Goal: Information Seeking & Learning: Find specific fact

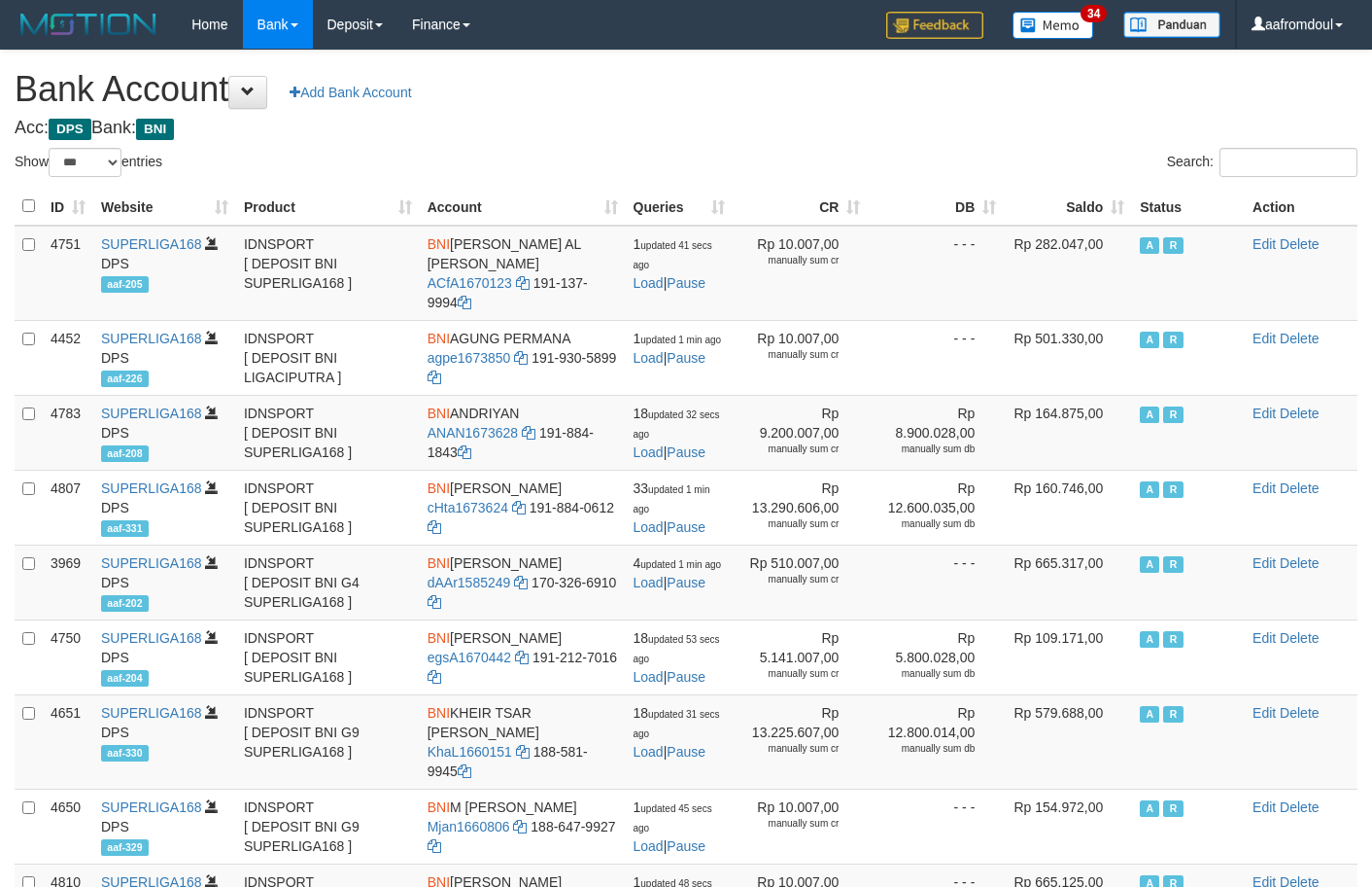
select select "***"
click at [1059, 151] on div "Search:" at bounding box center [1029, 165] width 657 height 34
click at [1066, 151] on div "Search:" at bounding box center [1029, 165] width 657 height 34
drag, startPoint x: 1069, startPoint y: 155, endPoint x: 1151, endPoint y: 220, distance: 104.6
click at [1095, 169] on div "Search:" at bounding box center [1029, 165] width 657 height 34
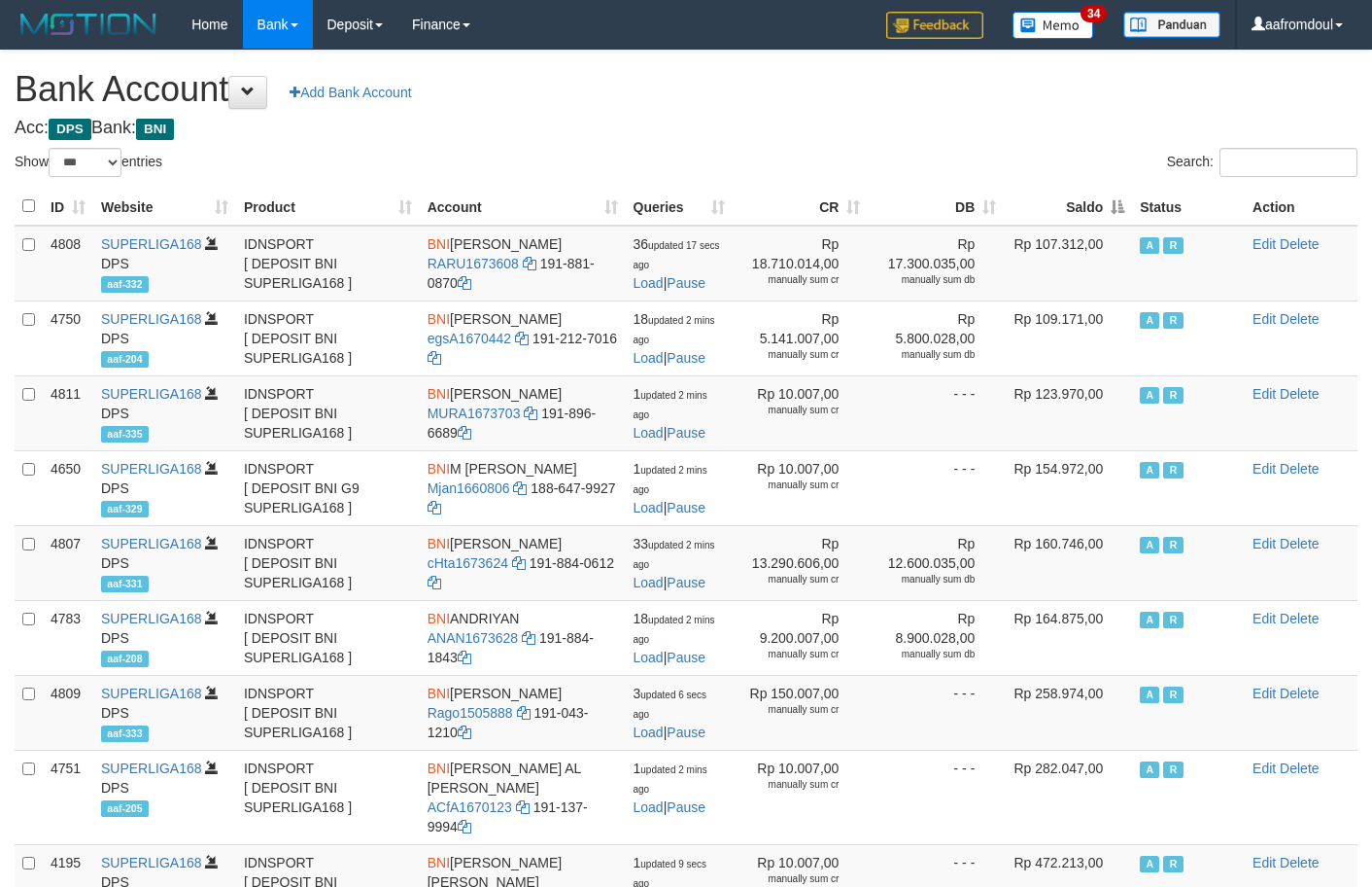
select select "***"
click at [1106, 199] on th "Saldo" at bounding box center [1067, 207] width 128 height 38
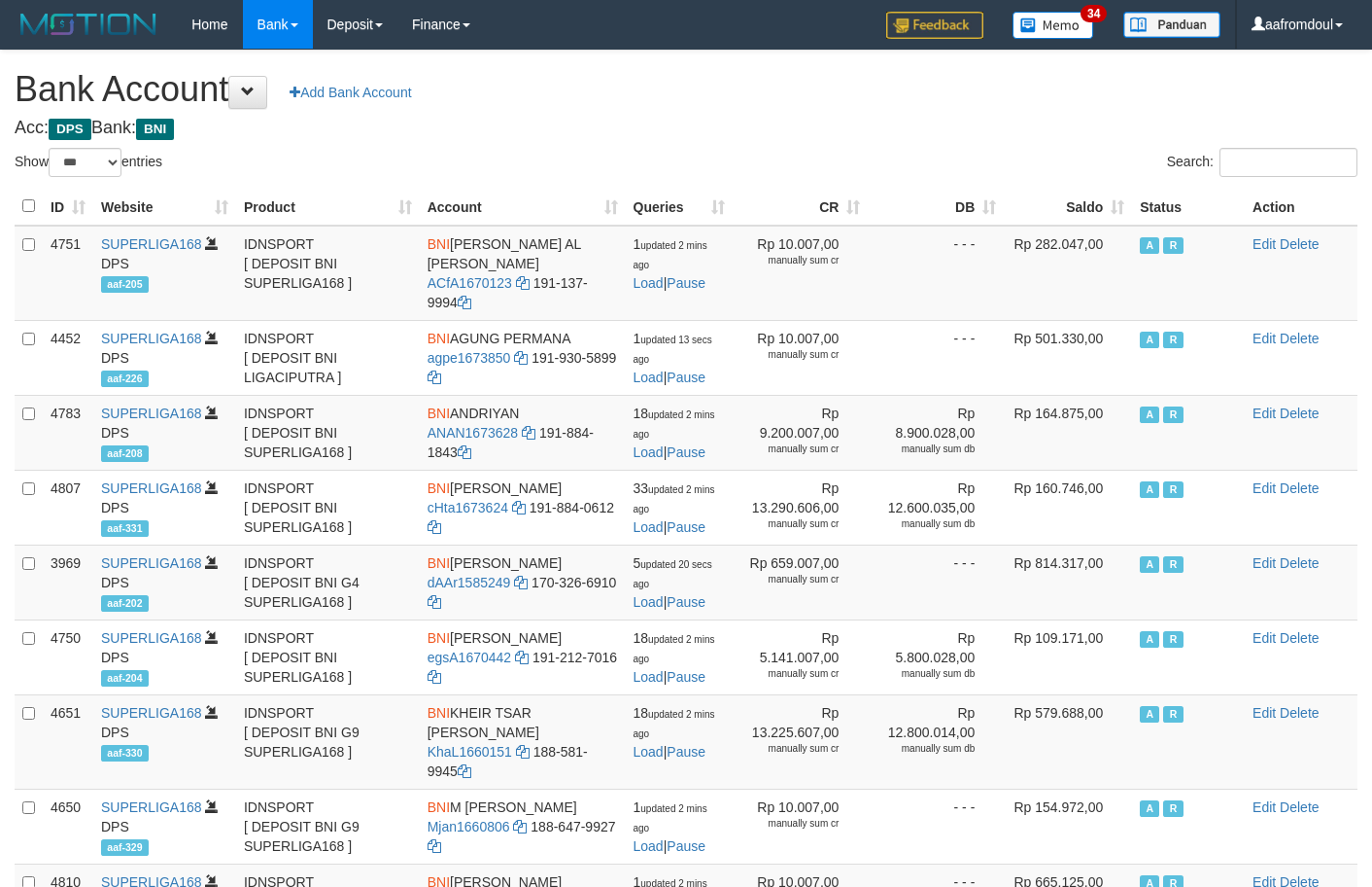
select select "***"
click at [1028, 148] on div "Search:" at bounding box center [1029, 165] width 657 height 34
click at [1128, 205] on th "Saldo" at bounding box center [1067, 207] width 128 height 38
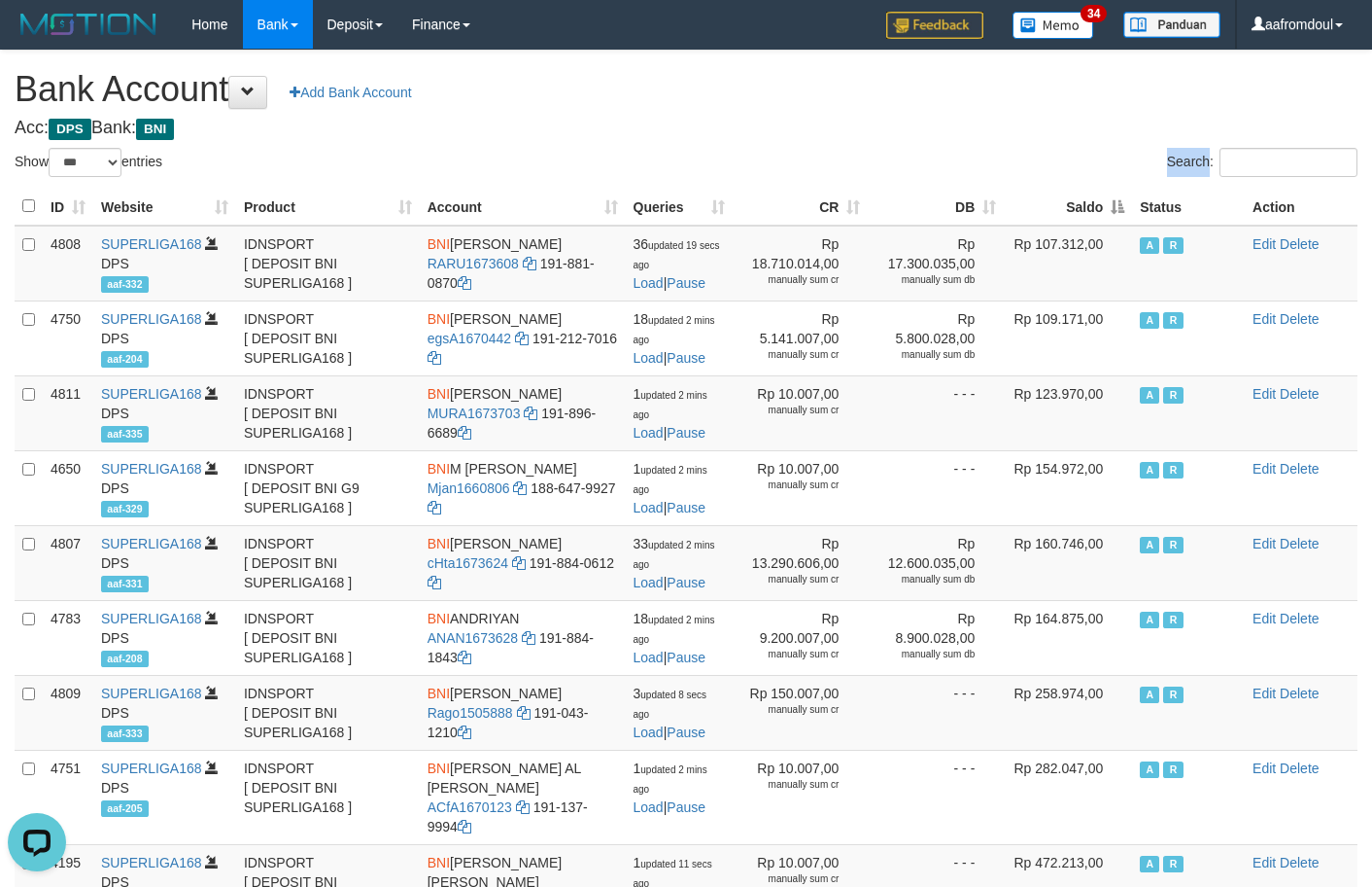
click at [1128, 205] on th "Saldo" at bounding box center [1067, 207] width 128 height 38
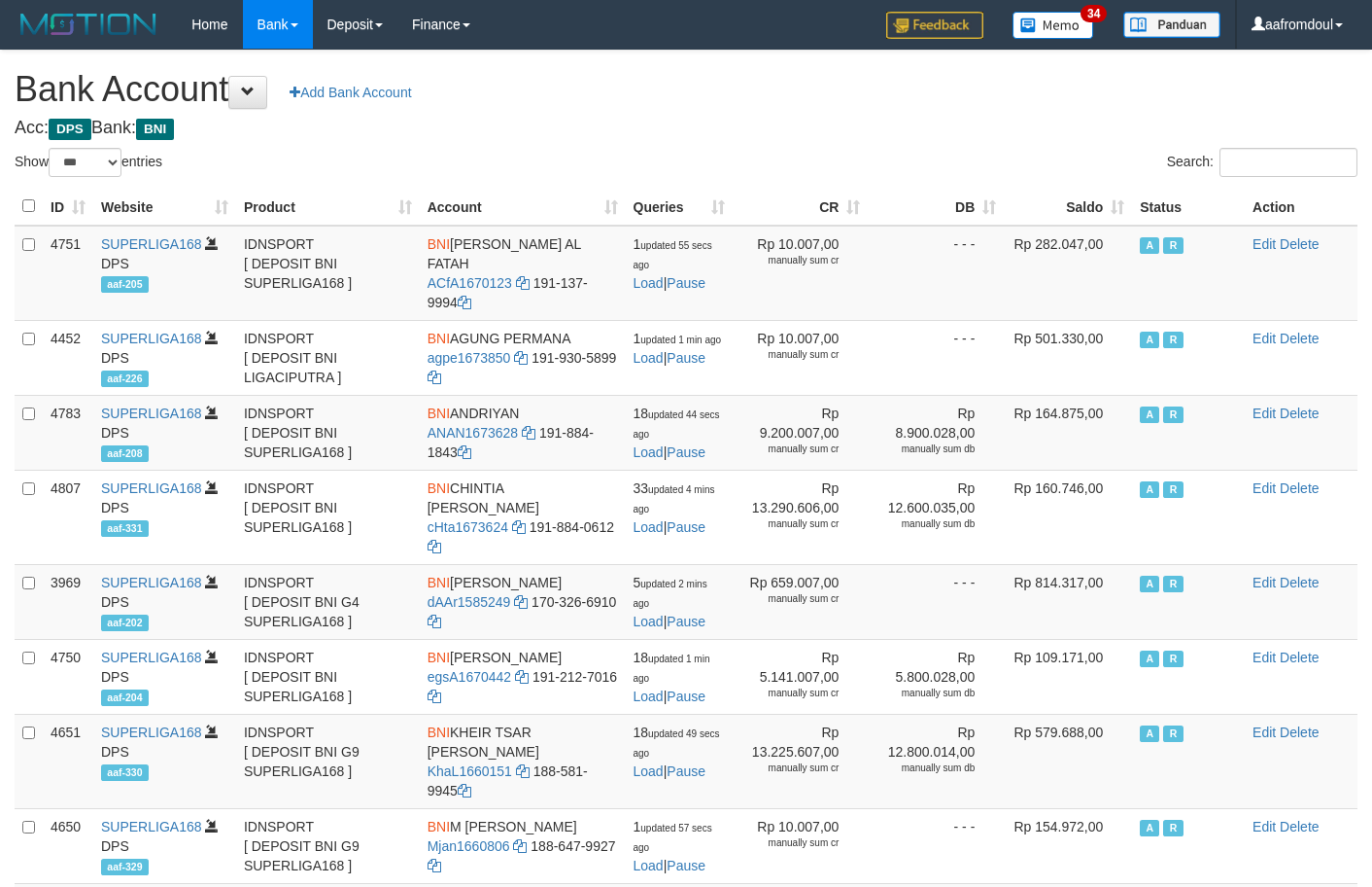
select select "***"
drag, startPoint x: 1219, startPoint y: 131, endPoint x: 1209, endPoint y: 135, distance: 10.8
click at [1219, 131] on h4 "Acc: DPS Bank: BNI" at bounding box center [686, 128] width 1343 height 19
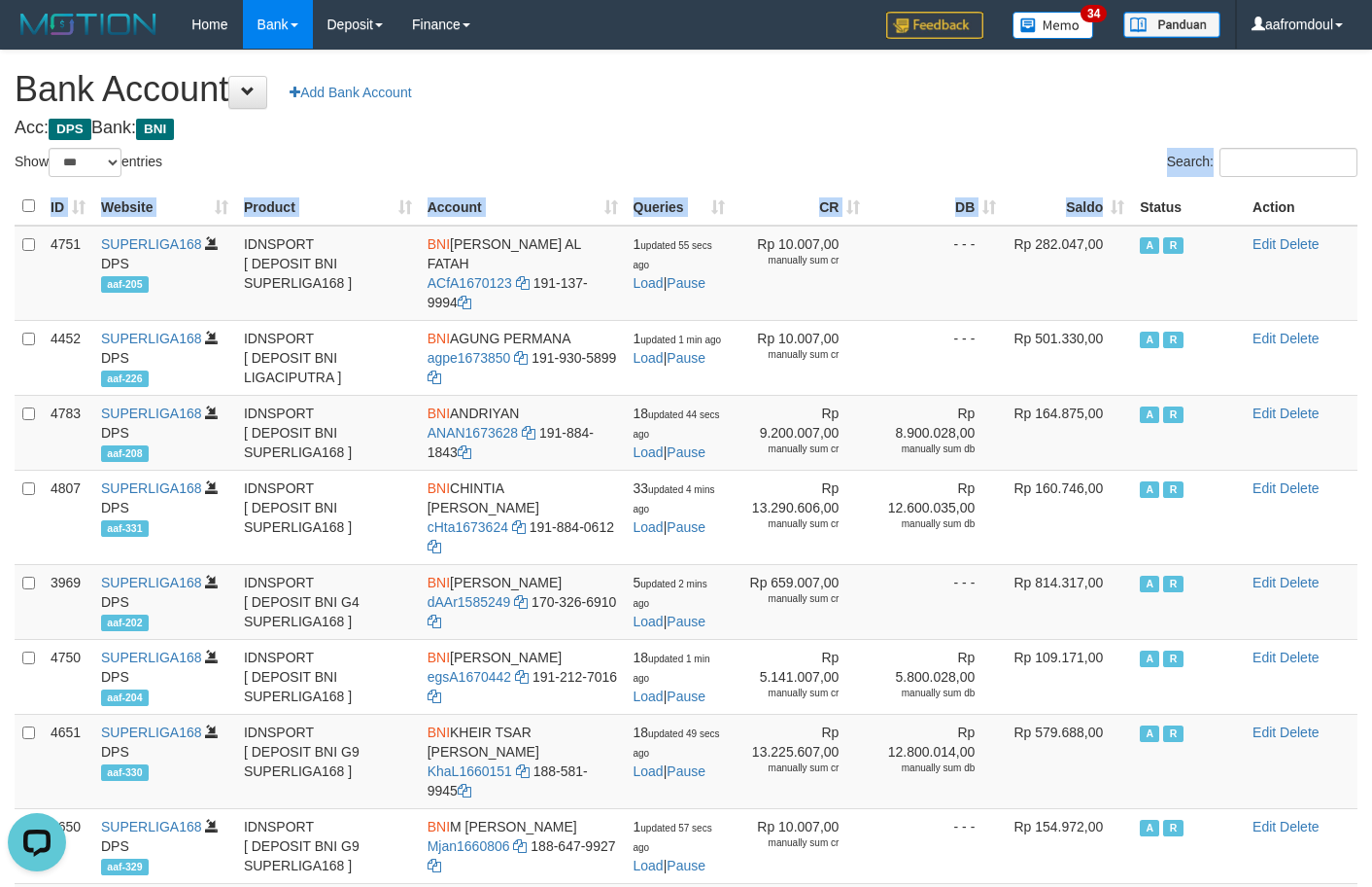
click at [1104, 197] on div "Show ** ** ** *** *** entries Search: ID Website Product Account Queries CR DB …" at bounding box center [686, 848] width 1343 height 1401
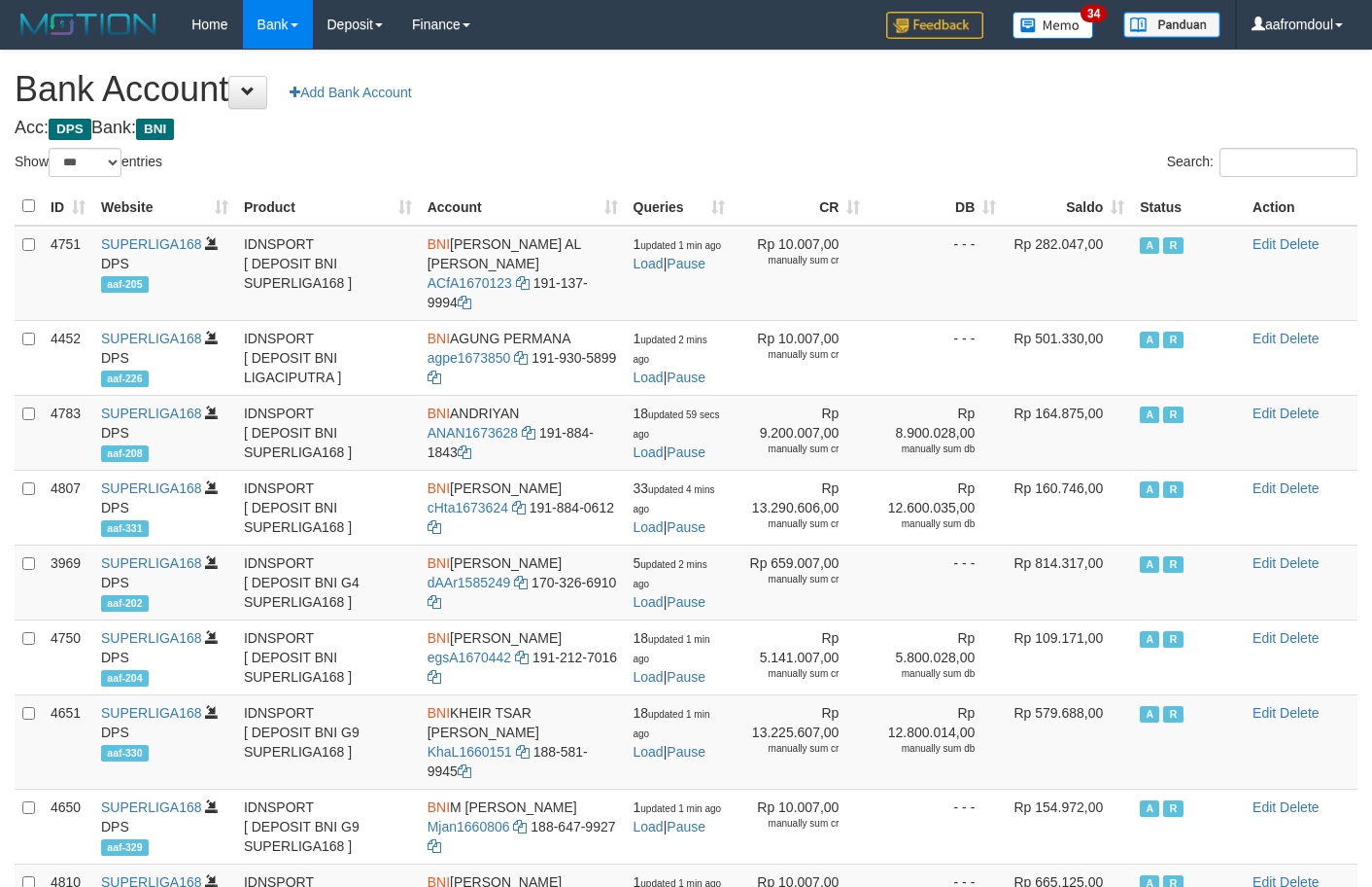
select select "***"
click at [1099, 190] on th "Saldo" at bounding box center [1067, 207] width 128 height 38
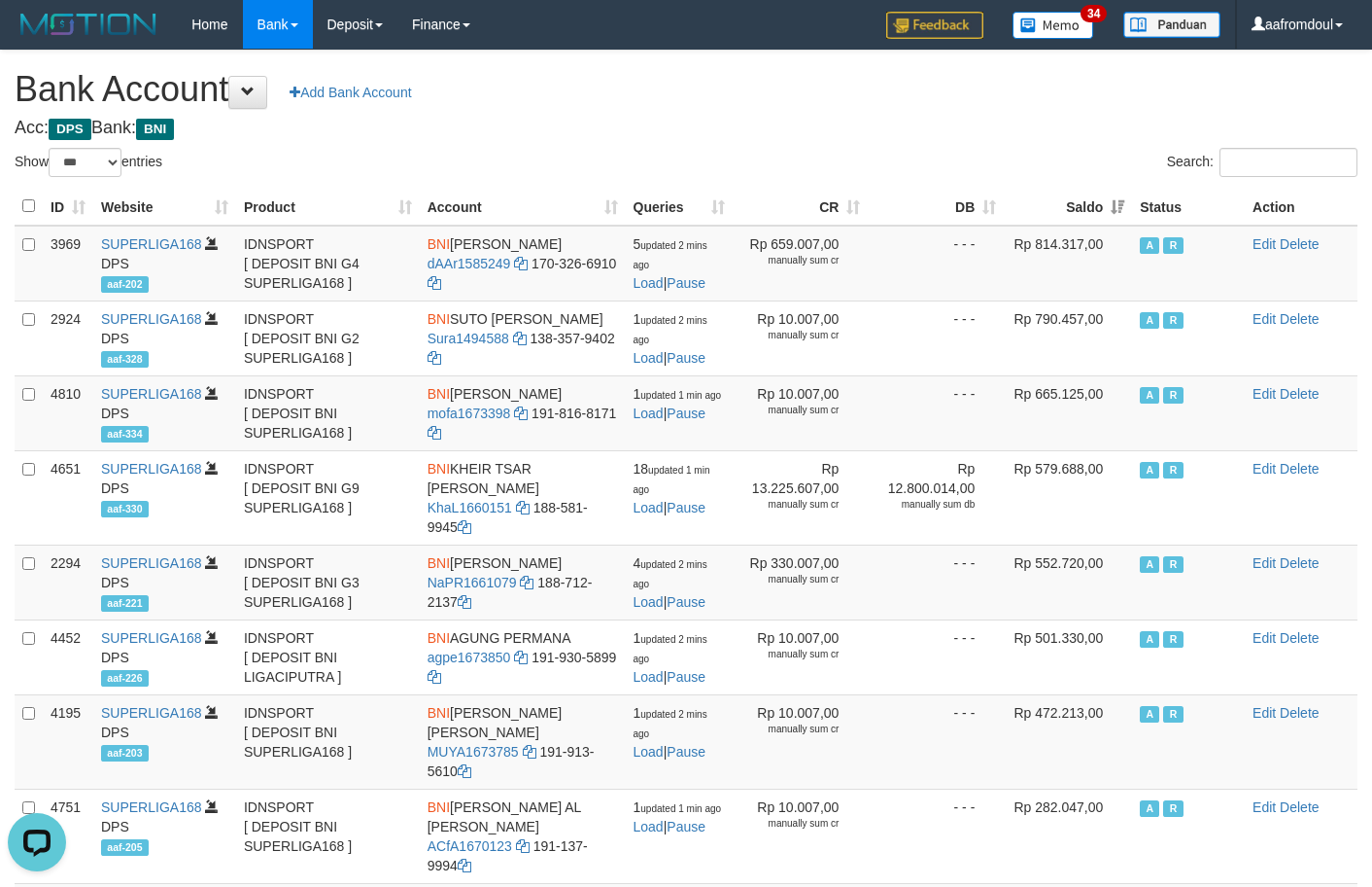
click at [1110, 192] on th "Saldo" at bounding box center [1067, 207] width 128 height 38
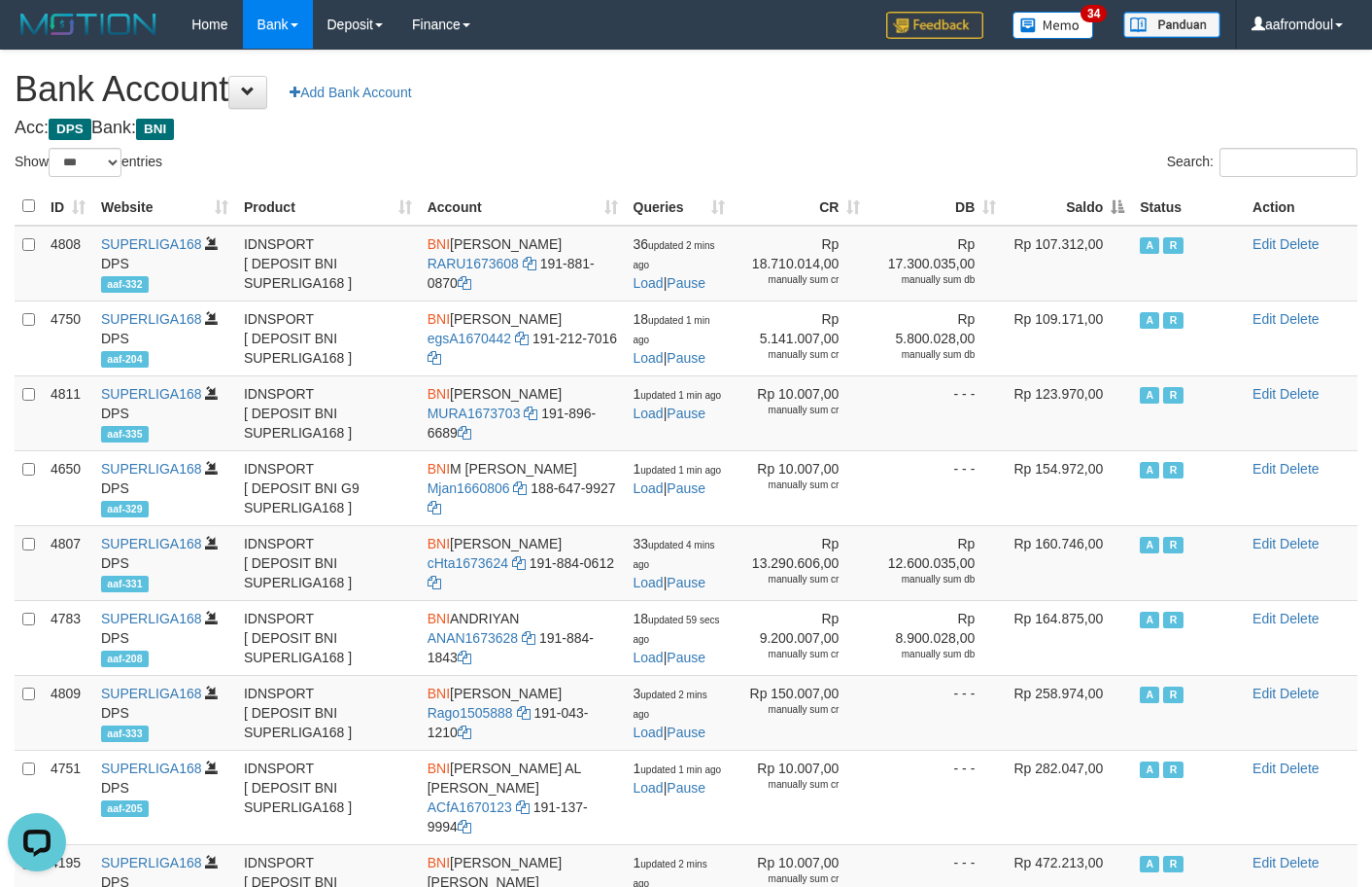
click at [1110, 192] on th "Saldo" at bounding box center [1067, 207] width 128 height 38
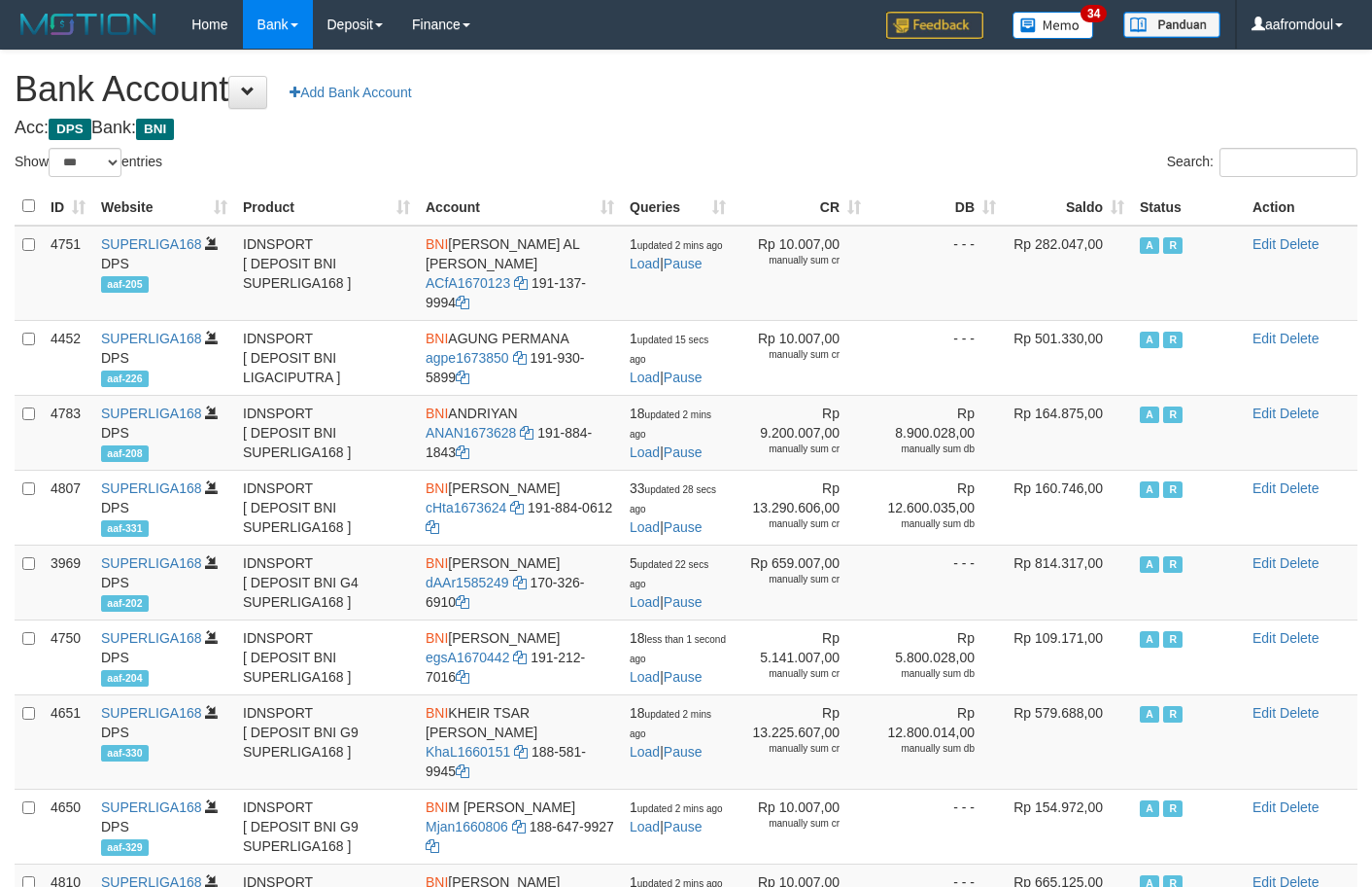
select select "***"
click at [947, 100] on h1 "Bank Account Add Bank Account" at bounding box center [686, 89] width 1343 height 39
click at [1130, 200] on th "Saldo" at bounding box center [1067, 207] width 128 height 38
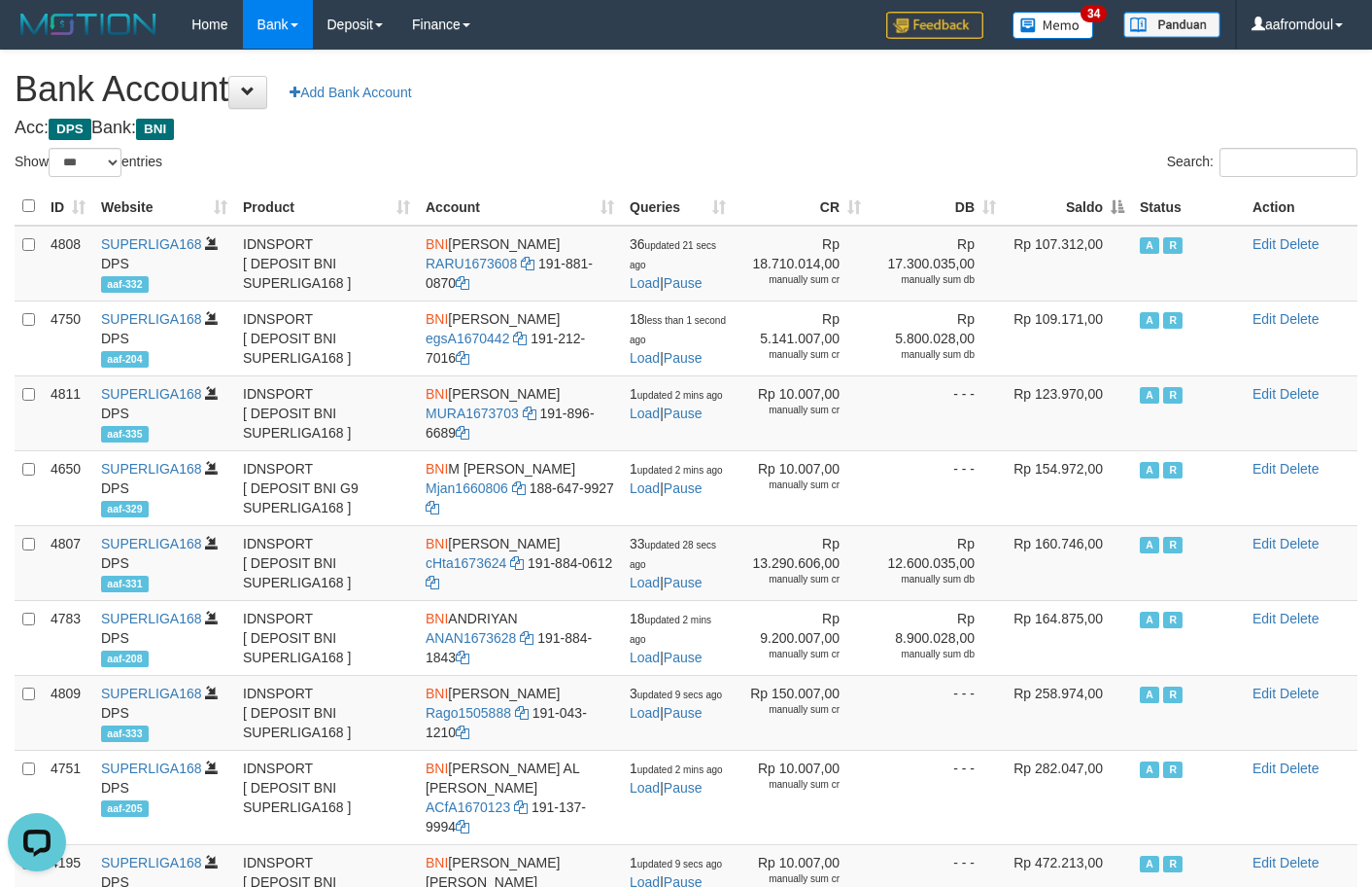
click at [1130, 201] on th "Saldo" at bounding box center [1067, 207] width 128 height 38
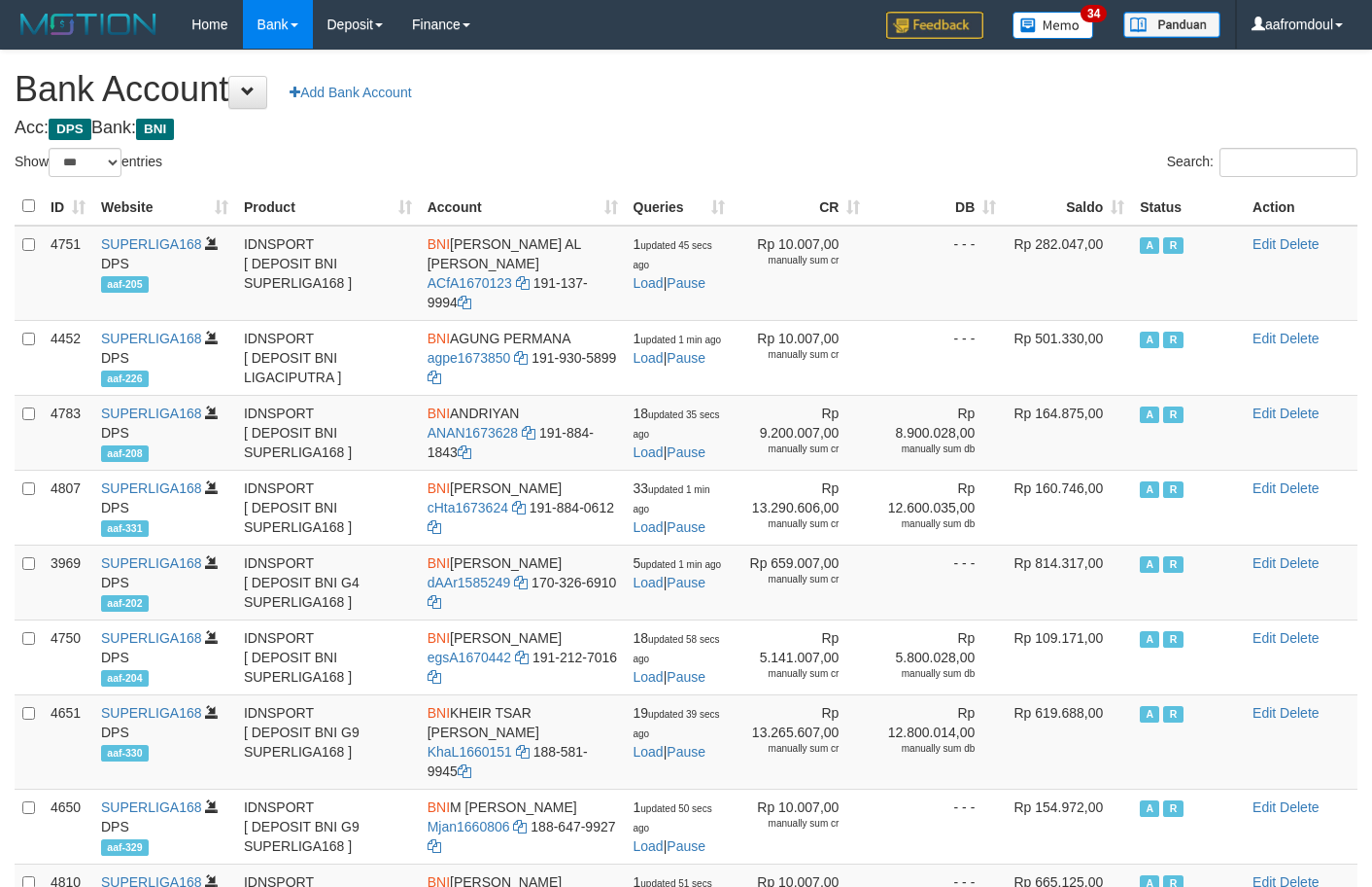
select select "***"
click at [889, 194] on th "DB" at bounding box center [936, 207] width 136 height 38
select select "***"
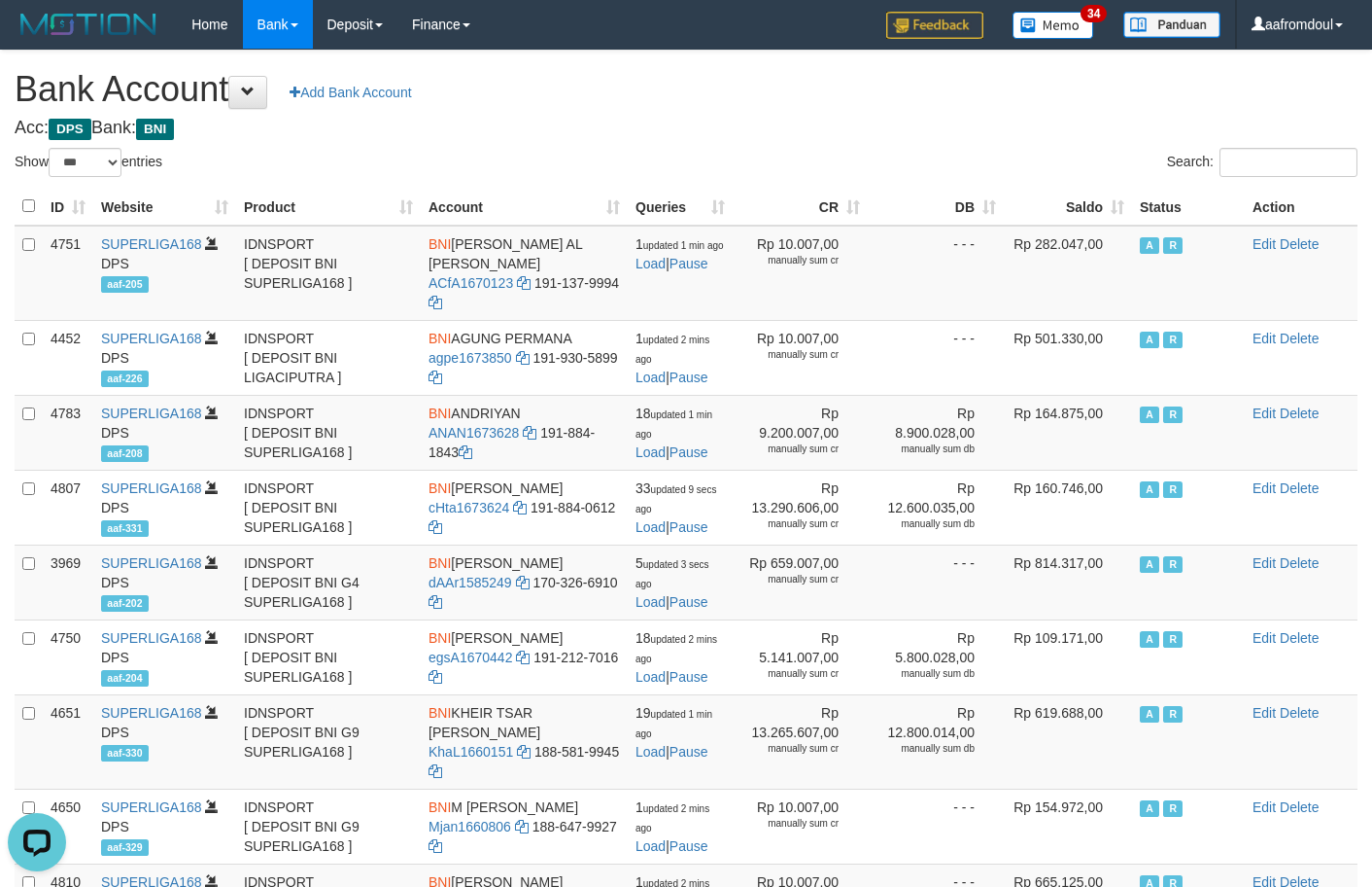
click at [1095, 156] on div "Search:" at bounding box center [1029, 165] width 657 height 34
click at [1121, 235] on td "Rp 282.047,00" at bounding box center [1067, 273] width 128 height 95
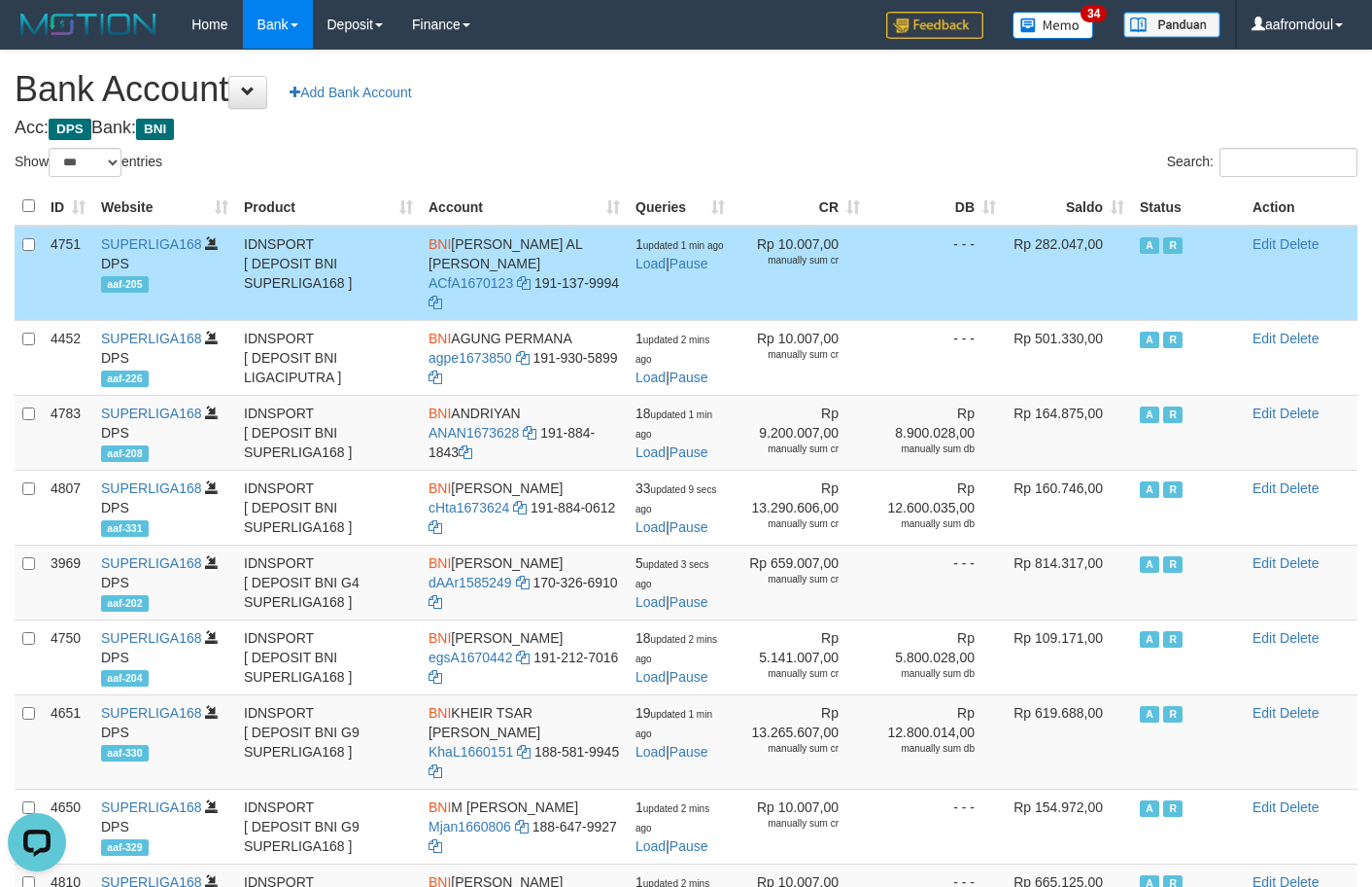
click at [1121, 235] on td "Rp 282.047,00" at bounding box center [1067, 273] width 128 height 95
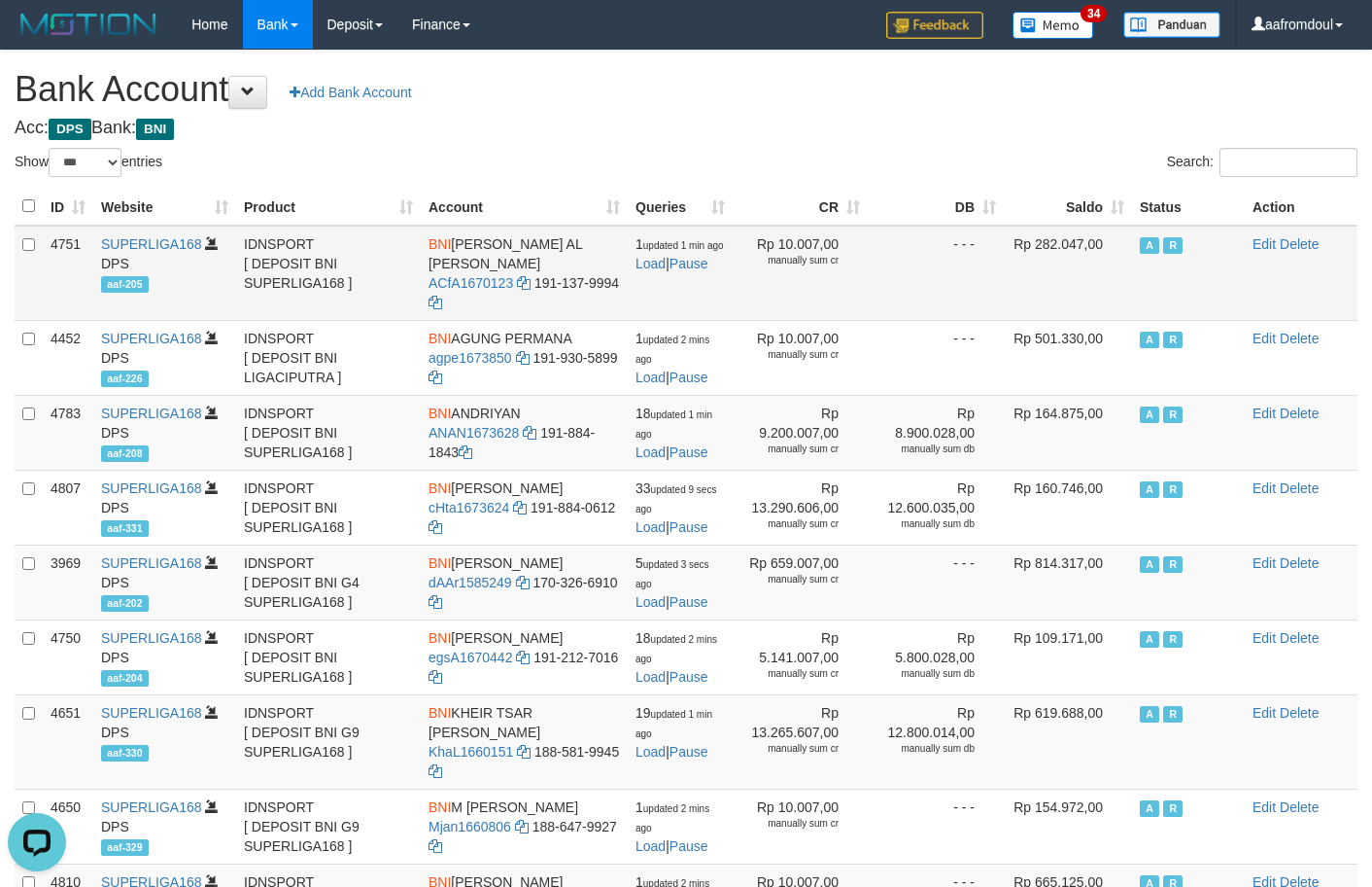
click at [1120, 231] on td "Rp 282.047,00" at bounding box center [1067, 273] width 128 height 95
click at [1119, 229] on td "Rp 282.047,00" at bounding box center [1067, 273] width 128 height 95
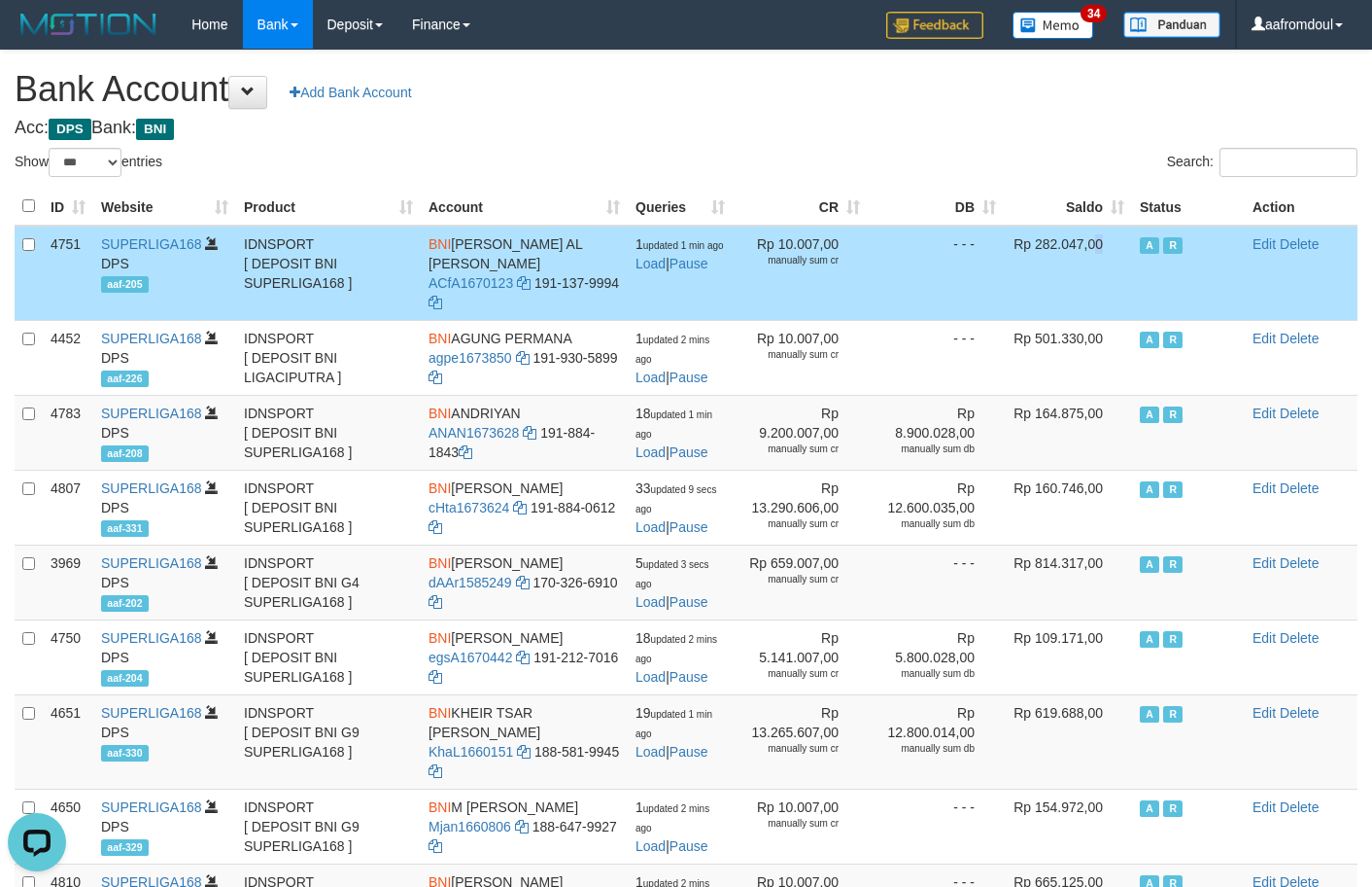
click at [1118, 225] on th "Saldo" at bounding box center [1067, 207] width 128 height 38
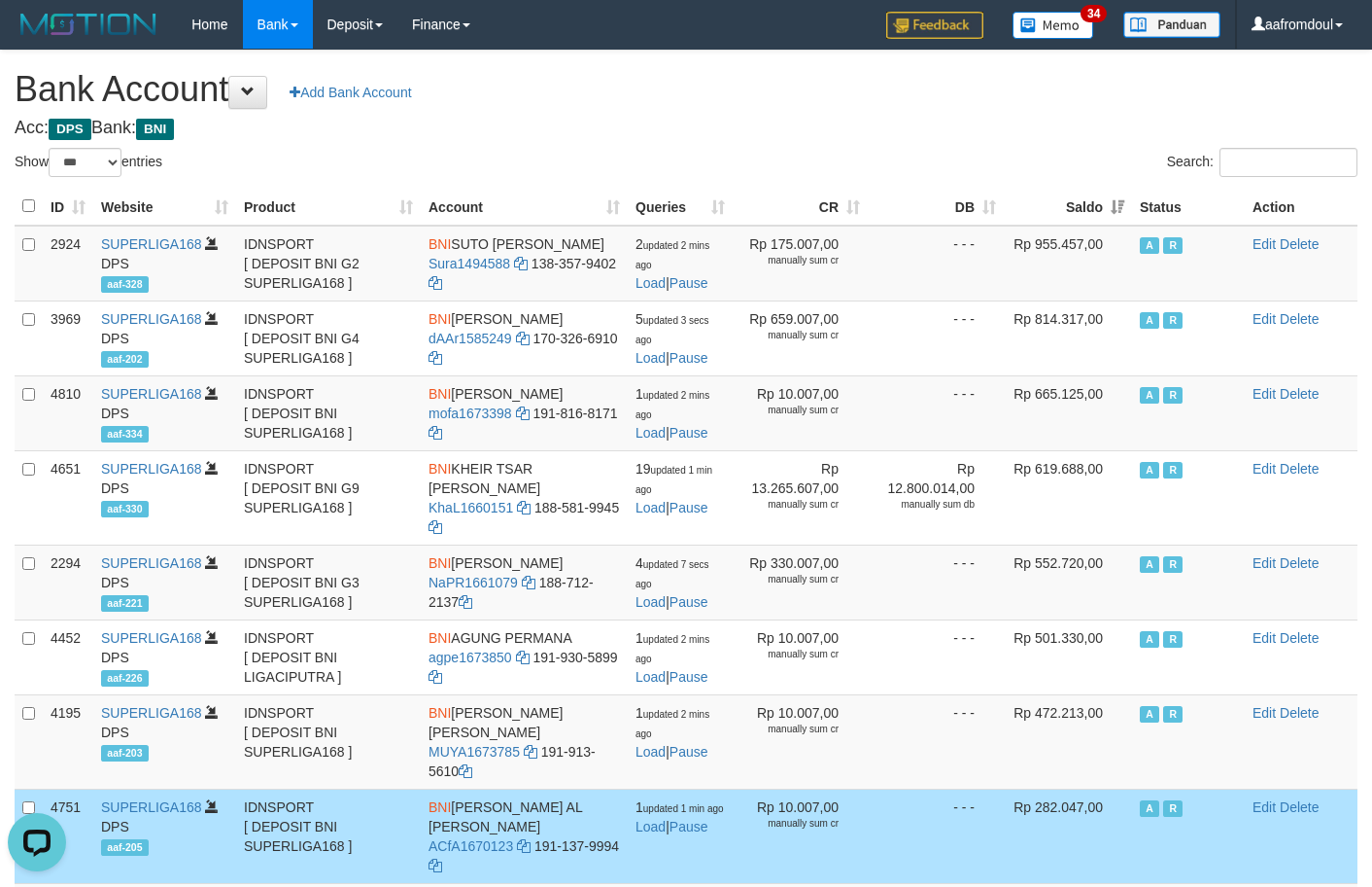
click at [1118, 223] on th "Saldo" at bounding box center [1067, 207] width 128 height 38
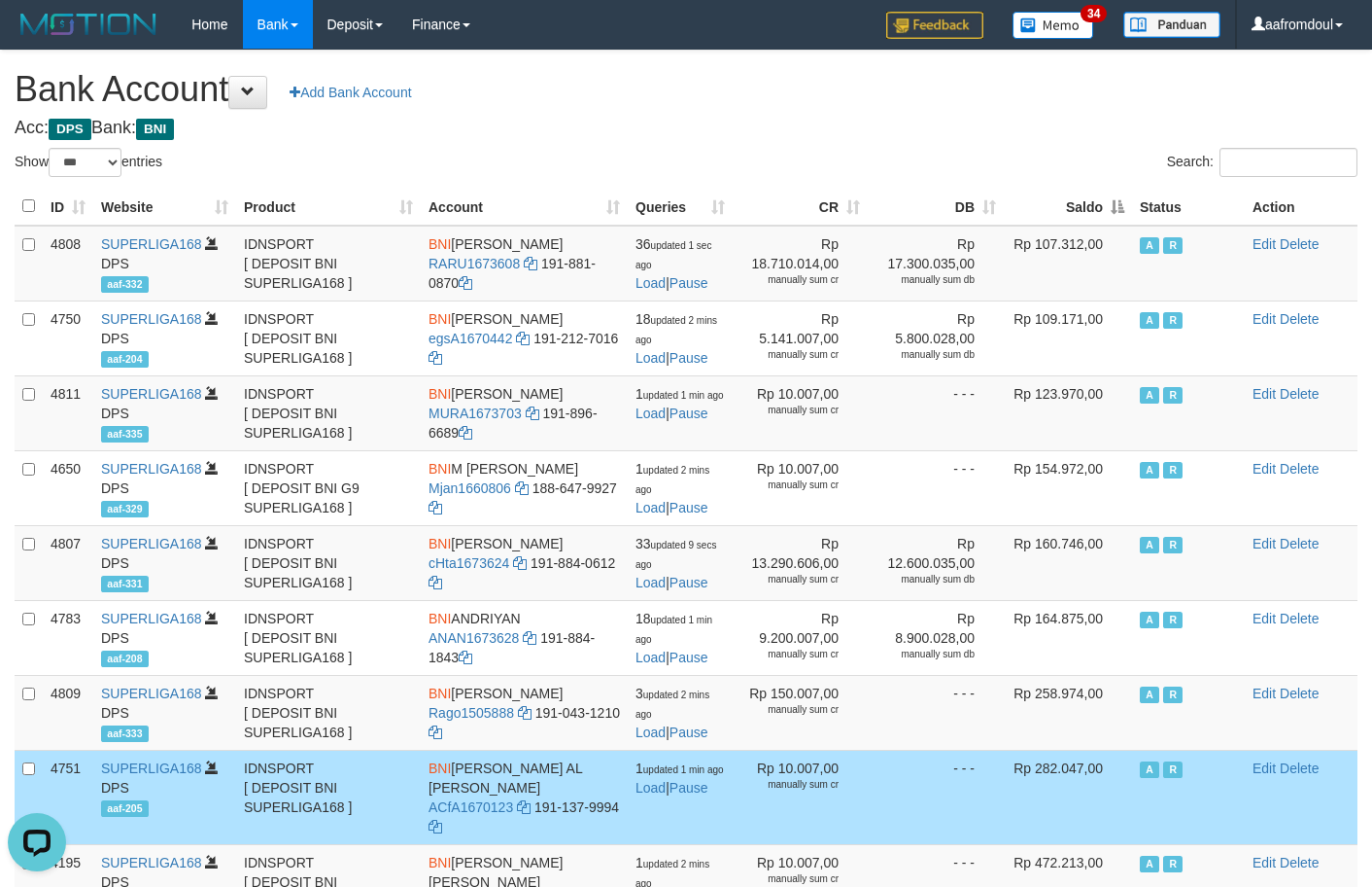
click at [1118, 223] on th "Saldo" at bounding box center [1067, 207] width 128 height 38
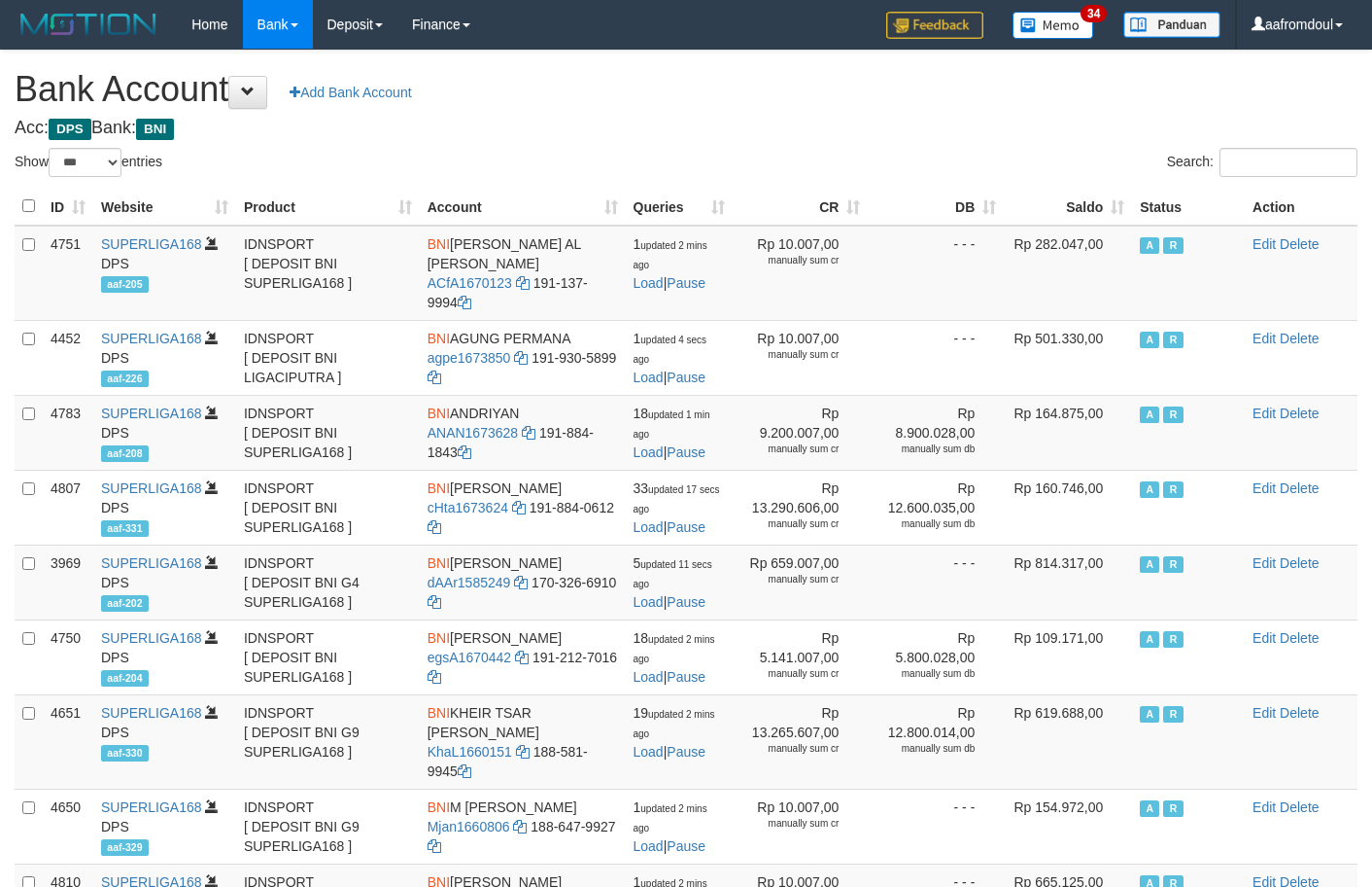
select select "***"
click at [1112, 223] on th "Saldo" at bounding box center [1067, 207] width 128 height 38
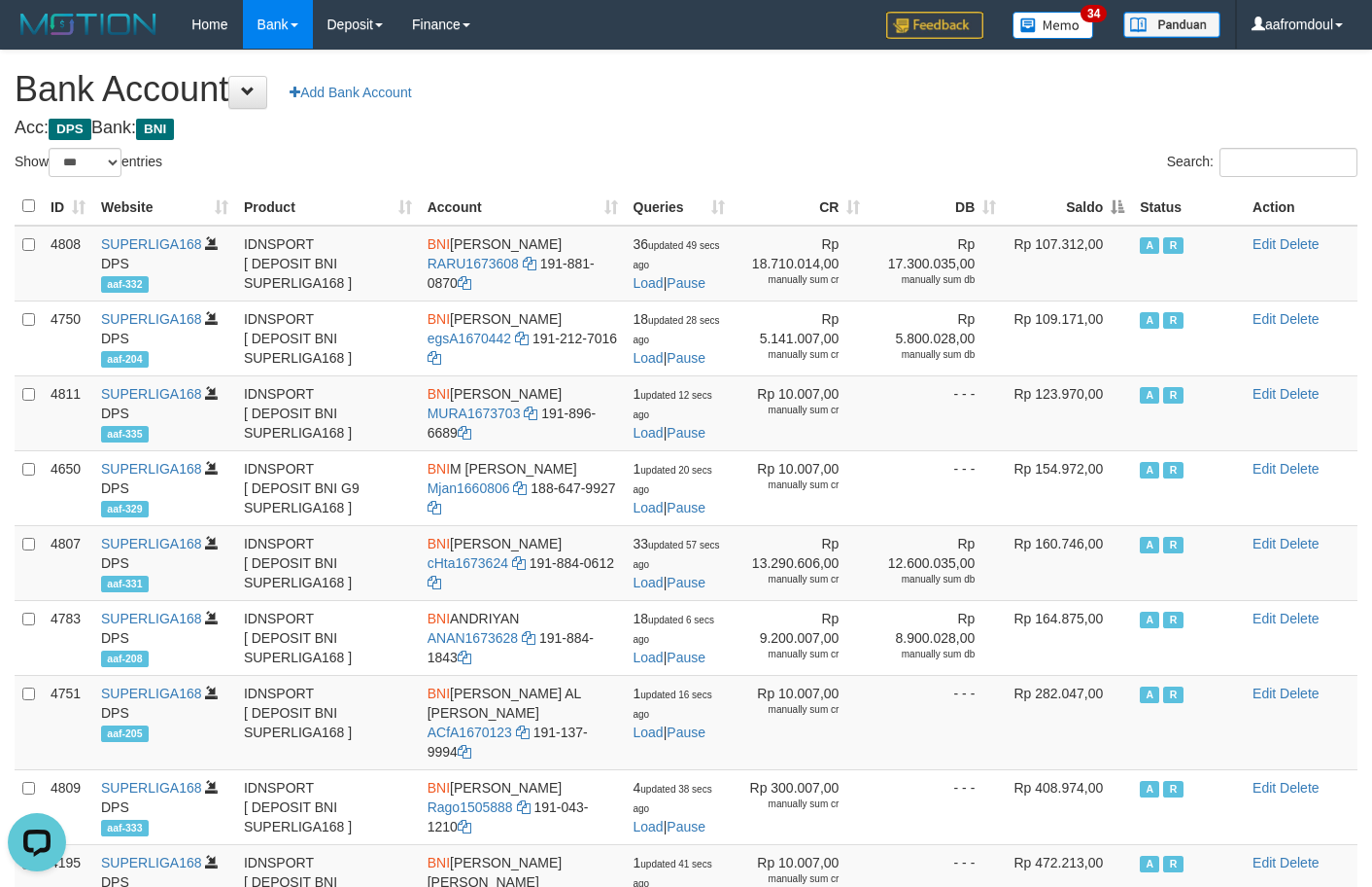
click at [1112, 223] on th "Saldo" at bounding box center [1067, 207] width 128 height 38
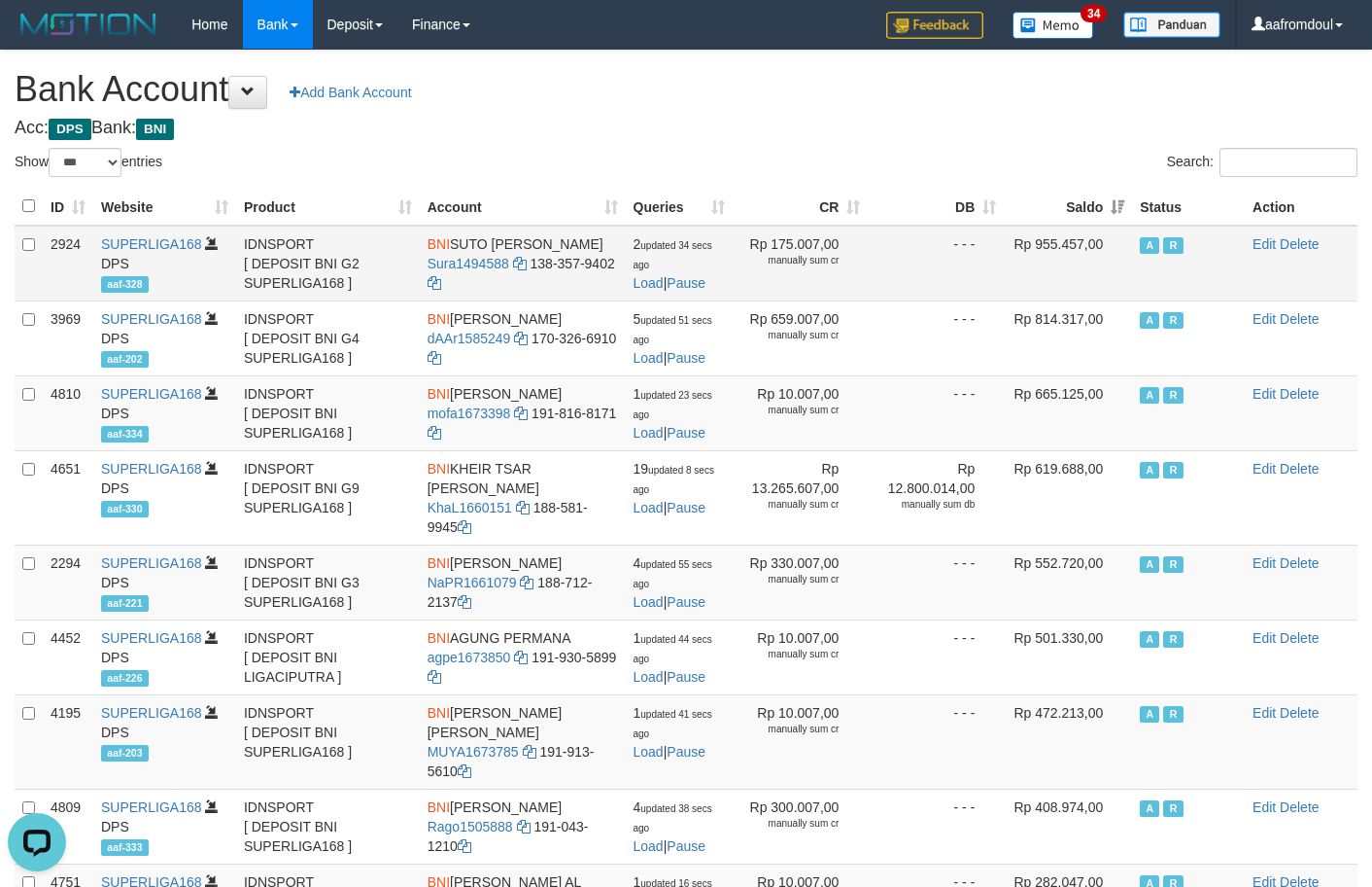
click at [1002, 246] on td "- - -" at bounding box center [936, 264] width 136 height 76
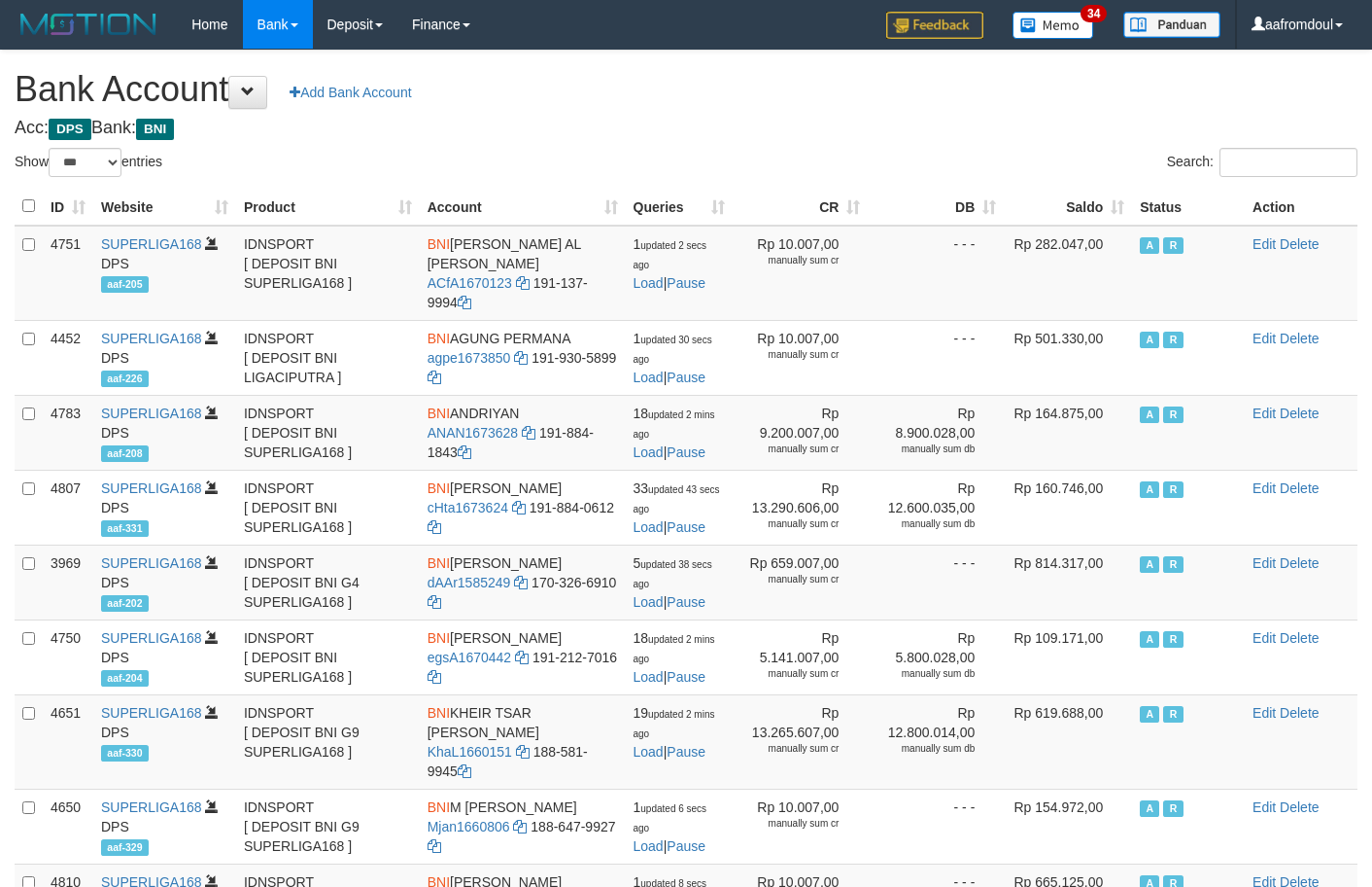
select select "***"
click at [942, 235] on td "- - -" at bounding box center [936, 273] width 136 height 95
drag, startPoint x: 942, startPoint y: 235, endPoint x: 976, endPoint y: 235, distance: 34.0
click at [947, 235] on td "- - -" at bounding box center [936, 273] width 136 height 95
click at [1074, 191] on th "Saldo" at bounding box center [1067, 207] width 128 height 38
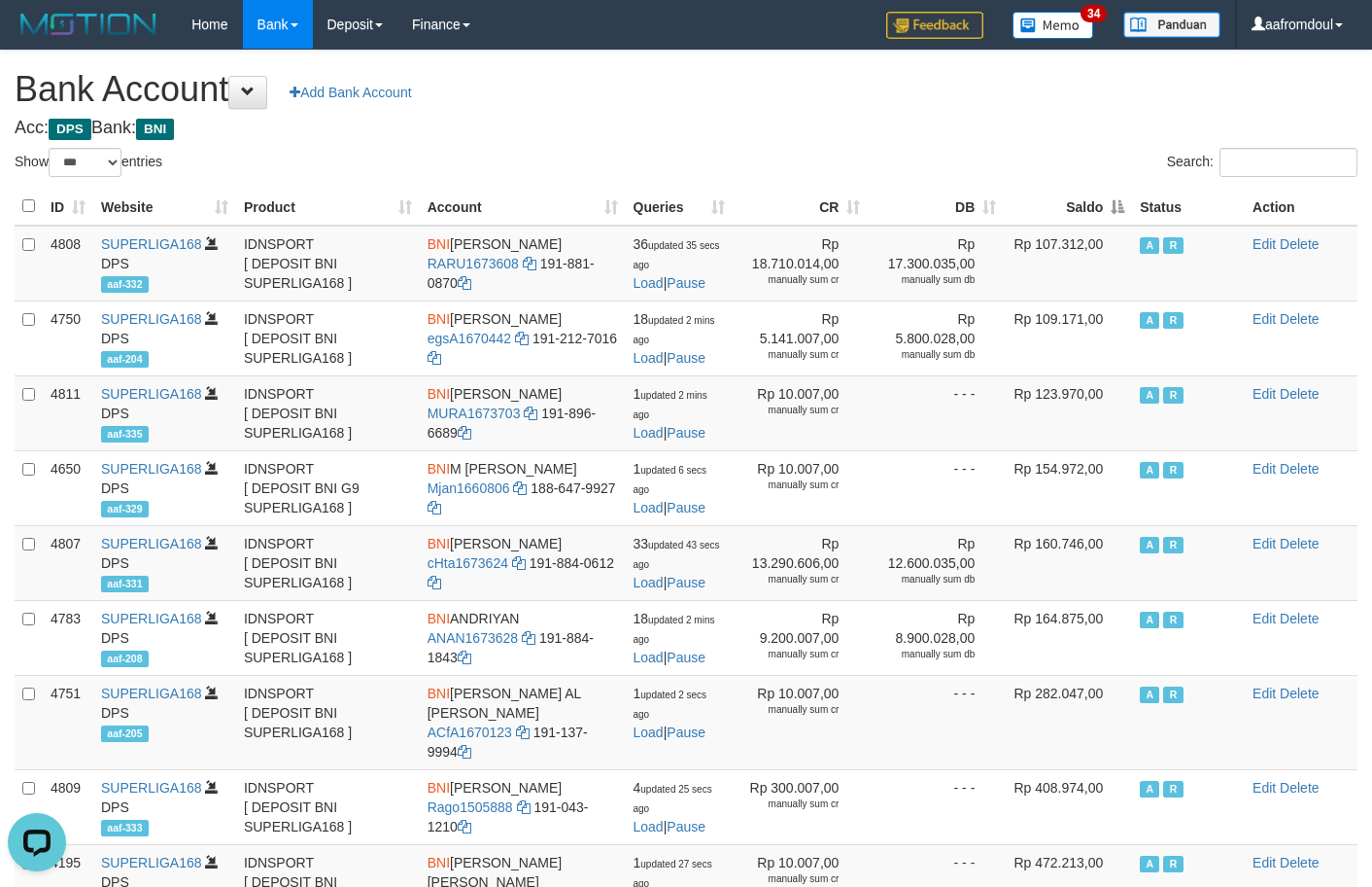
click at [1105, 190] on th "Saldo" at bounding box center [1067, 207] width 128 height 38
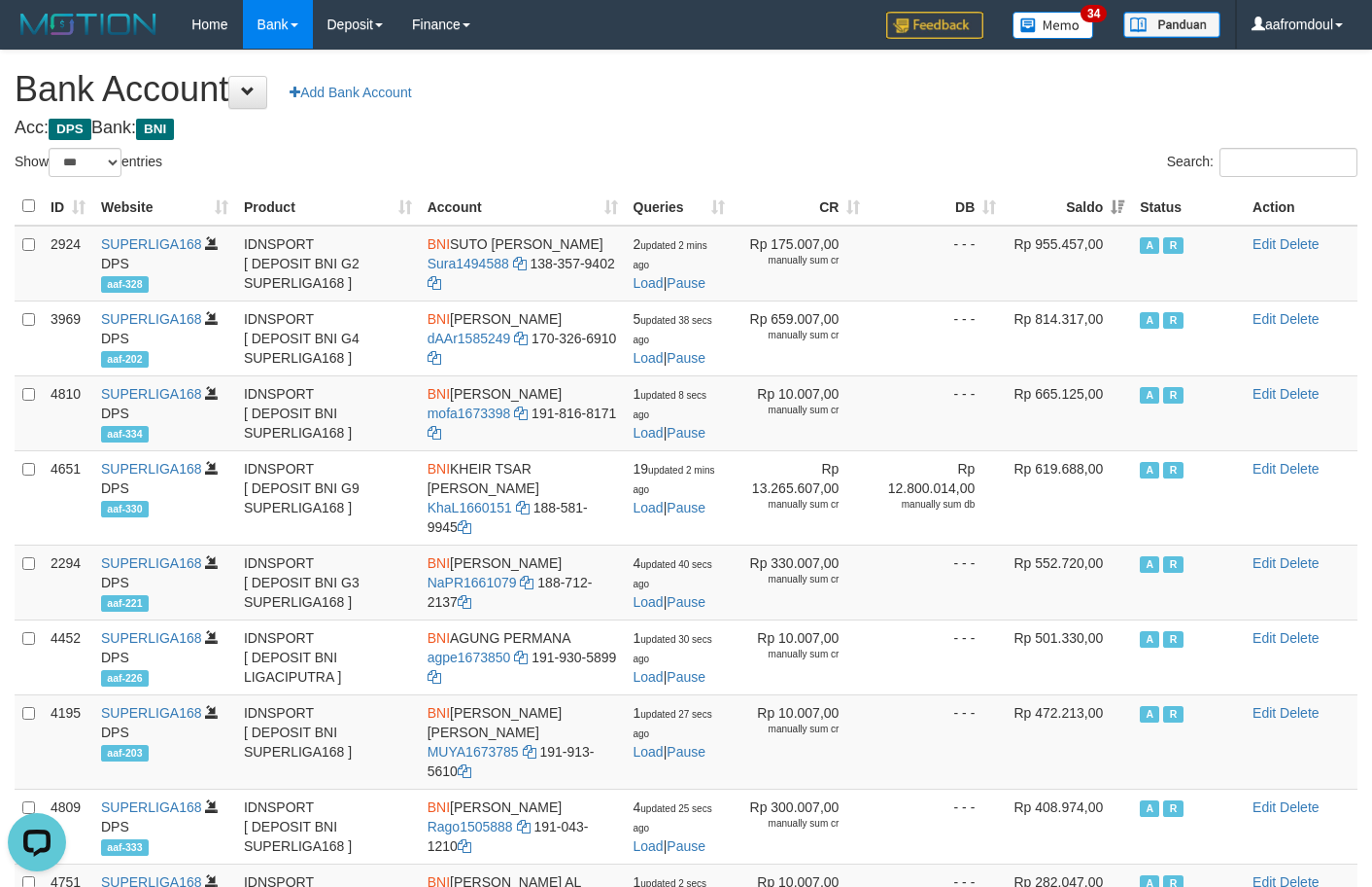
click at [1105, 189] on th "Saldo" at bounding box center [1067, 207] width 128 height 38
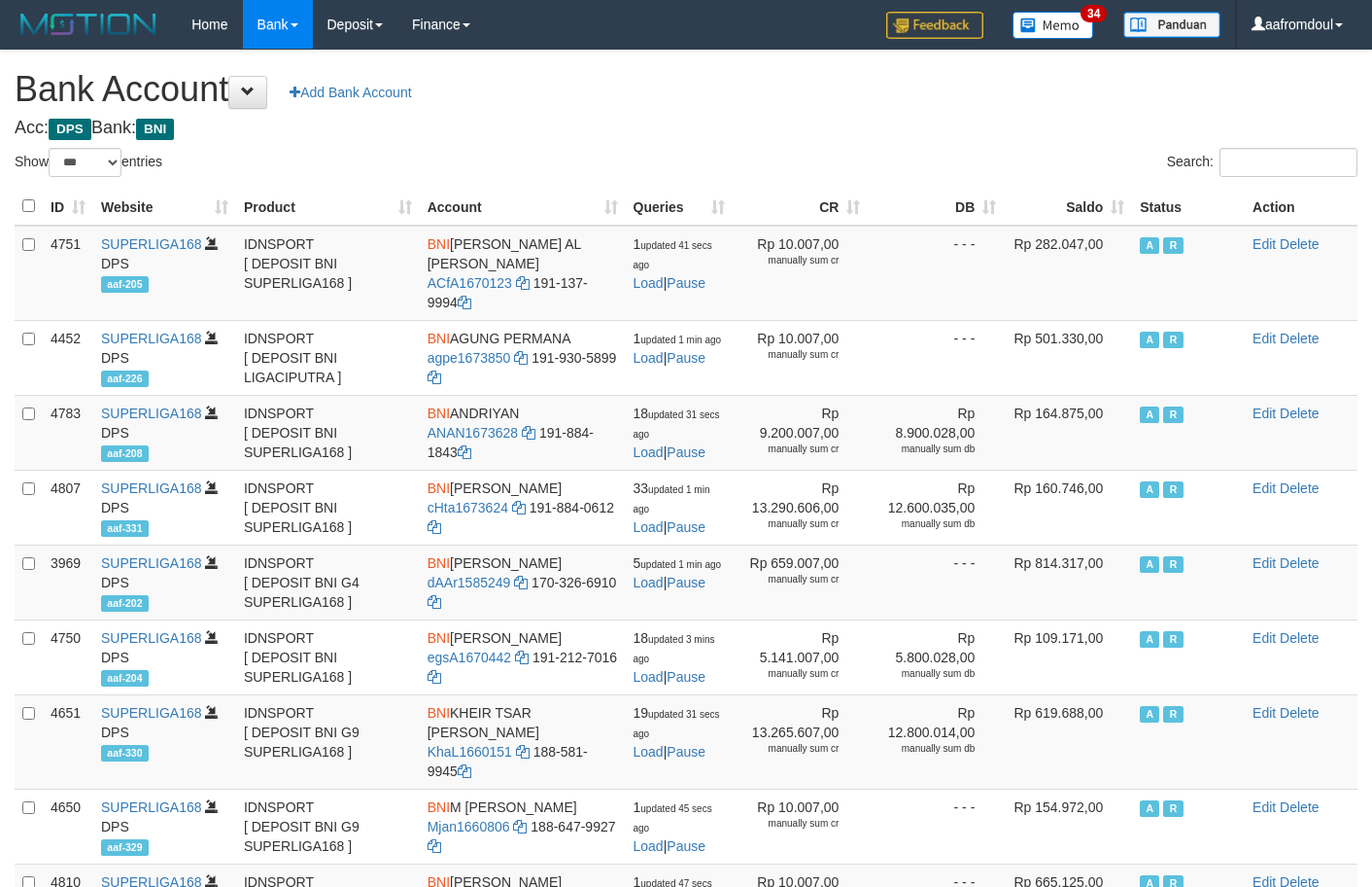
select select "***"
click at [1097, 224] on th "Saldo" at bounding box center [1067, 207] width 128 height 38
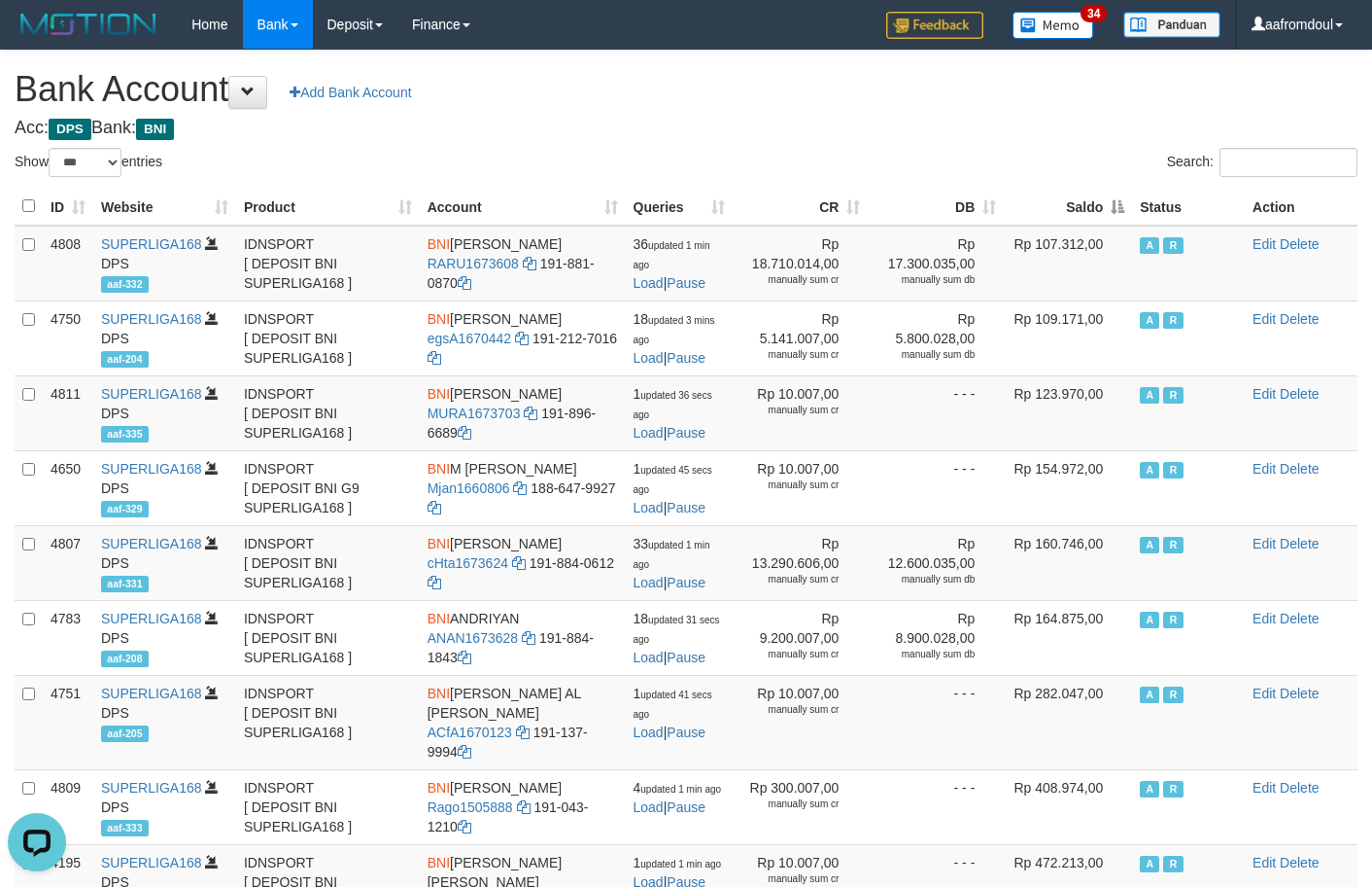
click at [1097, 224] on th "Saldo" at bounding box center [1067, 207] width 128 height 38
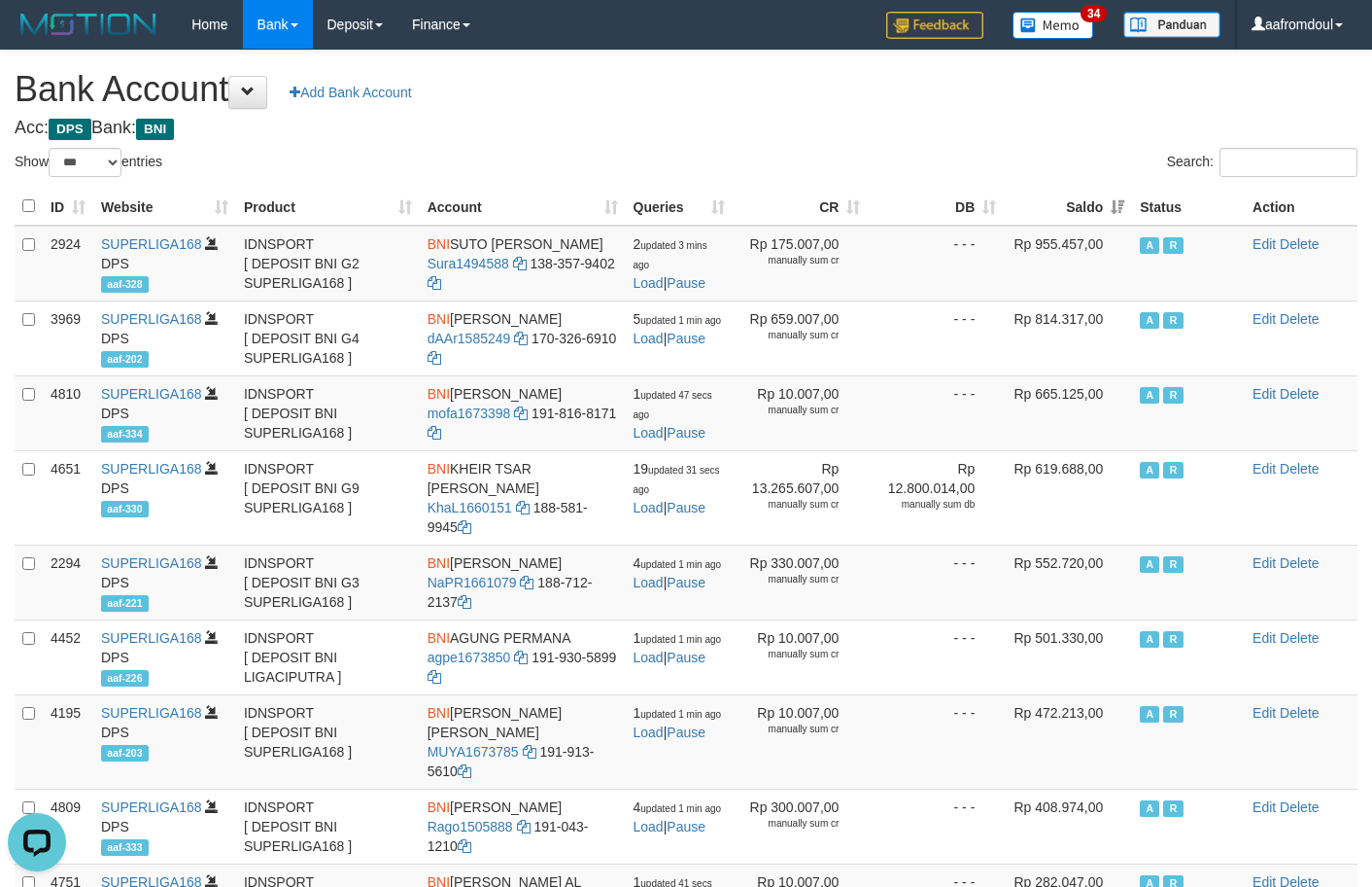
click at [1097, 224] on th "Saldo" at bounding box center [1067, 207] width 128 height 38
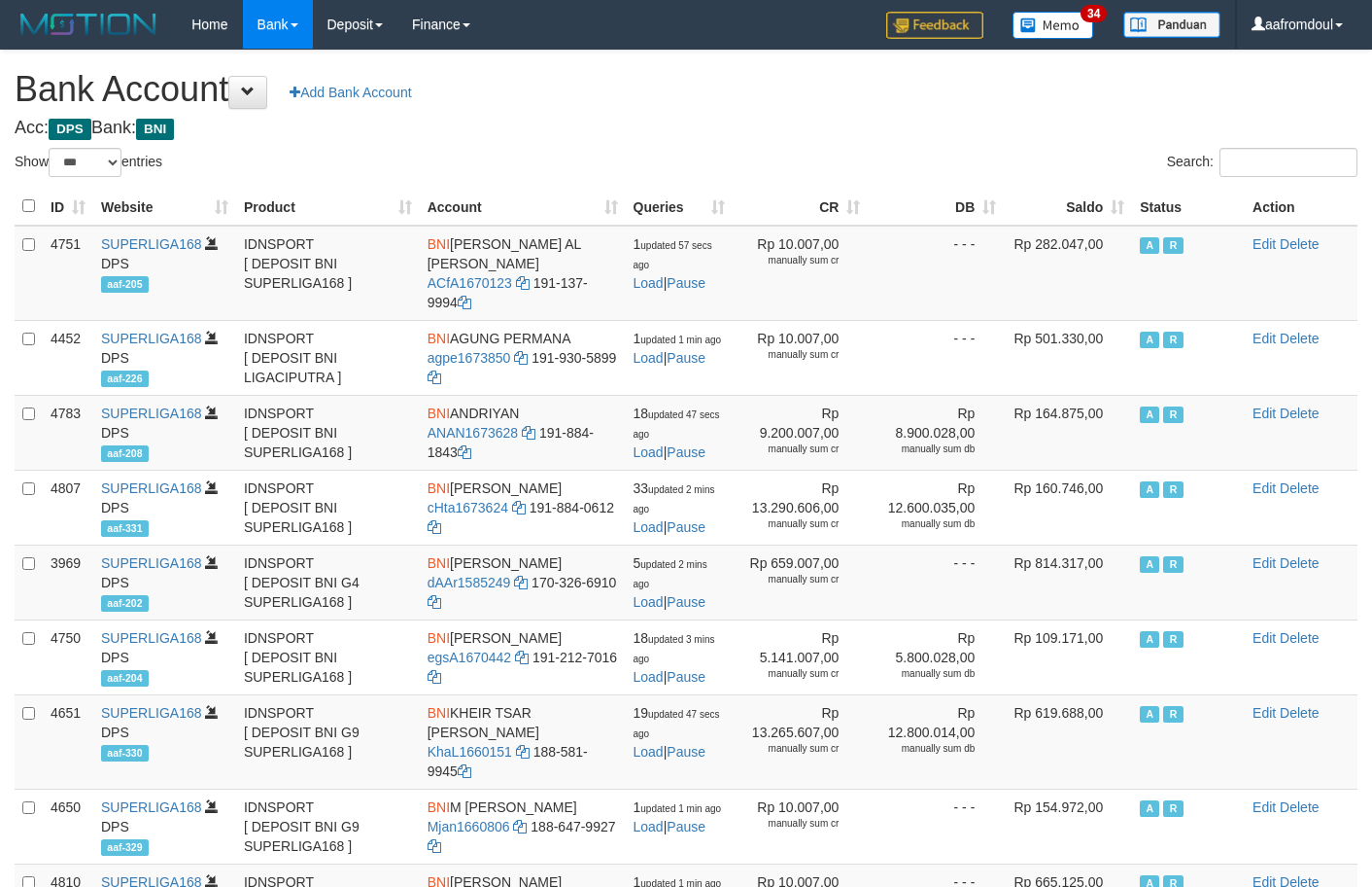
select select "***"
click at [1102, 206] on th "Saldo" at bounding box center [1067, 207] width 128 height 38
select select "***"
click at [1102, 206] on th "Saldo" at bounding box center [1067, 207] width 128 height 38
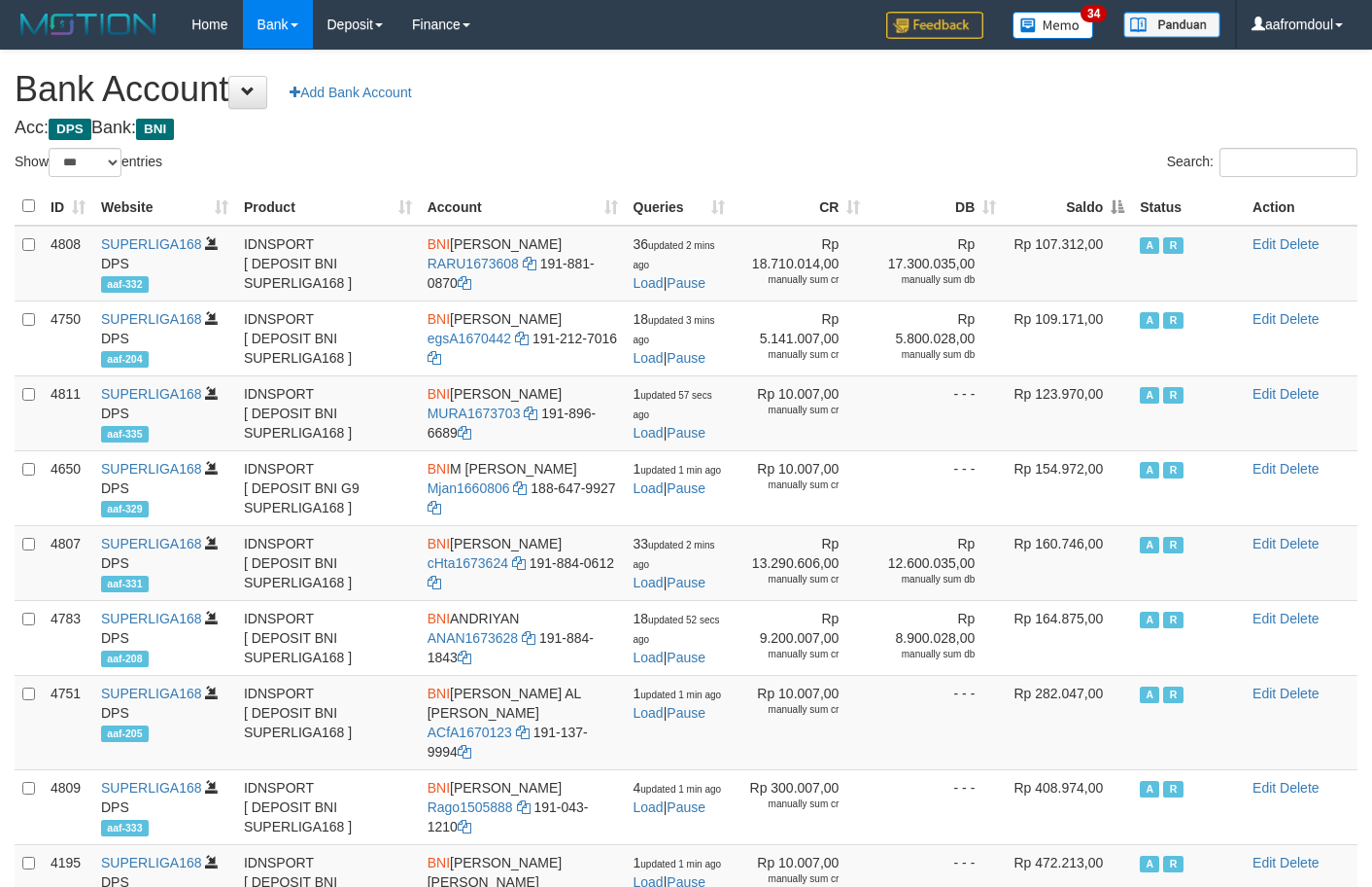
click at [1102, 206] on th "Saldo" at bounding box center [1067, 207] width 128 height 38
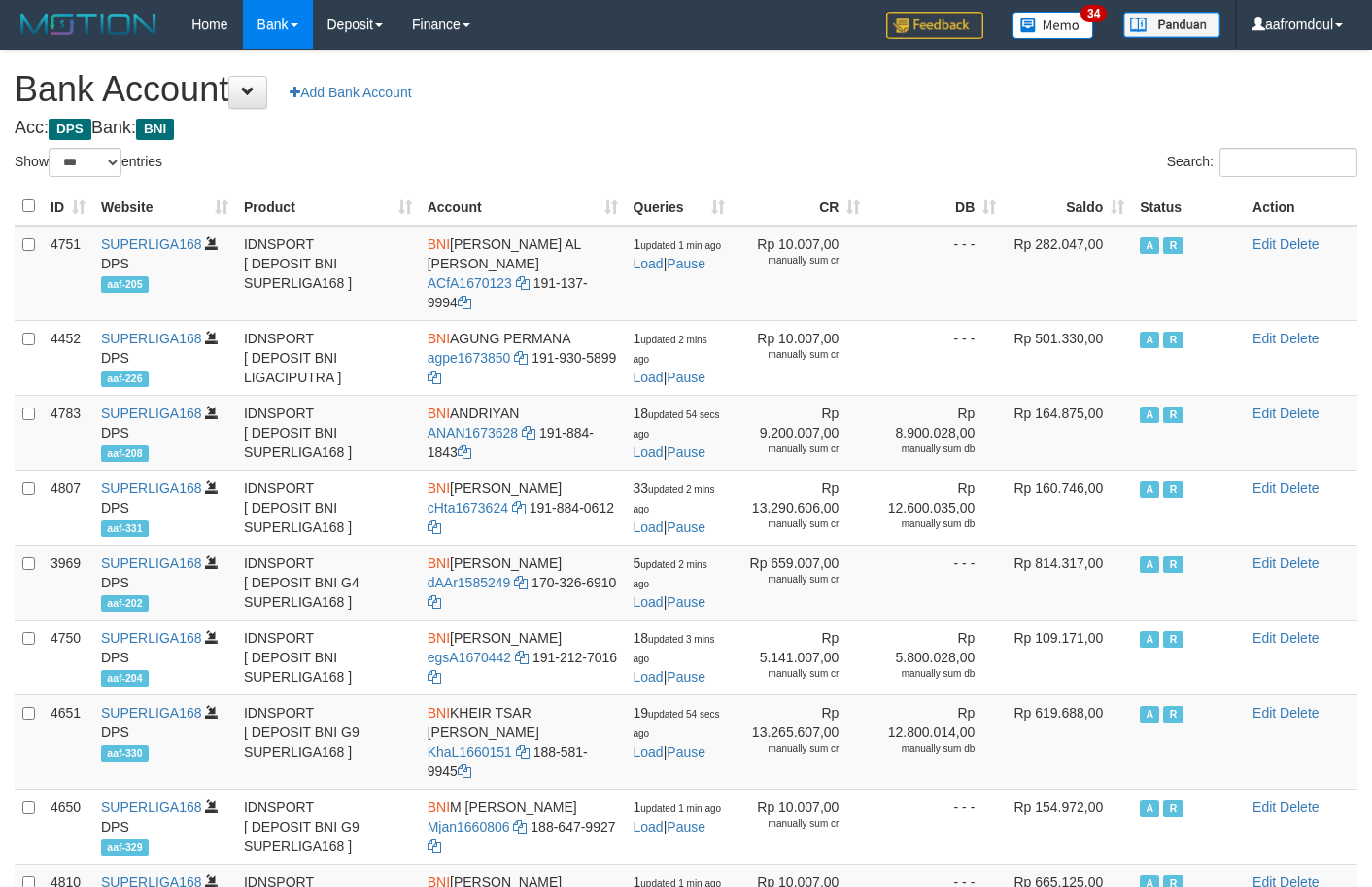
select select "***"
click at [1094, 204] on th "Saldo" at bounding box center [1067, 207] width 128 height 38
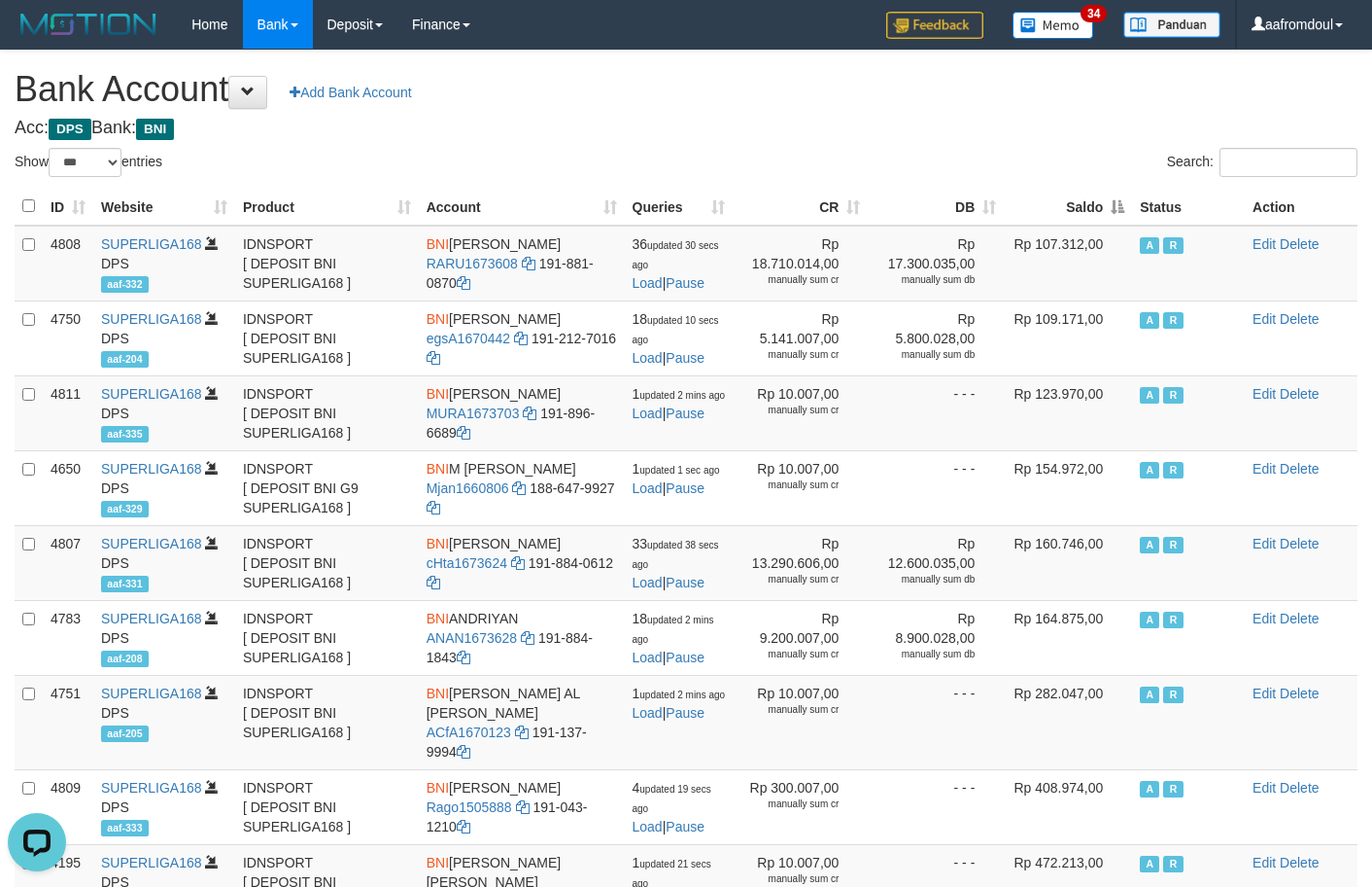
click at [1094, 204] on th "Saldo" at bounding box center [1067, 207] width 128 height 38
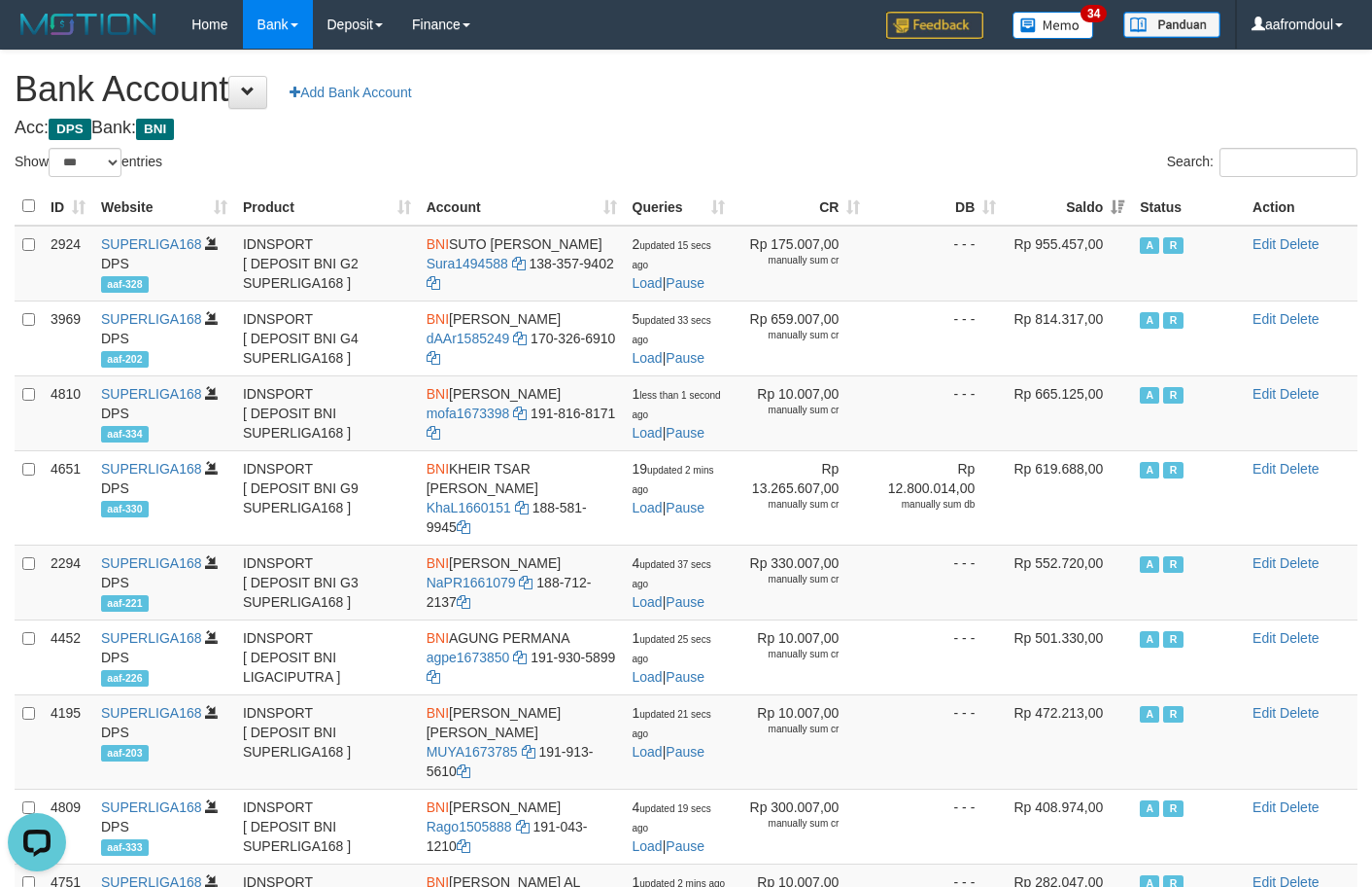
click at [1094, 204] on th "Saldo" at bounding box center [1067, 207] width 128 height 38
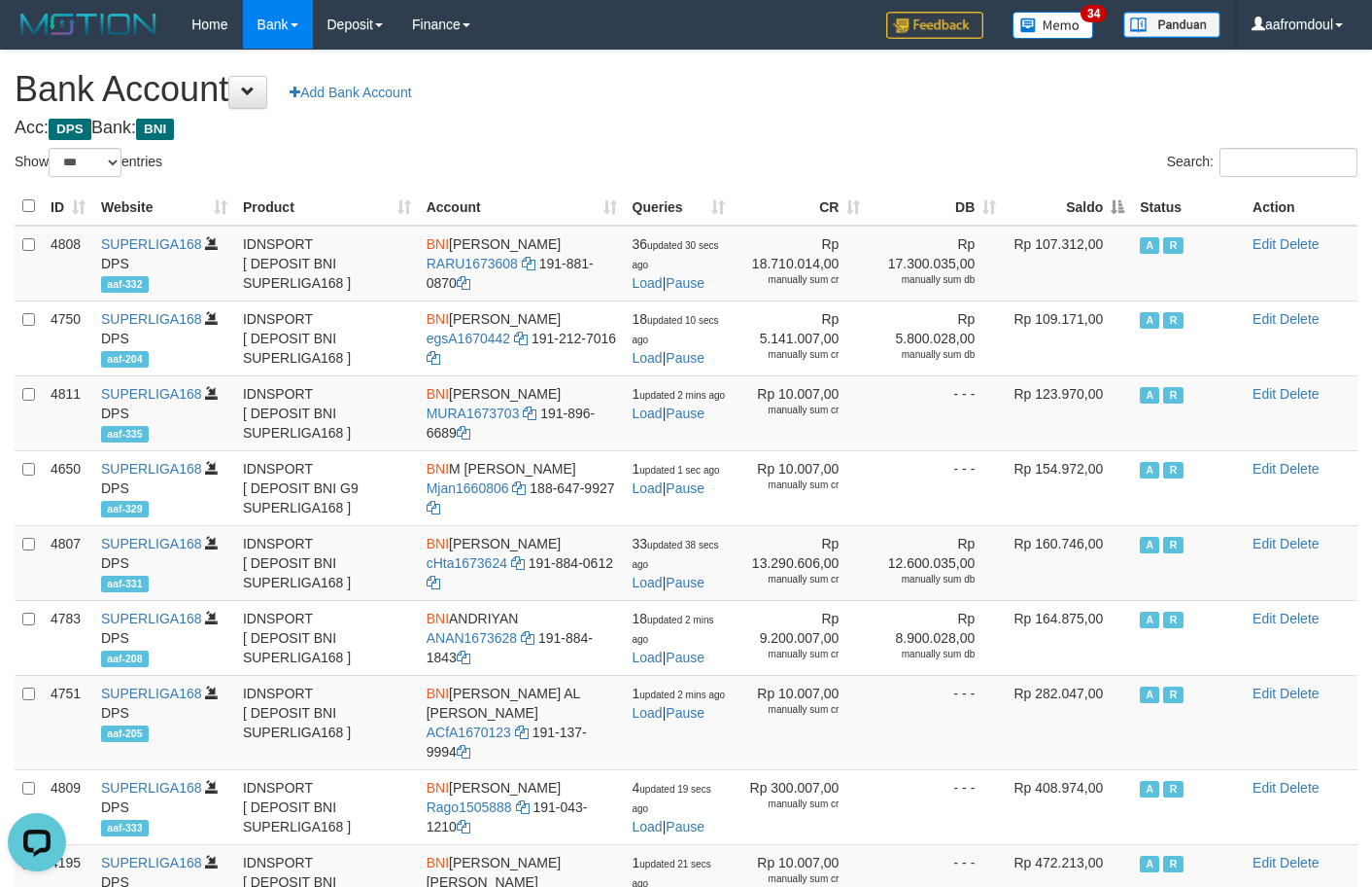
click at [1107, 188] on th "Saldo" at bounding box center [1067, 207] width 128 height 38
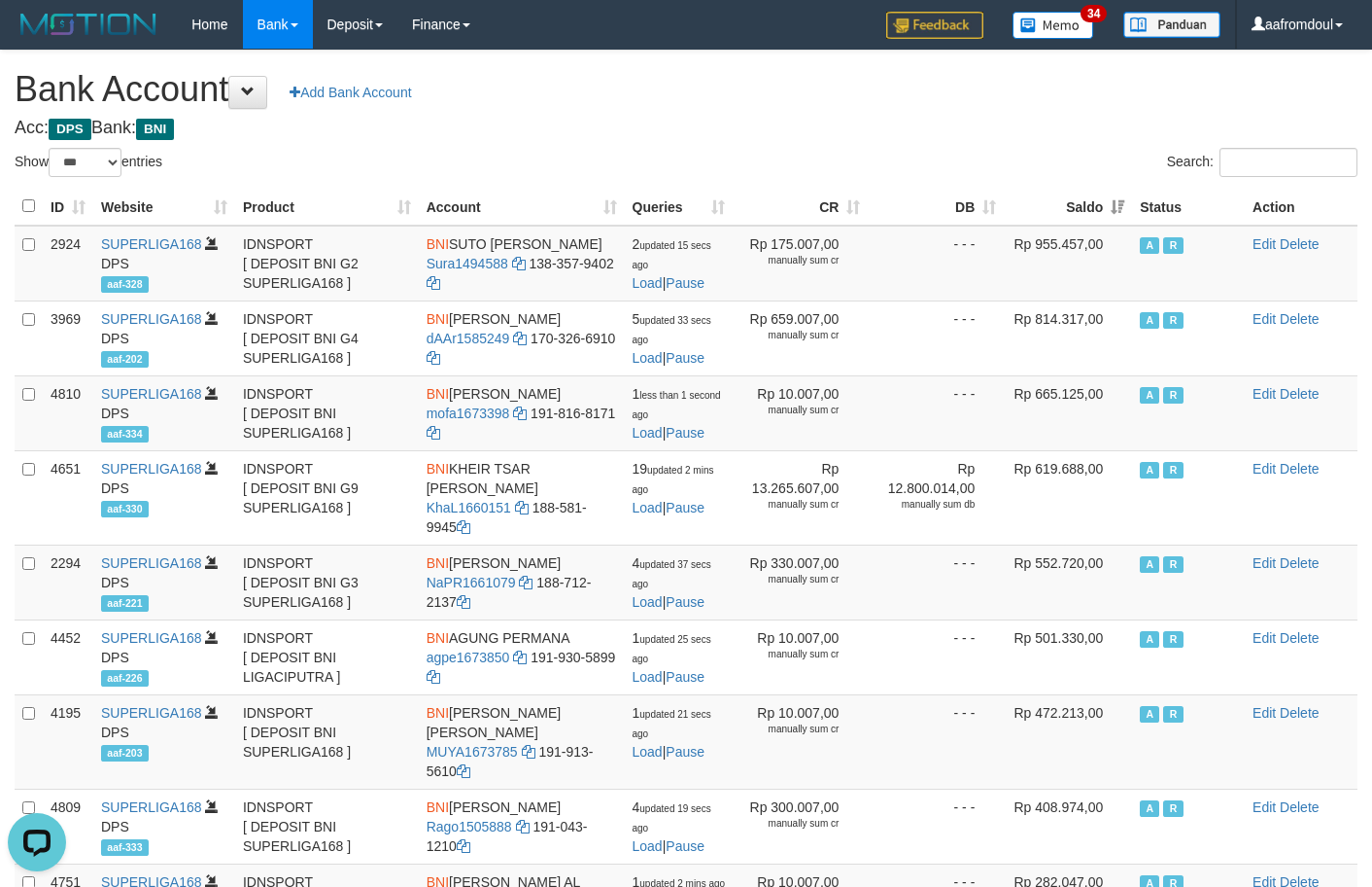
click at [1107, 188] on th "Saldo" at bounding box center [1067, 207] width 128 height 38
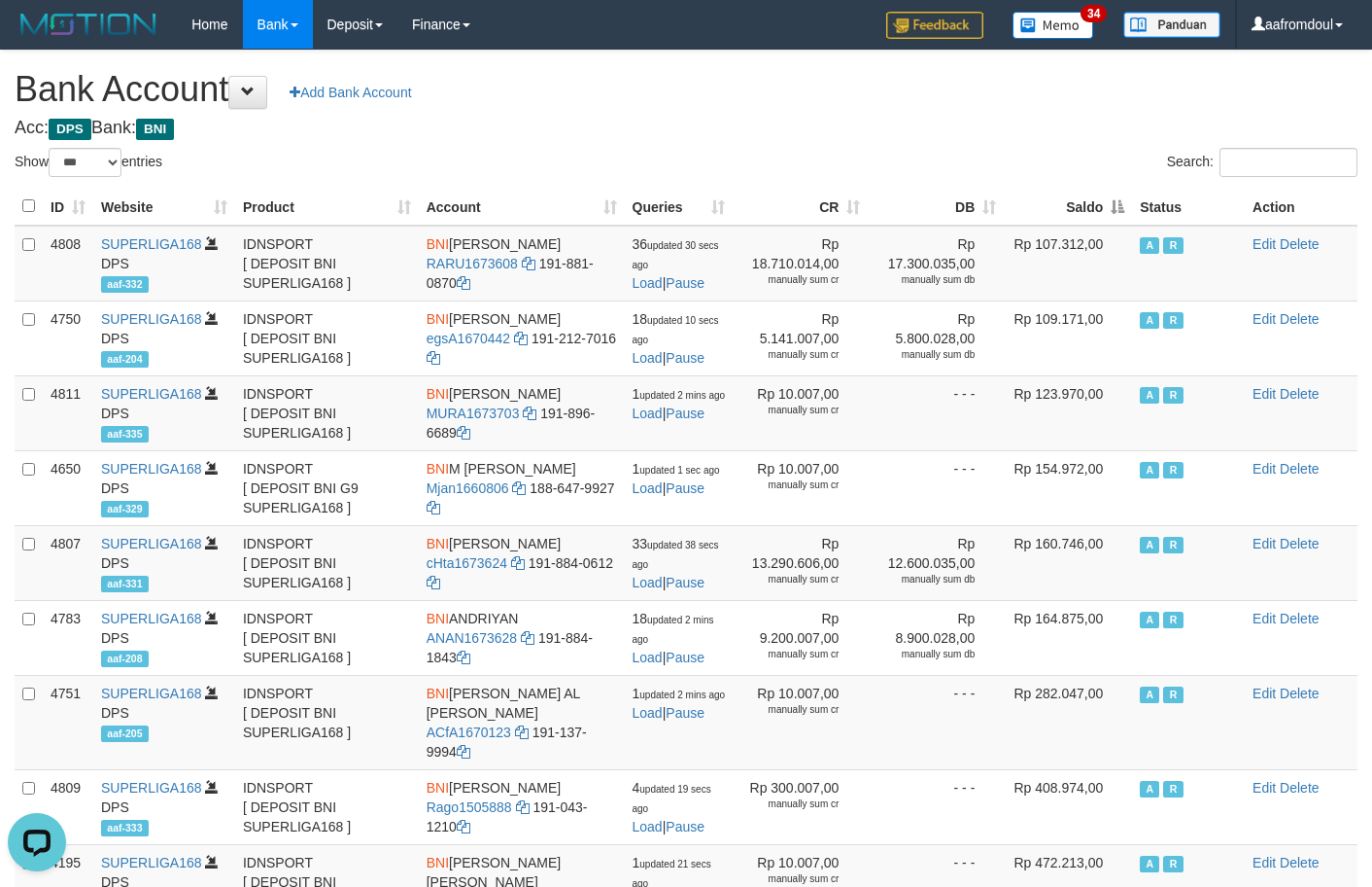
click at [1107, 188] on th "Saldo" at bounding box center [1067, 207] width 128 height 38
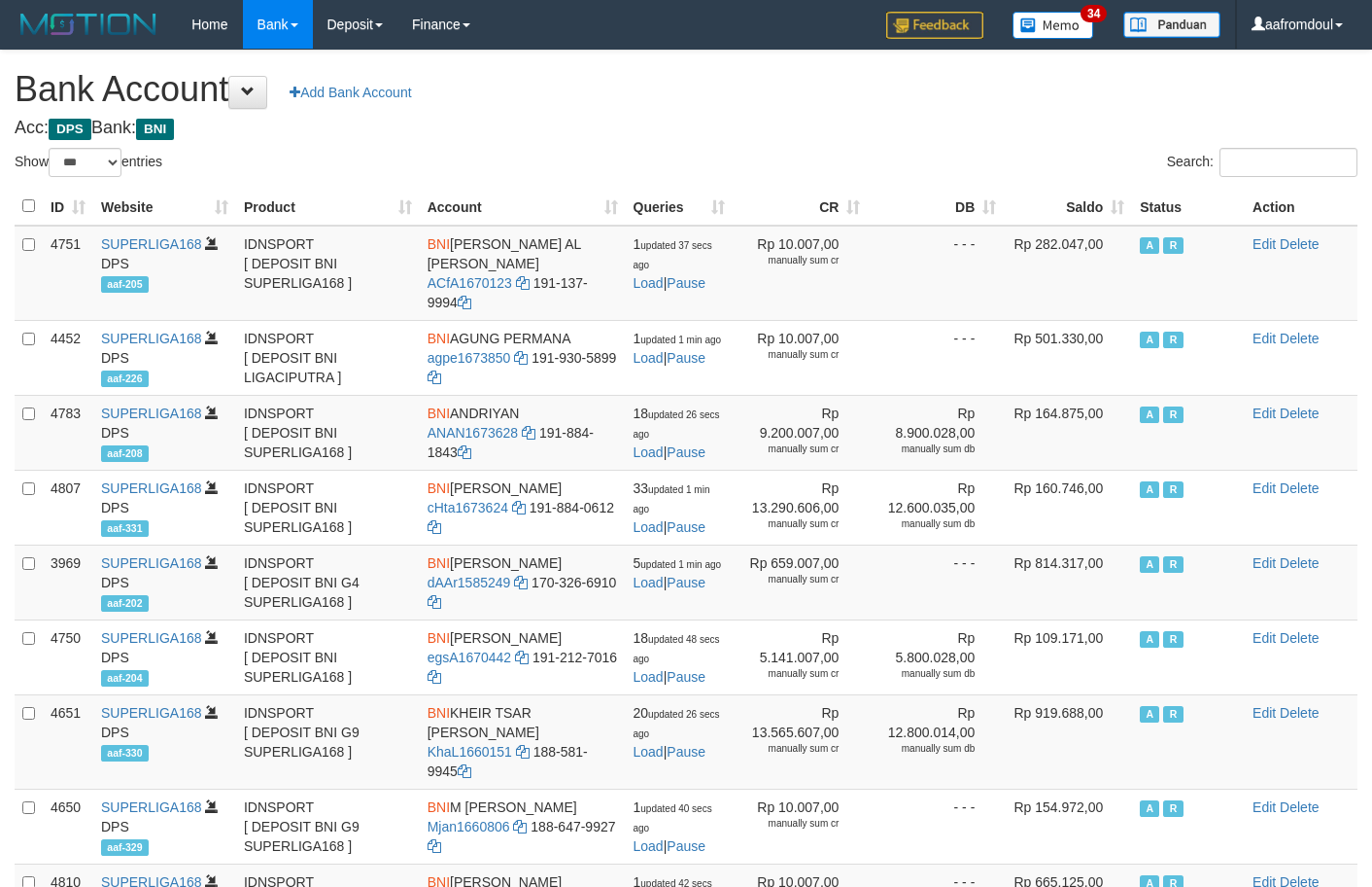
select select "***"
click at [1109, 190] on th "Saldo" at bounding box center [1067, 207] width 128 height 38
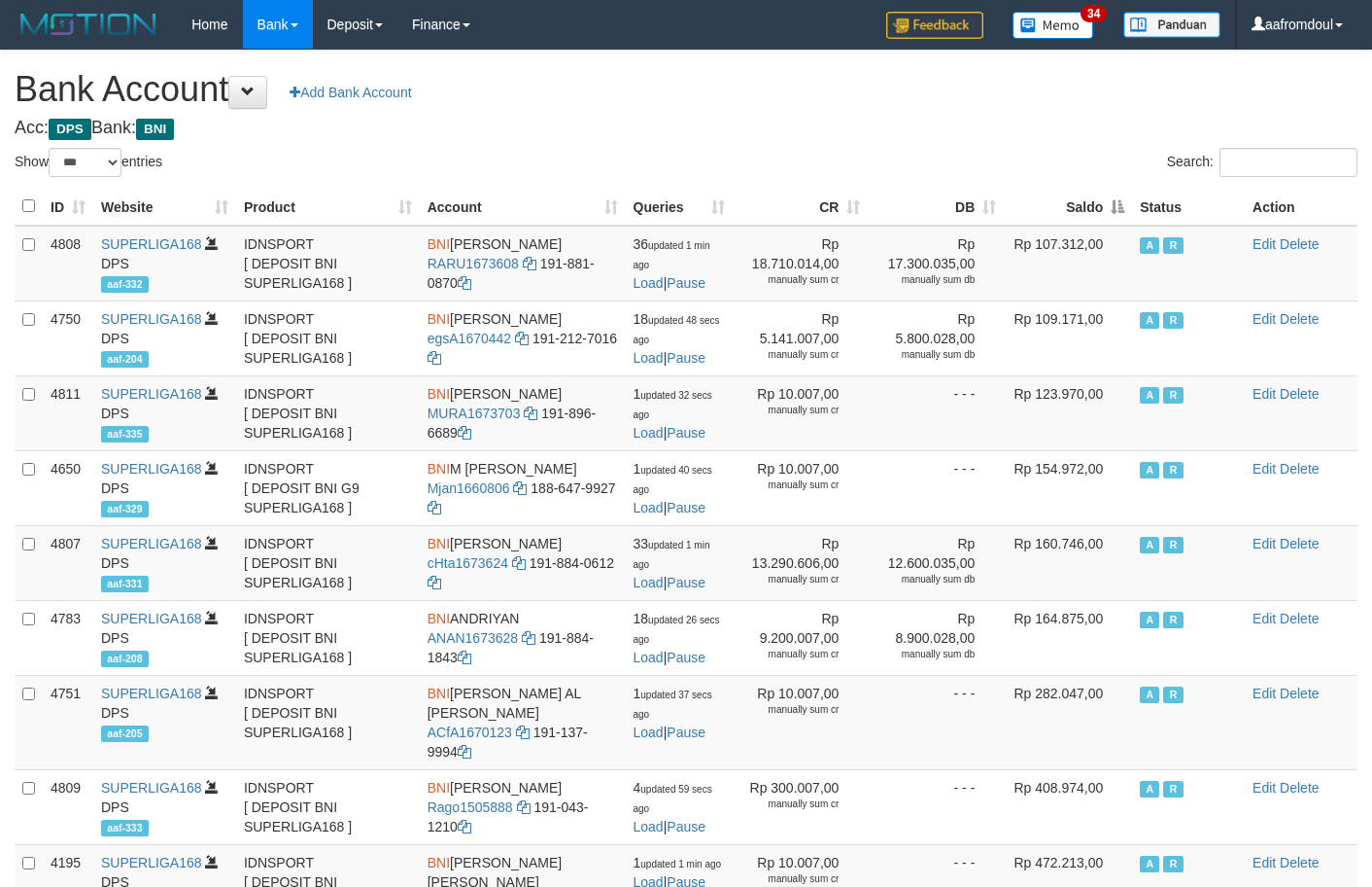
click at [1109, 190] on th "Saldo" at bounding box center [1067, 207] width 128 height 38
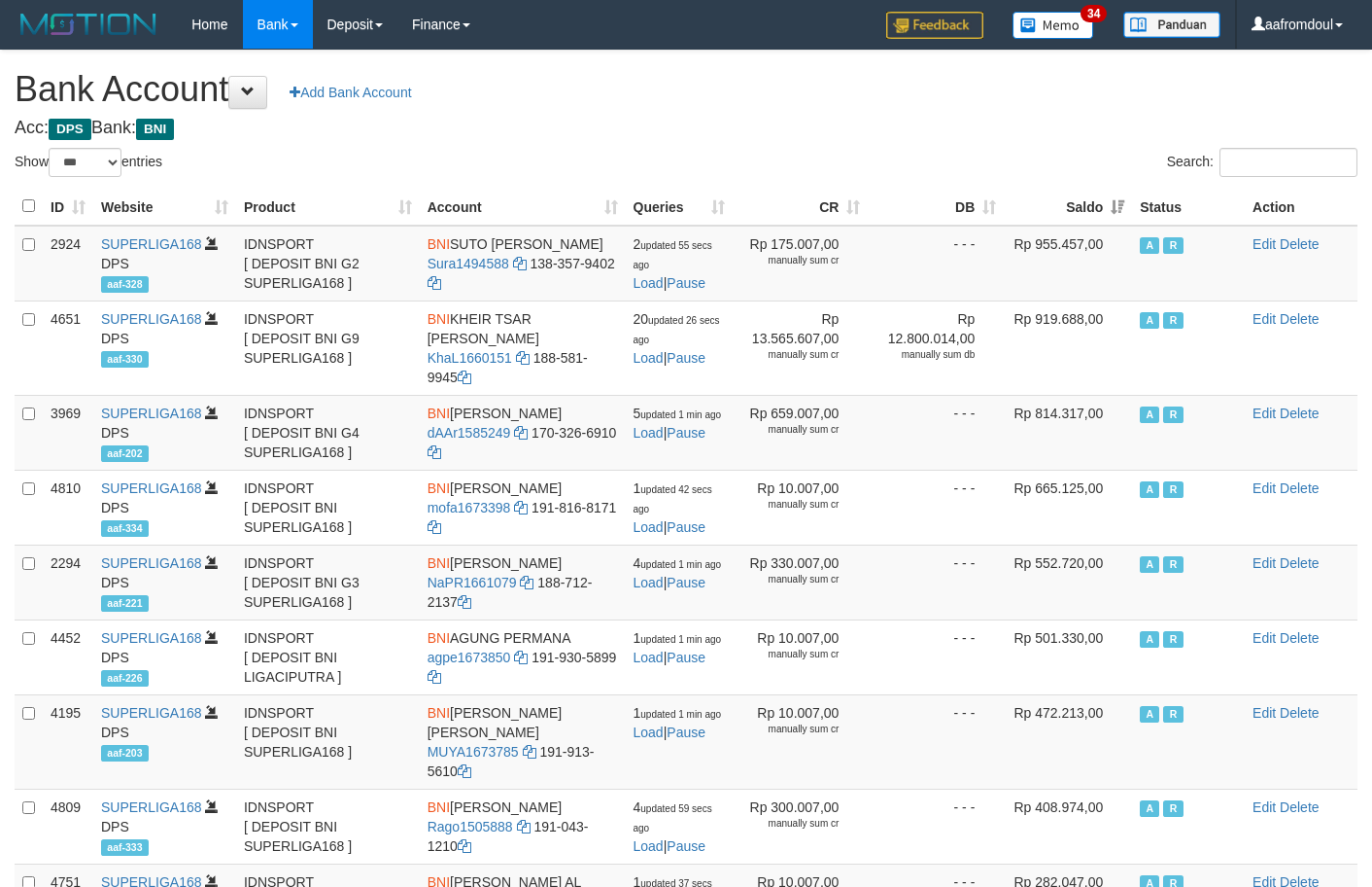
click at [1109, 190] on th "Saldo" at bounding box center [1067, 207] width 128 height 38
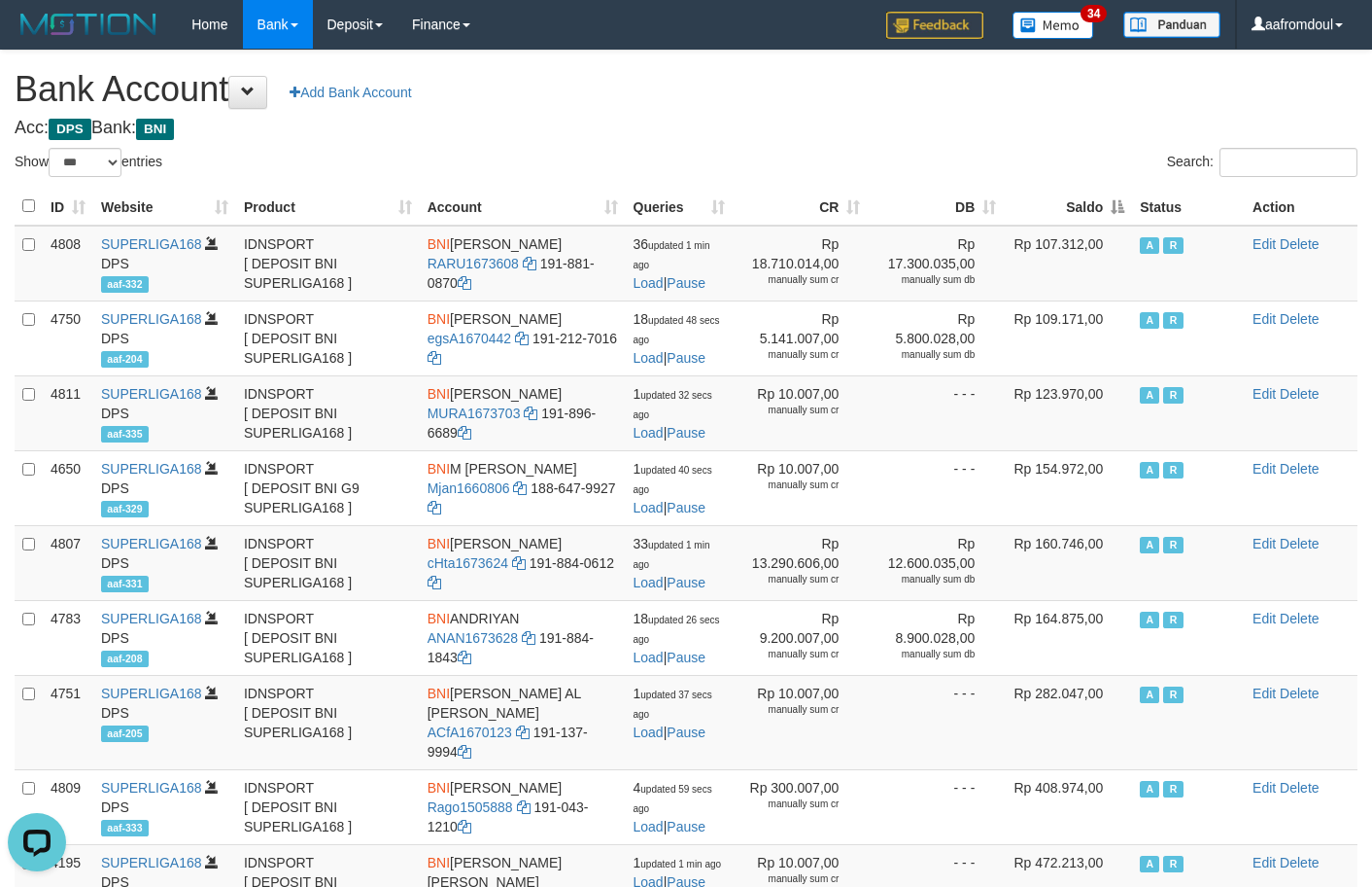
click at [1120, 197] on th "Saldo" at bounding box center [1067, 207] width 128 height 38
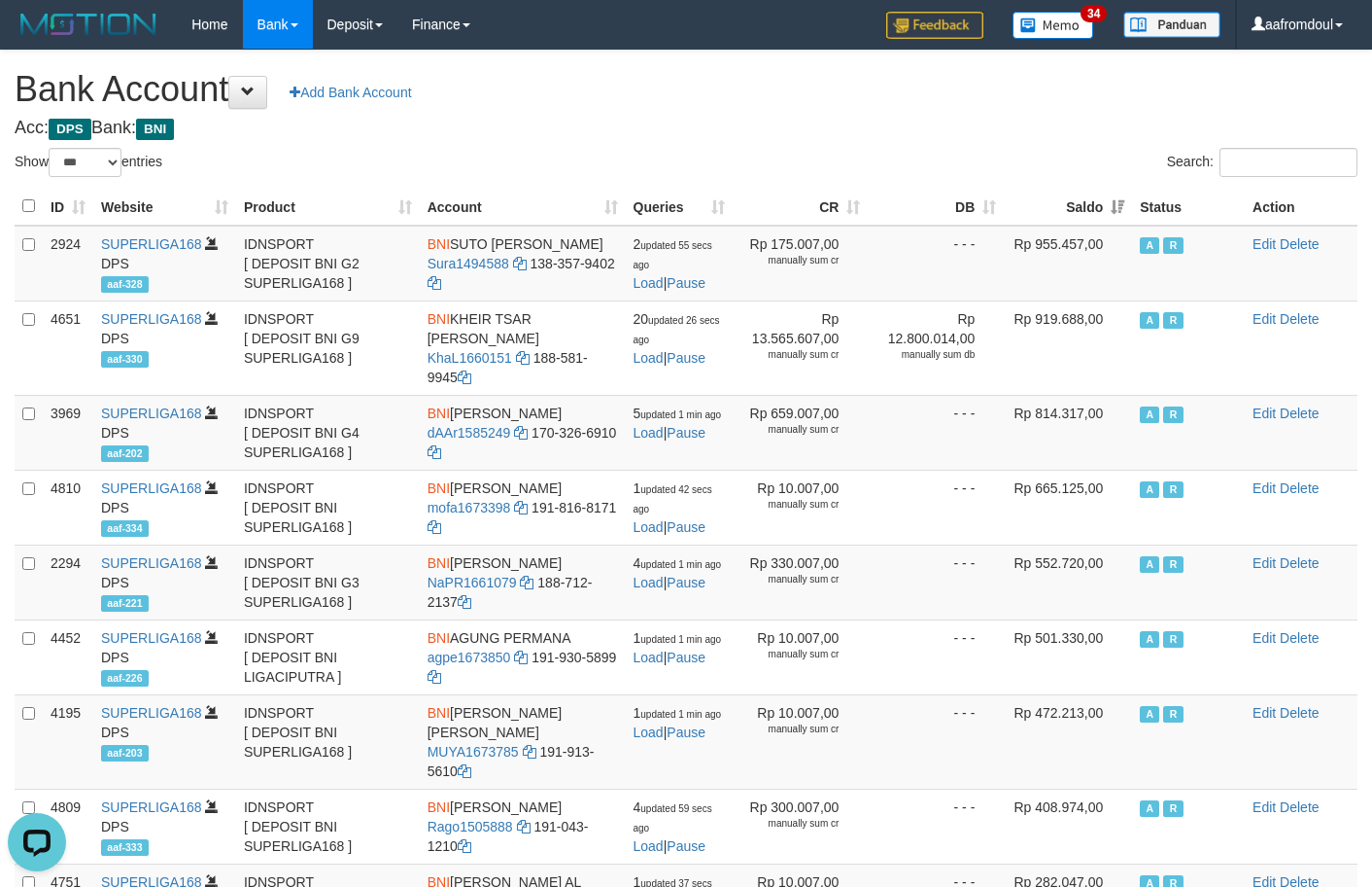
click at [1117, 206] on th "Saldo" at bounding box center [1067, 207] width 128 height 38
click at [1119, 177] on div "Search:" at bounding box center [1029, 165] width 657 height 34
click at [1115, 195] on th "Saldo" at bounding box center [1067, 207] width 128 height 38
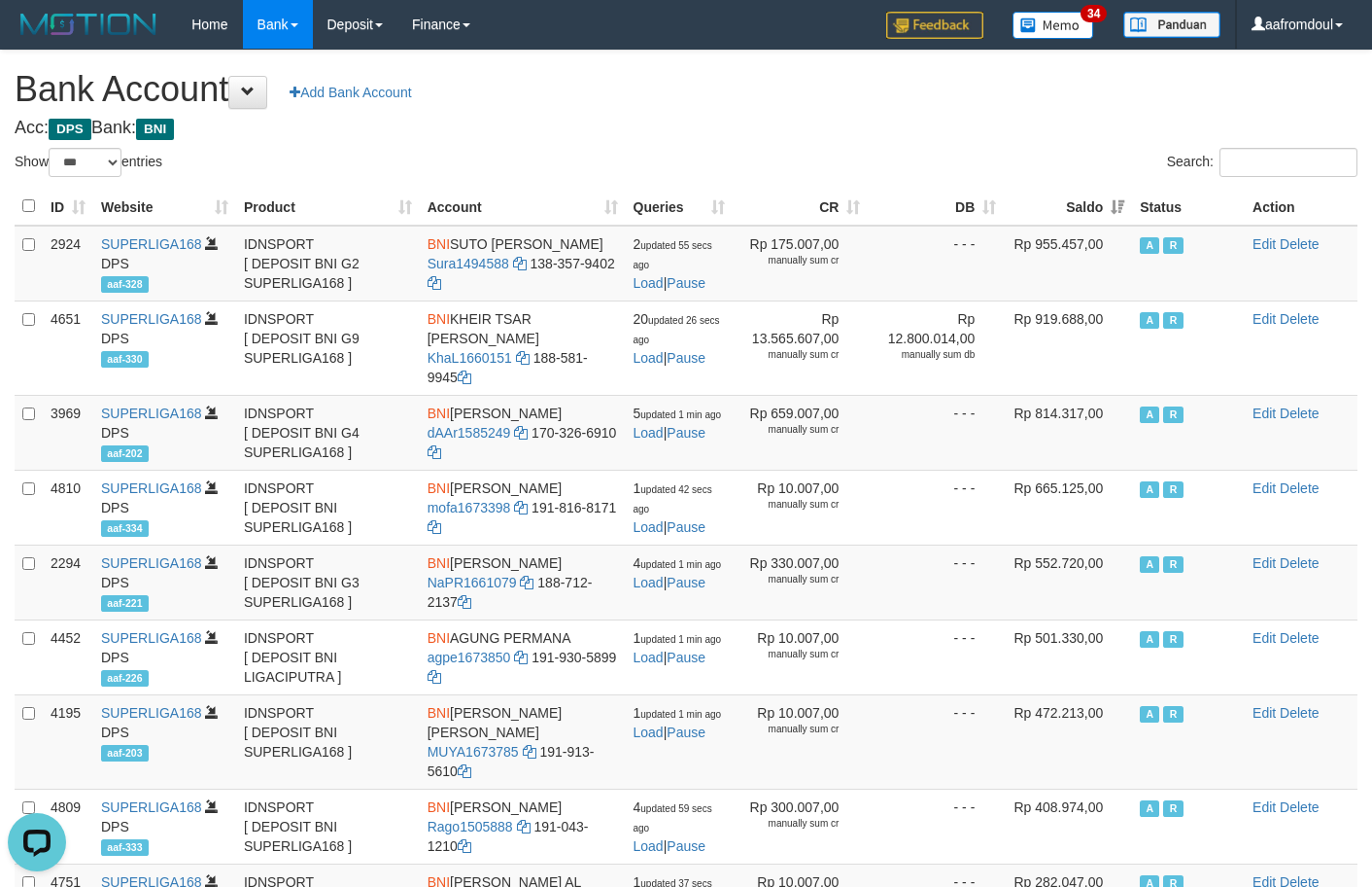
click at [1115, 195] on th "Saldo" at bounding box center [1067, 207] width 128 height 38
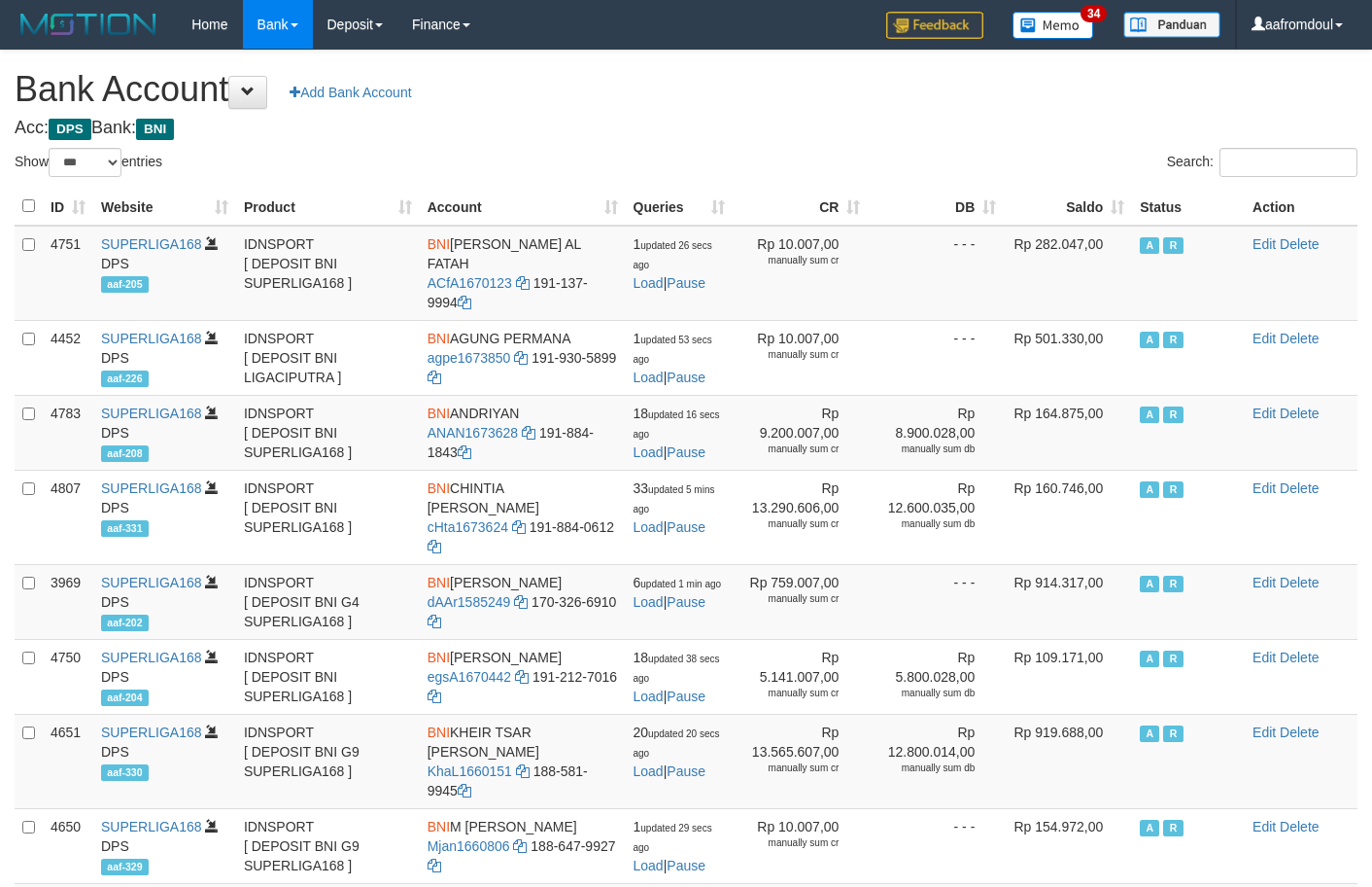
select select "***"
click at [1107, 188] on th "Saldo" at bounding box center [1067, 207] width 128 height 38
click at [1105, 189] on th "Saldo" at bounding box center [1067, 207] width 128 height 38
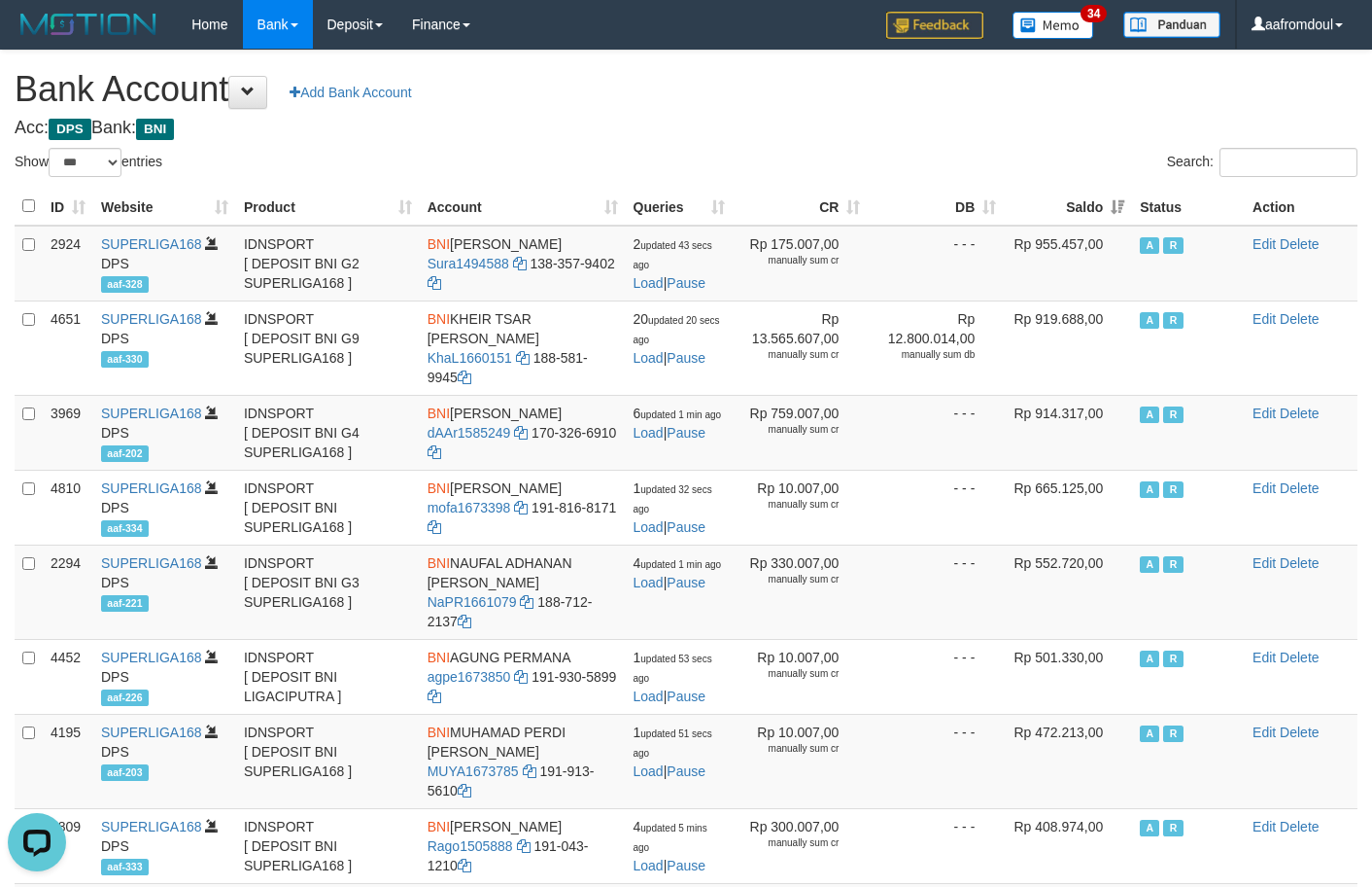
click at [1111, 216] on th "Saldo" at bounding box center [1067, 207] width 128 height 38
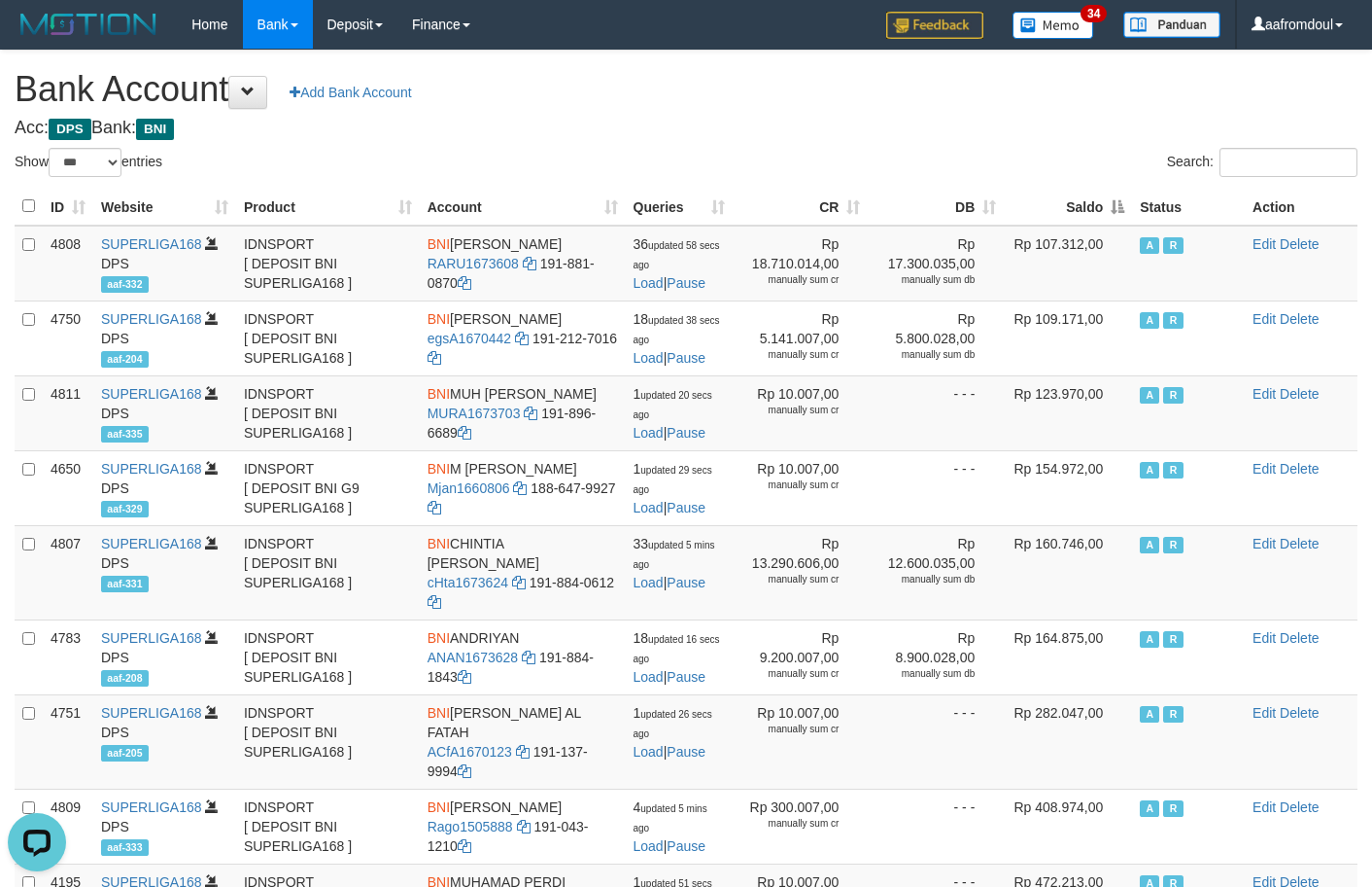
click at [1111, 216] on th "Saldo" at bounding box center [1067, 207] width 128 height 38
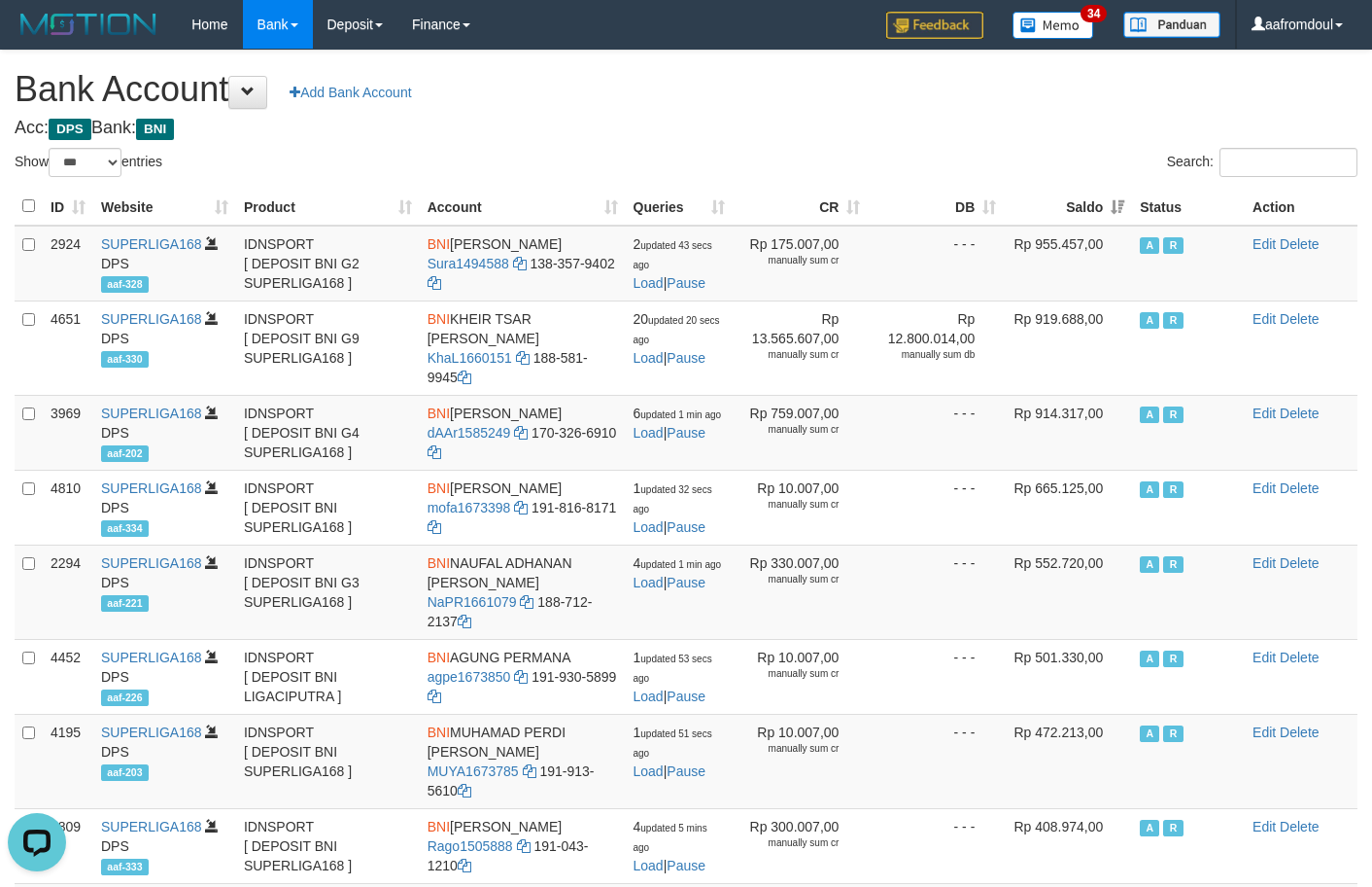
click at [1111, 216] on th "Saldo" at bounding box center [1067, 207] width 128 height 38
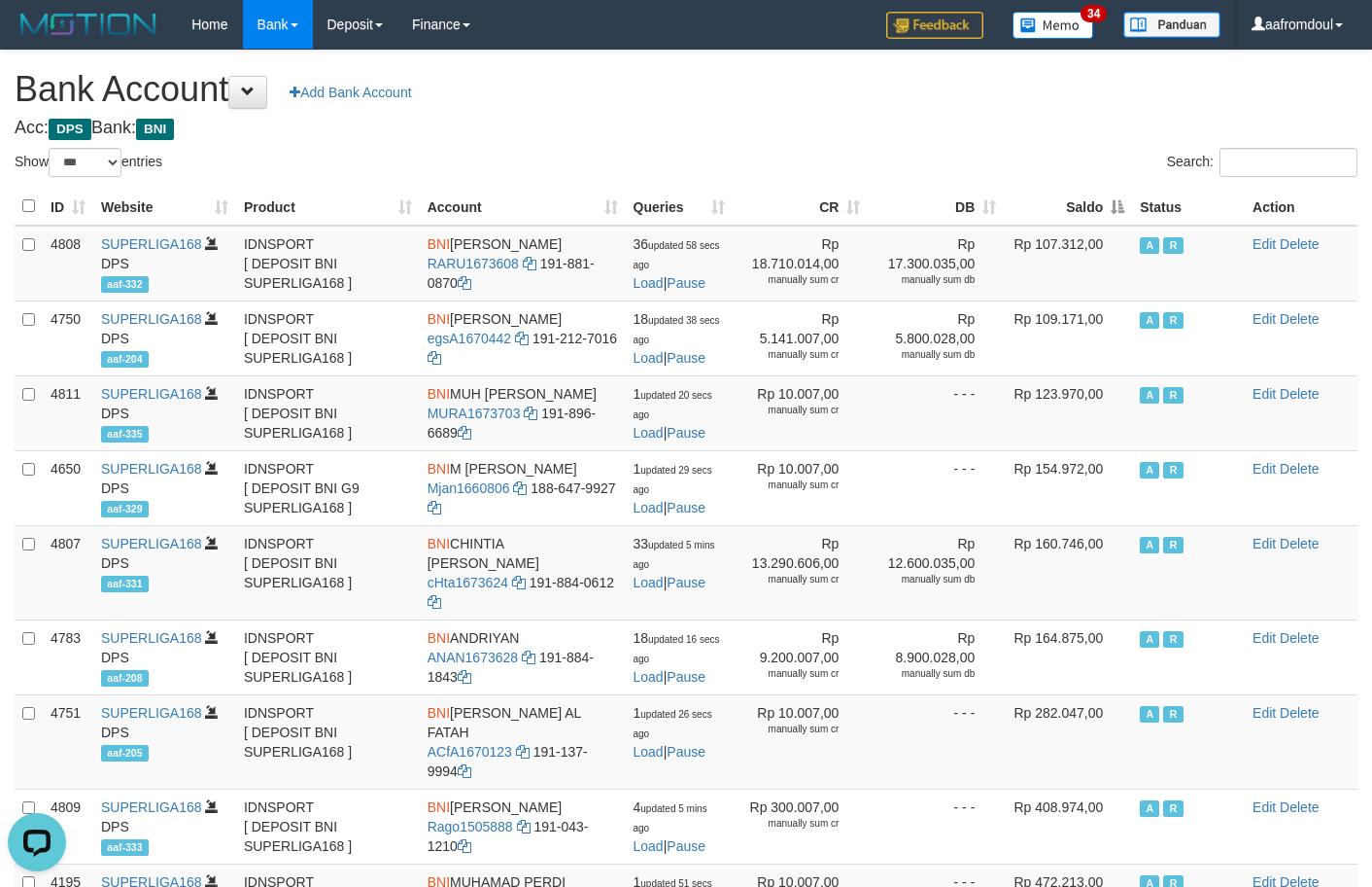
click at [1095, 205] on th "Saldo" at bounding box center [1067, 207] width 128 height 38
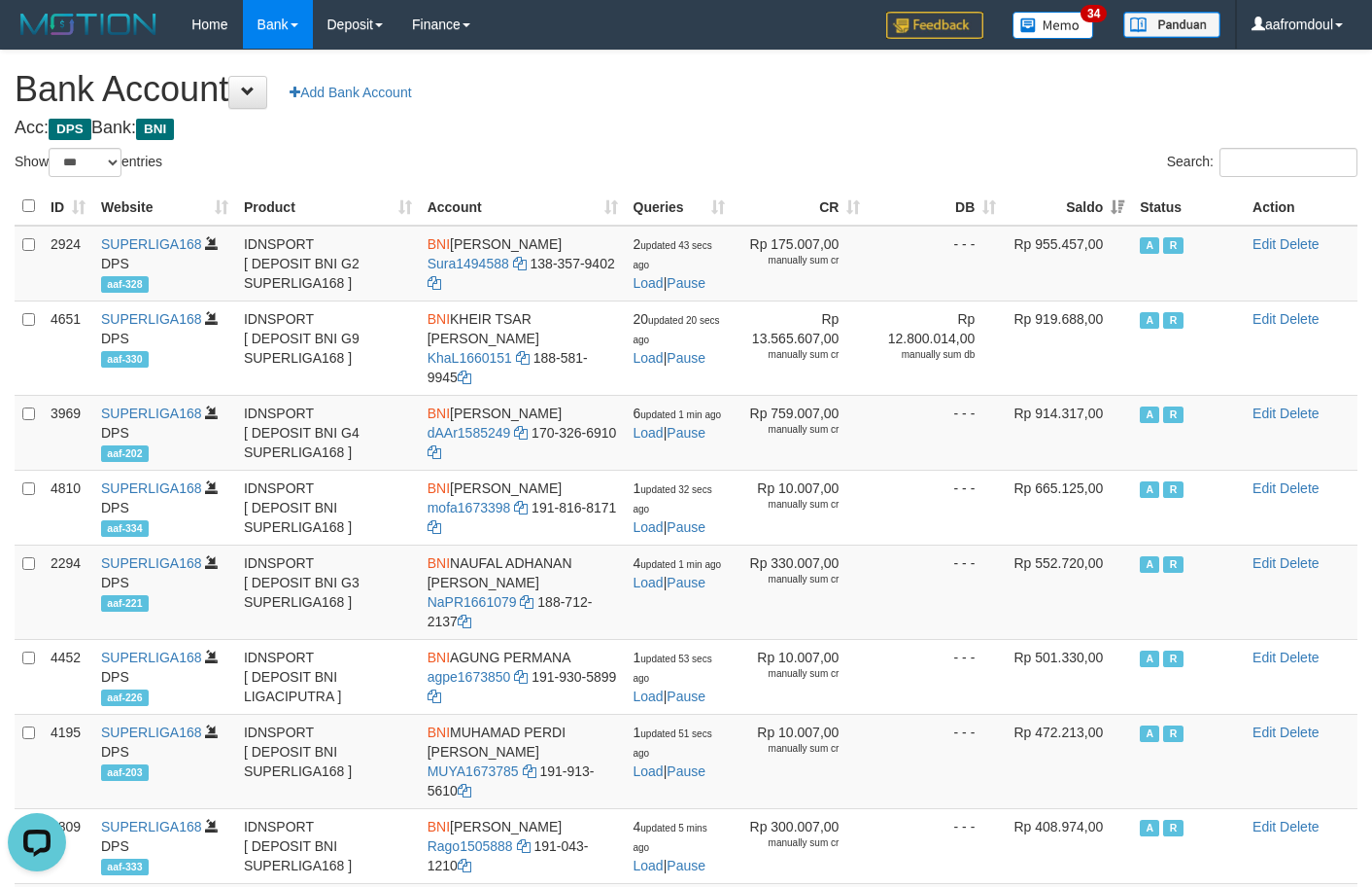
click at [1095, 205] on th "Saldo" at bounding box center [1067, 207] width 128 height 38
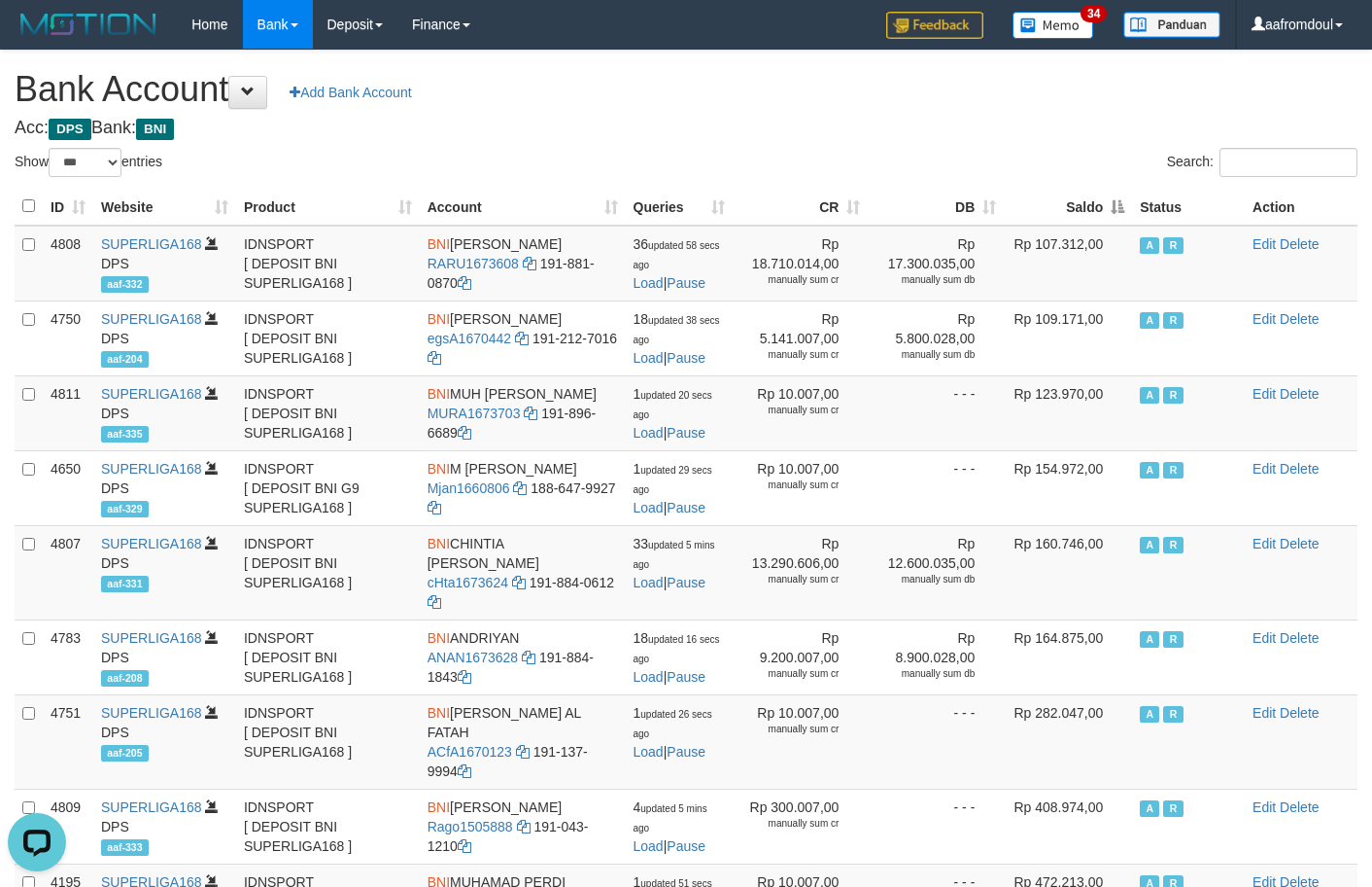
click at [1081, 216] on th "Saldo" at bounding box center [1067, 207] width 128 height 38
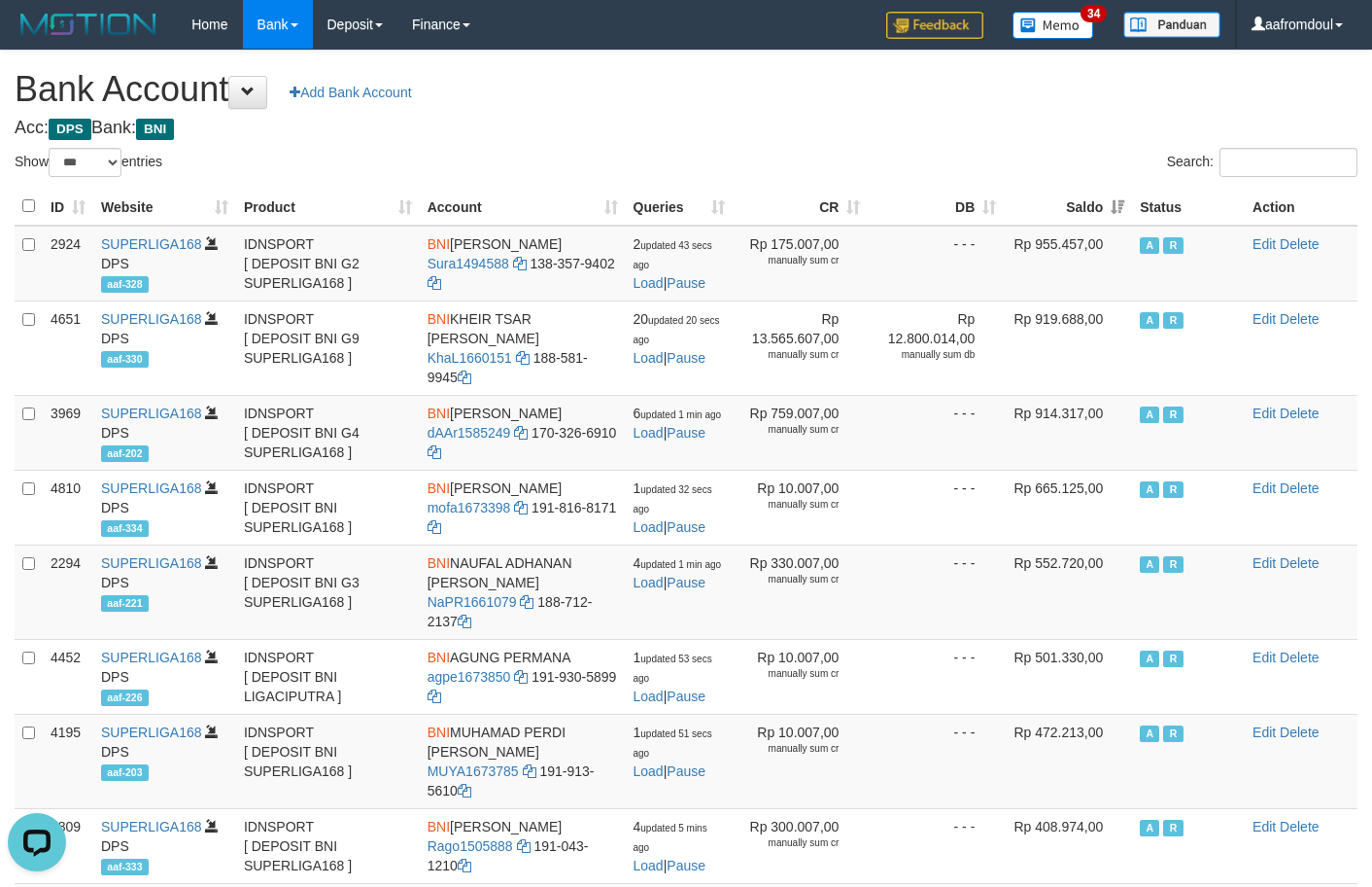
click at [1081, 216] on th "Saldo" at bounding box center [1067, 207] width 128 height 38
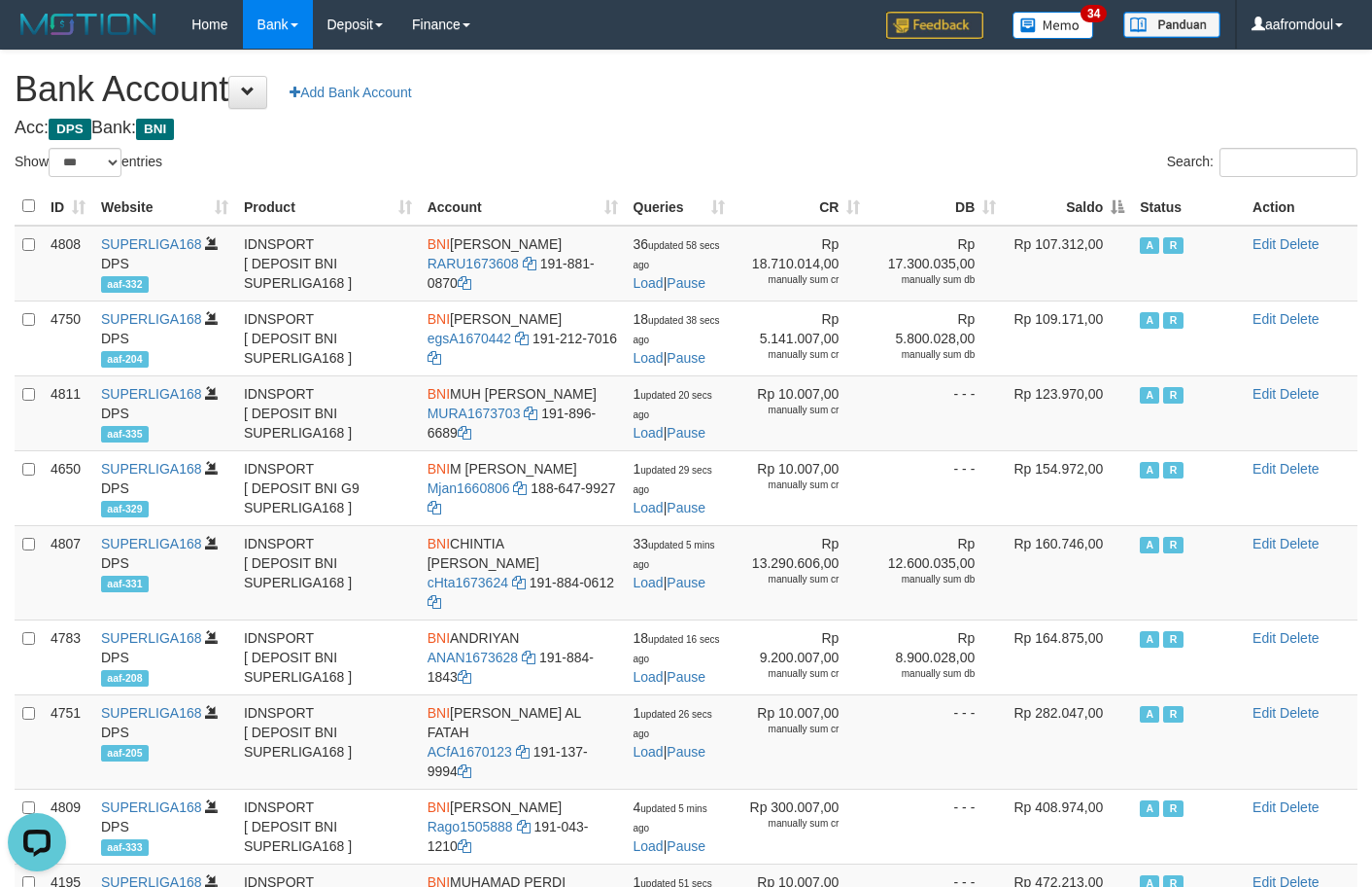
click at [1081, 216] on th "Saldo" at bounding box center [1067, 207] width 128 height 38
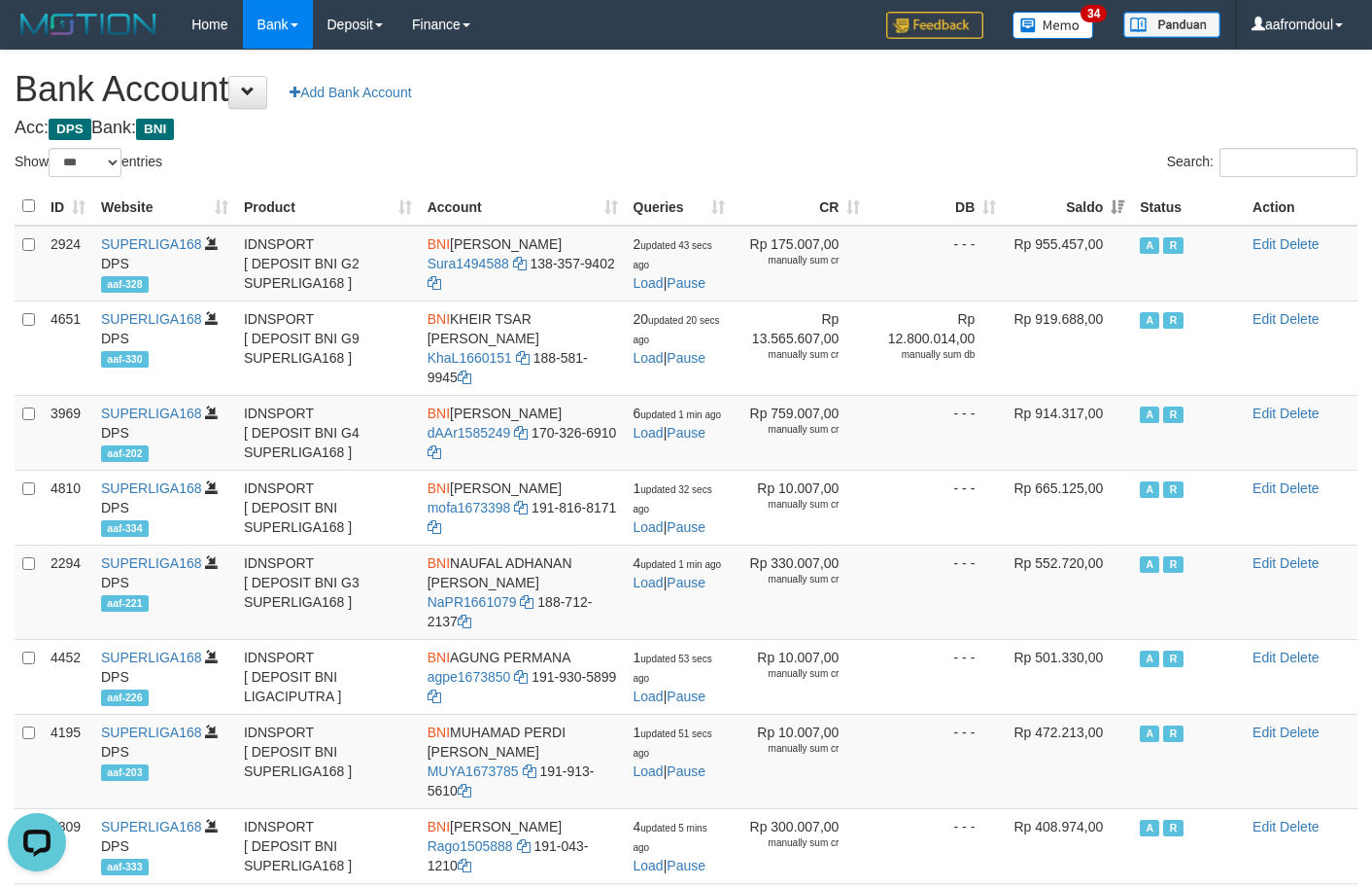
click at [1124, 202] on th "Saldo" at bounding box center [1067, 207] width 128 height 38
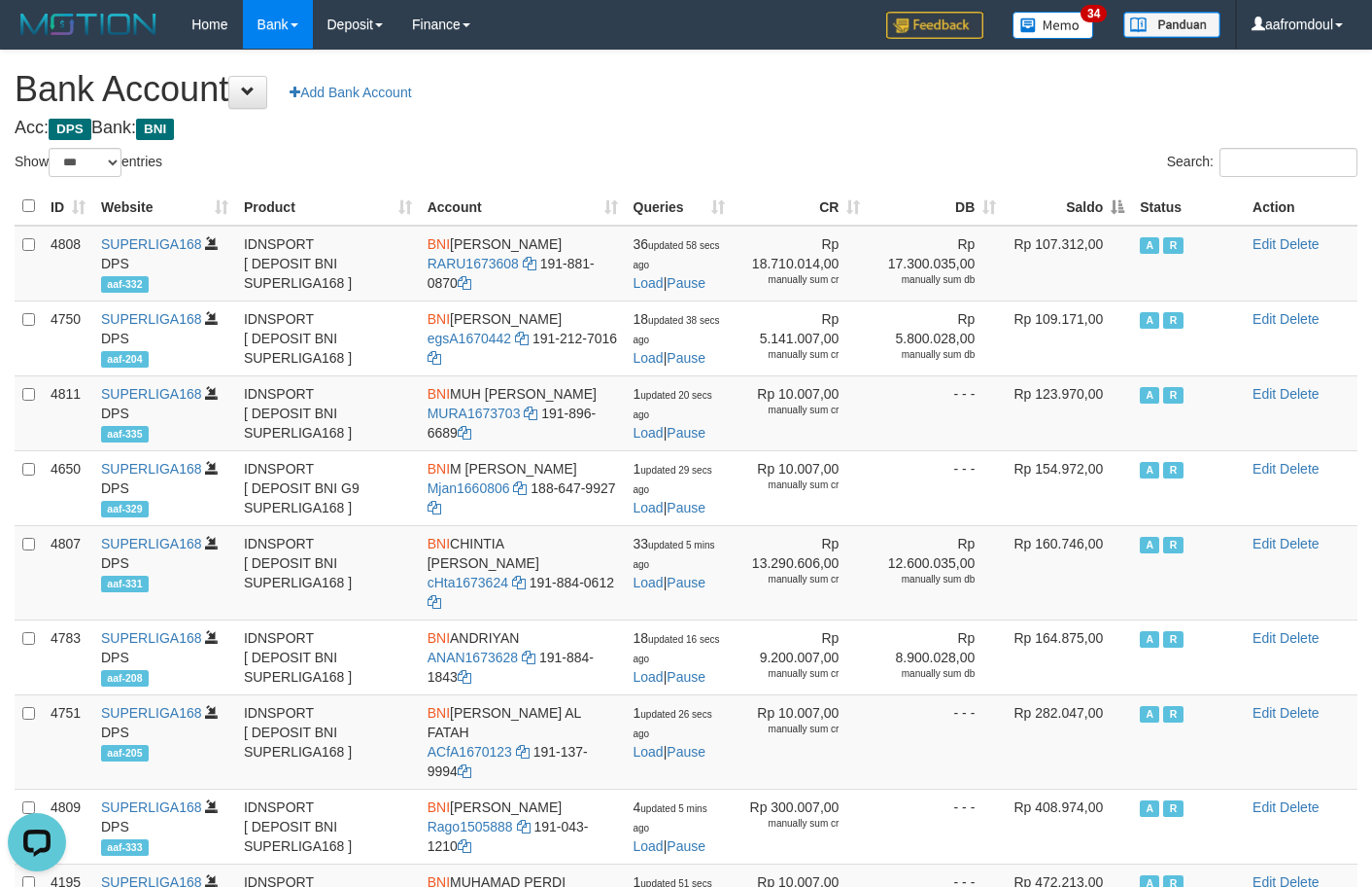
click at [1124, 202] on th "Saldo" at bounding box center [1067, 207] width 128 height 38
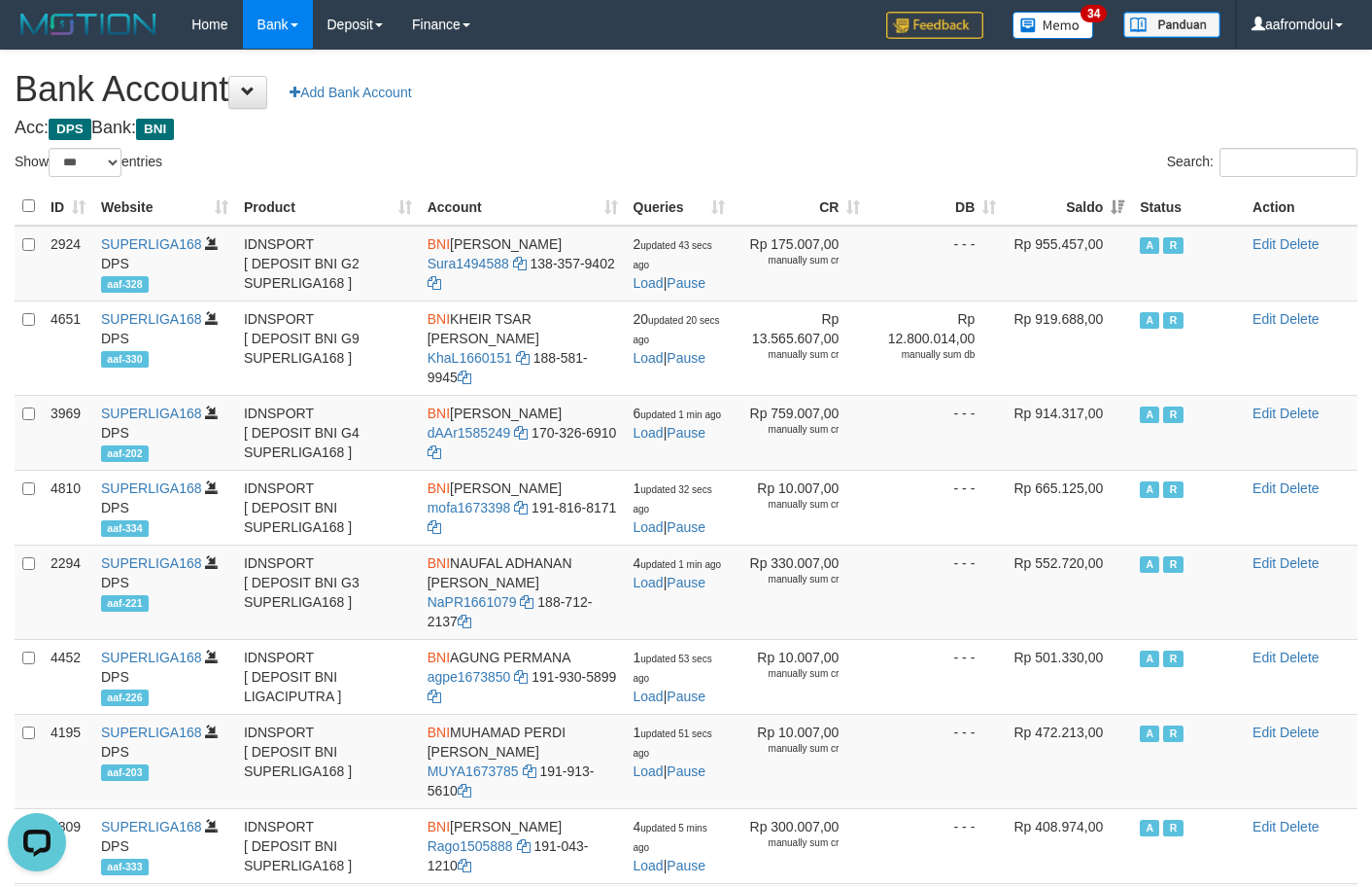
click at [1124, 202] on th "Saldo" at bounding box center [1067, 207] width 128 height 38
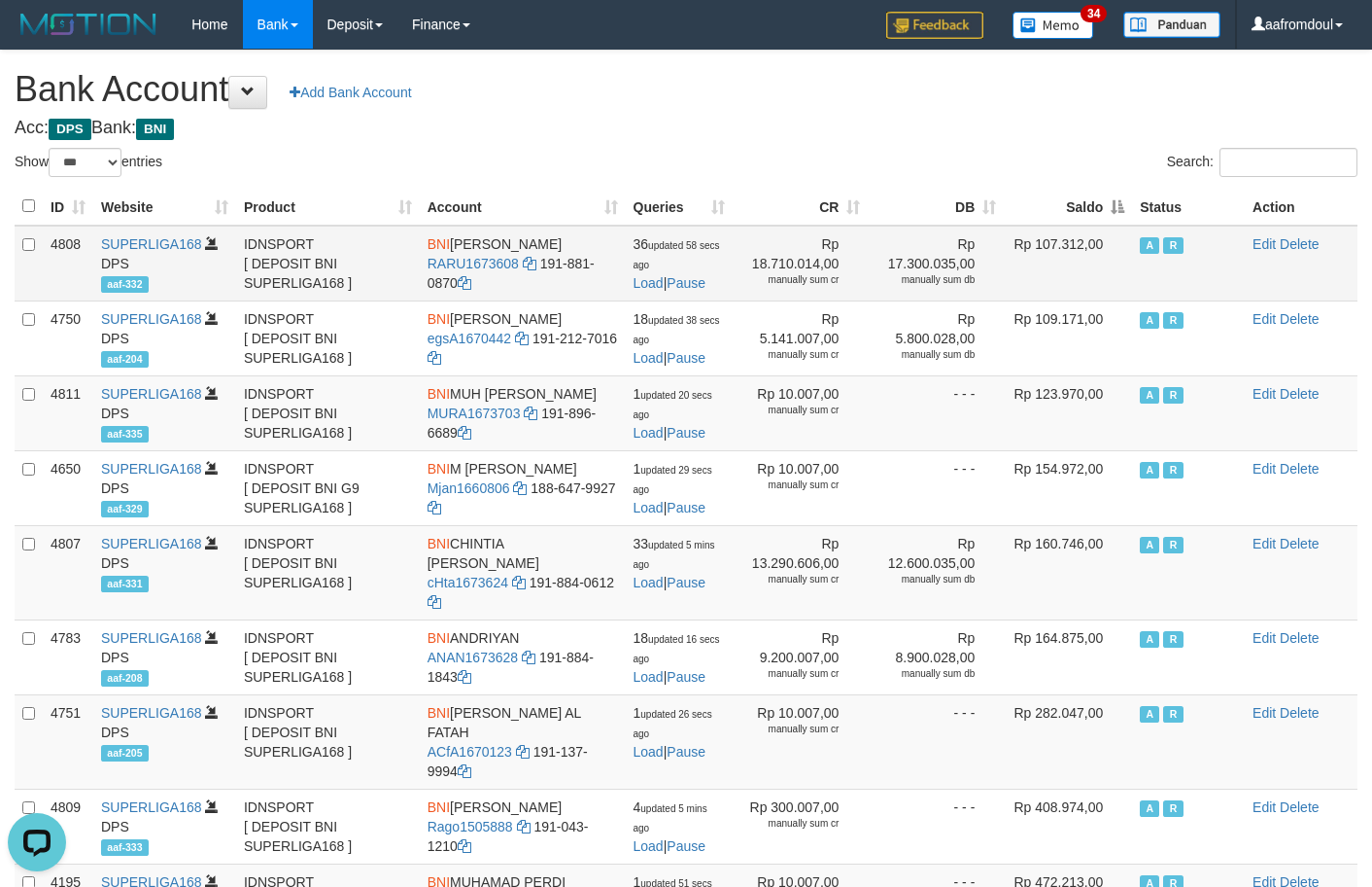
click at [1111, 227] on td "Rp 107.312,00" at bounding box center [1067, 264] width 128 height 76
click at [1108, 206] on th "Saldo" at bounding box center [1067, 207] width 128 height 38
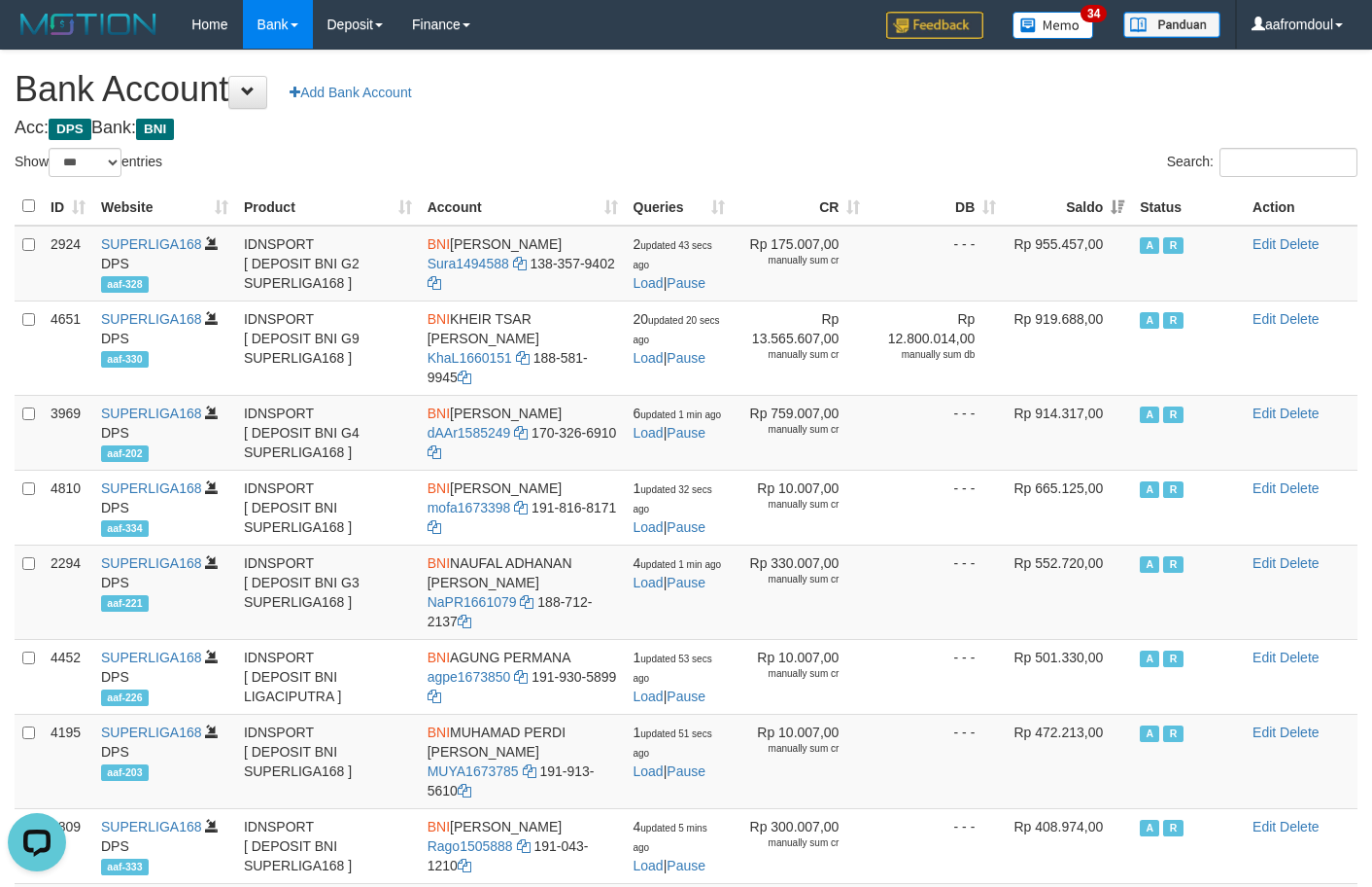
click at [1107, 206] on th "Saldo" at bounding box center [1067, 207] width 128 height 38
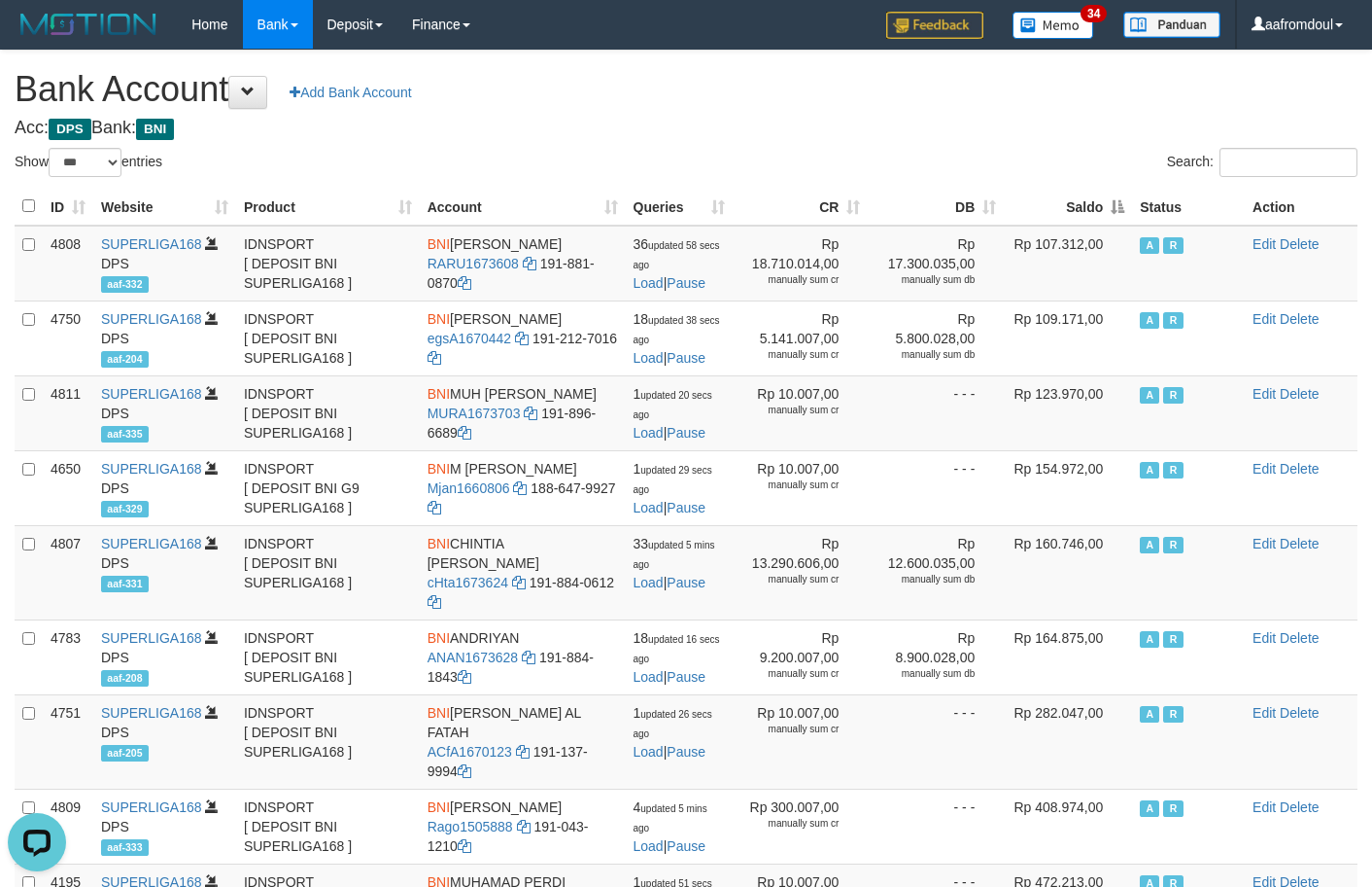
click at [1107, 206] on th "Saldo" at bounding box center [1067, 207] width 128 height 38
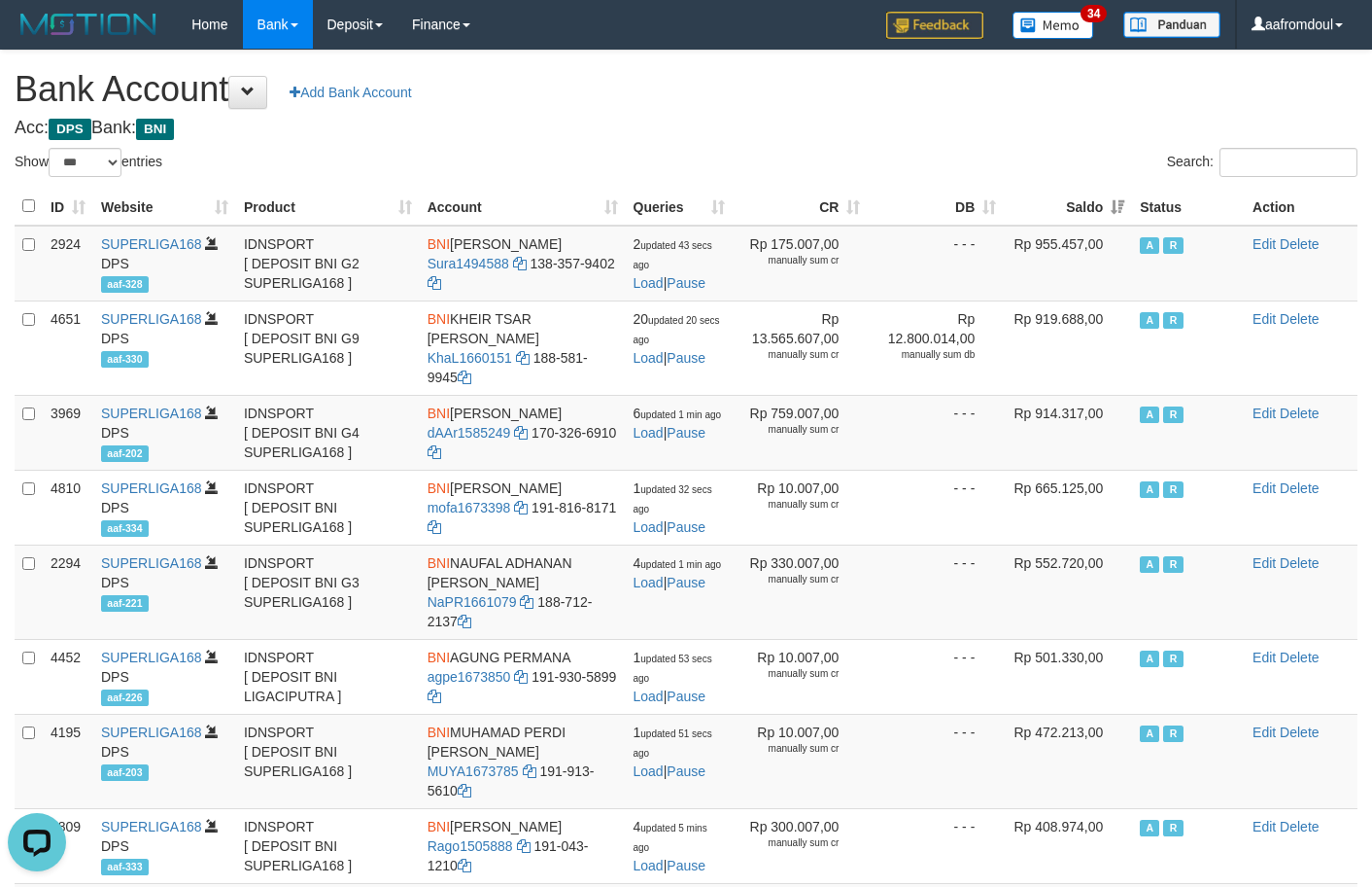
click at [1107, 205] on th "Saldo" at bounding box center [1067, 207] width 128 height 38
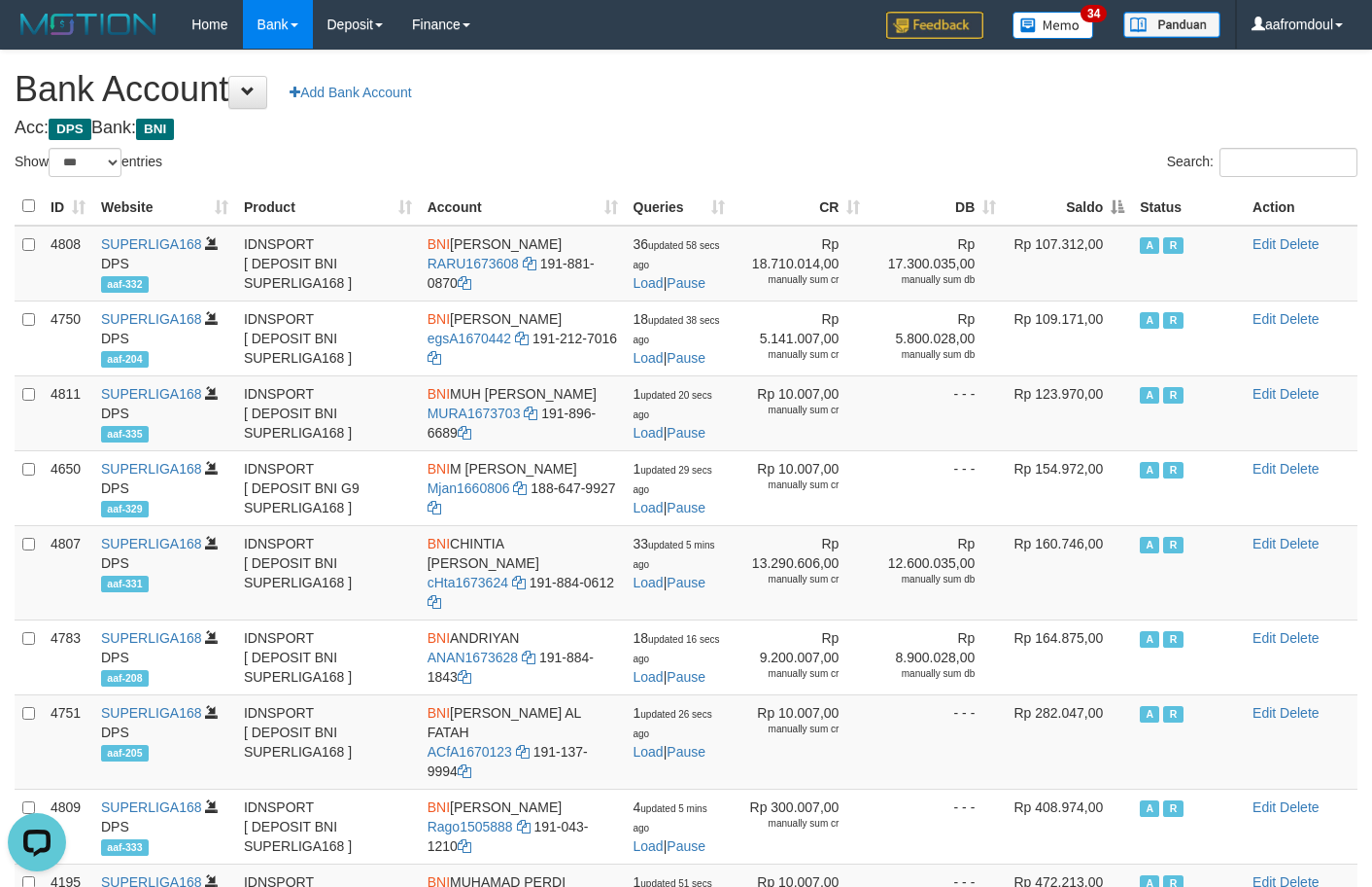
click at [1107, 205] on th "Saldo" at bounding box center [1067, 207] width 128 height 38
click at [1094, 210] on th "Saldo" at bounding box center [1067, 207] width 128 height 38
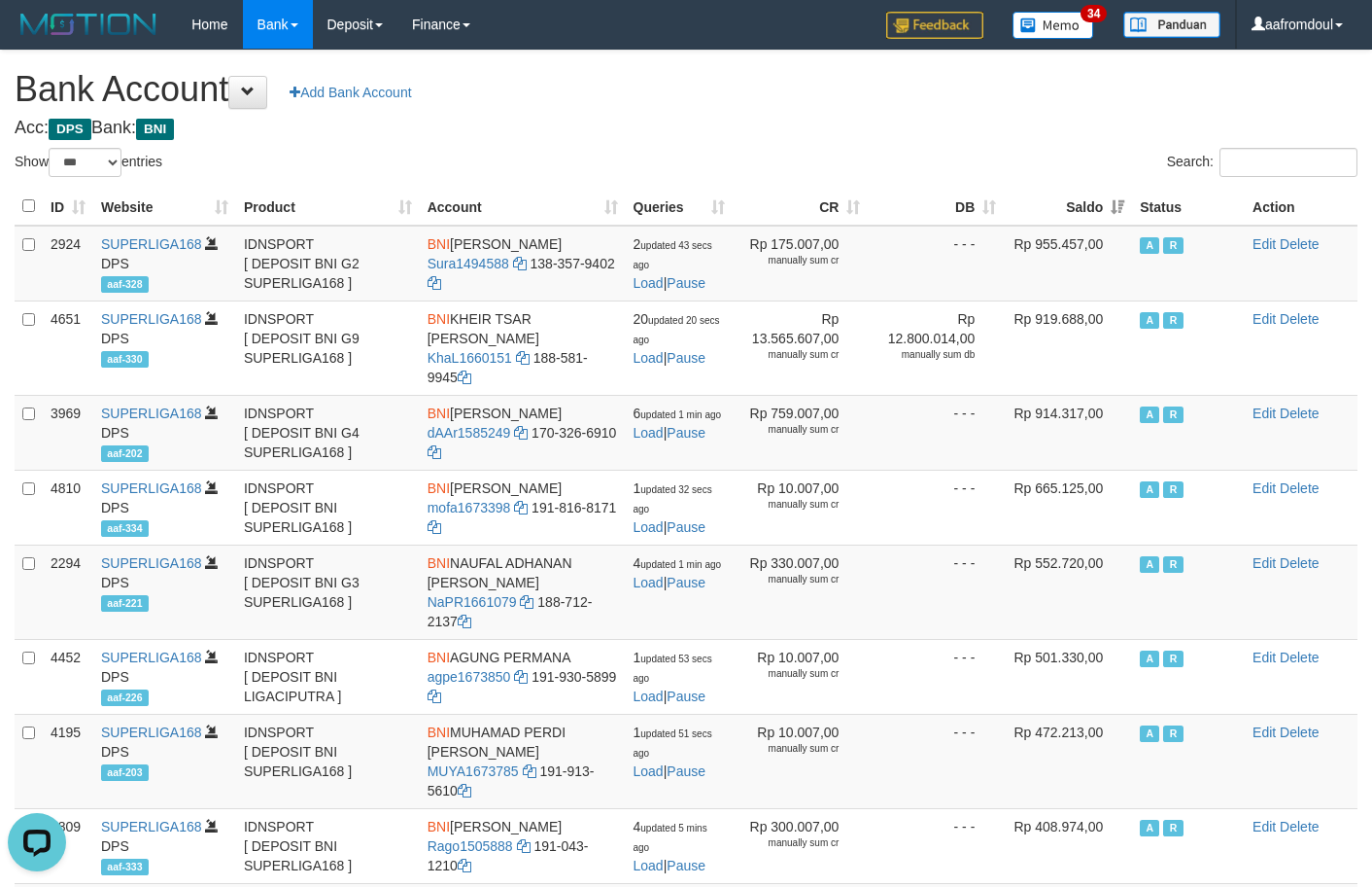
click at [1094, 210] on th "Saldo" at bounding box center [1067, 207] width 128 height 38
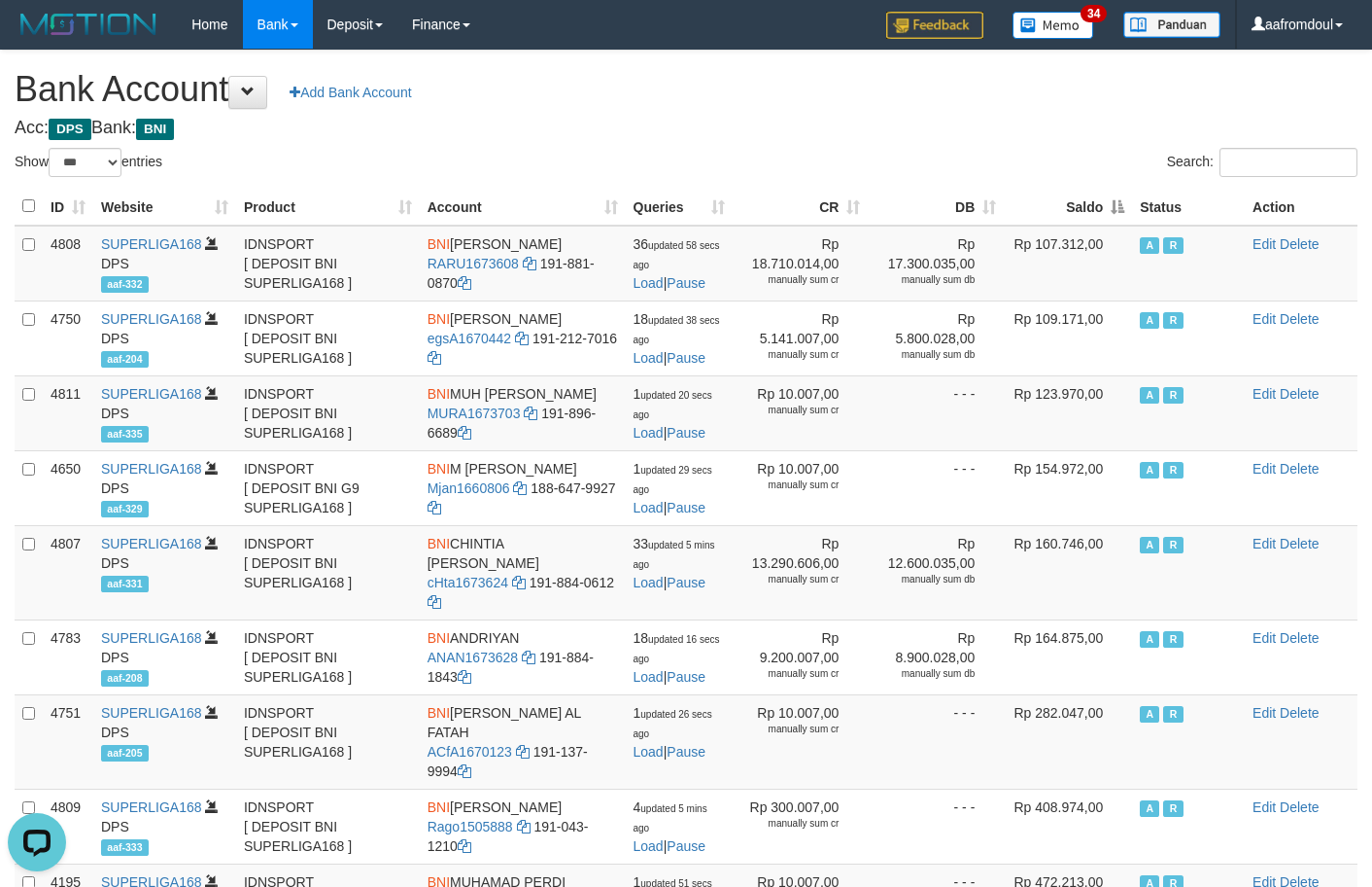
click at [1094, 210] on th "Saldo" at bounding box center [1067, 207] width 128 height 38
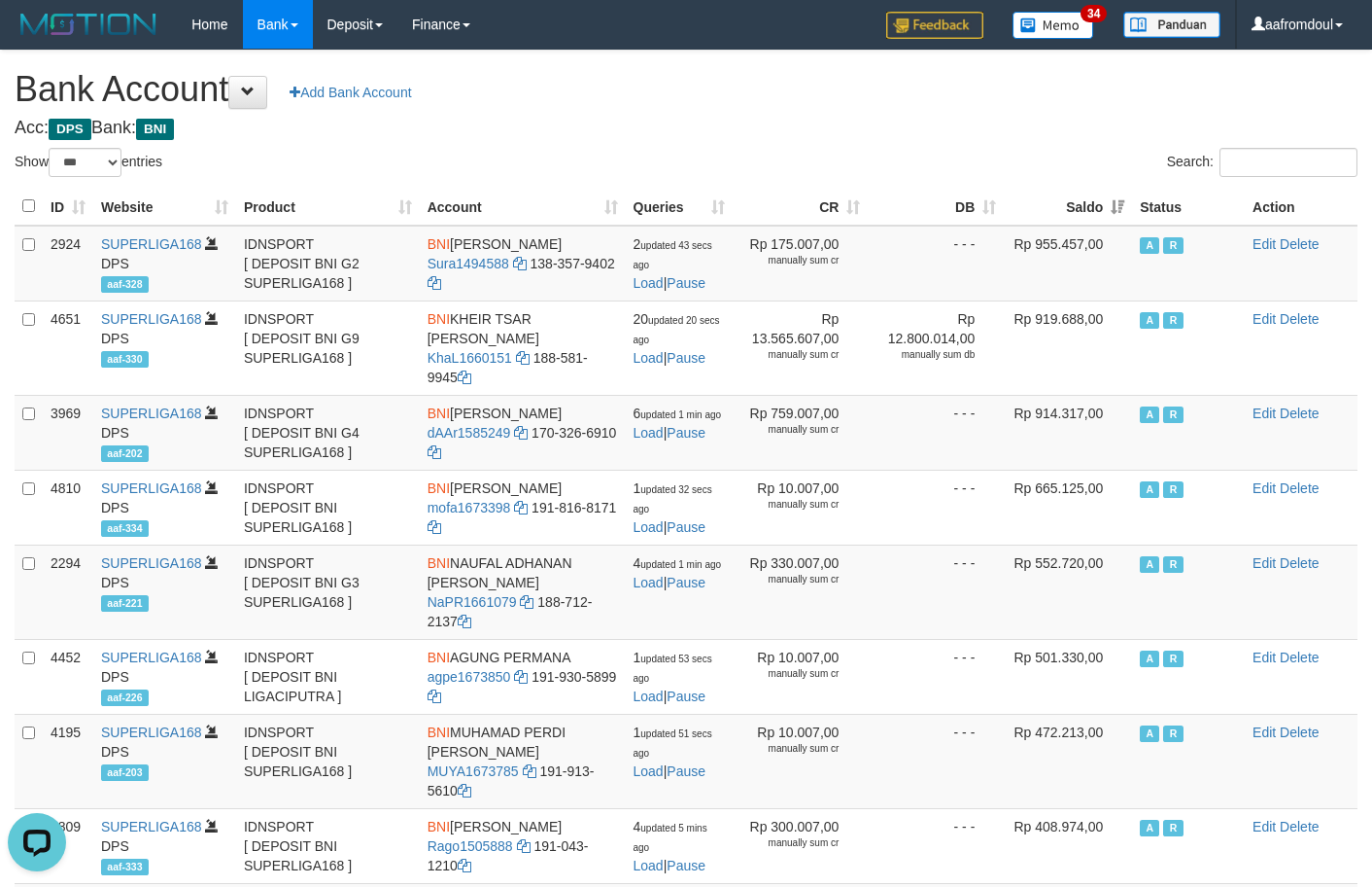
click at [1094, 210] on th "Saldo" at bounding box center [1067, 207] width 128 height 38
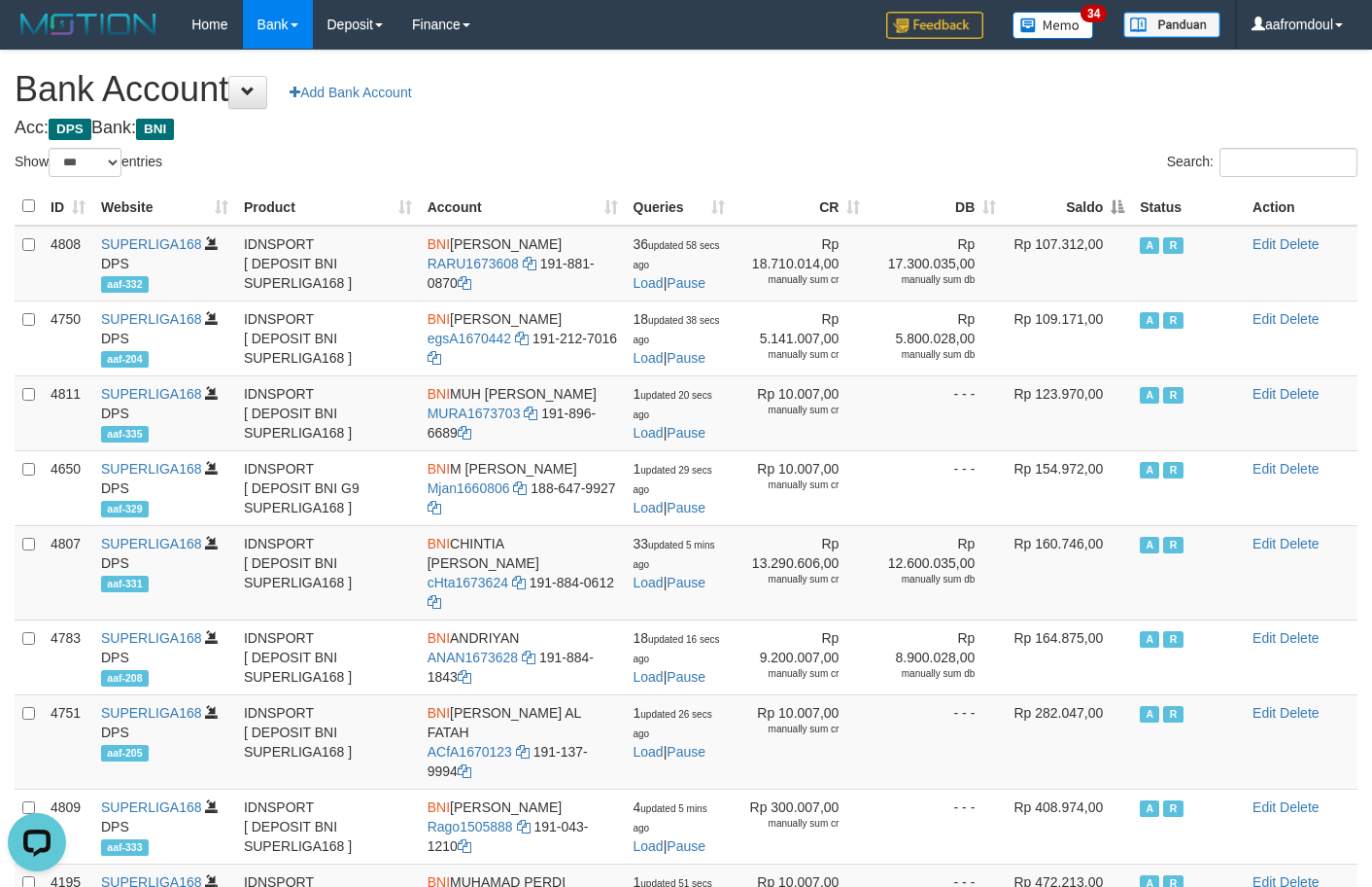
click at [1111, 182] on div "ID Website Product Account Queries CR DB Saldo Status Action 4808 SUPERLIGA168 …" at bounding box center [686, 825] width 1372 height 1287
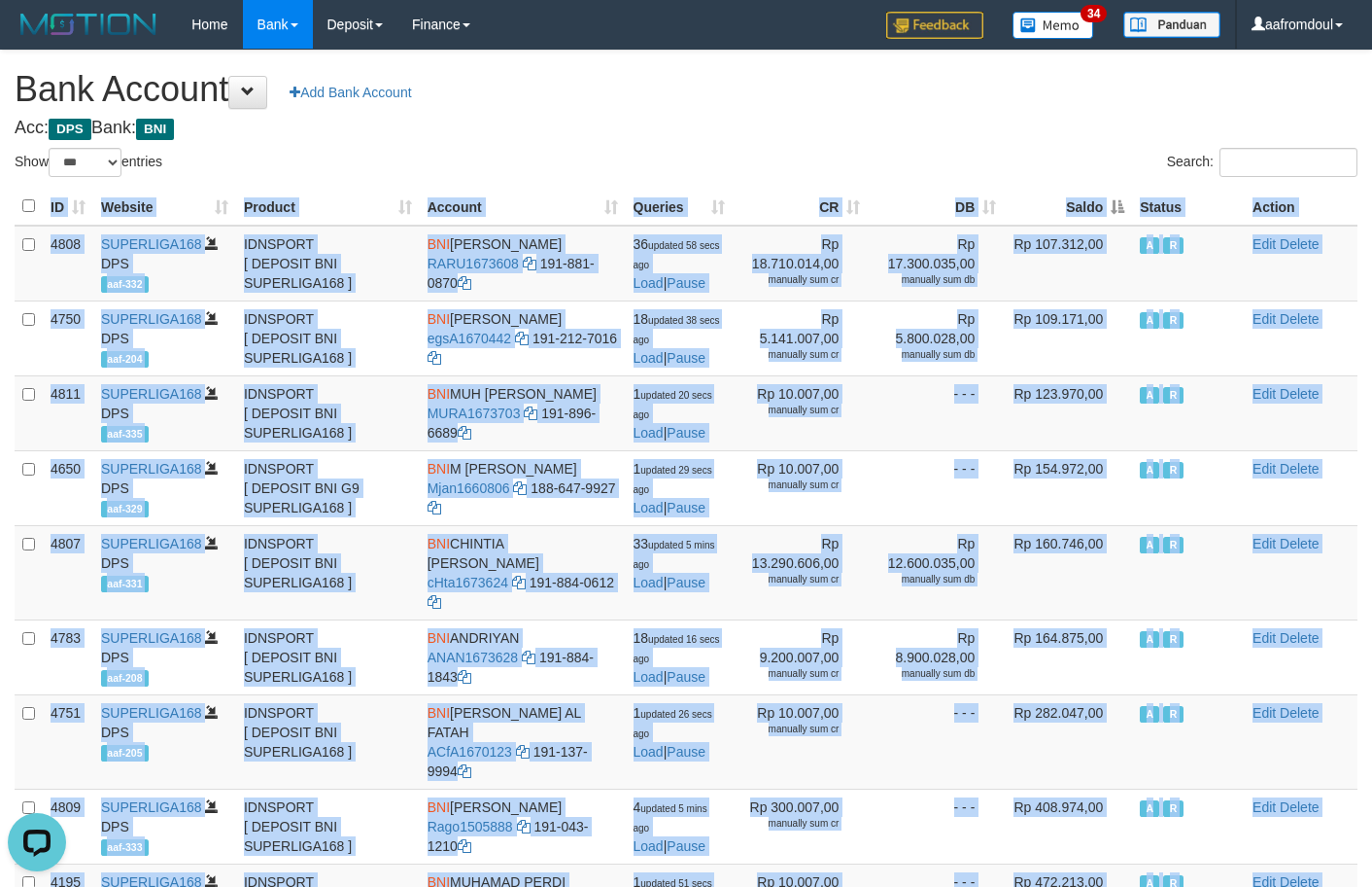
click at [1111, 182] on div "ID Website Product Account Queries CR DB Saldo Status Action 4808 SUPERLIGA168 …" at bounding box center [686, 825] width 1372 height 1287
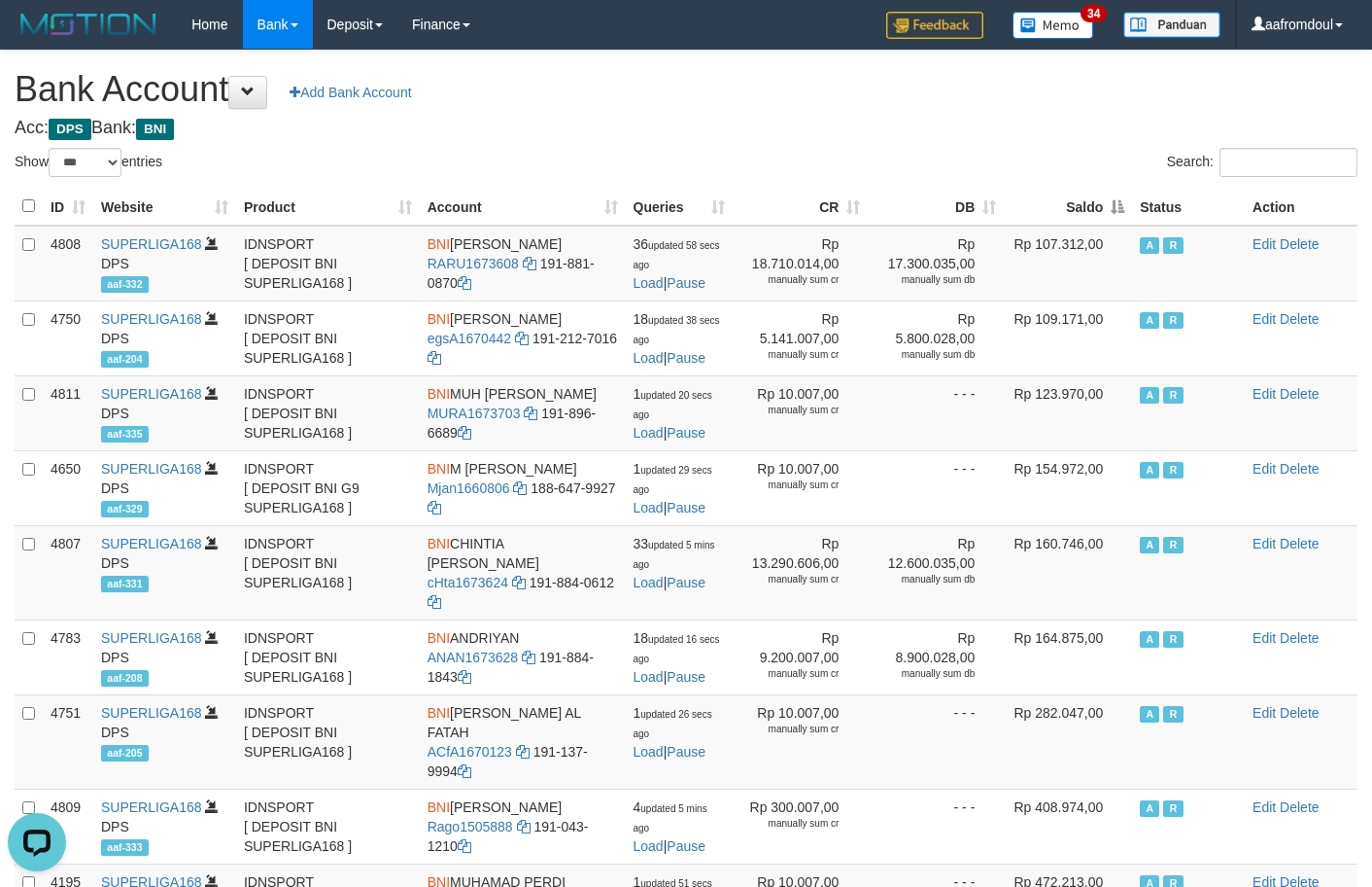
drag, startPoint x: 1106, startPoint y: 159, endPoint x: 1110, endPoint y: 184, distance: 25.3
click at [1110, 183] on div "Show ** ** ** *** *** entries Search: ID Website Product Account Queries CR DB …" at bounding box center [686, 829] width 1343 height 1362
click at [1110, 187] on div "ID Website Product Account Queries CR DB Saldo Status Action 4808 SUPERLIGA168 …" at bounding box center [686, 825] width 1372 height 1287
click at [1110, 188] on th "Saldo" at bounding box center [1067, 207] width 128 height 38
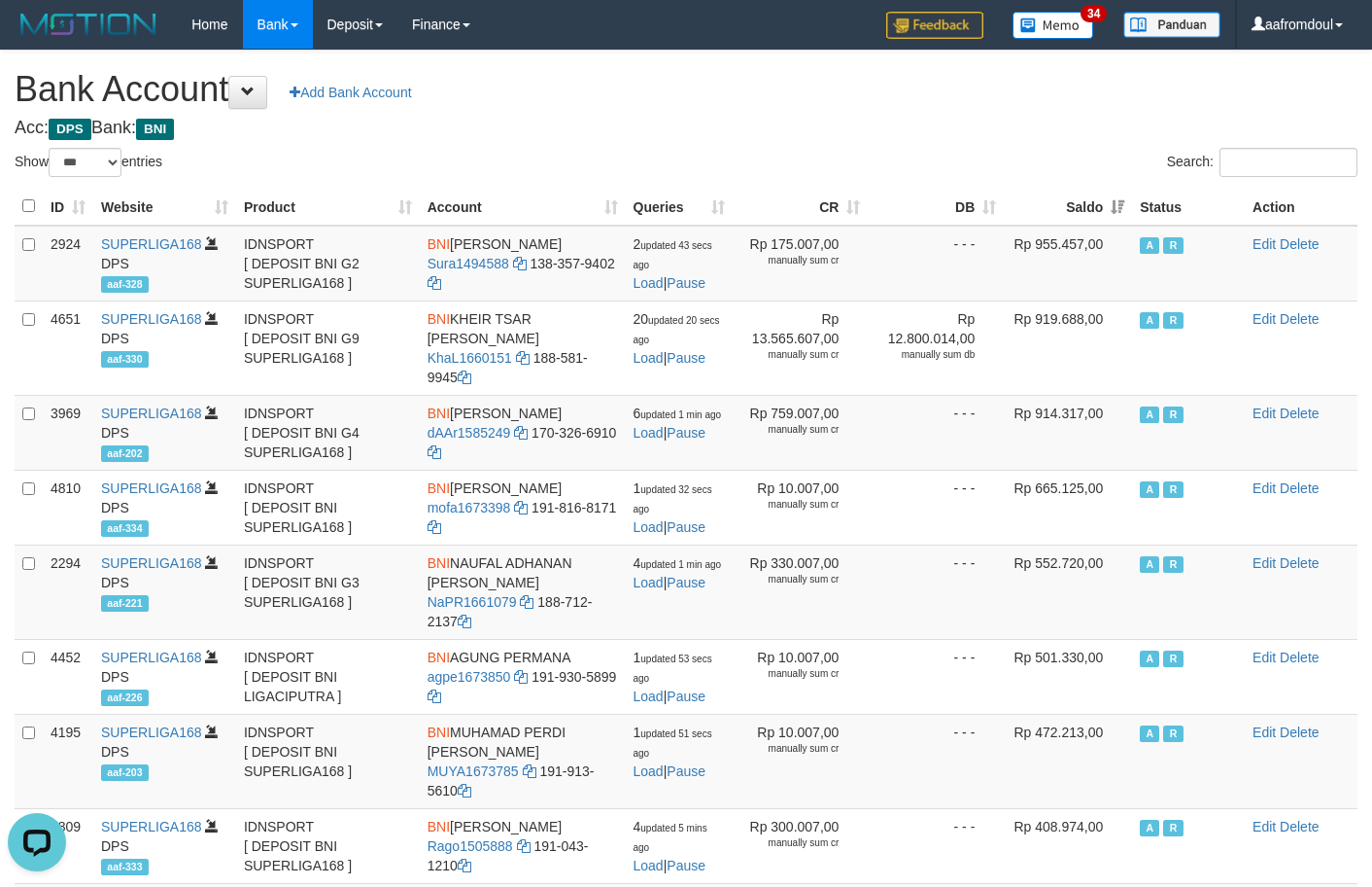
click at [1110, 188] on th "Saldo" at bounding box center [1067, 207] width 128 height 38
click at [1112, 208] on th "Saldo" at bounding box center [1067, 207] width 128 height 38
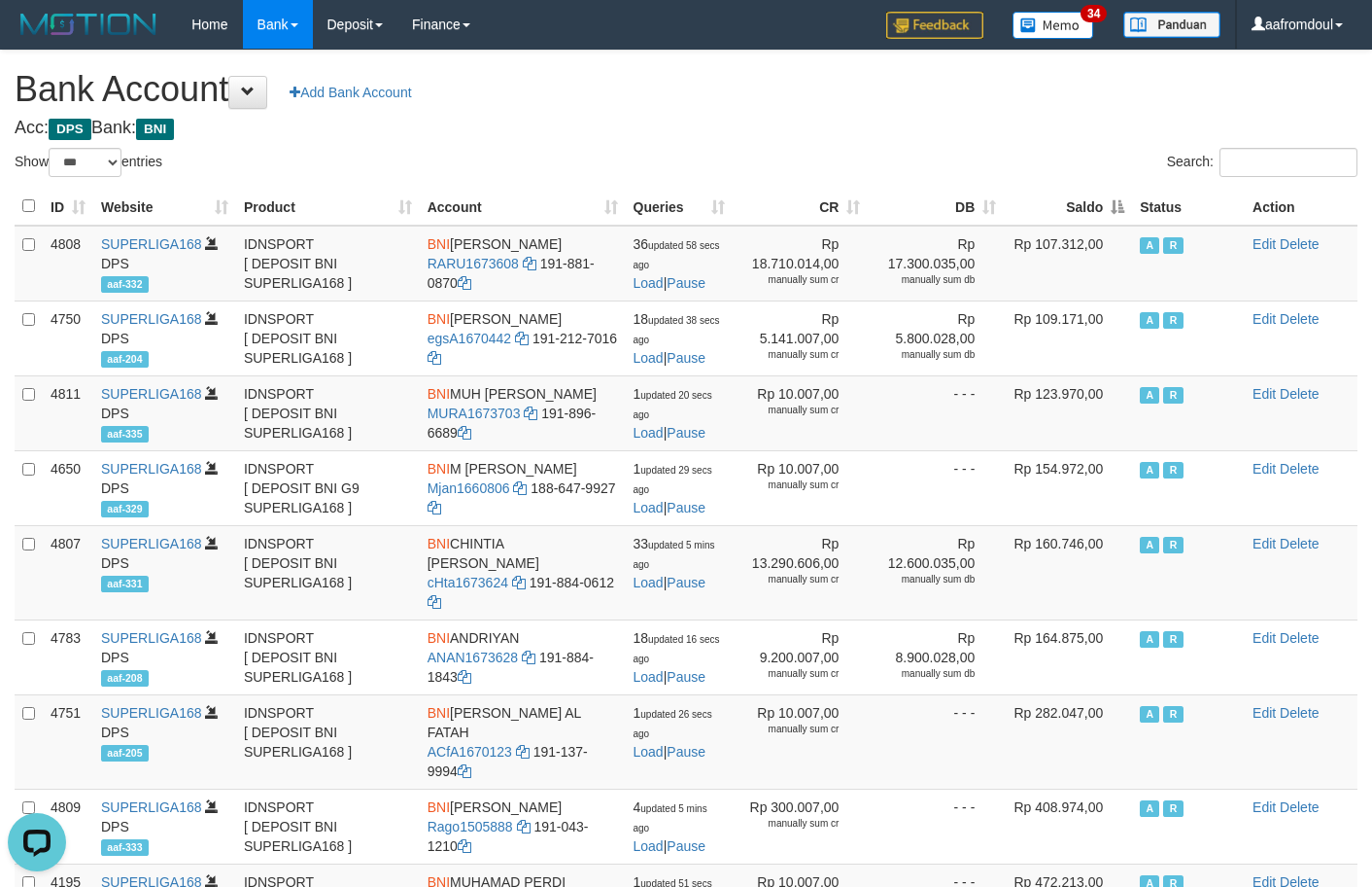
click at [1112, 208] on th "Saldo" at bounding box center [1067, 207] width 128 height 38
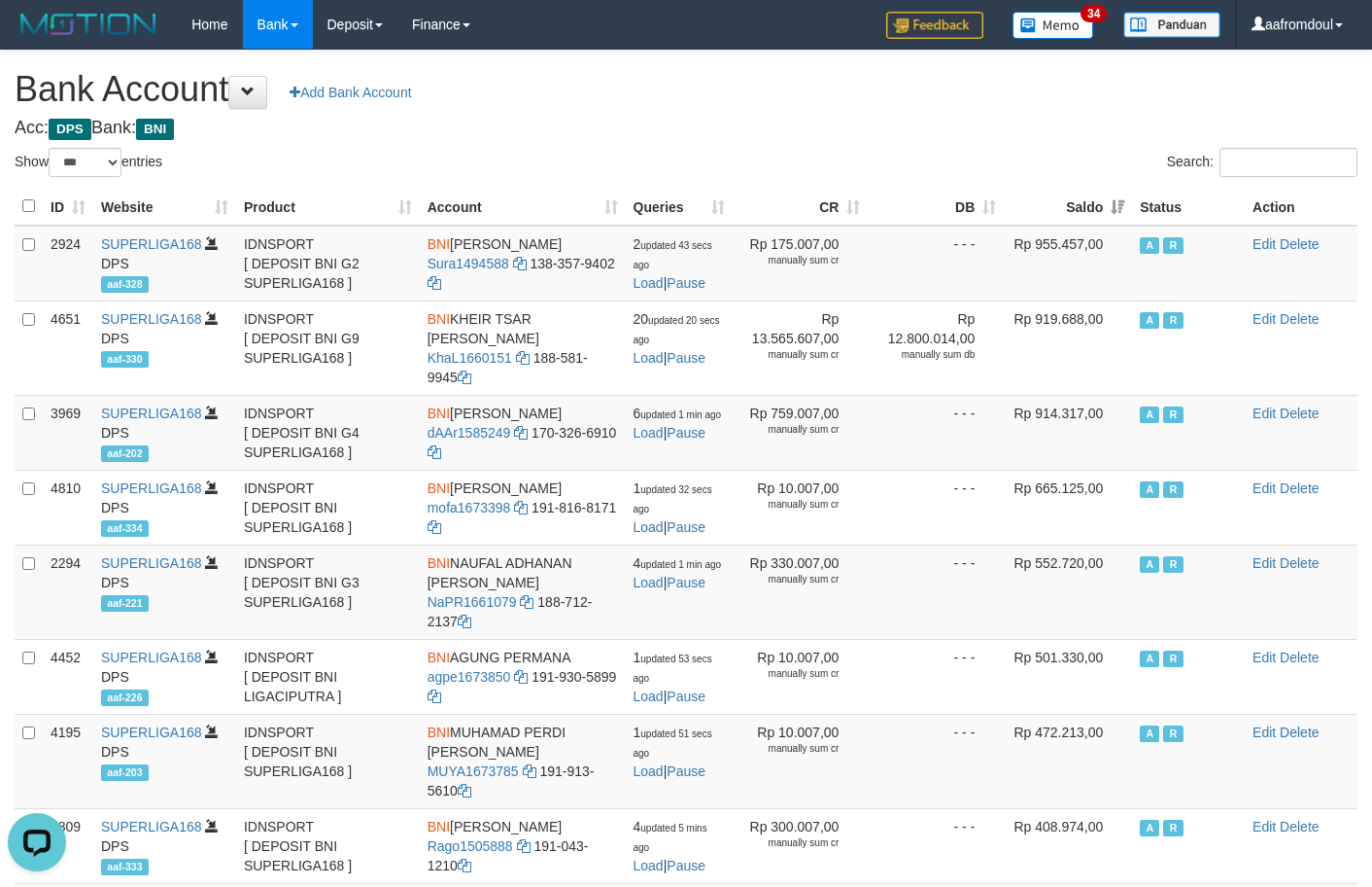
click at [1112, 208] on th "Saldo" at bounding box center [1067, 207] width 128 height 38
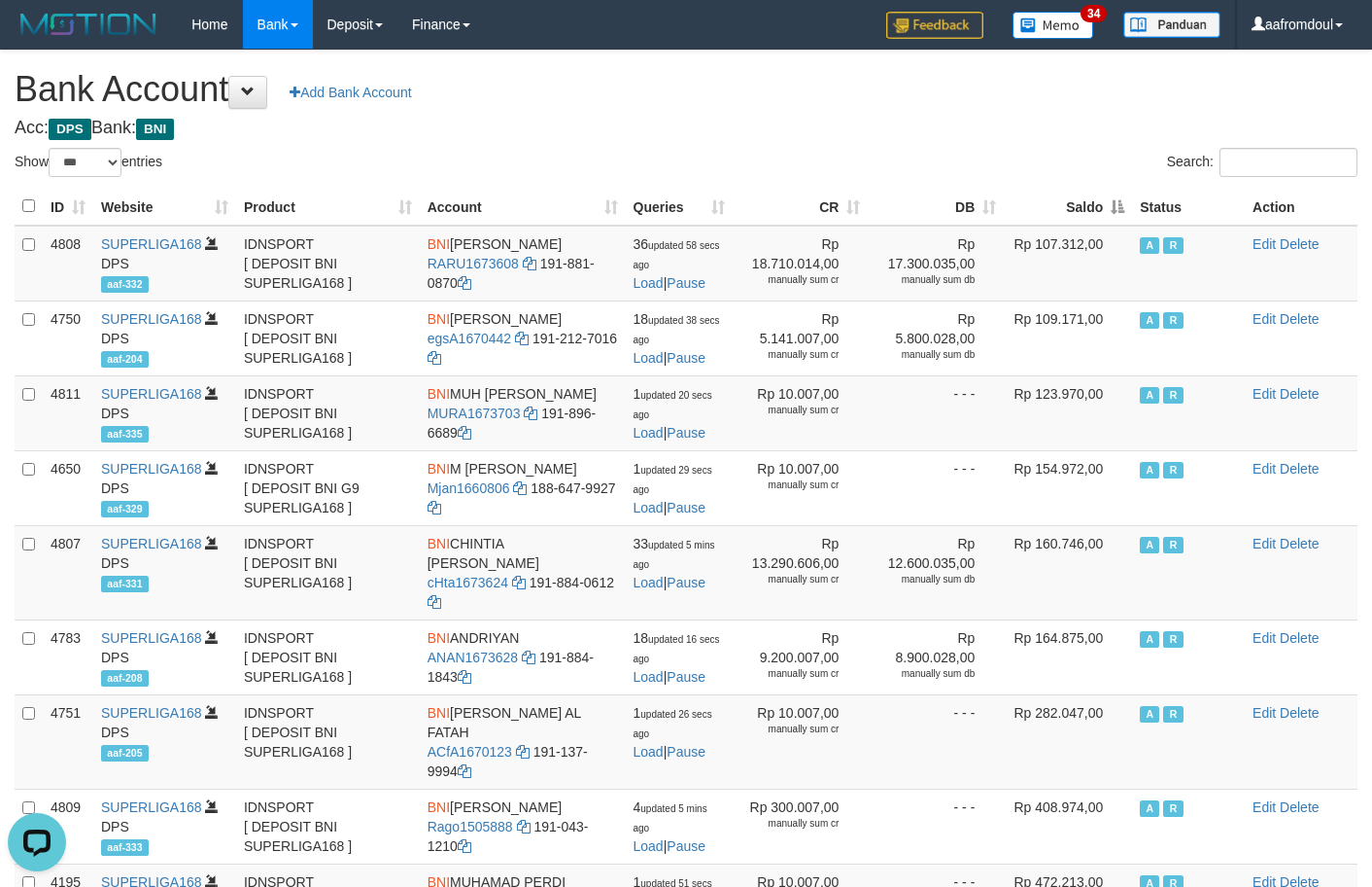
click at [1108, 201] on th "Saldo" at bounding box center [1067, 207] width 128 height 38
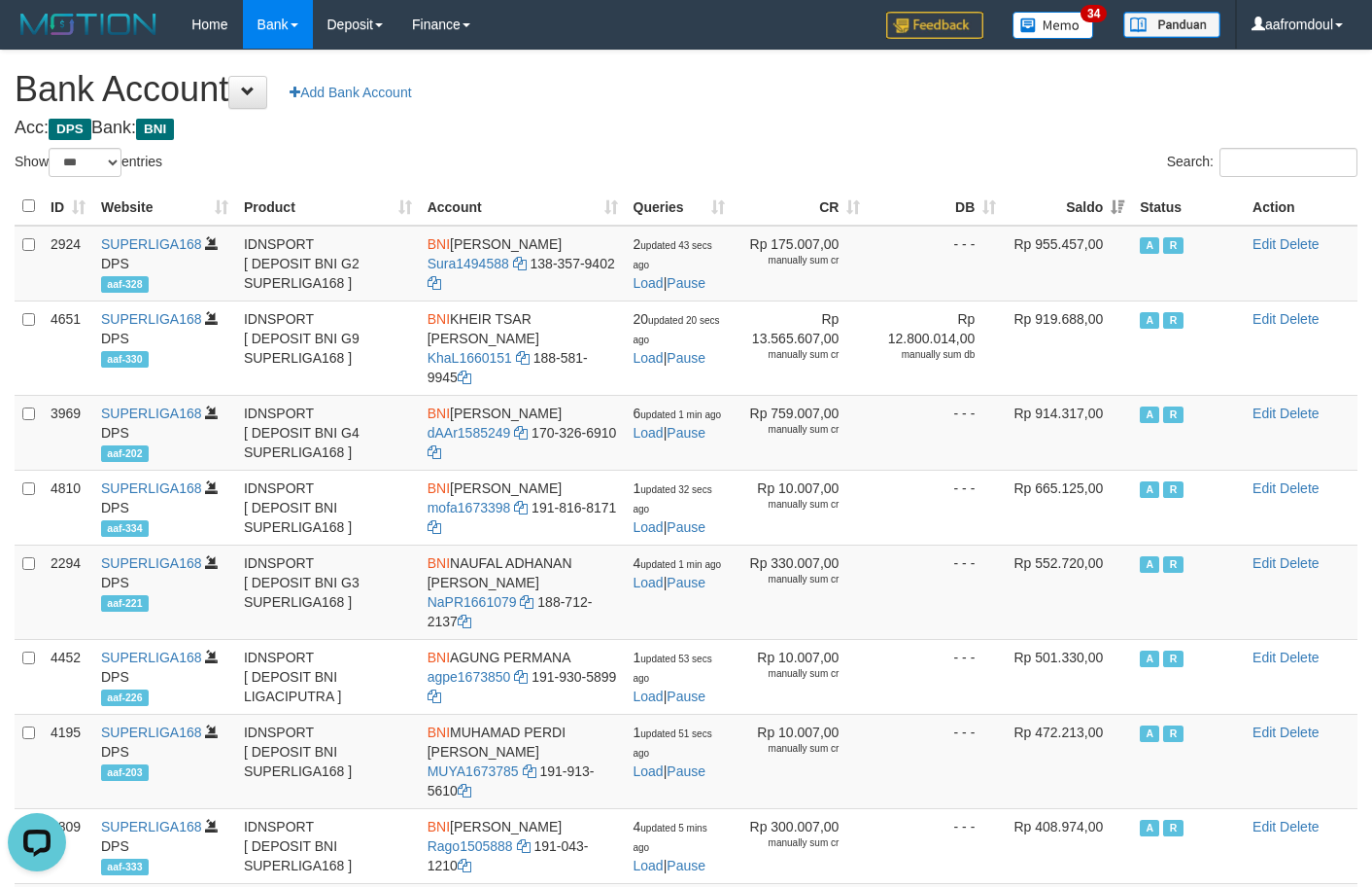
click at [1108, 201] on th "Saldo" at bounding box center [1067, 207] width 128 height 38
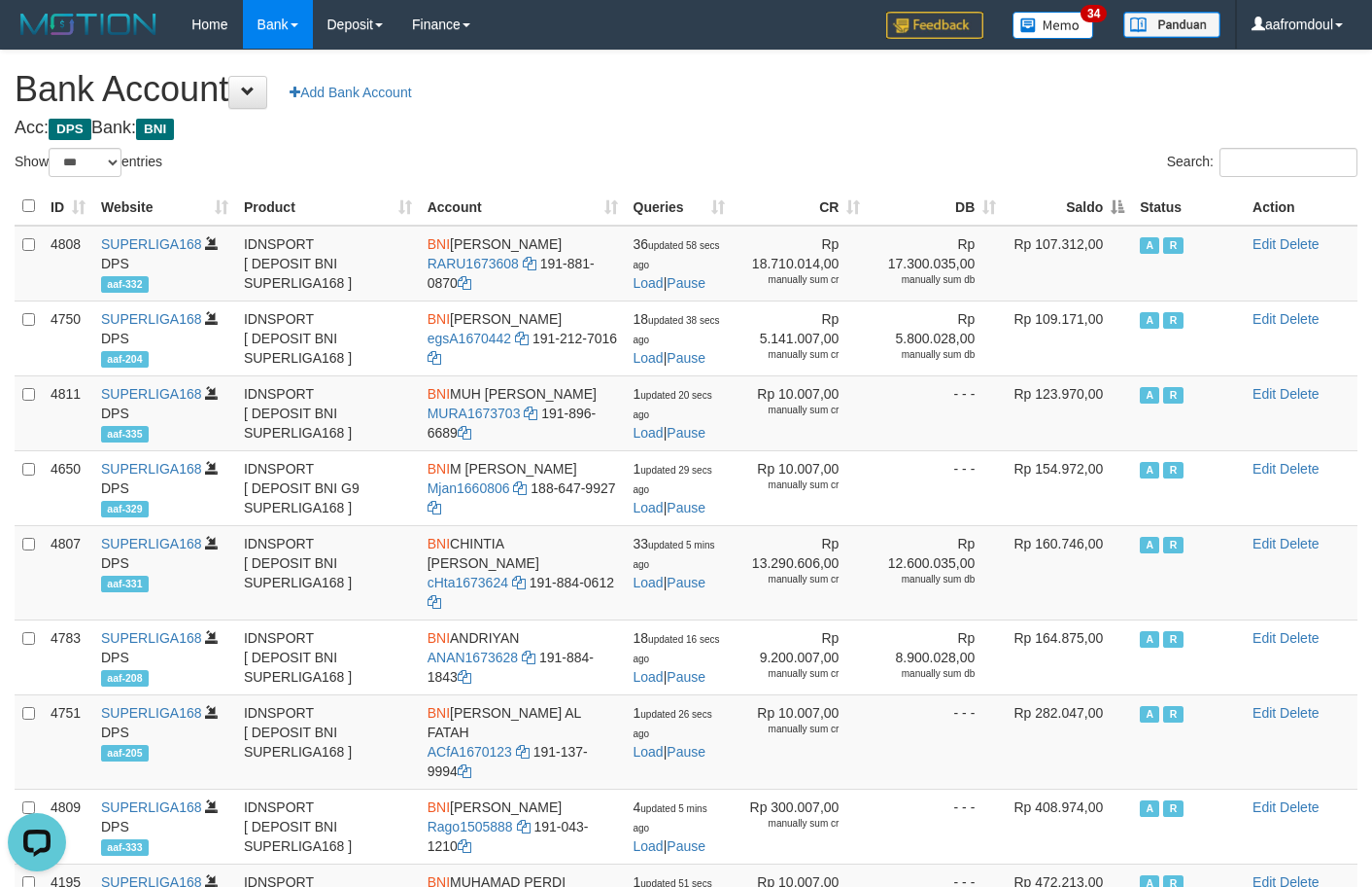
click at [1108, 201] on th "Saldo" at bounding box center [1067, 207] width 128 height 38
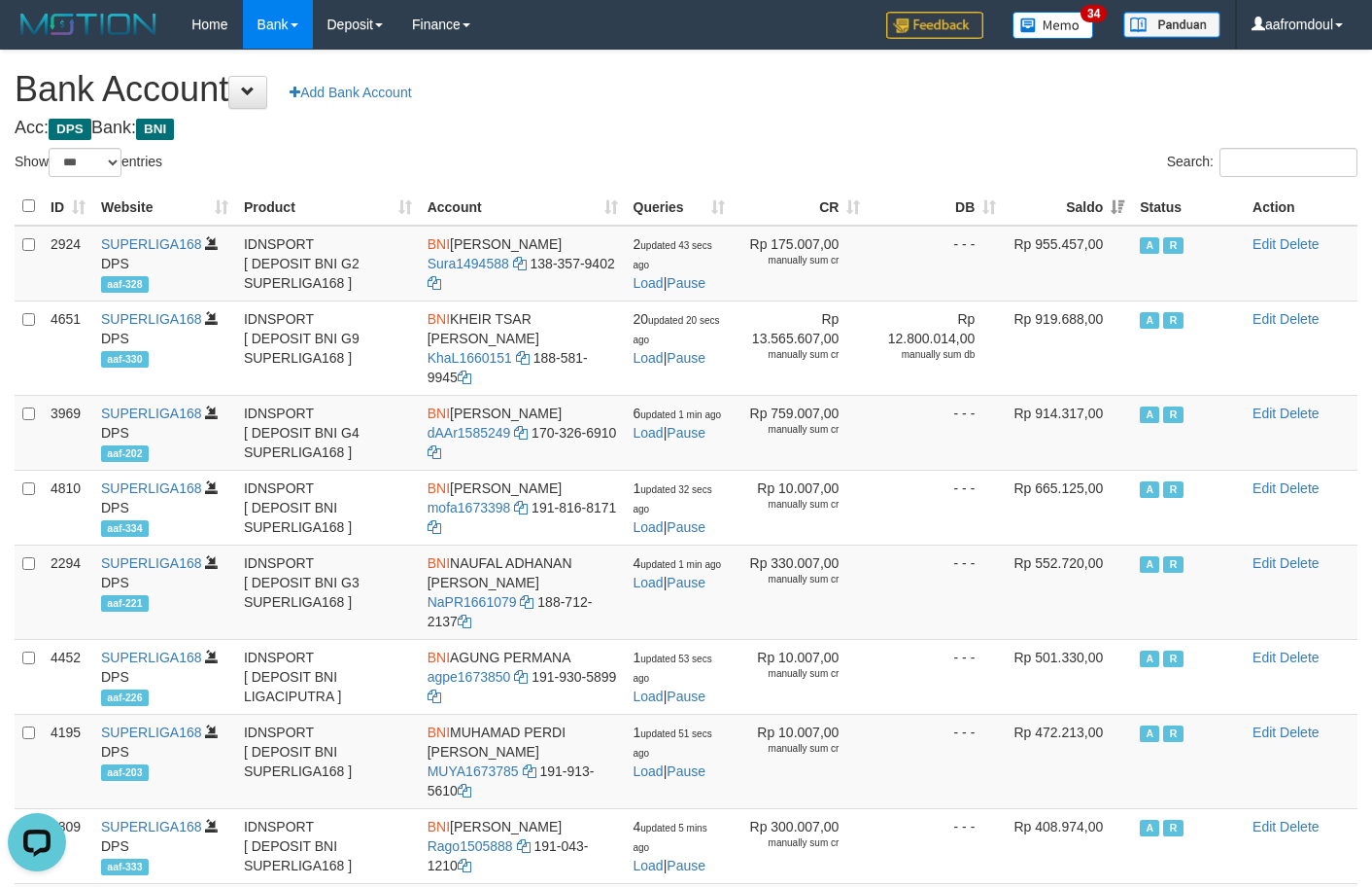
click at [1104, 218] on th "Saldo" at bounding box center [1067, 207] width 128 height 38
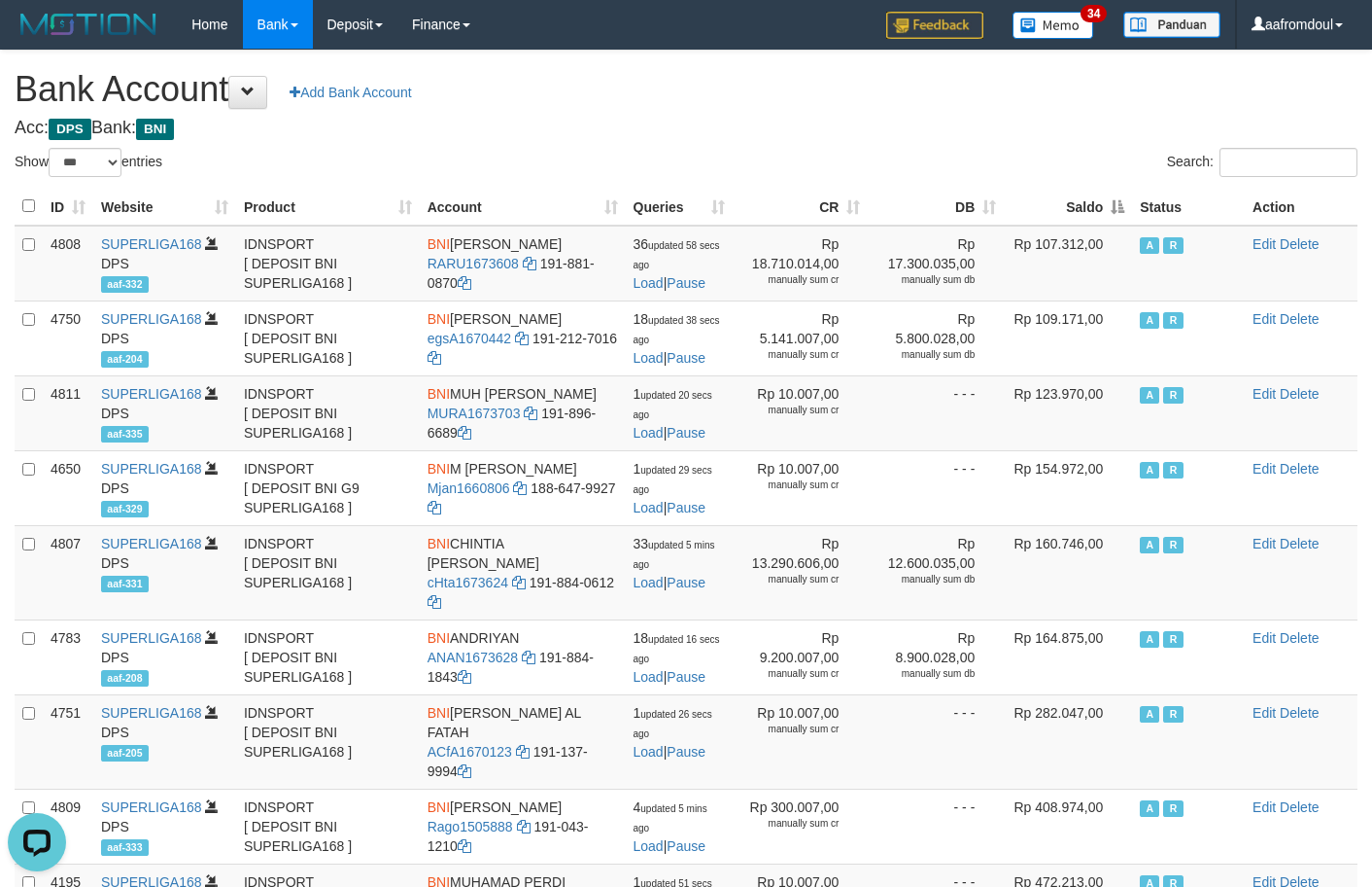
click at [1100, 217] on th "Saldo" at bounding box center [1067, 207] width 128 height 38
click at [1095, 215] on th "Saldo" at bounding box center [1067, 207] width 128 height 38
click at [1107, 208] on th "Saldo" at bounding box center [1067, 207] width 128 height 38
select select "***"
click at [1120, 216] on th "Saldo" at bounding box center [1067, 207] width 128 height 38
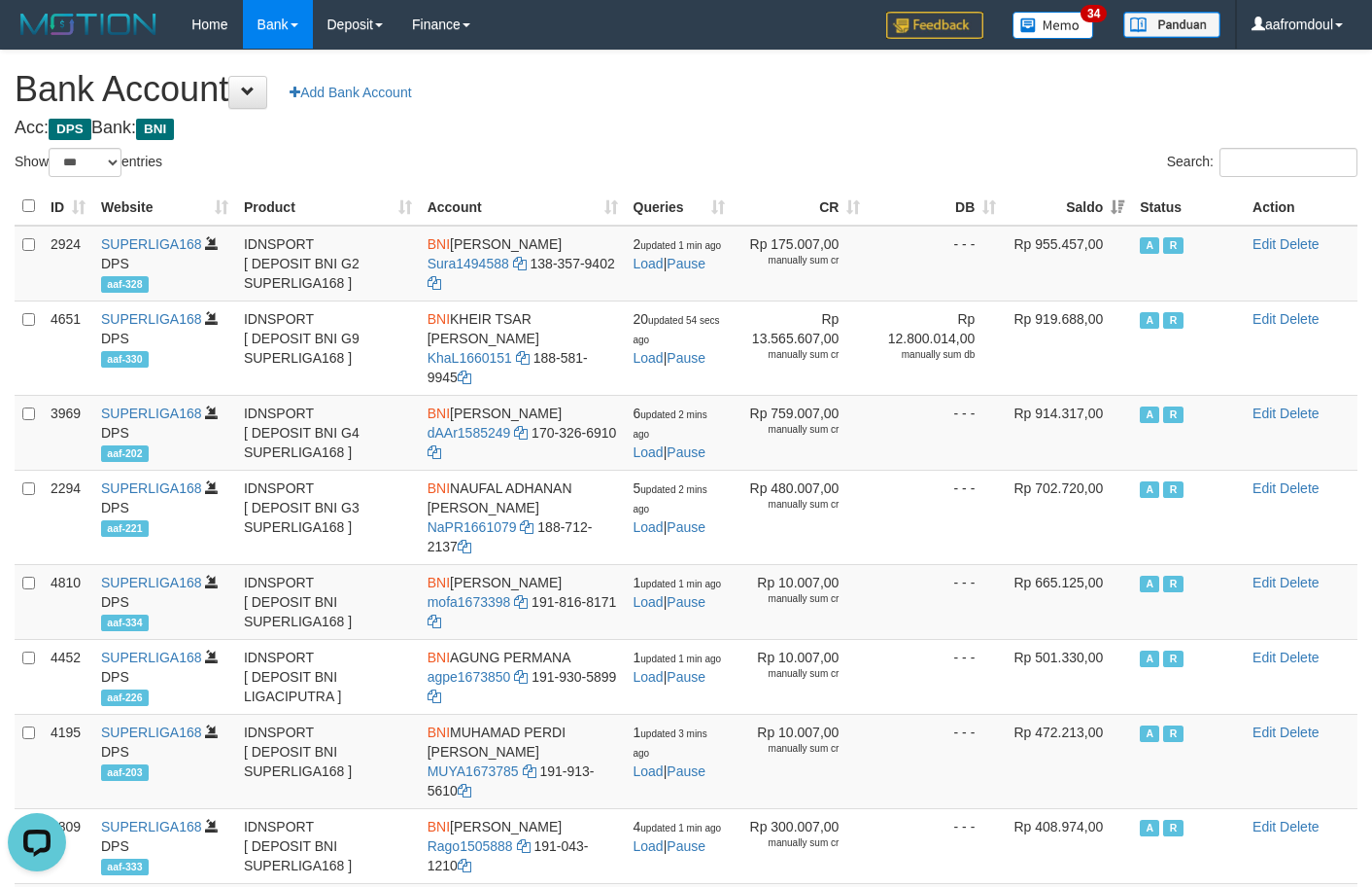
click at [1120, 216] on th "Saldo" at bounding box center [1067, 207] width 128 height 38
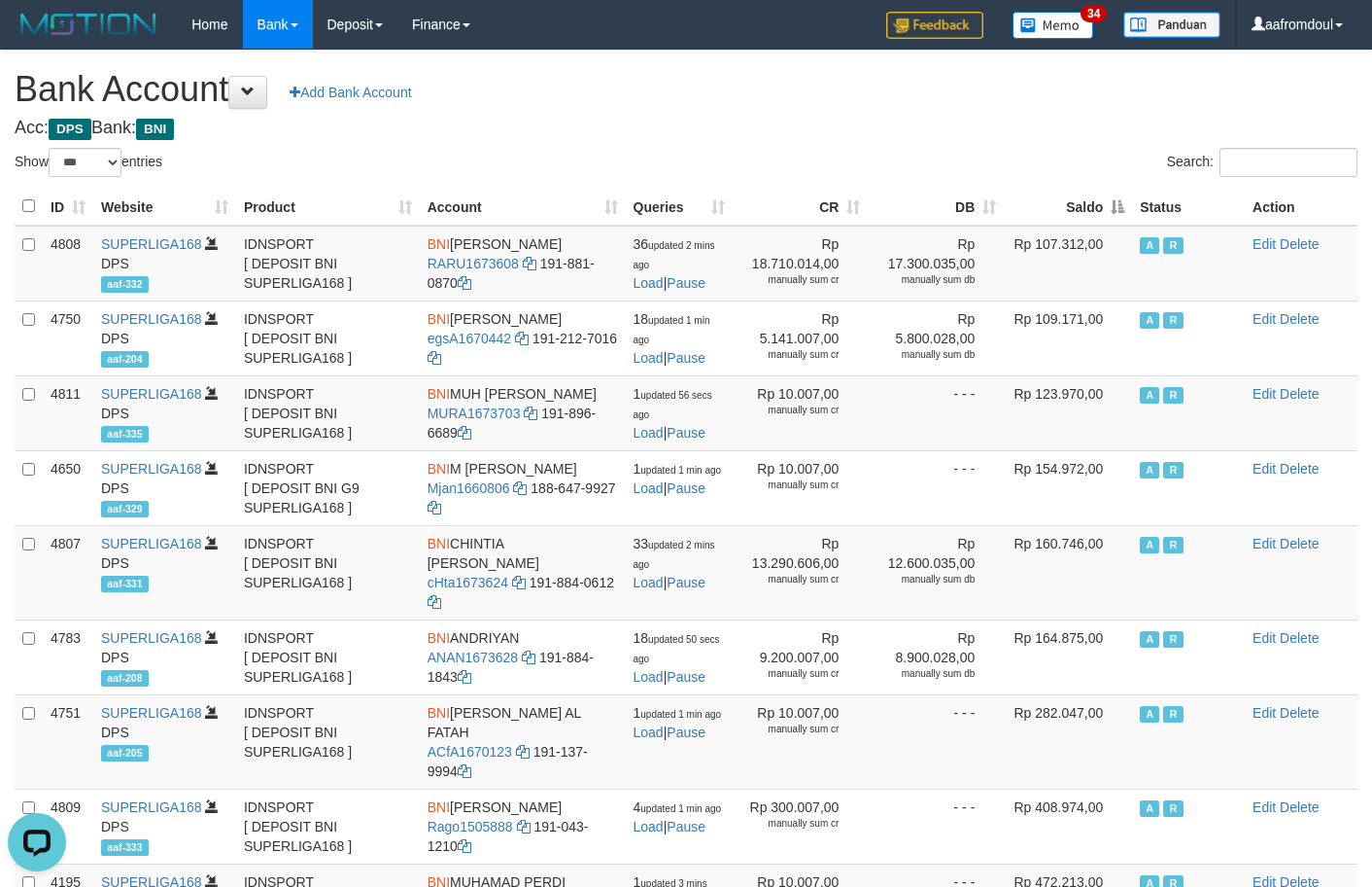
click at [1120, 216] on th "Saldo" at bounding box center [1067, 207] width 128 height 38
click at [1108, 186] on div "ID Website Product Account Queries CR DB Saldo Status Action 4808 SUPERLIGA168 …" at bounding box center [686, 844] width 1372 height 1326
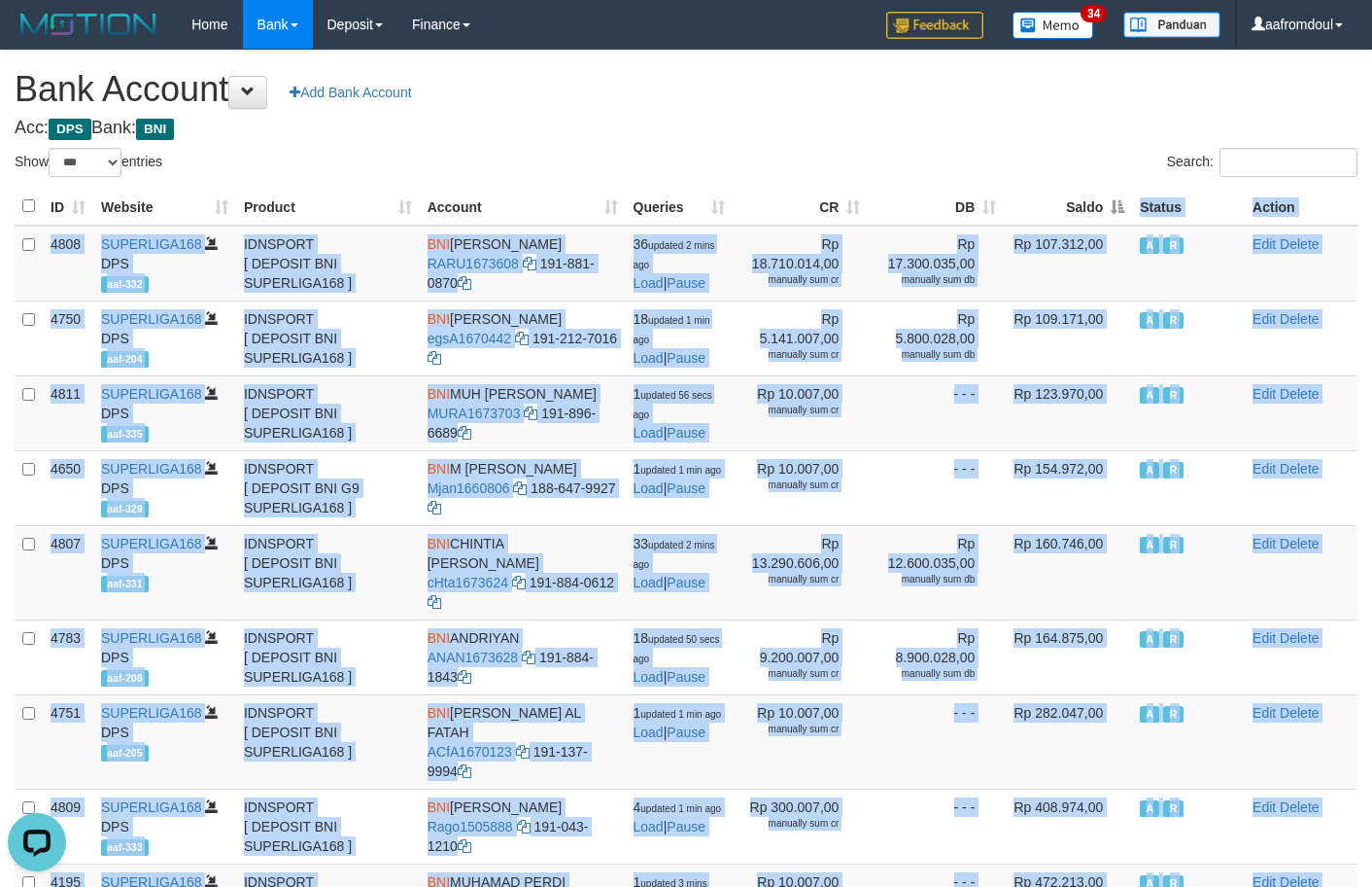
drag, startPoint x: 1108, startPoint y: 186, endPoint x: 1106, endPoint y: 200, distance: 14.1
click at [1106, 200] on div "ID Website Product Account Queries CR DB Saldo Status Action 4808 SUPERLIGA168 …" at bounding box center [686, 844] width 1372 height 1326
click at [1106, 200] on th "Saldo" at bounding box center [1067, 207] width 128 height 38
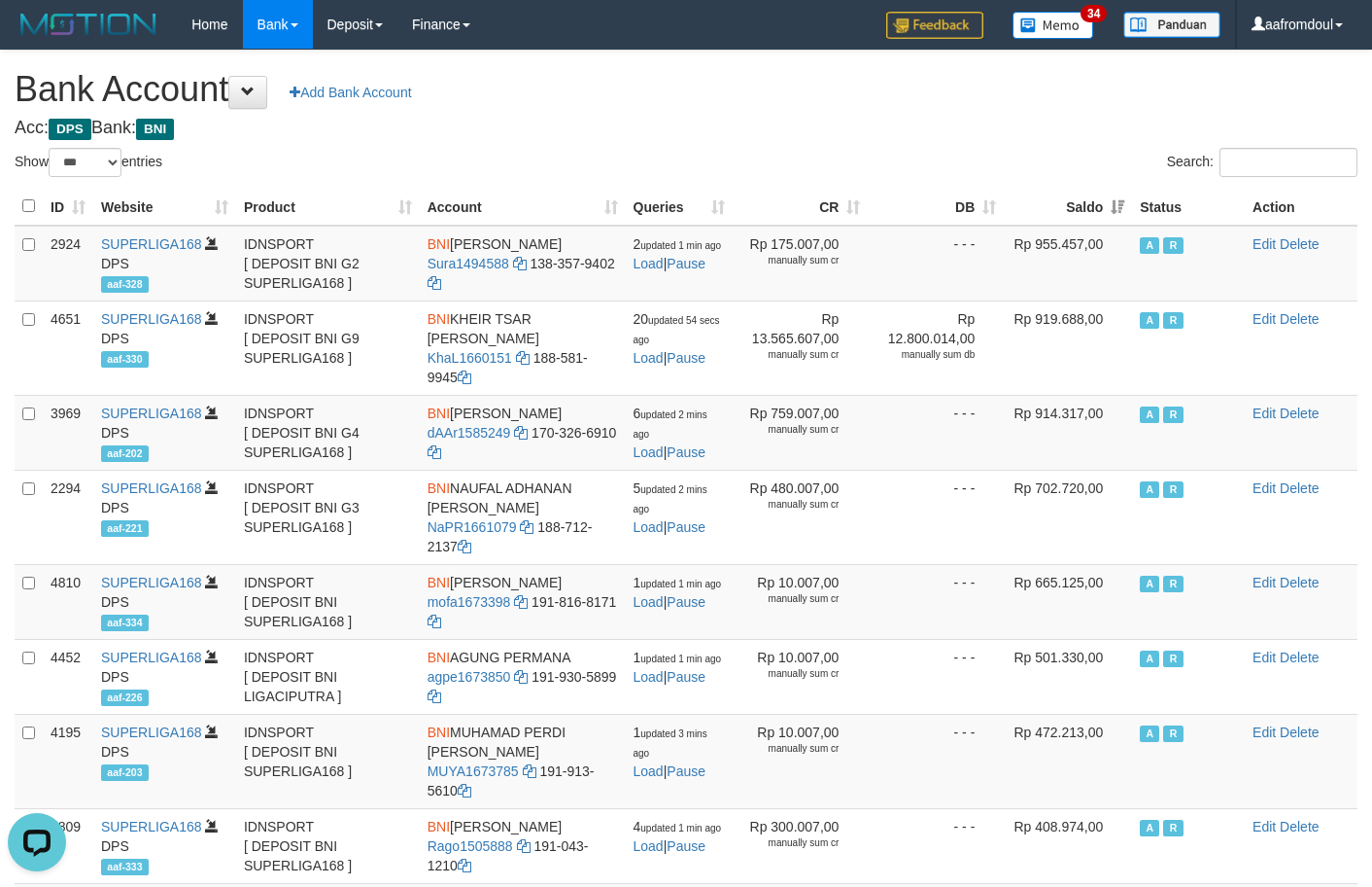
click at [1106, 200] on th "Saldo" at bounding box center [1067, 207] width 128 height 38
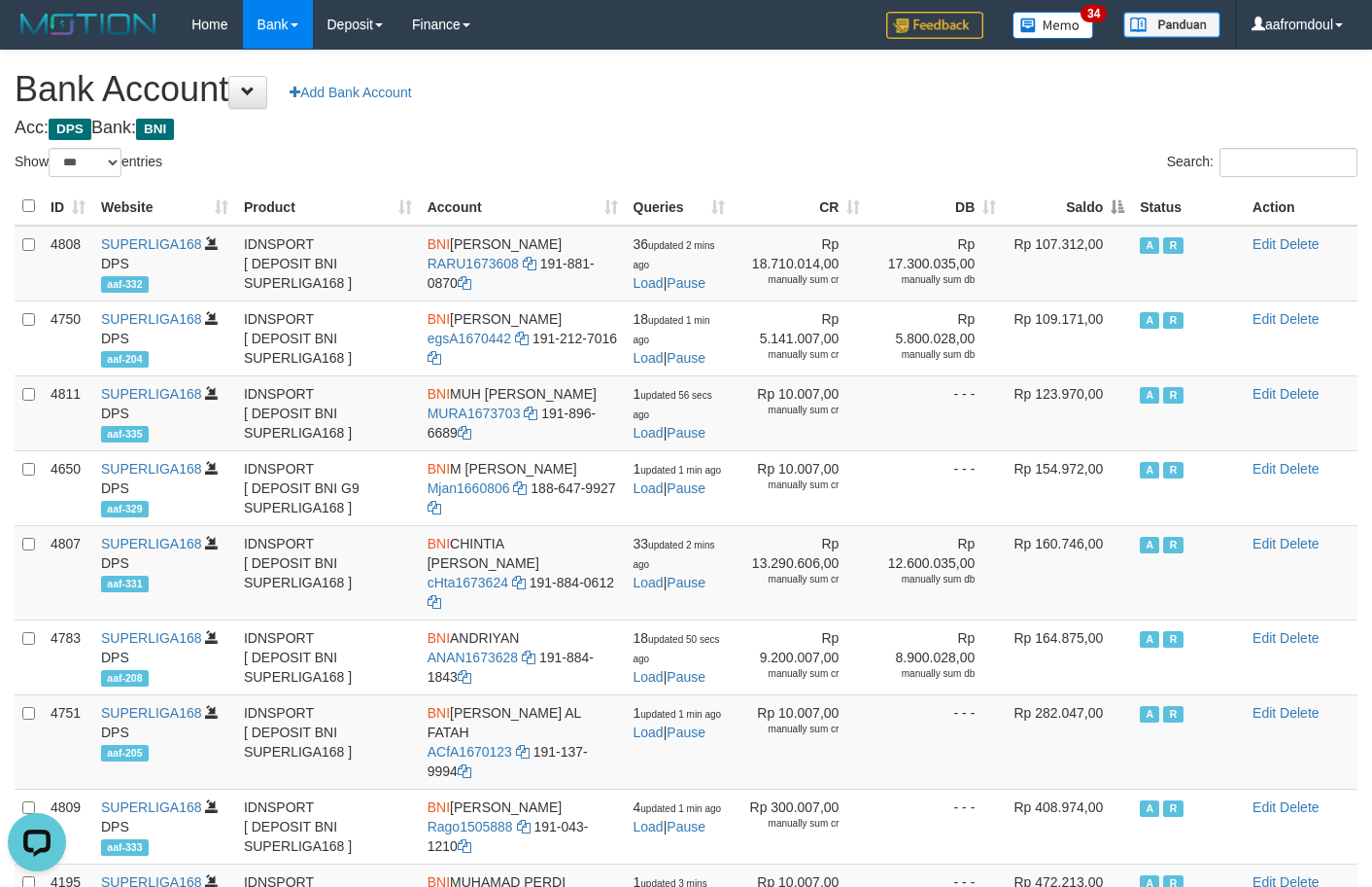
click at [1106, 200] on th "Saldo" at bounding box center [1067, 207] width 128 height 38
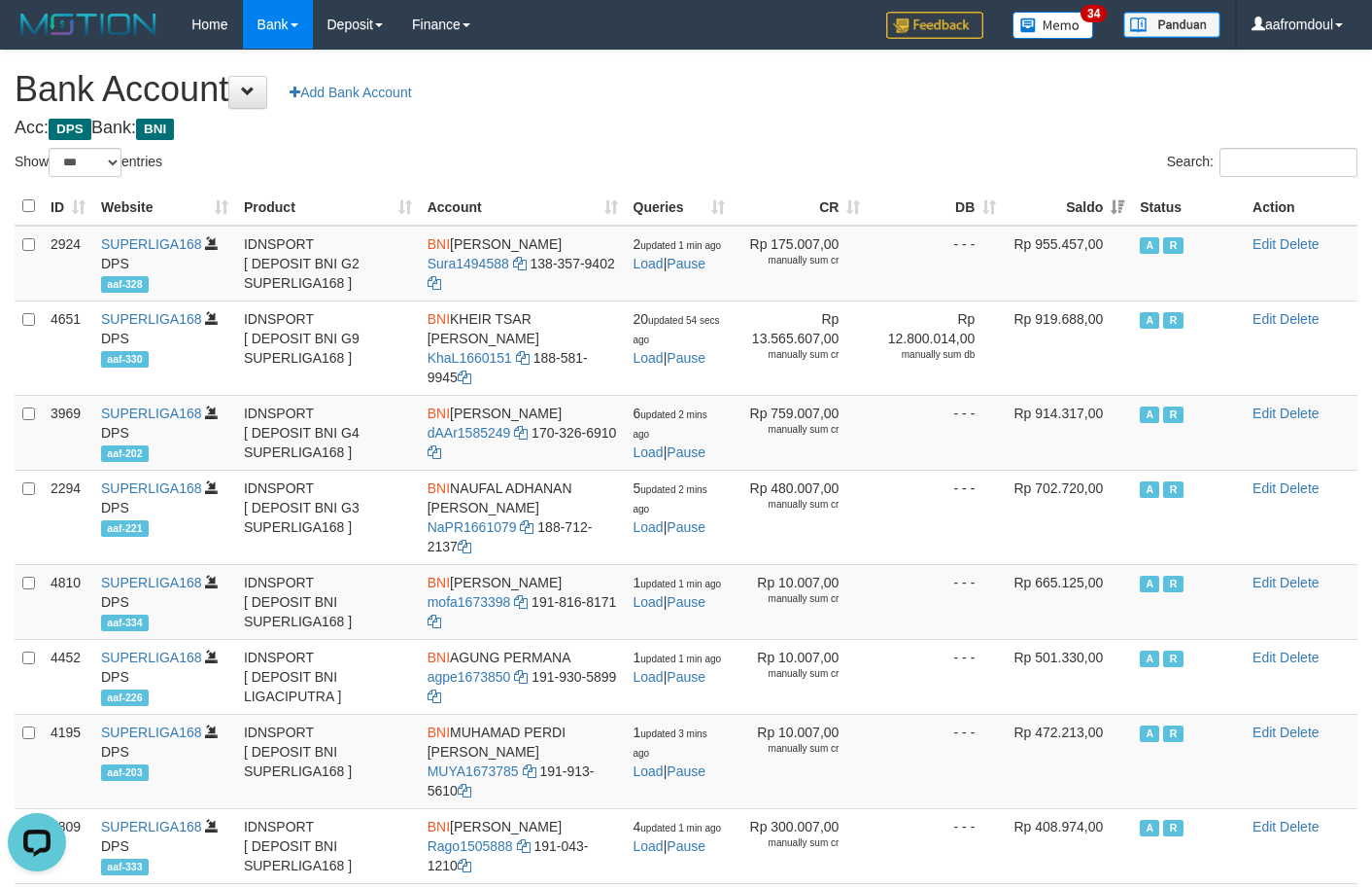
click at [1106, 200] on th "Saldo" at bounding box center [1067, 207] width 128 height 38
click at [1092, 210] on th "Saldo" at bounding box center [1067, 207] width 128 height 38
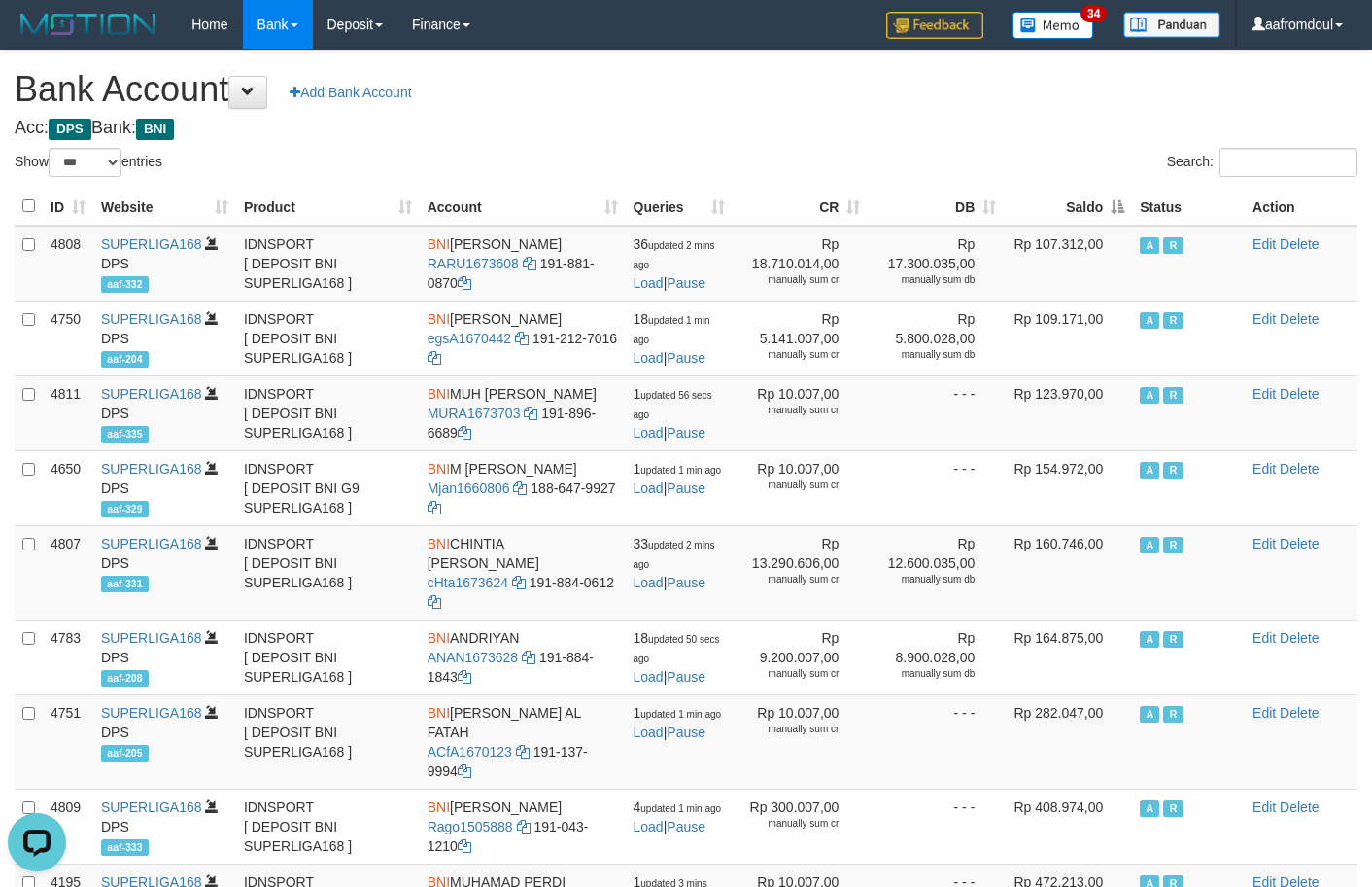
click at [1103, 201] on th "Saldo" at bounding box center [1067, 207] width 128 height 38
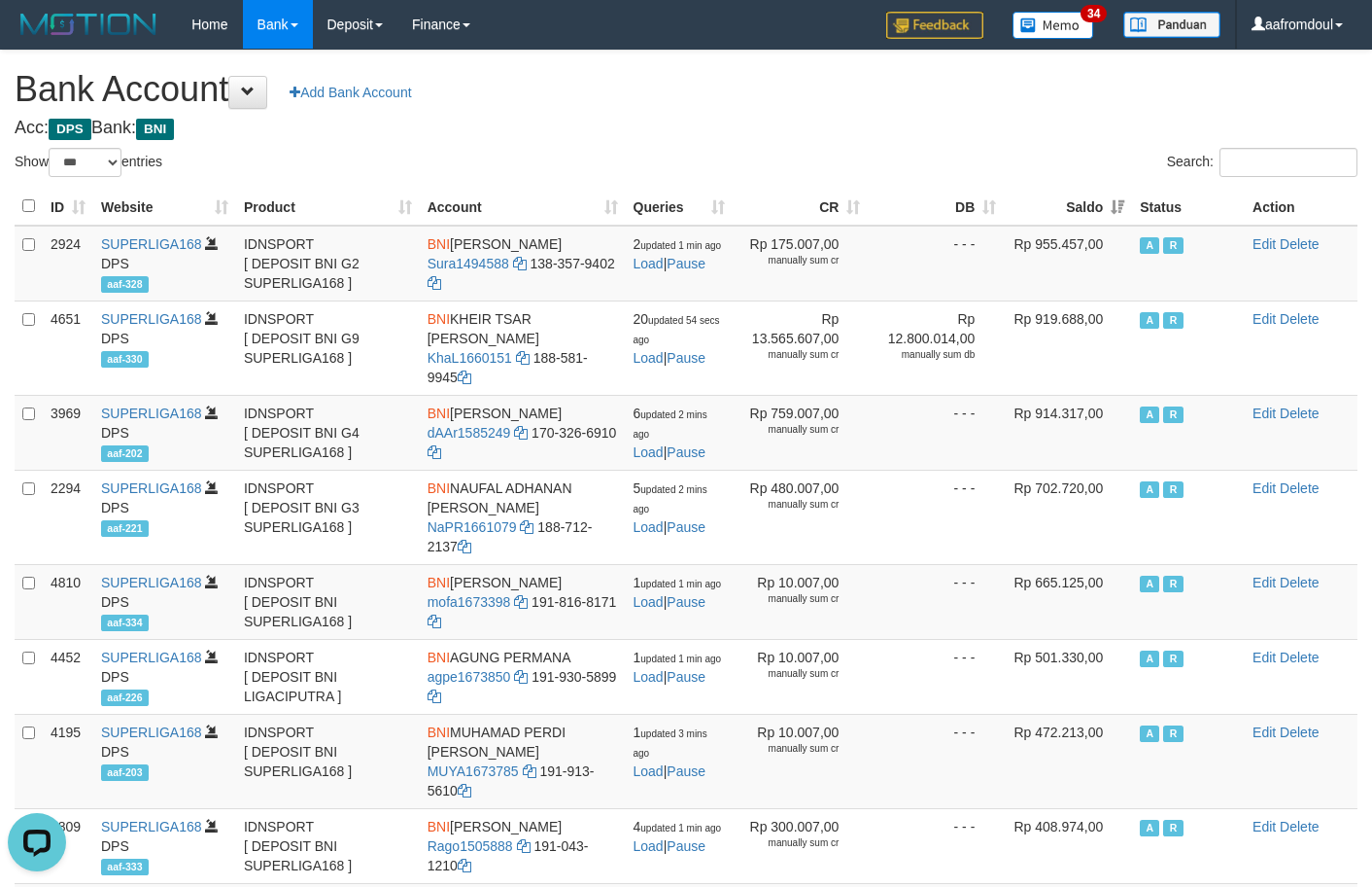
click at [1103, 201] on th "Saldo" at bounding box center [1067, 207] width 128 height 38
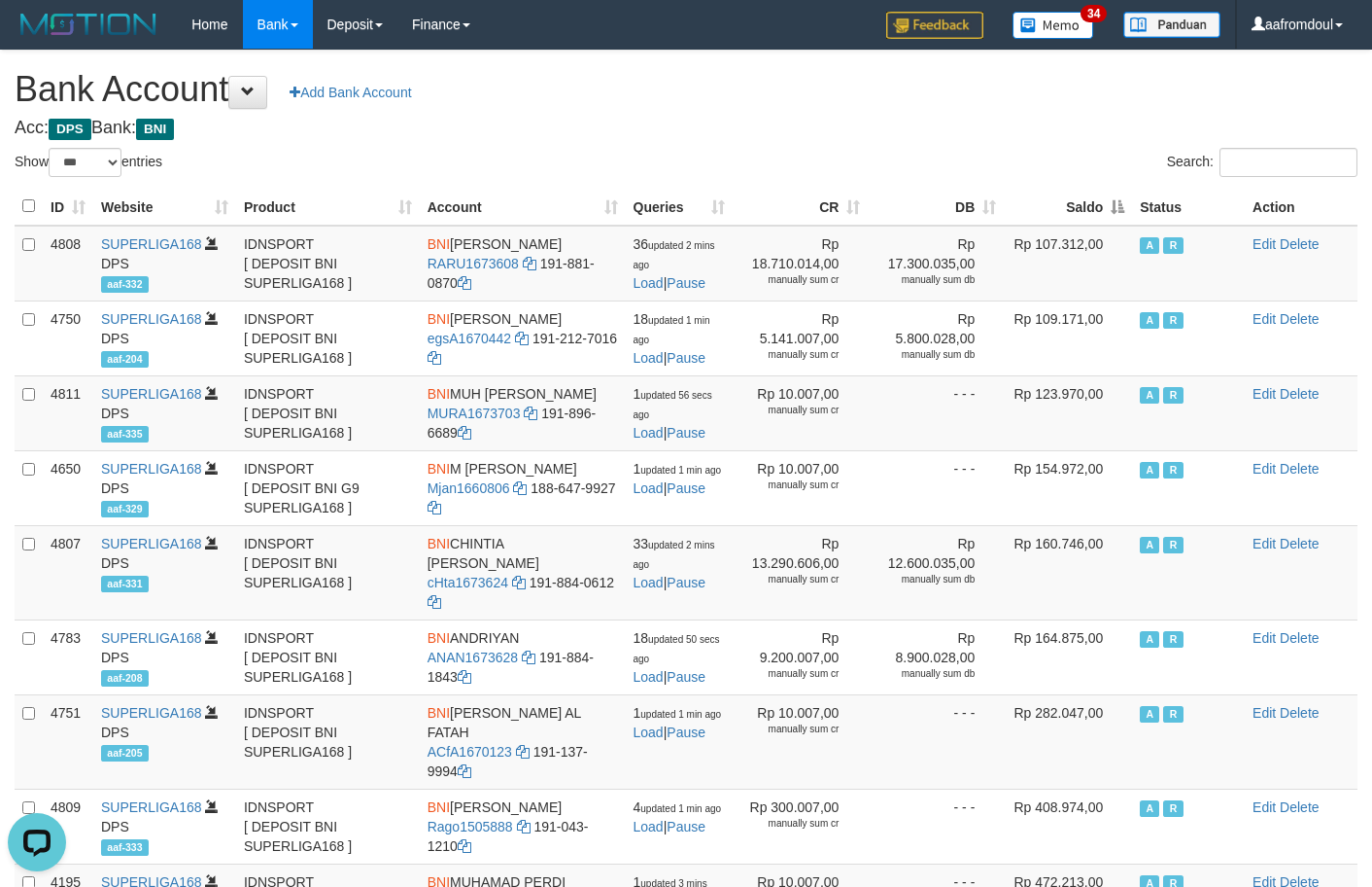
click at [1103, 201] on th "Saldo" at bounding box center [1067, 207] width 128 height 38
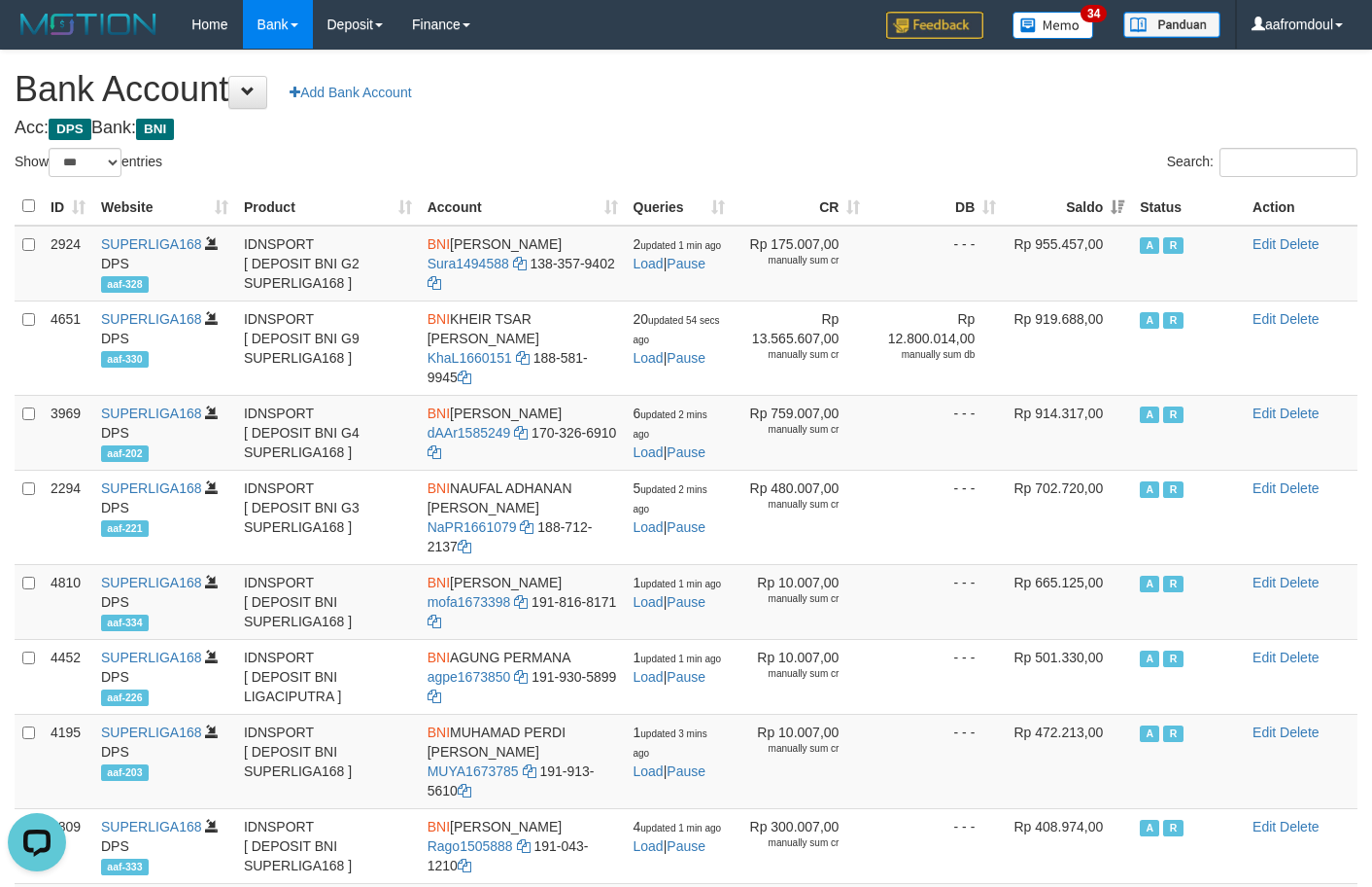
click at [1103, 201] on th "Saldo" at bounding box center [1067, 207] width 128 height 38
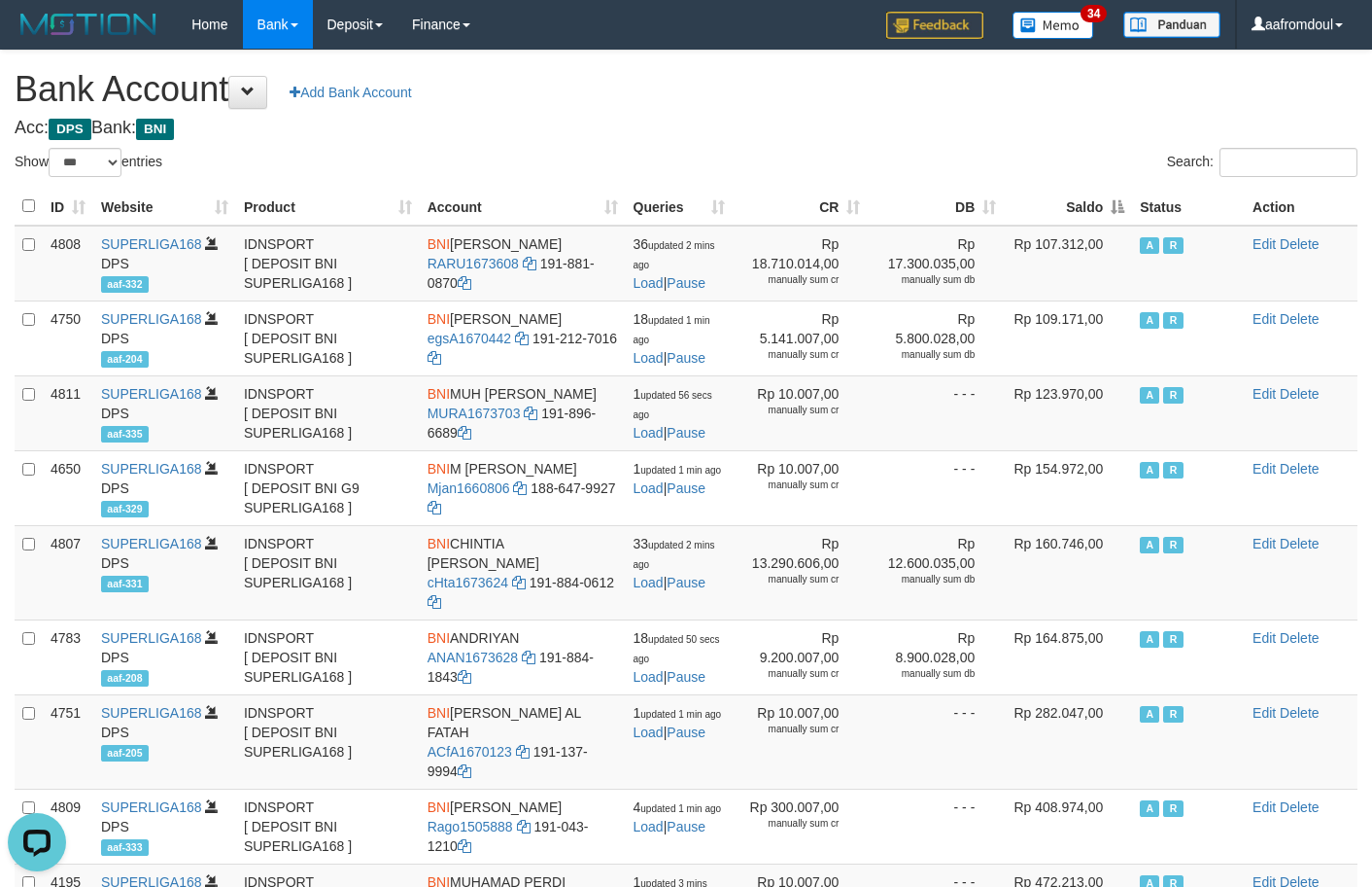
click at [1099, 193] on th "Saldo" at bounding box center [1067, 207] width 128 height 38
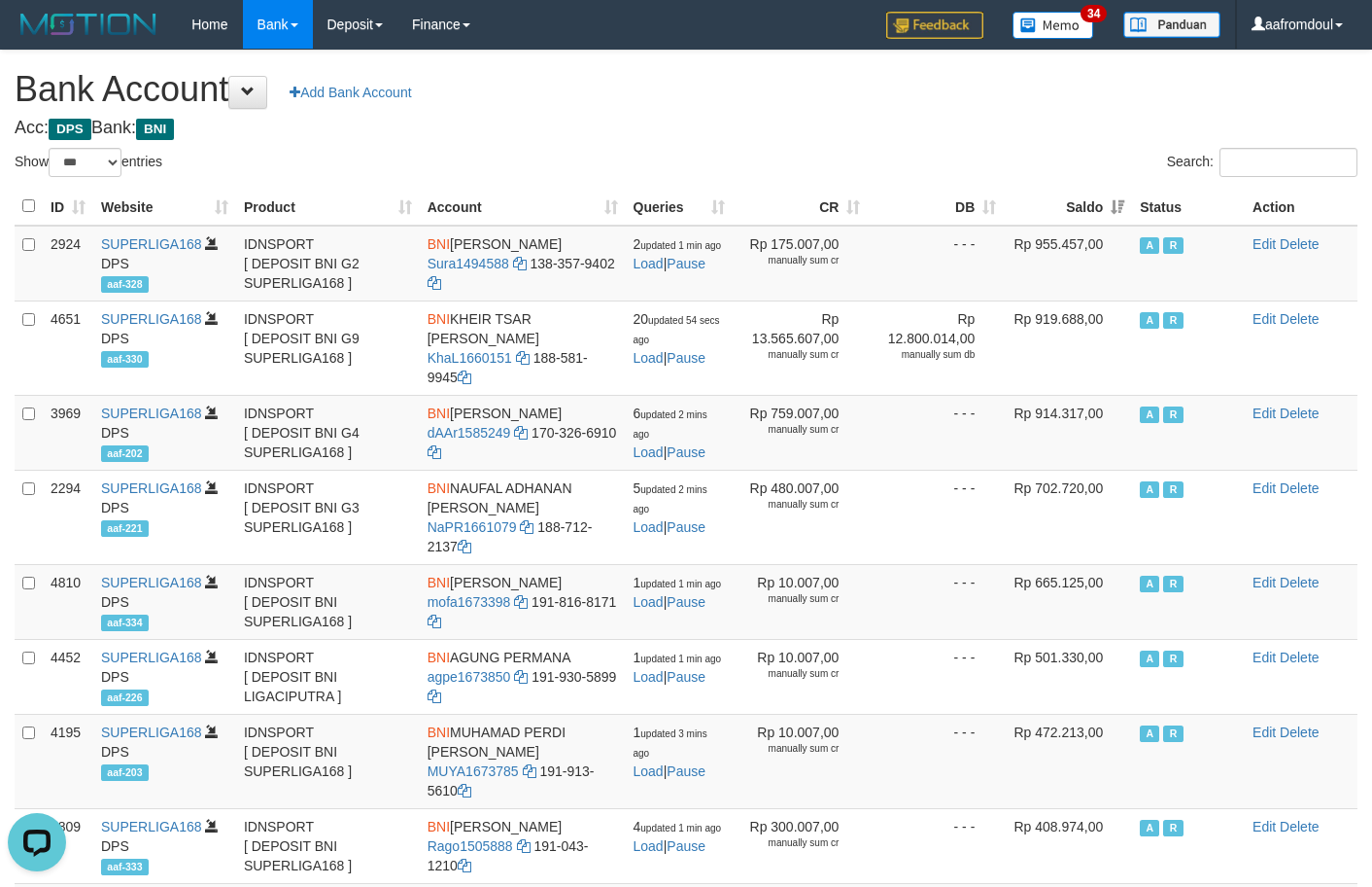
click at [1099, 193] on th "Saldo" at bounding box center [1067, 207] width 128 height 38
click at [1098, 193] on th "Saldo" at bounding box center [1067, 207] width 128 height 38
click at [1095, 193] on th "Saldo" at bounding box center [1067, 207] width 128 height 38
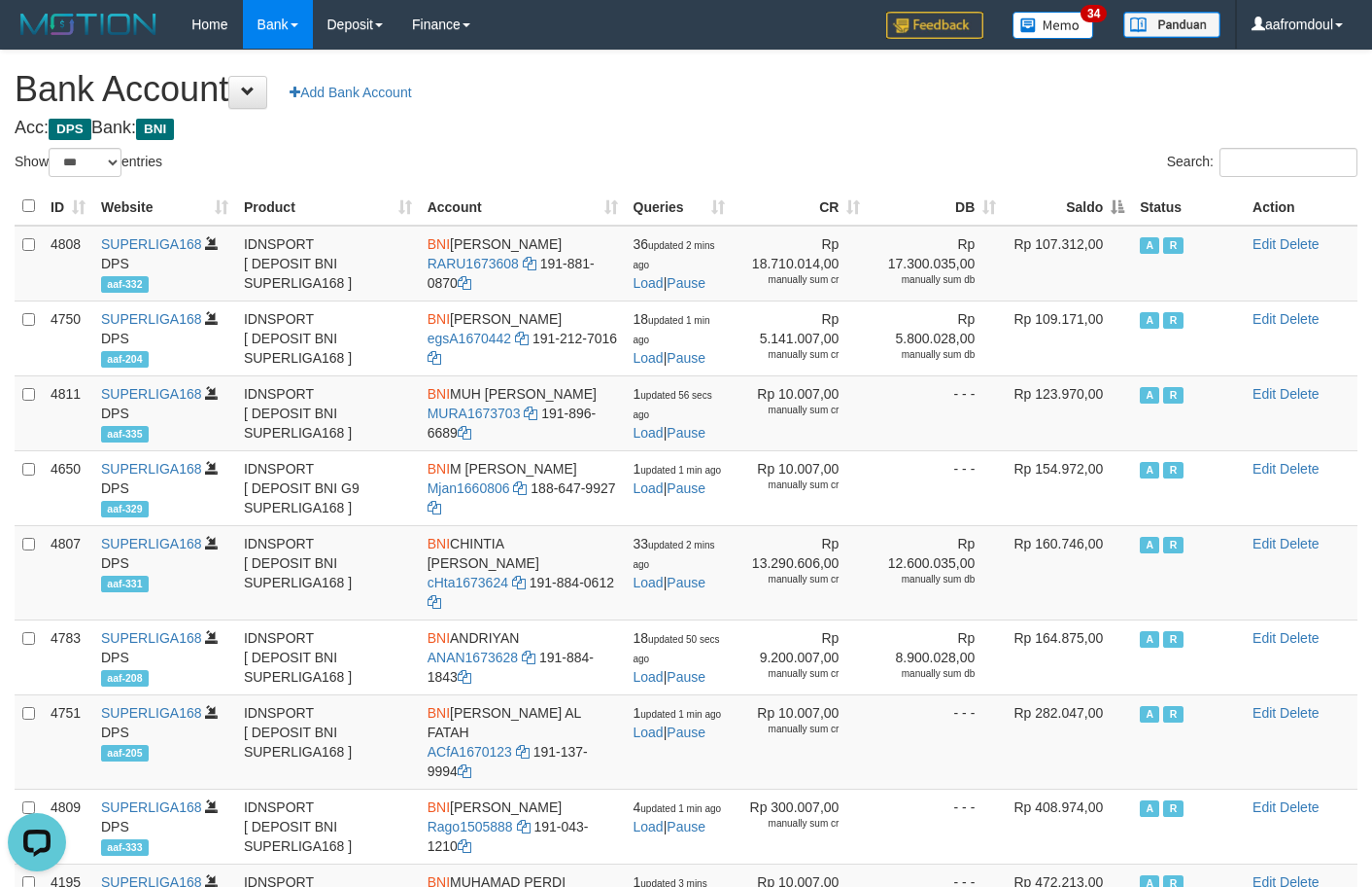
click at [1092, 193] on th "Saldo" at bounding box center [1067, 207] width 128 height 38
click at [1090, 193] on th "Saldo" at bounding box center [1067, 207] width 128 height 38
click at [1120, 218] on th "Saldo" at bounding box center [1067, 207] width 128 height 38
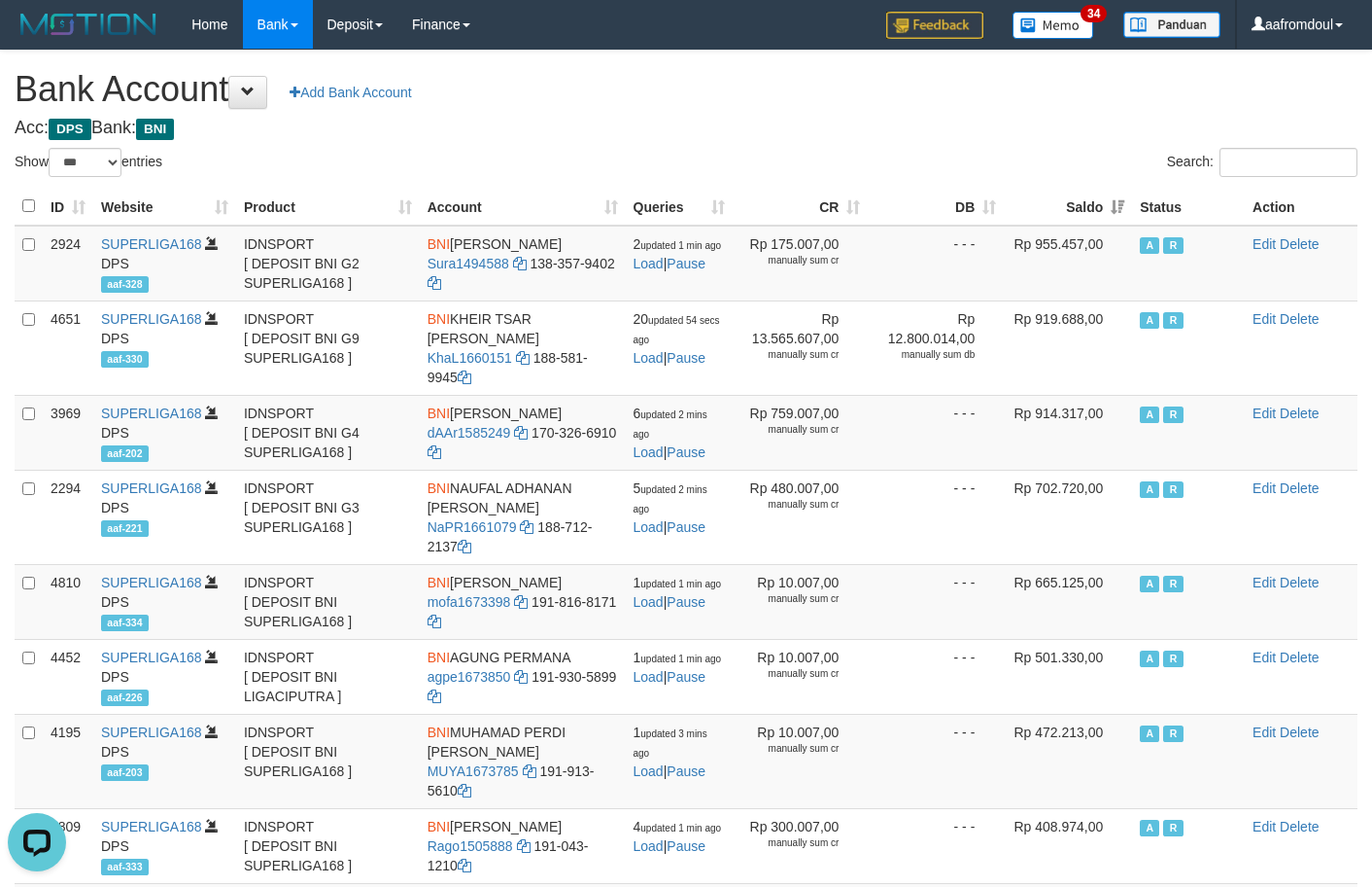
click at [1120, 218] on th "Saldo" at bounding box center [1067, 207] width 128 height 38
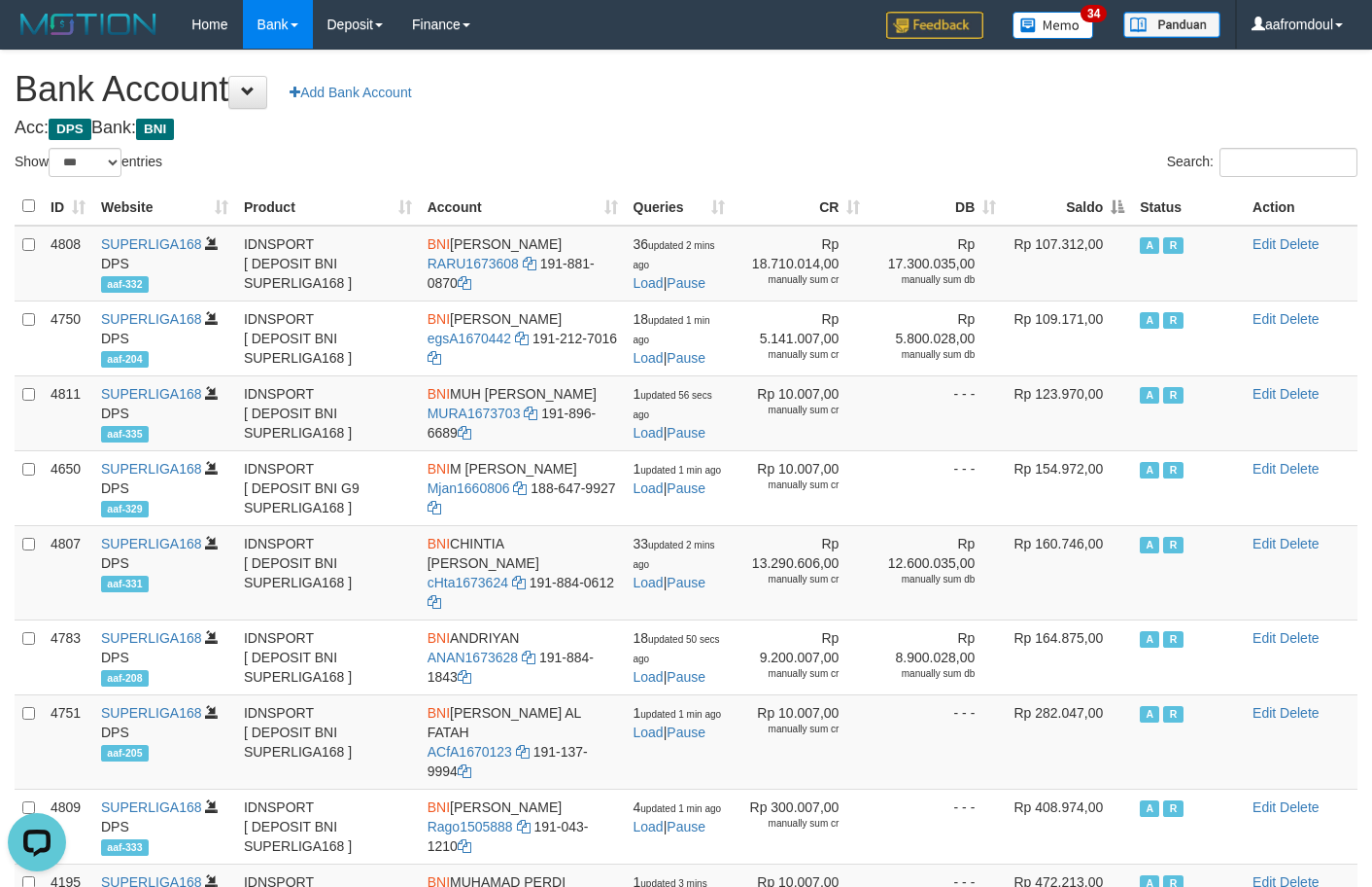
click at [1120, 218] on th "Saldo" at bounding box center [1067, 207] width 128 height 38
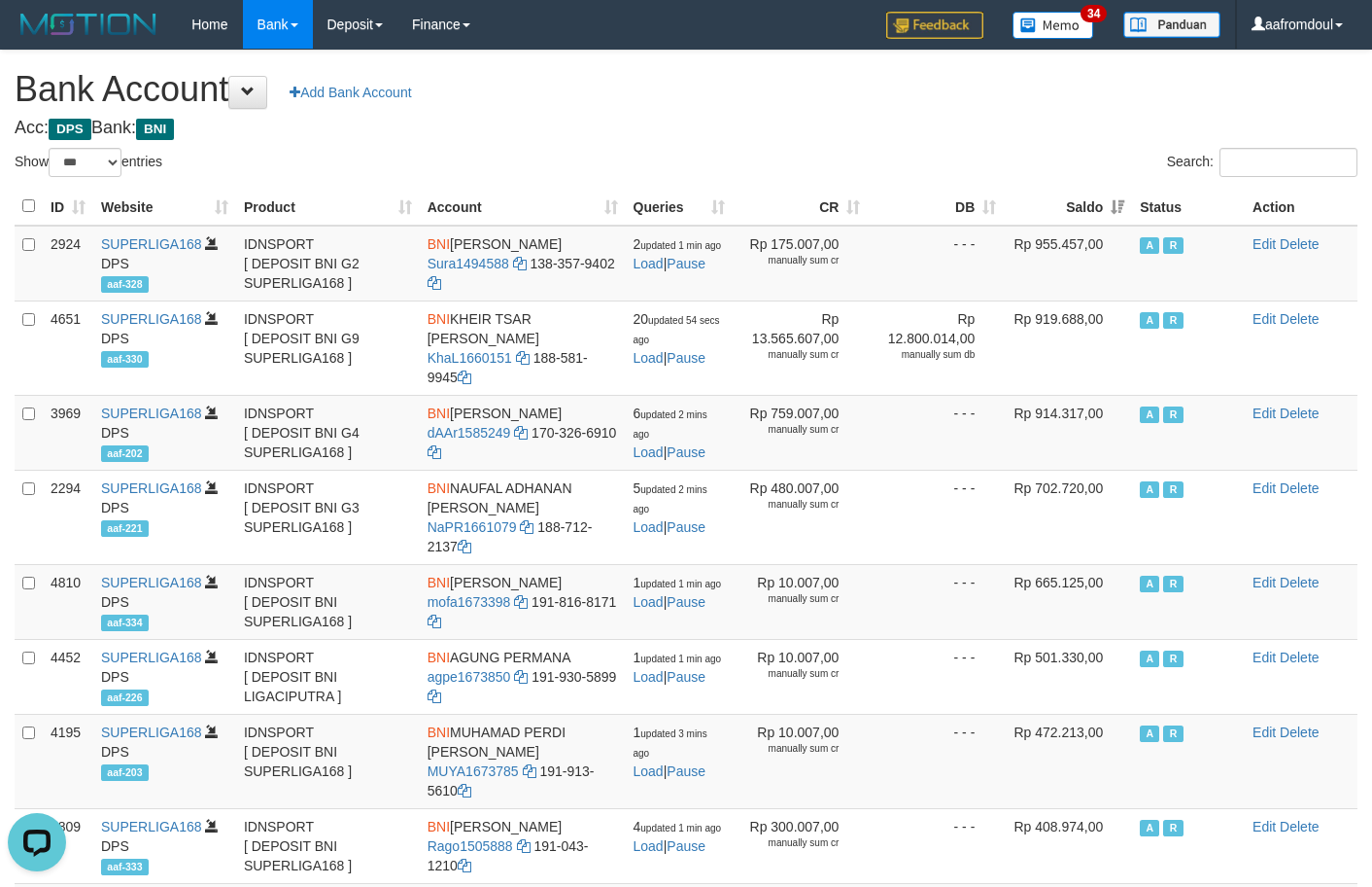
click at [1120, 218] on th "Saldo" at bounding box center [1067, 207] width 128 height 38
click at [1118, 218] on th "Saldo" at bounding box center [1067, 207] width 128 height 38
click th "Saldo"
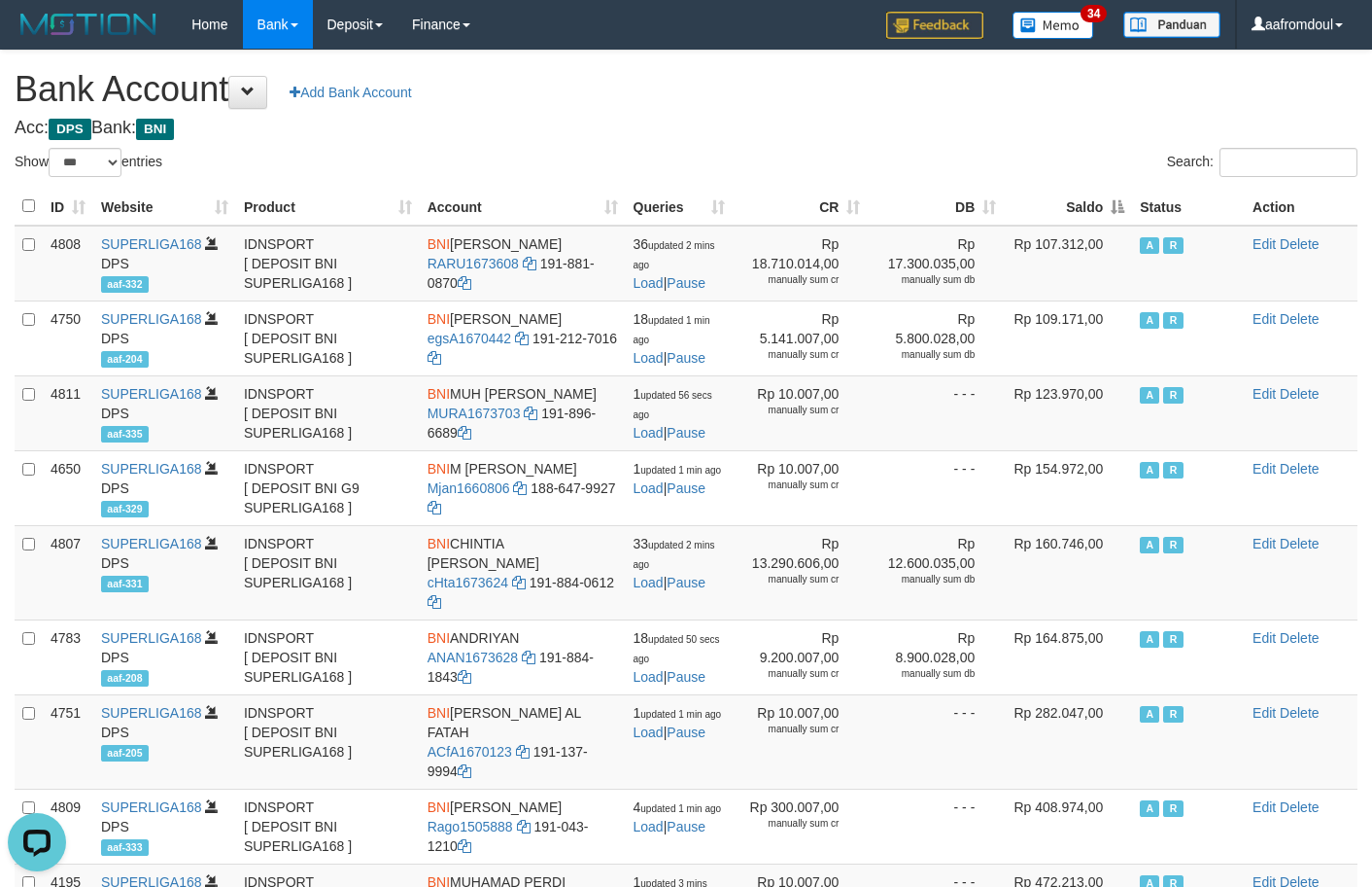
click th "Saldo"
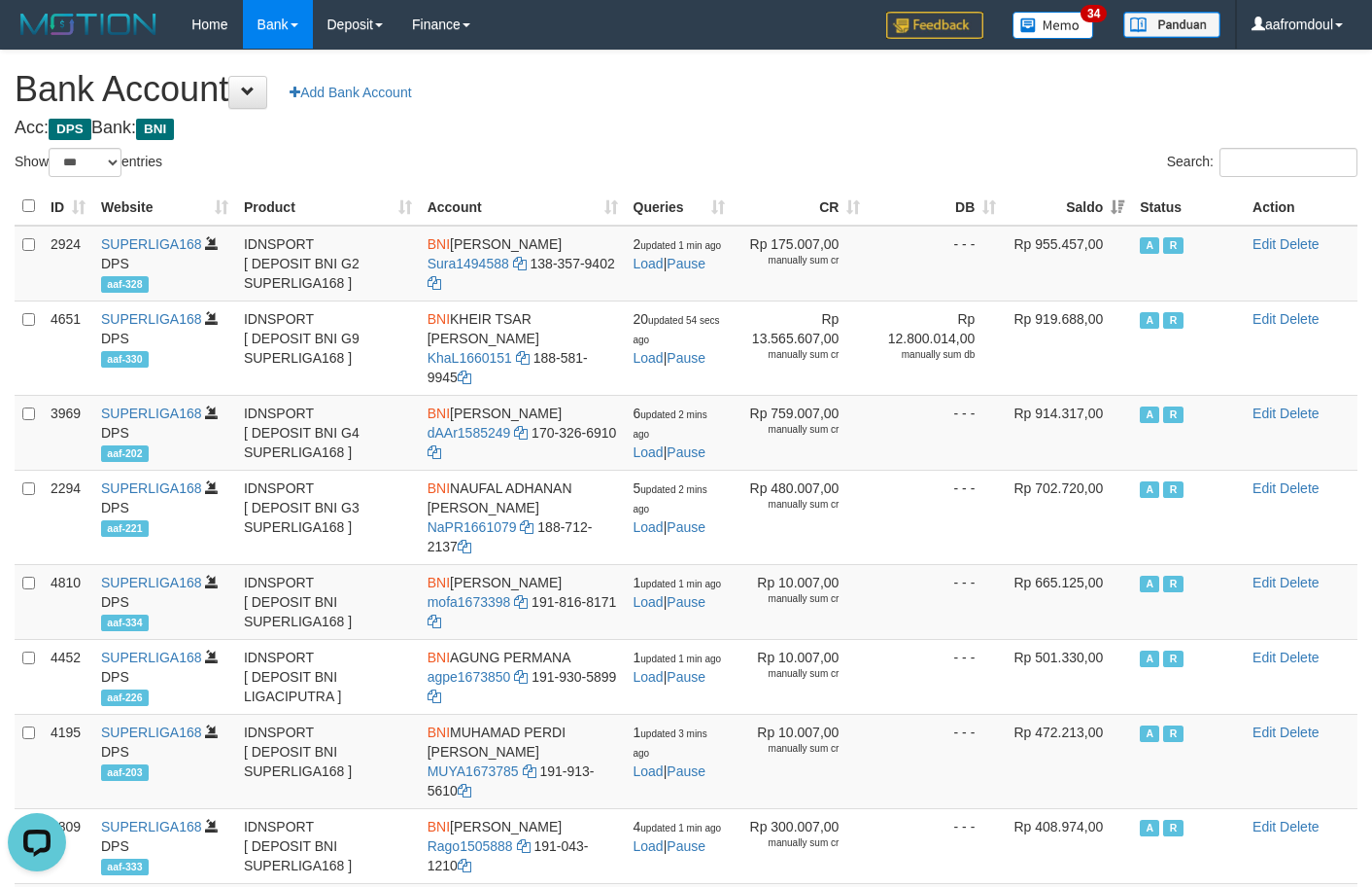
click th "Saldo"
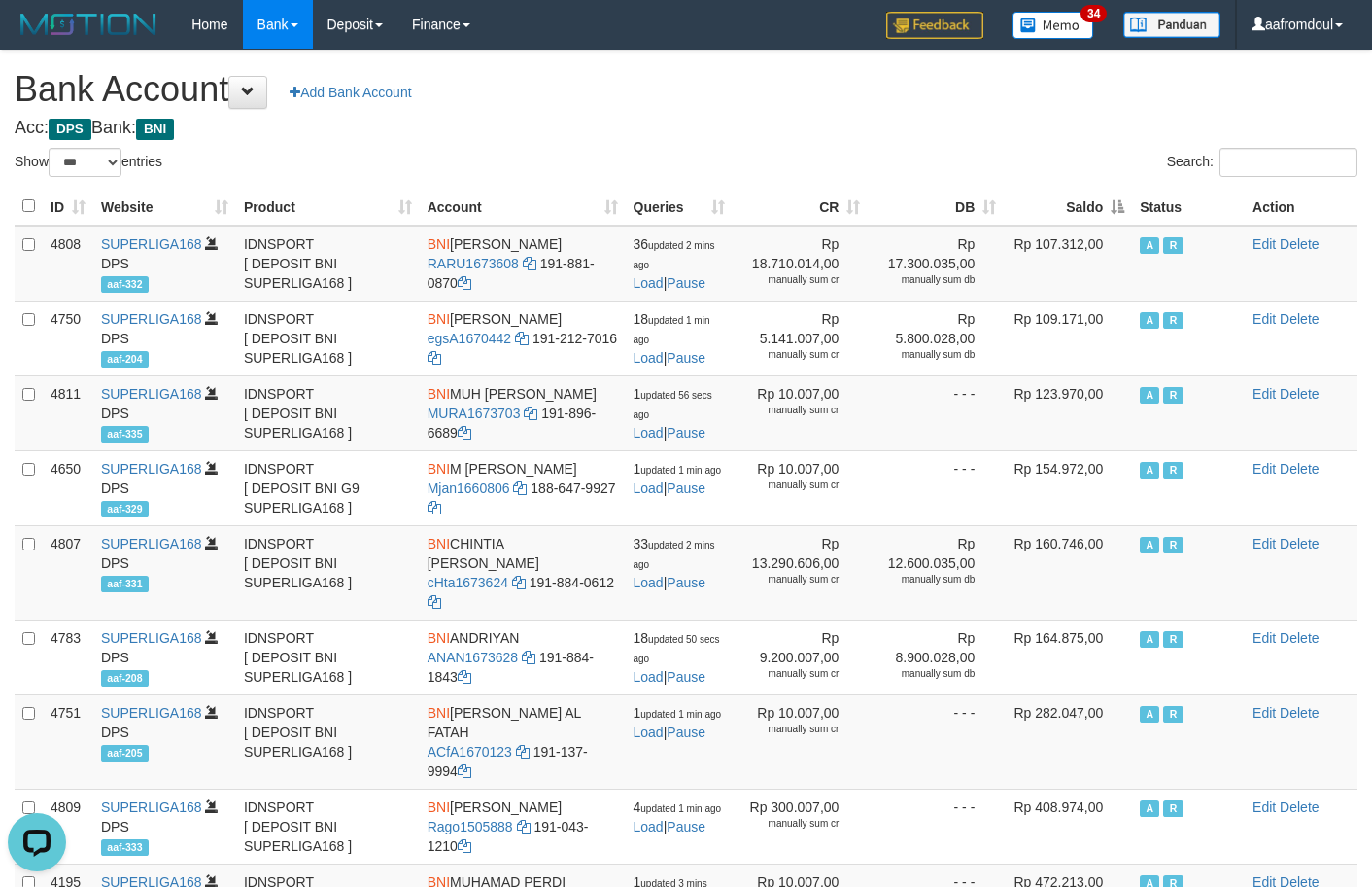
click th "Saldo"
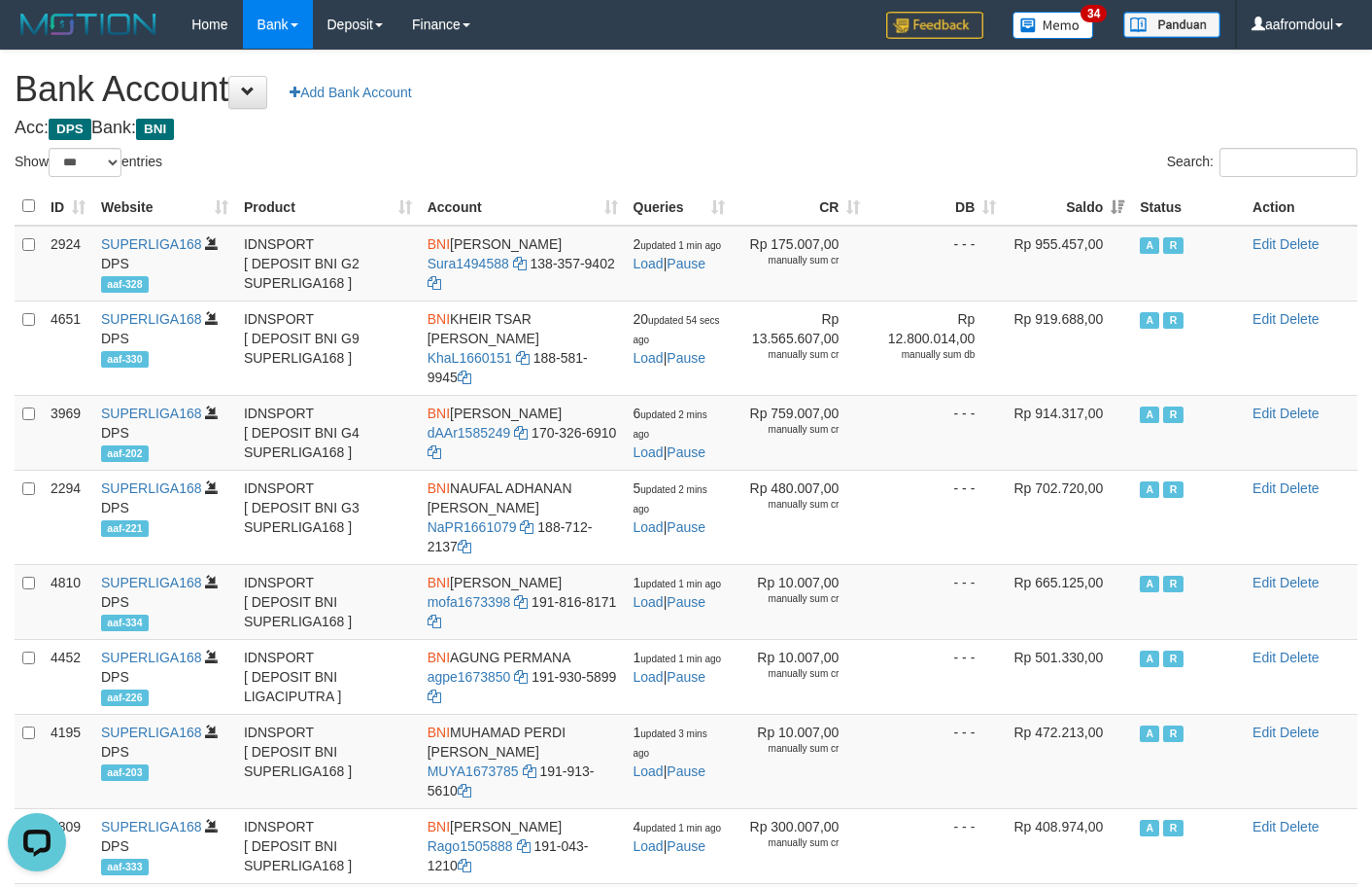
click th "Saldo"
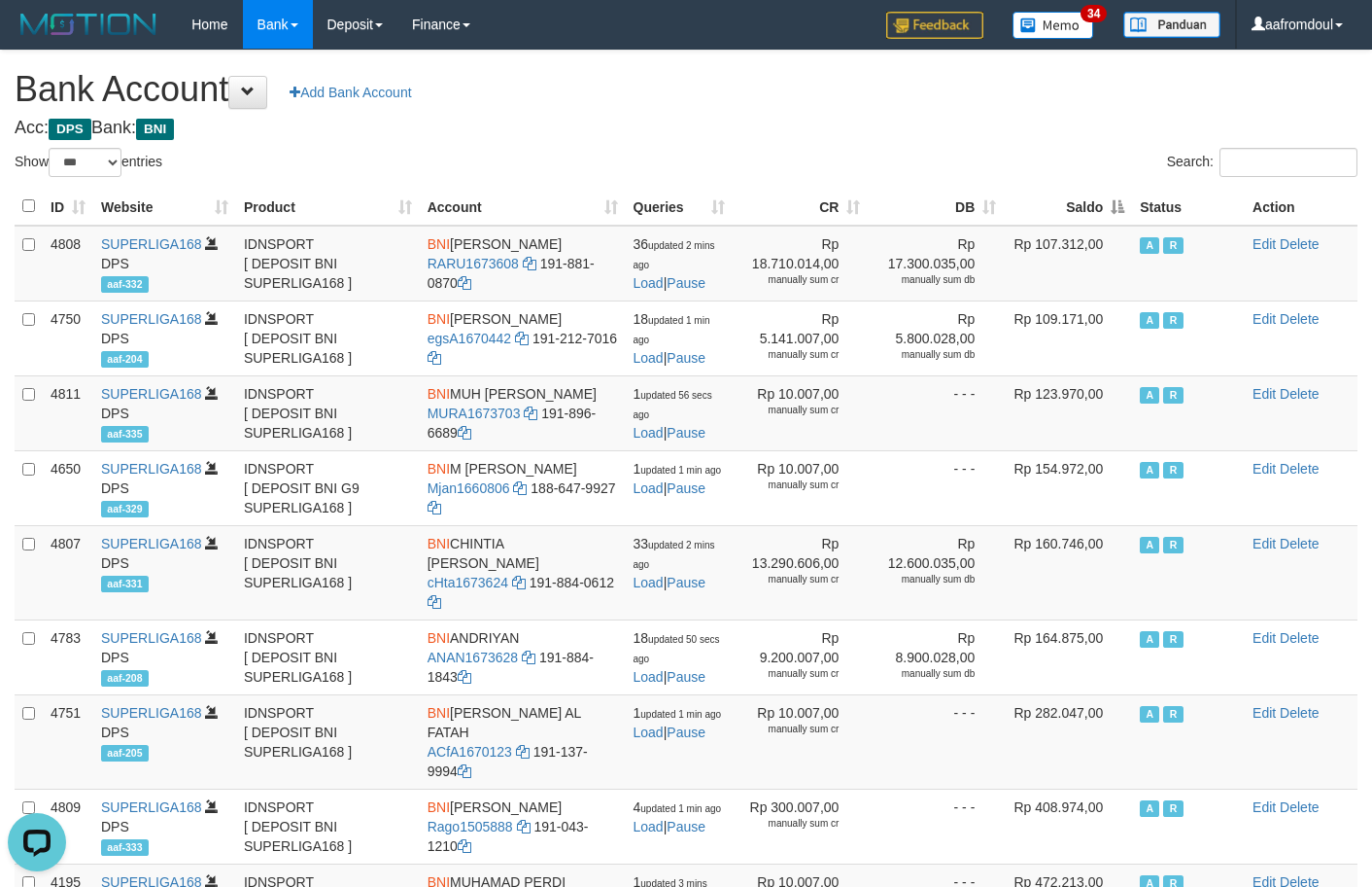
click th "Saldo"
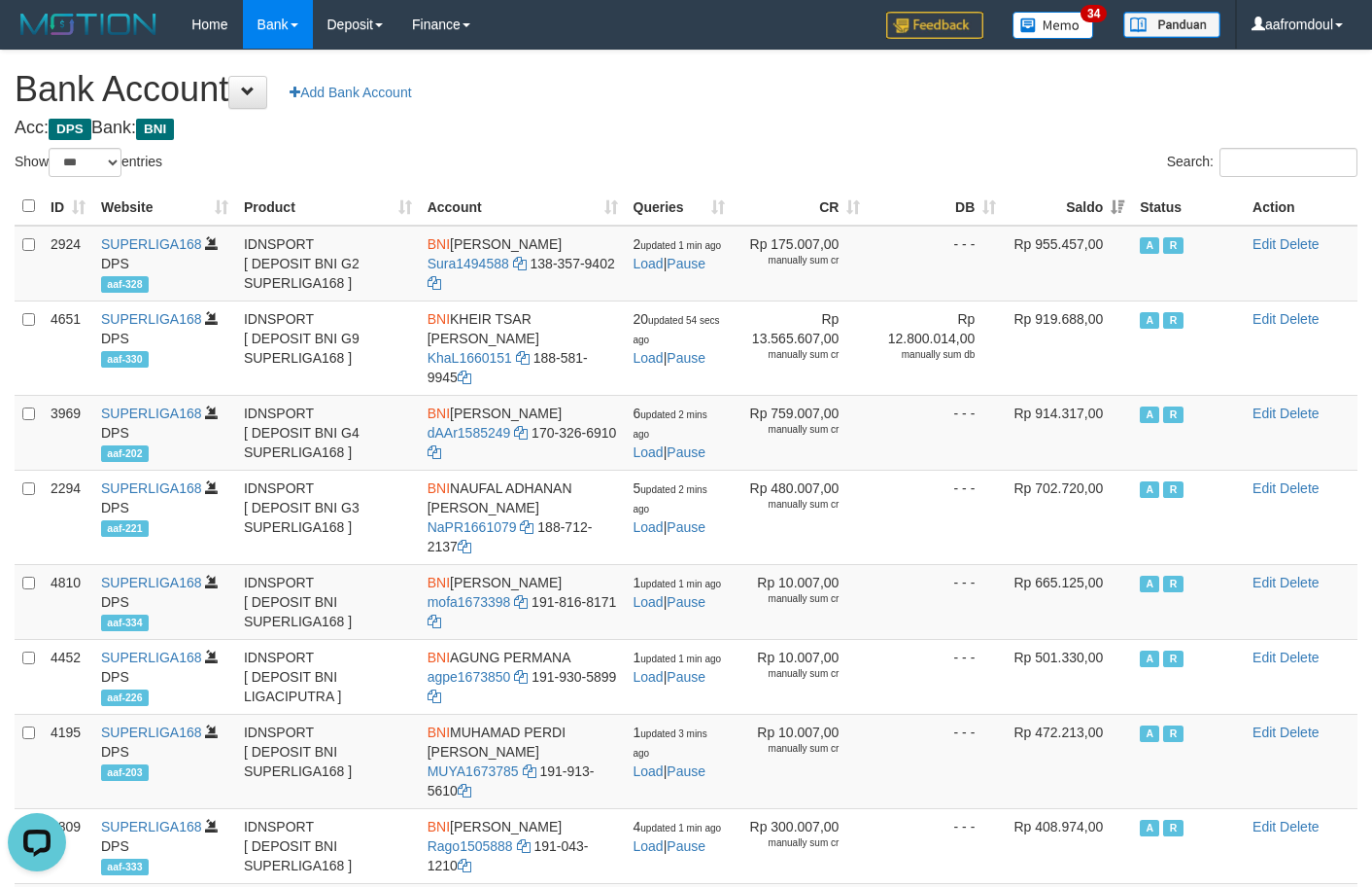
click th "Saldo"
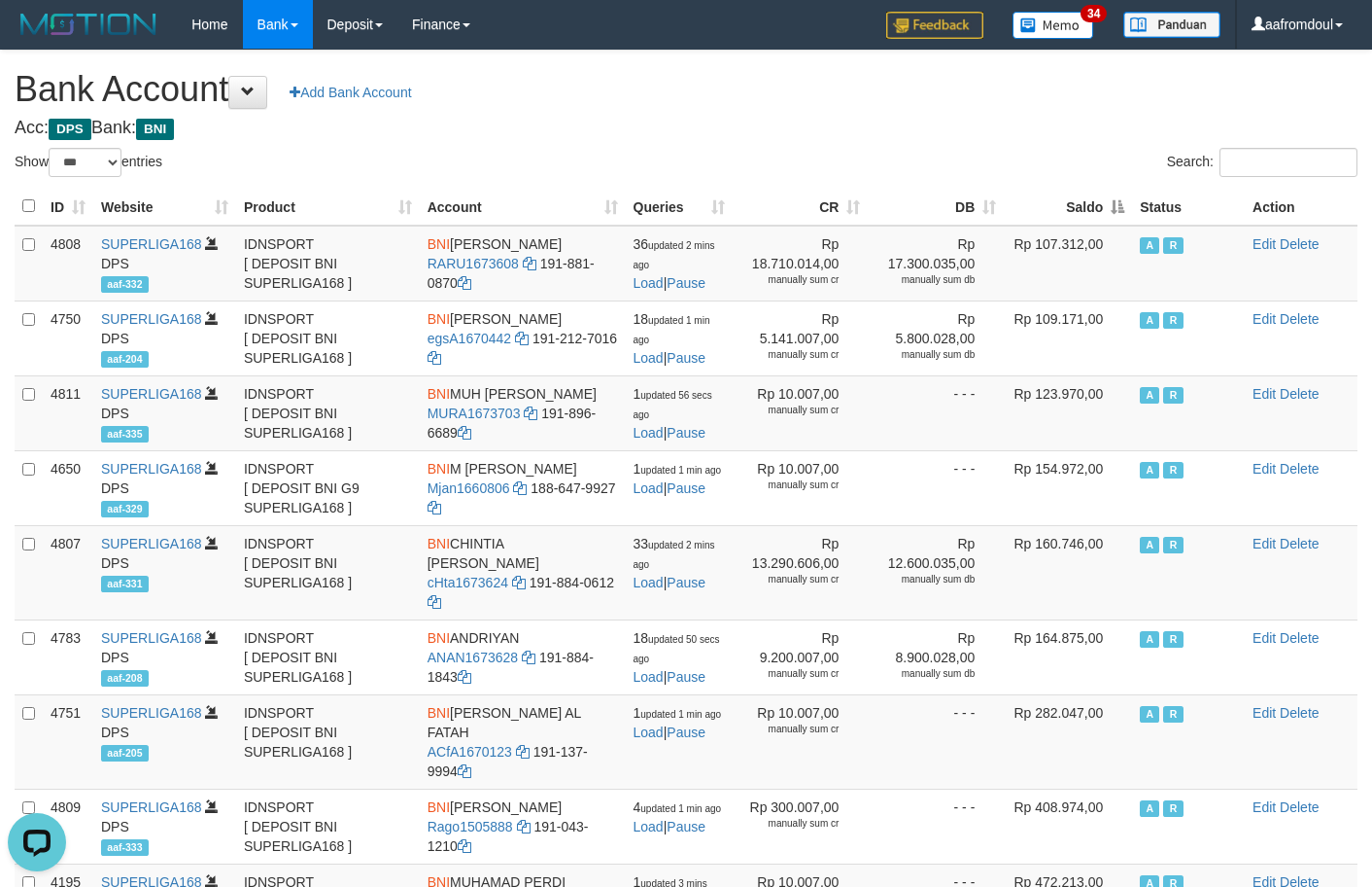
click th "Saldo"
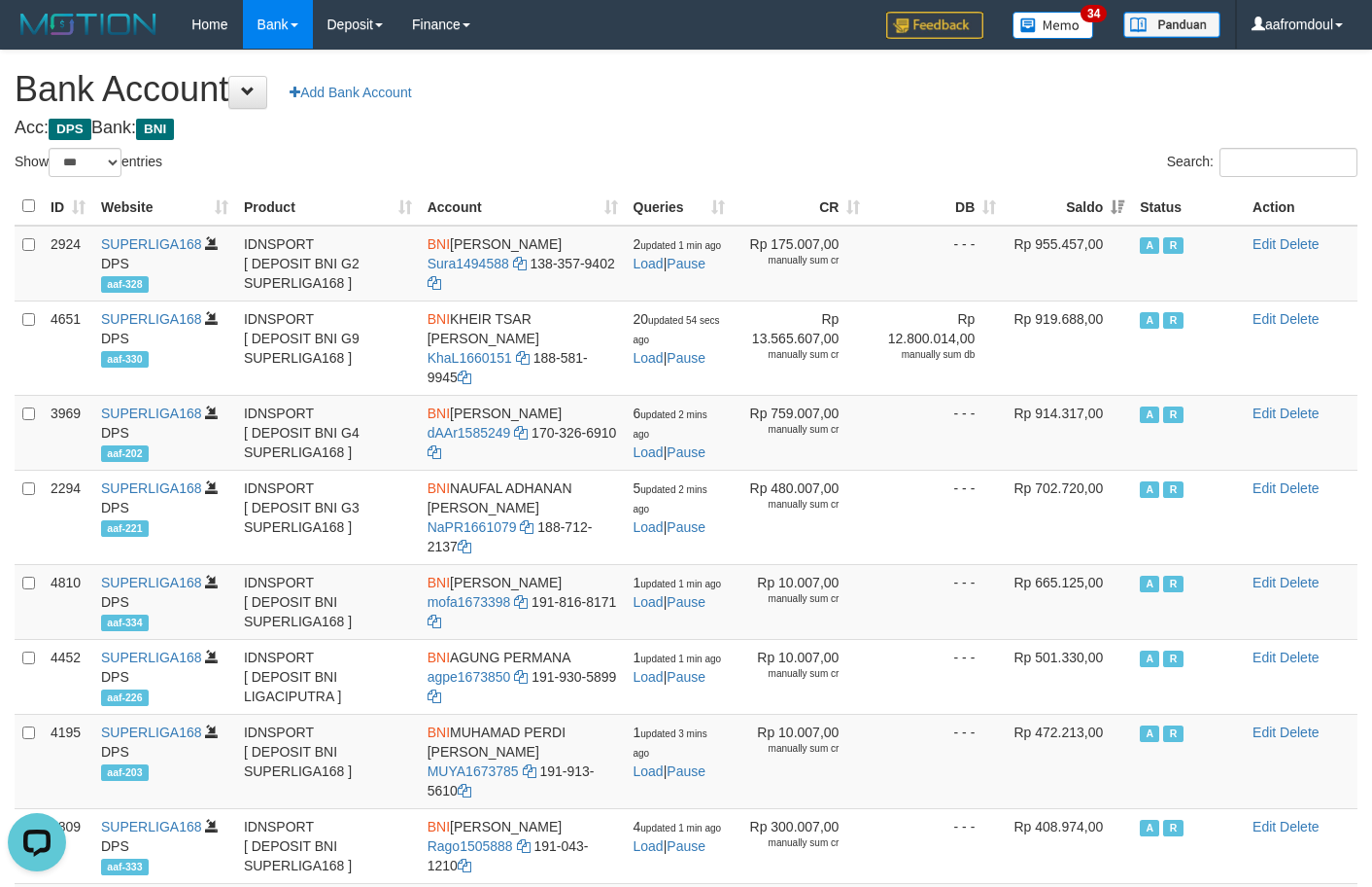
click th "Saldo"
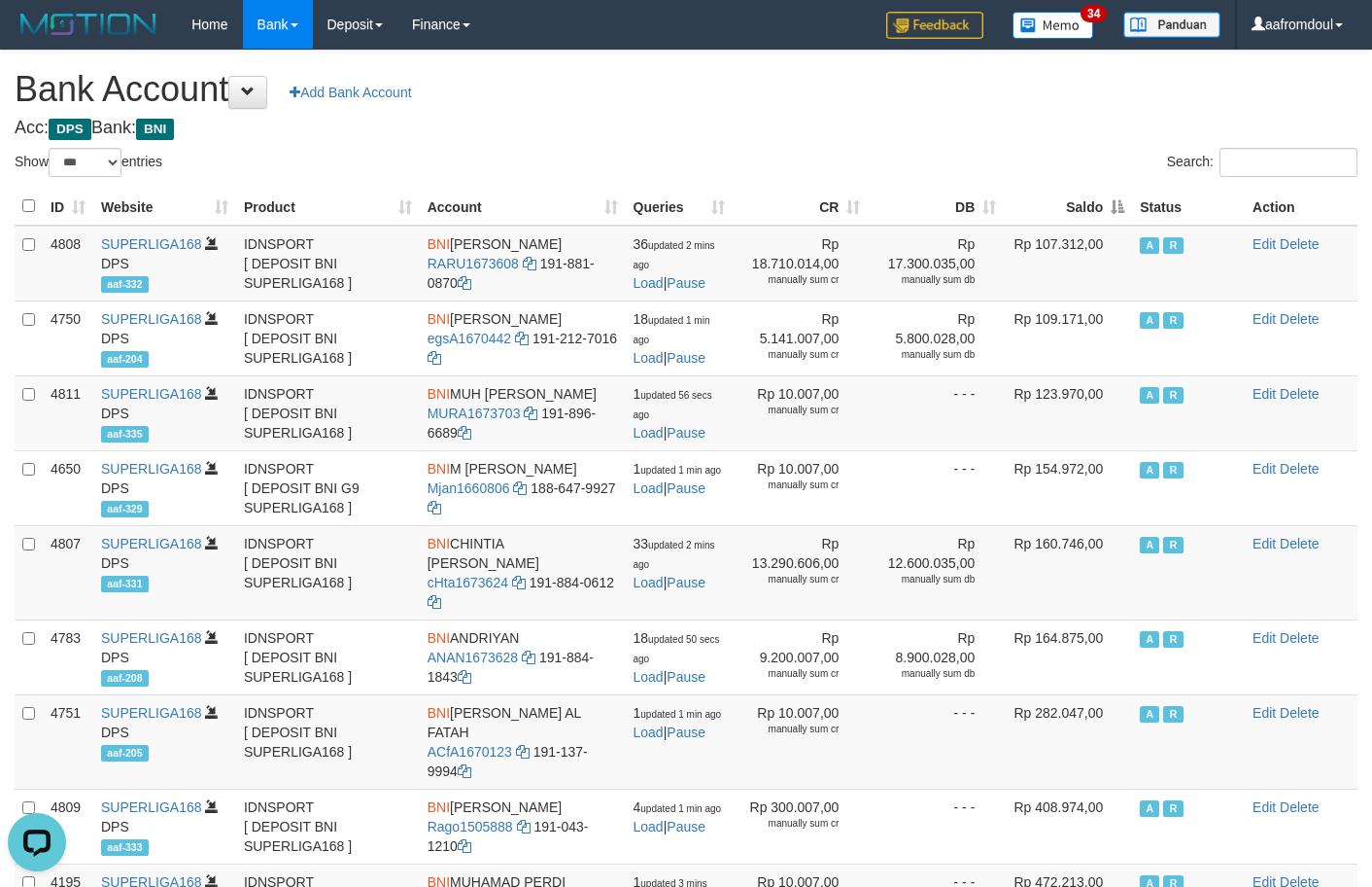
click th "Saldo"
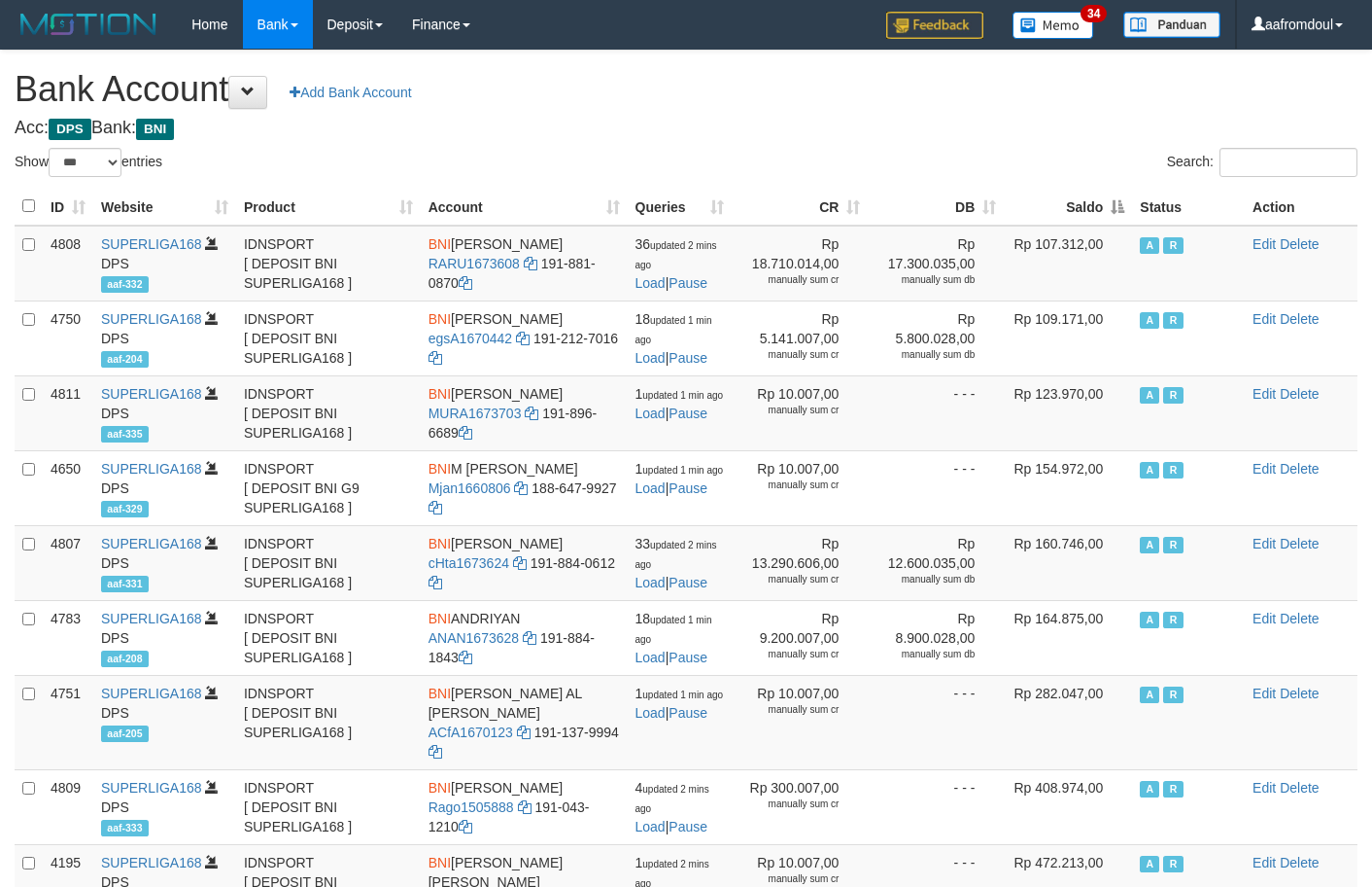
select select "***"
click at [1077, 215] on th "Saldo" at bounding box center [1067, 207] width 128 height 38
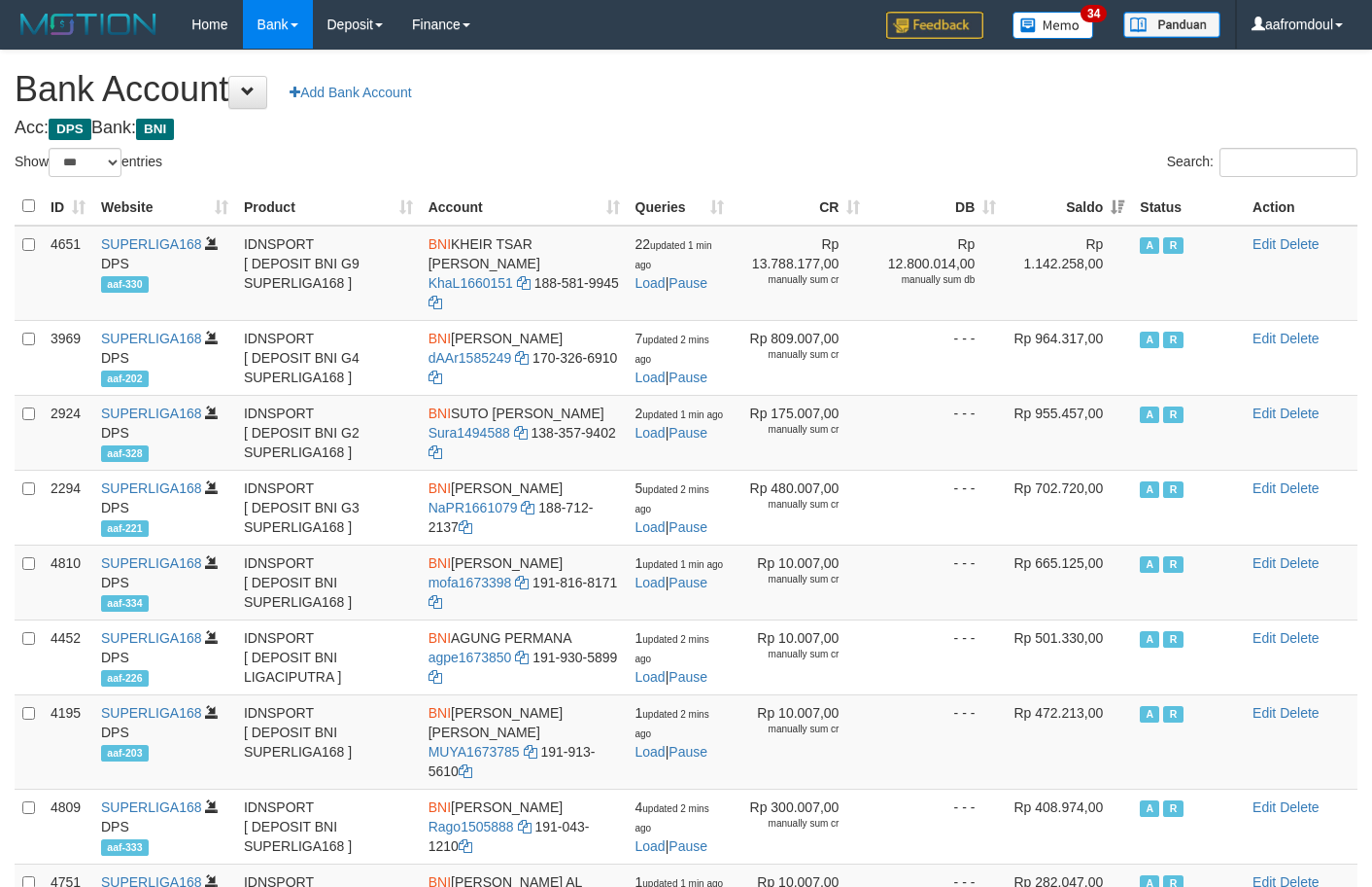
click at [1077, 215] on th "Saldo" at bounding box center [1067, 207] width 128 height 38
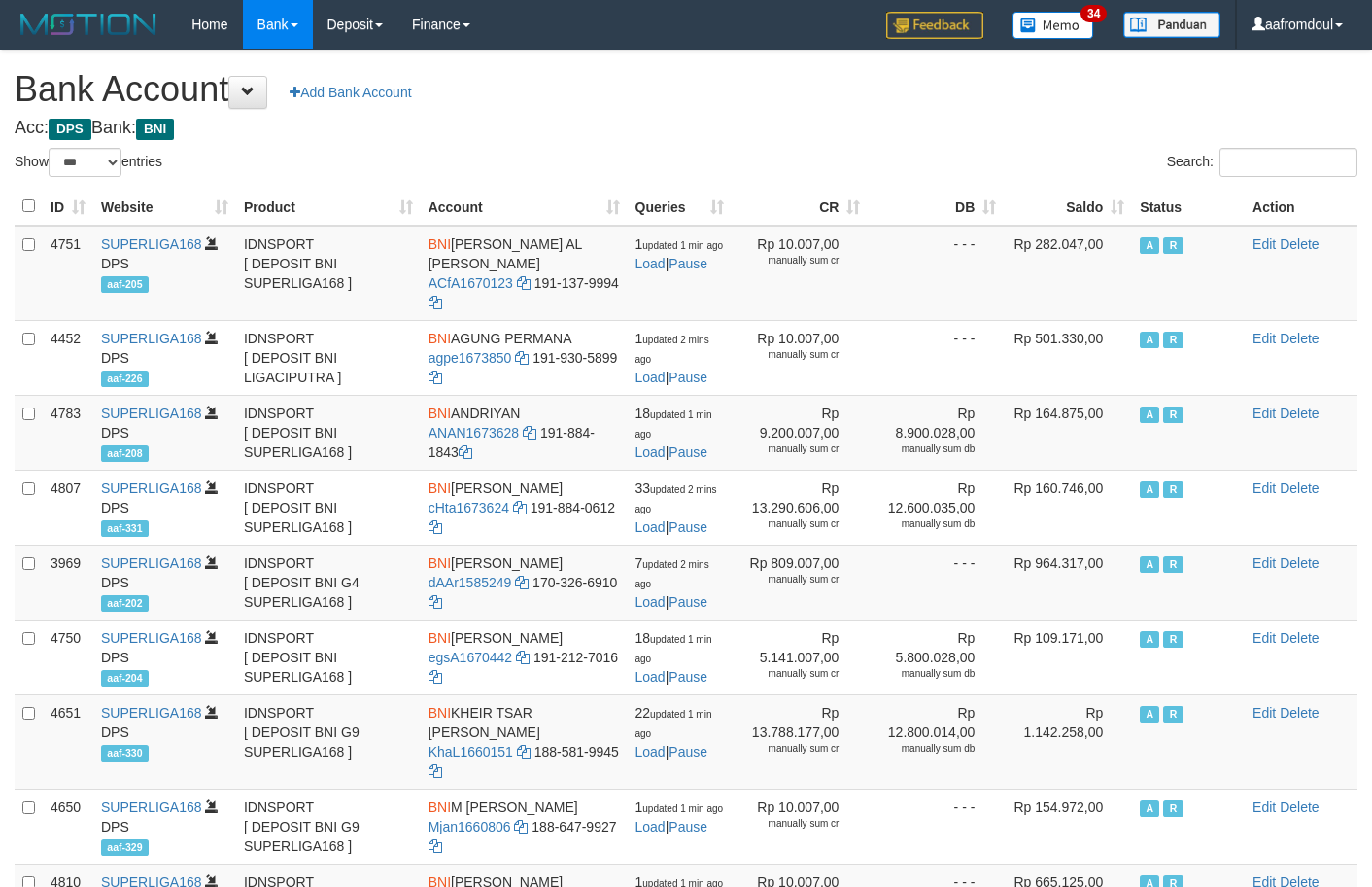
select select "***"
click at [1099, 205] on th "Saldo" at bounding box center [1067, 207] width 128 height 38
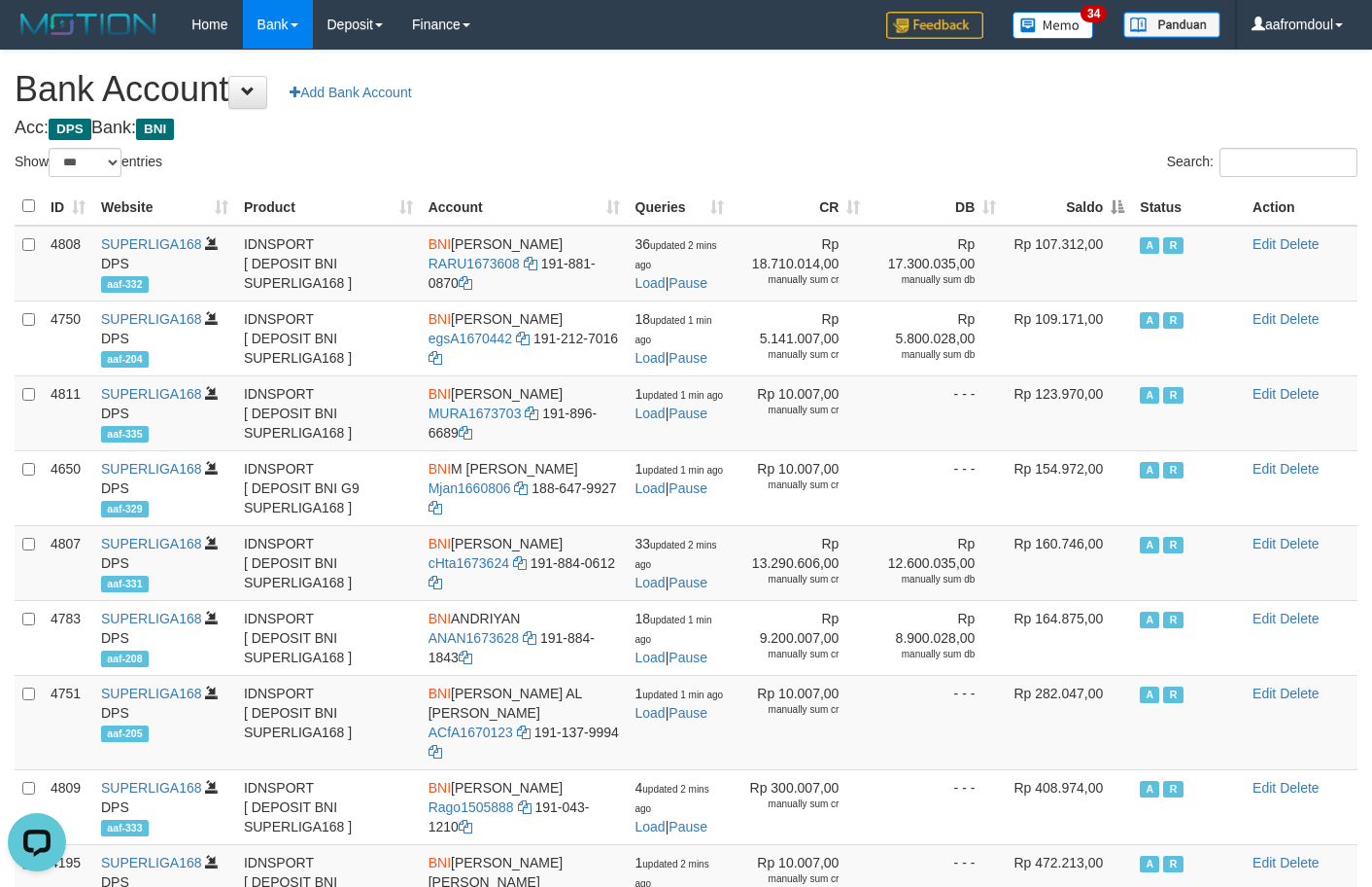
click at [1099, 205] on th "Saldo" at bounding box center [1067, 207] width 128 height 38
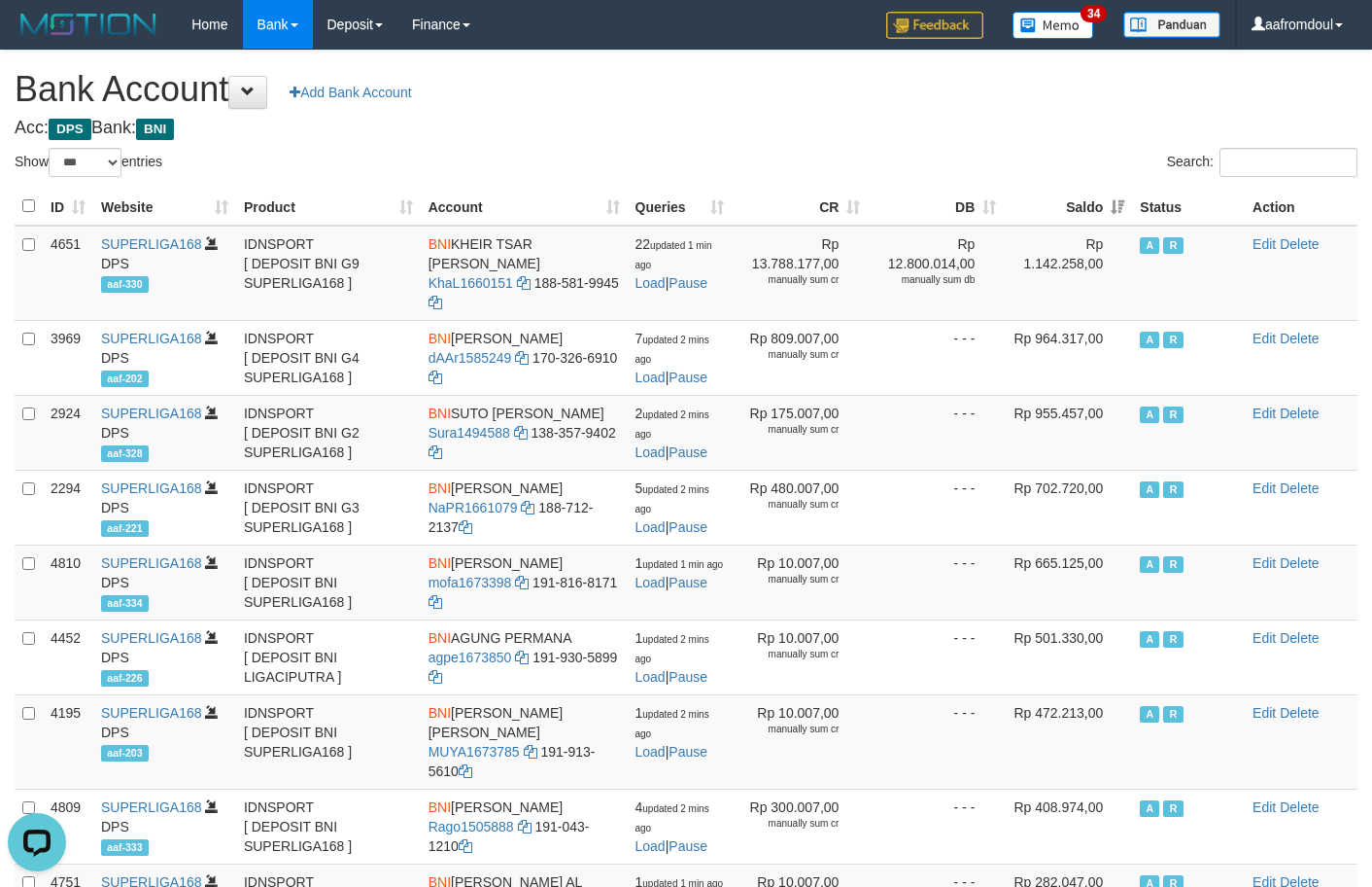
click at [1099, 205] on th "Saldo" at bounding box center [1067, 207] width 128 height 38
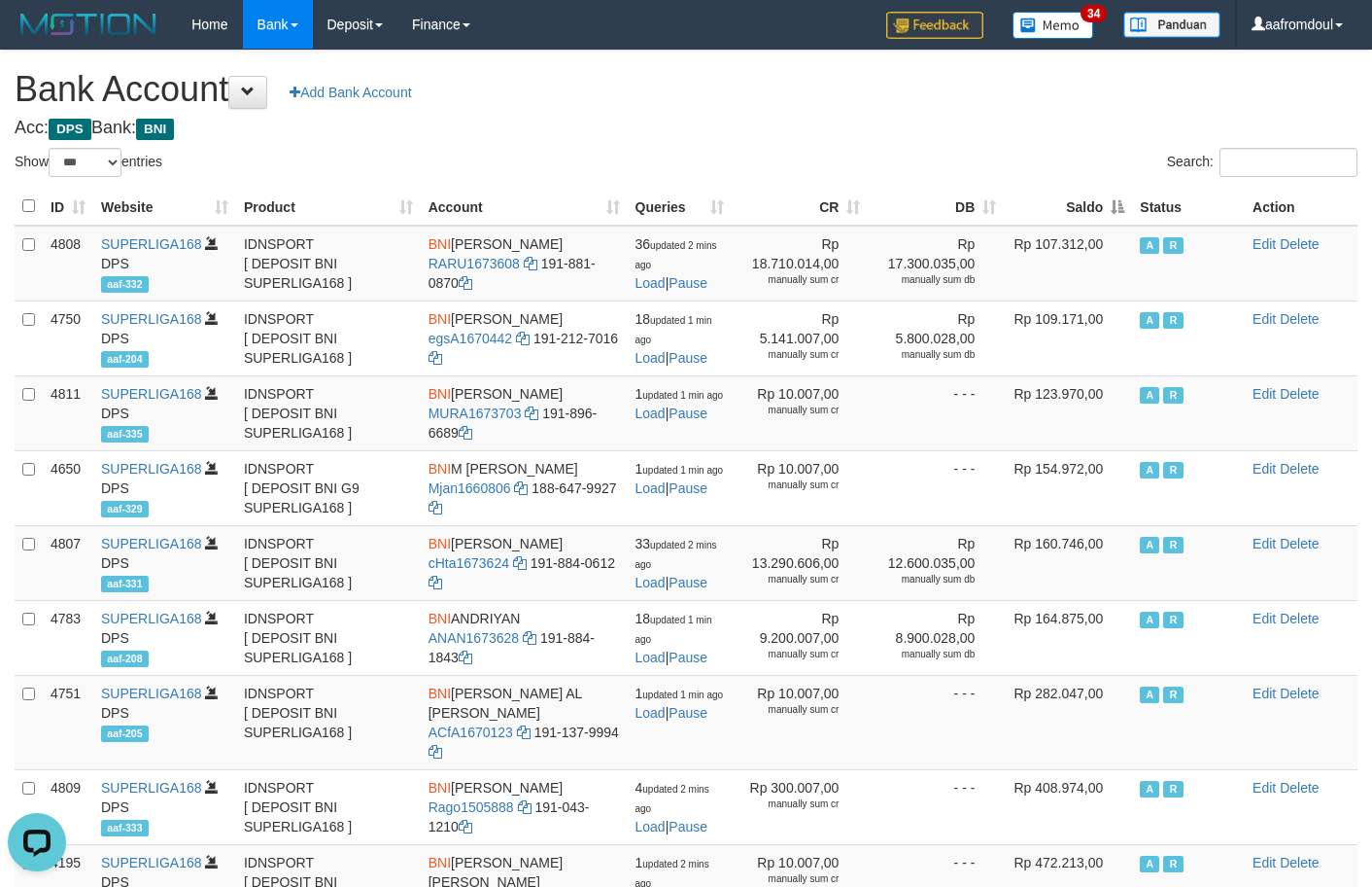
click at [1099, 205] on th "Saldo" at bounding box center [1067, 207] width 128 height 38
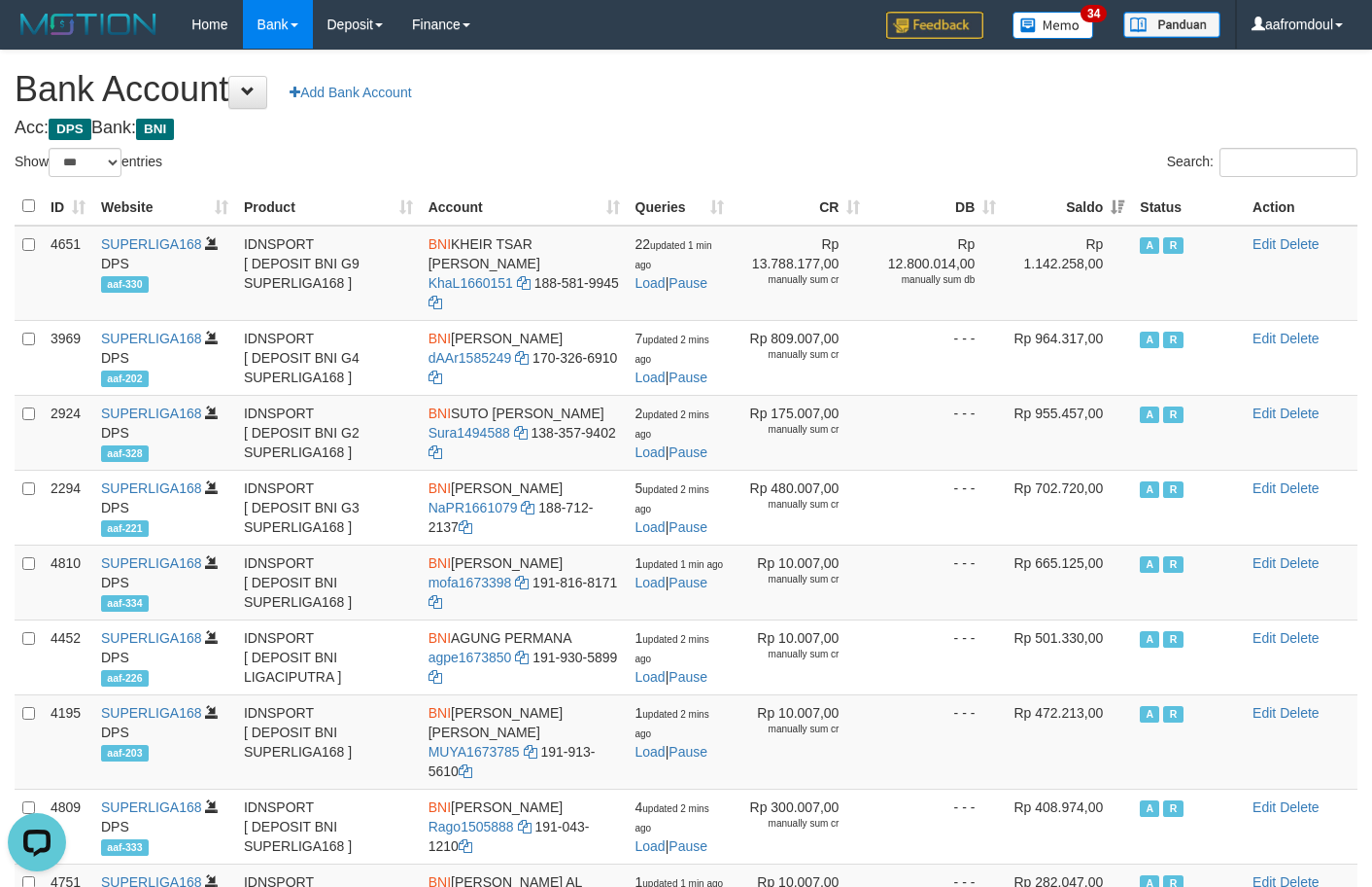
click at [836, 91] on h1 "Bank Account Add Bank Account" at bounding box center [686, 89] width 1343 height 39
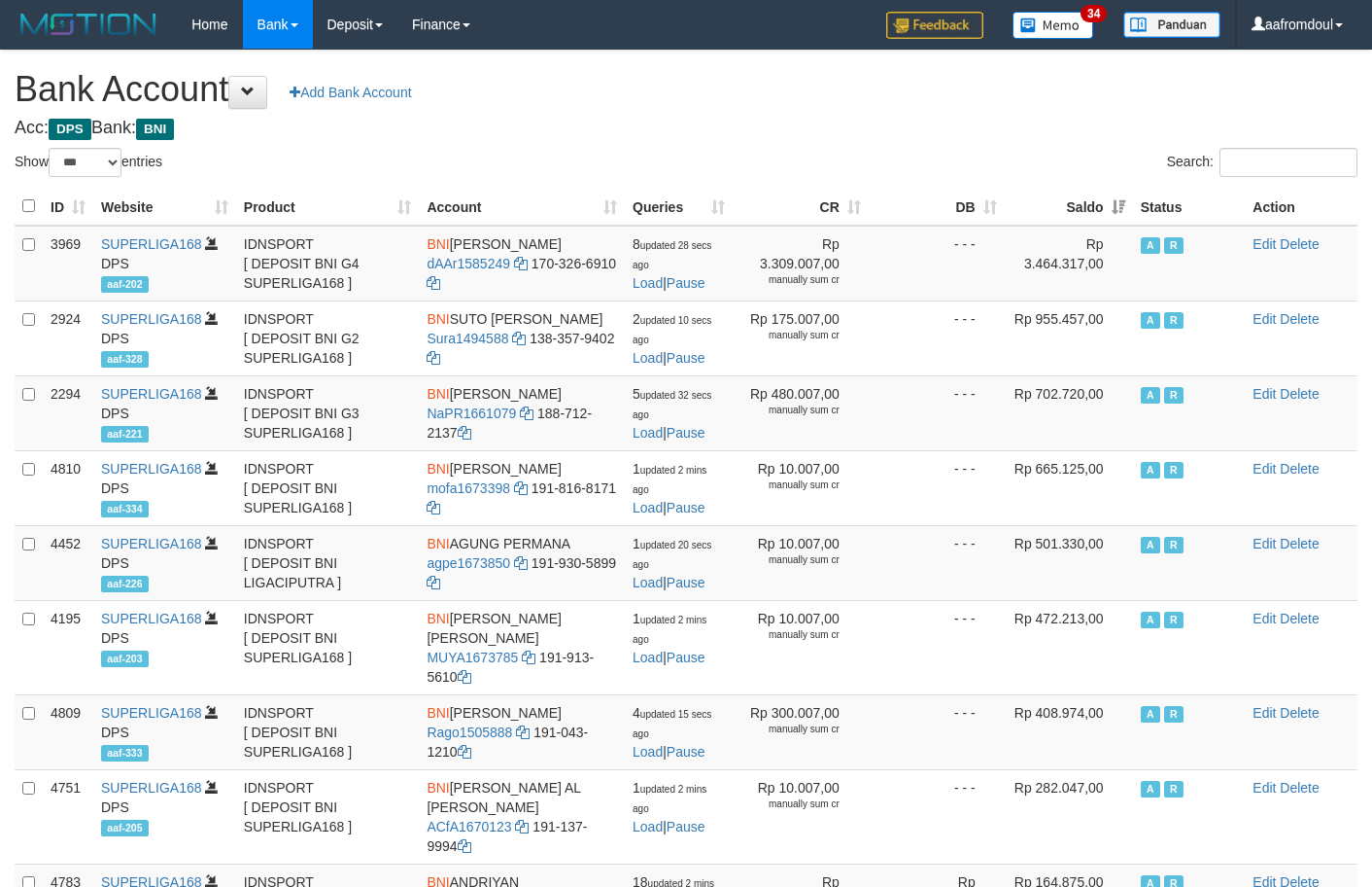
select select "***"
click at [1130, 221] on th "Saldo" at bounding box center [1068, 207] width 128 height 38
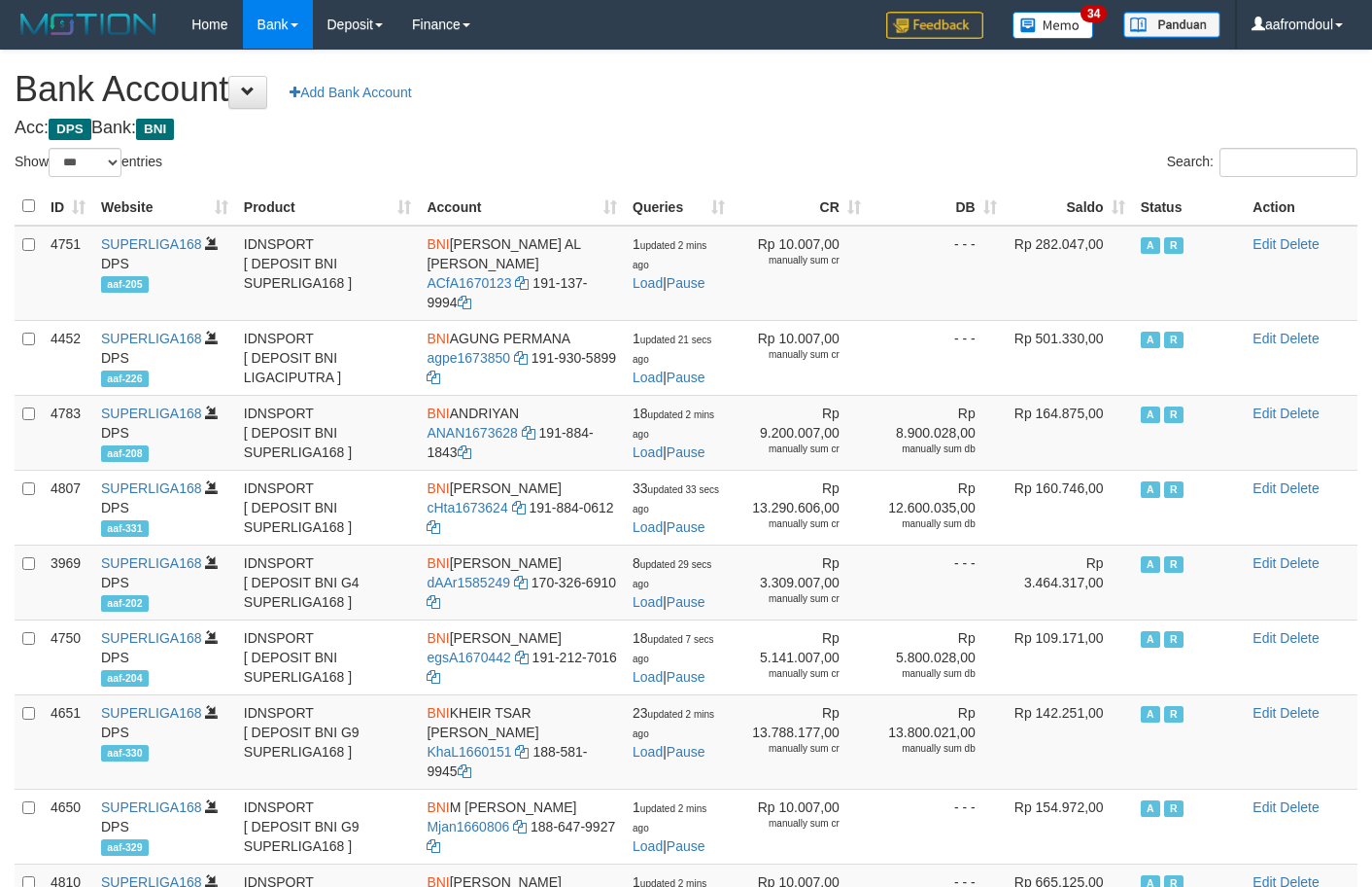
select select "***"
click at [1125, 229] on td "Rp 282.047,00" at bounding box center [1068, 273] width 128 height 95
click at [1124, 228] on td "Rp 282.047,00" at bounding box center [1068, 273] width 128 height 95
click at [1119, 222] on th "Saldo" at bounding box center [1068, 207] width 128 height 38
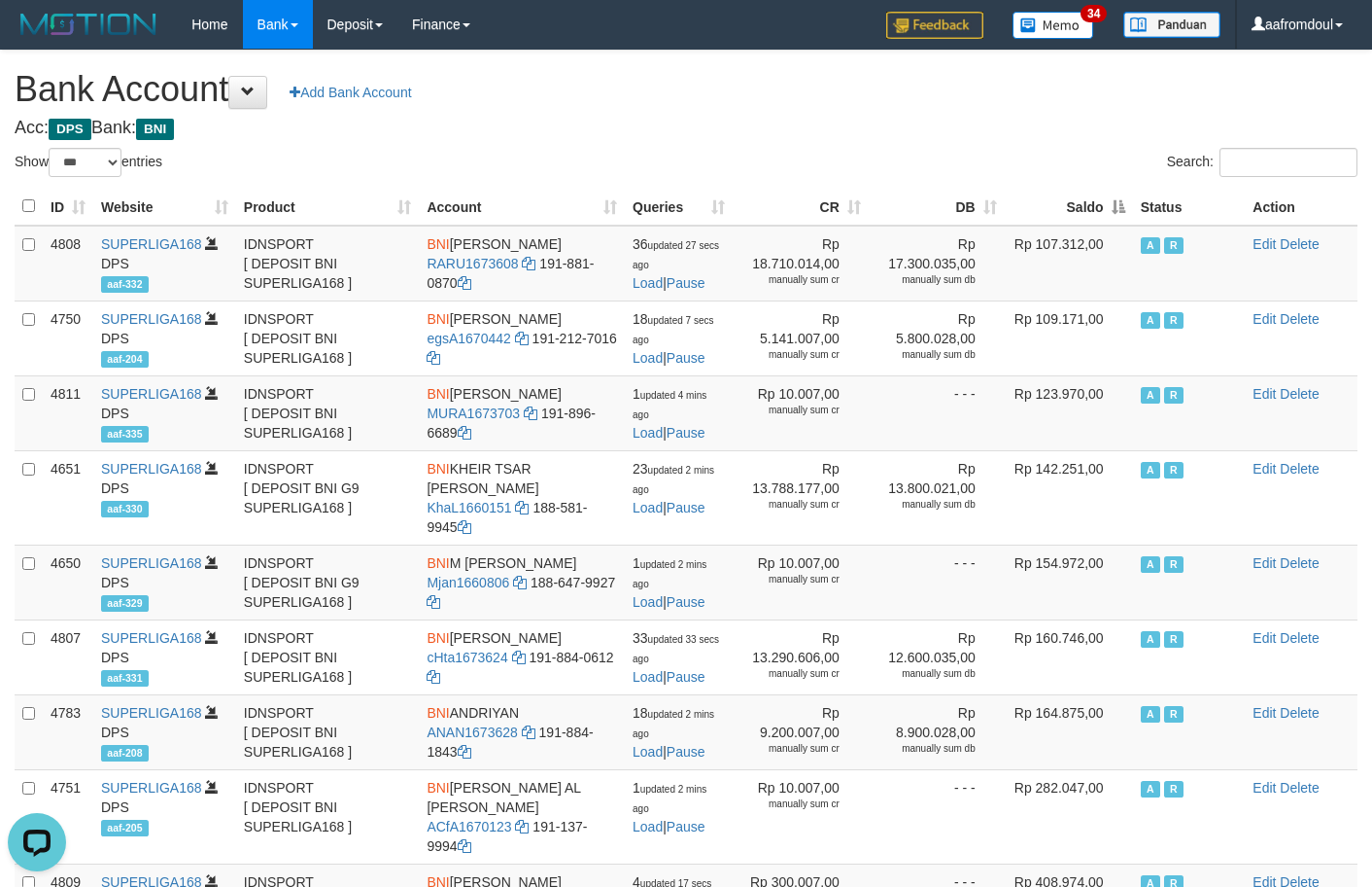
click at [1119, 222] on th "Saldo" at bounding box center [1068, 207] width 128 height 38
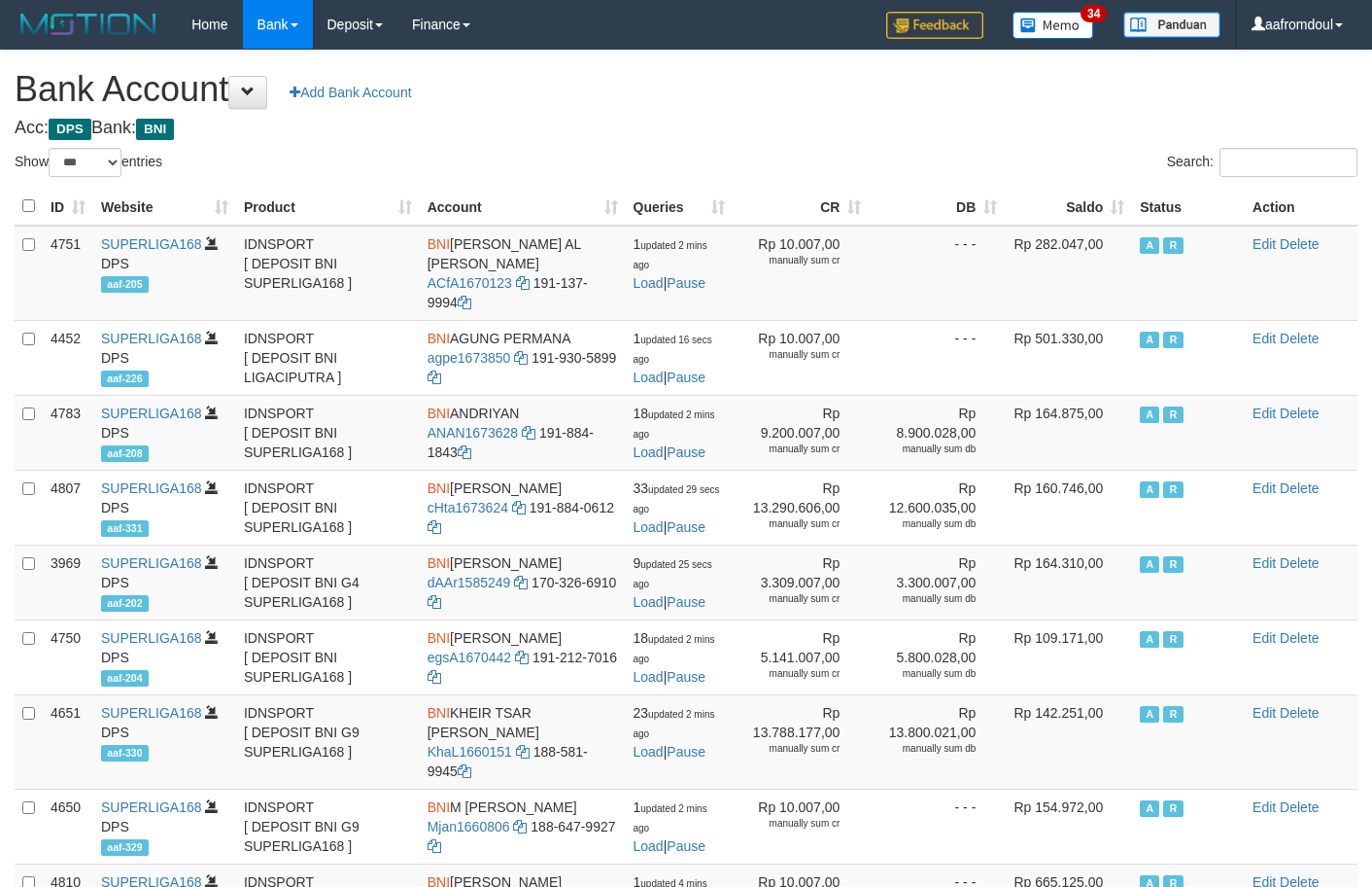
select select "***"
click at [1092, 164] on div "Search:" at bounding box center [1029, 165] width 657 height 34
click at [1110, 232] on td "Rp 282.047,00" at bounding box center [1068, 273] width 128 height 95
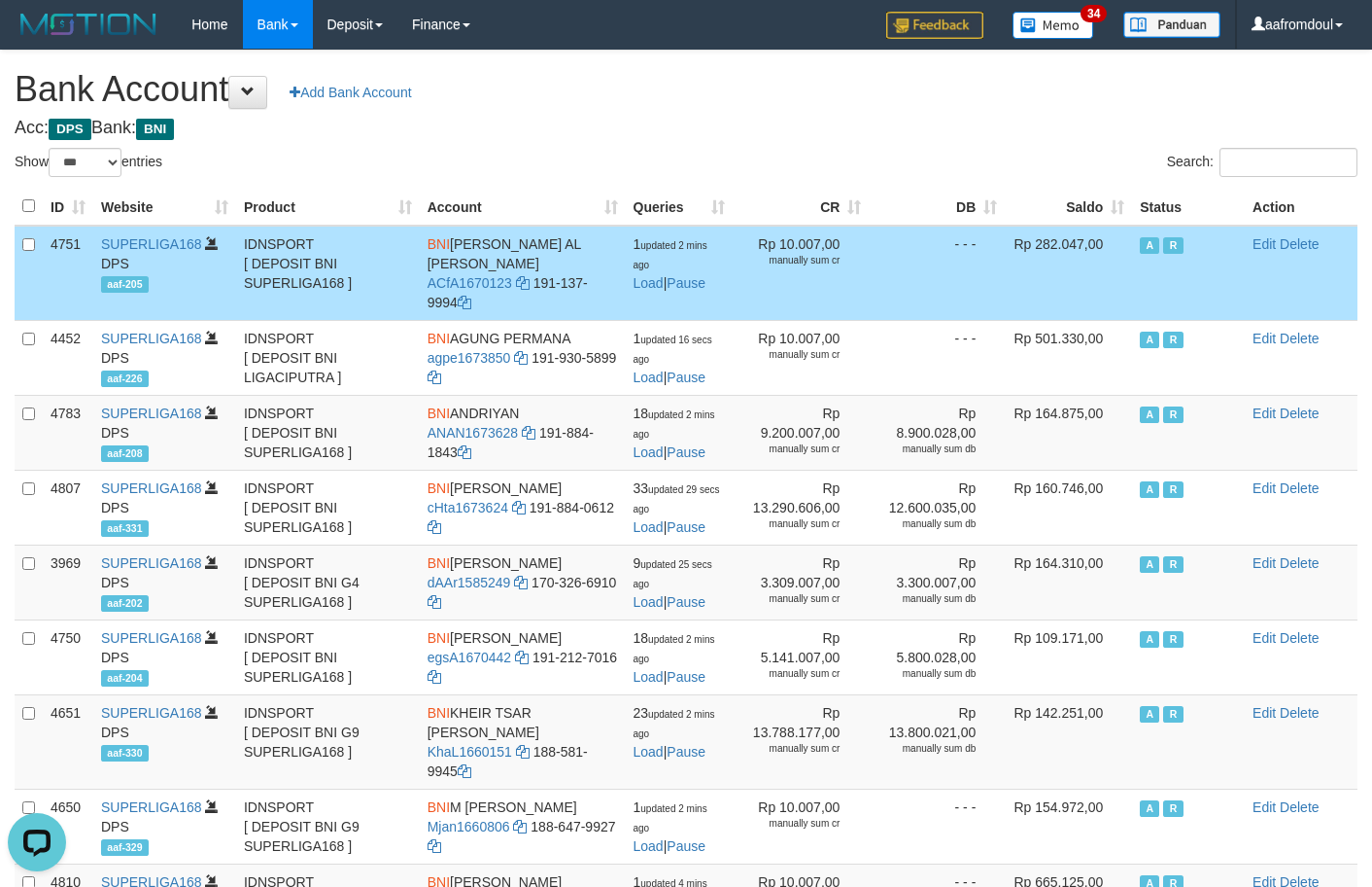
drag, startPoint x: 1110, startPoint y: 232, endPoint x: 1115, endPoint y: 205, distance: 27.5
click at [1110, 230] on td "Rp 282.047,00" at bounding box center [1068, 273] width 128 height 95
click at [1115, 205] on th "Saldo" at bounding box center [1068, 207] width 128 height 38
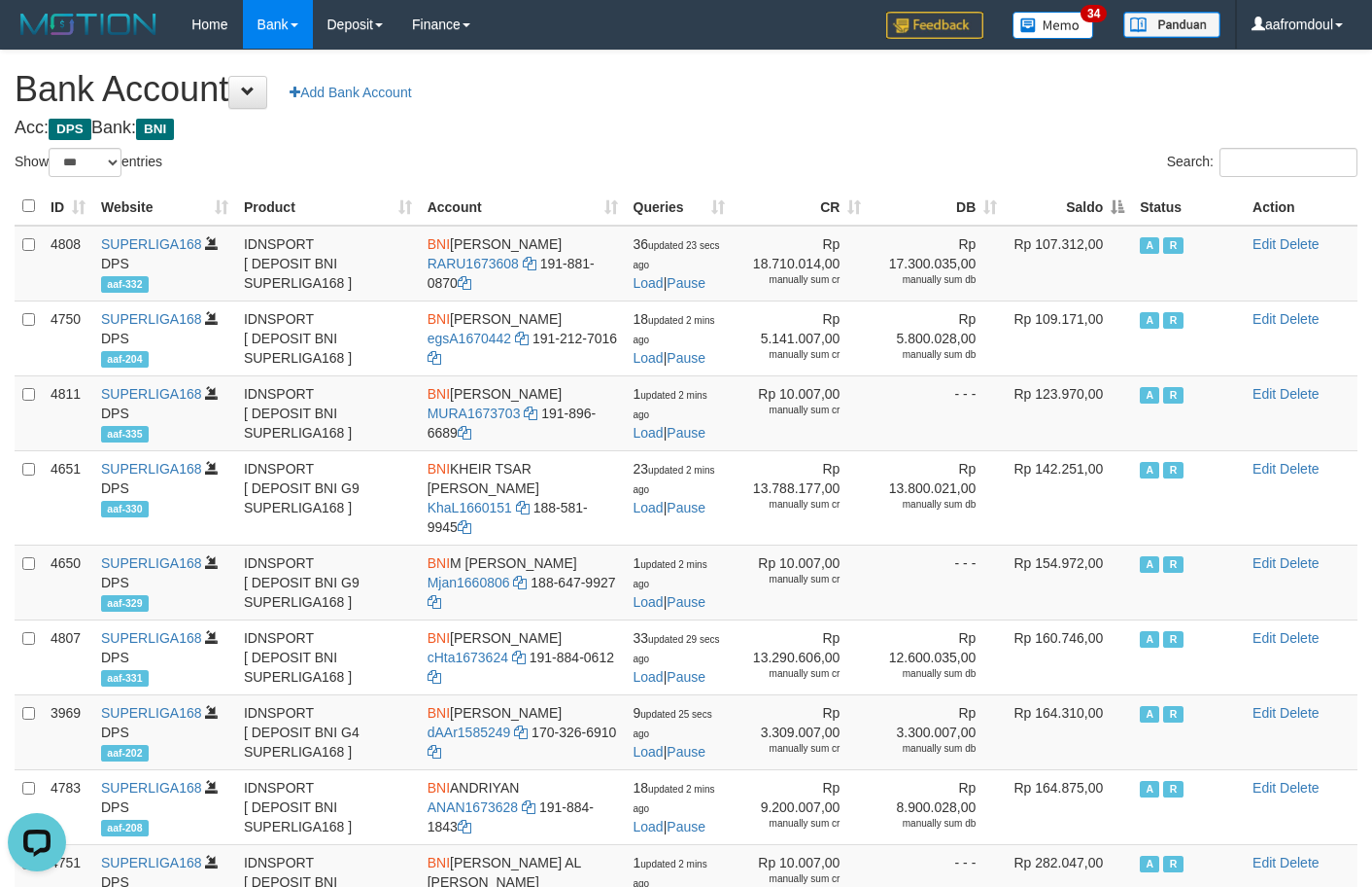
click at [1115, 205] on th "Saldo" at bounding box center [1068, 207] width 128 height 38
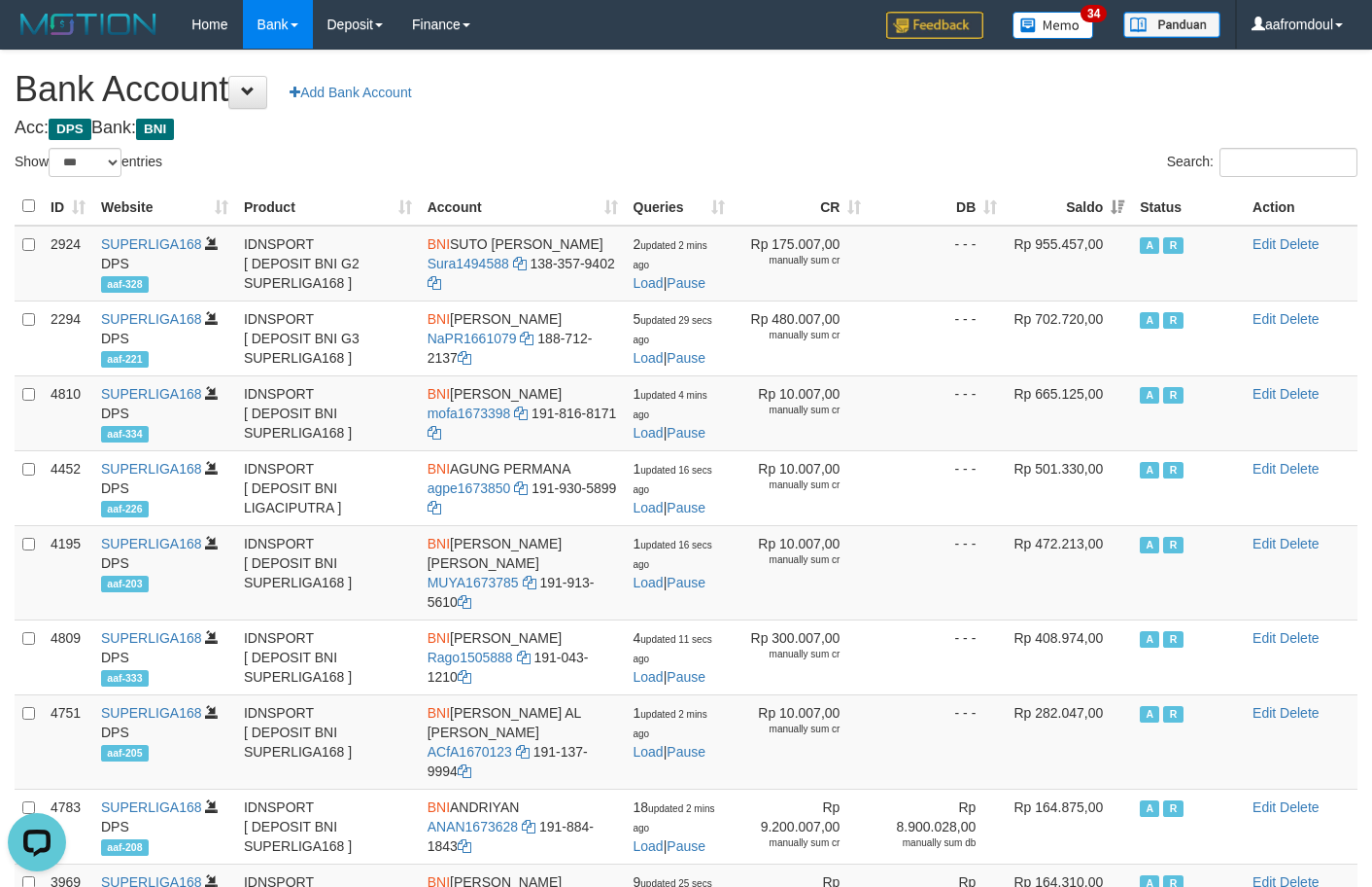
click at [1115, 205] on th "Saldo" at bounding box center [1068, 207] width 128 height 38
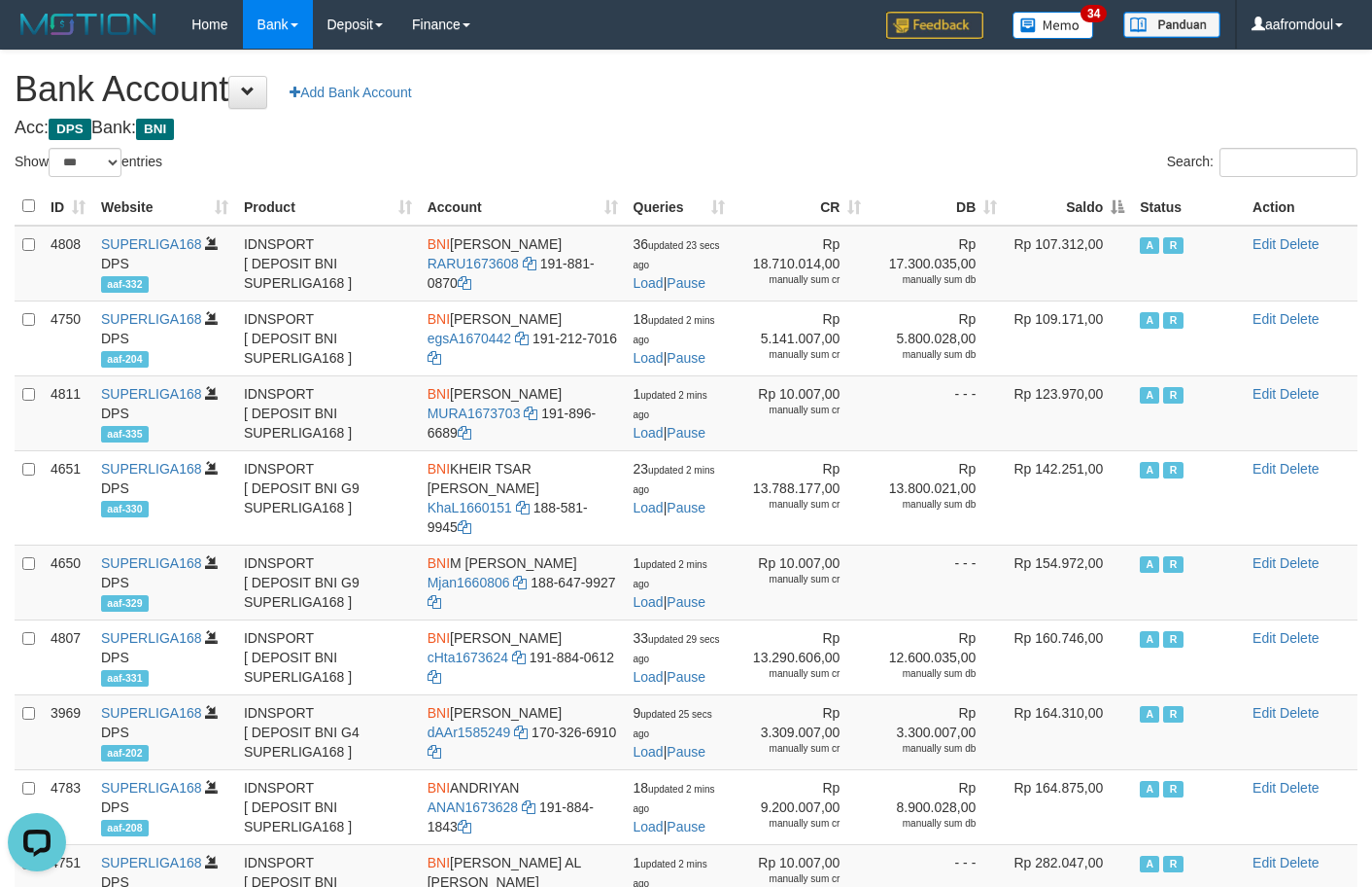
click at [1115, 205] on th "Saldo" at bounding box center [1068, 207] width 128 height 38
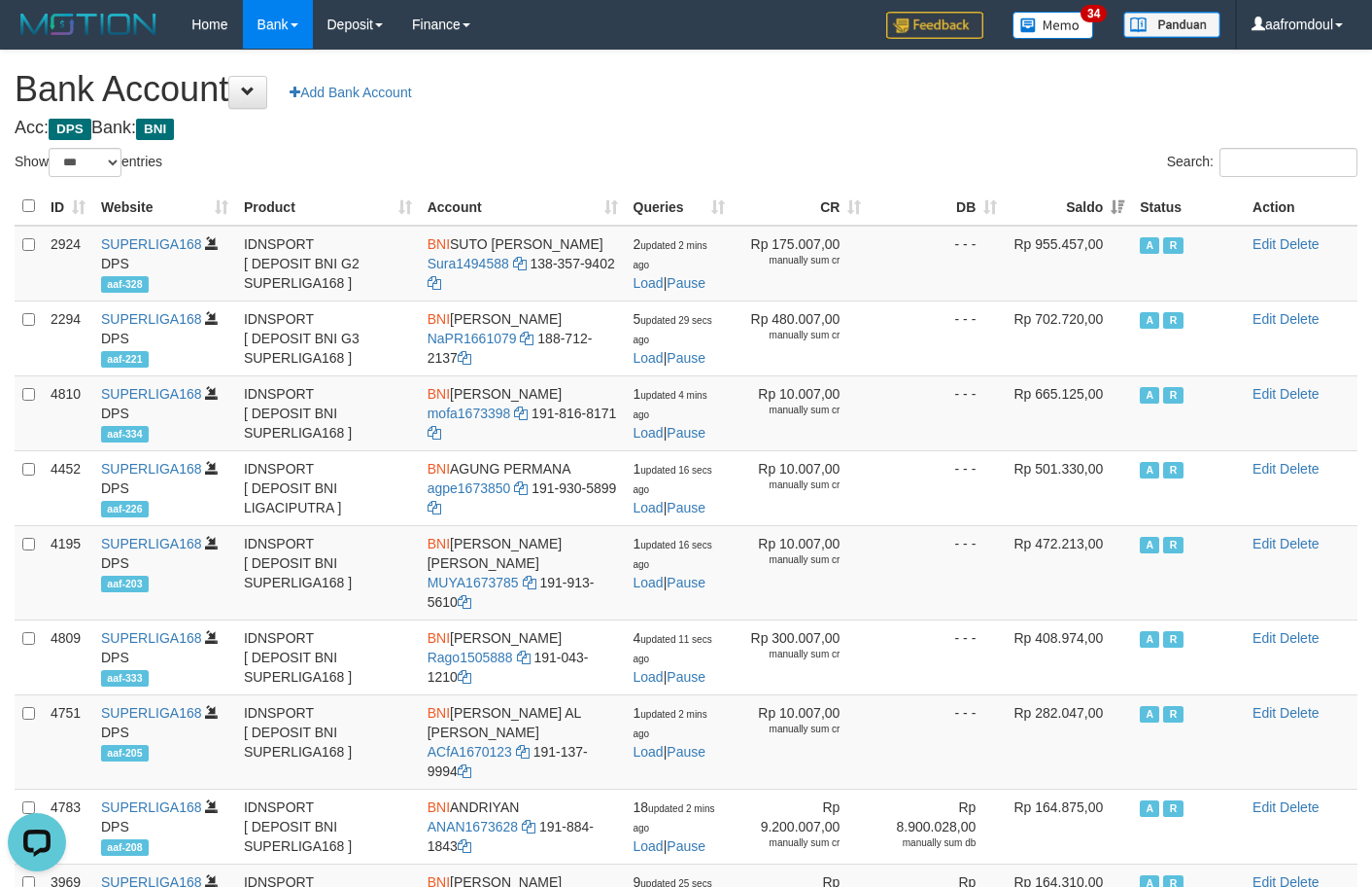
click at [1111, 212] on th "Saldo" at bounding box center [1068, 207] width 128 height 38
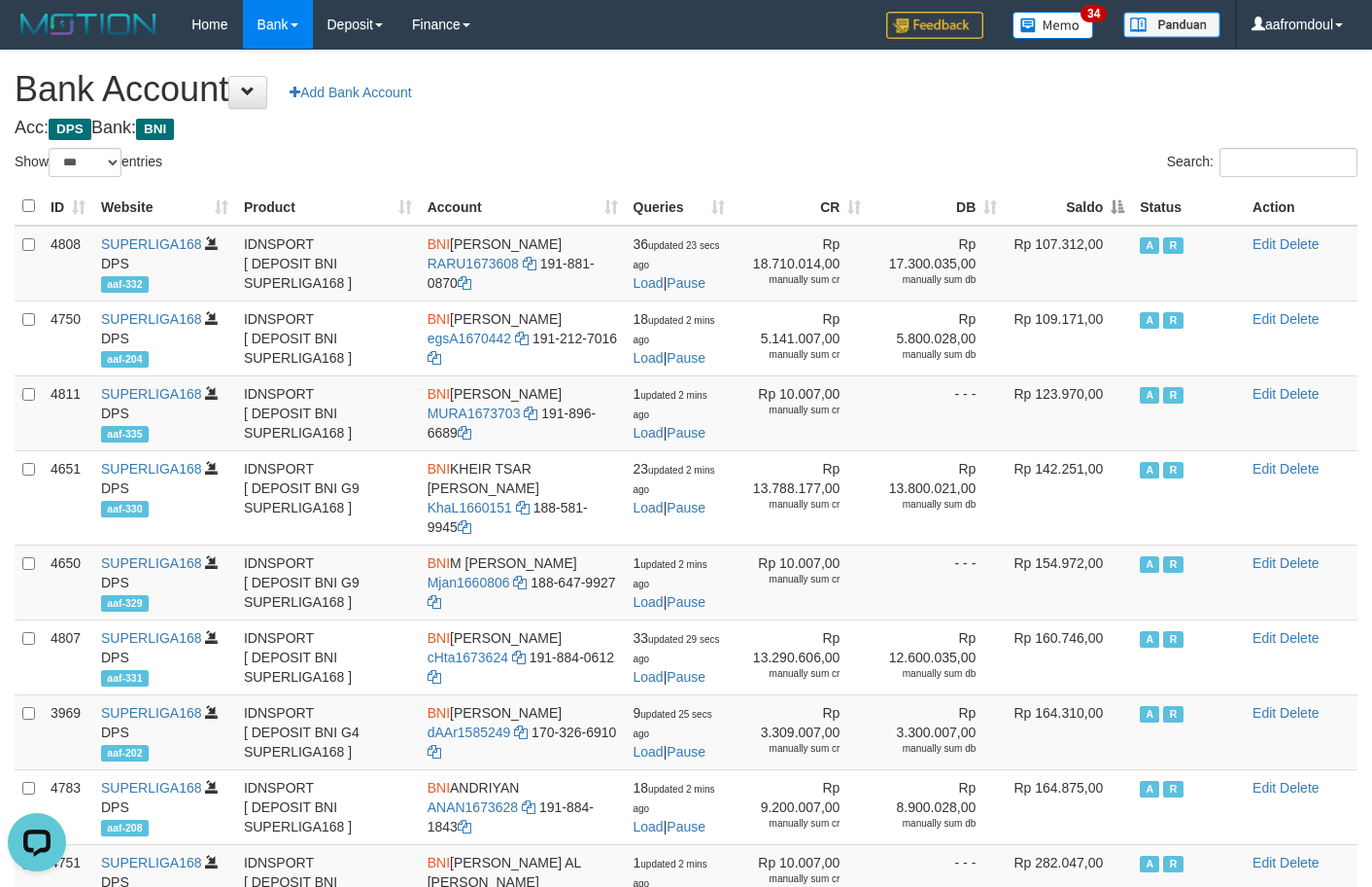
click at [1111, 212] on th "Saldo" at bounding box center [1068, 207] width 128 height 38
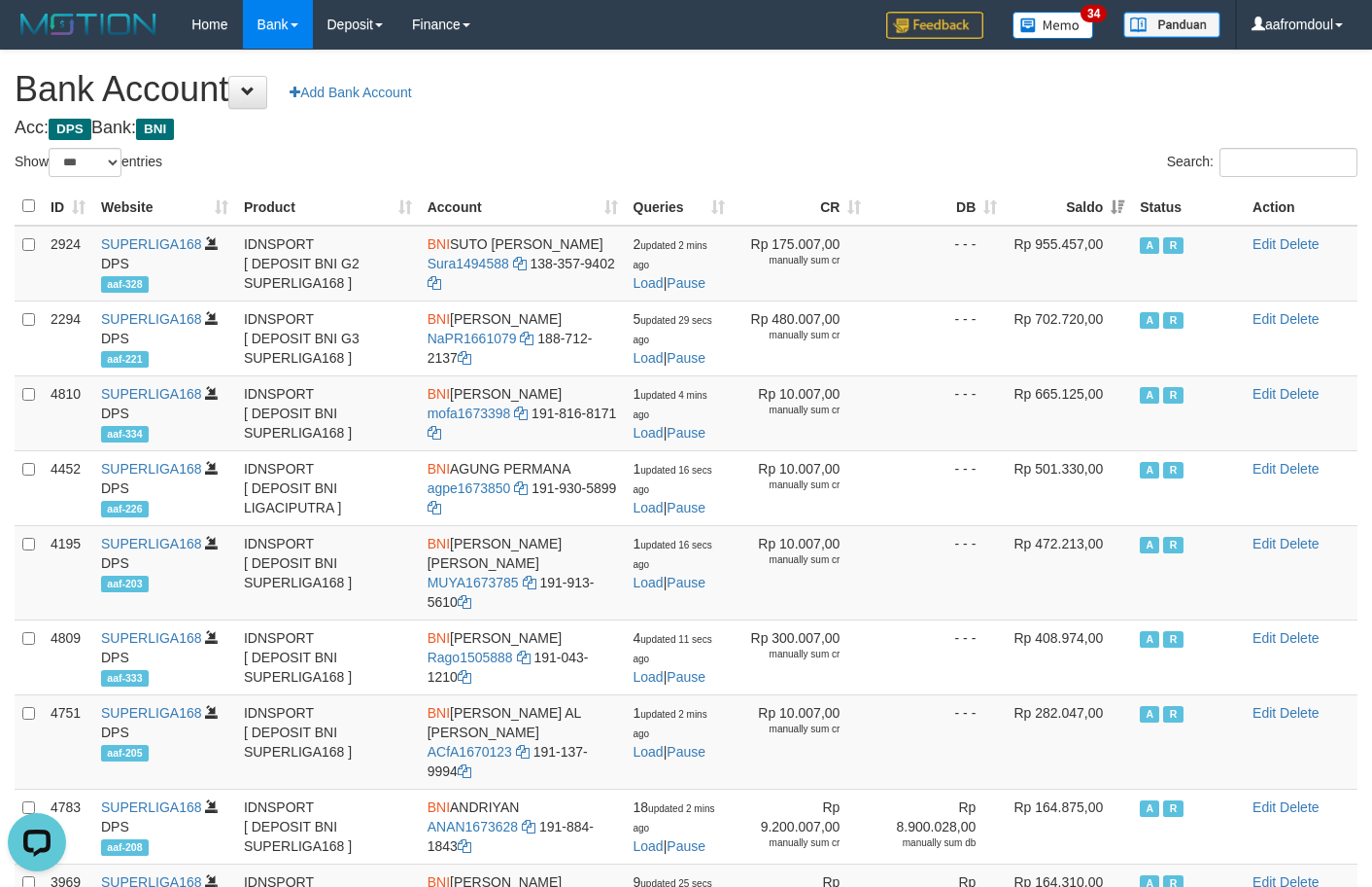
click at [1111, 212] on th "Saldo" at bounding box center [1068, 207] width 128 height 38
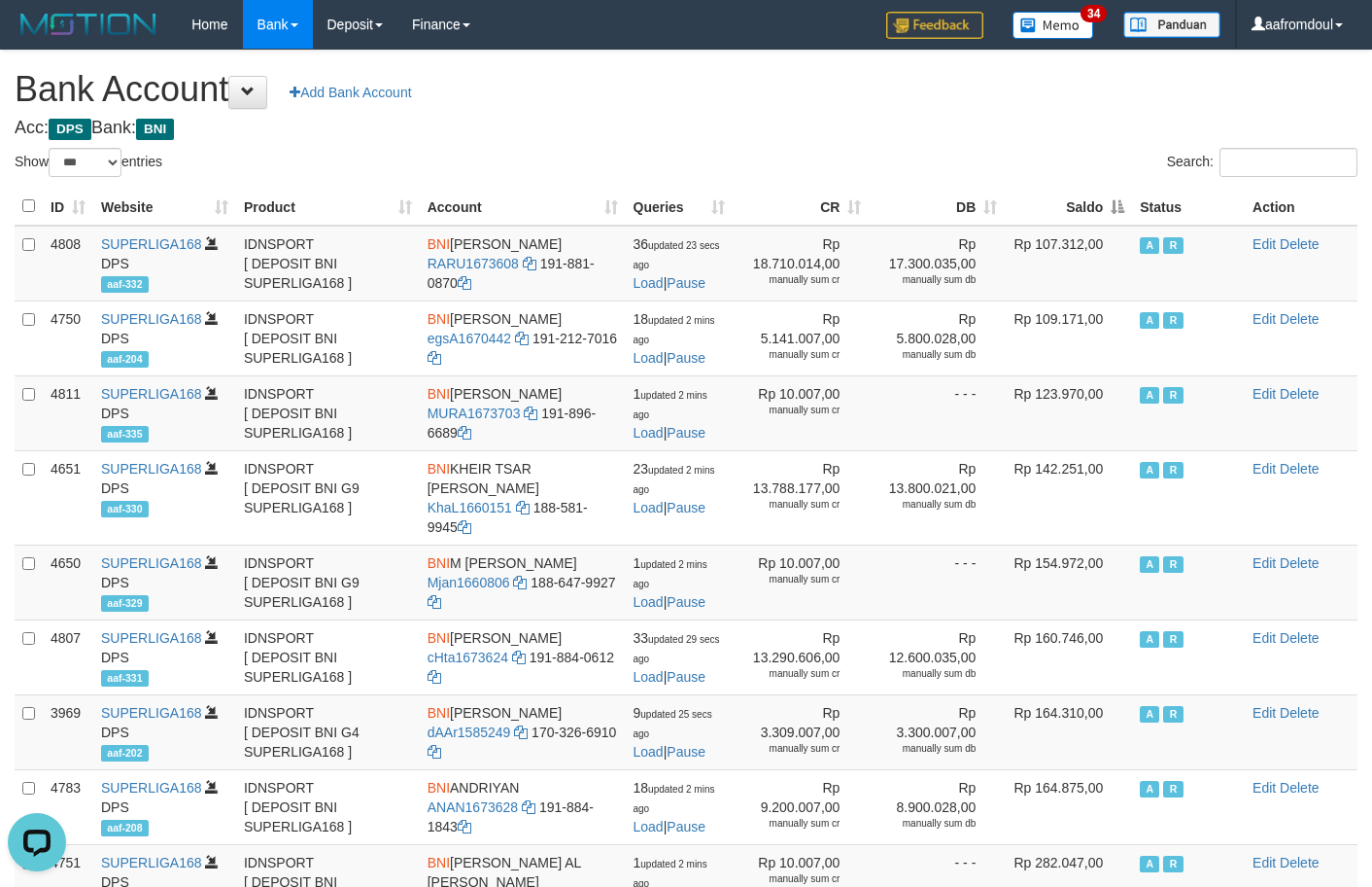
click at [1127, 220] on th "Saldo" at bounding box center [1068, 207] width 128 height 38
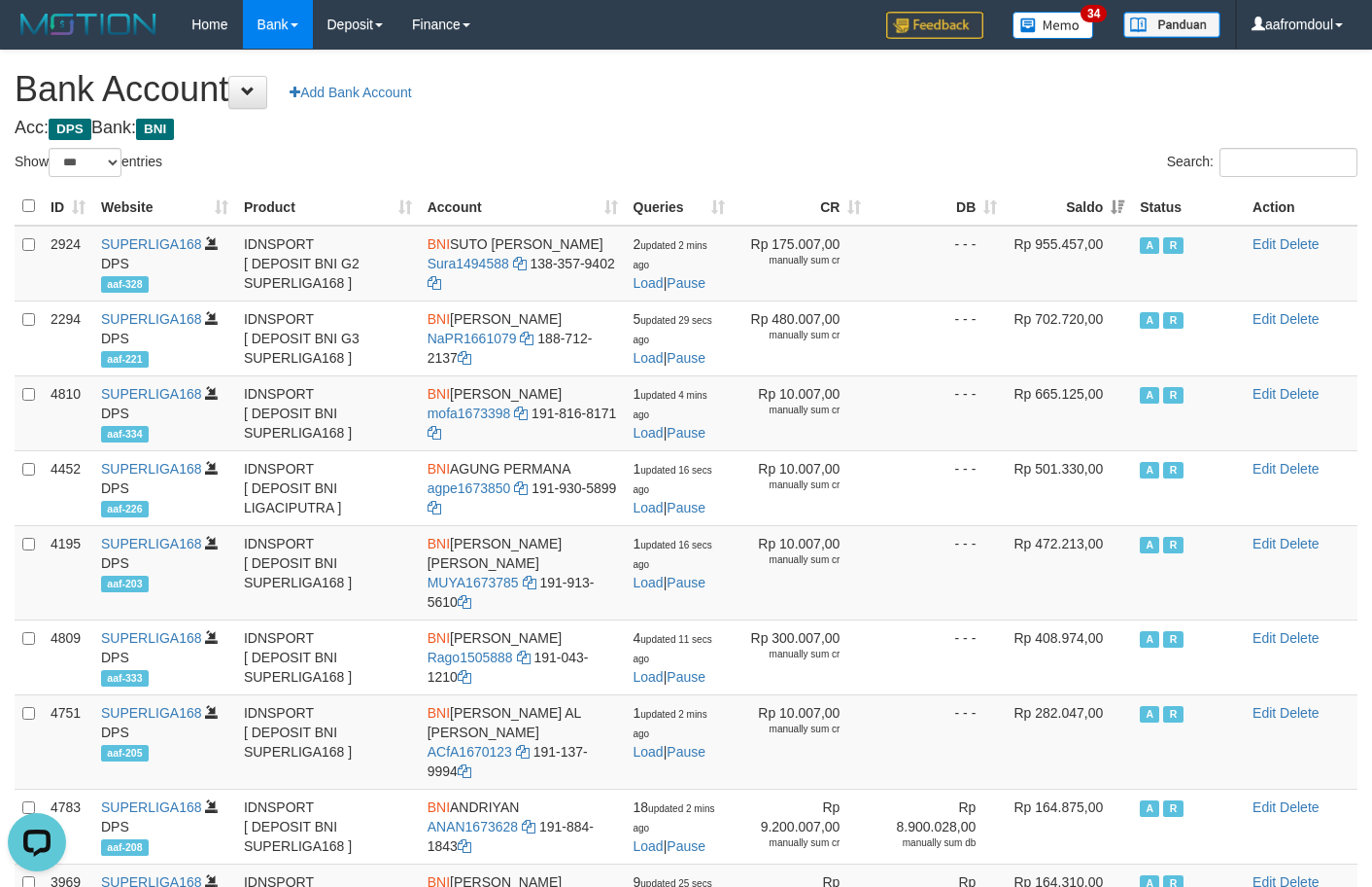
click at [1127, 220] on th "Saldo" at bounding box center [1068, 207] width 128 height 38
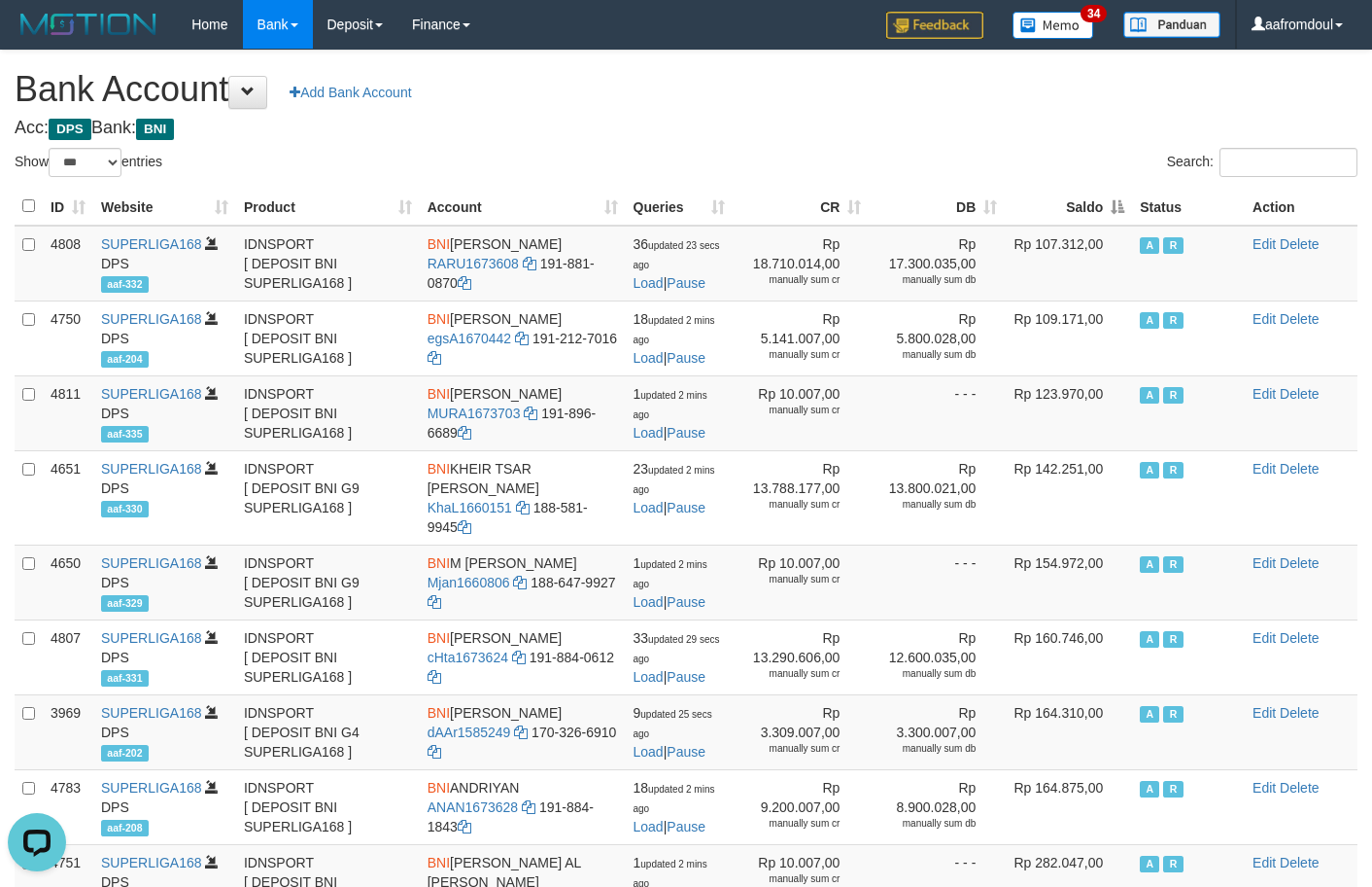
click at [1127, 220] on th "Saldo" at bounding box center [1068, 207] width 128 height 38
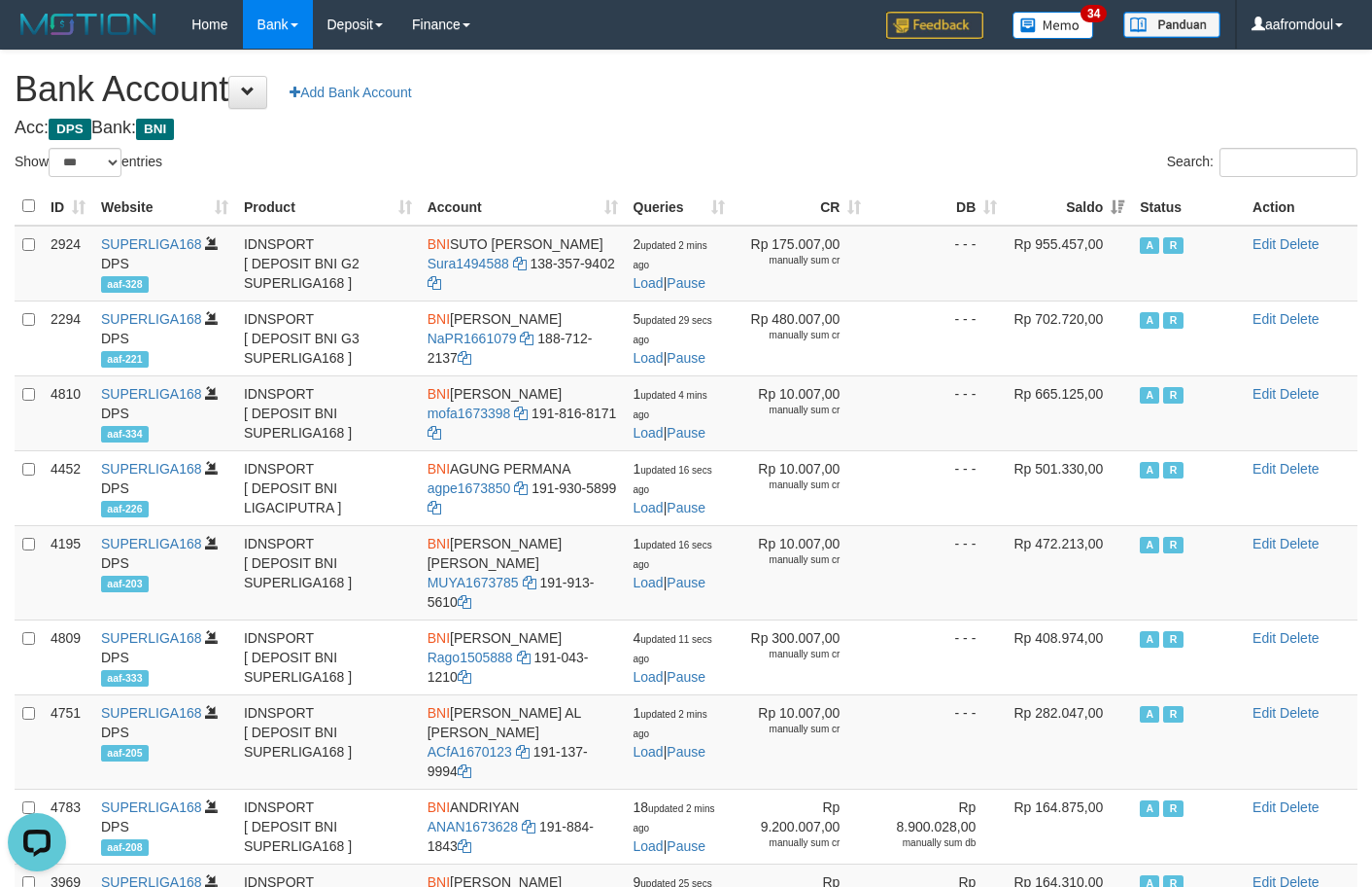
click at [1121, 202] on th "Saldo" at bounding box center [1068, 207] width 128 height 38
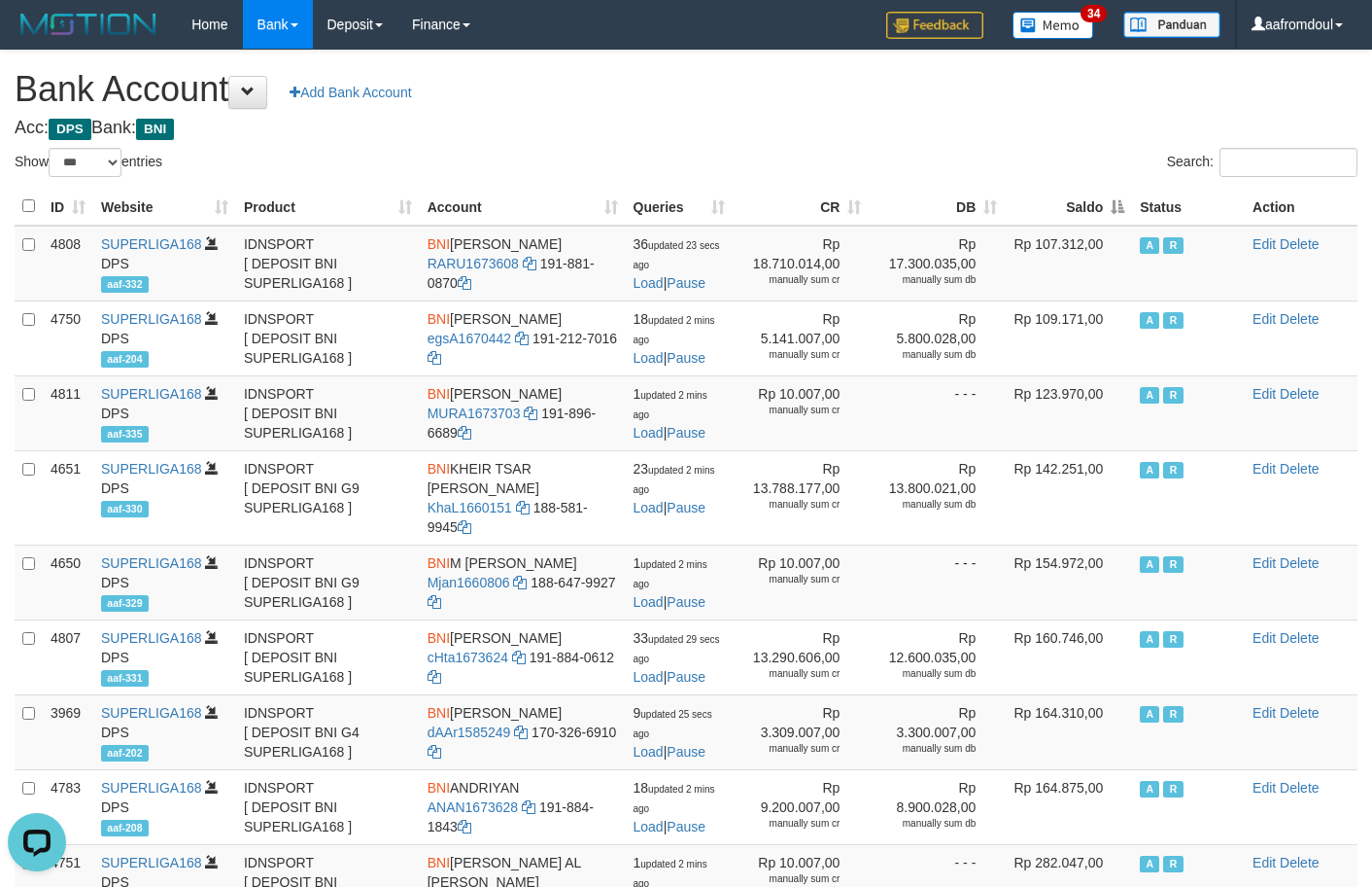
click at [1115, 208] on th "Saldo" at bounding box center [1068, 207] width 128 height 38
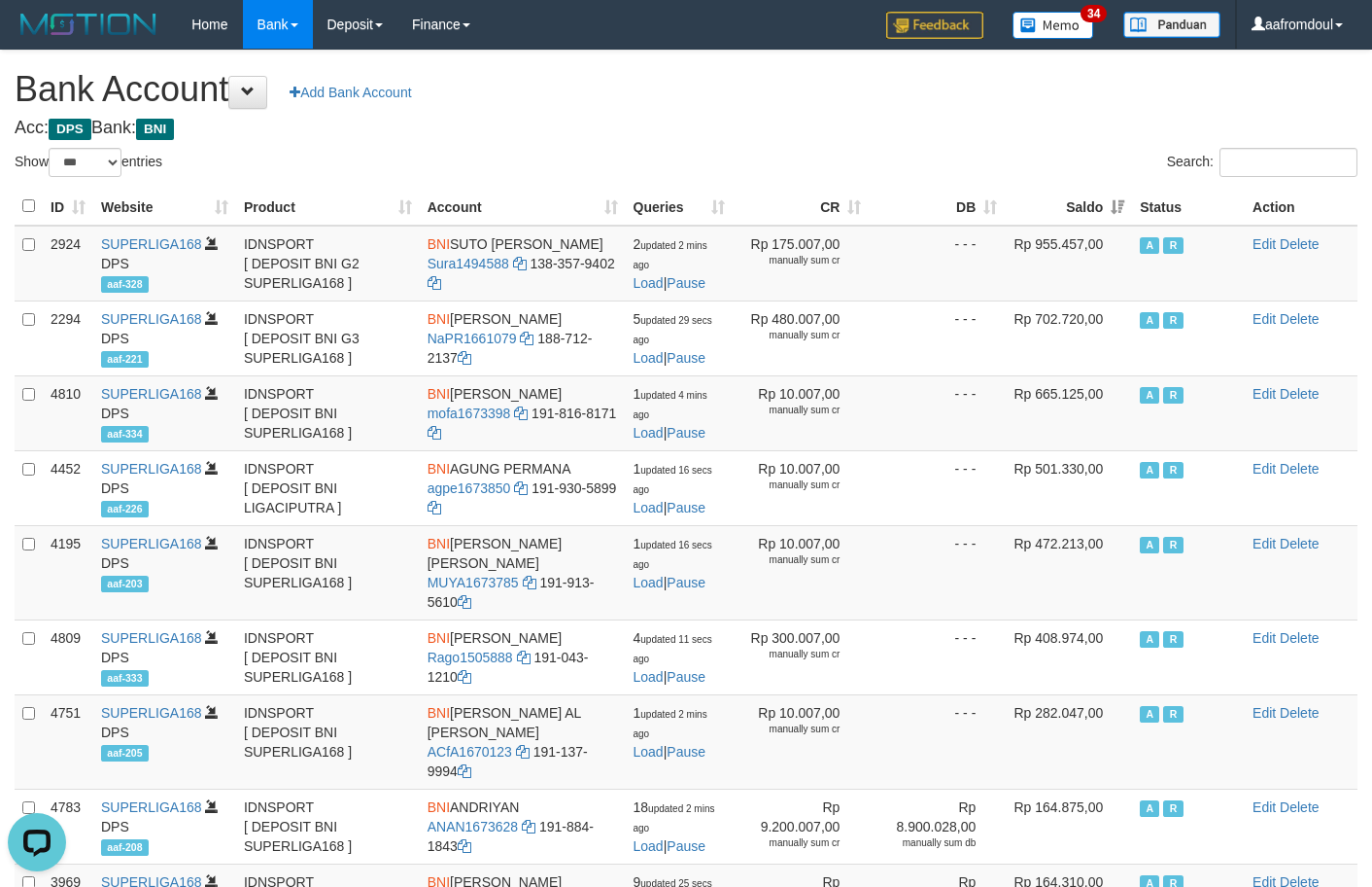
click at [1115, 208] on th "Saldo" at bounding box center [1068, 207] width 128 height 38
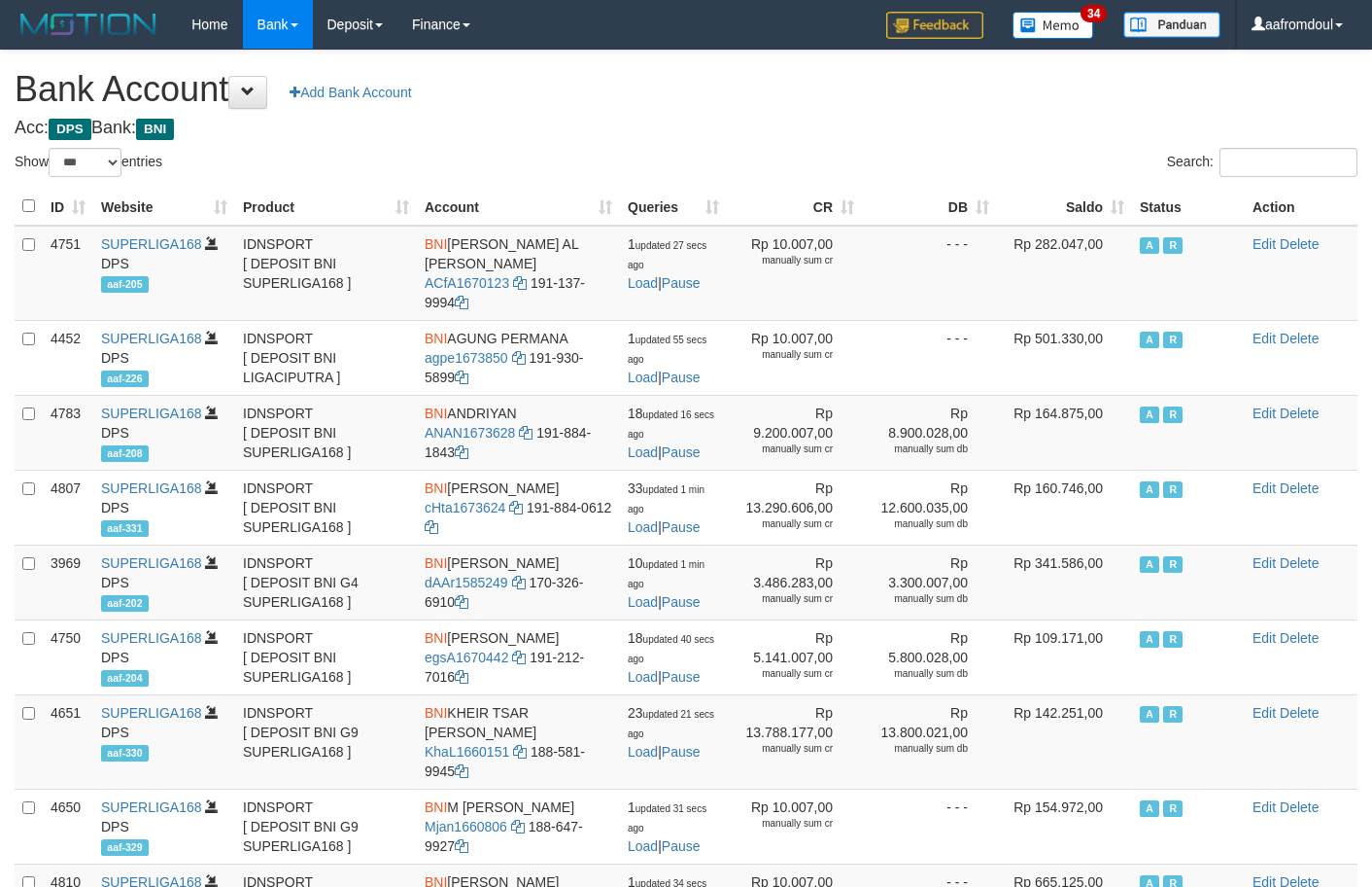
select select "***"
click at [1117, 215] on th "Saldo" at bounding box center [1064, 207] width 135 height 38
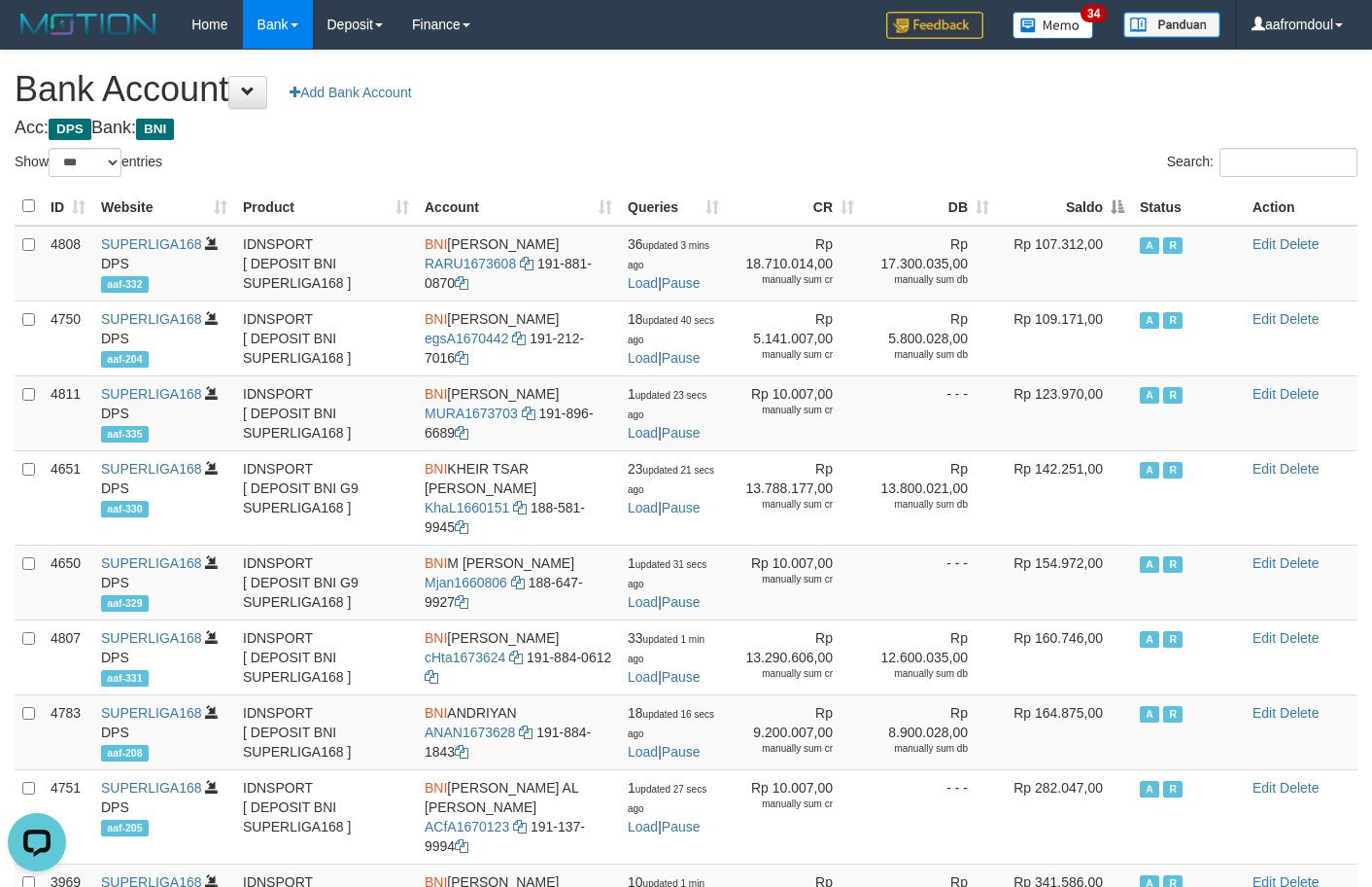
click at [1117, 215] on th "Saldo" at bounding box center [1064, 207] width 135 height 38
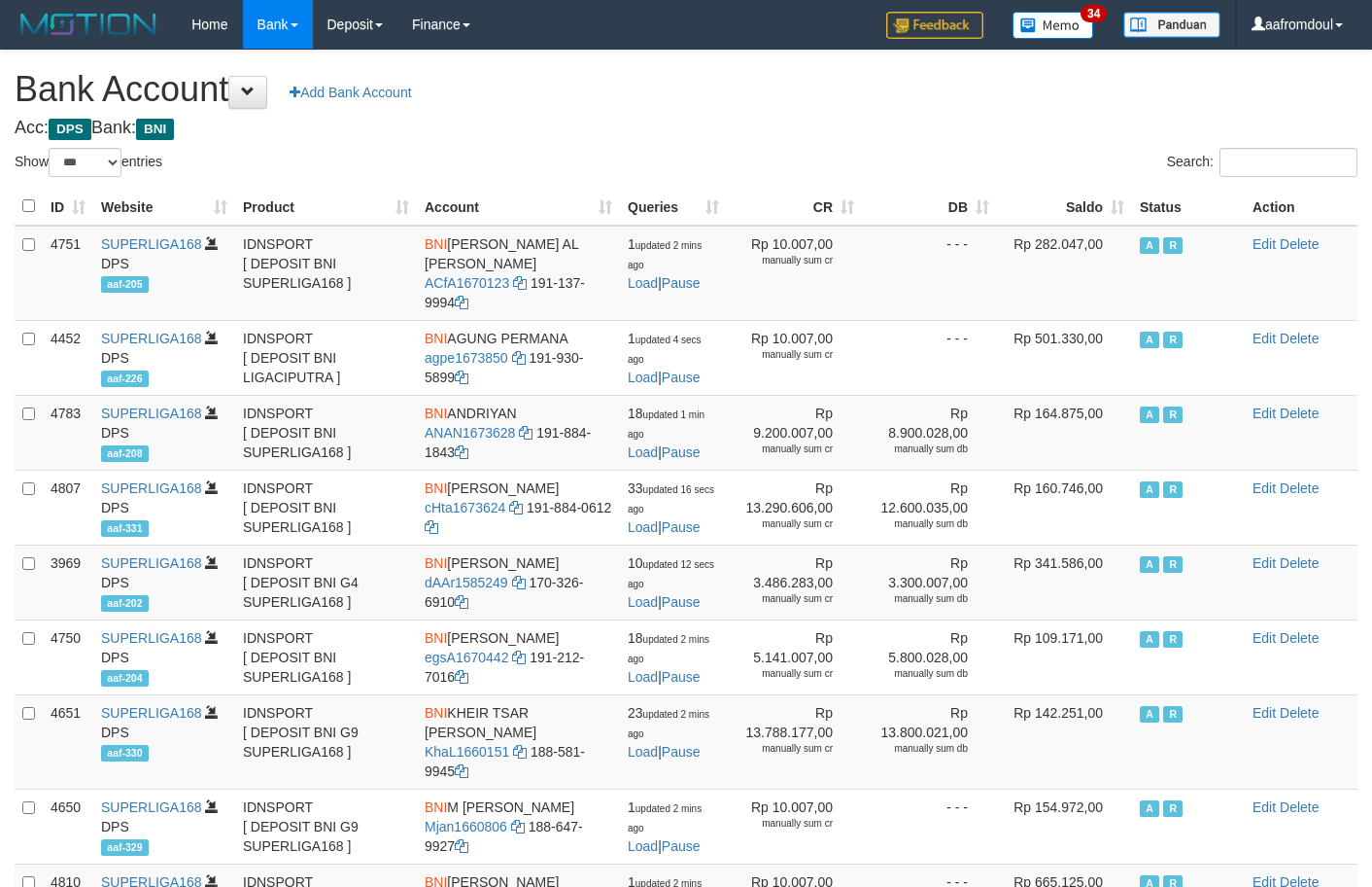
select select "***"
click at [1112, 215] on th "Saldo" at bounding box center [1064, 207] width 135 height 38
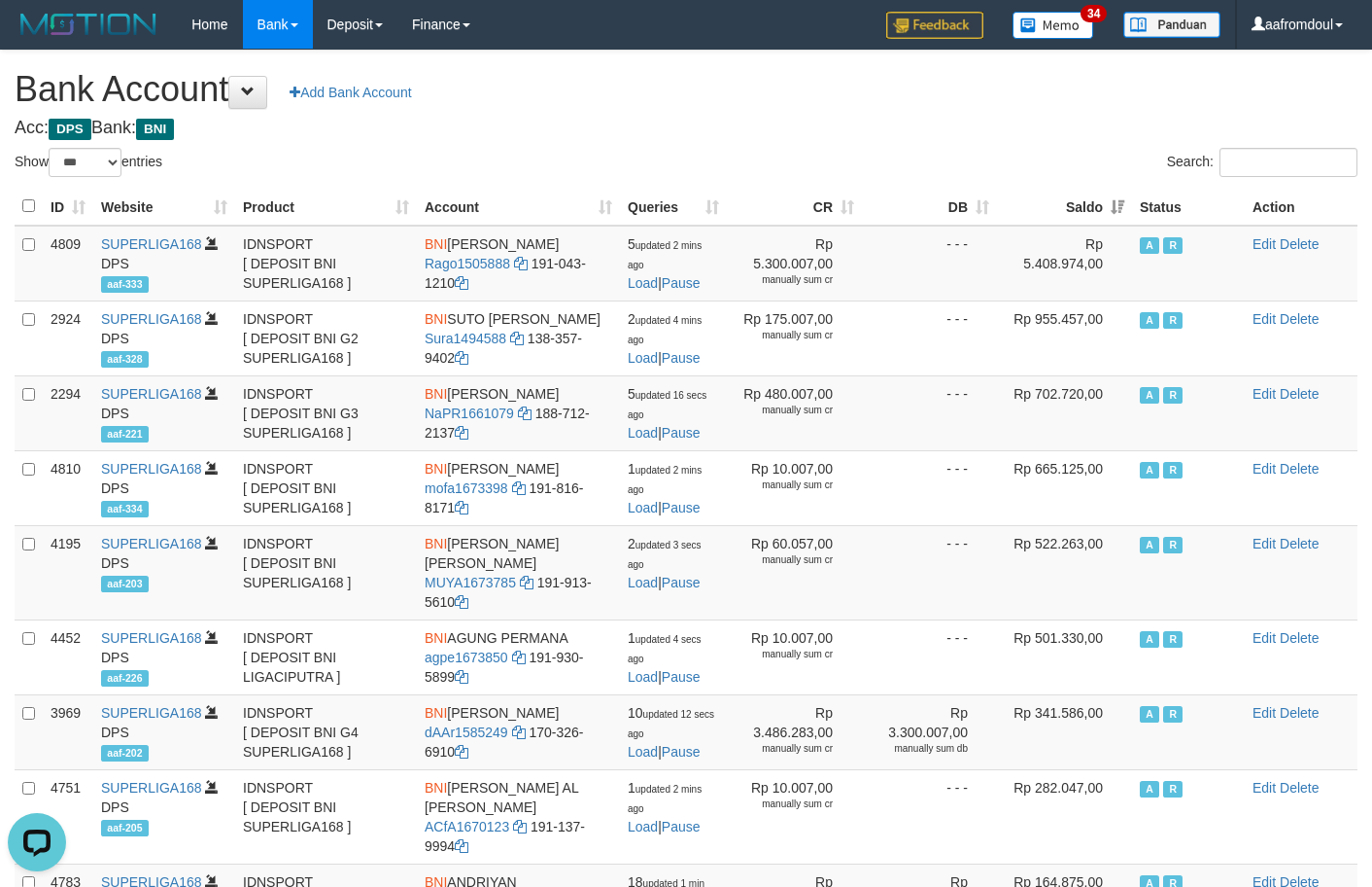
click at [1087, 191] on th "Saldo" at bounding box center [1064, 207] width 135 height 38
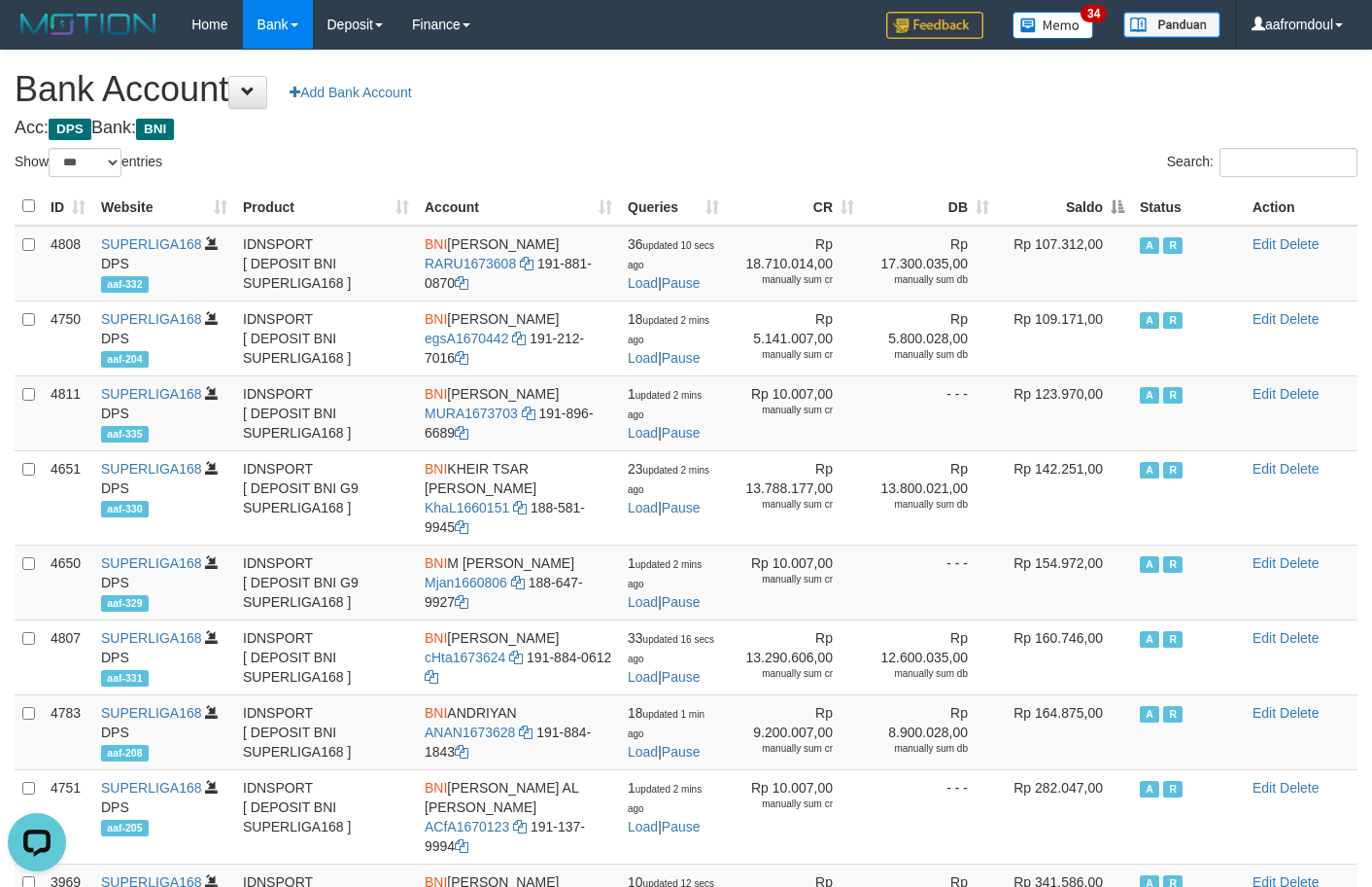
click at [1087, 191] on th "Saldo" at bounding box center [1064, 207] width 135 height 38
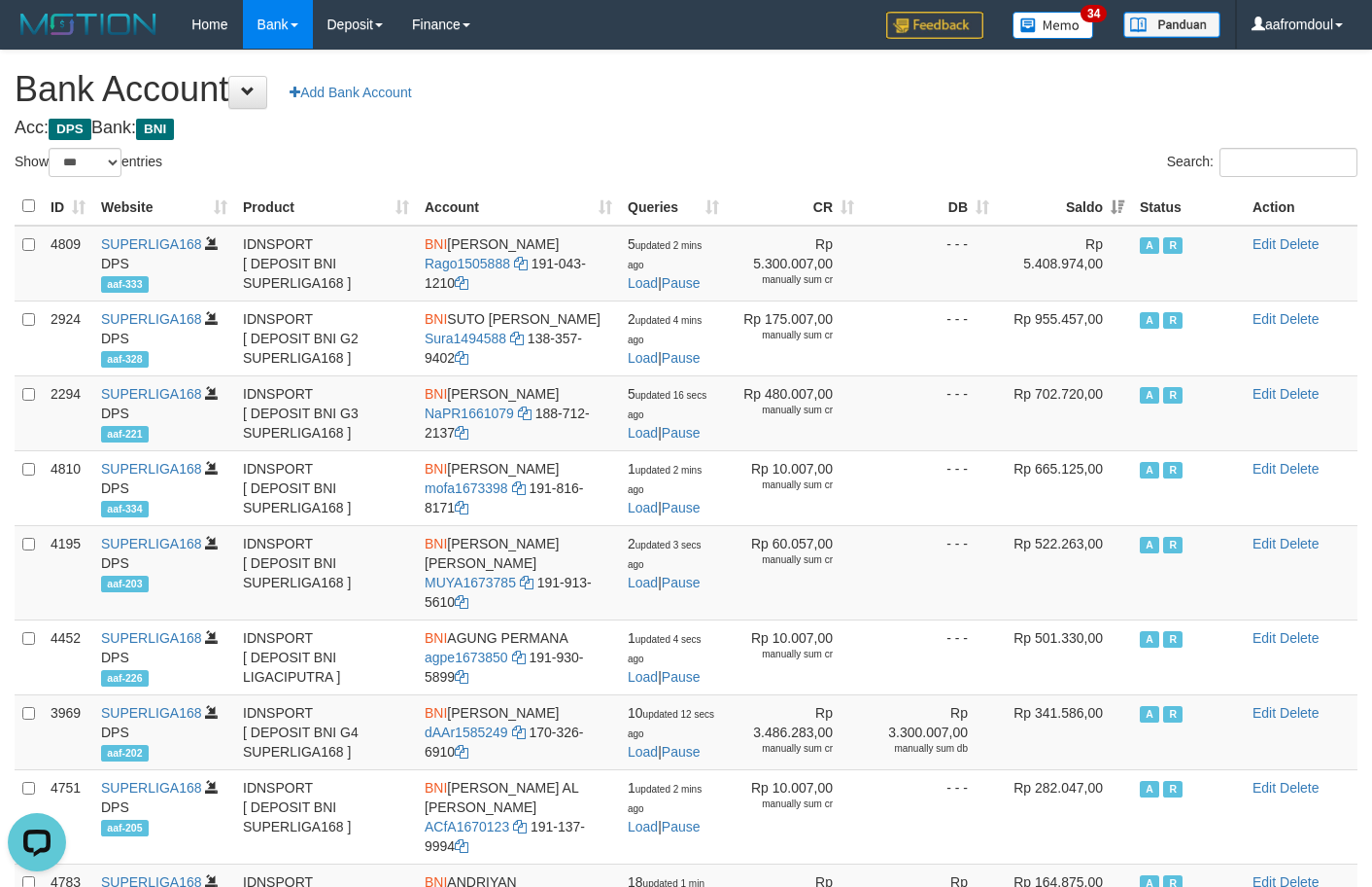
click at [1087, 191] on th "Saldo" at bounding box center [1064, 207] width 135 height 38
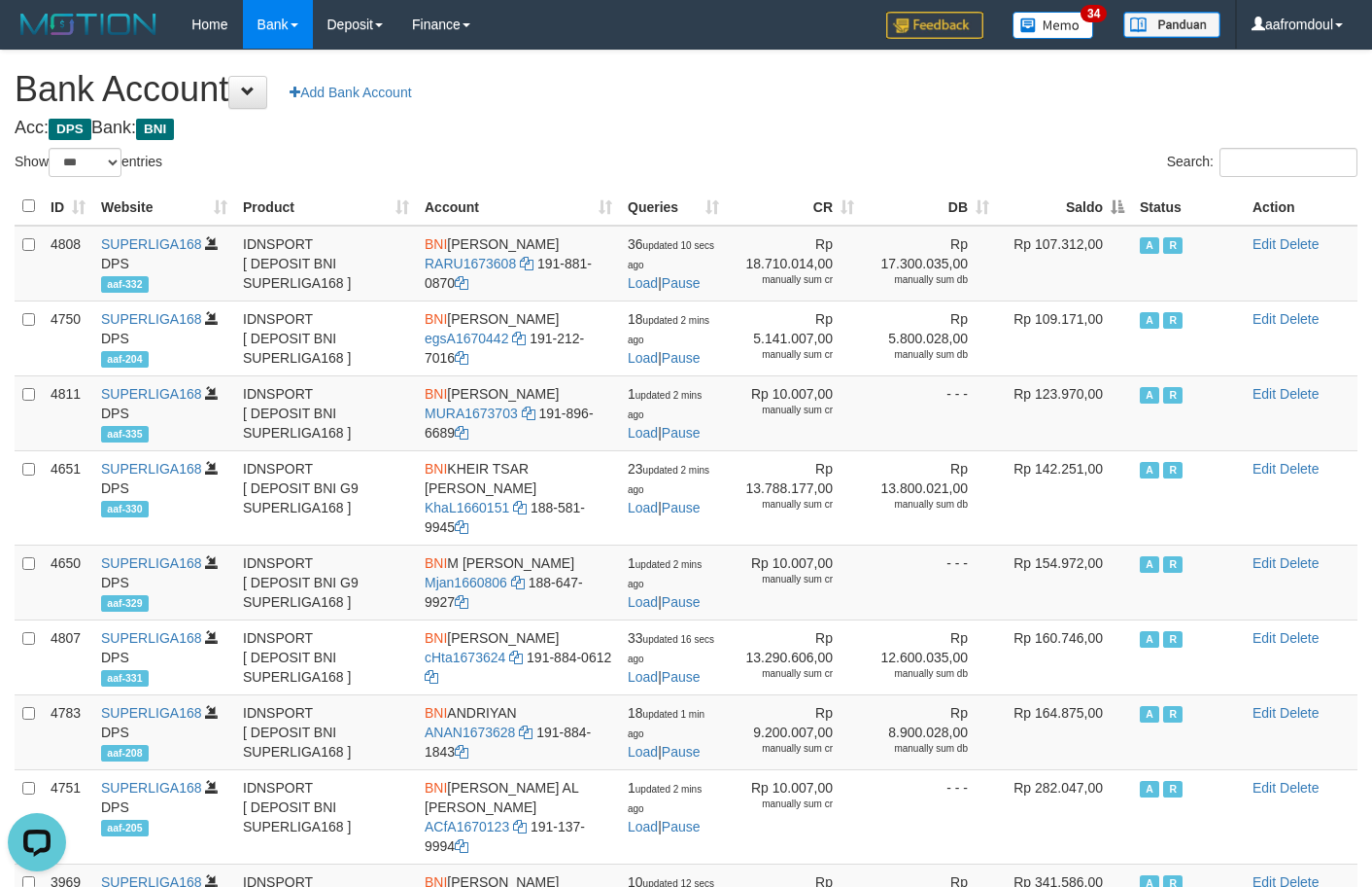
click at [1075, 219] on th "Saldo" at bounding box center [1064, 207] width 135 height 38
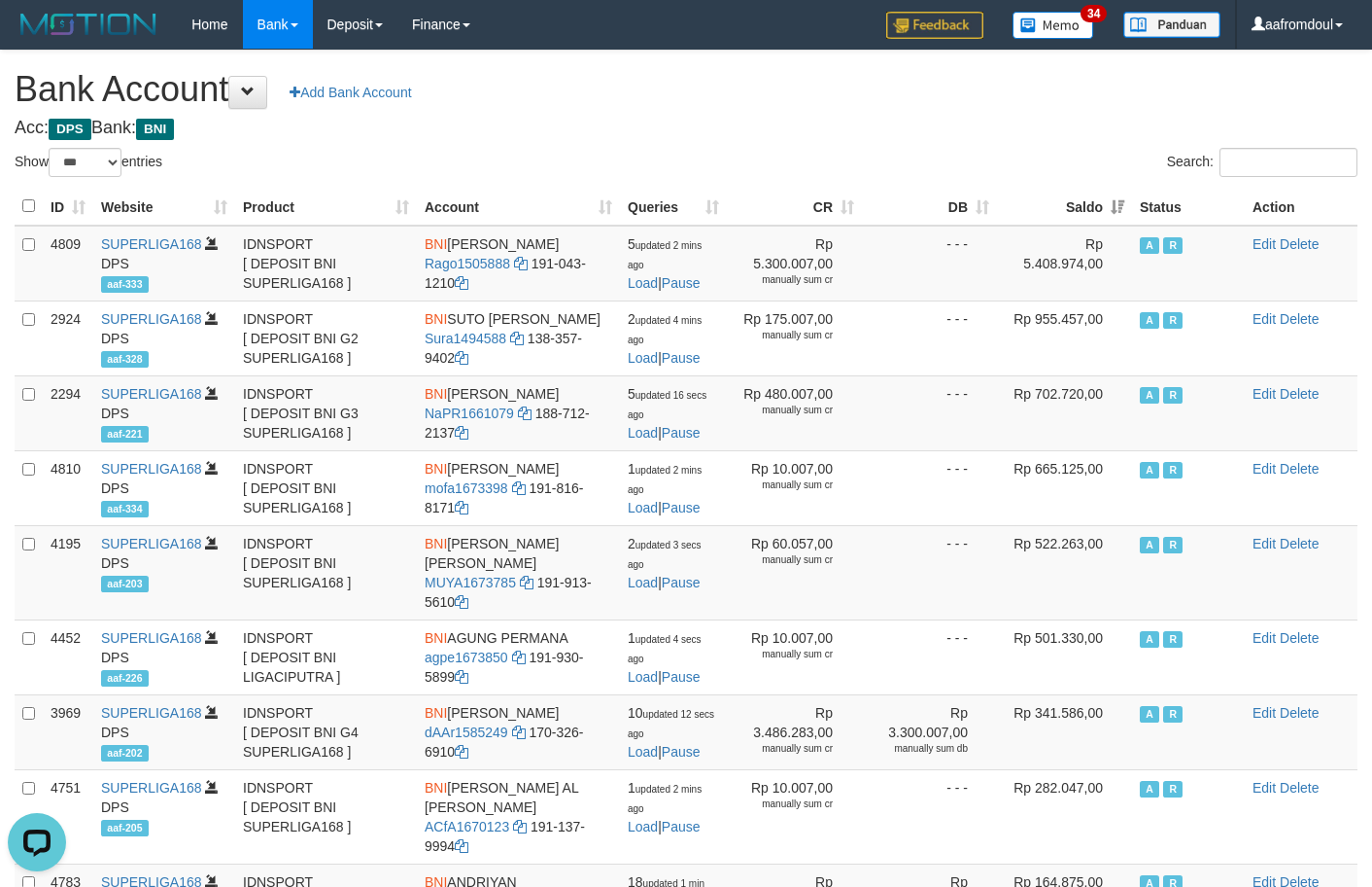
click at [1123, 199] on th "Saldo" at bounding box center [1064, 207] width 135 height 38
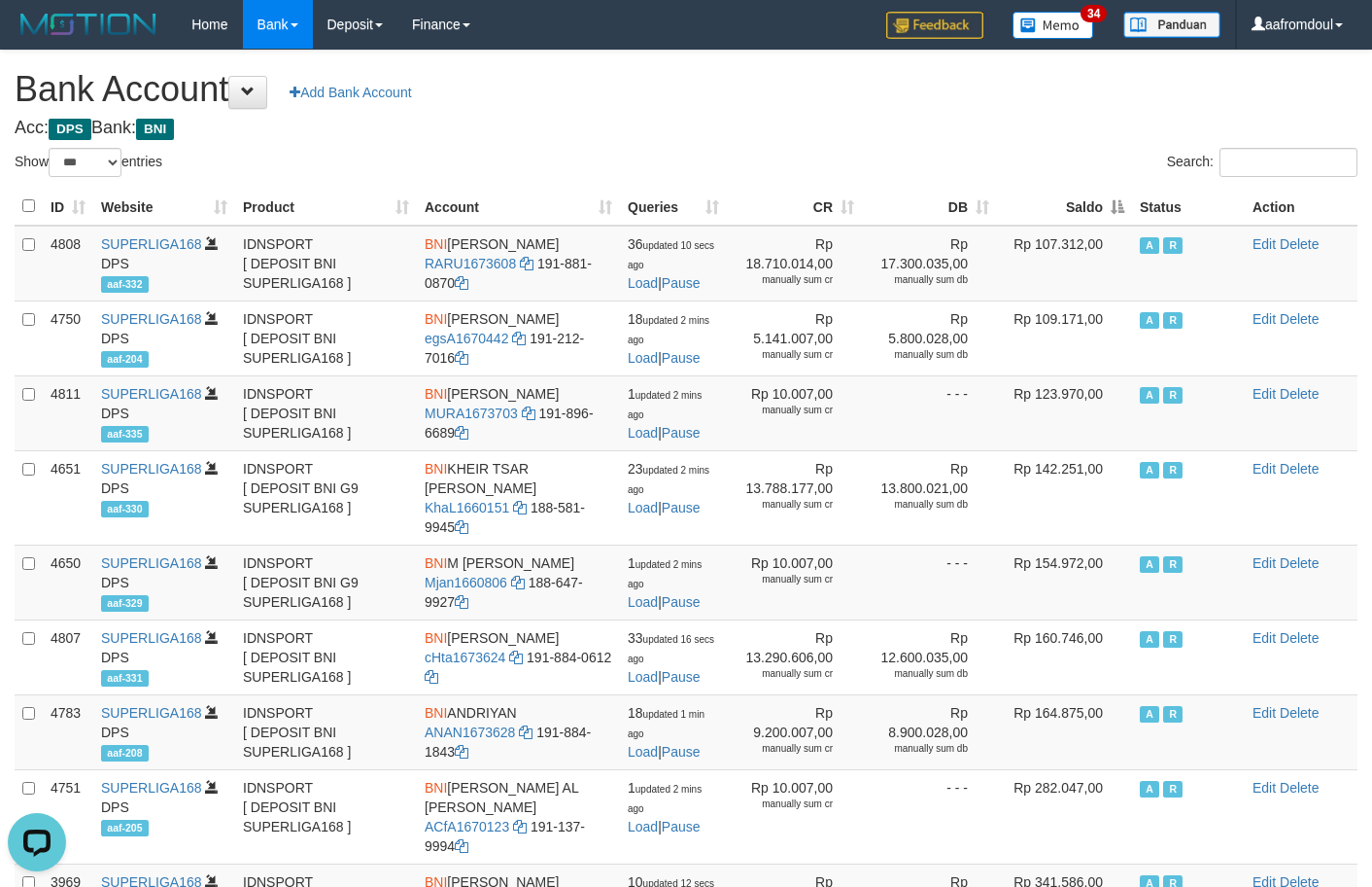
click at [1123, 199] on th "Saldo" at bounding box center [1064, 207] width 135 height 38
click at [1123, 198] on th "Saldo" at bounding box center [1064, 207] width 135 height 38
click at [1124, 196] on th "Saldo" at bounding box center [1064, 207] width 135 height 38
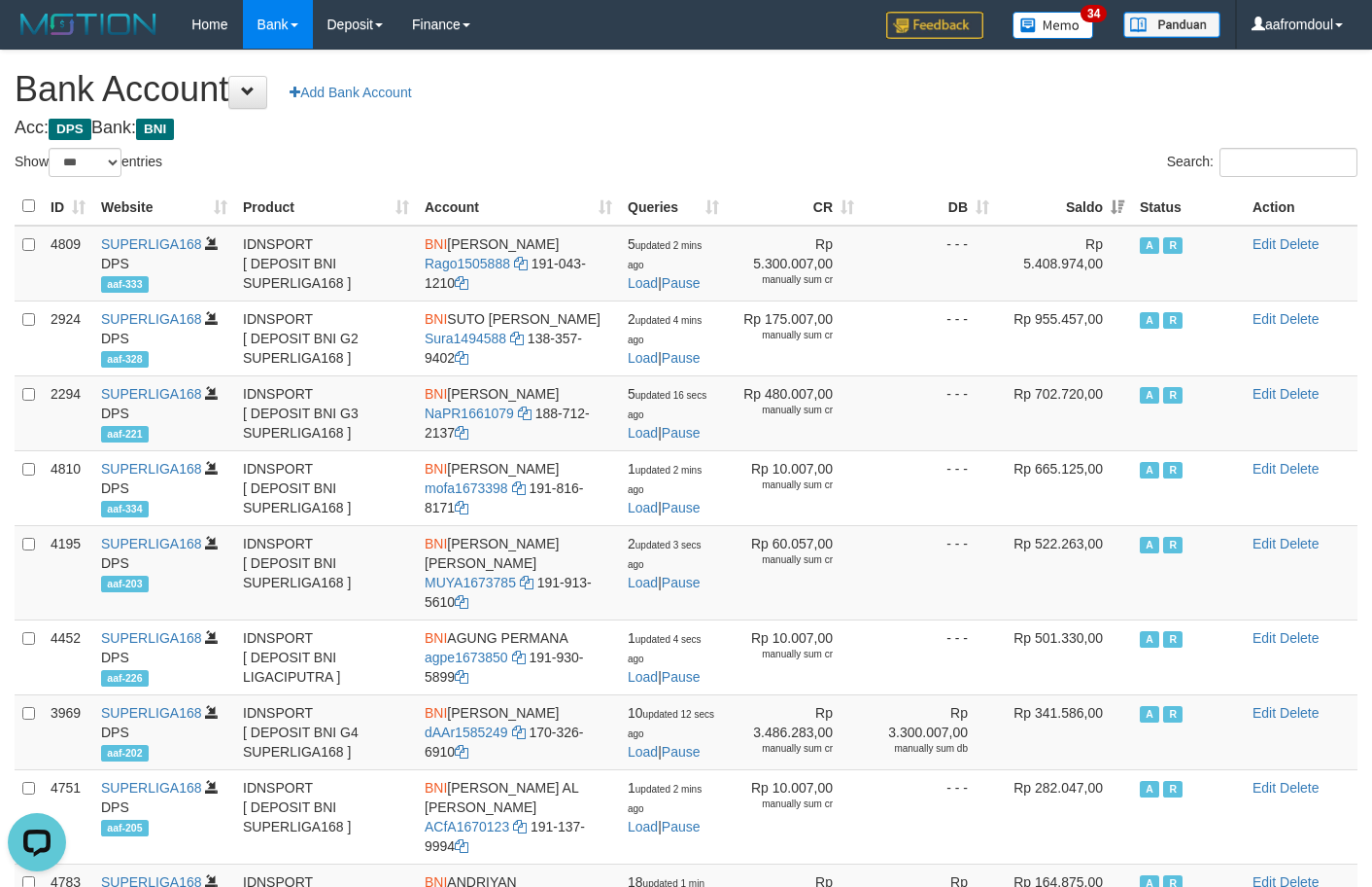
click at [1125, 194] on th "Saldo" at bounding box center [1064, 207] width 135 height 38
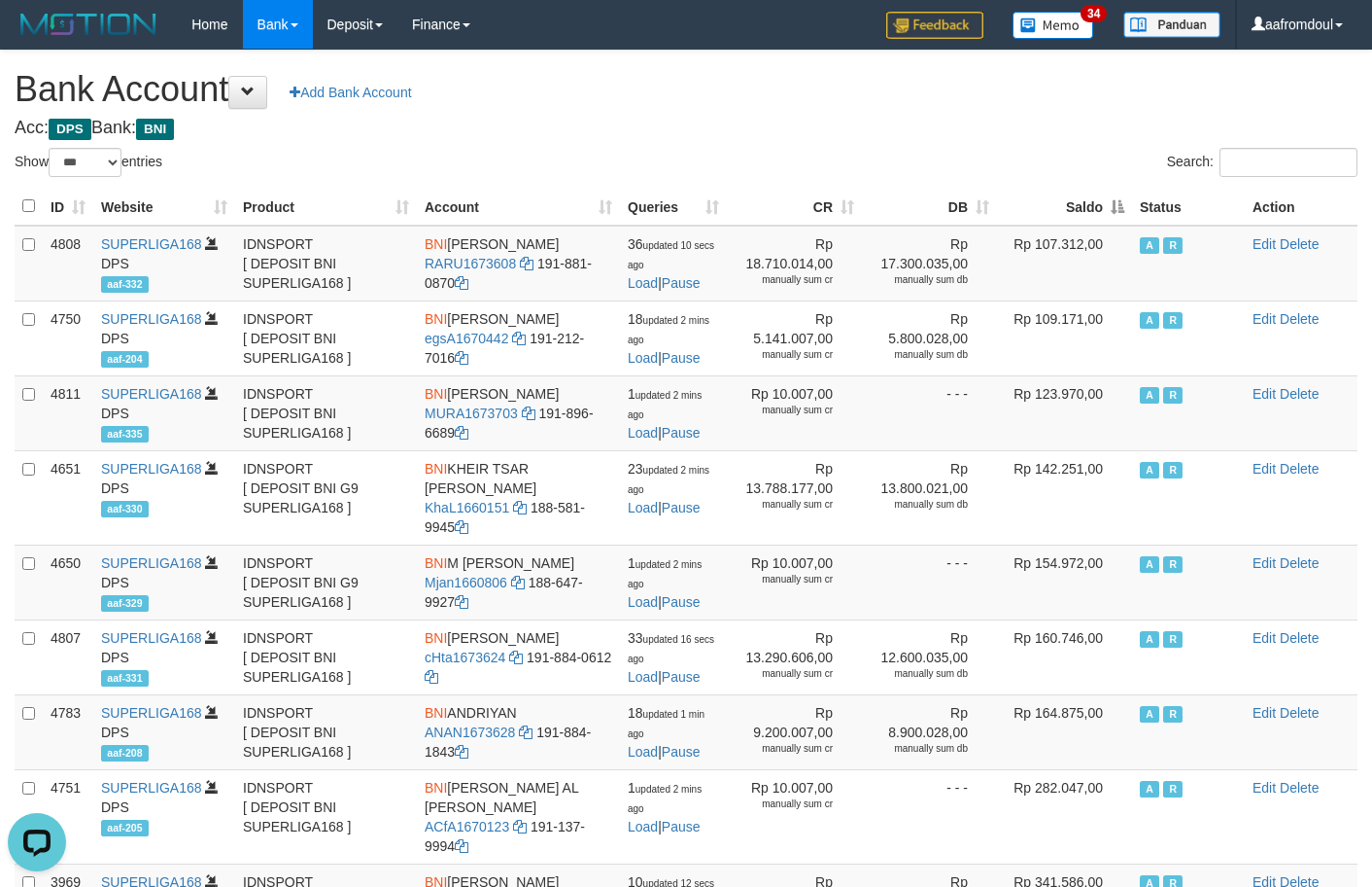
click at [1126, 193] on th "Saldo" at bounding box center [1064, 207] width 135 height 38
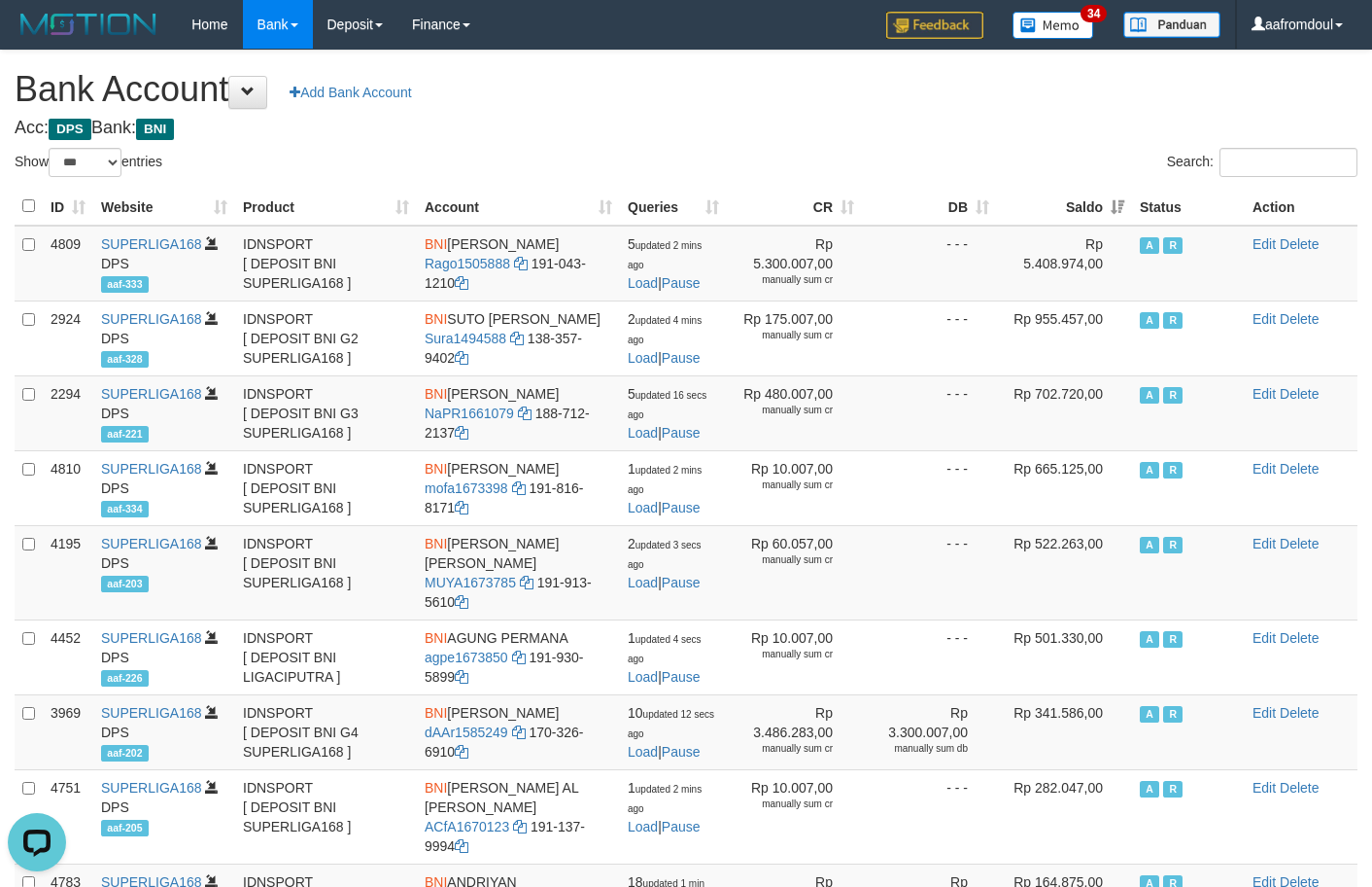
click at [1113, 199] on th "Saldo" at bounding box center [1064, 207] width 135 height 38
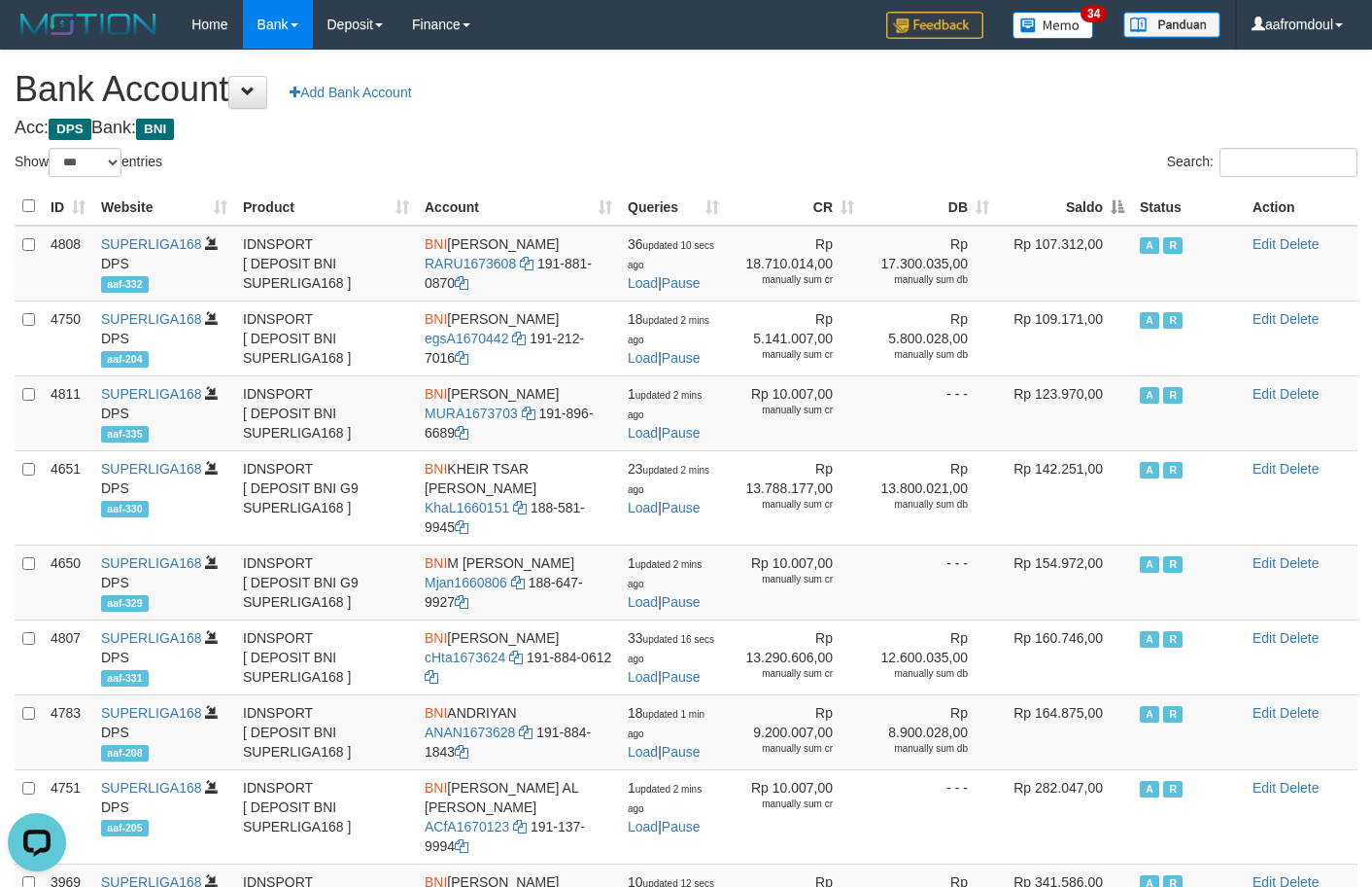
click at [1113, 199] on th "Saldo" at bounding box center [1064, 207] width 135 height 38
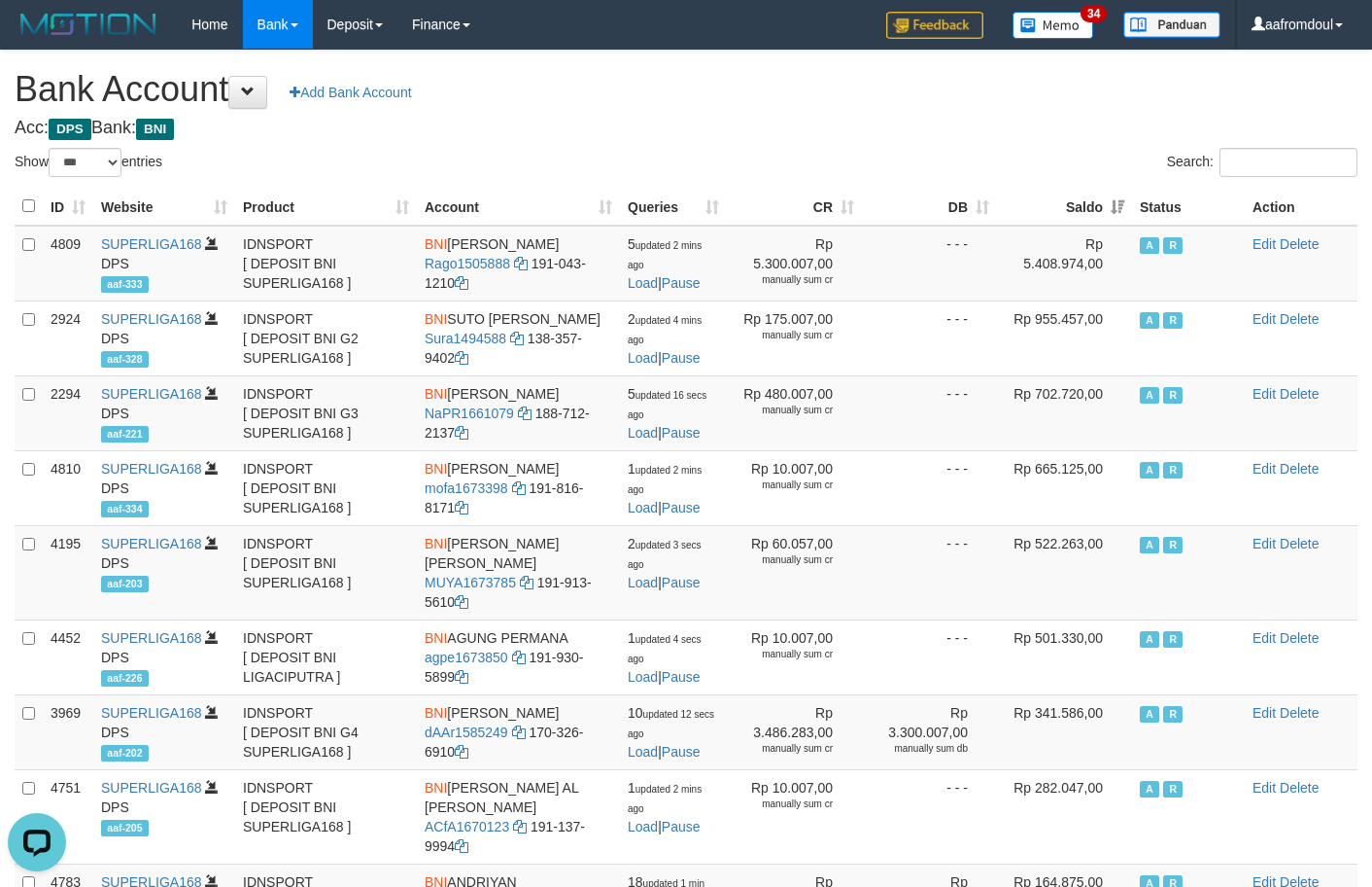
click at [1113, 199] on th "Saldo" at bounding box center [1064, 207] width 135 height 38
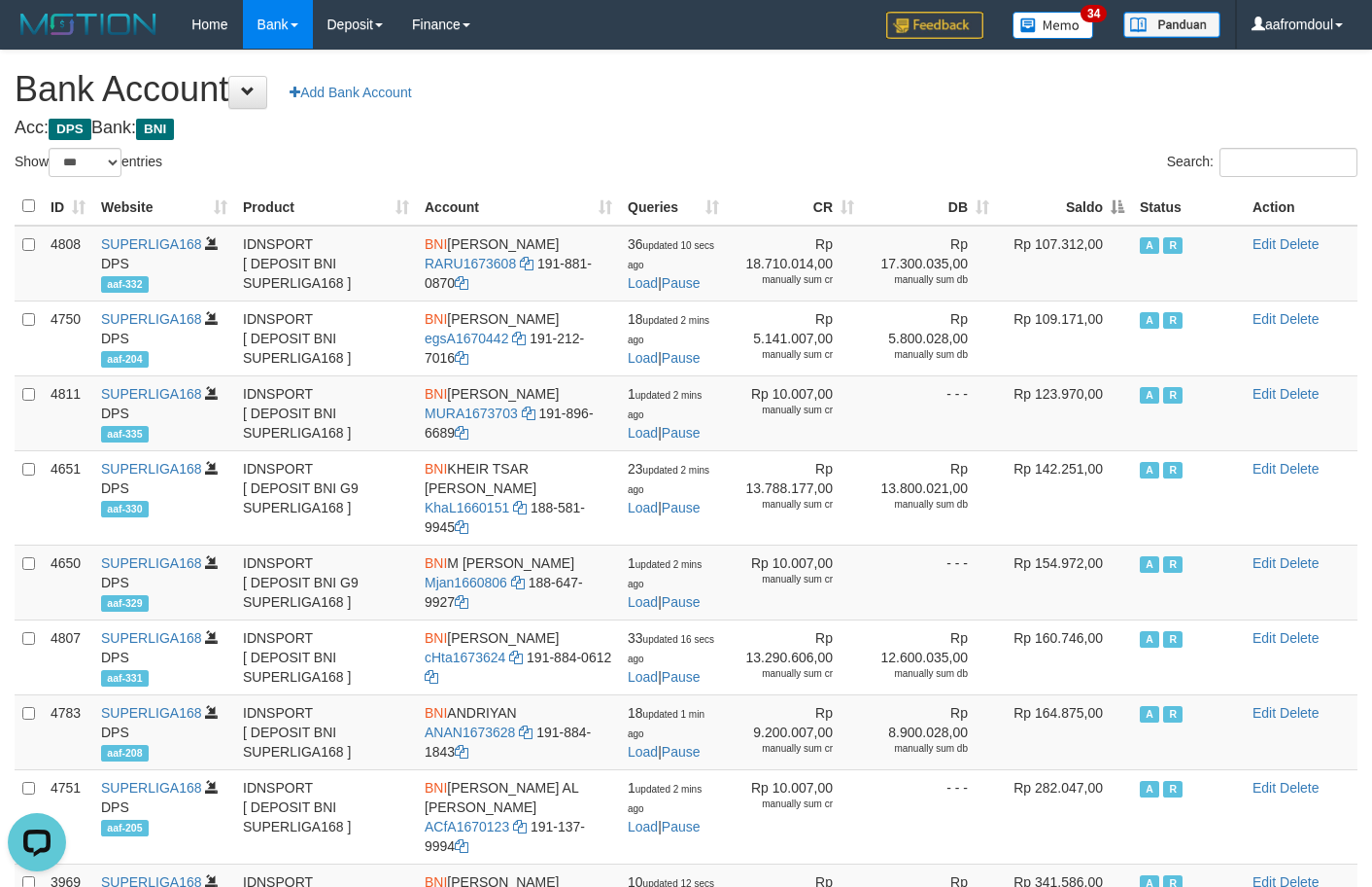
click at [1113, 223] on th "Saldo" at bounding box center [1064, 207] width 135 height 38
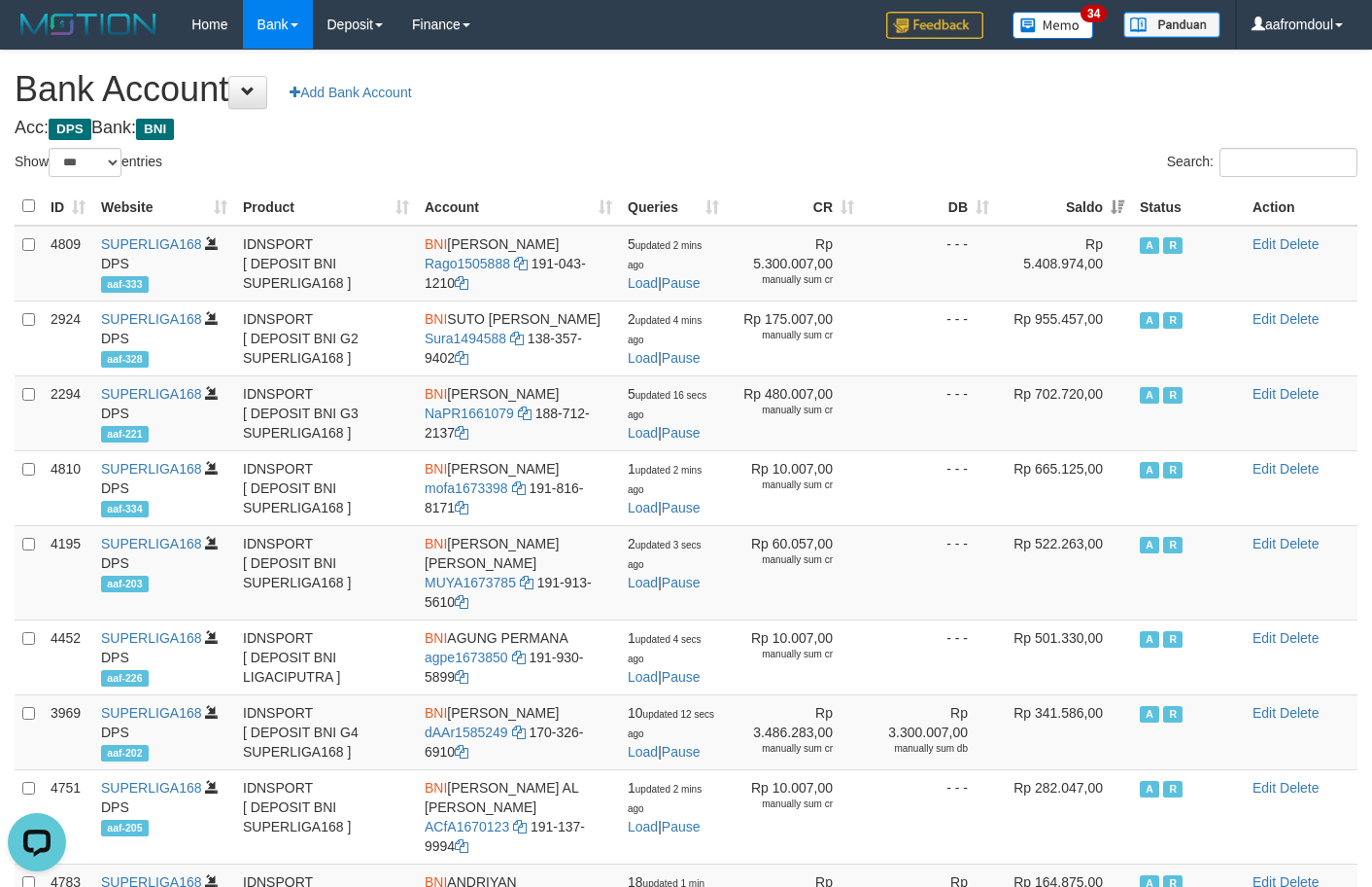
click at [1113, 223] on th "Saldo" at bounding box center [1064, 207] width 135 height 38
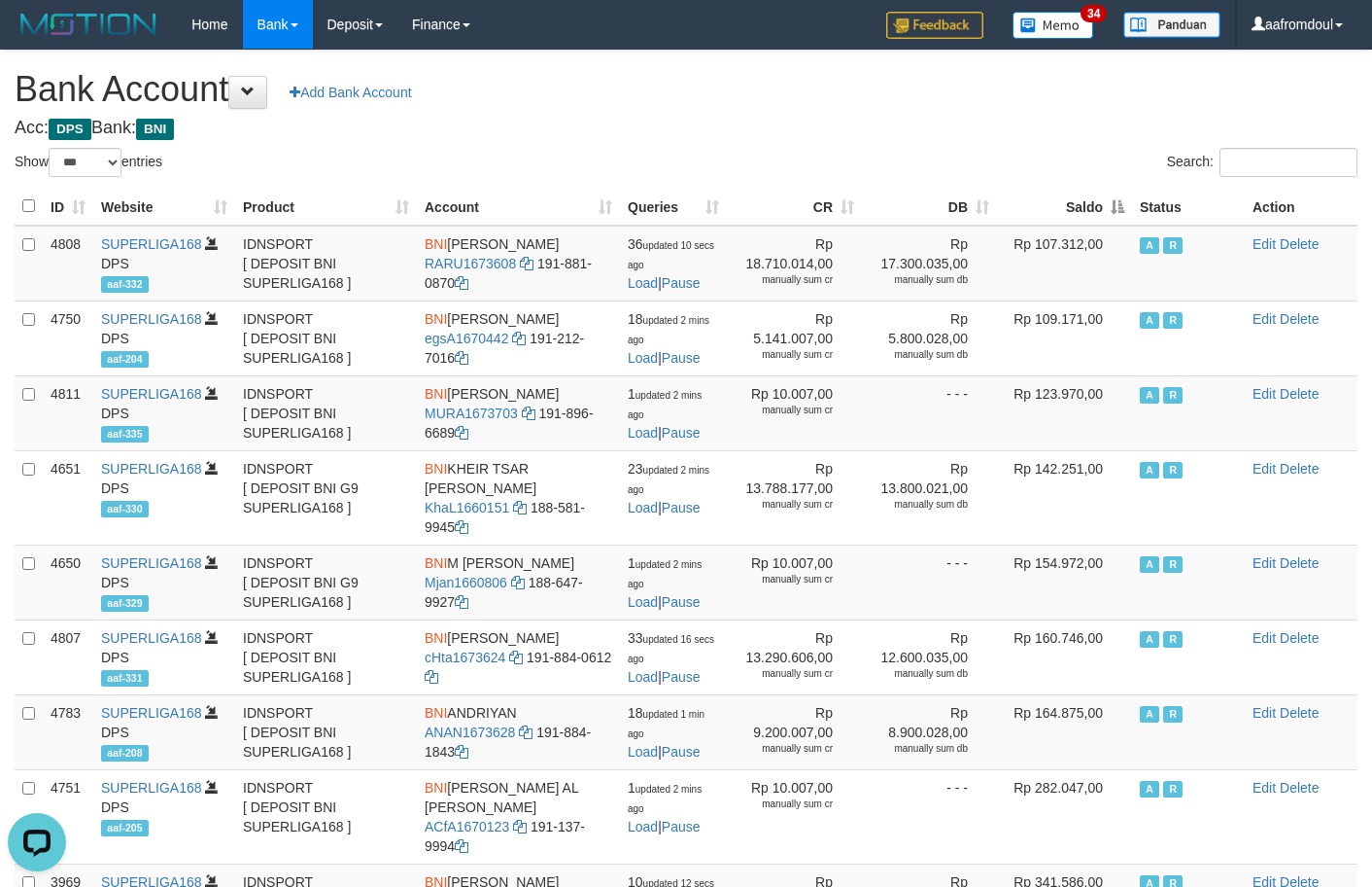
click at [1113, 223] on th "Saldo" at bounding box center [1064, 207] width 135 height 38
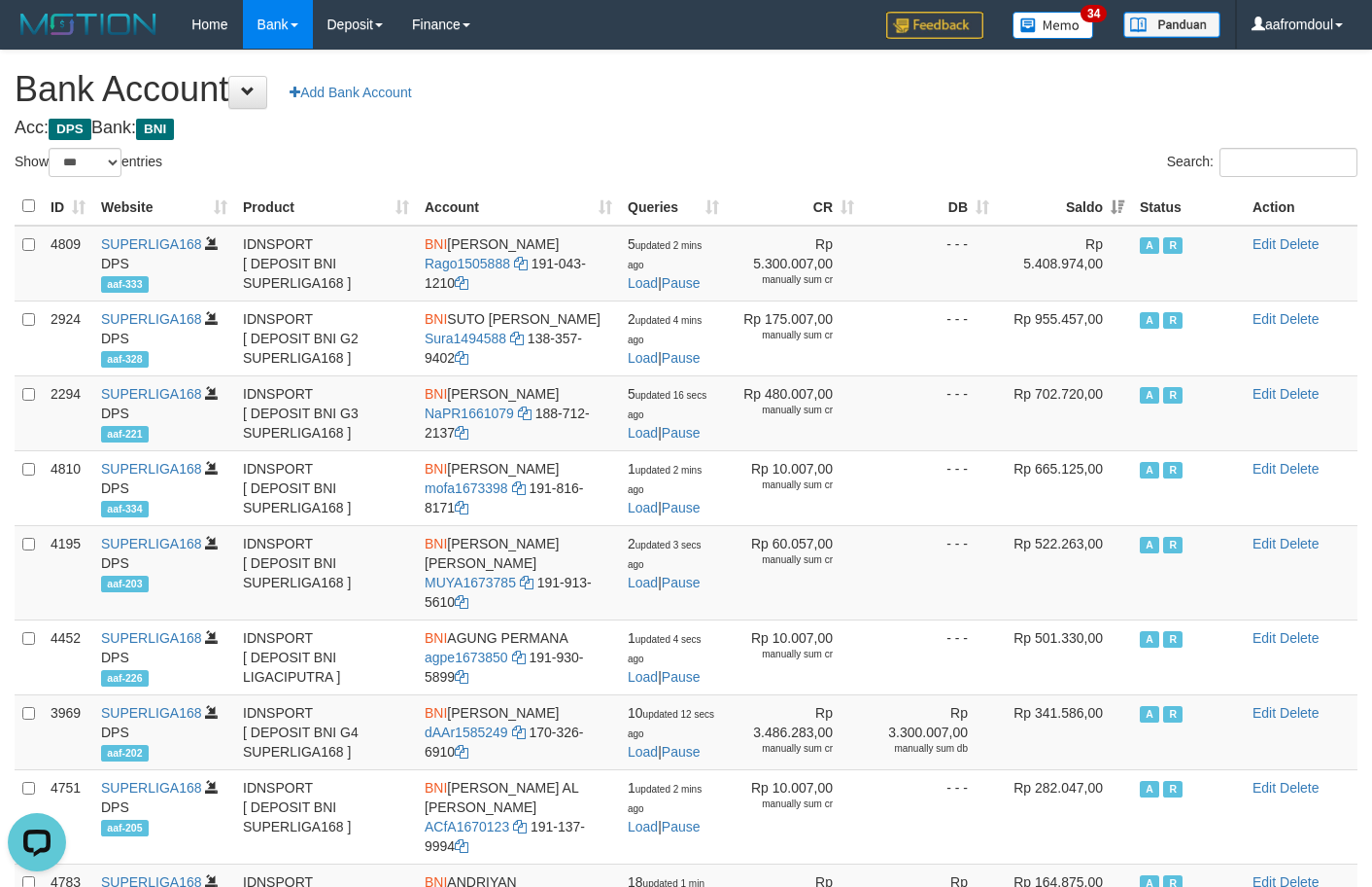
click at [1113, 223] on th "Saldo" at bounding box center [1064, 207] width 135 height 38
click at [1111, 223] on th "Saldo" at bounding box center [1064, 207] width 135 height 38
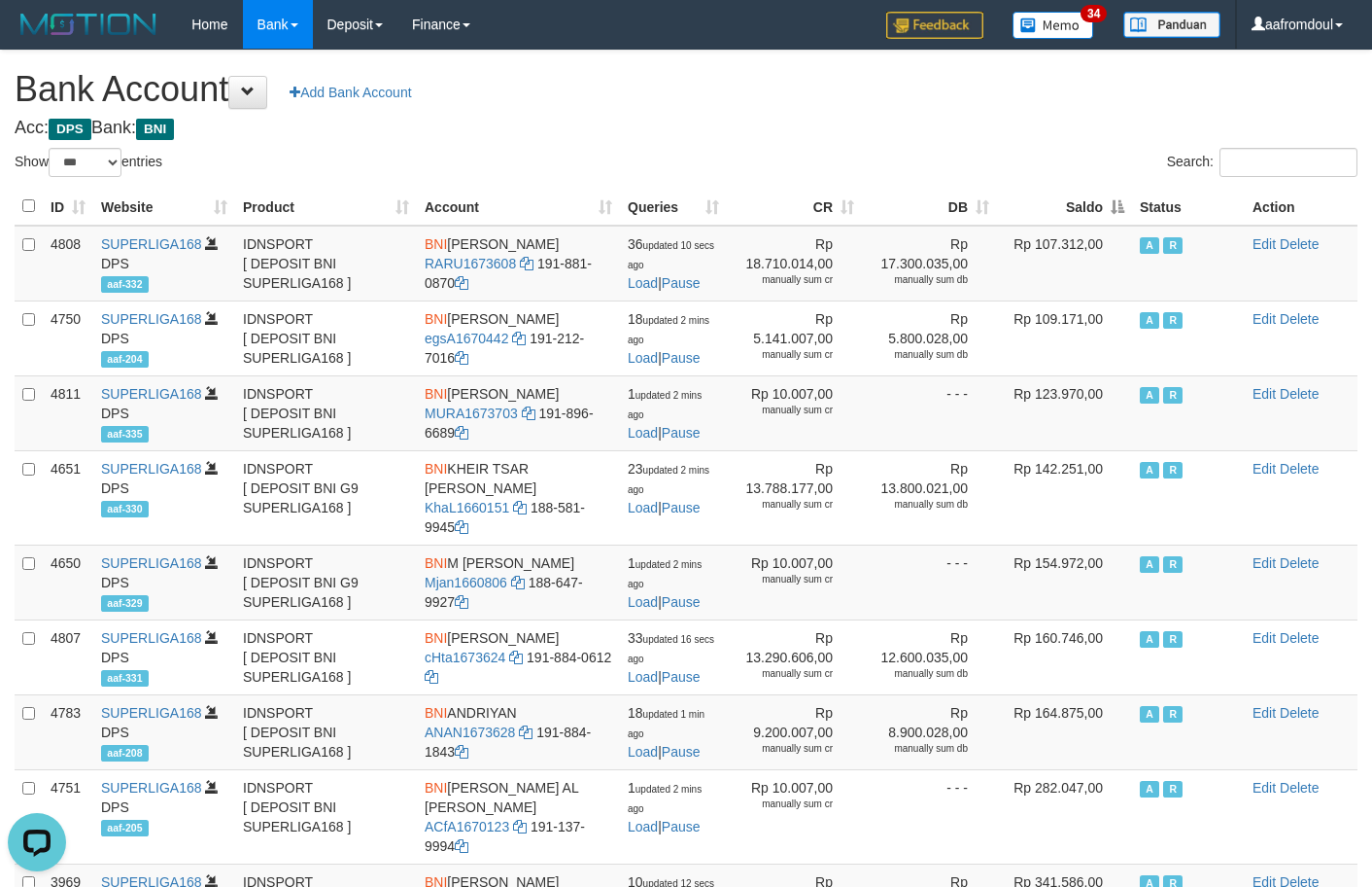
click at [1111, 223] on th "Saldo" at bounding box center [1064, 207] width 135 height 38
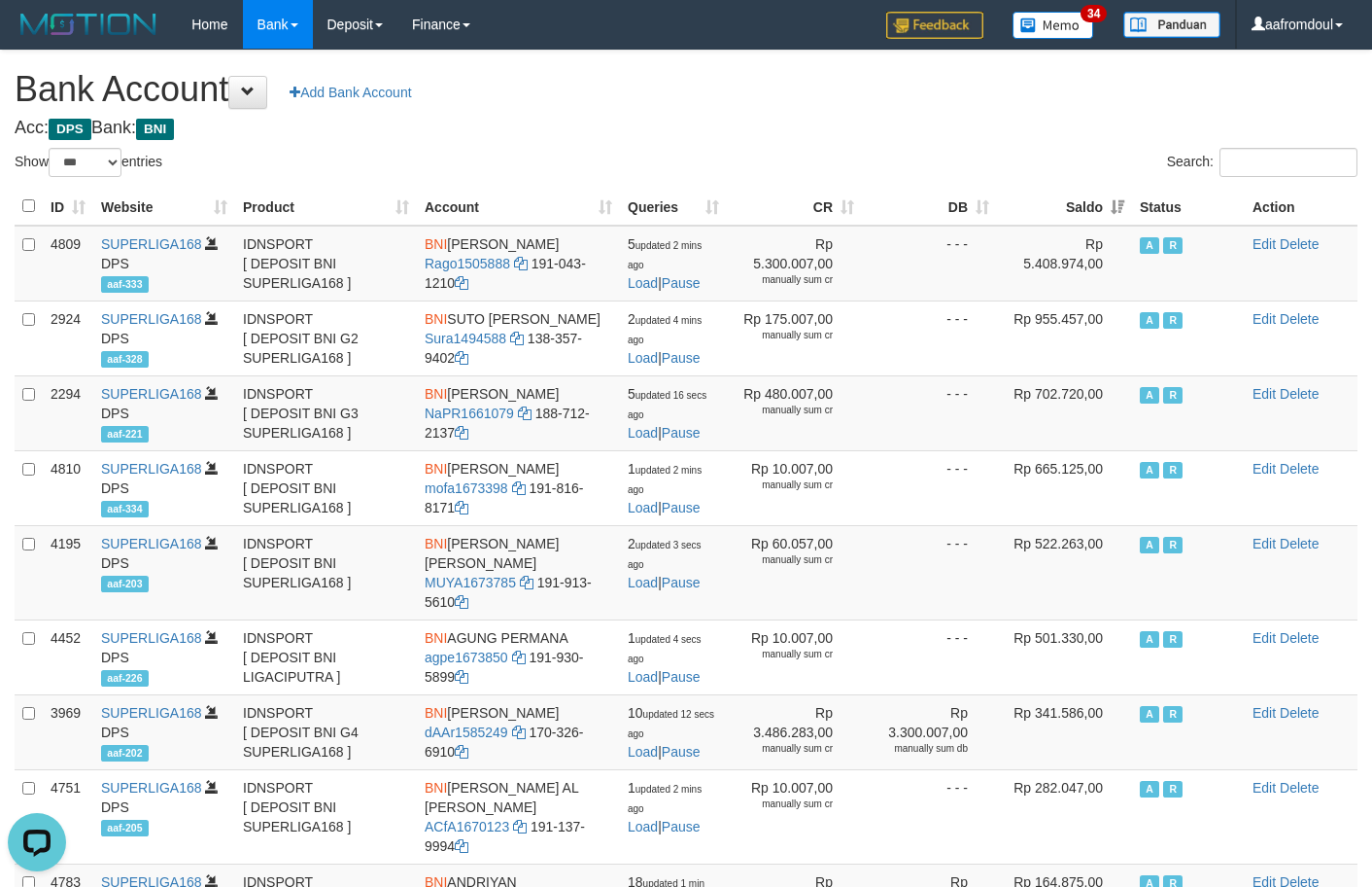
click at [1110, 223] on th "Saldo" at bounding box center [1064, 207] width 135 height 38
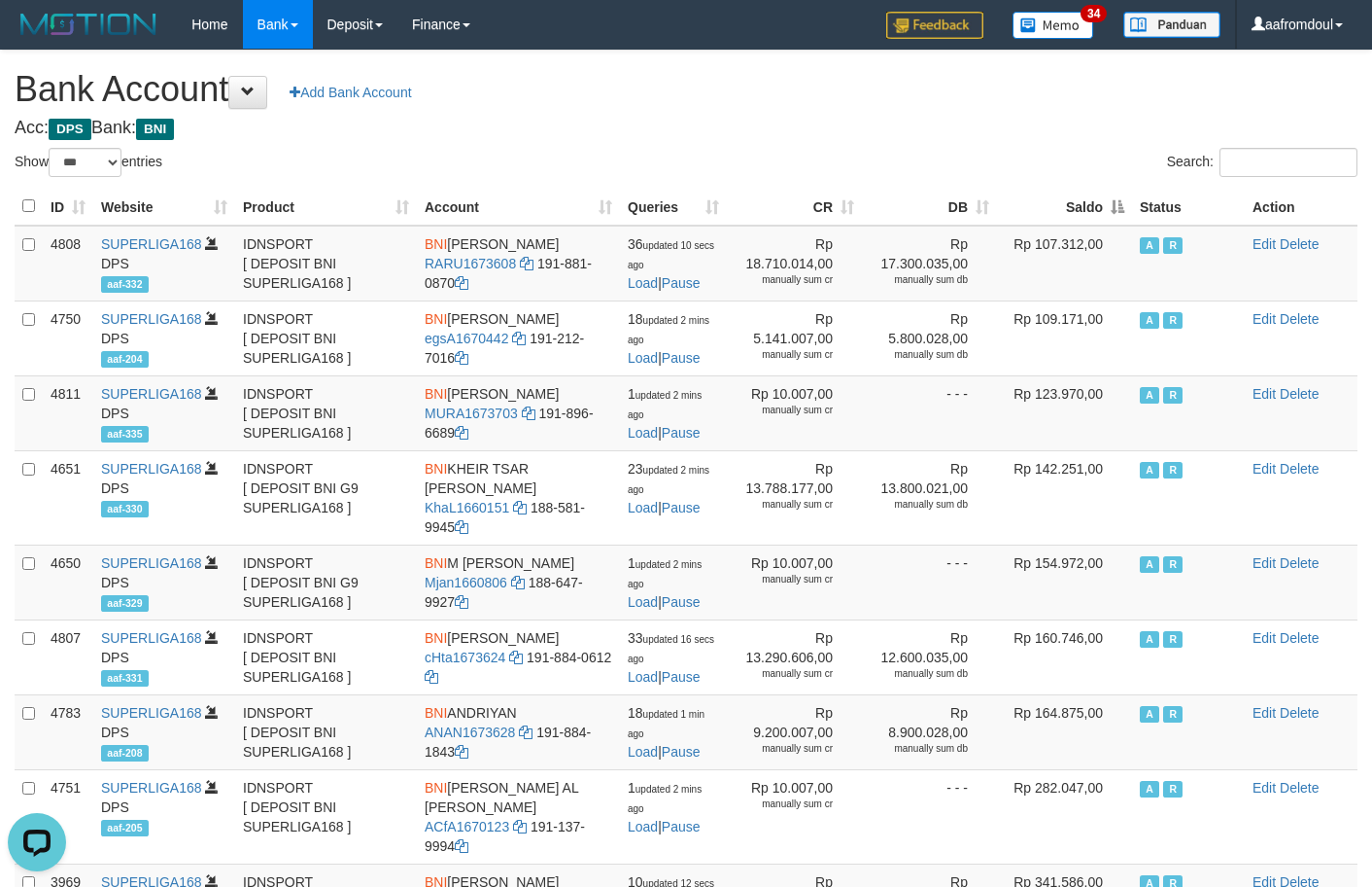
click at [1109, 223] on th "Saldo" at bounding box center [1064, 207] width 135 height 38
click at [1108, 223] on th "Saldo" at bounding box center [1064, 207] width 135 height 38
click at [1107, 223] on th "Saldo" at bounding box center [1064, 207] width 135 height 38
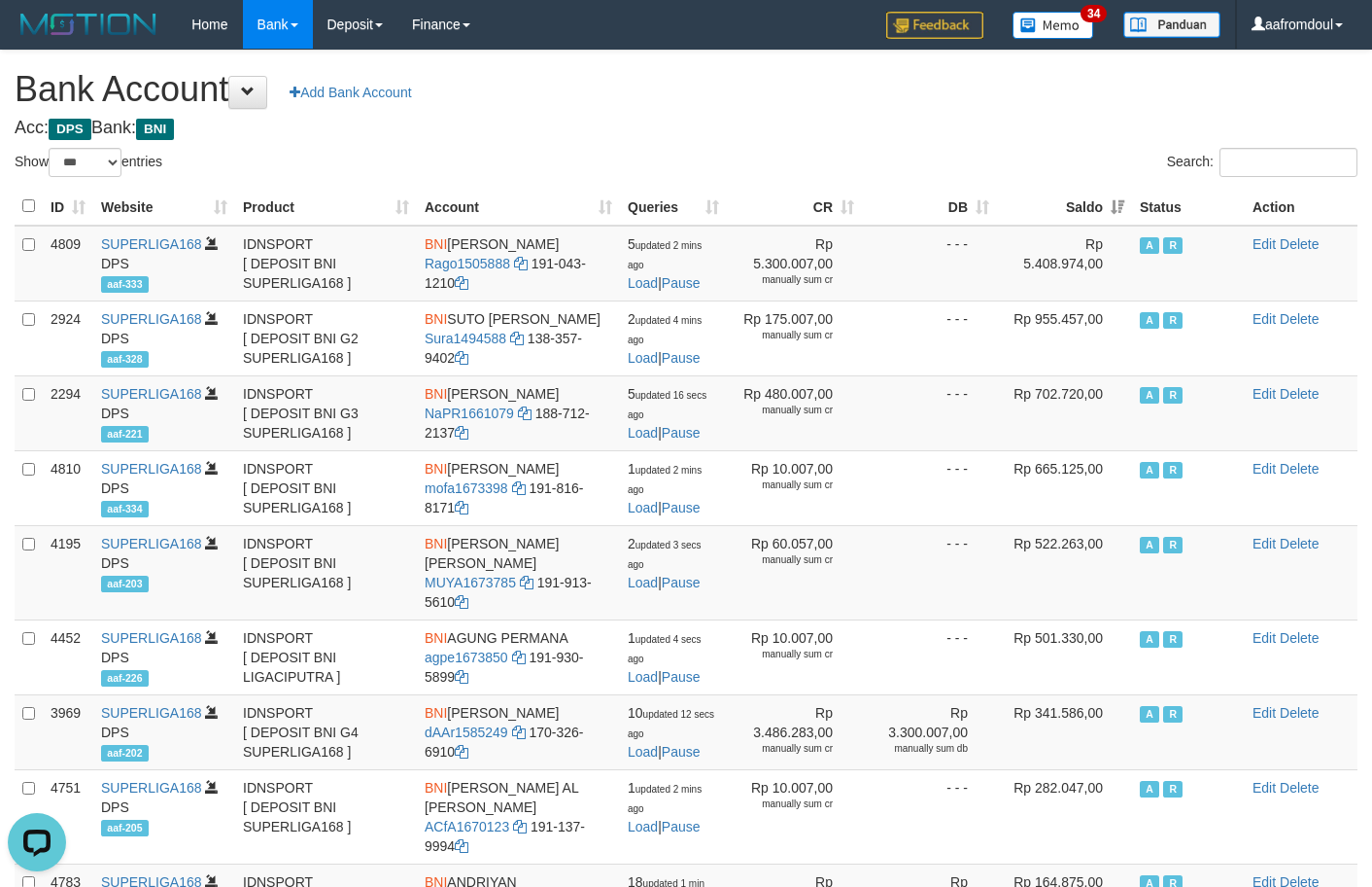
click at [1106, 223] on th "Saldo" at bounding box center [1064, 207] width 135 height 38
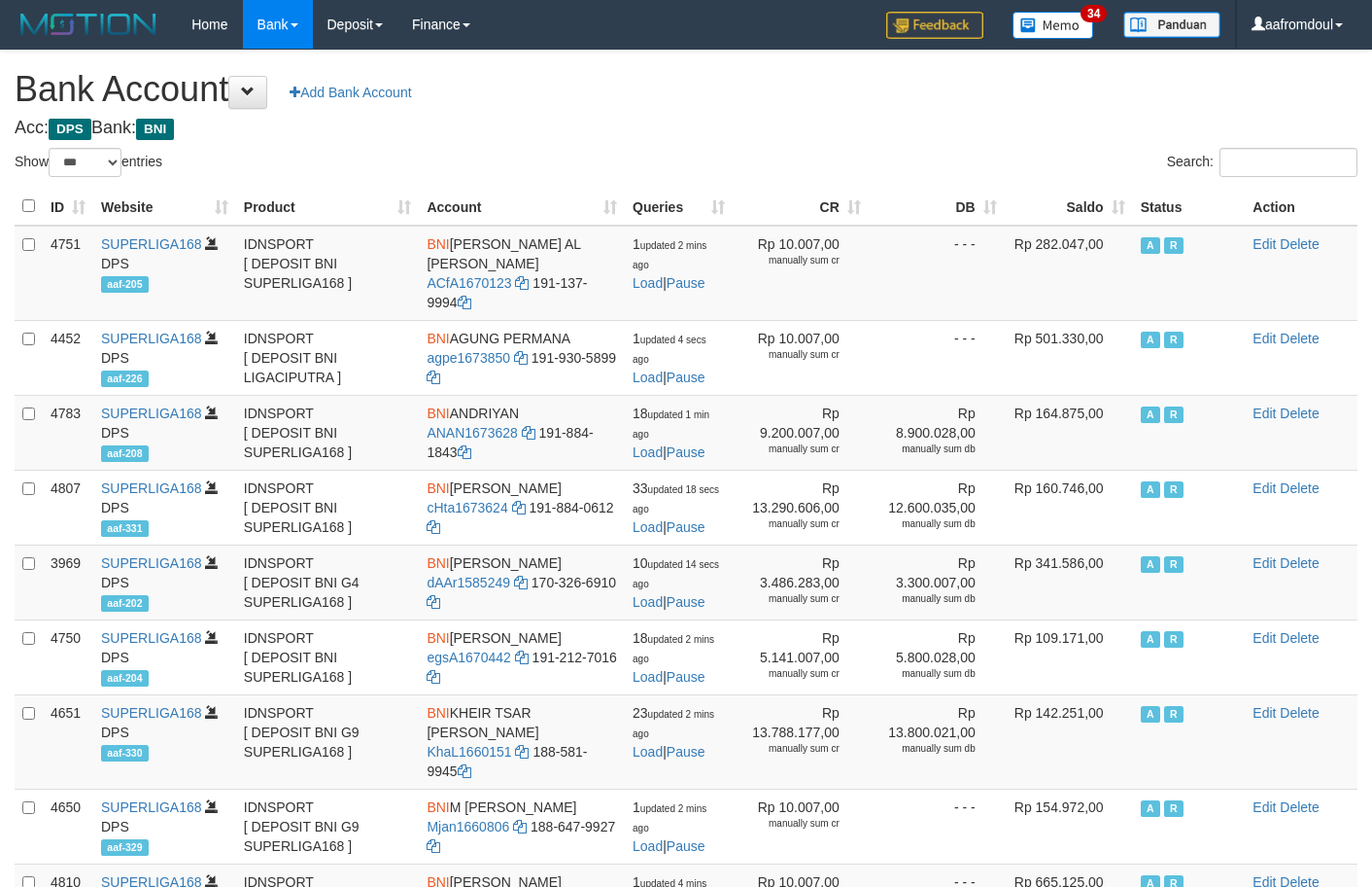
select select "***"
click at [1130, 219] on th "Saldo" at bounding box center [1068, 207] width 128 height 38
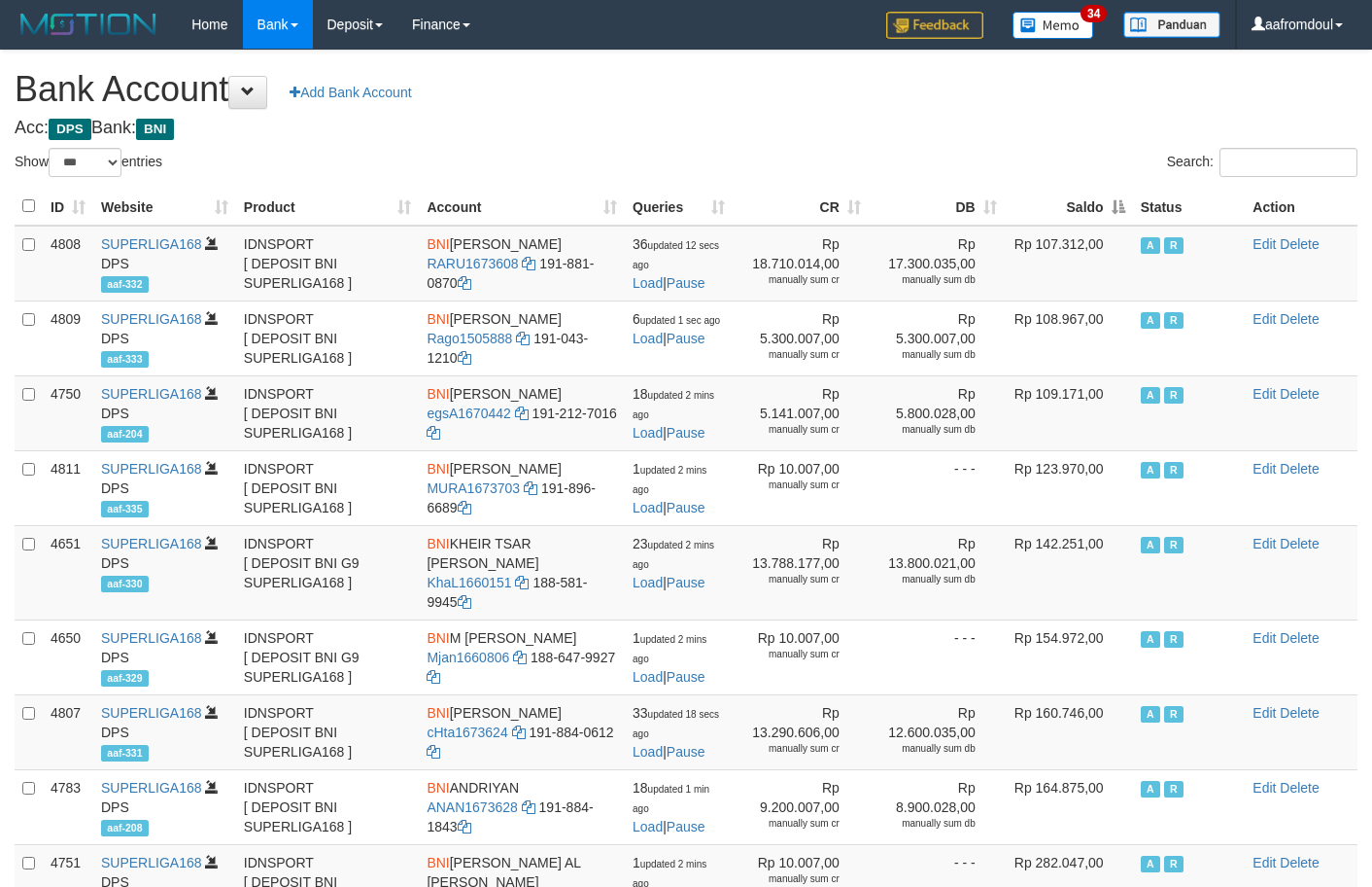
click at [1130, 219] on th "Saldo" at bounding box center [1068, 207] width 128 height 38
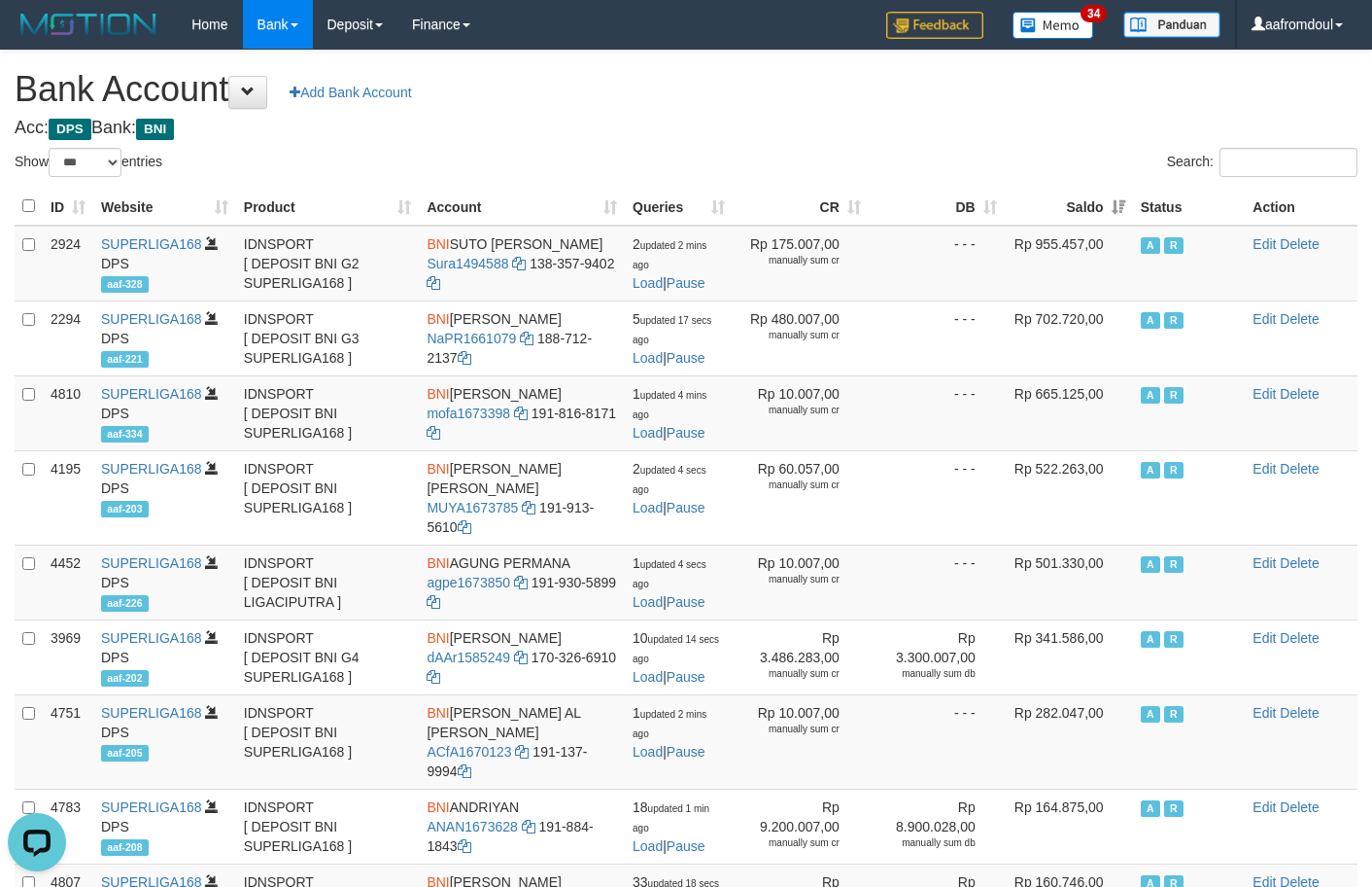
click at [1108, 214] on th "Saldo" at bounding box center [1068, 207] width 128 height 38
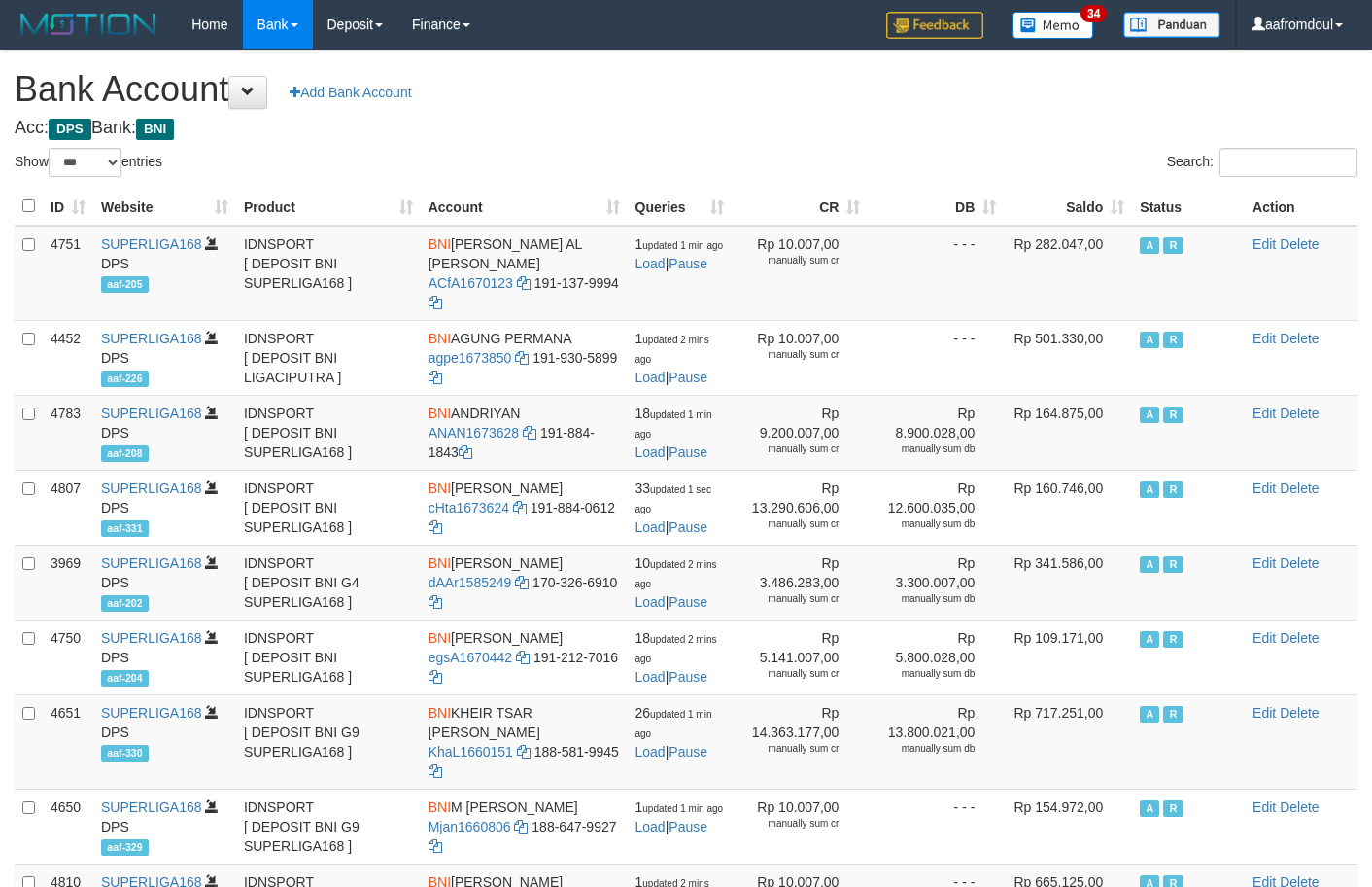
select select "***"
click at [1095, 211] on th "Saldo" at bounding box center [1067, 207] width 128 height 38
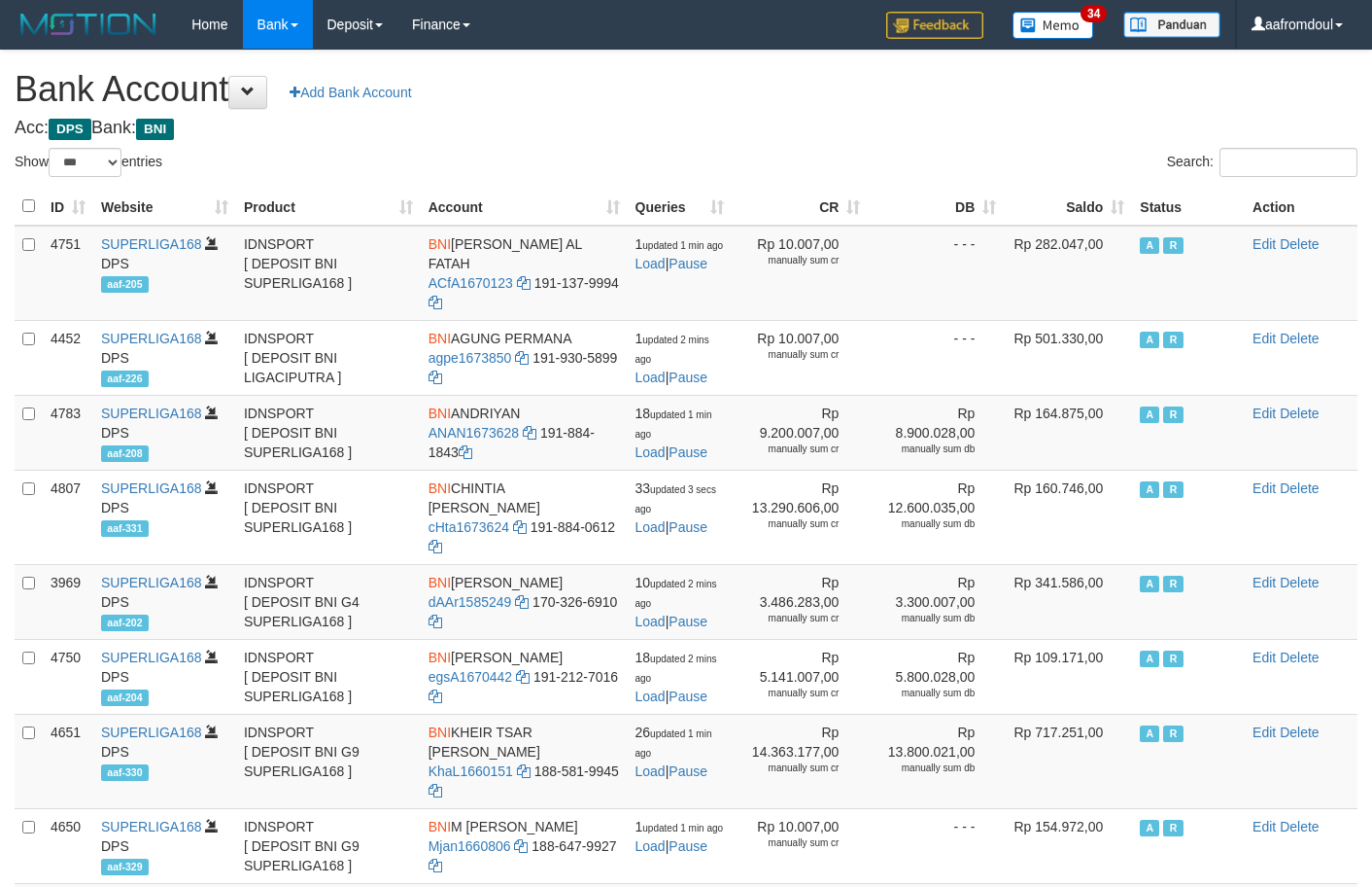
select select "***"
click at [1095, 211] on th "Saldo" at bounding box center [1067, 207] width 128 height 38
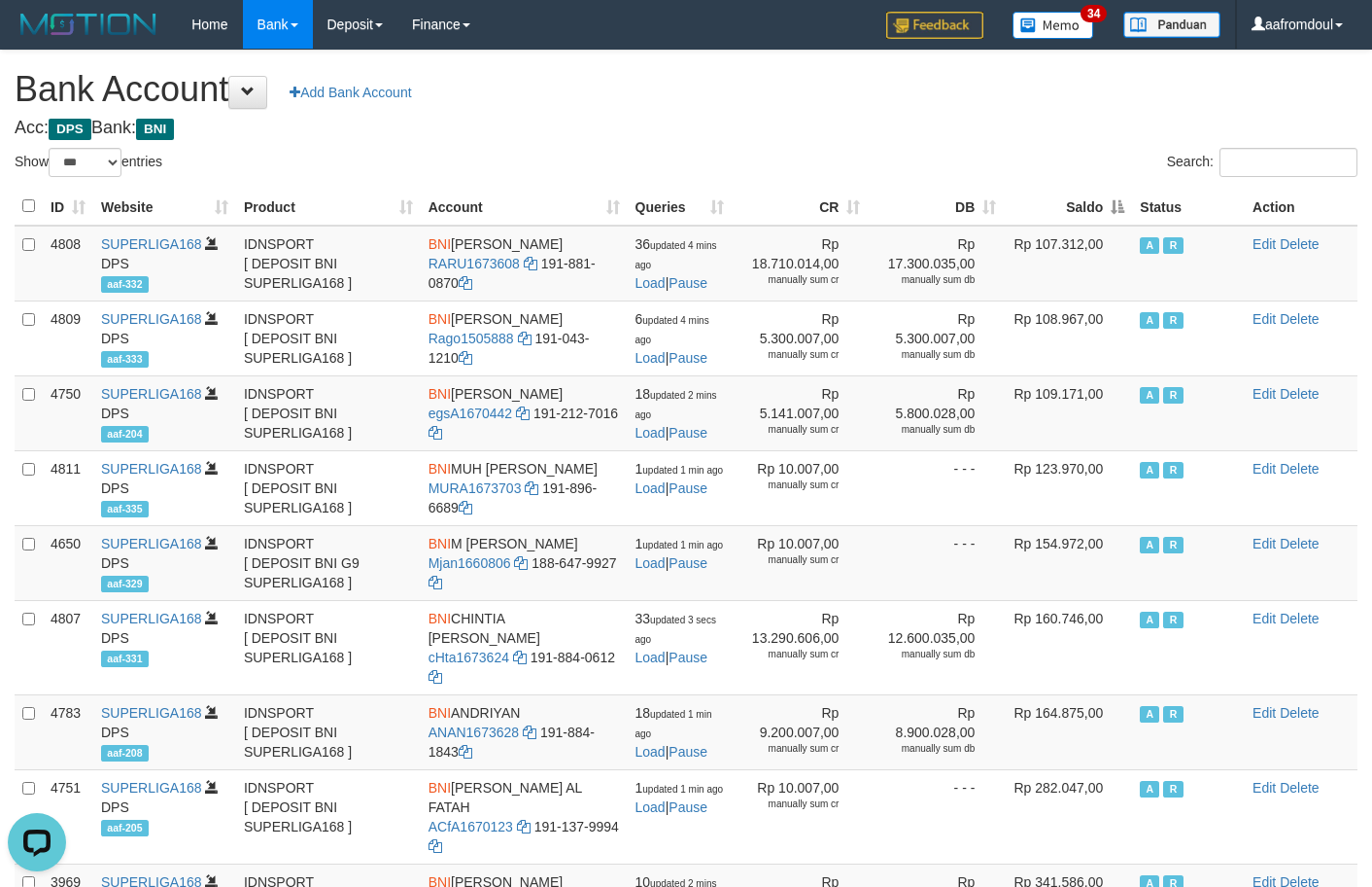
click at [983, 182] on div "ID Website Product Account Queries CR [PERSON_NAME] Status Action 4808 SUPERLIG…" at bounding box center [686, 844] width 1372 height 1326
click at [983, 176] on div "Search:" at bounding box center [1029, 165] width 657 height 34
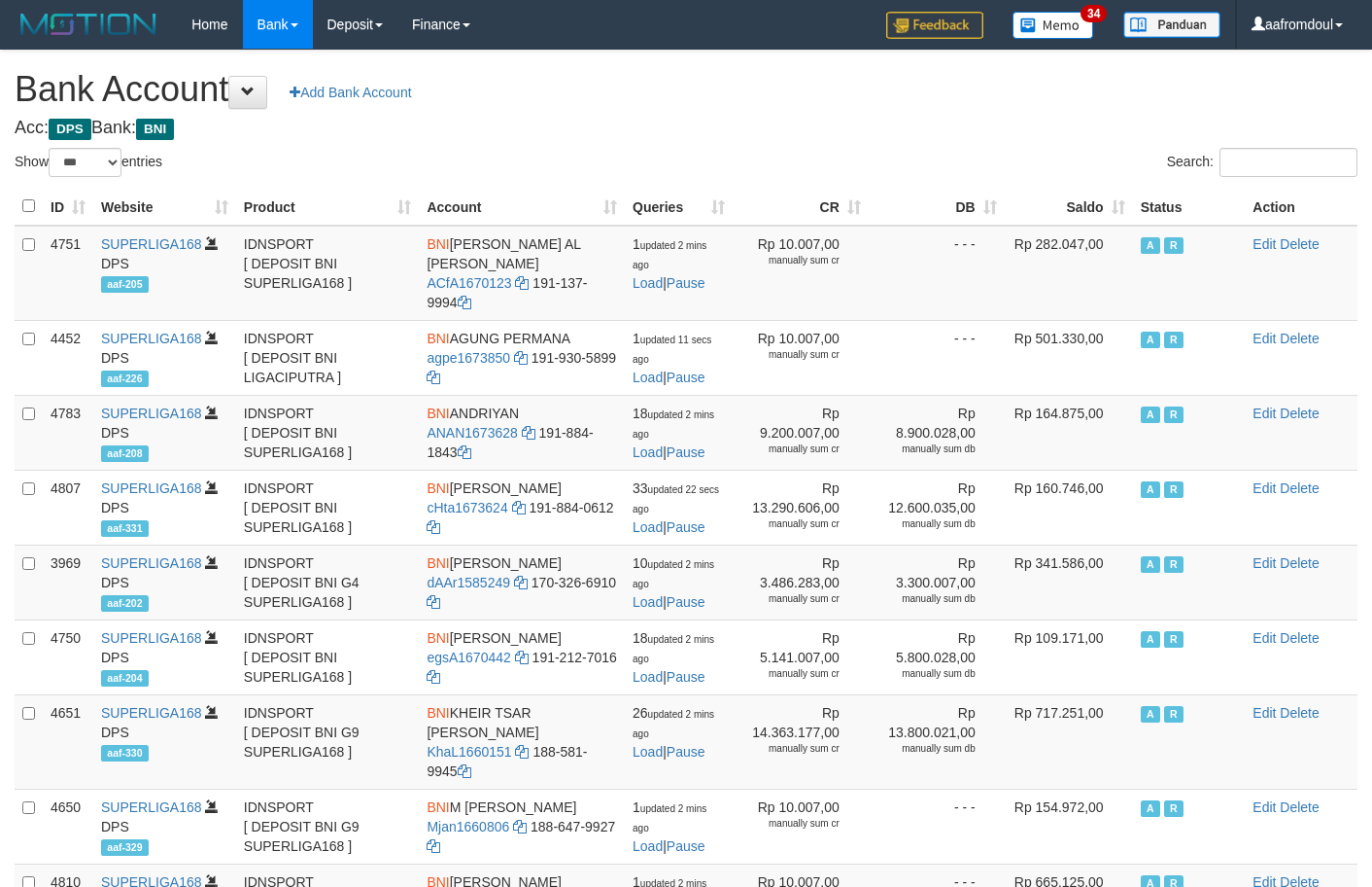
select select "***"
click at [1124, 200] on th "Saldo" at bounding box center [1068, 207] width 128 height 38
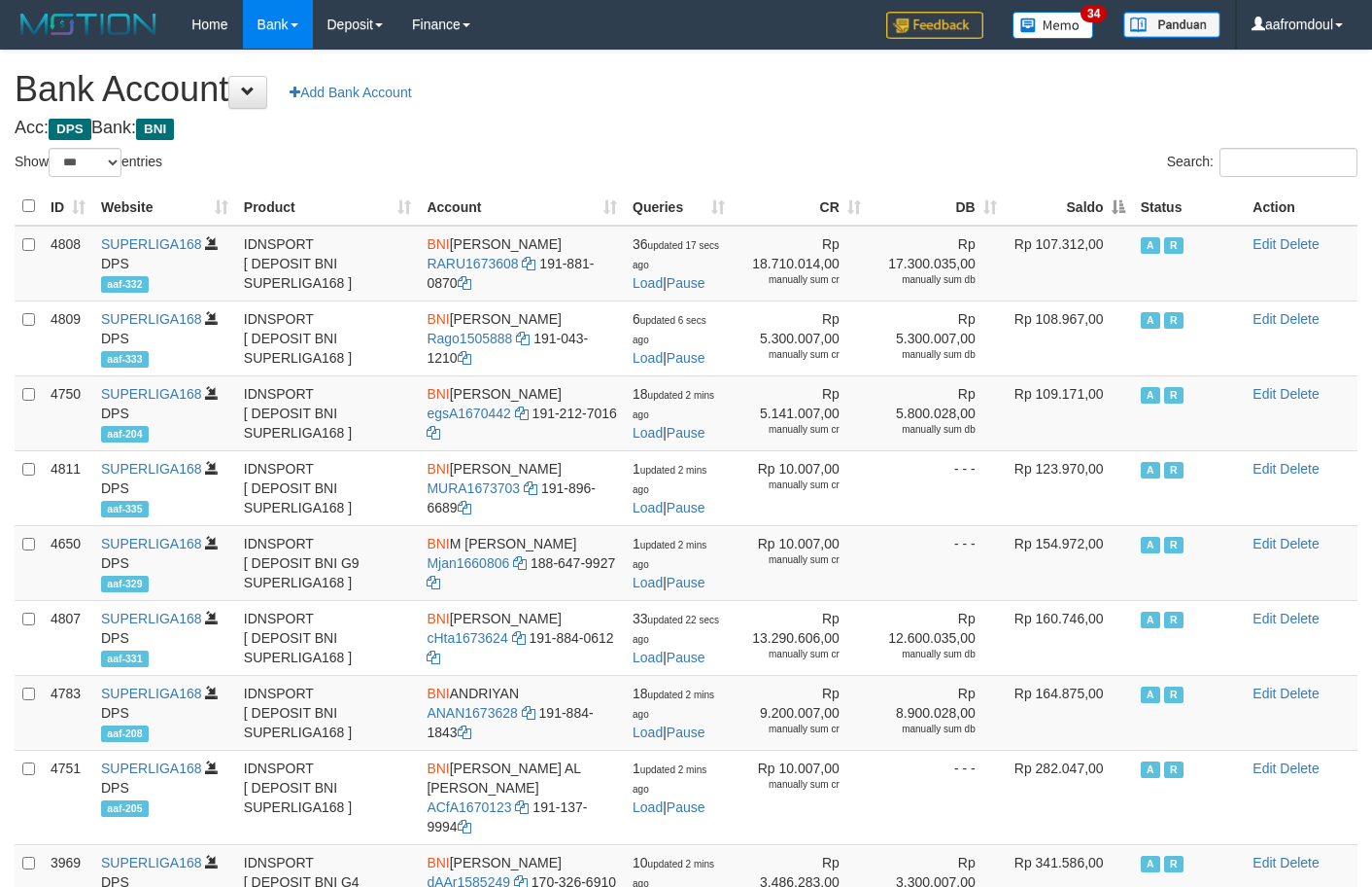
click at [1124, 200] on th "Saldo" at bounding box center [1068, 207] width 128 height 38
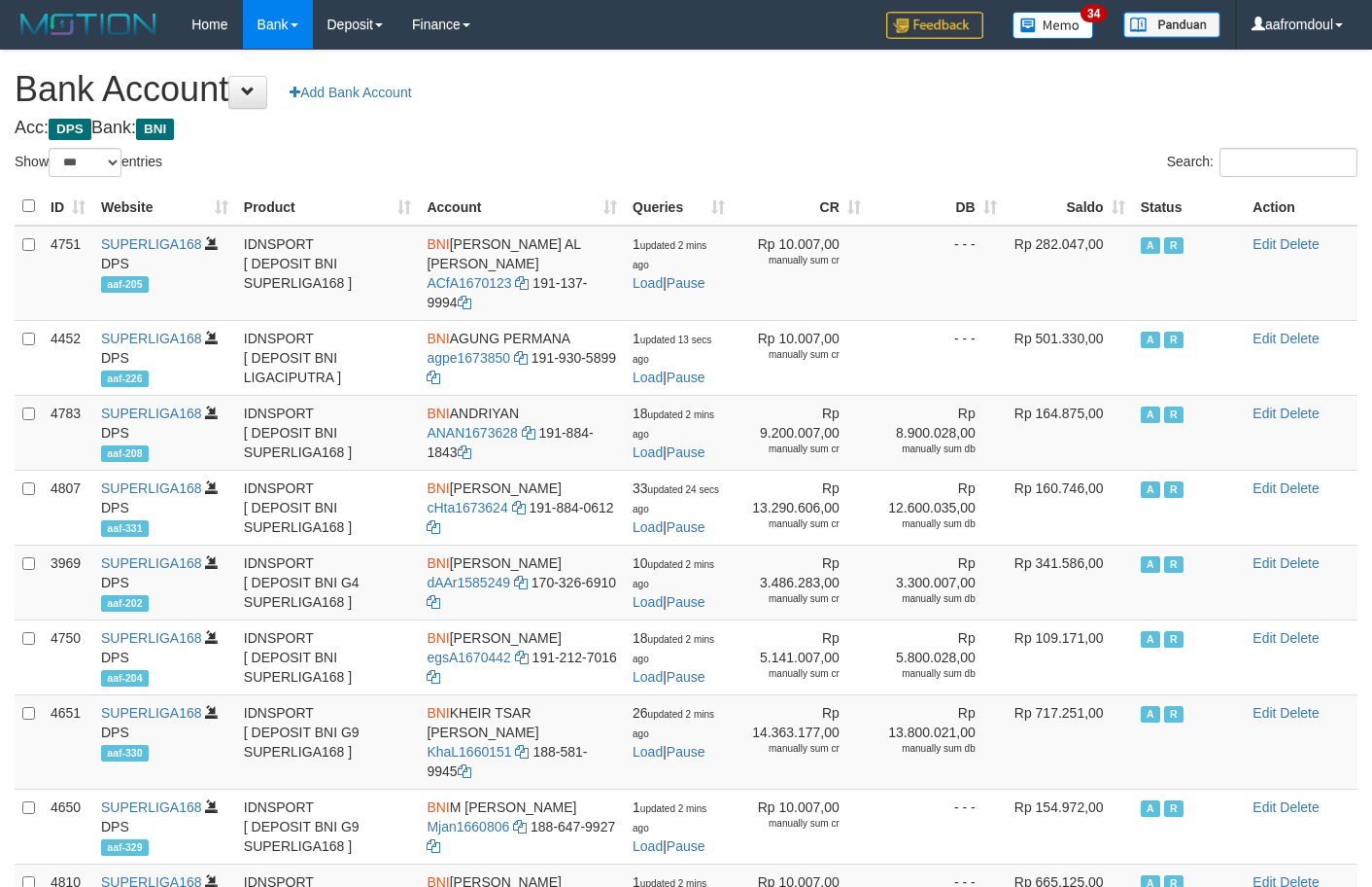
select select "***"
click at [1117, 208] on th "Saldo" at bounding box center [1068, 207] width 128 height 38
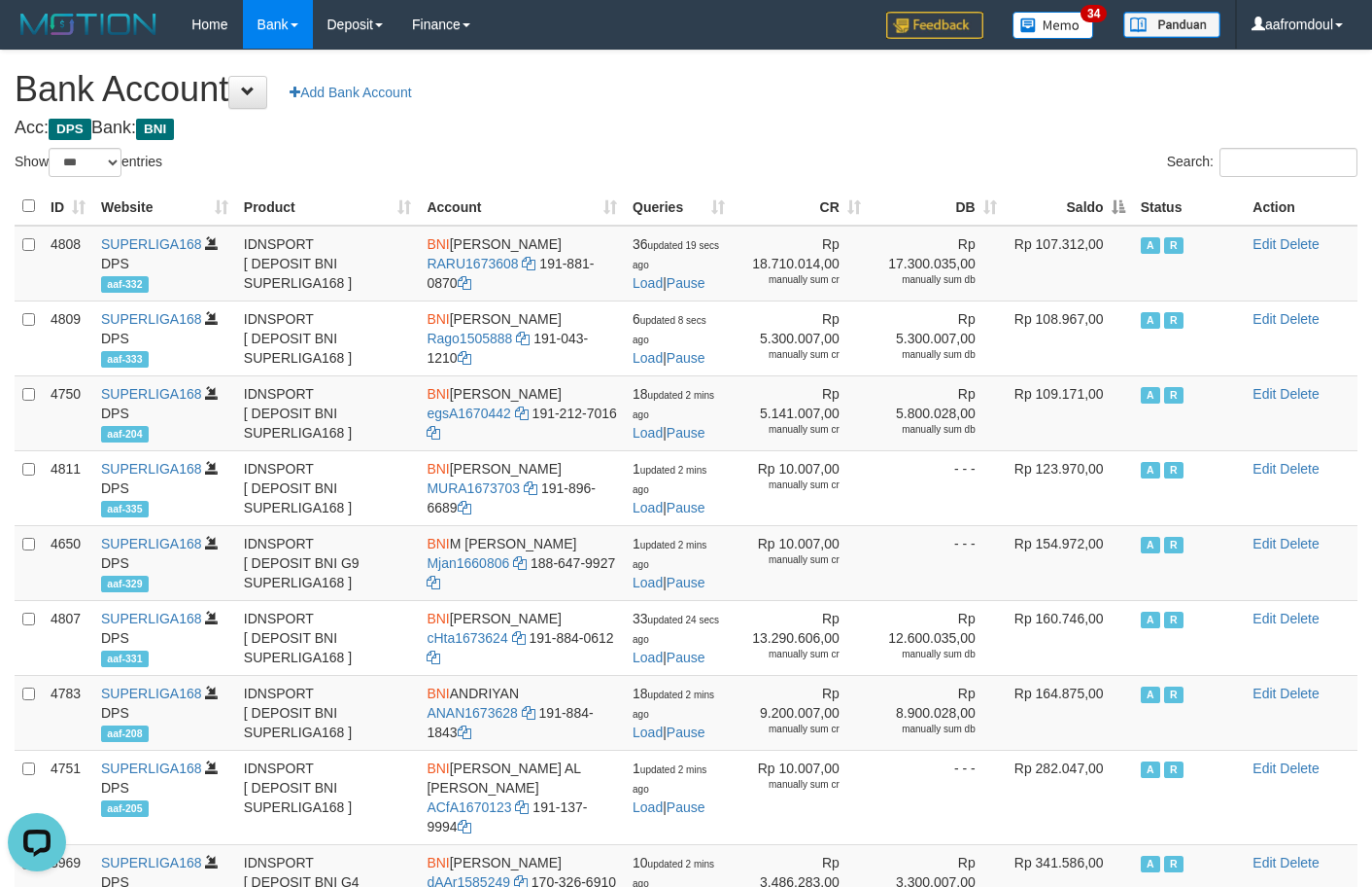
click at [1117, 208] on th "Saldo" at bounding box center [1068, 207] width 128 height 38
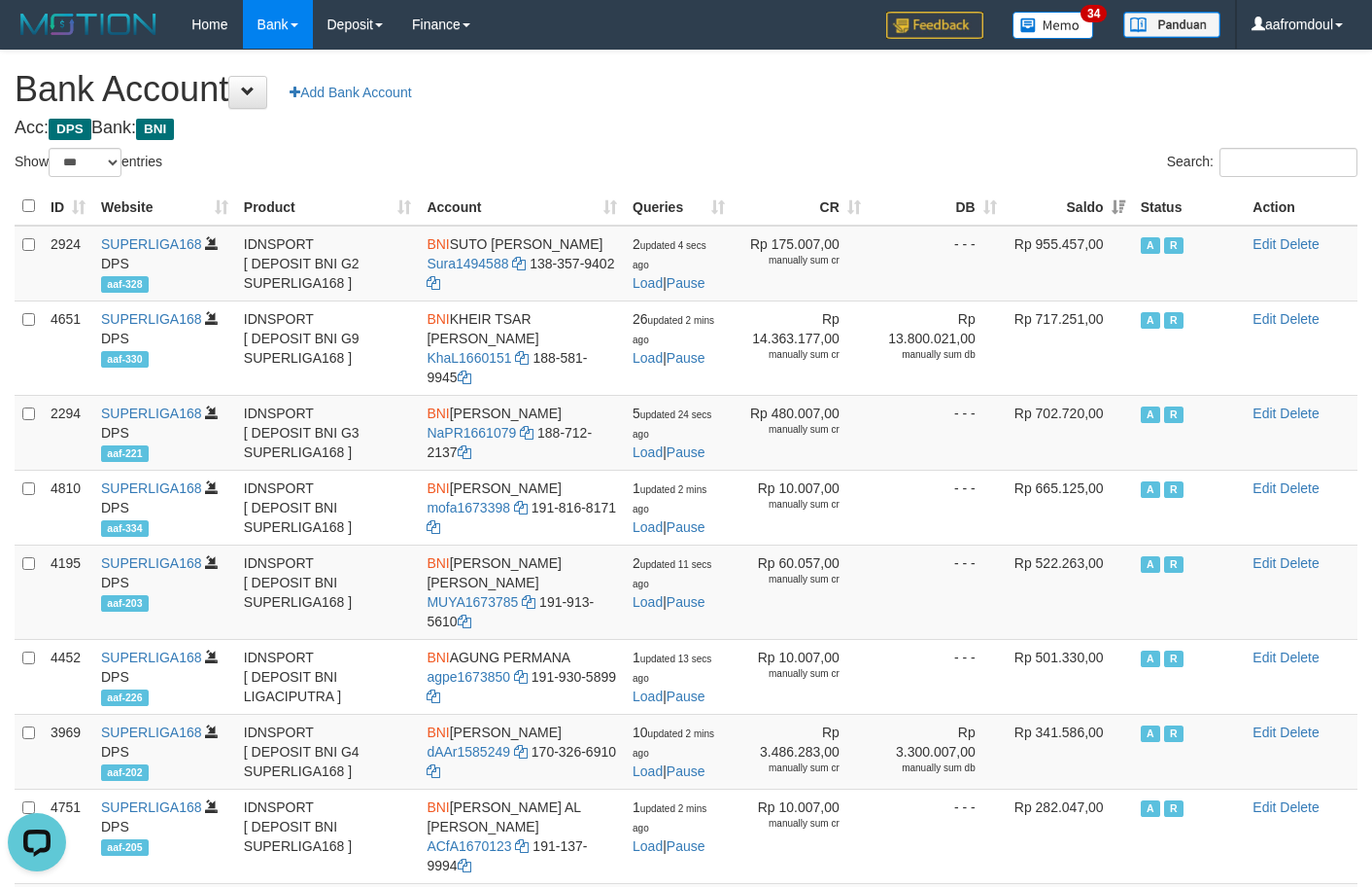
click at [1110, 220] on th "Saldo" at bounding box center [1068, 207] width 128 height 38
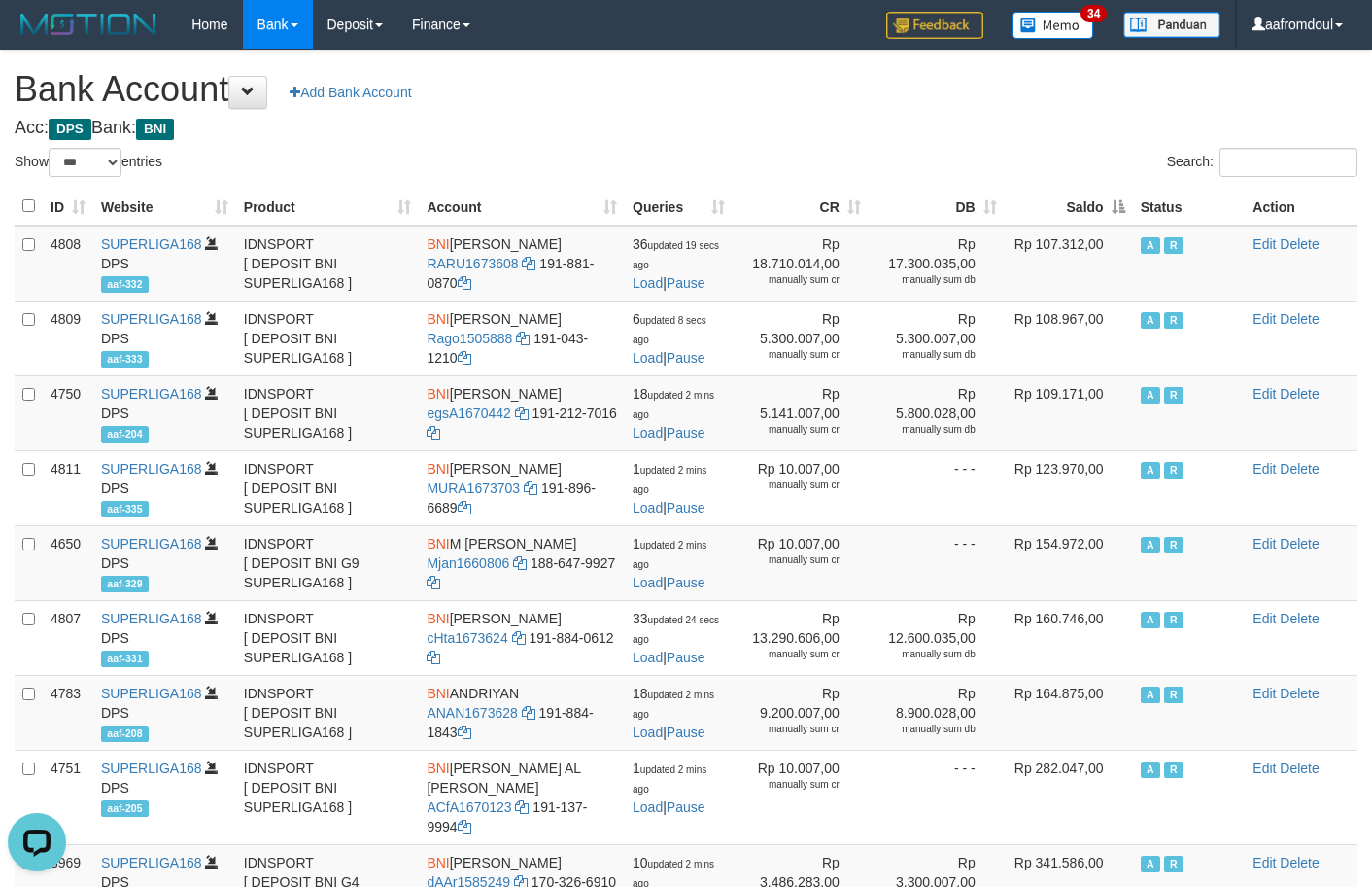
click at [1110, 220] on th "Saldo" at bounding box center [1068, 207] width 128 height 38
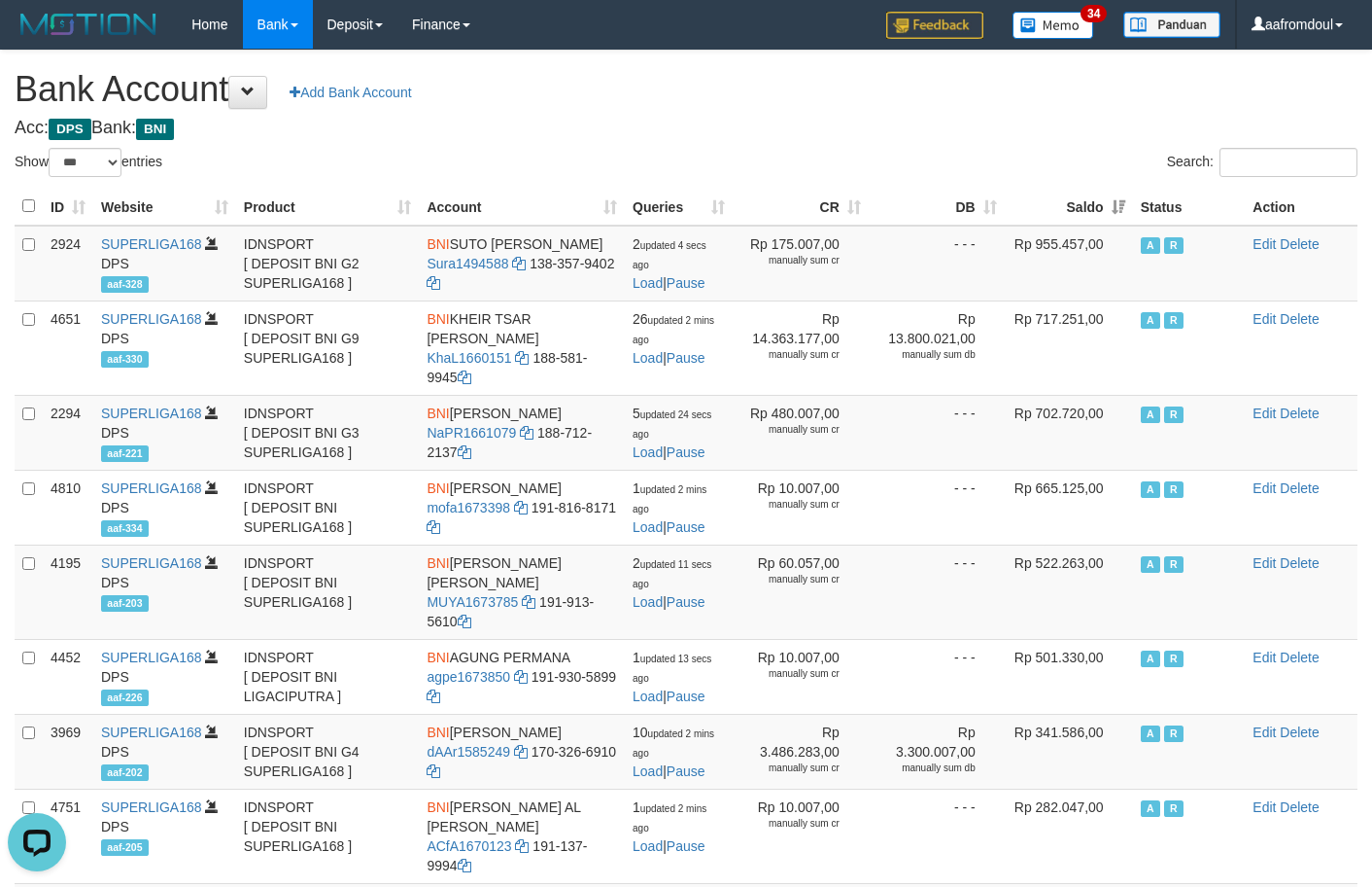
click at [1110, 220] on th "Saldo" at bounding box center [1068, 207] width 128 height 38
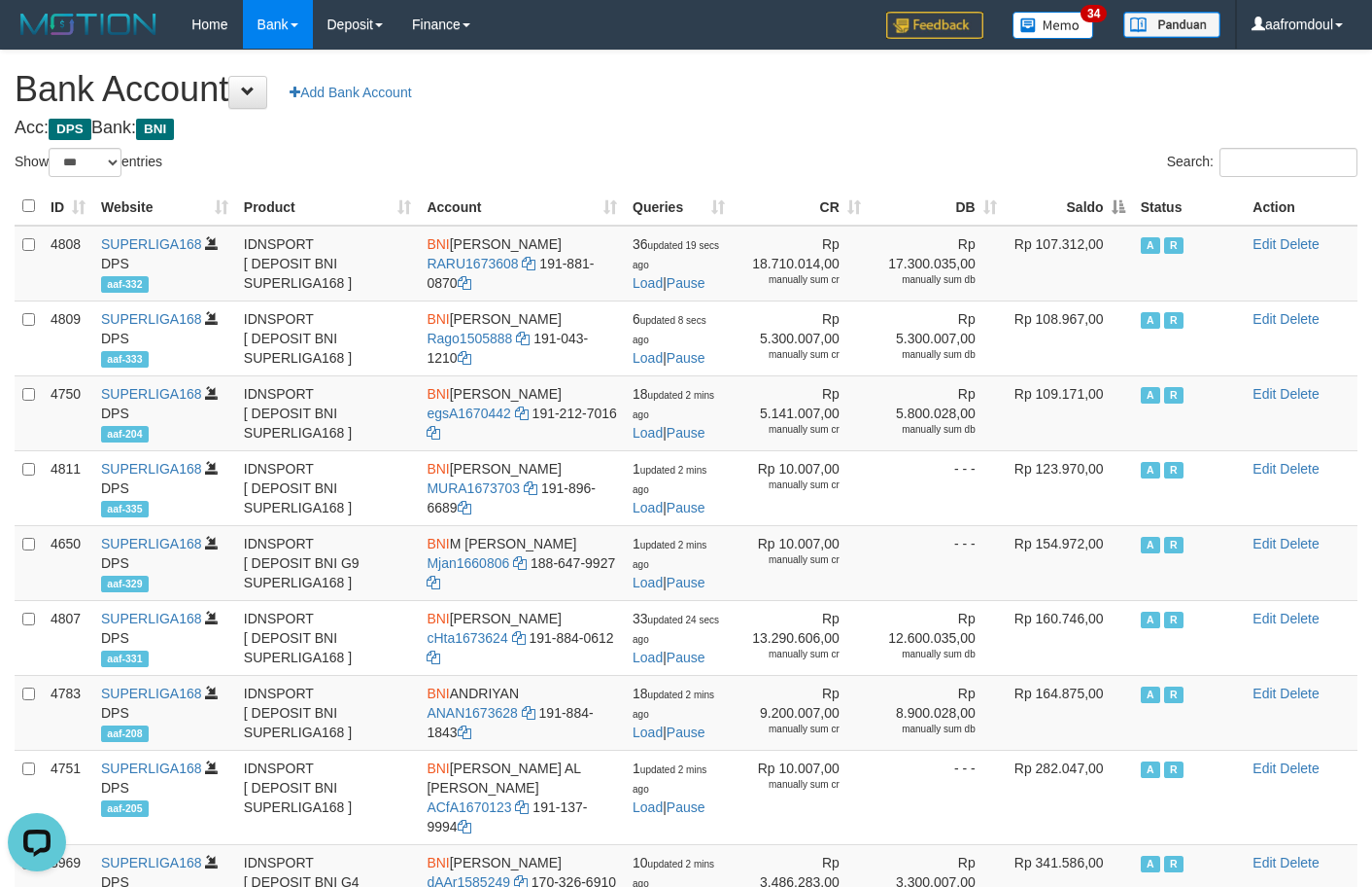
click at [1111, 196] on th "Saldo" at bounding box center [1068, 207] width 128 height 38
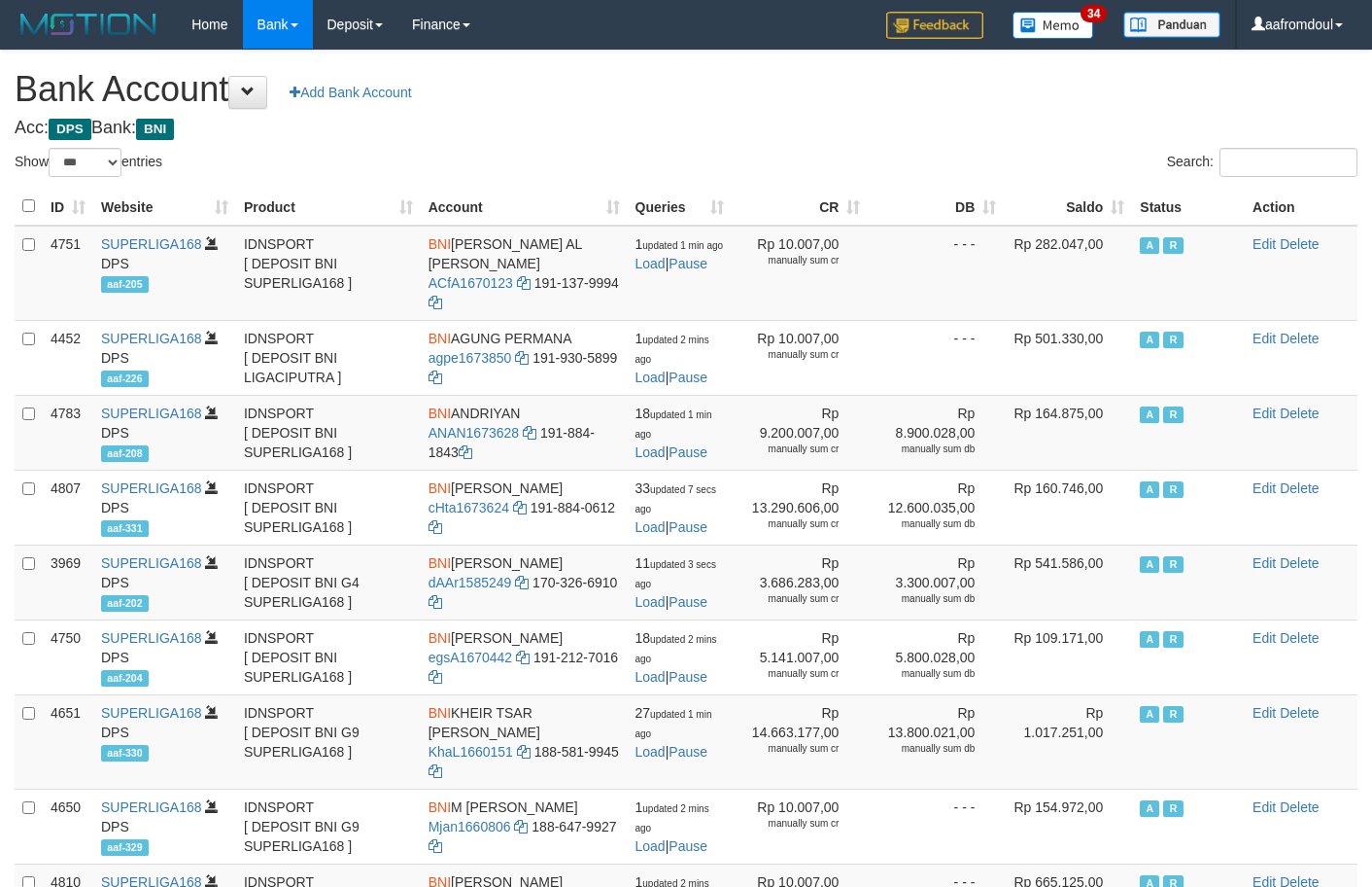
select select "***"
click at [1123, 213] on th "Saldo" at bounding box center [1067, 207] width 128 height 38
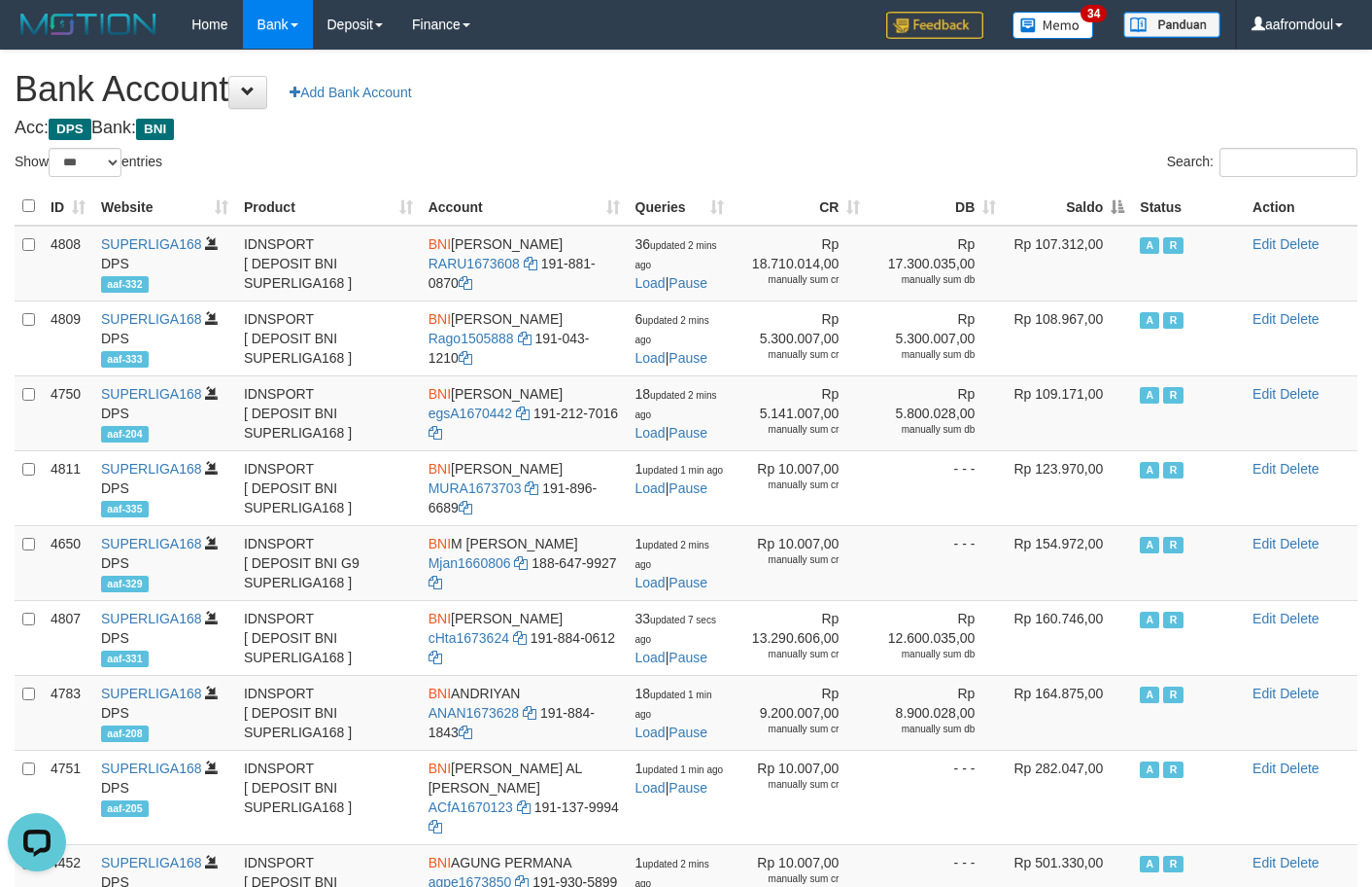
click at [1123, 213] on th "Saldo" at bounding box center [1067, 207] width 128 height 38
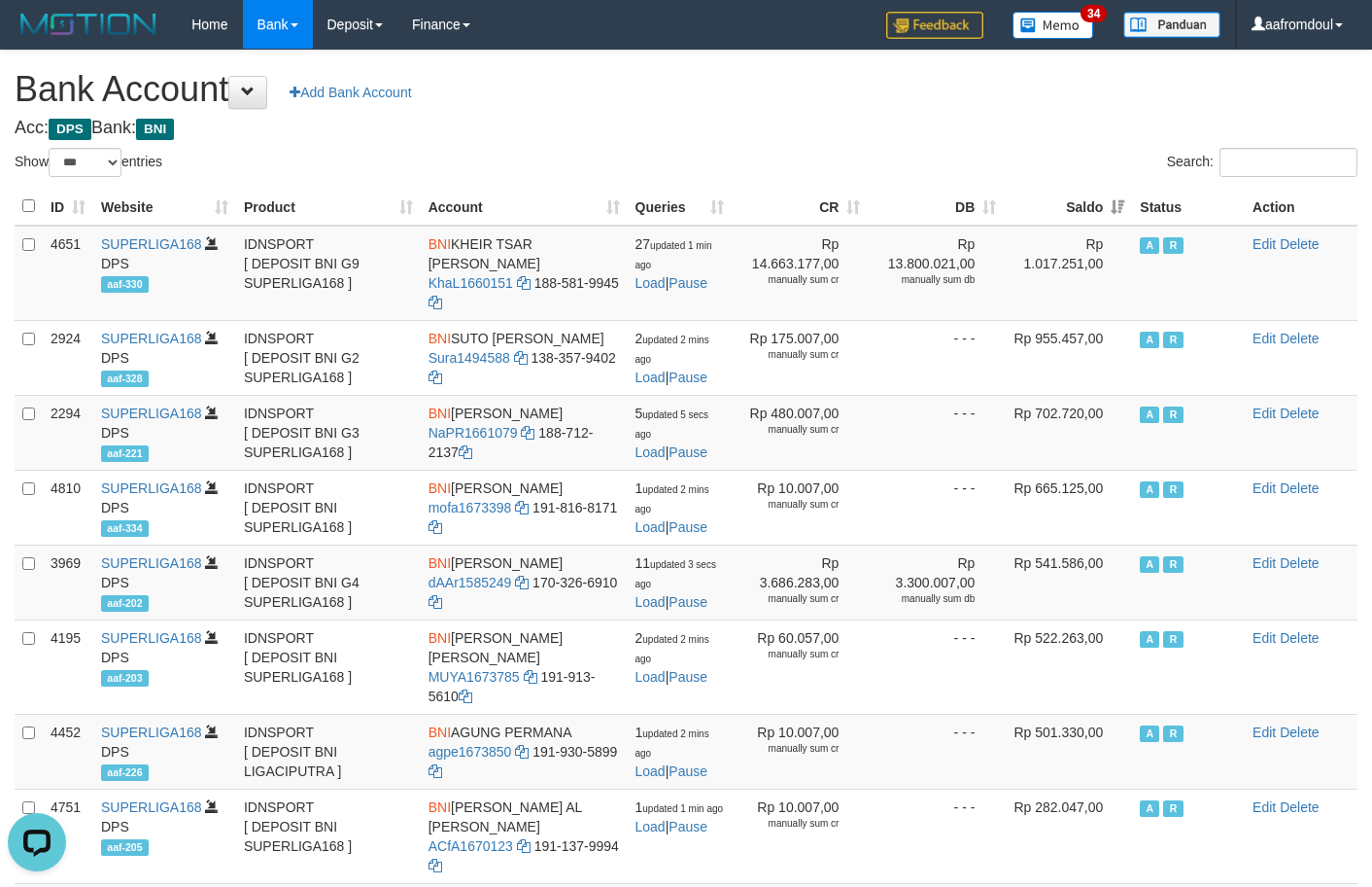
click at [1123, 213] on th "Saldo" at bounding box center [1067, 207] width 128 height 38
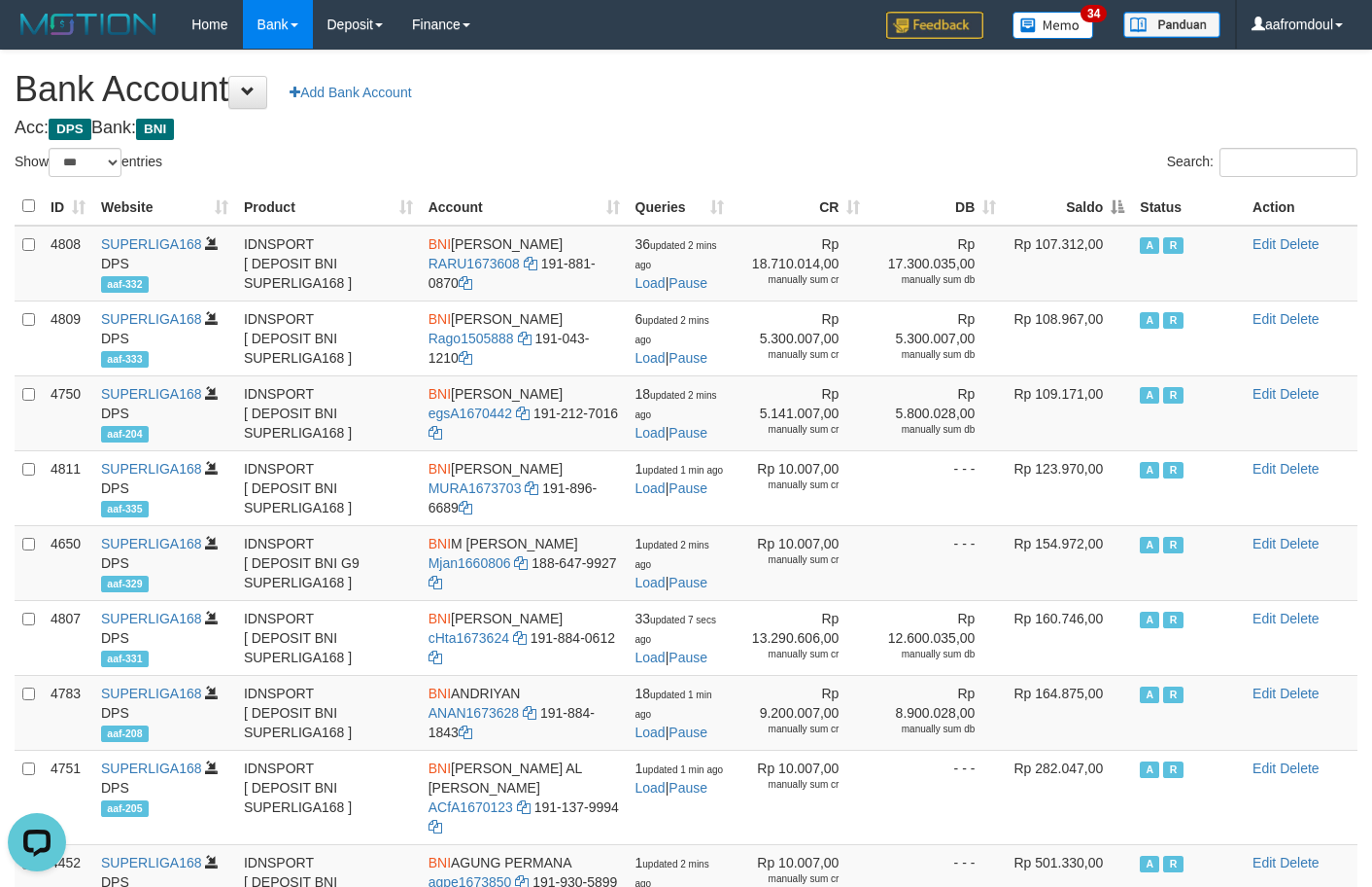
click at [1123, 213] on th "Saldo" at bounding box center [1067, 207] width 128 height 38
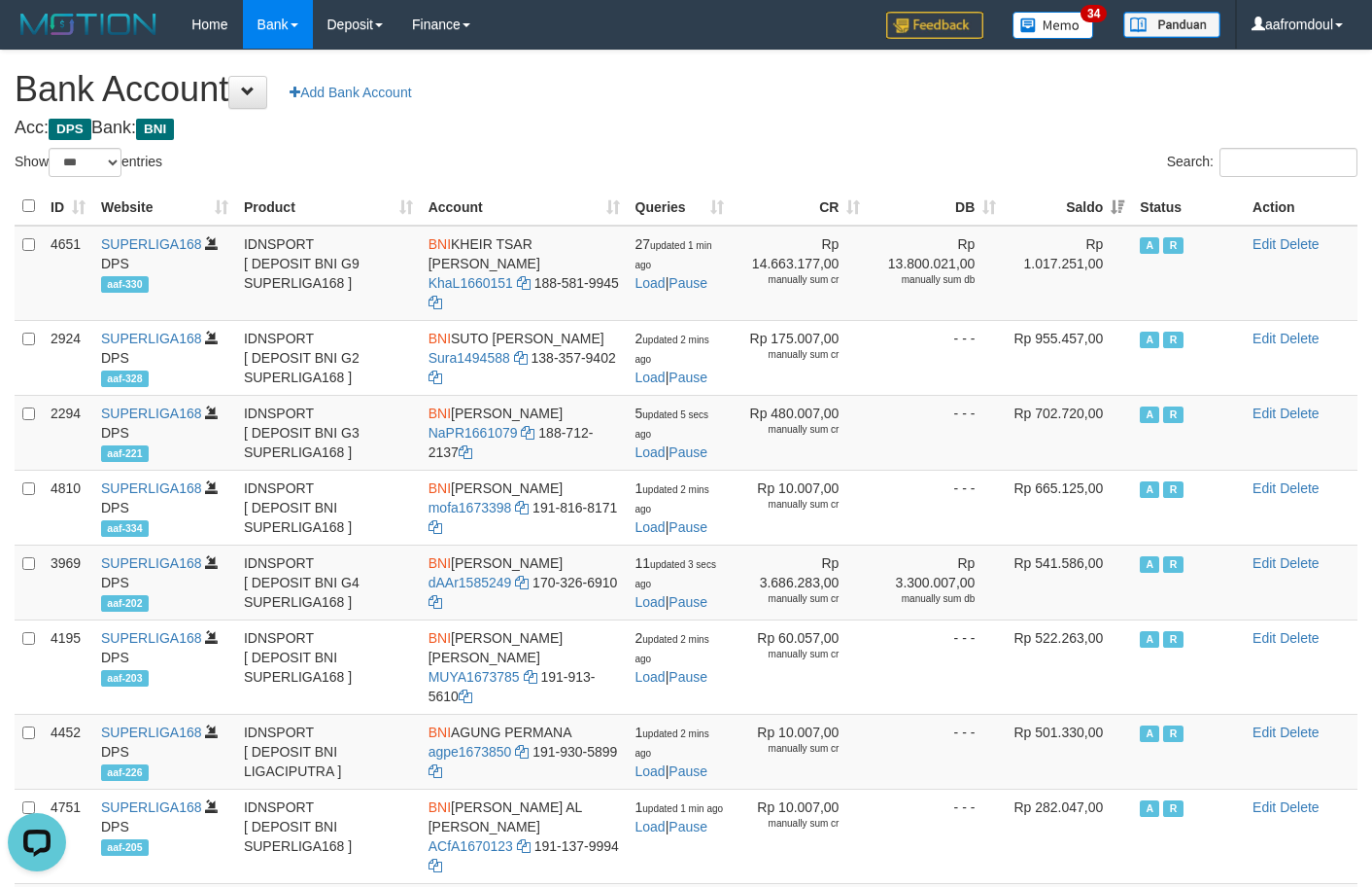
click at [1123, 213] on th "Saldo" at bounding box center [1067, 207] width 128 height 38
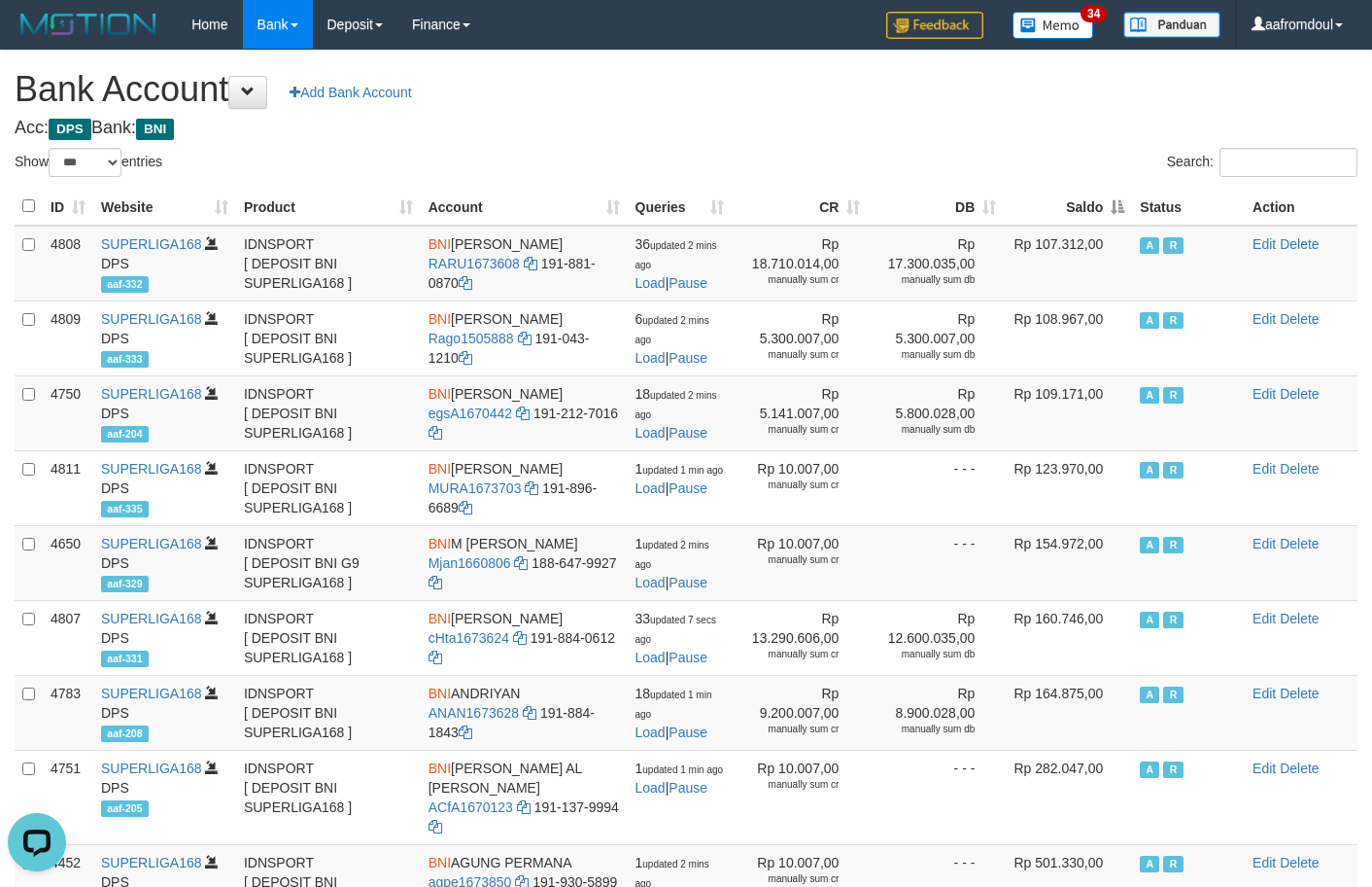
click at [1123, 213] on th "Saldo" at bounding box center [1067, 207] width 128 height 38
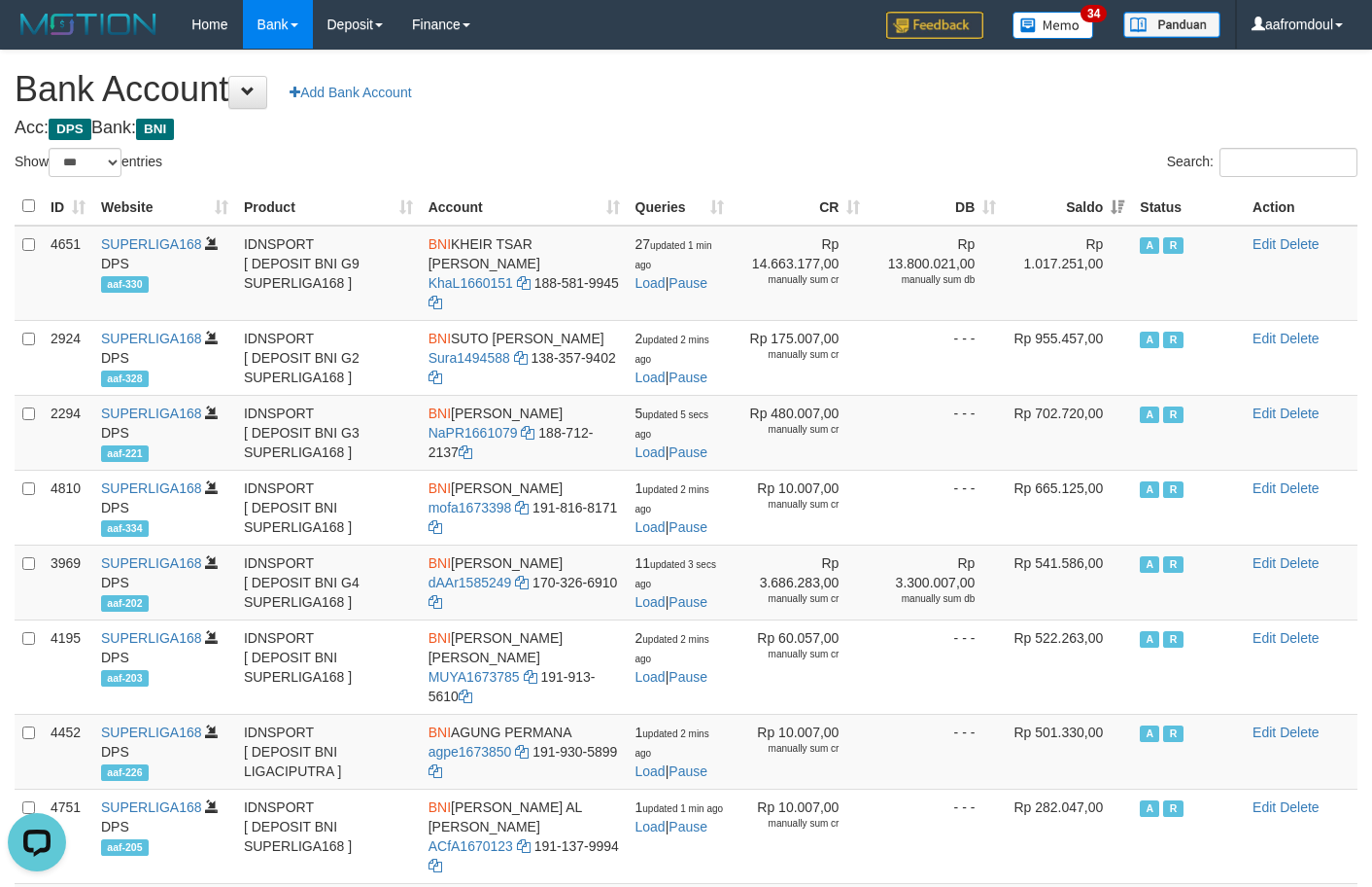
click at [1123, 213] on th "Saldo" at bounding box center [1067, 207] width 128 height 38
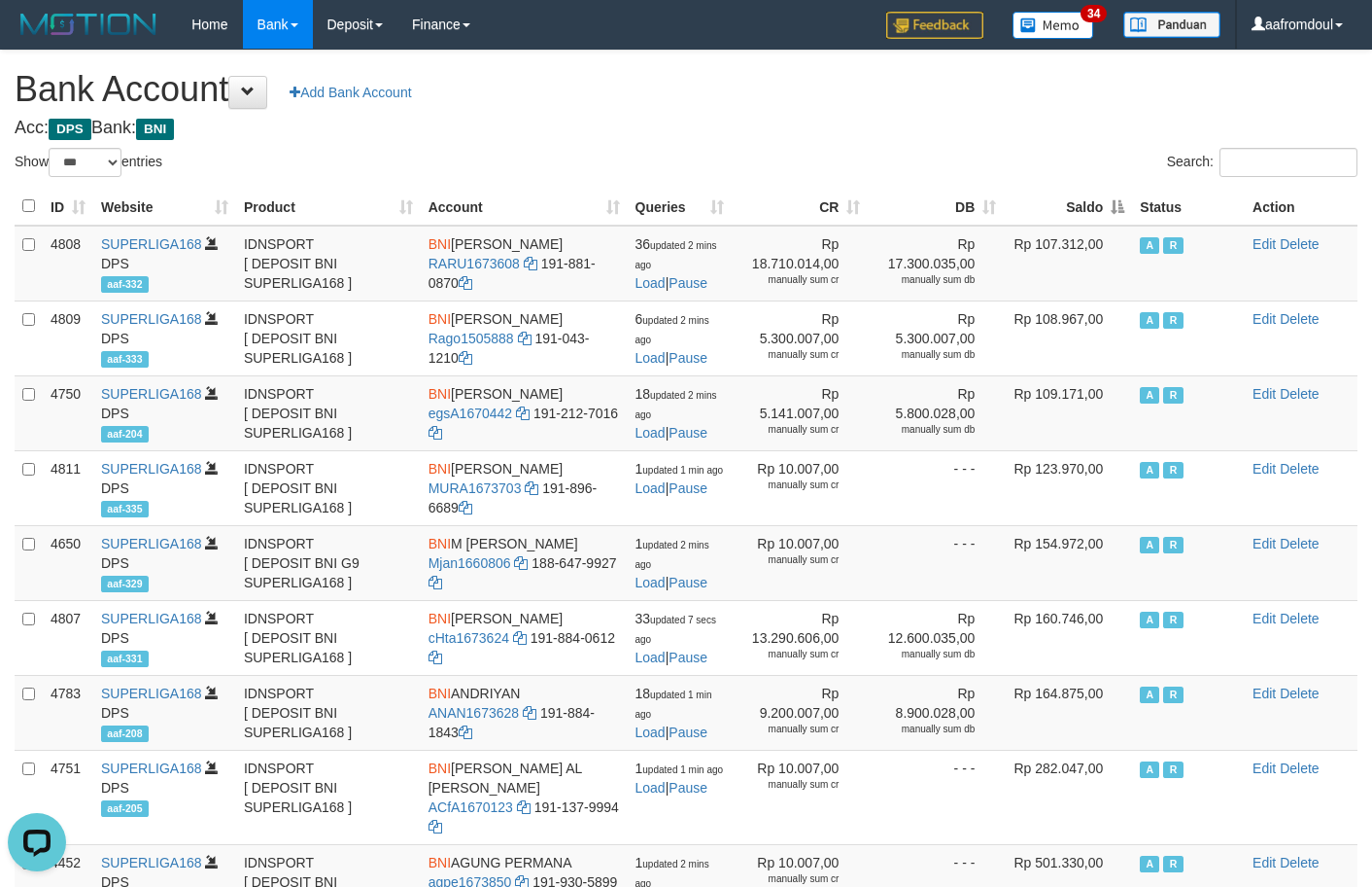
click at [1123, 213] on th "Saldo" at bounding box center [1067, 207] width 128 height 38
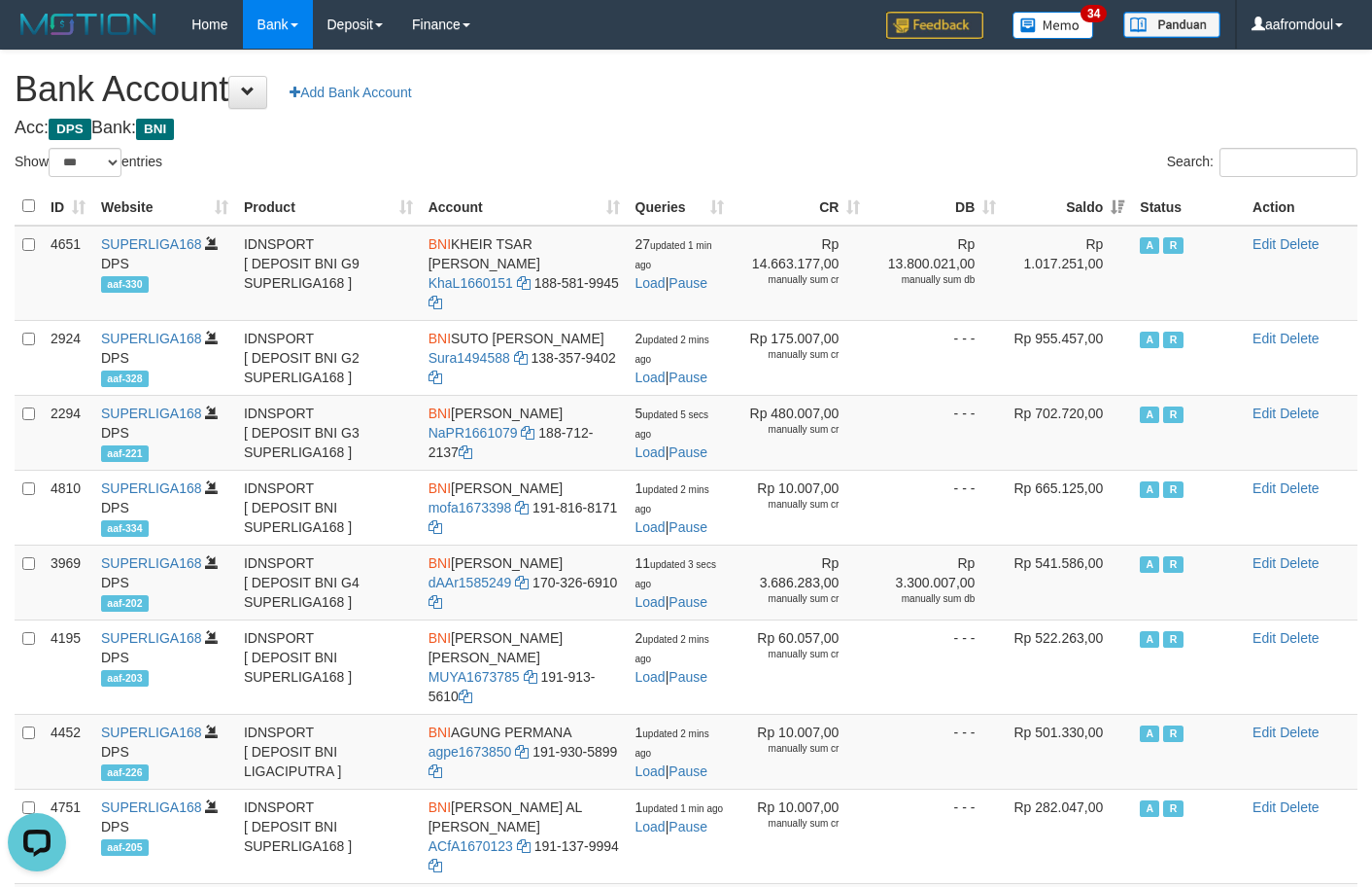
click at [1123, 213] on th "Saldo" at bounding box center [1067, 207] width 128 height 38
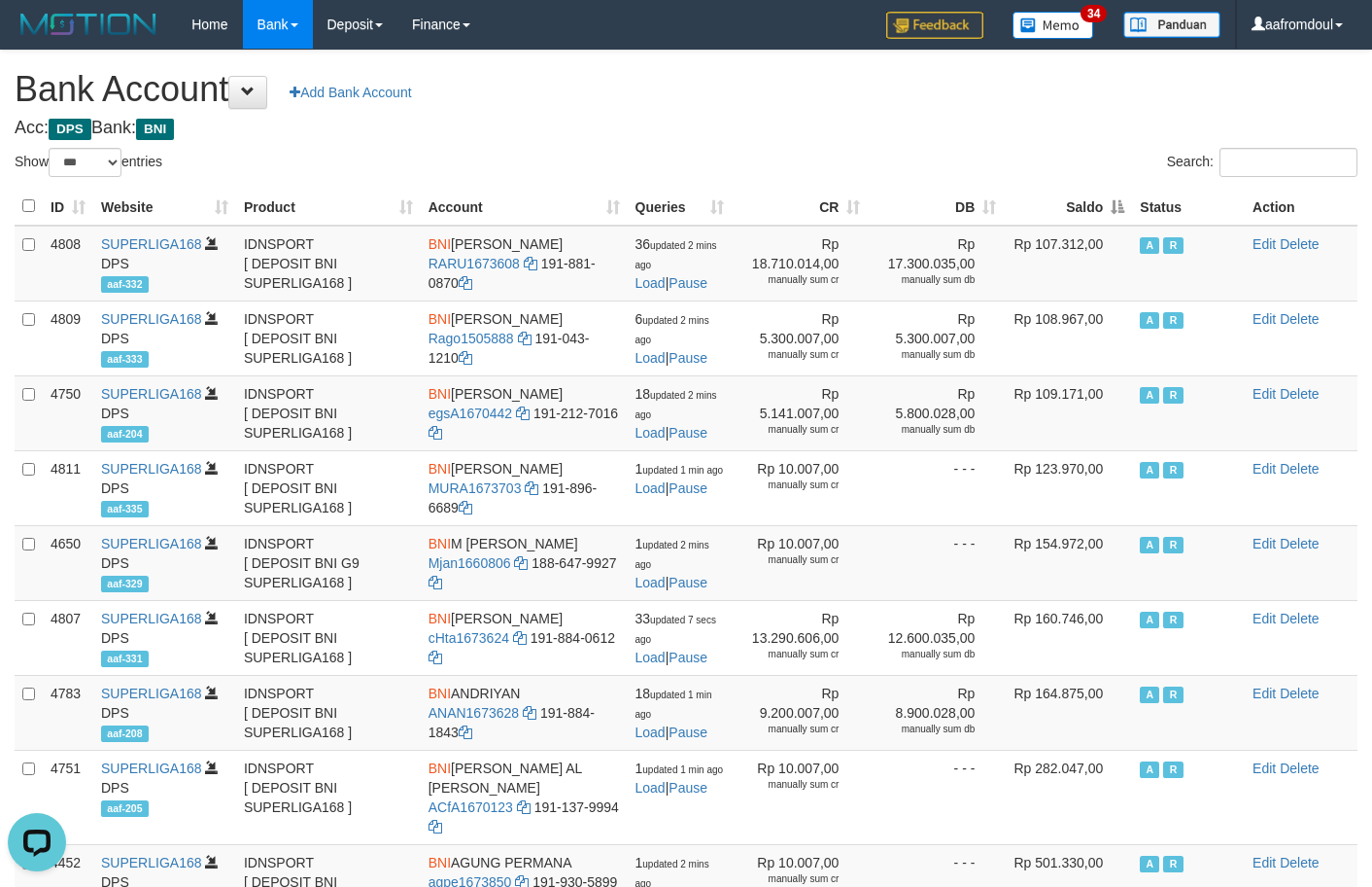
click at [1123, 213] on th "Saldo" at bounding box center [1067, 207] width 128 height 38
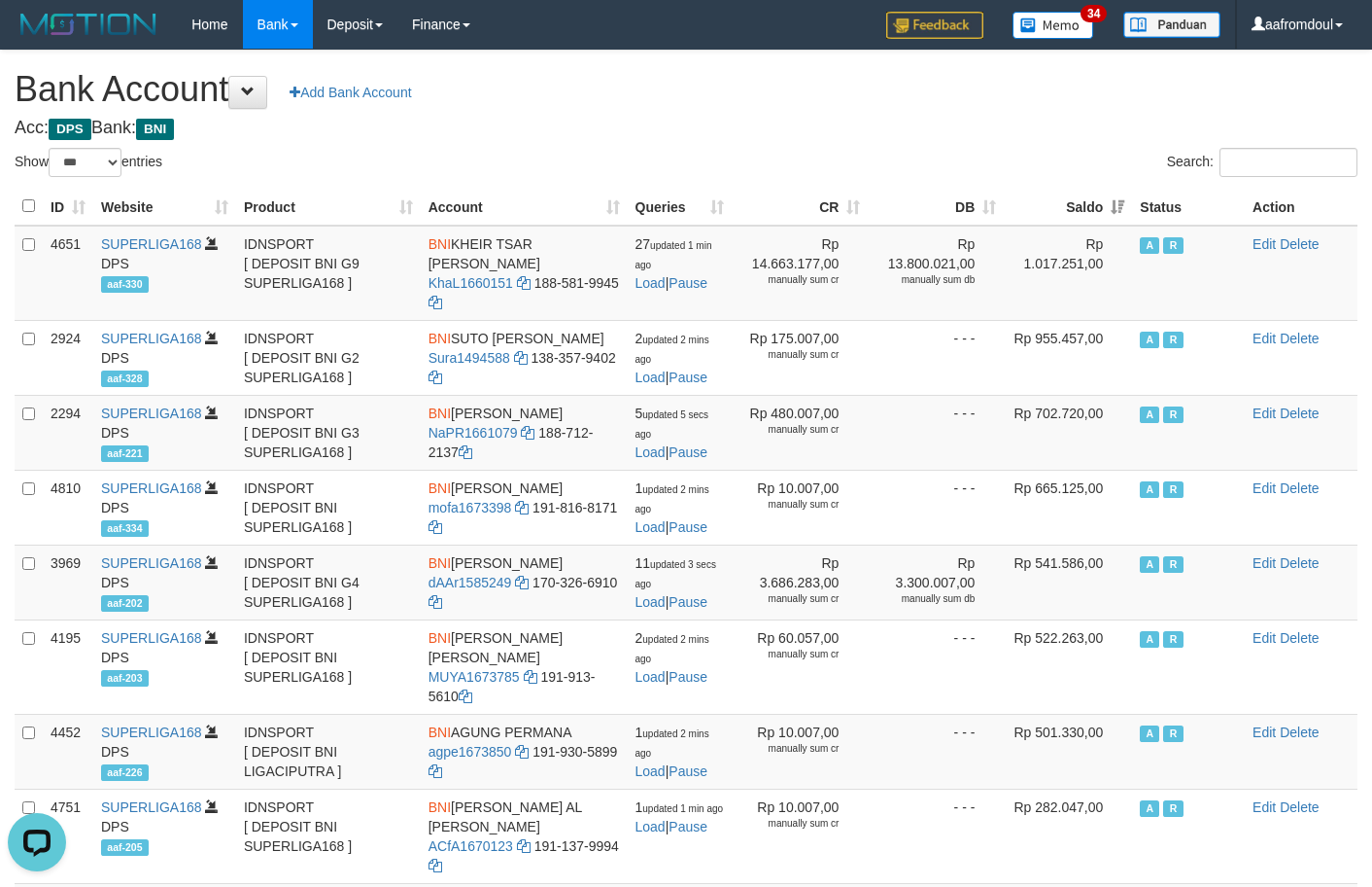
drag, startPoint x: 1119, startPoint y: 219, endPoint x: 1096, endPoint y: 226, distance: 24.0
click at [1099, 224] on th "Saldo" at bounding box center [1067, 207] width 128 height 38
drag, startPoint x: 1096, startPoint y: 226, endPoint x: 1087, endPoint y: 233, distance: 11.4
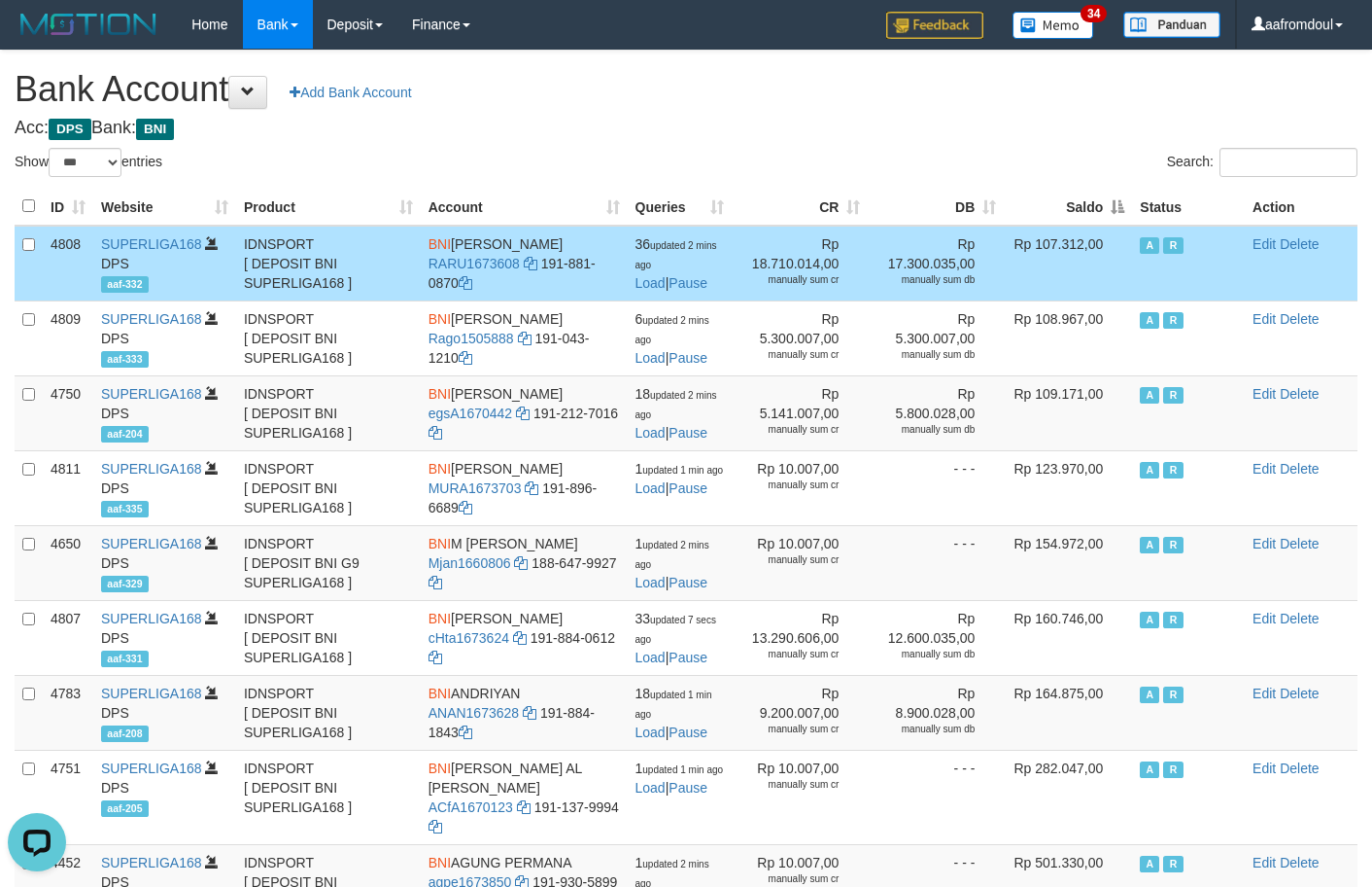
click at [1086, 233] on td "Rp 107.312,00" at bounding box center [1067, 264] width 128 height 76
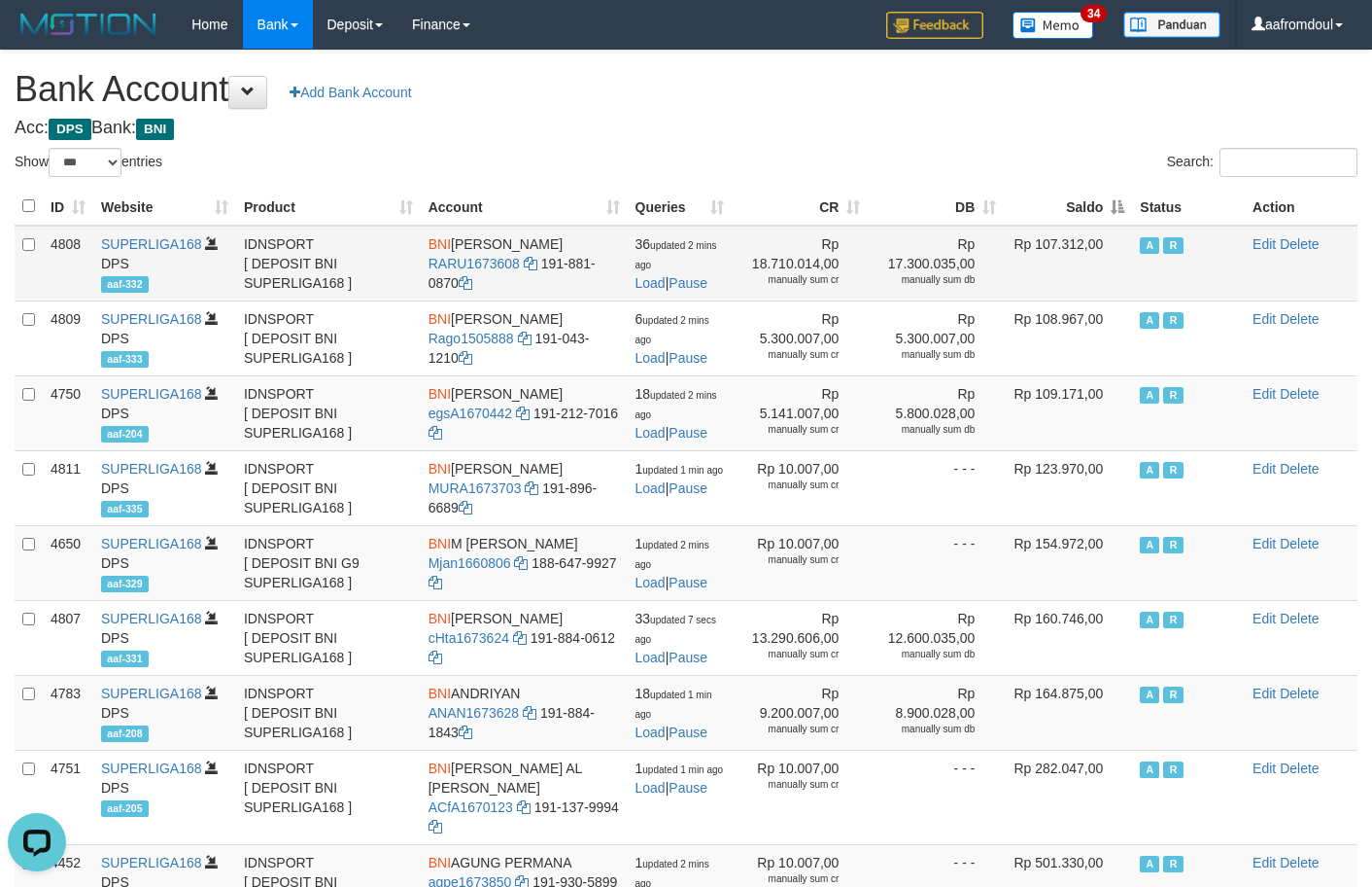
click at [1078, 233] on td "Rp 107.312,00" at bounding box center [1067, 264] width 128 height 76
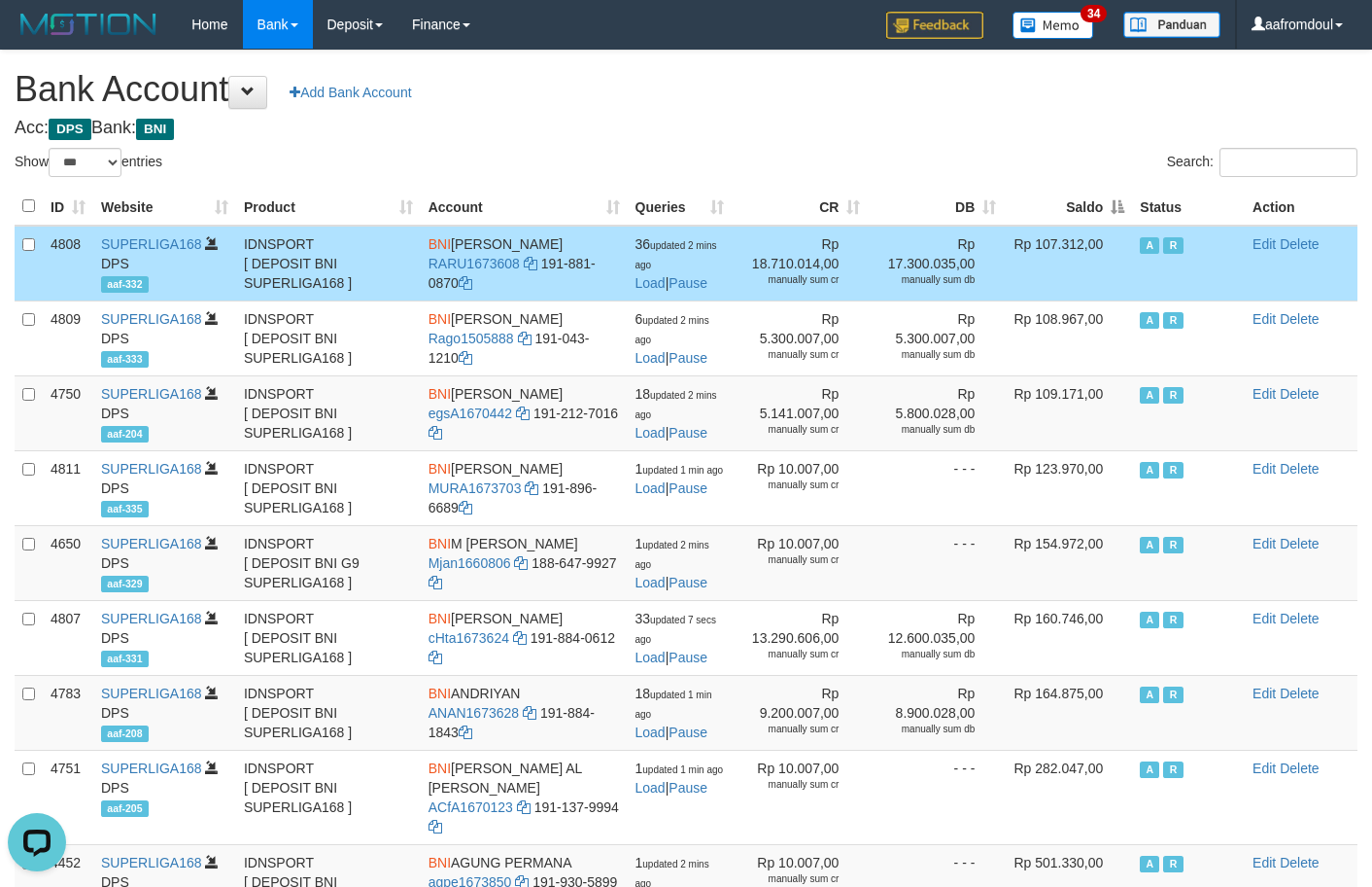
click at [1067, 233] on td "Rp 107.312,00" at bounding box center [1067, 264] width 128 height 76
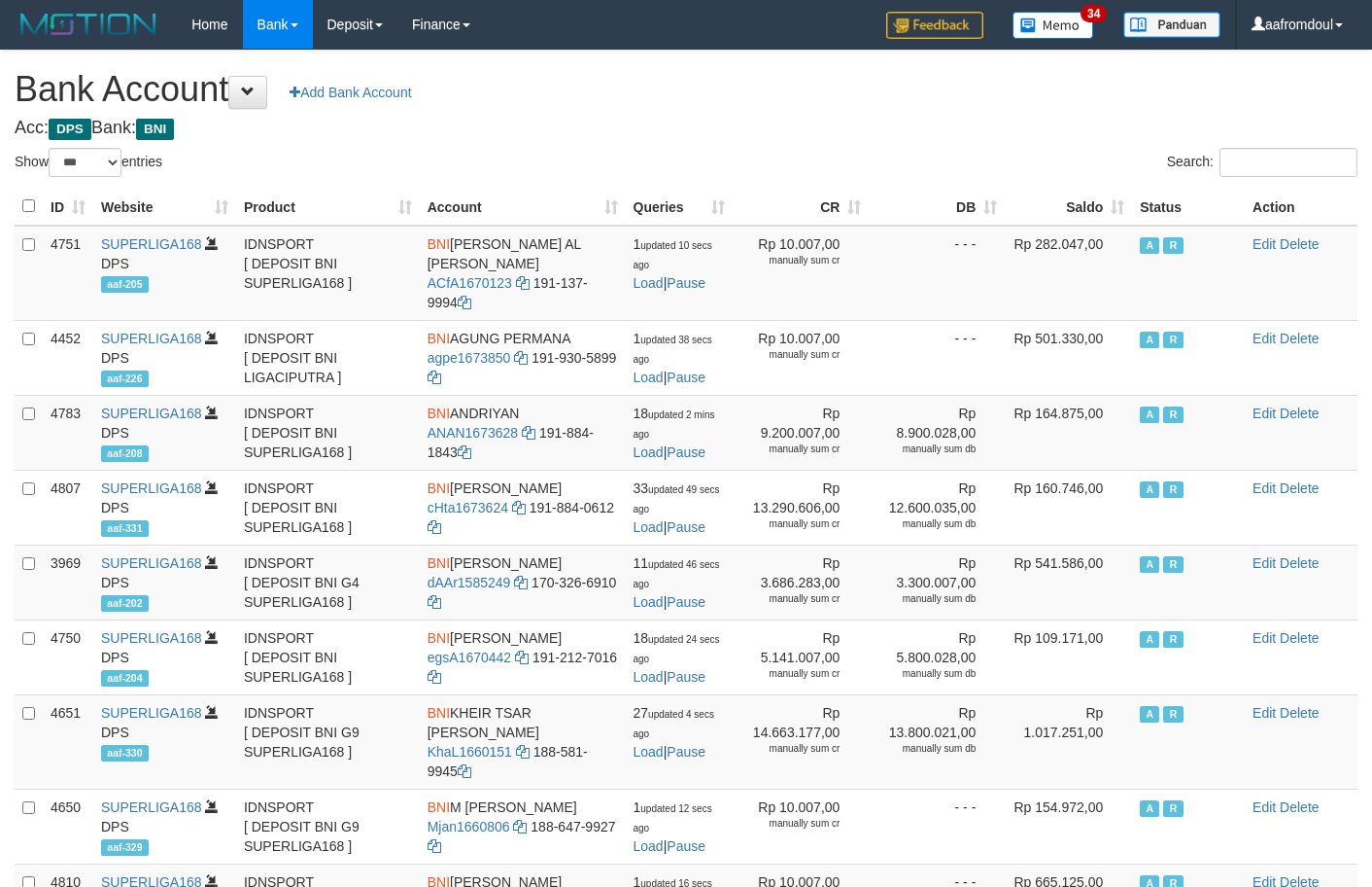
select select "***"
click at [1125, 223] on th "Saldo" at bounding box center [1068, 207] width 128 height 38
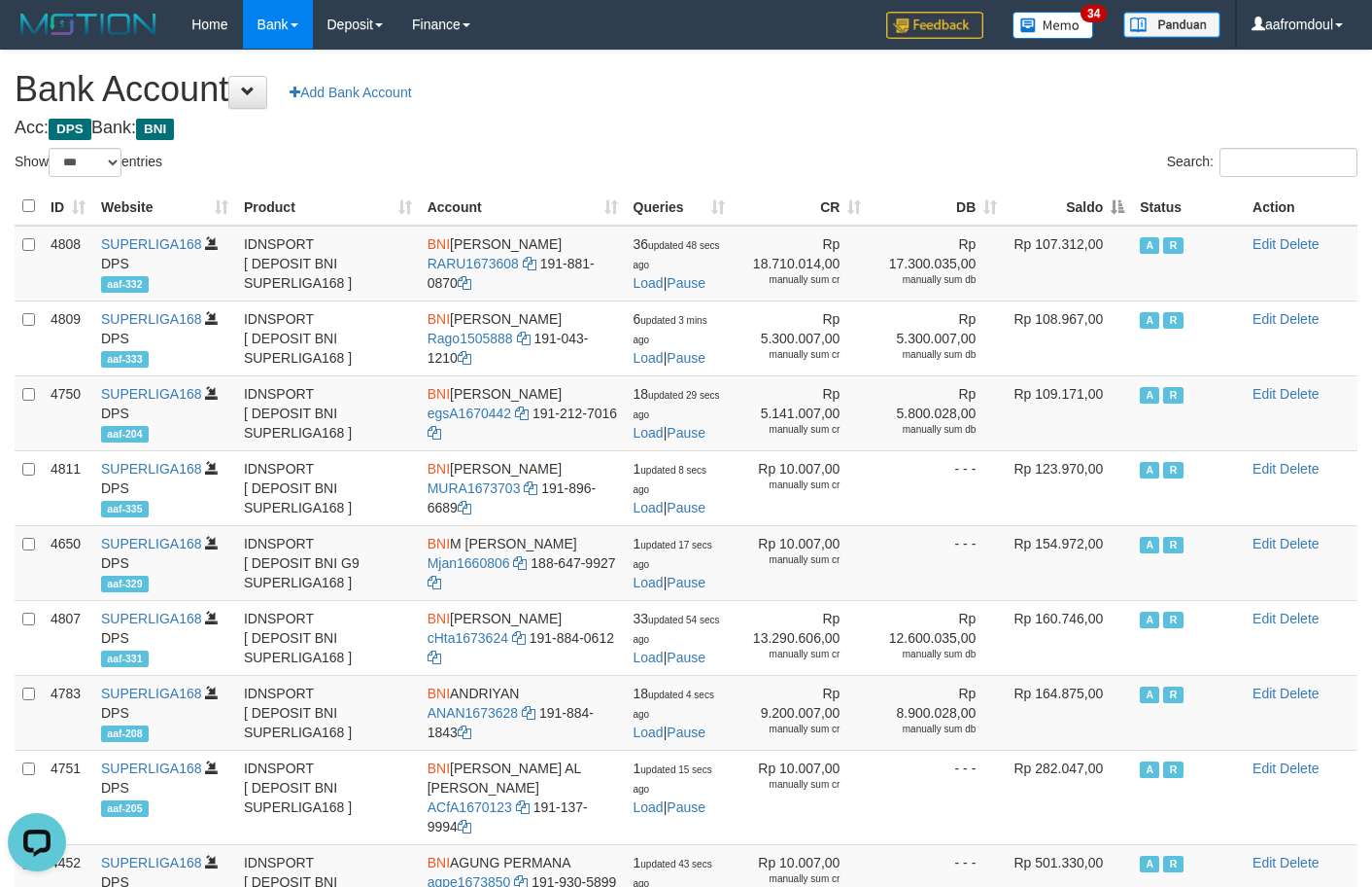
click at [1125, 223] on th "Saldo" at bounding box center [1068, 207] width 128 height 38
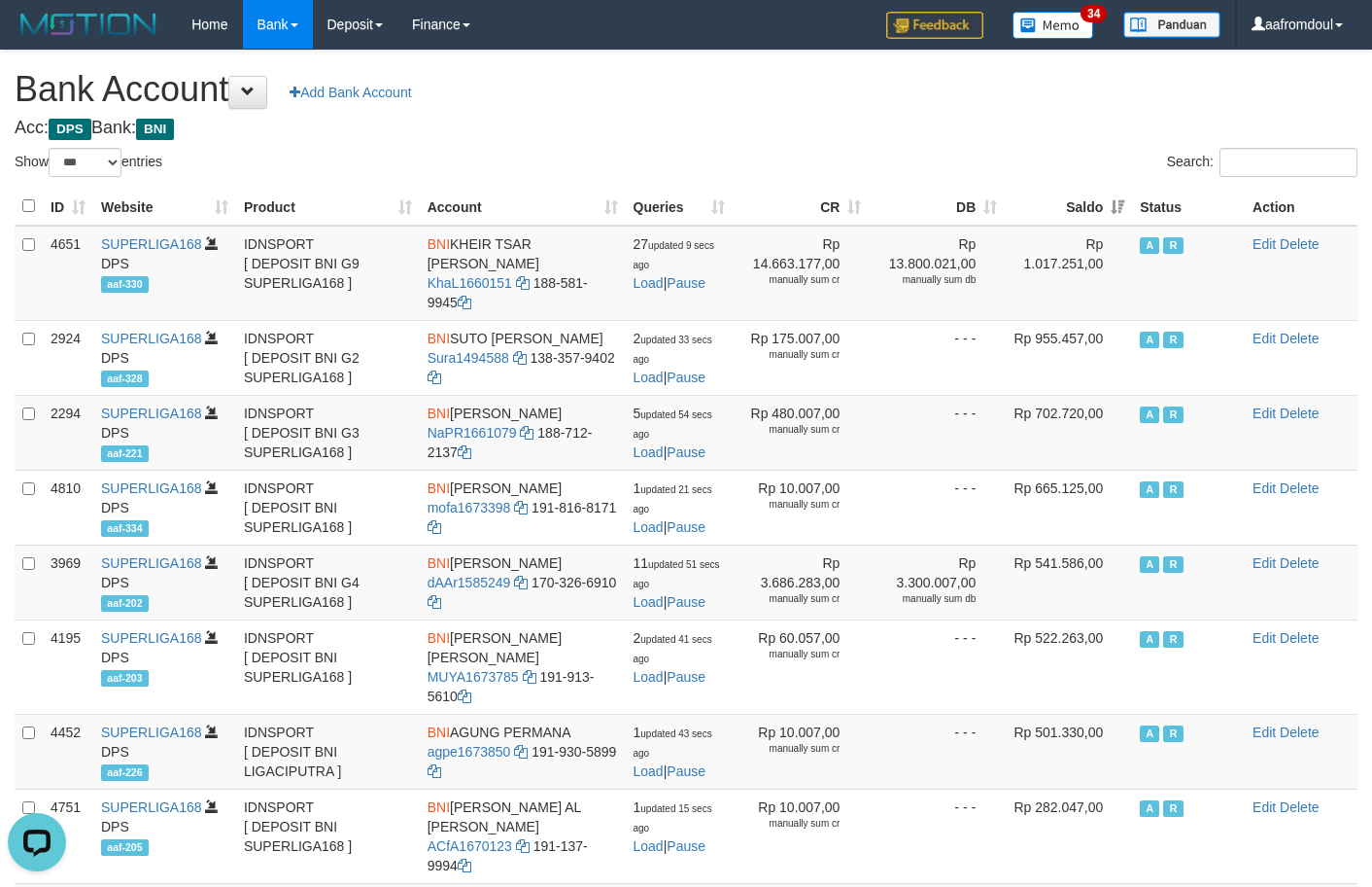
click at [1128, 219] on th "Saldo" at bounding box center [1068, 207] width 128 height 38
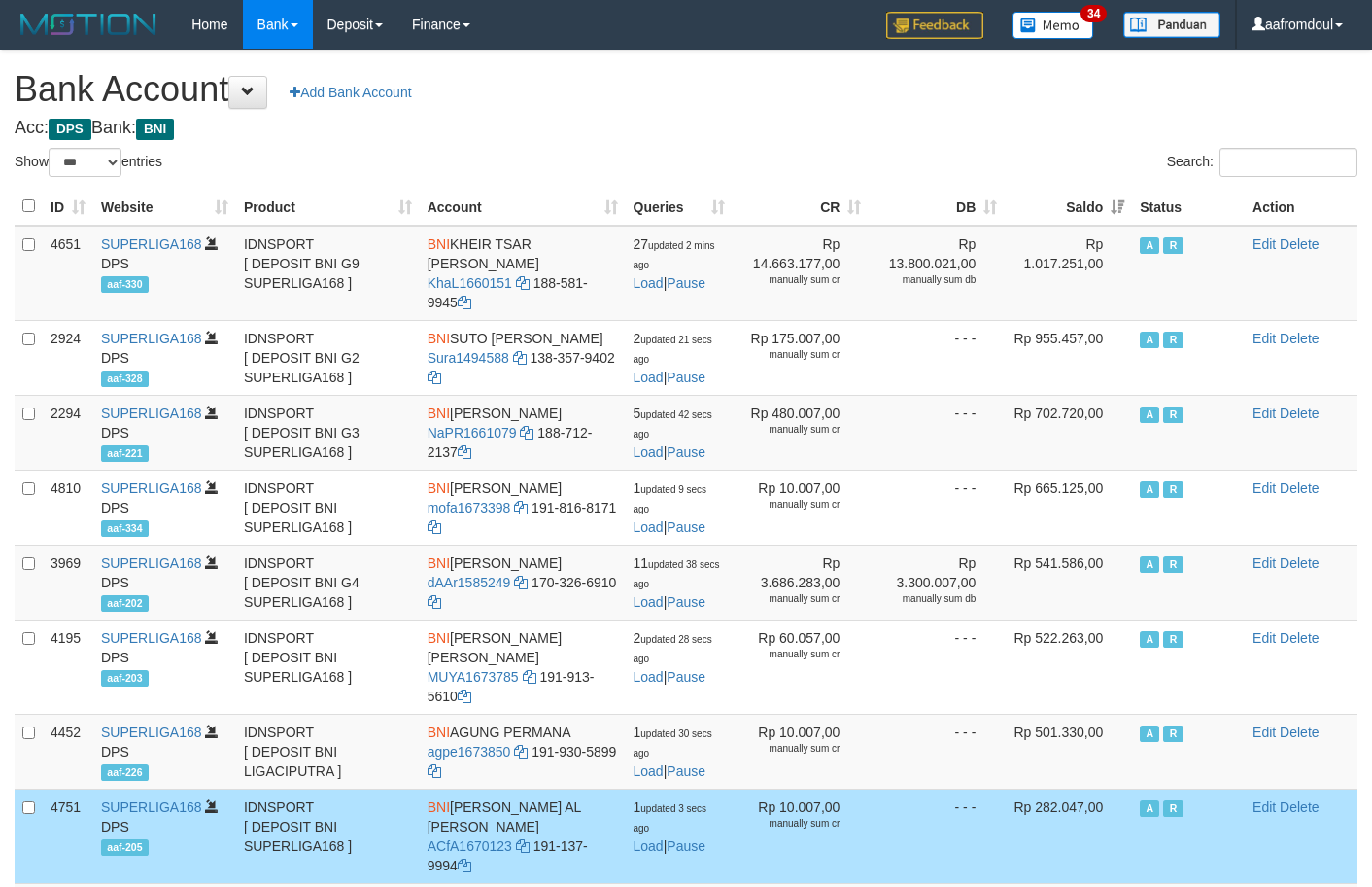
select select "***"
click at [1138, 206] on th "Status" at bounding box center [1188, 207] width 113 height 38
click at [1138, 205] on th "Status" at bounding box center [1188, 207] width 113 height 38
click at [1100, 205] on th "Saldo" at bounding box center [1068, 207] width 128 height 38
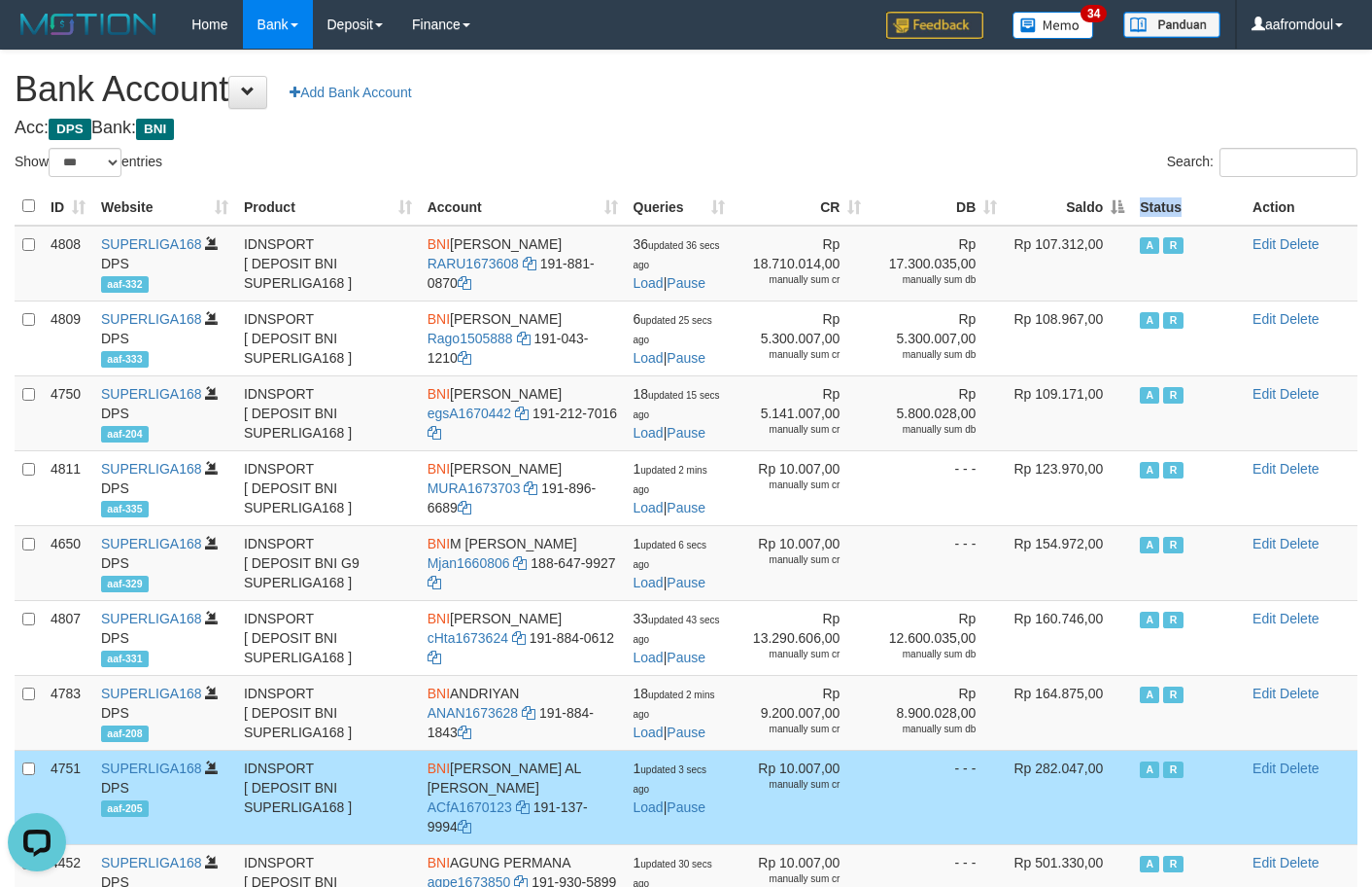
drag, startPoint x: 1100, startPoint y: 205, endPoint x: 1382, endPoint y: 356, distance: 319.9
click at [1101, 206] on th "Saldo" at bounding box center [1068, 207] width 128 height 38
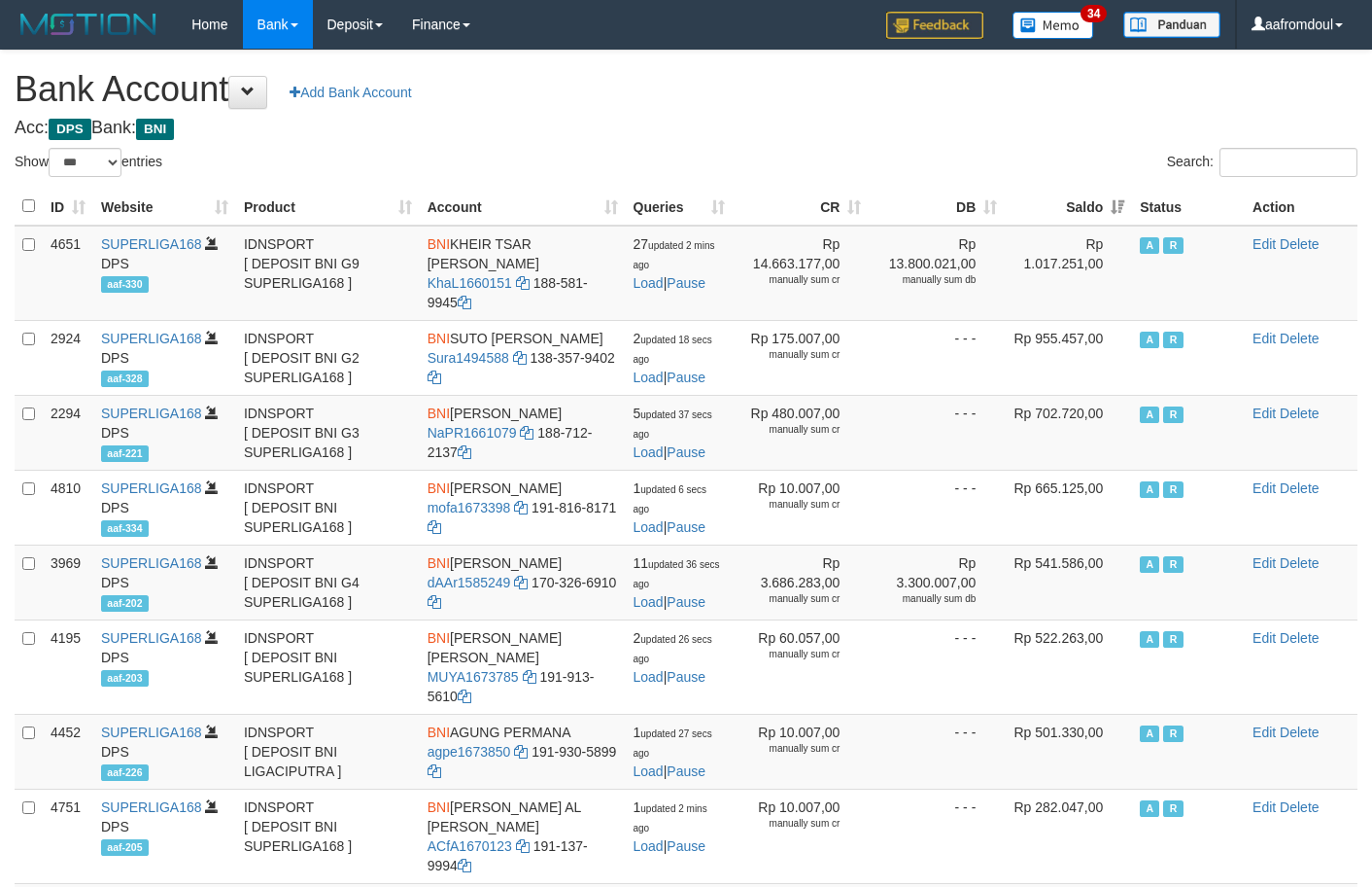
select select "***"
click at [1121, 213] on th "Saldo" at bounding box center [1068, 207] width 128 height 38
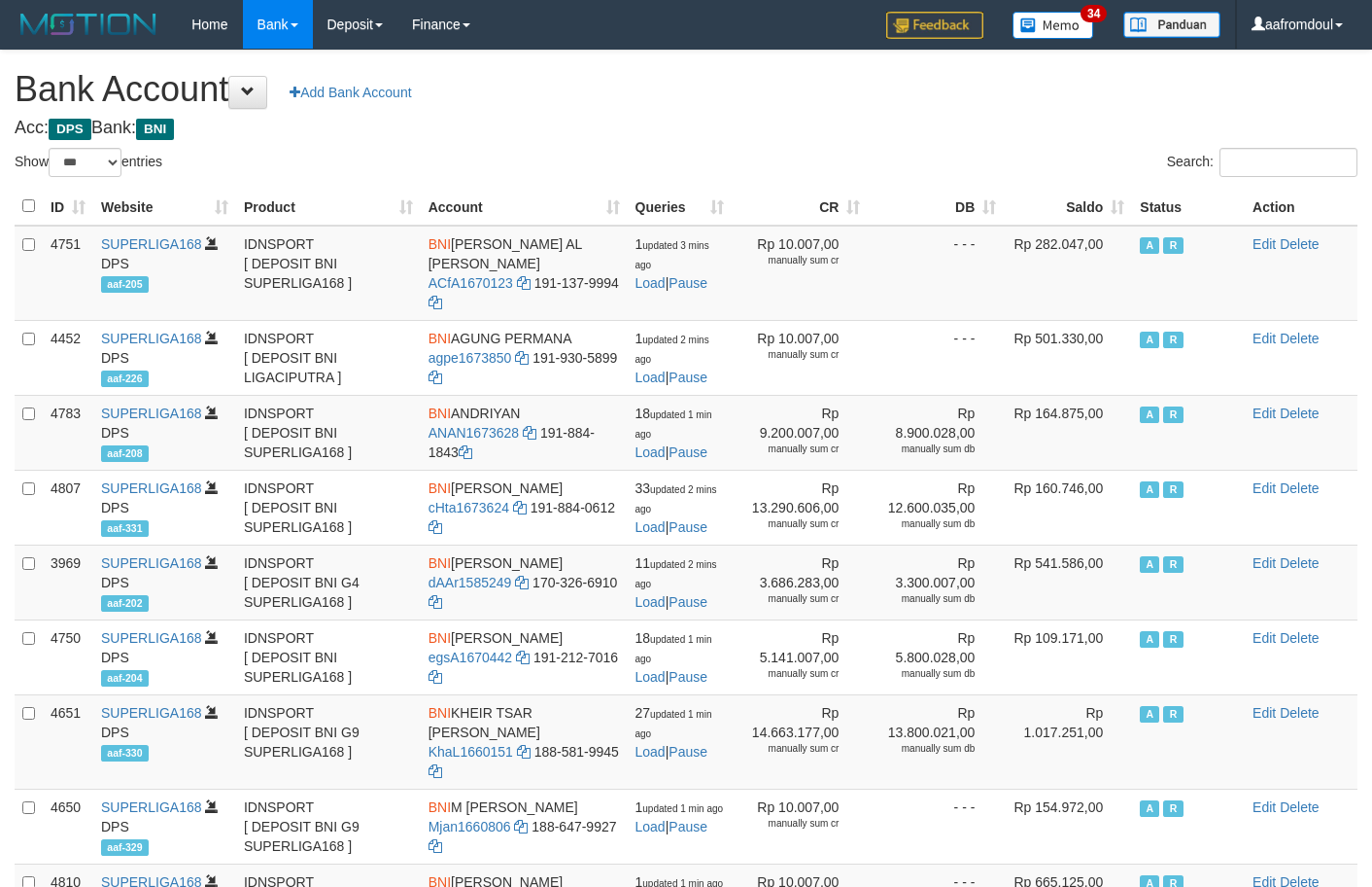
select select "***"
click at [1109, 201] on th "Saldo" at bounding box center [1067, 207] width 128 height 38
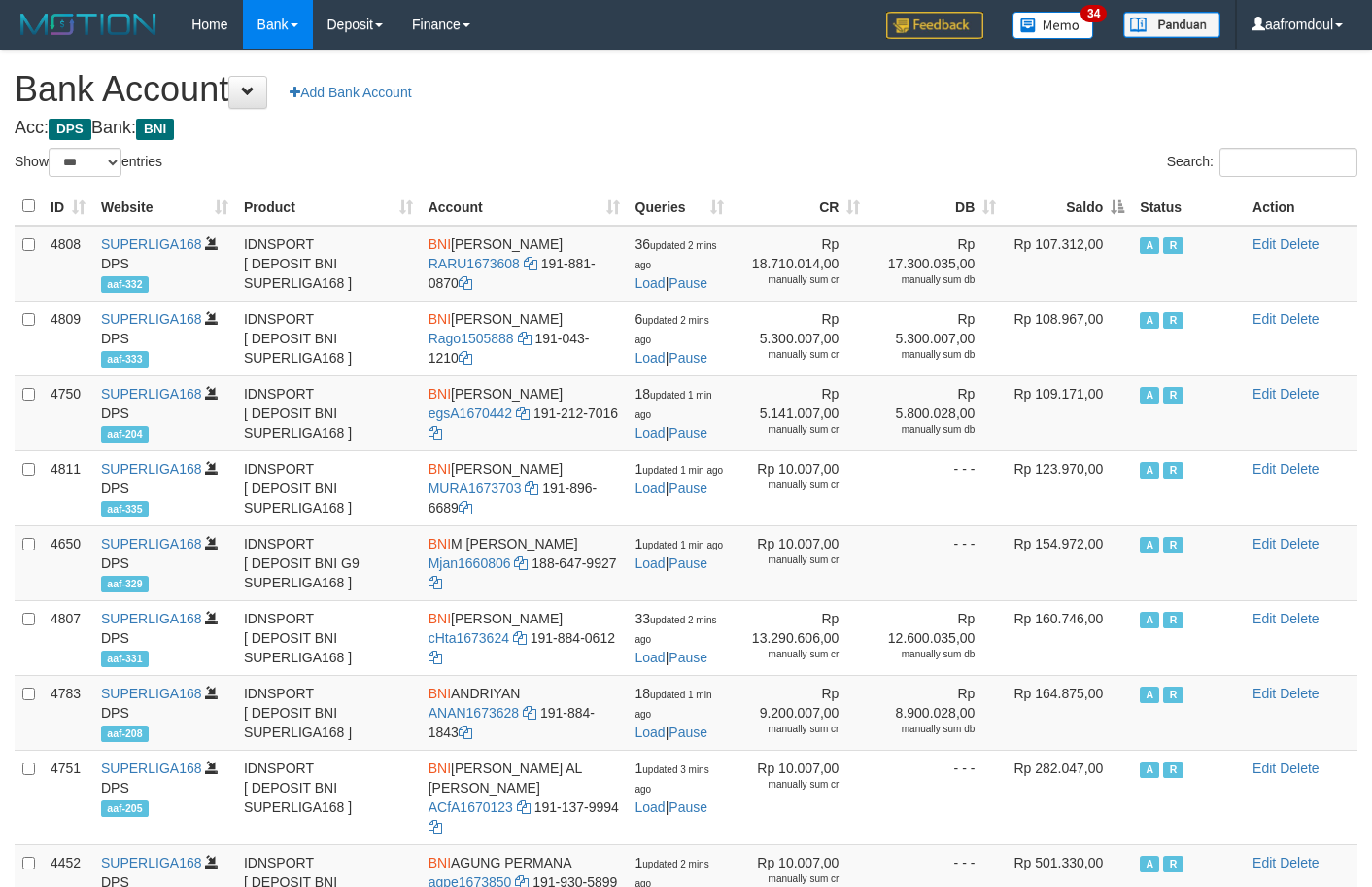
click at [1109, 201] on th "Saldo" at bounding box center [1067, 207] width 128 height 38
click at [1114, 227] on td "Rp 107.312,00" at bounding box center [1067, 264] width 128 height 76
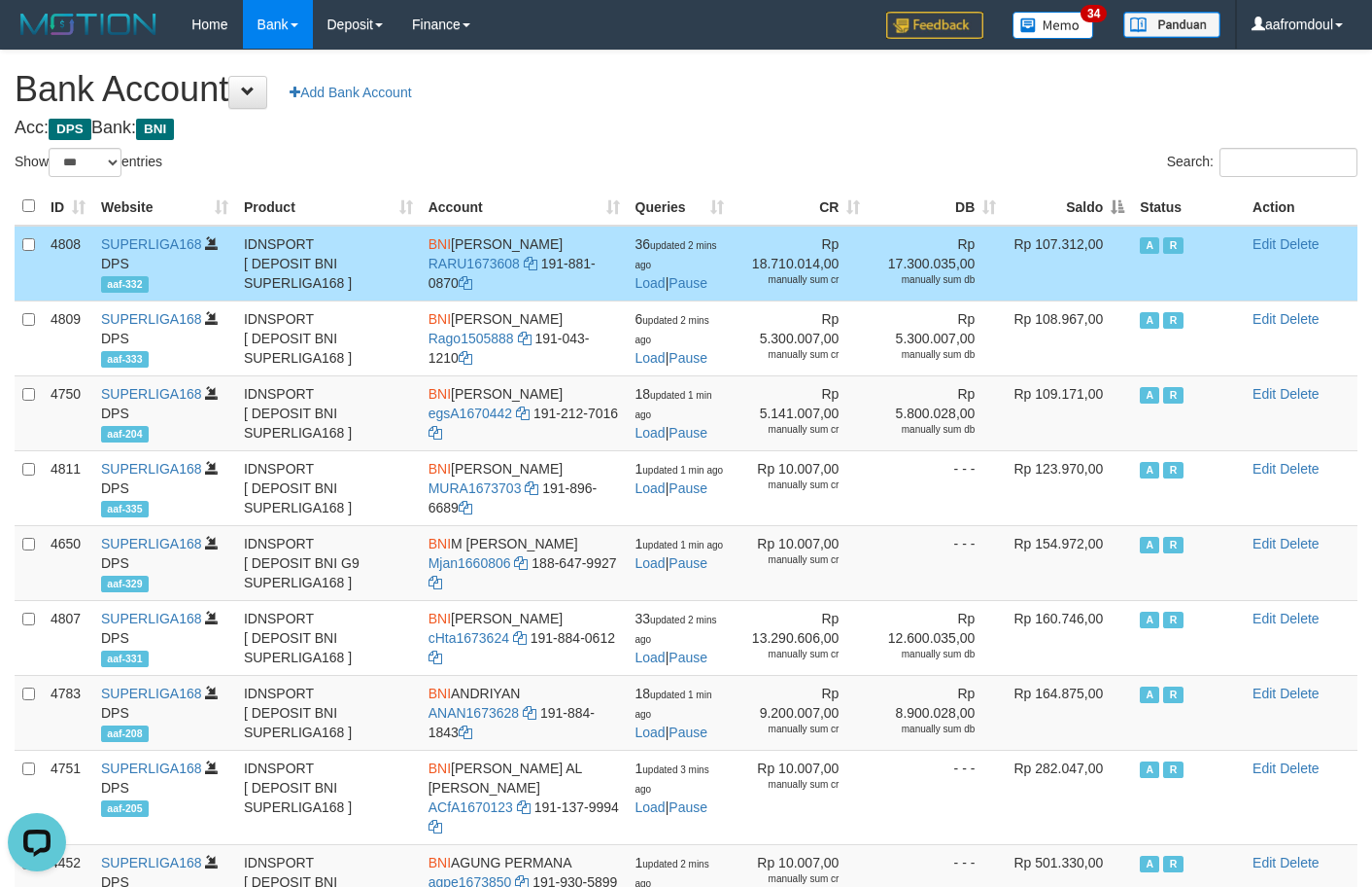
drag, startPoint x: 1114, startPoint y: 227, endPoint x: 1110, endPoint y: 217, distance: 10.8
click at [1113, 226] on td "Rp 107.312,00" at bounding box center [1067, 264] width 128 height 76
click at [1110, 217] on th "Saldo" at bounding box center [1067, 207] width 128 height 38
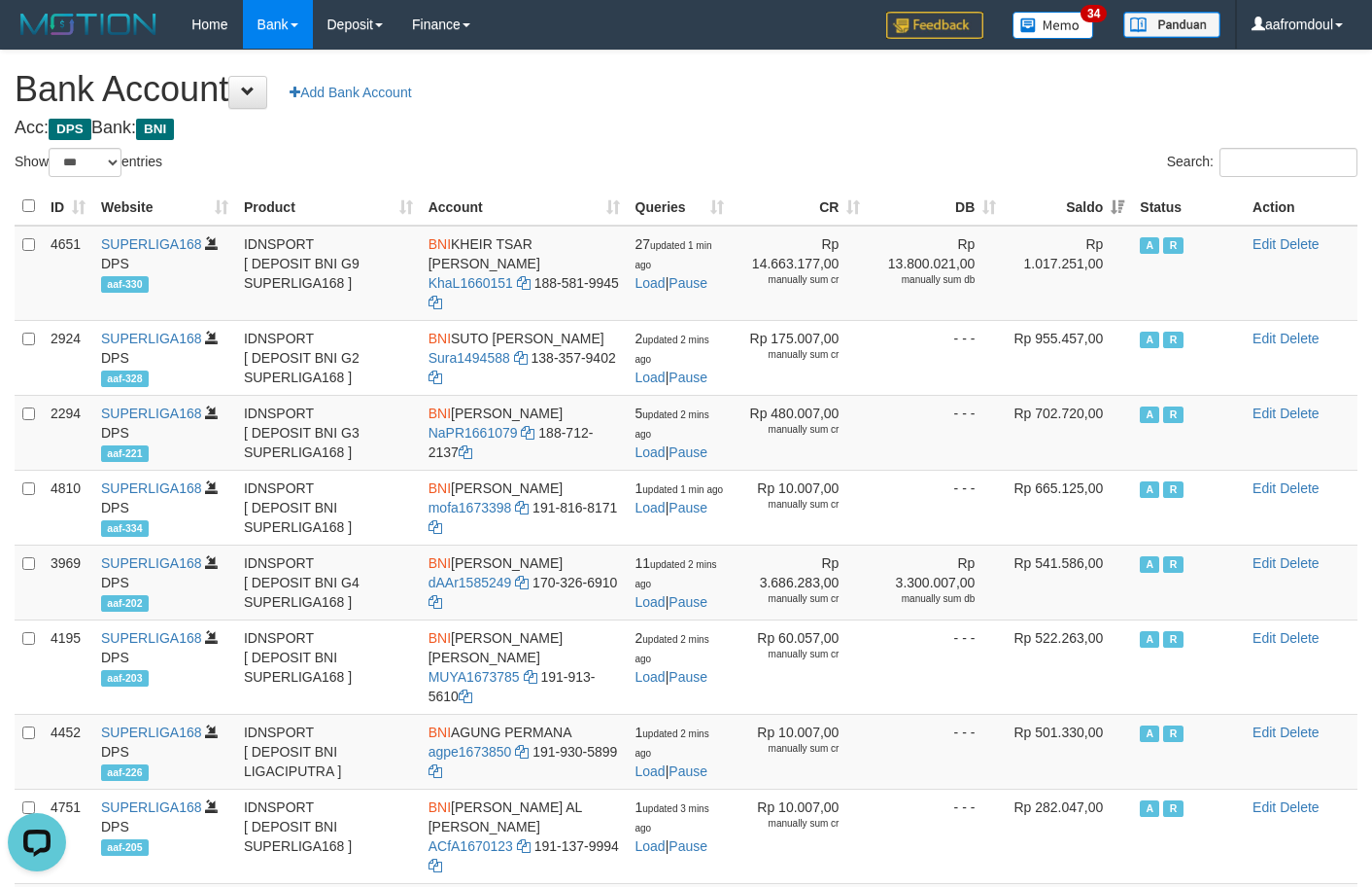
click at [1104, 214] on th "Saldo" at bounding box center [1067, 207] width 128 height 38
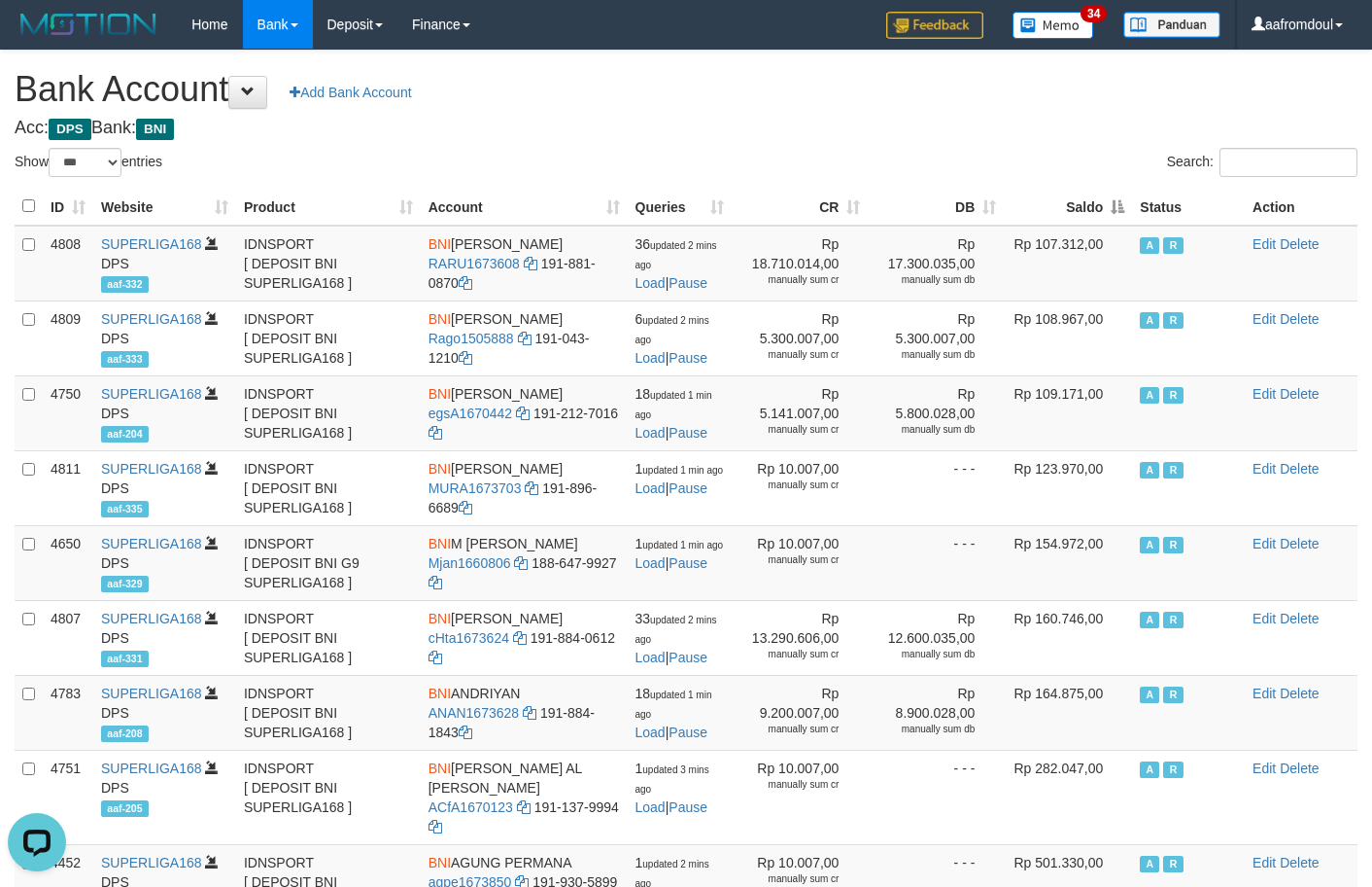
click at [1104, 214] on th "Saldo" at bounding box center [1067, 207] width 128 height 38
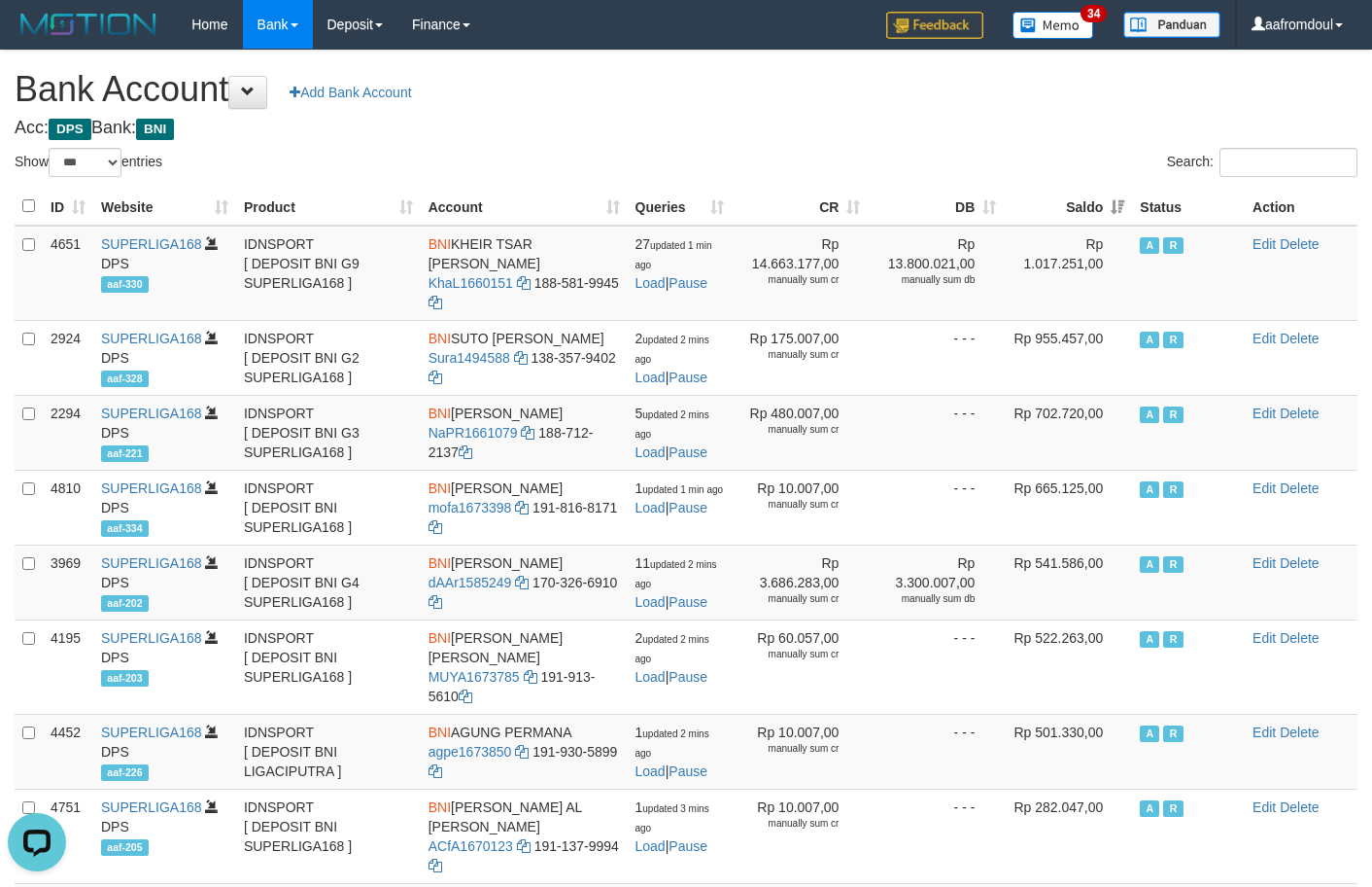
click at [1130, 214] on th "Saldo" at bounding box center [1067, 207] width 128 height 38
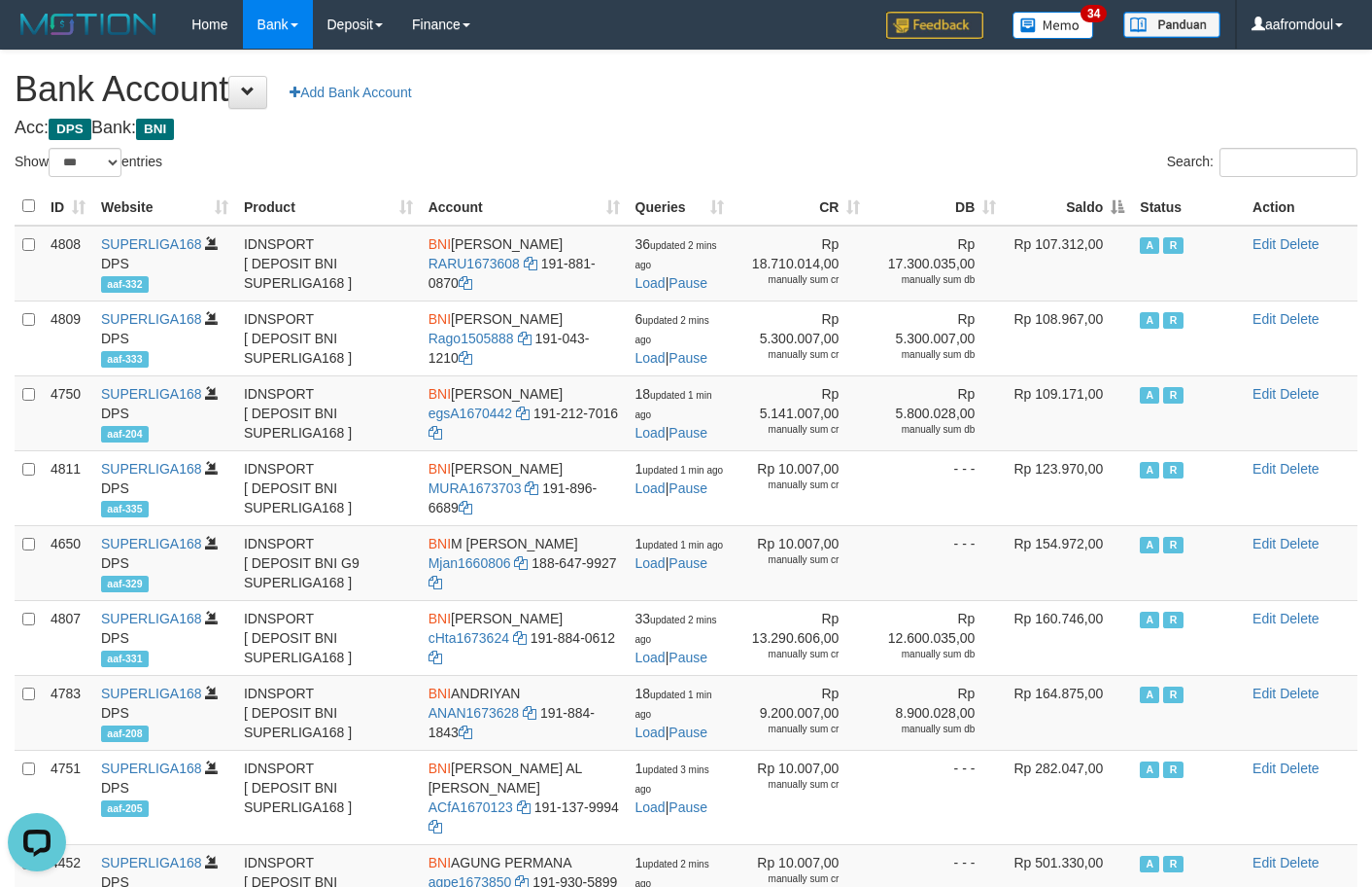
click at [1129, 214] on th "Saldo" at bounding box center [1067, 207] width 128 height 38
click at [1119, 204] on th "Saldo" at bounding box center [1067, 207] width 128 height 38
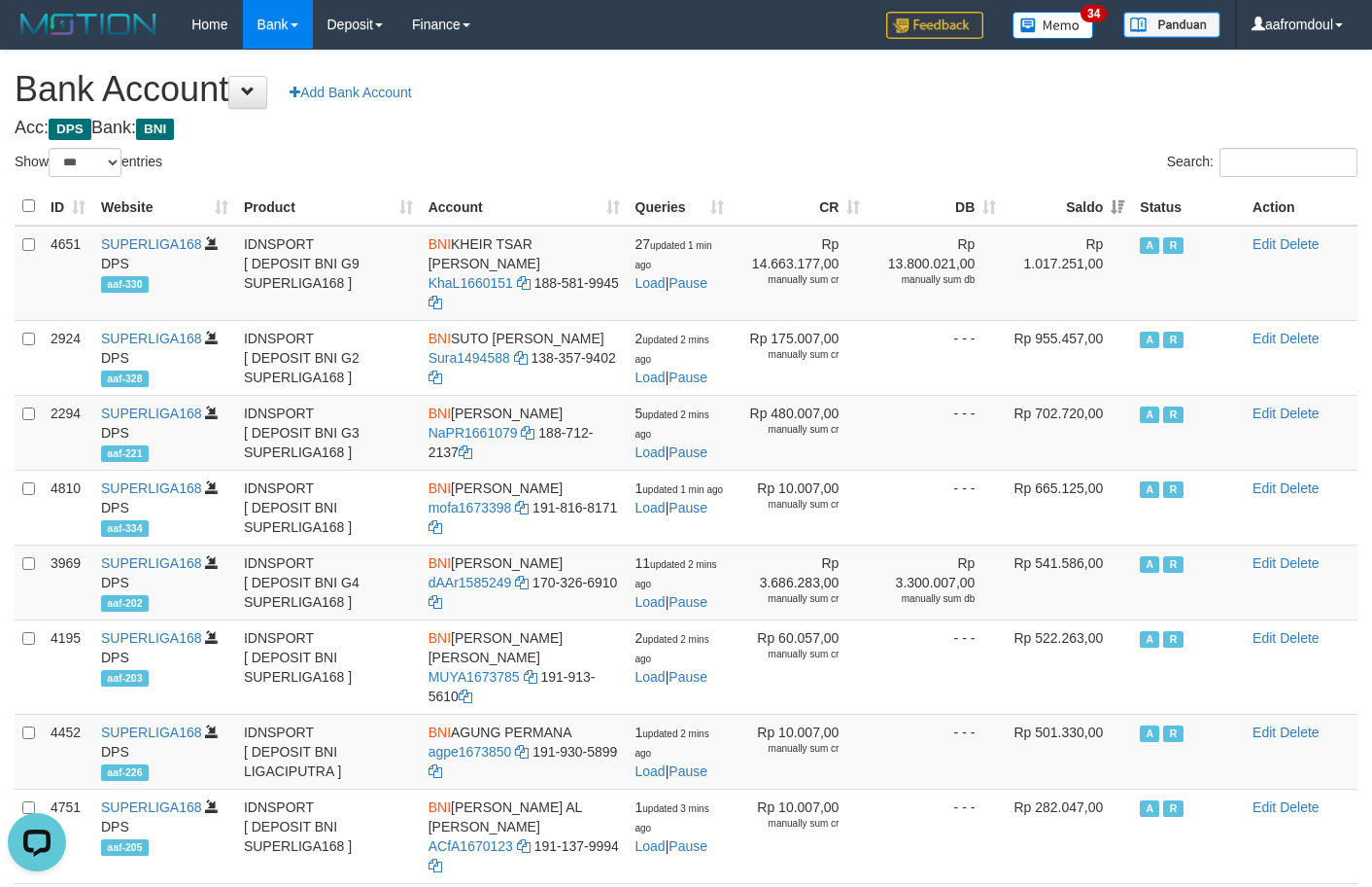
click at [1088, 200] on th "Saldo" at bounding box center [1067, 207] width 128 height 38
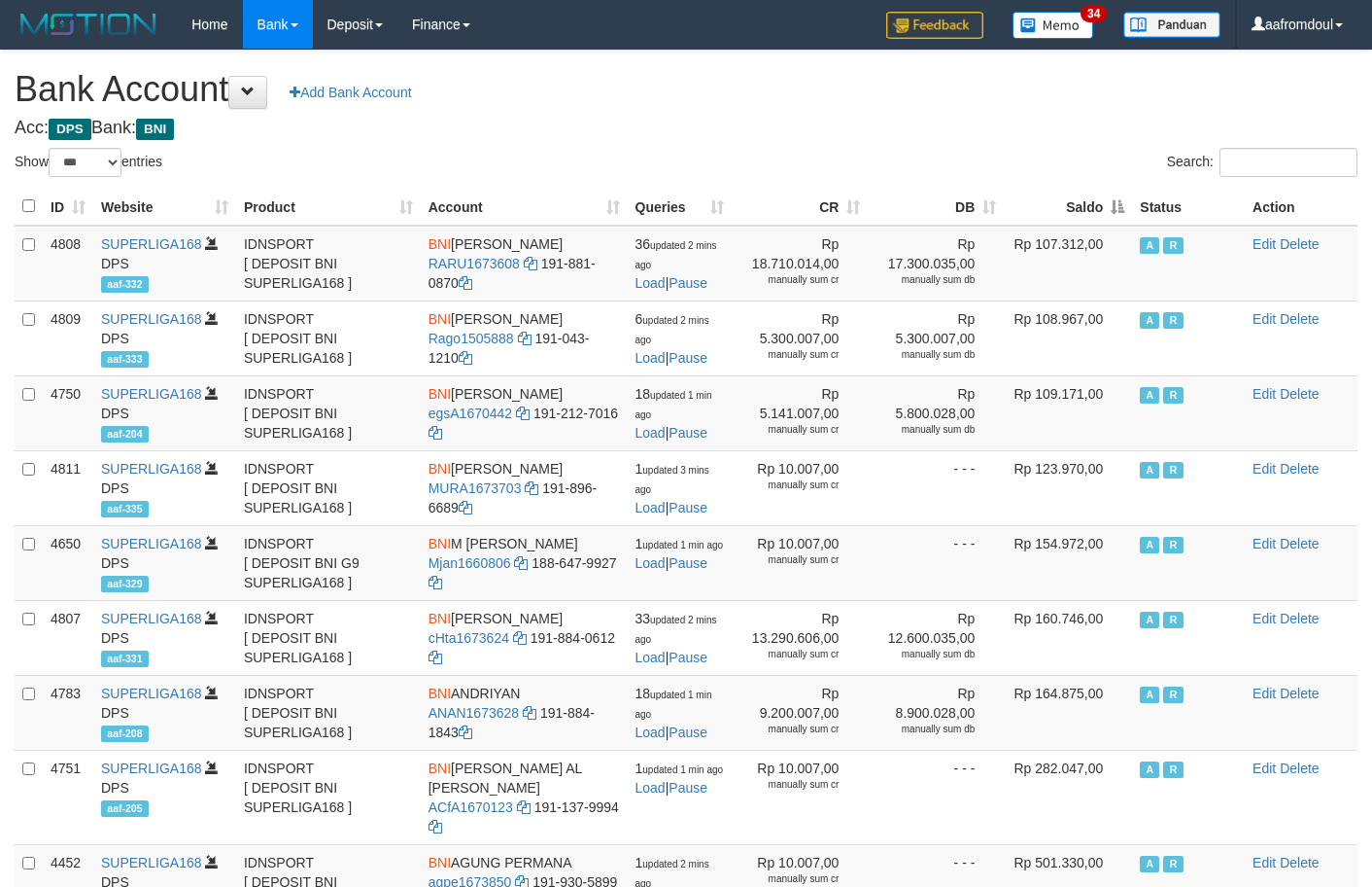
select select "***"
click at [1122, 192] on th "Saldo" at bounding box center [1067, 207] width 128 height 38
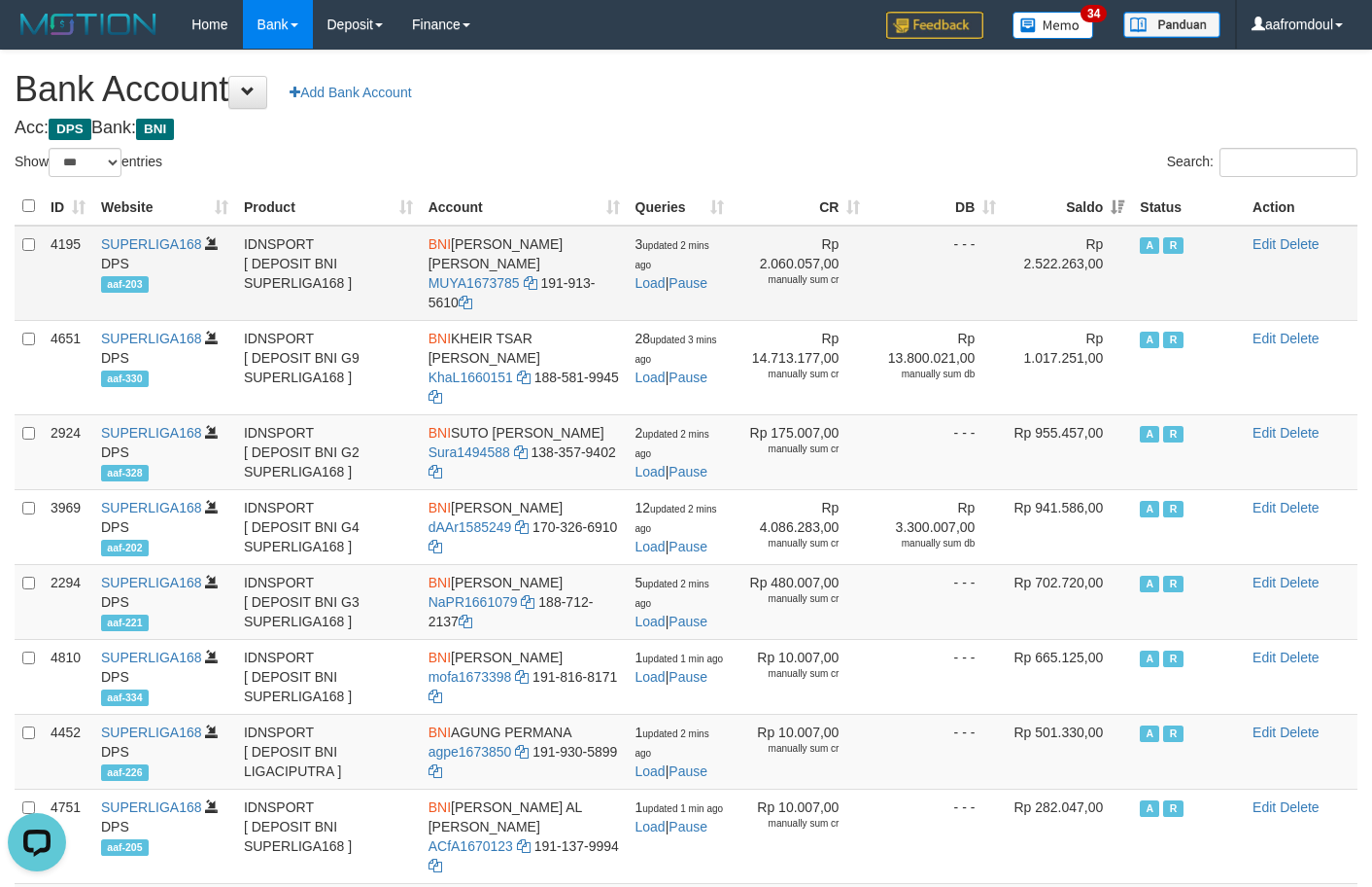
drag, startPoint x: 455, startPoint y: 247, endPoint x: 516, endPoint y: 268, distance: 64.5
click at [516, 268] on td "BNI MUHAMAD PERDI NUR YAMAN MUYA1673785 191-913-5610" at bounding box center [523, 273] width 207 height 95
copy td "[PERSON_NAME] [PERSON_NAME]"
drag, startPoint x: 537, startPoint y: 283, endPoint x: 564, endPoint y: 302, distance: 33.0
click at [564, 302] on td "BNI MUHAMAD PERDI NUR YAMAN MUYA1673785 191-913-5610" at bounding box center [523, 273] width 207 height 95
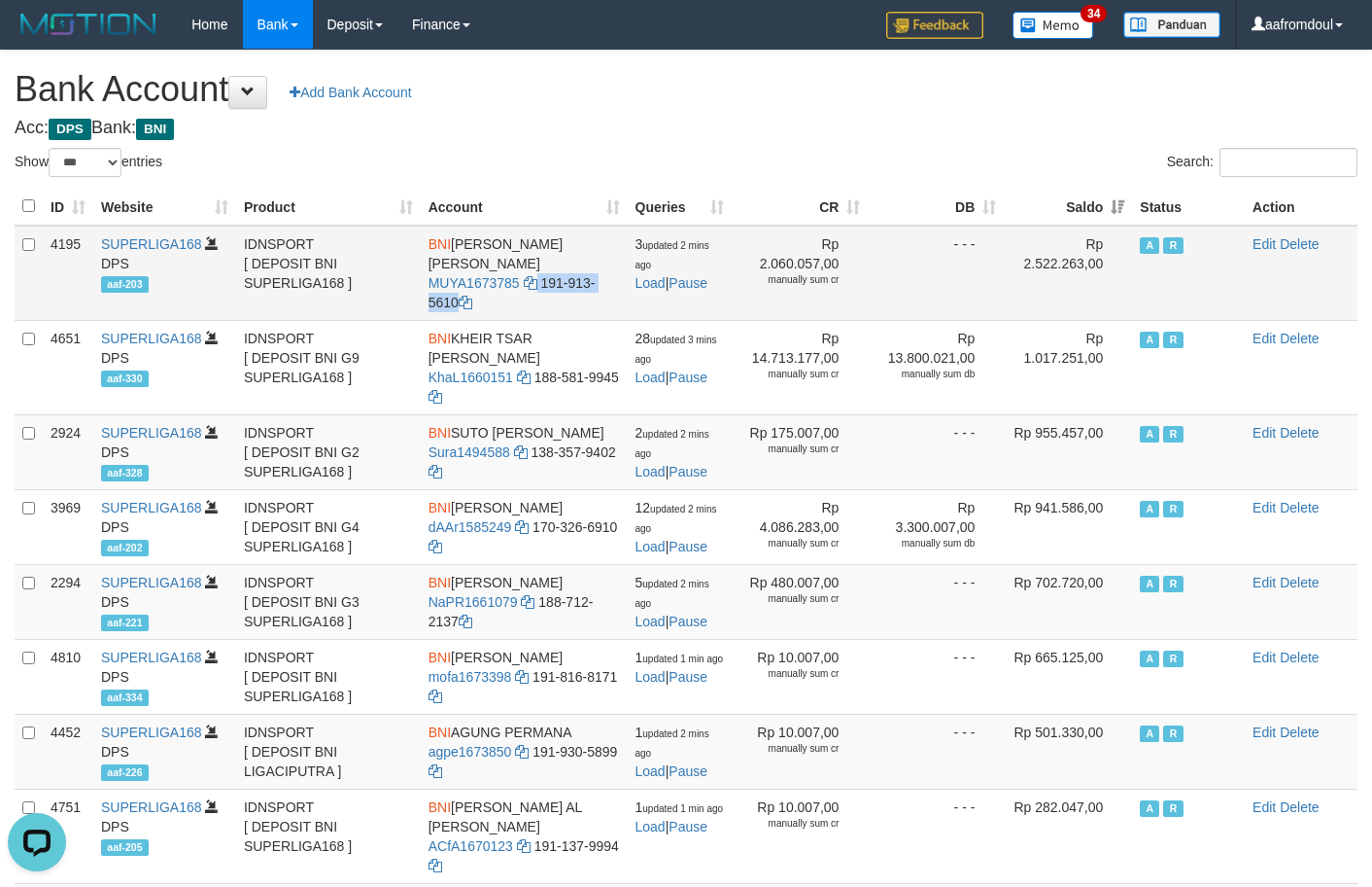
copy td "191-913-5610"
click at [1128, 222] on th "Saldo" at bounding box center [1067, 207] width 128 height 38
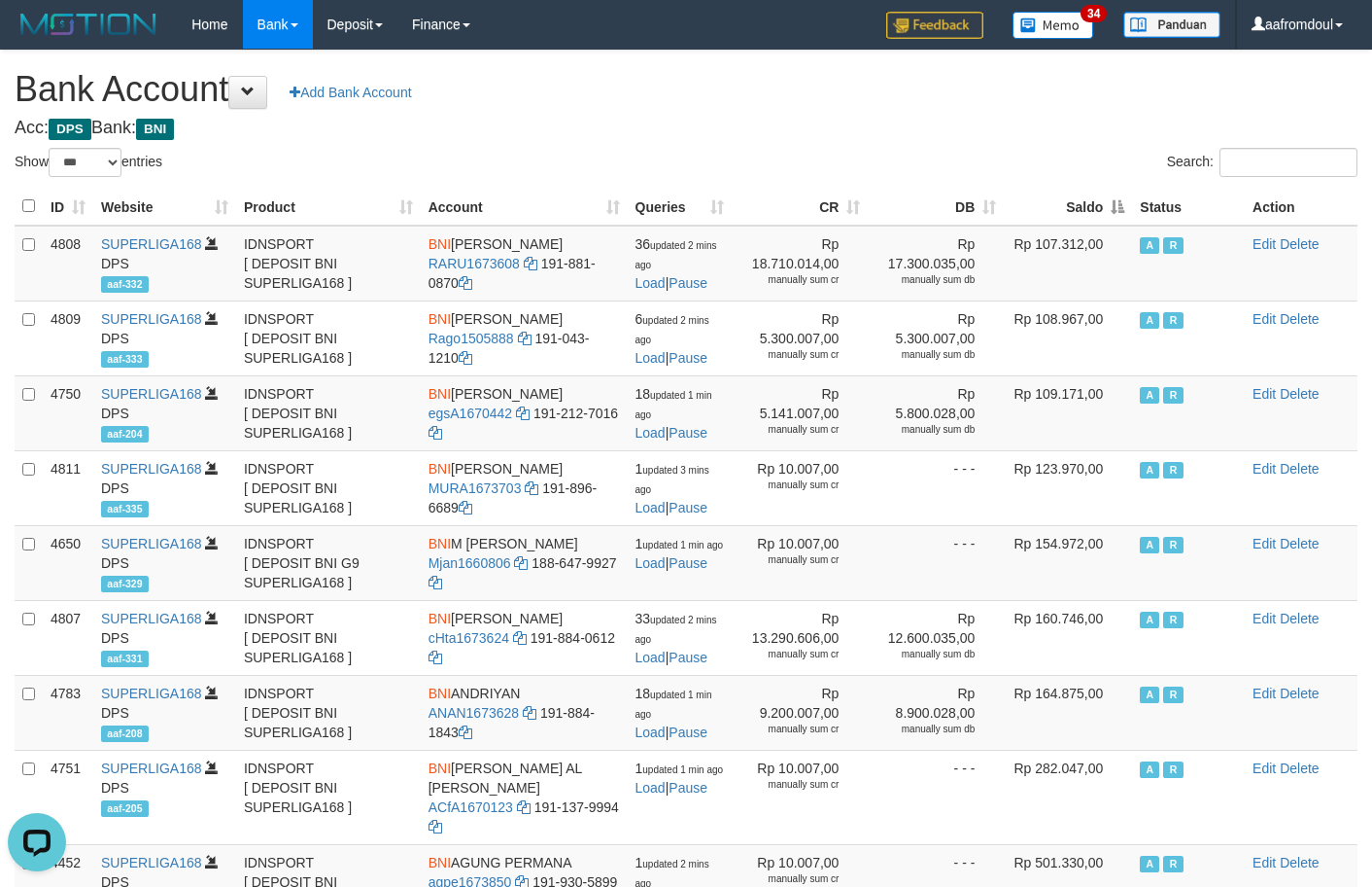
click at [1128, 222] on th "Saldo" at bounding box center [1067, 207] width 128 height 38
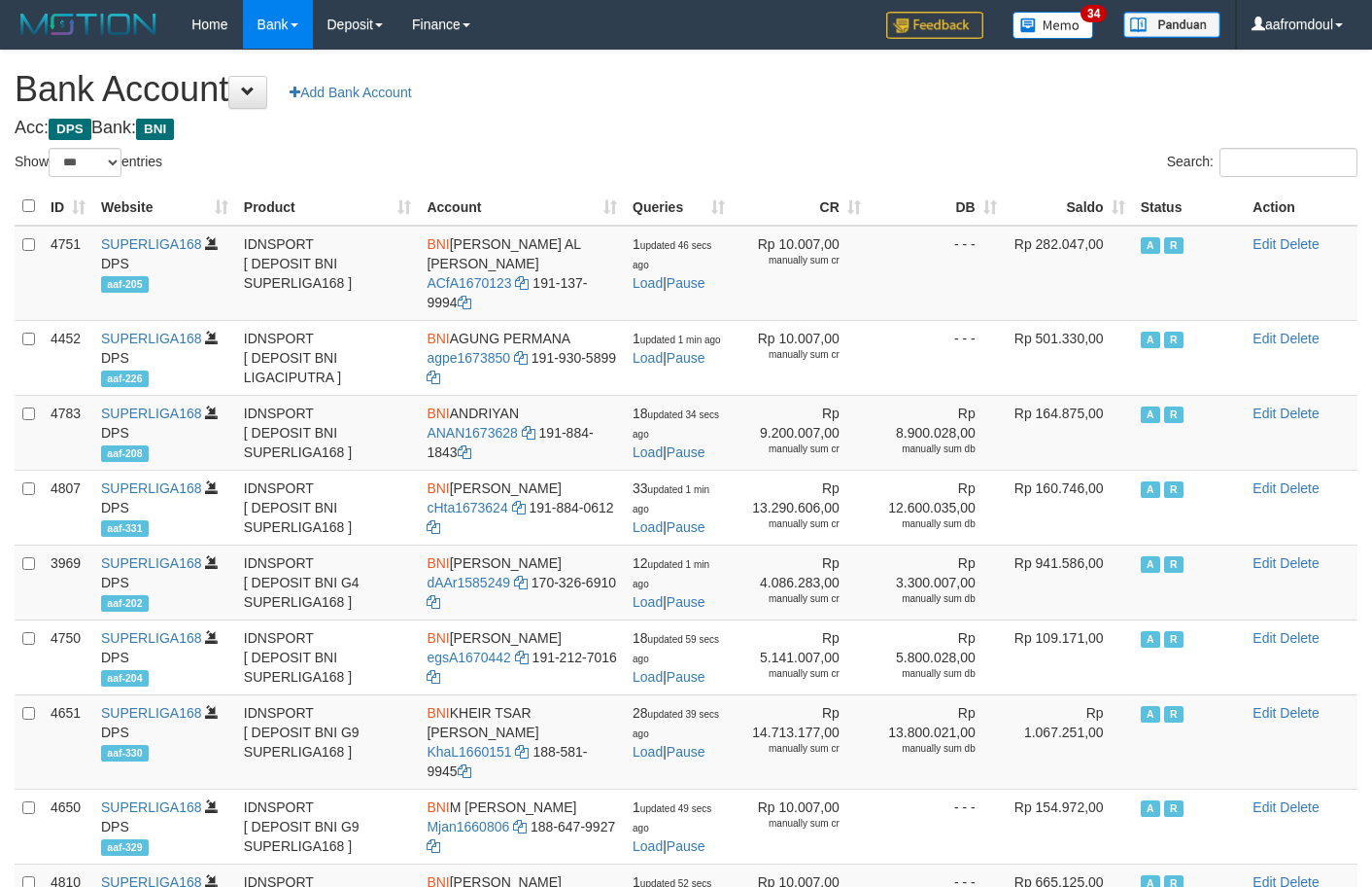
select select "***"
click at [1111, 198] on th "Saldo" at bounding box center [1068, 207] width 128 height 38
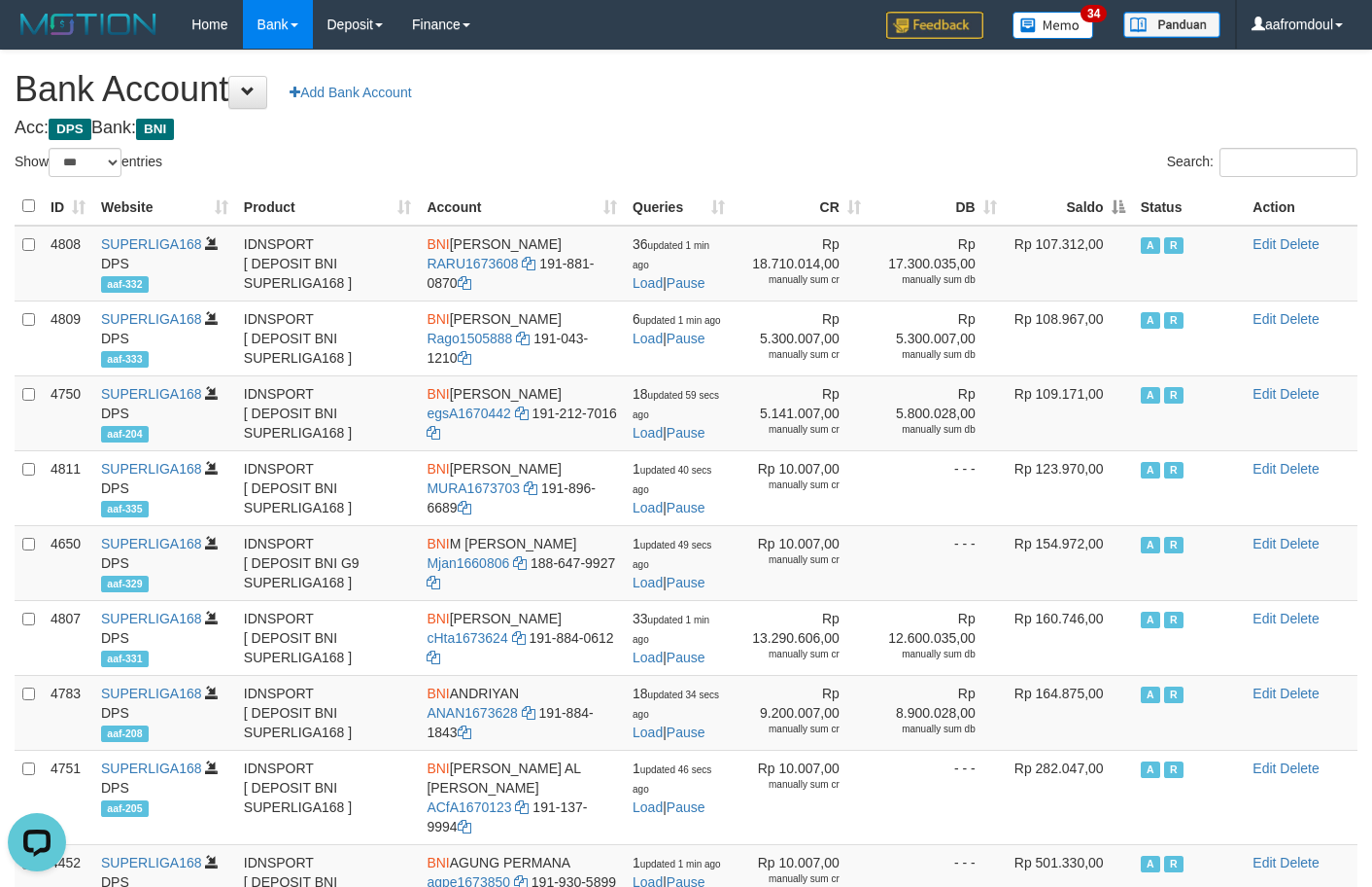
click at [1111, 198] on th "Saldo" at bounding box center [1068, 207] width 128 height 38
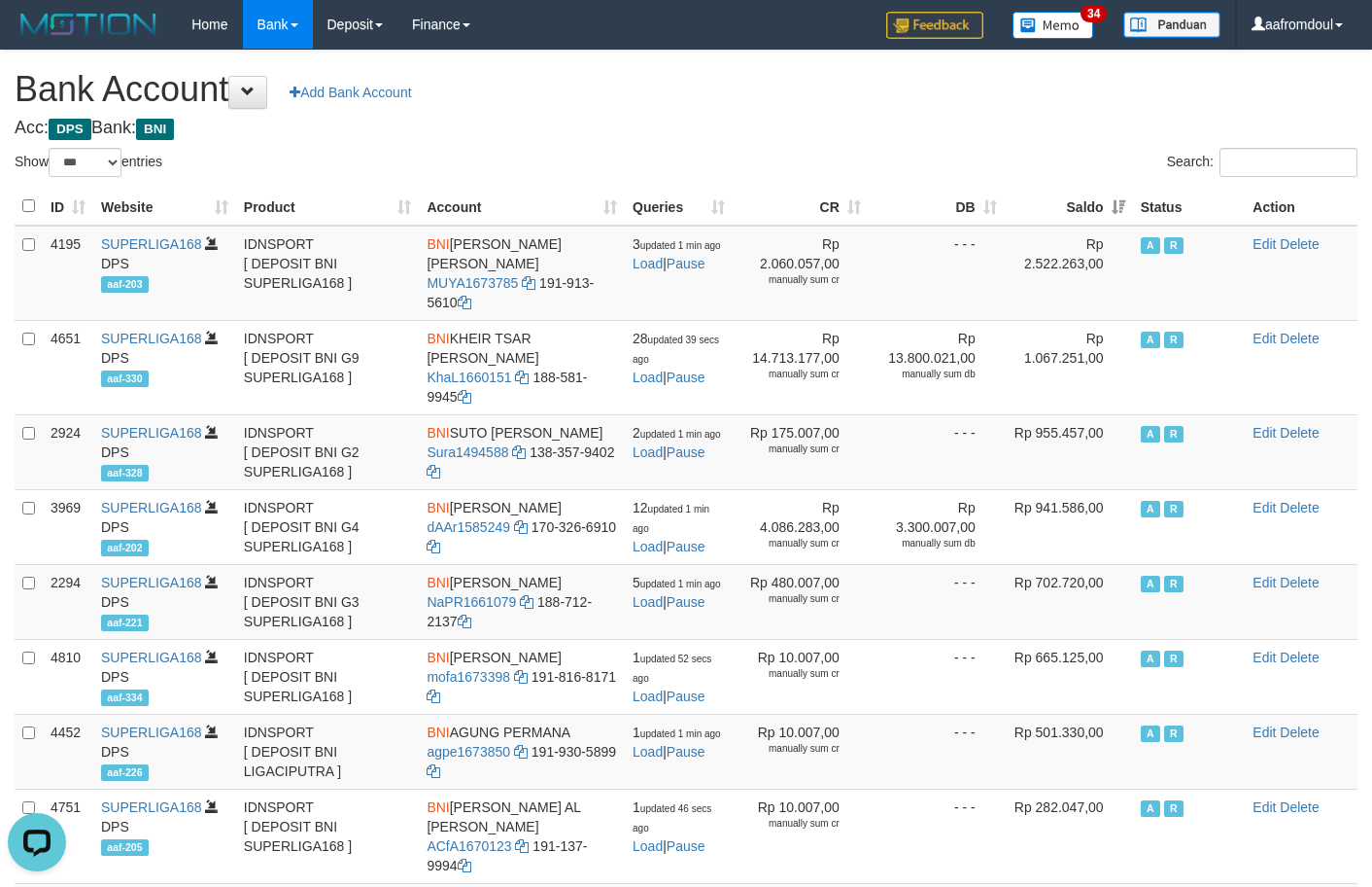
click at [1111, 198] on th "Saldo" at bounding box center [1068, 207] width 128 height 38
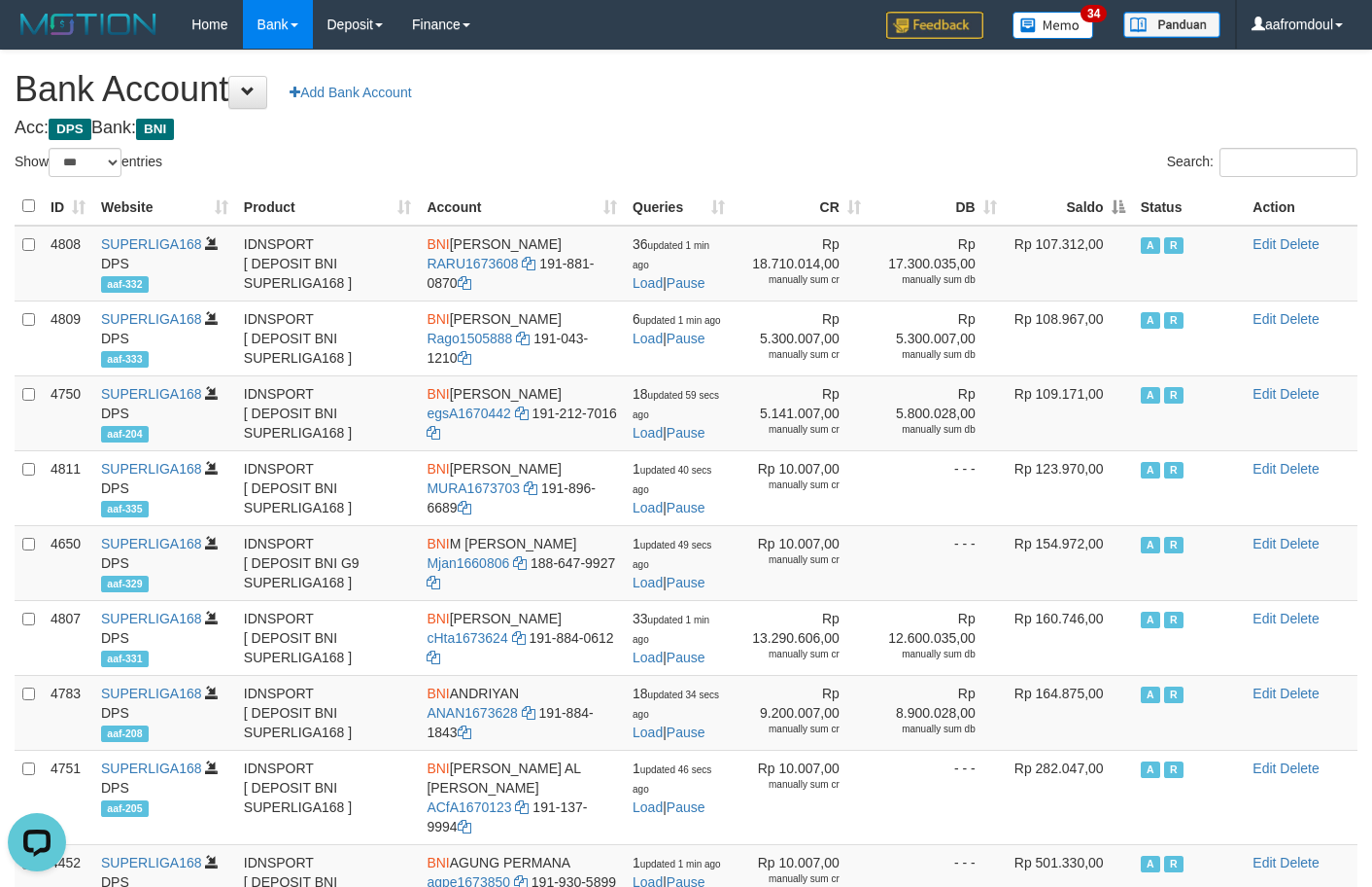
click at [1111, 198] on th "Saldo" at bounding box center [1068, 207] width 128 height 38
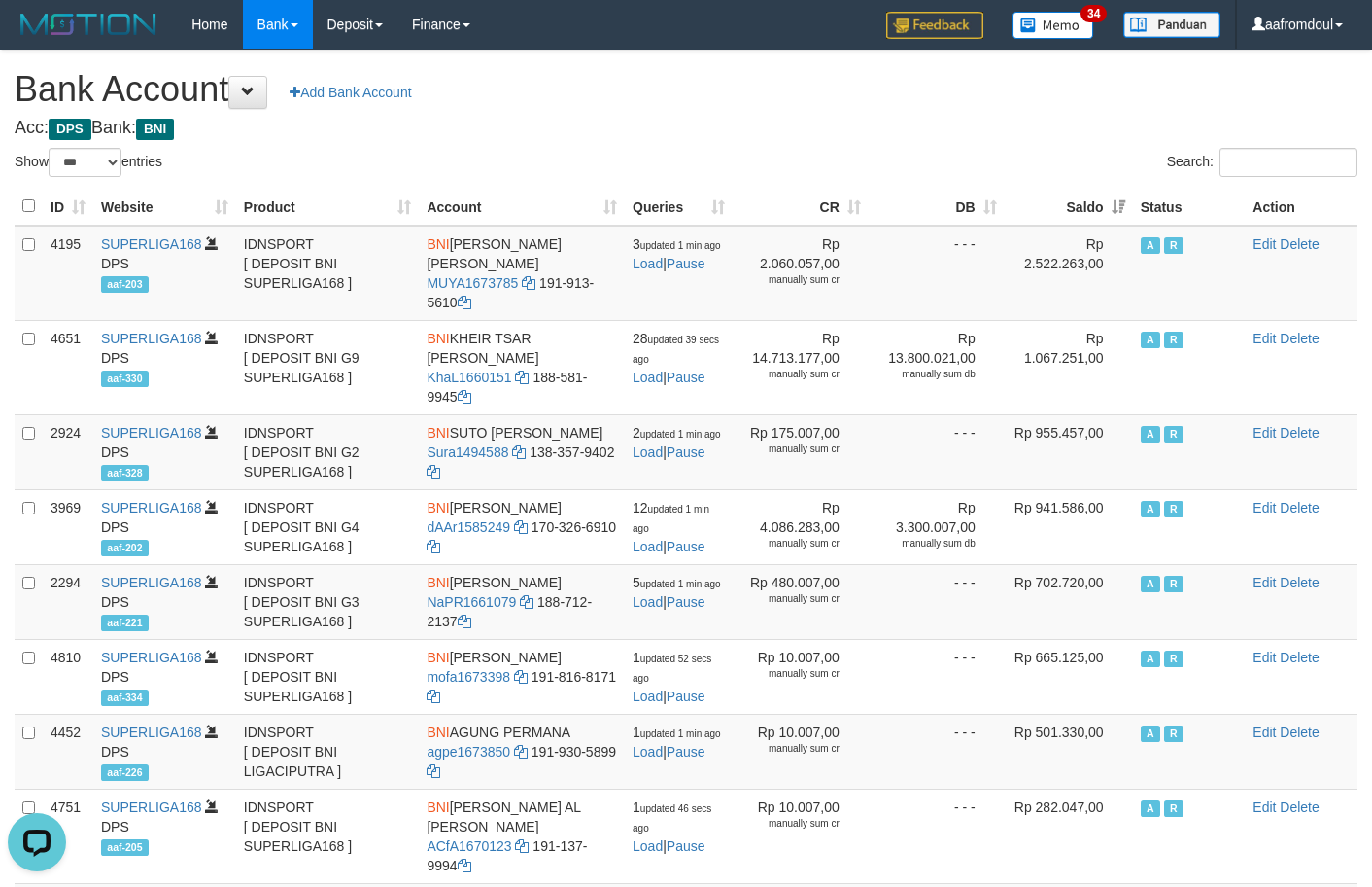
click at [1115, 216] on th "Saldo" at bounding box center [1068, 207] width 128 height 38
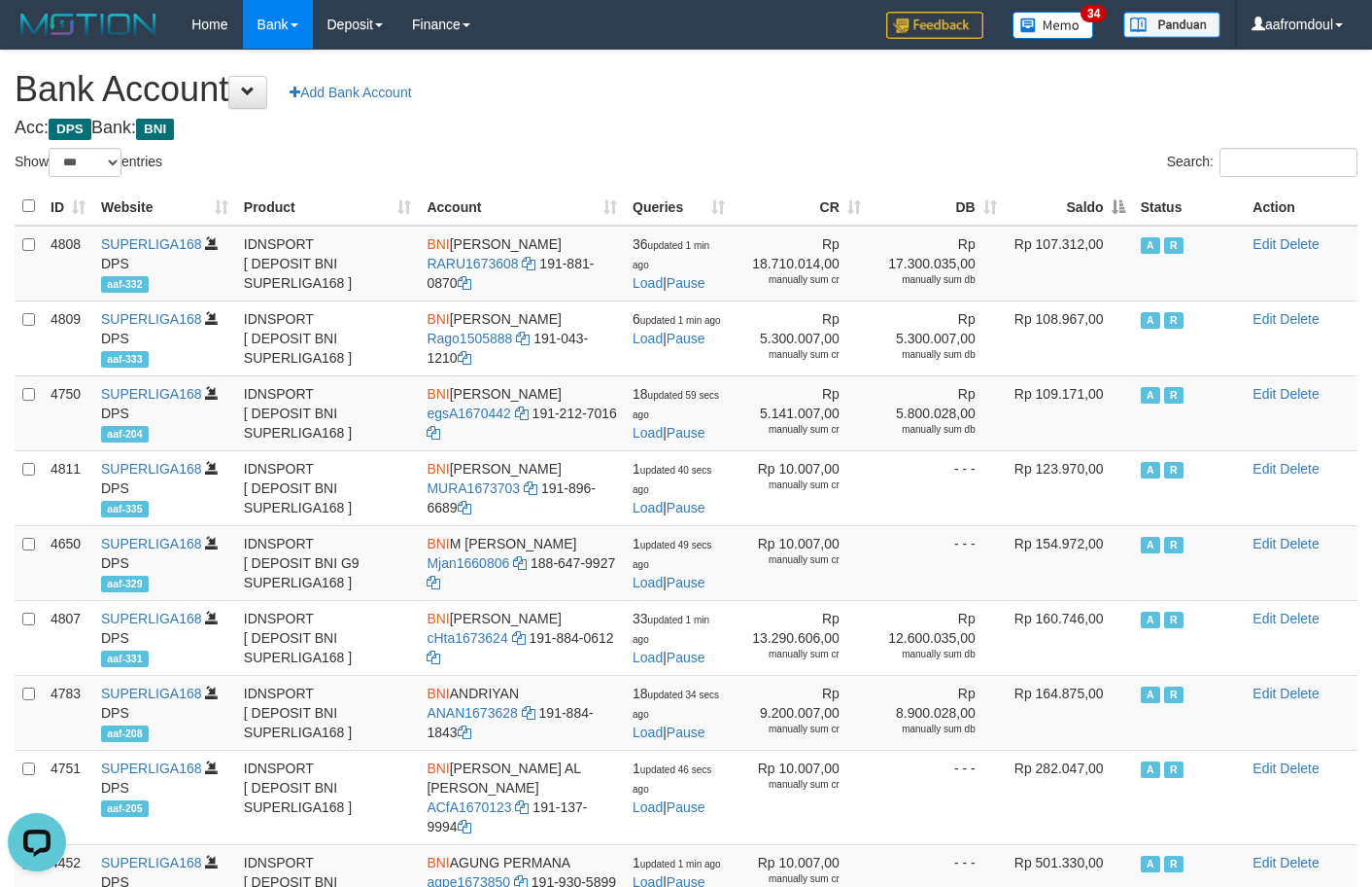
click at [1115, 216] on th "Saldo" at bounding box center [1068, 207] width 128 height 38
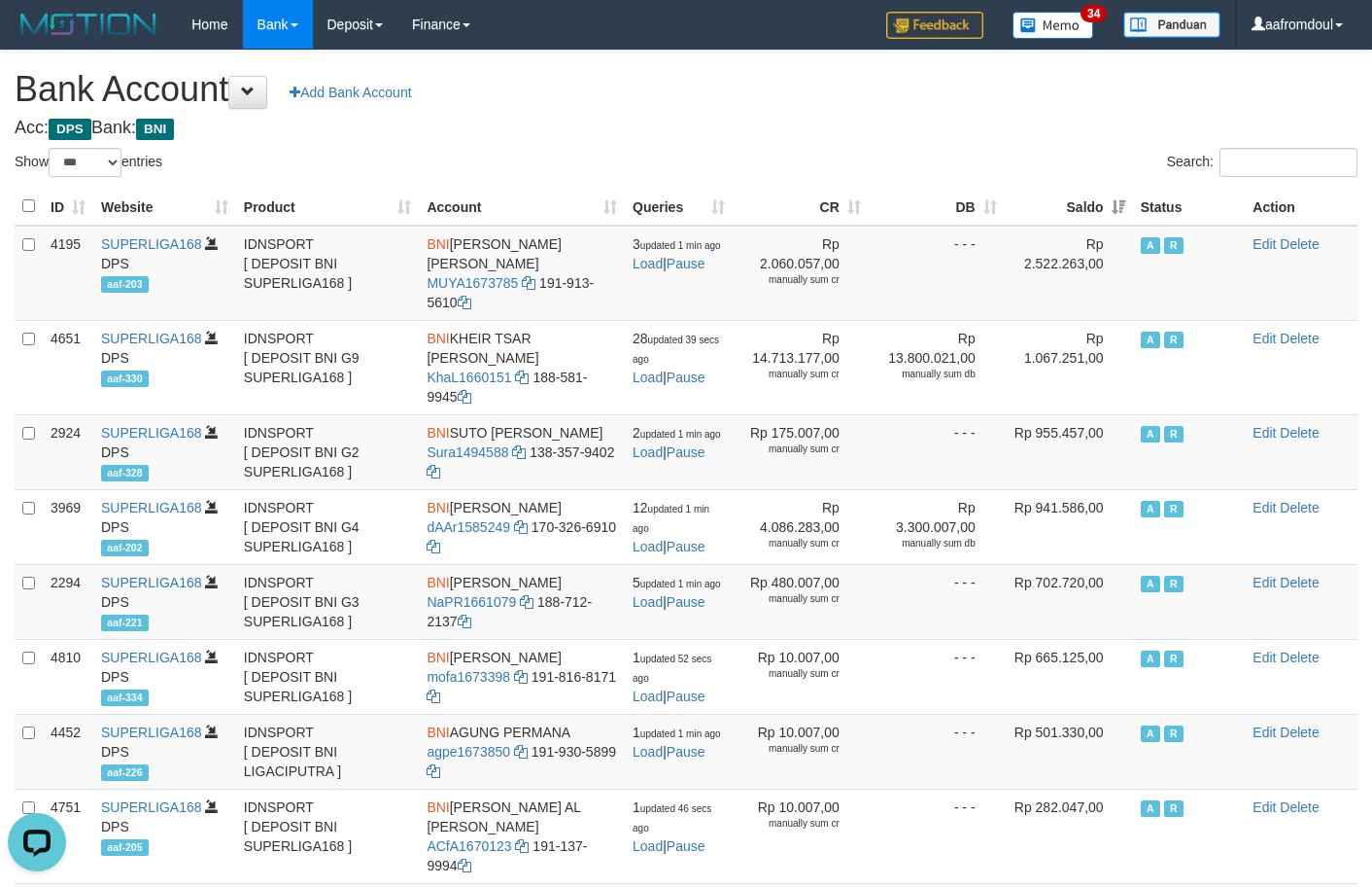
click at [1118, 215] on th "Saldo" at bounding box center [1068, 207] width 128 height 38
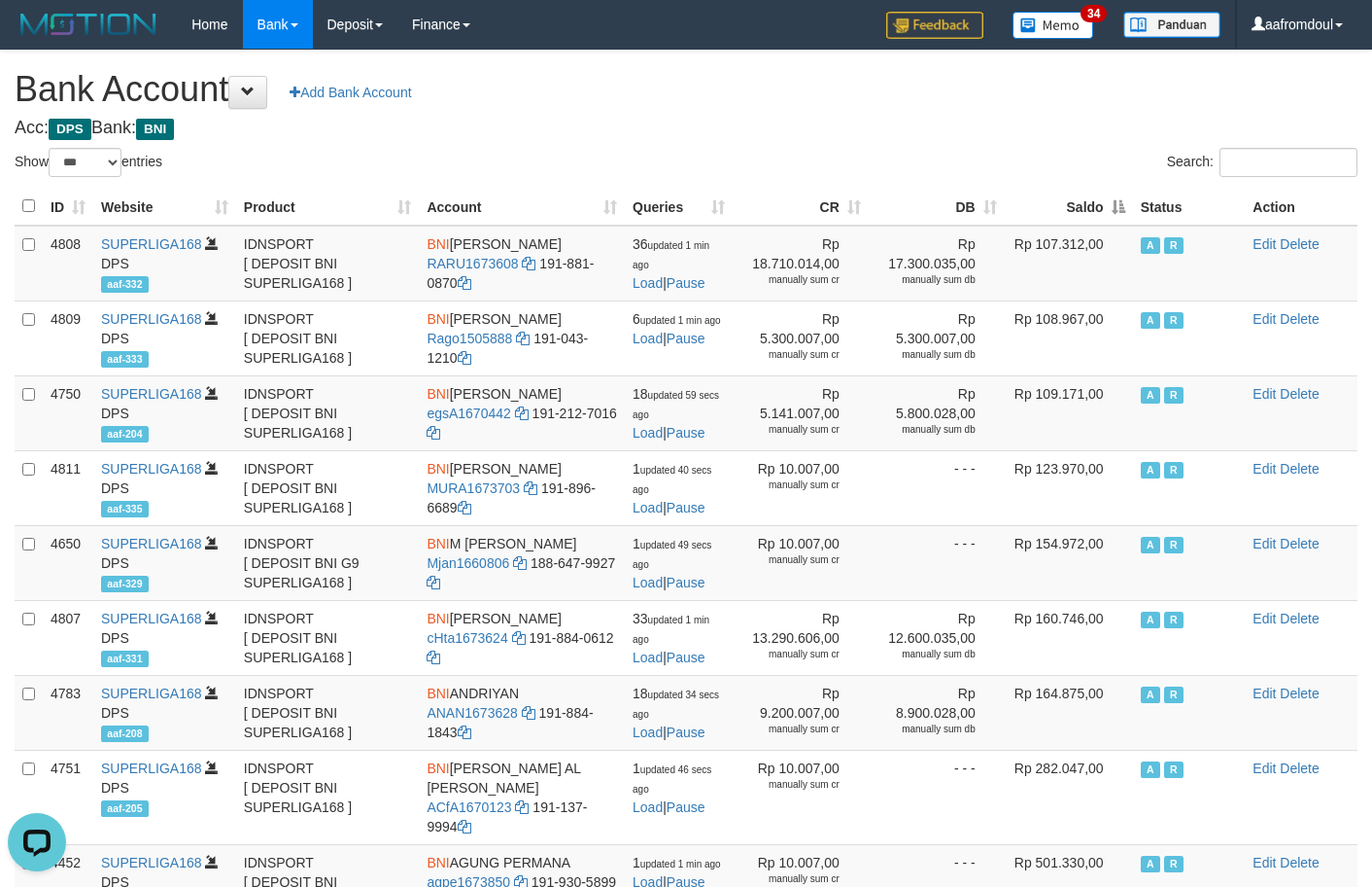
click at [1119, 219] on th "Saldo" at bounding box center [1068, 207] width 128 height 38
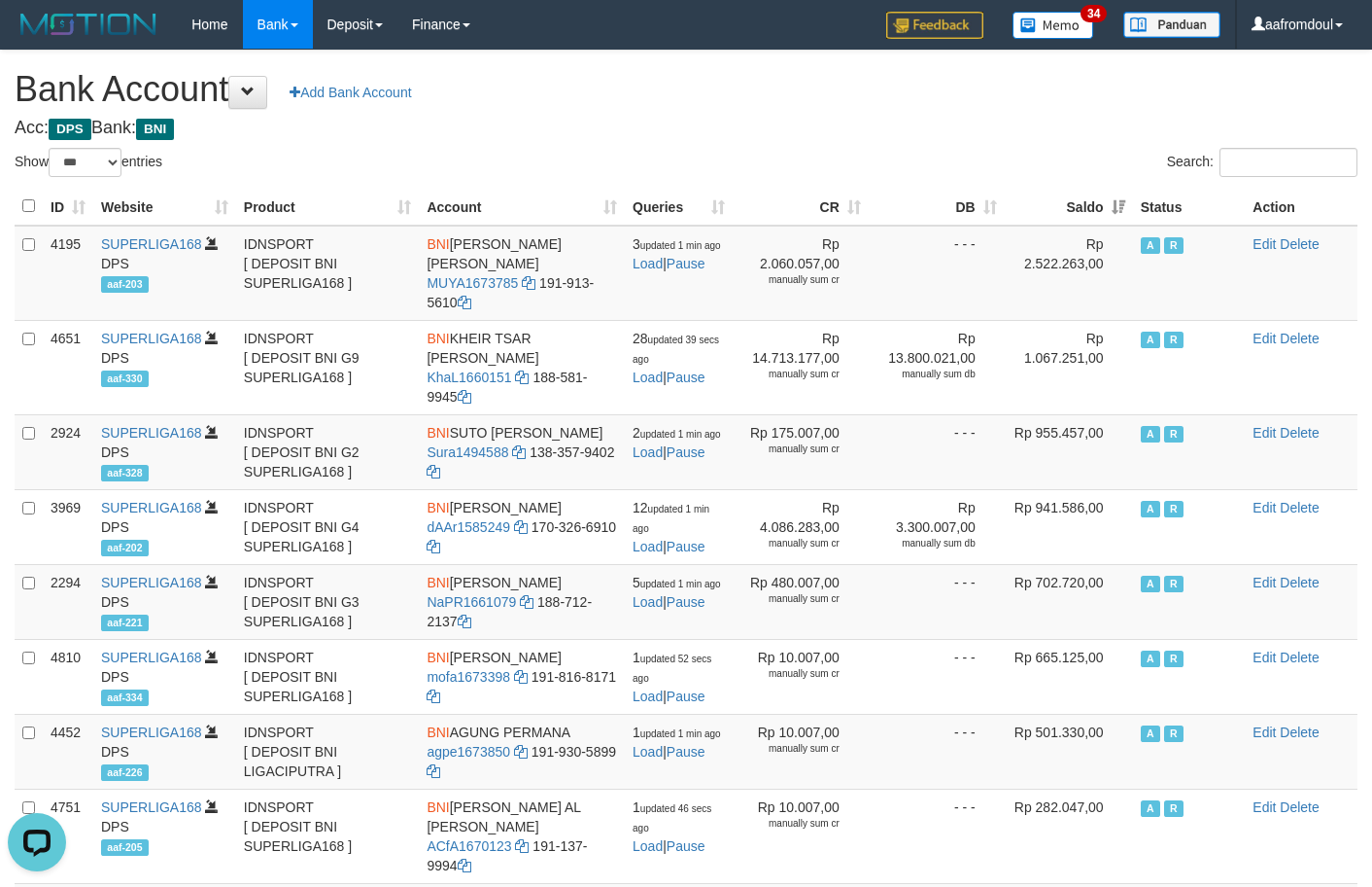
click at [1119, 219] on th "Saldo" at bounding box center [1068, 207] width 128 height 38
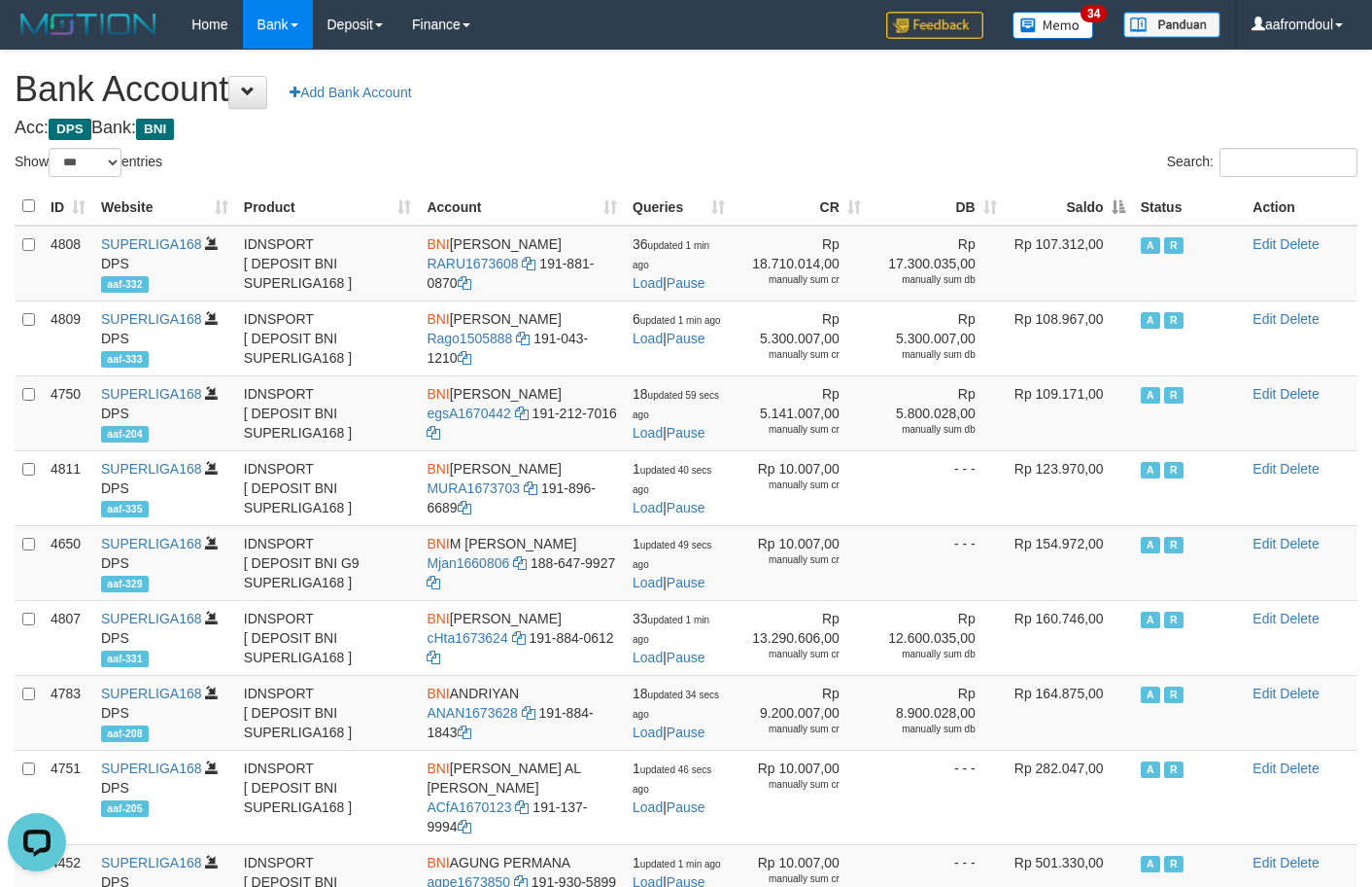
click at [1119, 219] on th "Saldo" at bounding box center [1068, 207] width 128 height 38
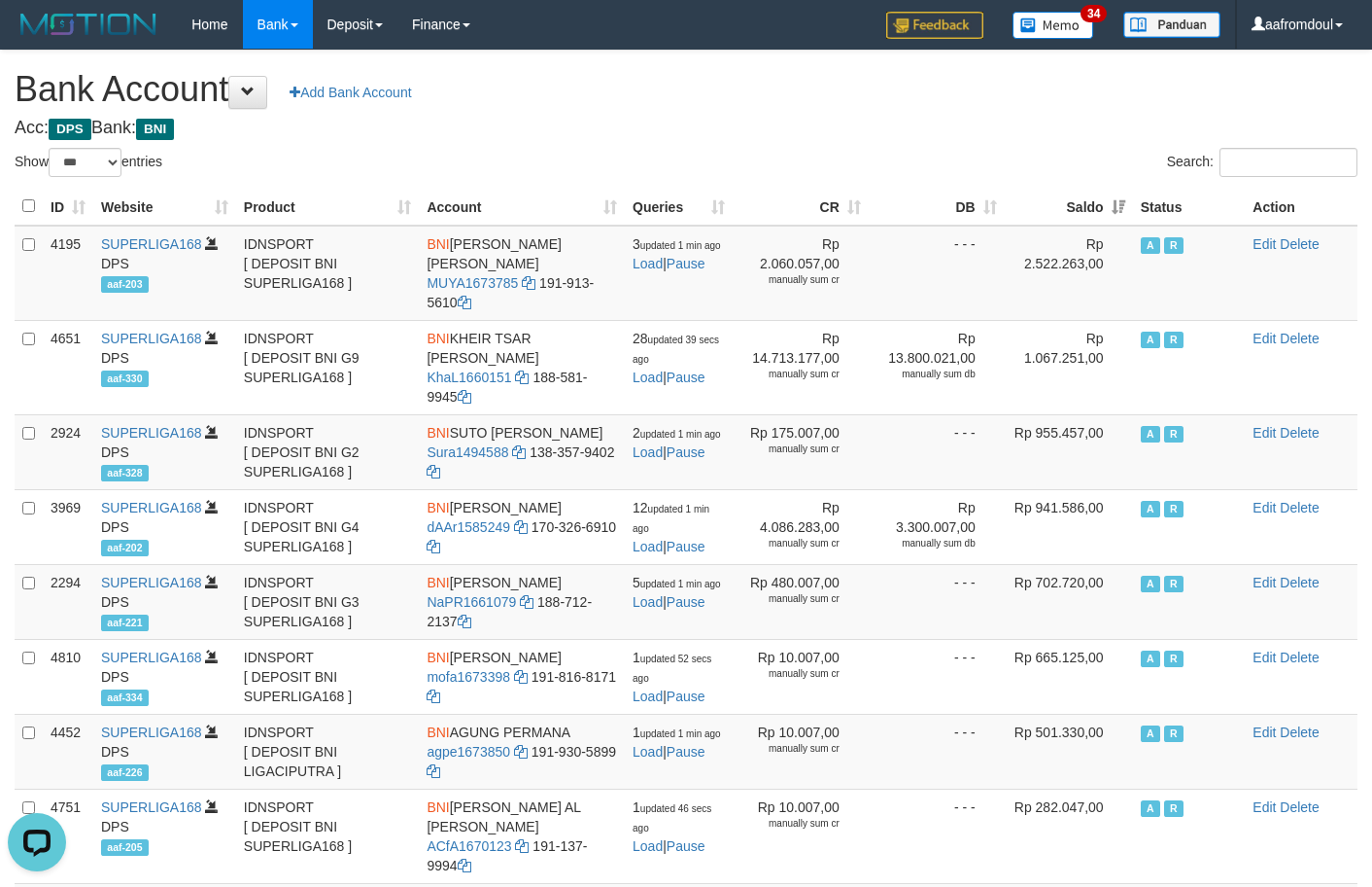
click at [1115, 200] on th "Saldo" at bounding box center [1068, 207] width 128 height 38
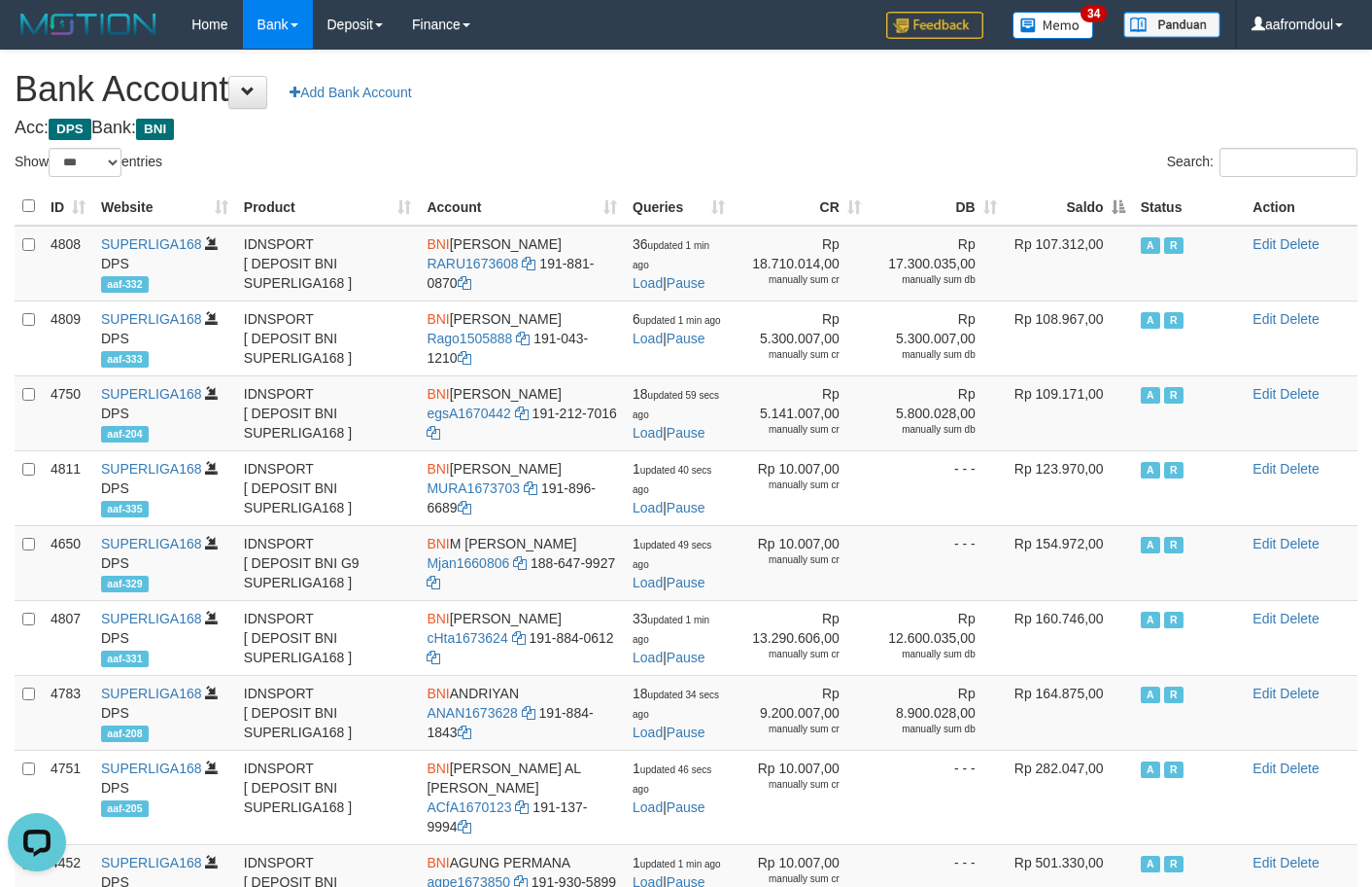
click at [1115, 200] on th "Saldo" at bounding box center [1068, 207] width 128 height 38
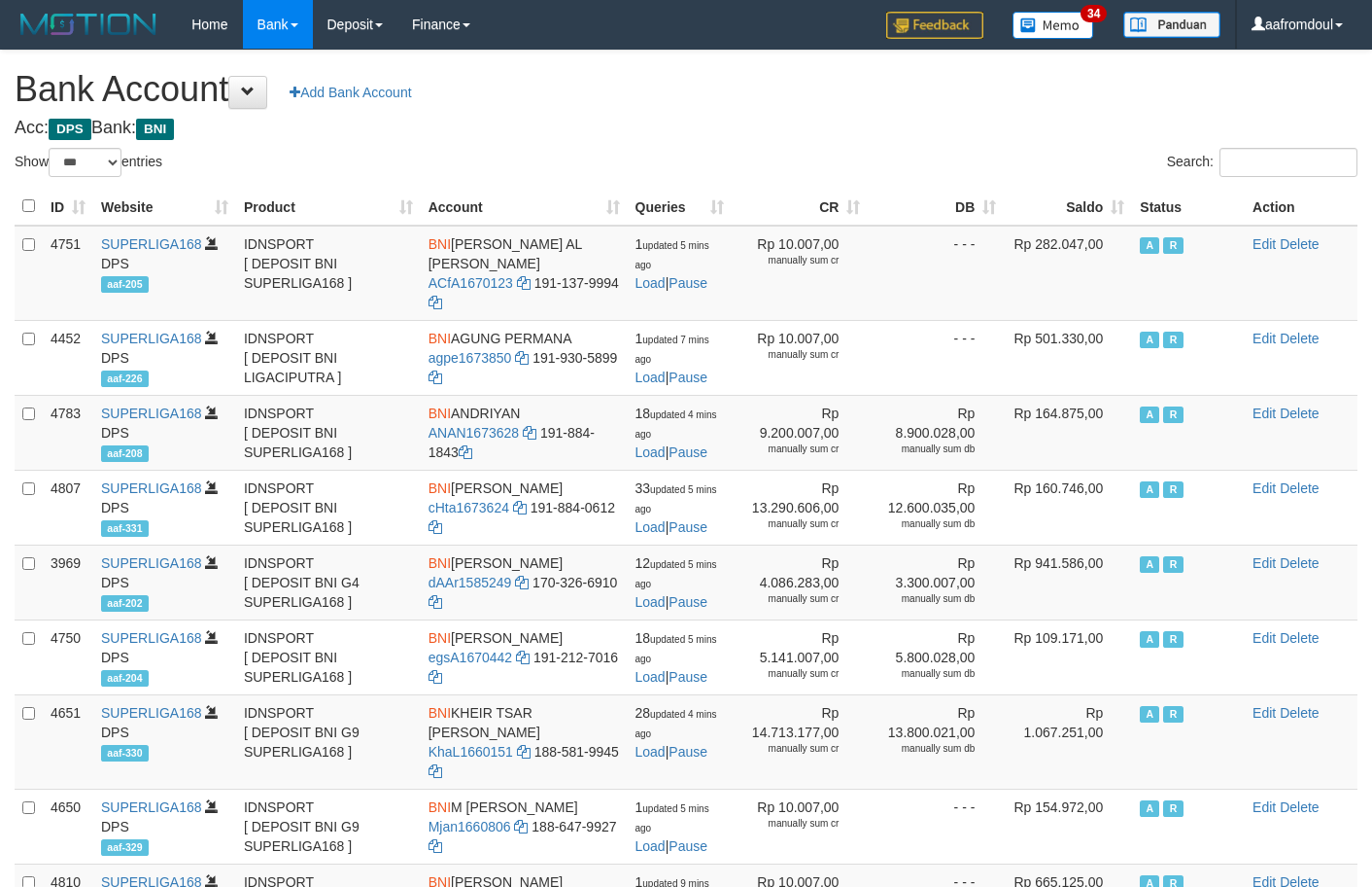
select select "***"
click at [912, 162] on div "Search:" at bounding box center [1029, 165] width 657 height 34
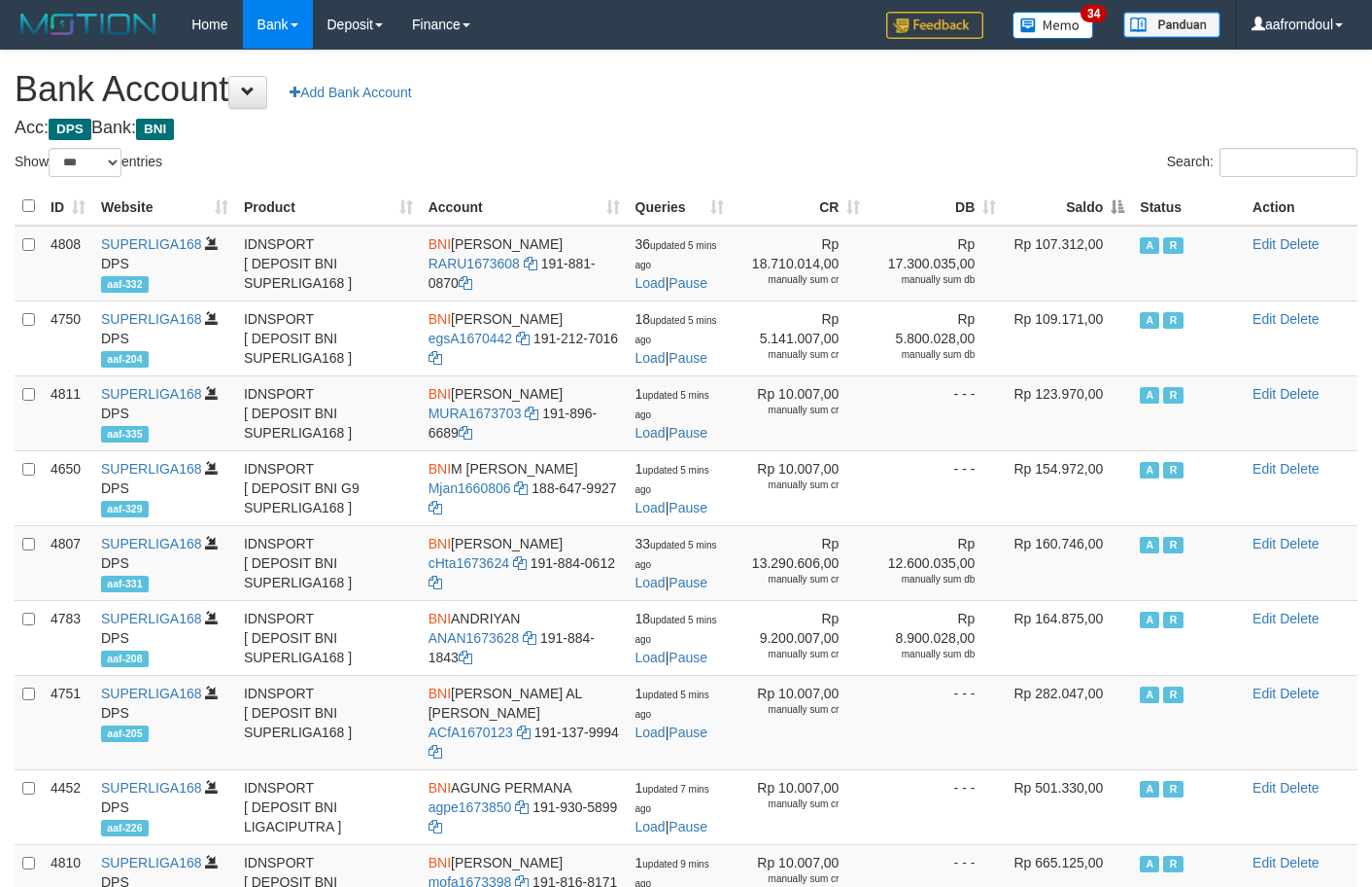
select select "***"
click at [1113, 209] on th "Saldo" at bounding box center [1067, 207] width 128 height 38
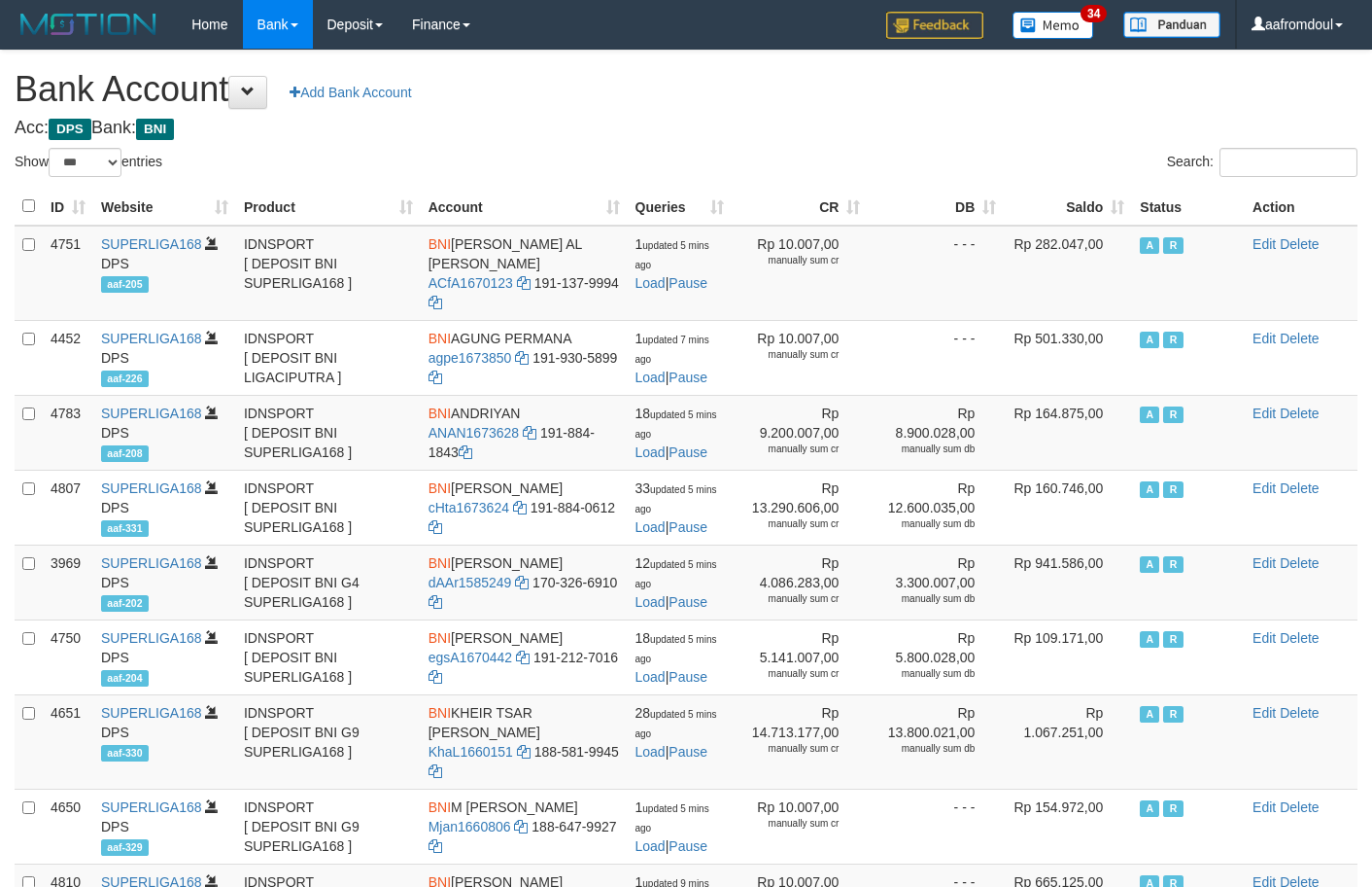
select select "***"
click at [1014, 119] on h4 "Acc: DPS Bank: BNI" at bounding box center [686, 128] width 1343 height 19
select select "***"
click at [1014, 119] on h4 "Acc: DPS Bank: BNI" at bounding box center [686, 128] width 1343 height 19
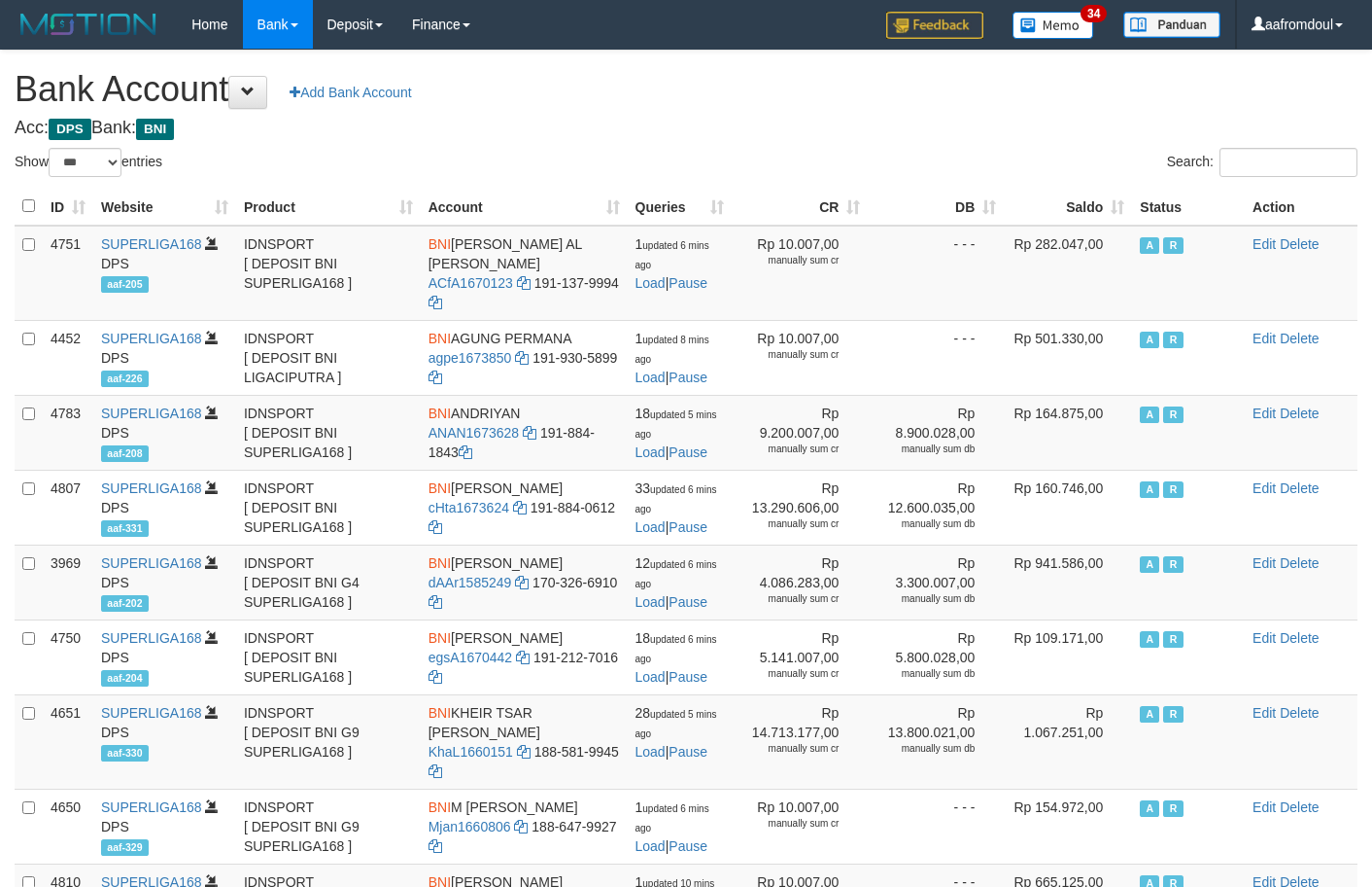
click at [1014, 119] on h4 "Acc: DPS Bank: BNI" at bounding box center [686, 128] width 1343 height 19
select select "***"
click at [1115, 220] on th "Saldo" at bounding box center [1067, 207] width 128 height 38
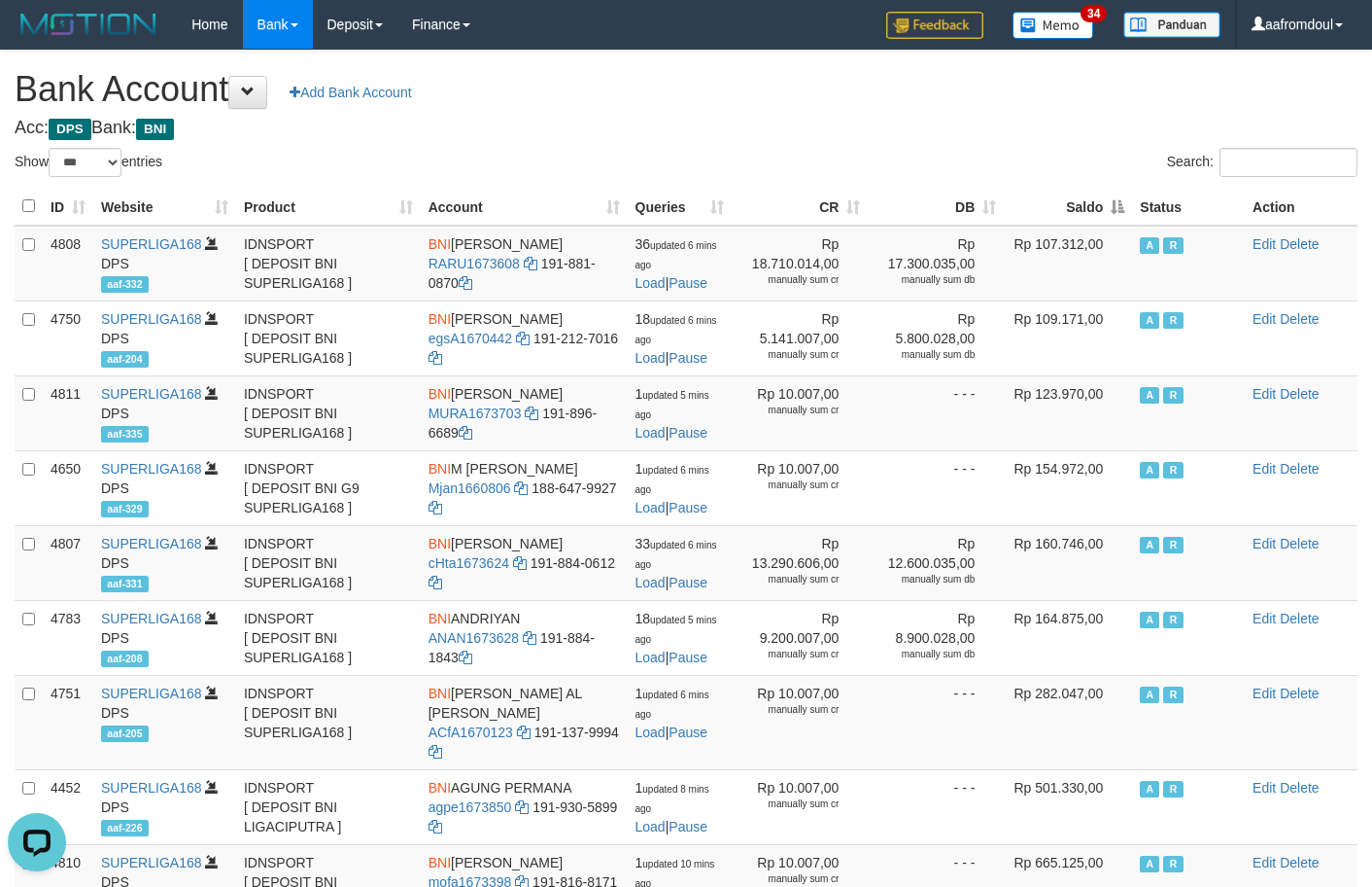
click at [1115, 220] on th "Saldo" at bounding box center [1067, 207] width 128 height 38
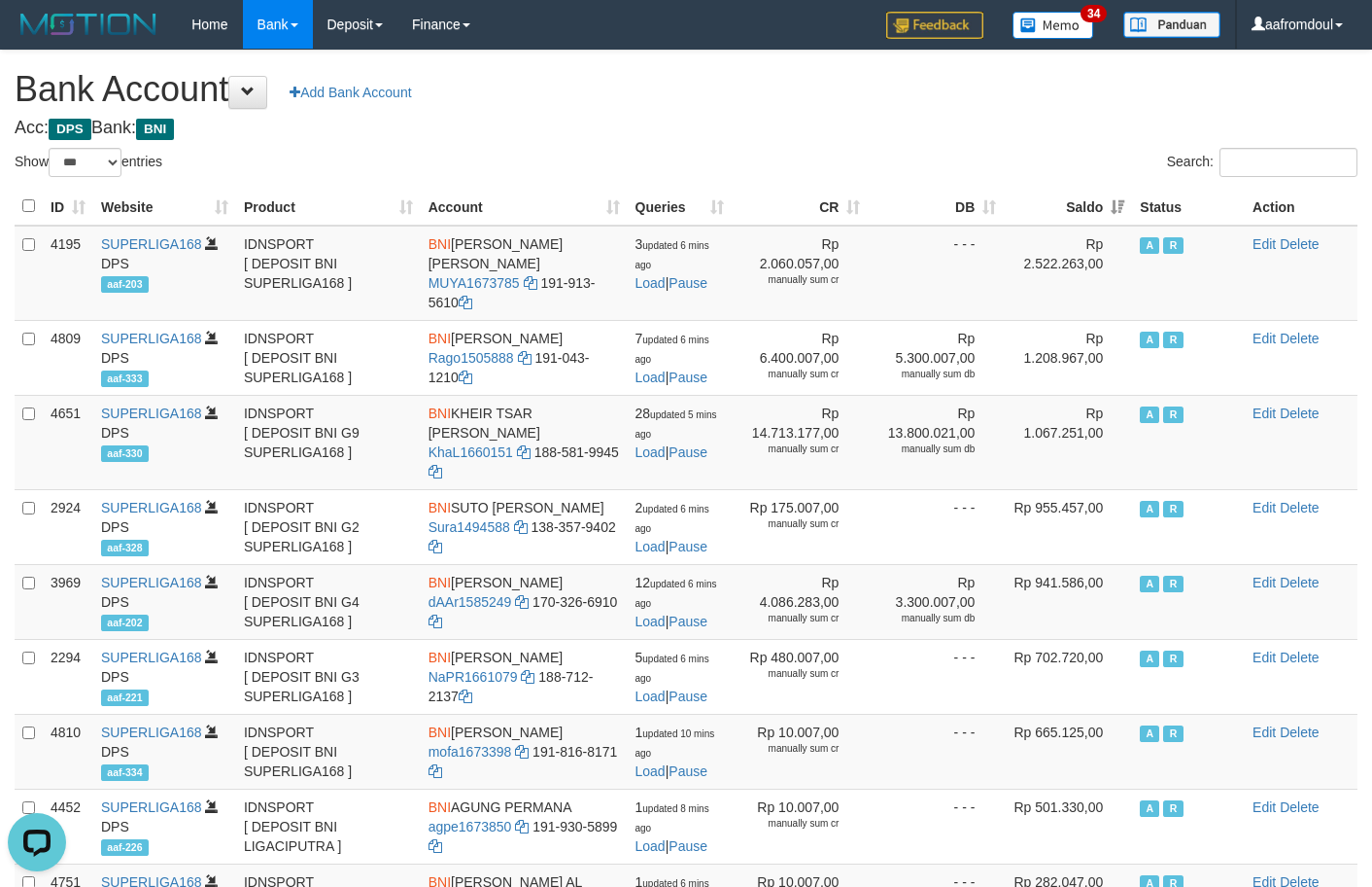
click at [1115, 220] on th "Saldo" at bounding box center [1067, 207] width 128 height 38
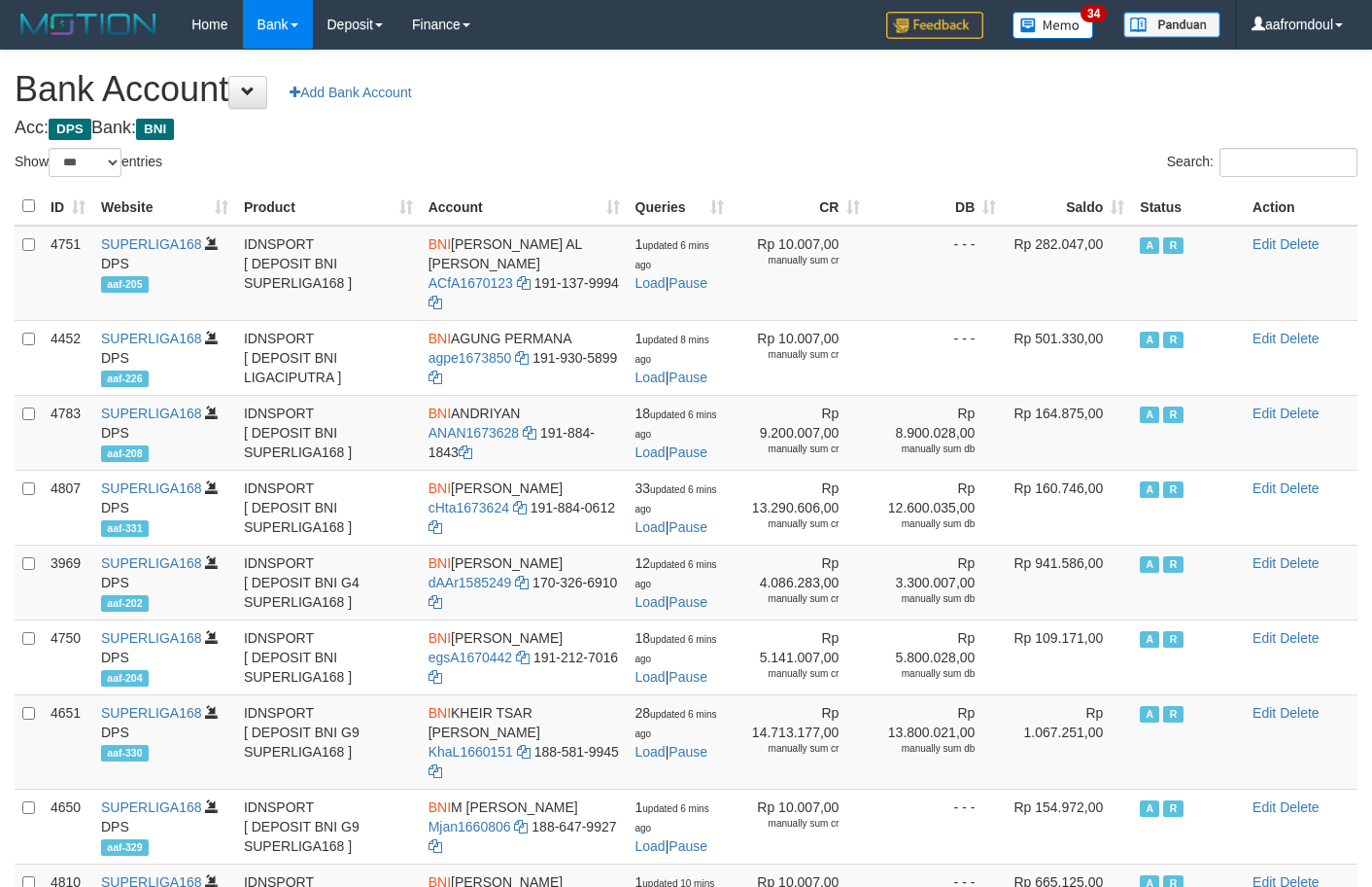
select select "***"
click at [1113, 203] on th "Saldo" at bounding box center [1067, 207] width 128 height 38
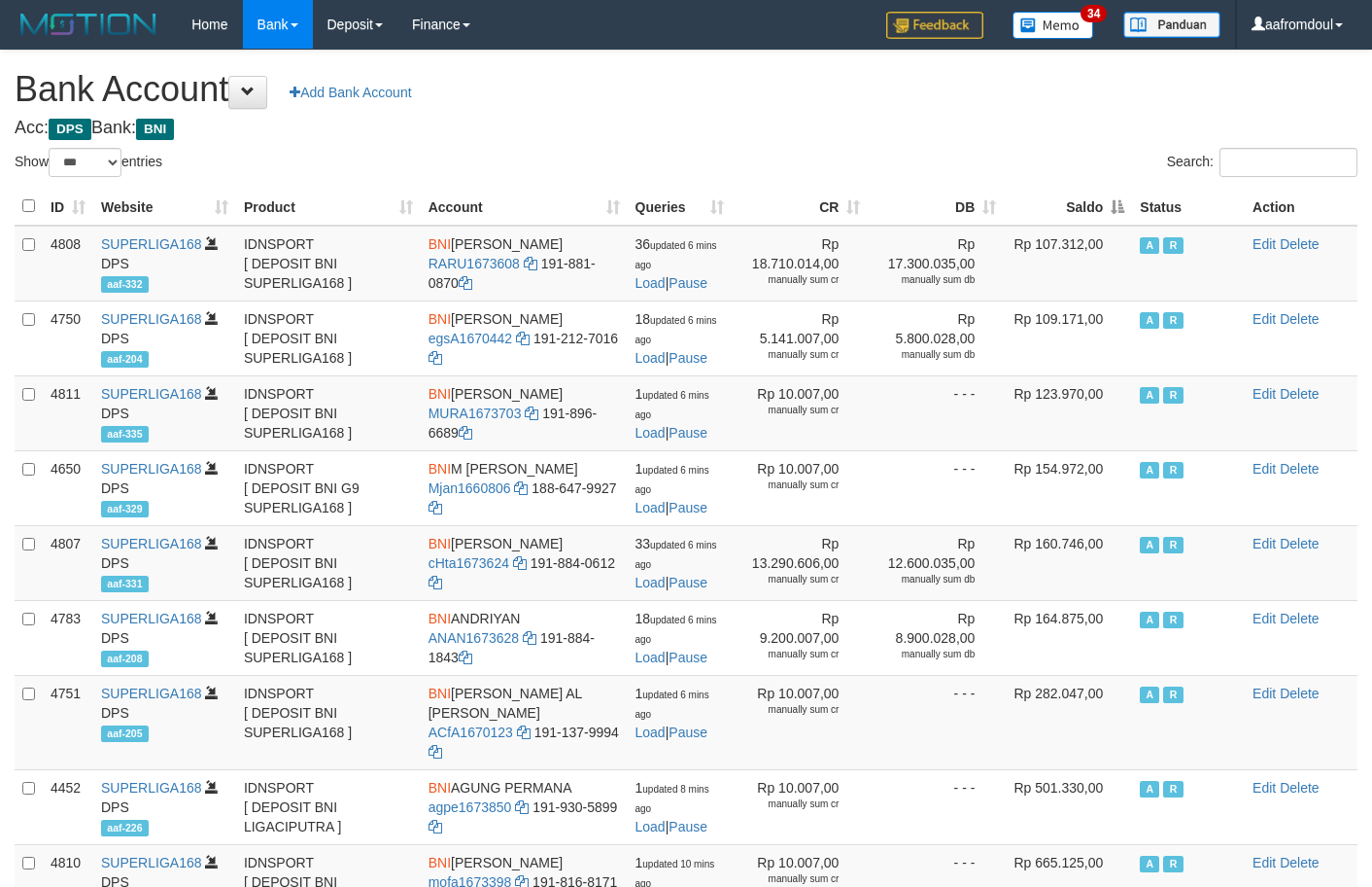
click at [1113, 203] on th "Saldo" at bounding box center [1067, 207] width 128 height 38
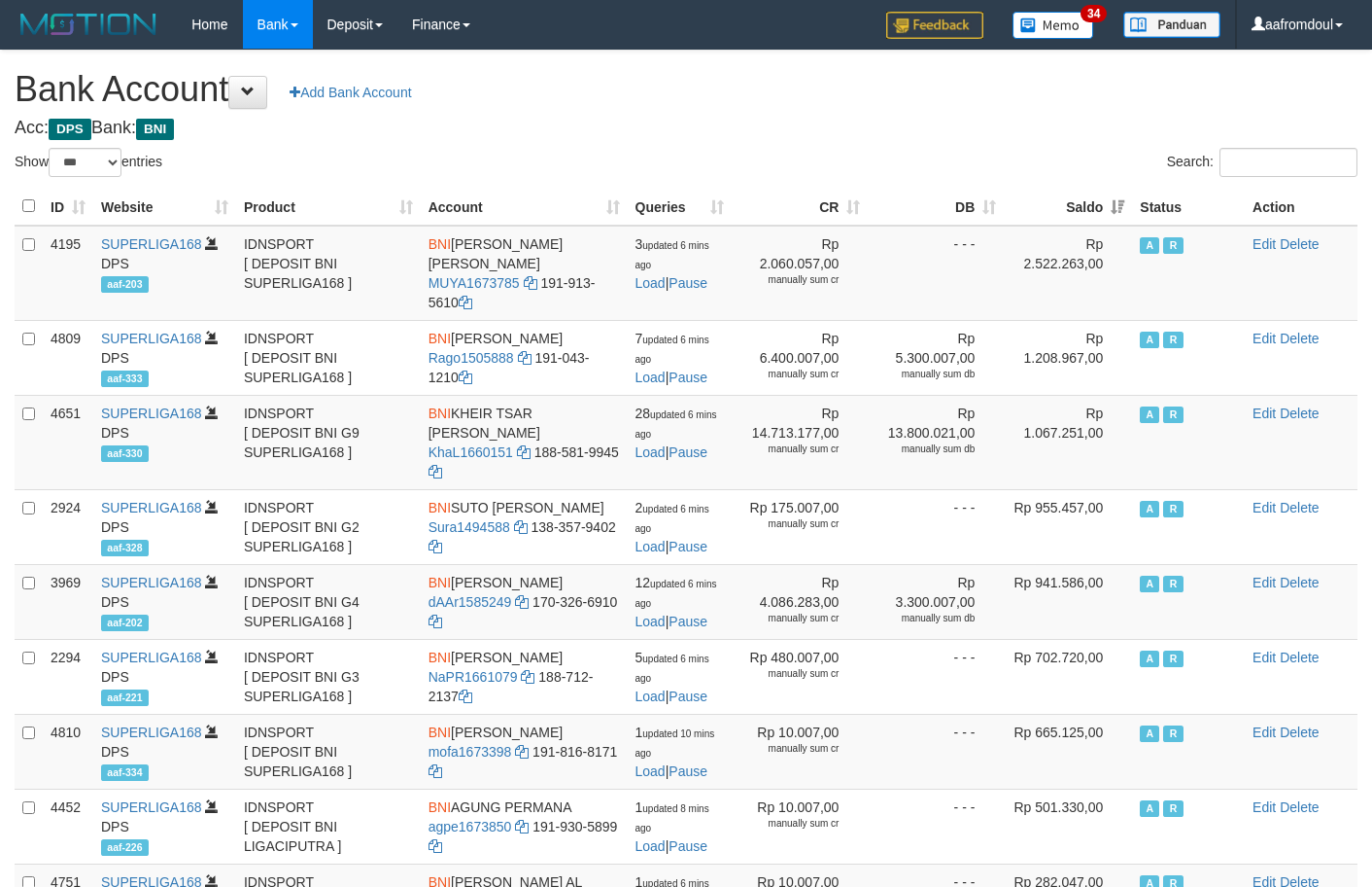
click at [1113, 203] on th "Saldo" at bounding box center [1067, 207] width 128 height 38
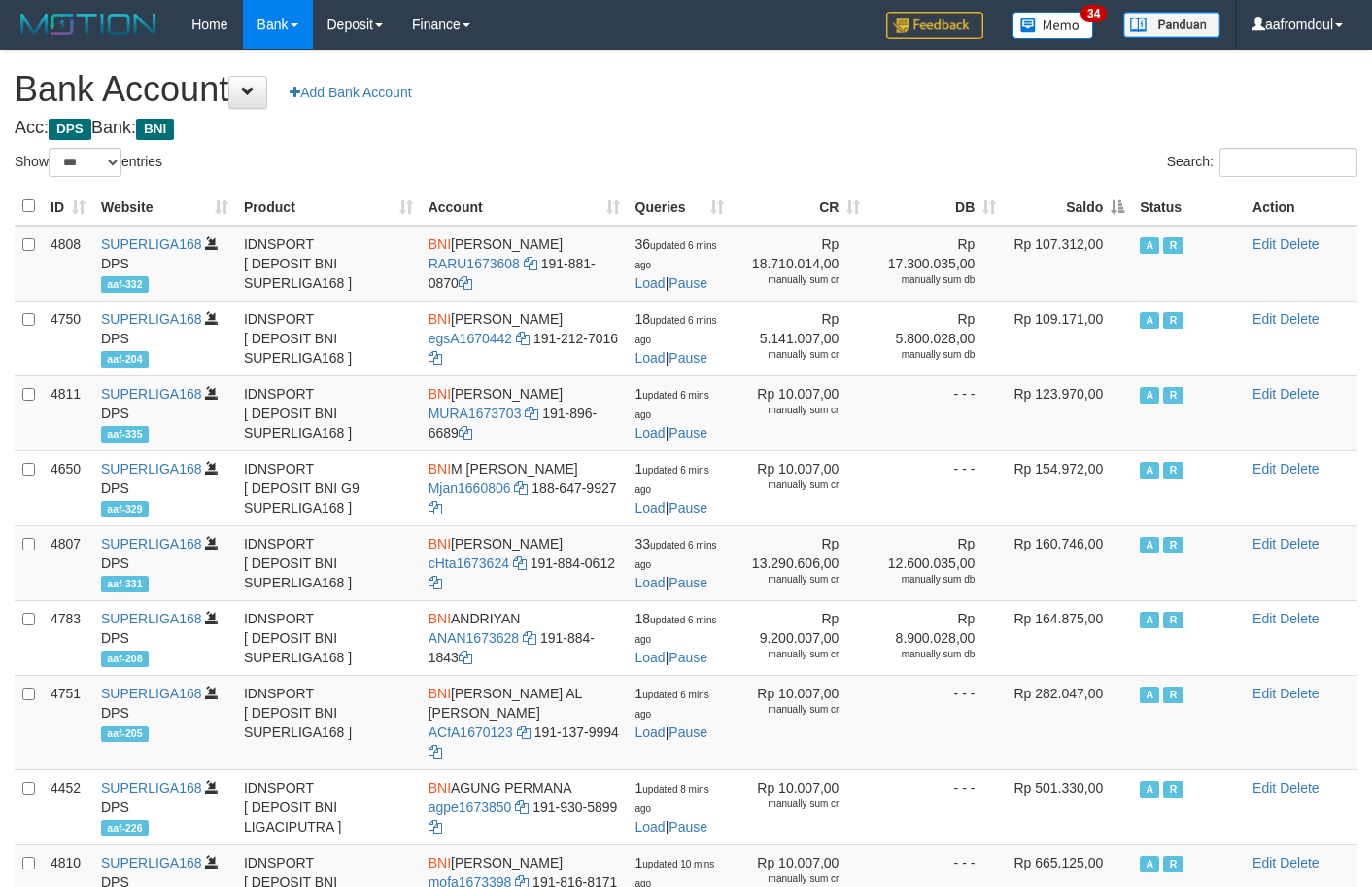
click at [1113, 203] on th "Saldo" at bounding box center [1067, 207] width 128 height 38
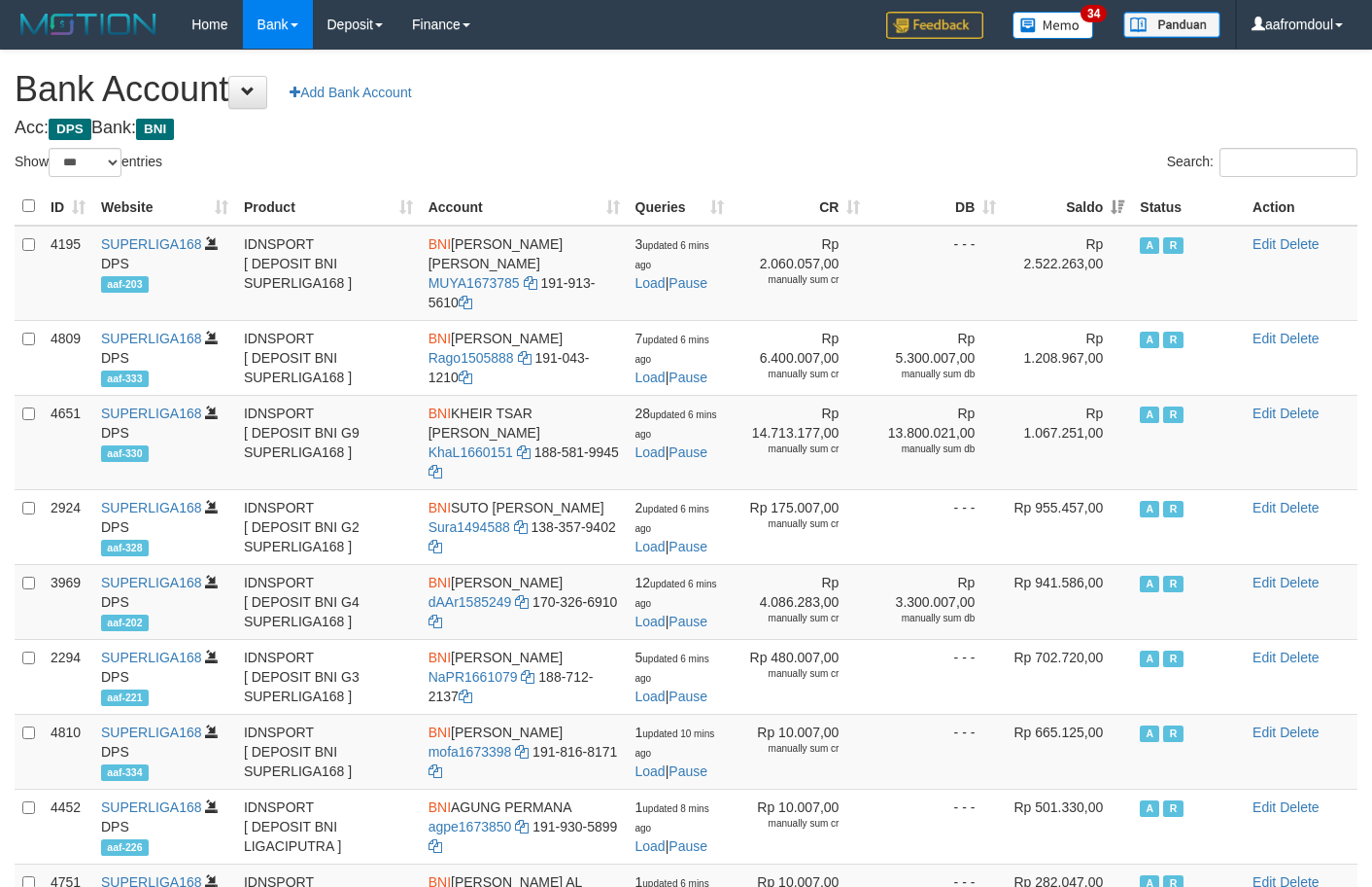
drag, startPoint x: 0, startPoint y: 0, endPoint x: 1111, endPoint y: 203, distance: 1129.4
click at [1112, 203] on th "Saldo" at bounding box center [1067, 207] width 128 height 38
click at [1111, 203] on th "Saldo" at bounding box center [1067, 207] width 128 height 38
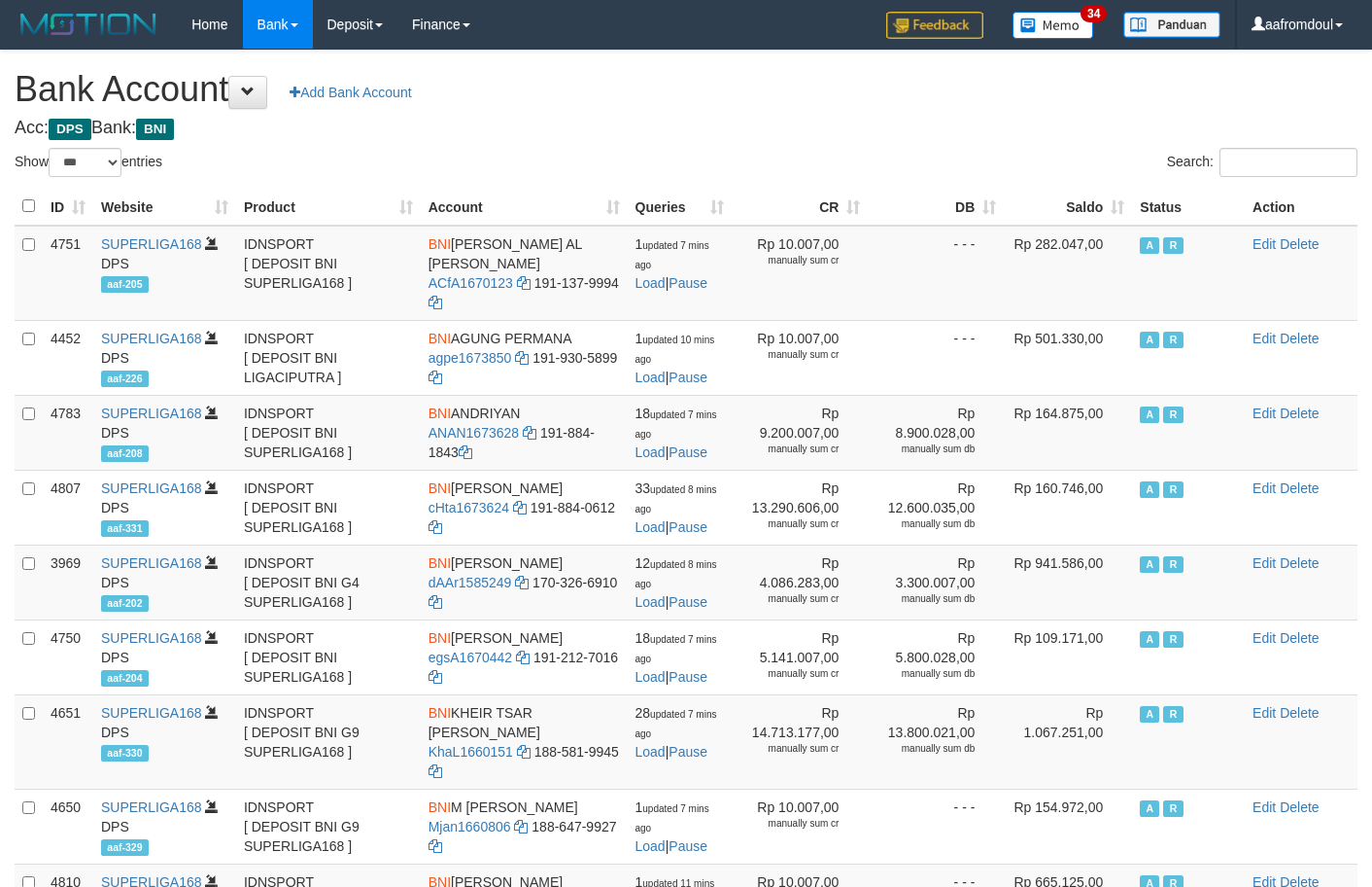
select select "***"
click at [1117, 209] on th "Saldo" at bounding box center [1067, 207] width 128 height 38
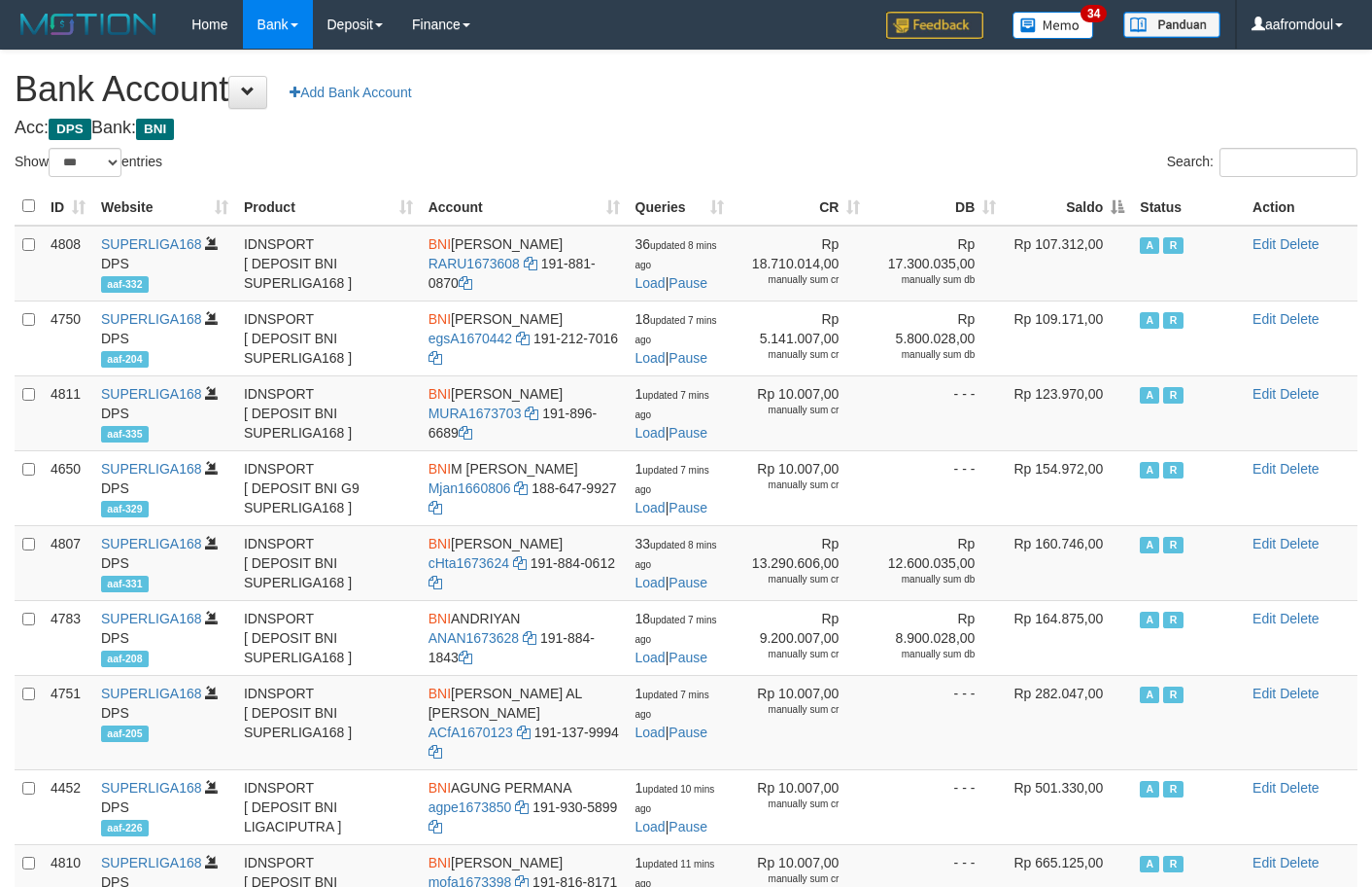
click th "Saldo"
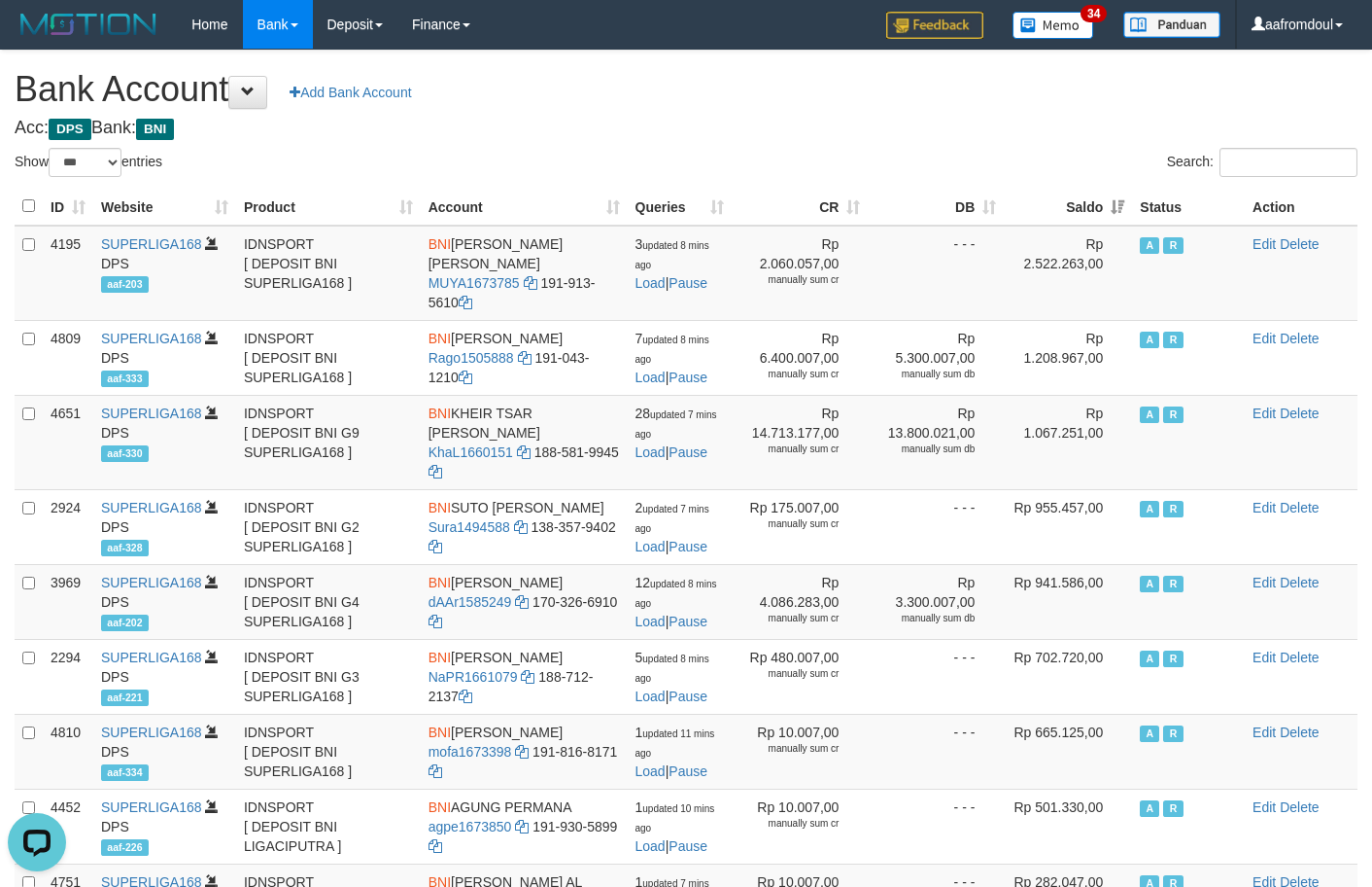
click div "Search:"
click th "Saldo"
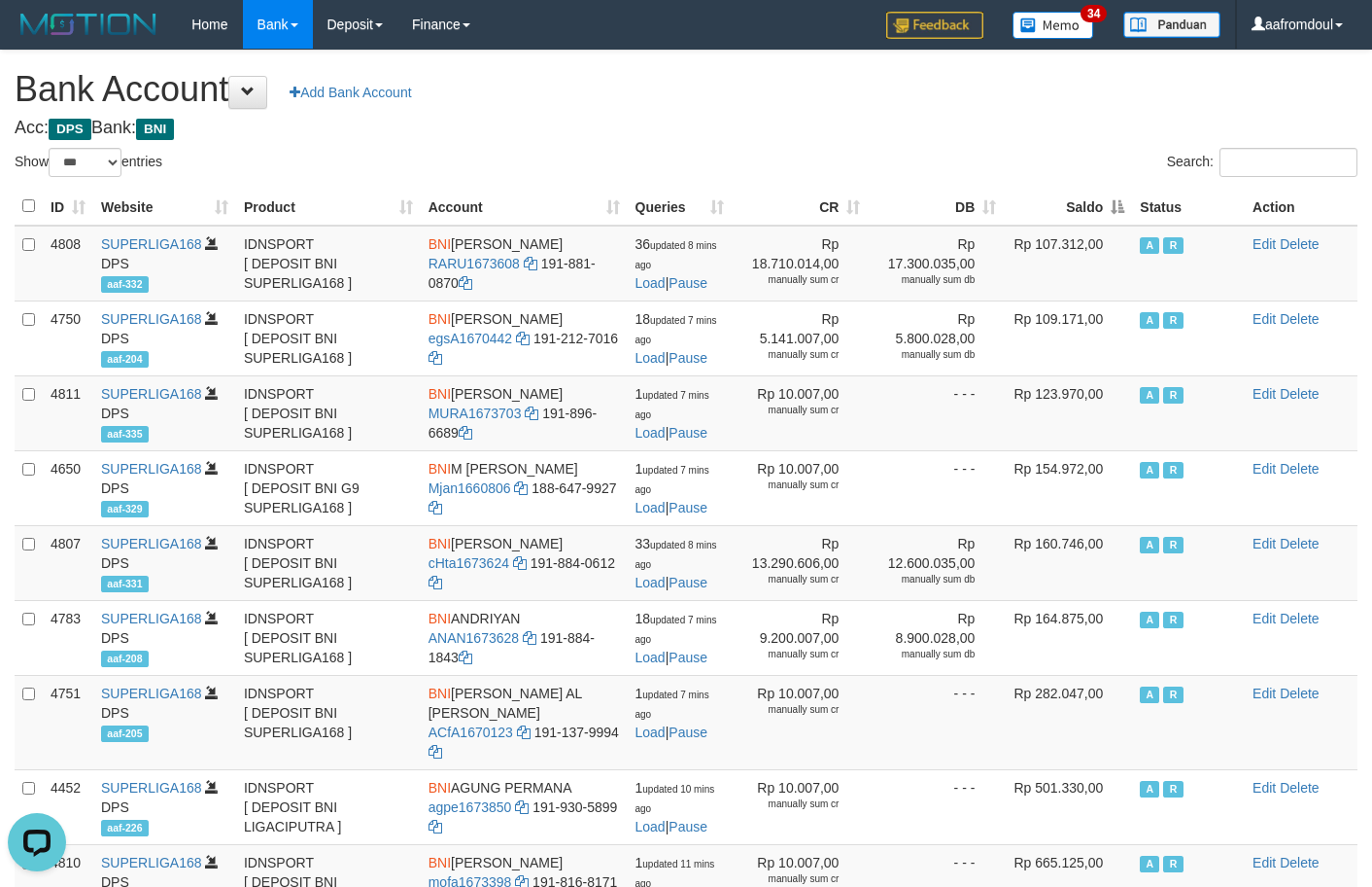
click th "Saldo"
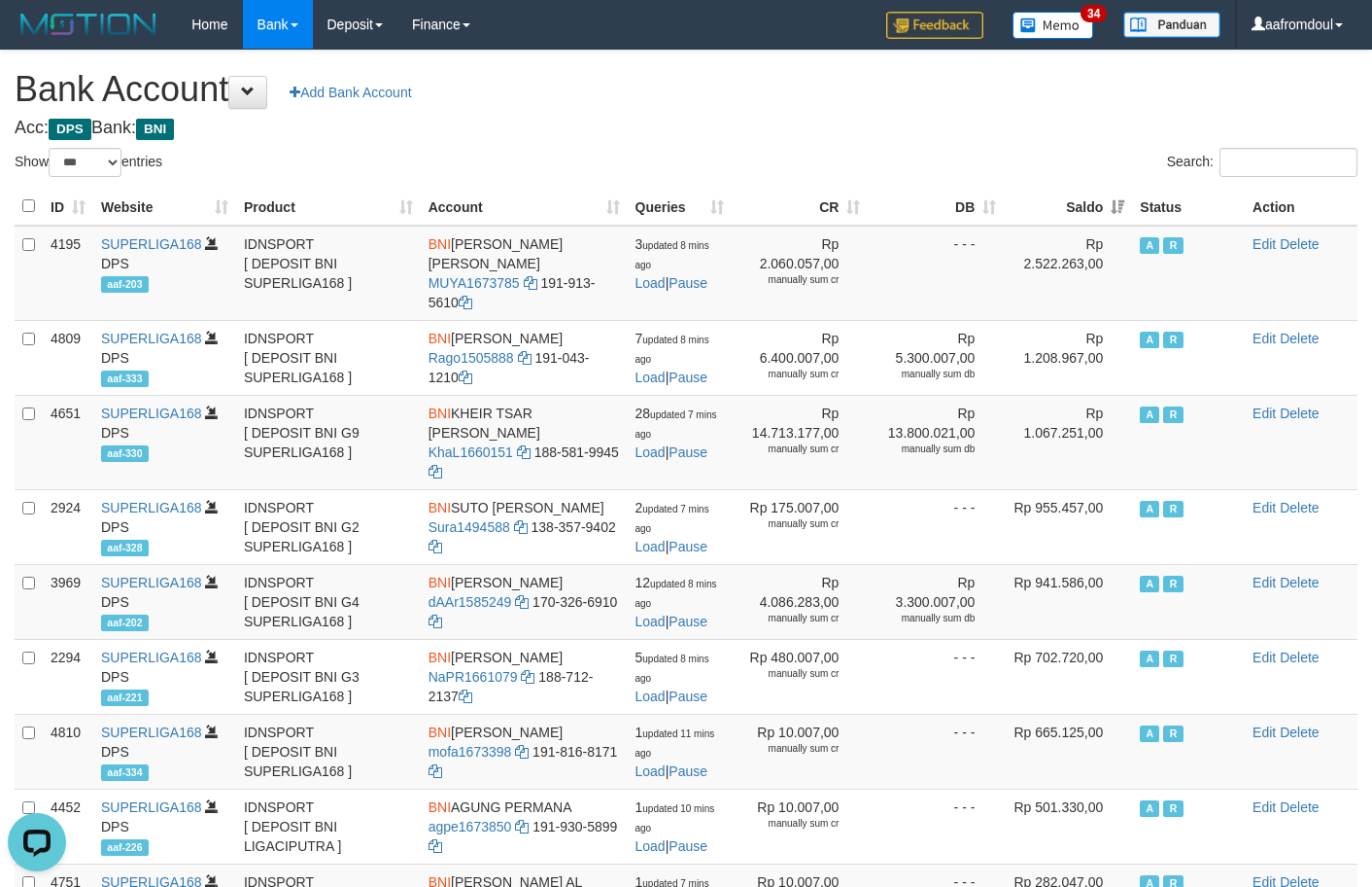
click th "Saldo"
drag, startPoint x: 1109, startPoint y: 196, endPoint x: 1102, endPoint y: 203, distance: 9.9
click th "Saldo"
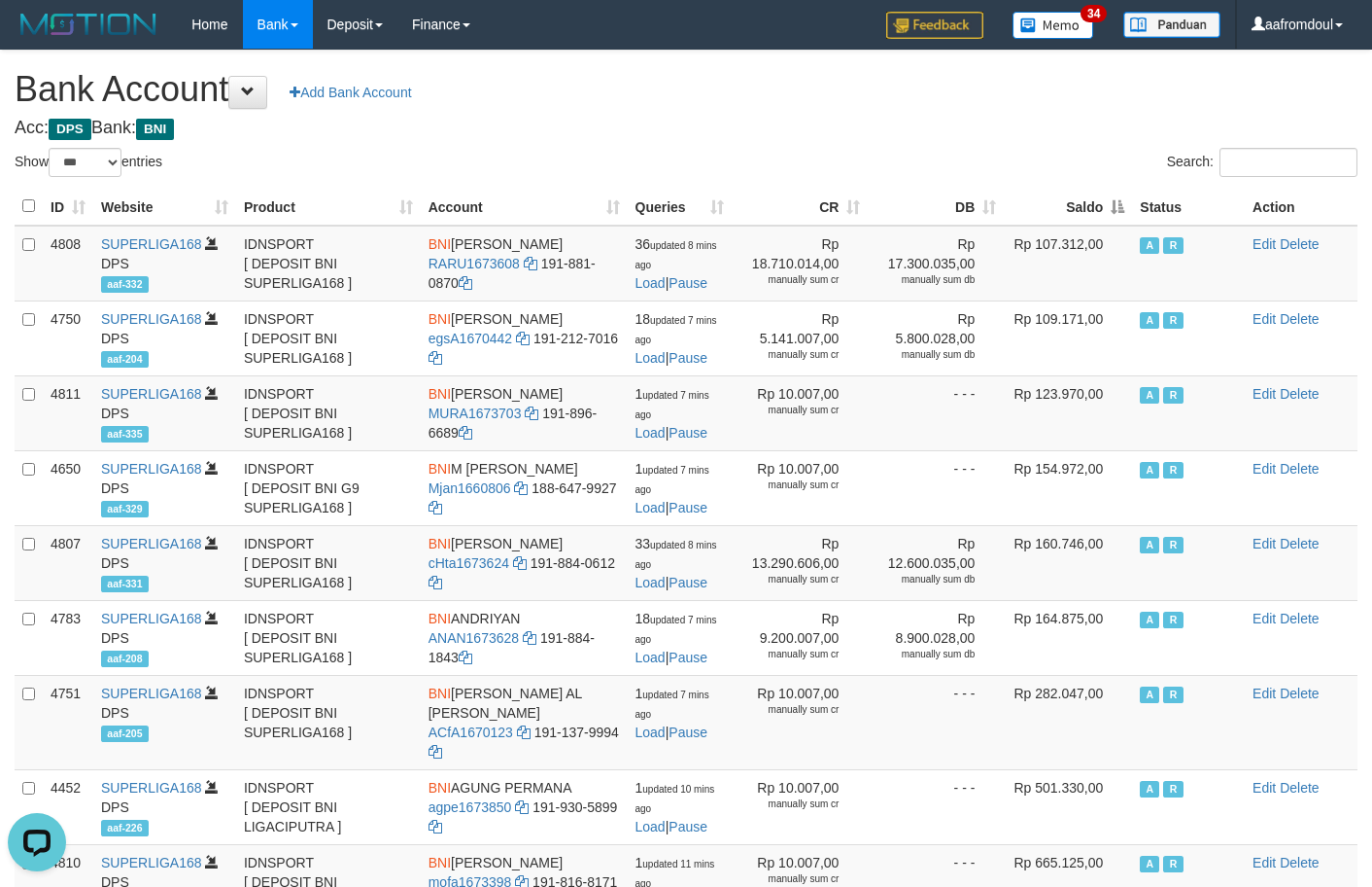
click th "Saldo"
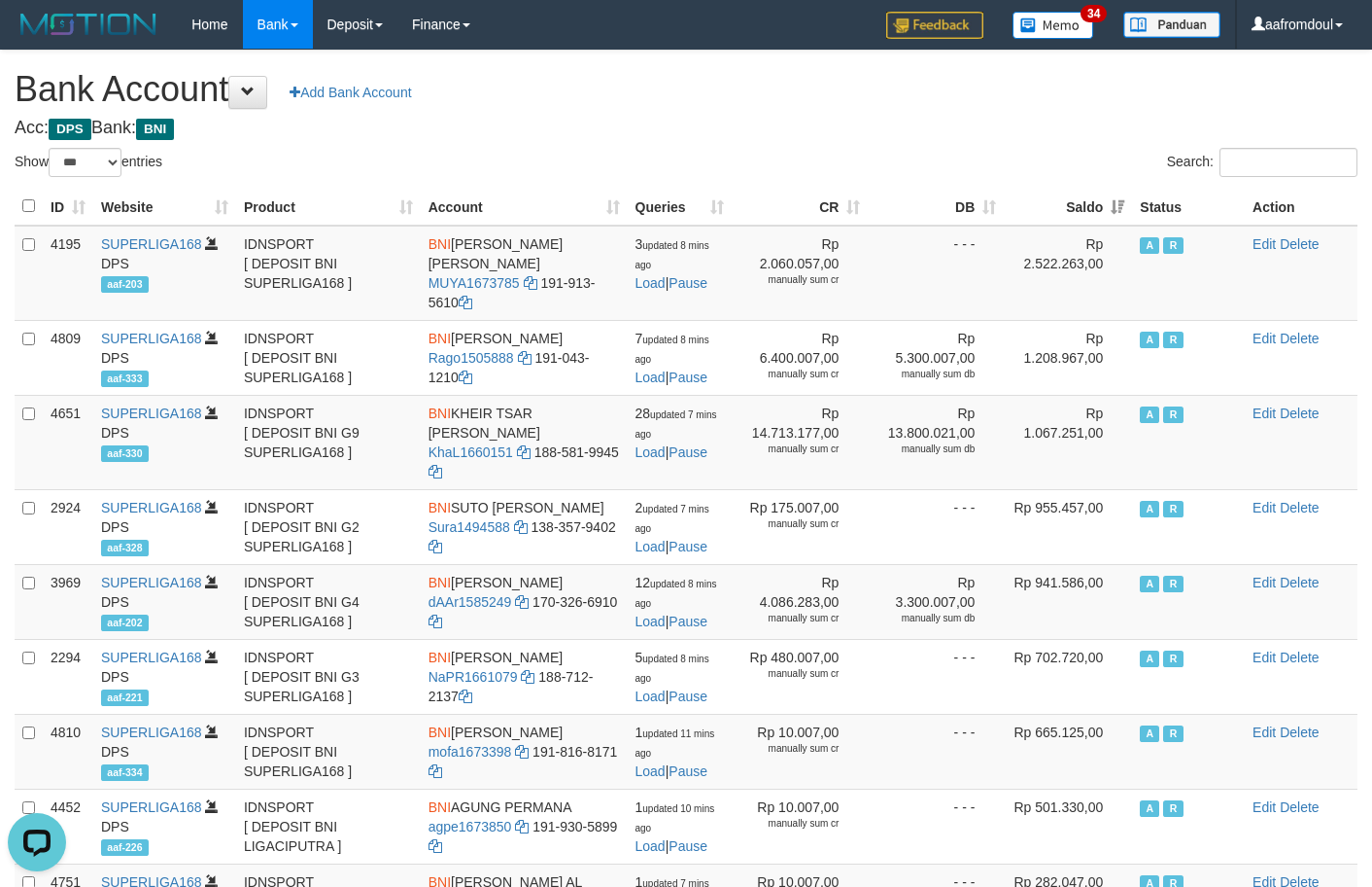
click th "Saldo"
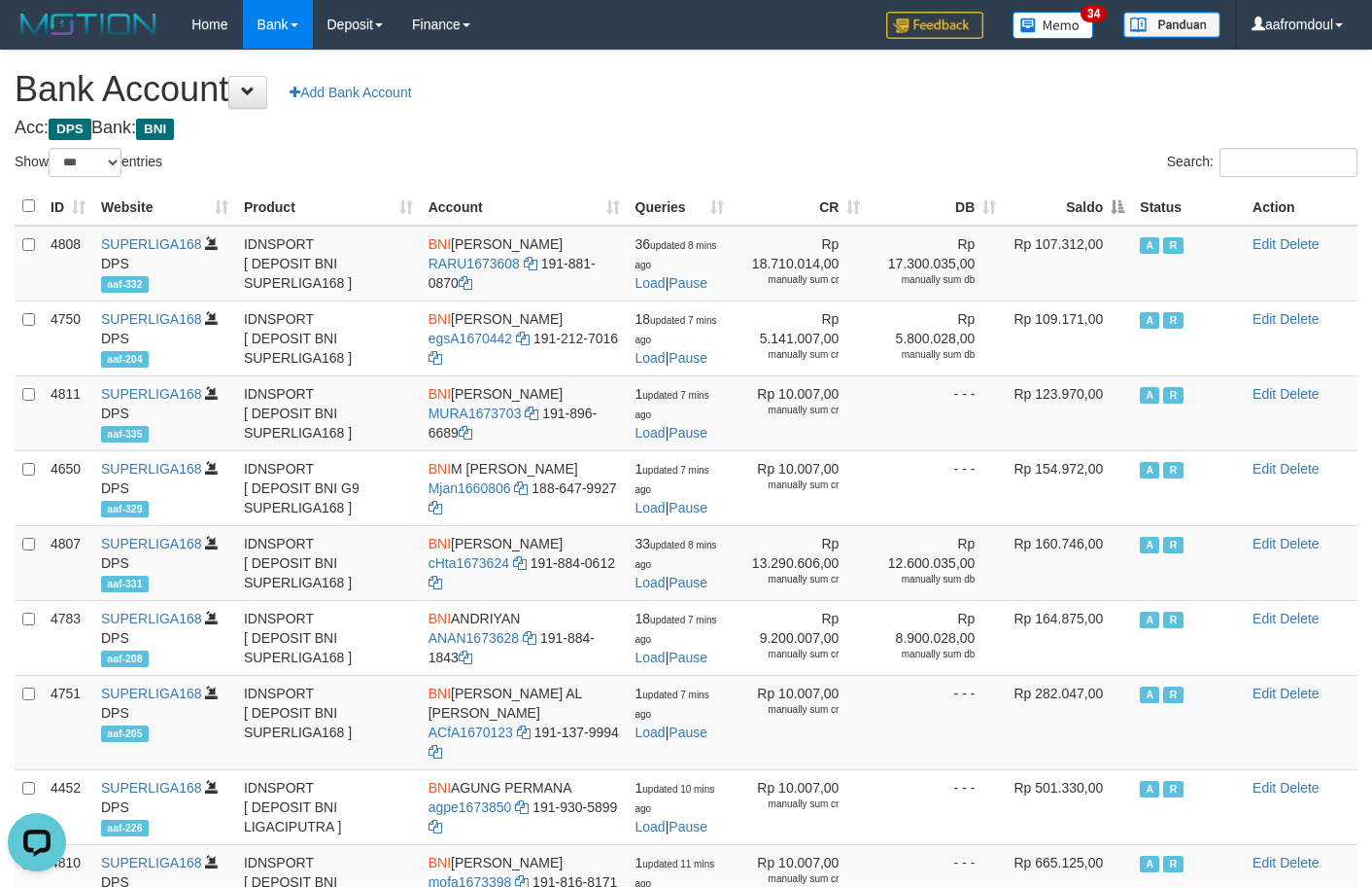
click th "Saldo"
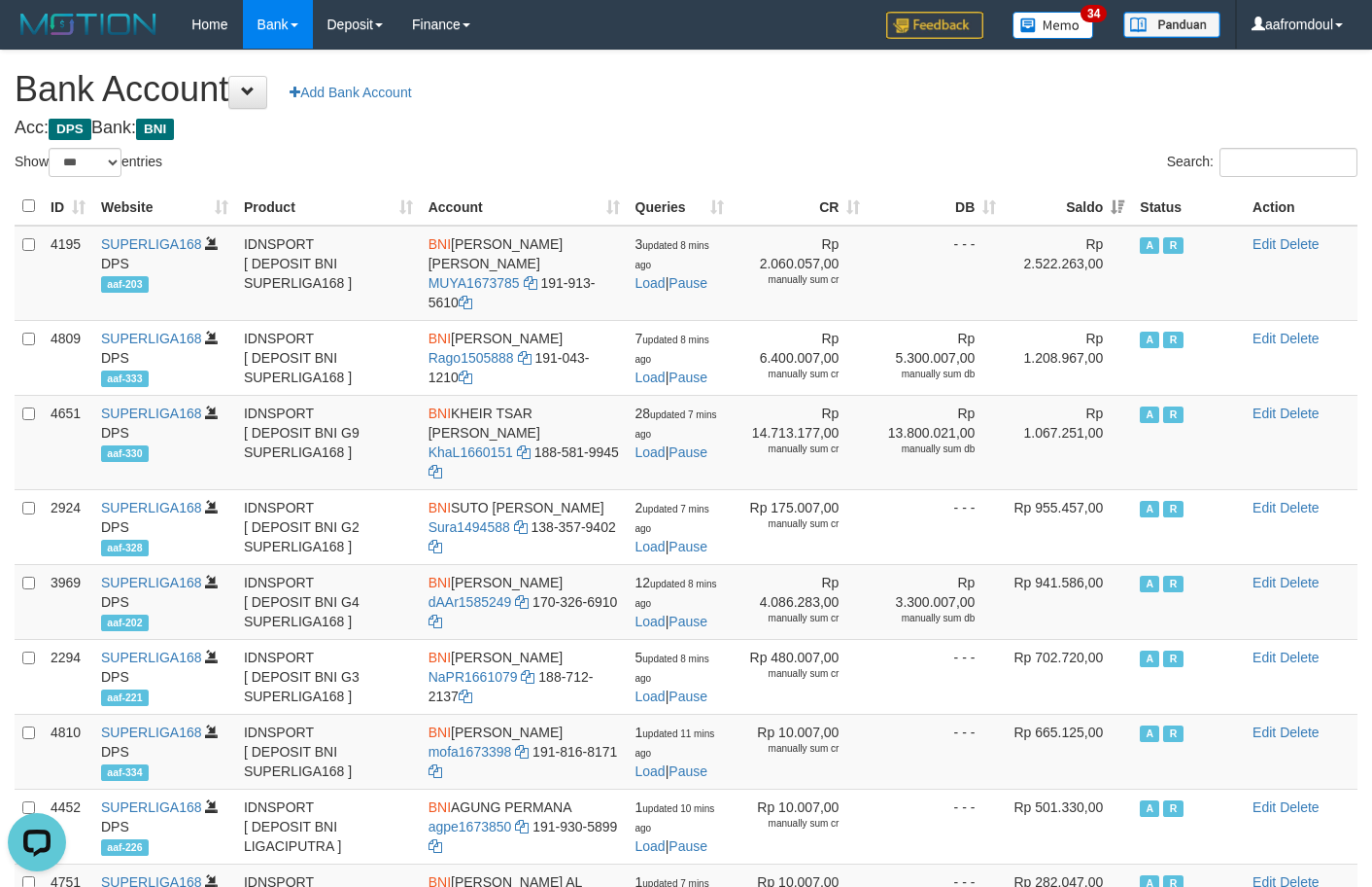
click th "Saldo"
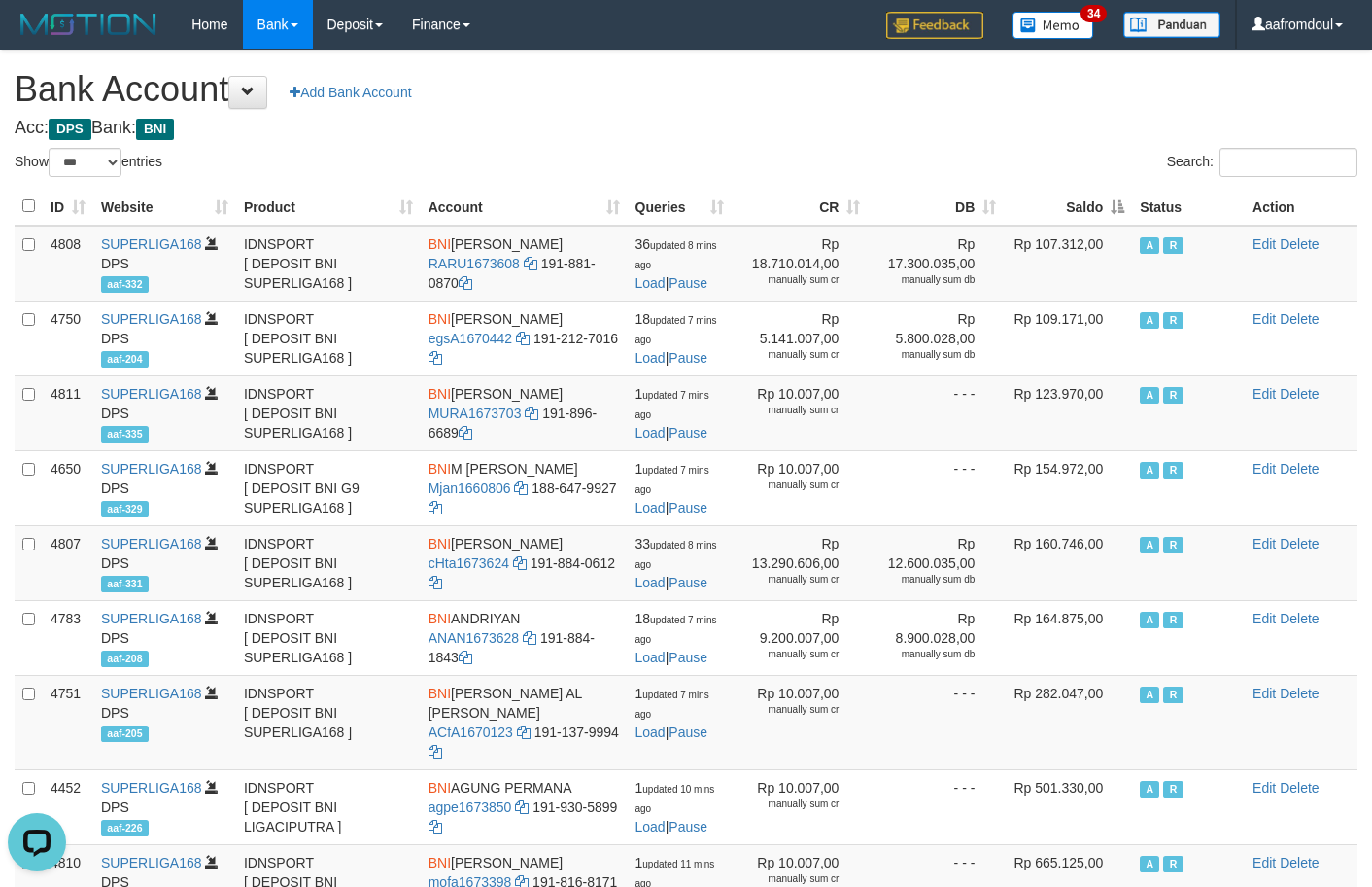
click th "Saldo"
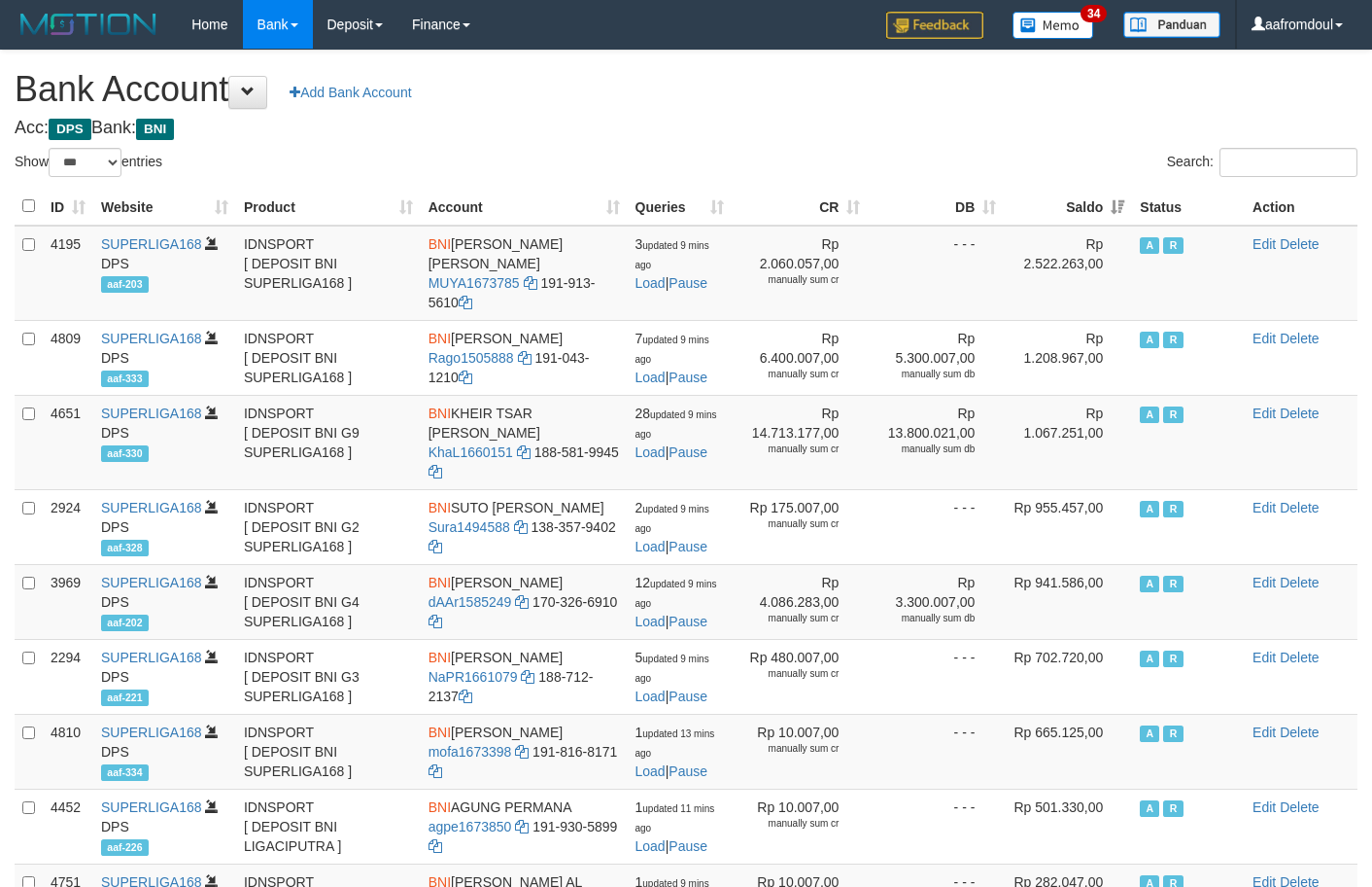
select select "***"
click at [1095, 215] on th "Saldo" at bounding box center [1067, 207] width 128 height 38
click at [1110, 208] on th "Saldo" at bounding box center [1067, 207] width 128 height 38
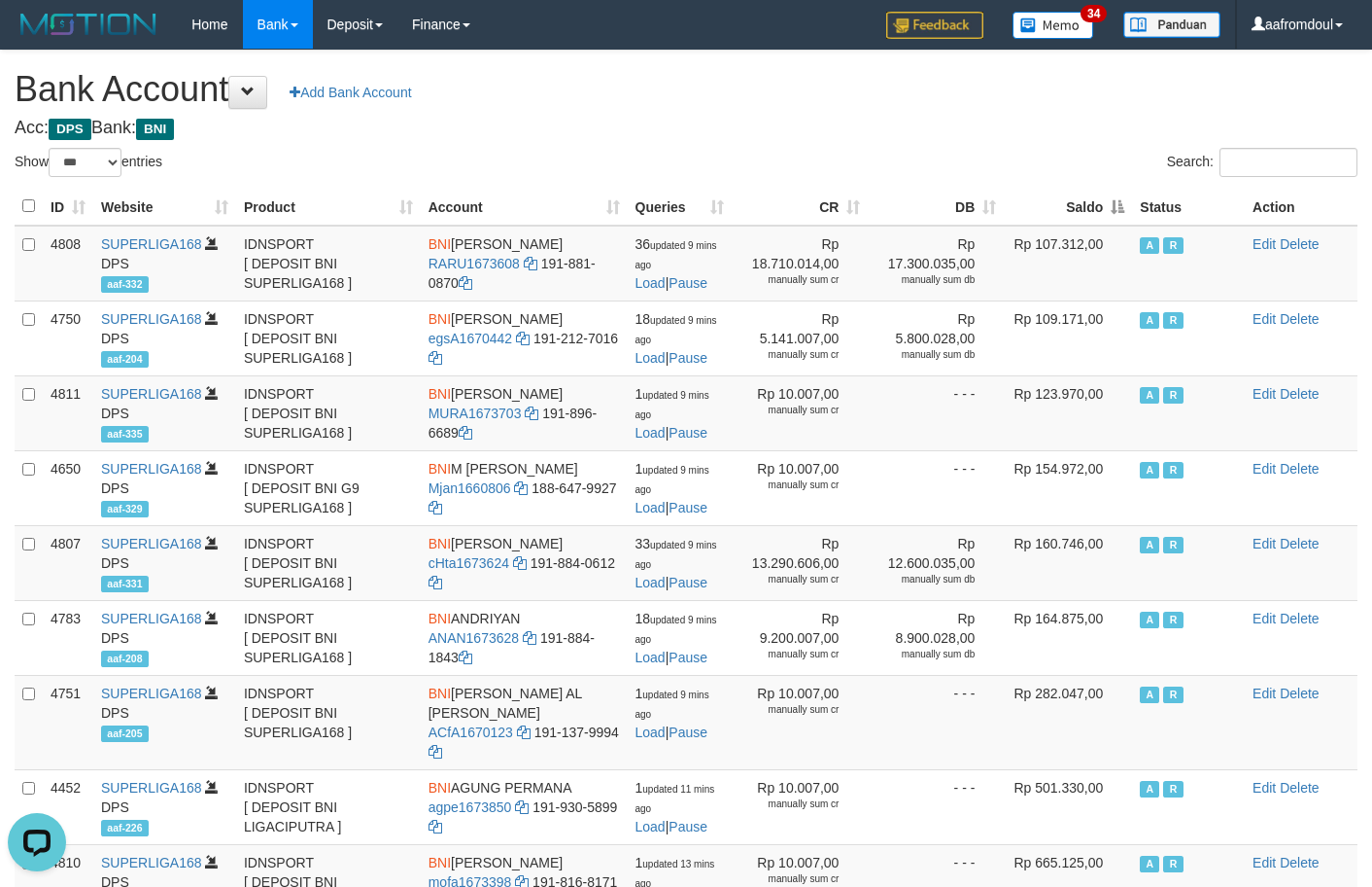
click at [1110, 208] on th "Saldo" at bounding box center [1067, 207] width 128 height 38
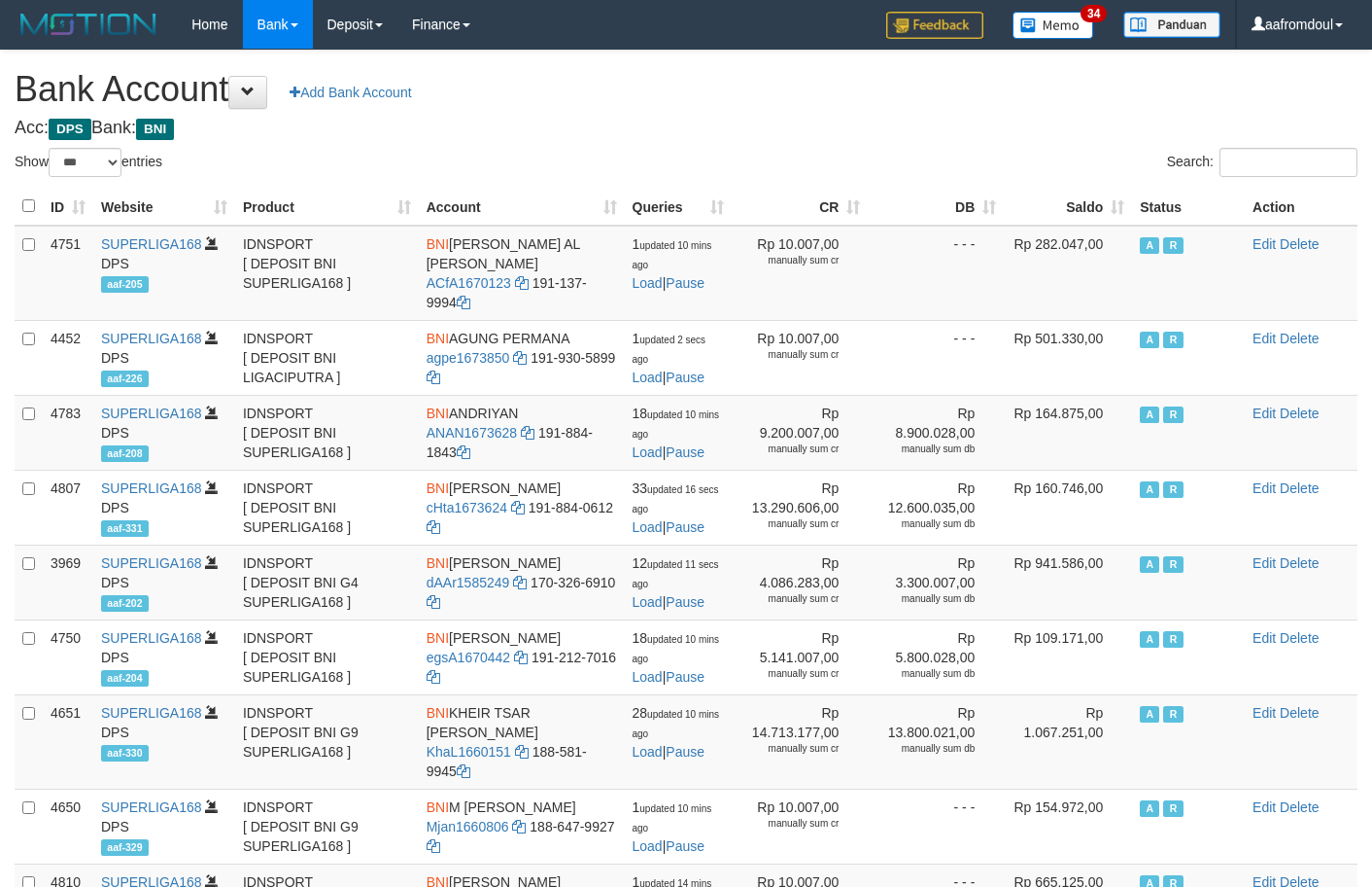
select select "***"
click at [1110, 201] on th "Saldo" at bounding box center [1067, 207] width 128 height 38
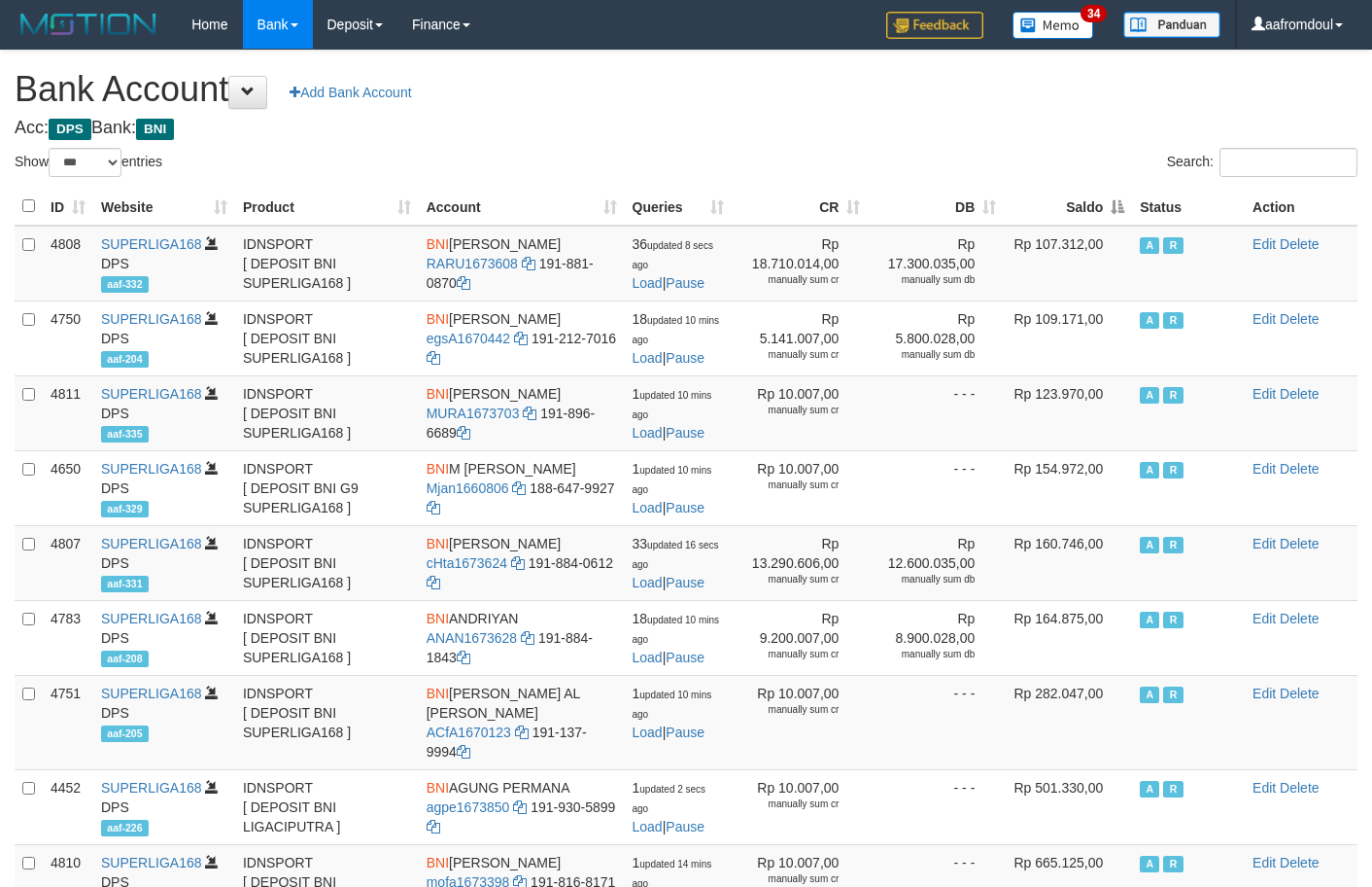
click at [1109, 200] on th "Saldo" at bounding box center [1067, 207] width 128 height 38
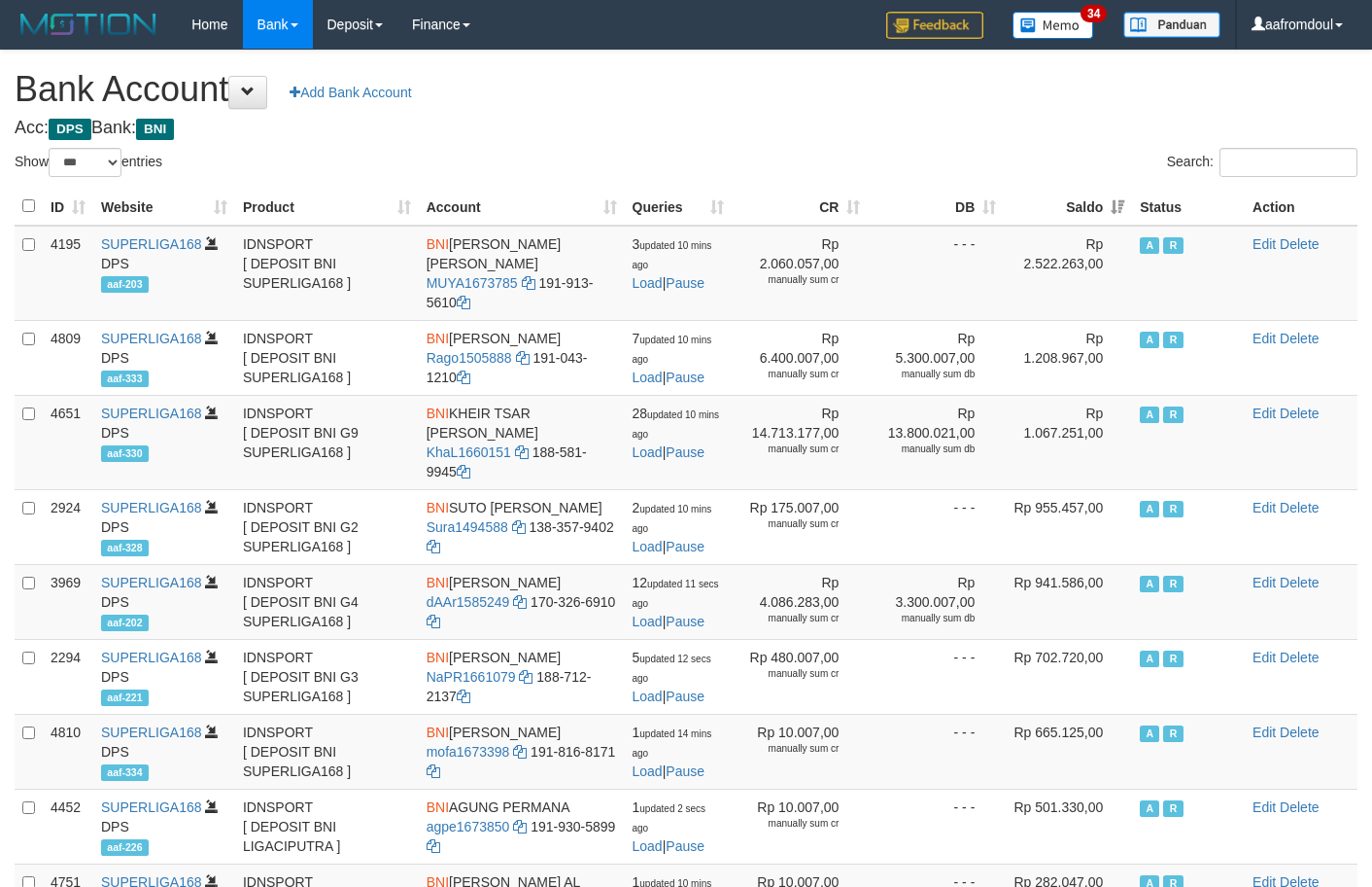
click at [1109, 200] on th "Saldo" at bounding box center [1067, 207] width 128 height 38
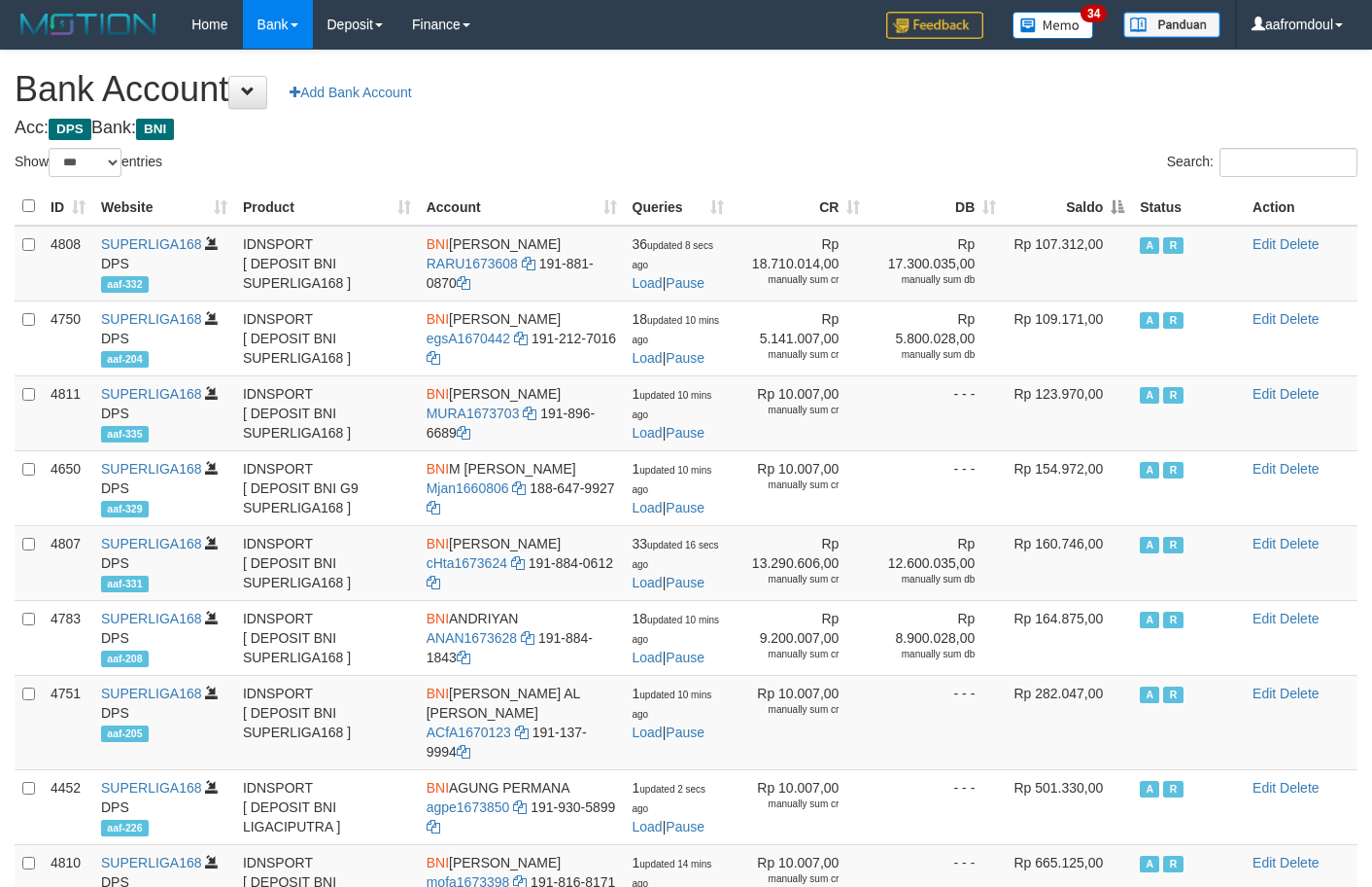
click at [1109, 200] on th "Saldo" at bounding box center [1067, 207] width 128 height 38
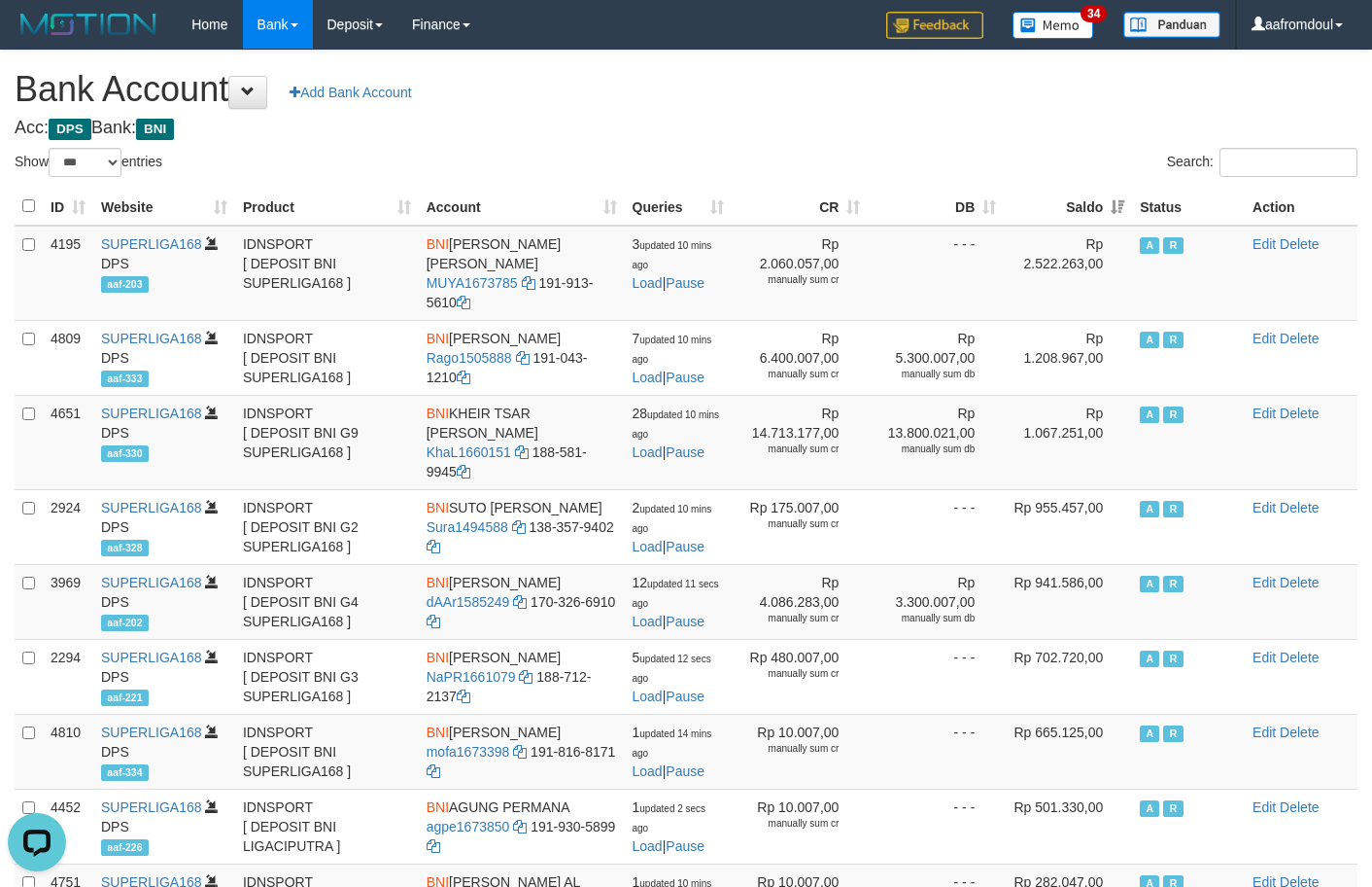
click at [1138, 204] on th "Status" at bounding box center [1188, 207] width 113 height 38
click at [1127, 203] on th "Saldo" at bounding box center [1067, 207] width 128 height 38
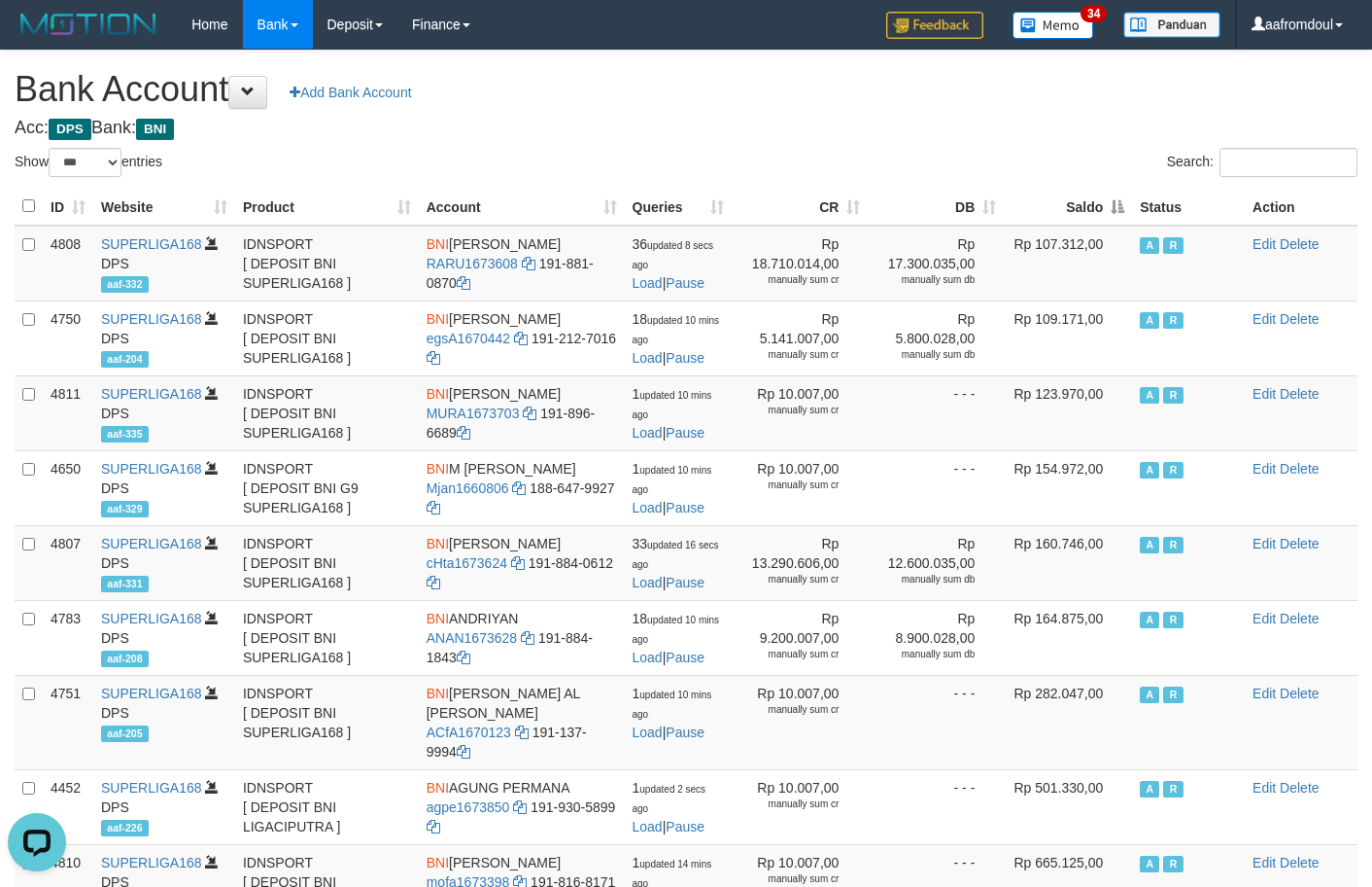
click at [1127, 203] on th "Saldo" at bounding box center [1067, 207] width 128 height 38
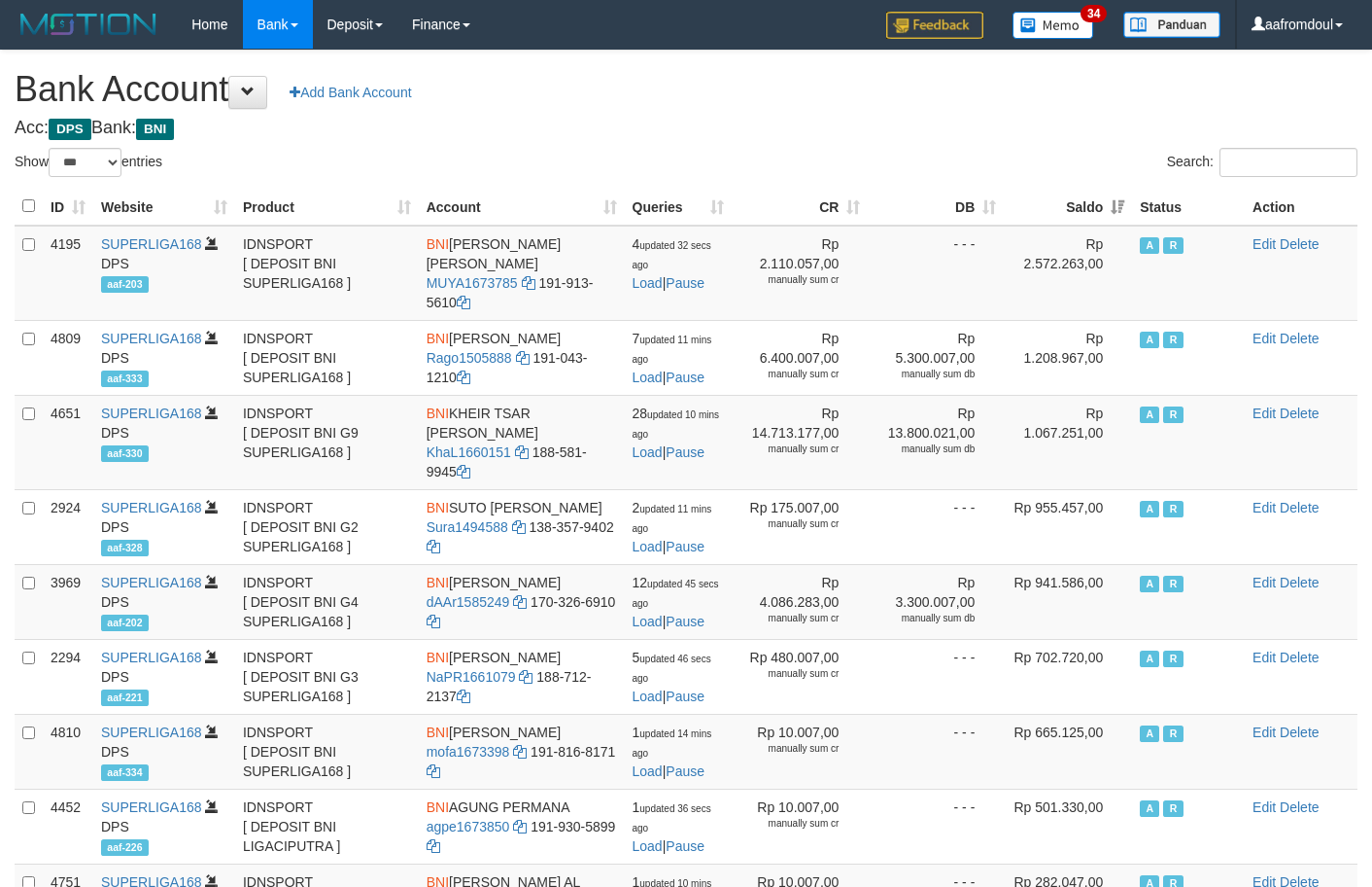
select select "***"
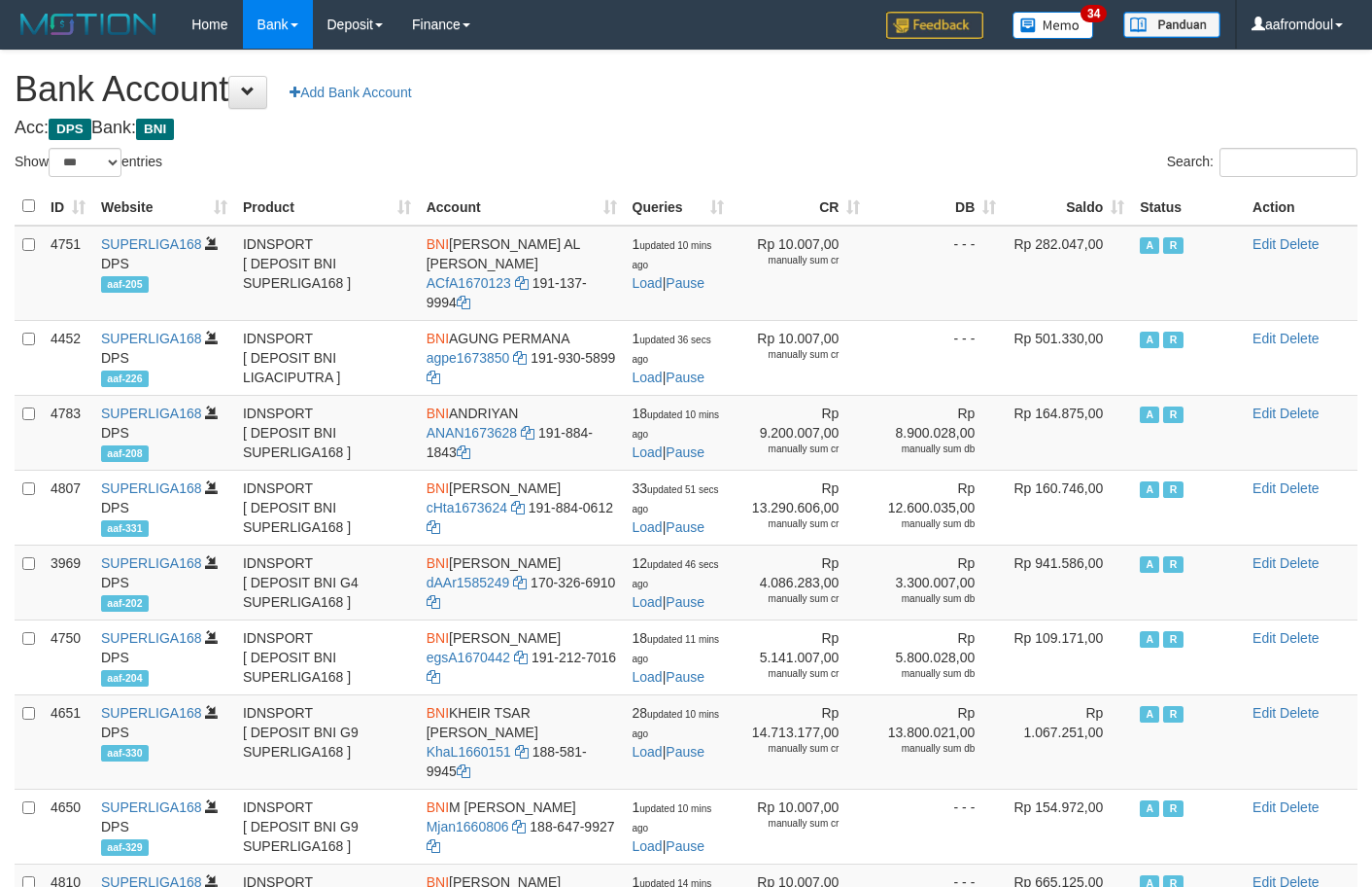
select select "***"
click at [1124, 202] on th "Saldo" at bounding box center [1067, 207] width 128 height 38
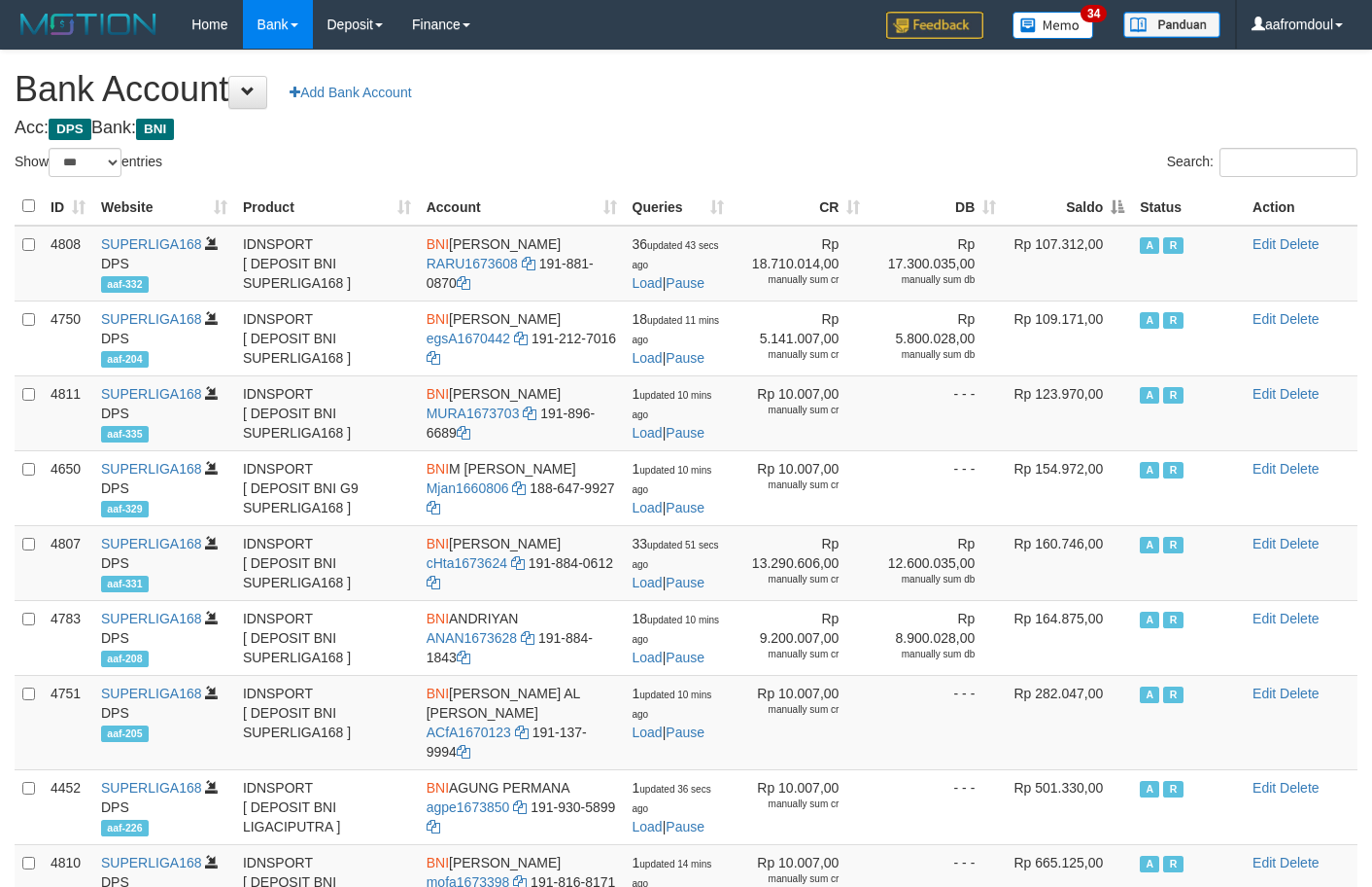
click at [1124, 202] on th "Saldo" at bounding box center [1067, 207] width 128 height 38
select select "***"
click at [1124, 202] on th "Saldo" at bounding box center [1067, 207] width 128 height 38
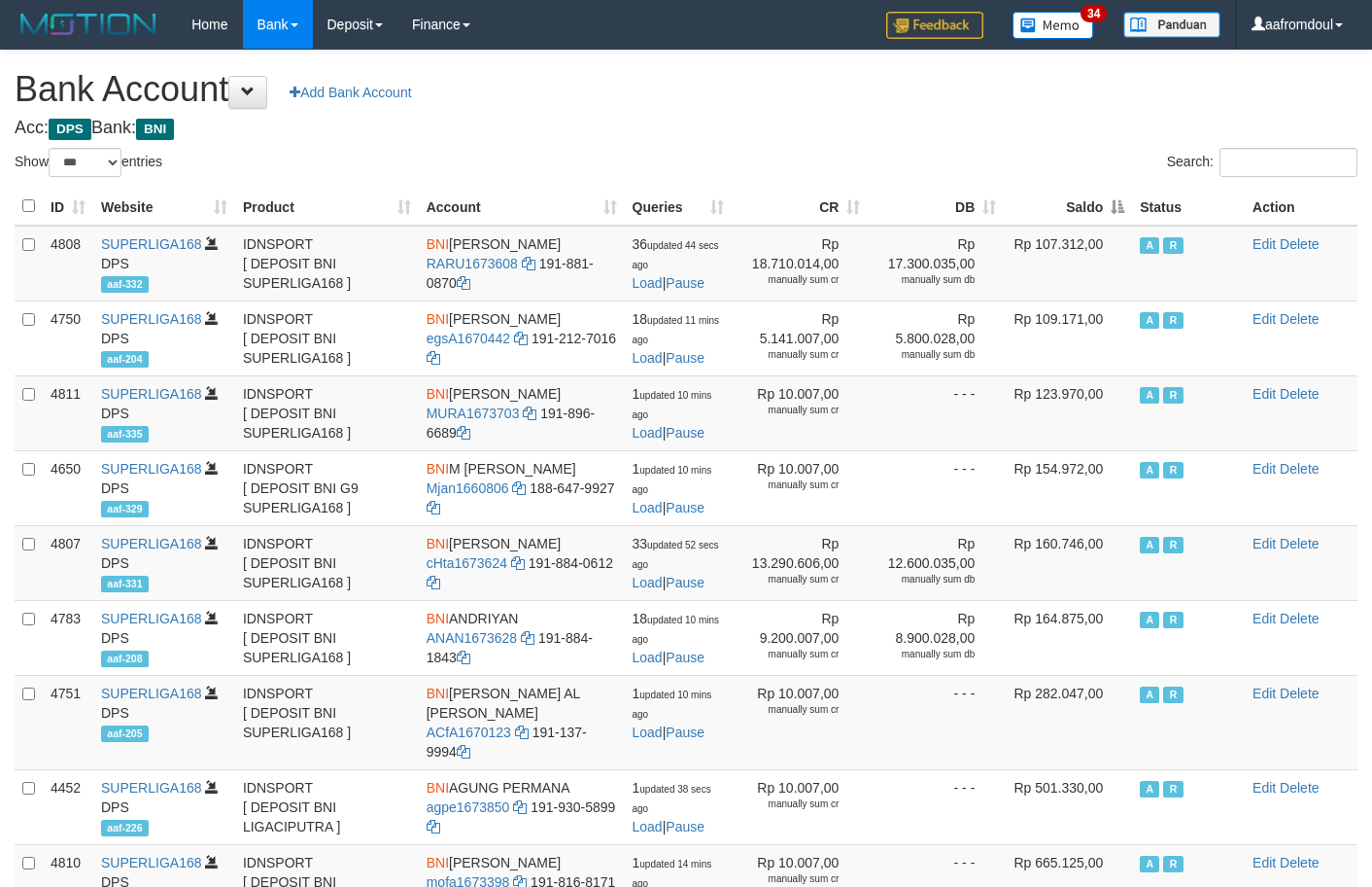
click at [1124, 202] on th "Saldo" at bounding box center [1067, 207] width 128 height 38
select select "***"
click at [1124, 202] on th "Saldo" at bounding box center [1067, 207] width 128 height 38
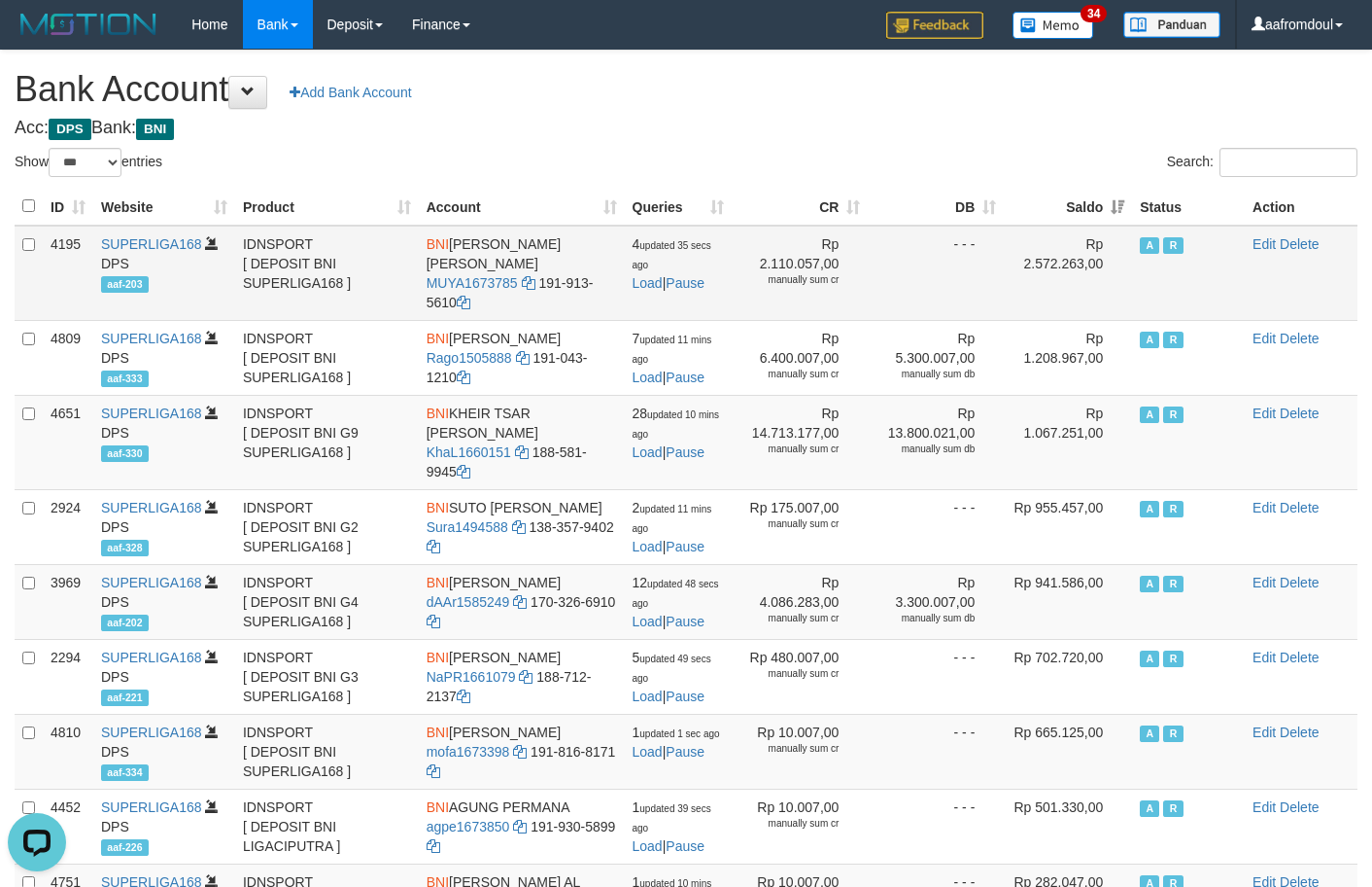
copy td "MUHAMAD PERDI [PERSON_NAME]"
drag, startPoint x: 452, startPoint y: 238, endPoint x: 487, endPoint y: 260, distance: 41.3
click at [487, 260] on td "BNI MUHAMAD PERDI NUR YAMAN MUYA1673785 191-913-5610" at bounding box center [522, 273] width 206 height 95
click at [548, 289] on td "BNI MUHAMAD PERDI NUR YAMAN MUYA1673785 191-913-5610" at bounding box center [522, 273] width 206 height 95
drag, startPoint x: 537, startPoint y: 289, endPoint x: 548, endPoint y: 300, distance: 15.6
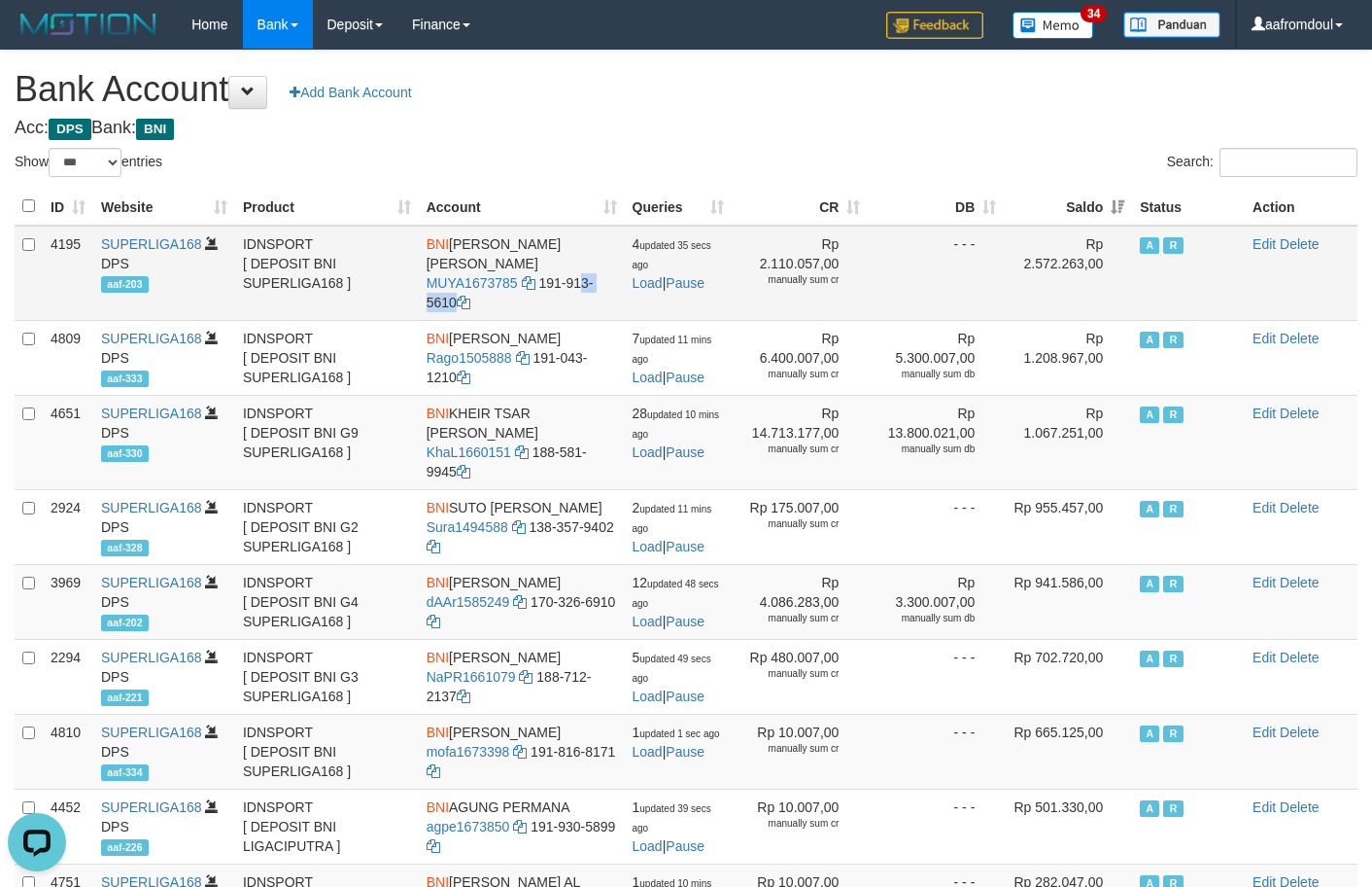
click at [548, 300] on td "BNI MUHAMAD PERDI NUR YAMAN MUYA1673785 191-913-5610" at bounding box center [522, 273] width 206 height 95
copy td "191-913-5610"
click at [1115, 275] on td "Rp 2.572.263,00" at bounding box center [1067, 273] width 128 height 95
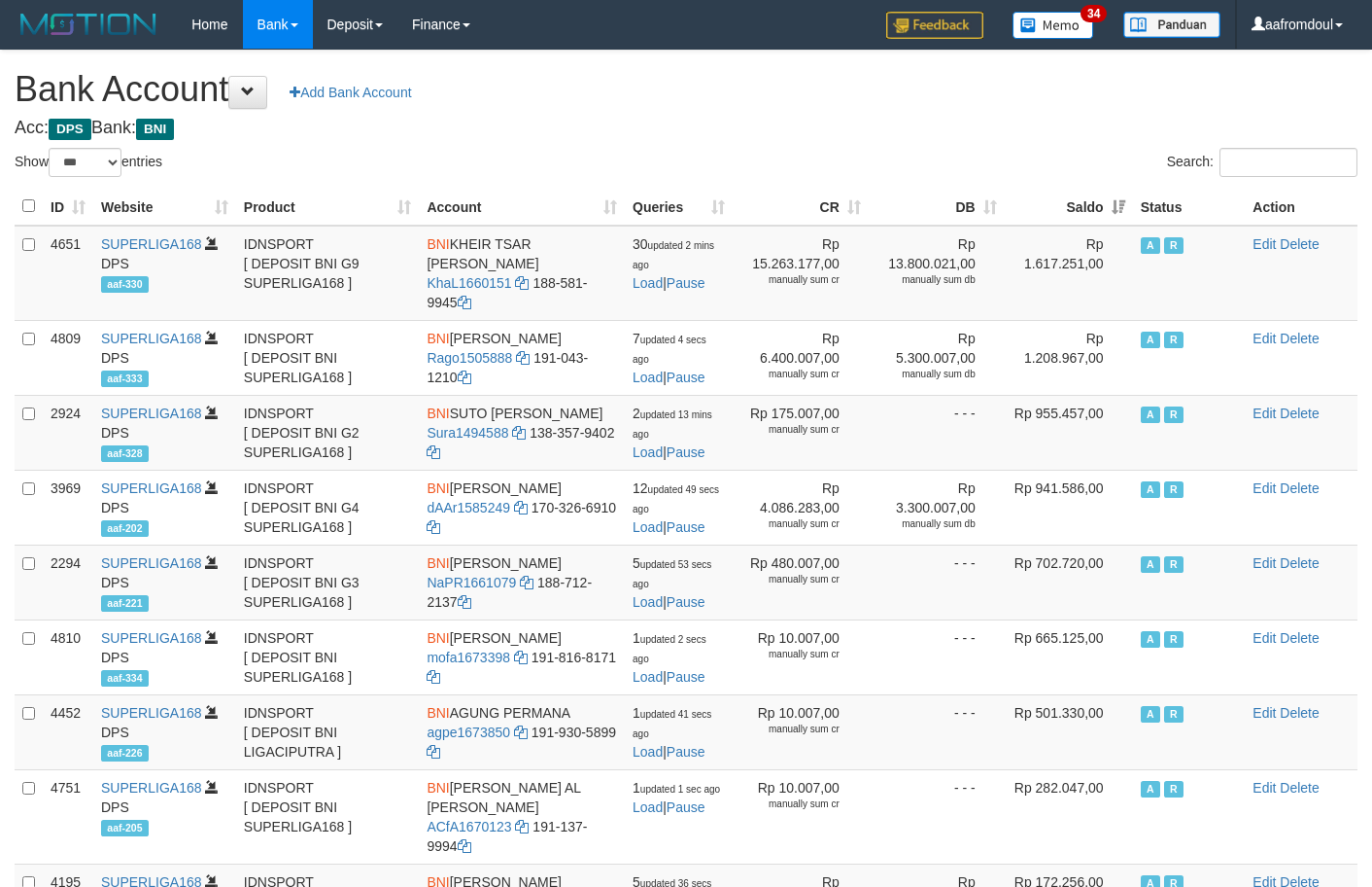
select select "***"
click at [1124, 210] on th "Saldo" at bounding box center [1068, 207] width 128 height 38
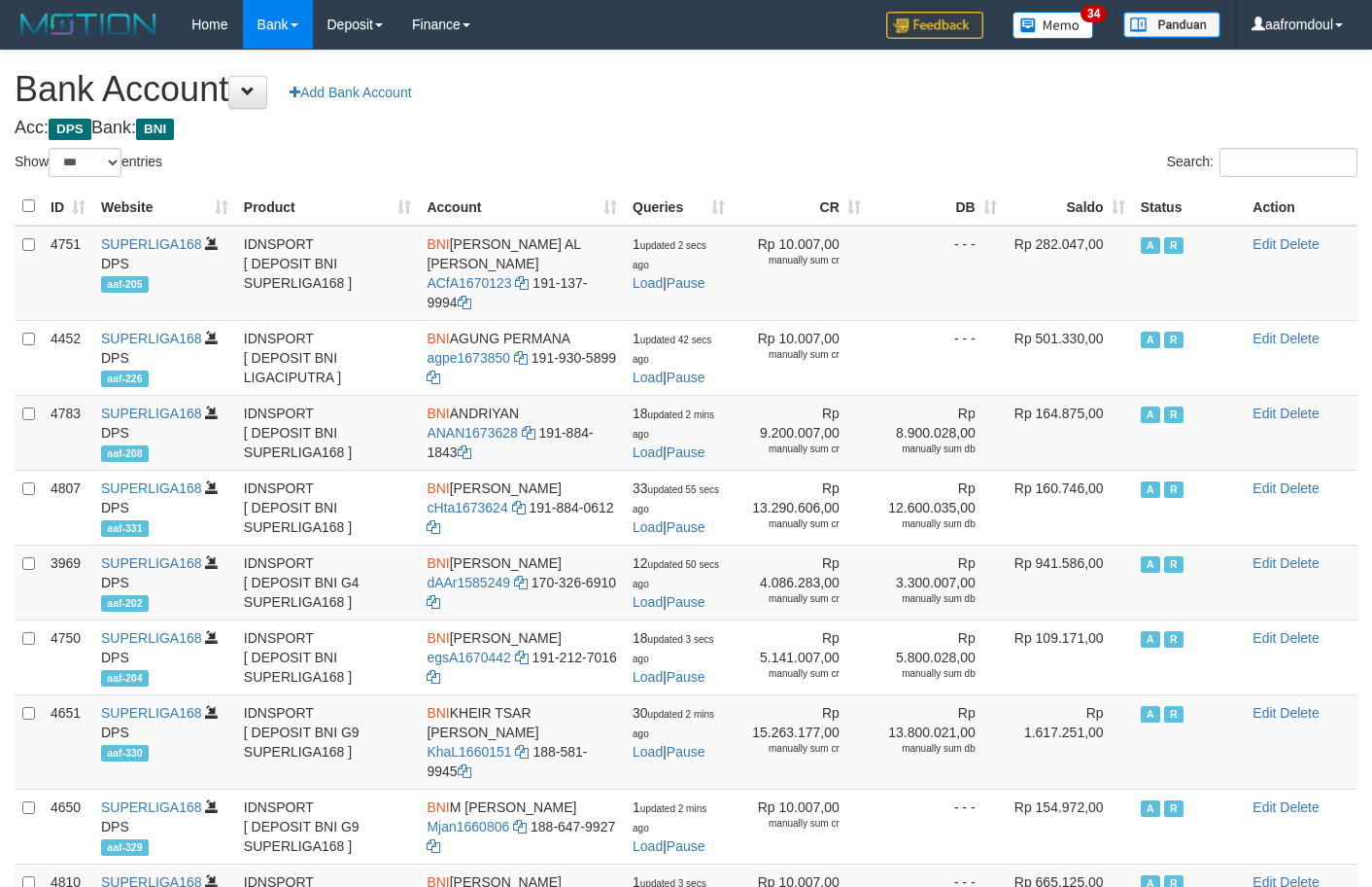
select select "***"
click at [1111, 214] on th "Saldo" at bounding box center [1068, 207] width 128 height 38
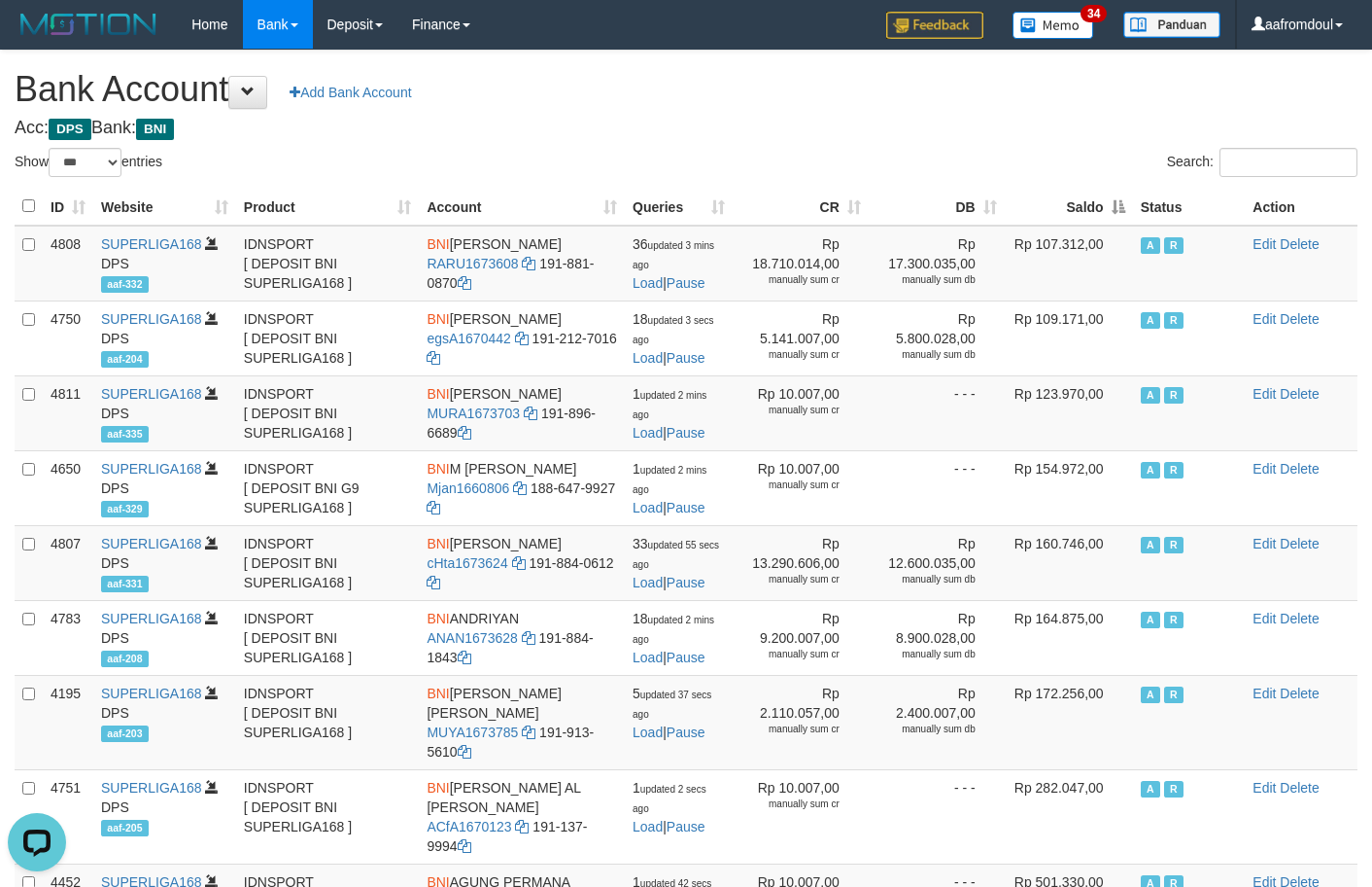
click at [1111, 214] on th "Saldo" at bounding box center [1068, 207] width 128 height 38
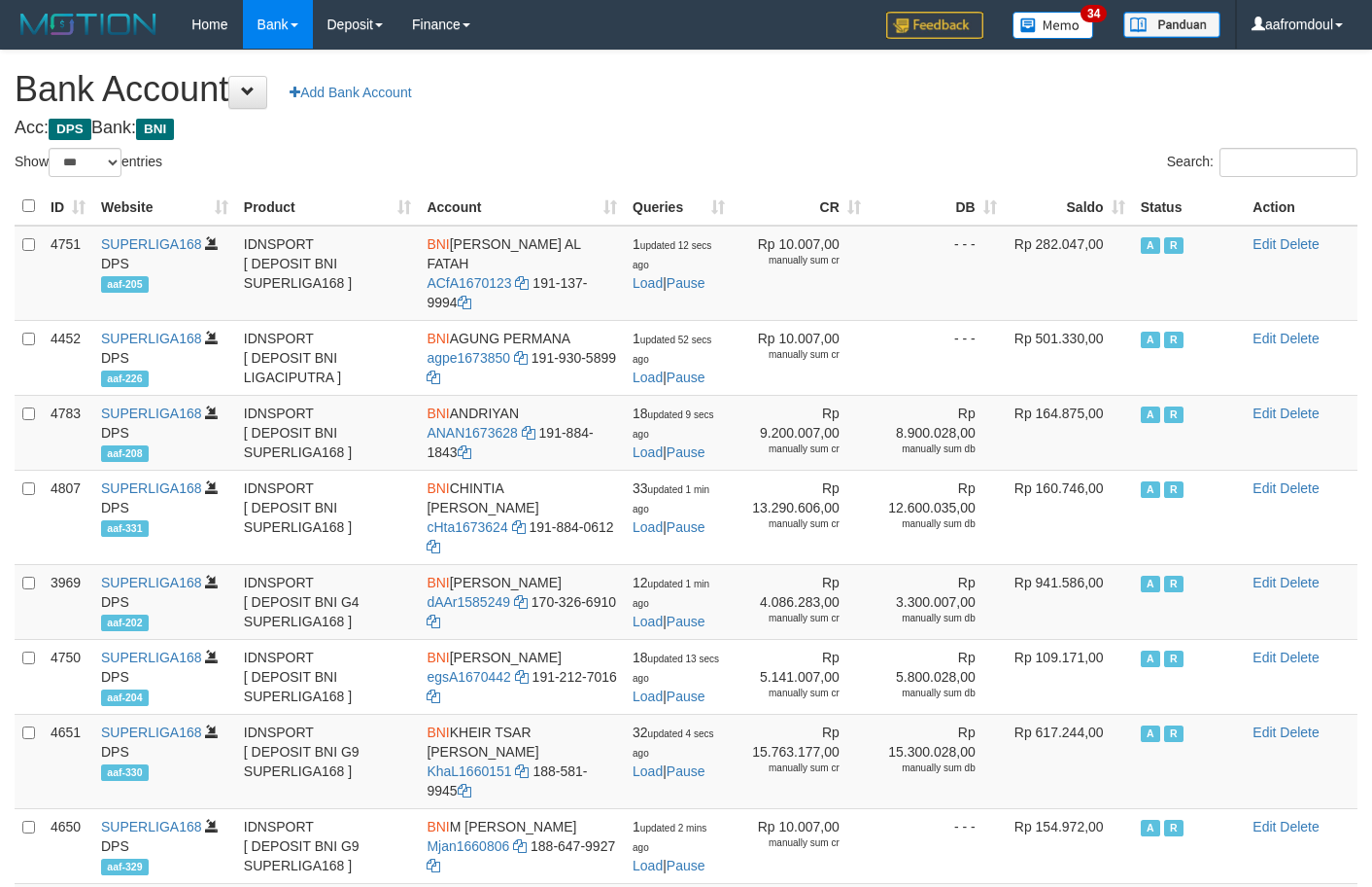
select select "***"
click at [1111, 214] on th "Saldo" at bounding box center [1068, 207] width 128 height 38
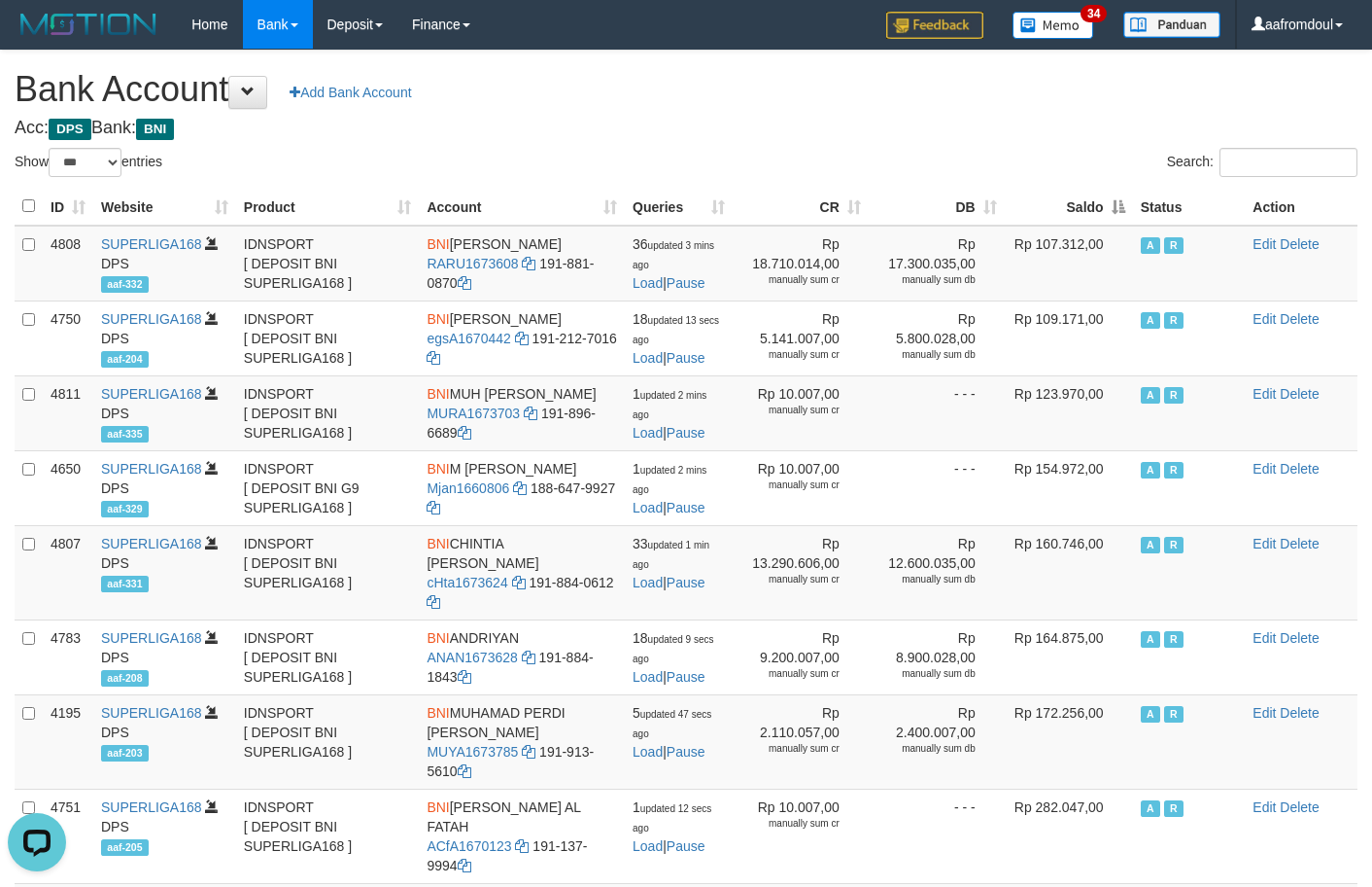
click at [976, 216] on th "DB" at bounding box center [937, 207] width 136 height 38
drag, startPoint x: 976, startPoint y: 216, endPoint x: 1027, endPoint y: 215, distance: 51.0
click at [979, 216] on th "DB" at bounding box center [937, 207] width 136 height 38
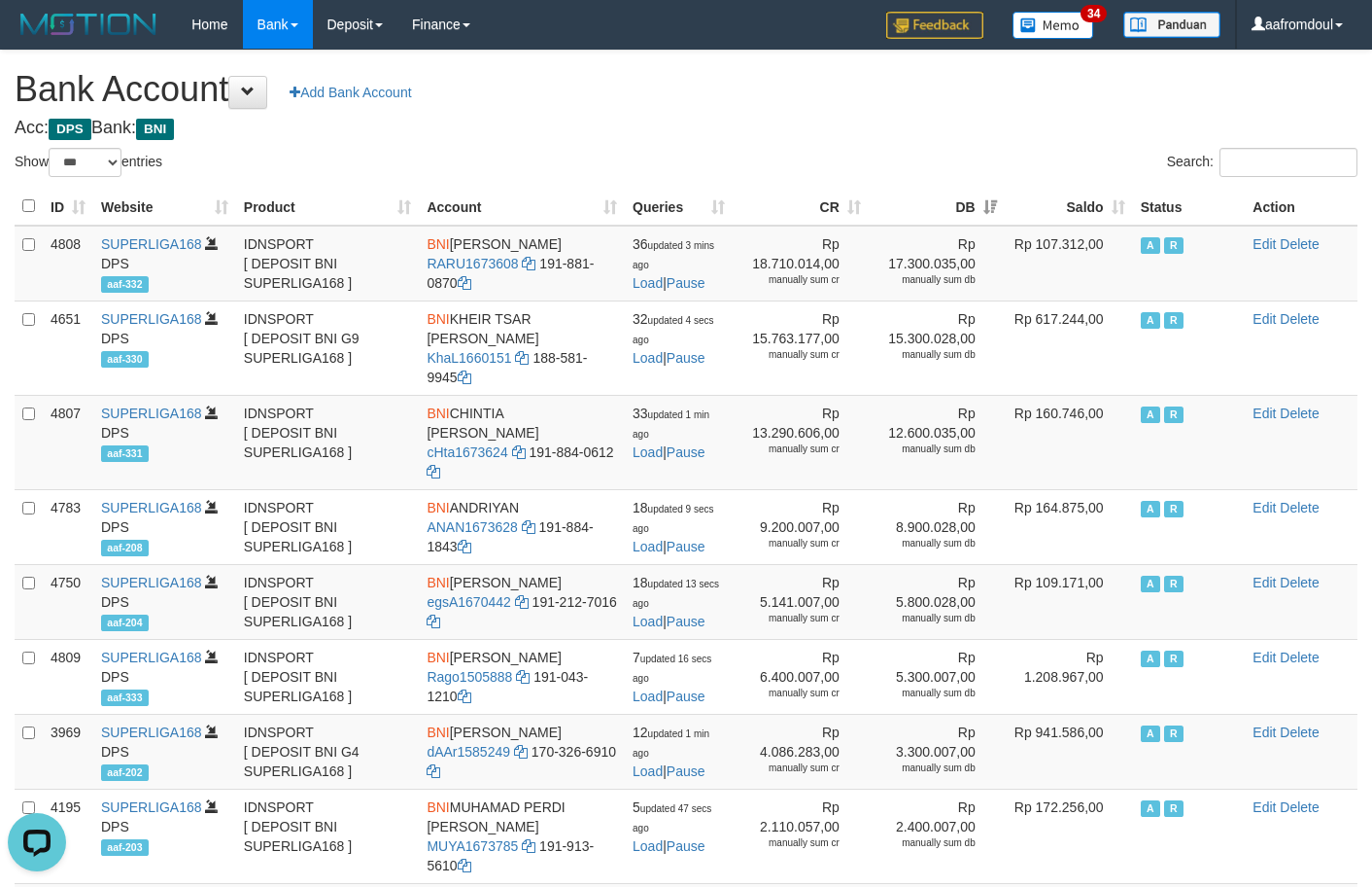
click at [533, 142] on div "**********" at bounding box center [686, 799] width 1372 height 1497
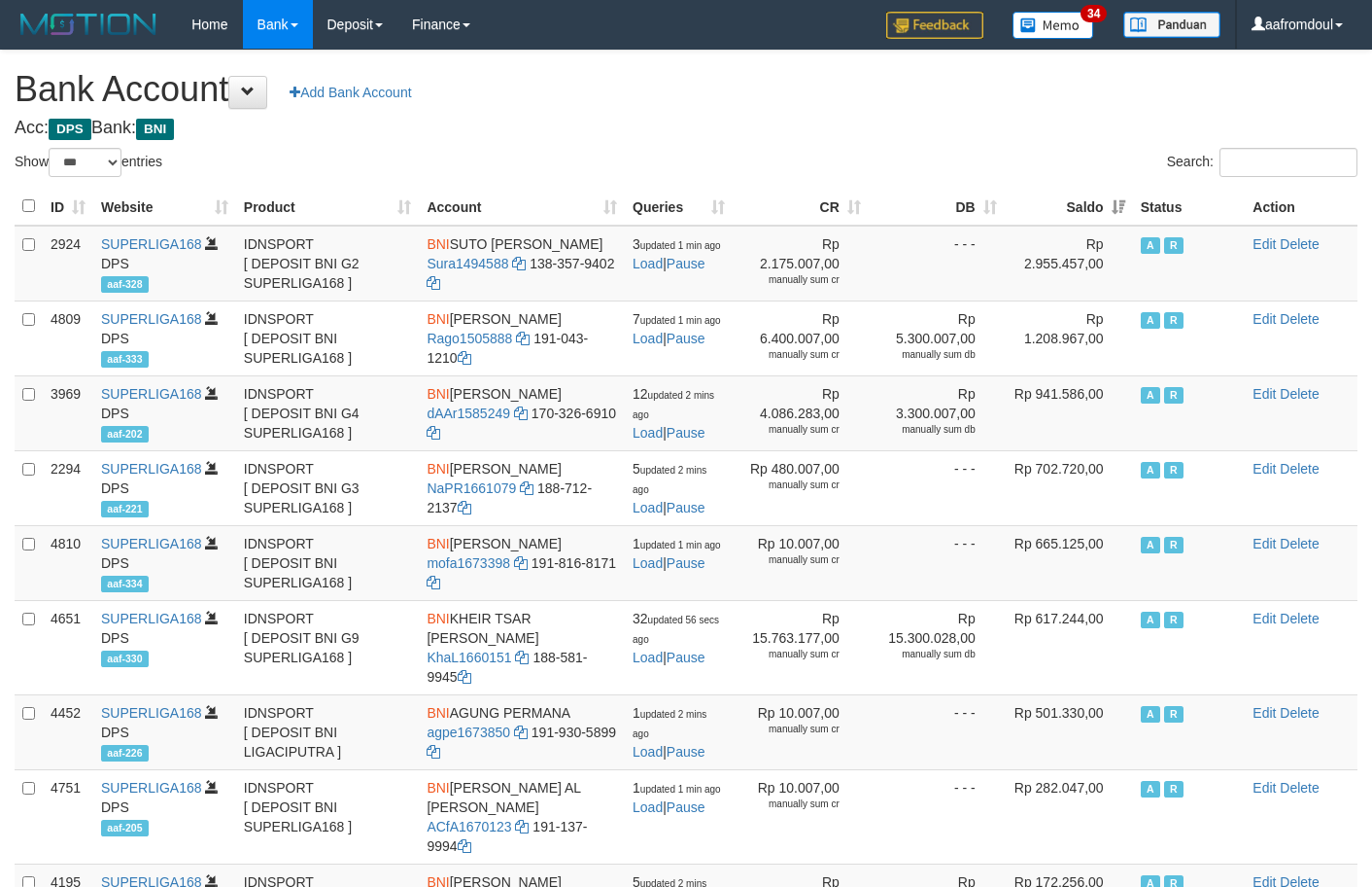
select select "***"
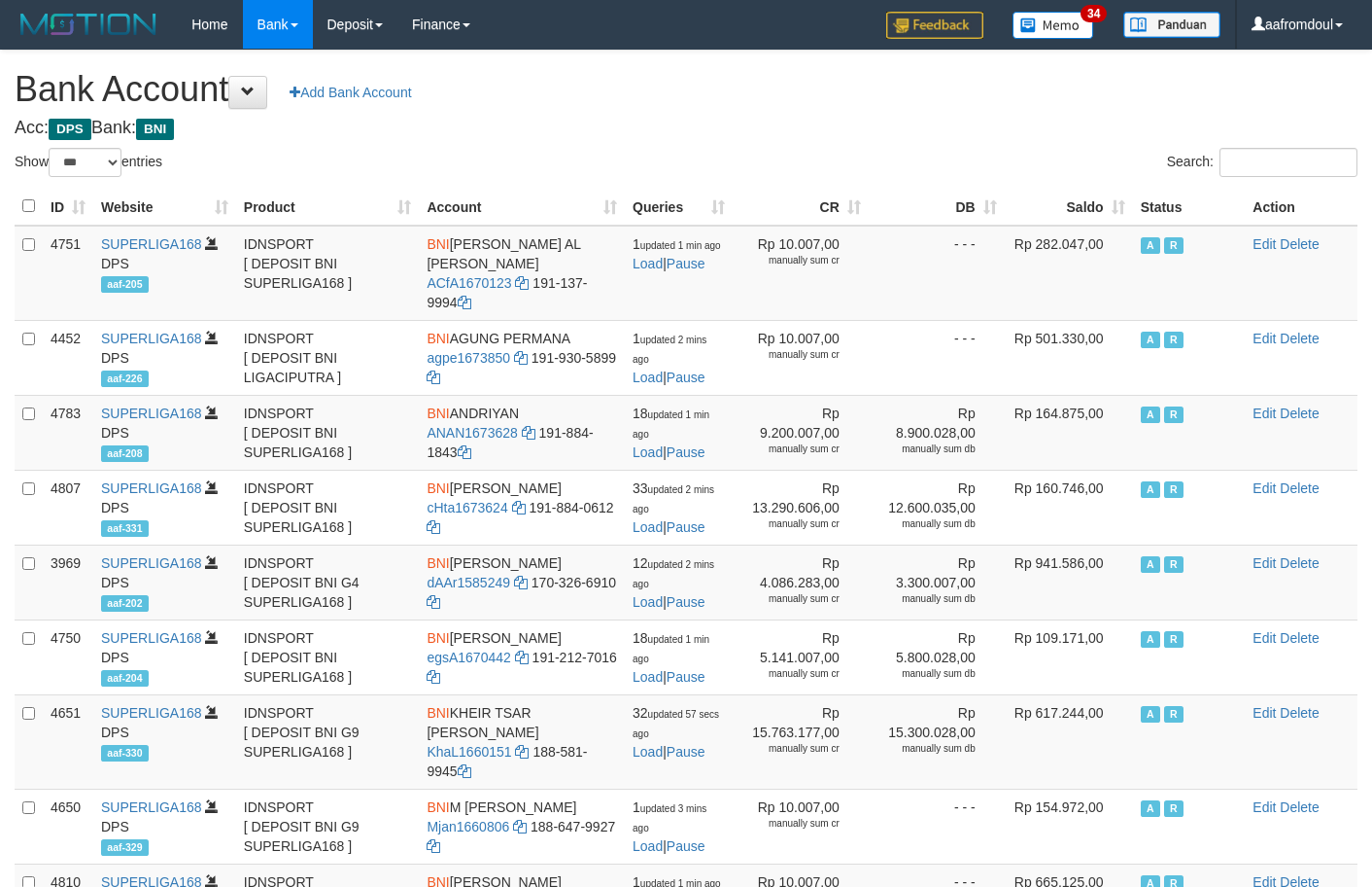
select select "***"
click at [1125, 219] on th "Saldo" at bounding box center [1068, 207] width 128 height 38
drag, startPoint x: 0, startPoint y: 0, endPoint x: 1125, endPoint y: 218, distance: 1145.9
click at [1125, 218] on th "Saldo" at bounding box center [1068, 207] width 128 height 38
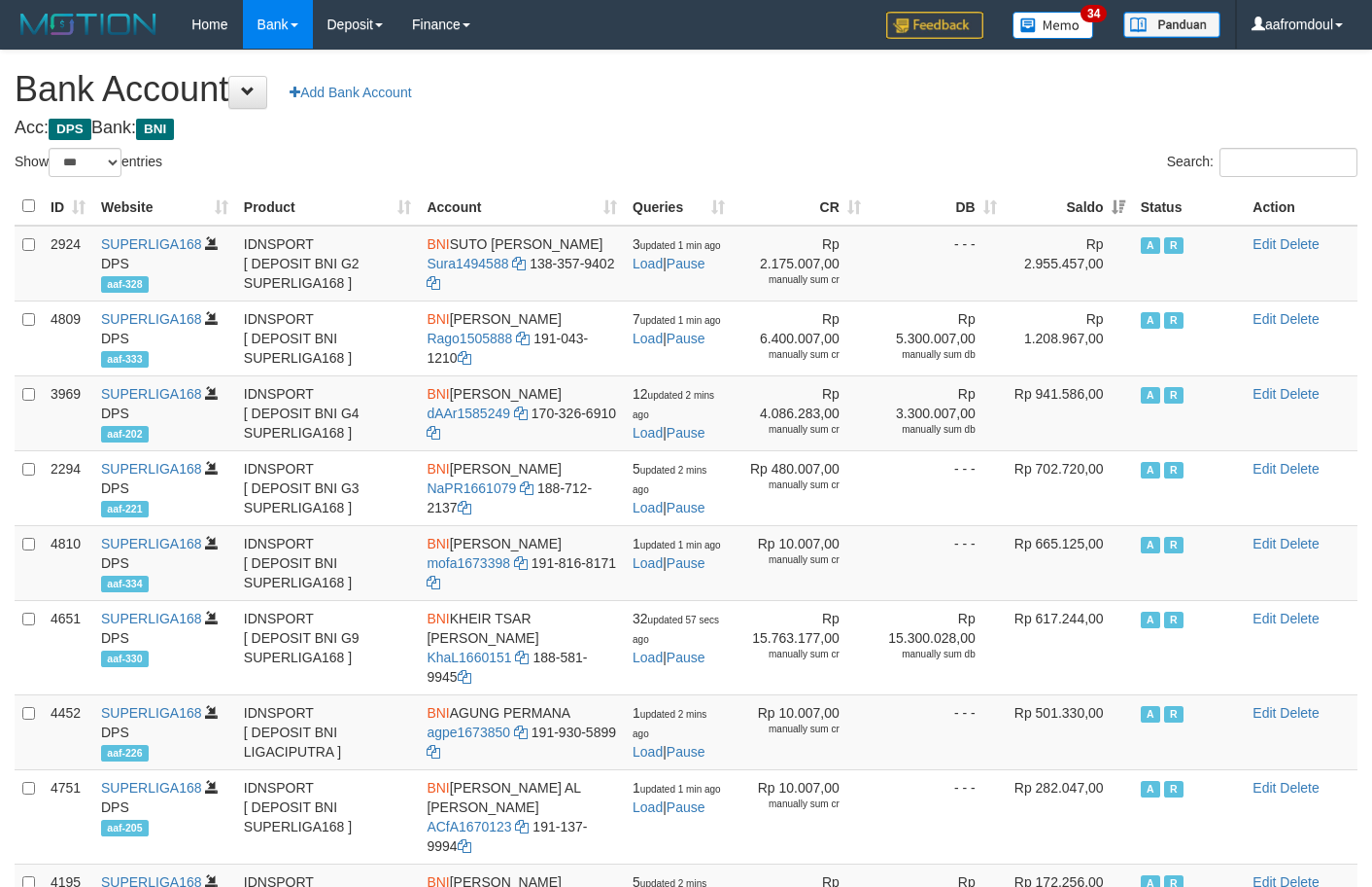
click at [1125, 218] on th "Saldo" at bounding box center [1068, 207] width 128 height 38
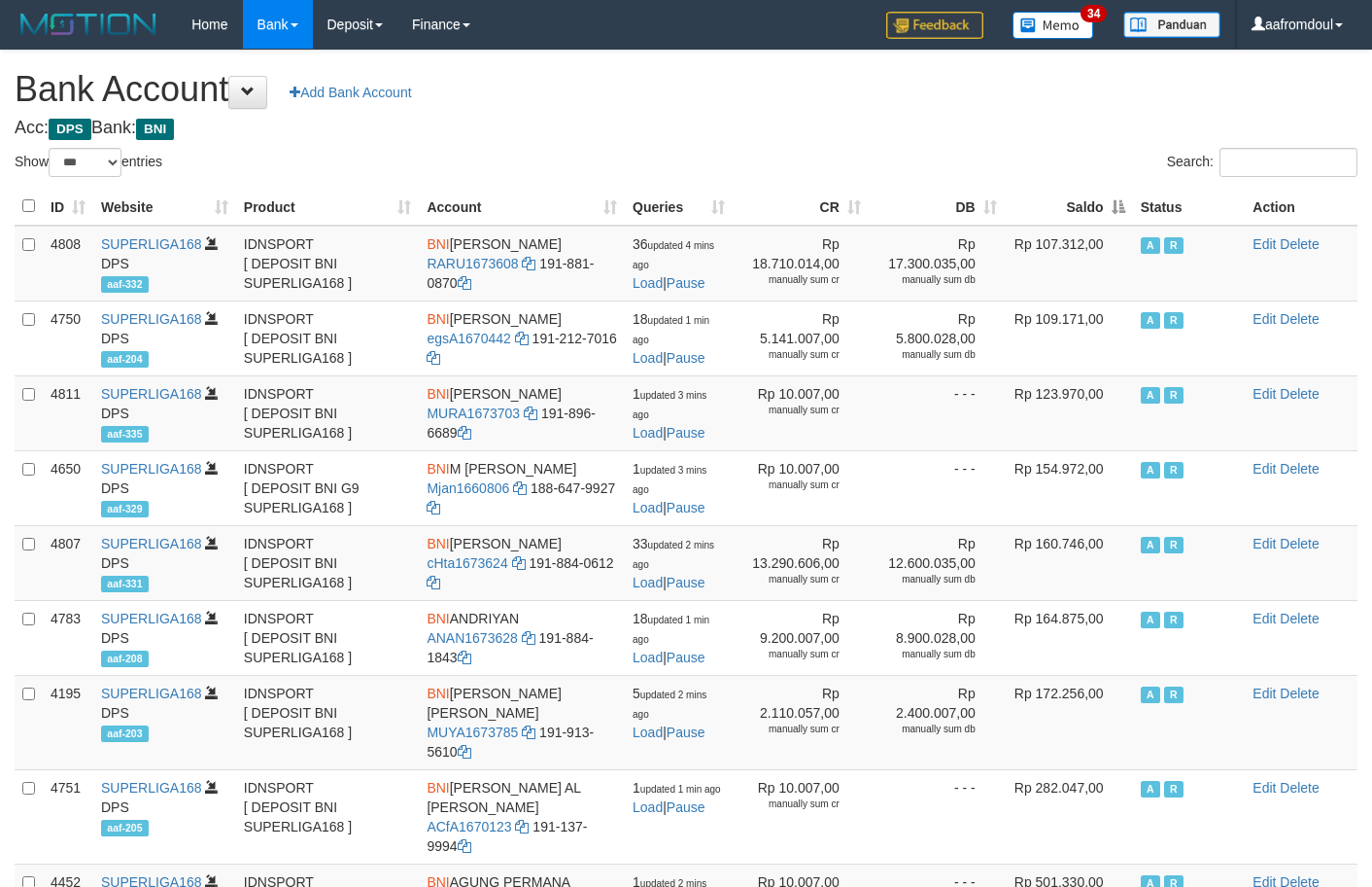
click at [1125, 218] on th "Saldo" at bounding box center [1068, 207] width 128 height 38
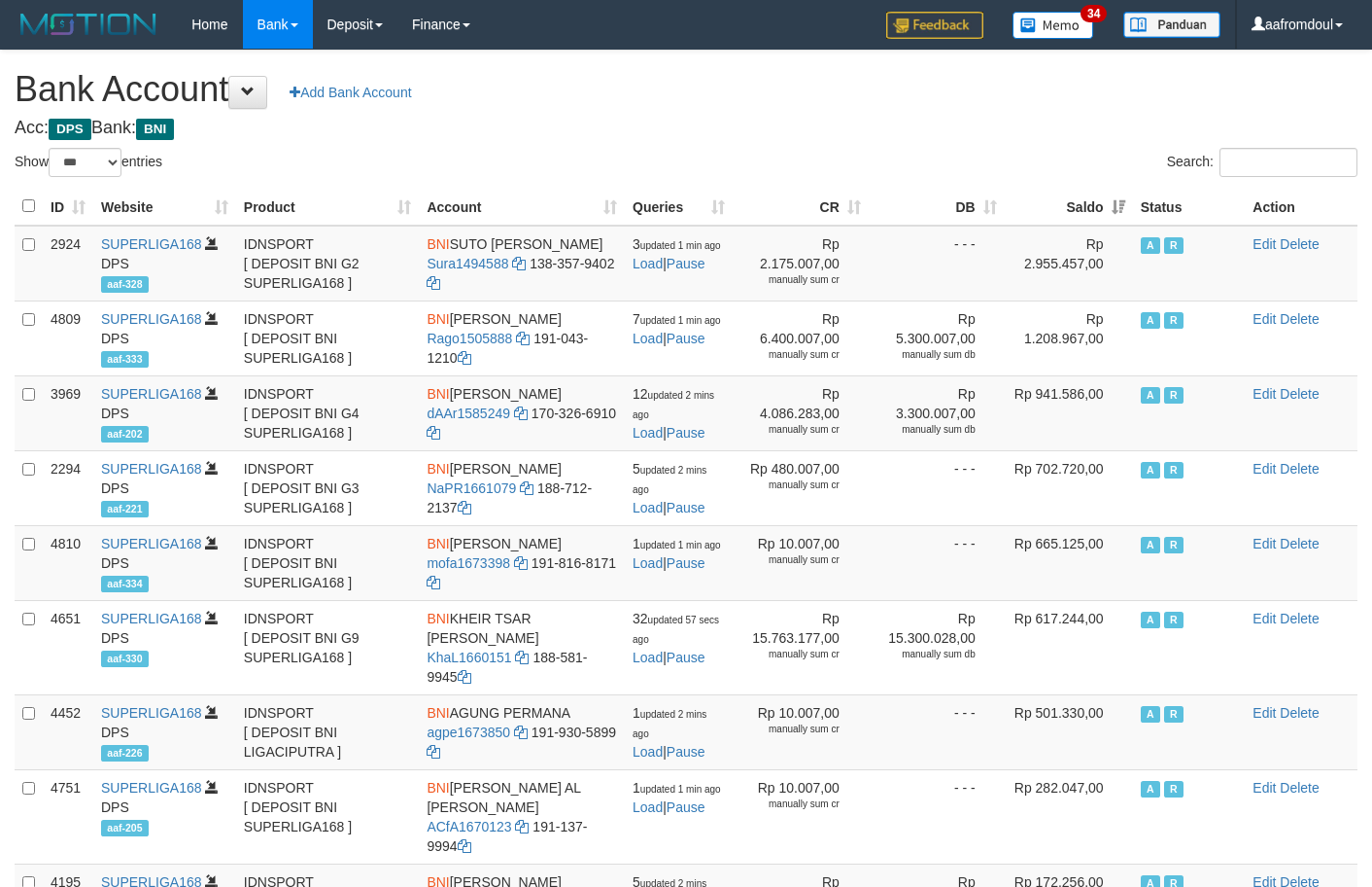
click at [1125, 218] on th "Saldo" at bounding box center [1068, 207] width 128 height 38
select select "***"
click at [1125, 218] on th "Saldo" at bounding box center [1068, 207] width 128 height 38
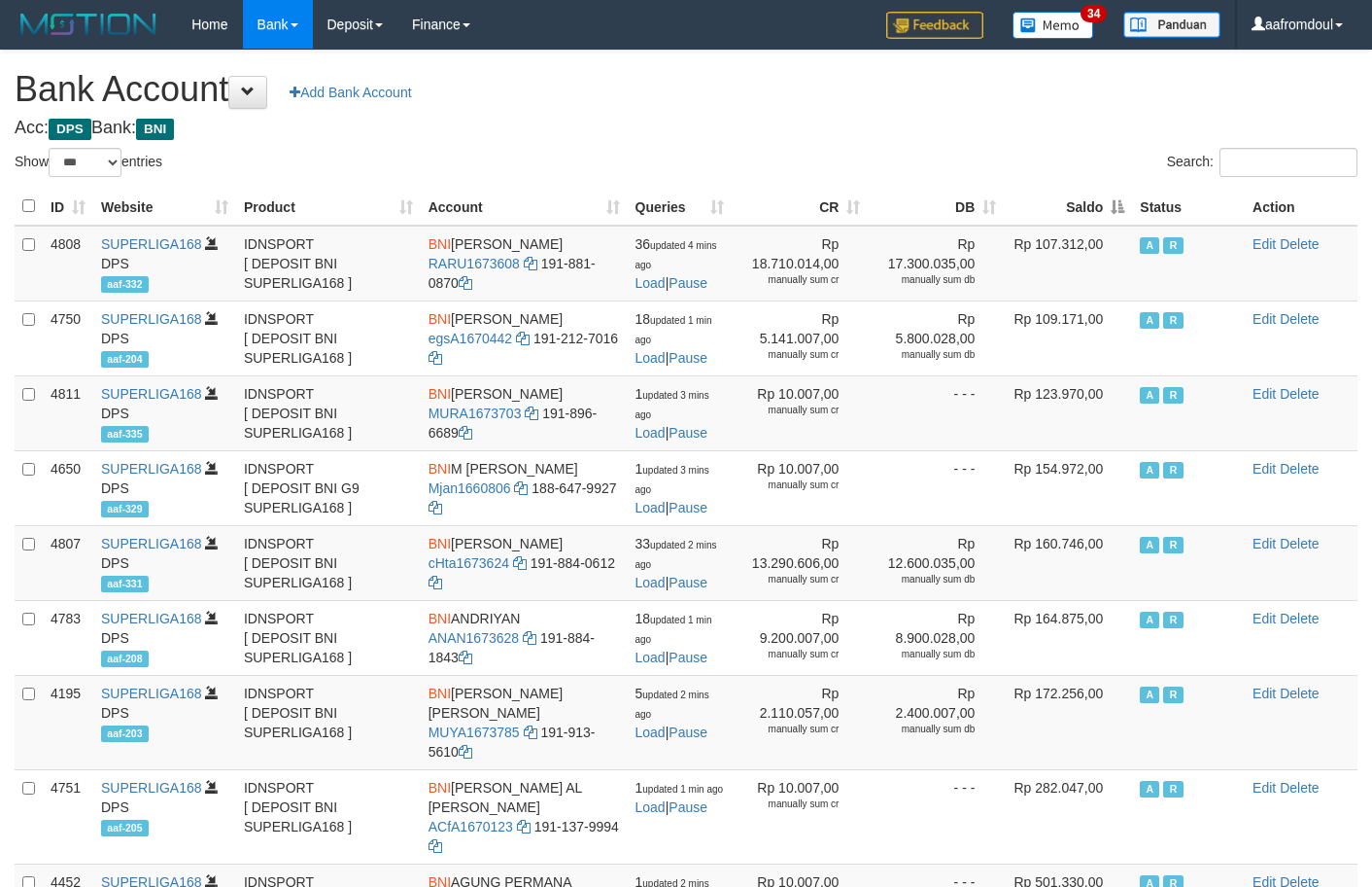
select select "***"
drag, startPoint x: 0, startPoint y: 0, endPoint x: 1126, endPoint y: 216, distance: 1146.5
click at [1126, 216] on th "Saldo" at bounding box center [1067, 207] width 128 height 38
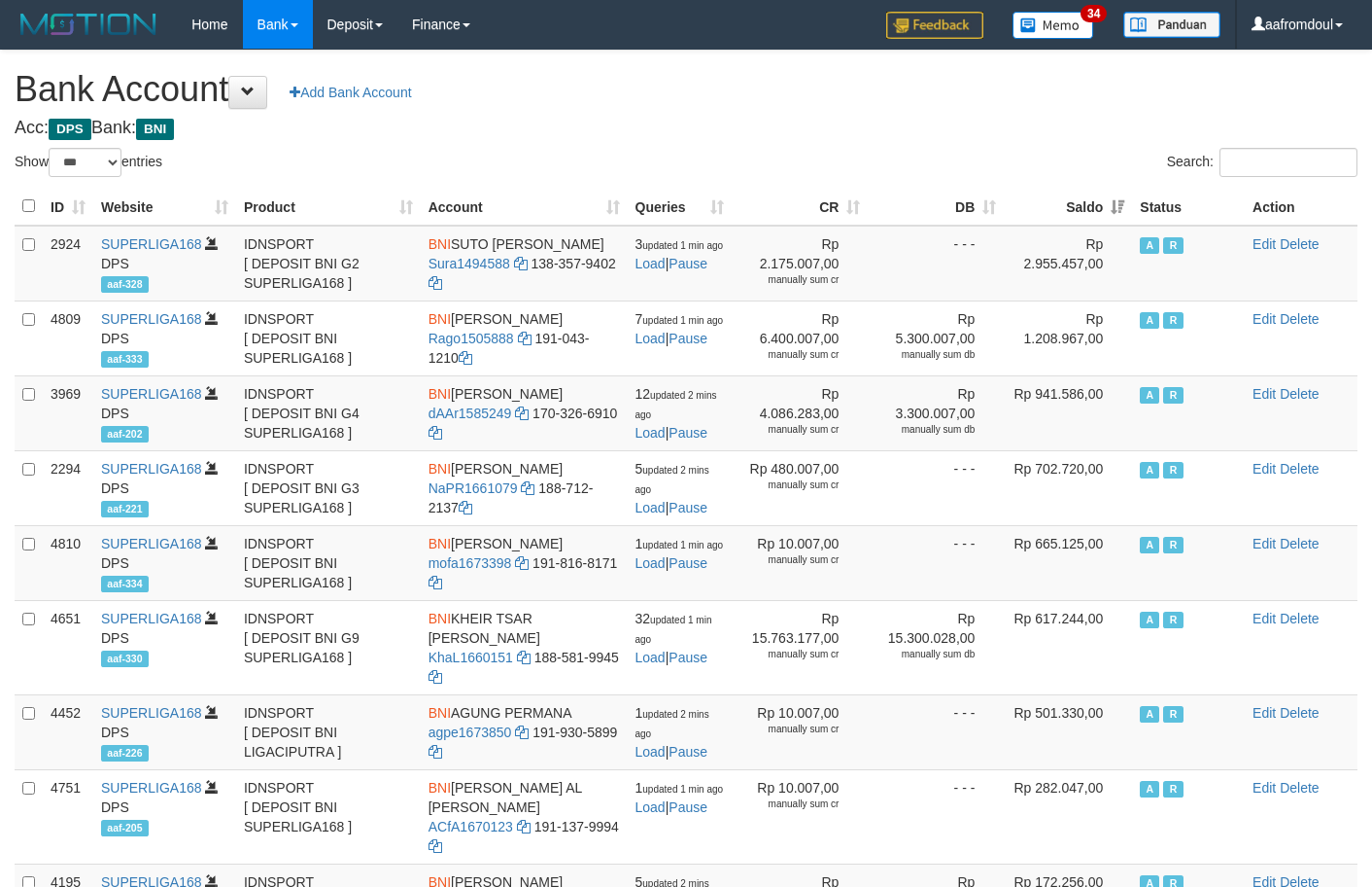
click at [1126, 216] on th "Saldo" at bounding box center [1067, 207] width 128 height 38
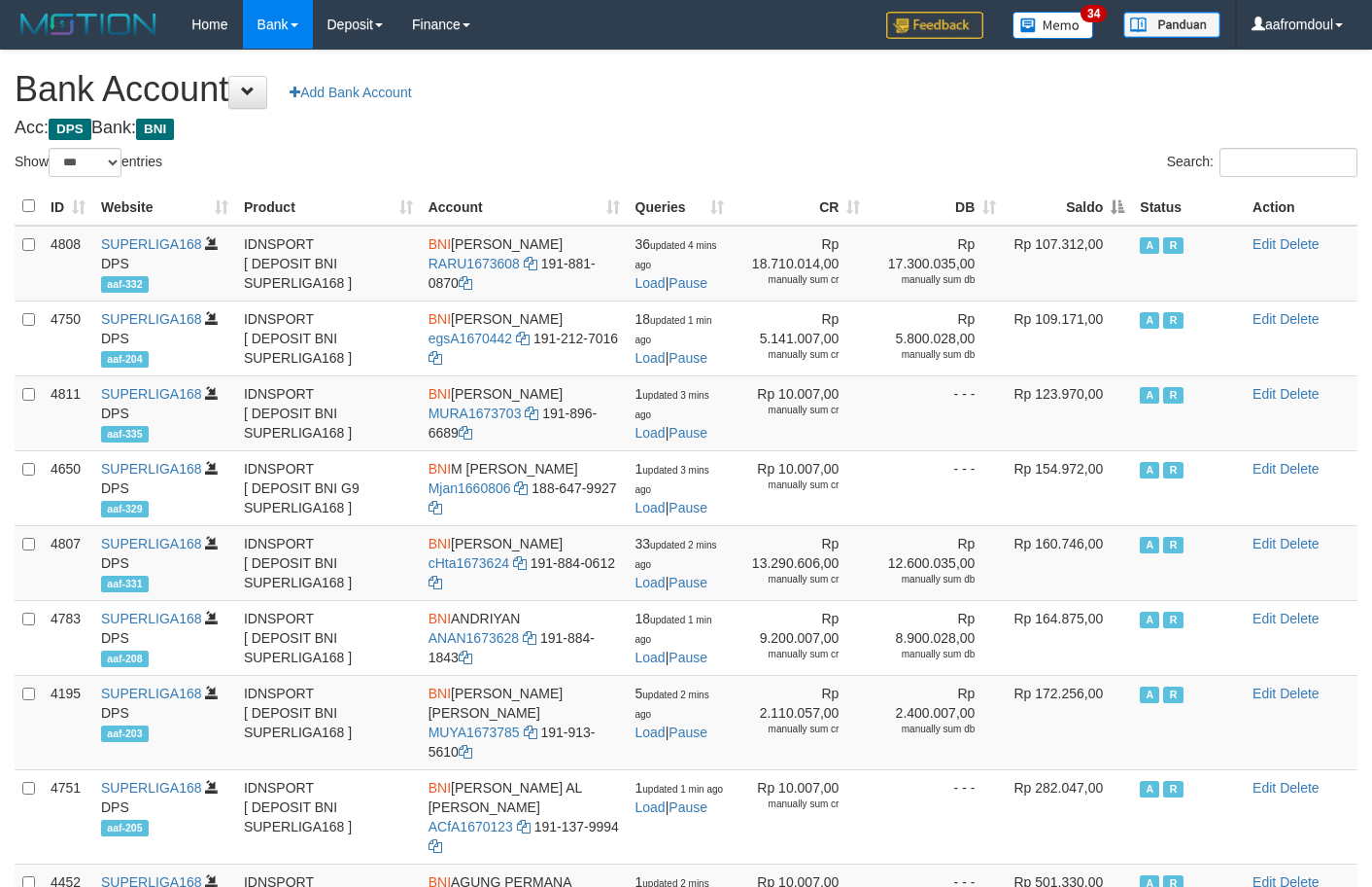
click at [1126, 216] on th "Saldo" at bounding box center [1067, 207] width 128 height 38
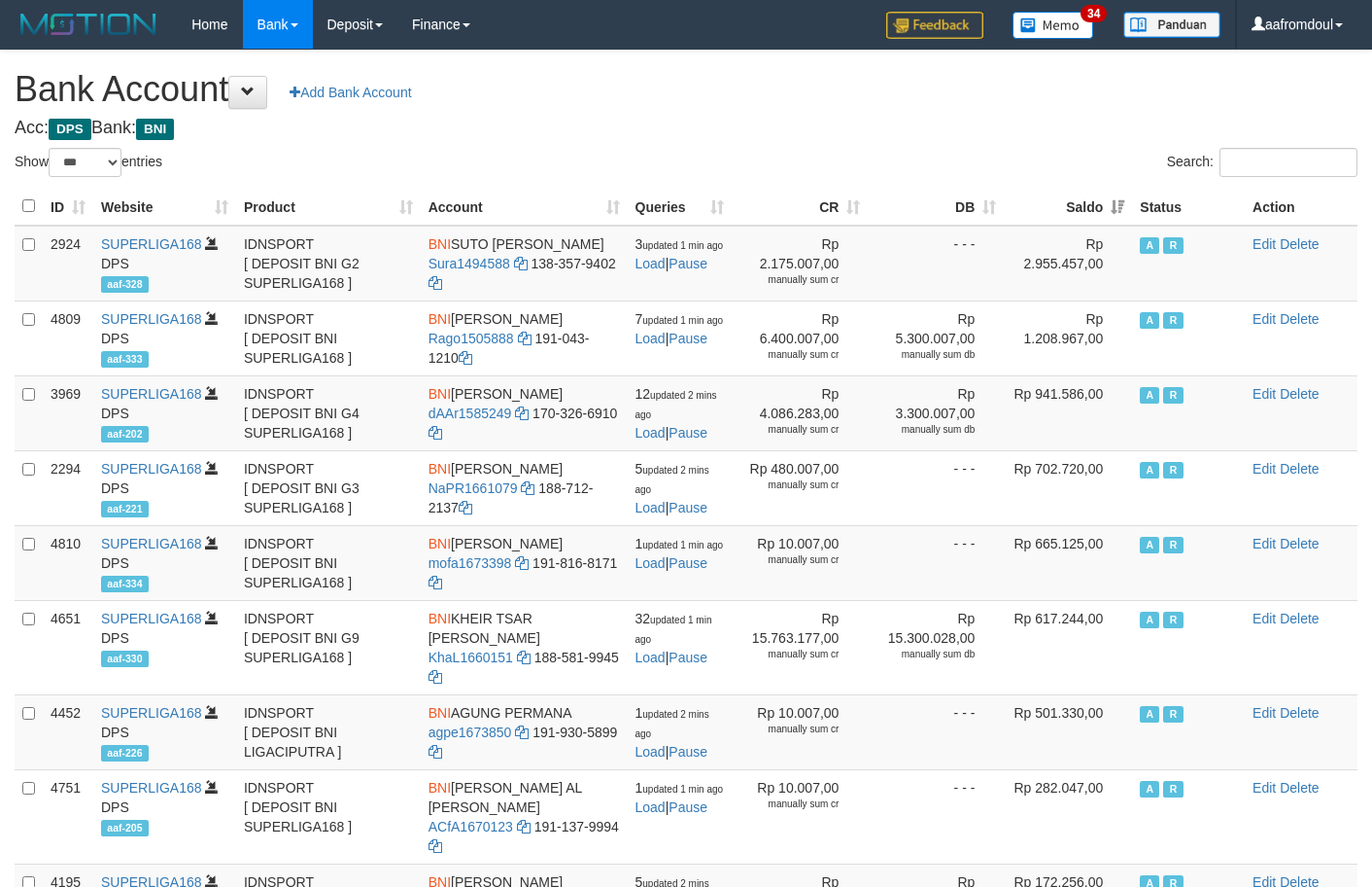
click at [1126, 216] on th "Saldo" at bounding box center [1067, 207] width 128 height 38
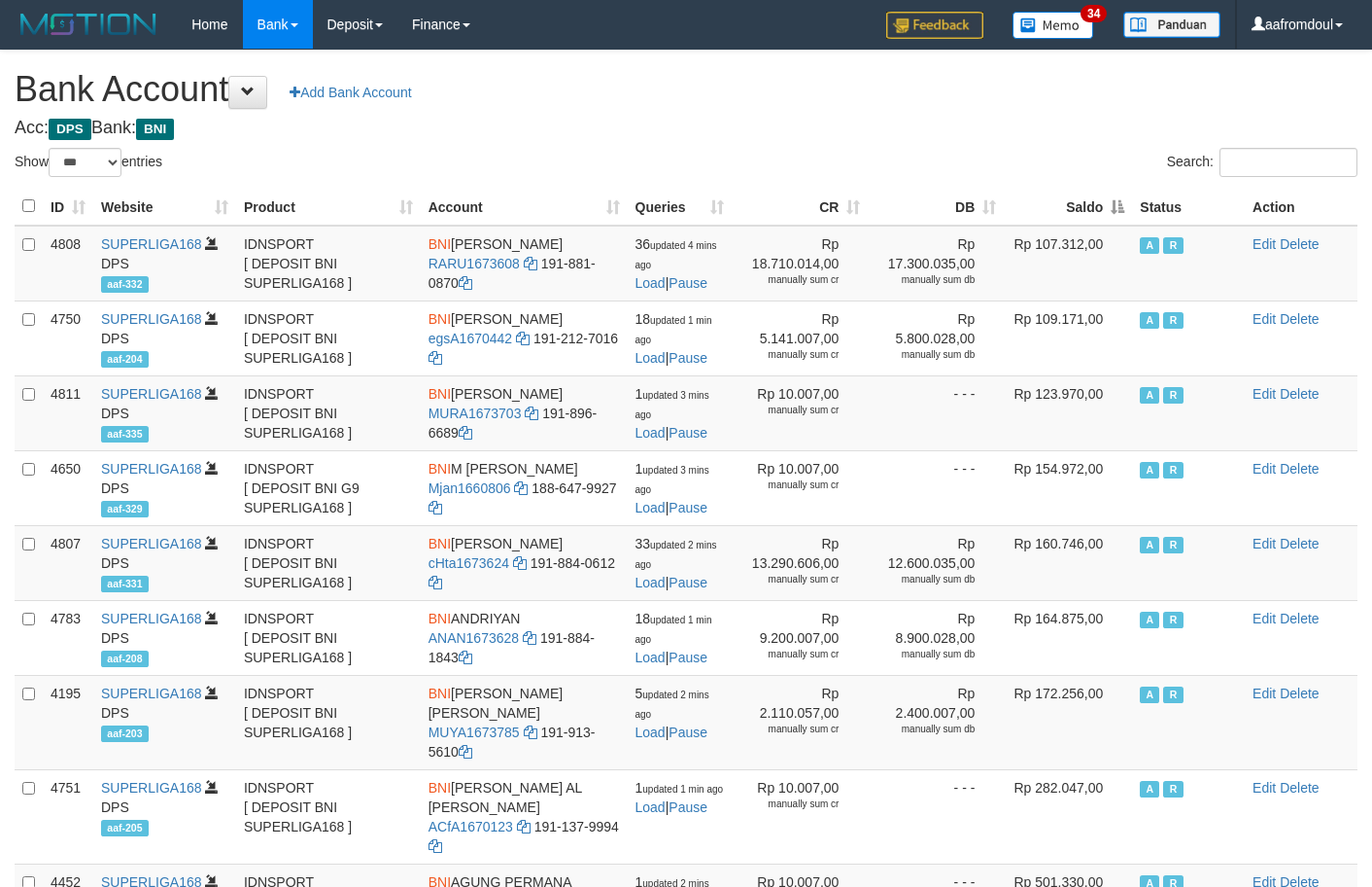
click at [1126, 216] on th "Saldo" at bounding box center [1067, 207] width 128 height 38
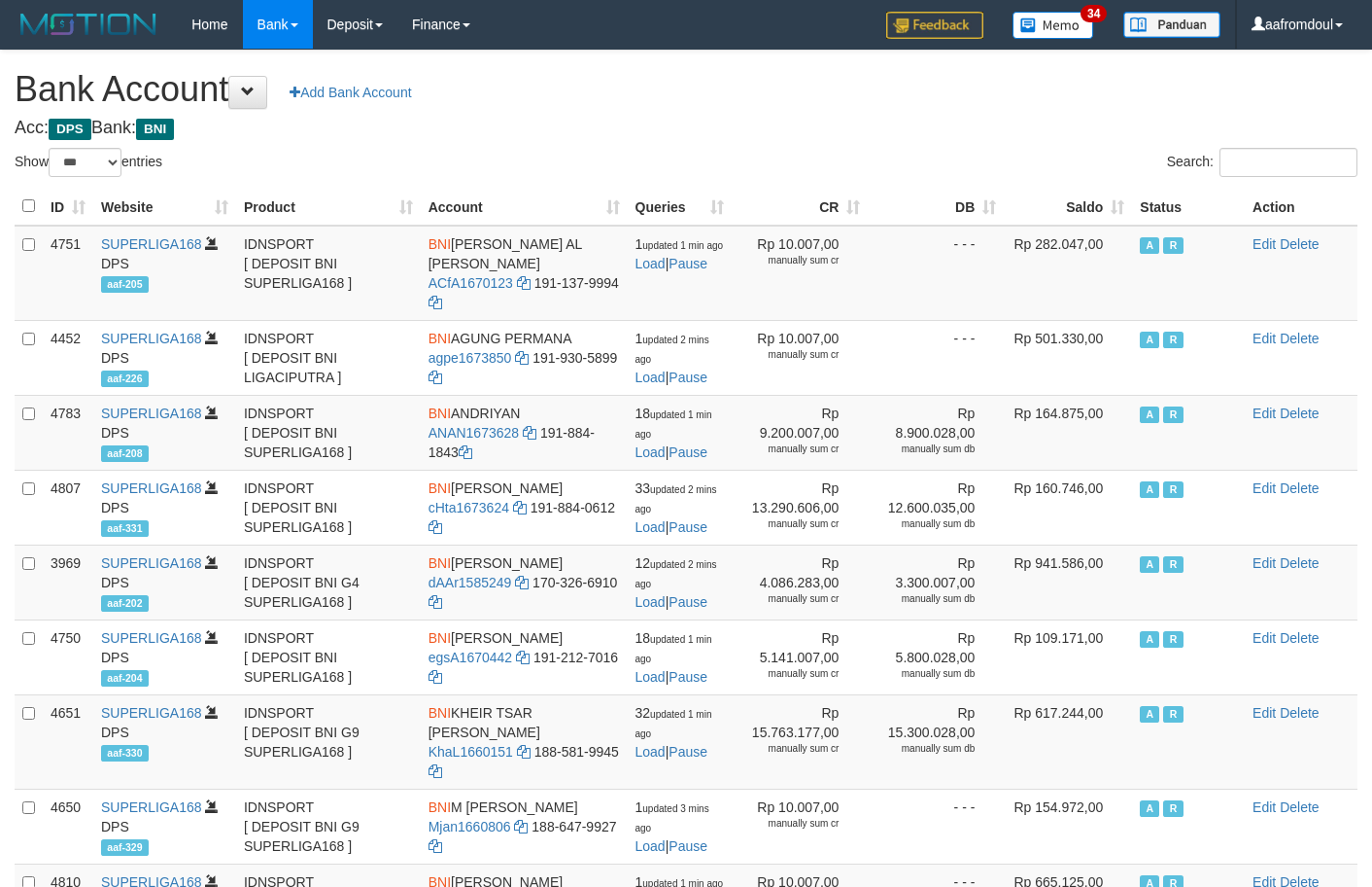
select select "***"
click at [1105, 201] on th "Saldo" at bounding box center [1067, 207] width 128 height 38
select select "***"
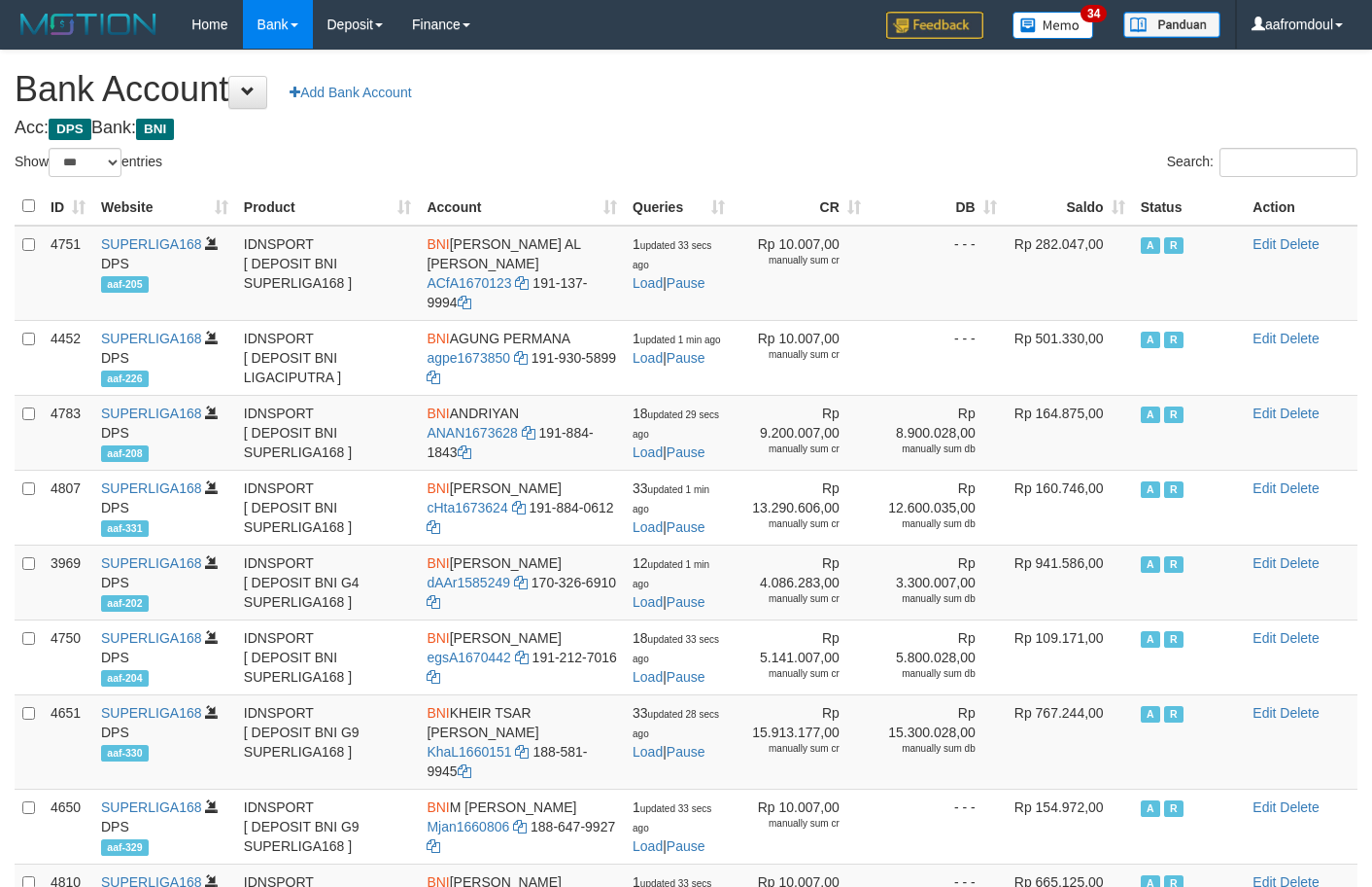
select select "***"
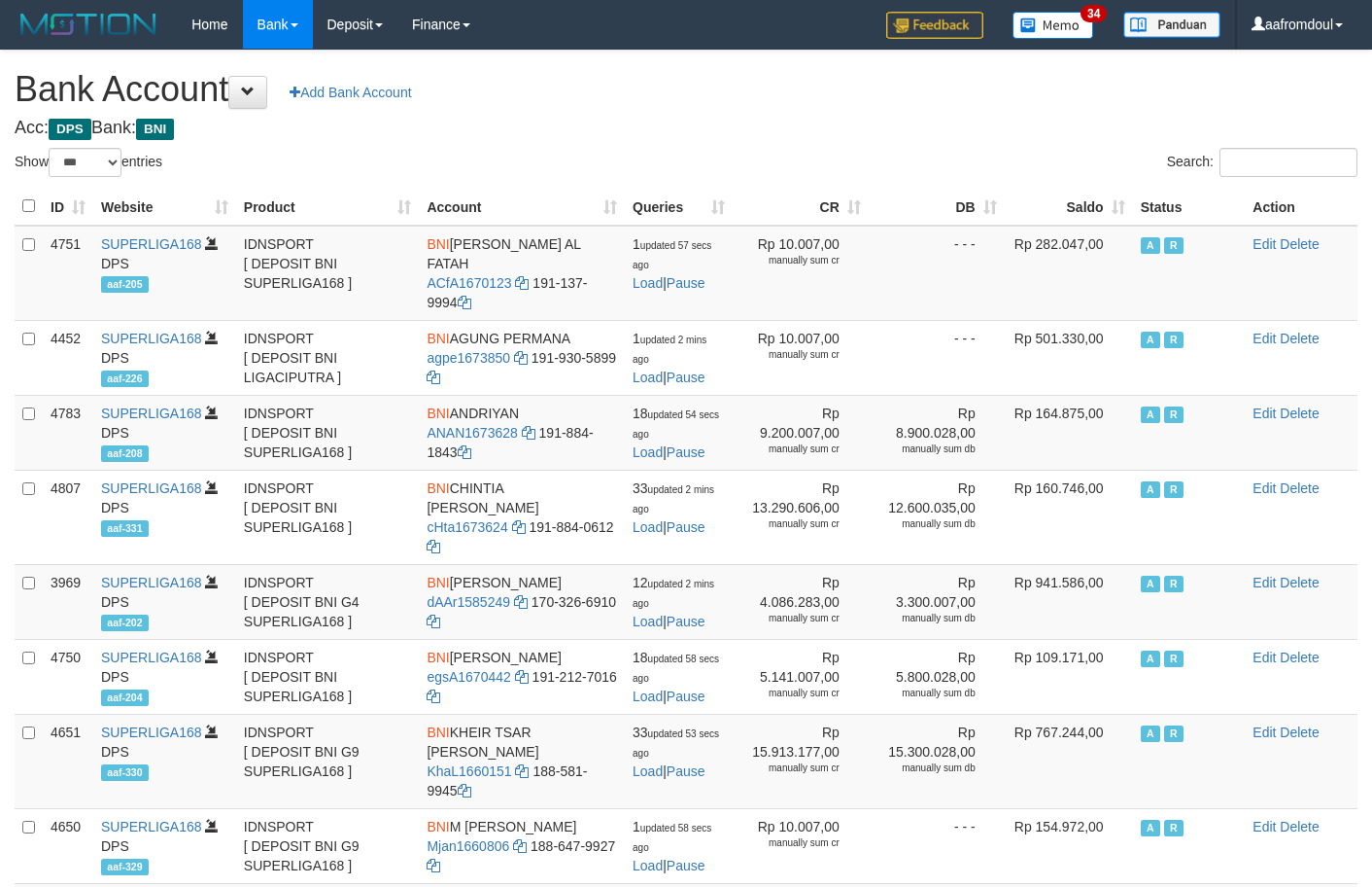
select select "***"
click at [1124, 211] on th "Saldo" at bounding box center [1068, 207] width 128 height 38
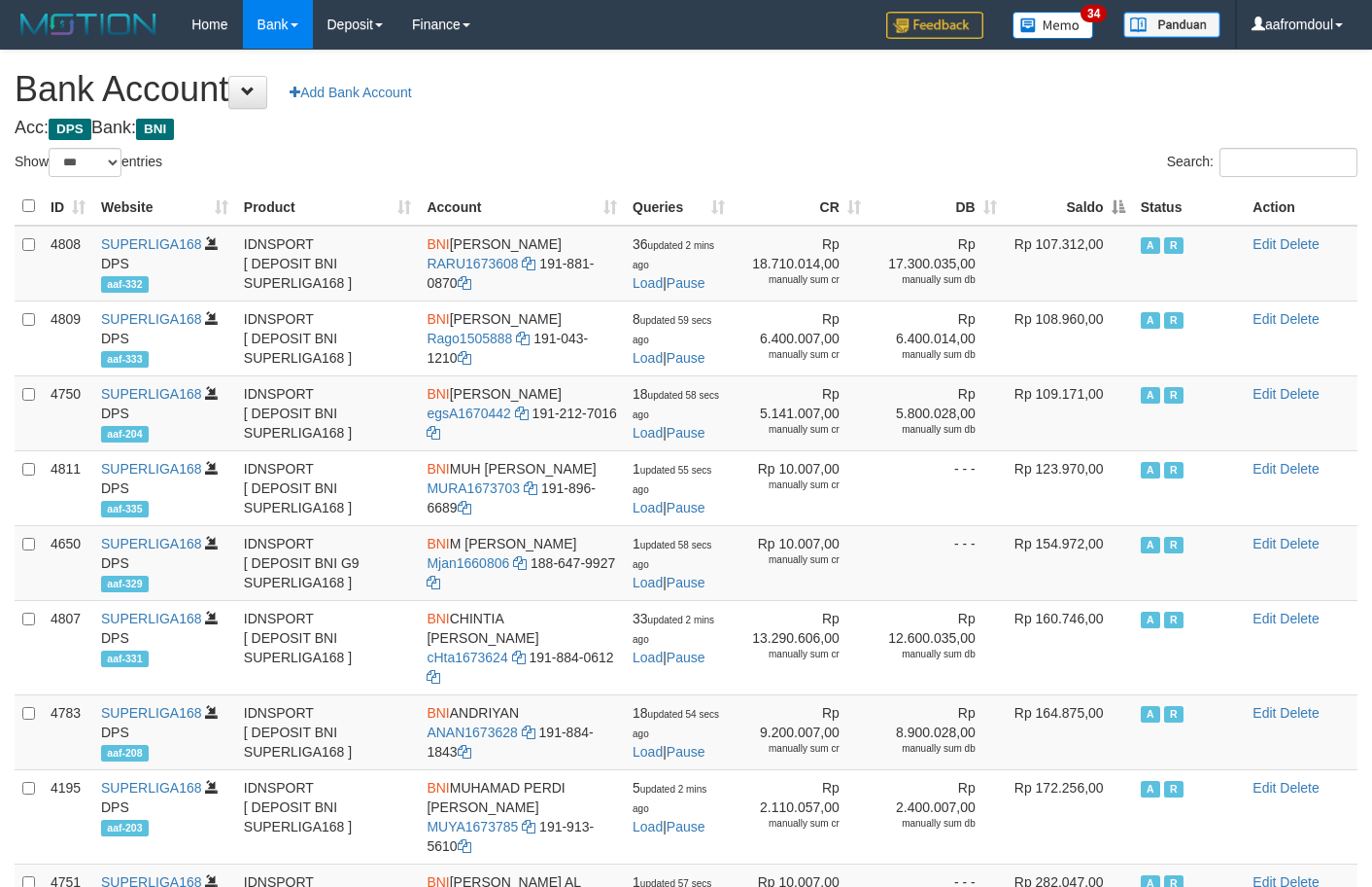
drag, startPoint x: 0, startPoint y: 0, endPoint x: 1124, endPoint y: 210, distance: 1143.4
click at [1124, 210] on th "Saldo" at bounding box center [1068, 207] width 128 height 38
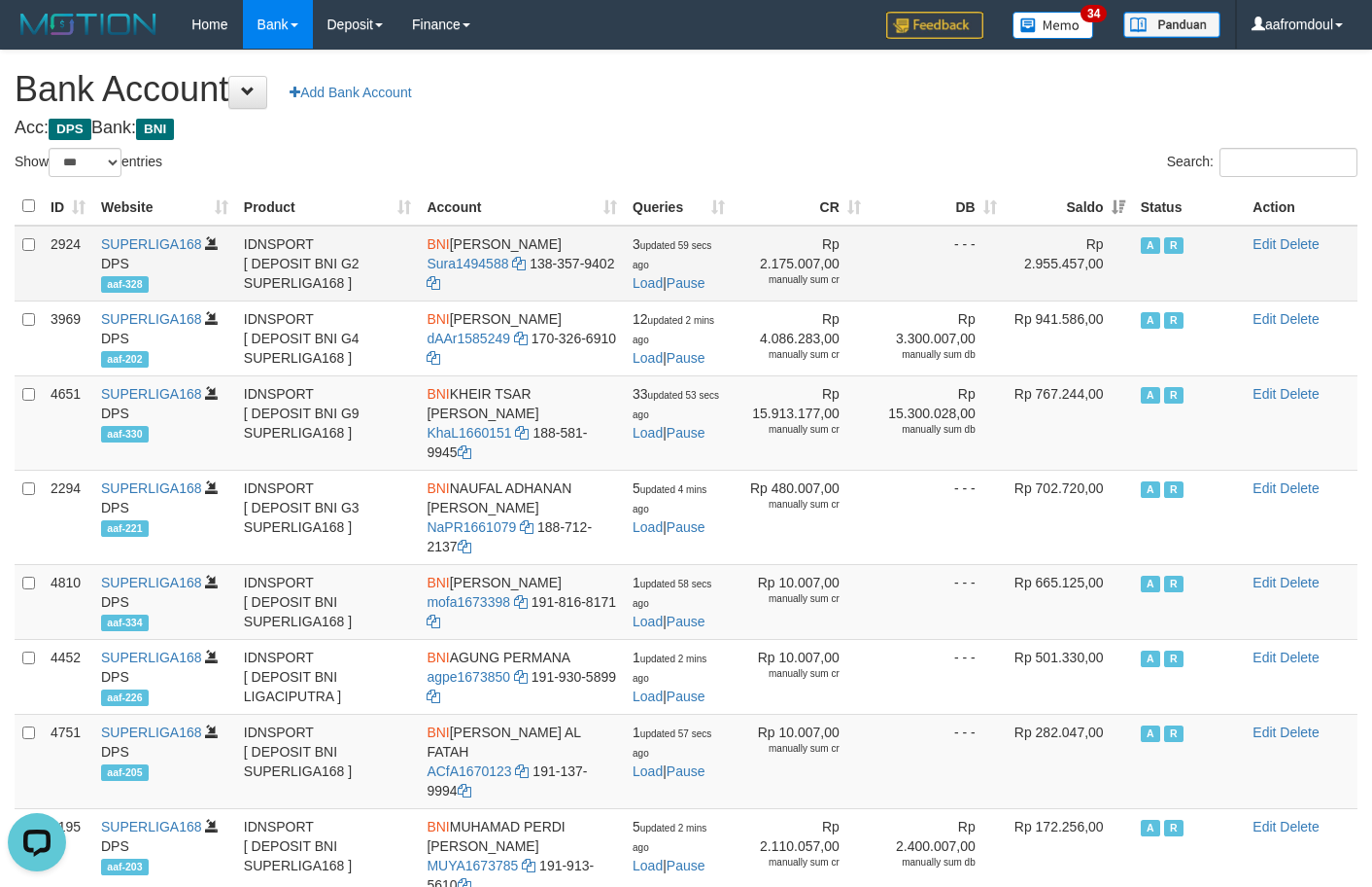
copy td "SUTO [PERSON_NAME]"
drag, startPoint x: 456, startPoint y: 243, endPoint x: 601, endPoint y: 237, distance: 145.1
click at [601, 237] on td "BNI SUTO AJI RAMADHAN Sura1494588 138-357-9402" at bounding box center [522, 264] width 206 height 76
drag, startPoint x: 531, startPoint y: 269, endPoint x: 541, endPoint y: 279, distance: 14.1
click at [541, 279] on td "BNI SUTO AJI RAMADHAN Sura1494588 138-357-9402" at bounding box center [522, 264] width 206 height 76
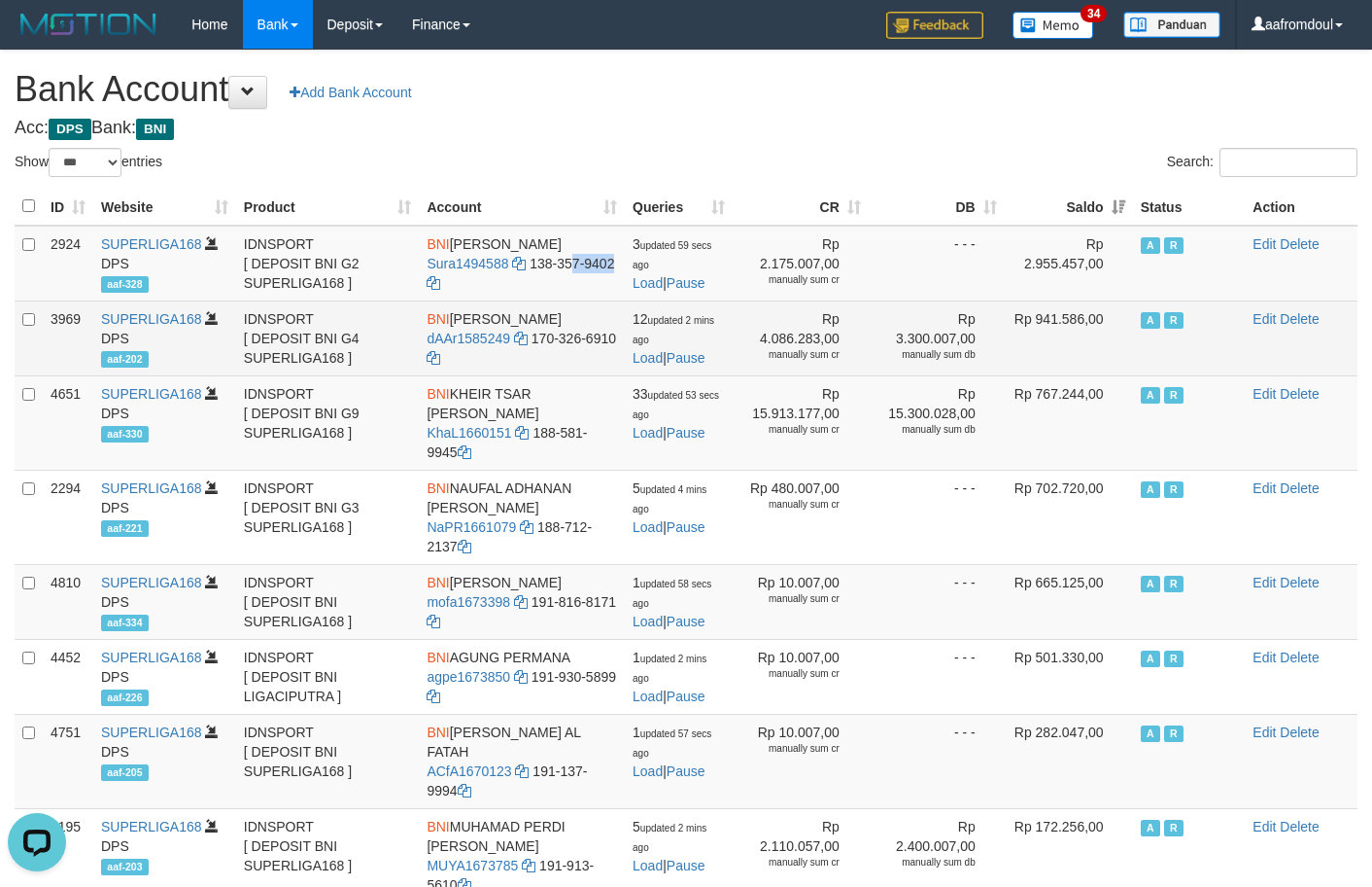
copy td "138-357-9402"
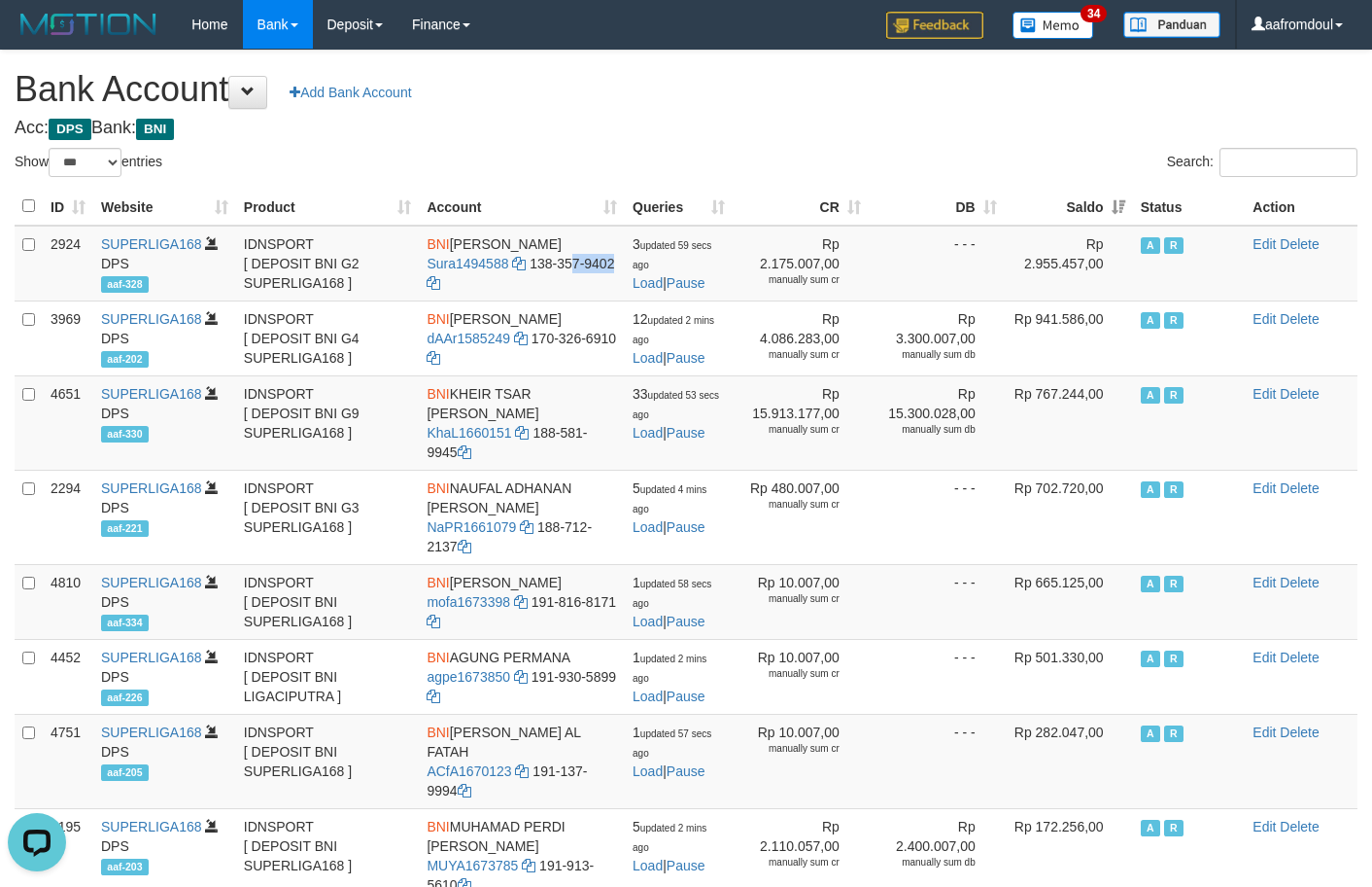
click at [1127, 221] on th "Saldo" at bounding box center [1068, 207] width 128 height 38
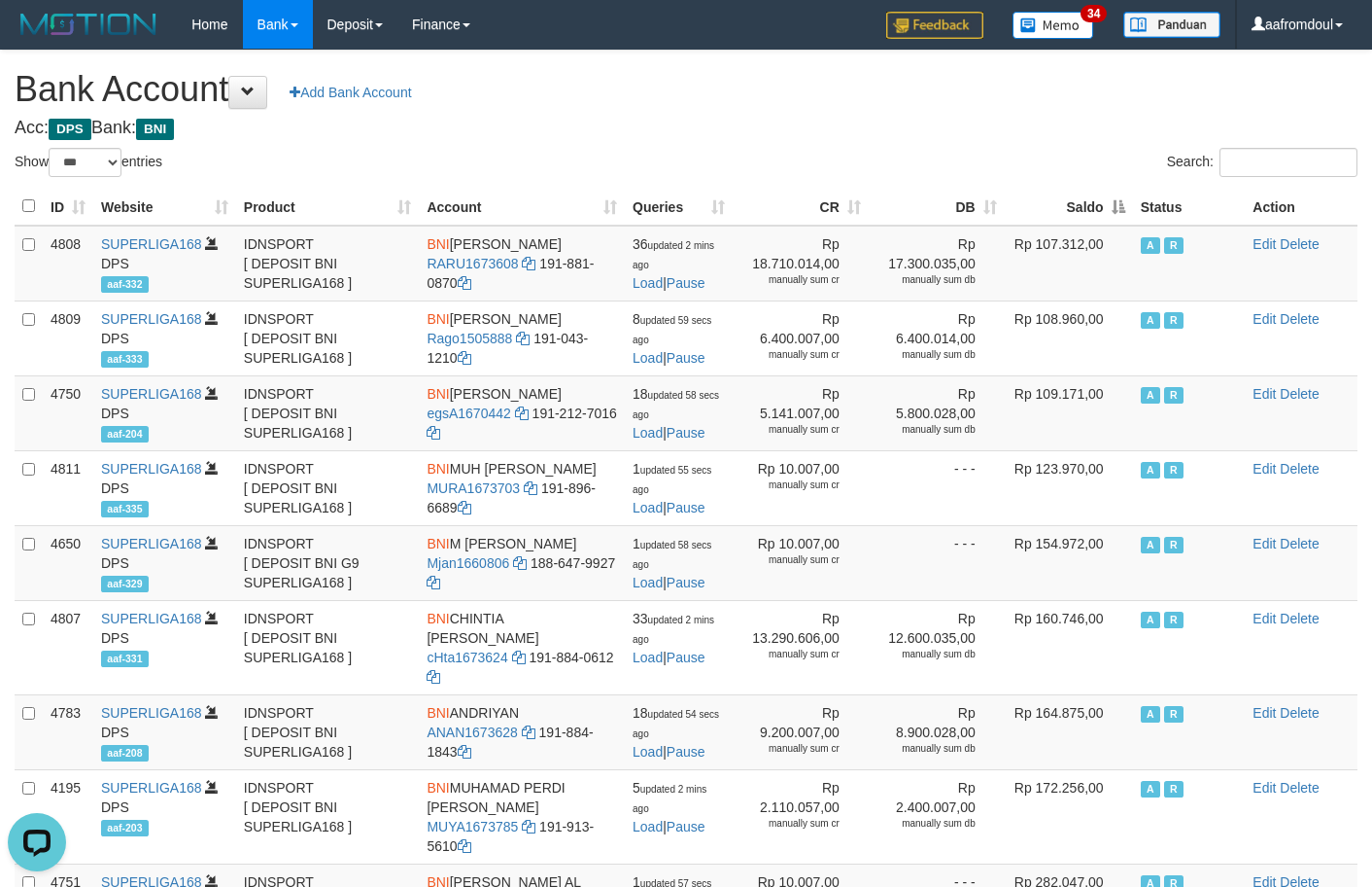
click at [1126, 219] on th "Saldo" at bounding box center [1068, 207] width 128 height 38
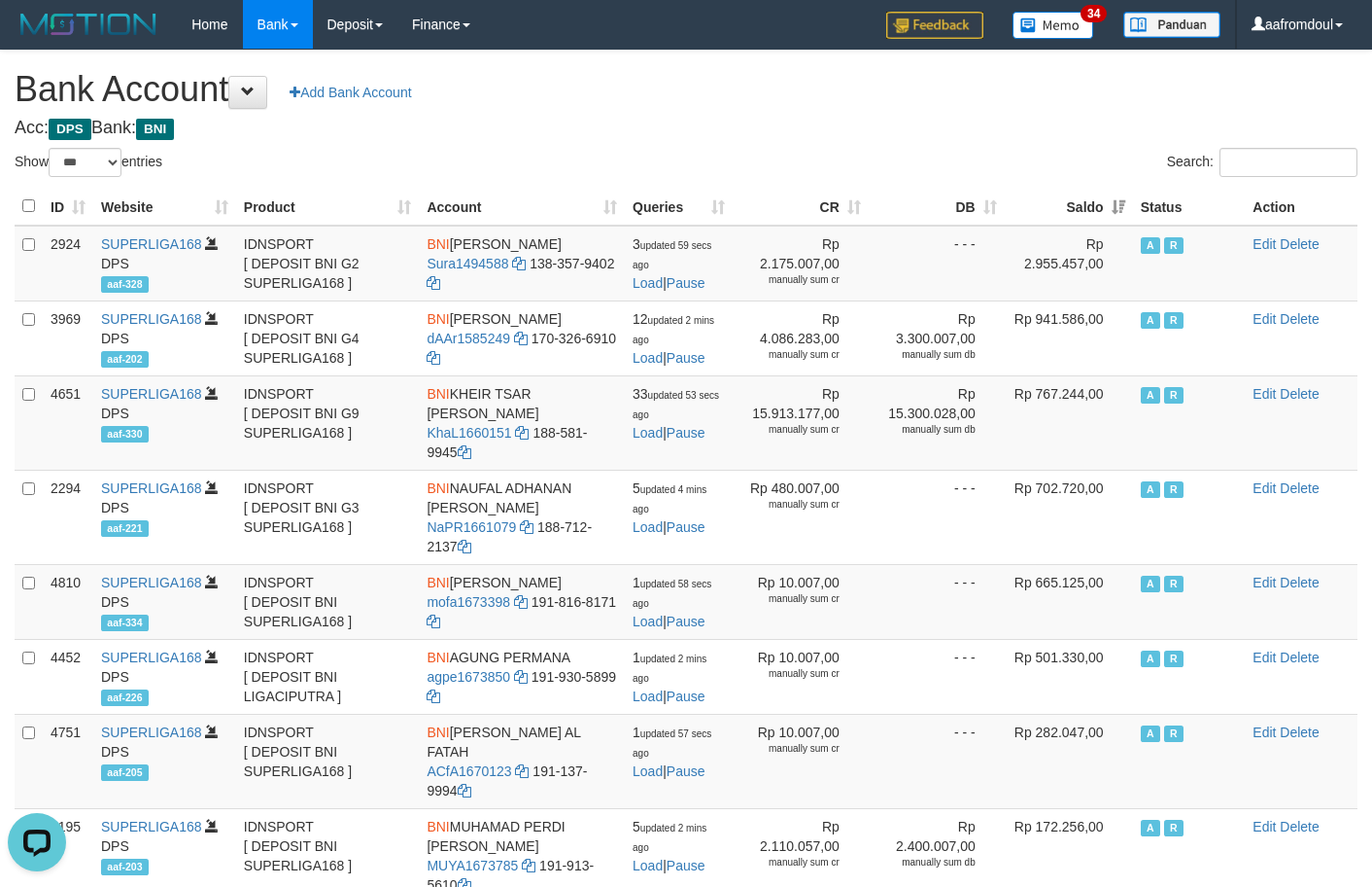
click at [1118, 208] on th "Saldo" at bounding box center [1068, 207] width 128 height 38
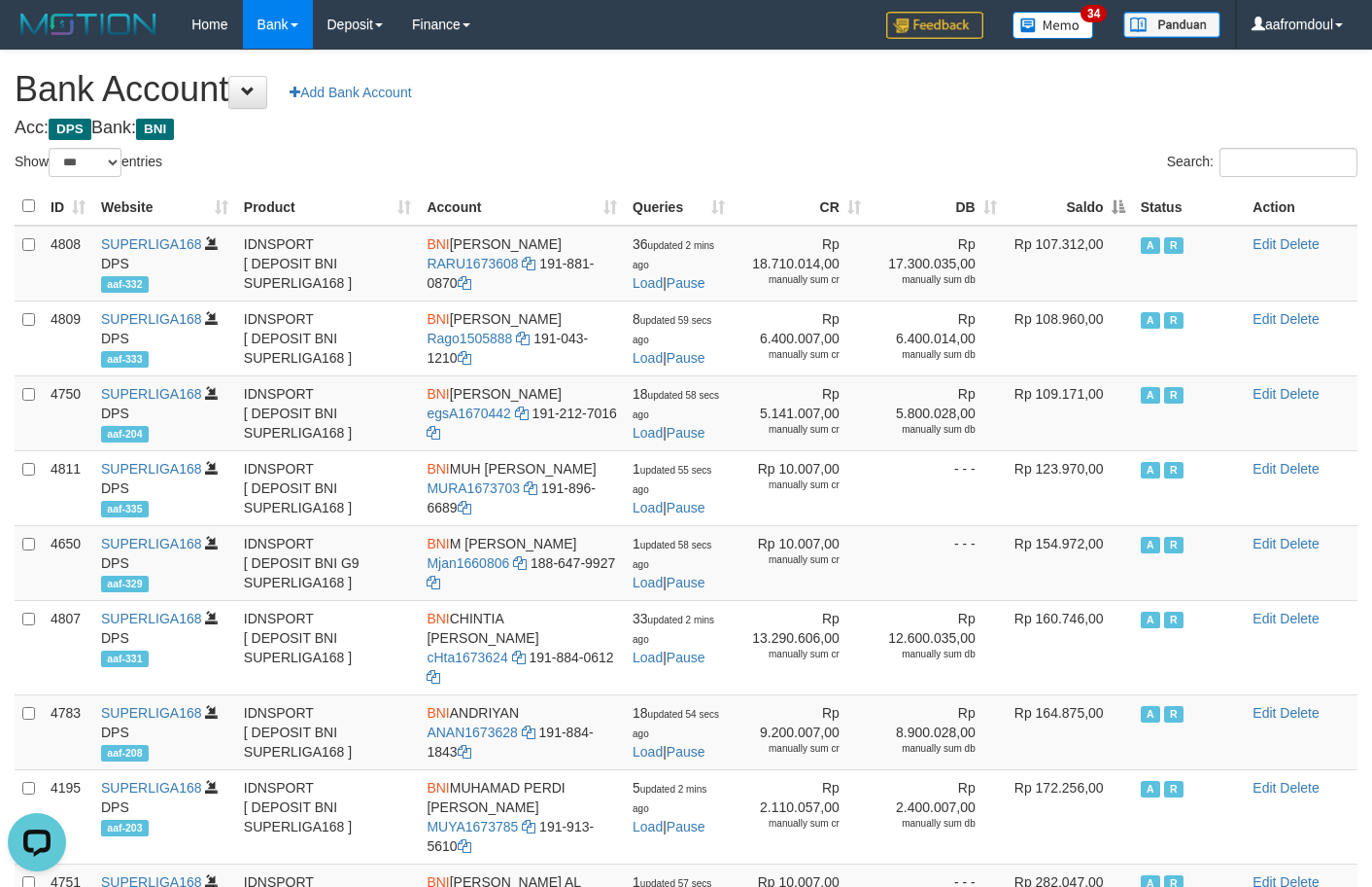
click at [1118, 209] on th "Saldo" at bounding box center [1068, 207] width 128 height 38
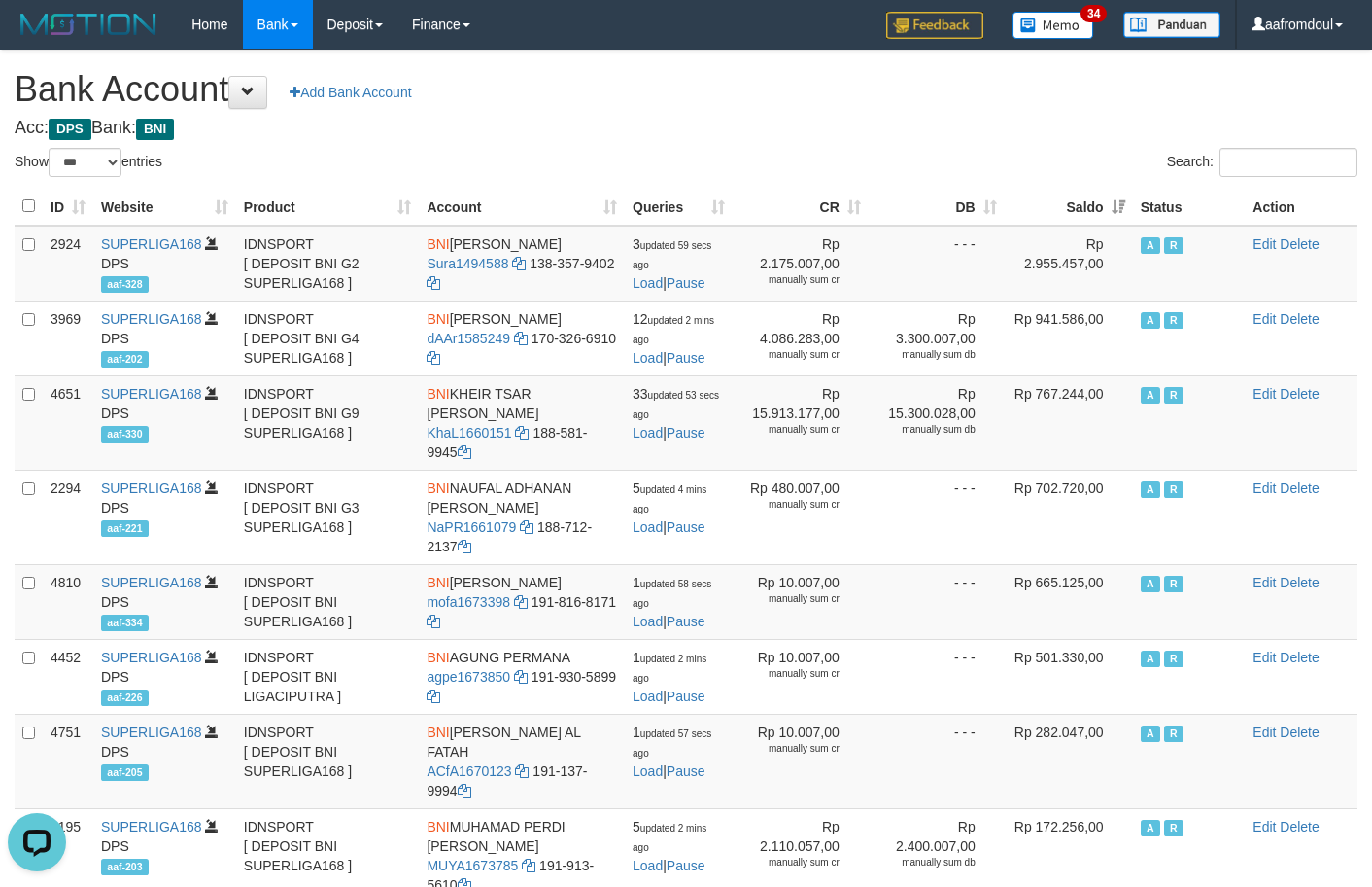
click at [1118, 209] on th "Saldo" at bounding box center [1068, 207] width 128 height 38
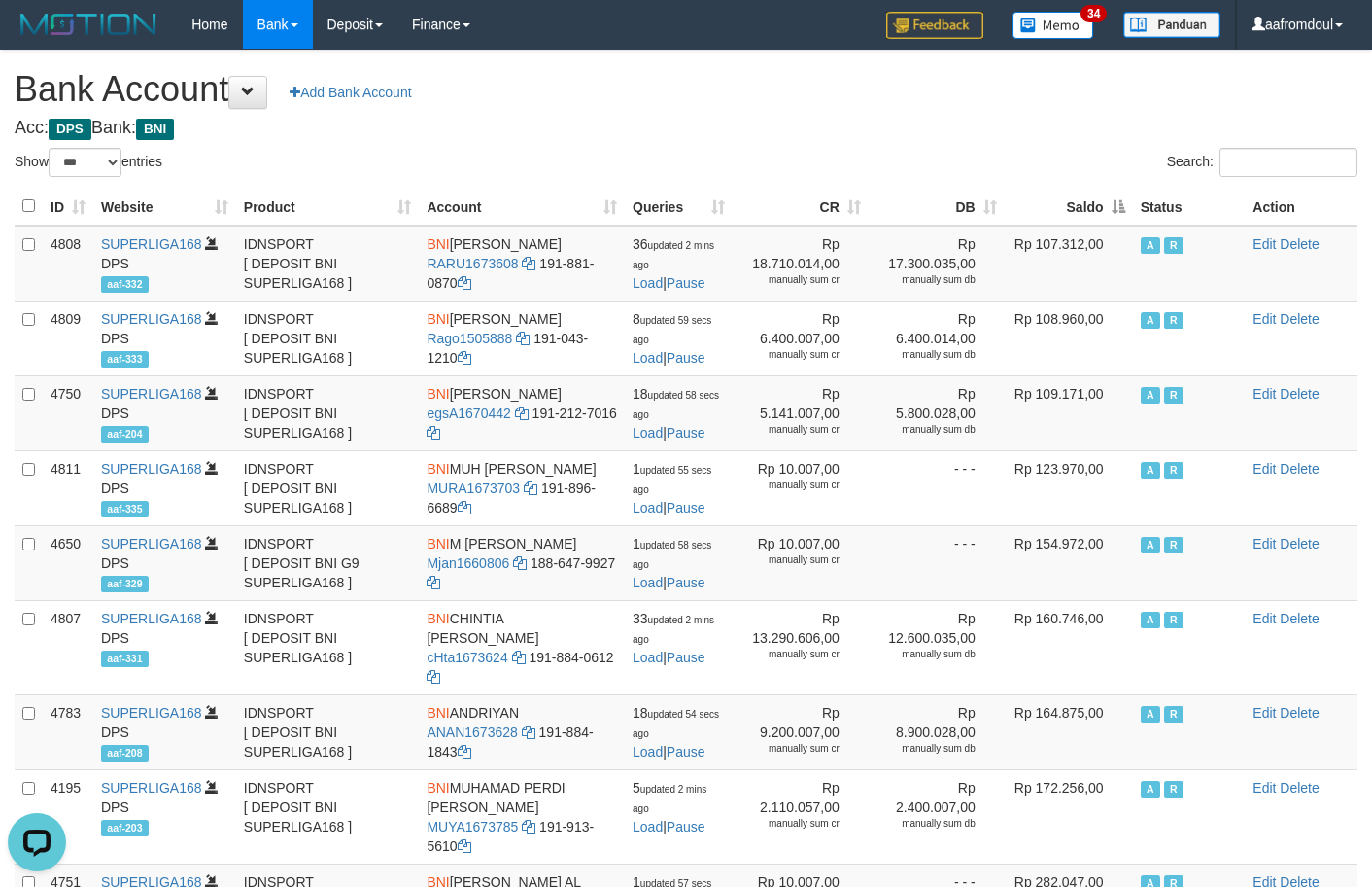
click at [1105, 219] on th "Saldo" at bounding box center [1068, 207] width 128 height 38
click at [1104, 219] on th "Saldo" at bounding box center [1068, 207] width 128 height 38
click at [1103, 216] on th "Saldo" at bounding box center [1068, 207] width 128 height 38
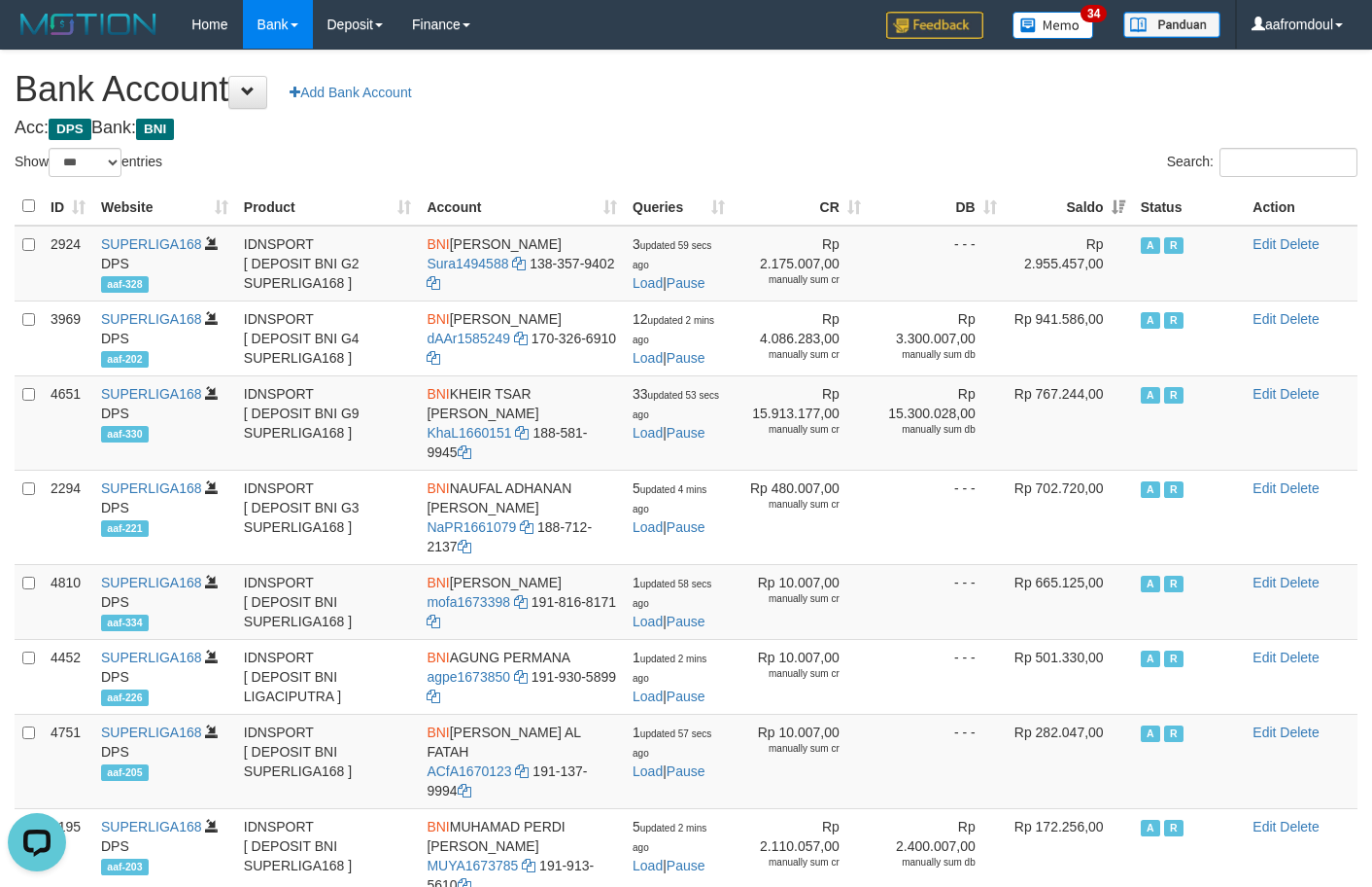
click at [1103, 216] on th "Saldo" at bounding box center [1068, 207] width 128 height 38
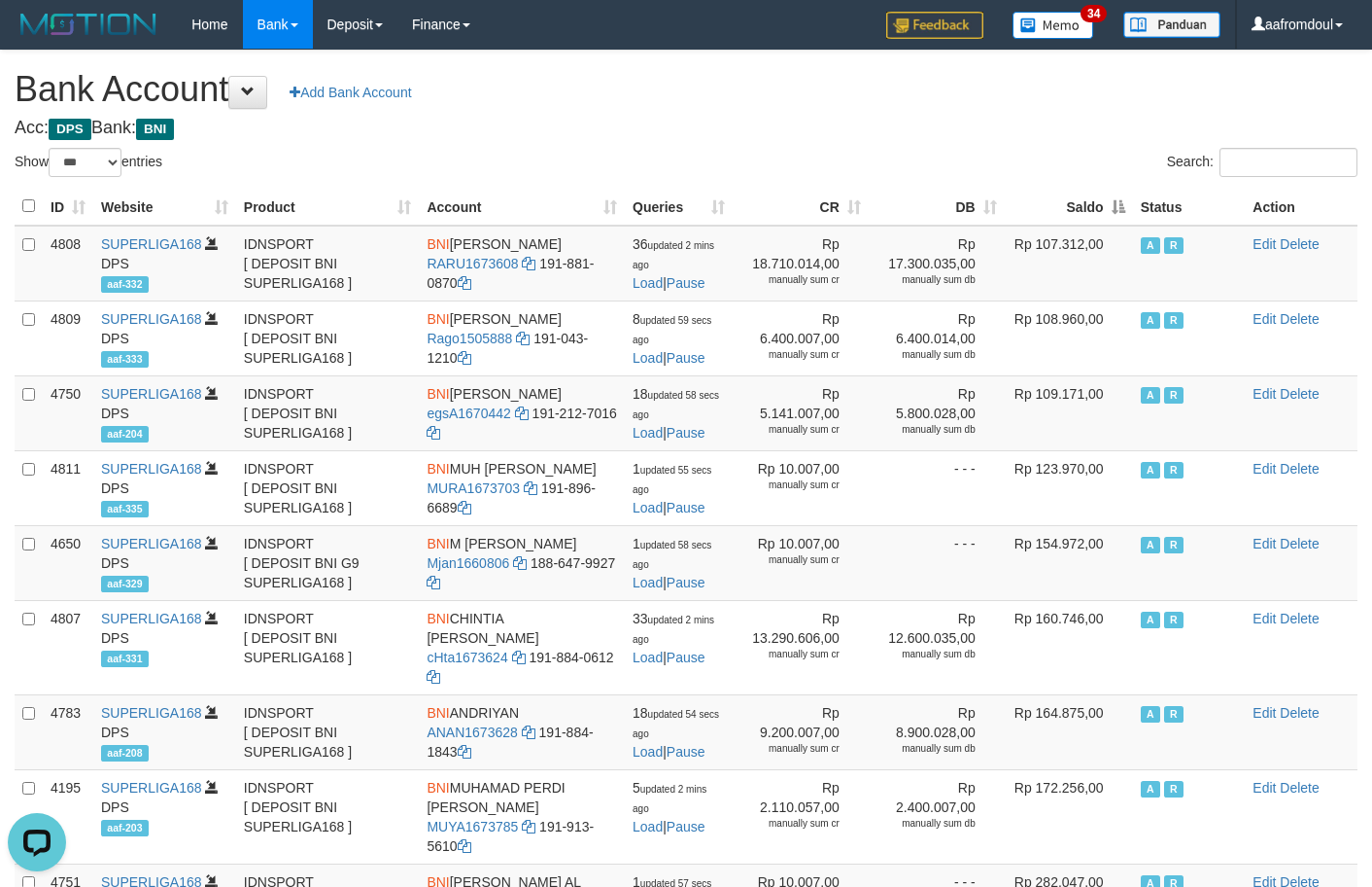
click at [1108, 186] on div "ID Website Product Account Queries CR DB Saldo Status Action 4808 SUPERLIGA168 …" at bounding box center [686, 844] width 1372 height 1326
click at [1114, 208] on th "Saldo" at bounding box center [1068, 207] width 128 height 38
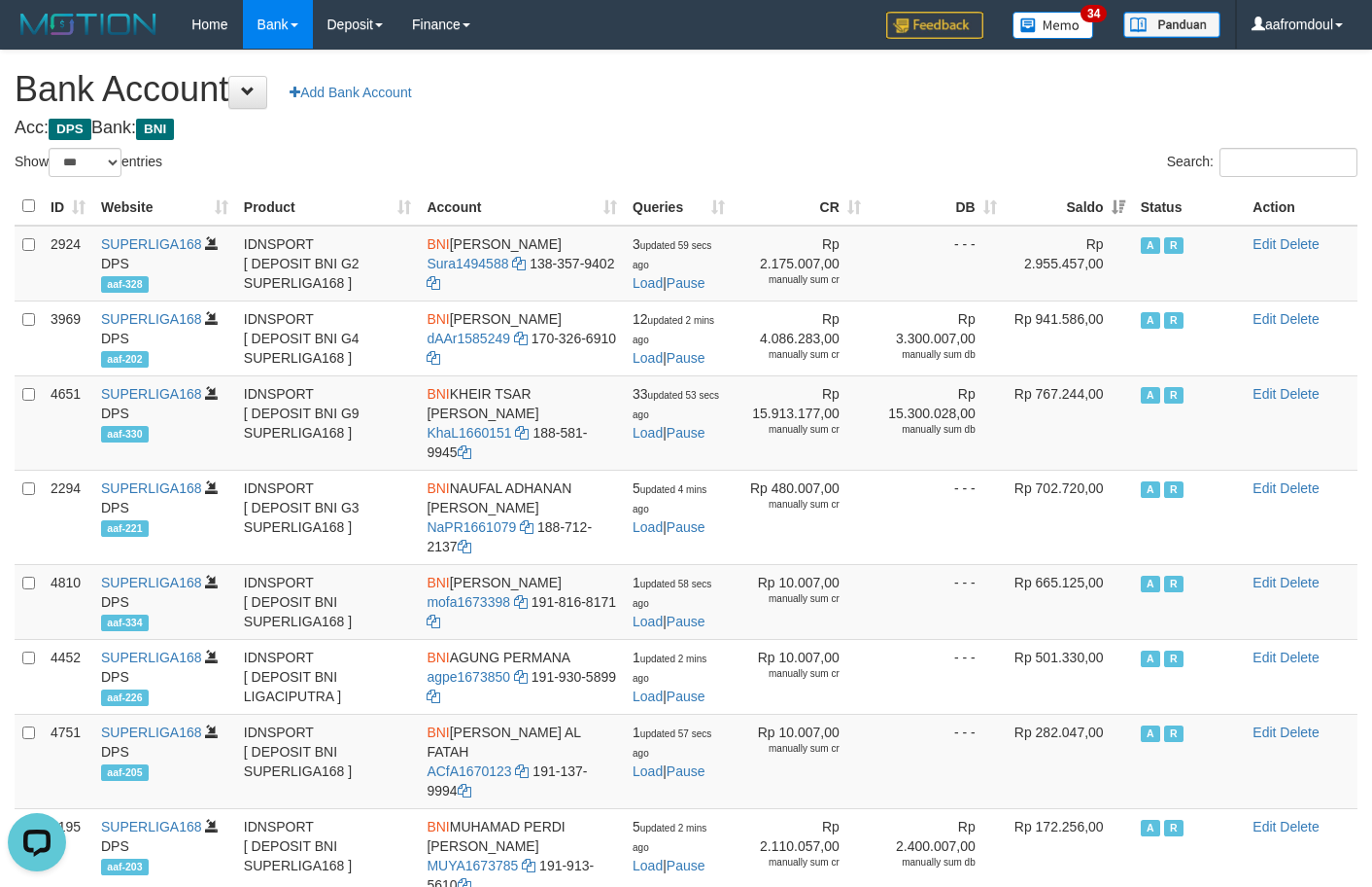
click at [1114, 206] on th "Saldo" at bounding box center [1068, 207] width 128 height 38
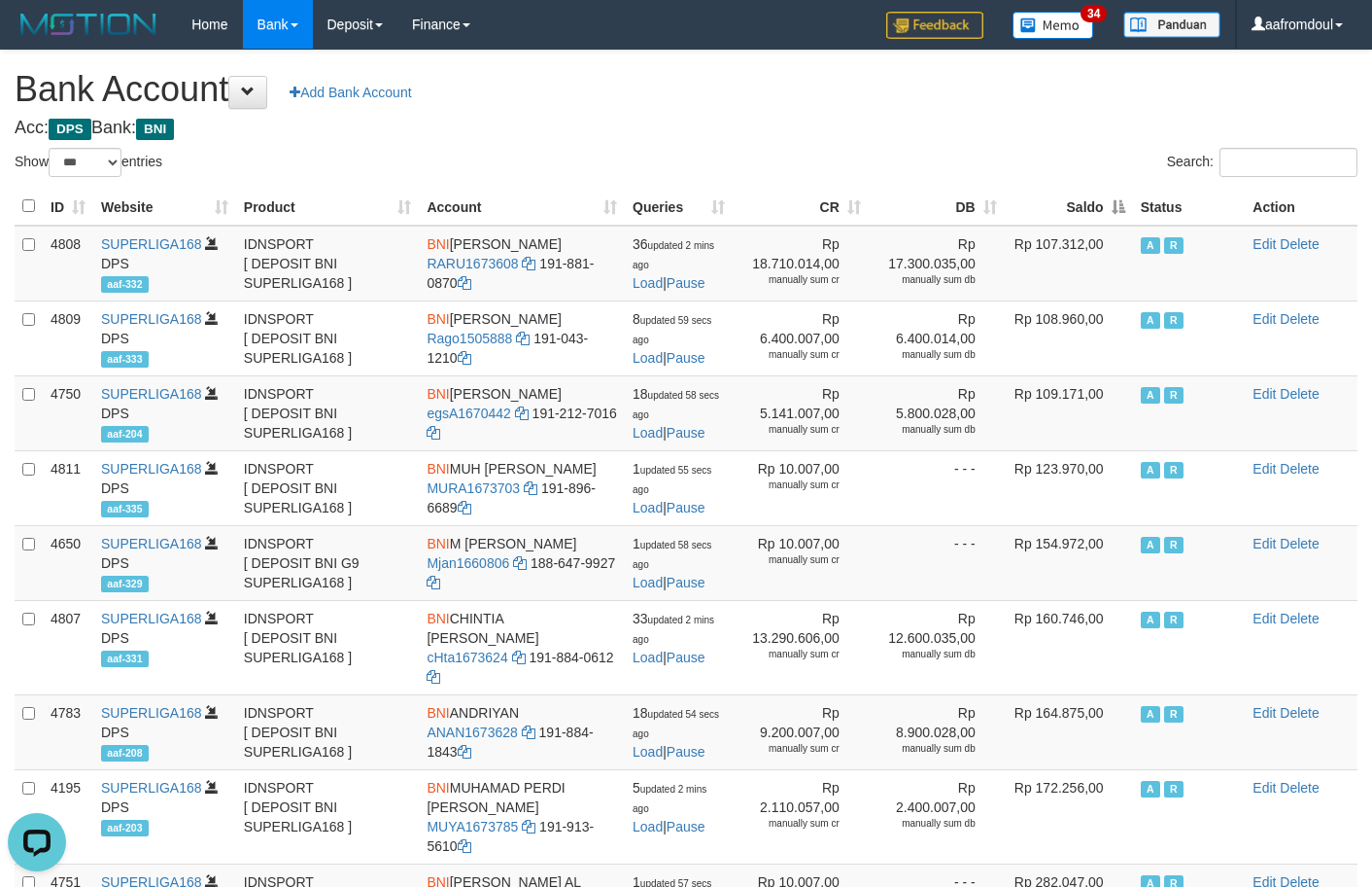
click at [1114, 206] on th "Saldo" at bounding box center [1068, 207] width 128 height 38
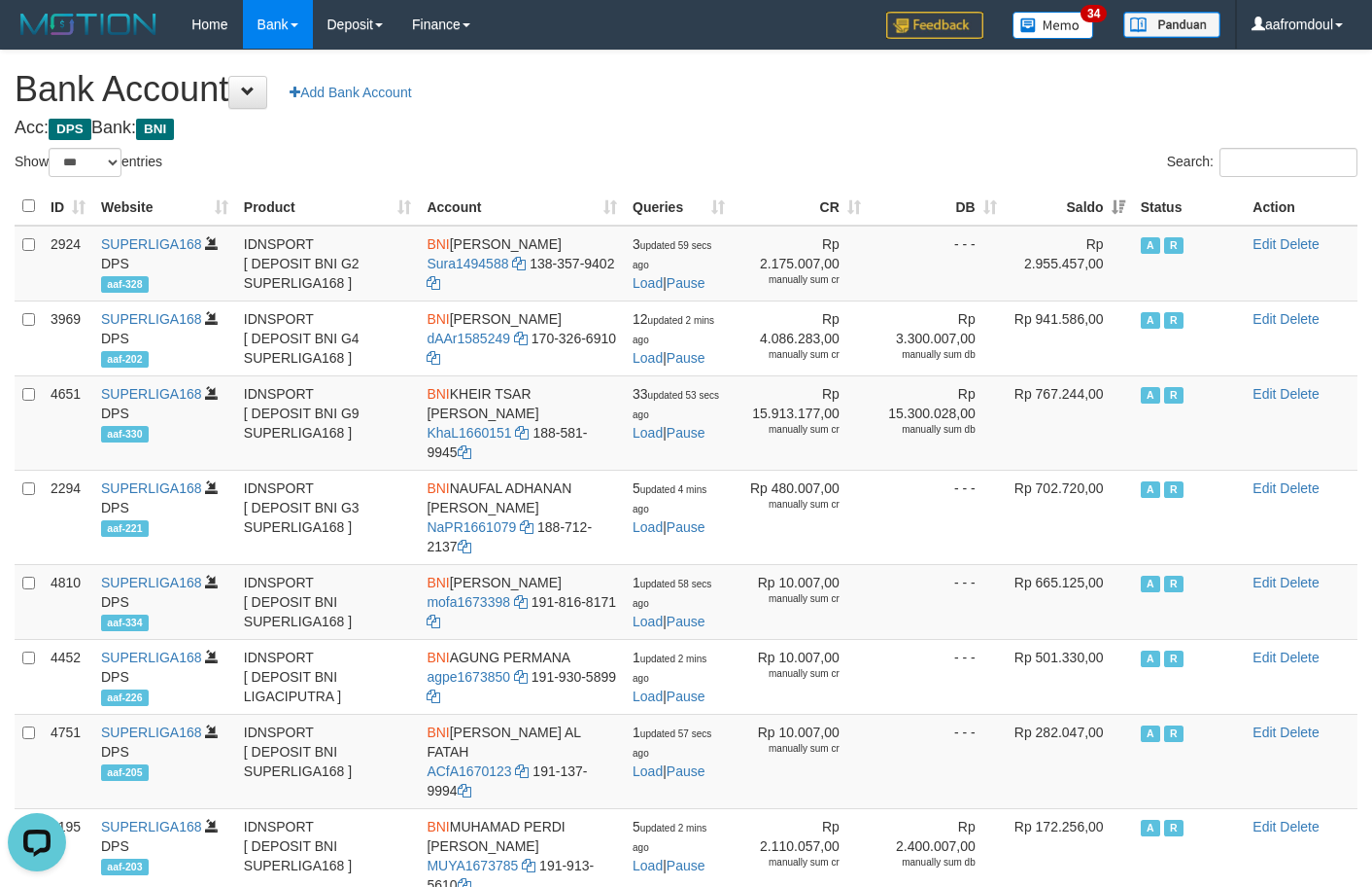
click at [1114, 206] on th "Saldo" at bounding box center [1068, 207] width 128 height 38
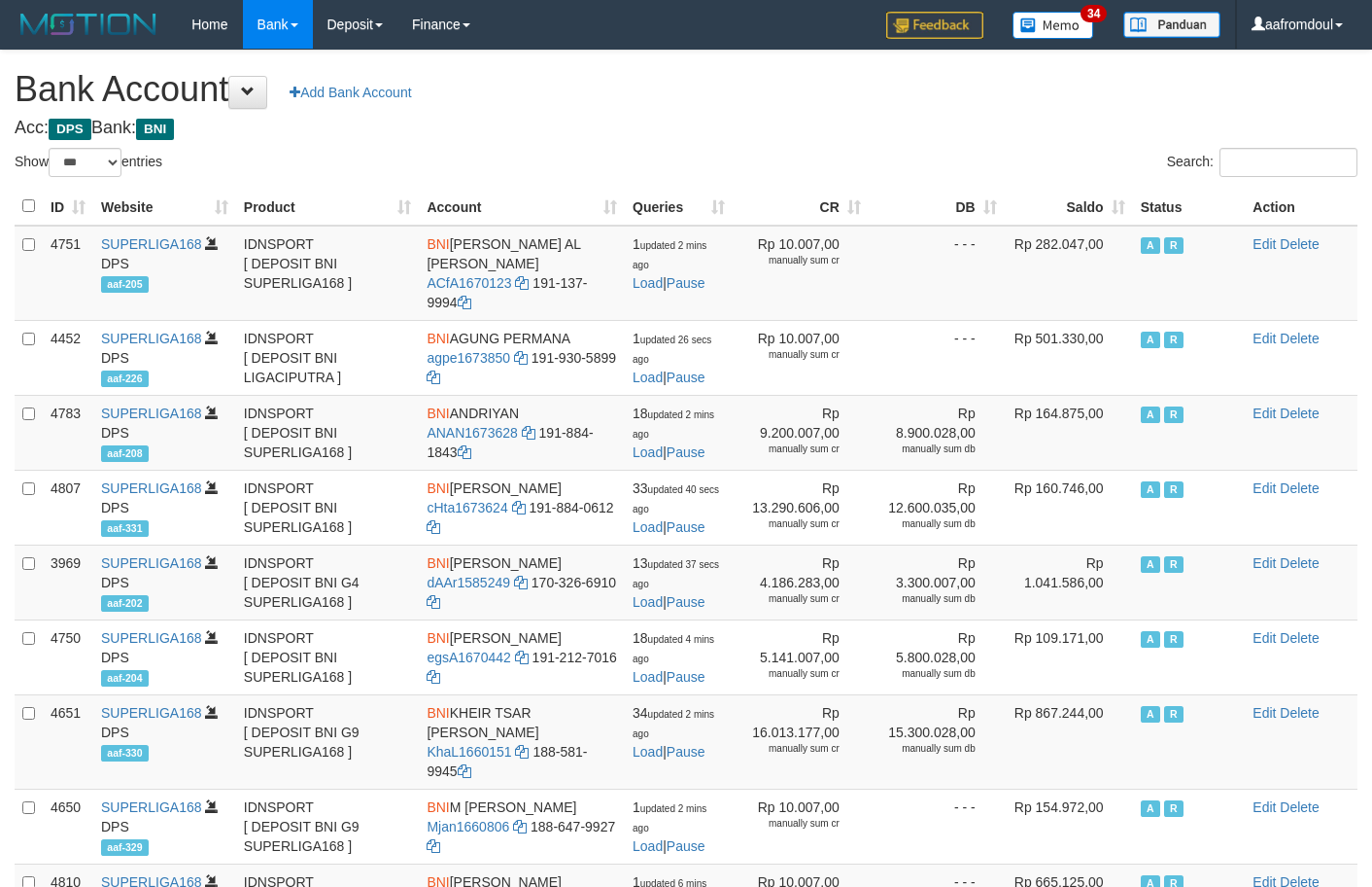
select select "***"
click at [1129, 204] on th "Saldo" at bounding box center [1068, 207] width 128 height 38
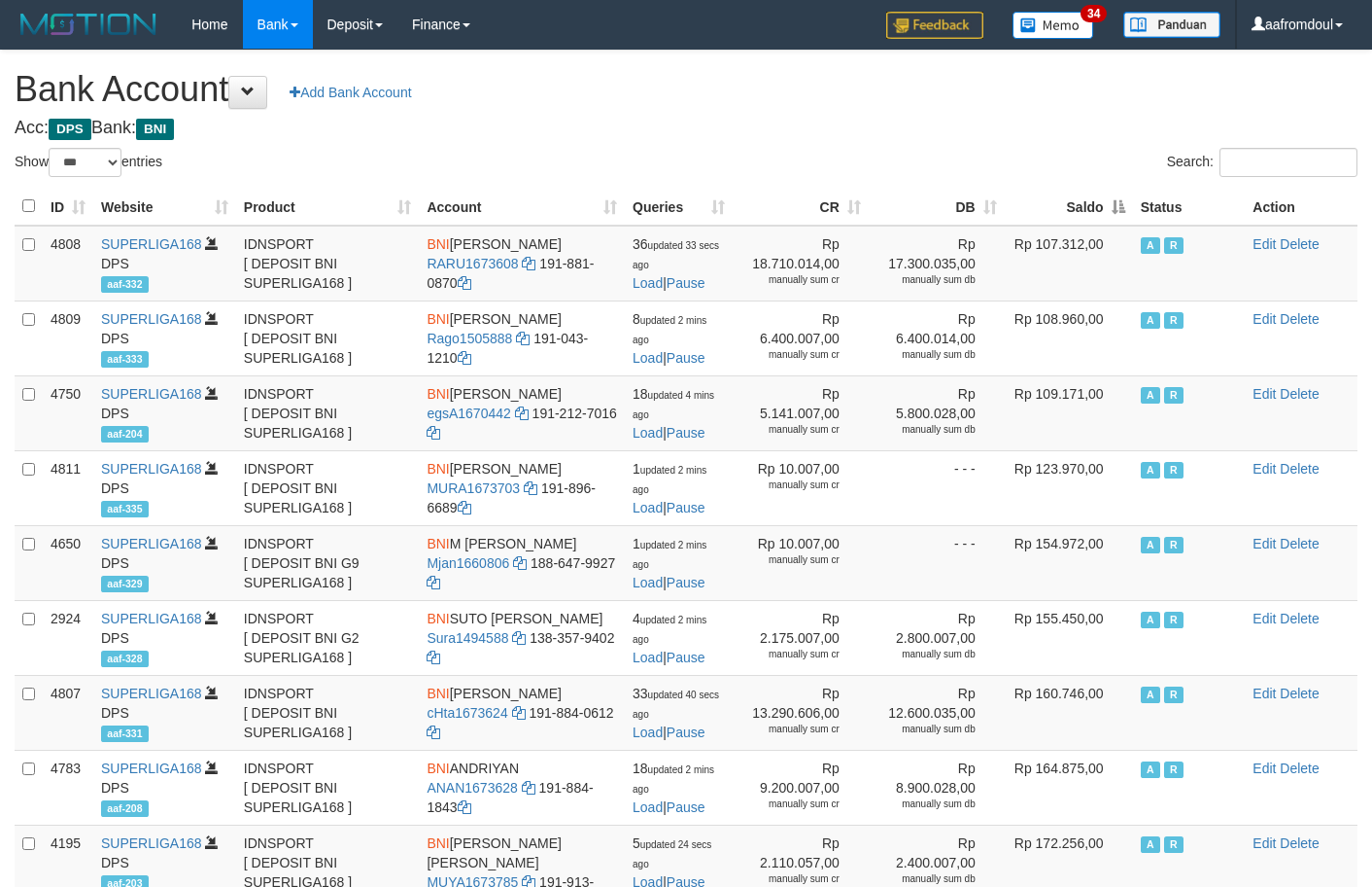
click at [1127, 204] on th "Saldo" at bounding box center [1068, 207] width 128 height 38
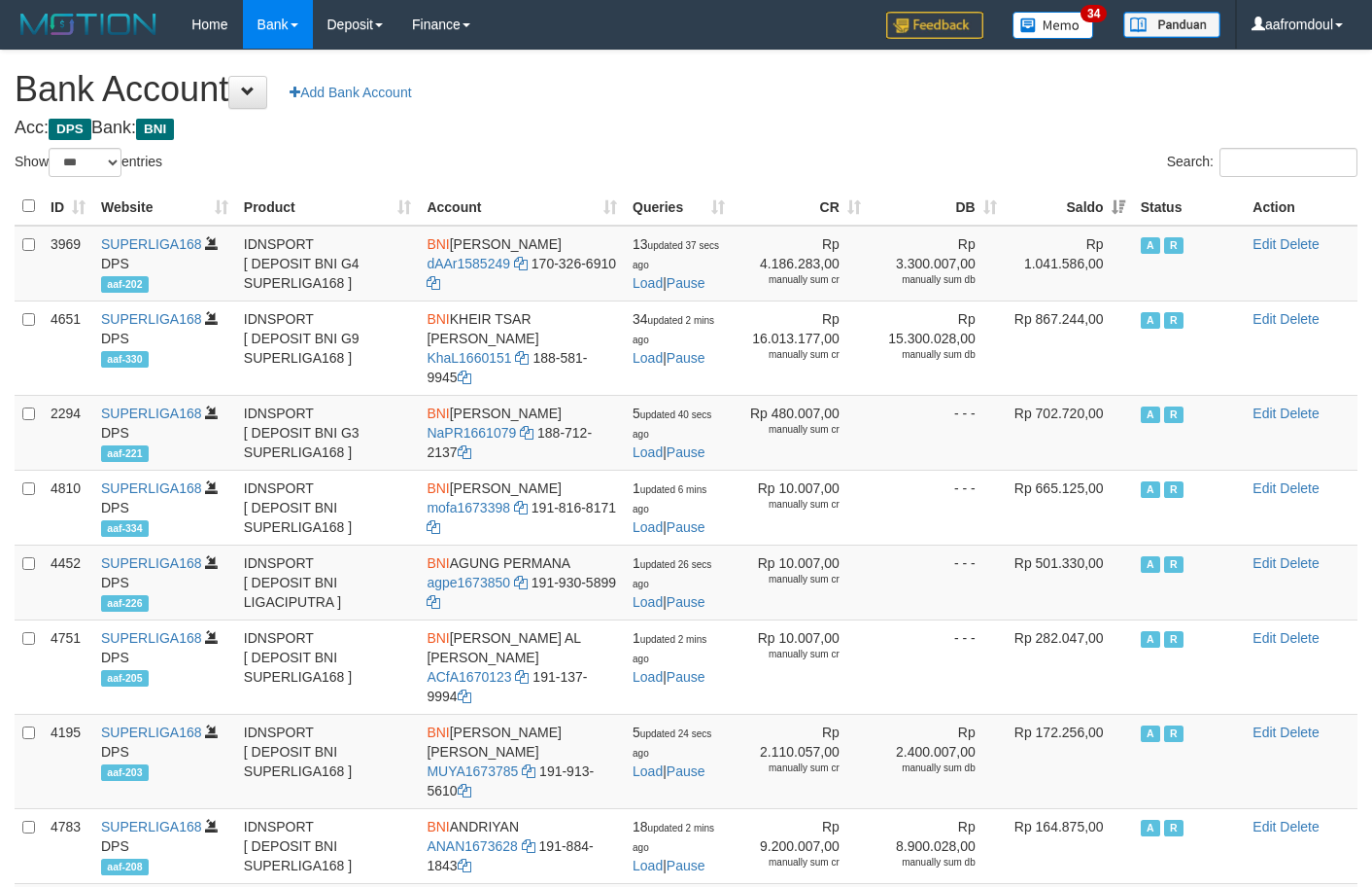
click at [1127, 204] on th "Saldo" at bounding box center [1068, 207] width 128 height 38
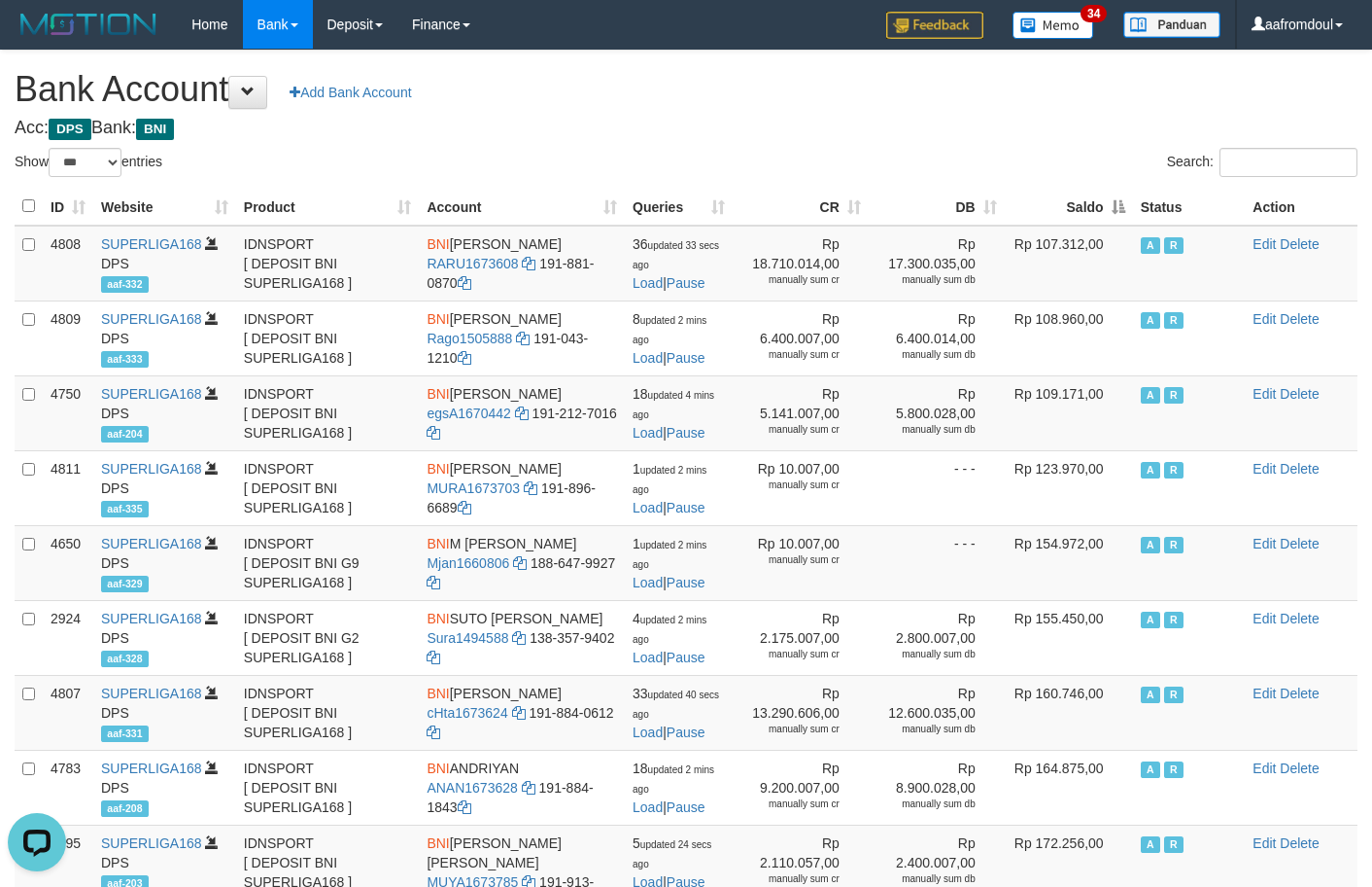
click at [1121, 198] on th "Saldo" at bounding box center [1068, 207] width 128 height 38
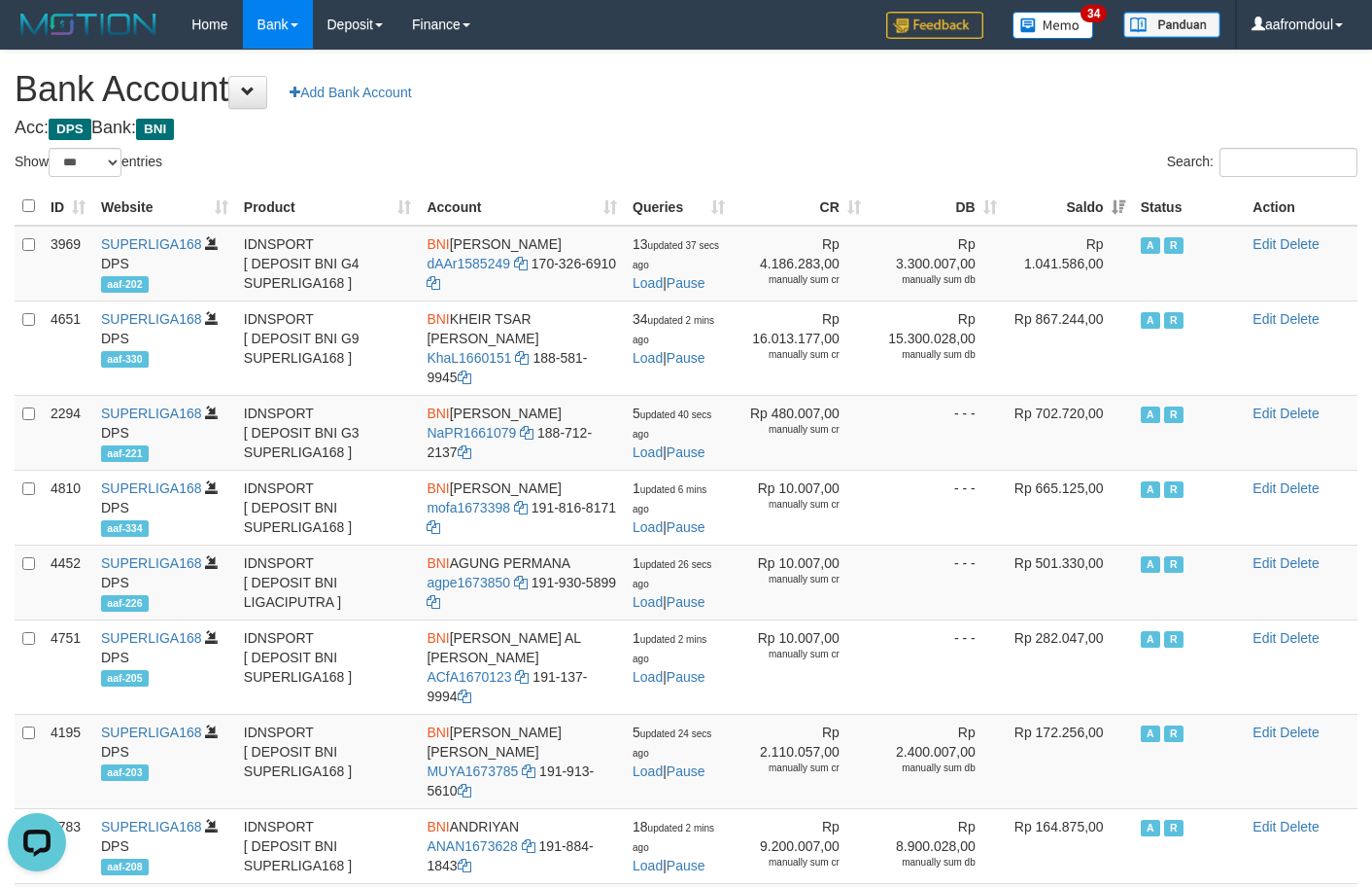
click at [1121, 198] on th "Saldo" at bounding box center [1068, 207] width 128 height 38
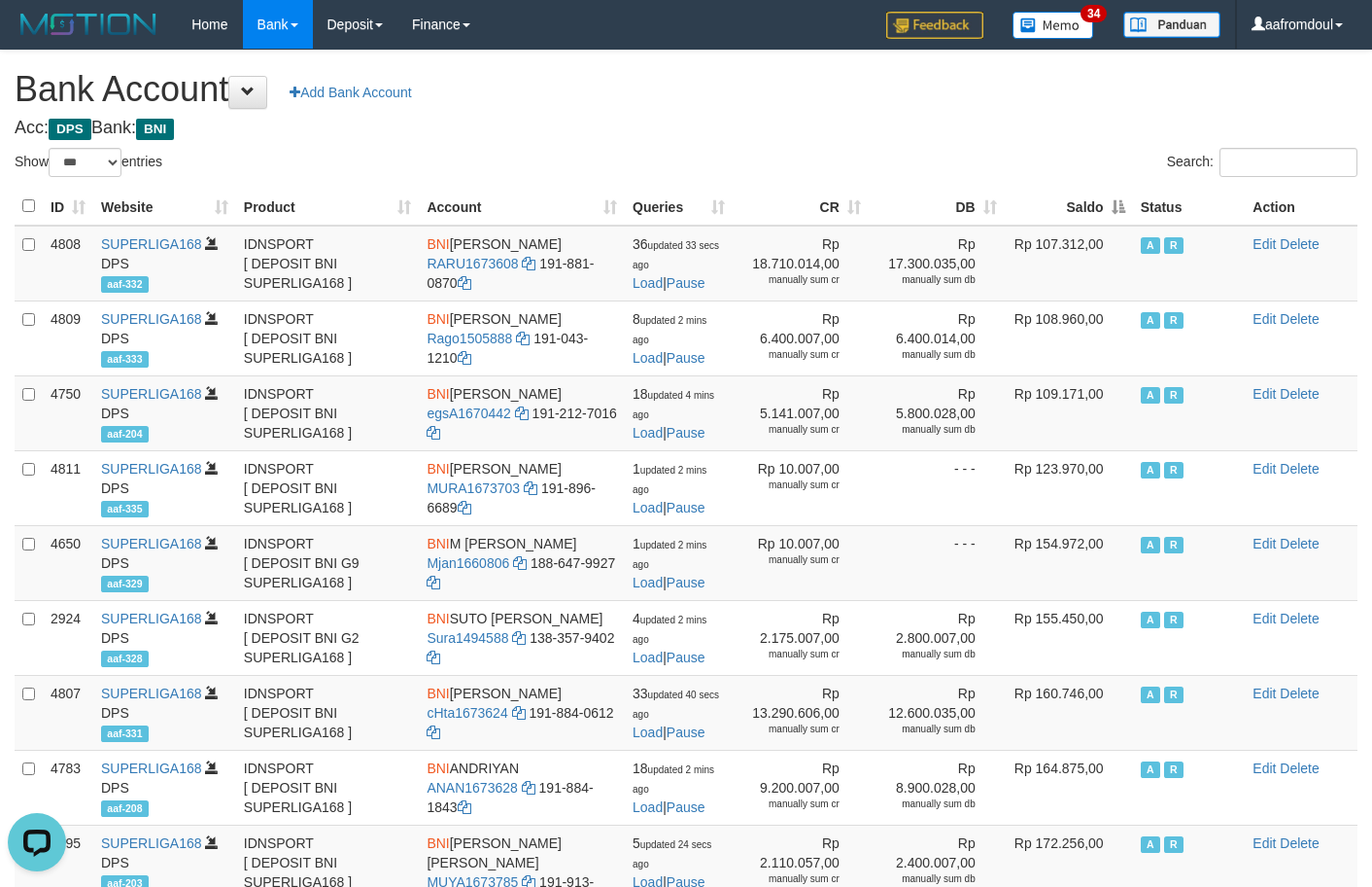
click at [1121, 198] on th "Saldo" at bounding box center [1068, 207] width 128 height 38
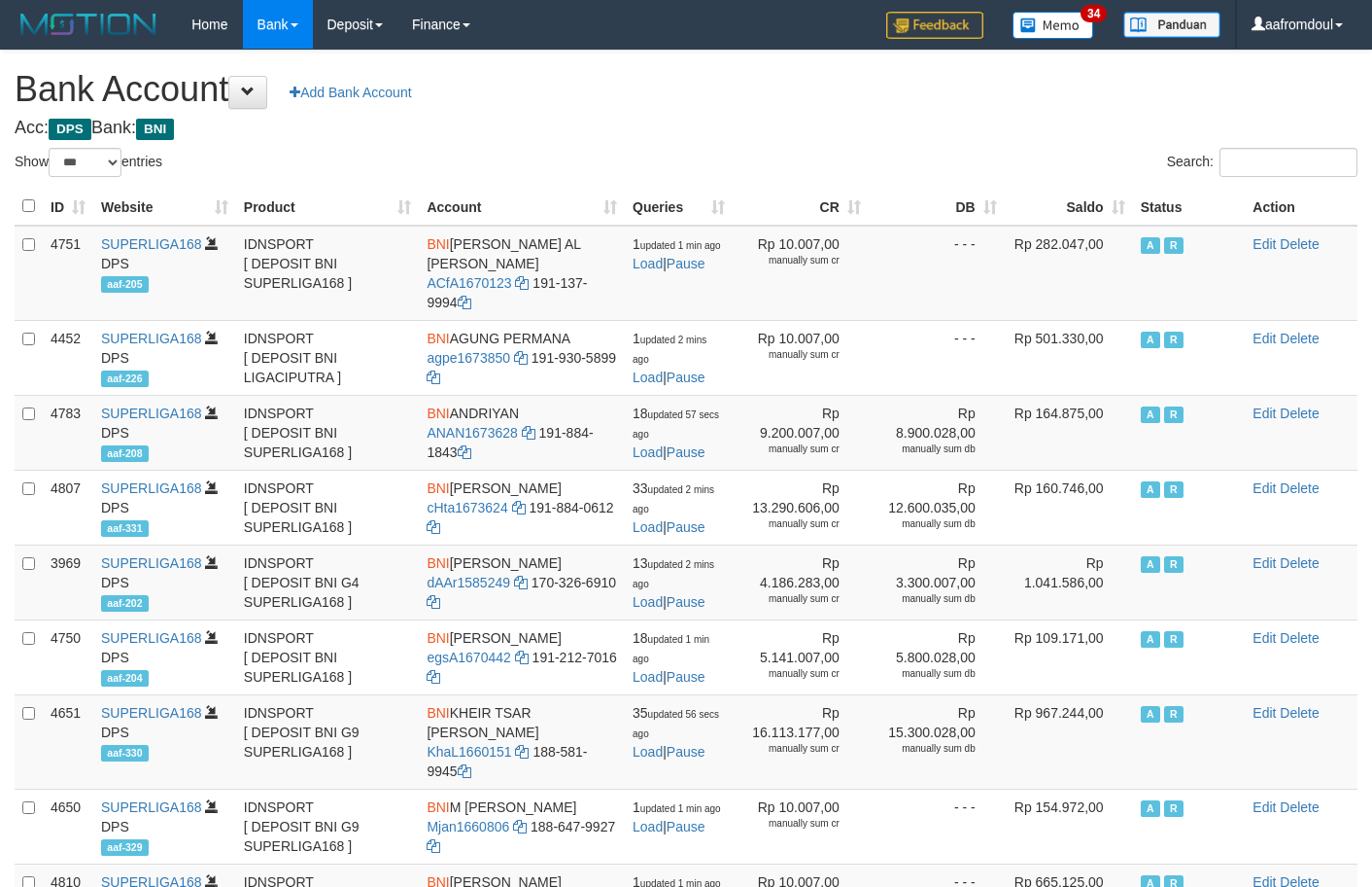
select select "***"
click at [1126, 212] on th "Saldo" at bounding box center [1068, 207] width 128 height 38
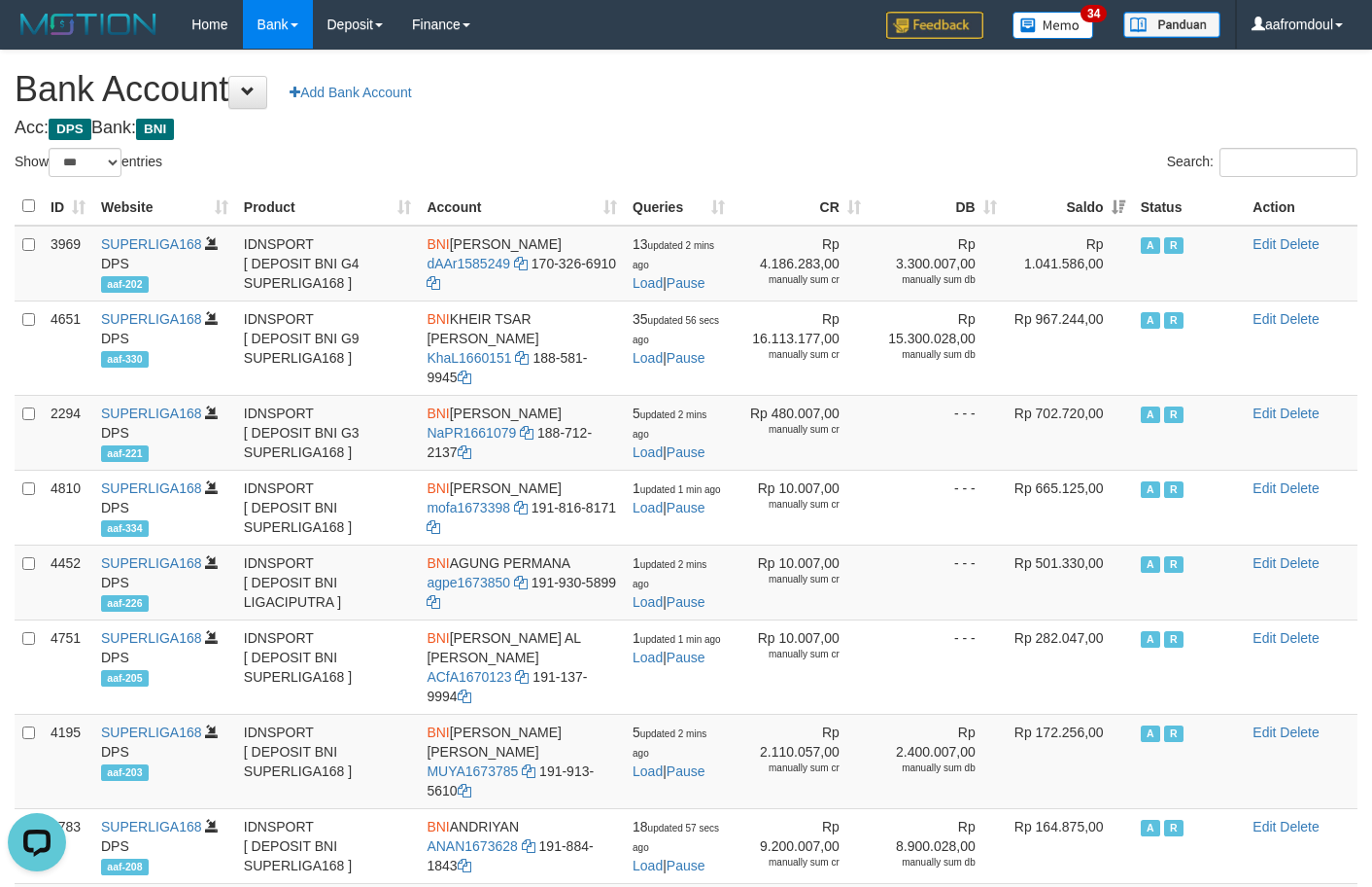
click at [1105, 201] on th "Saldo" at bounding box center [1068, 207] width 128 height 38
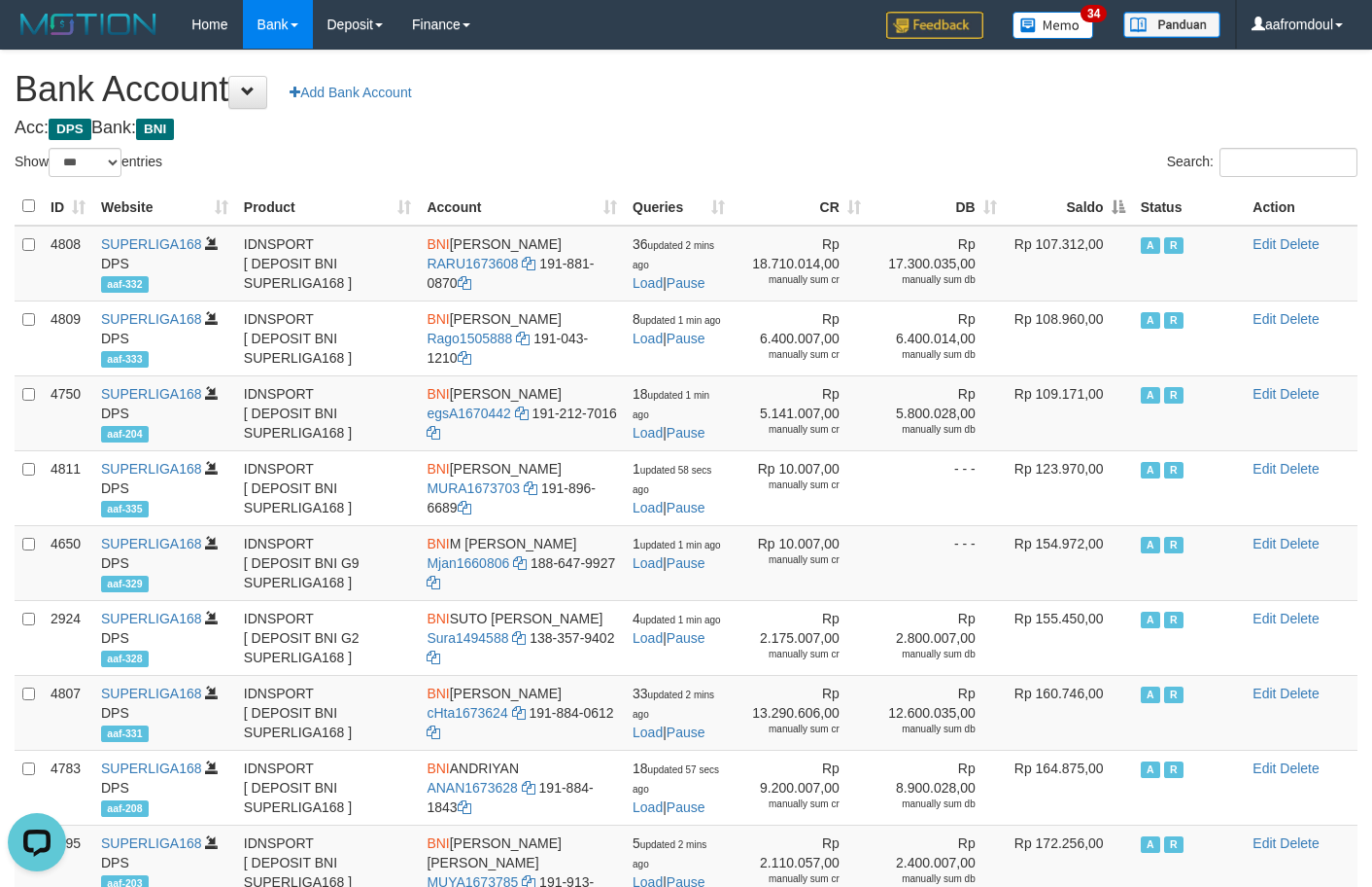
click at [1102, 195] on th "Saldo" at bounding box center [1068, 207] width 128 height 38
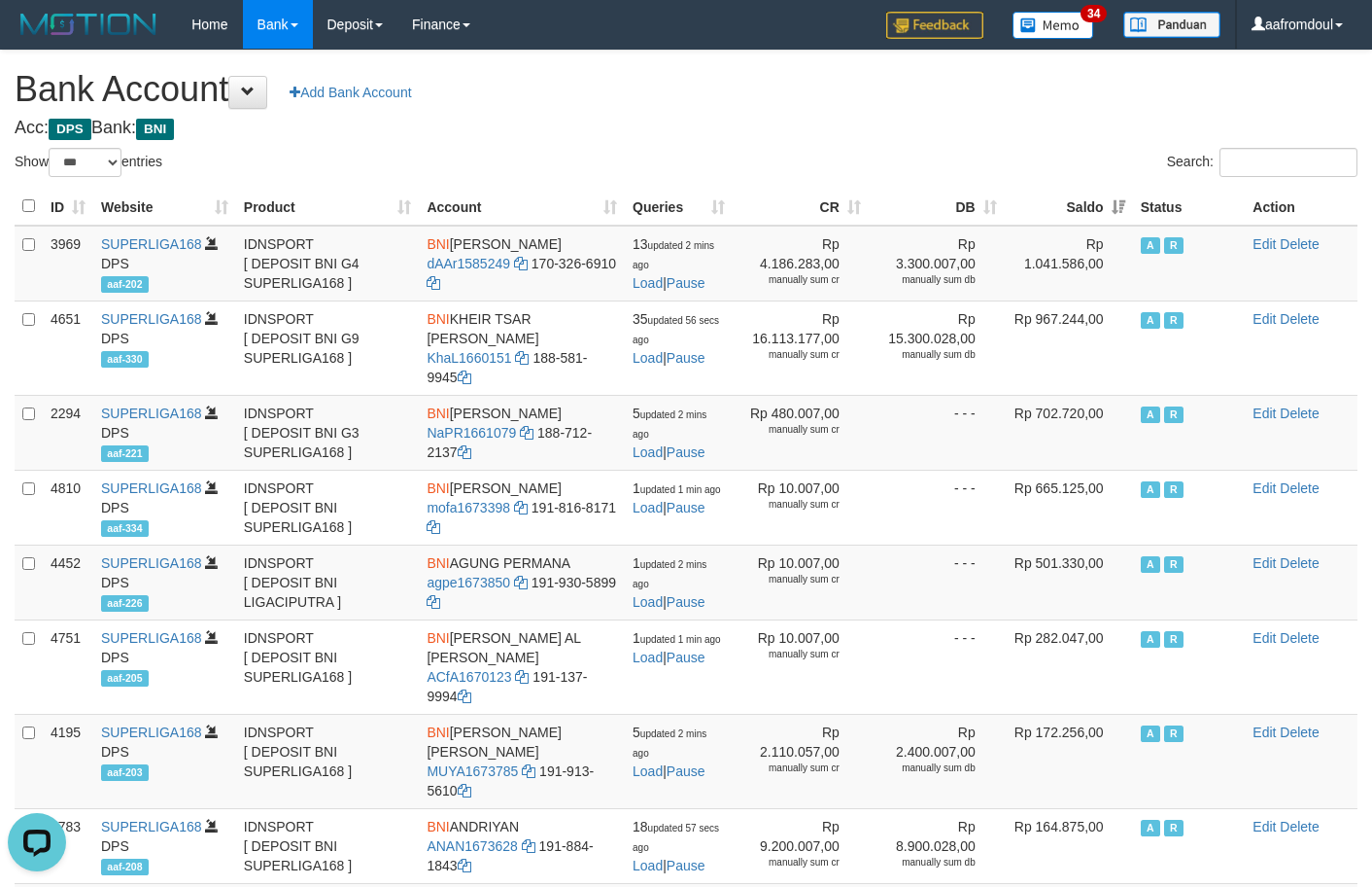
click at [1111, 208] on th "Saldo" at bounding box center [1068, 207] width 128 height 38
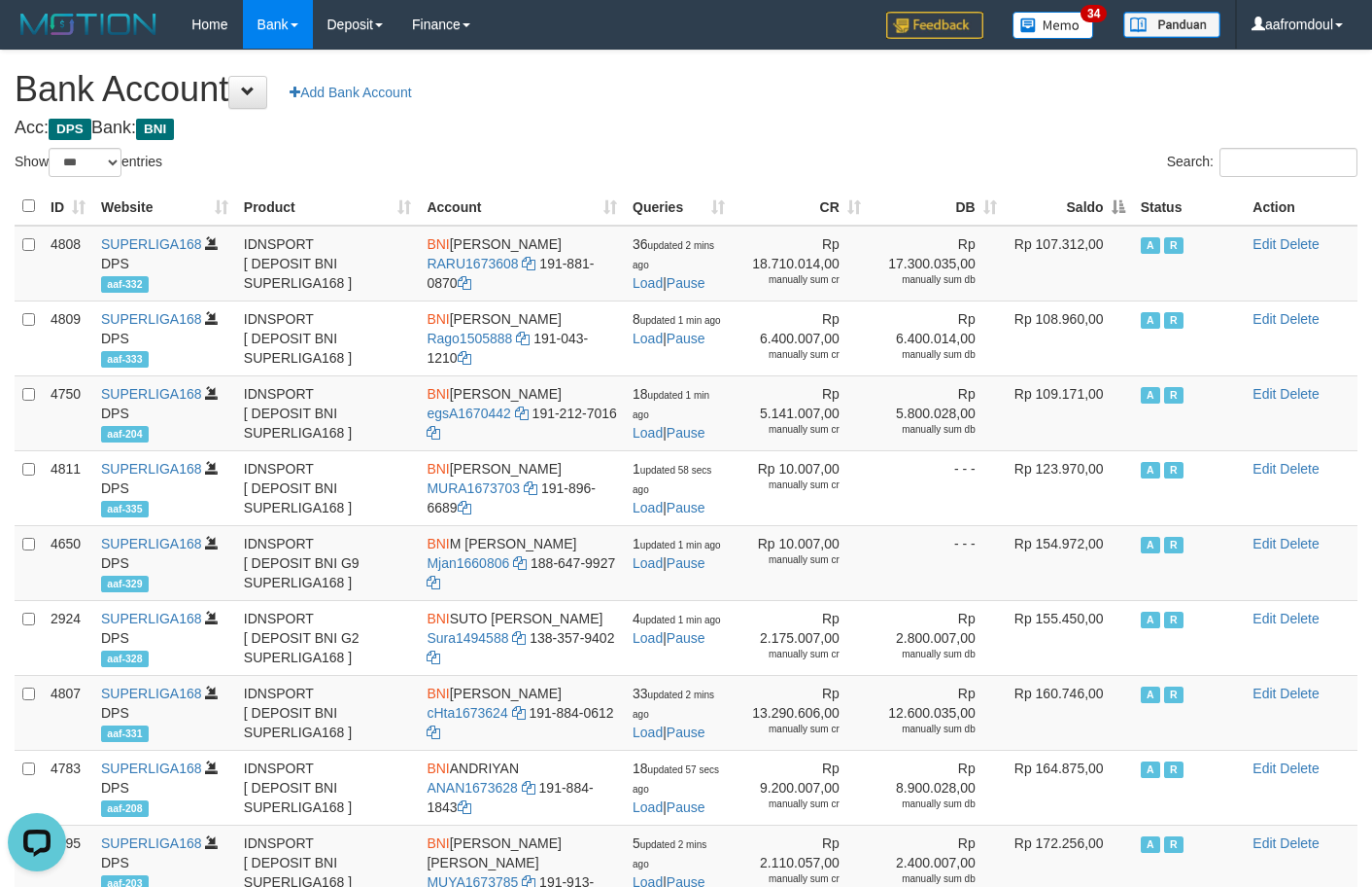
click at [1111, 208] on th "Saldo" at bounding box center [1068, 207] width 128 height 38
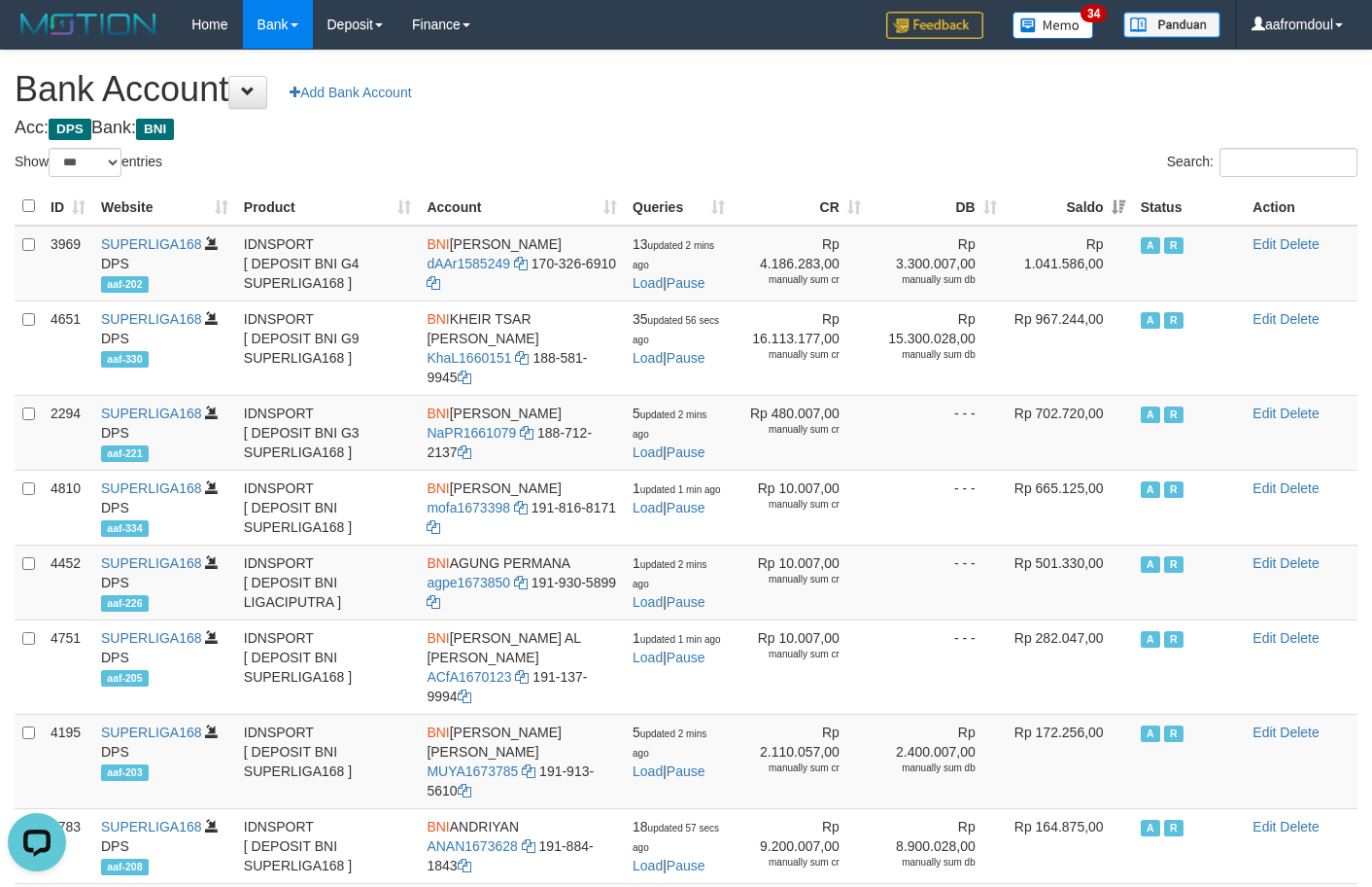
click at [1111, 208] on th "Saldo" at bounding box center [1068, 207] width 128 height 38
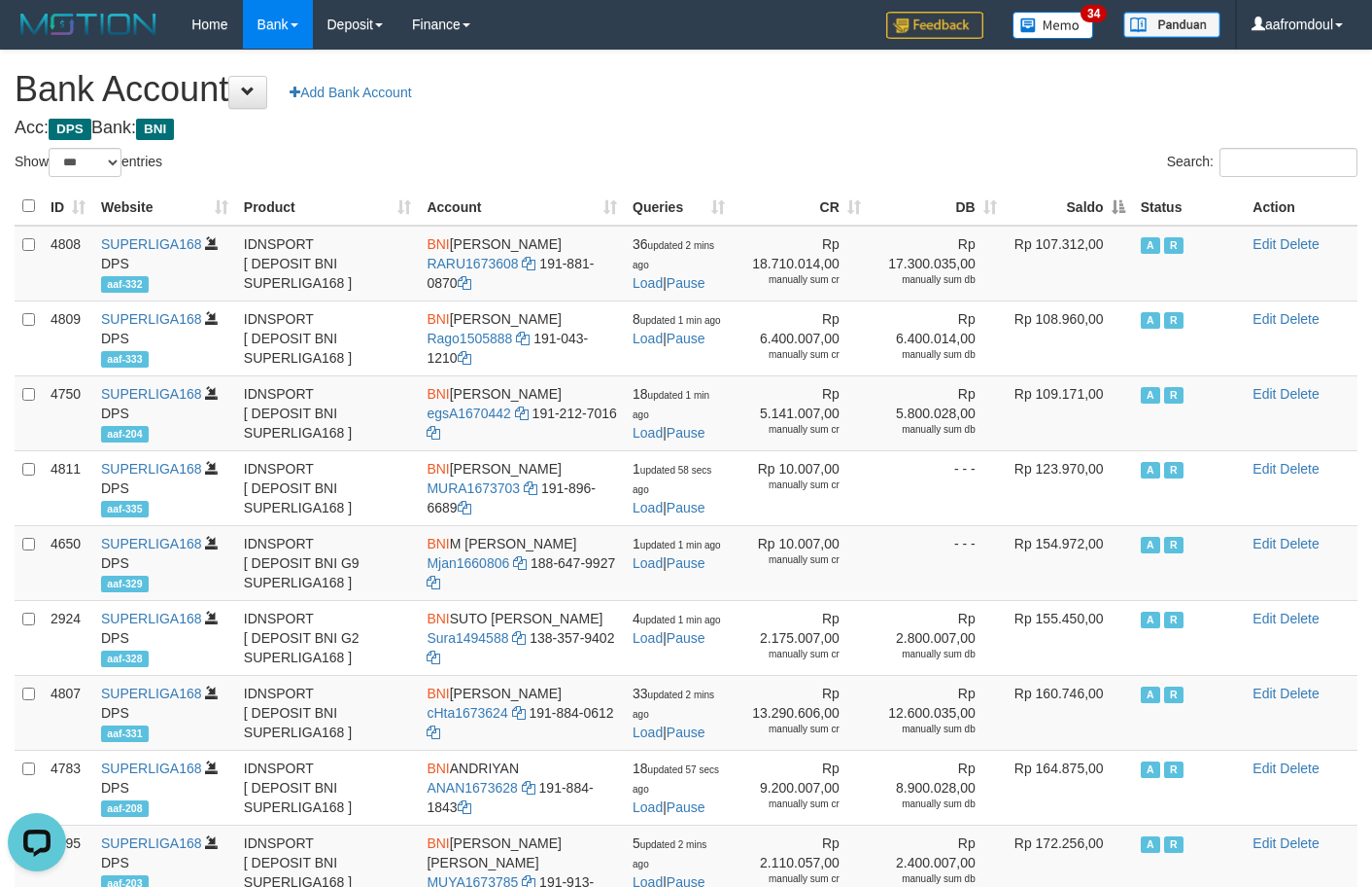
click at [1093, 222] on th "Saldo" at bounding box center [1068, 207] width 128 height 38
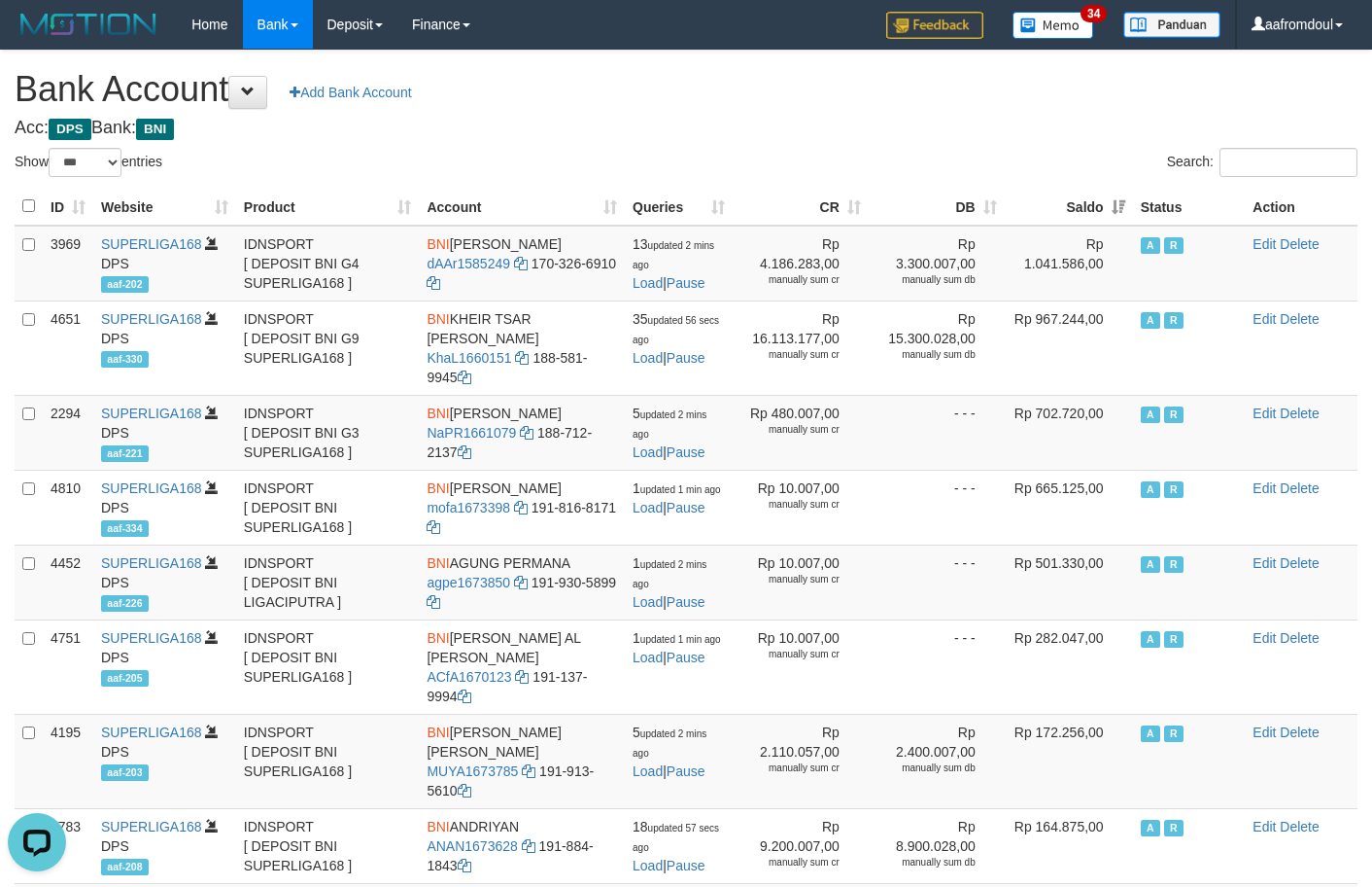
click at [1093, 222] on th "Saldo" at bounding box center [1068, 207] width 128 height 38
click at [1094, 222] on th "Saldo" at bounding box center [1068, 207] width 128 height 38
click at [1109, 208] on th "Saldo" at bounding box center [1068, 207] width 128 height 38
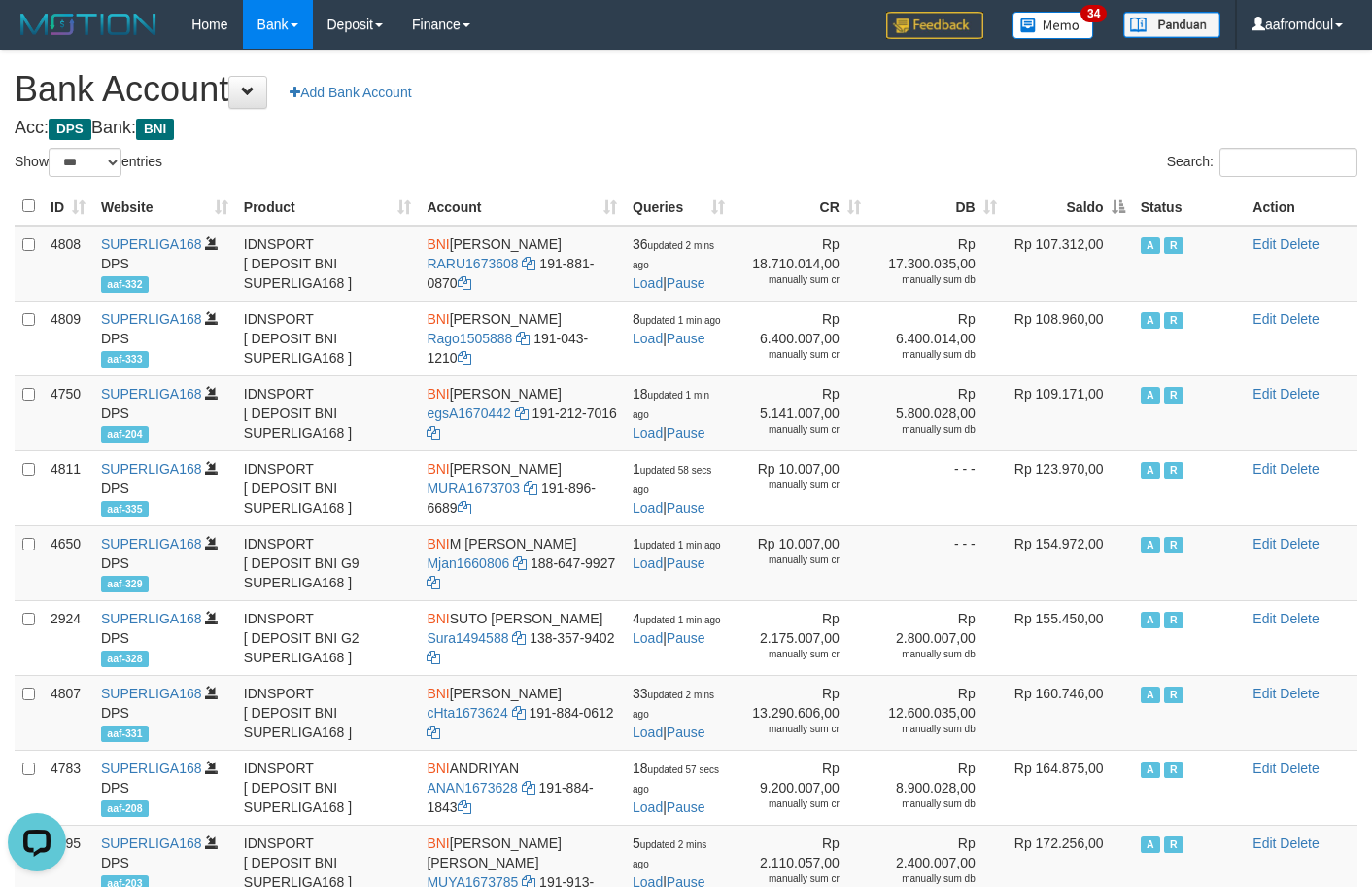
click at [1109, 208] on th "Saldo" at bounding box center [1068, 207] width 128 height 38
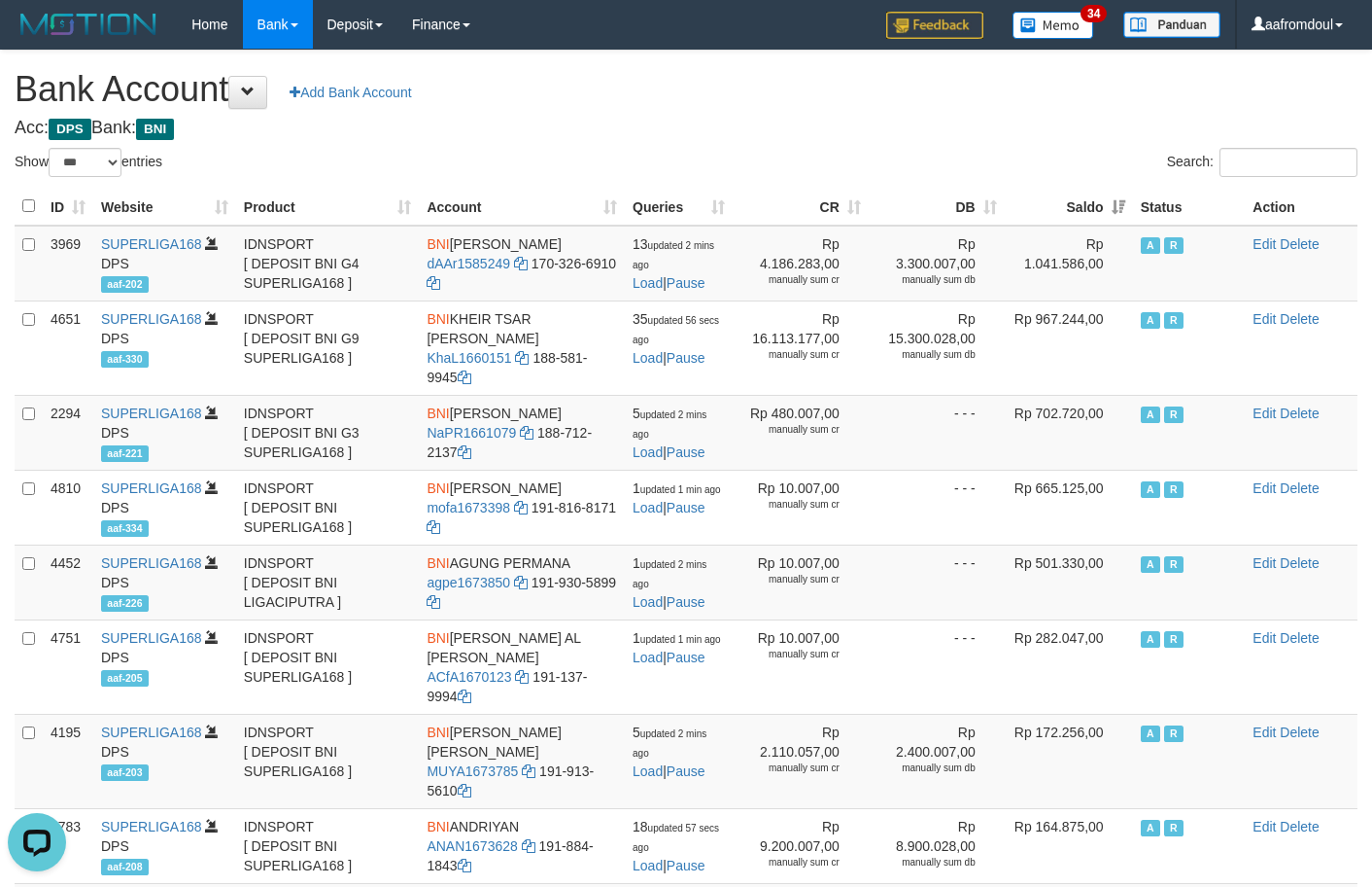
click at [1122, 221] on th "Saldo" at bounding box center [1068, 207] width 128 height 38
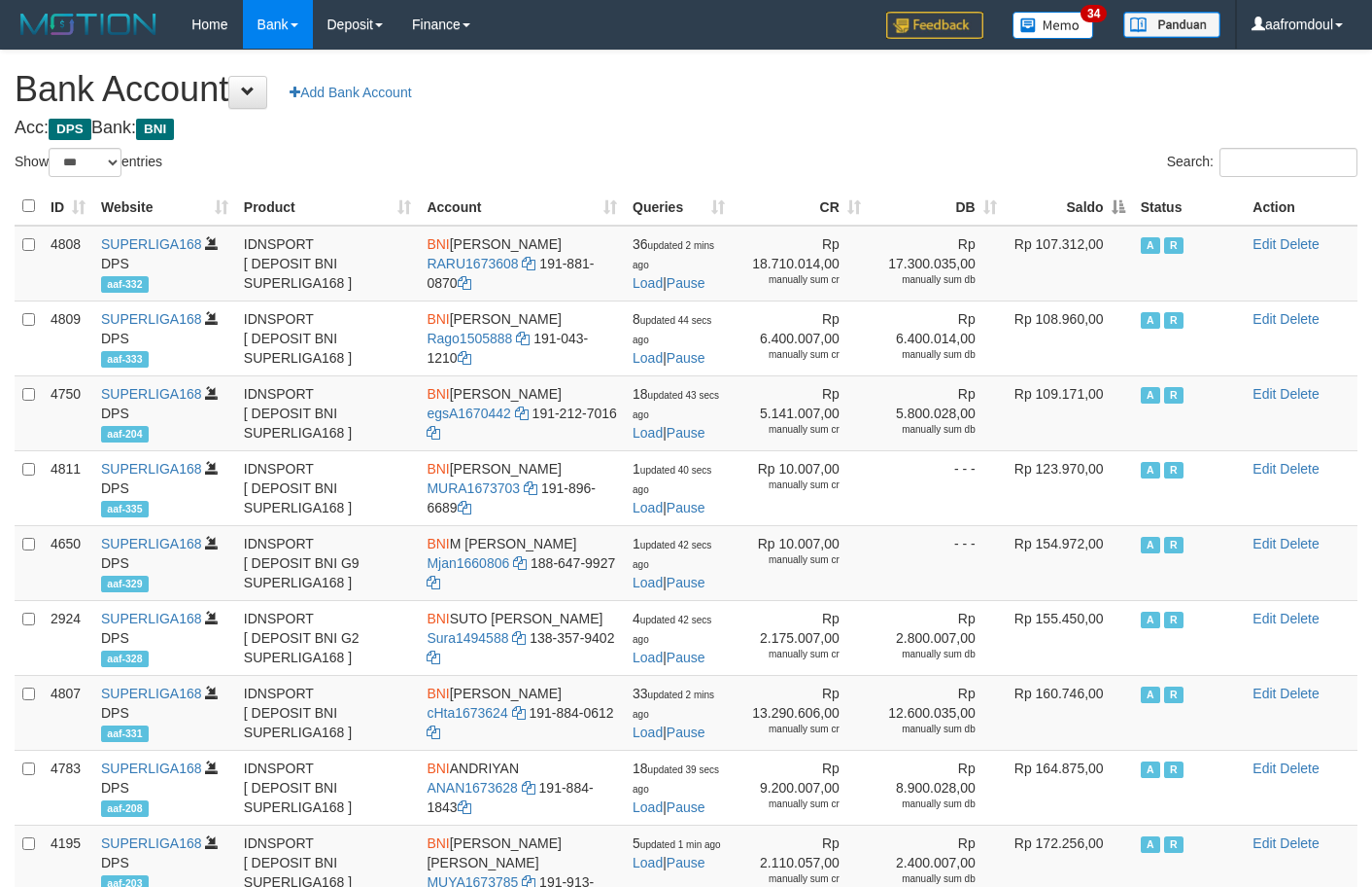
select select "***"
click at [1124, 207] on th "Saldo" at bounding box center [1068, 207] width 128 height 38
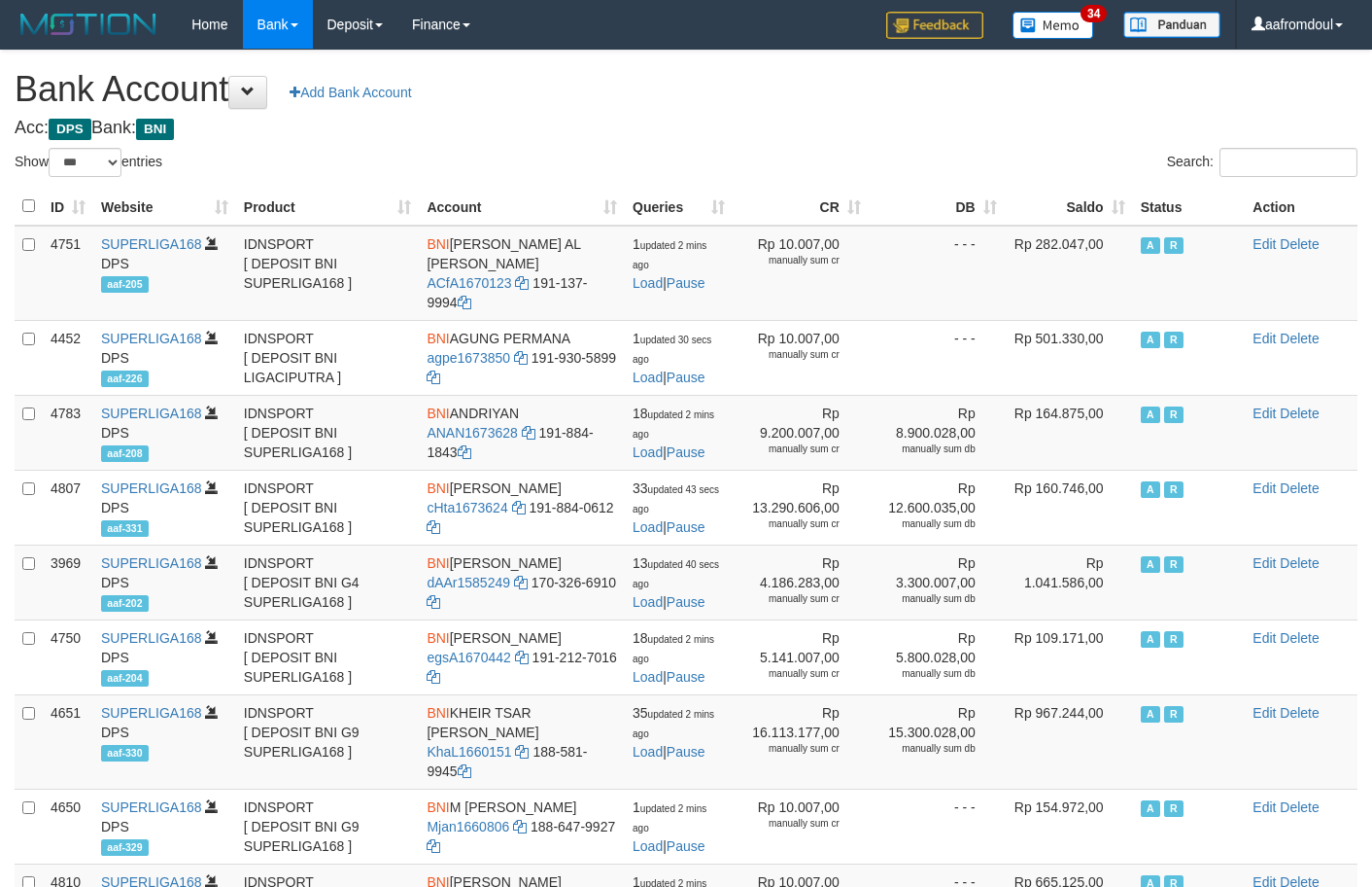
select select "***"
click at [1090, 203] on th "Saldo" at bounding box center [1068, 207] width 128 height 38
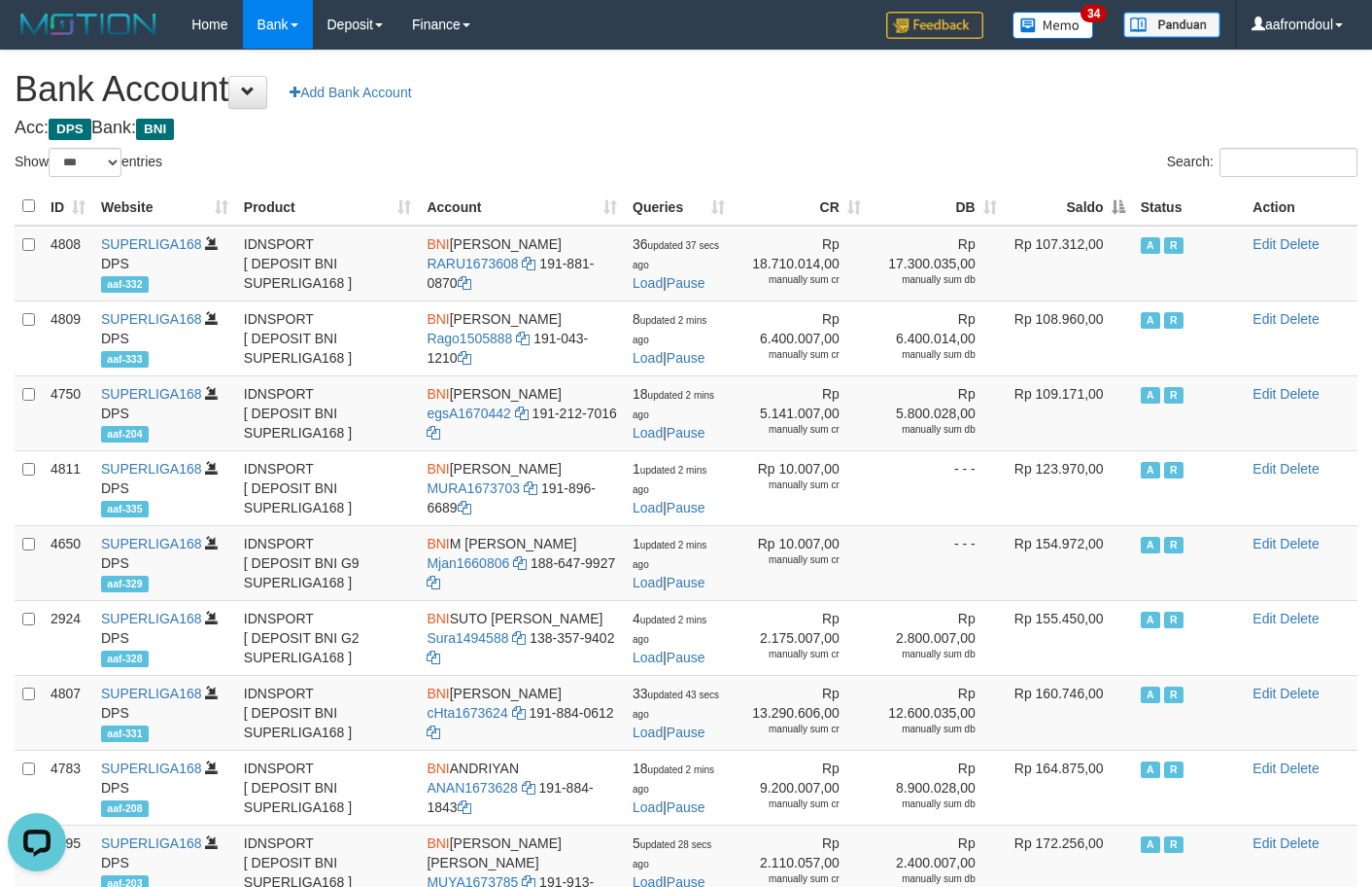
click at [1090, 203] on th "Saldo" at bounding box center [1068, 207] width 128 height 38
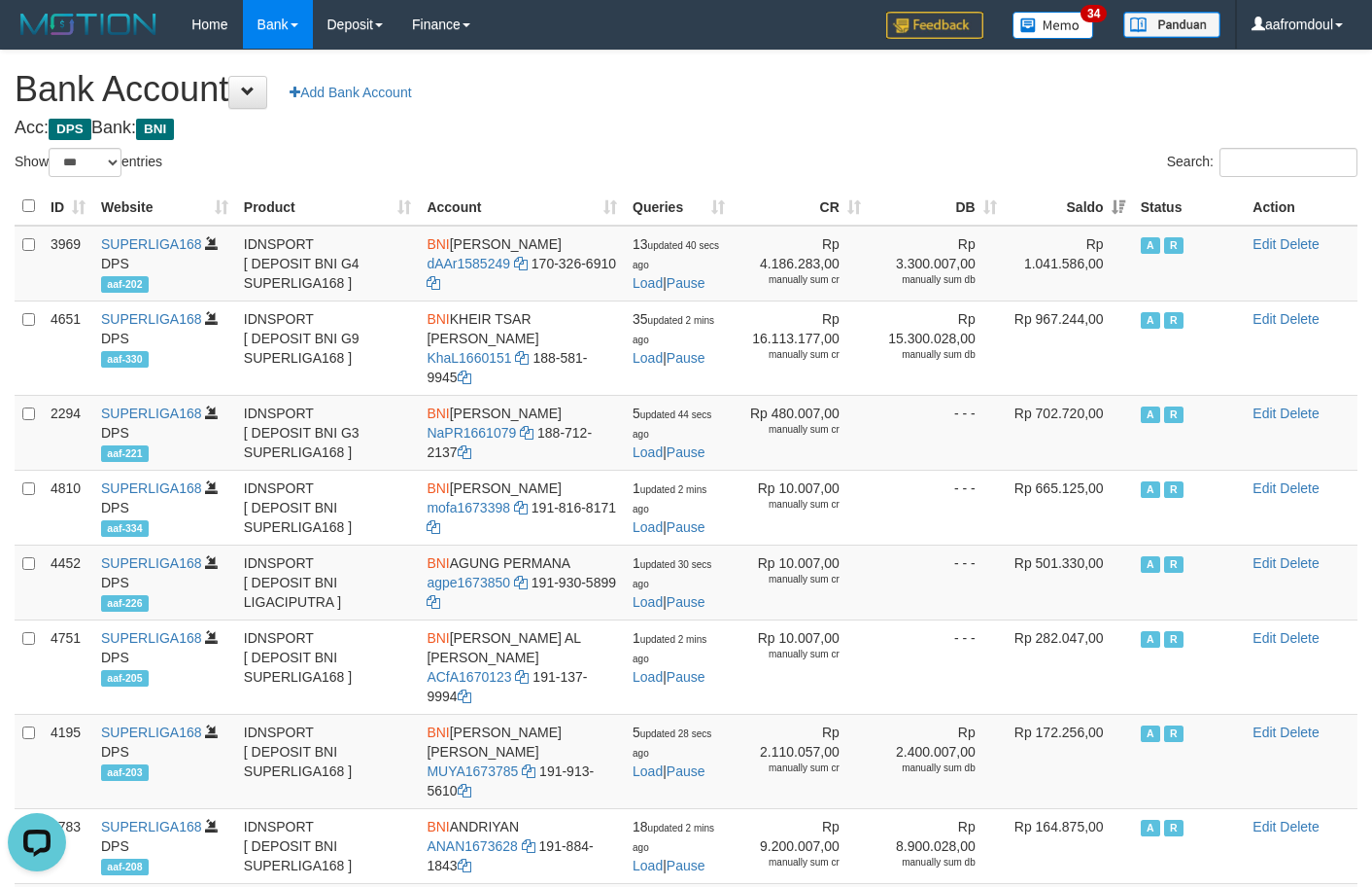
click at [1090, 203] on th "Saldo" at bounding box center [1068, 207] width 128 height 38
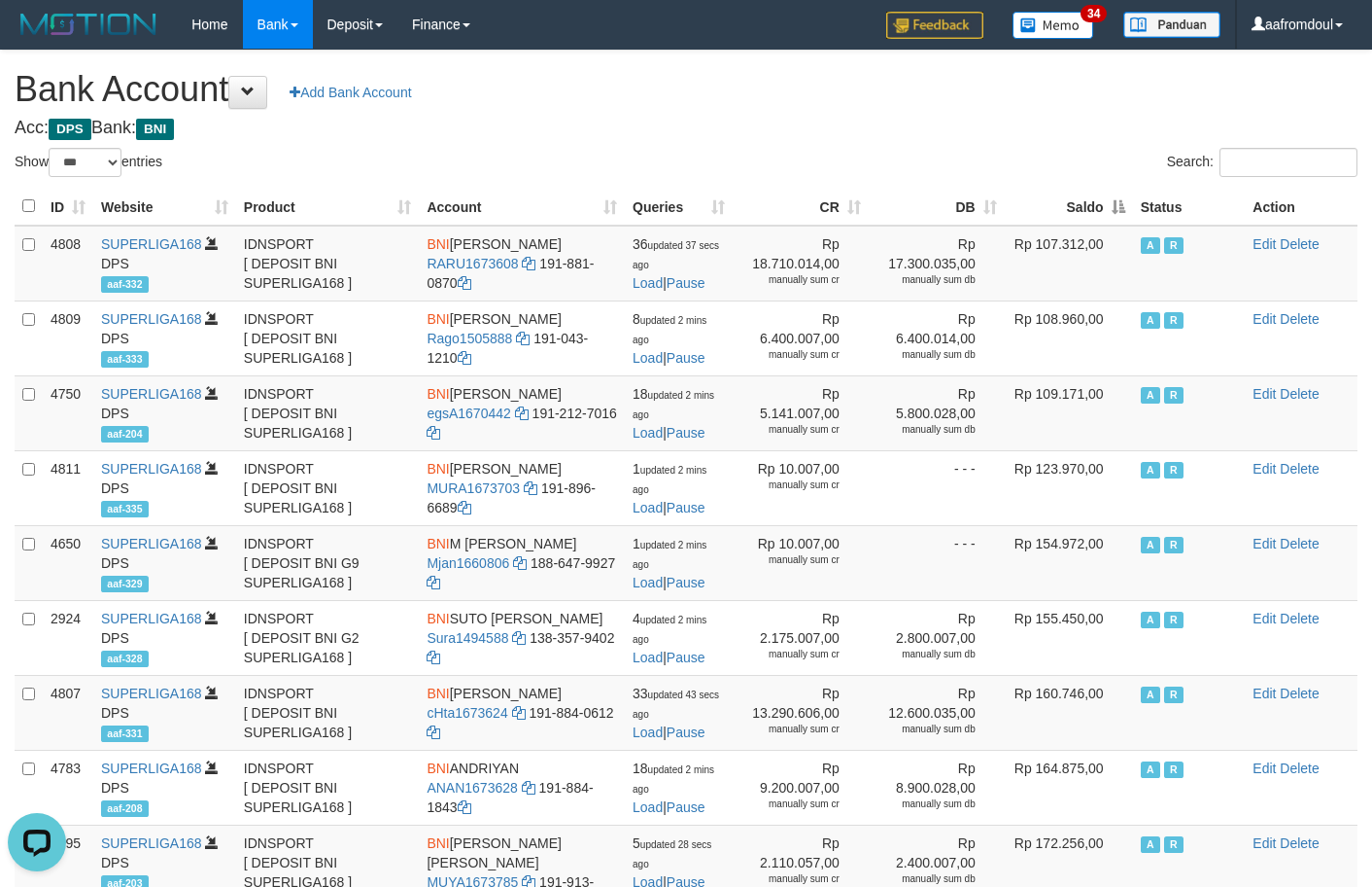
click at [1123, 207] on th "Saldo" at bounding box center [1068, 207] width 128 height 38
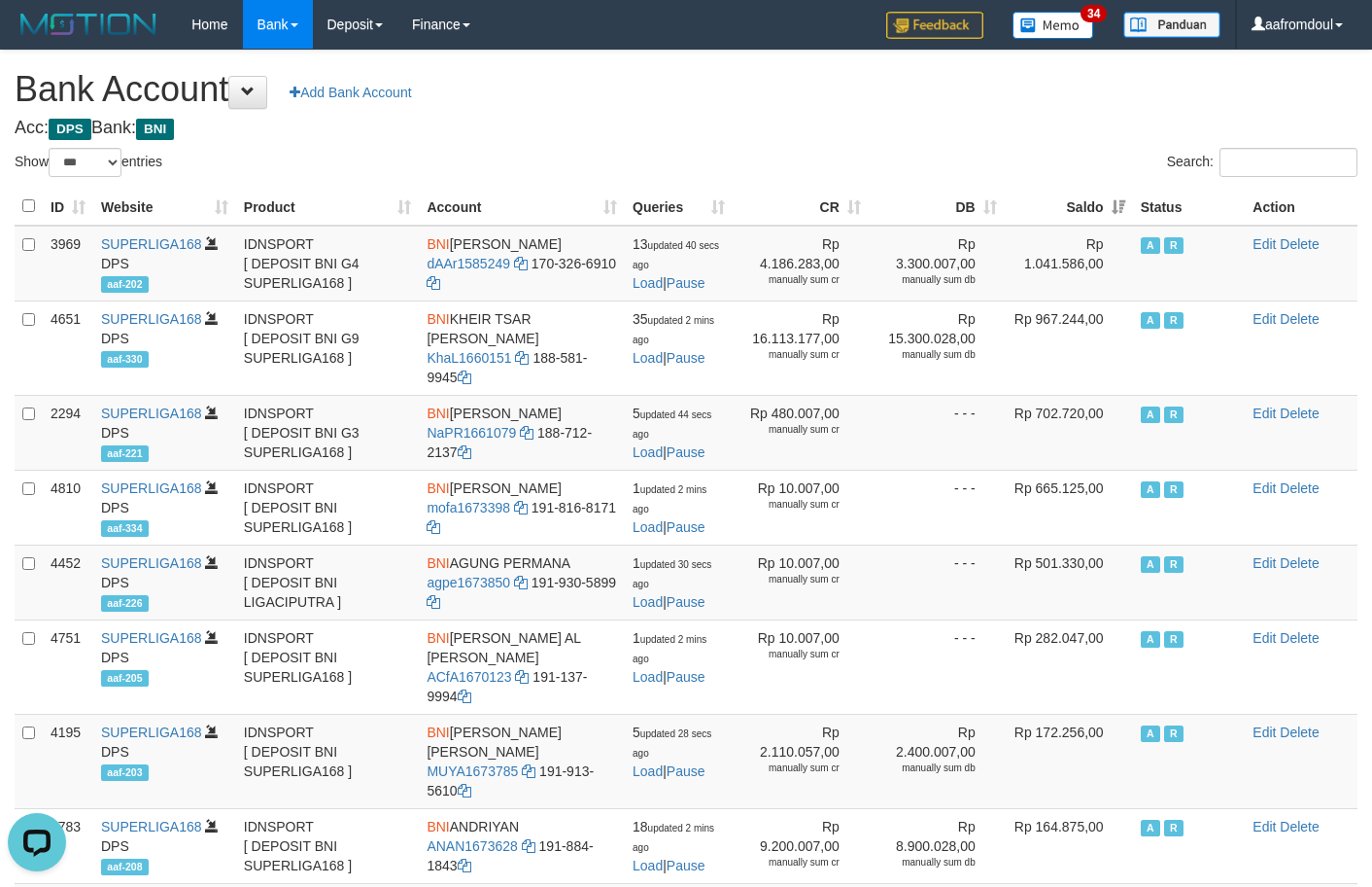
click at [1123, 207] on th "Saldo" at bounding box center [1068, 207] width 128 height 38
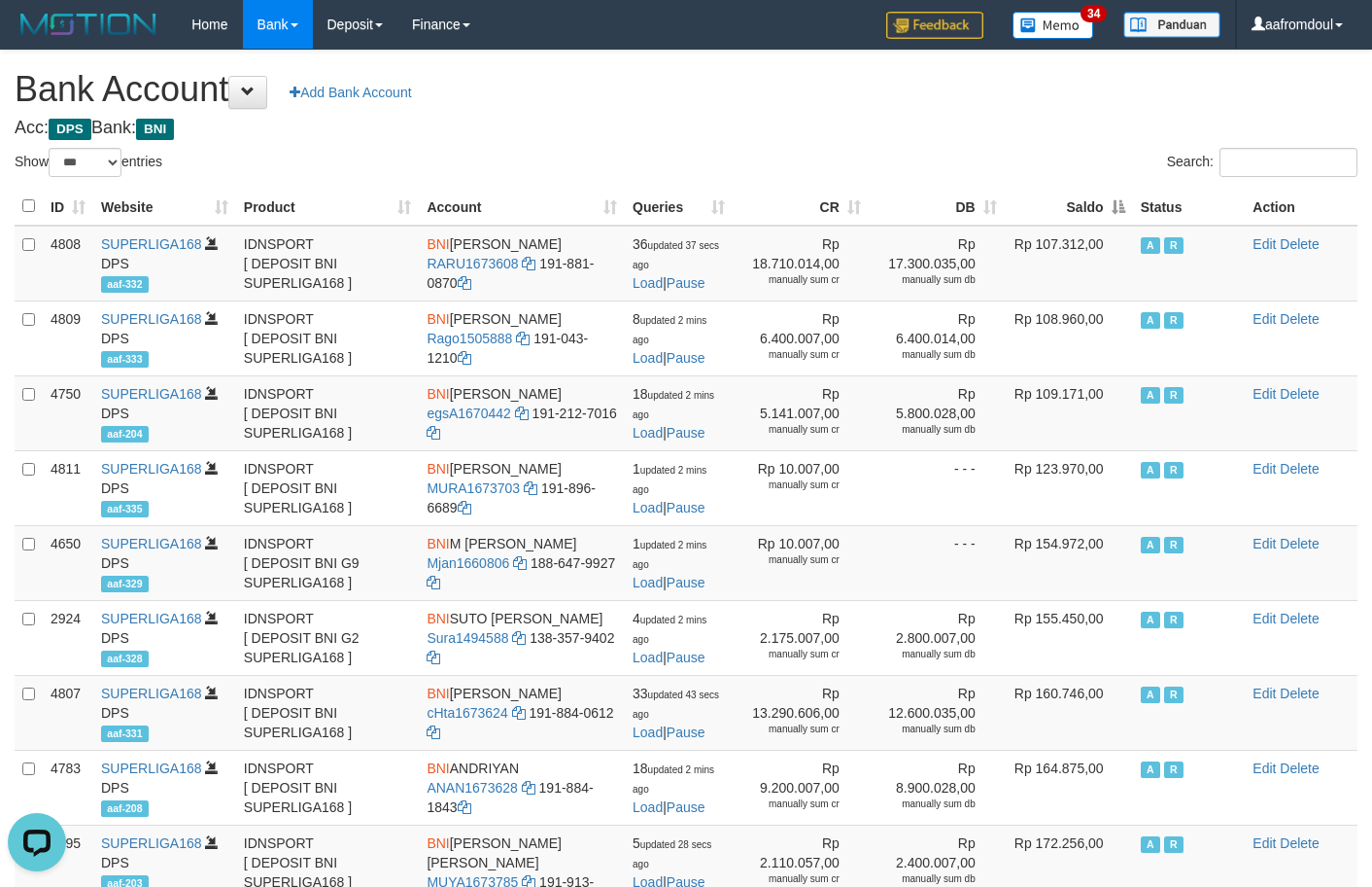
click at [1123, 207] on th "Saldo" at bounding box center [1068, 207] width 128 height 38
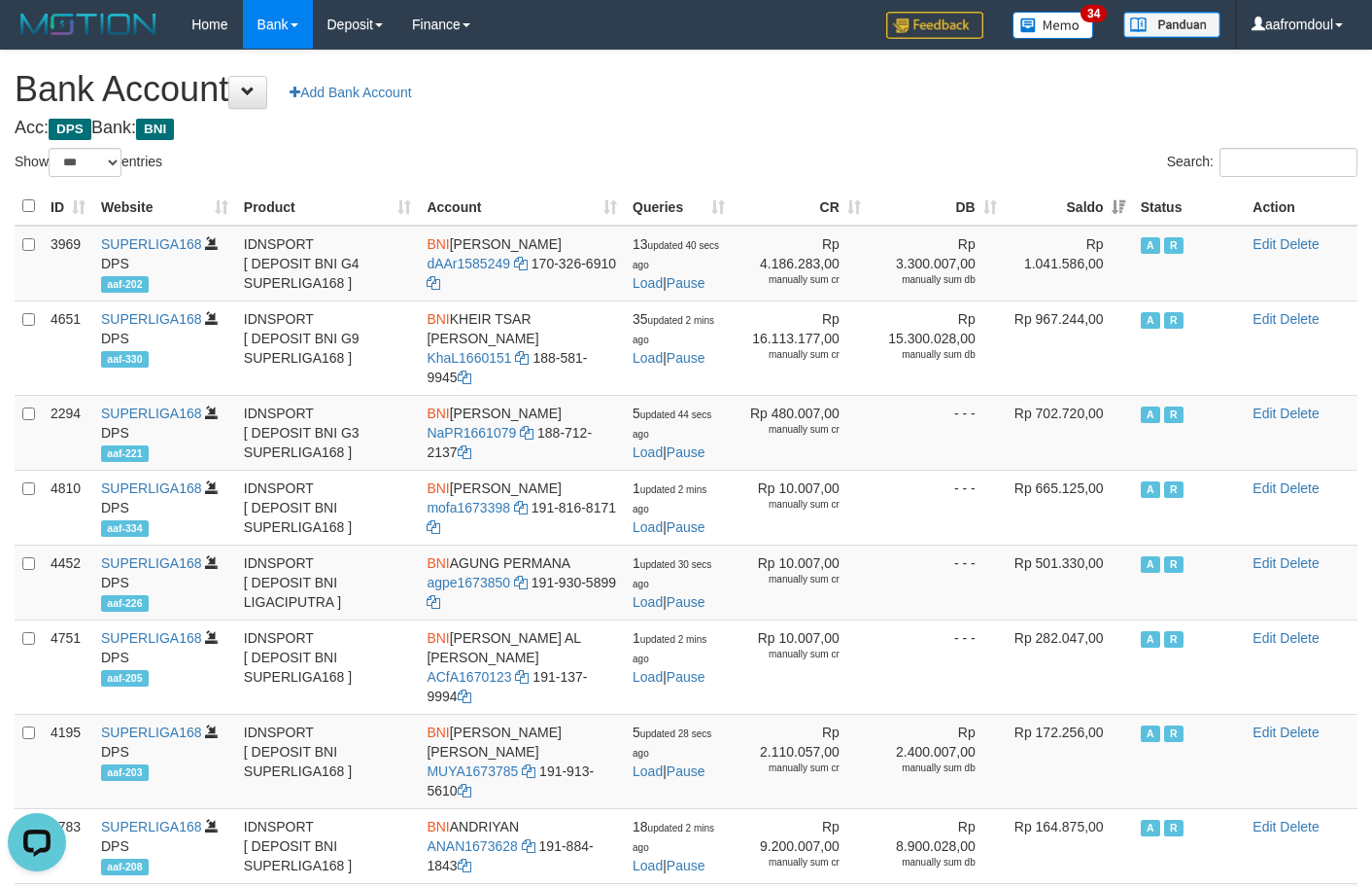
click at [1123, 207] on th "Saldo" at bounding box center [1068, 207] width 128 height 38
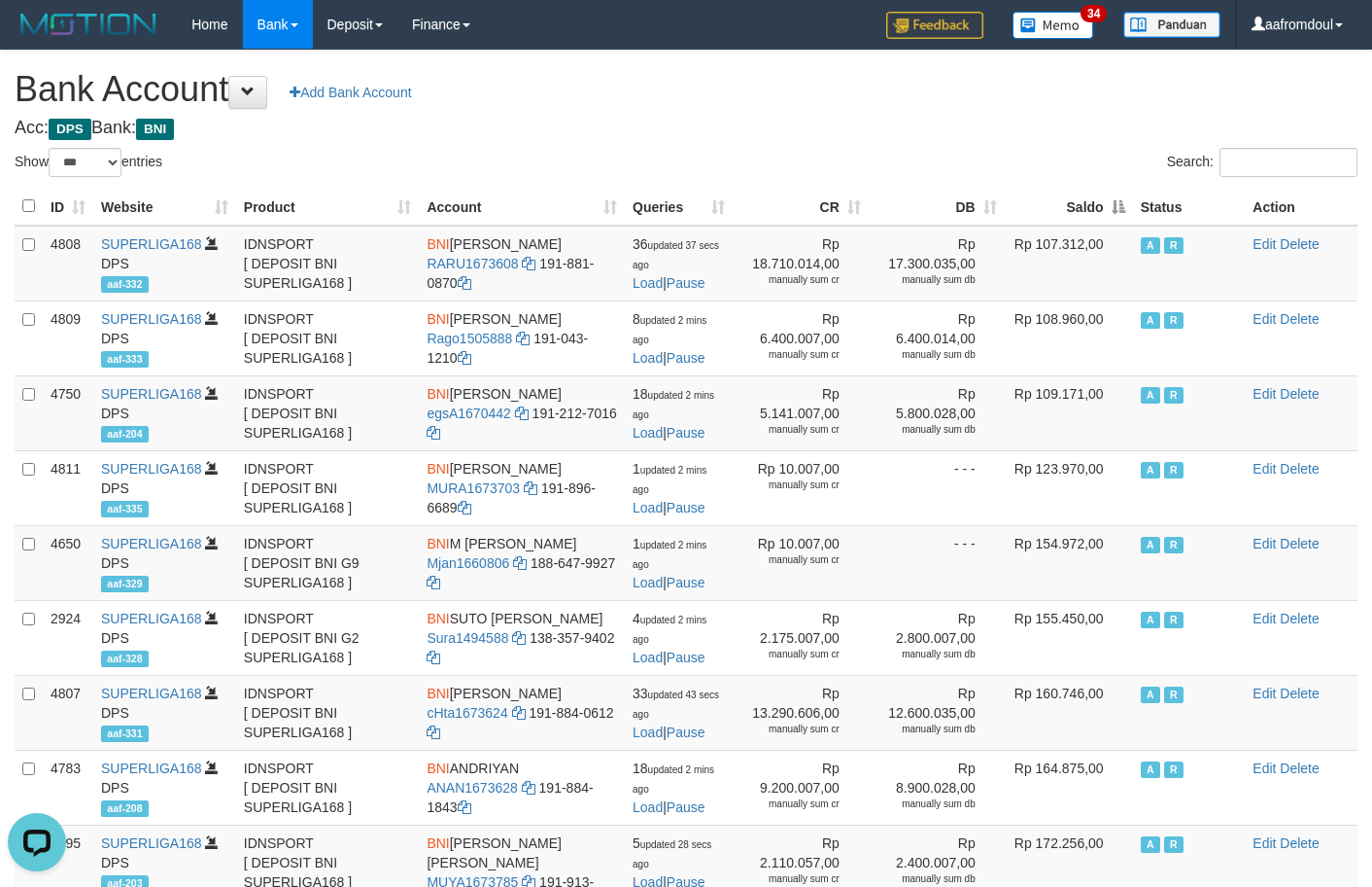
click at [1123, 207] on th "Saldo" at bounding box center [1068, 207] width 128 height 38
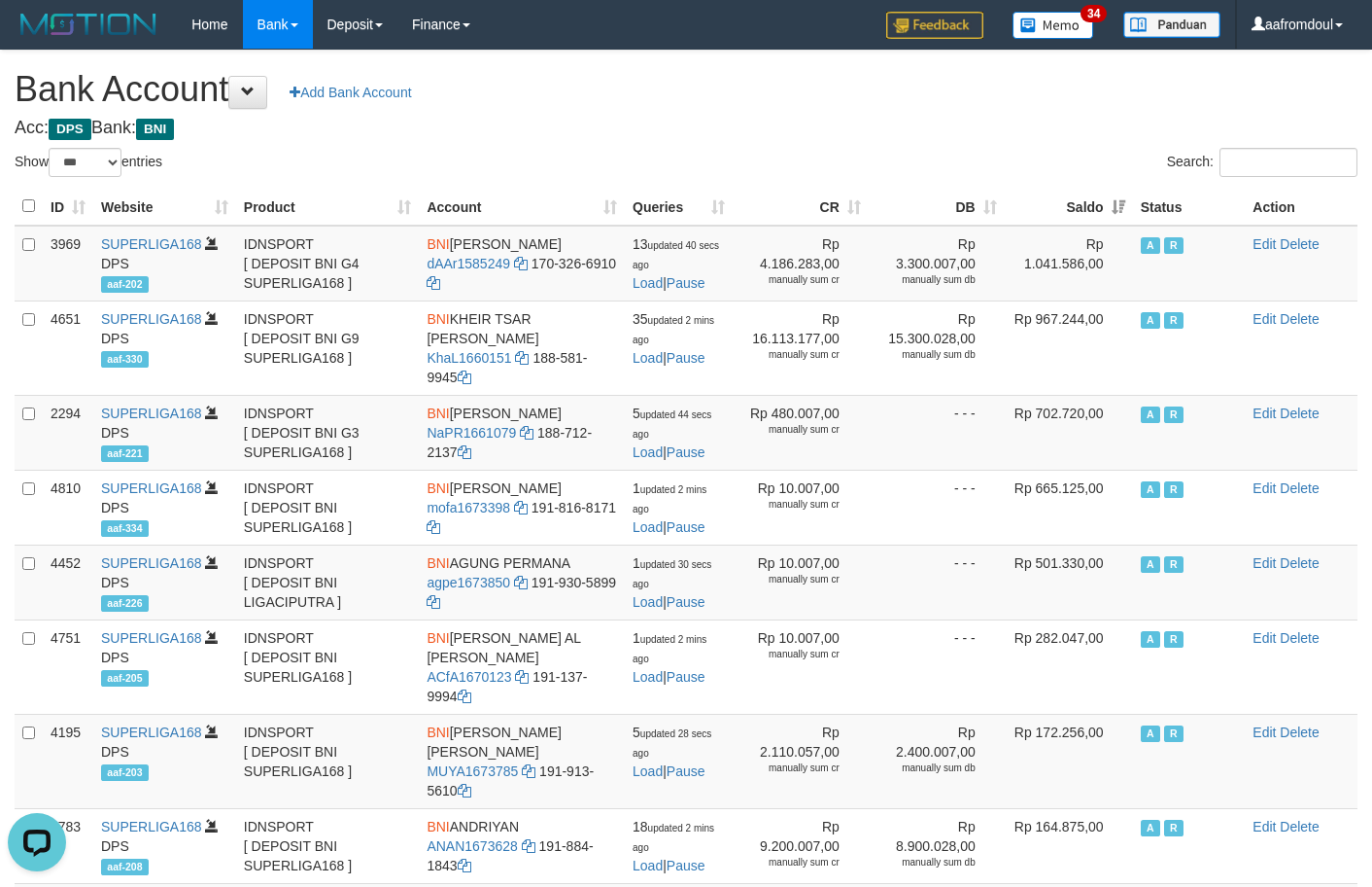
click at [1123, 207] on th "Saldo" at bounding box center [1068, 207] width 128 height 38
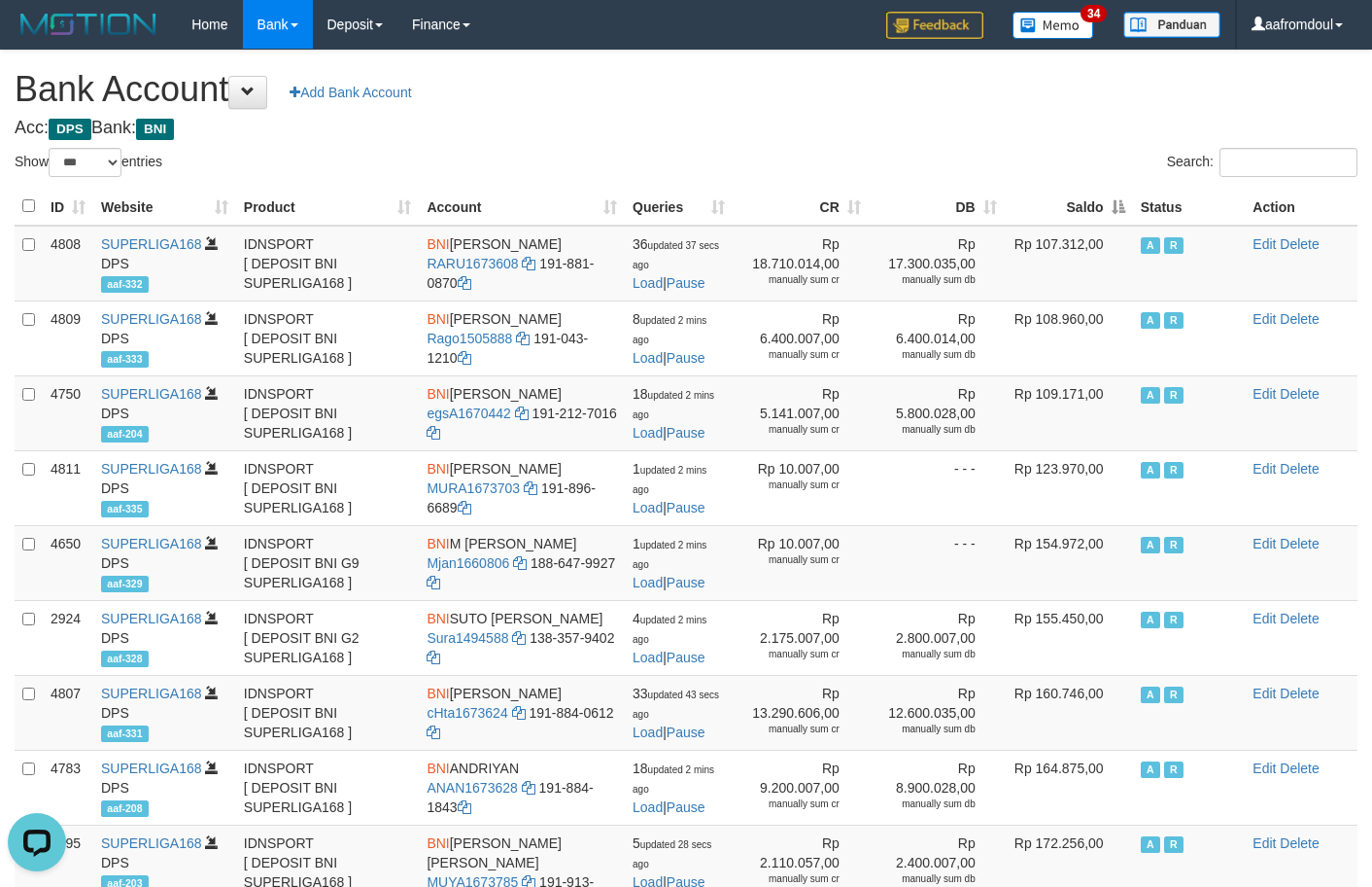
click at [1104, 223] on th "Saldo" at bounding box center [1068, 207] width 128 height 38
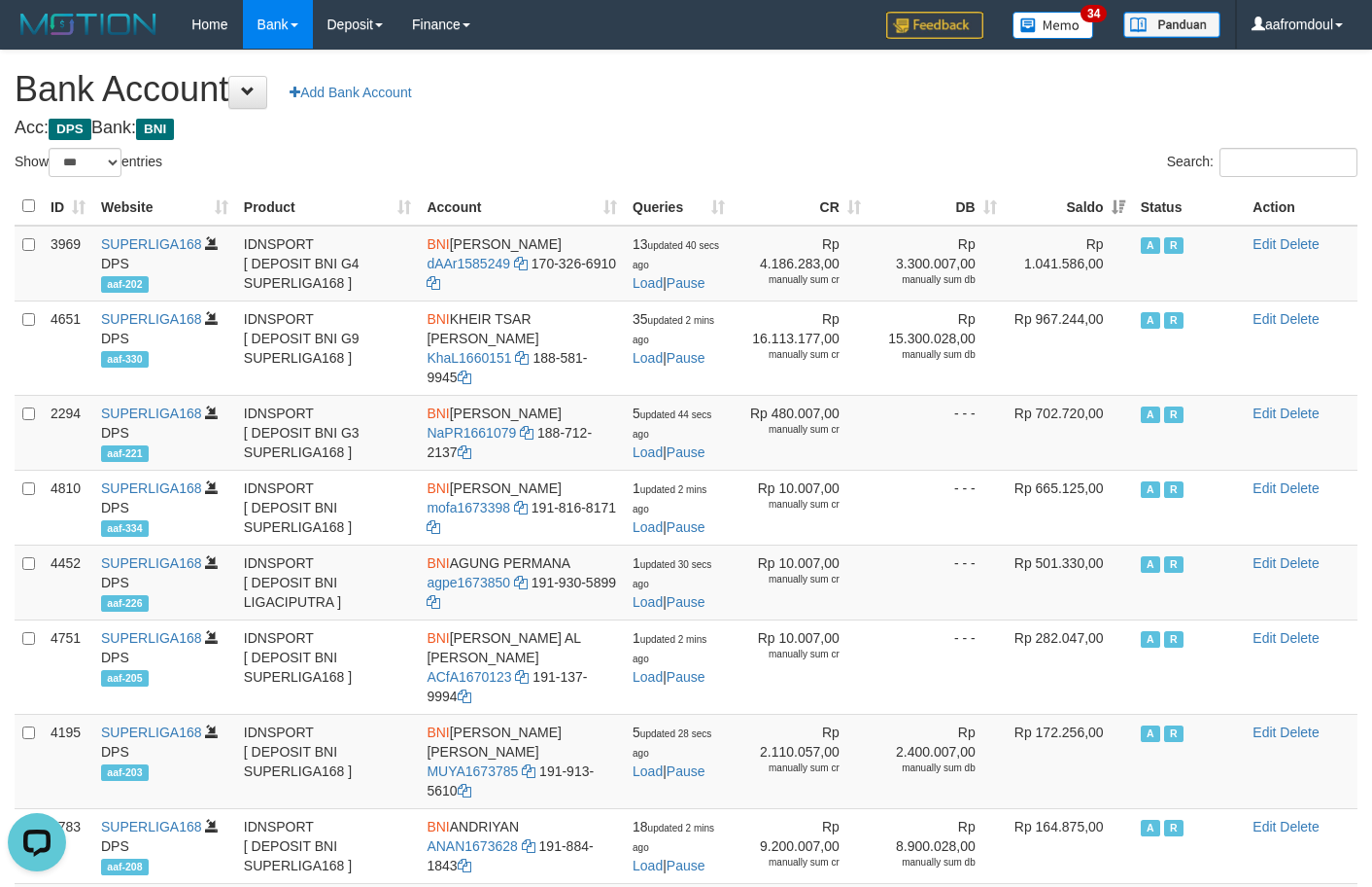
click at [1104, 223] on th "Saldo" at bounding box center [1068, 207] width 128 height 38
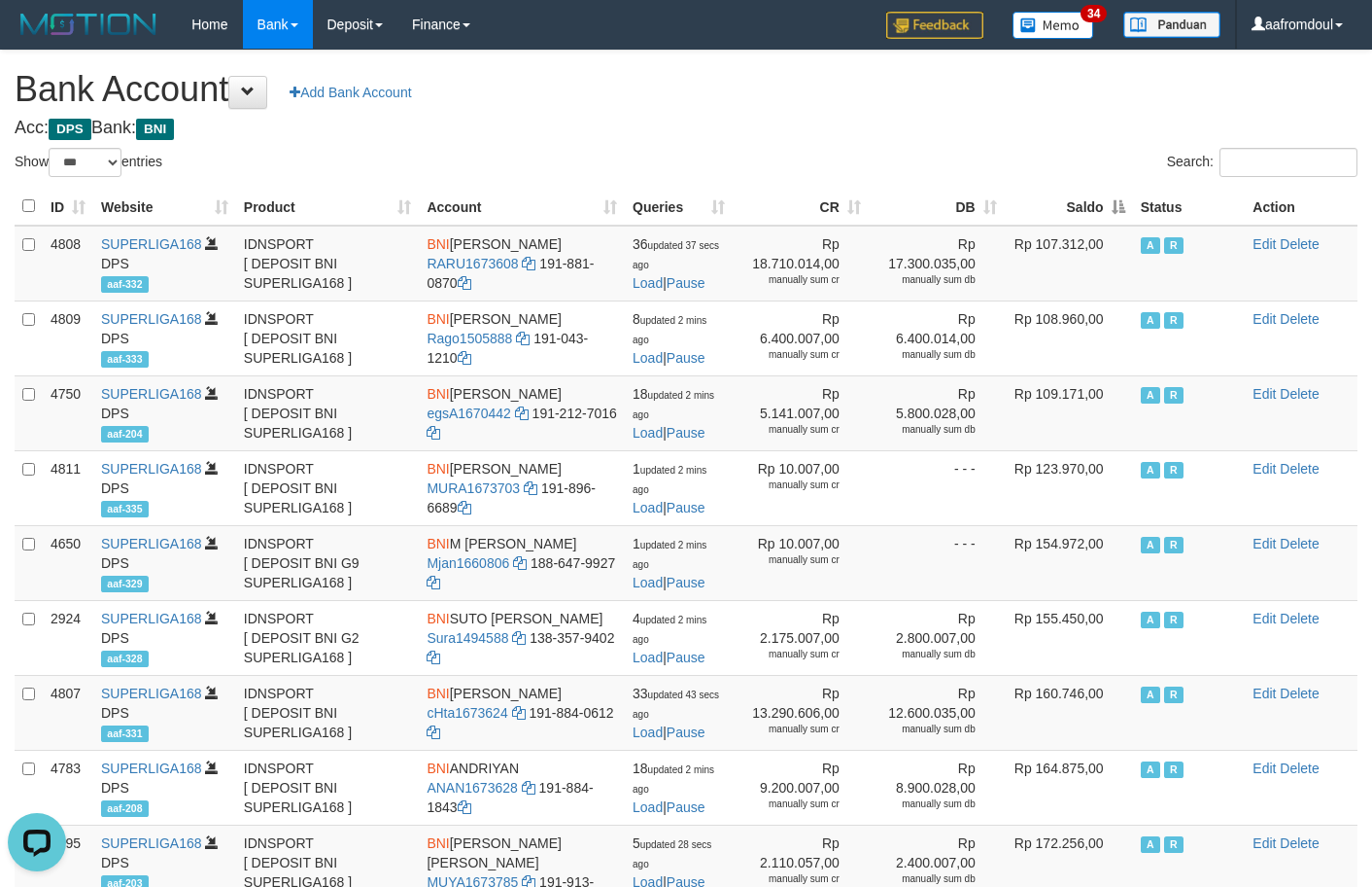
click at [1104, 223] on th "Saldo" at bounding box center [1068, 207] width 128 height 38
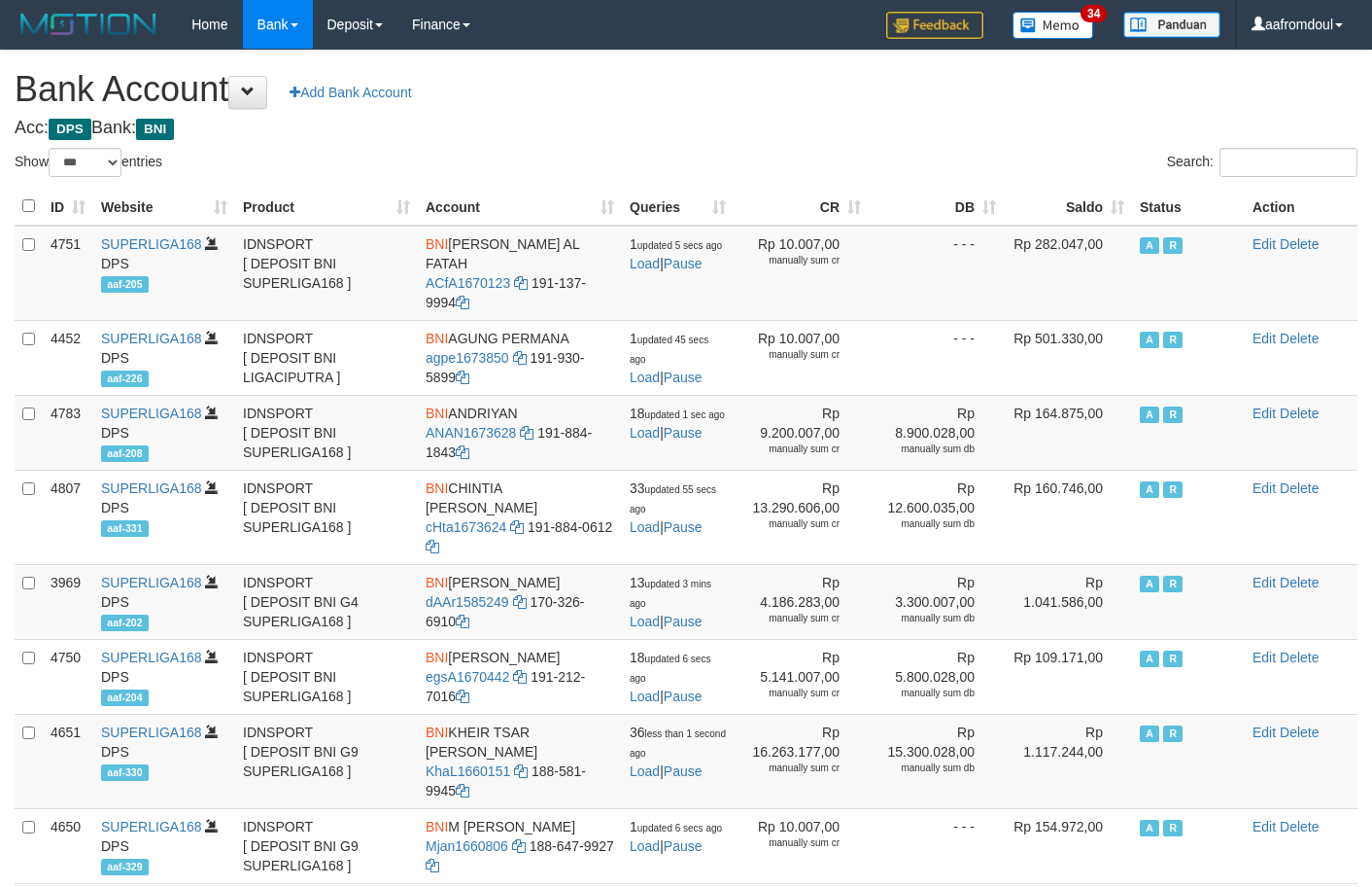
select select "***"
click at [1110, 209] on th "Saldo" at bounding box center [1067, 207] width 128 height 38
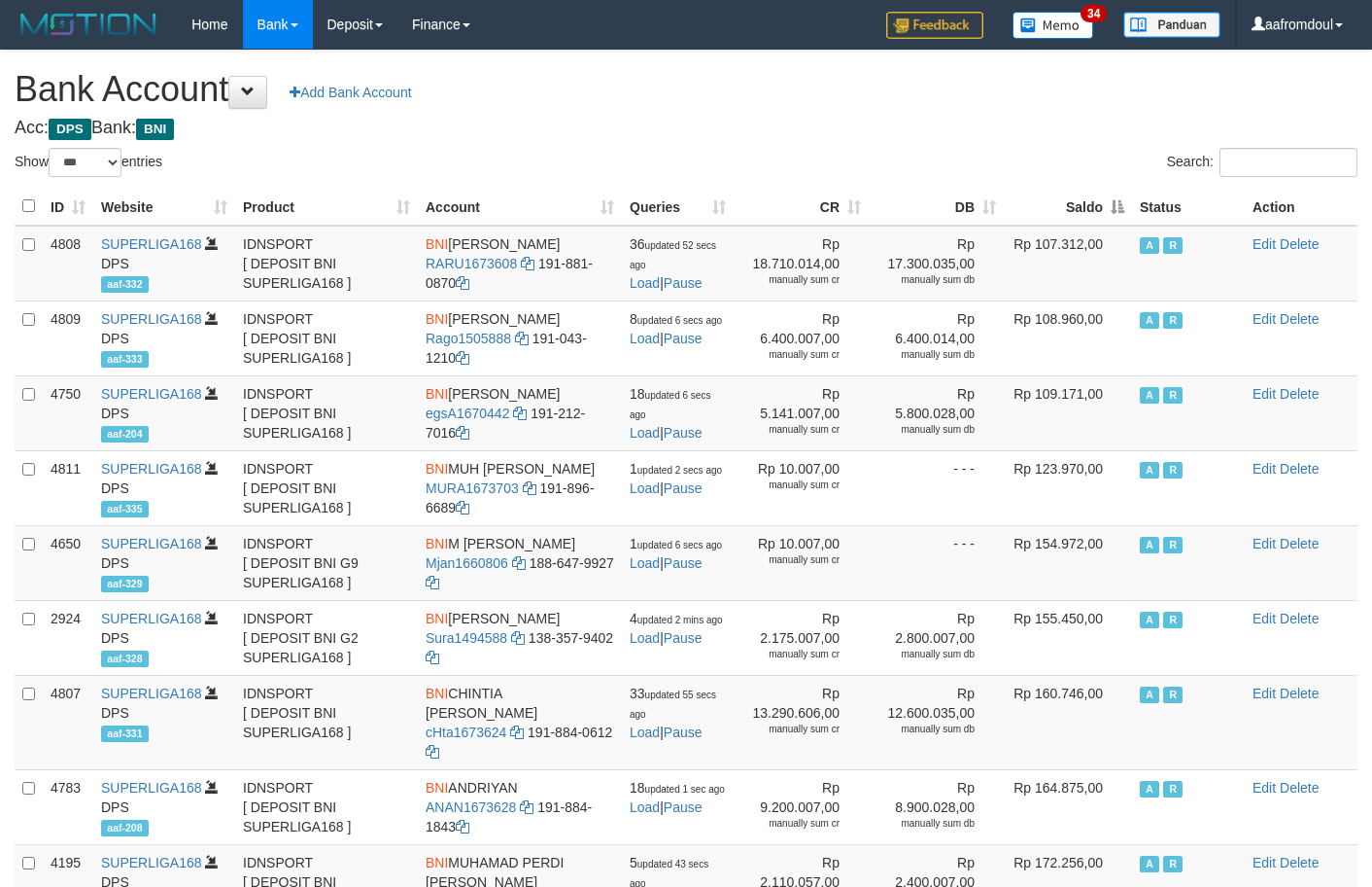
click at [1110, 209] on th "Saldo" at bounding box center [1067, 207] width 128 height 38
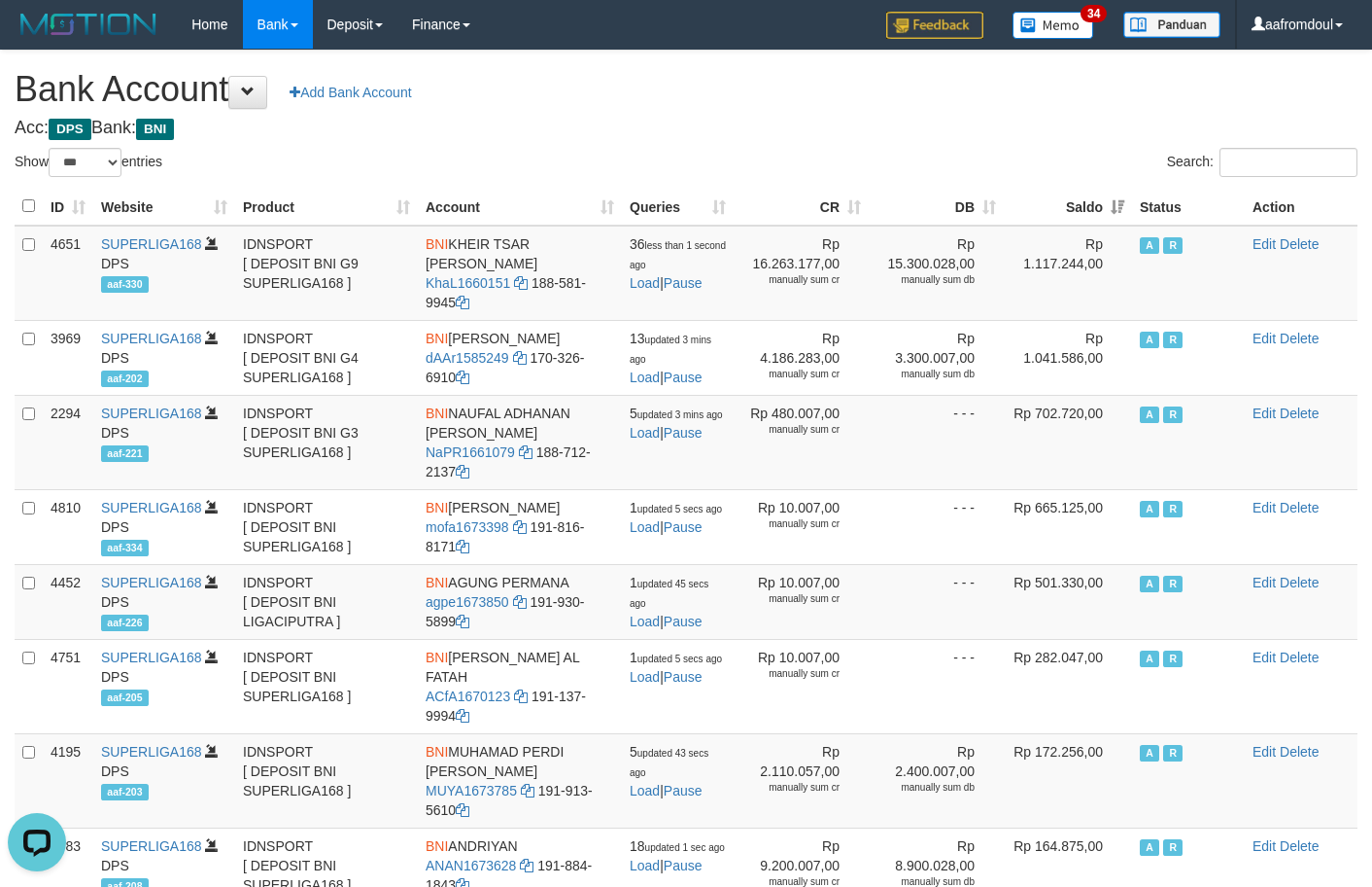
click at [1127, 182] on div "ID Website Product Account Queries CR [PERSON_NAME] Status Action 4651 SUPERLIG…" at bounding box center [686, 844] width 1372 height 1326
click at [1102, 197] on th "Saldo" at bounding box center [1067, 207] width 128 height 38
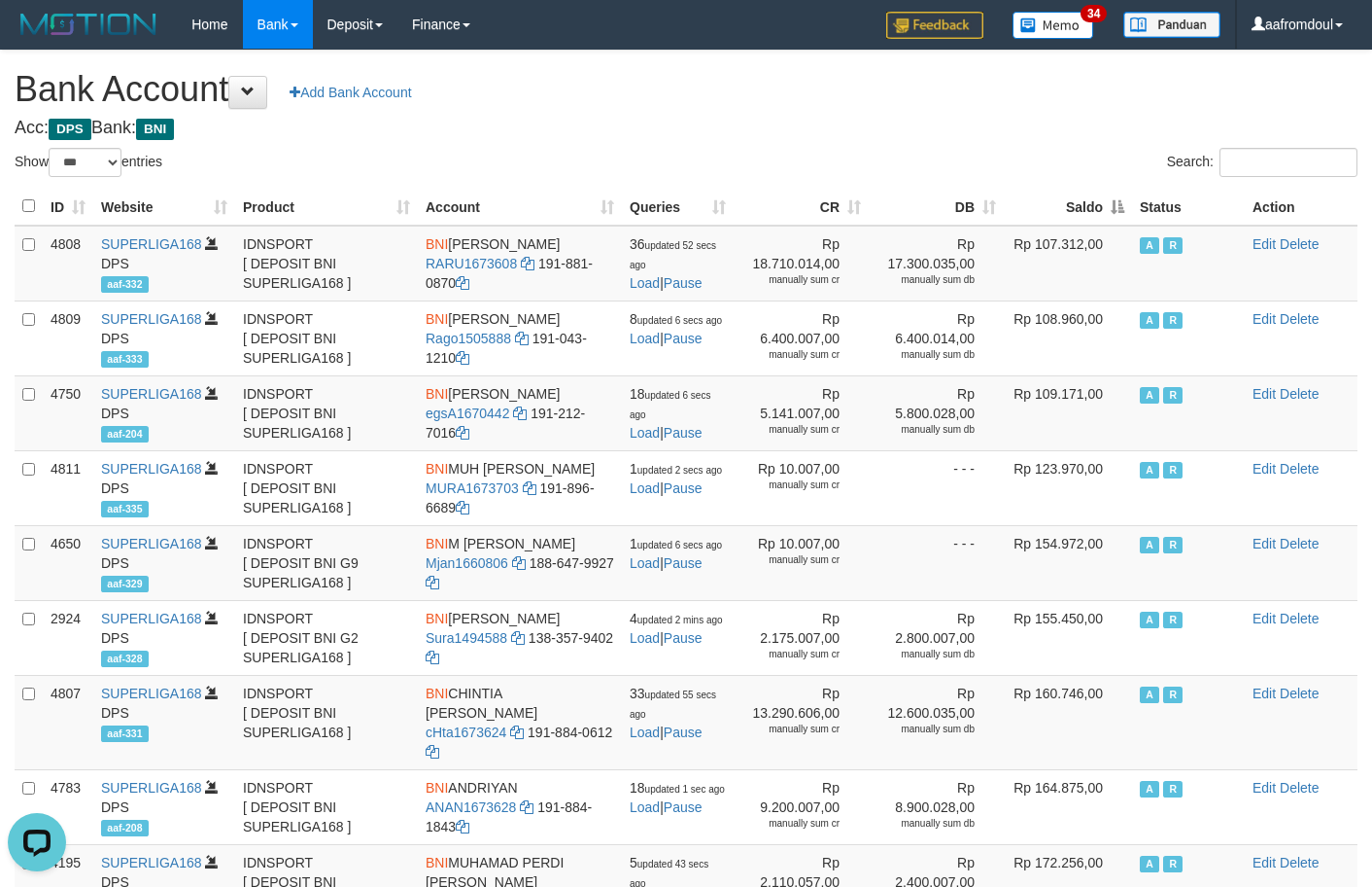
click at [1102, 197] on th "Saldo" at bounding box center [1067, 207] width 128 height 38
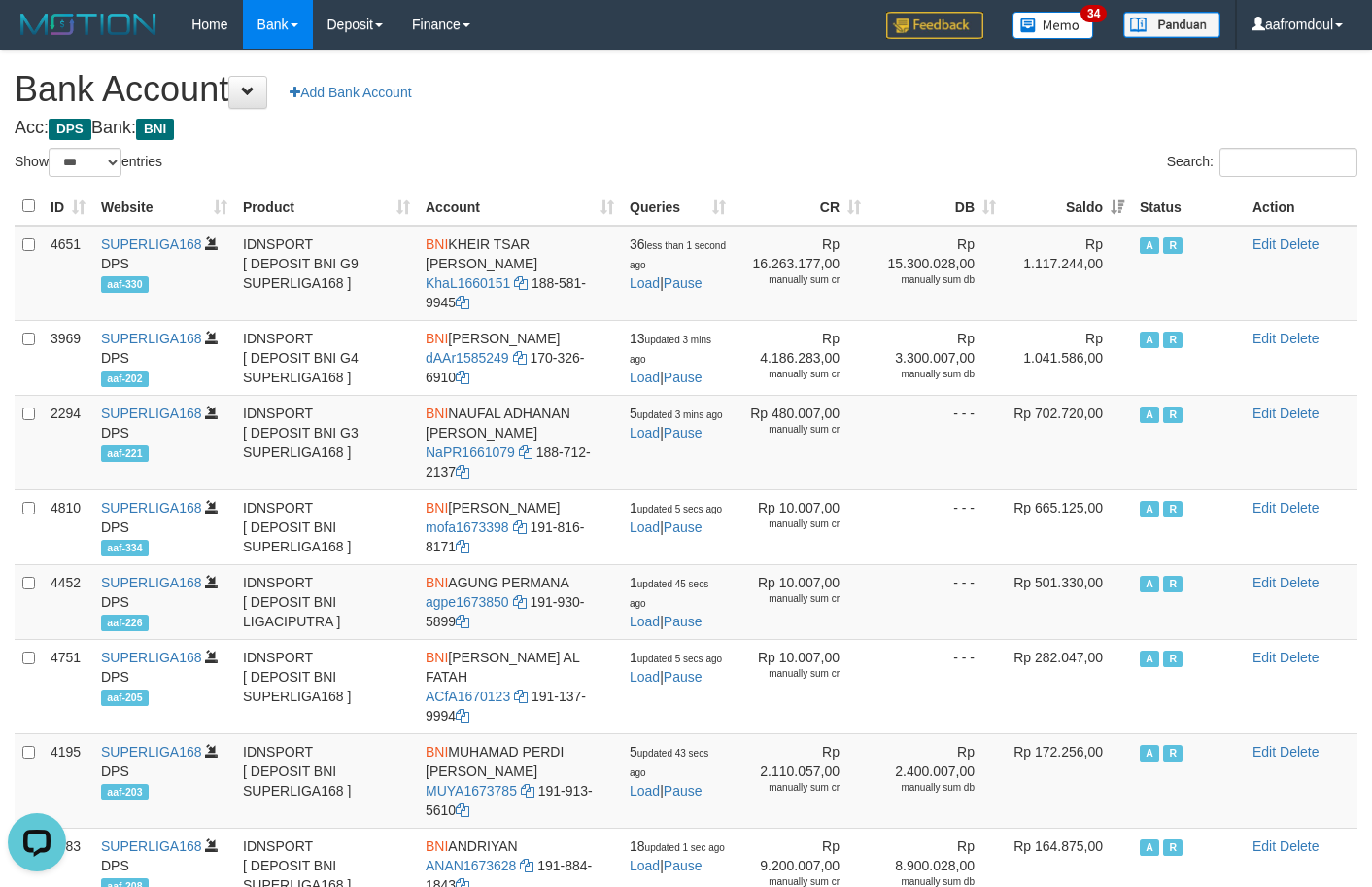
click at [1102, 197] on th "Saldo" at bounding box center [1067, 207] width 128 height 38
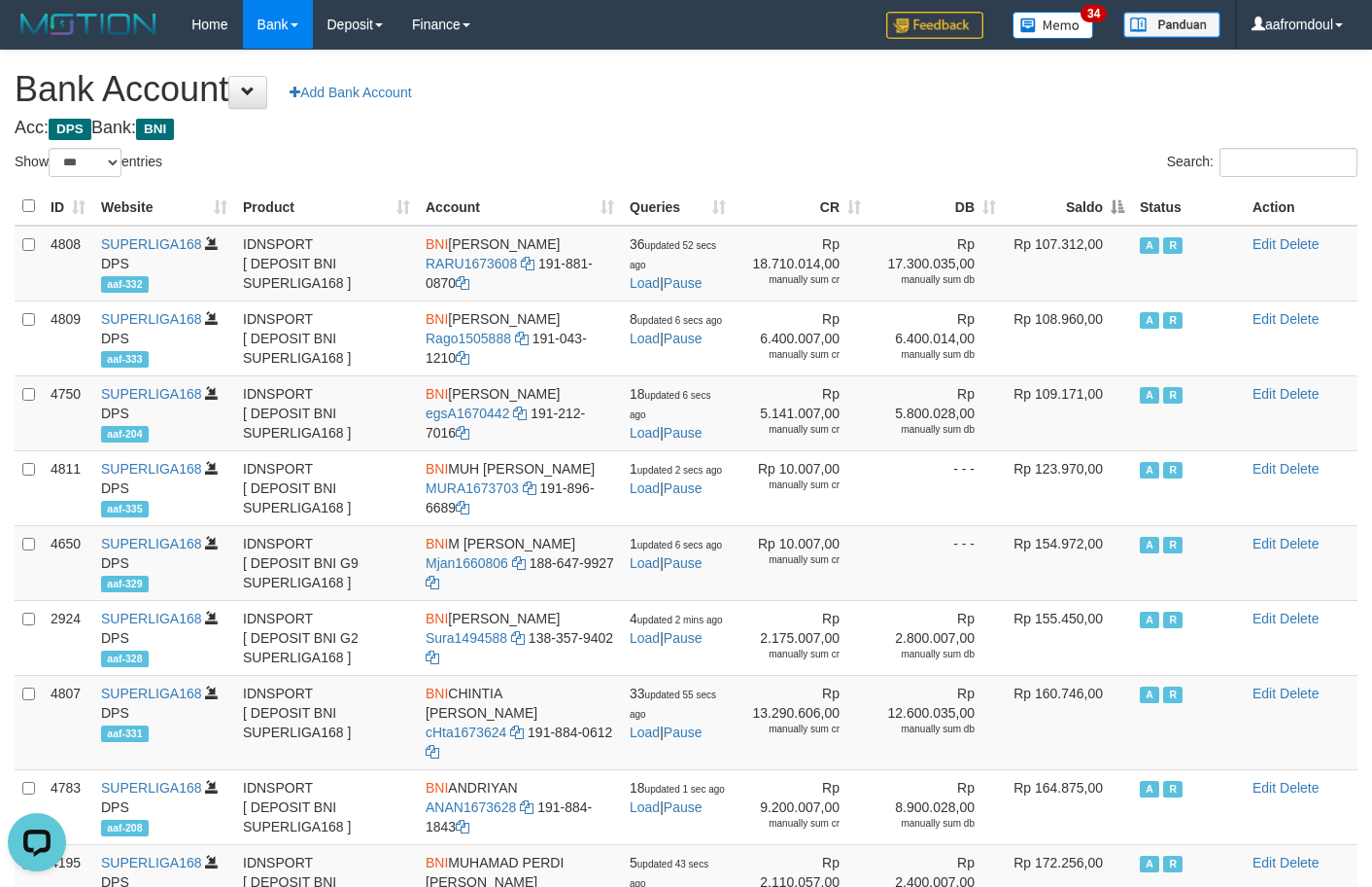
click at [1103, 212] on th "Saldo" at bounding box center [1067, 207] width 128 height 38
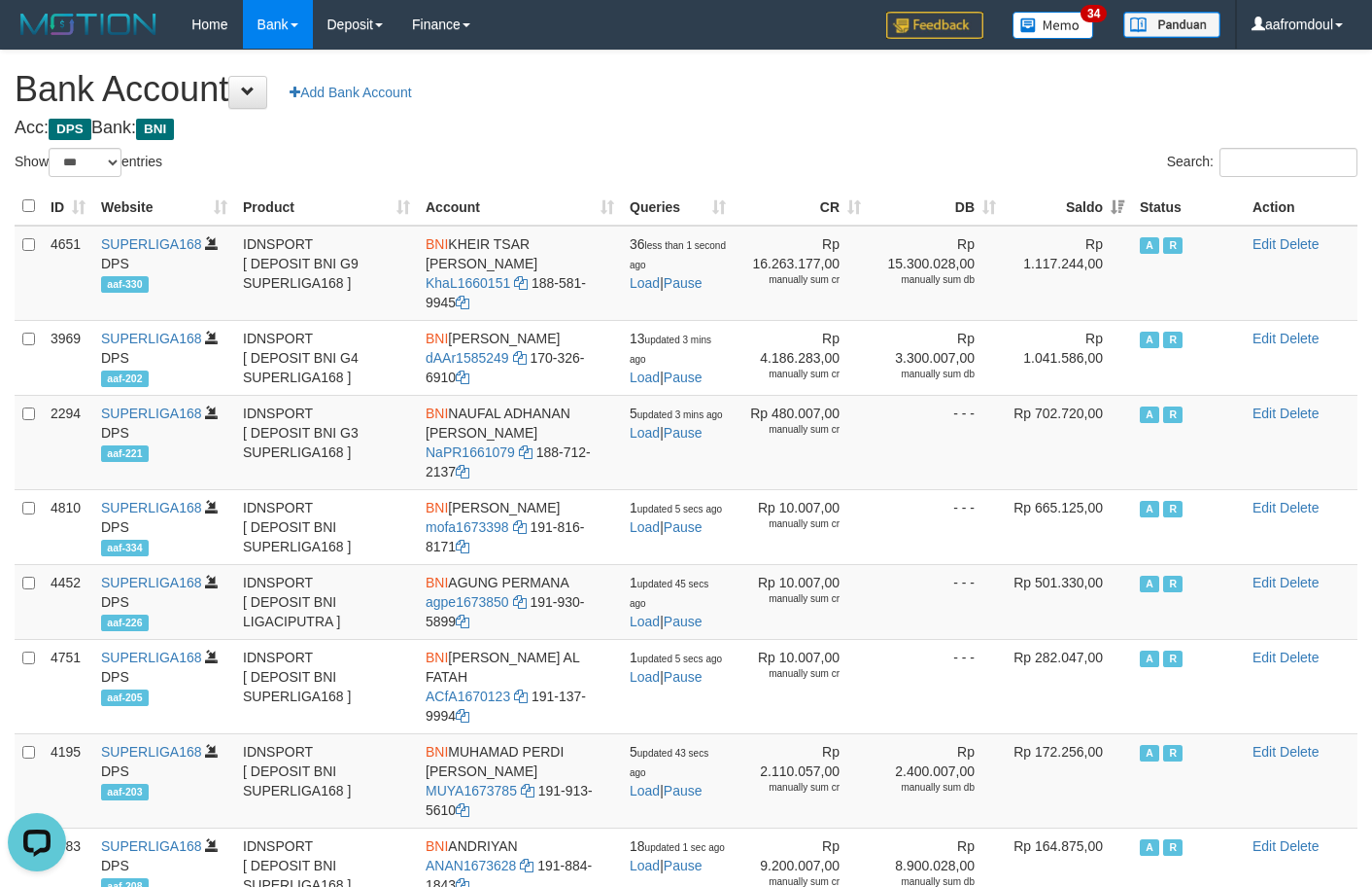
click at [1103, 212] on th "Saldo" at bounding box center [1067, 207] width 128 height 38
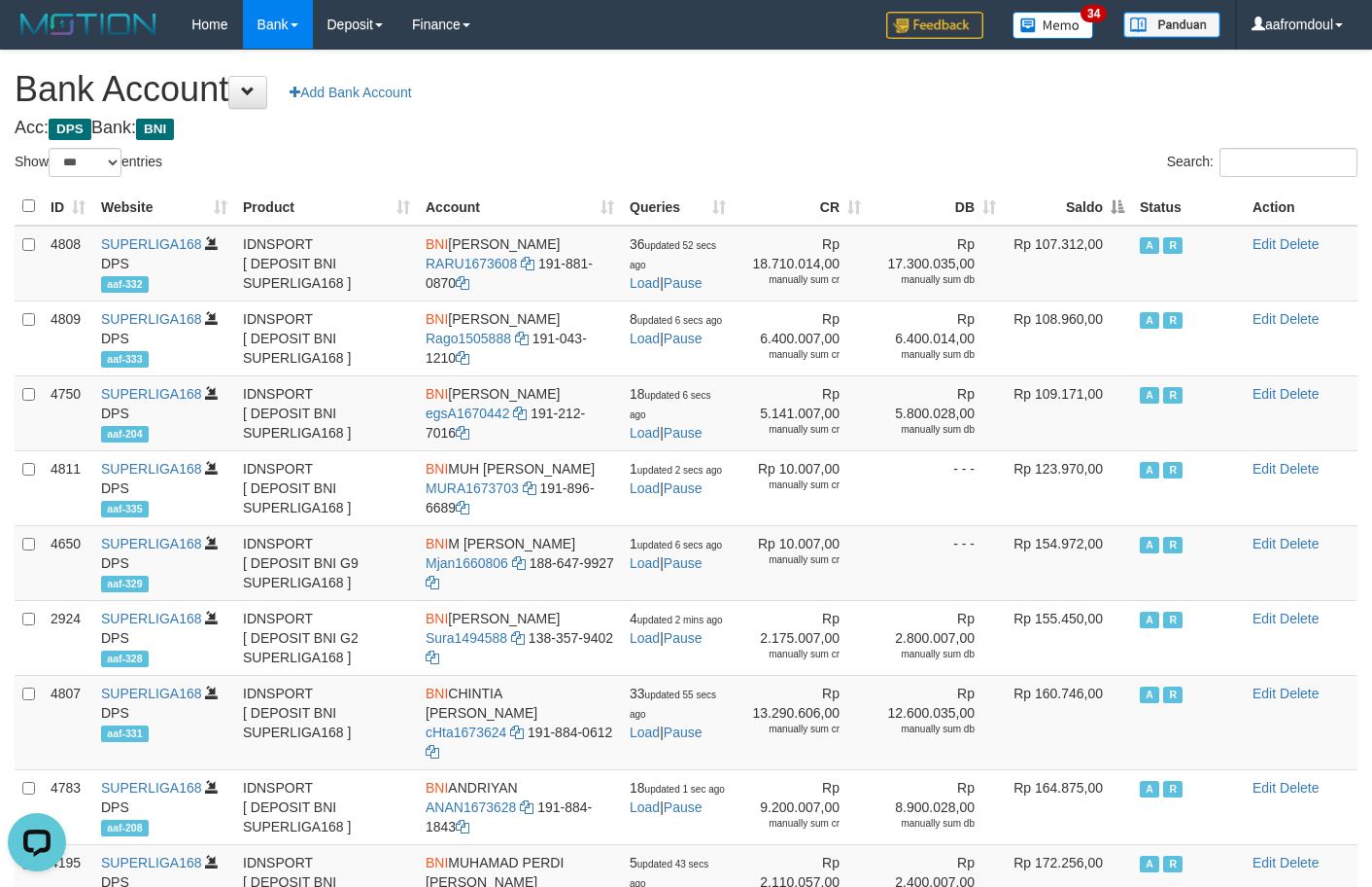
click at [1108, 224] on th "Saldo" at bounding box center [1067, 207] width 128 height 38
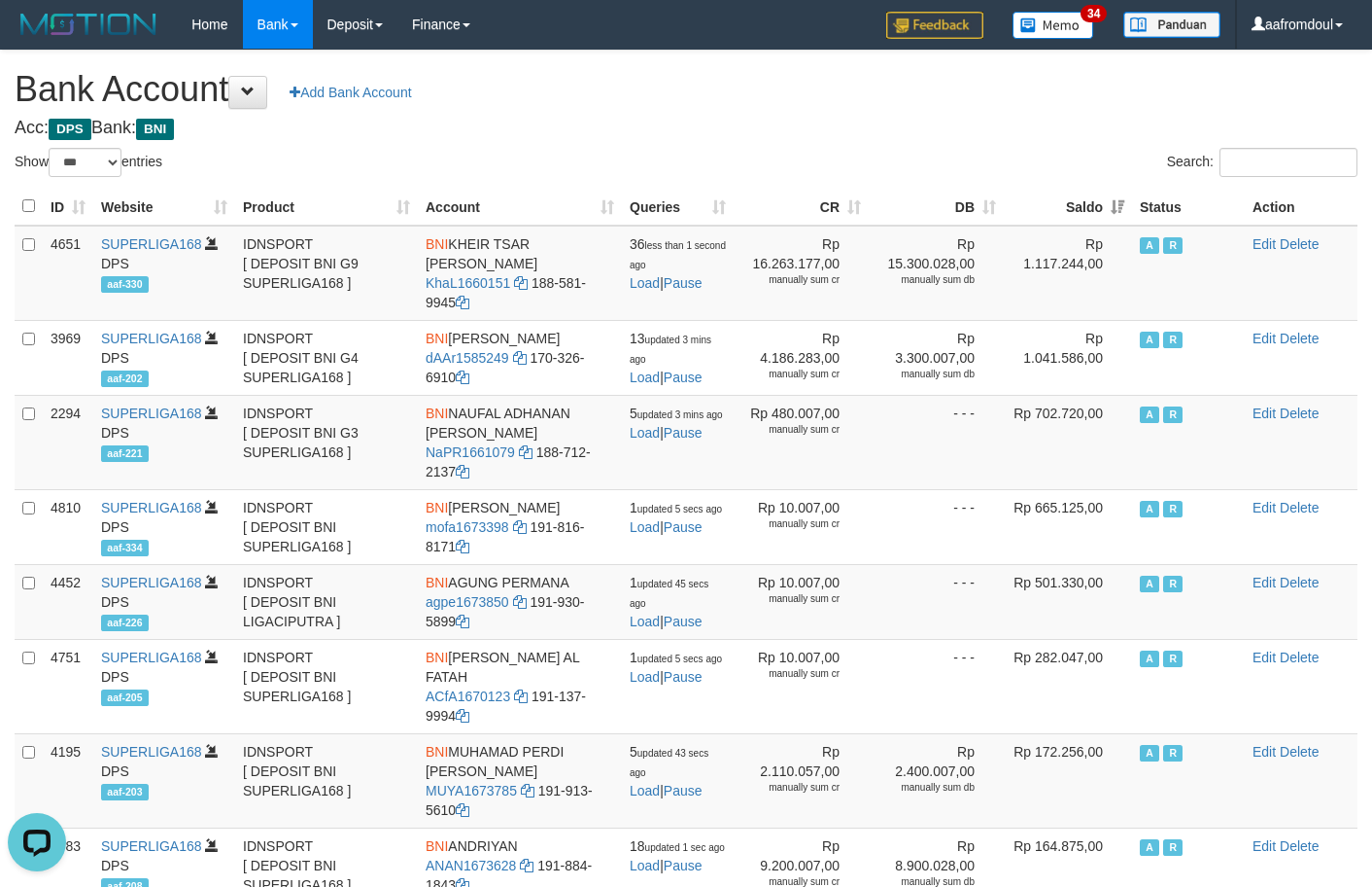
click at [1108, 224] on th "Saldo" at bounding box center [1067, 207] width 128 height 38
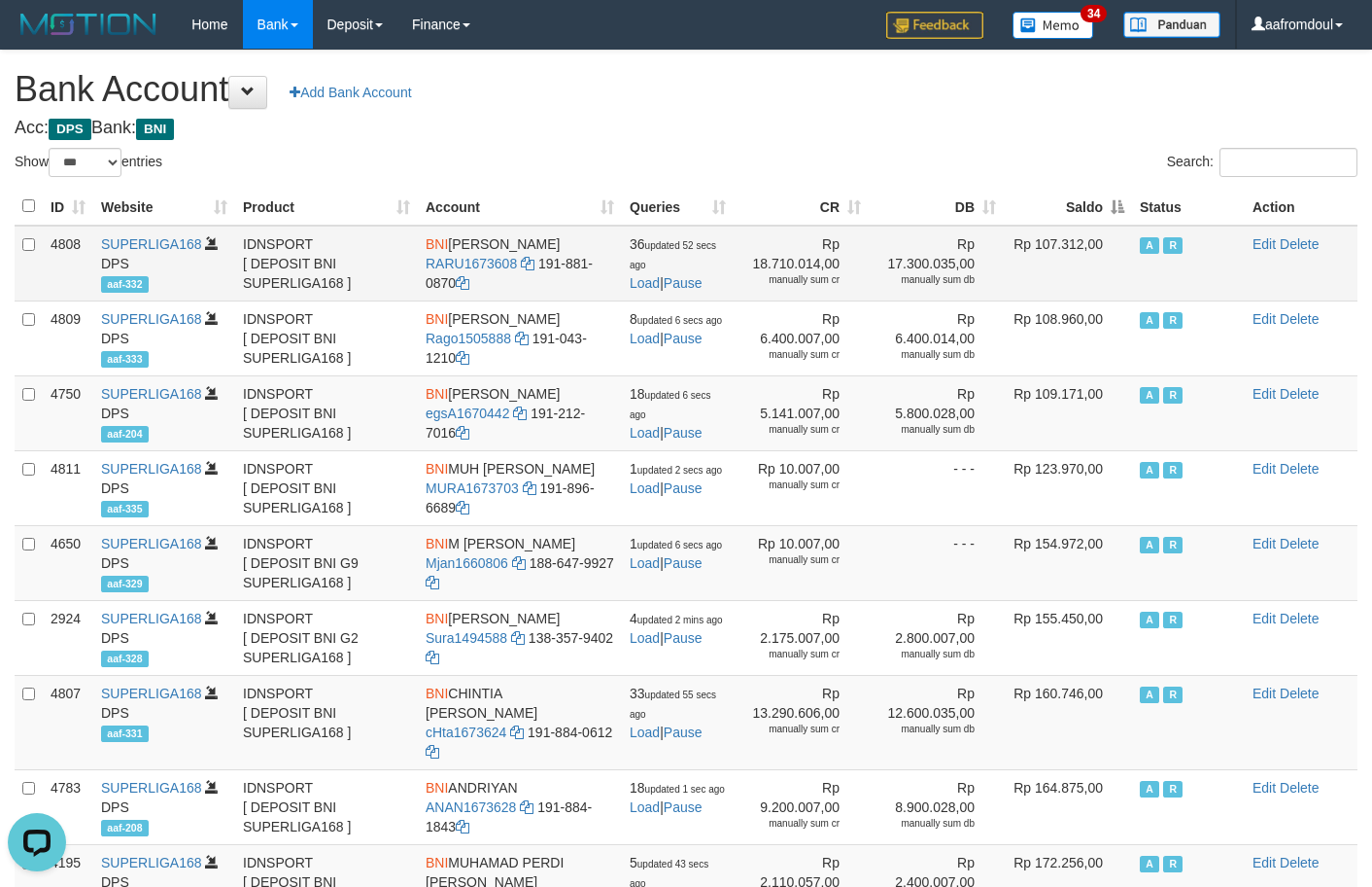
click at [1104, 226] on table "ID Website Product Account Queries CR DB Saldo Status Action 4808 SUPERLIGA168 …" at bounding box center [686, 844] width 1343 height 1314
click at [1122, 206] on th "Saldo" at bounding box center [1067, 207] width 128 height 38
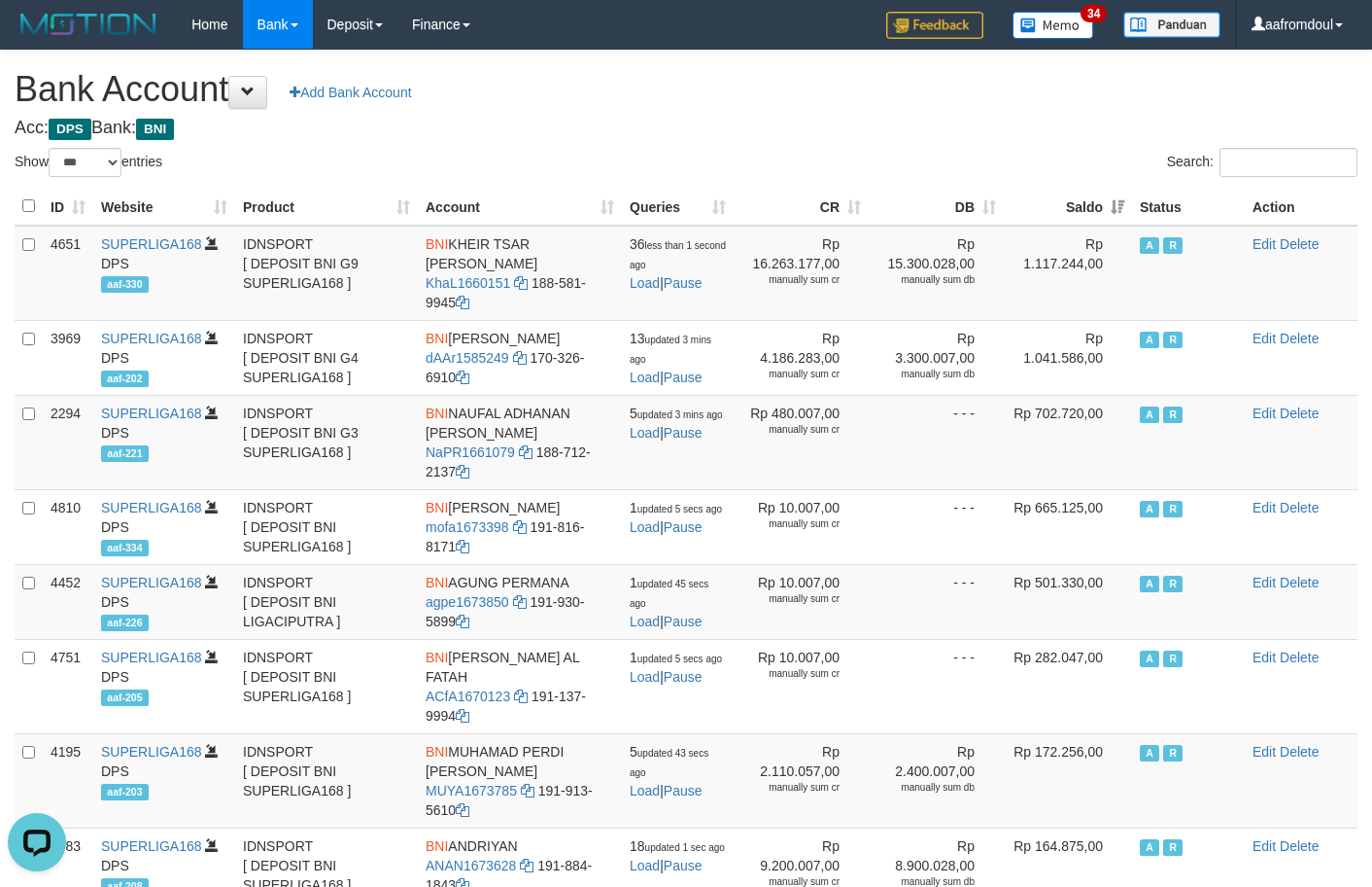
click at [1122, 206] on th "Saldo" at bounding box center [1067, 207] width 128 height 38
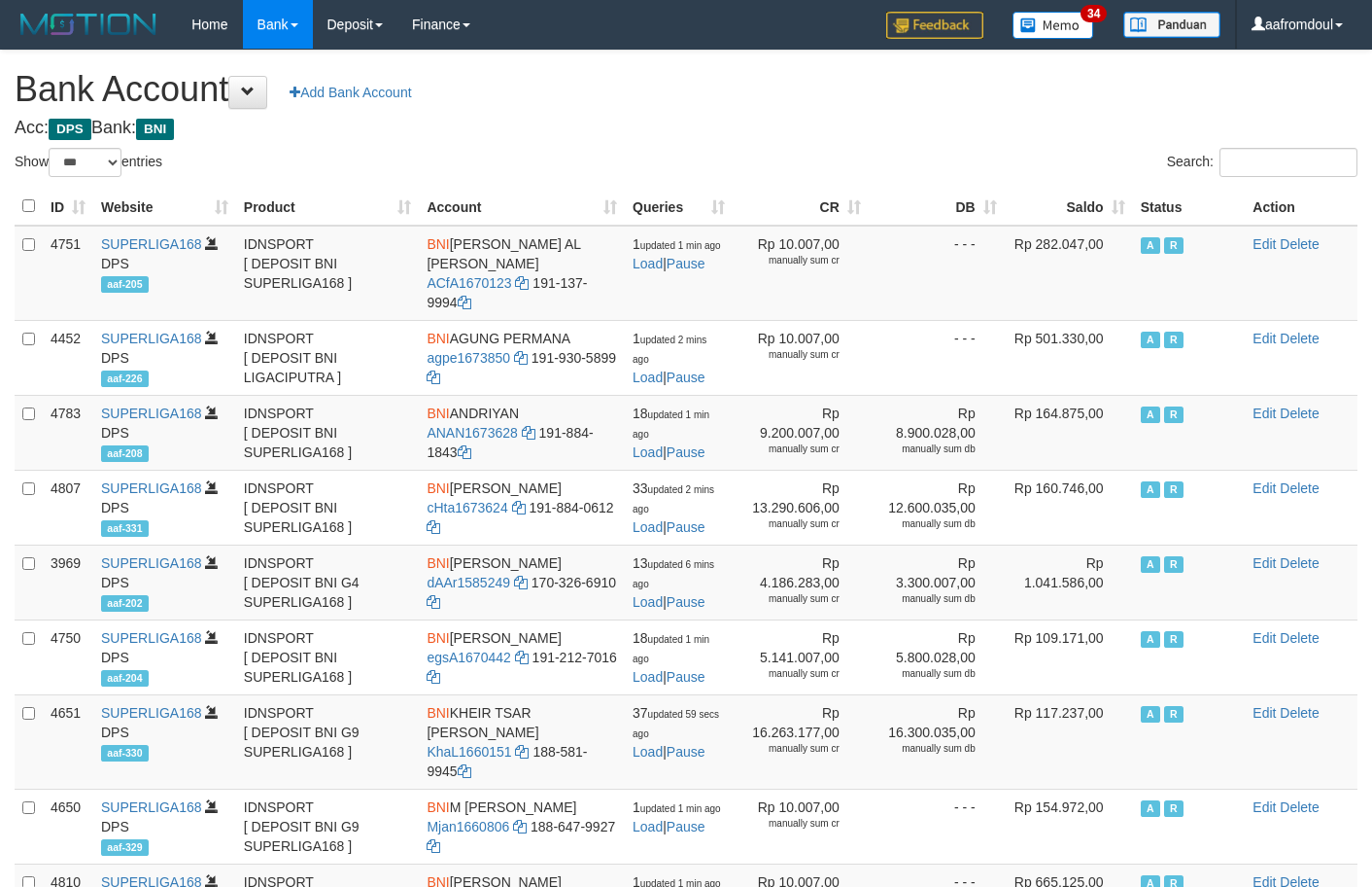
select select "***"
drag, startPoint x: 1084, startPoint y: 199, endPoint x: 1102, endPoint y: 201, distance: 18.1
click at [1102, 201] on th "Saldo" at bounding box center [1068, 207] width 128 height 38
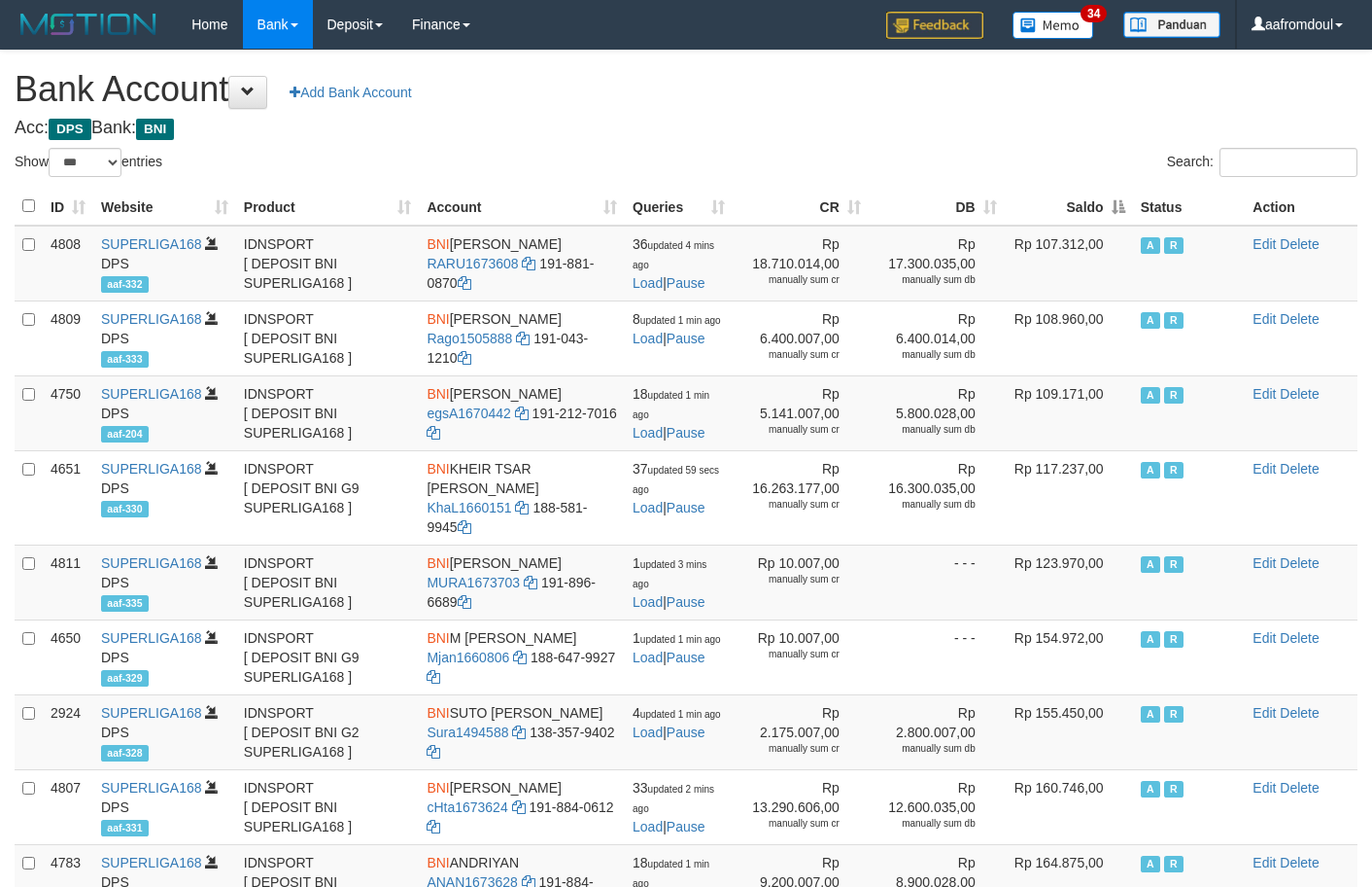
click at [1102, 201] on th "Saldo" at bounding box center [1068, 207] width 128 height 38
click at [1104, 195] on th "Saldo" at bounding box center [1068, 207] width 128 height 38
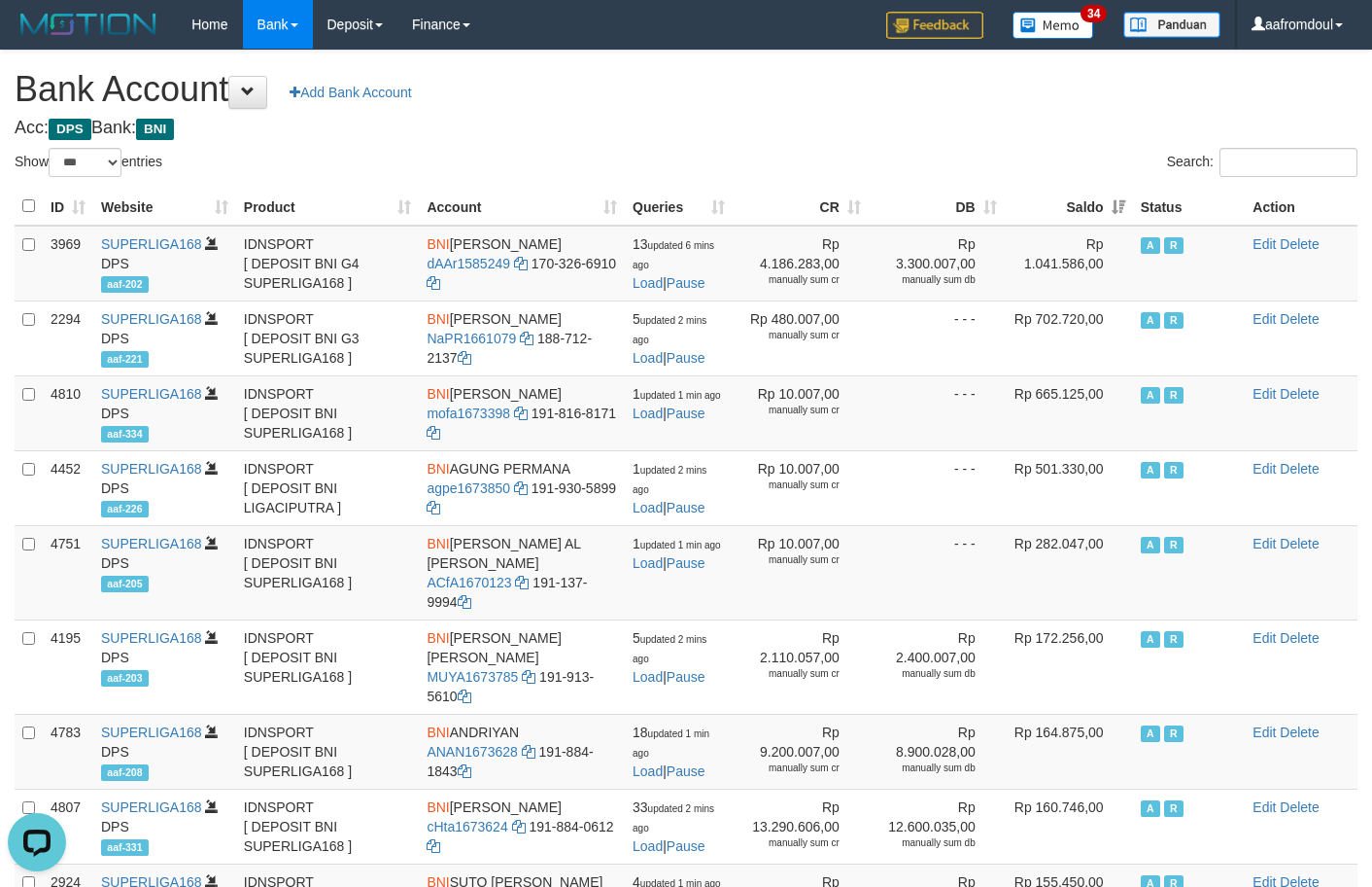
click at [1104, 195] on th "Saldo" at bounding box center [1068, 207] width 128 height 38
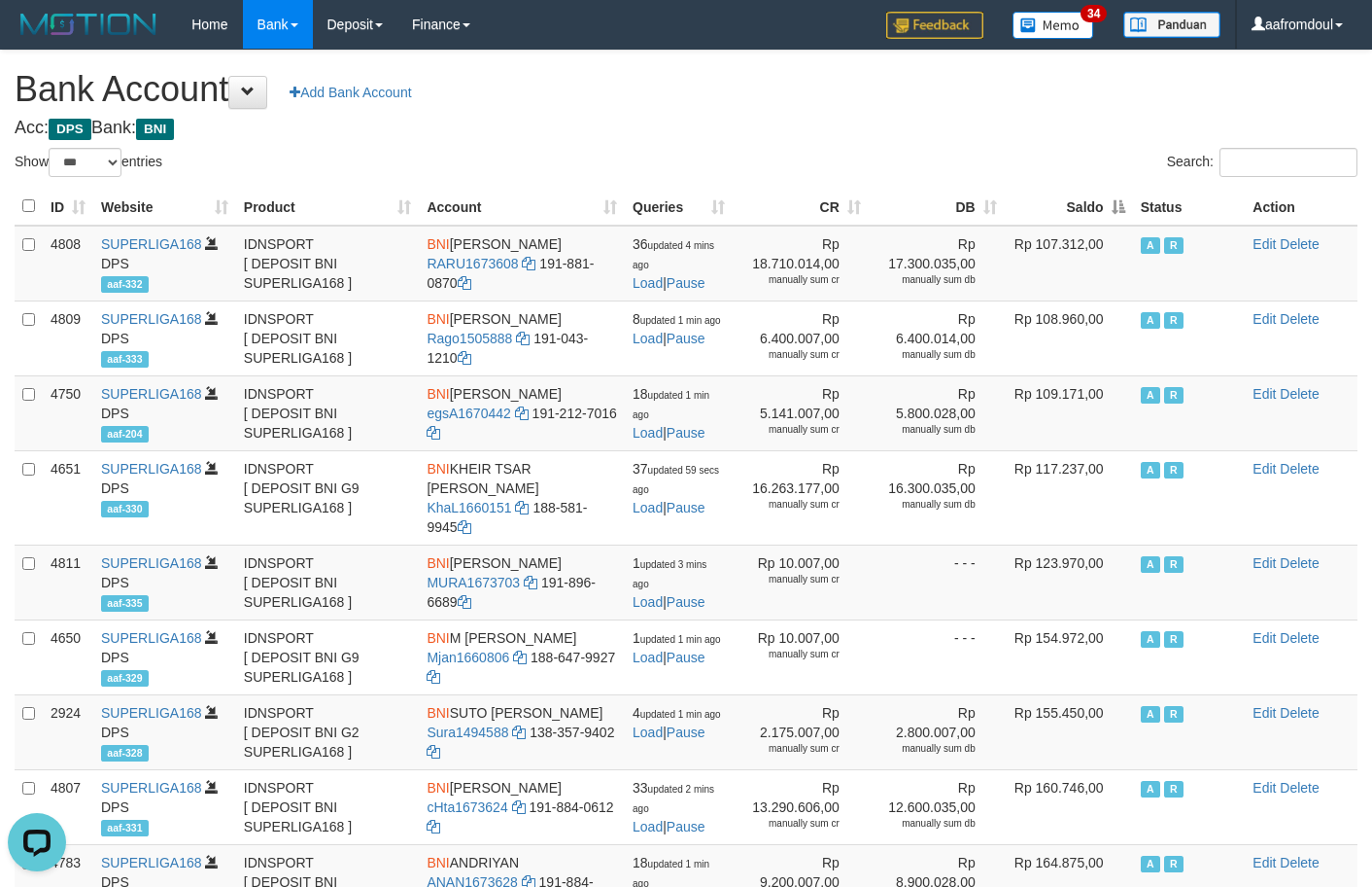
click at [1104, 195] on th "Saldo" at bounding box center [1068, 207] width 128 height 38
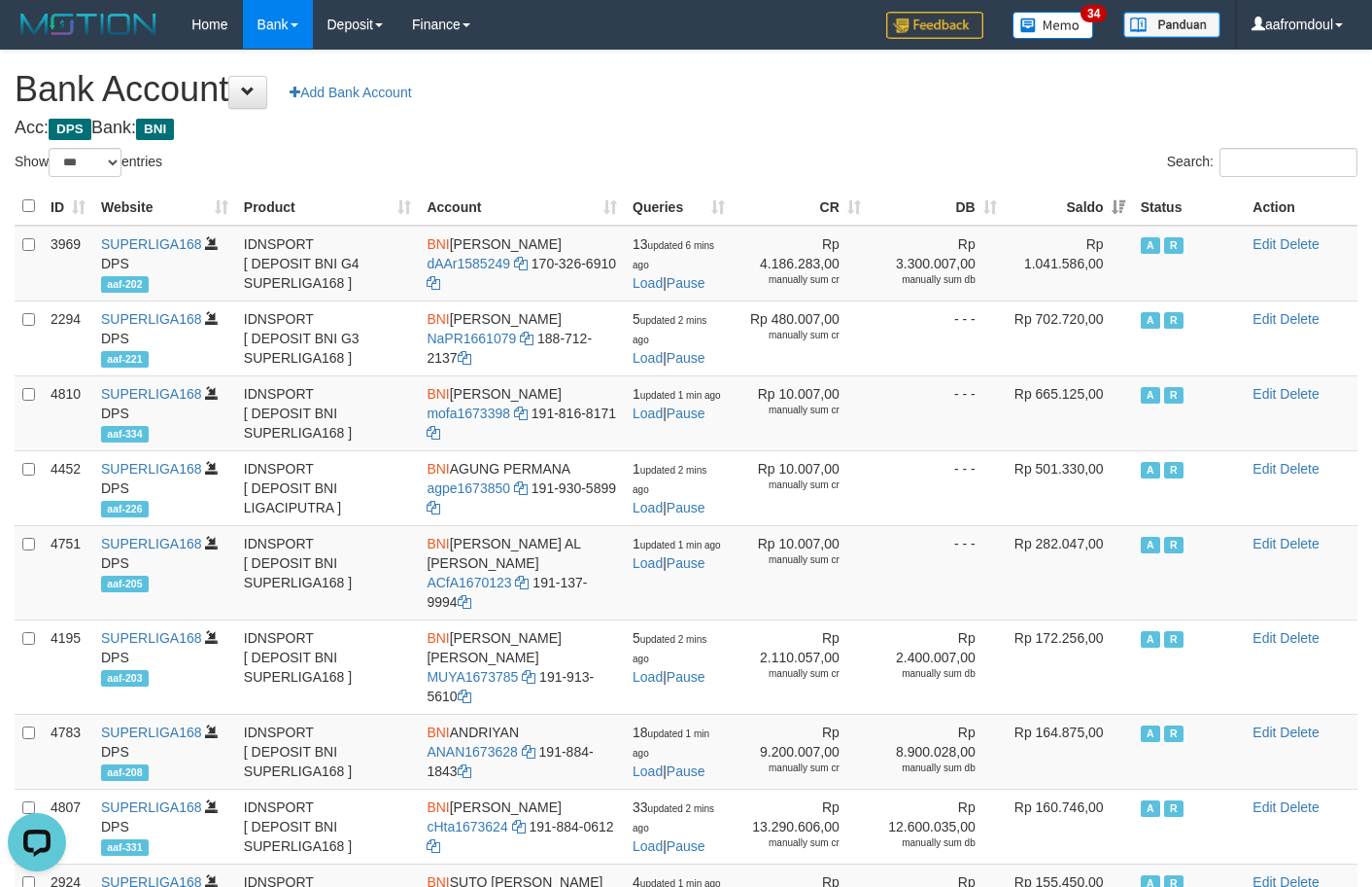
click at [1104, 195] on th "Saldo" at bounding box center [1068, 207] width 128 height 38
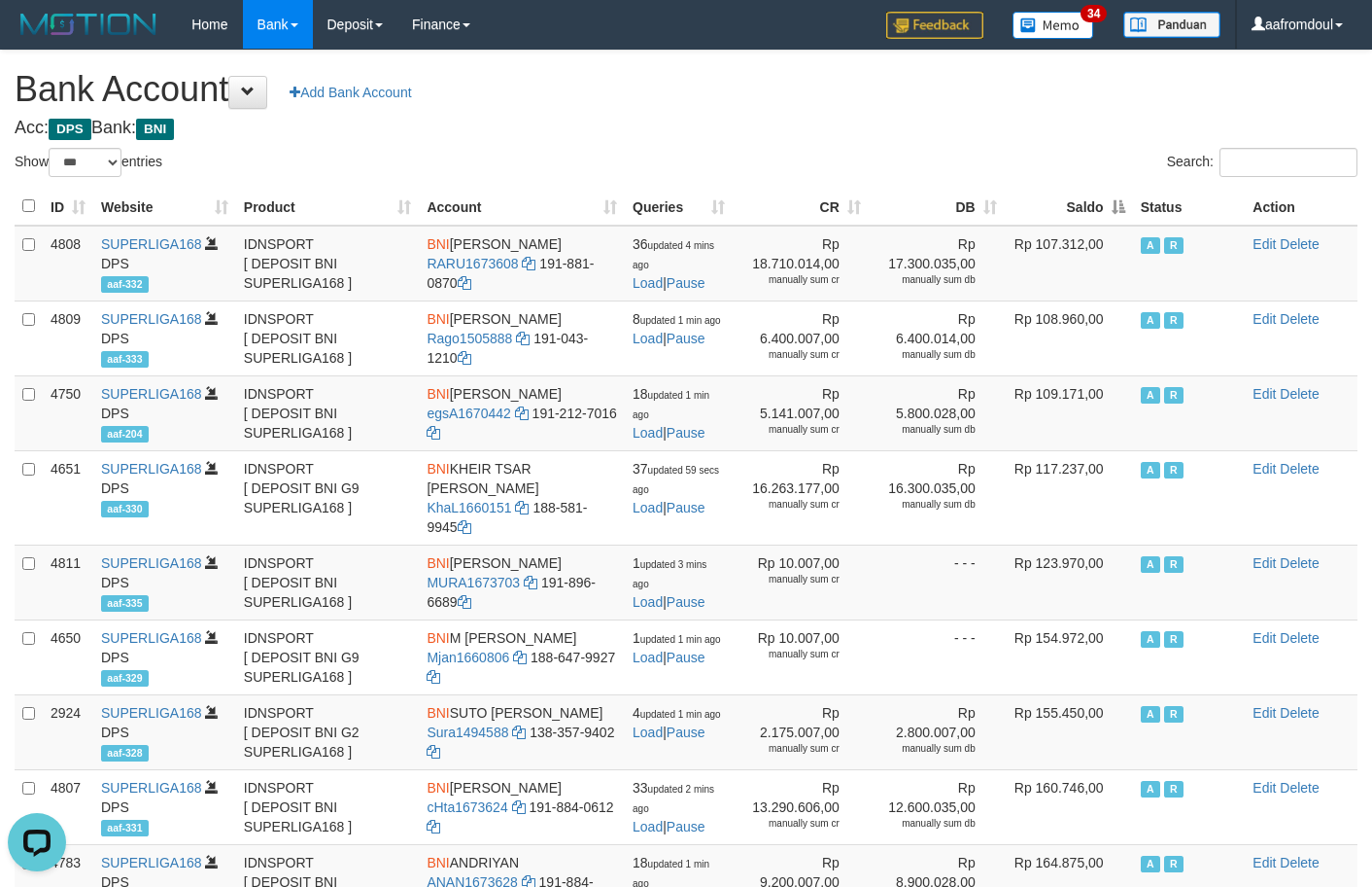
click at [1104, 195] on th "Saldo" at bounding box center [1068, 207] width 128 height 38
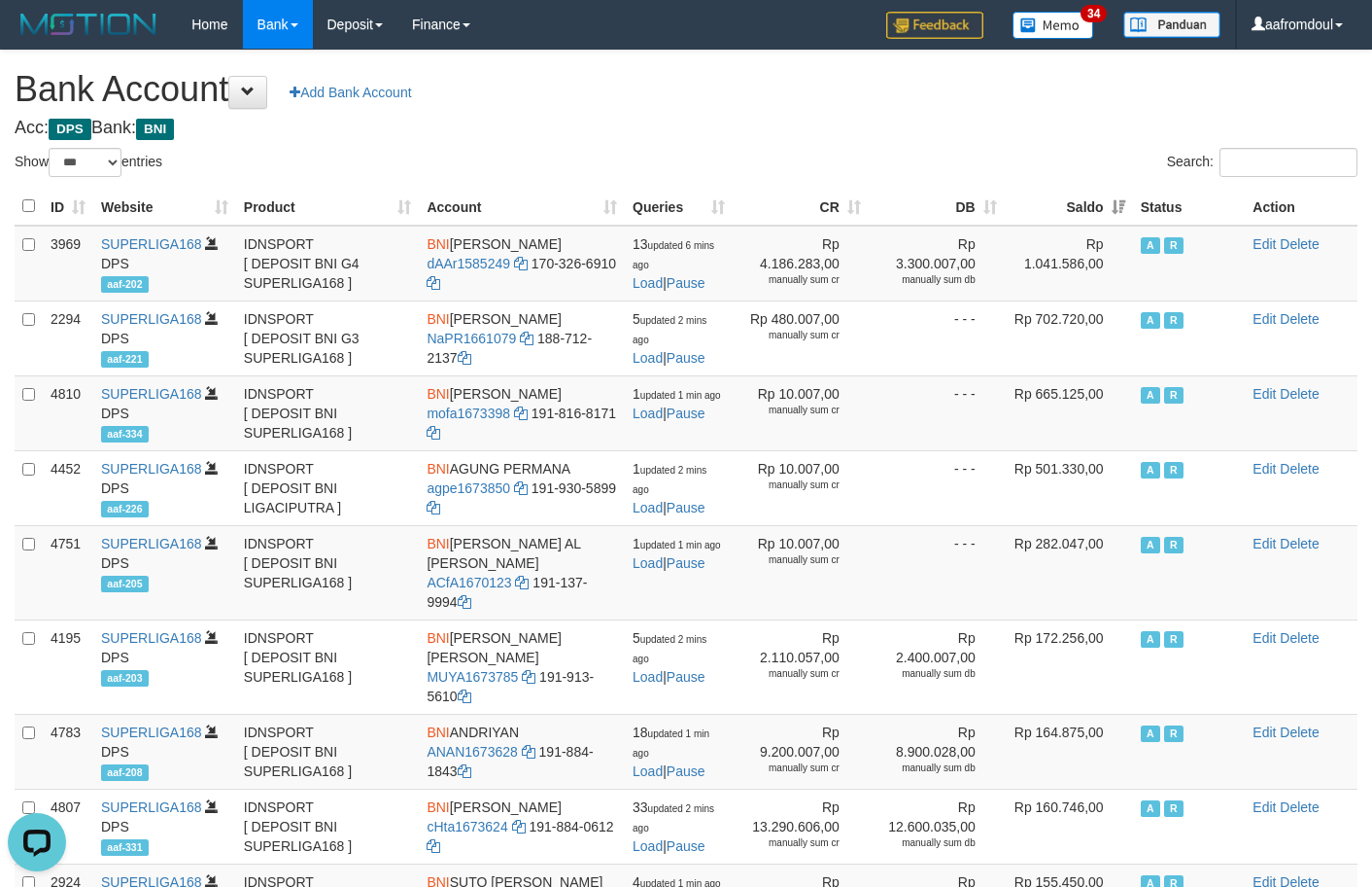
click at [1104, 195] on th "Saldo" at bounding box center [1068, 207] width 128 height 38
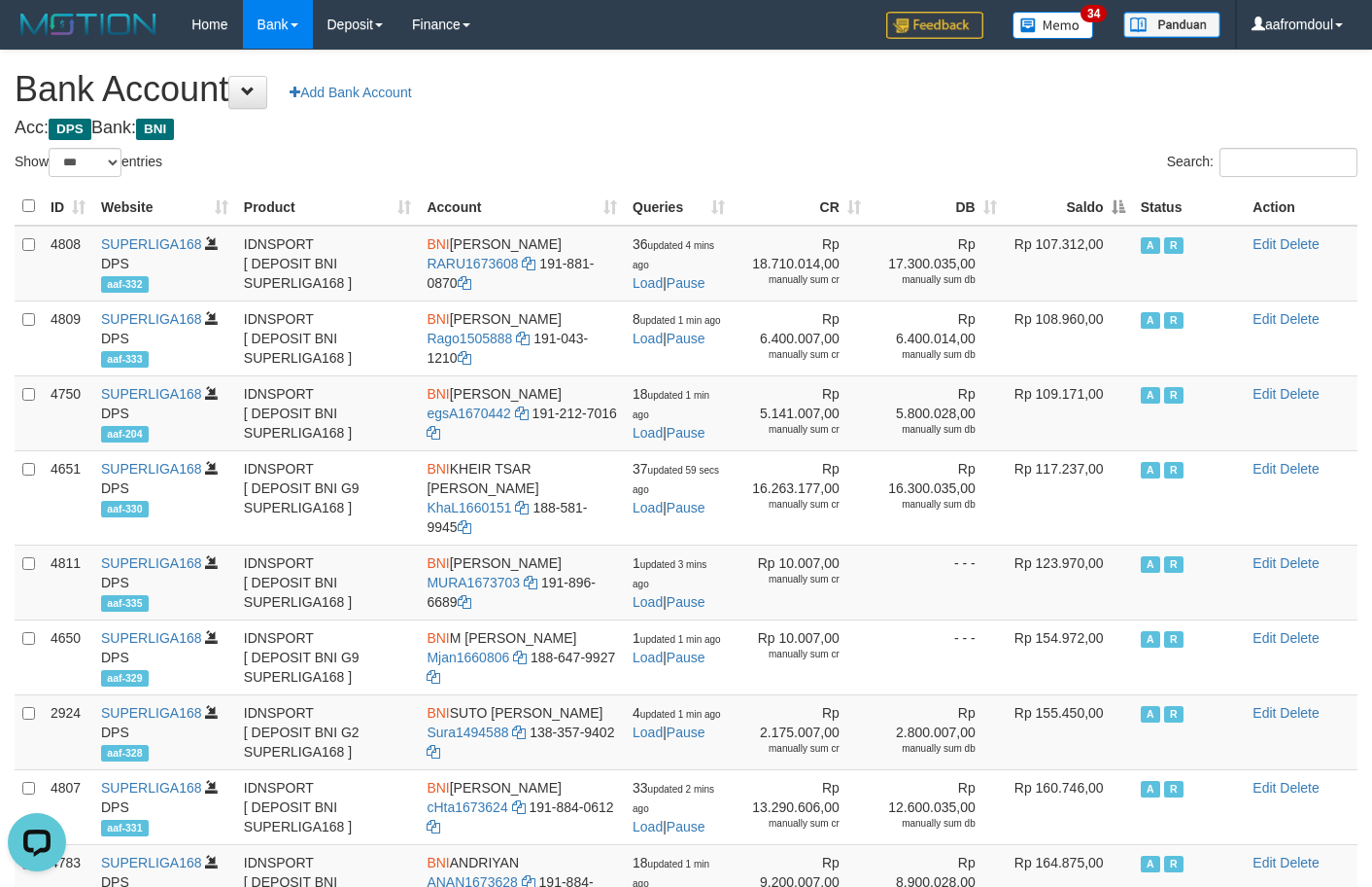
click at [1103, 192] on th "Saldo" at bounding box center [1068, 207] width 128 height 38
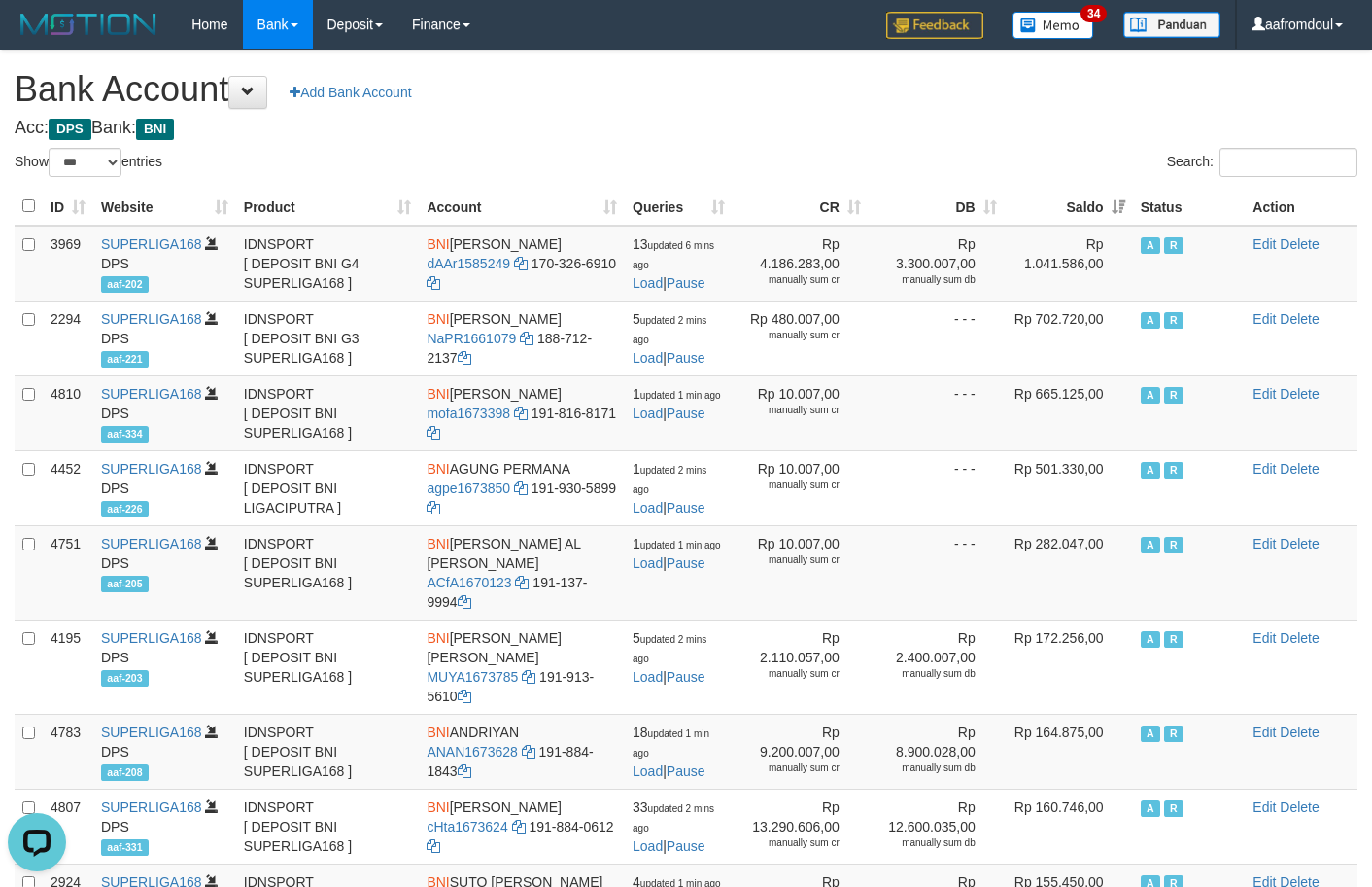
click at [1103, 192] on th "Saldo" at bounding box center [1068, 207] width 128 height 38
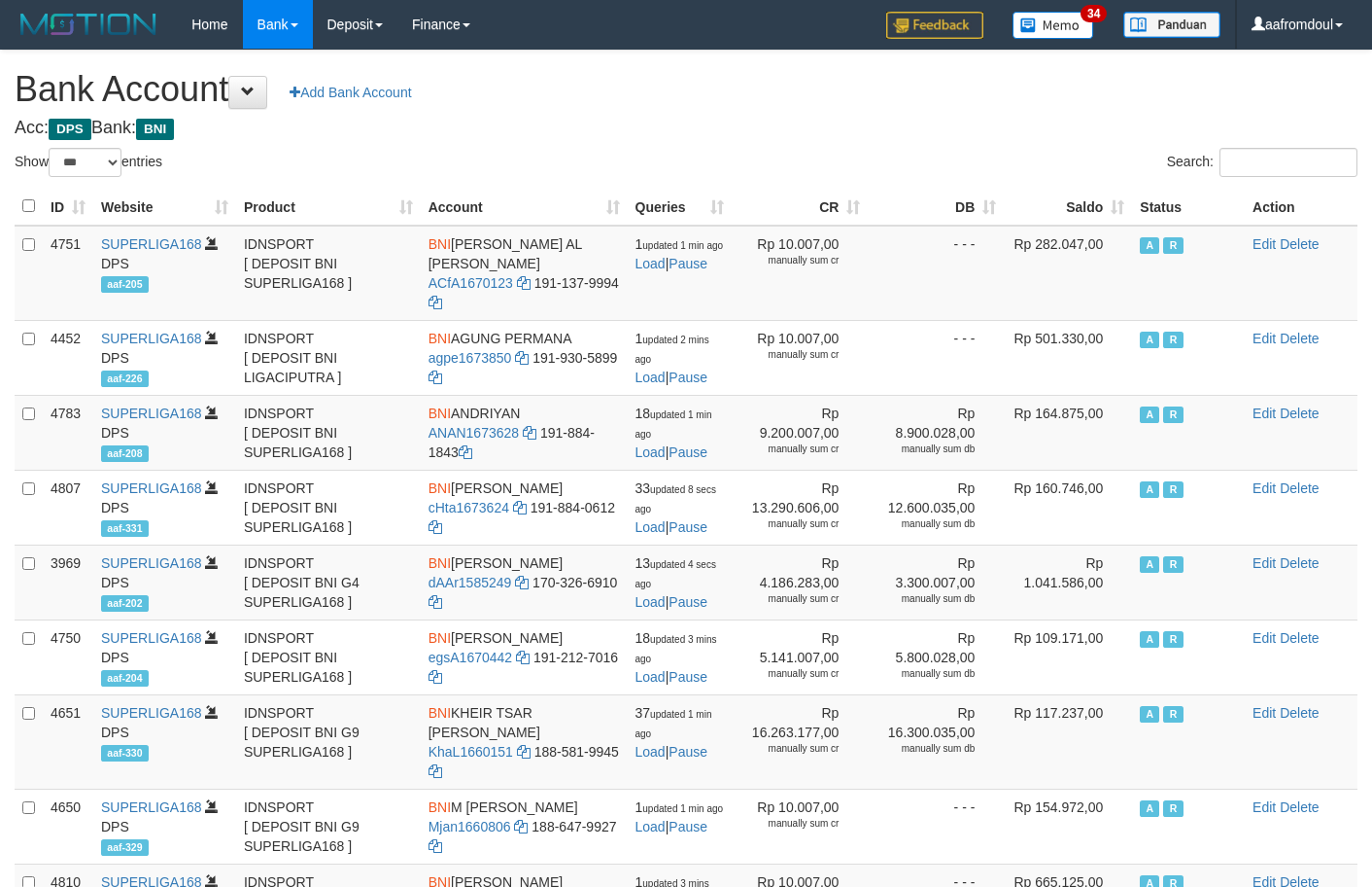
select select "***"
click at [1142, 205] on th "Status" at bounding box center [1189, 207] width 113 height 38
click at [1112, 202] on th "Saldo" at bounding box center [1068, 207] width 128 height 38
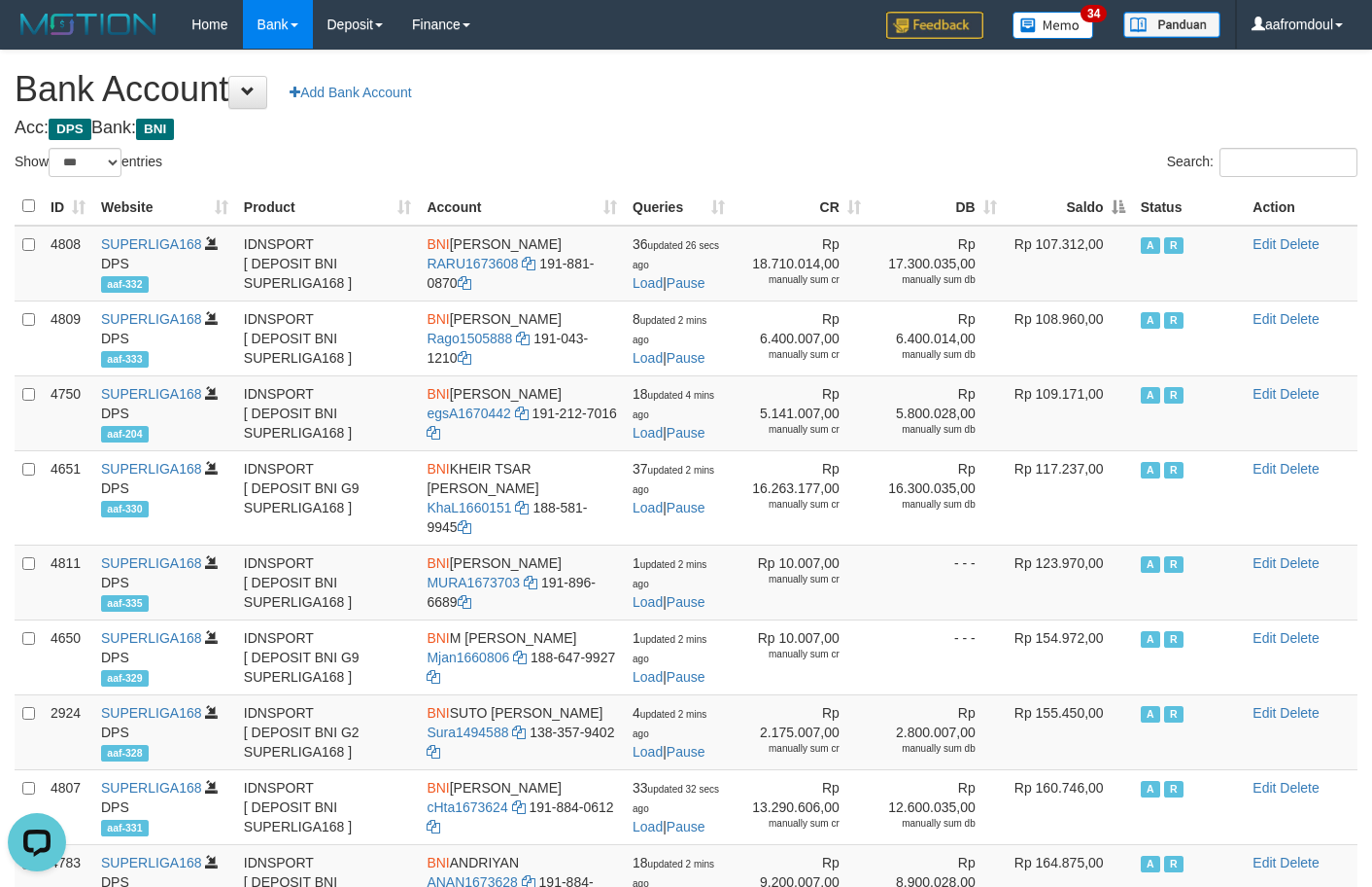
click at [1112, 202] on th "Saldo" at bounding box center [1068, 207] width 128 height 38
click at [1116, 198] on th "Saldo" at bounding box center [1068, 207] width 128 height 38
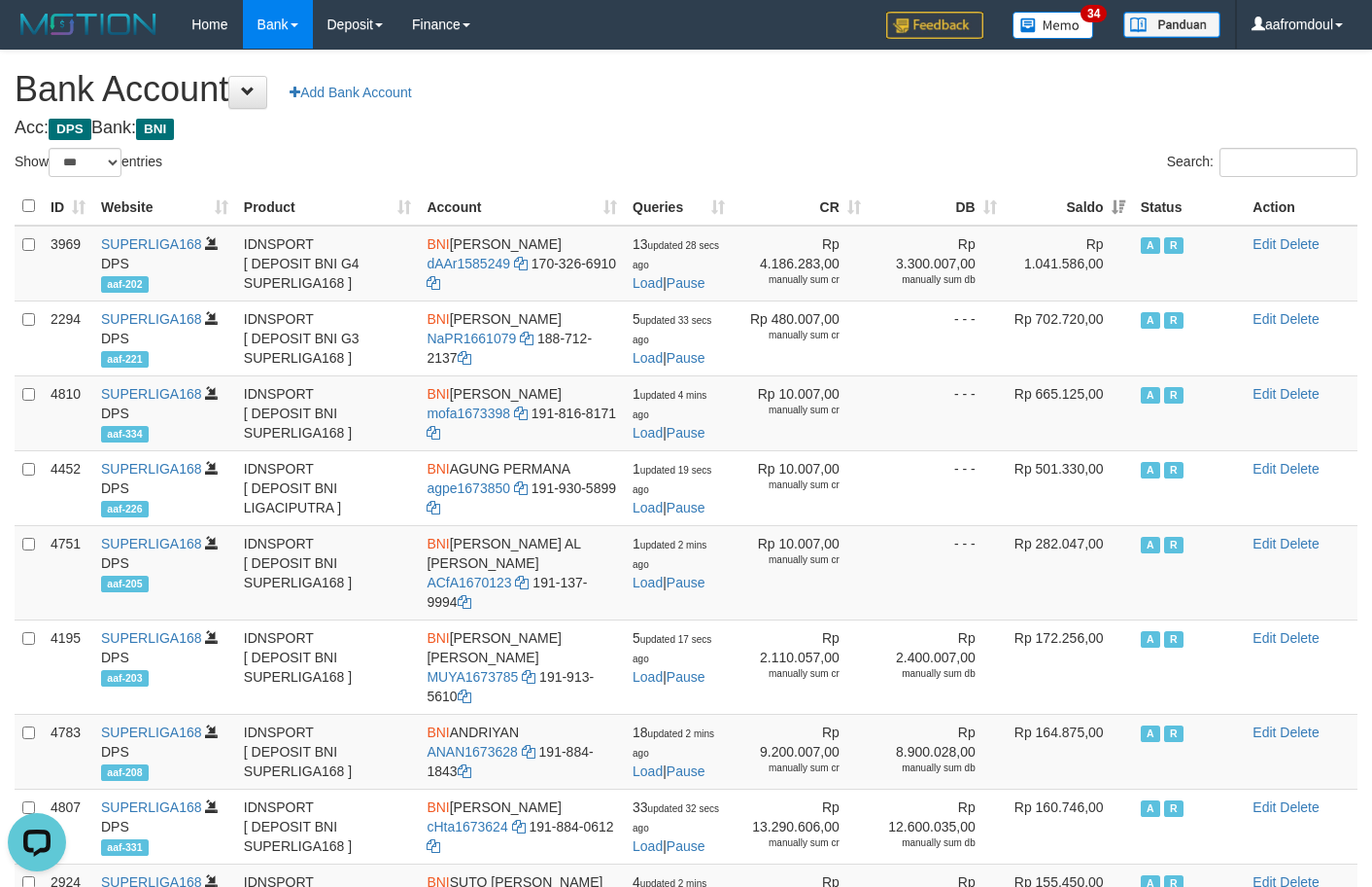
click at [1116, 198] on th "Saldo" at bounding box center [1068, 207] width 128 height 38
click at [1099, 204] on th "Saldo" at bounding box center [1068, 207] width 128 height 38
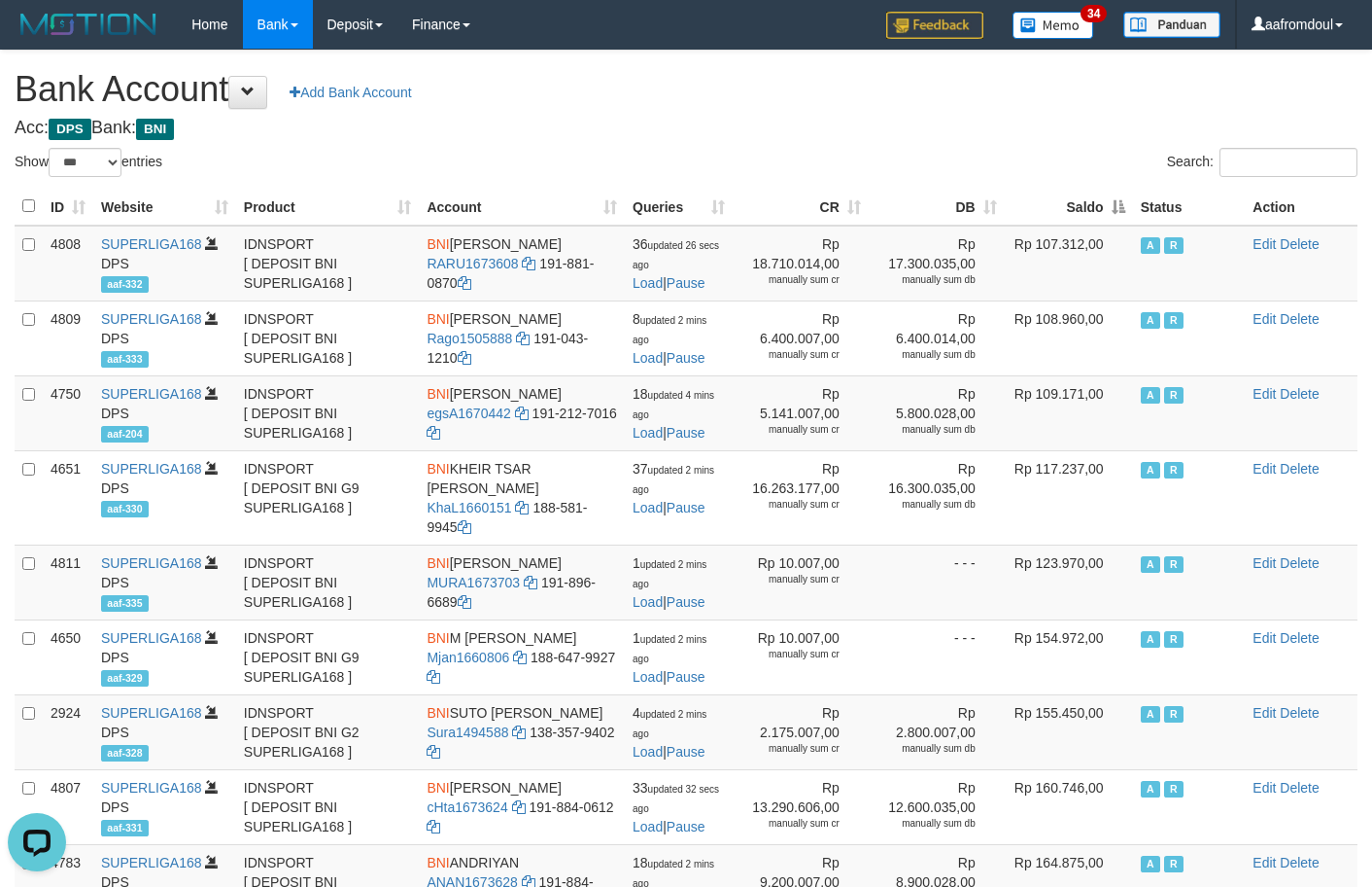
click at [1099, 204] on th "Saldo" at bounding box center [1068, 207] width 128 height 38
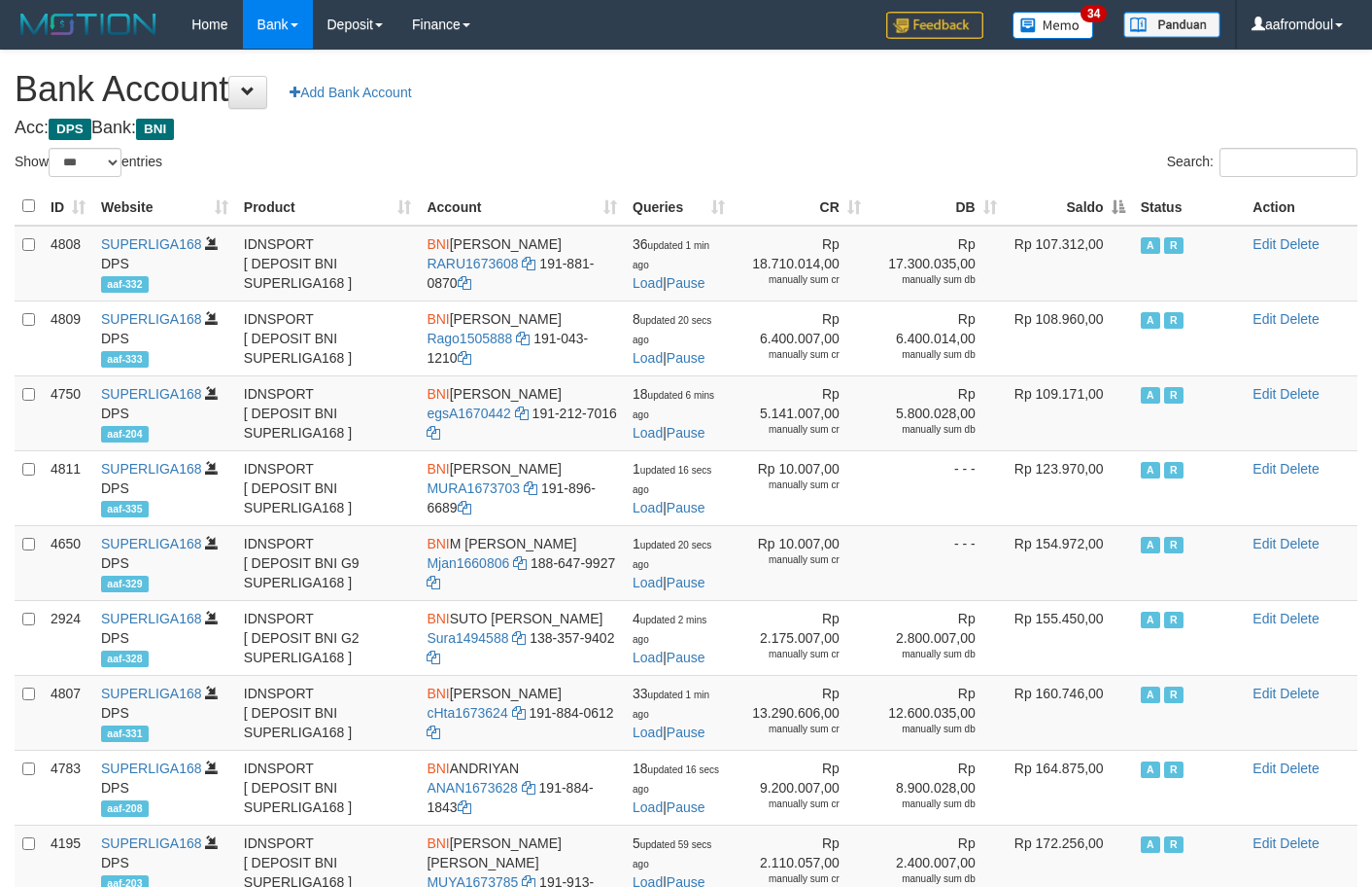
select select "***"
click at [1099, 204] on th "Saldo" at bounding box center [1068, 207] width 128 height 38
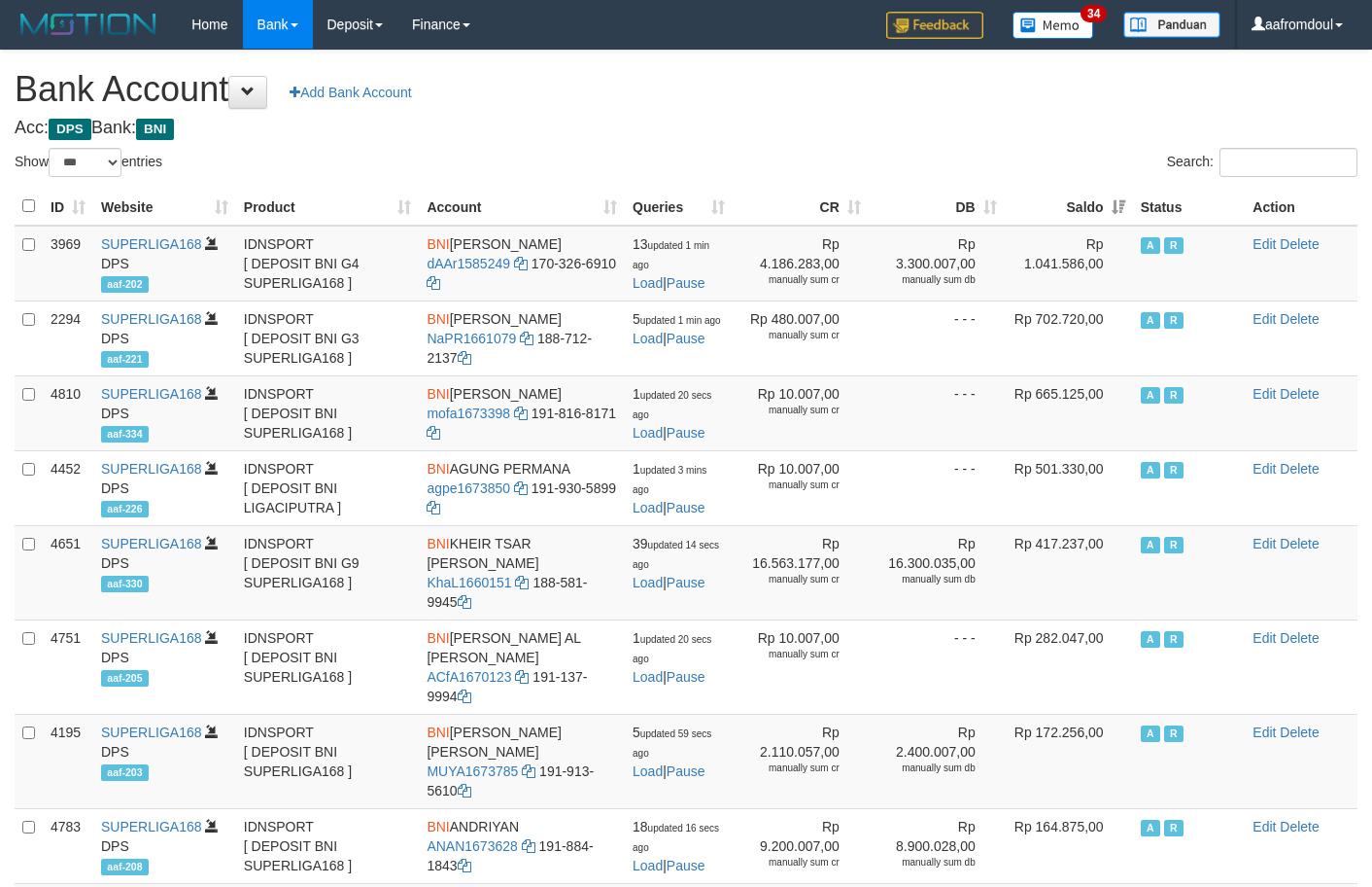
click at [1099, 204] on th "Saldo" at bounding box center [1068, 207] width 128 height 38
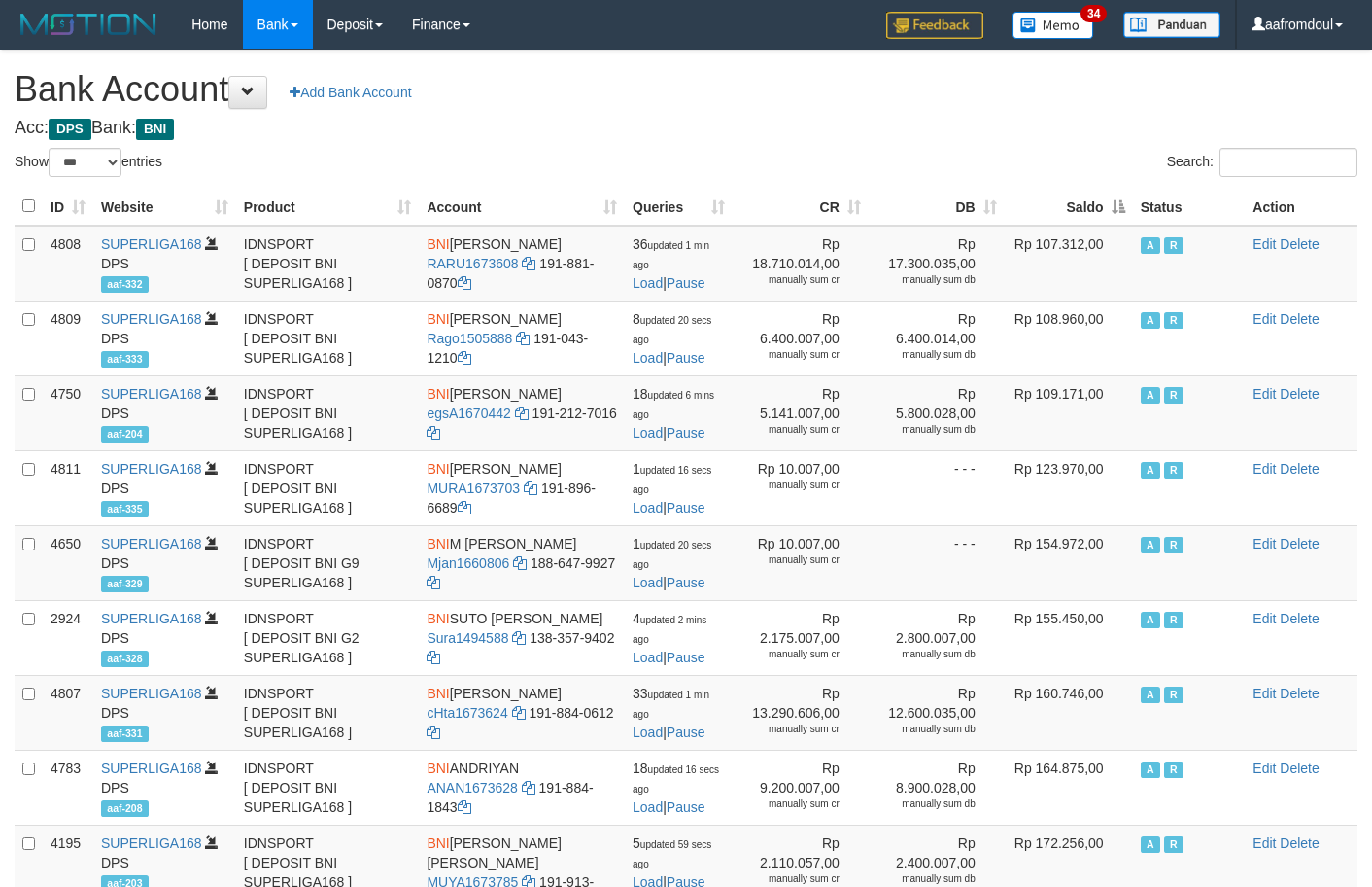
click at [1099, 204] on th "Saldo" at bounding box center [1068, 207] width 128 height 38
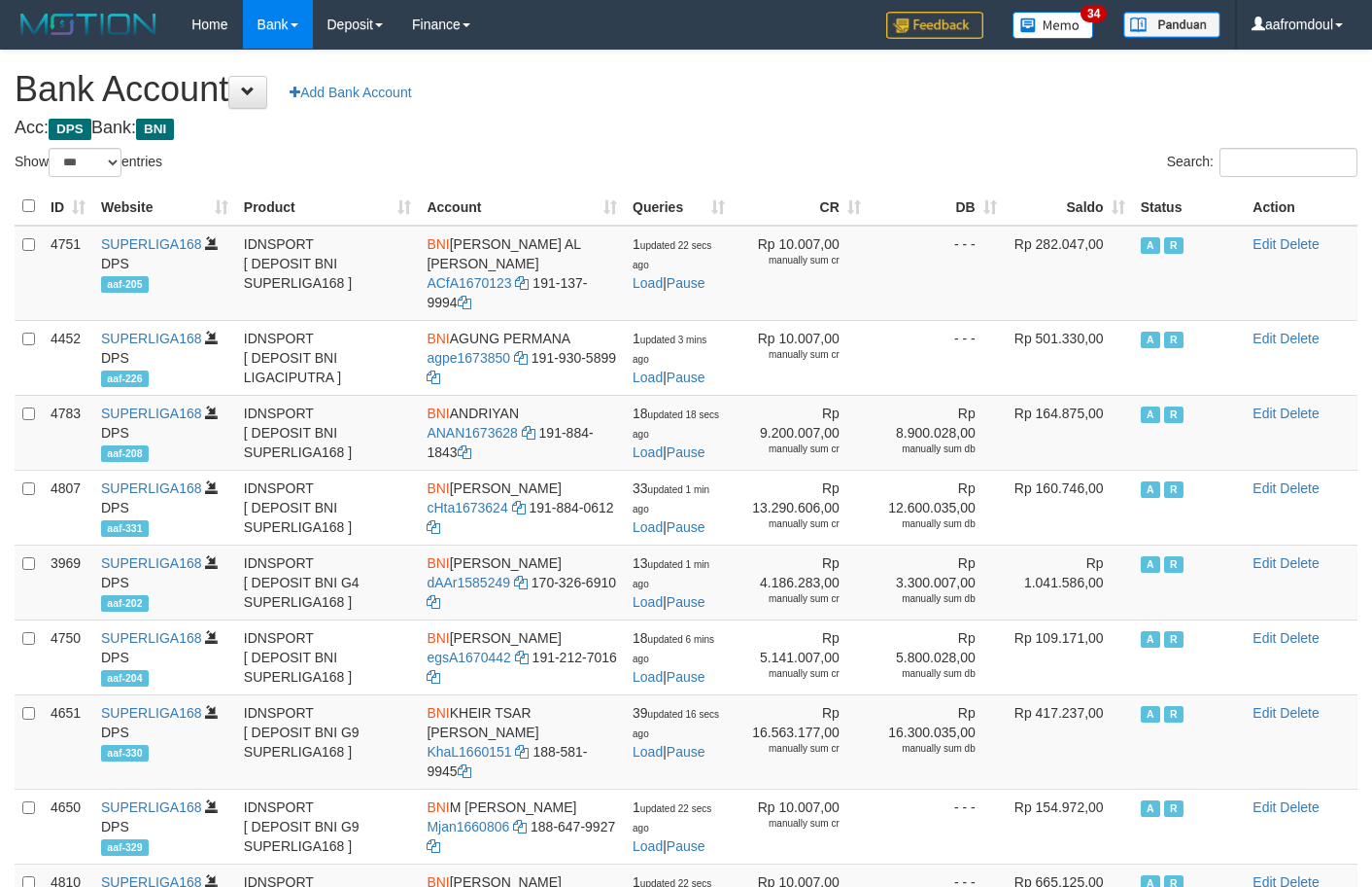
select select "***"
click at [1139, 210] on th "Status" at bounding box center [1189, 207] width 113 height 38
click at [1124, 211] on th "Saldo" at bounding box center [1068, 207] width 128 height 38
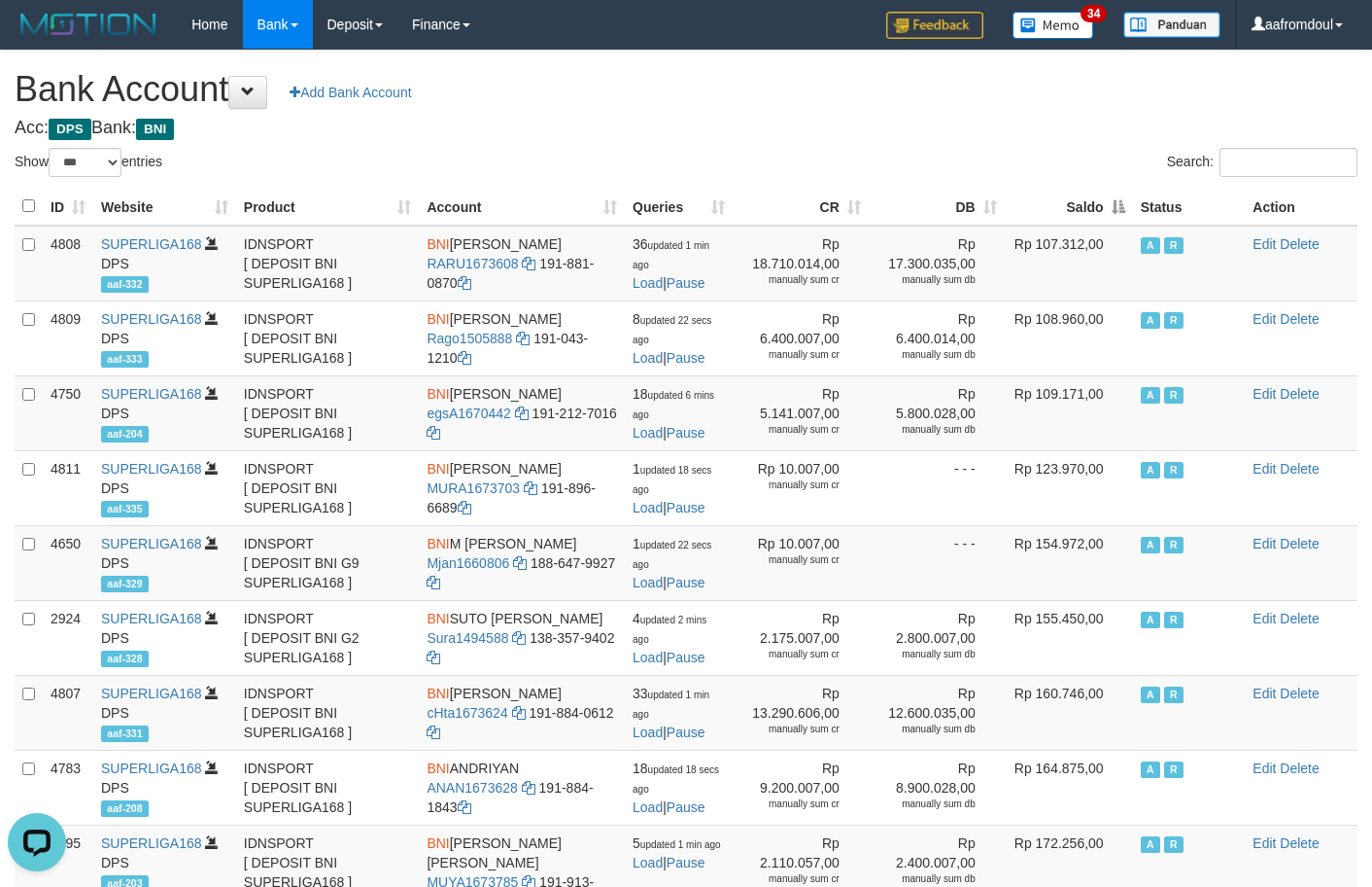
click at [1124, 211] on th "Saldo" at bounding box center [1068, 207] width 128 height 38
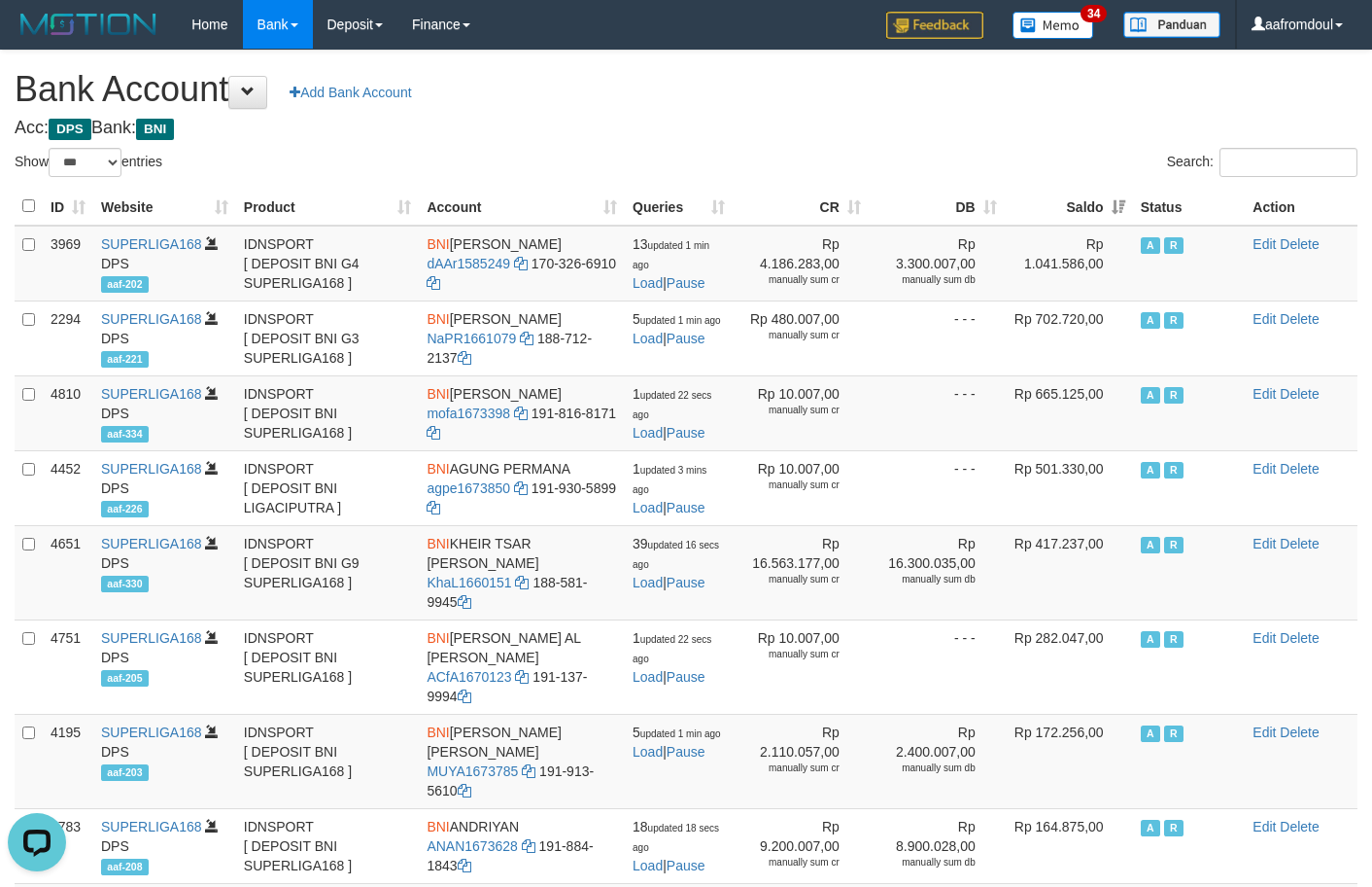
click at [1097, 207] on th "Saldo" at bounding box center [1068, 207] width 128 height 38
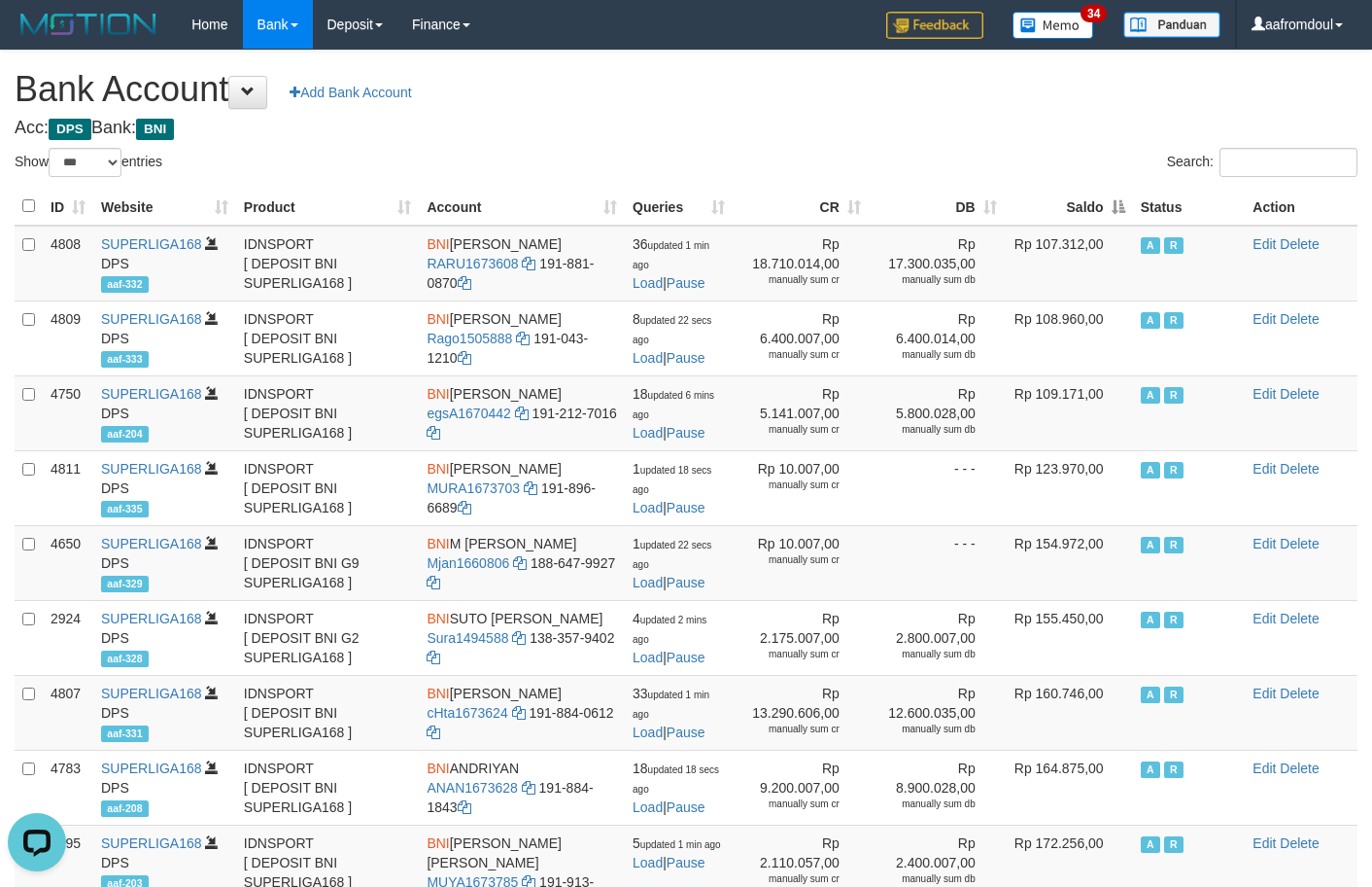
click at [1097, 207] on th "Saldo" at bounding box center [1068, 207] width 128 height 38
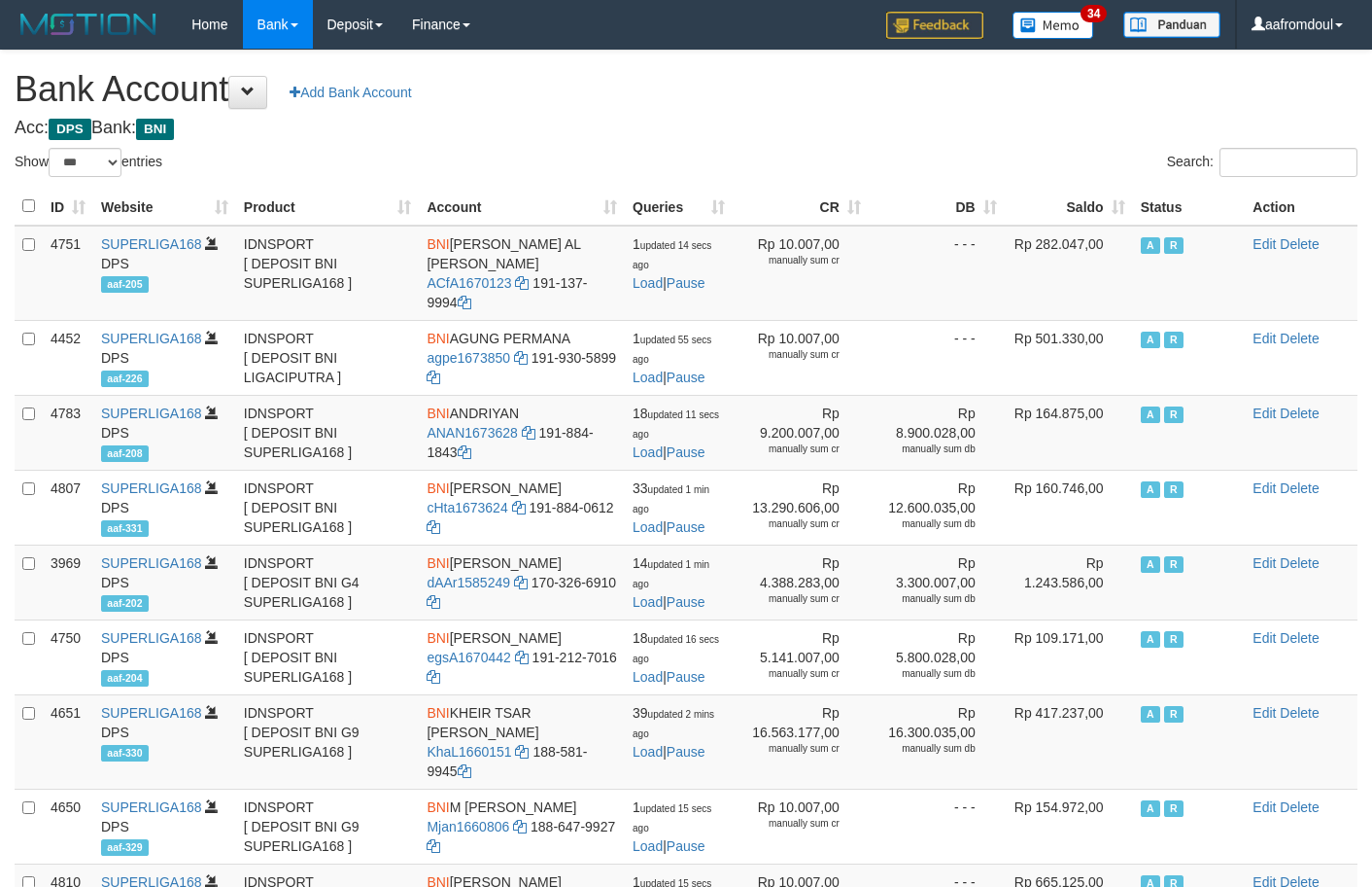
select select "***"
click at [1100, 197] on th "Saldo" at bounding box center [1068, 207] width 128 height 38
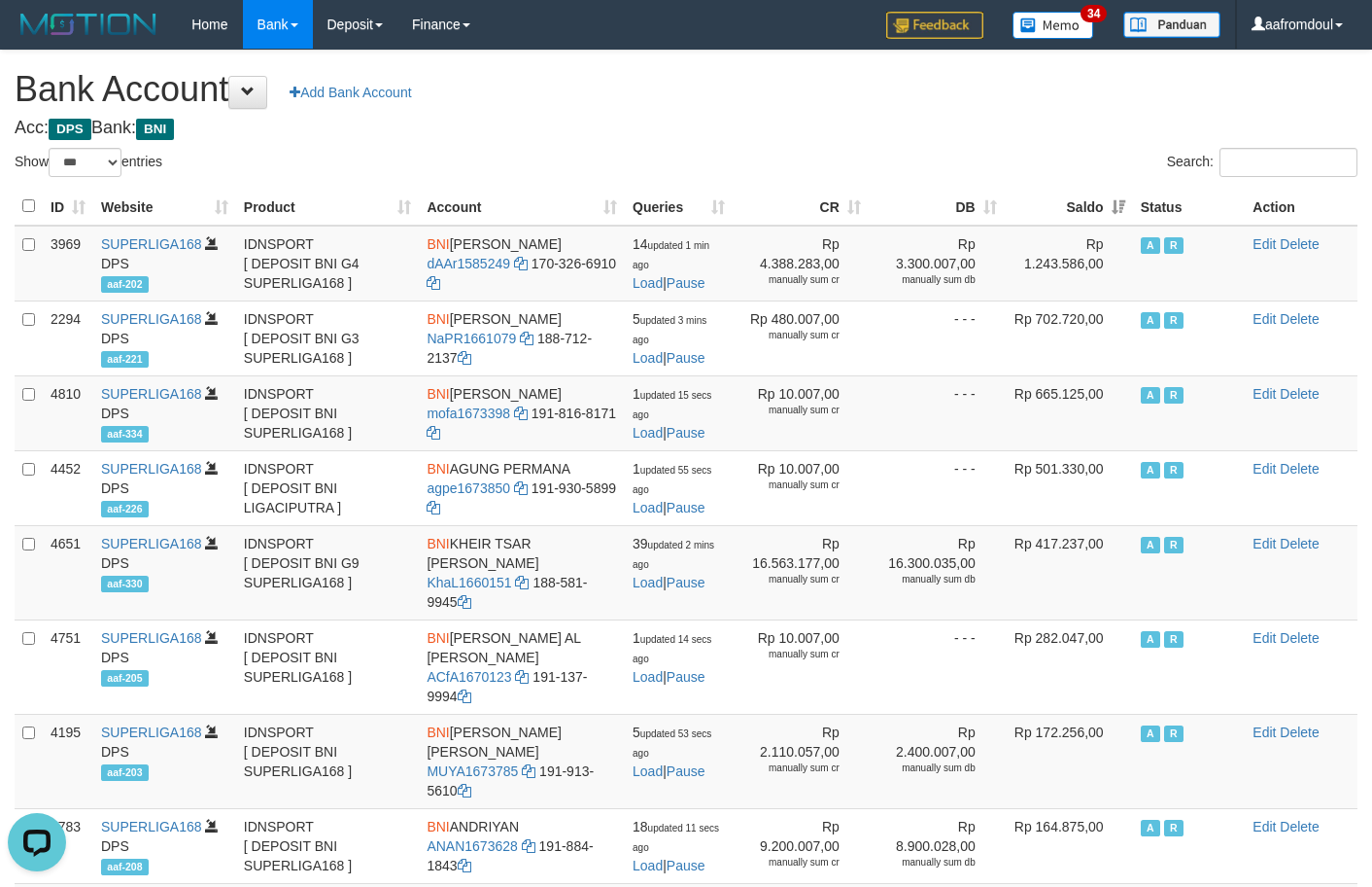
click at [1108, 223] on th "Saldo" at bounding box center [1068, 207] width 128 height 38
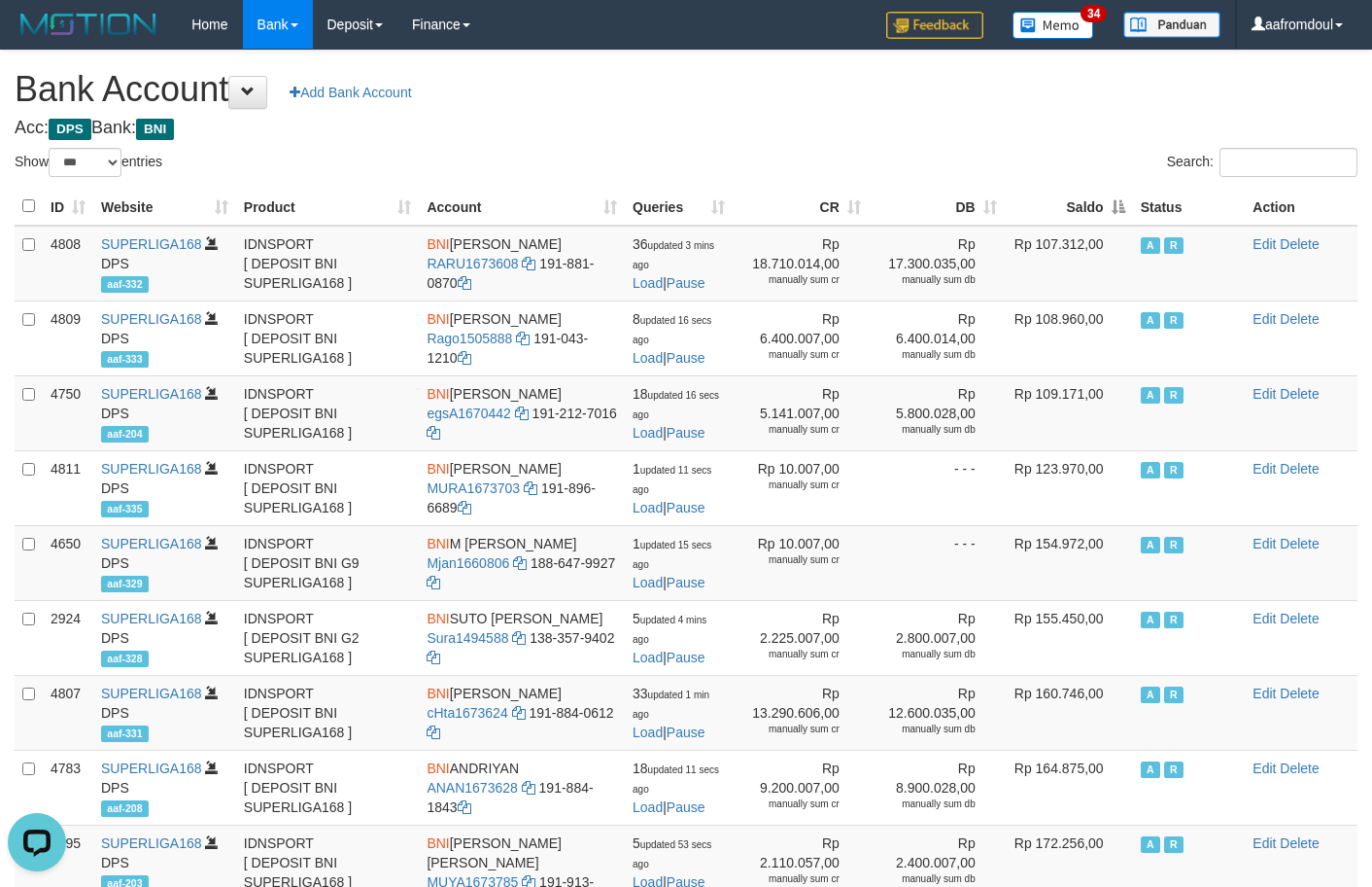
click at [1108, 223] on th "Saldo" at bounding box center [1068, 207] width 128 height 38
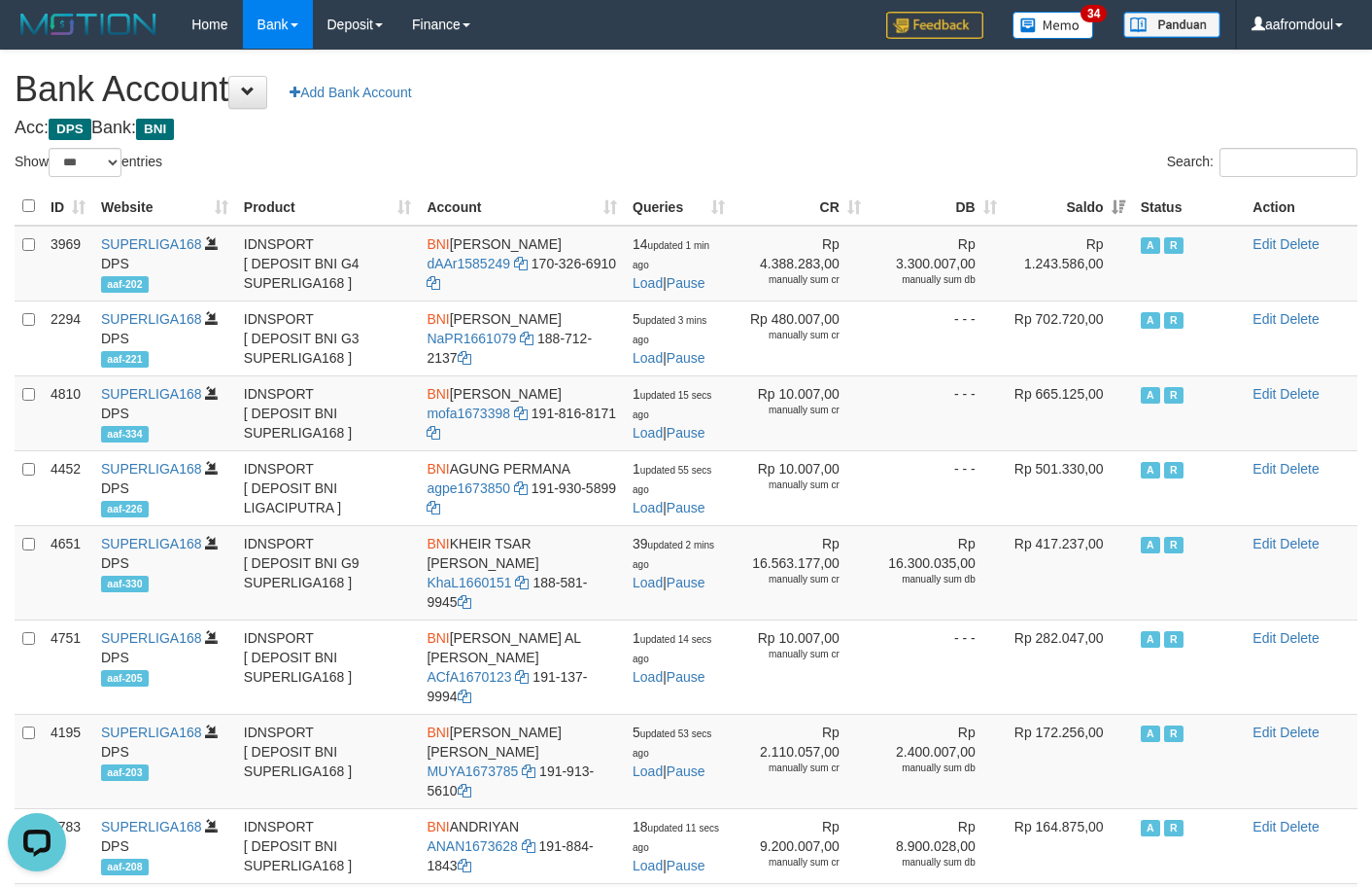
click at [1108, 223] on th "Saldo" at bounding box center [1068, 207] width 128 height 38
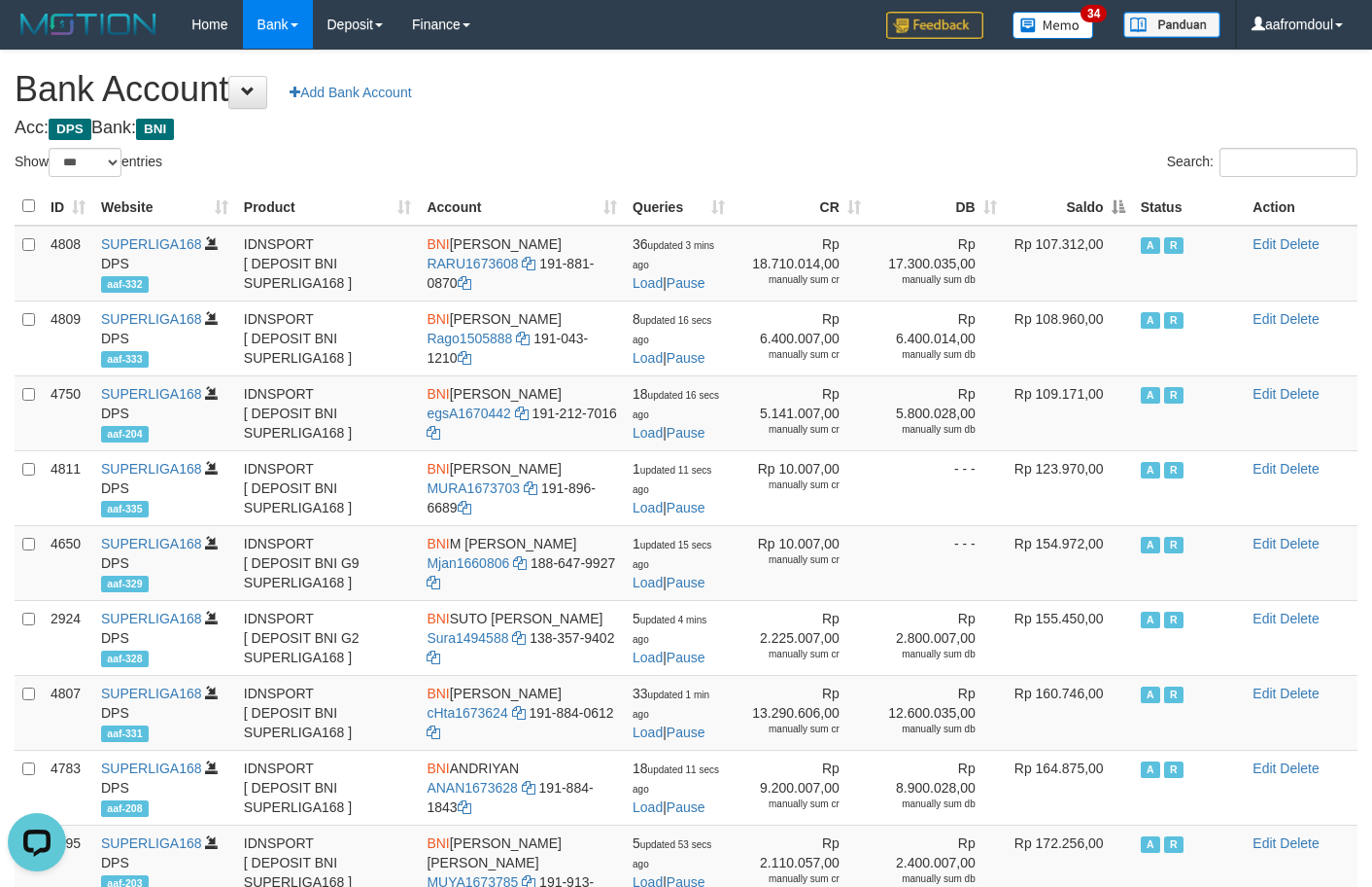
click at [1098, 193] on th "Saldo" at bounding box center [1068, 207] width 128 height 38
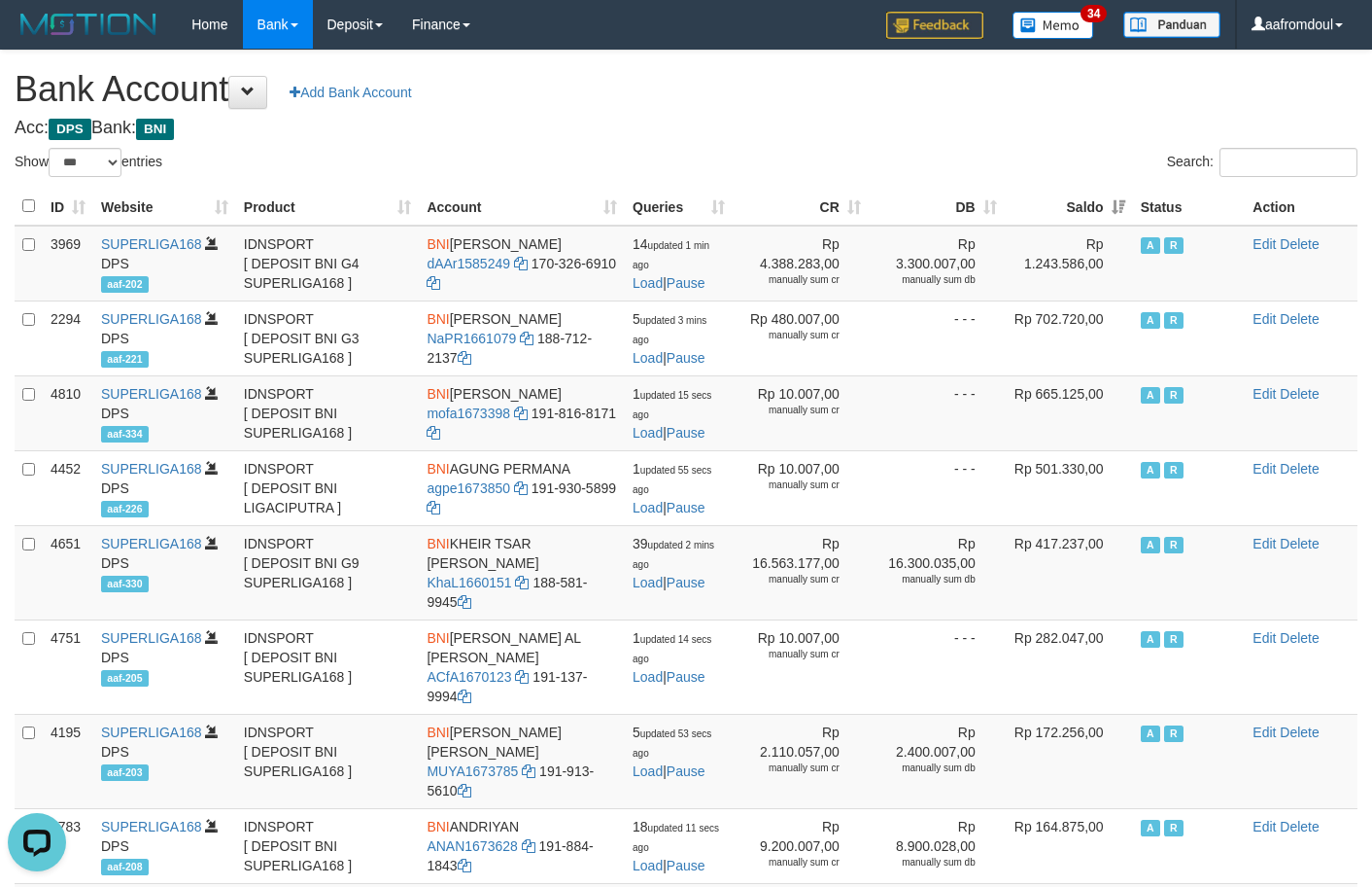
click at [1098, 193] on th "Saldo" at bounding box center [1068, 207] width 128 height 38
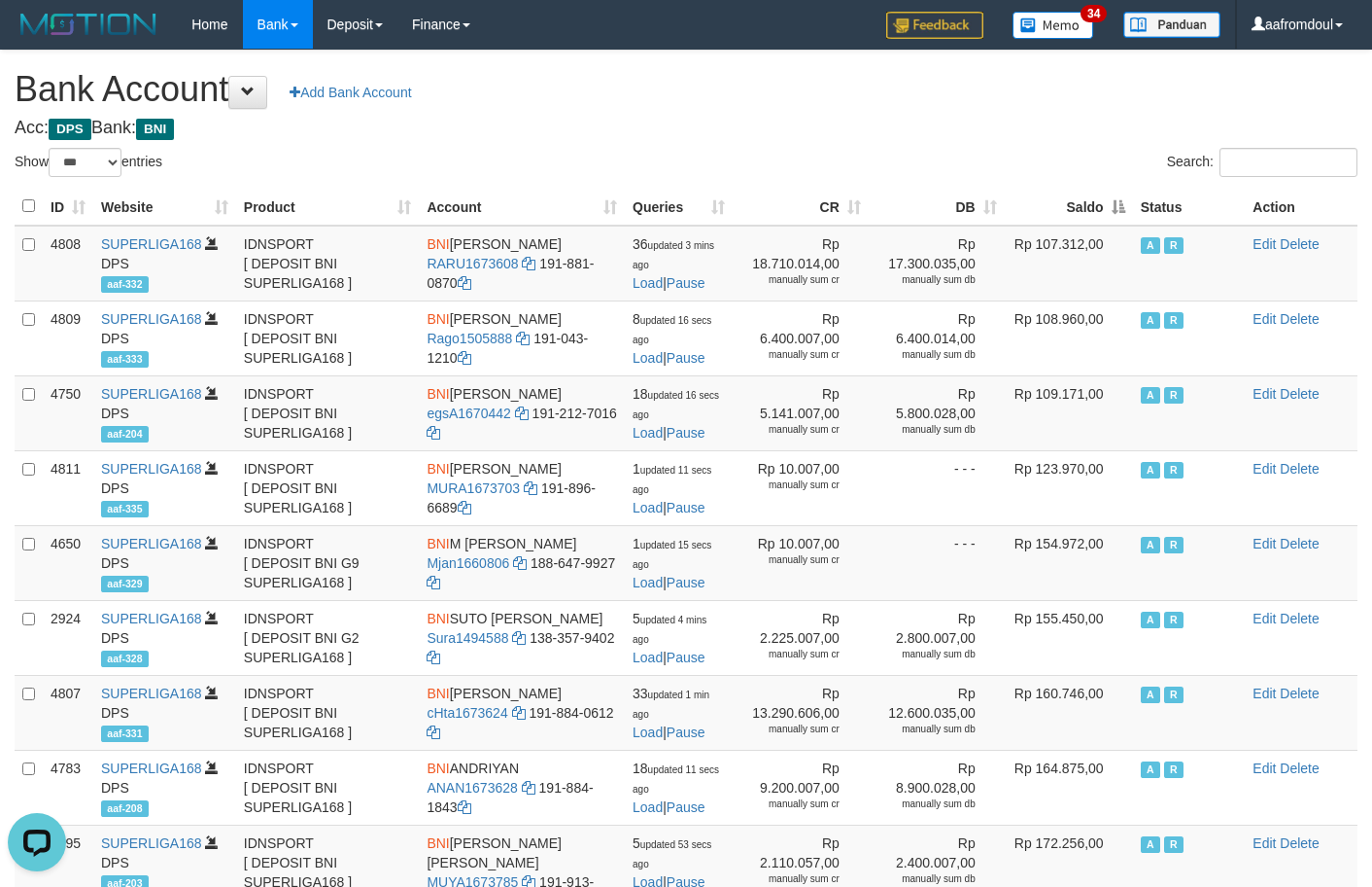
click at [1098, 196] on th "Saldo" at bounding box center [1068, 207] width 128 height 38
select select "***"
click at [1111, 208] on th "Saldo" at bounding box center [1067, 207] width 128 height 38
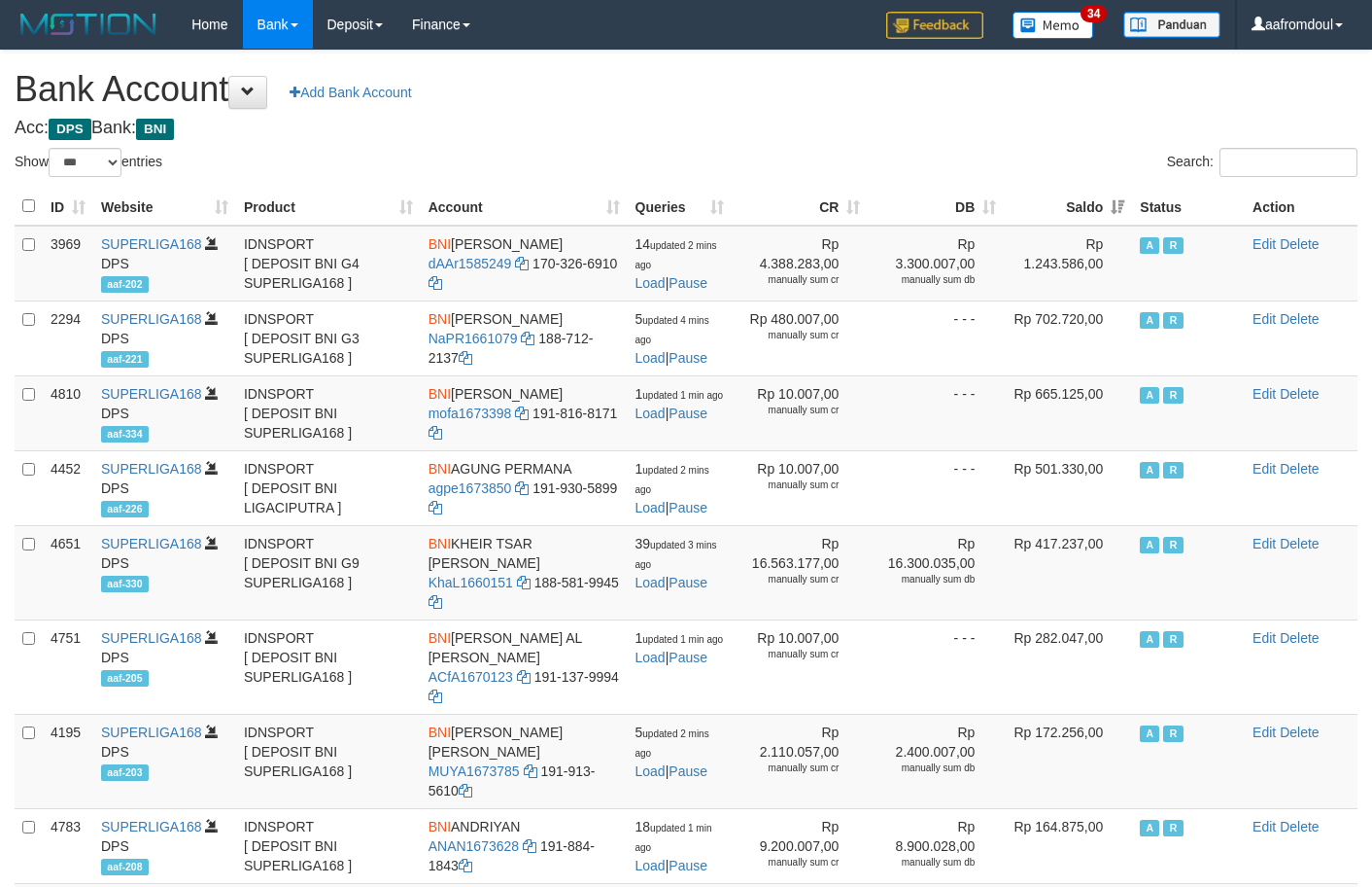
click at [1113, 208] on th "Saldo" at bounding box center [1067, 207] width 128 height 38
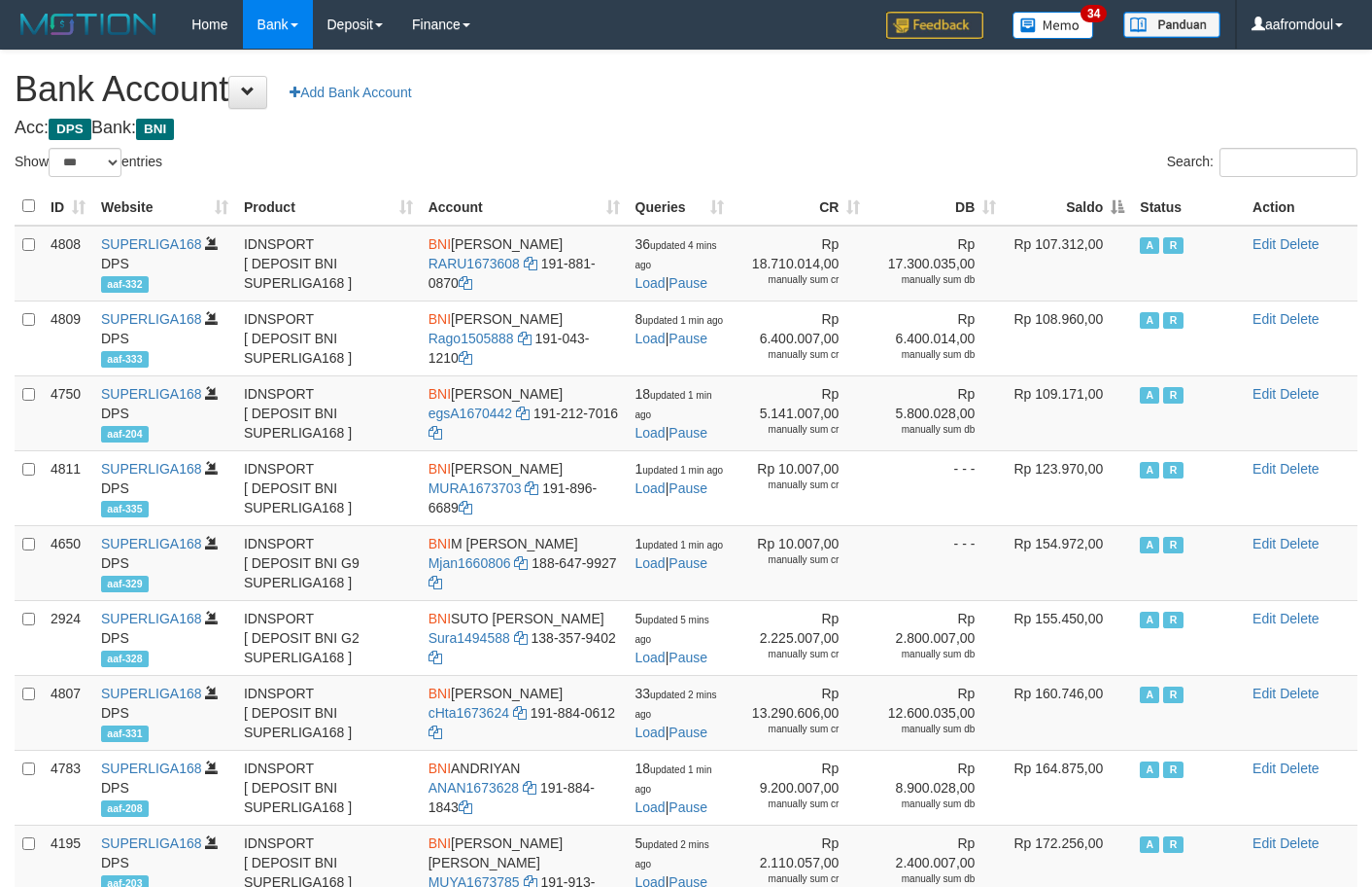
click at [1113, 208] on th "Saldo" at bounding box center [1067, 207] width 128 height 38
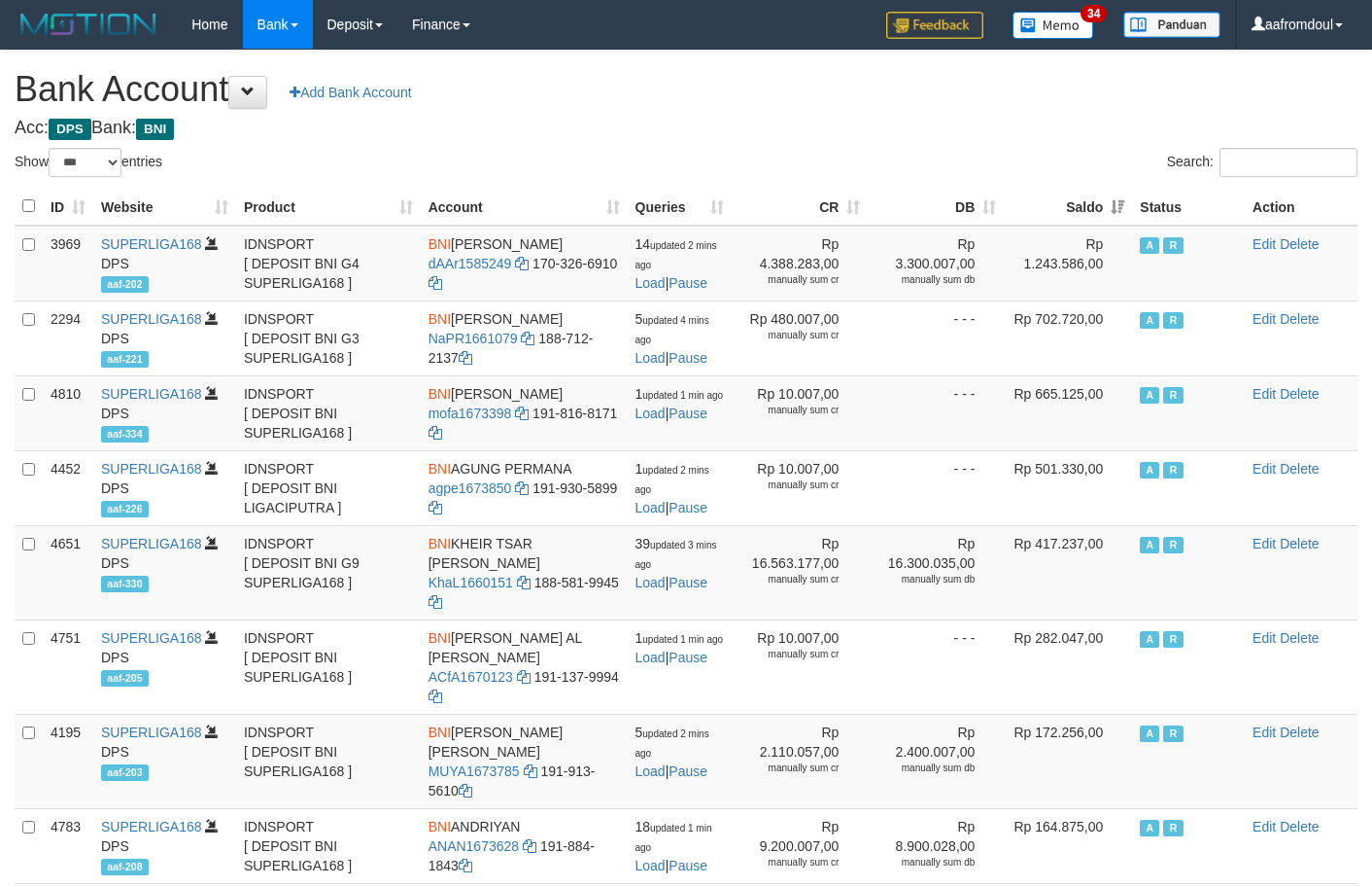
click at [1113, 208] on th "Saldo" at bounding box center [1067, 207] width 128 height 38
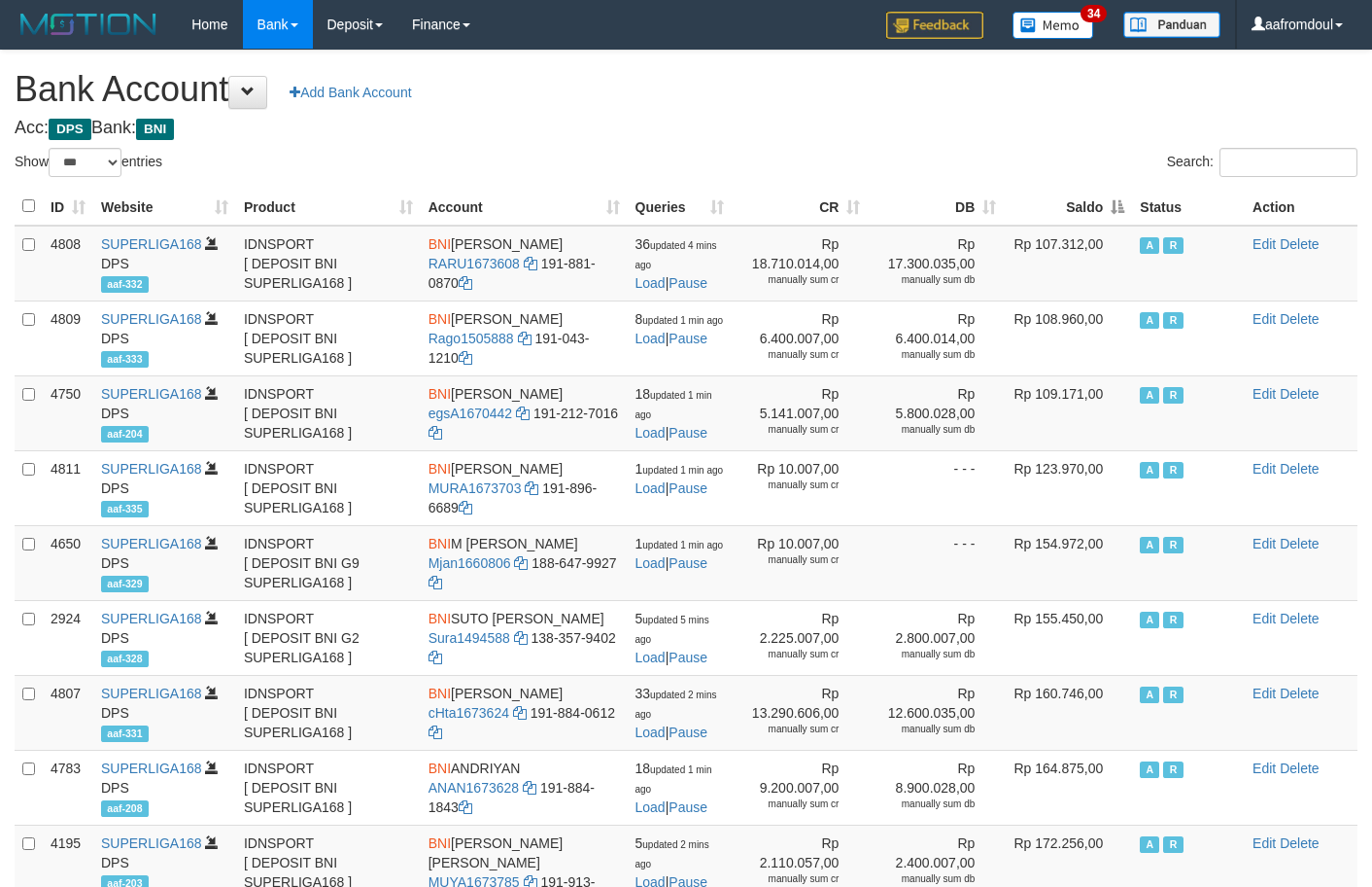
click at [1116, 210] on th "Saldo" at bounding box center [1067, 207] width 128 height 38
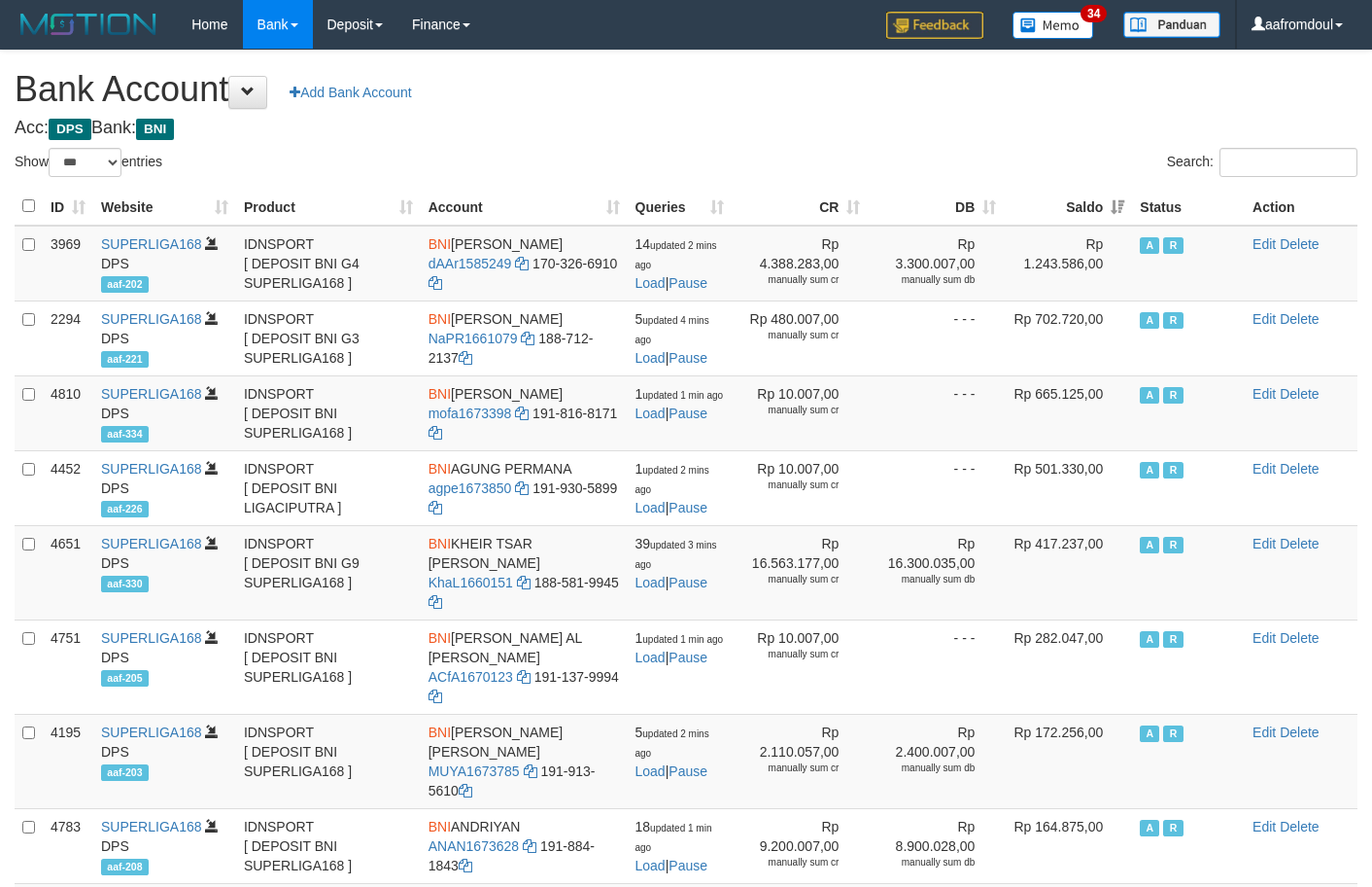
click at [1119, 213] on th "Saldo" at bounding box center [1067, 207] width 128 height 38
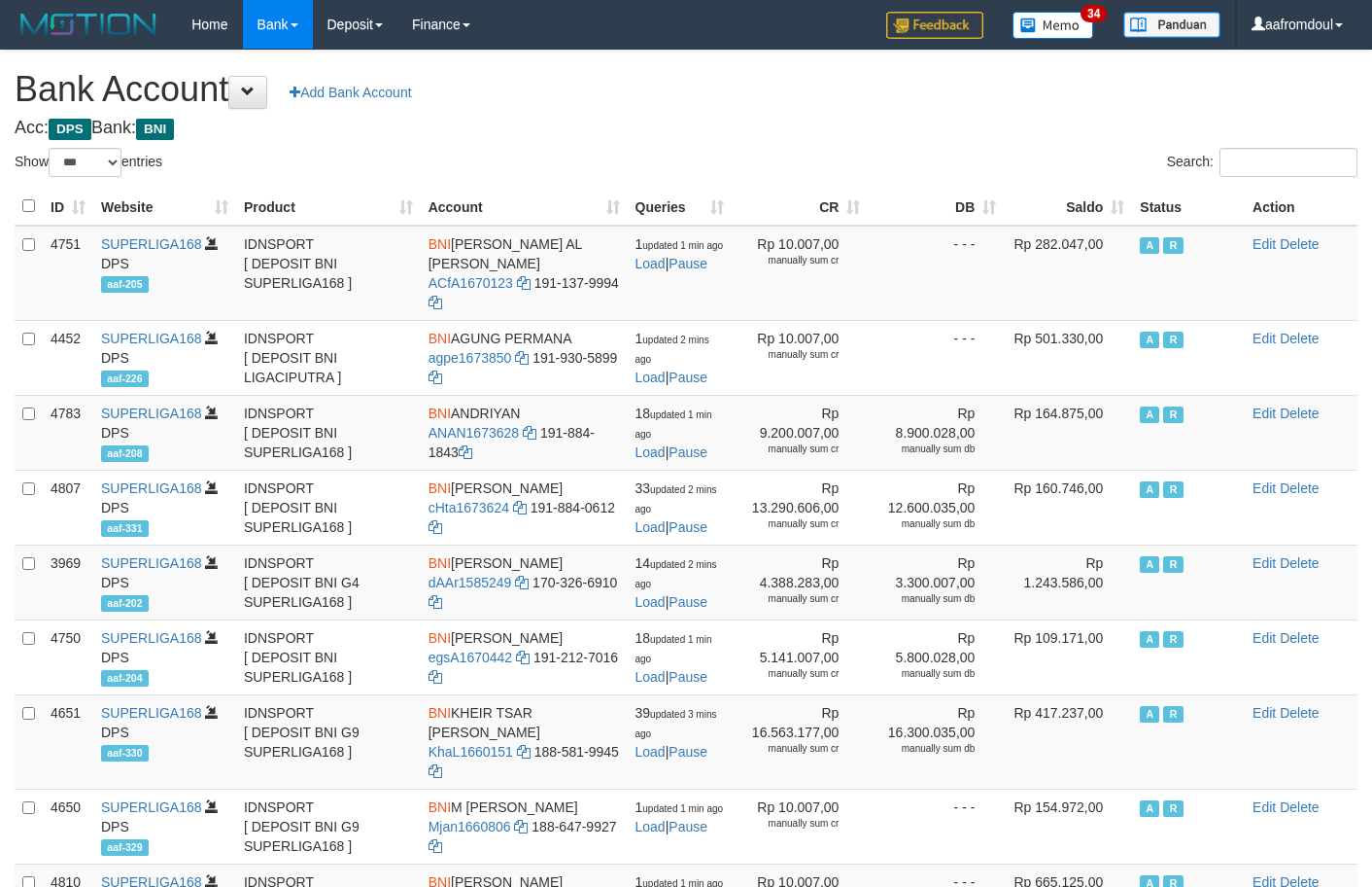
select select "***"
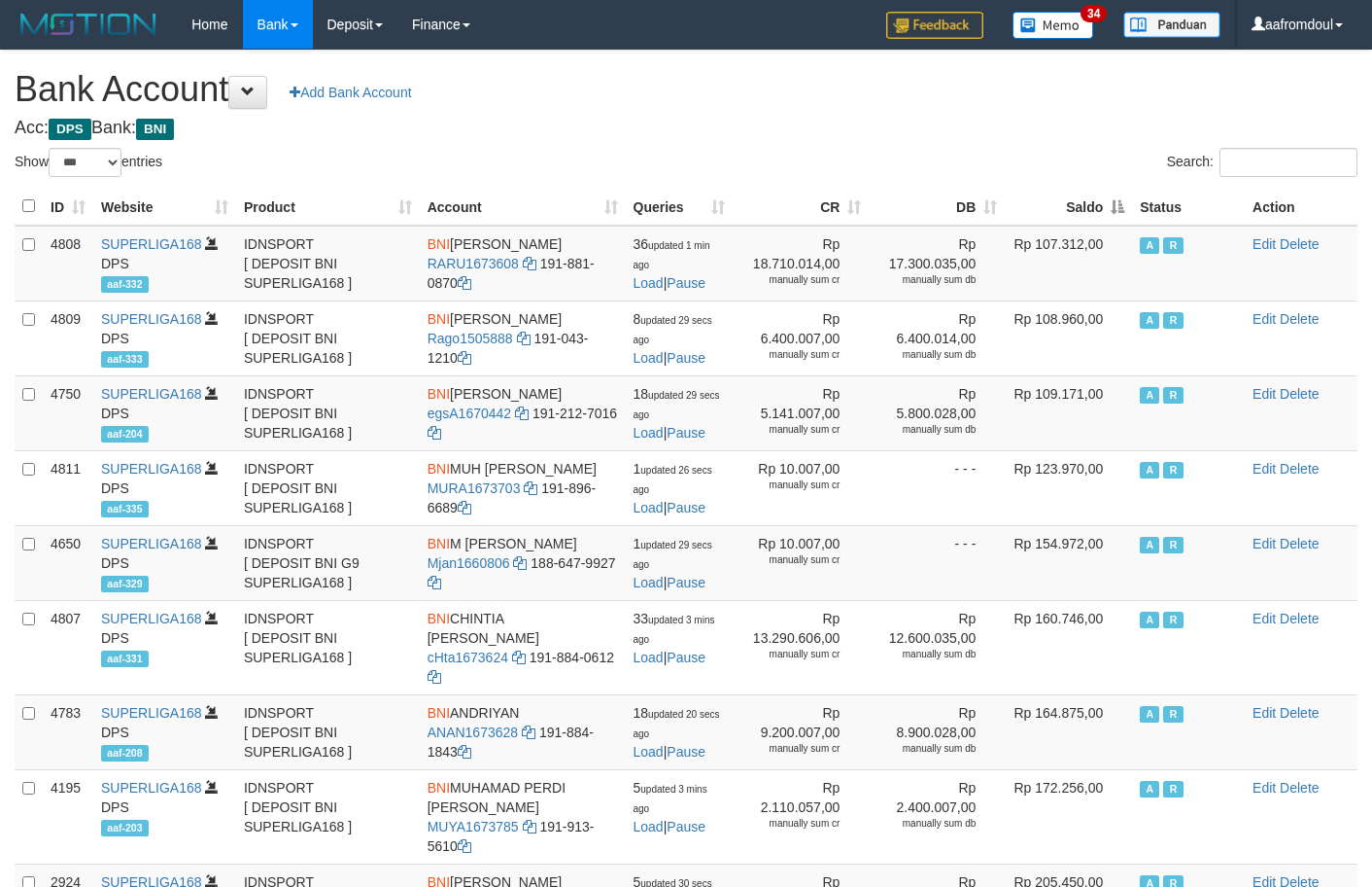
select select "***"
click at [1129, 198] on th "Saldo" at bounding box center [1068, 207] width 128 height 38
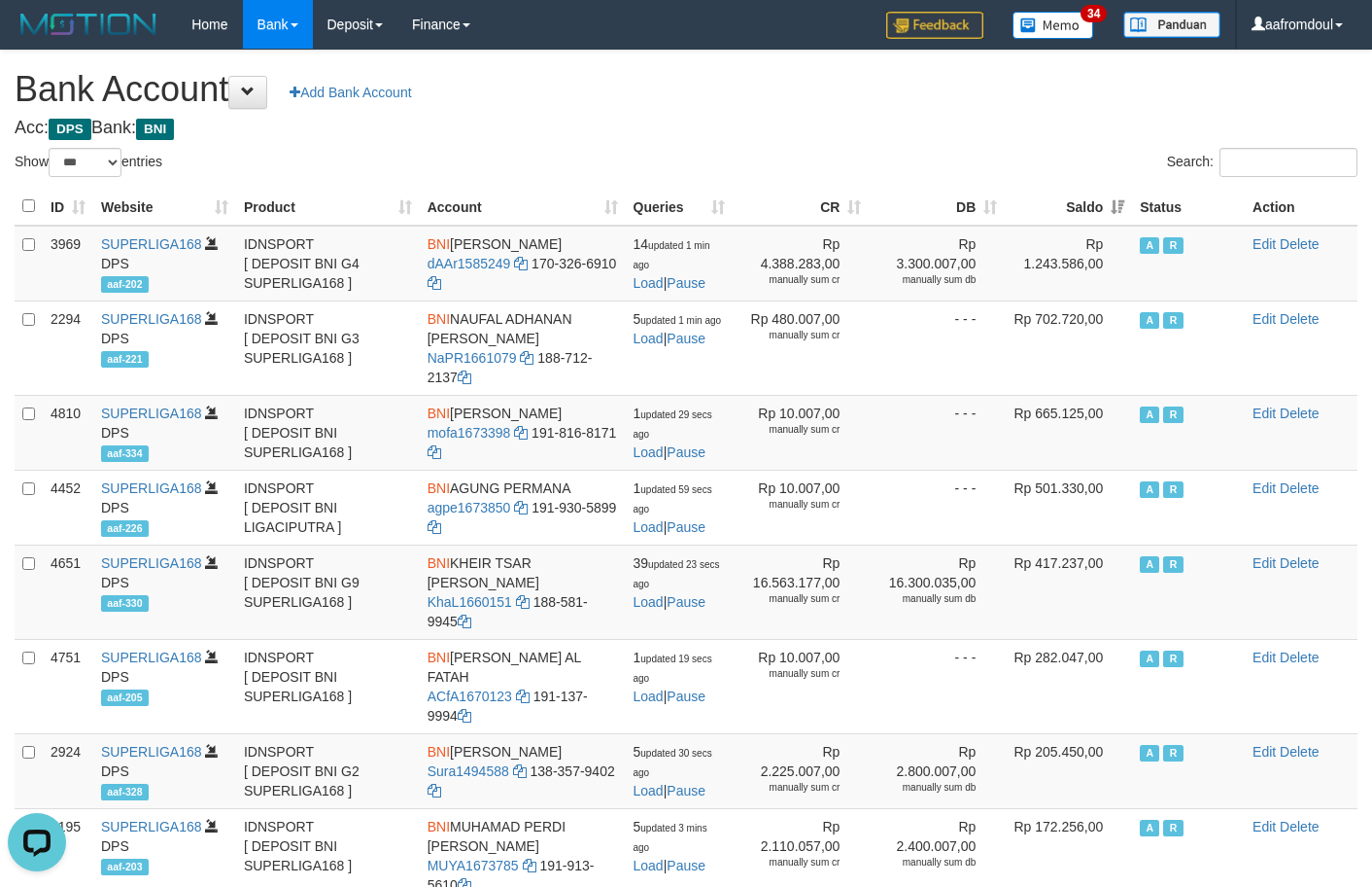
click at [1108, 198] on th "Saldo" at bounding box center [1068, 207] width 128 height 38
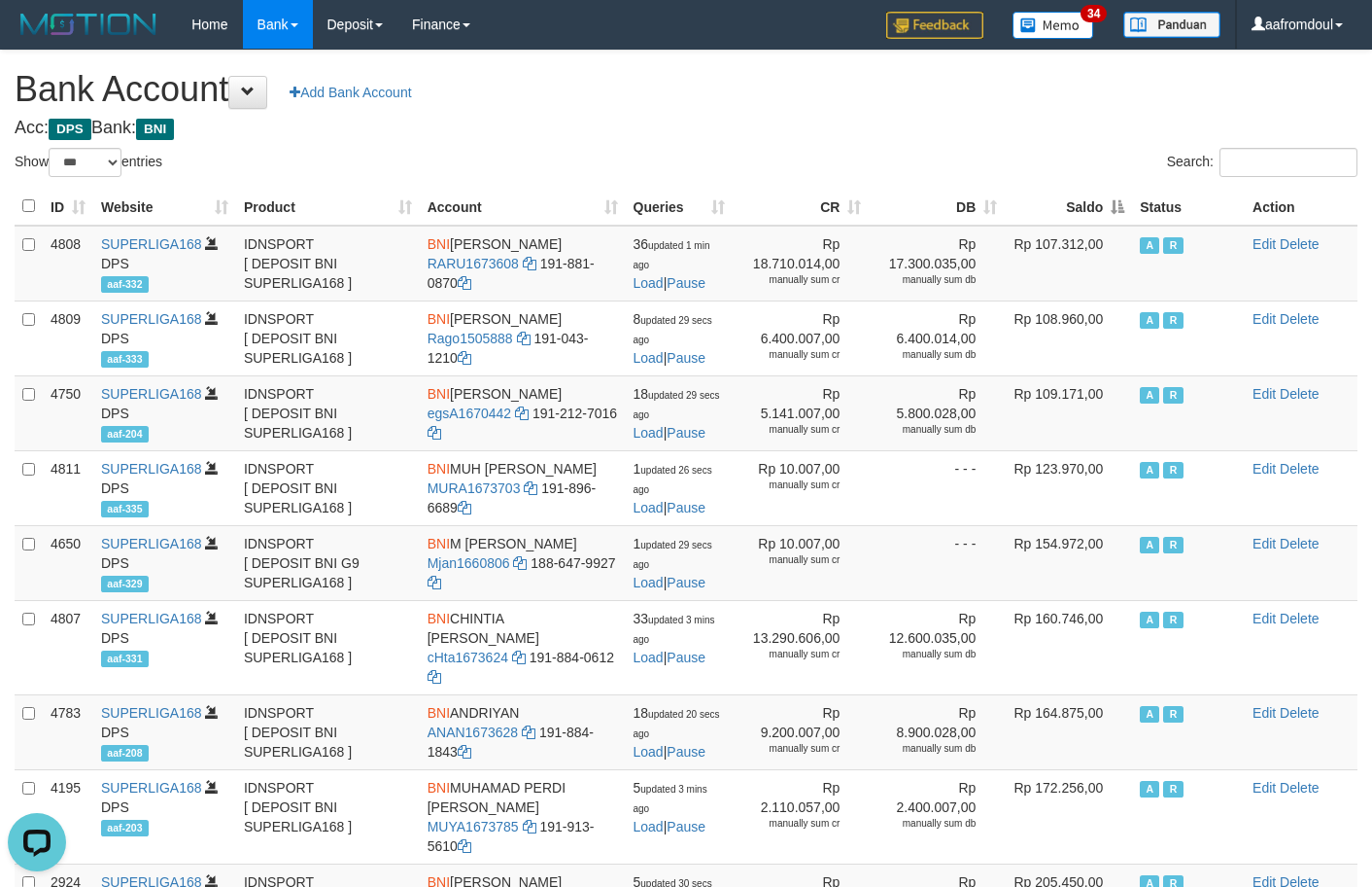
click at [1108, 198] on th "Saldo" at bounding box center [1068, 207] width 128 height 38
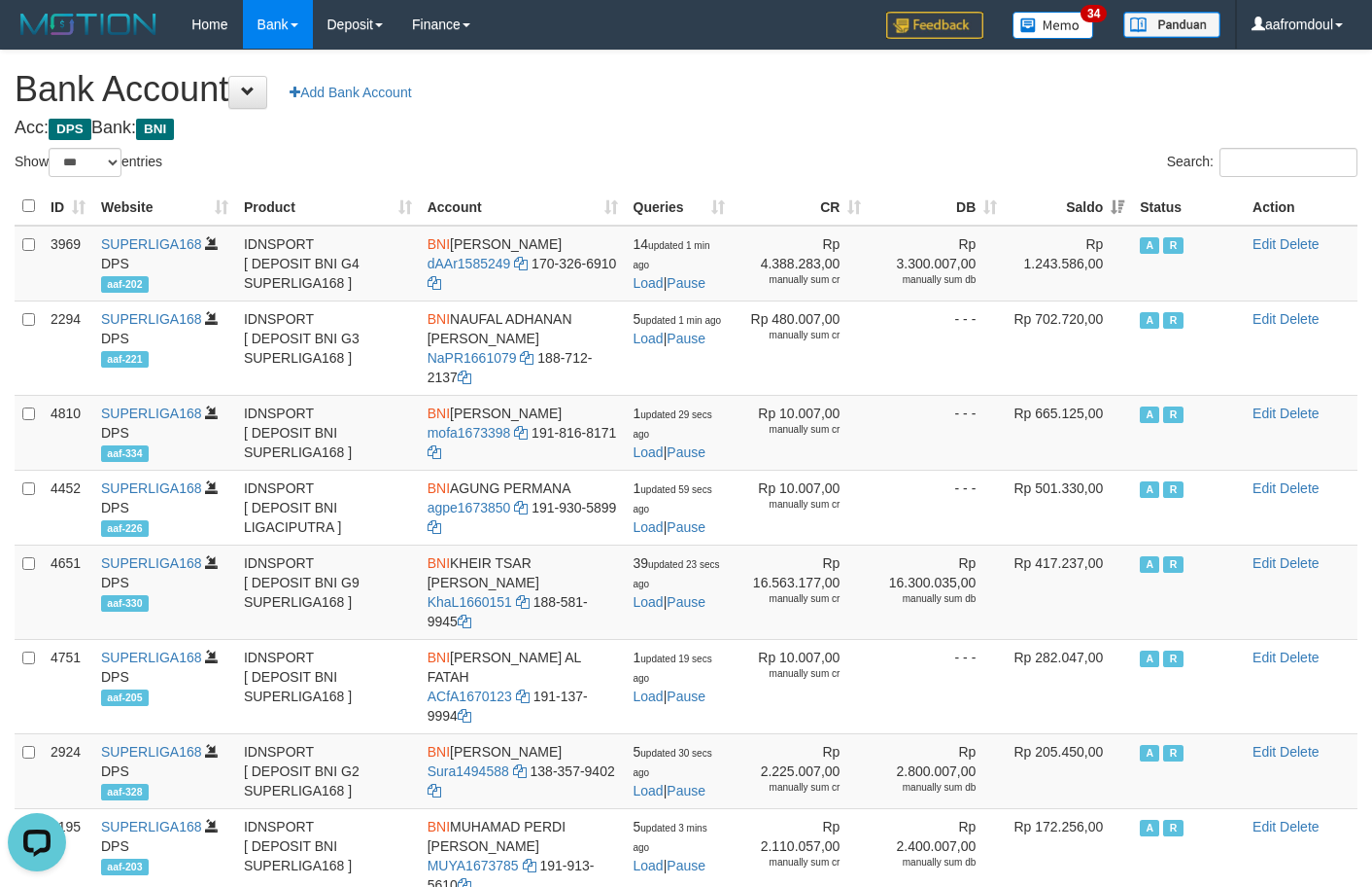
click at [1108, 198] on th "Saldo" at bounding box center [1068, 207] width 128 height 38
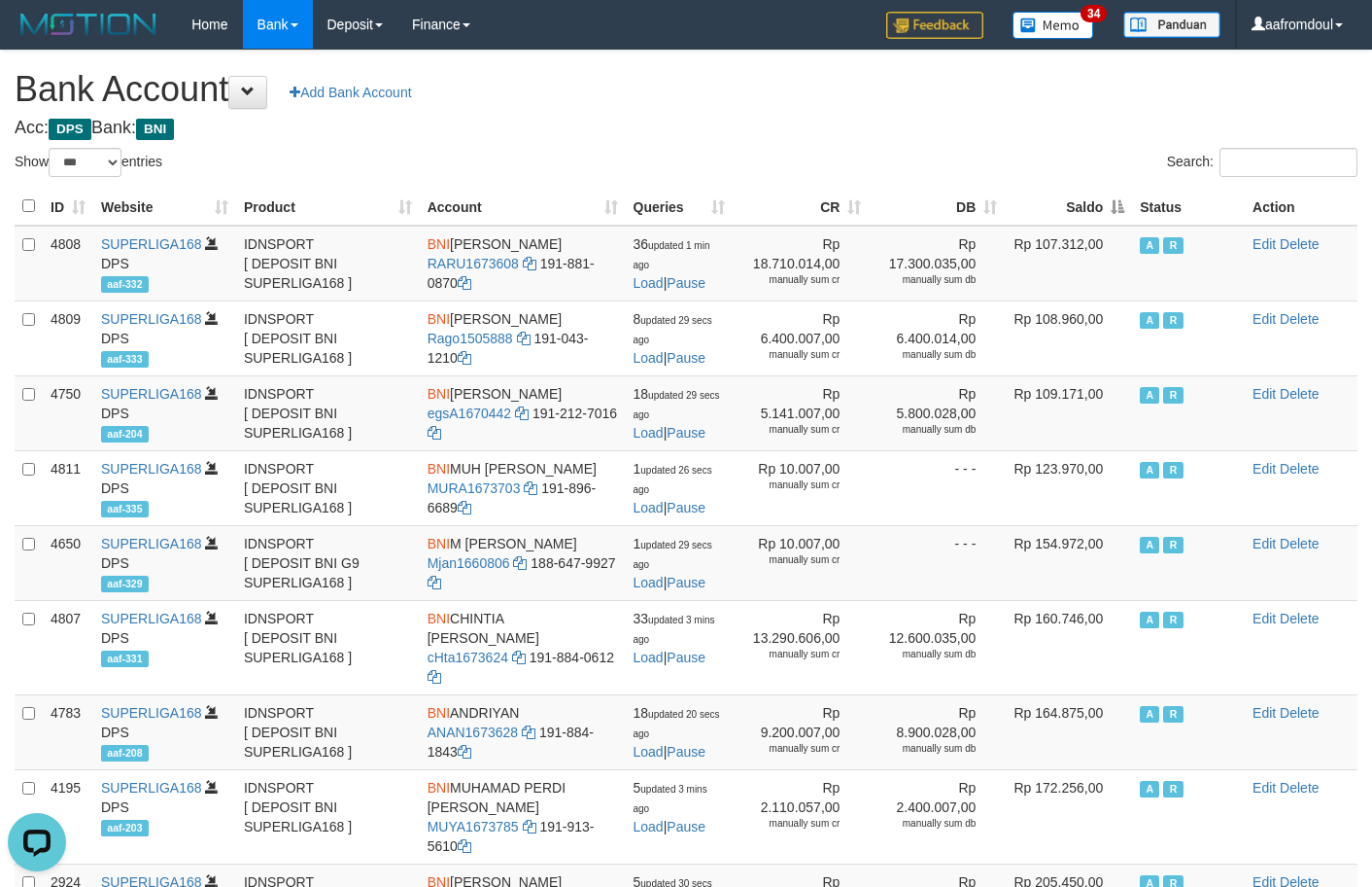
click at [1108, 198] on th "Saldo" at bounding box center [1068, 207] width 128 height 38
click at [1105, 198] on th "Saldo" at bounding box center [1068, 207] width 128 height 38
click at [1105, 196] on th "Saldo" at bounding box center [1068, 207] width 128 height 38
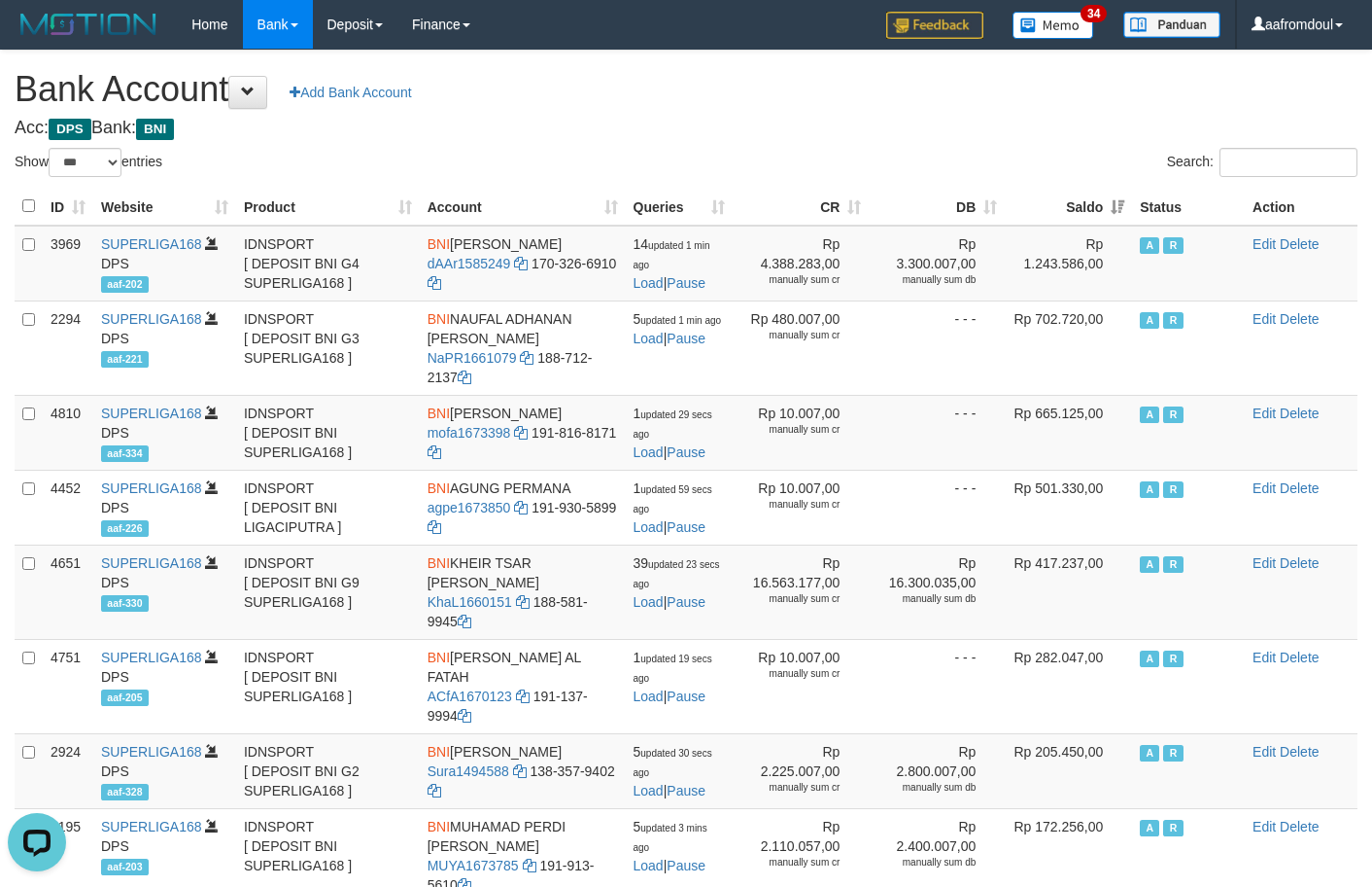
click at [1105, 196] on th "Saldo" at bounding box center [1068, 207] width 128 height 38
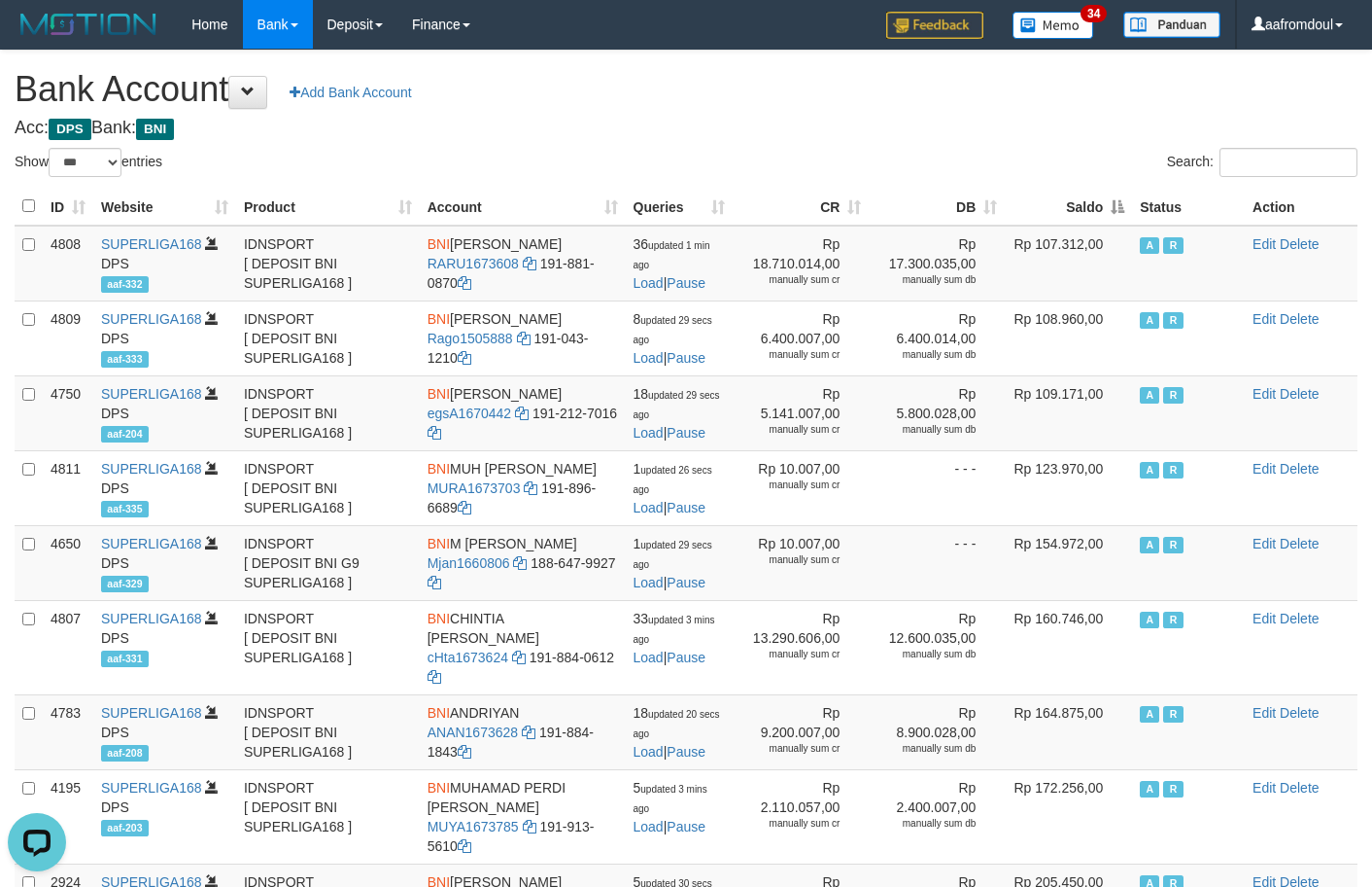
click at [1105, 196] on th "Saldo" at bounding box center [1068, 207] width 128 height 38
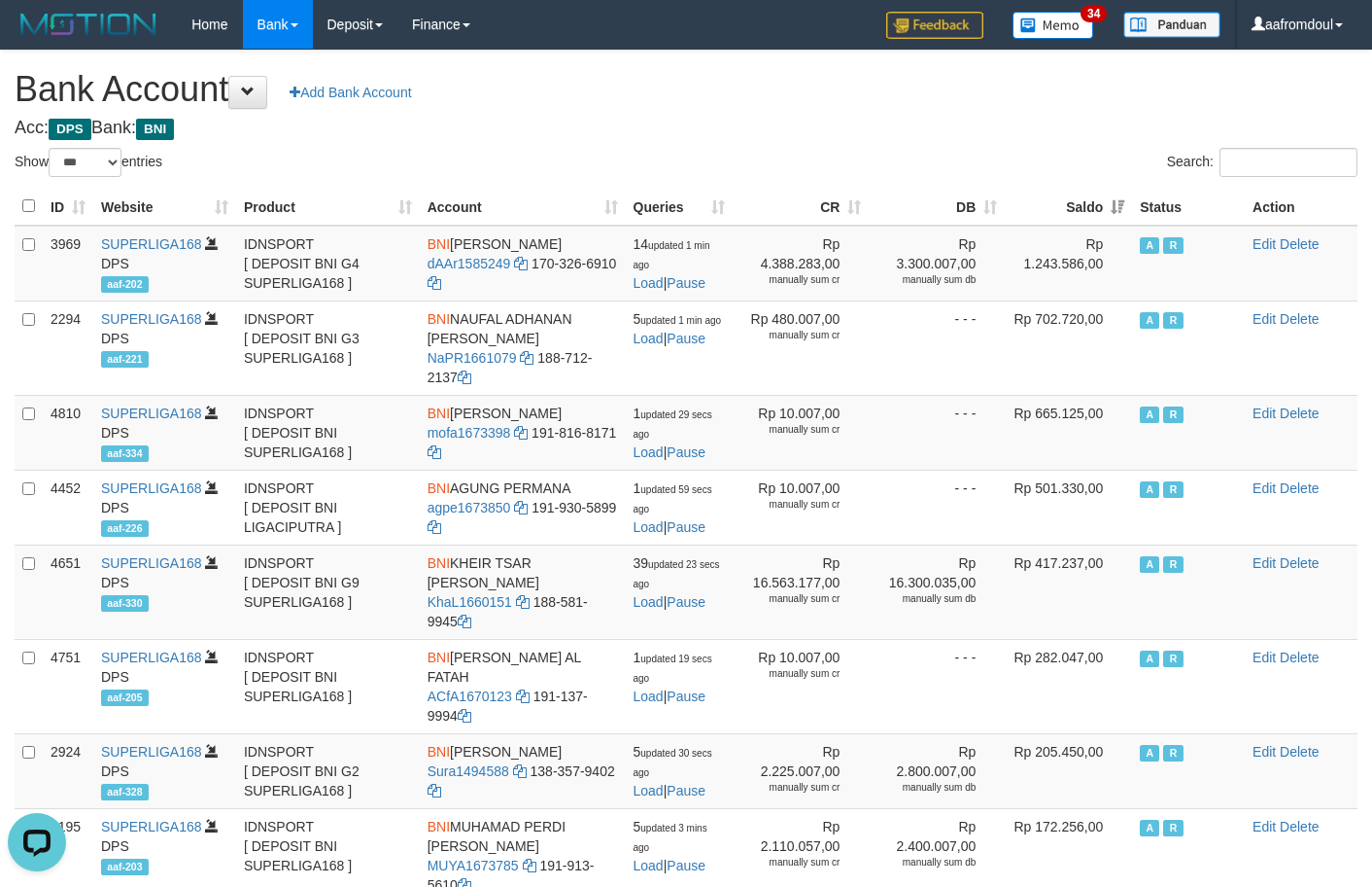
click at [1105, 196] on th "Saldo" at bounding box center [1068, 207] width 128 height 38
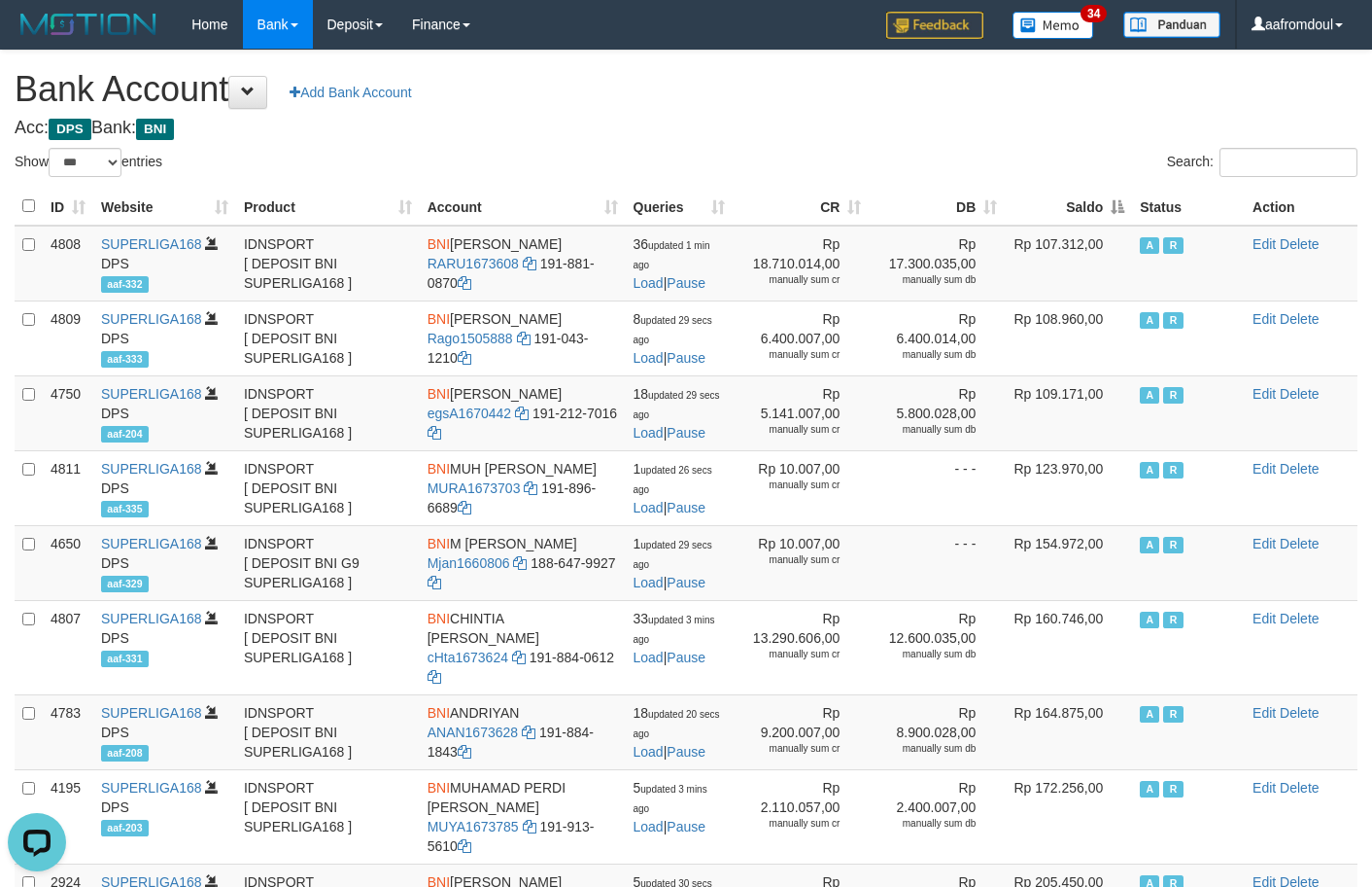
click at [1106, 198] on th "Saldo" at bounding box center [1068, 207] width 128 height 38
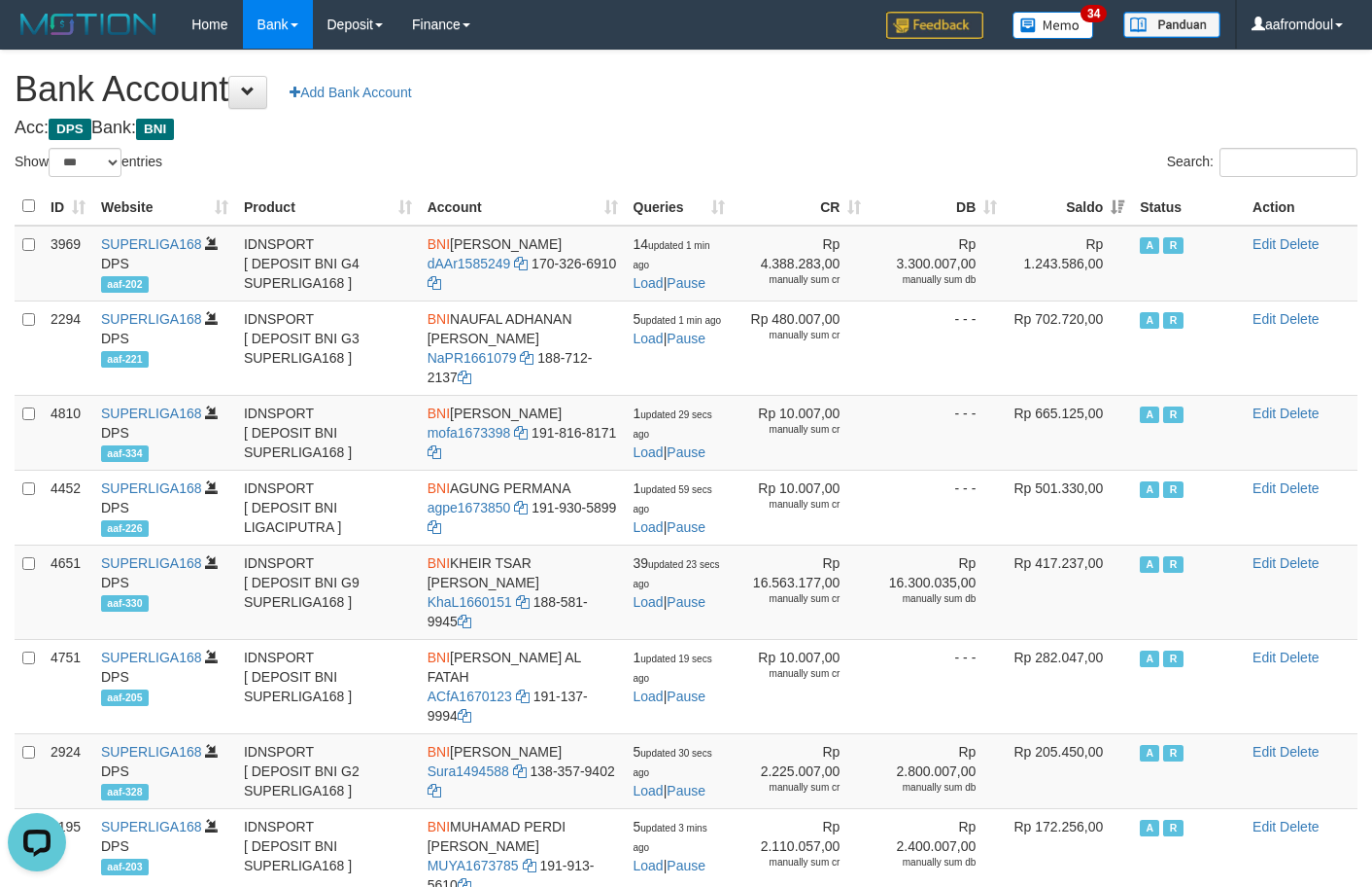
click at [1106, 198] on th "Saldo" at bounding box center [1068, 207] width 128 height 38
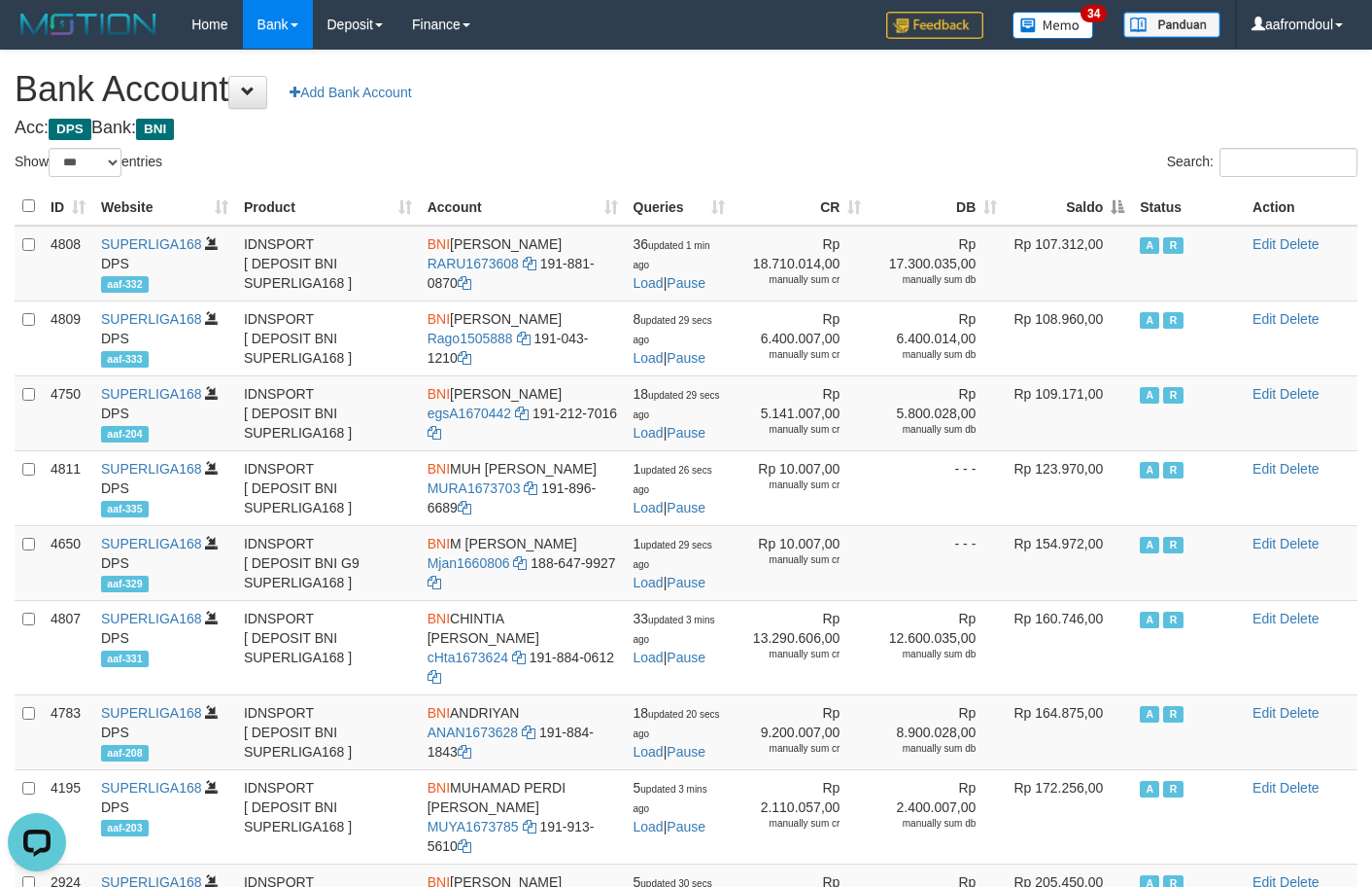
click at [1106, 198] on th "Saldo" at bounding box center [1068, 207] width 128 height 38
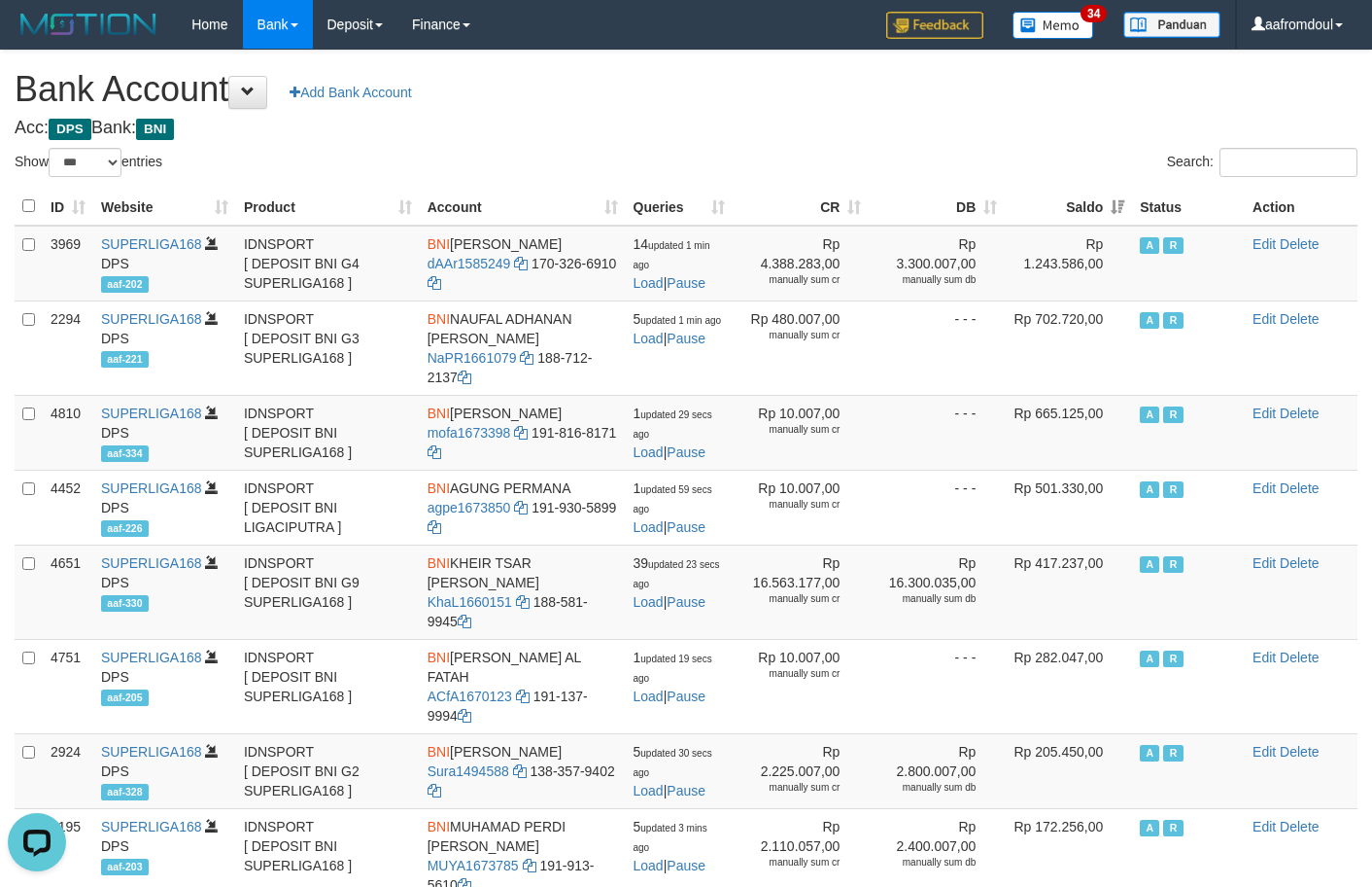
click at [1106, 198] on th "Saldo" at bounding box center [1068, 207] width 128 height 38
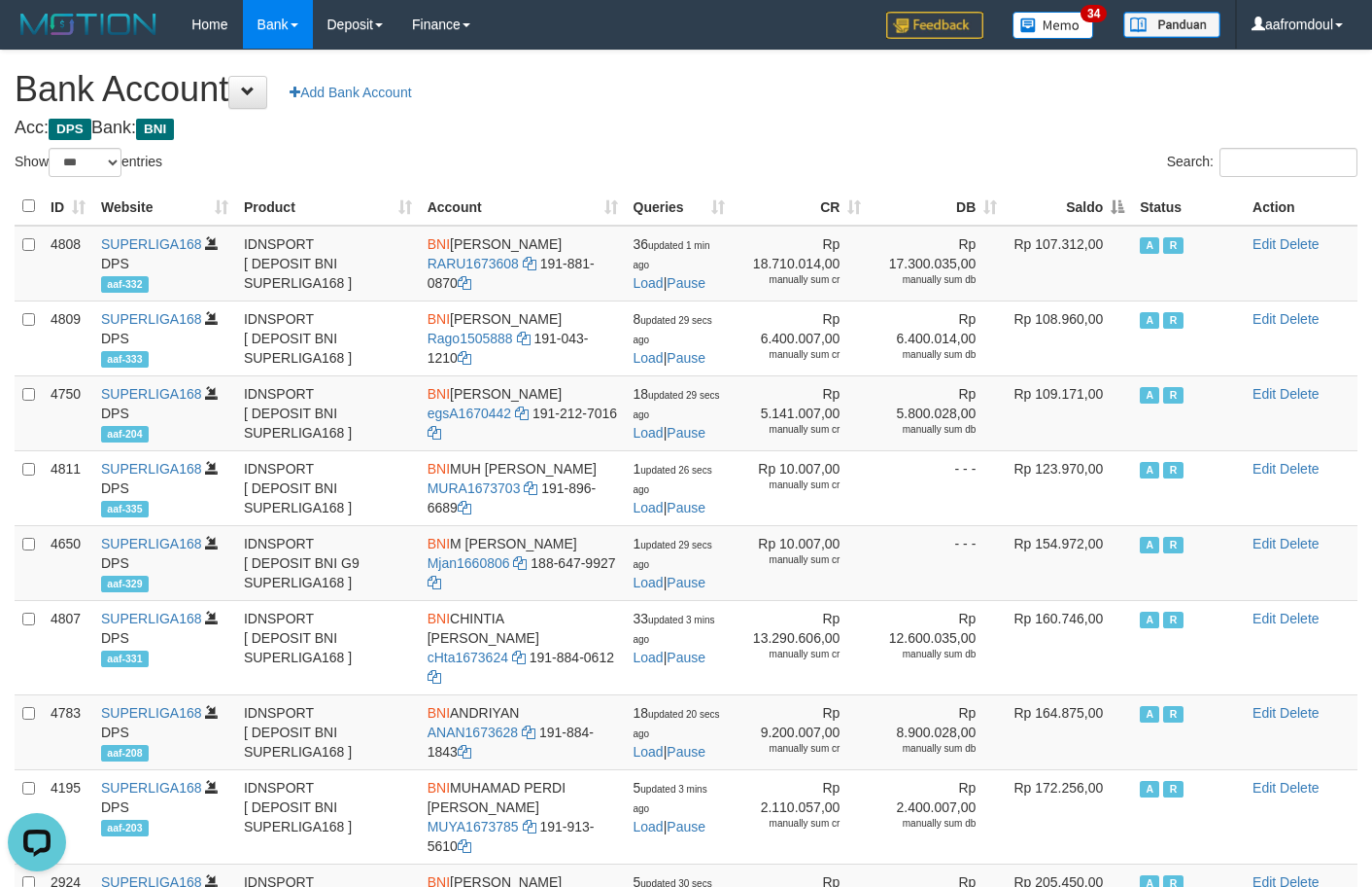
click at [1102, 199] on th "Saldo" at bounding box center [1068, 207] width 128 height 38
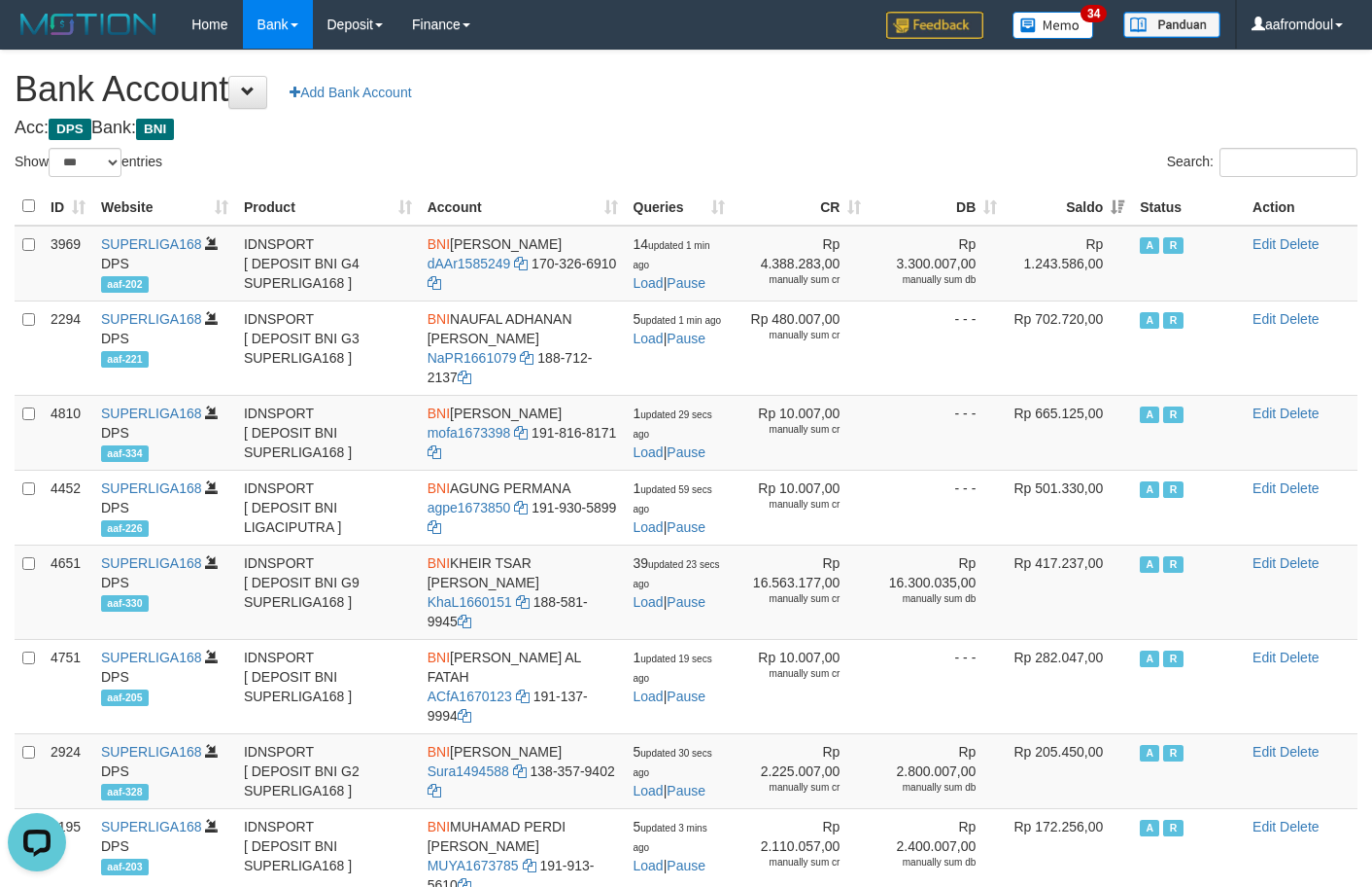
click at [1088, 213] on th "Saldo" at bounding box center [1068, 207] width 128 height 38
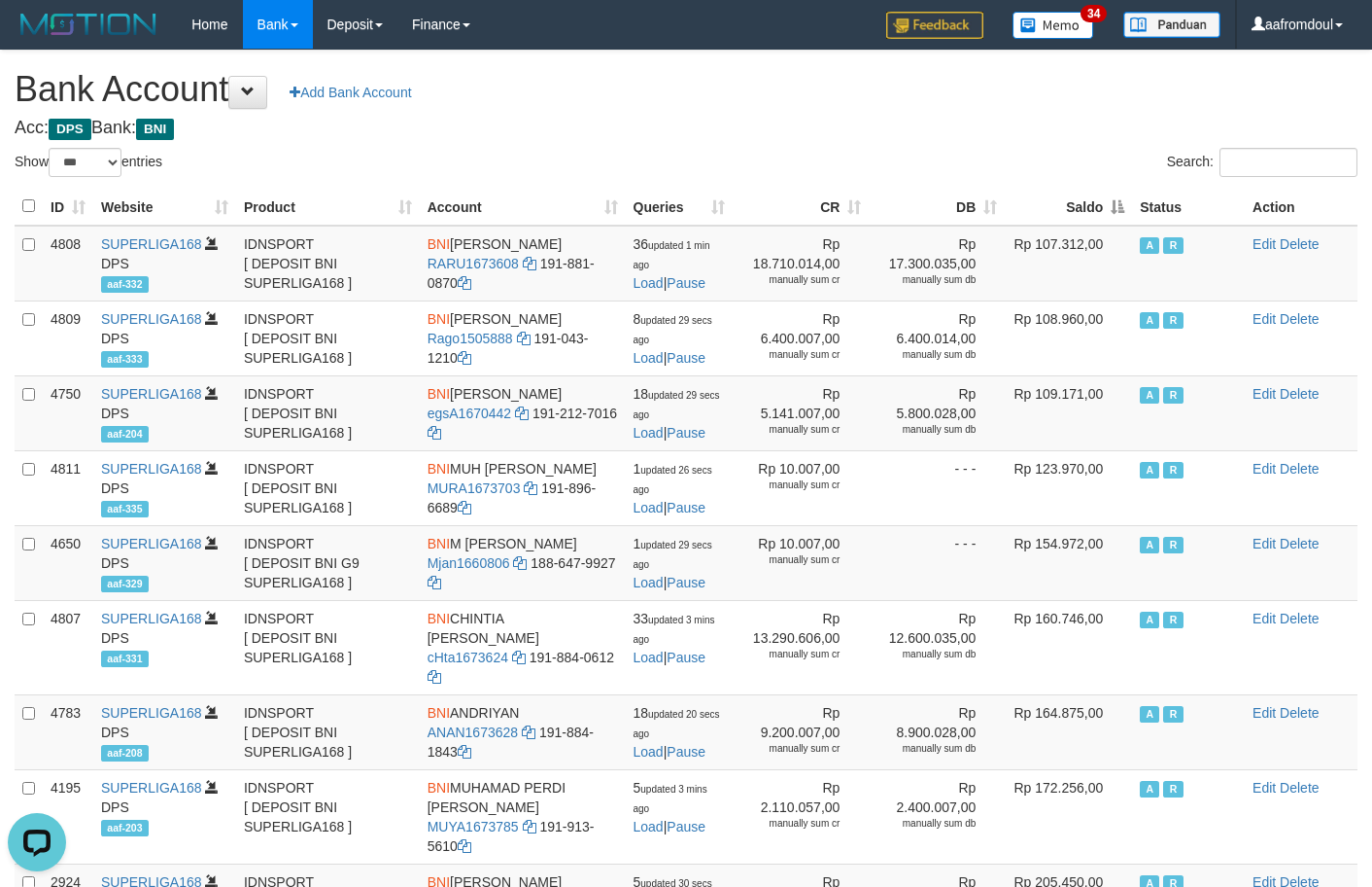
click at [1085, 209] on th "Saldo" at bounding box center [1068, 207] width 128 height 38
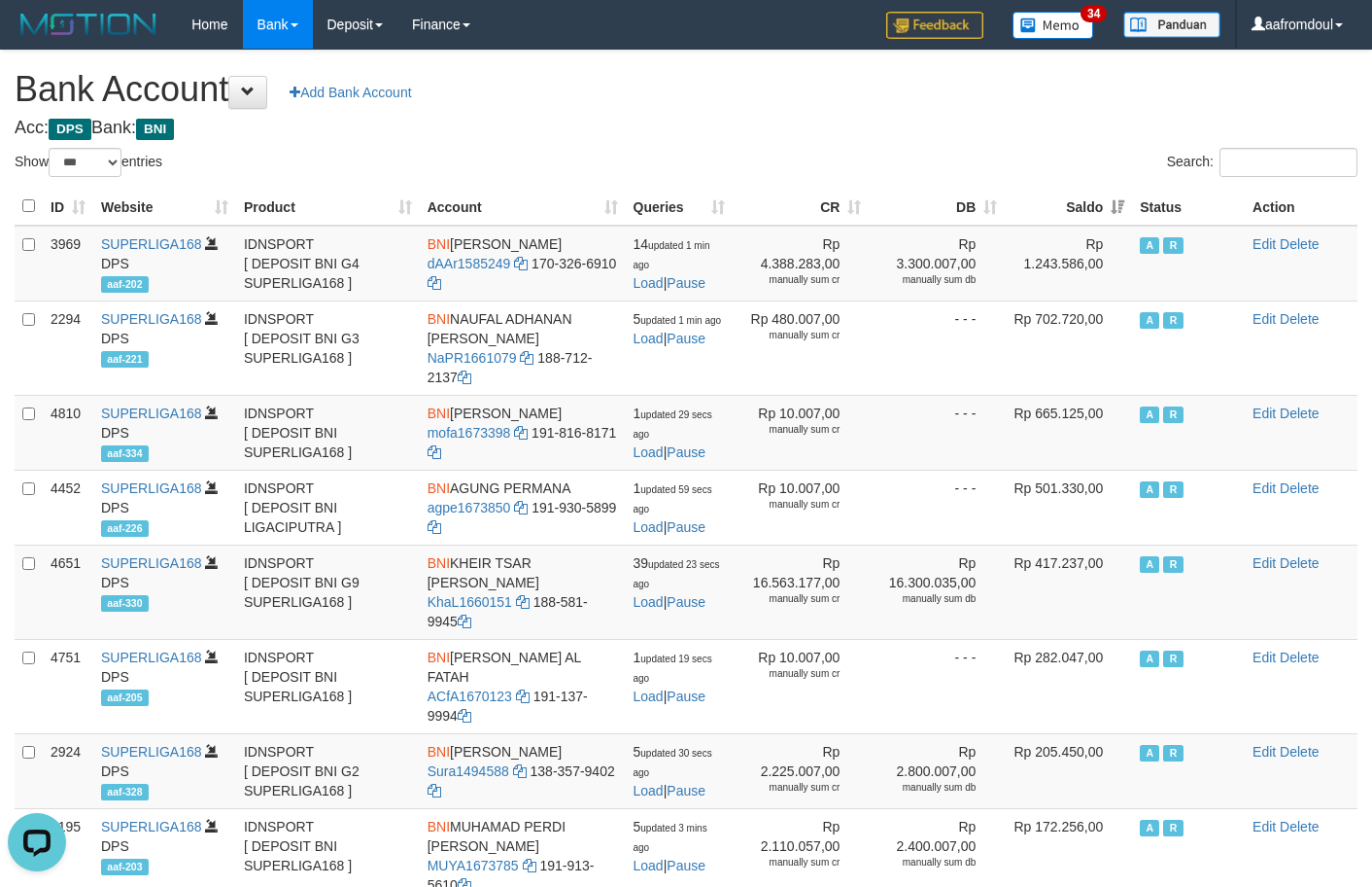
click at [1085, 209] on th "Saldo" at bounding box center [1068, 207] width 128 height 38
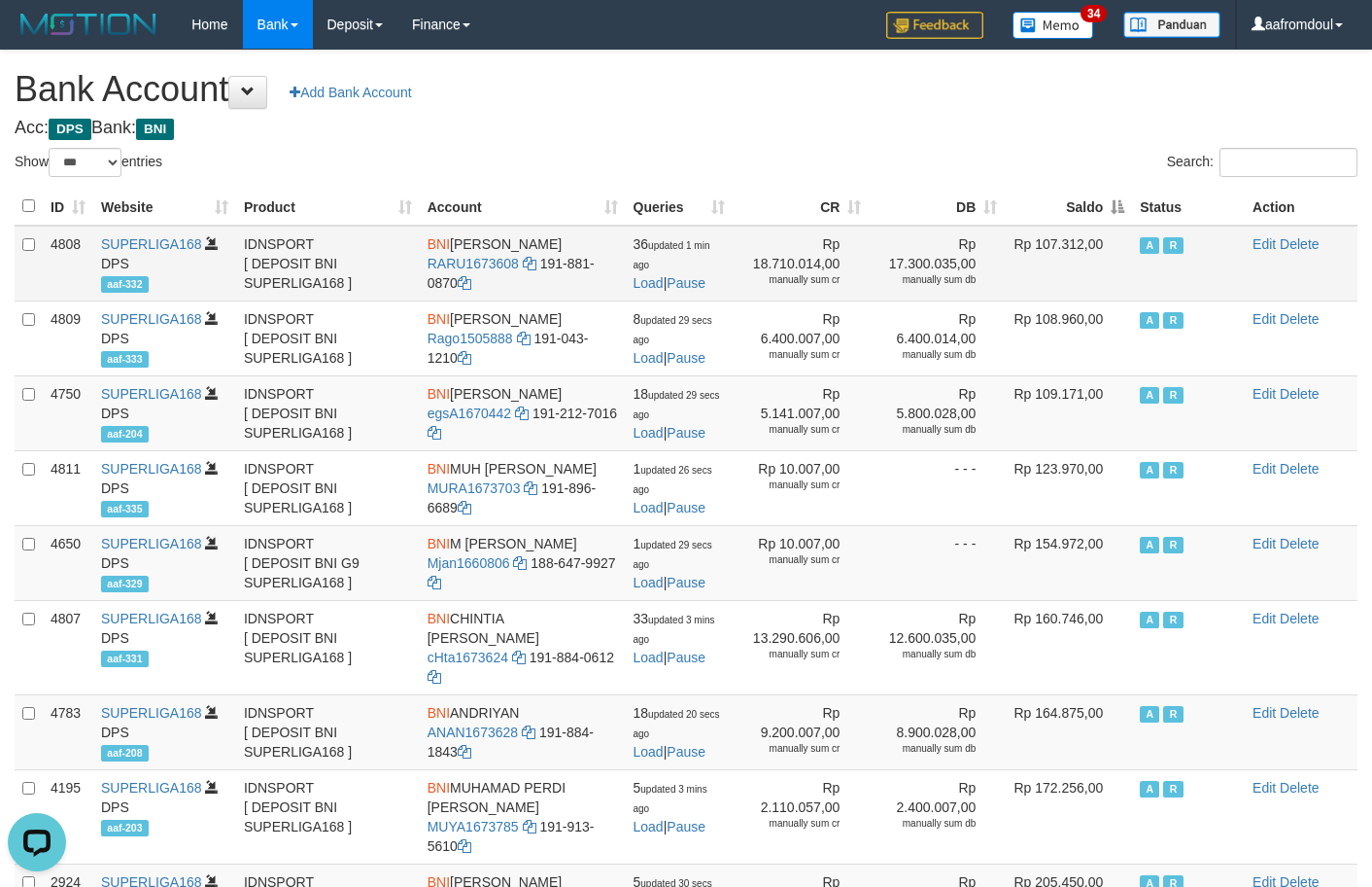
click at [1107, 226] on td "Rp 107.312,00" at bounding box center [1068, 264] width 128 height 76
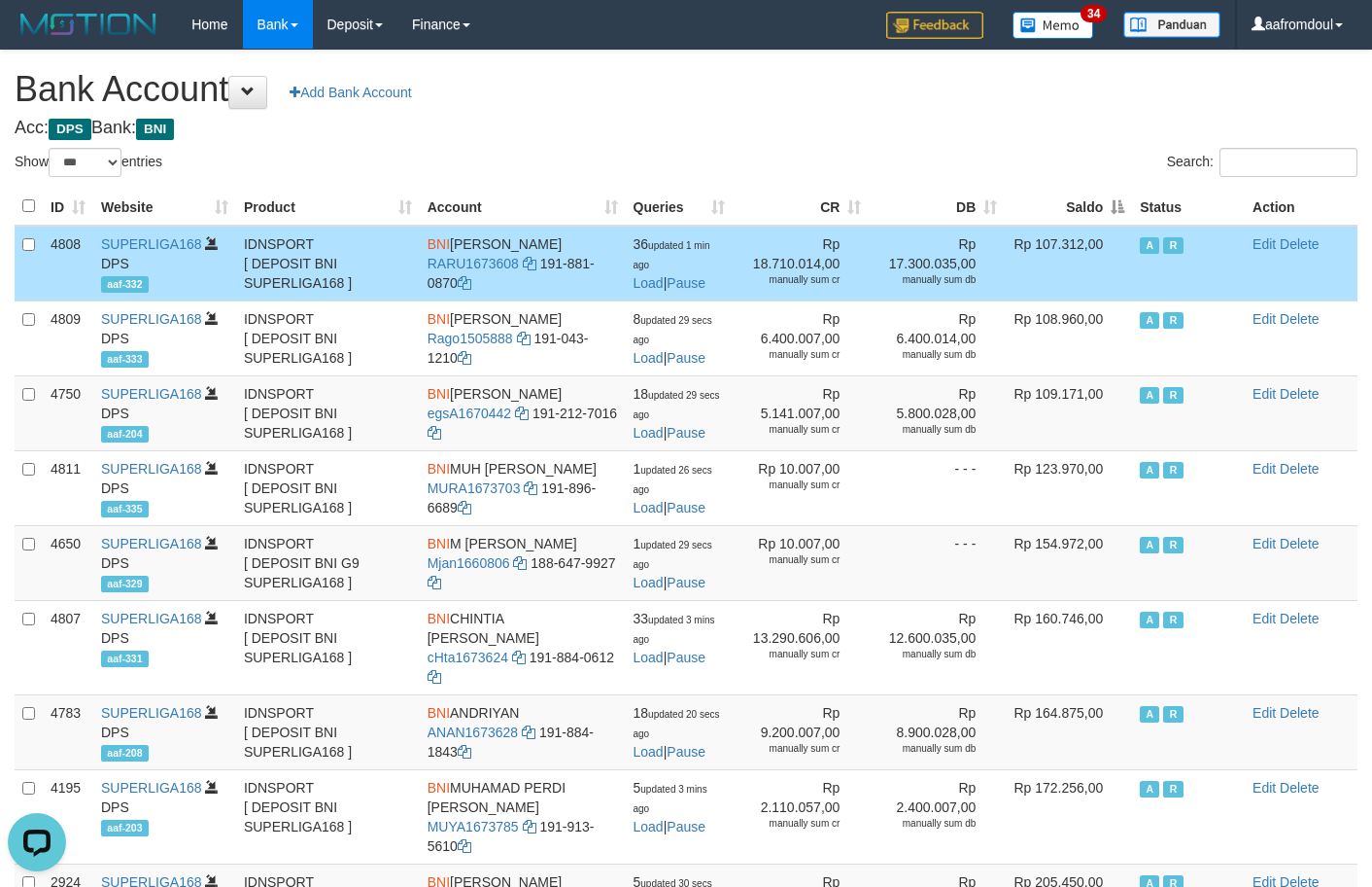
click at [1107, 226] on td "Rp 107.312,00" at bounding box center [1068, 264] width 128 height 76
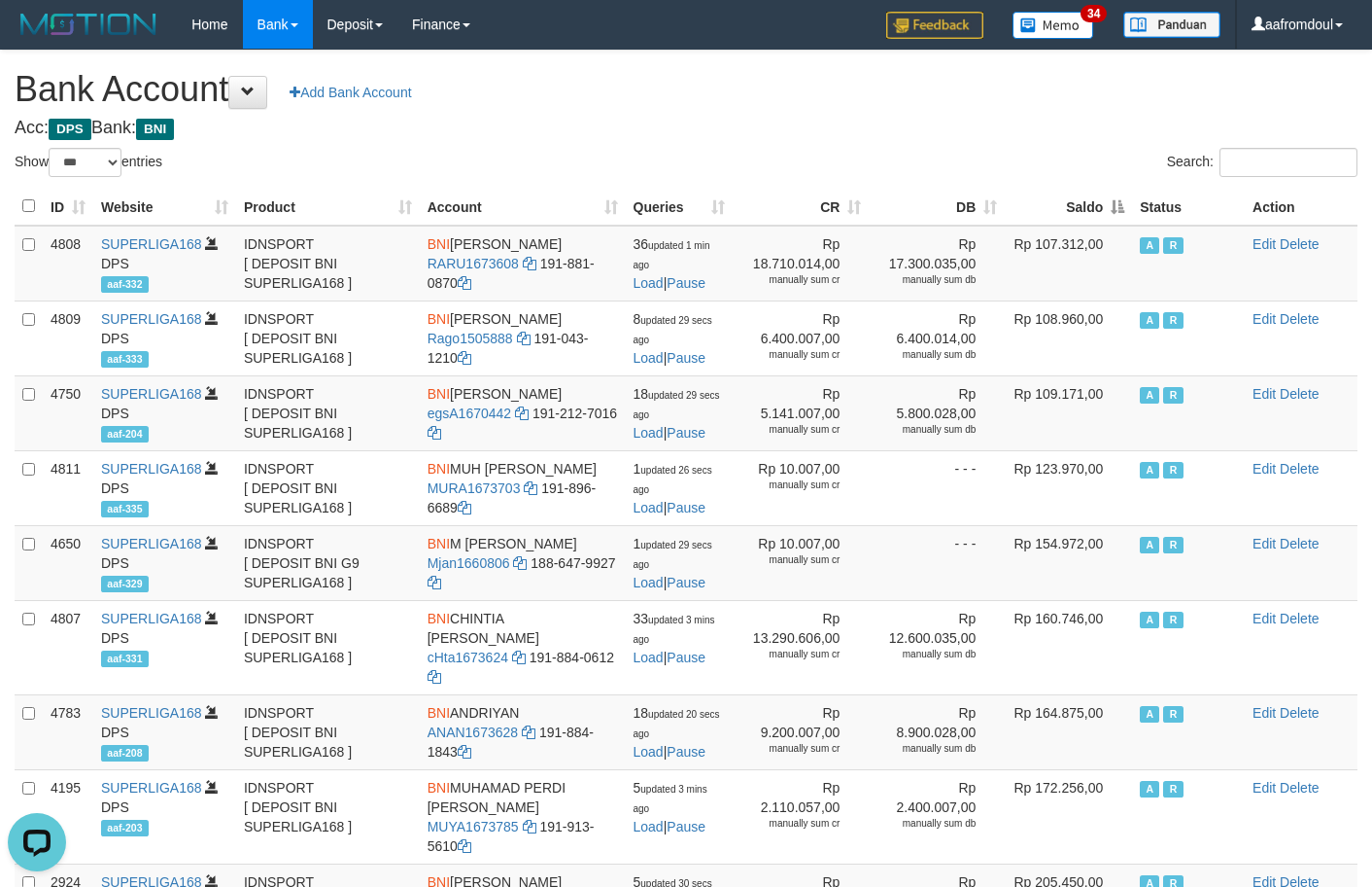
click at [1105, 221] on th "Saldo" at bounding box center [1068, 207] width 128 height 38
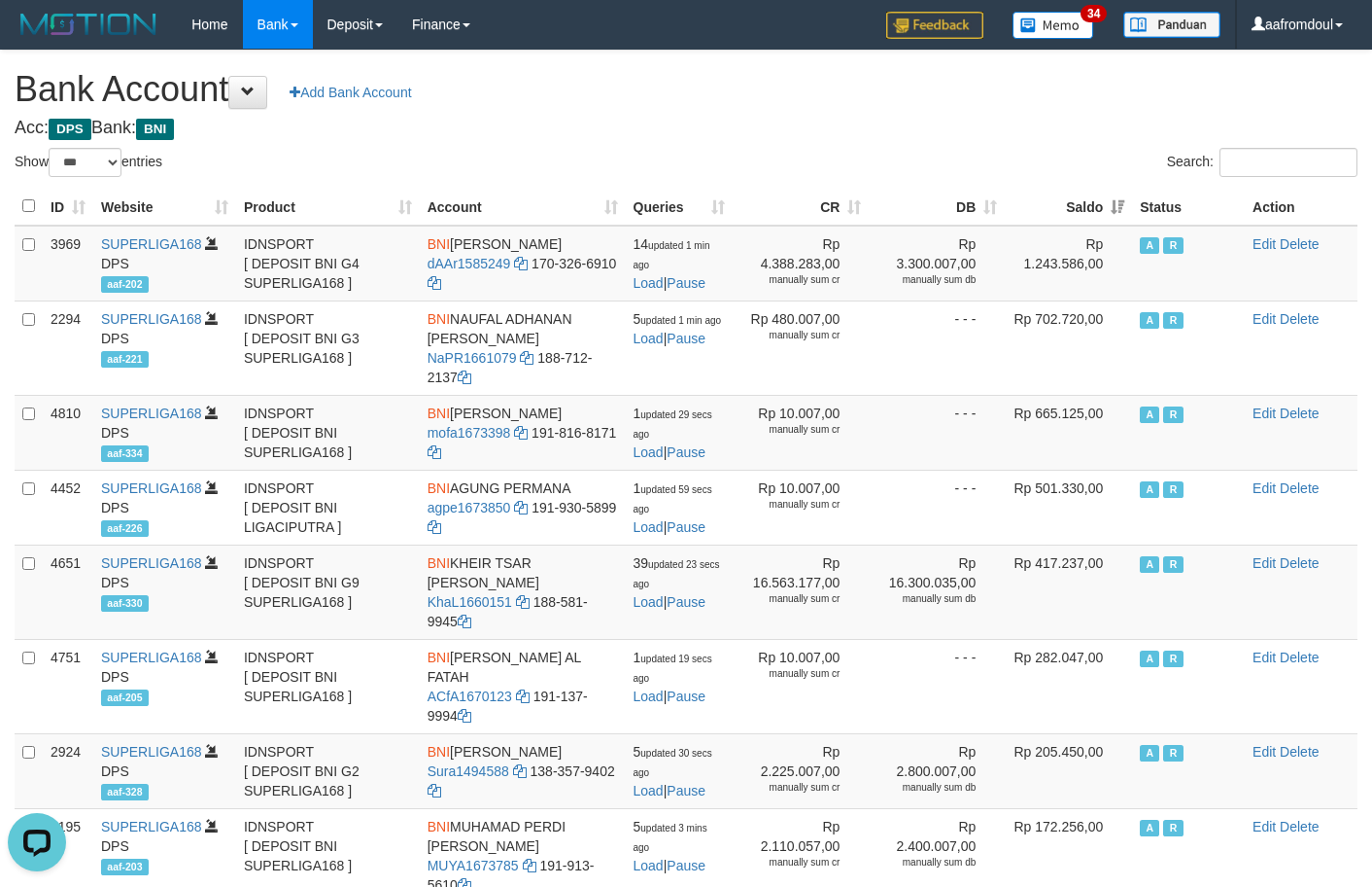
click at [1134, 203] on th "Status" at bounding box center [1188, 207] width 113 height 38
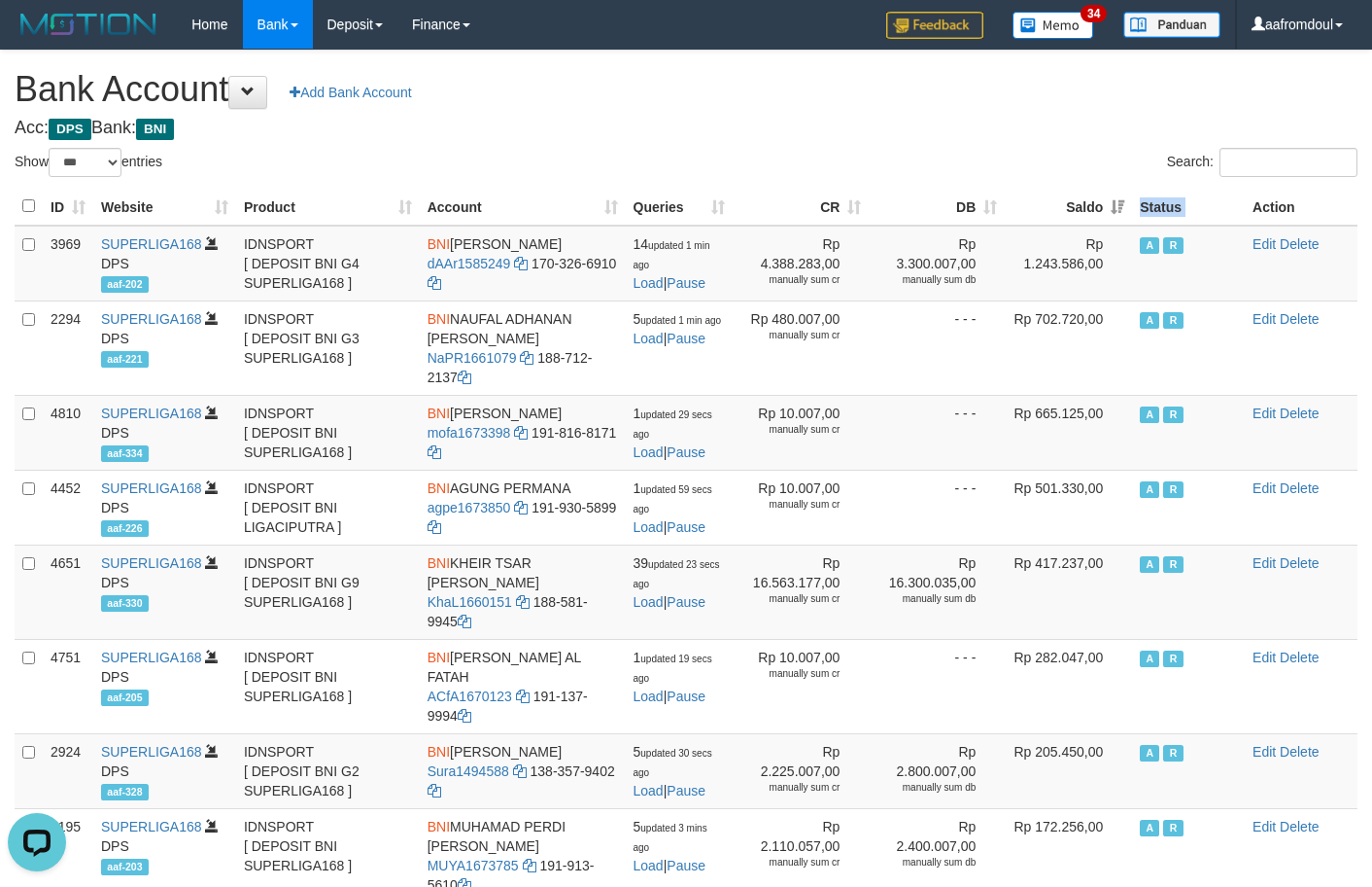
click at [1128, 203] on th "Saldo" at bounding box center [1068, 207] width 128 height 38
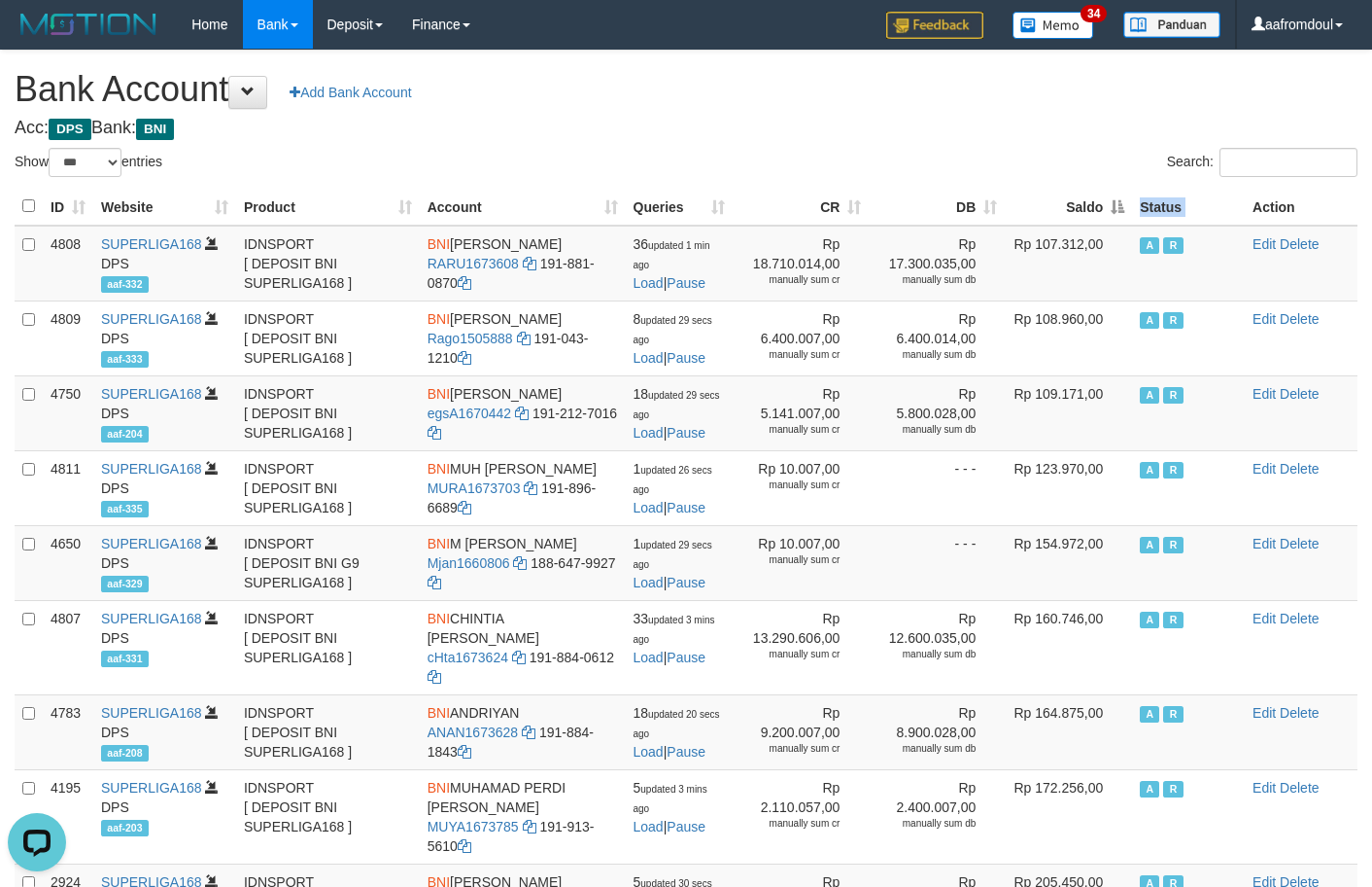
click at [1128, 203] on th "Saldo" at bounding box center [1068, 207] width 128 height 38
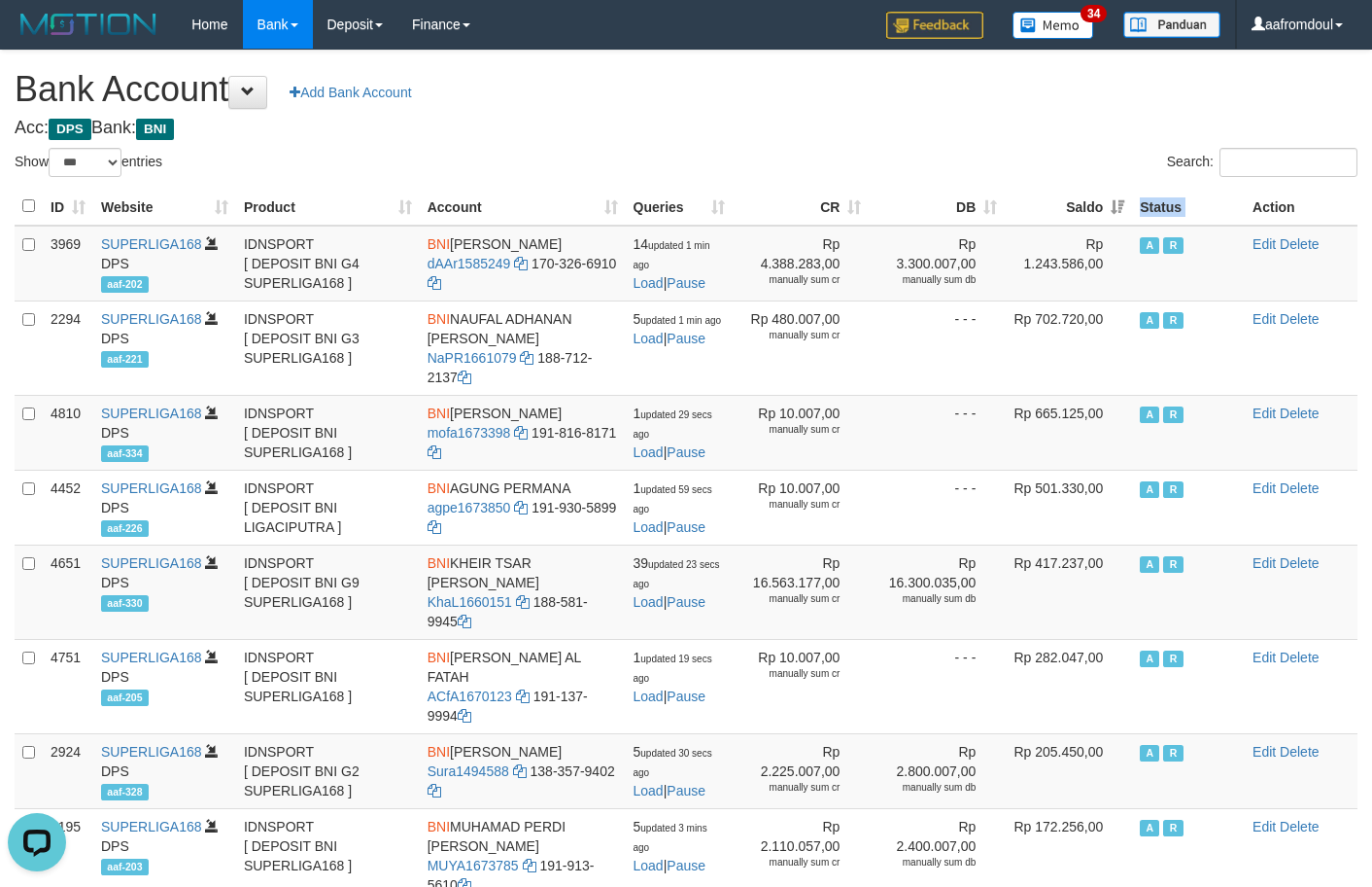
click at [1128, 203] on th "Saldo" at bounding box center [1068, 207] width 128 height 38
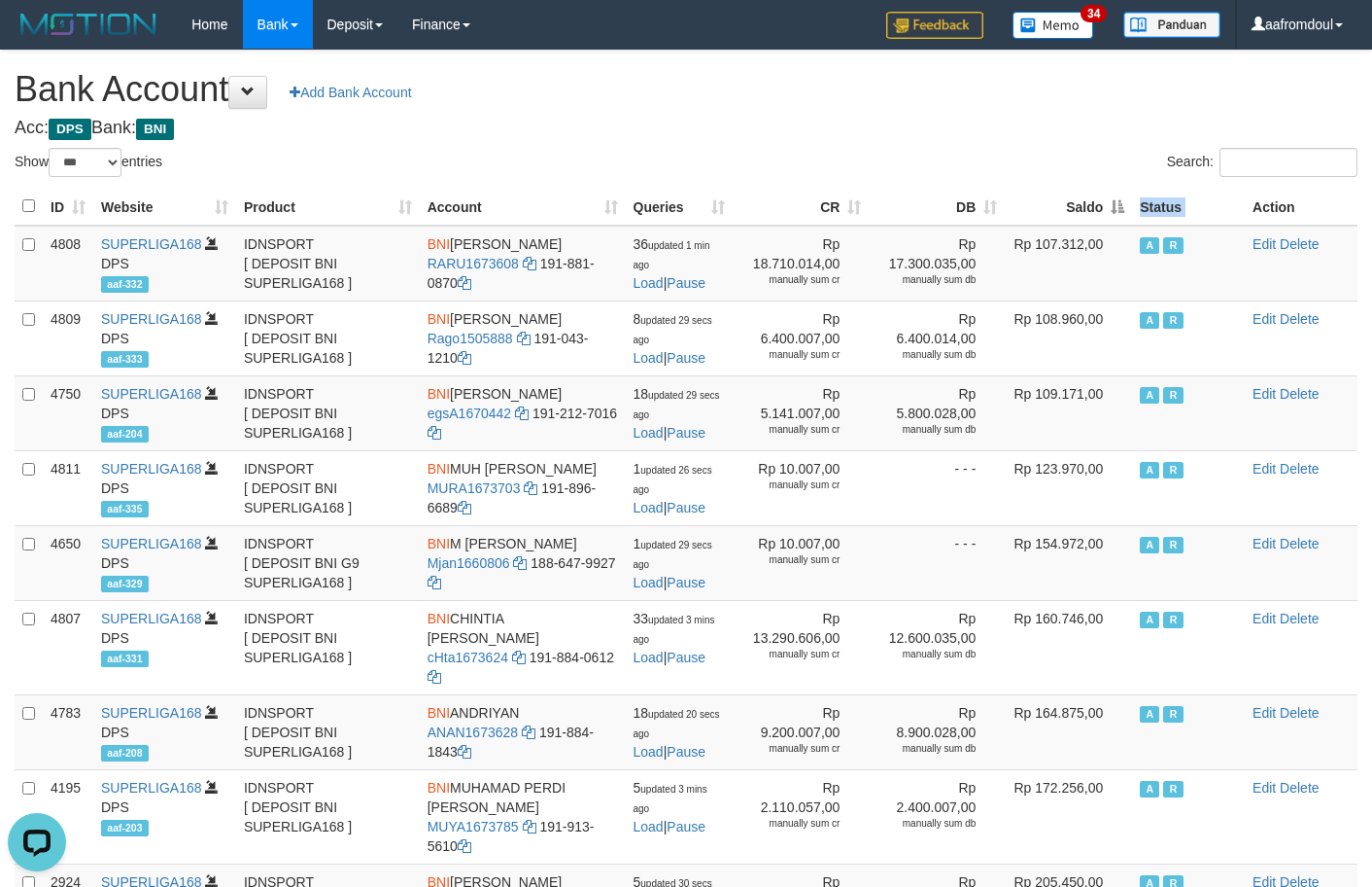
click at [1128, 203] on th "Saldo" at bounding box center [1068, 207] width 128 height 38
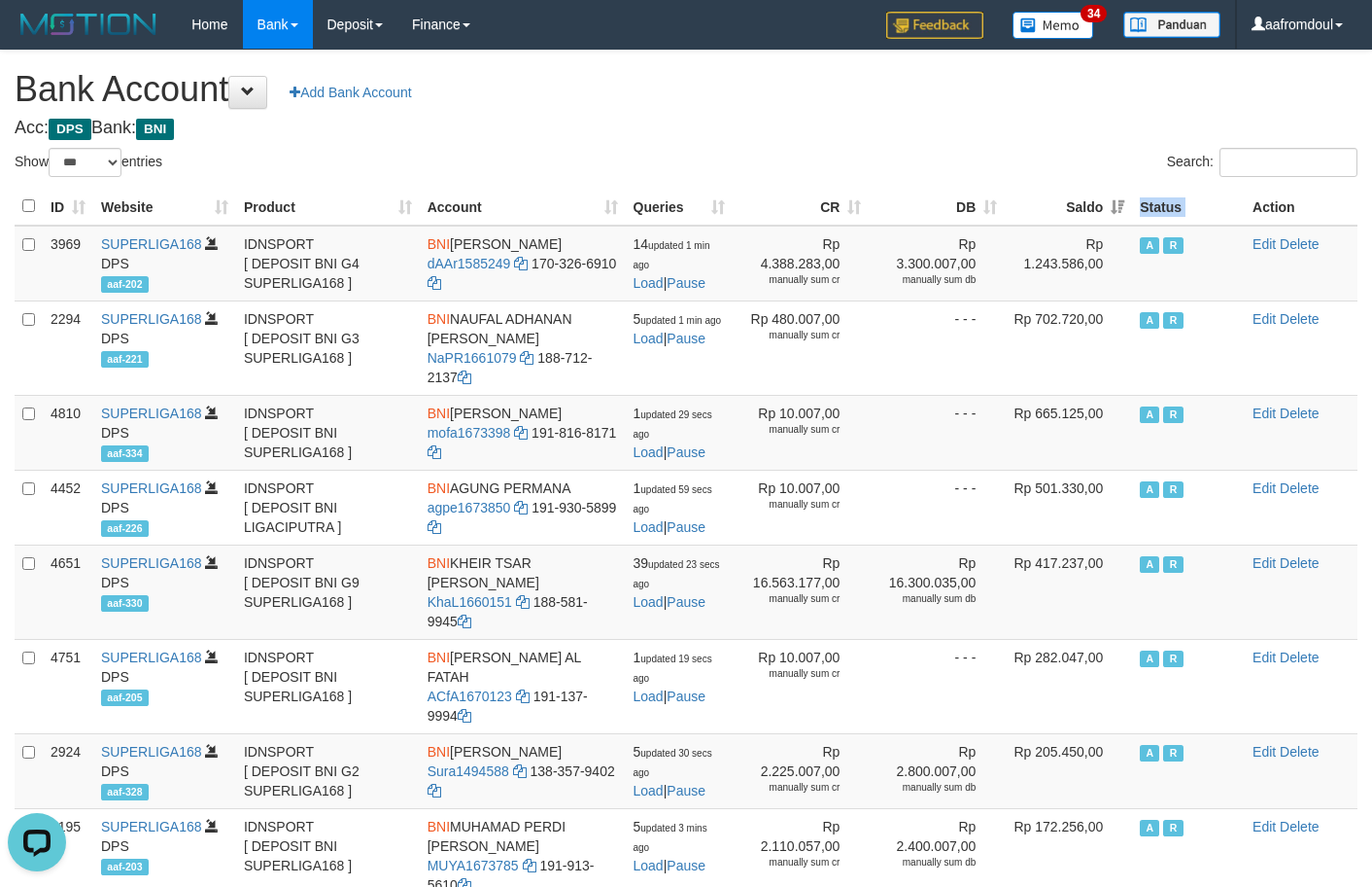
click at [1098, 209] on th "Saldo" at bounding box center [1068, 207] width 128 height 38
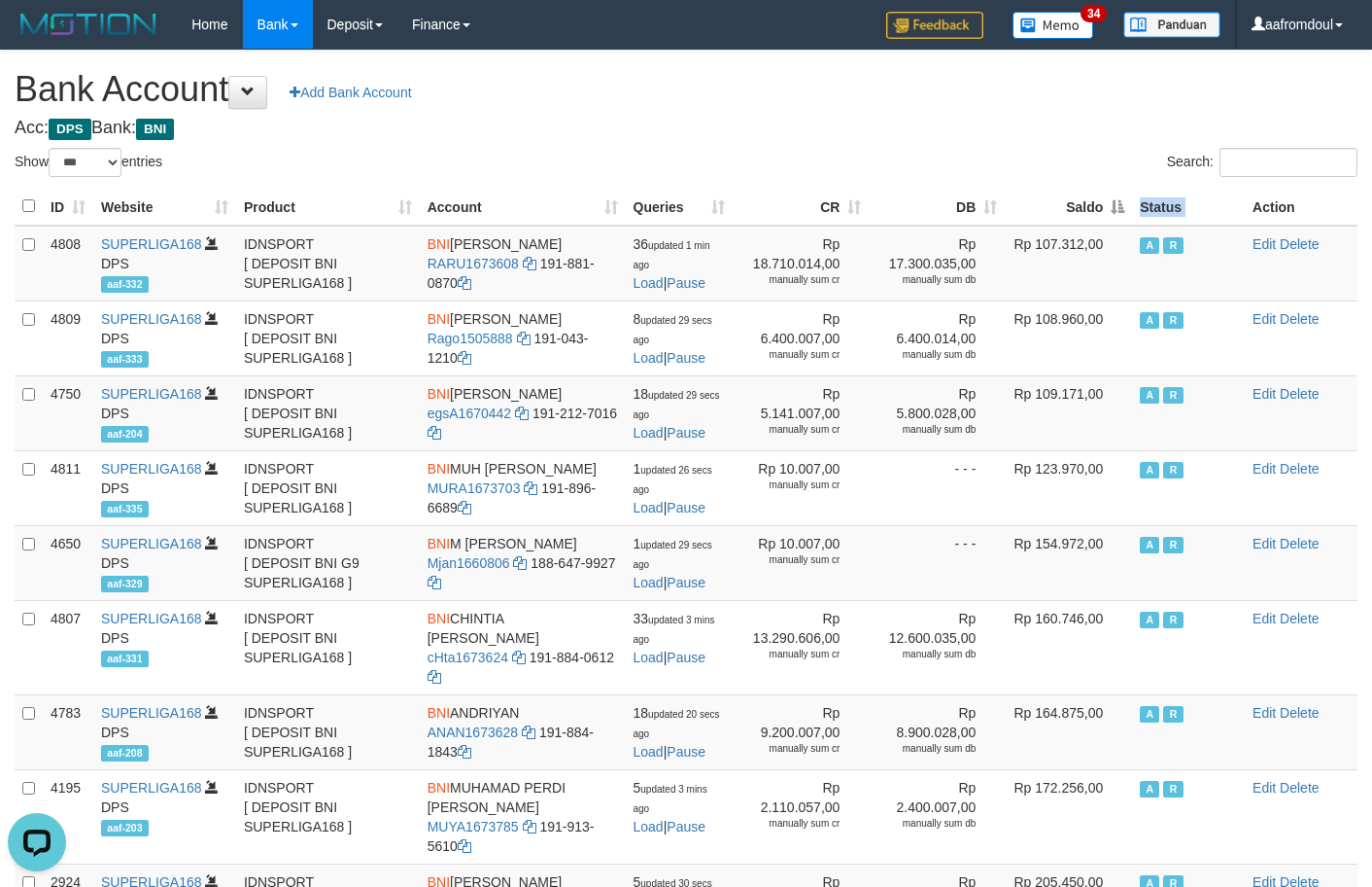
click at [1098, 209] on th "Saldo" at bounding box center [1068, 207] width 128 height 38
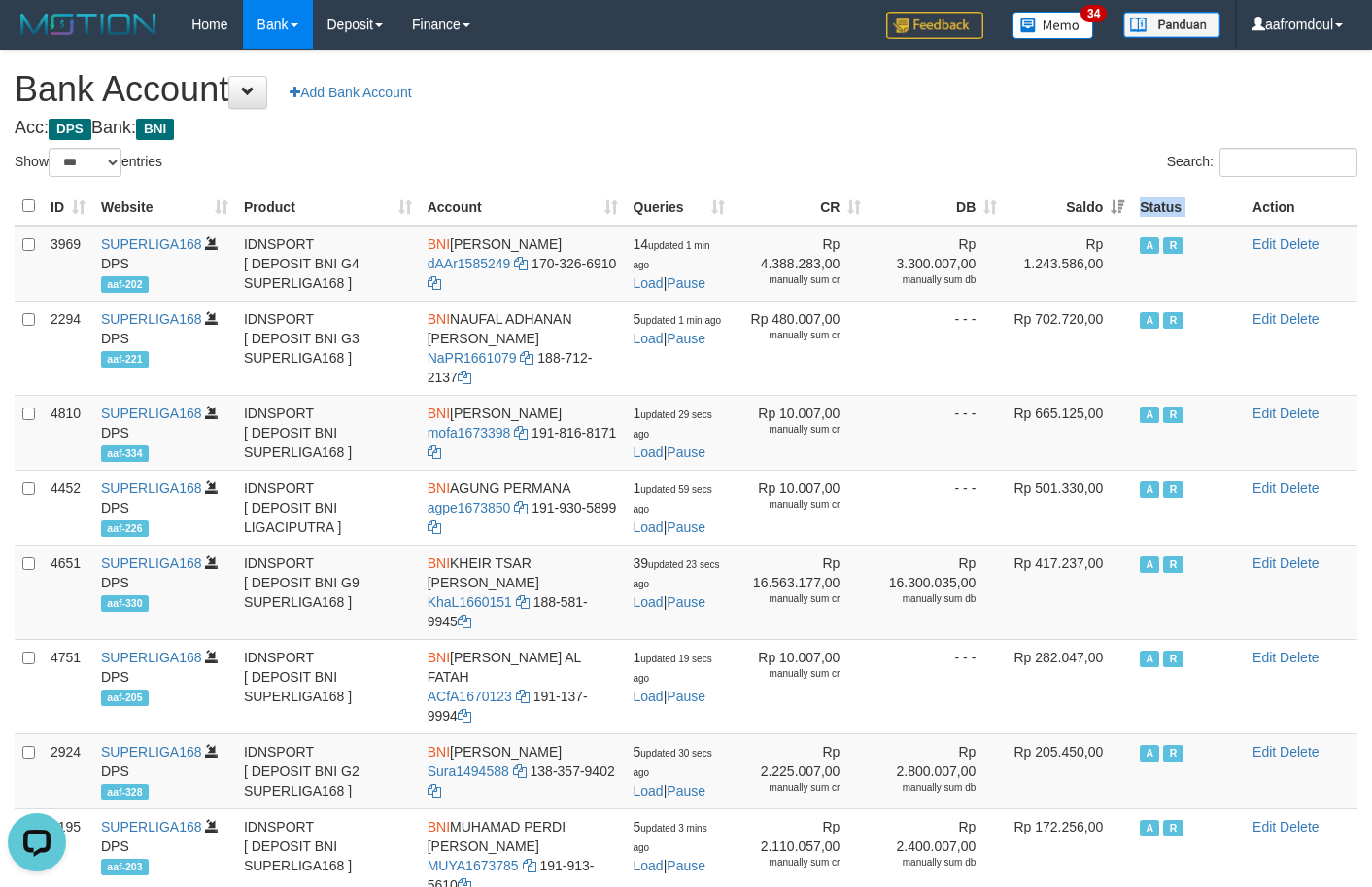
click at [1098, 209] on th "Saldo" at bounding box center [1068, 207] width 128 height 38
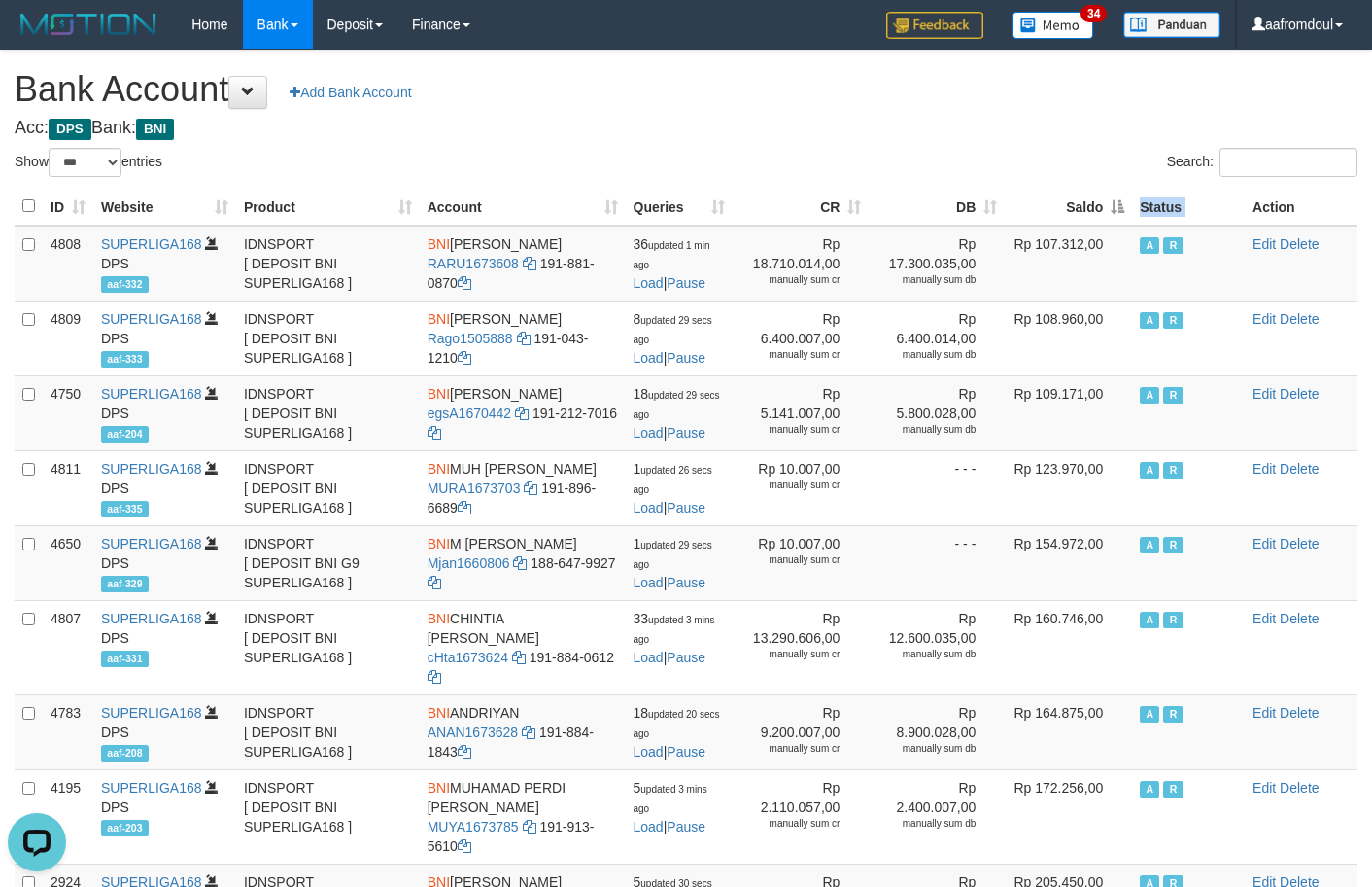
click at [1098, 209] on th "Saldo" at bounding box center [1068, 207] width 128 height 38
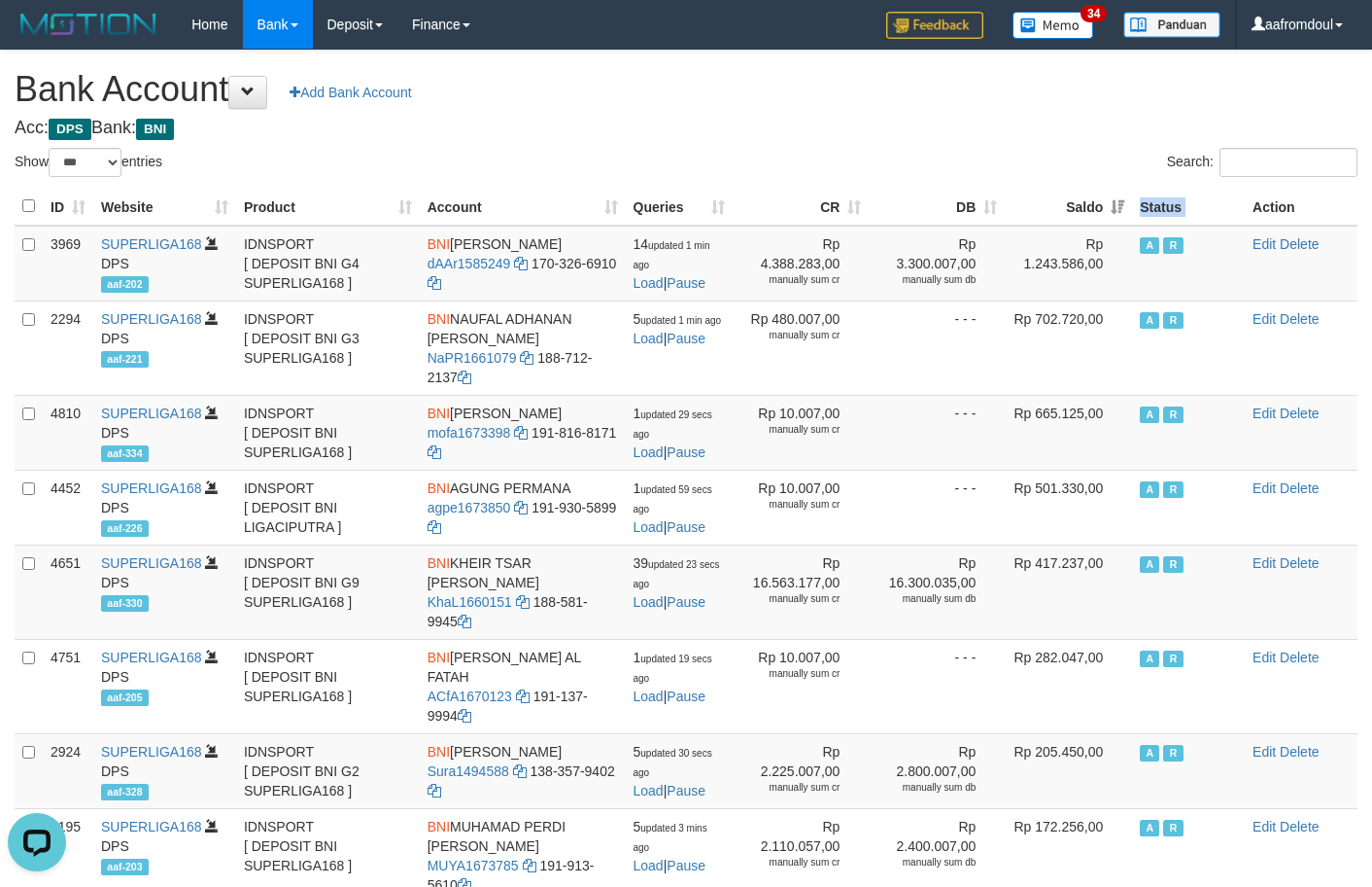
click at [1098, 209] on th "Saldo" at bounding box center [1068, 207] width 128 height 38
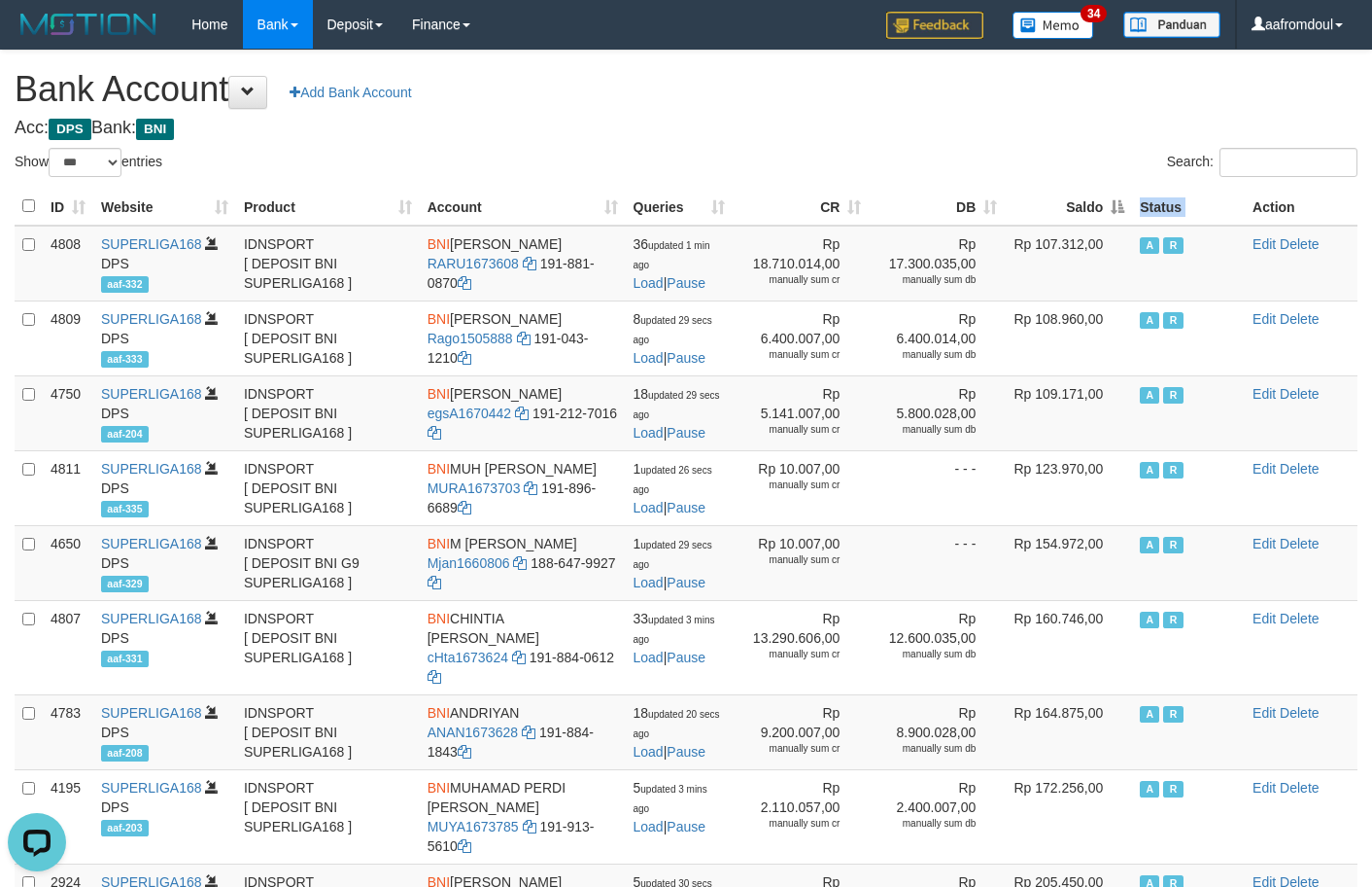
click at [1105, 193] on th "Saldo" at bounding box center [1068, 207] width 128 height 38
click at [1105, 199] on th "Saldo" at bounding box center [1068, 207] width 128 height 38
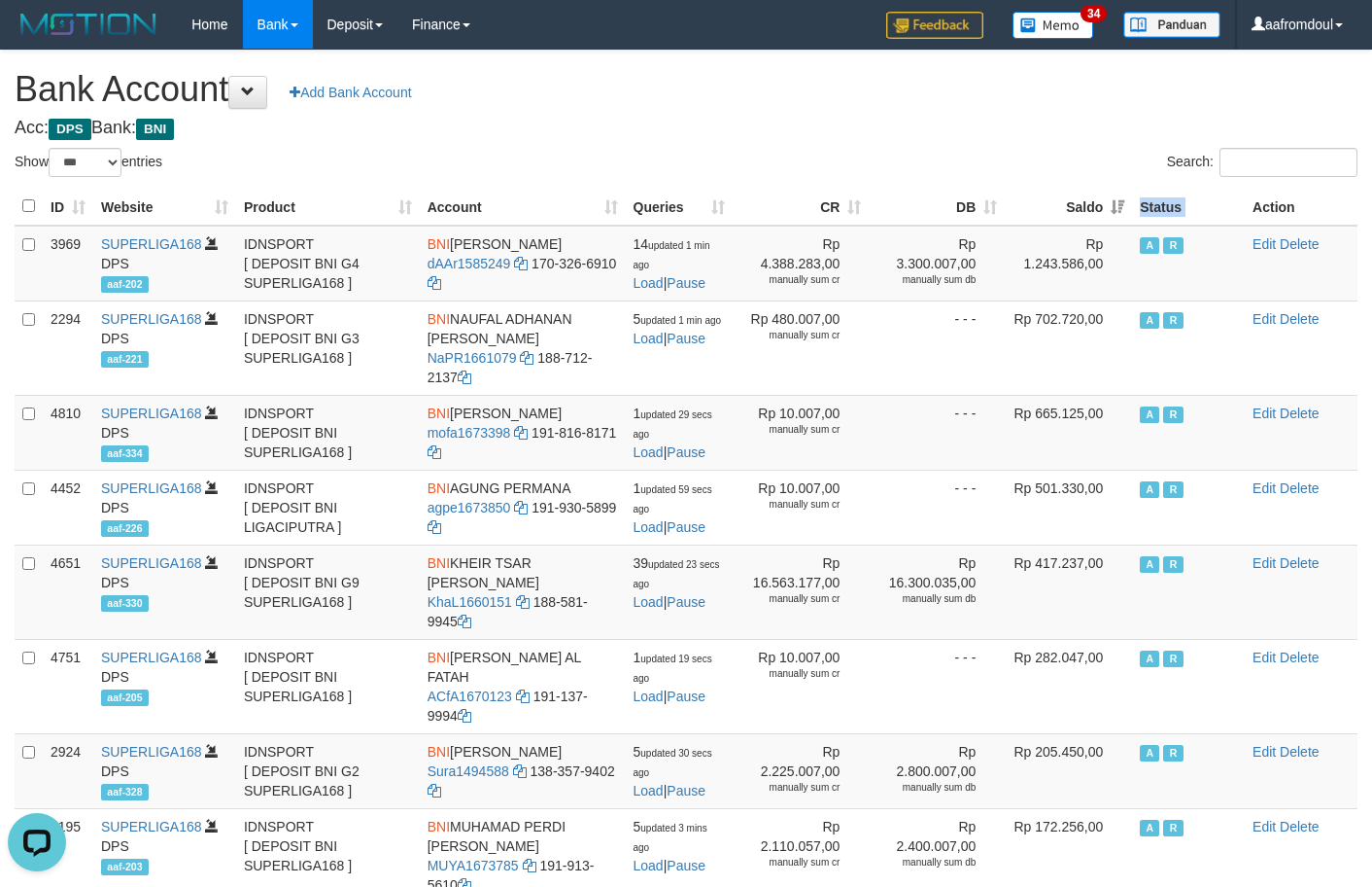
drag, startPoint x: 1105, startPoint y: 199, endPoint x: 1384, endPoint y: 327, distance: 307.0
click at [1107, 201] on th "Saldo" at bounding box center [1068, 207] width 128 height 38
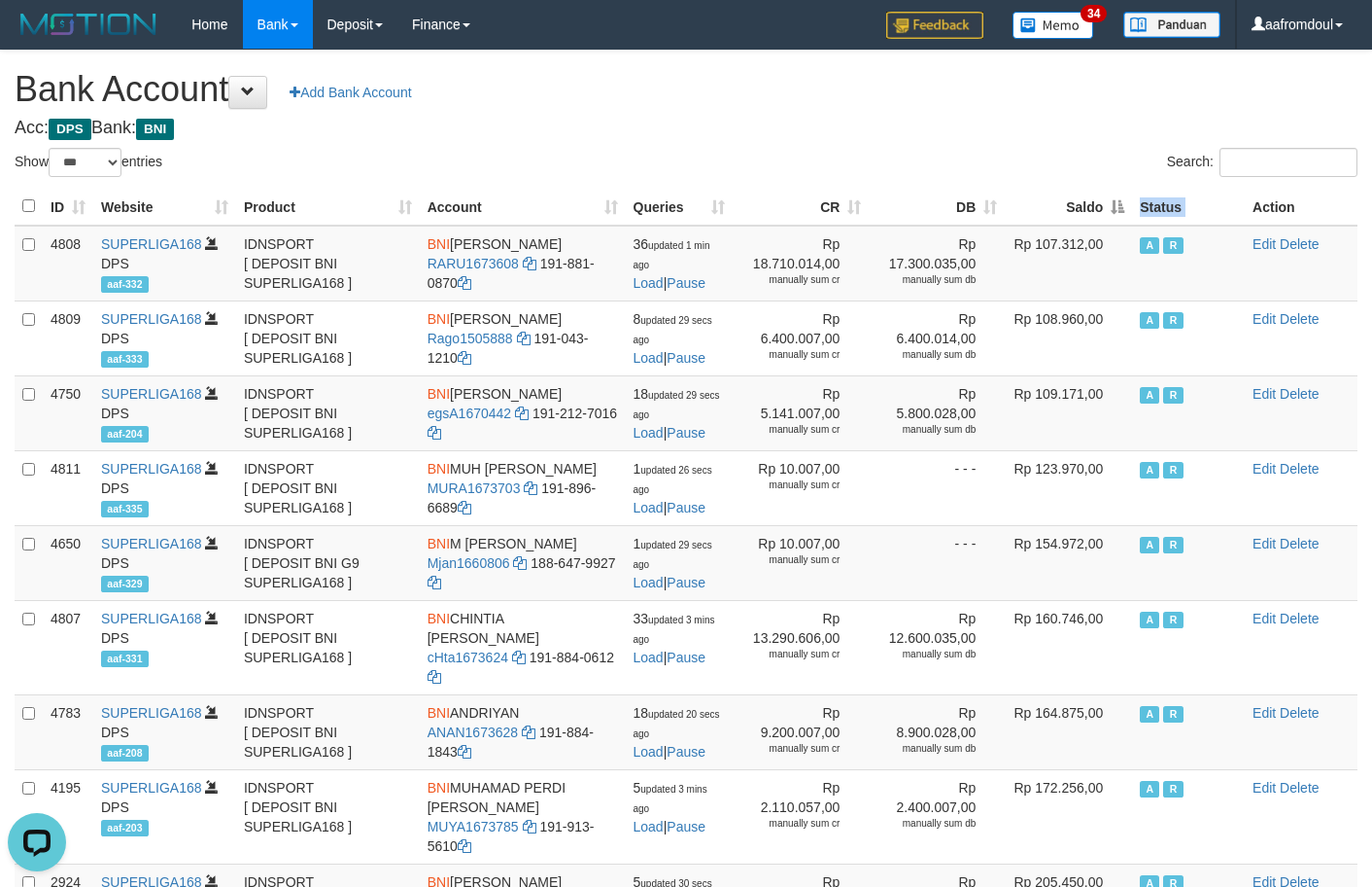
click at [1106, 201] on th "Saldo" at bounding box center [1068, 207] width 128 height 38
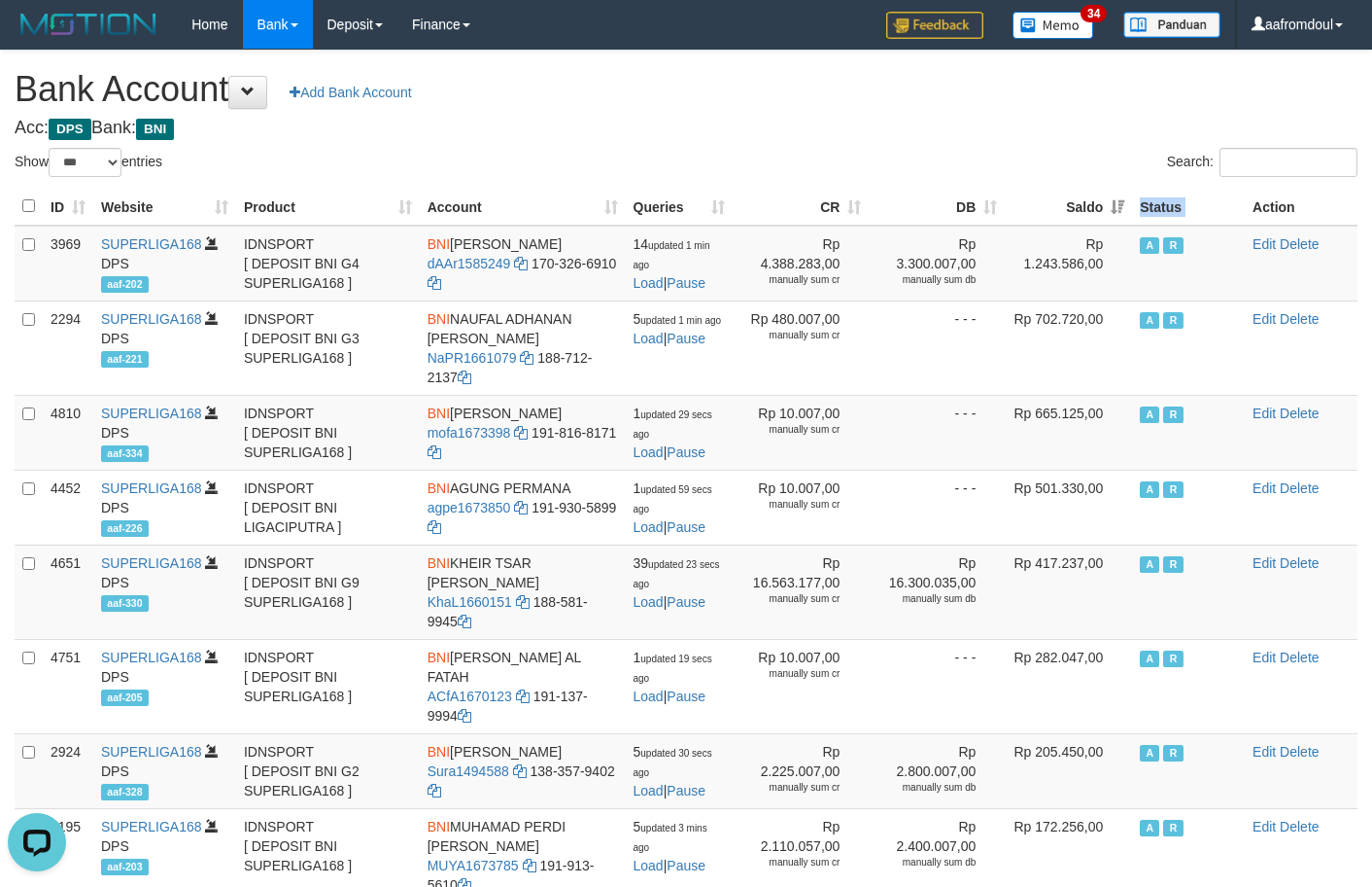
click at [1106, 201] on th "Saldo" at bounding box center [1068, 207] width 128 height 38
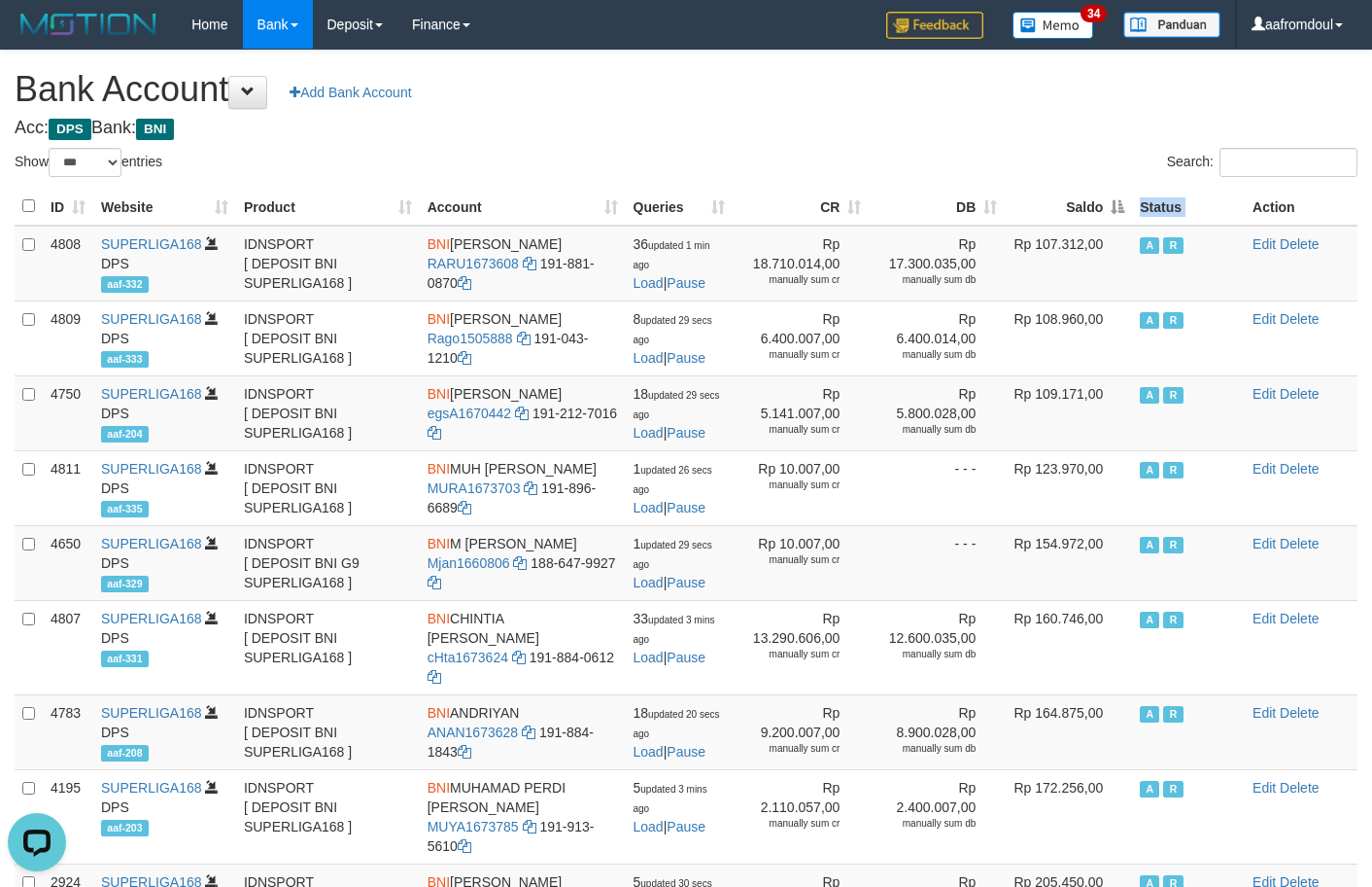
click at [1106, 201] on th "Saldo" at bounding box center [1068, 207] width 128 height 38
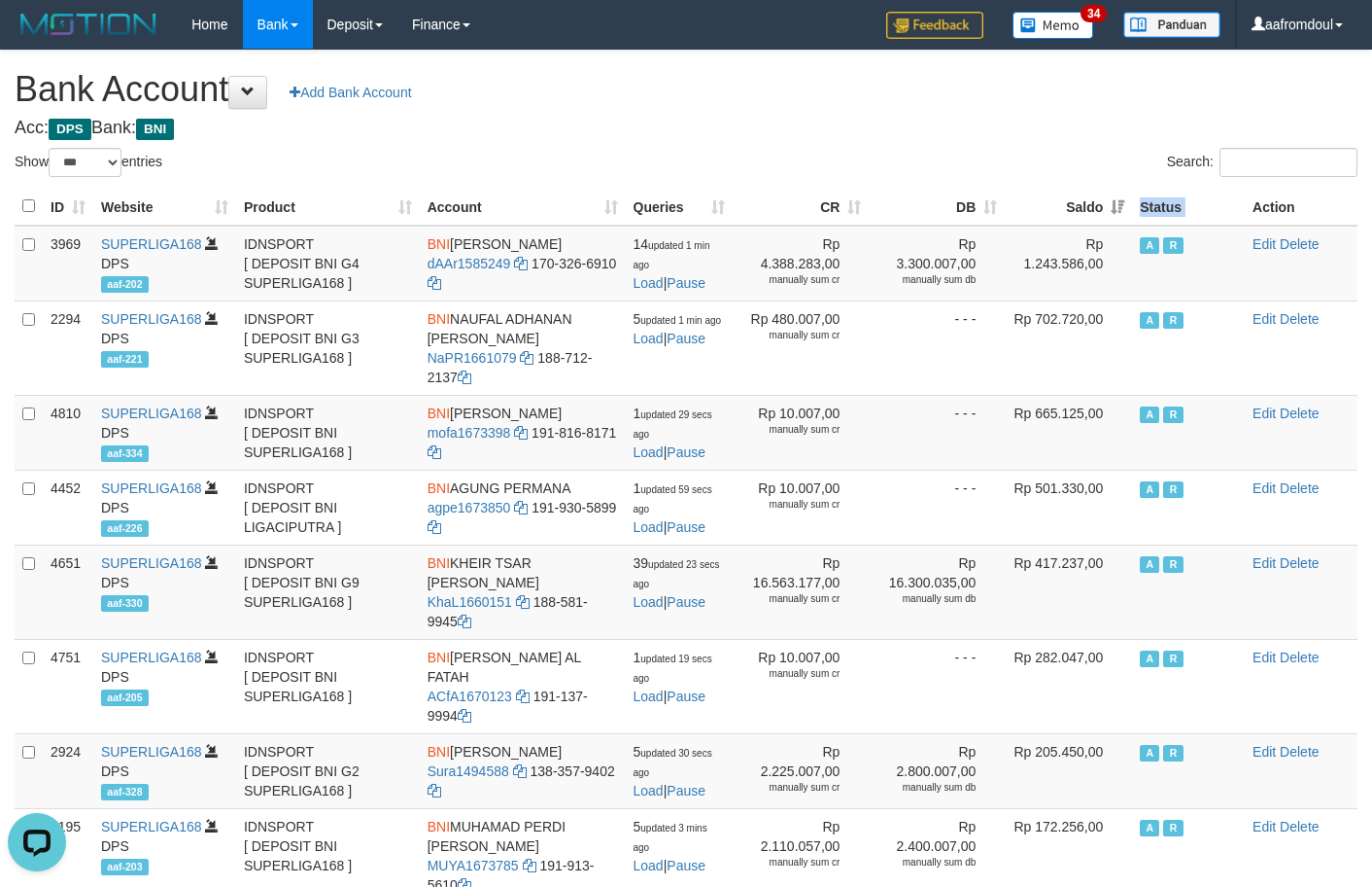
click at [1106, 201] on th "Saldo" at bounding box center [1068, 207] width 128 height 38
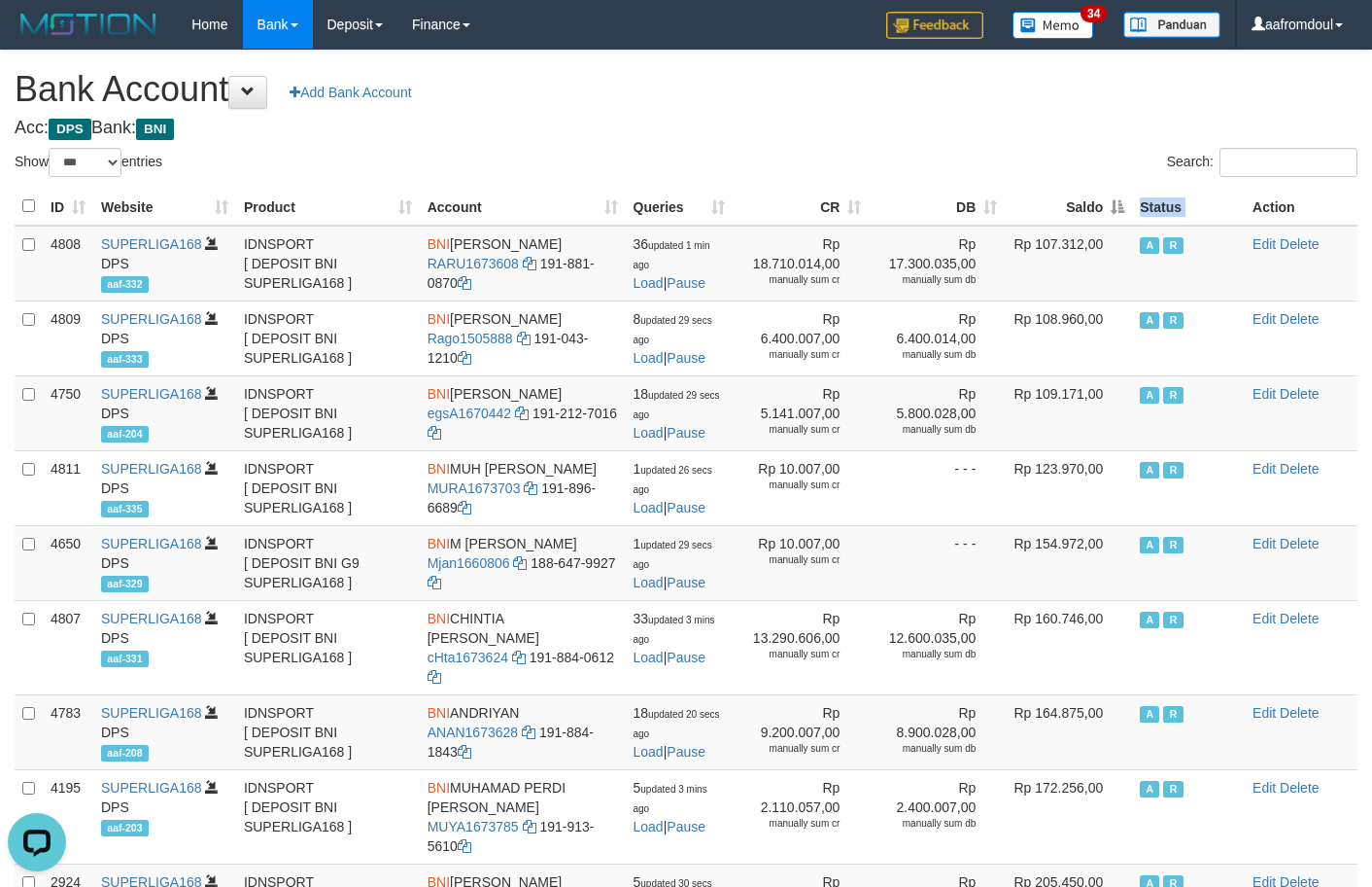
click at [1106, 201] on th "Saldo" at bounding box center [1068, 207] width 128 height 38
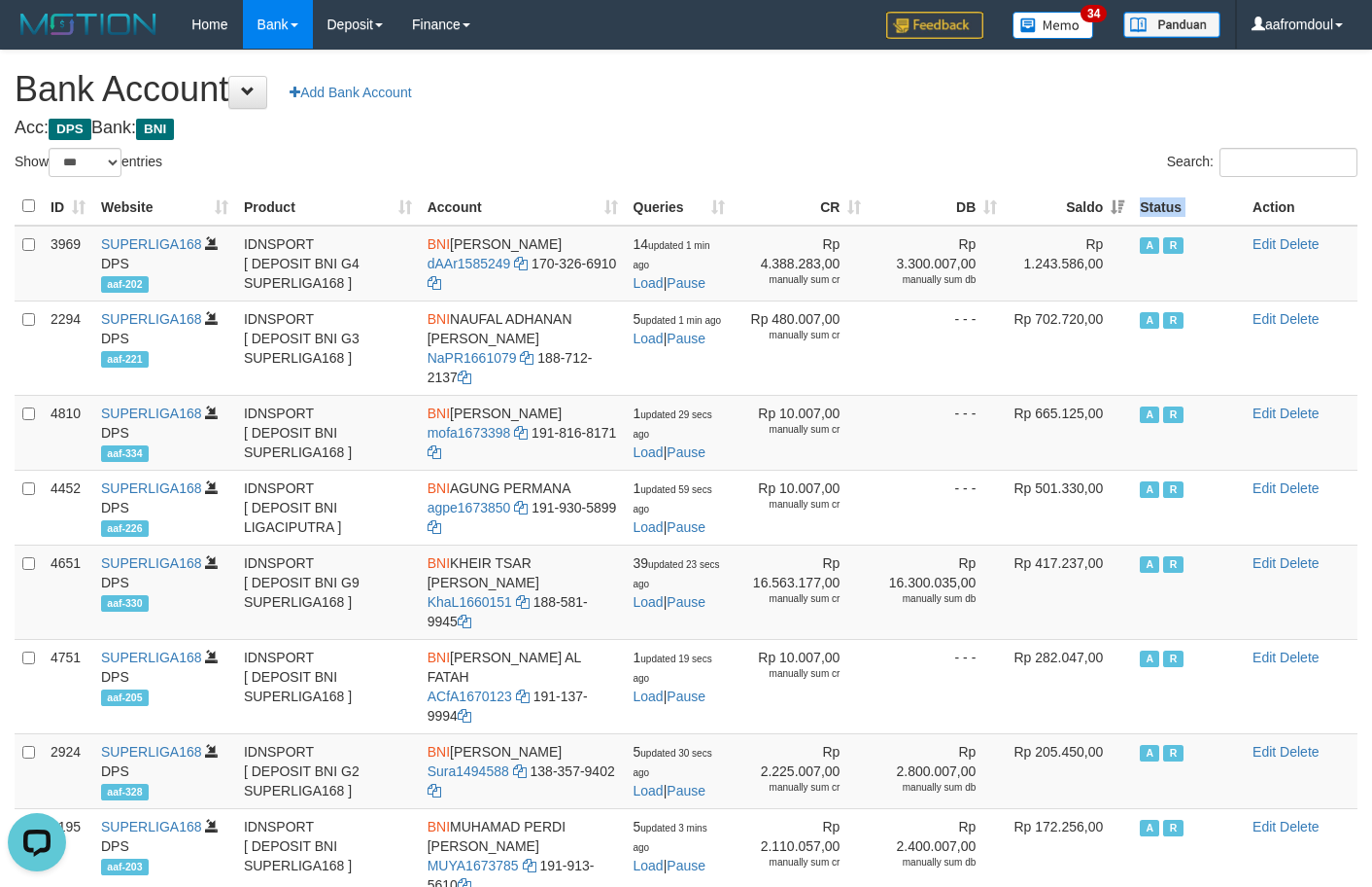
click at [1106, 201] on th "Saldo" at bounding box center [1068, 207] width 128 height 38
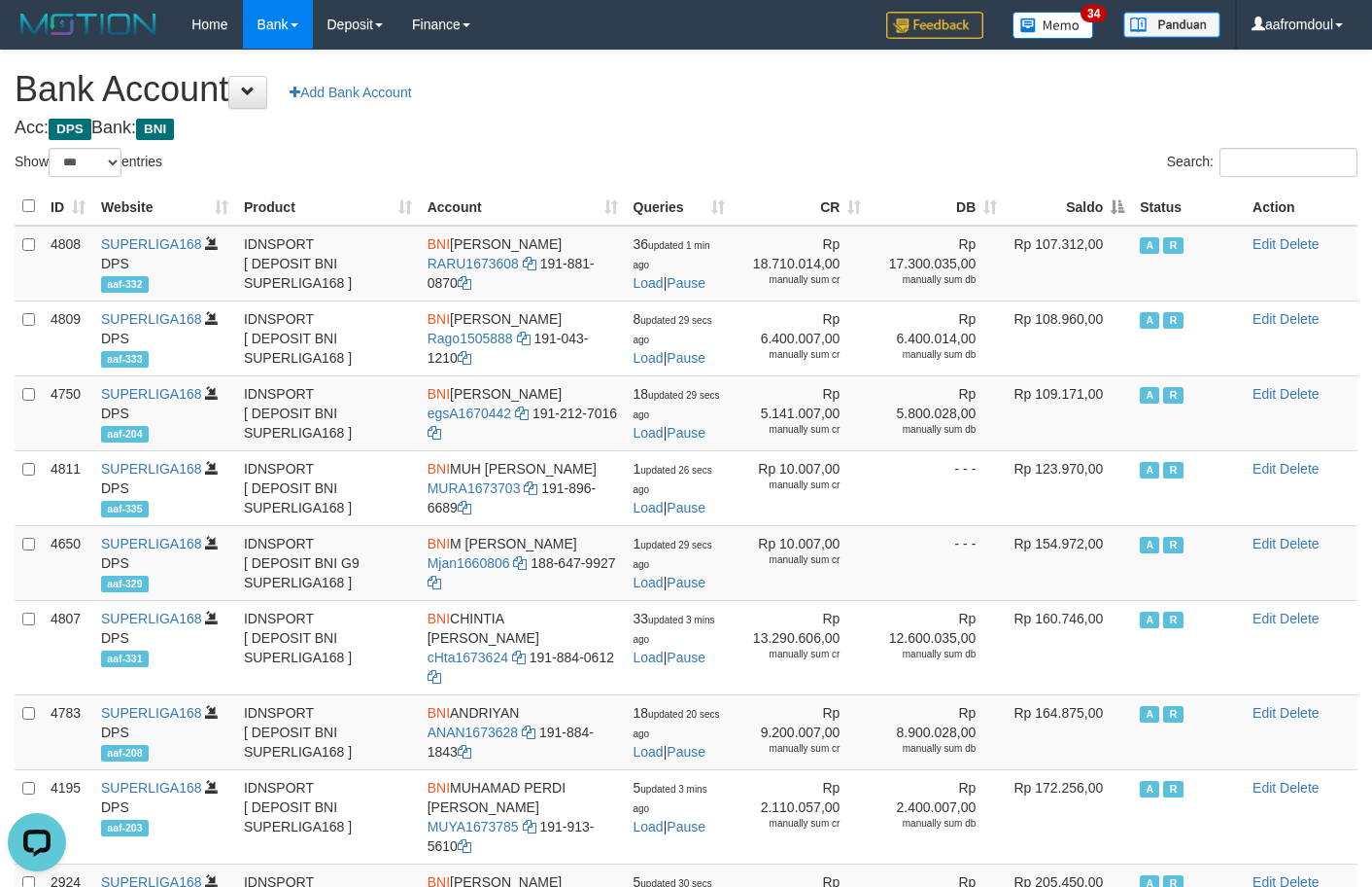
click at [1099, 182] on div "ID Website Product Account Queries CR [PERSON_NAME] Status Action 4808 SUPERLIG…" at bounding box center [686, 844] width 1372 height 1326
click at [1108, 201] on th "Saldo" at bounding box center [1068, 207] width 128 height 38
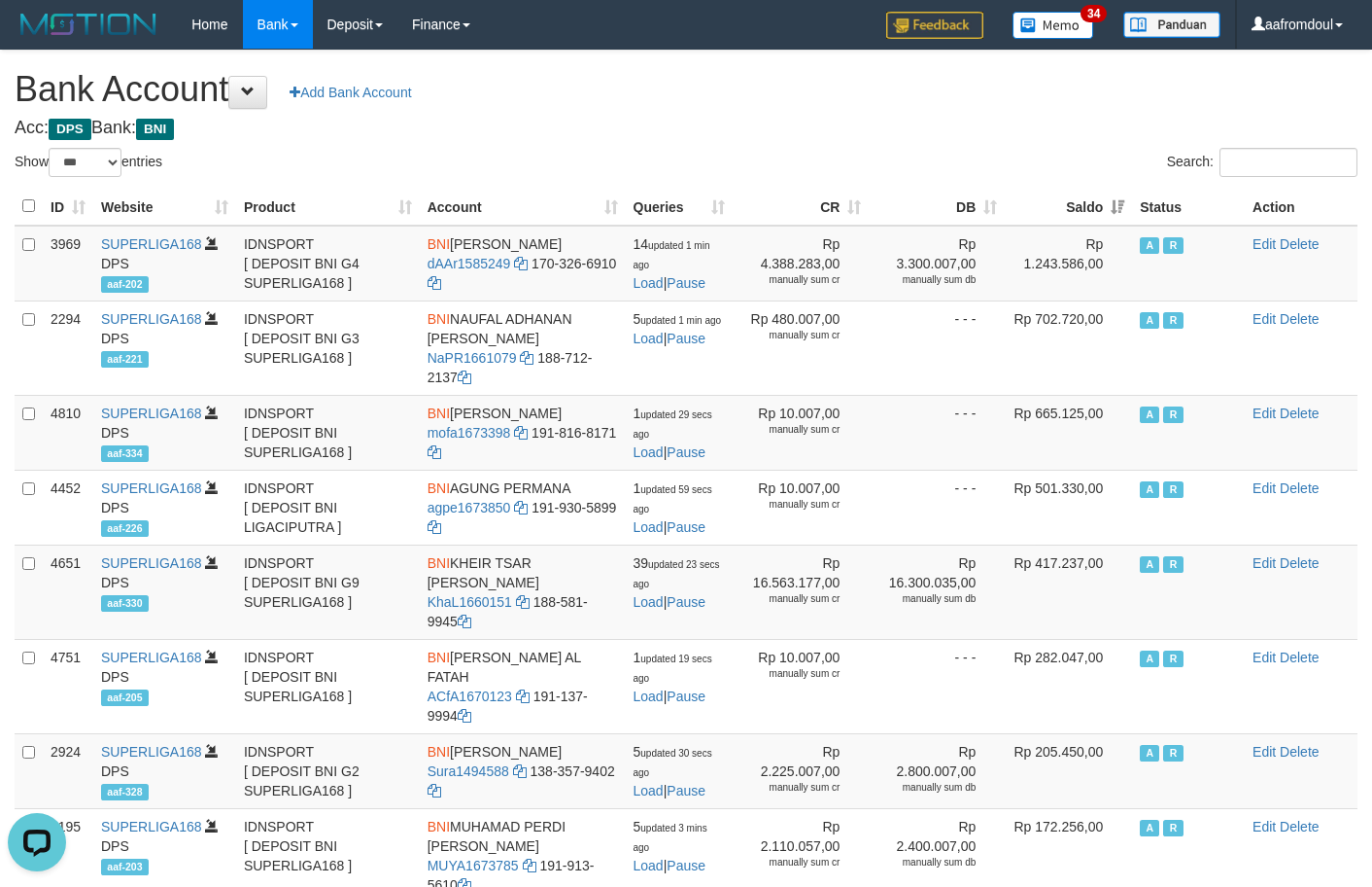
click at [1108, 201] on th "Saldo" at bounding box center [1068, 207] width 128 height 38
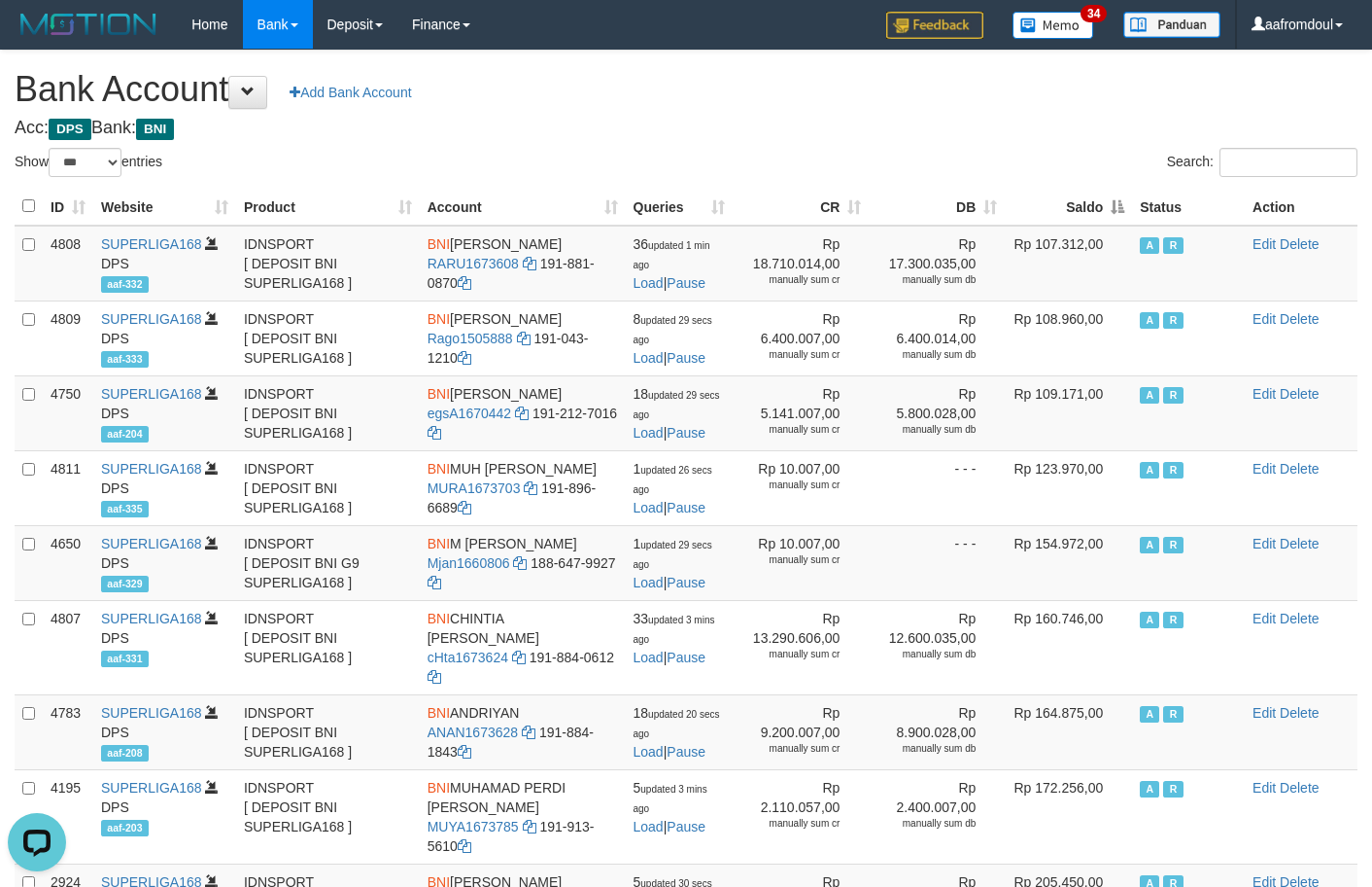
click at [1111, 201] on th "Saldo" at bounding box center [1068, 207] width 128 height 38
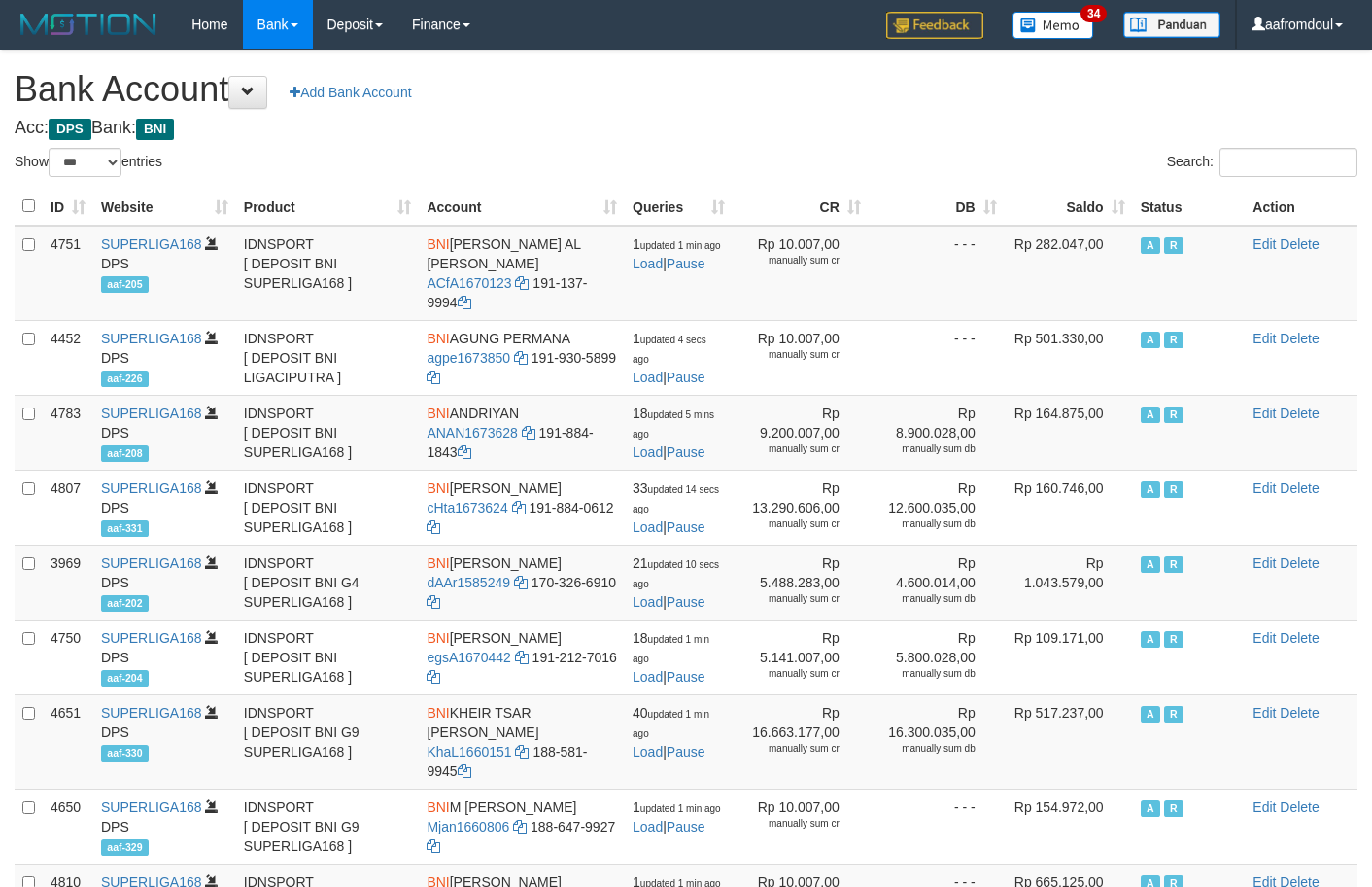
select select "***"
click at [1110, 215] on th "Saldo" at bounding box center [1068, 207] width 128 height 38
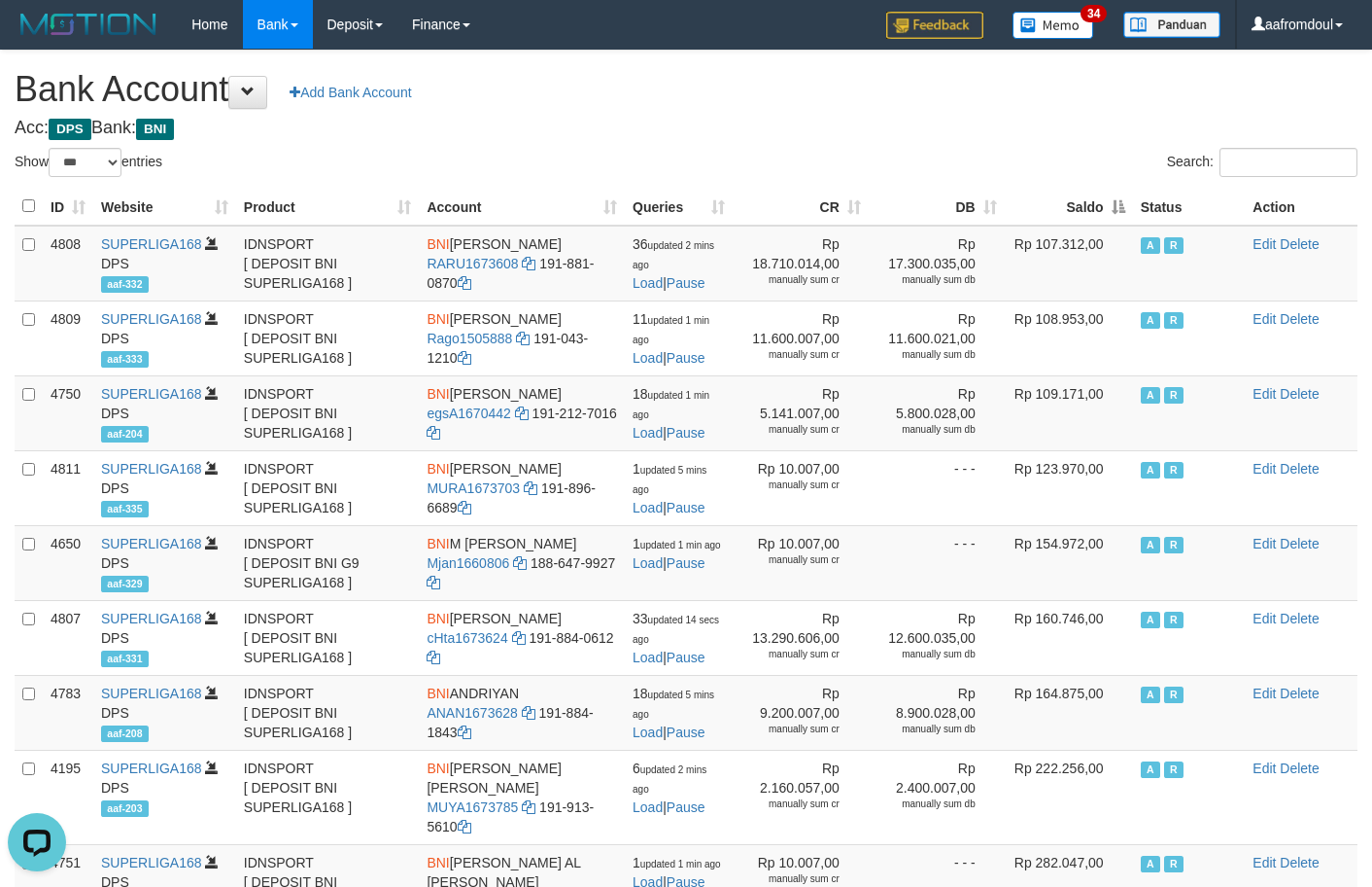
click at [1110, 215] on th "Saldo" at bounding box center [1068, 207] width 128 height 38
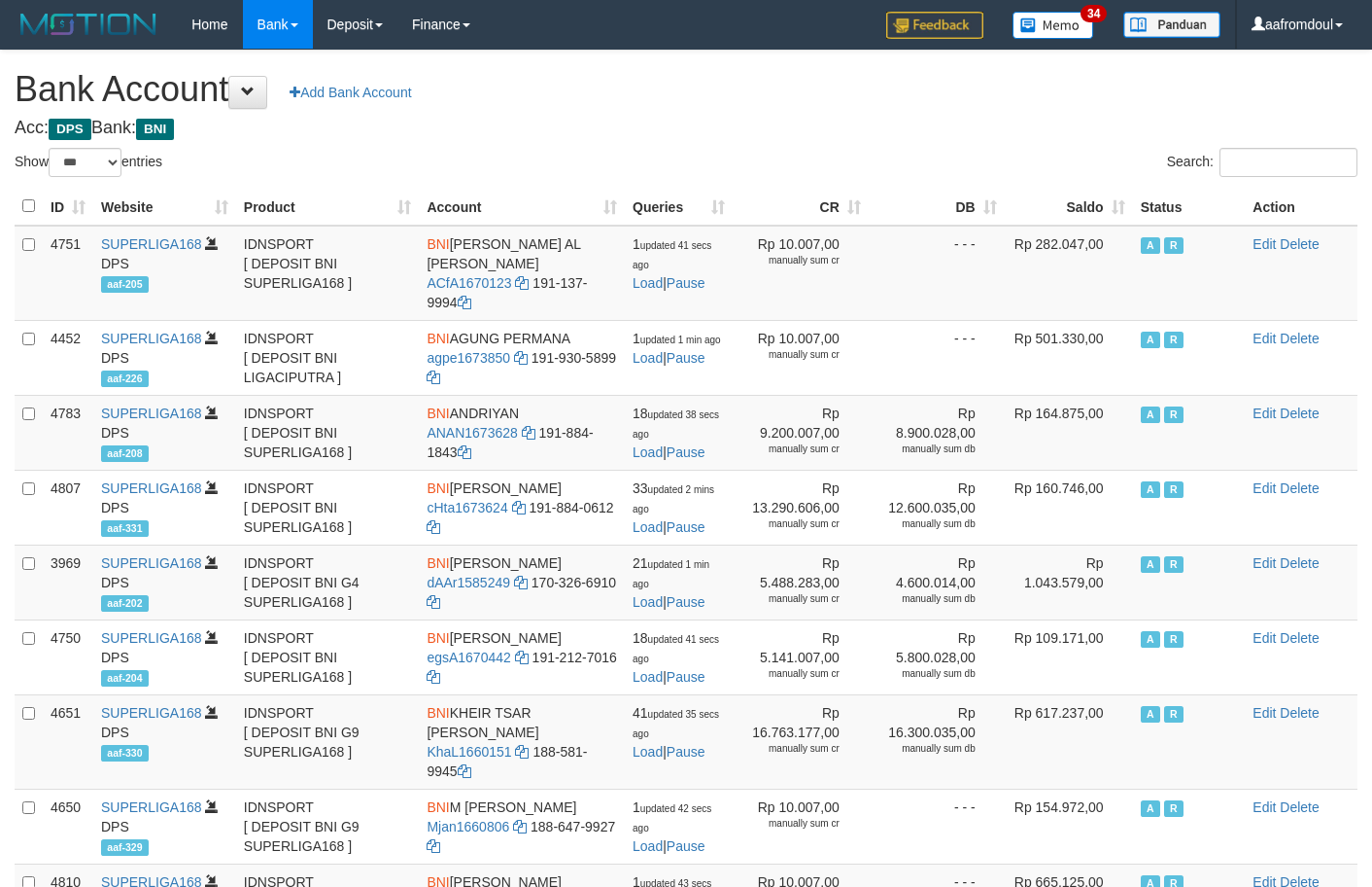
select select "***"
click at [1115, 198] on th "Saldo" at bounding box center [1068, 207] width 128 height 38
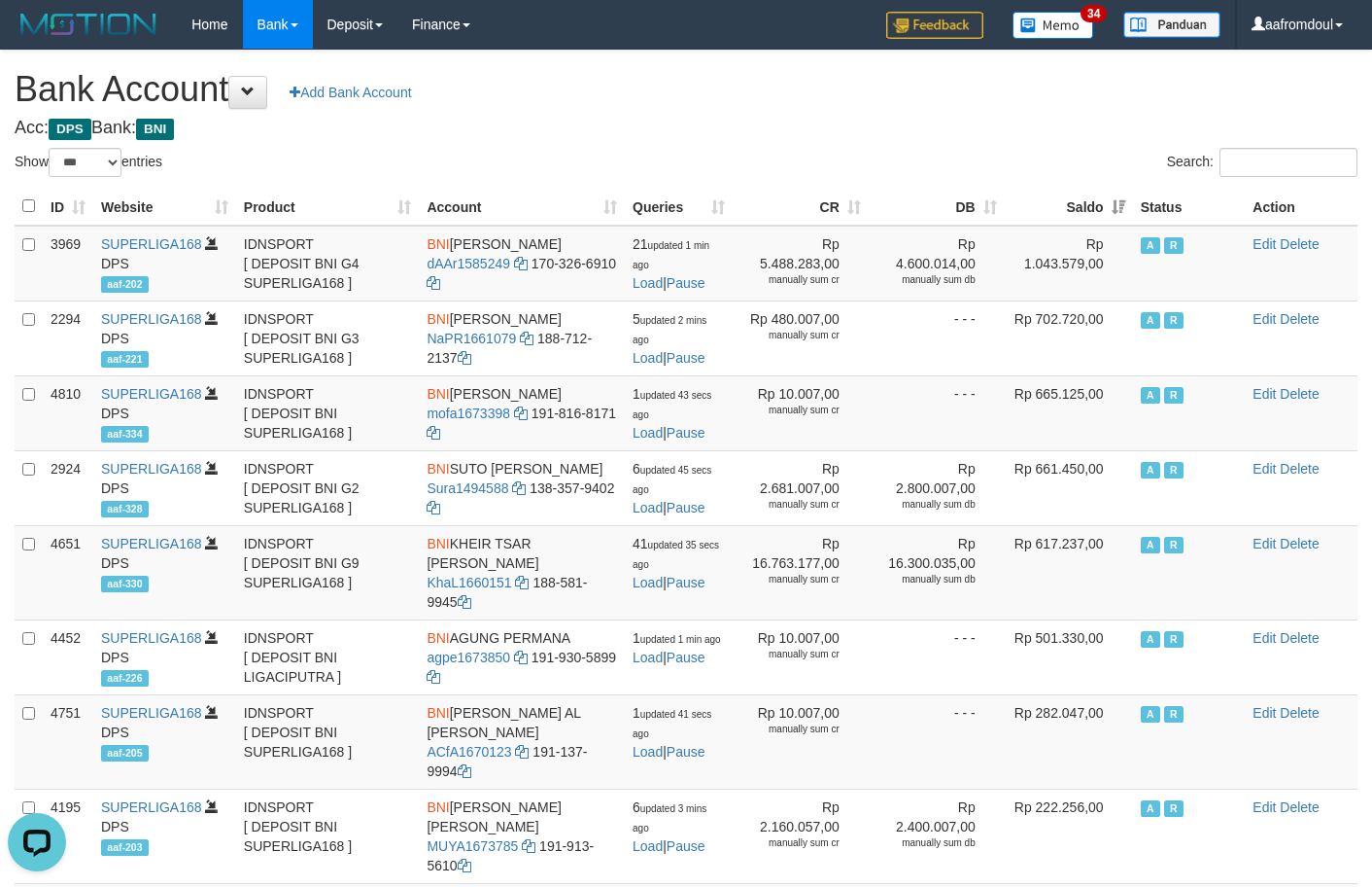
click at [1125, 212] on th "Saldo" at bounding box center [1068, 207] width 128 height 38
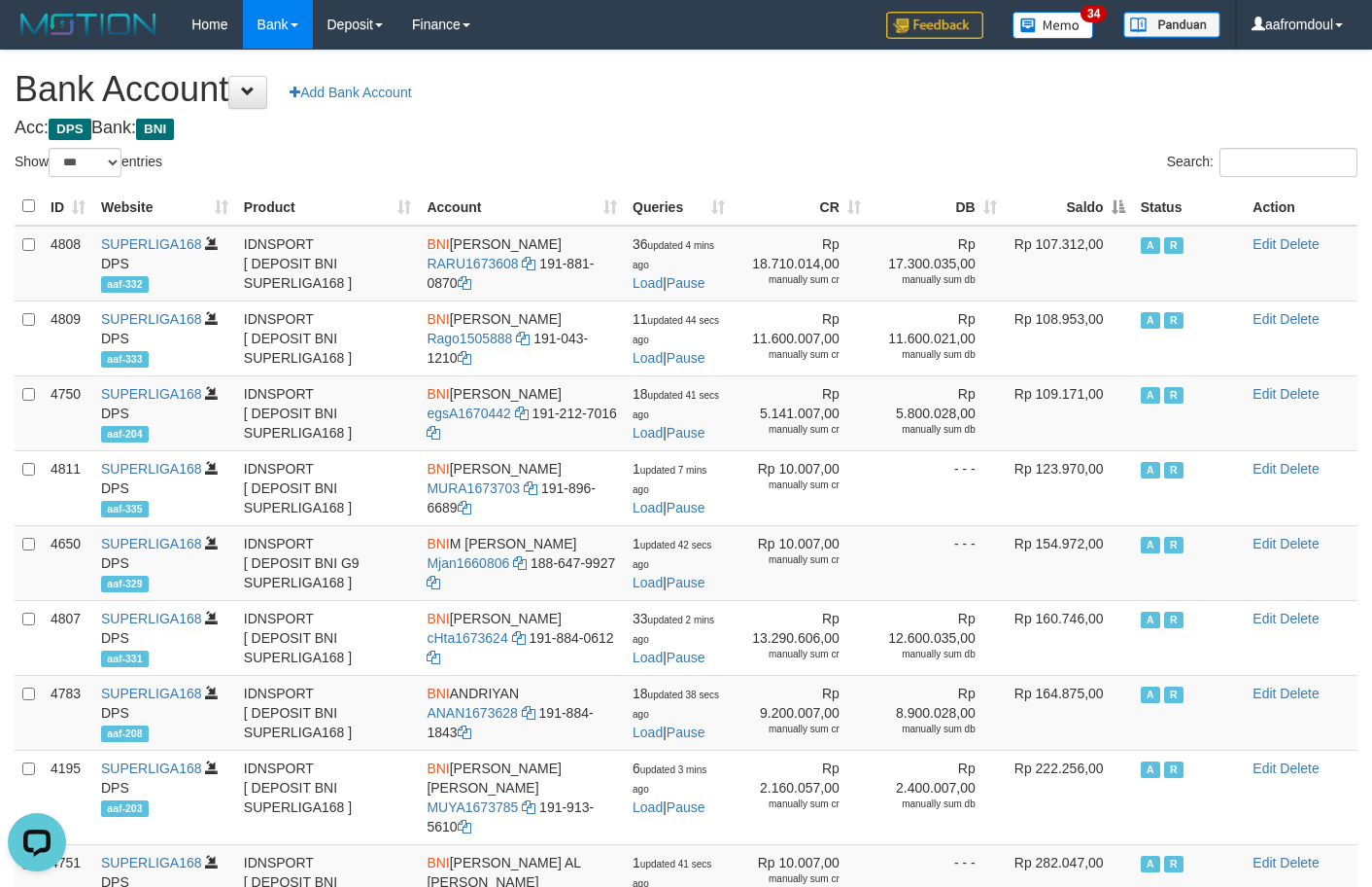
click at [1108, 201] on th "Saldo" at bounding box center [1068, 207] width 128 height 38
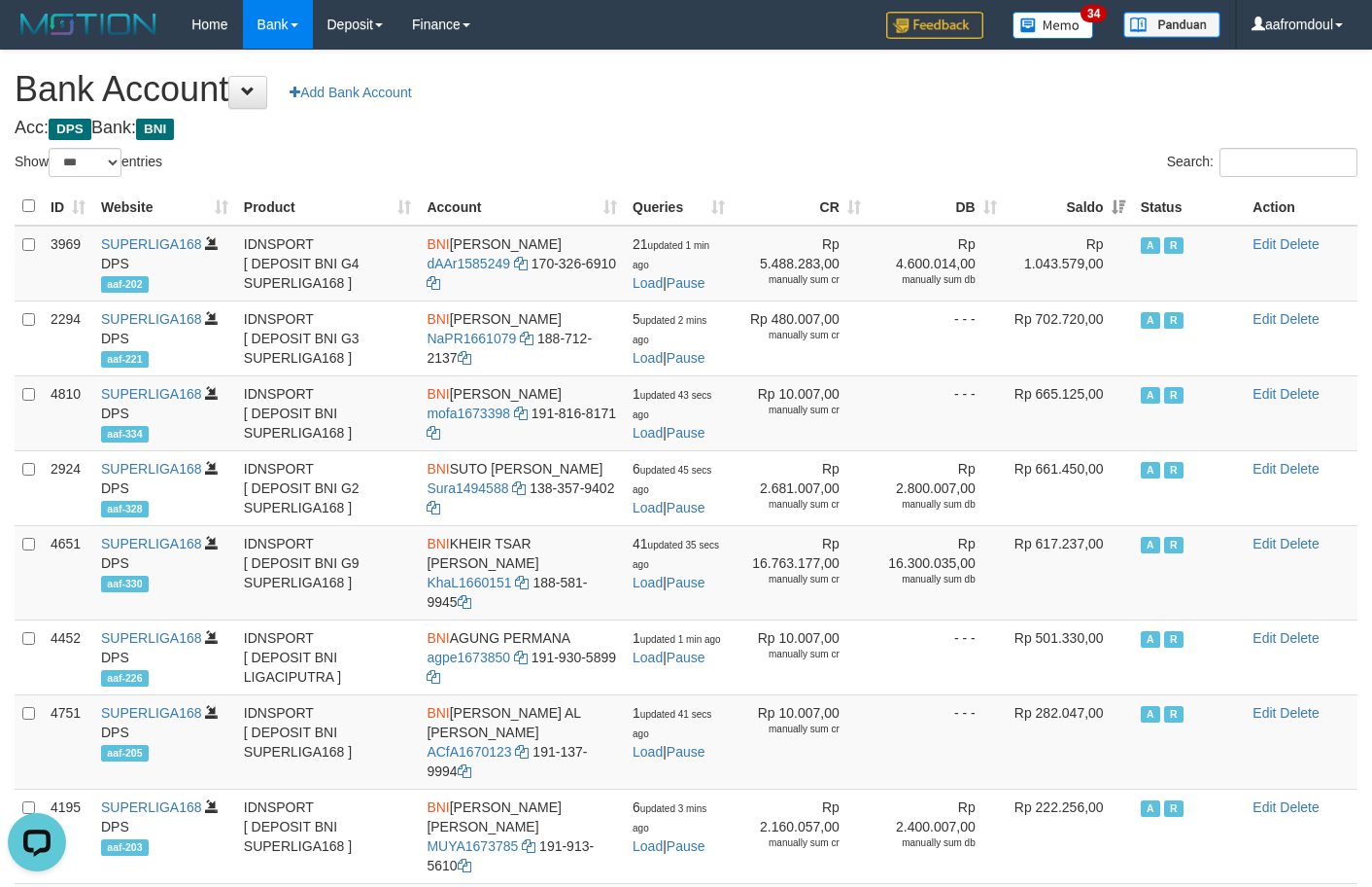
click at [1108, 201] on th "Saldo" at bounding box center [1068, 207] width 128 height 38
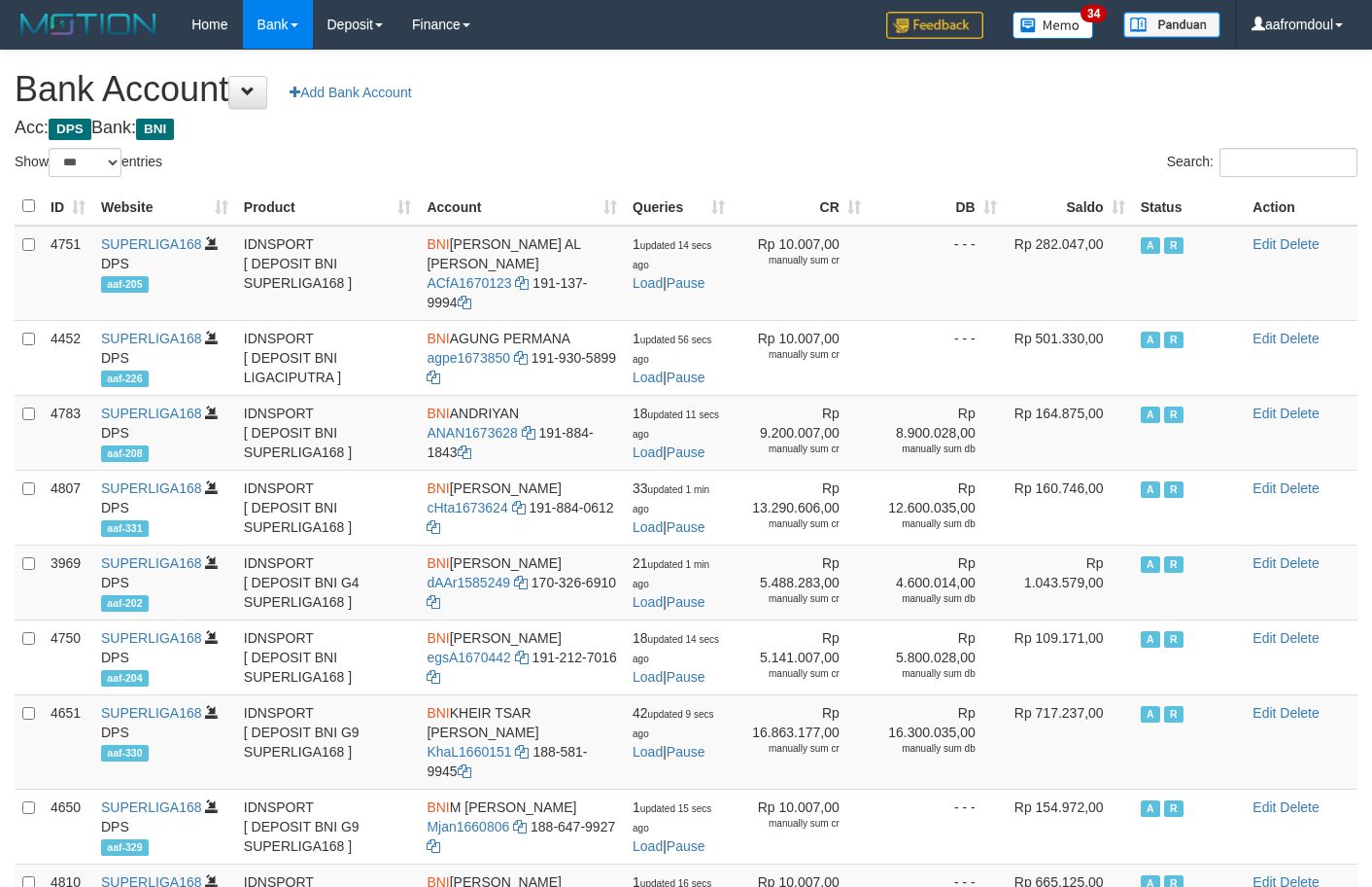
select select "***"
click at [1108, 201] on th "Saldo" at bounding box center [1068, 207] width 128 height 38
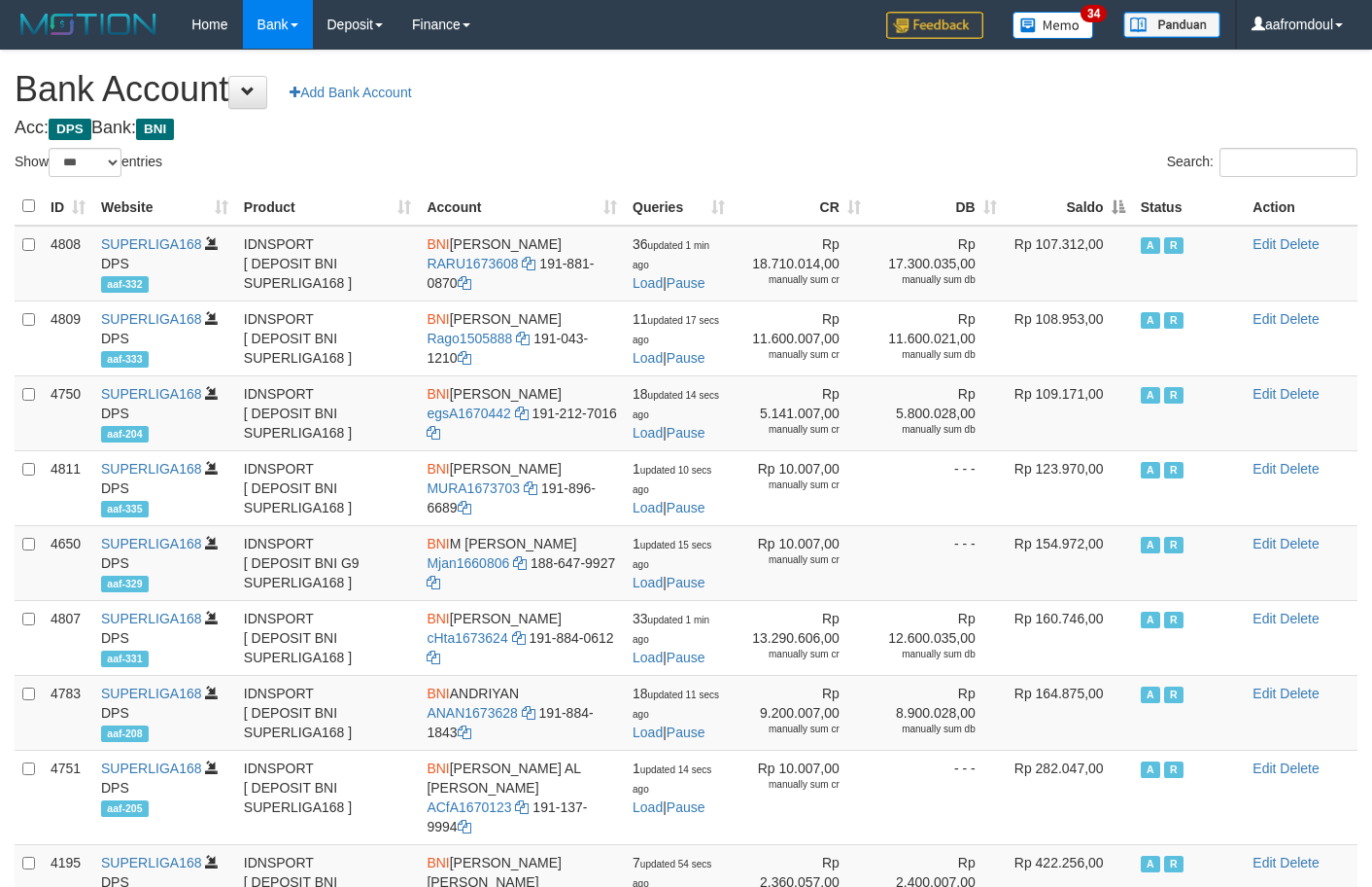
click at [1108, 201] on th "Saldo" at bounding box center [1068, 207] width 128 height 38
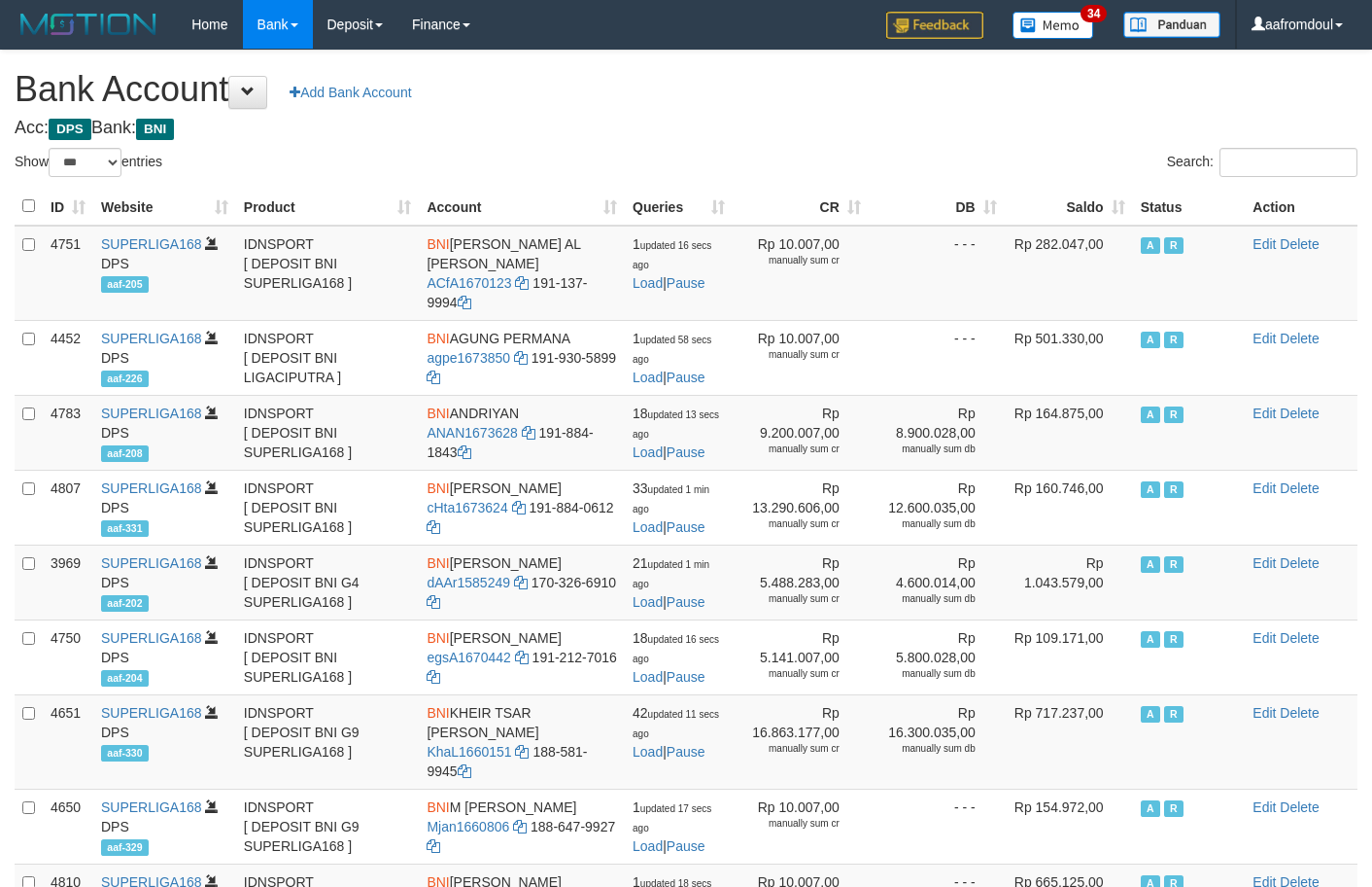
select select "***"
click at [1114, 212] on th "Saldo" at bounding box center [1068, 207] width 128 height 38
click at [1113, 212] on th "Saldo" at bounding box center [1068, 207] width 128 height 38
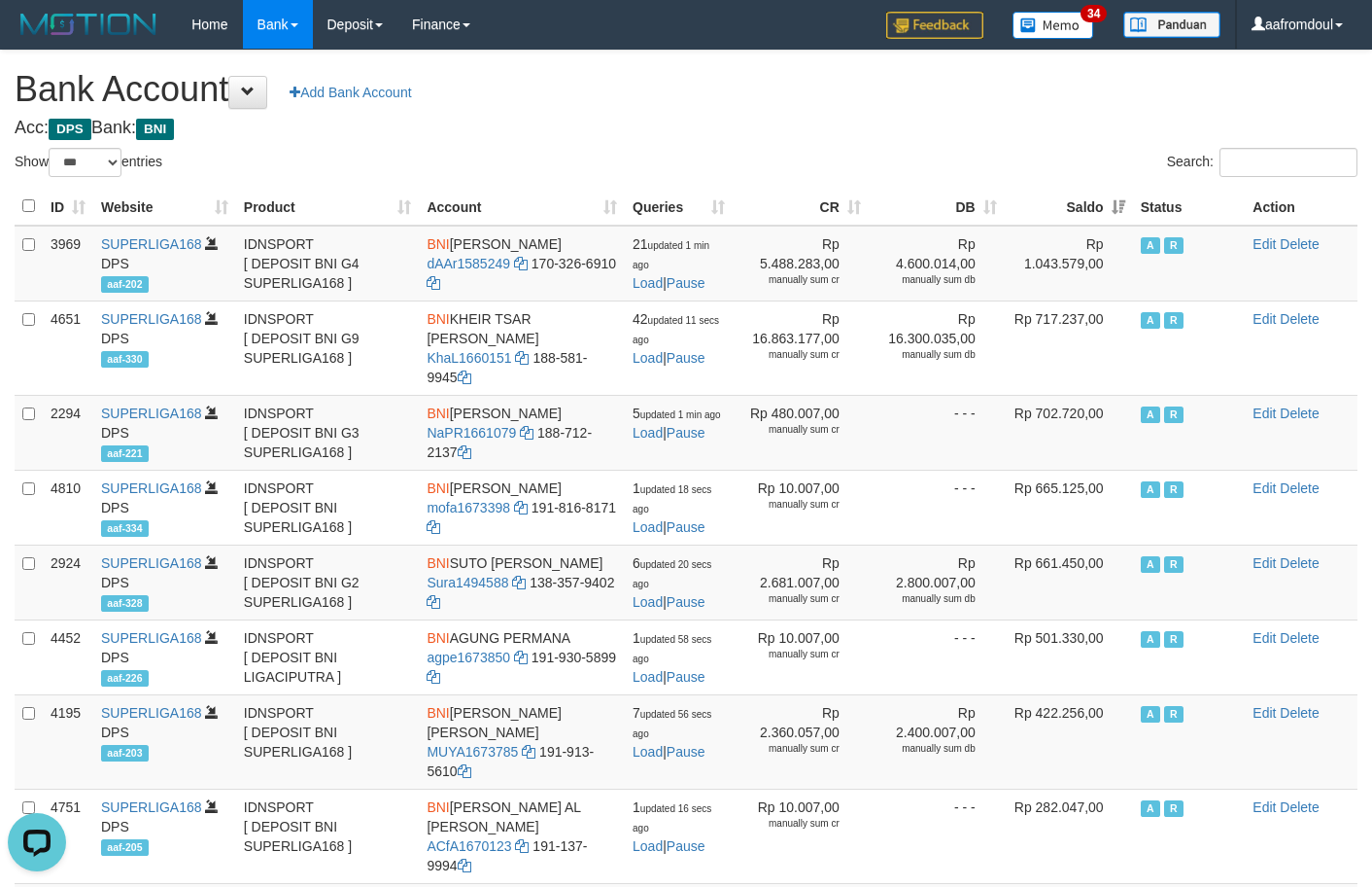
click at [1113, 212] on th "Saldo" at bounding box center [1068, 207] width 128 height 38
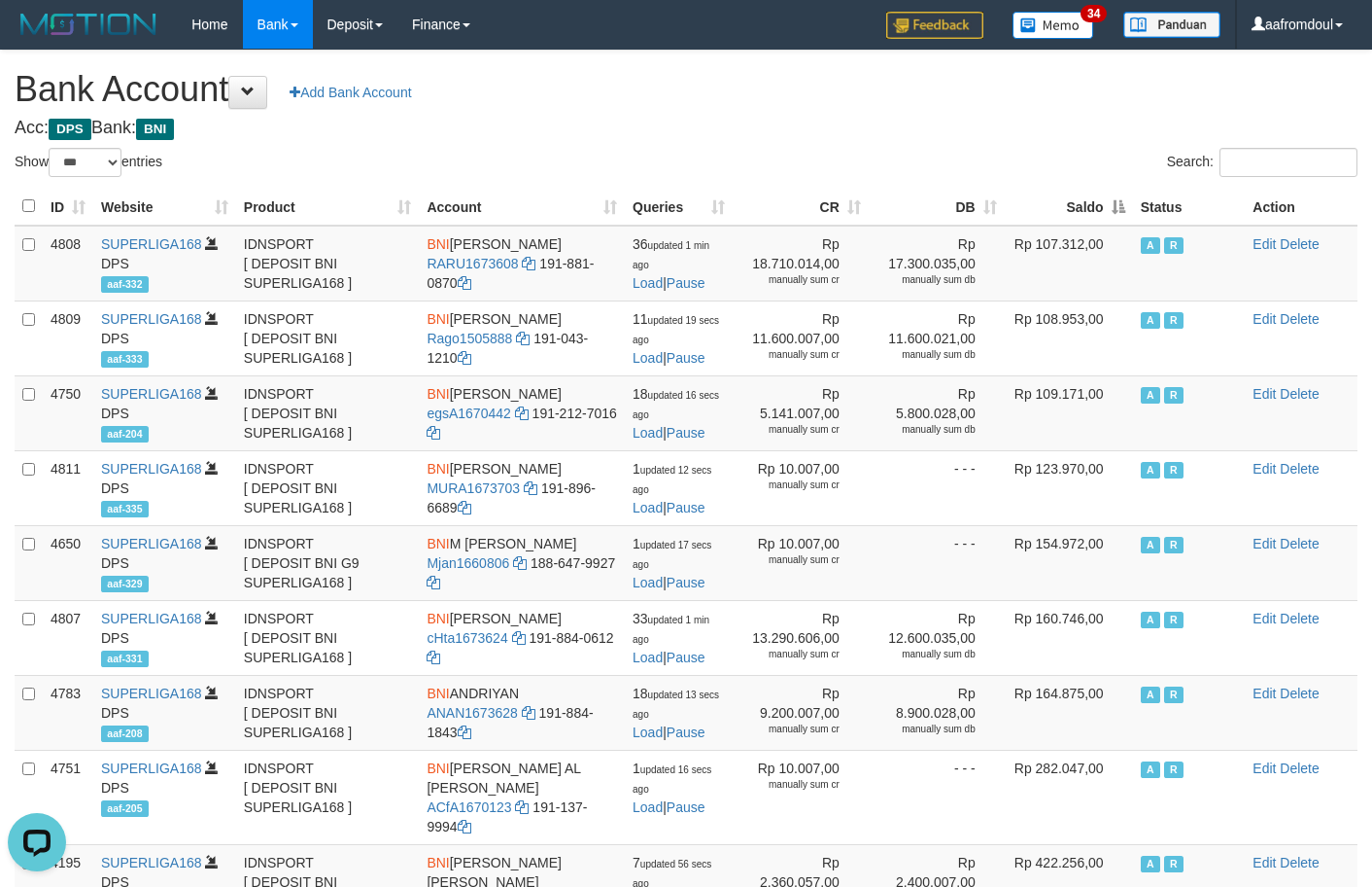
click at [1113, 212] on th "Saldo" at bounding box center [1068, 207] width 128 height 38
click at [1112, 211] on th "Saldo" at bounding box center [1068, 207] width 128 height 38
click at [1111, 210] on th "Saldo" at bounding box center [1068, 207] width 128 height 38
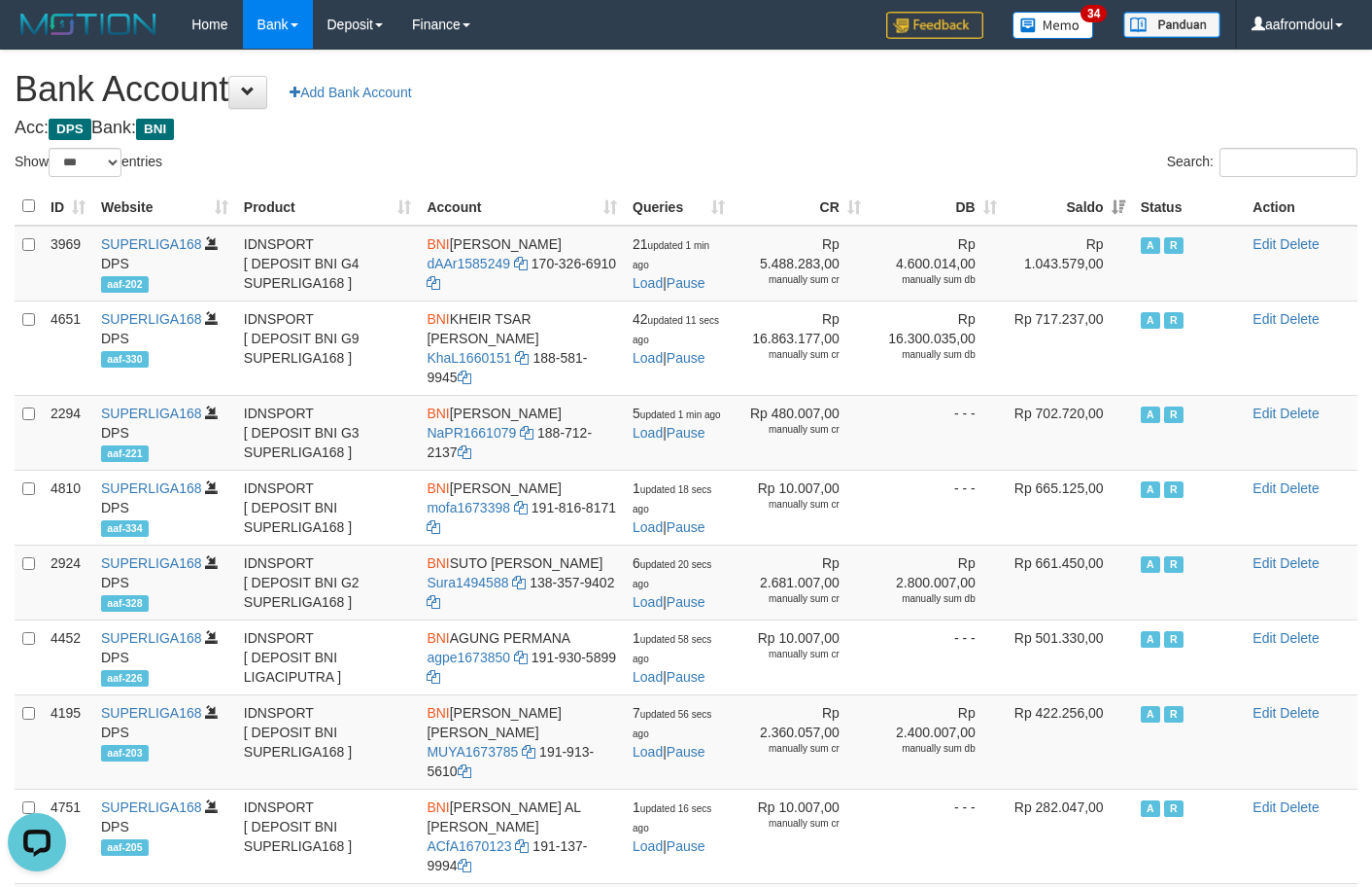
click at [1128, 200] on th "Saldo" at bounding box center [1068, 207] width 128 height 38
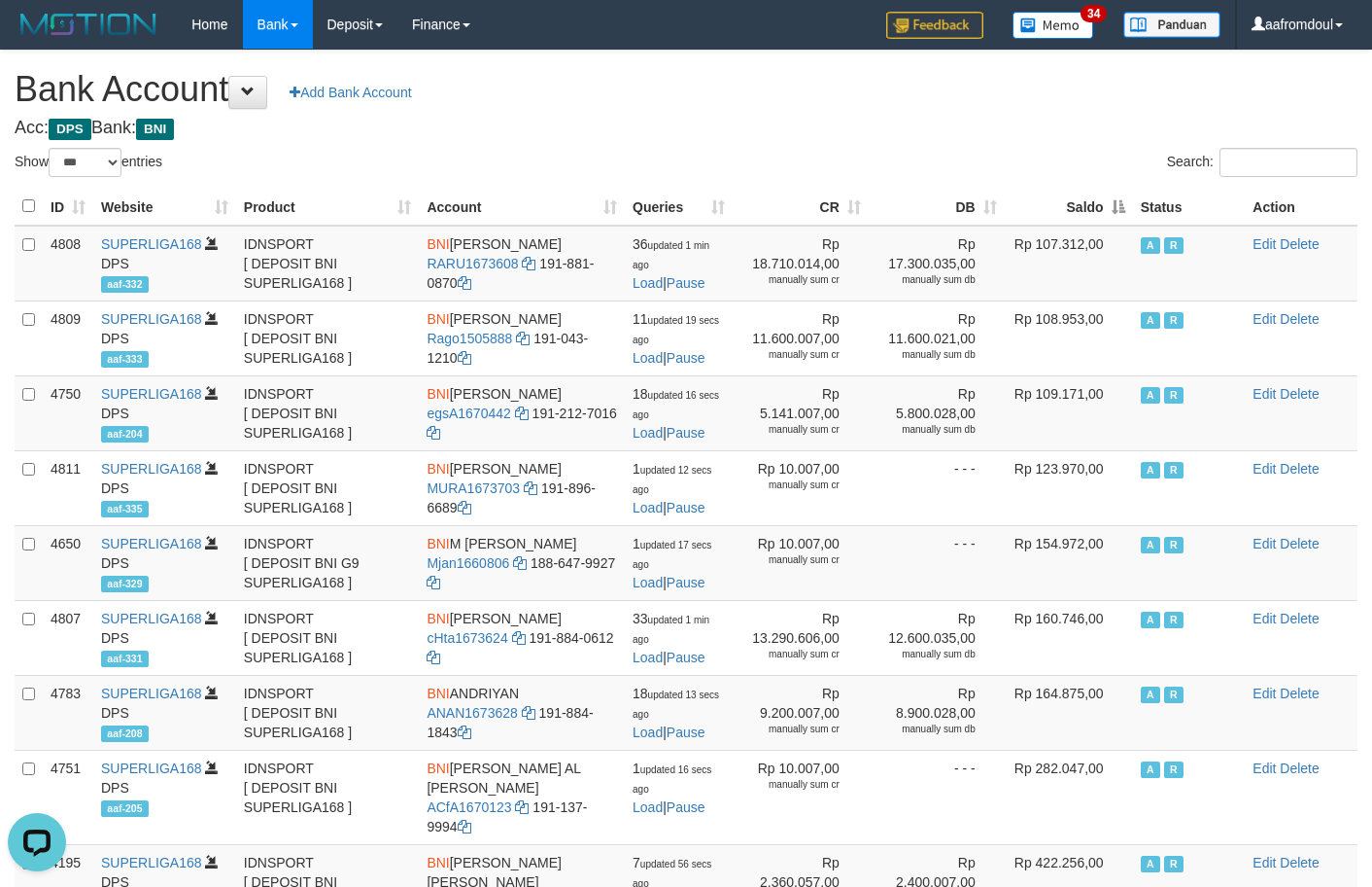
click at [1128, 200] on th "Saldo" at bounding box center [1068, 207] width 128 height 38
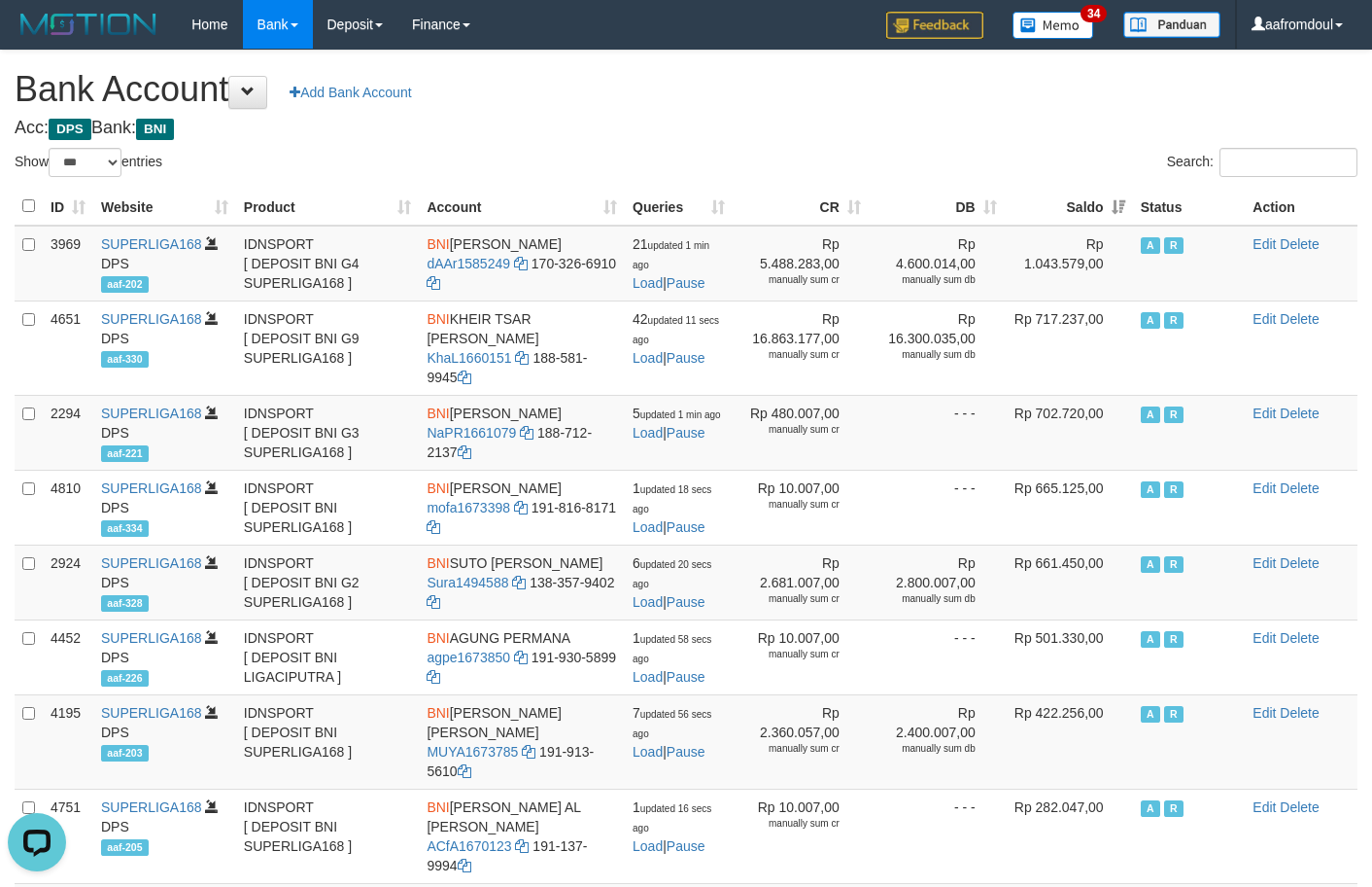
click at [1113, 206] on th "Saldo" at bounding box center [1068, 207] width 128 height 38
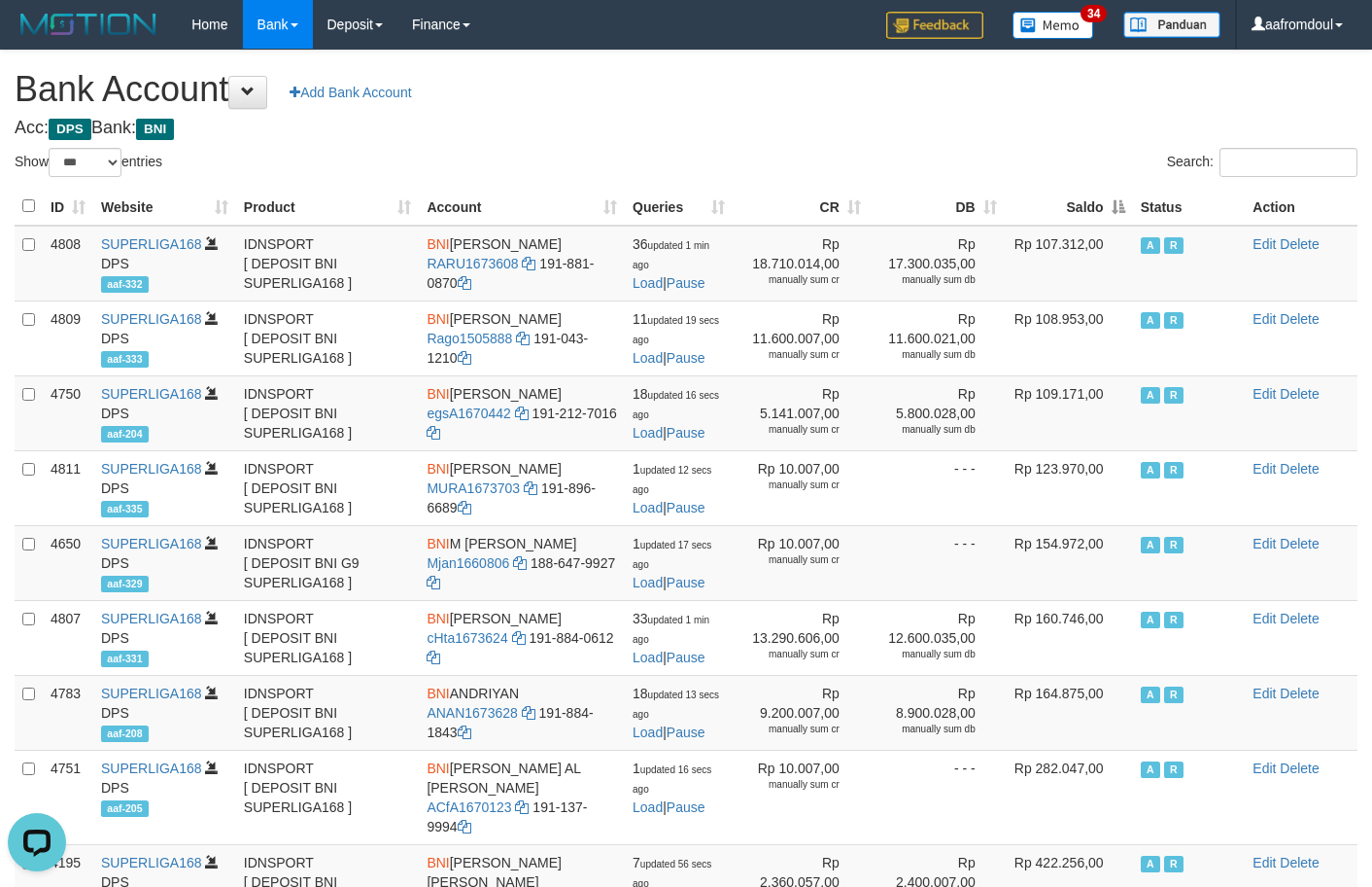
click at [1113, 206] on th "Saldo" at bounding box center [1068, 207] width 128 height 38
click at [1084, 203] on th "Saldo" at bounding box center [1068, 207] width 128 height 38
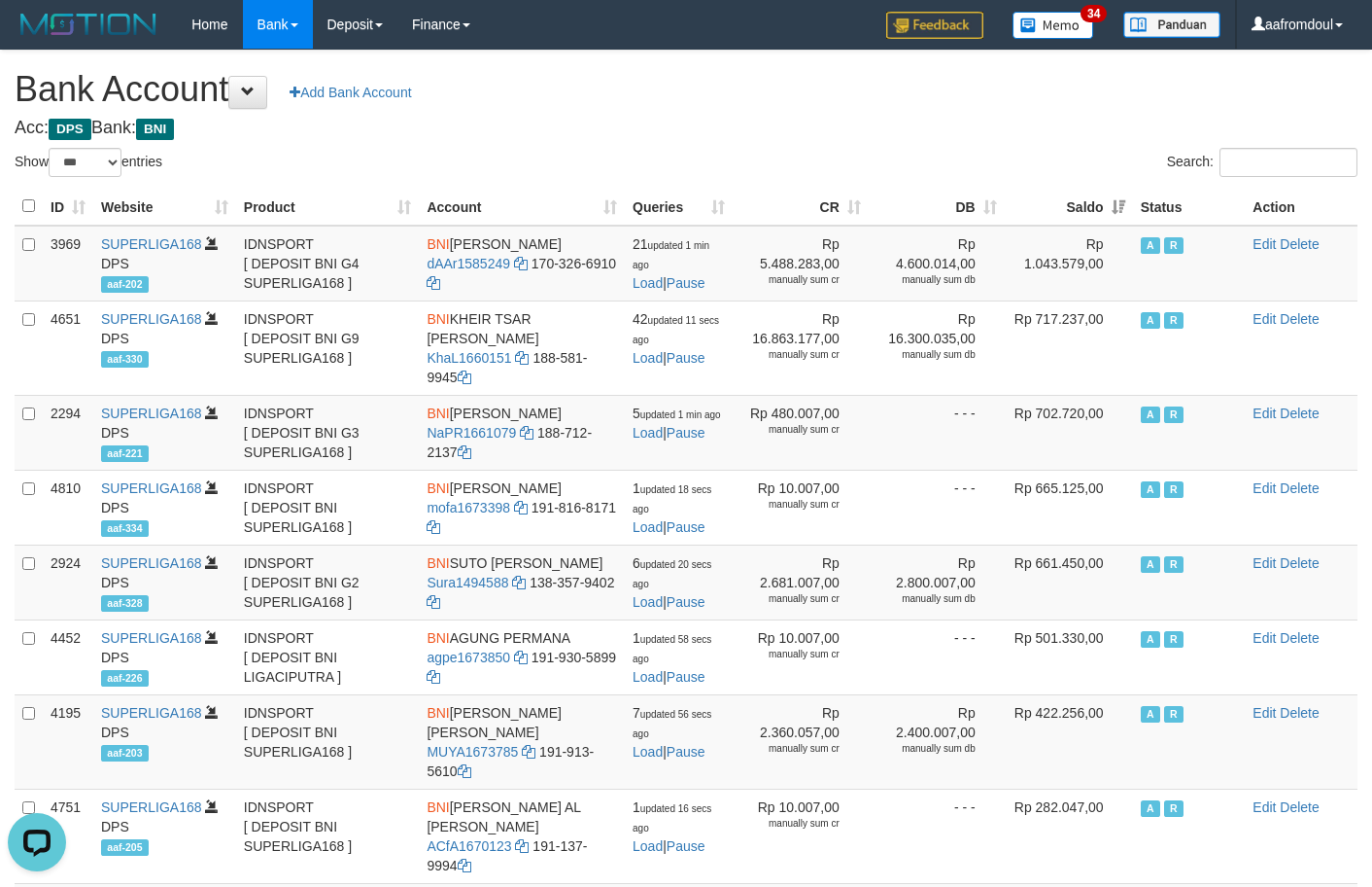
click at [1084, 203] on th "Saldo" at bounding box center [1068, 207] width 128 height 38
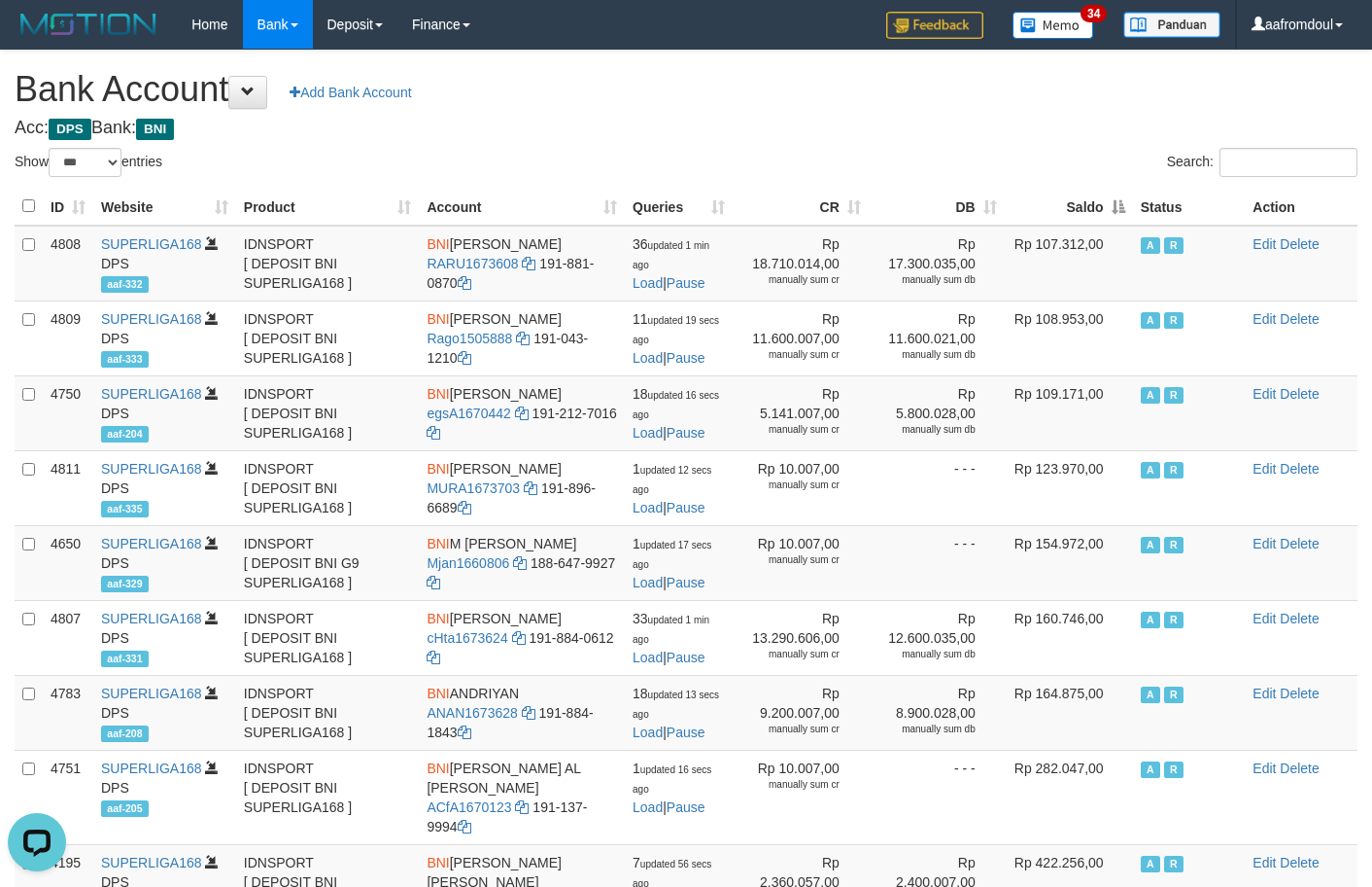
click at [1084, 203] on th "Saldo" at bounding box center [1068, 207] width 128 height 38
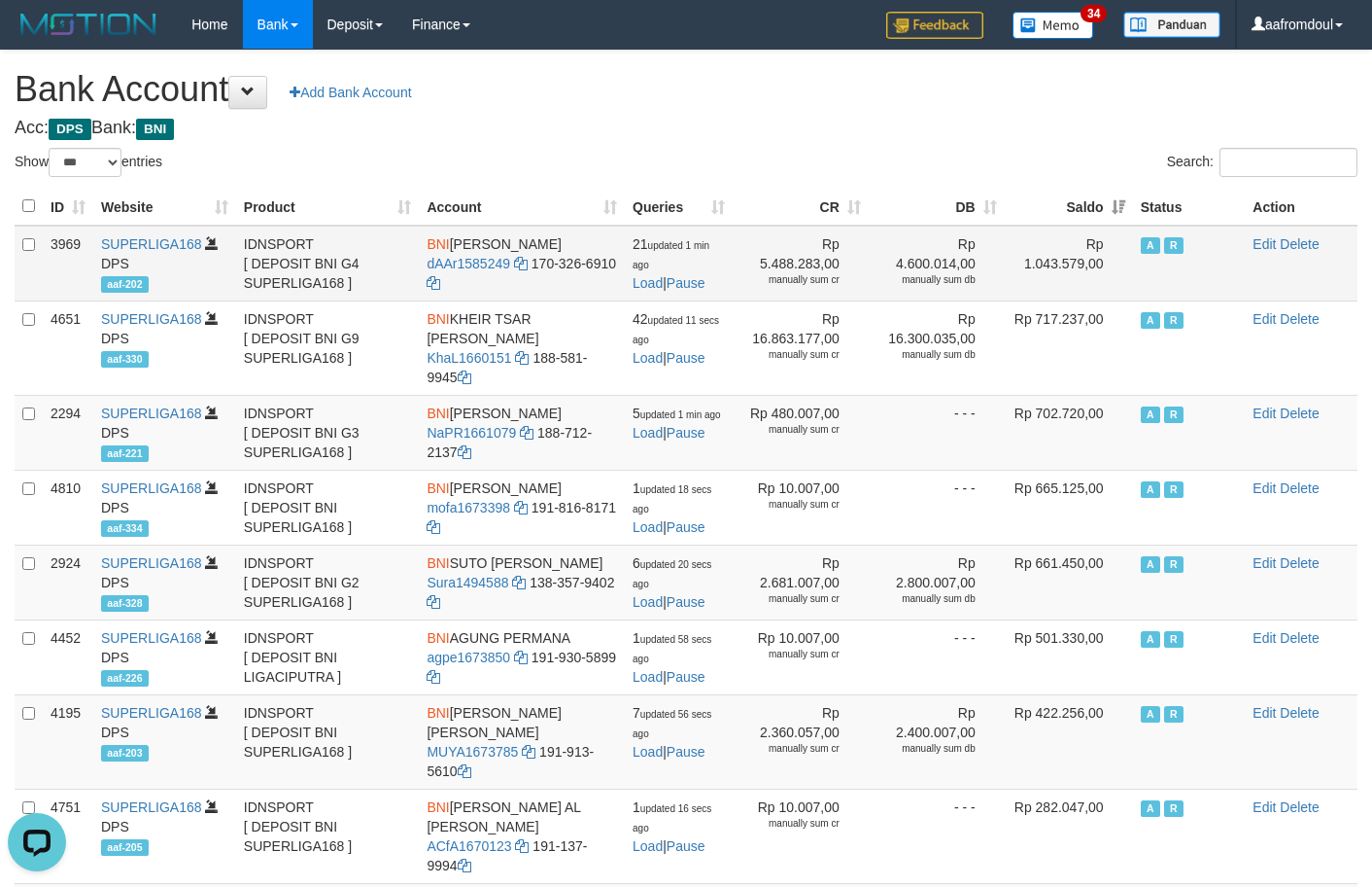
click at [1112, 237] on td "Rp 1.043.579,00" at bounding box center [1068, 264] width 128 height 76
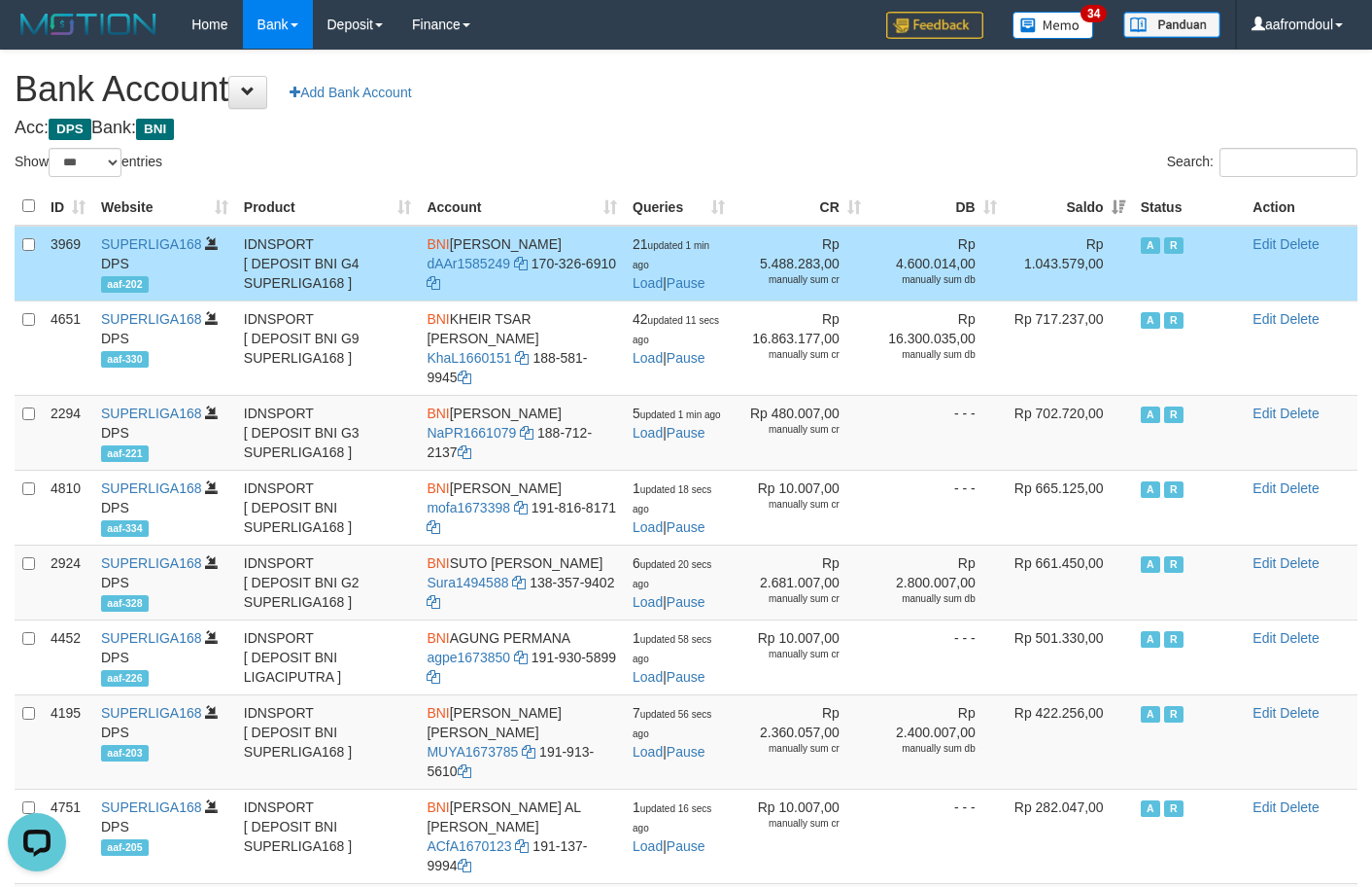
click at [1107, 198] on th "Saldo" at bounding box center [1068, 207] width 128 height 38
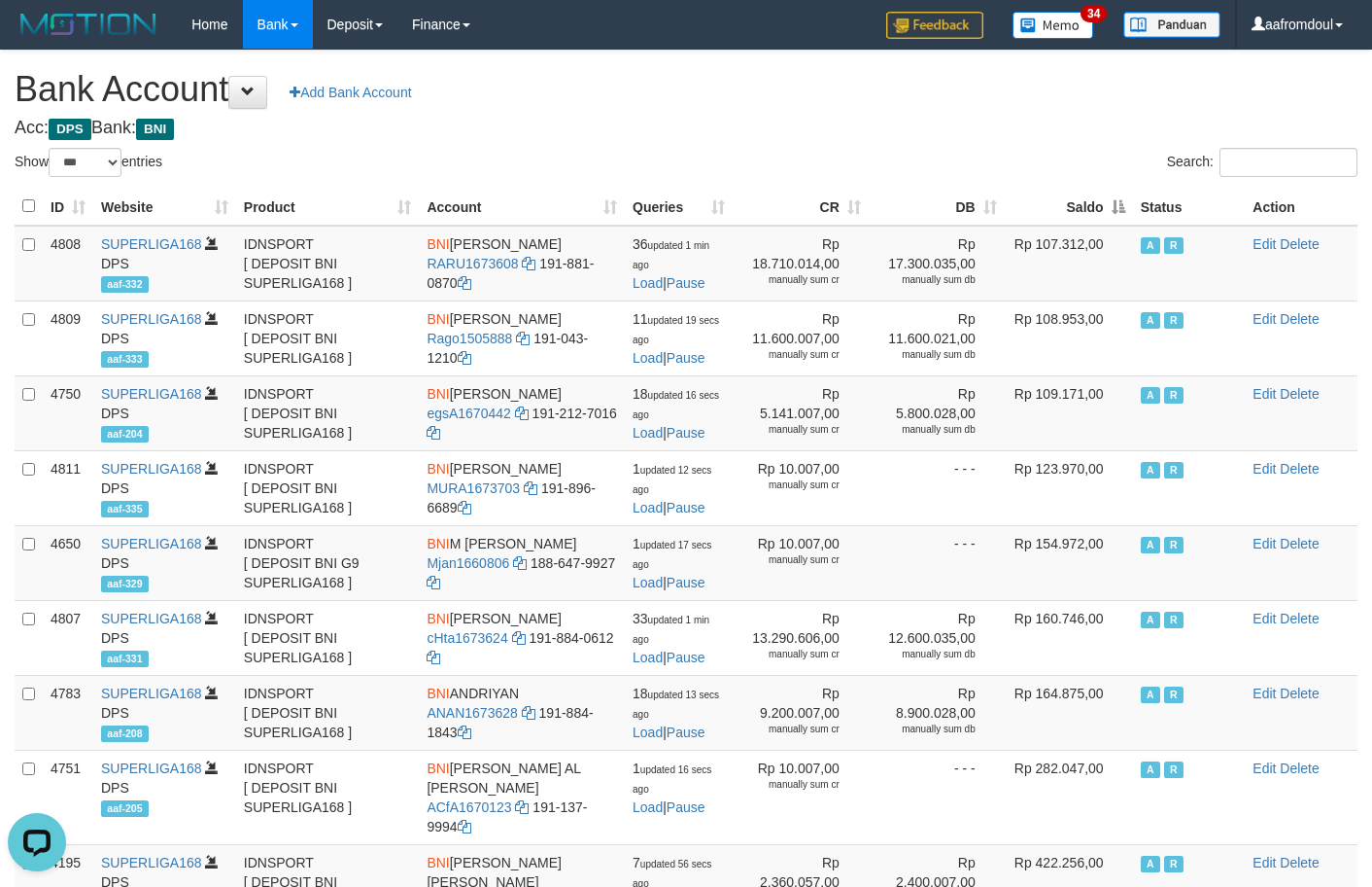
click at [1107, 198] on th "Saldo" at bounding box center [1068, 207] width 128 height 38
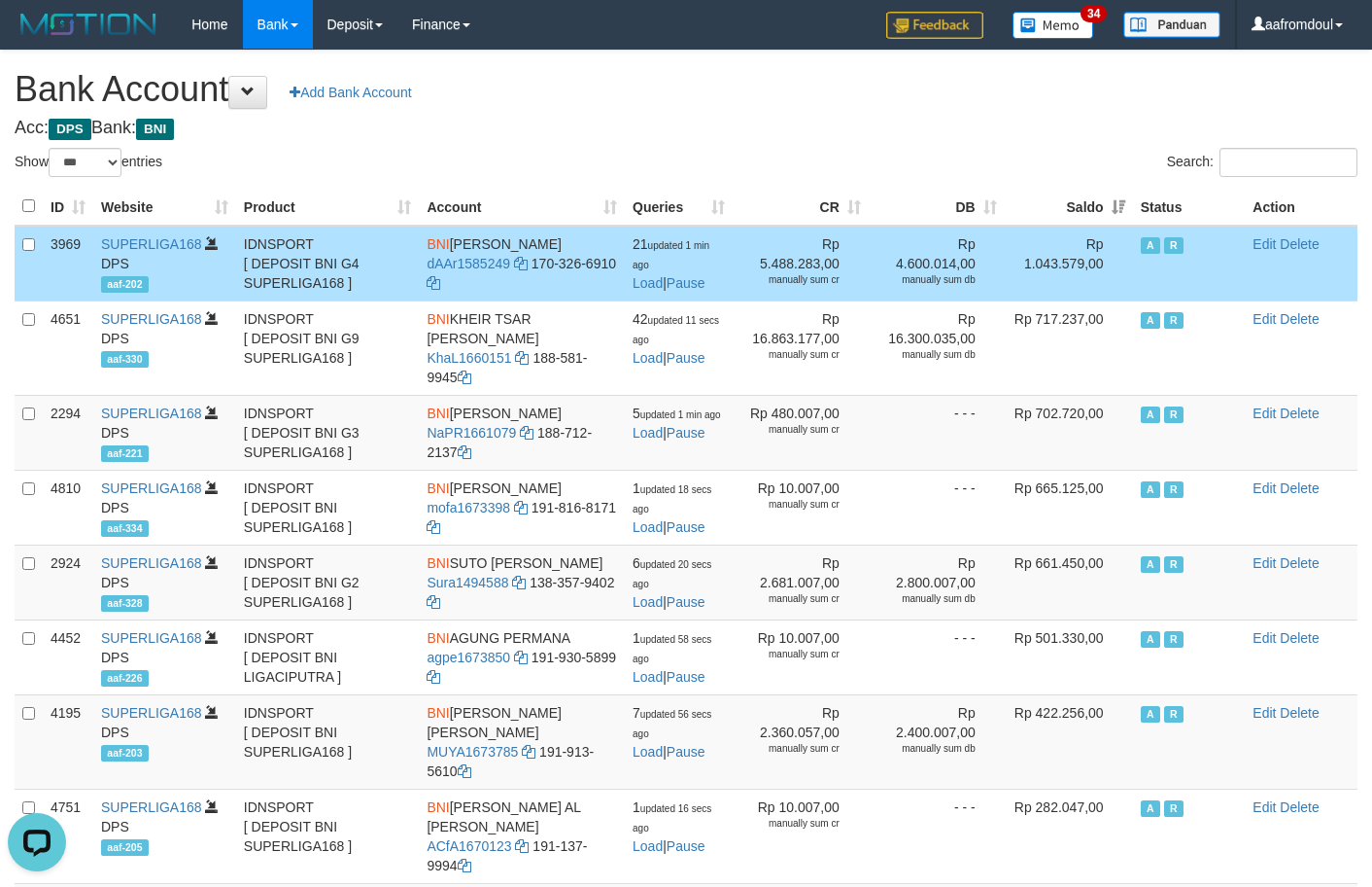
click at [1107, 198] on th "Saldo" at bounding box center [1068, 207] width 128 height 38
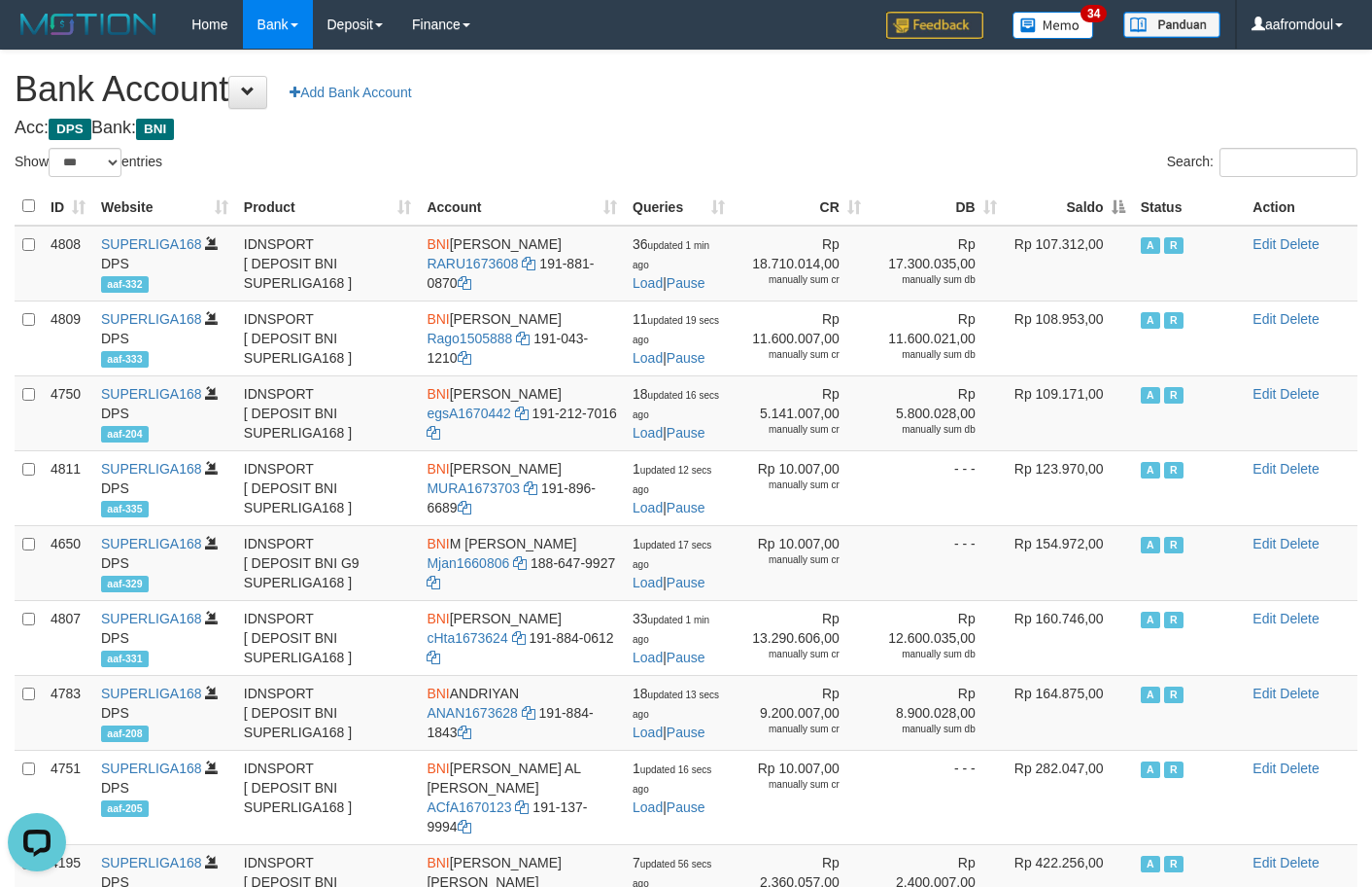
click at [1107, 198] on th "Saldo" at bounding box center [1068, 207] width 128 height 38
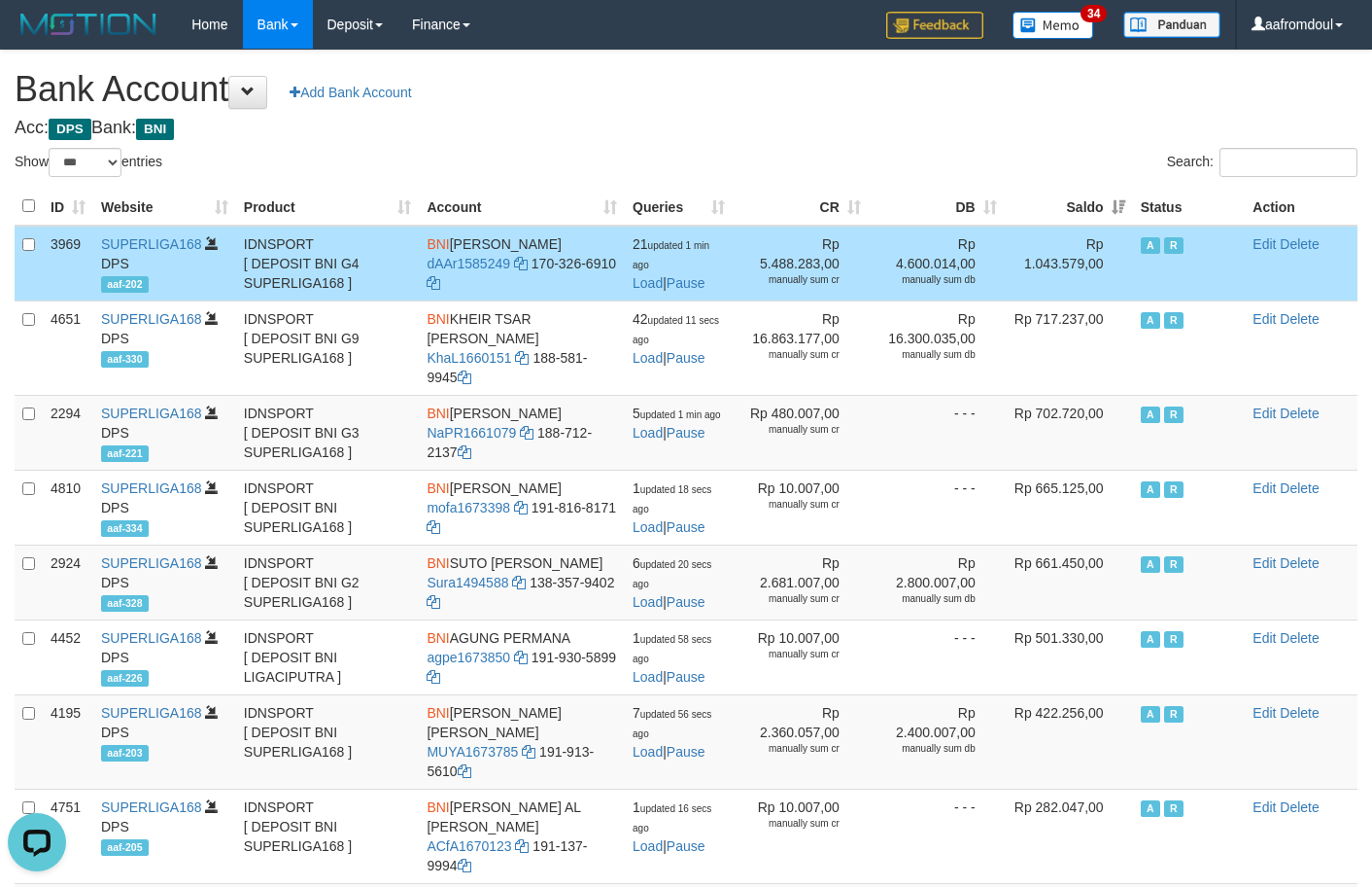
click at [1107, 198] on th "Saldo" at bounding box center [1068, 207] width 128 height 38
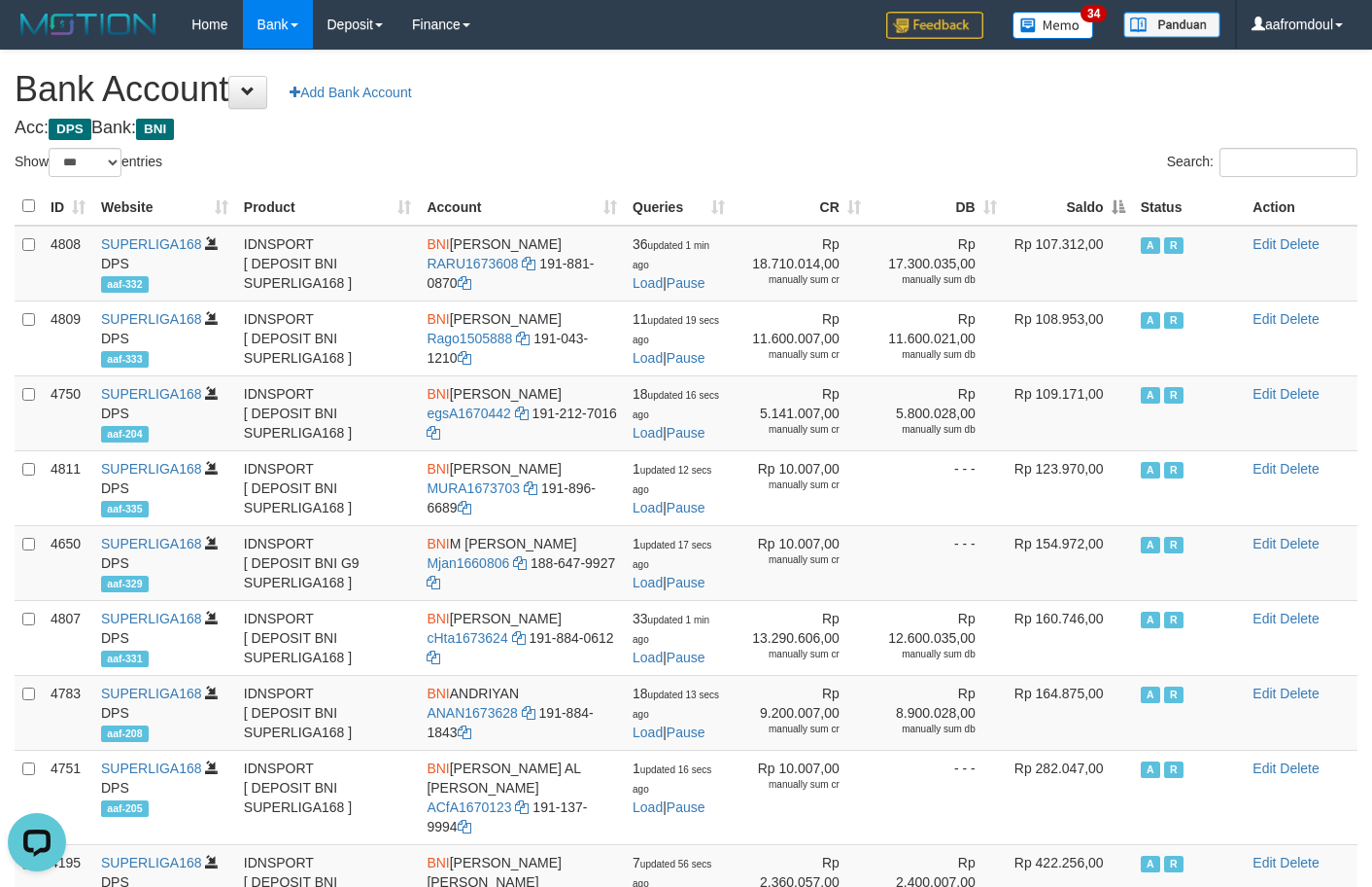
click at [1099, 198] on th "Saldo" at bounding box center [1068, 207] width 128 height 38
click at [1102, 198] on th "Saldo" at bounding box center [1068, 207] width 128 height 38
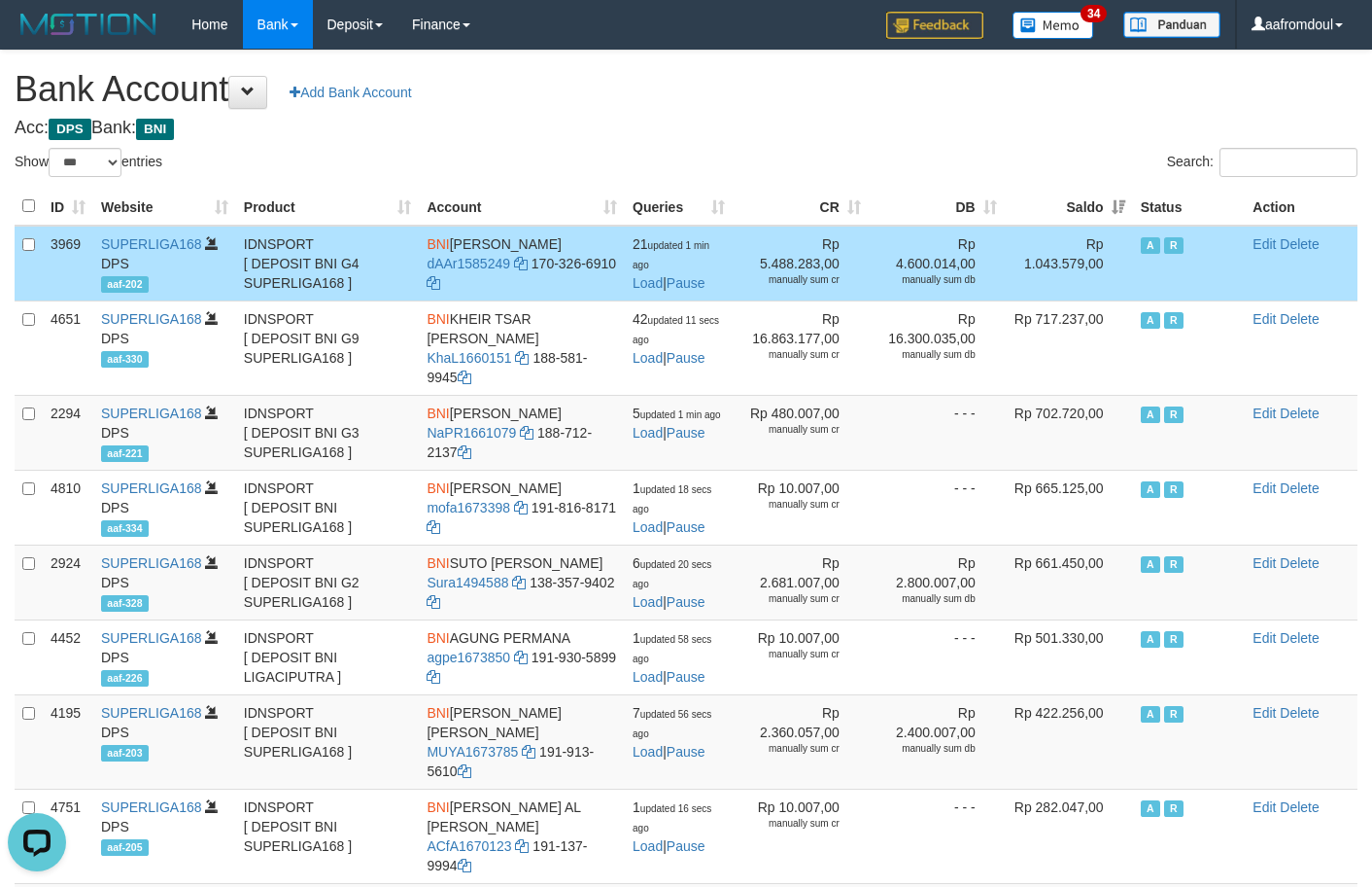
click at [1102, 198] on th "Saldo" at bounding box center [1068, 207] width 128 height 38
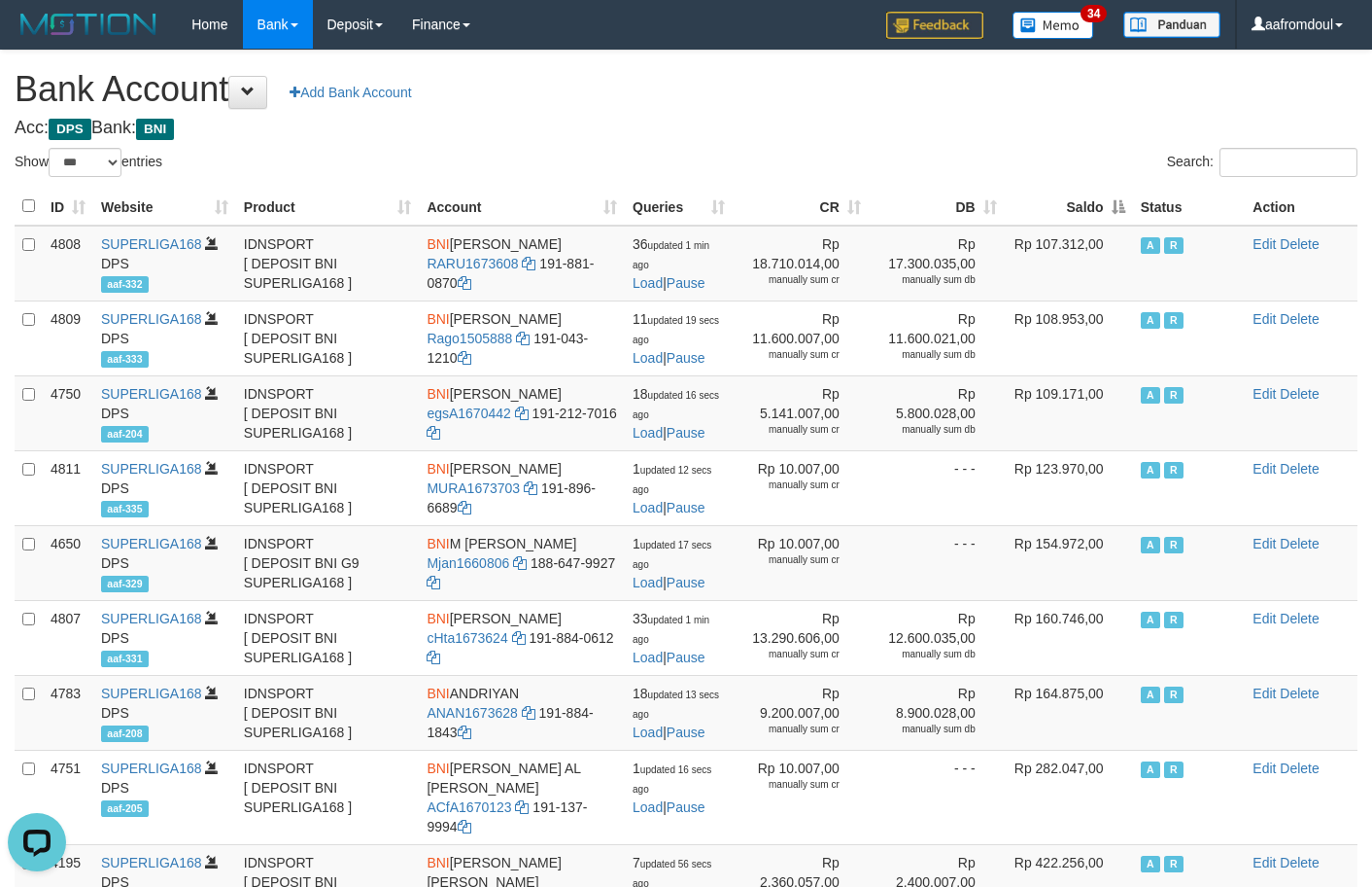
click at [1102, 198] on th "Saldo" at bounding box center [1068, 207] width 128 height 38
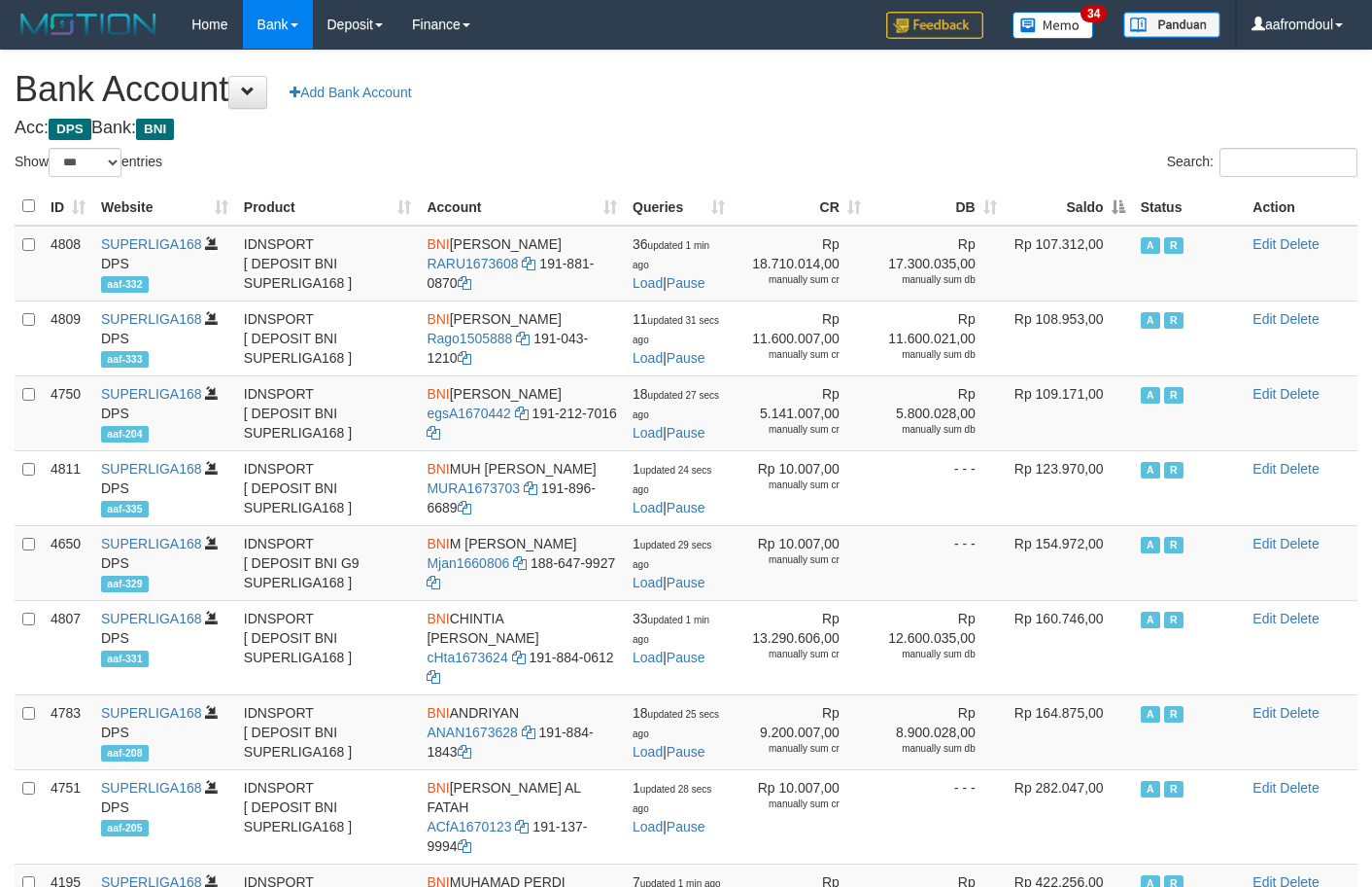
select select "***"
click at [1113, 188] on th "Saldo" at bounding box center [1068, 207] width 128 height 38
click at [1113, 185] on div "ID Website Product Account Queries CR DB Saldo Status Action 4808 SUPERLIGA168 …" at bounding box center [686, 844] width 1372 height 1326
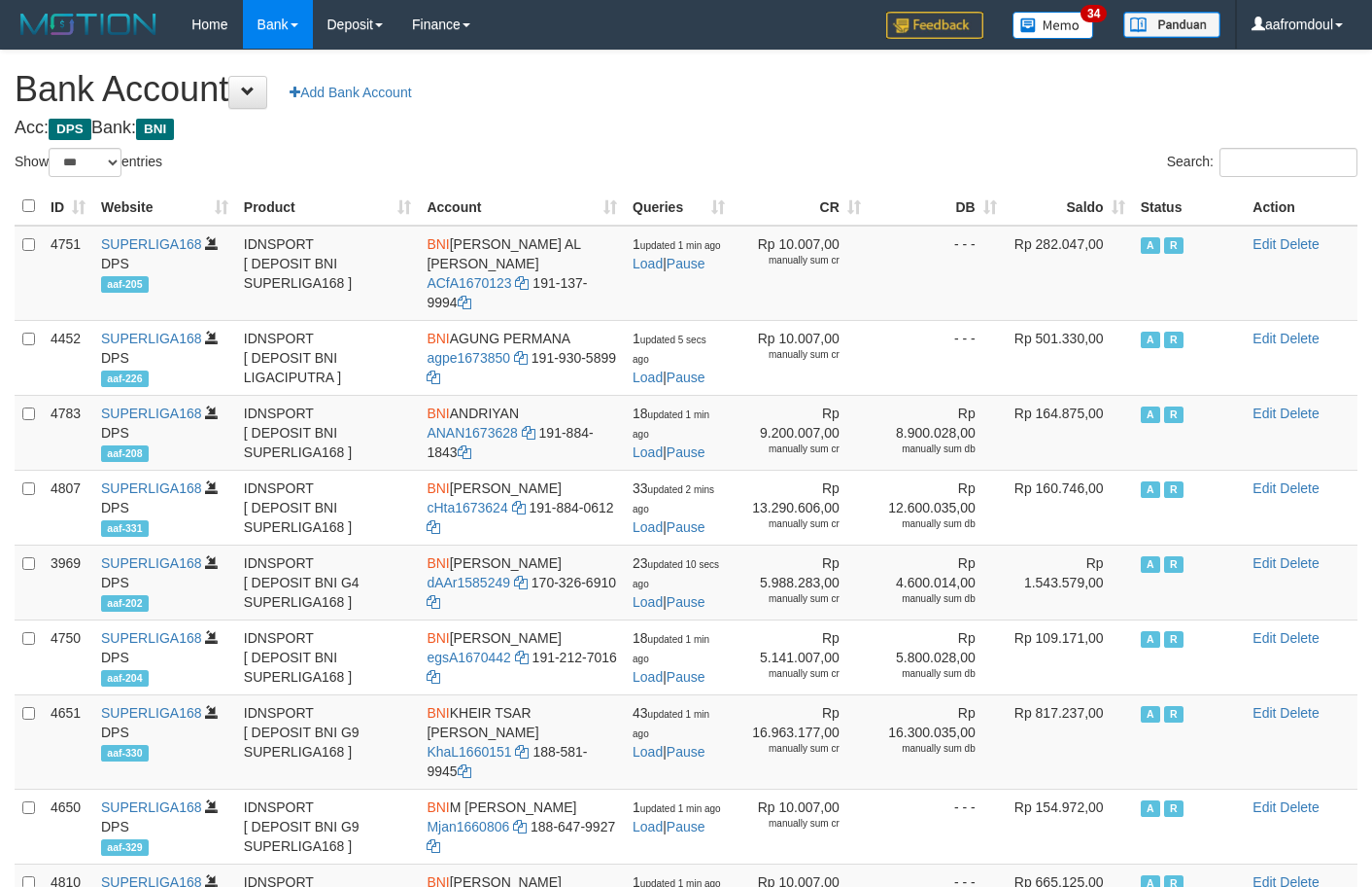
select select "***"
click at [1101, 206] on th "Saldo" at bounding box center [1068, 207] width 128 height 38
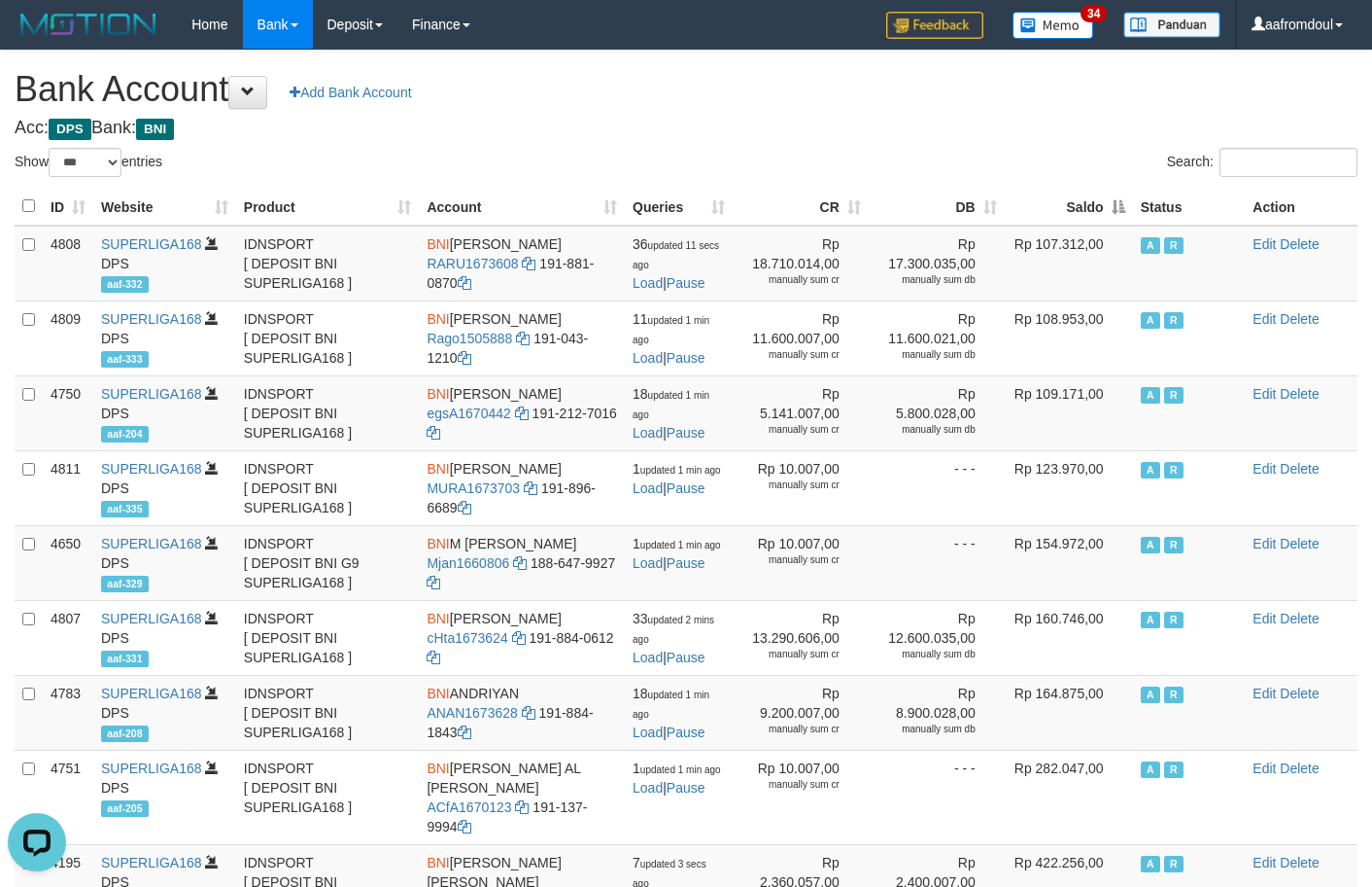
click at [1101, 206] on th "Saldo" at bounding box center [1068, 207] width 128 height 38
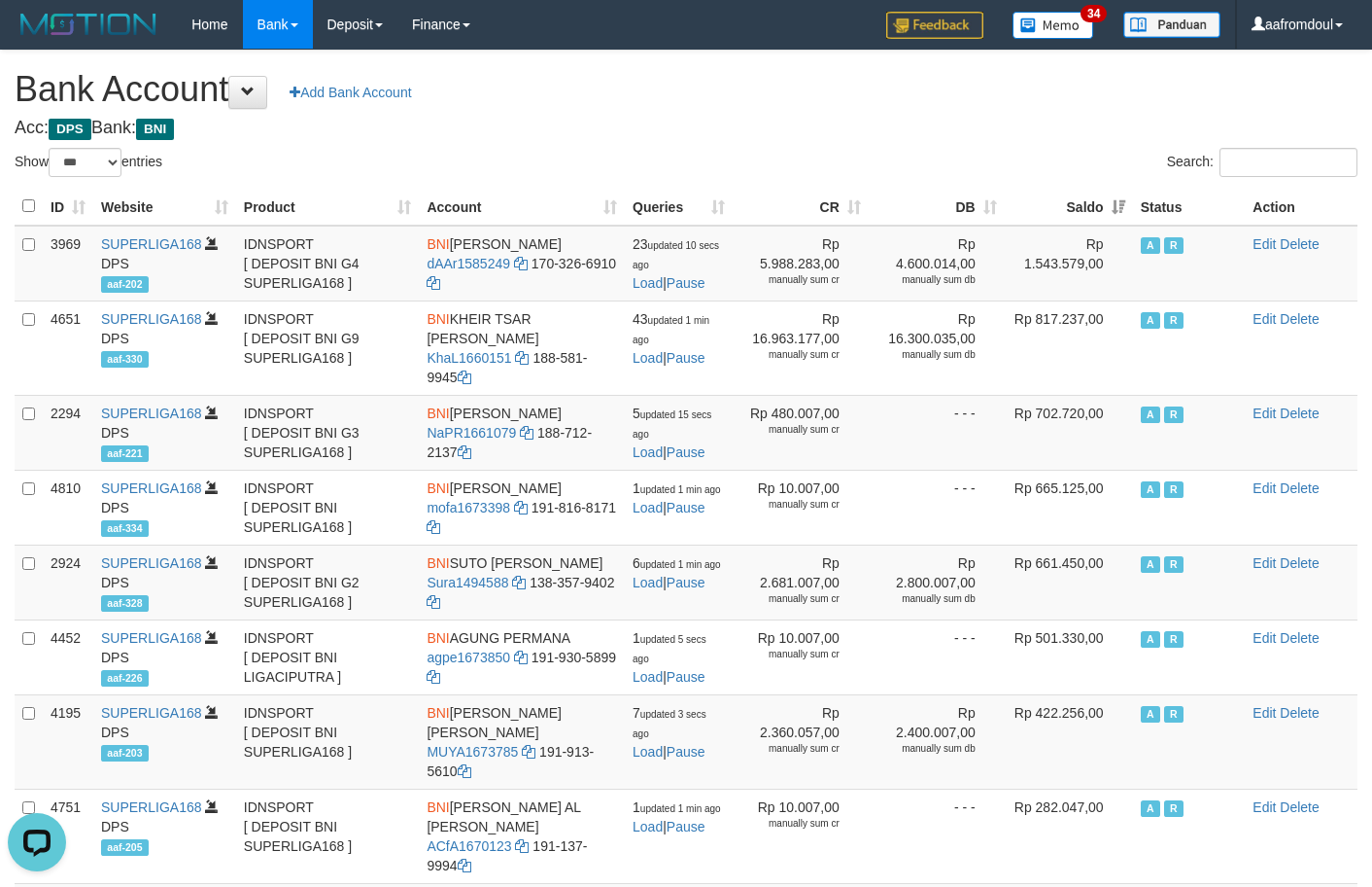
click at [1101, 206] on th "Saldo" at bounding box center [1068, 207] width 128 height 38
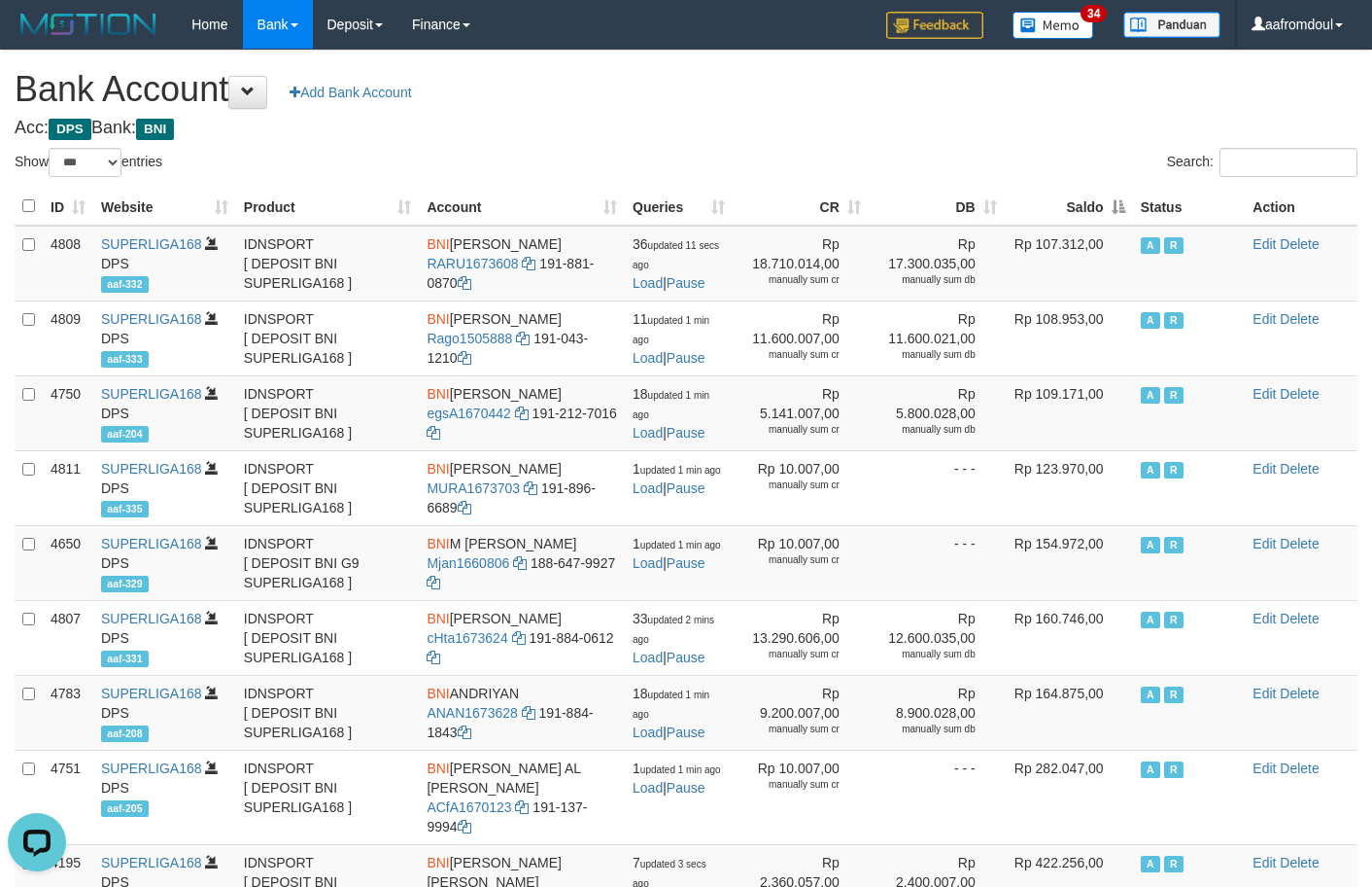
click at [1112, 204] on th "Saldo" at bounding box center [1068, 207] width 128 height 38
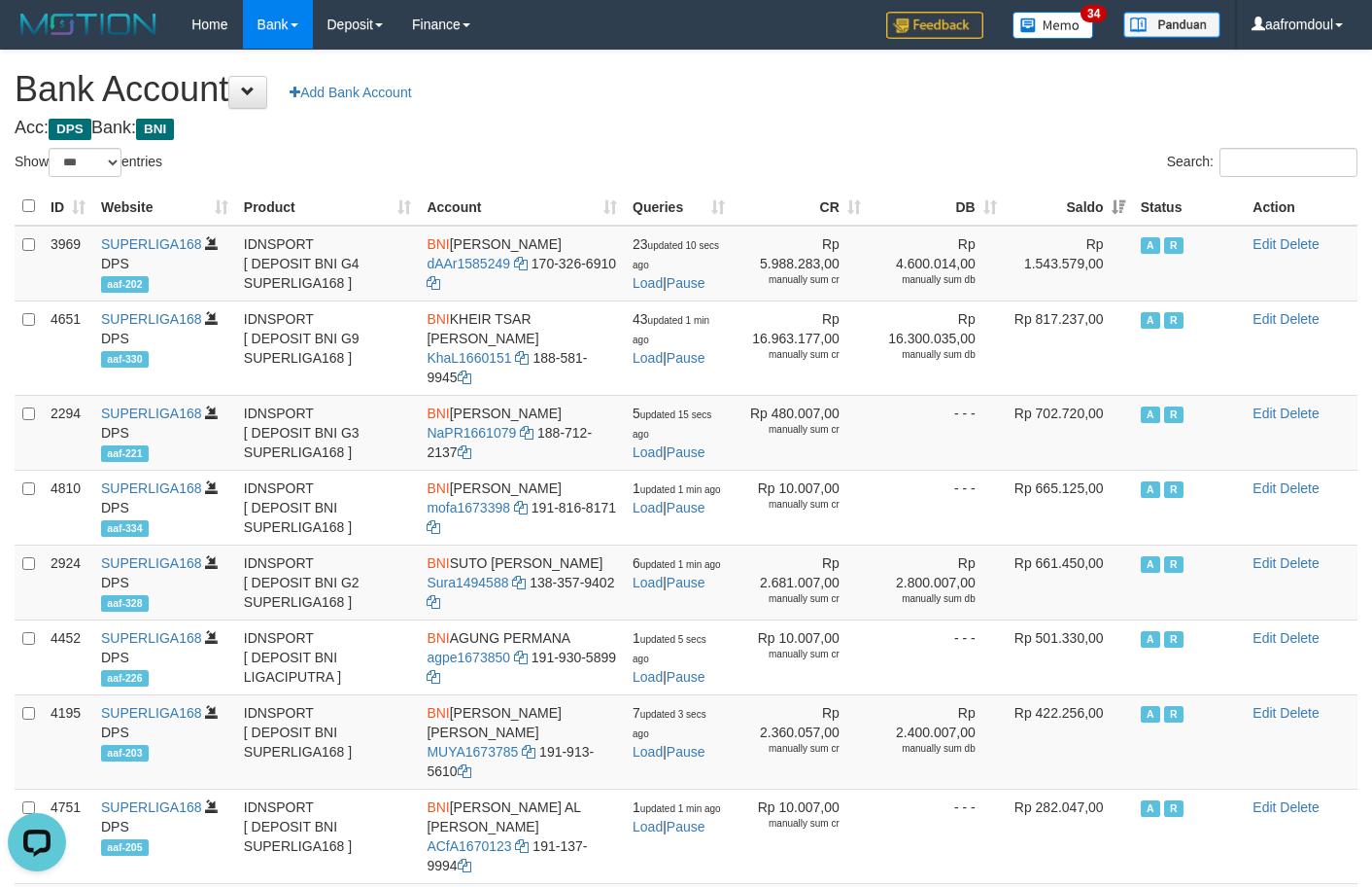
click at [1112, 204] on th "Saldo" at bounding box center [1068, 207] width 128 height 38
click at [1128, 222] on th "Saldo" at bounding box center [1068, 207] width 128 height 38
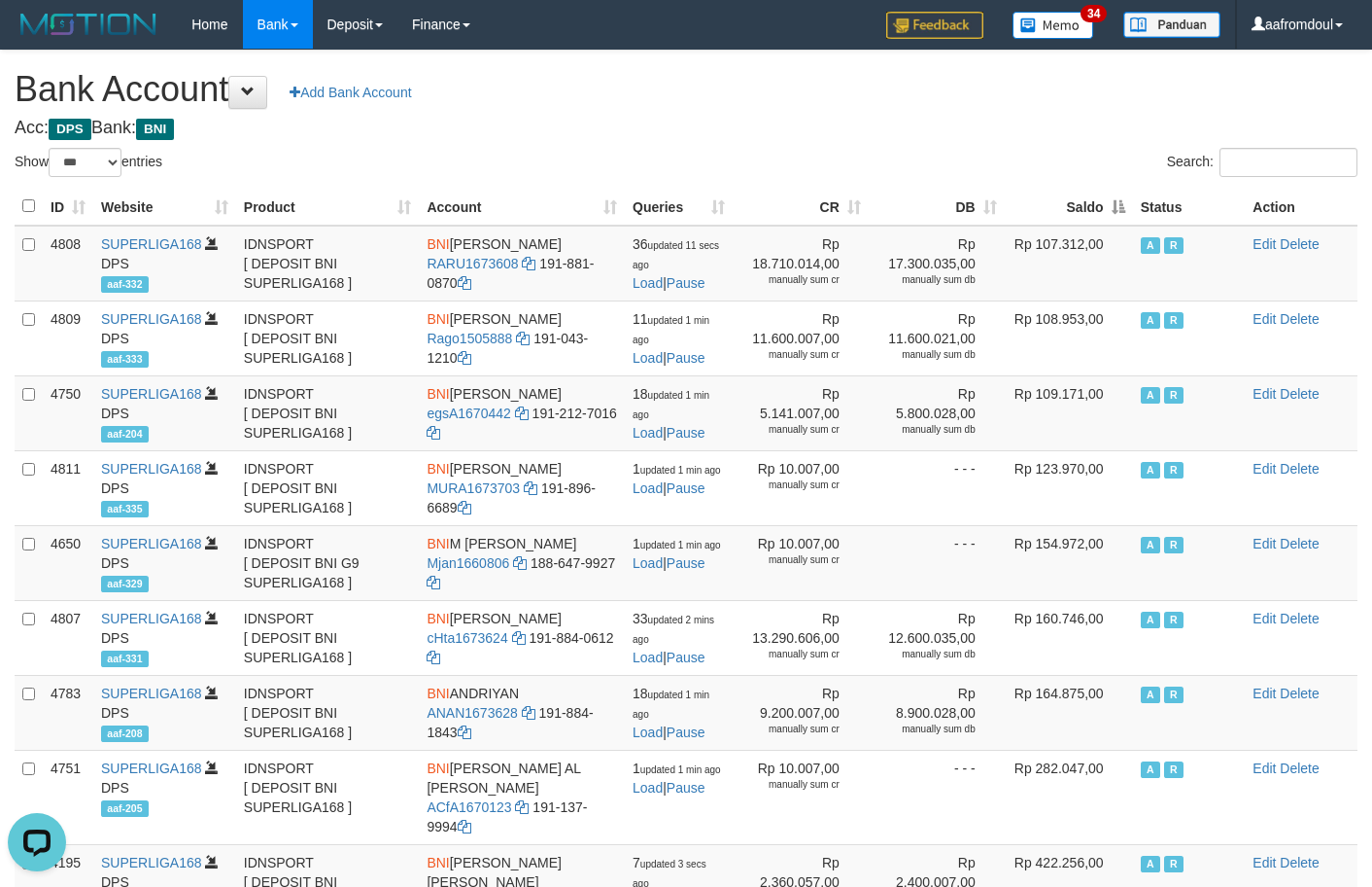
click at [1124, 205] on th "Saldo" at bounding box center [1068, 207] width 128 height 38
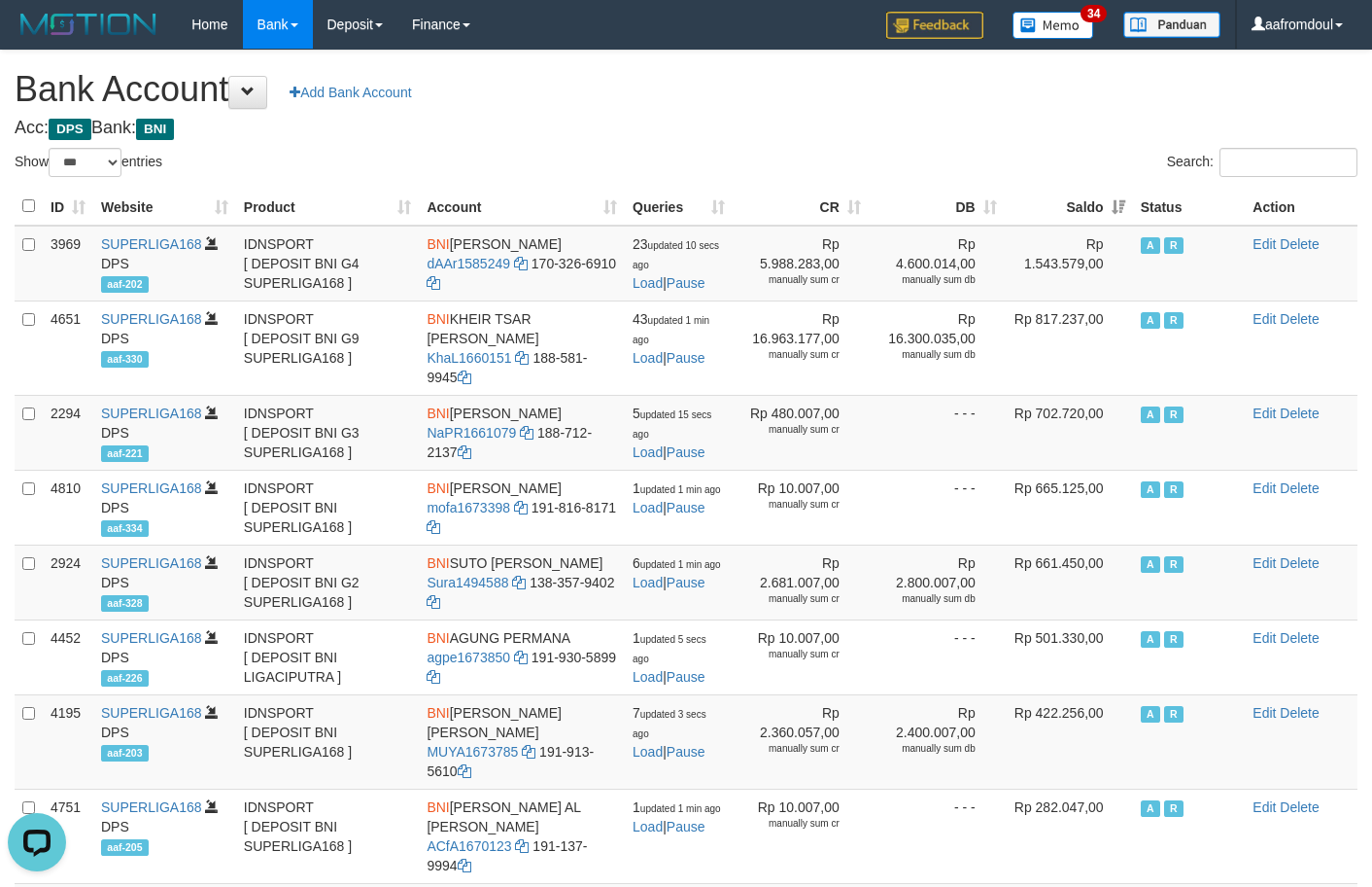
click at [1124, 205] on th "Saldo" at bounding box center [1068, 207] width 128 height 38
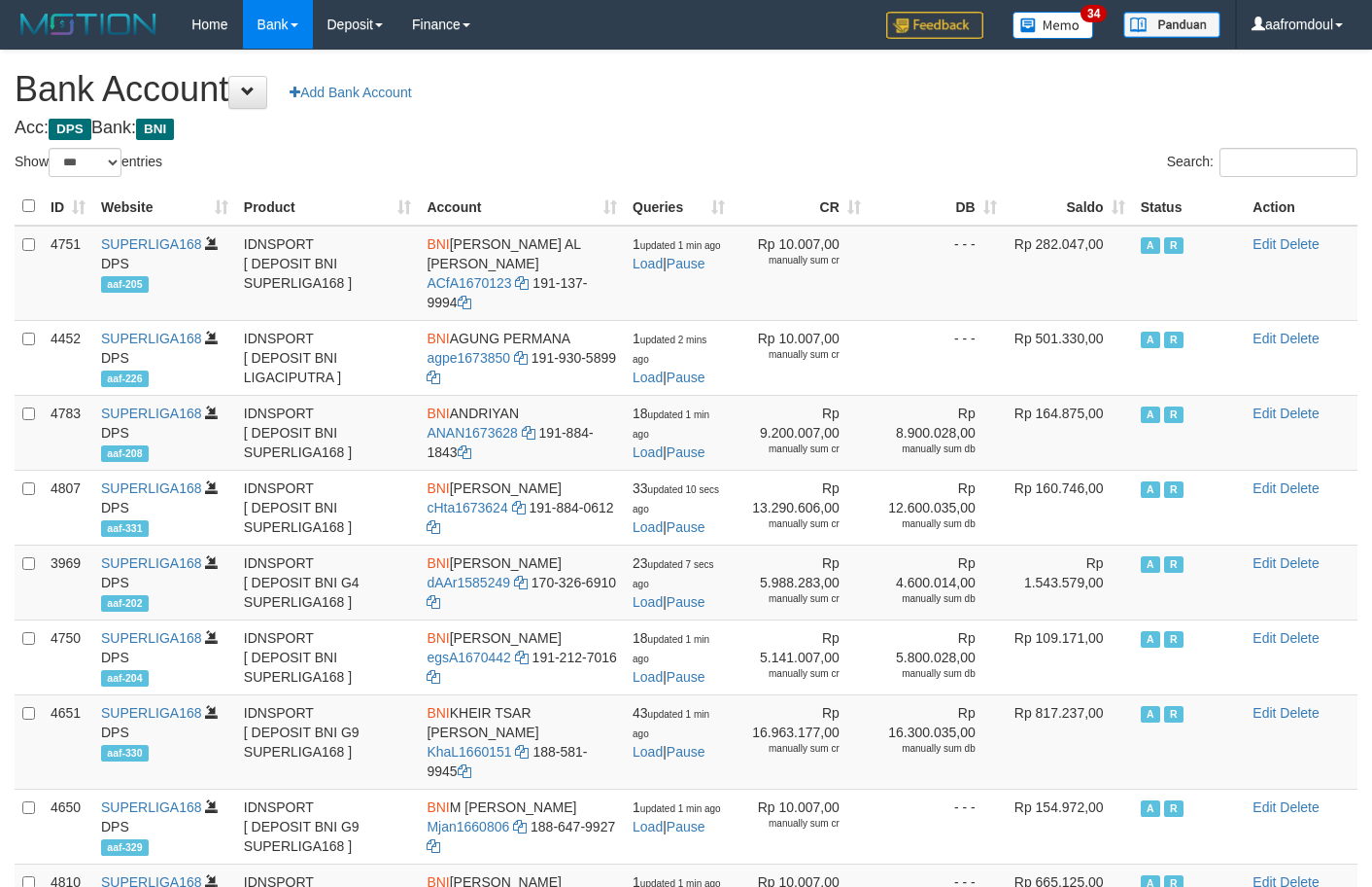
select select "***"
click at [1105, 203] on th "Saldo" at bounding box center [1068, 207] width 128 height 38
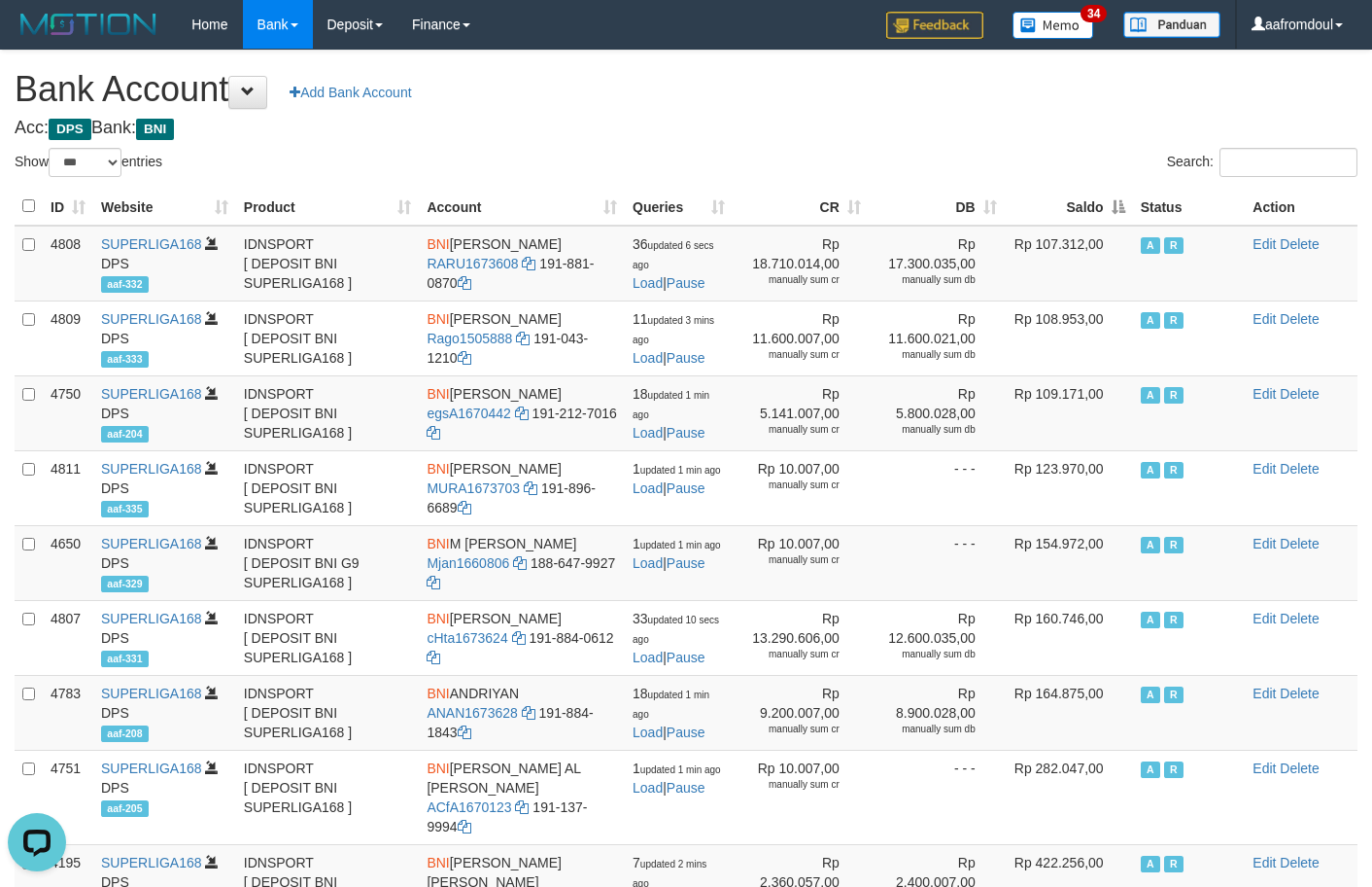
click at [1105, 203] on th "Saldo" at bounding box center [1068, 207] width 128 height 38
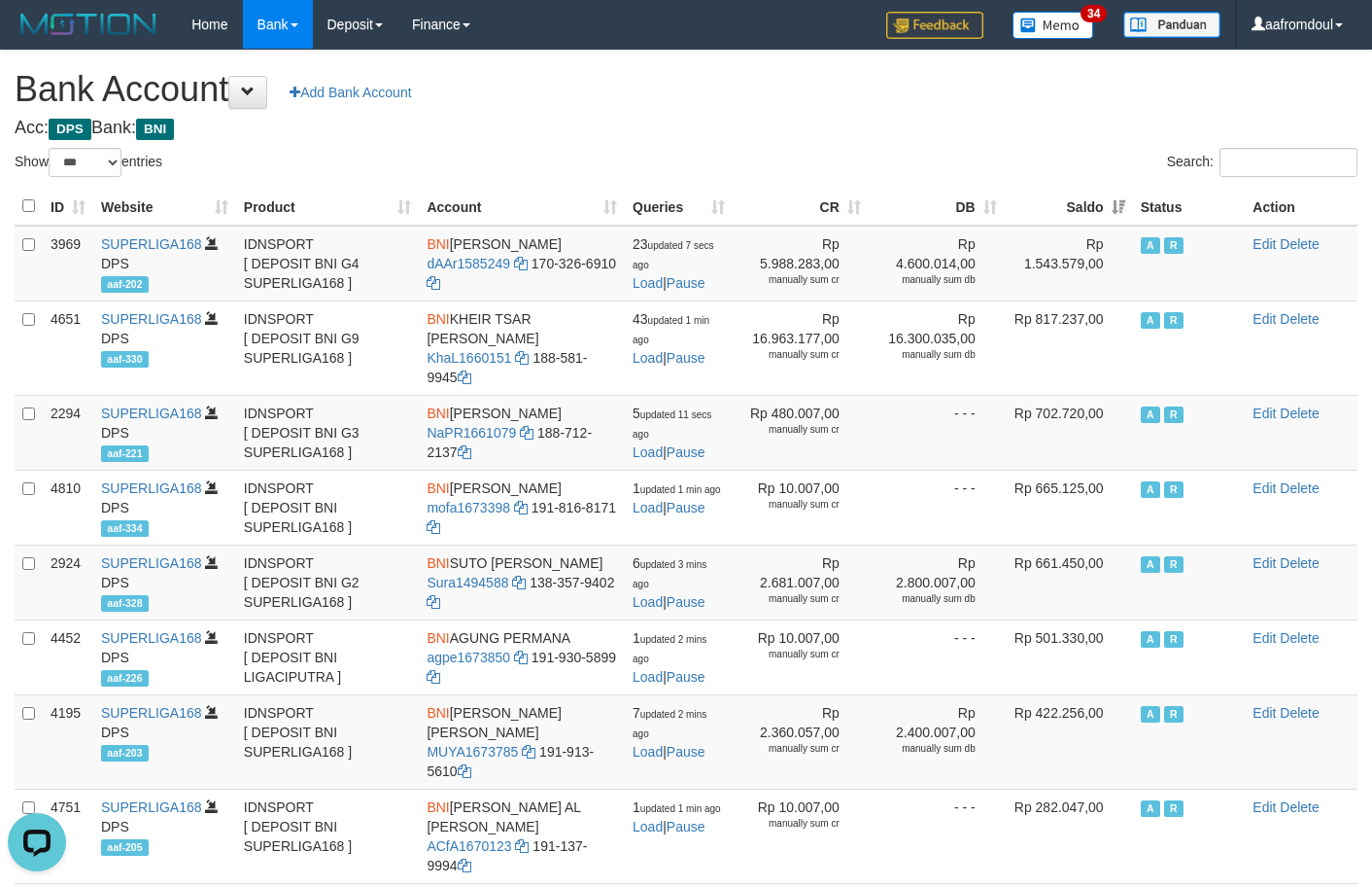
click at [1105, 203] on th "Saldo" at bounding box center [1068, 207] width 128 height 38
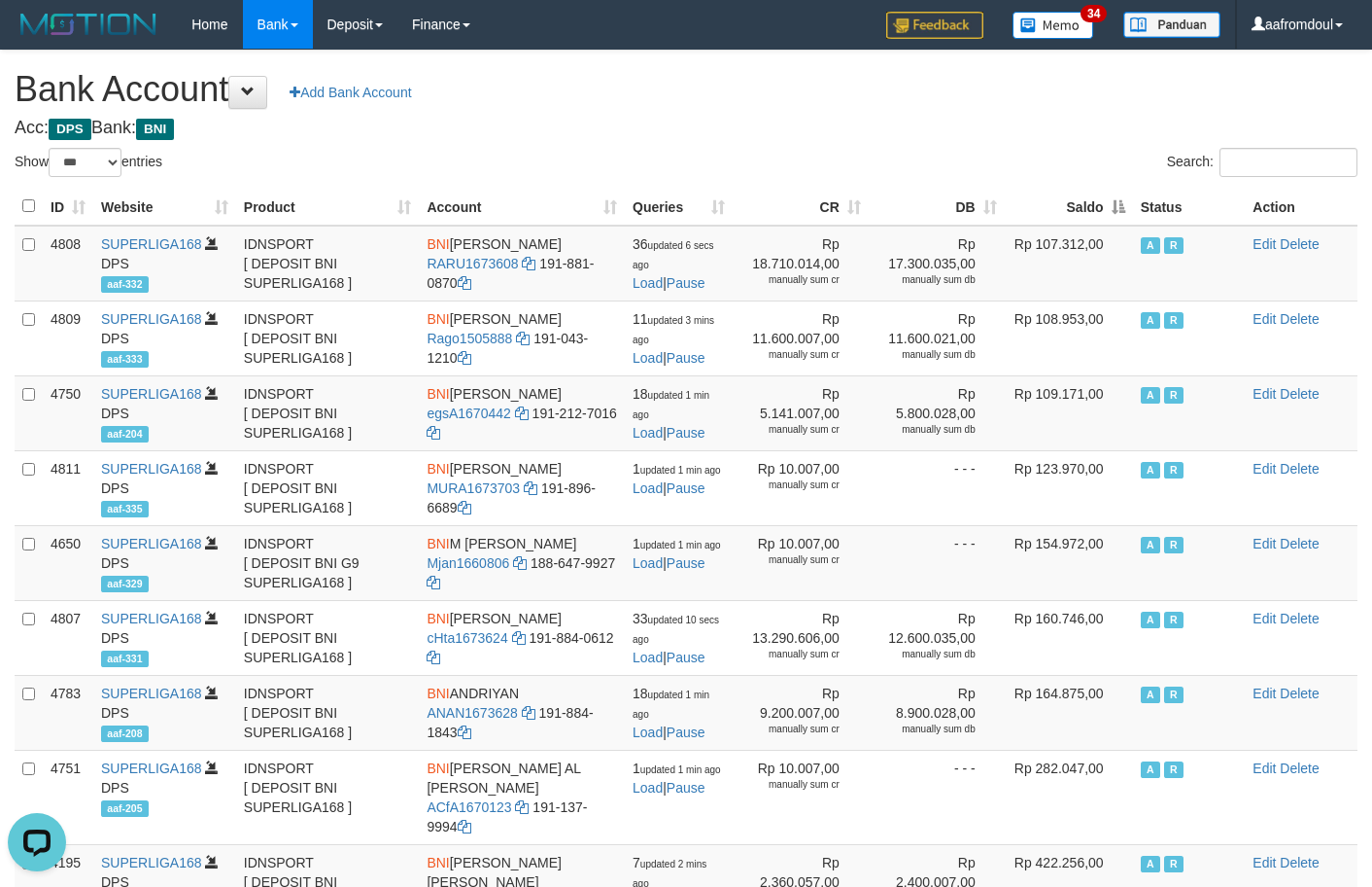
click at [1131, 211] on th "Saldo" at bounding box center [1068, 207] width 128 height 38
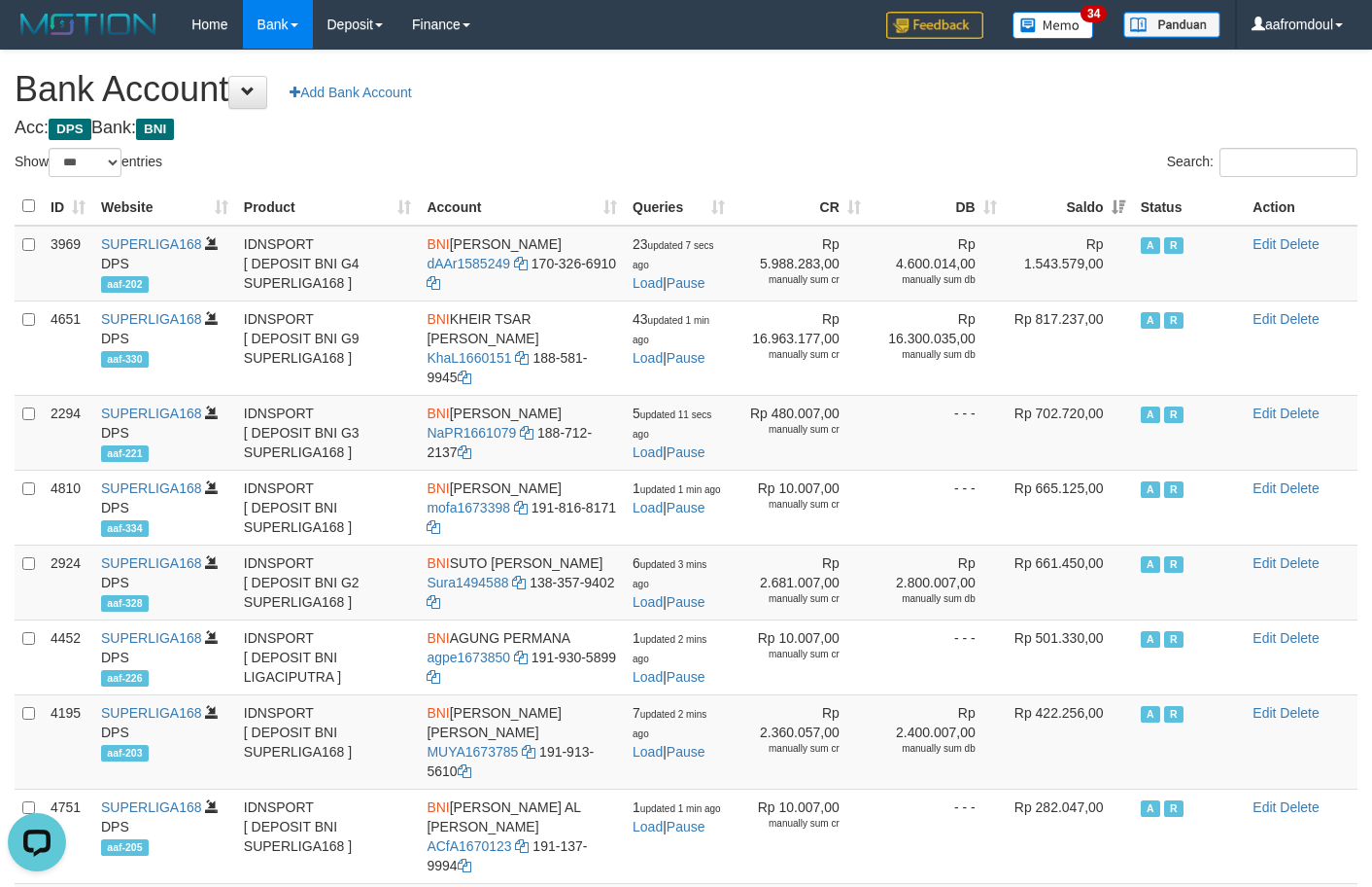
click at [1131, 211] on th "Saldo" at bounding box center [1068, 207] width 128 height 38
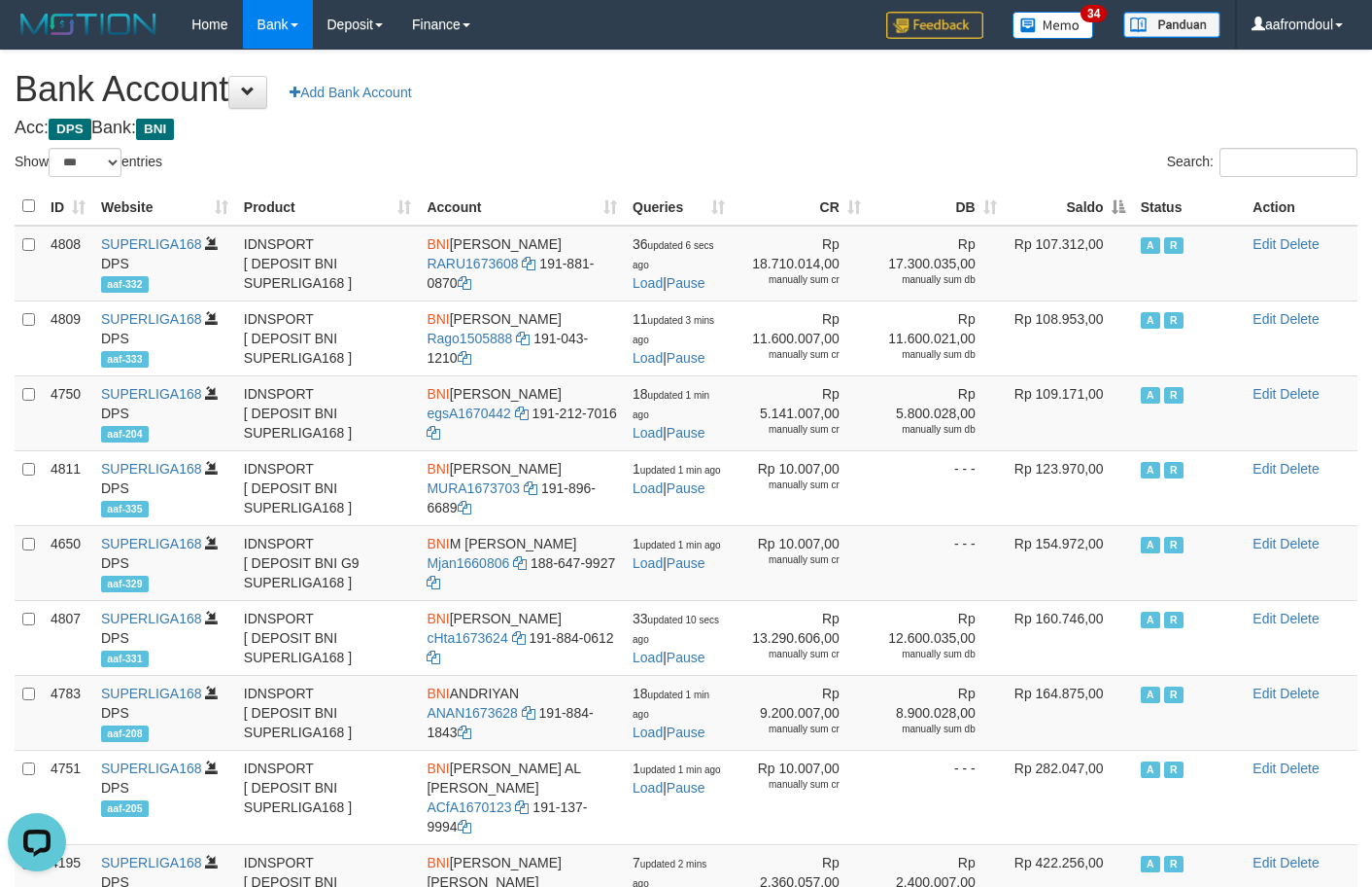
click at [1131, 211] on th "Saldo" at bounding box center [1068, 207] width 128 height 38
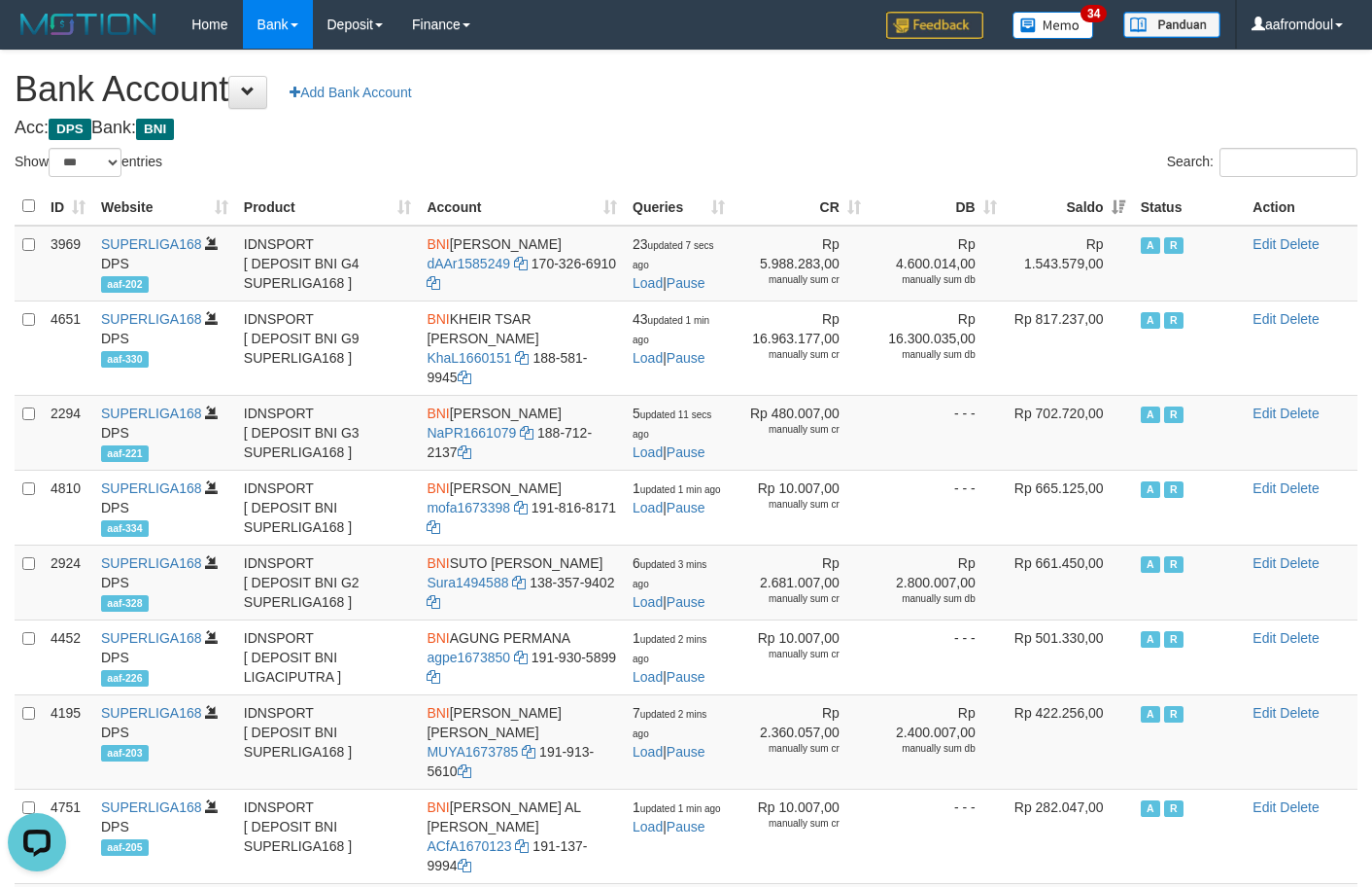
click at [1102, 207] on th "Saldo" at bounding box center [1068, 207] width 128 height 38
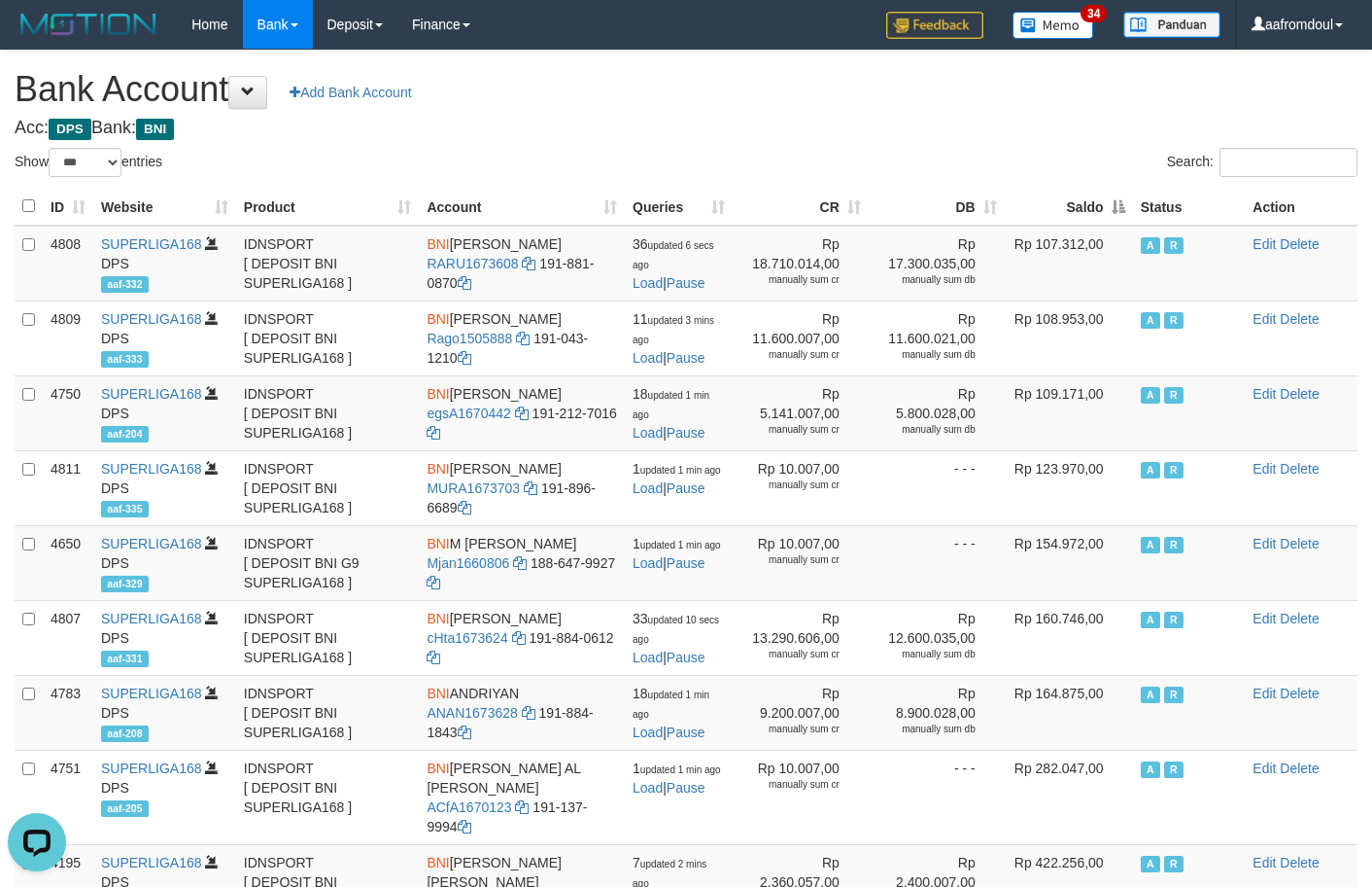
click at [1102, 207] on th "Saldo" at bounding box center [1068, 207] width 128 height 38
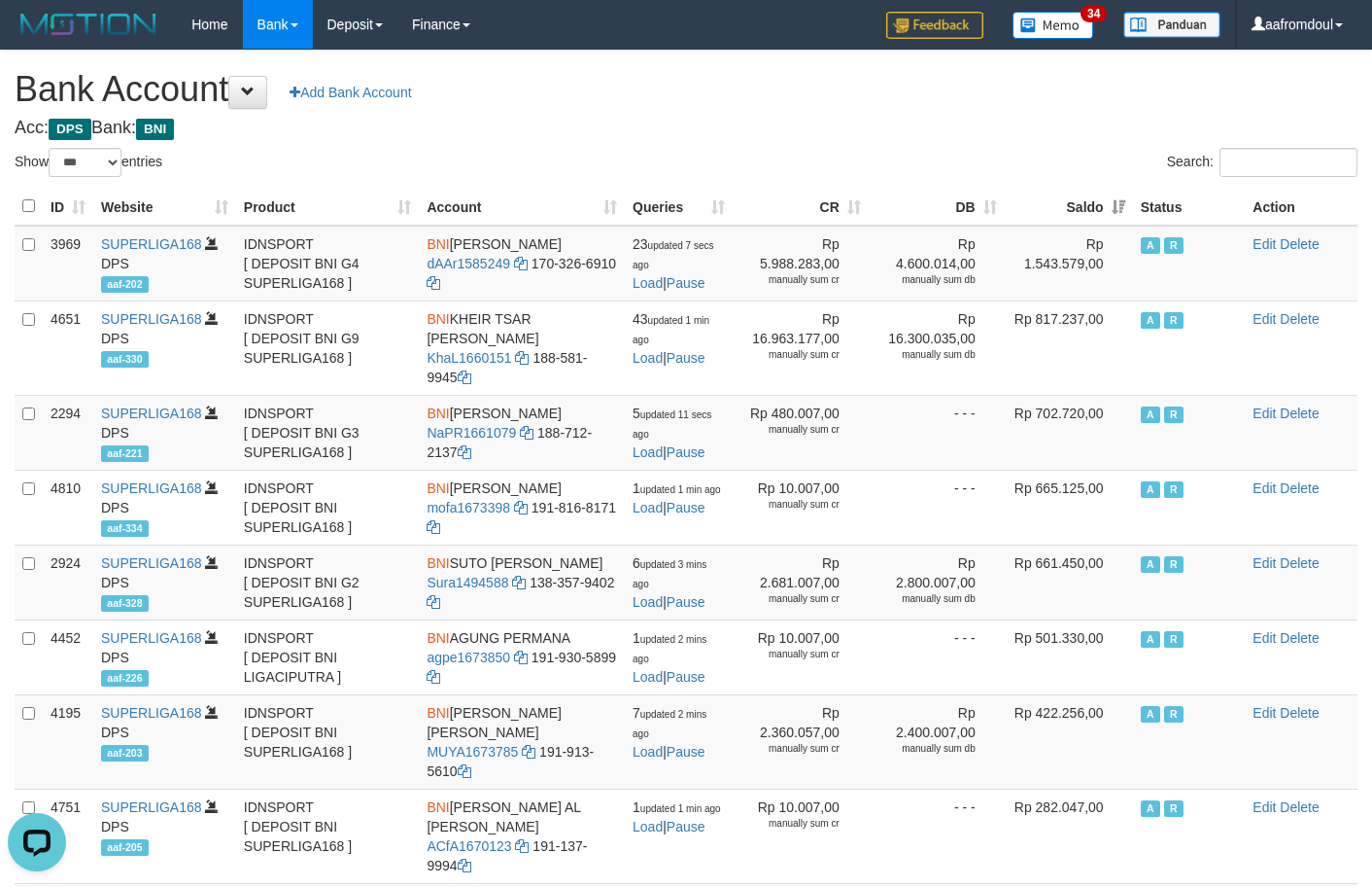
click at [1102, 207] on th "Saldo" at bounding box center [1068, 207] width 128 height 38
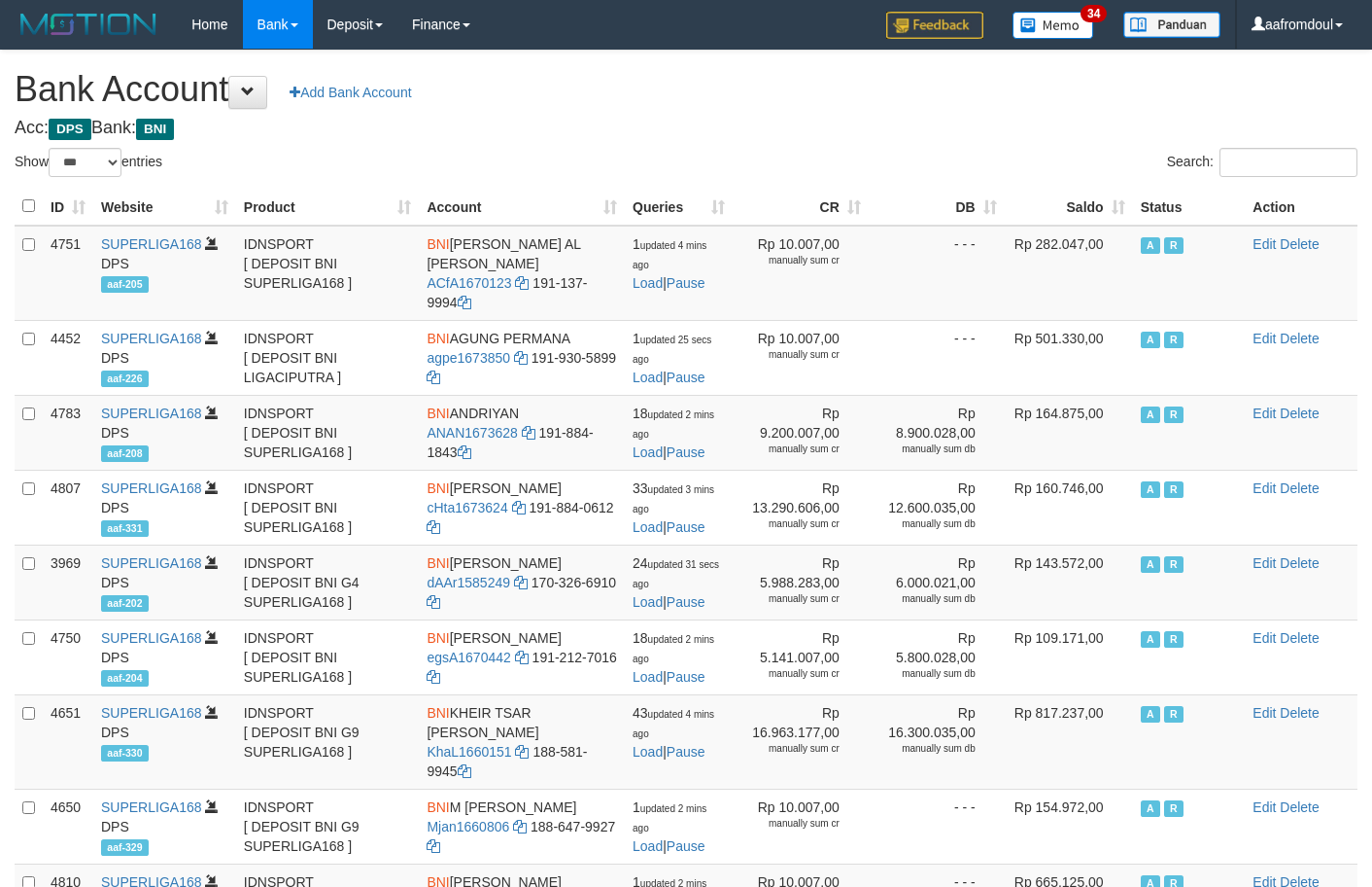
select select "***"
click at [1123, 201] on th "Saldo" at bounding box center [1068, 207] width 128 height 38
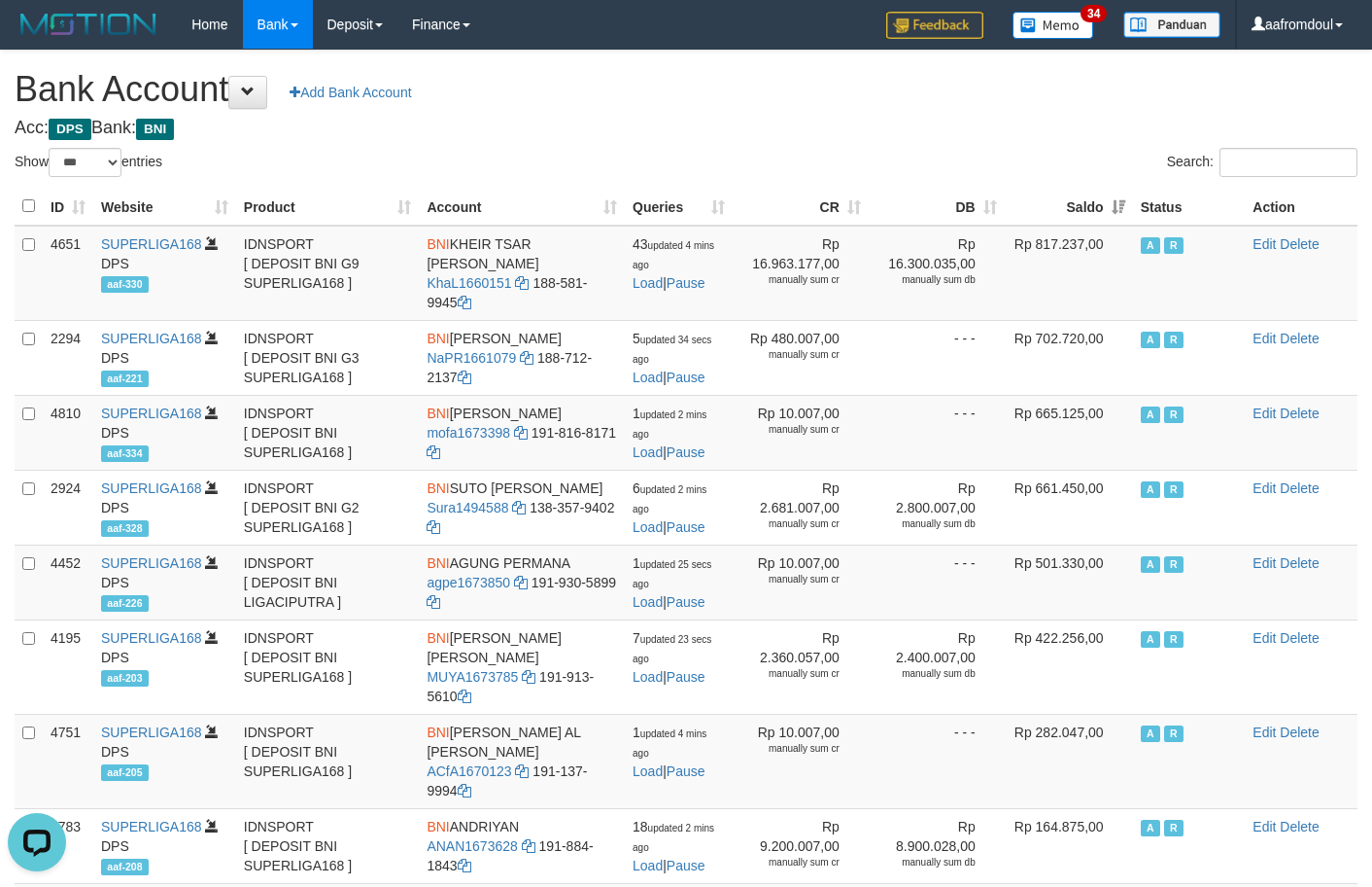
click at [1126, 204] on th "Saldo" at bounding box center [1068, 207] width 128 height 38
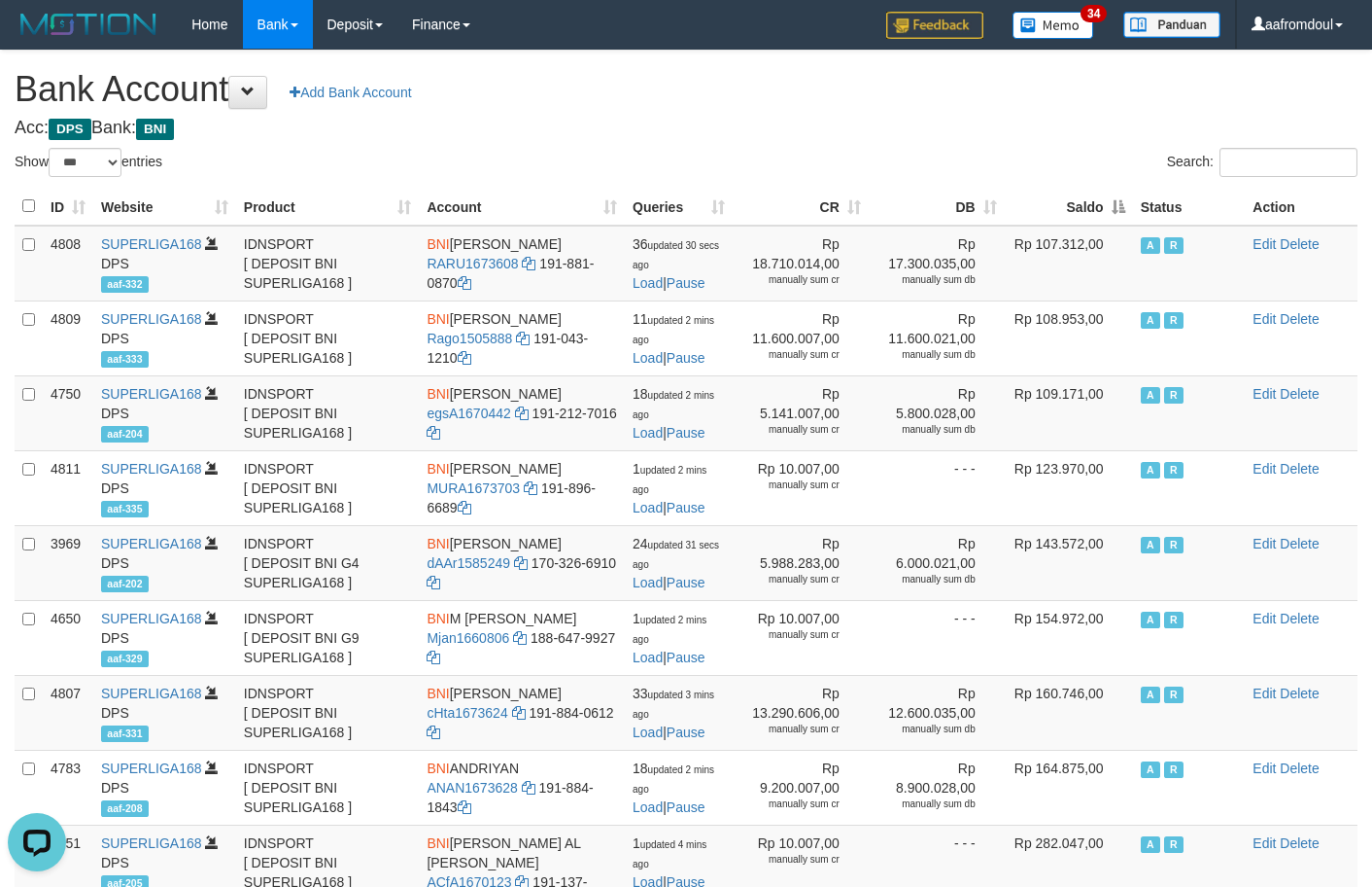
click at [1121, 204] on th "Saldo" at bounding box center [1068, 207] width 128 height 38
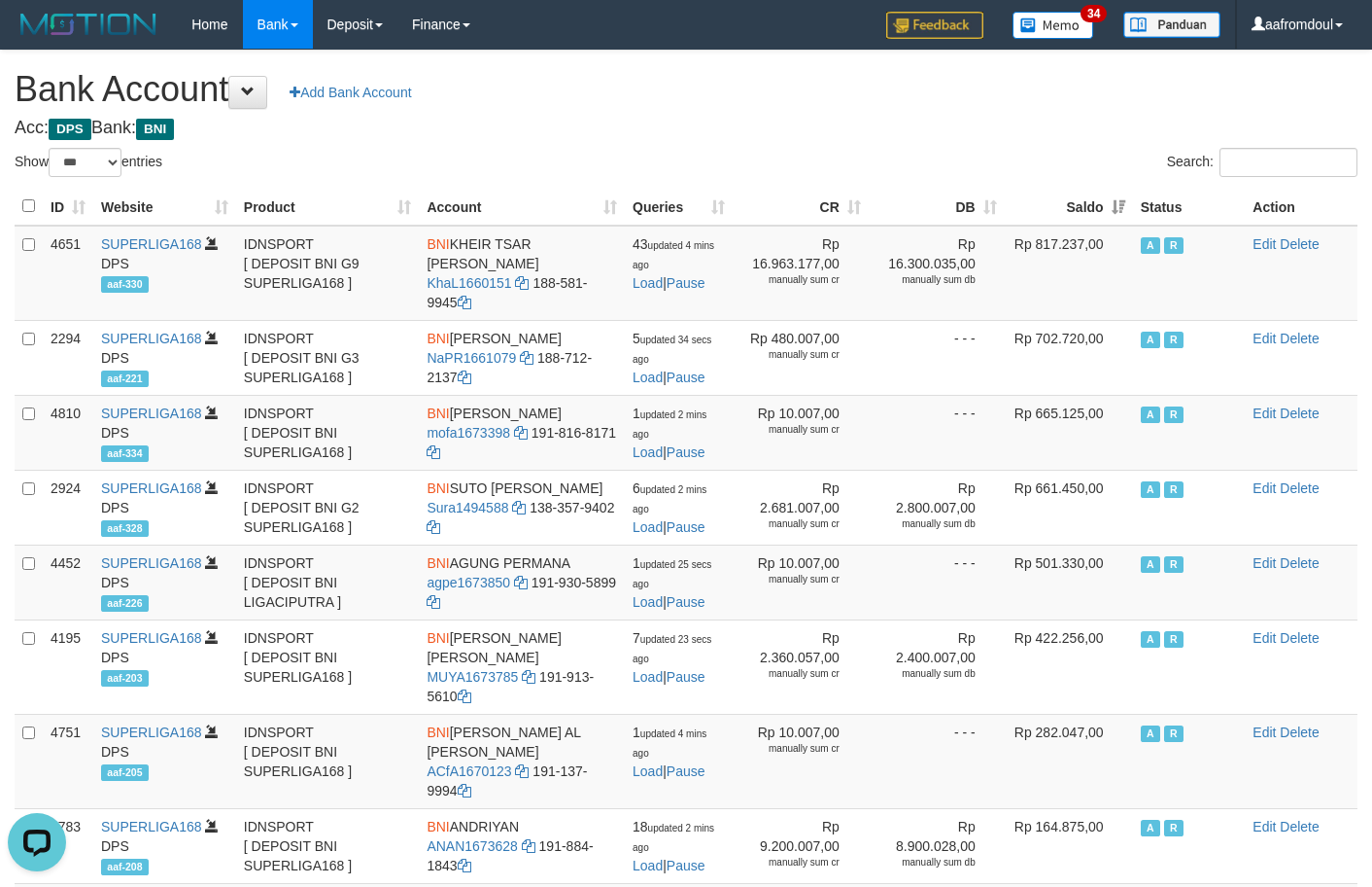
click at [1121, 204] on th "Saldo" at bounding box center [1068, 207] width 128 height 38
click at [1118, 201] on th "Saldo" at bounding box center [1068, 207] width 128 height 38
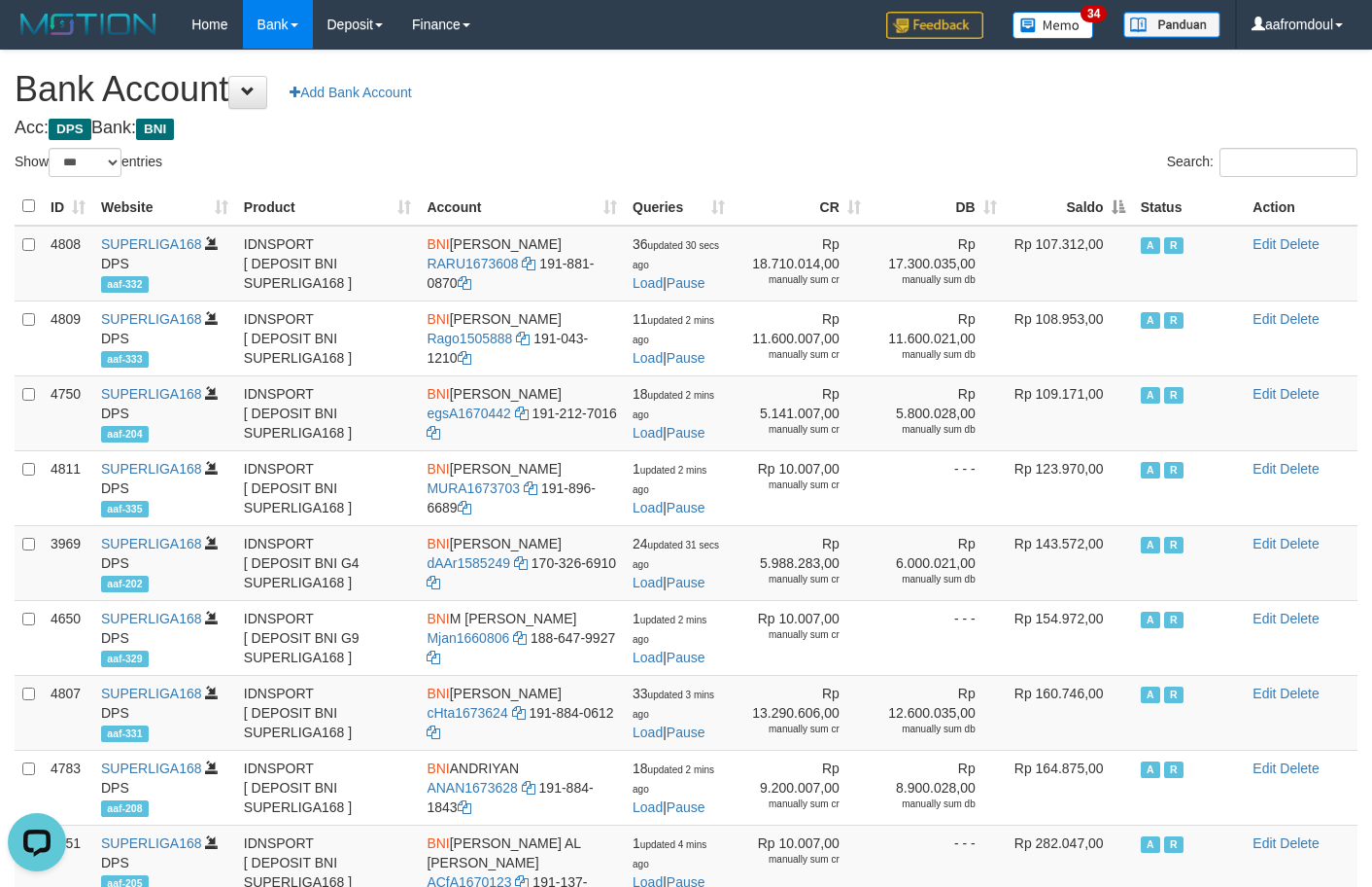
click at [1118, 201] on th "Saldo" at bounding box center [1068, 207] width 128 height 38
click at [1117, 210] on th "Saldo" at bounding box center [1068, 207] width 128 height 38
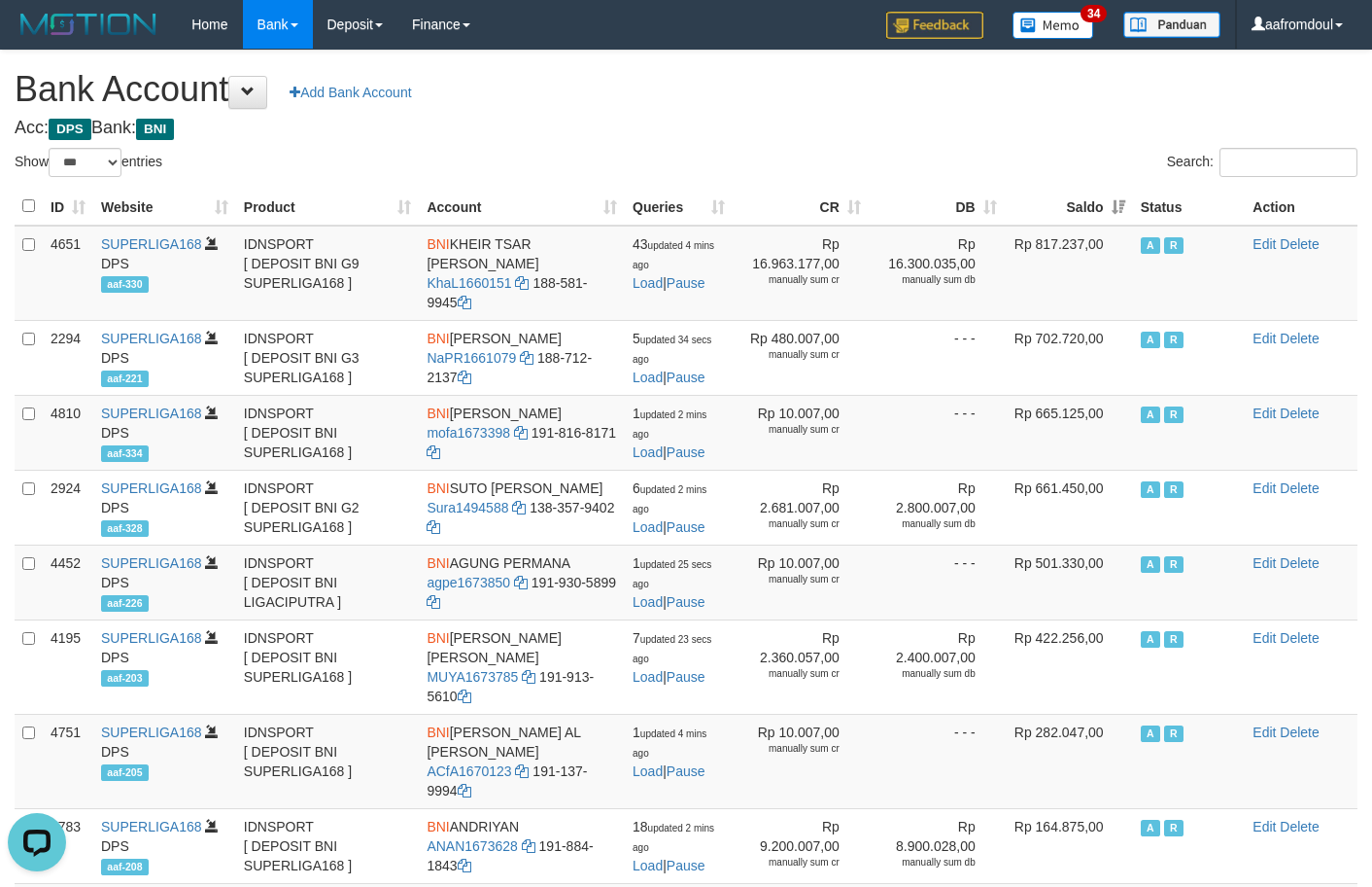
click at [1117, 210] on th "Saldo" at bounding box center [1068, 207] width 128 height 38
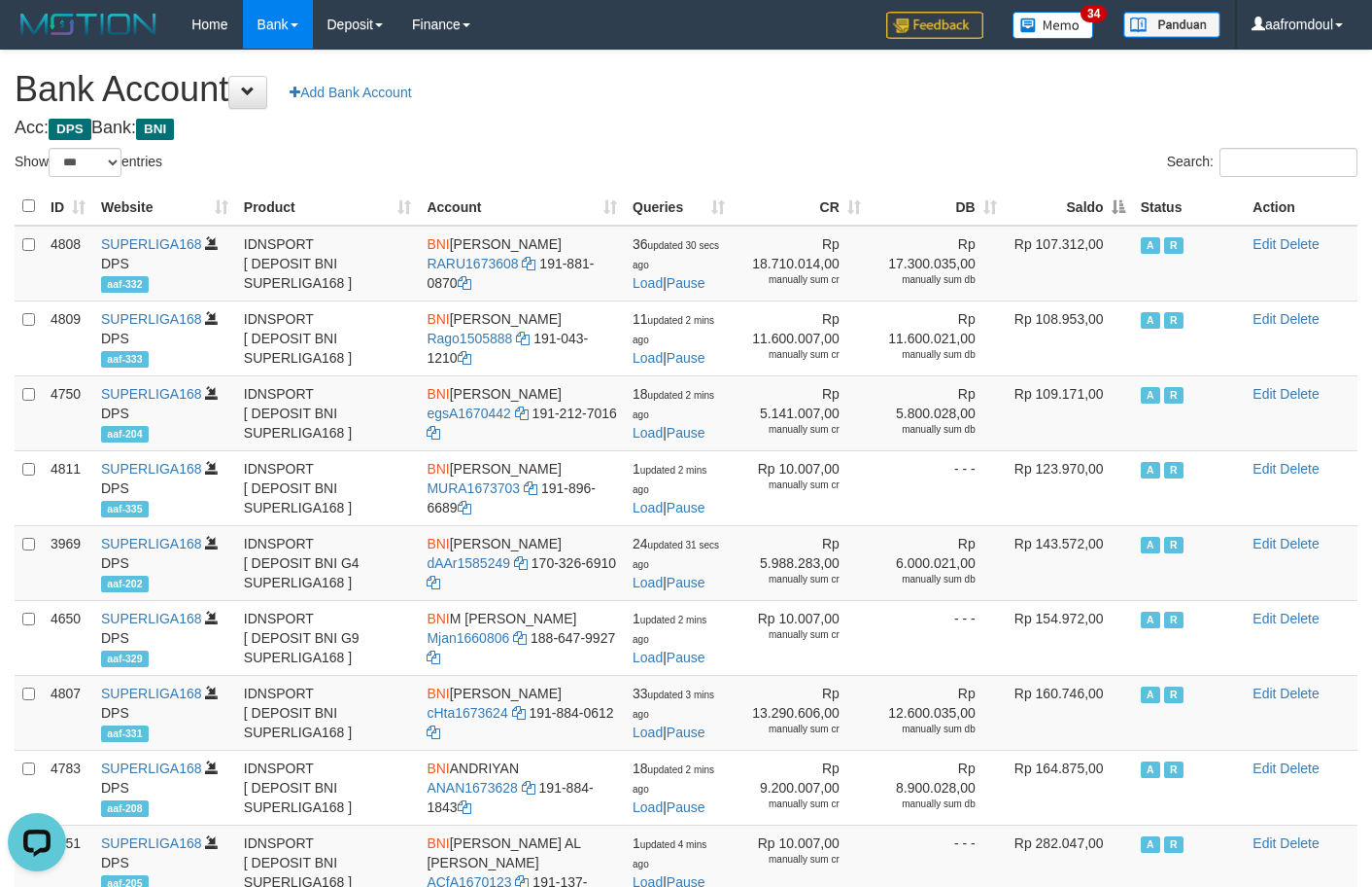
click at [1115, 210] on th "Saldo" at bounding box center [1068, 207] width 128 height 38
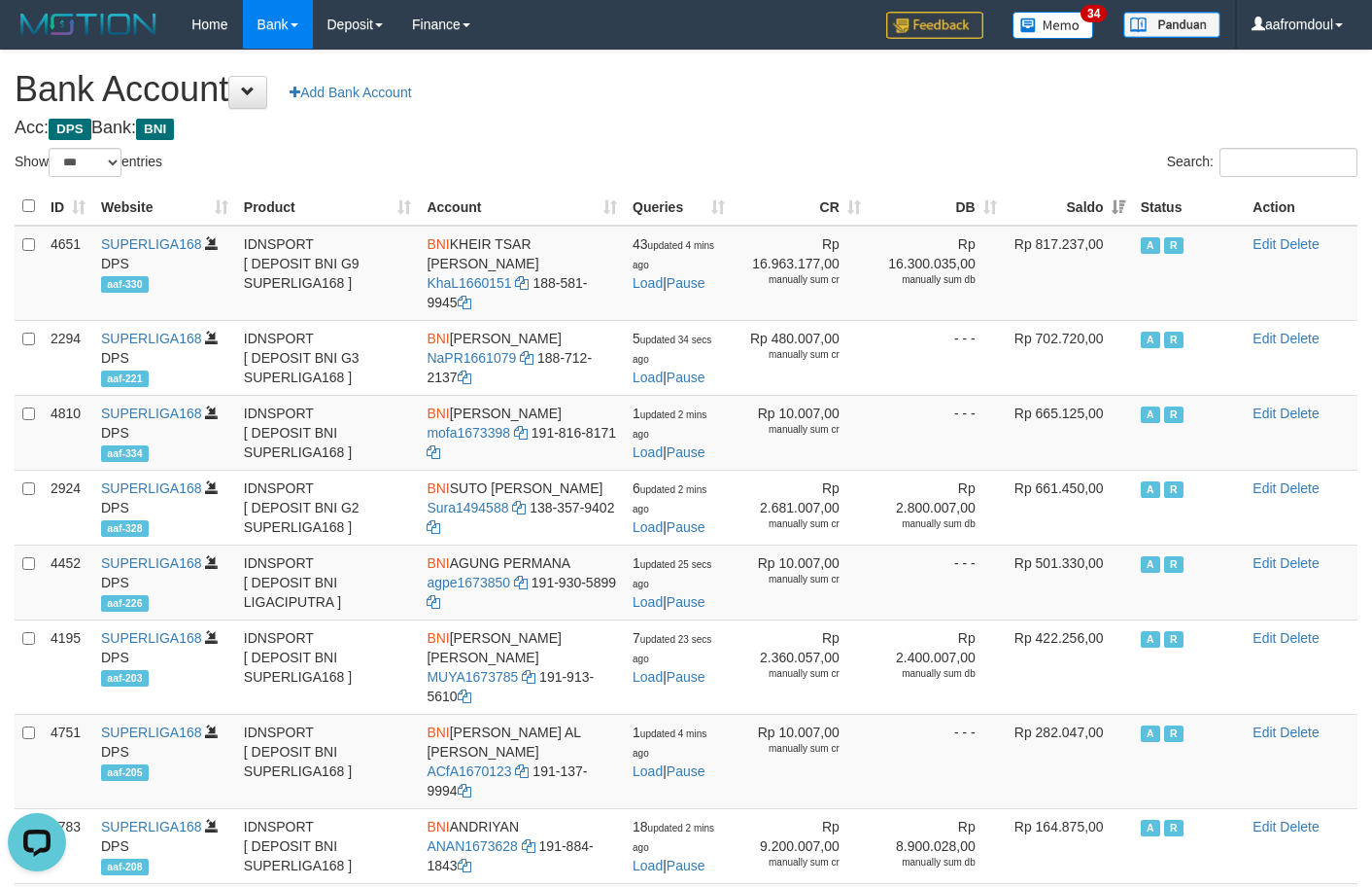
click at [1097, 197] on th "Saldo" at bounding box center [1068, 207] width 128 height 38
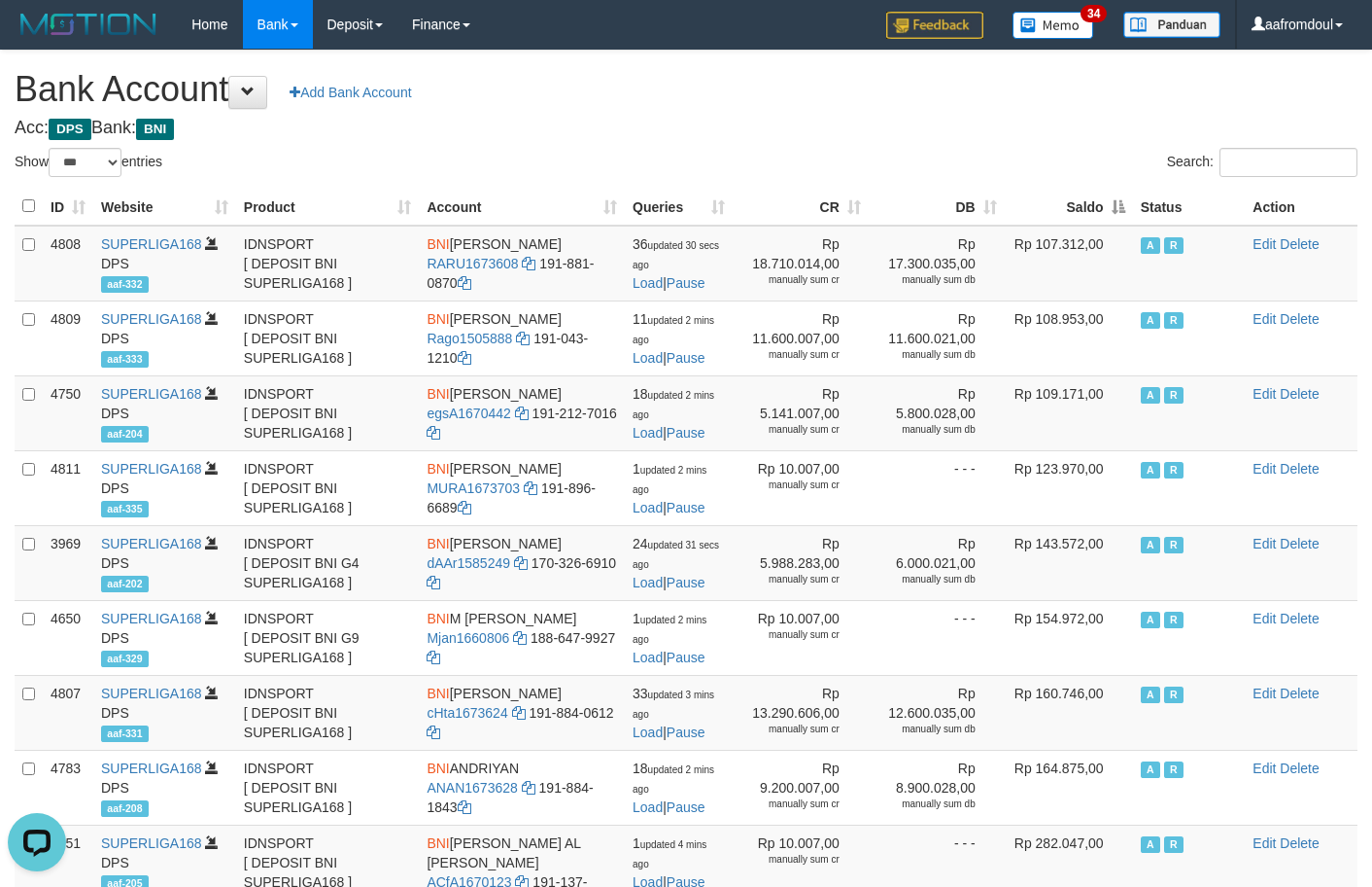
click at [1097, 197] on th "Saldo" at bounding box center [1068, 207] width 128 height 38
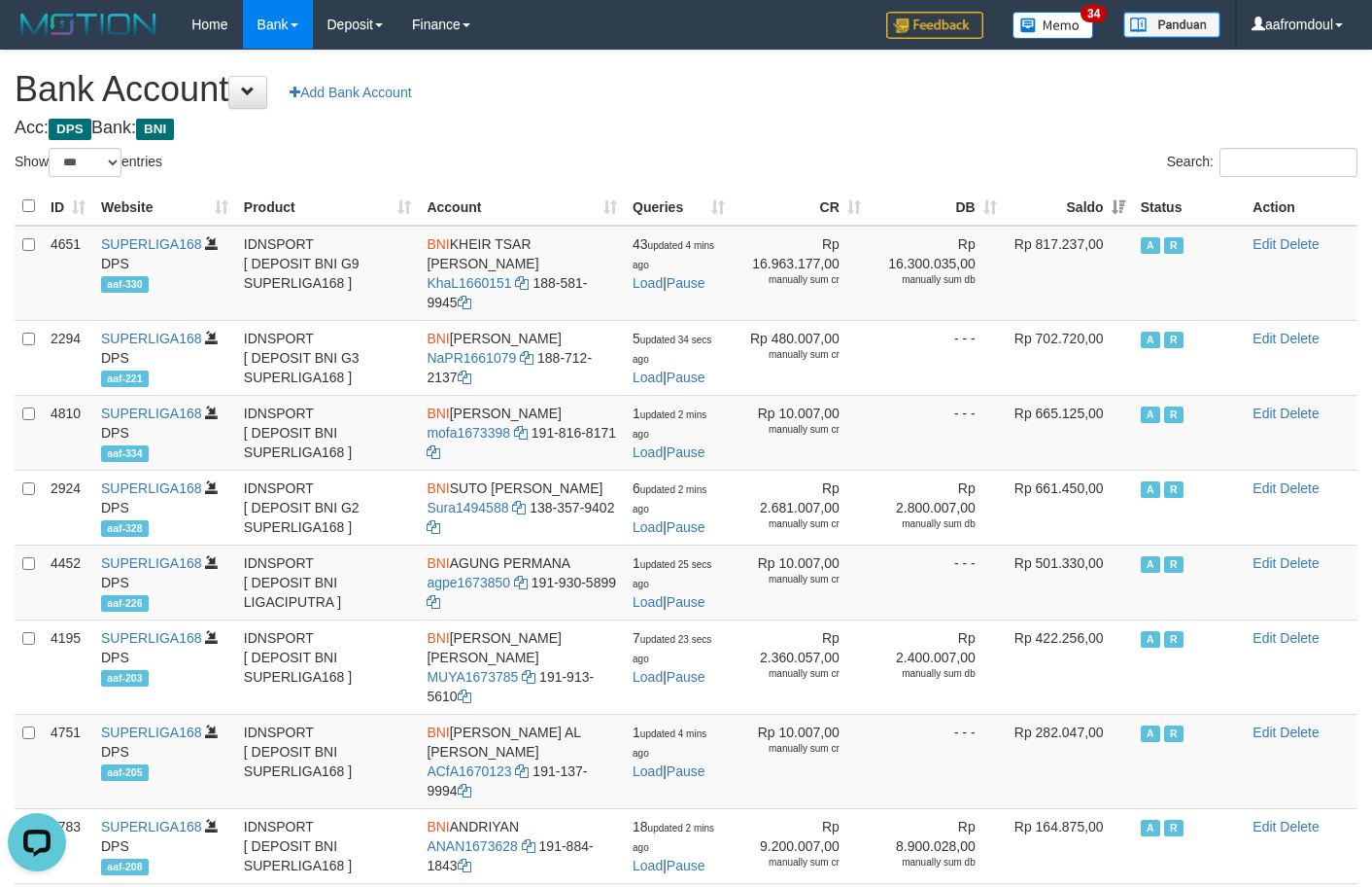
click at [1095, 197] on th "Saldo" at bounding box center [1068, 207] width 128 height 38
click at [1093, 197] on th "Saldo" at bounding box center [1068, 207] width 128 height 38
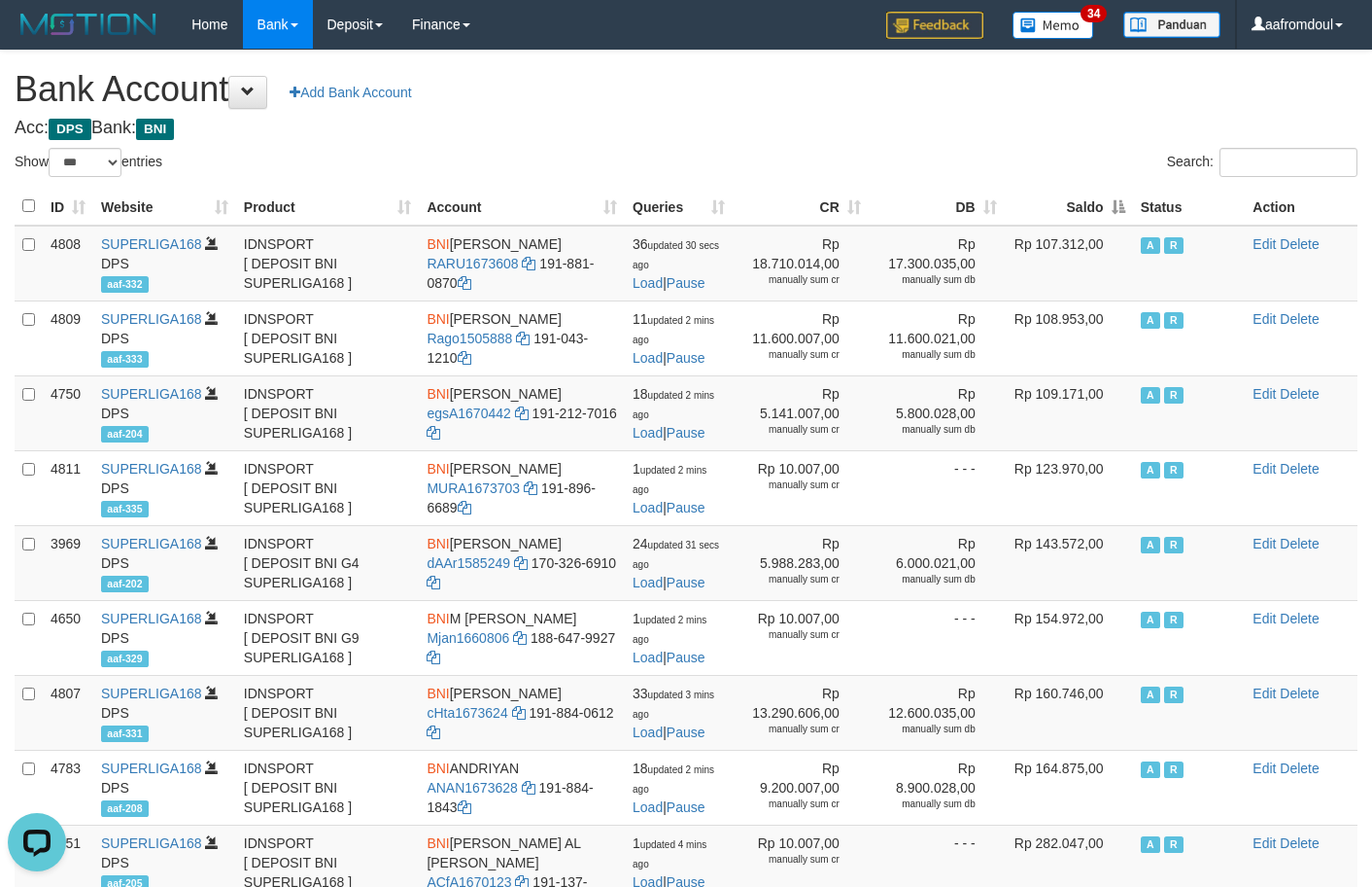
click at [1114, 208] on th "Saldo" at bounding box center [1068, 207] width 128 height 38
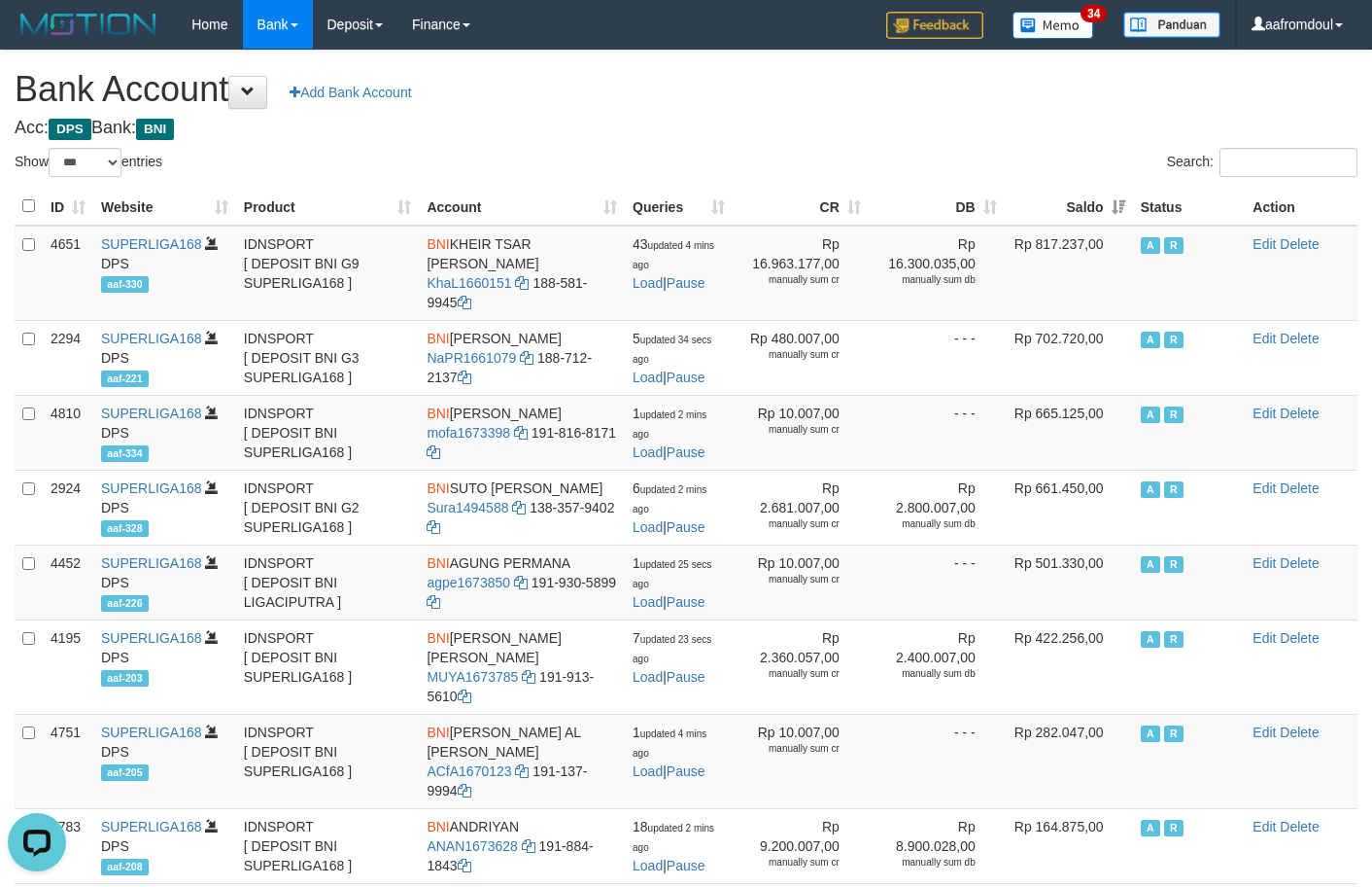
click at [1114, 208] on th "Saldo" at bounding box center [1068, 207] width 128 height 38
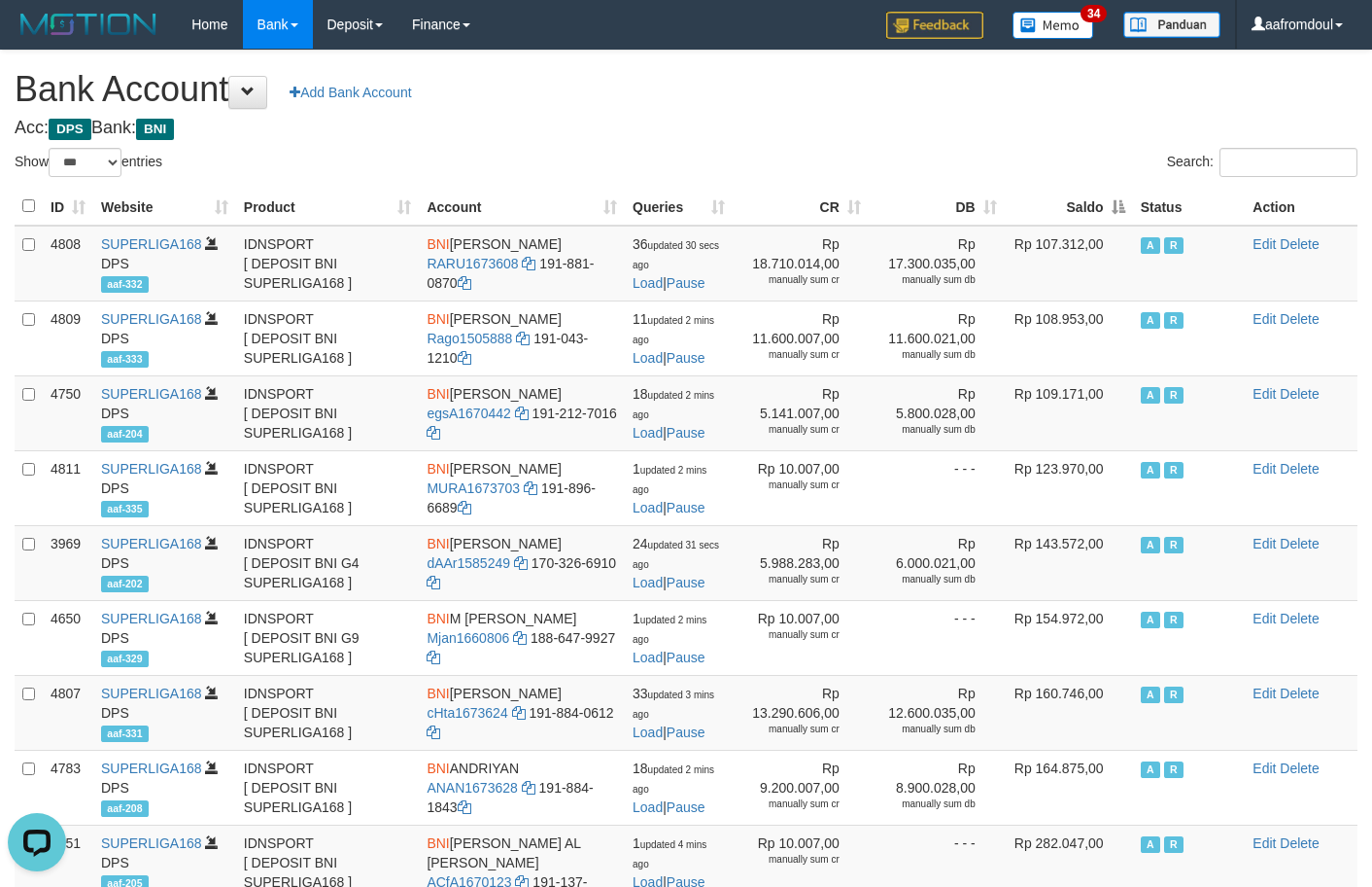
click at [1114, 208] on th "Saldo" at bounding box center [1068, 207] width 128 height 38
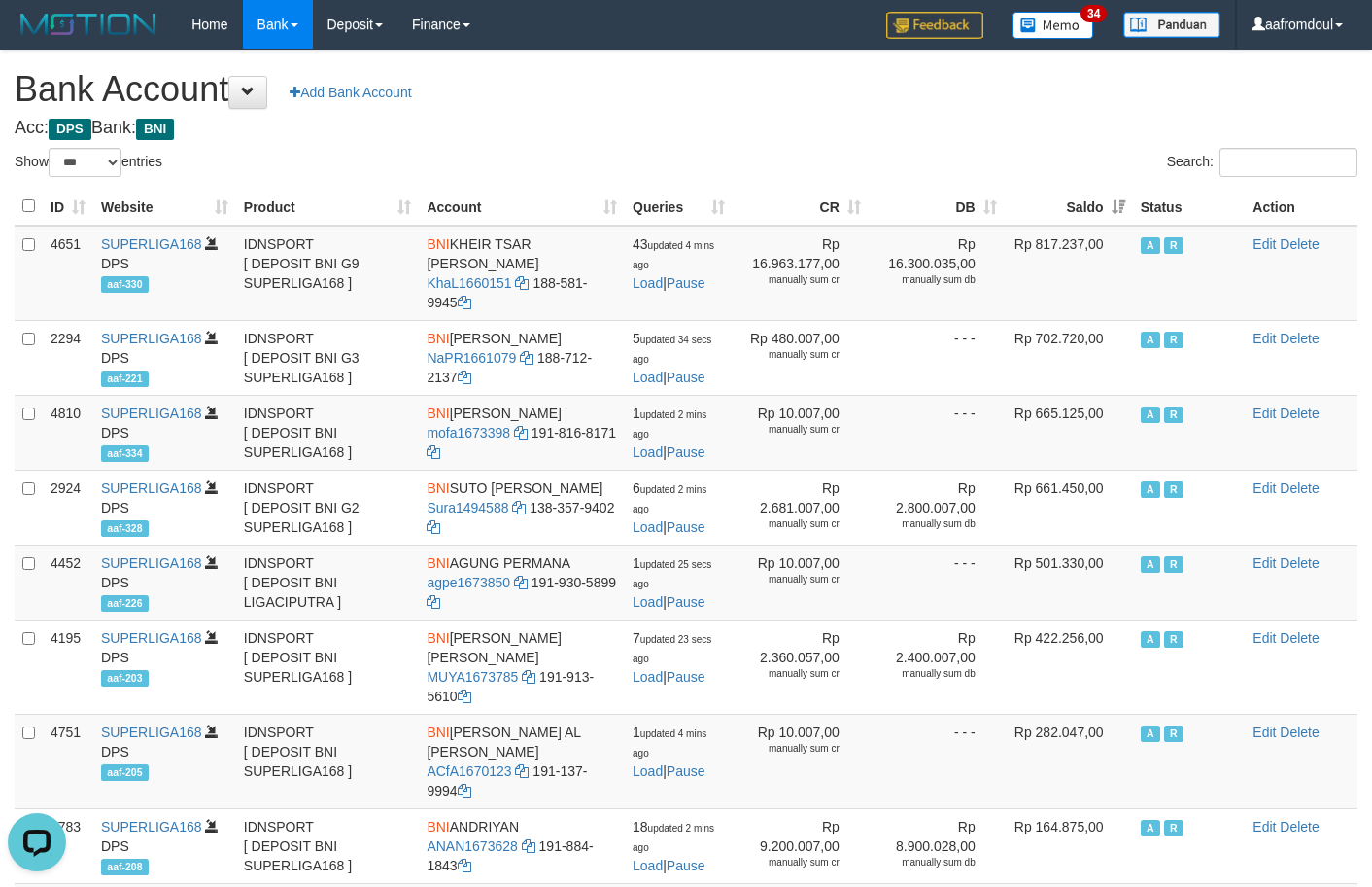
click at [1121, 207] on th "Saldo" at bounding box center [1068, 207] width 128 height 38
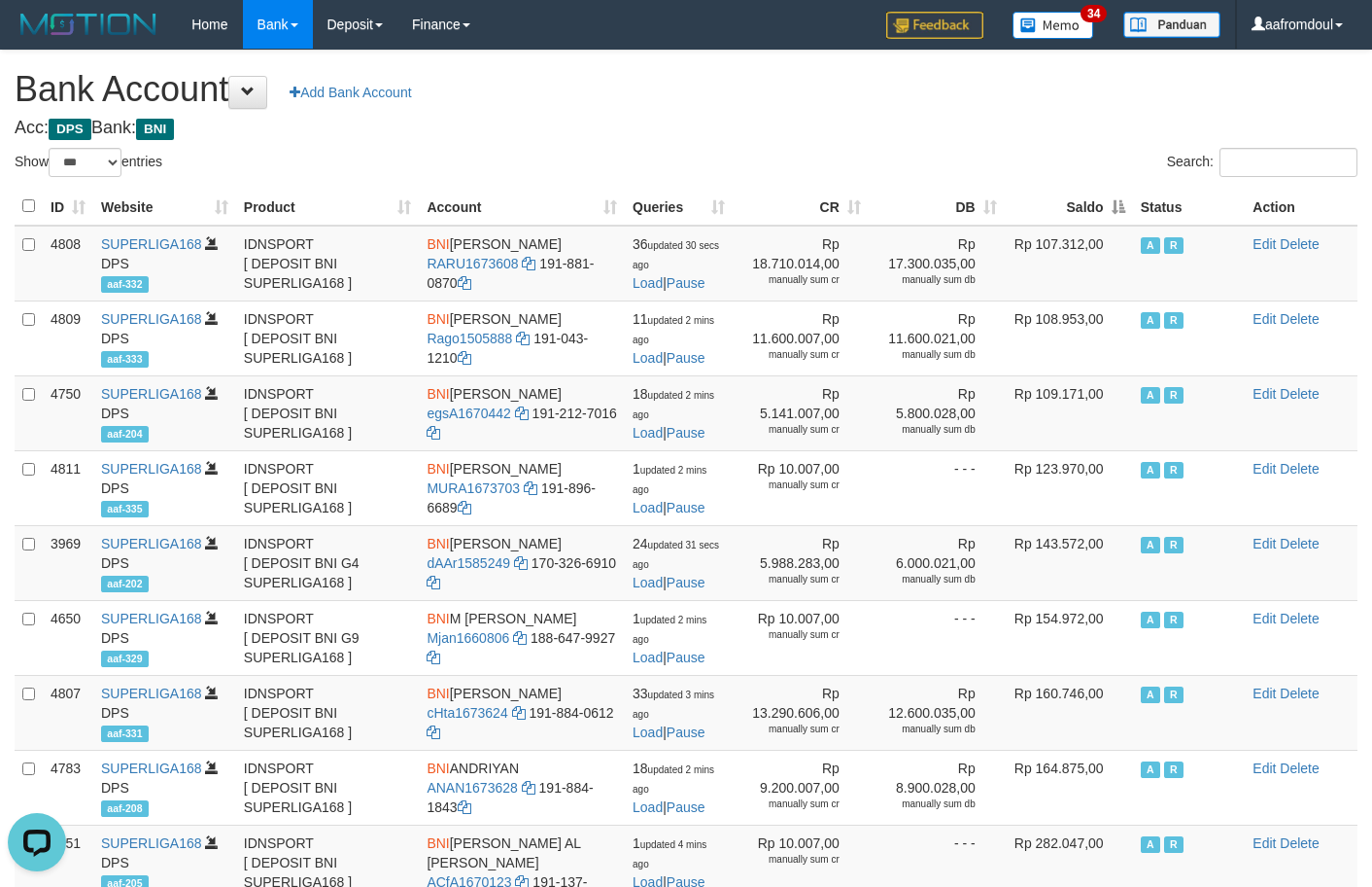
click at [1121, 207] on th "Saldo" at bounding box center [1068, 207] width 128 height 38
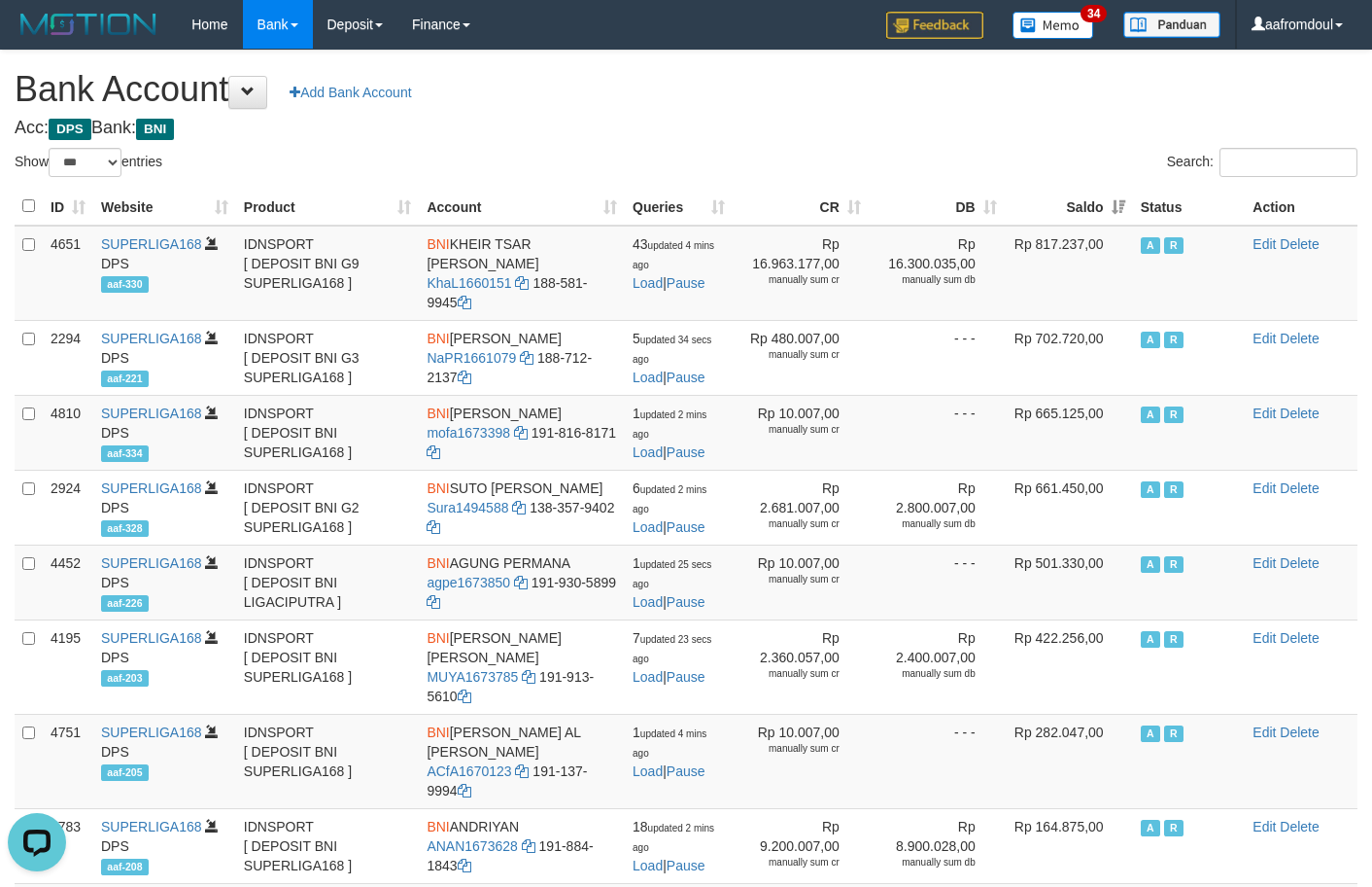
click at [1121, 207] on th "Saldo" at bounding box center [1068, 207] width 128 height 38
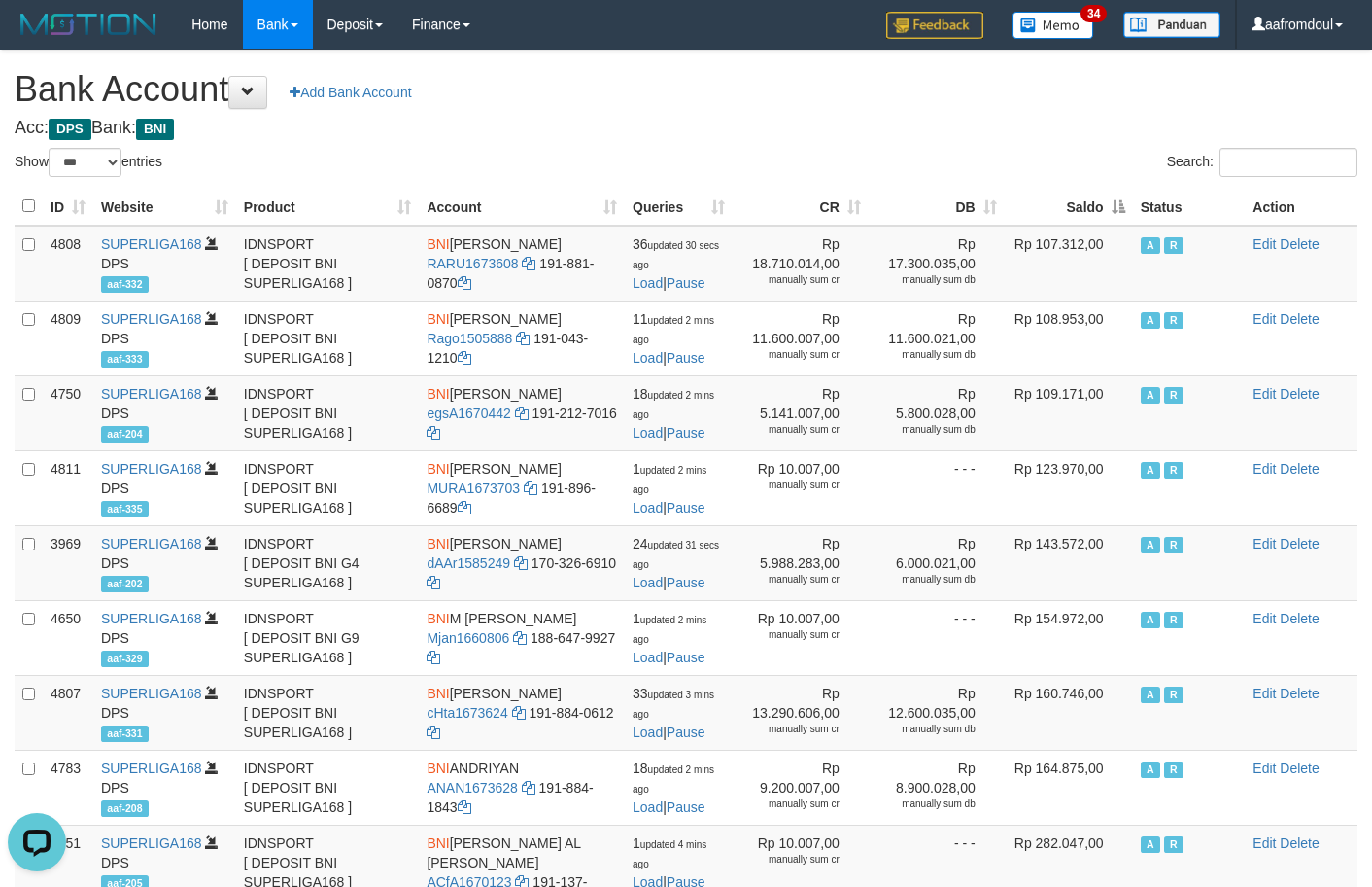
click at [1121, 207] on th "Saldo" at bounding box center [1068, 207] width 128 height 38
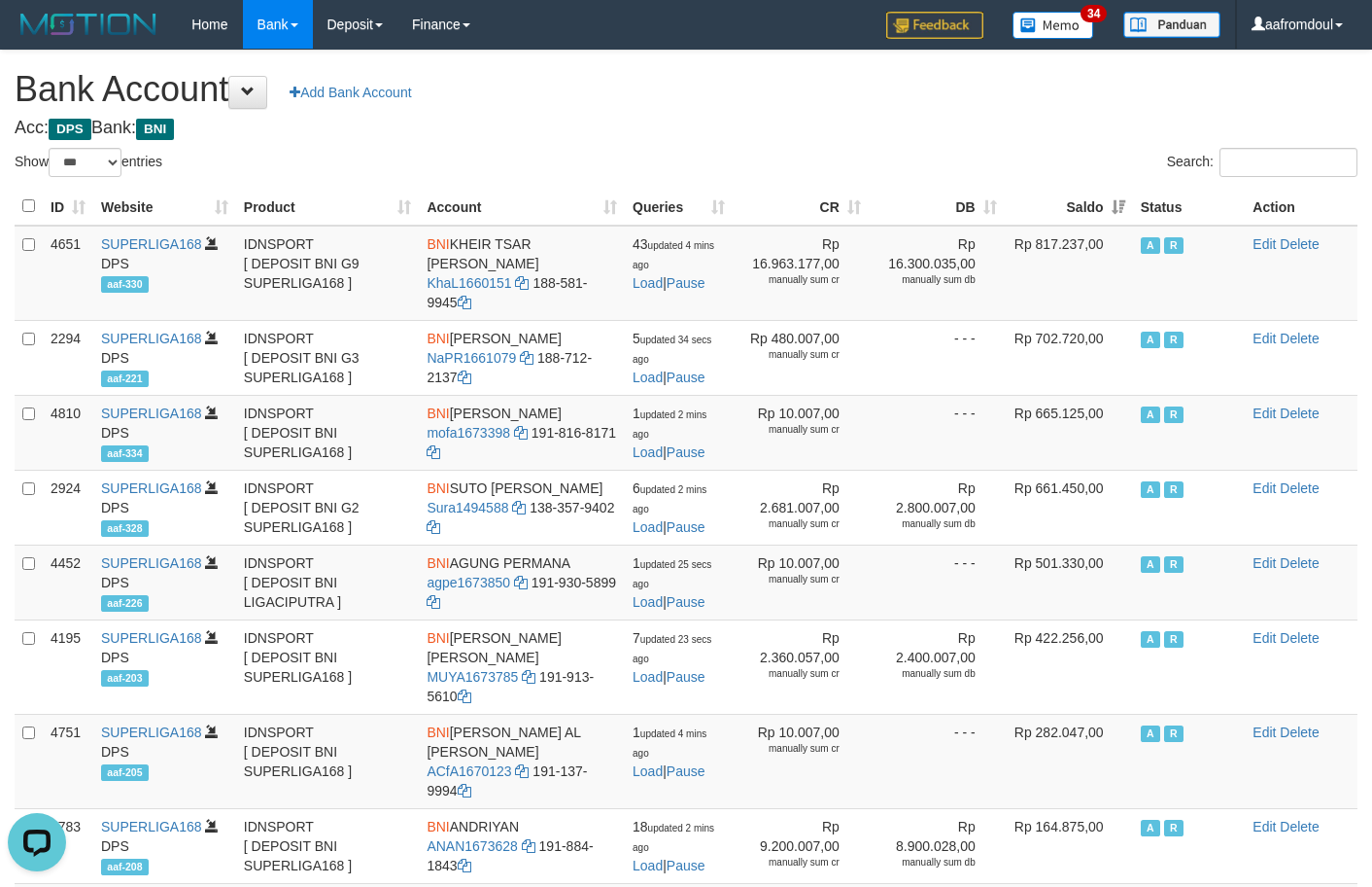
click at [1105, 196] on th "Saldo" at bounding box center [1068, 207] width 128 height 38
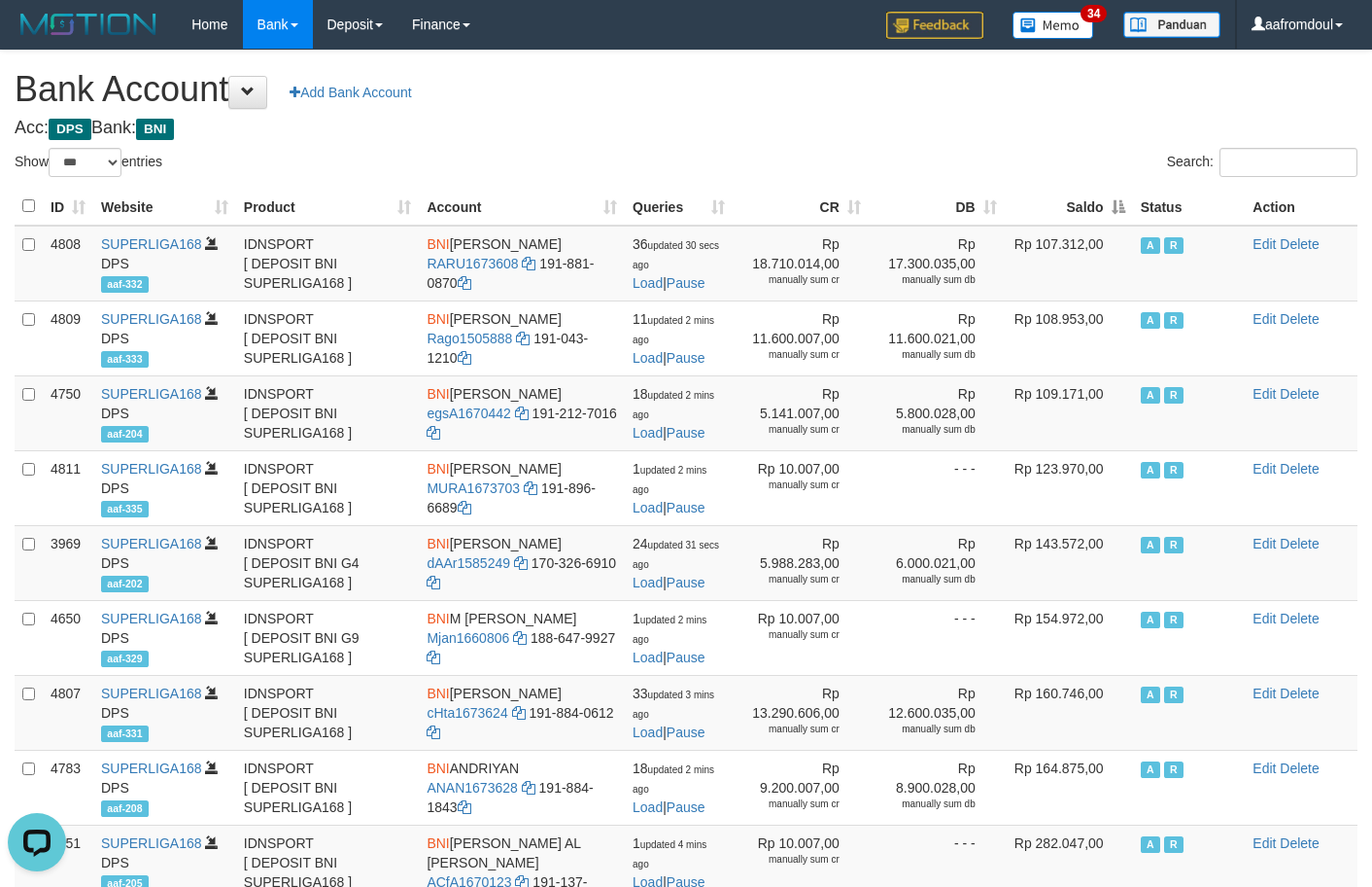
click at [1105, 196] on th "Saldo" at bounding box center [1068, 207] width 128 height 38
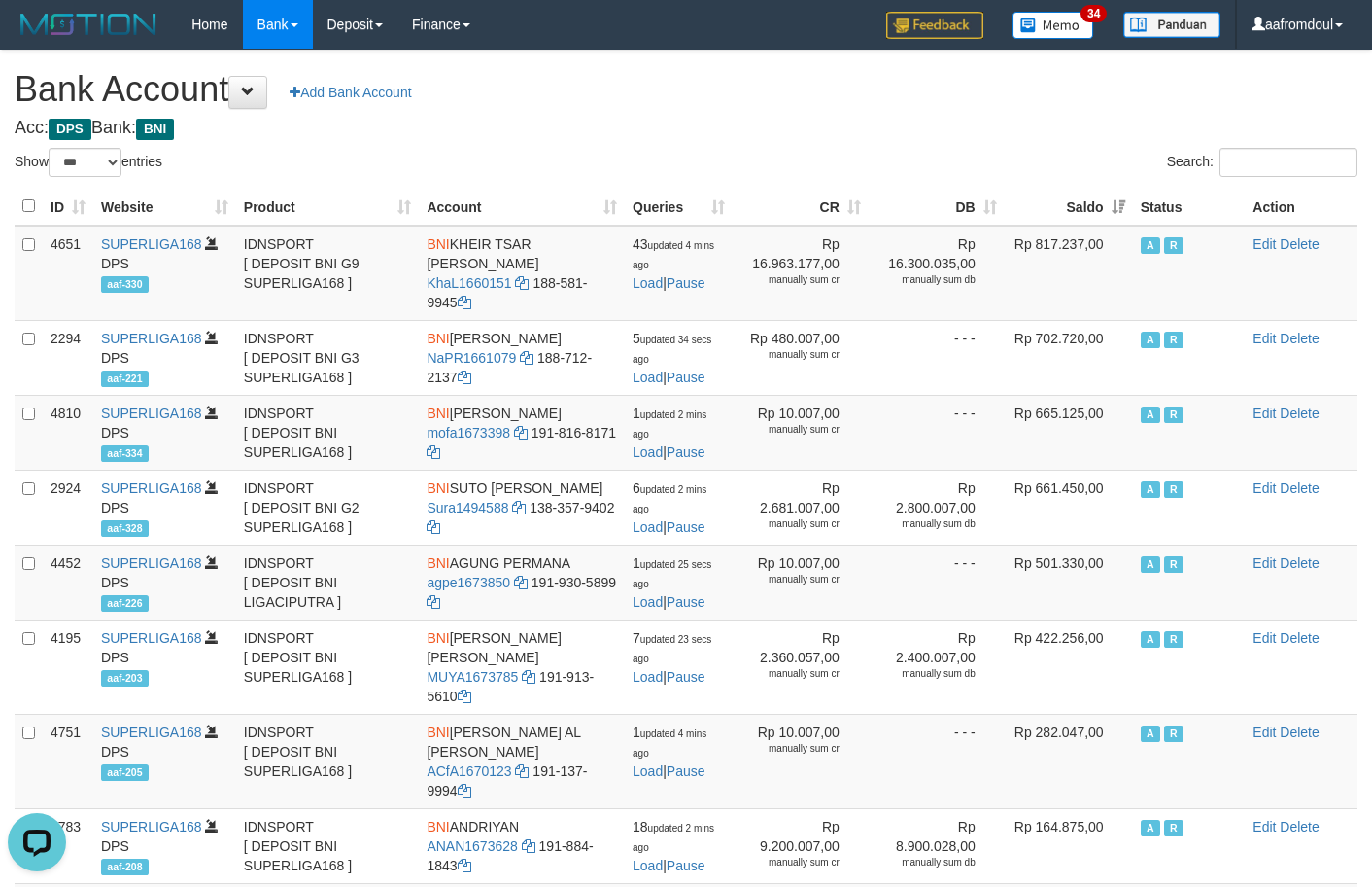
click at [1105, 196] on th "Saldo" at bounding box center [1068, 207] width 128 height 38
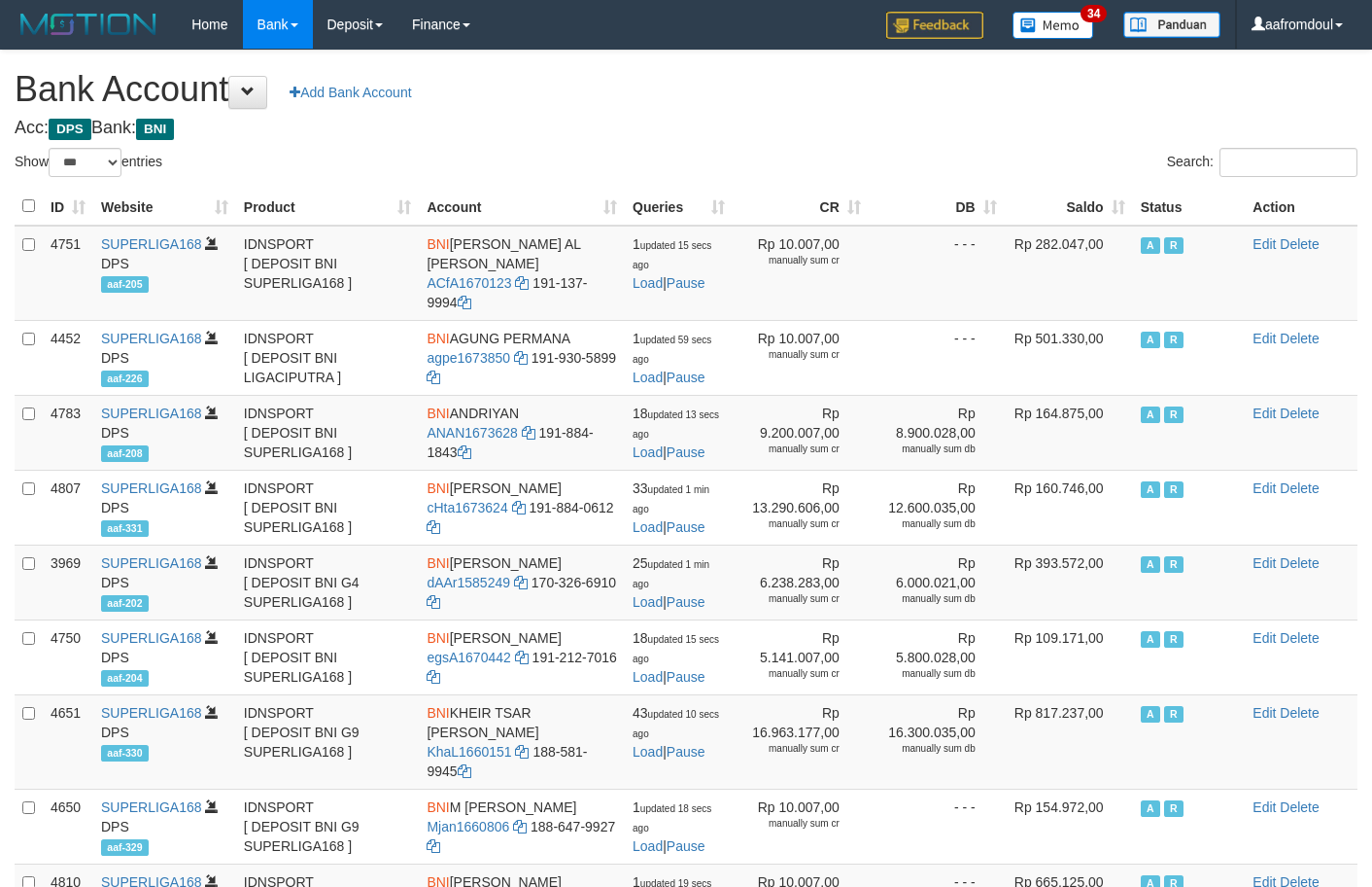
select select "***"
click at [687, 149] on div "Search:" at bounding box center [1029, 165] width 686 height 34
select select "***"
click at [1108, 199] on th "Saldo" at bounding box center [1068, 207] width 128 height 38
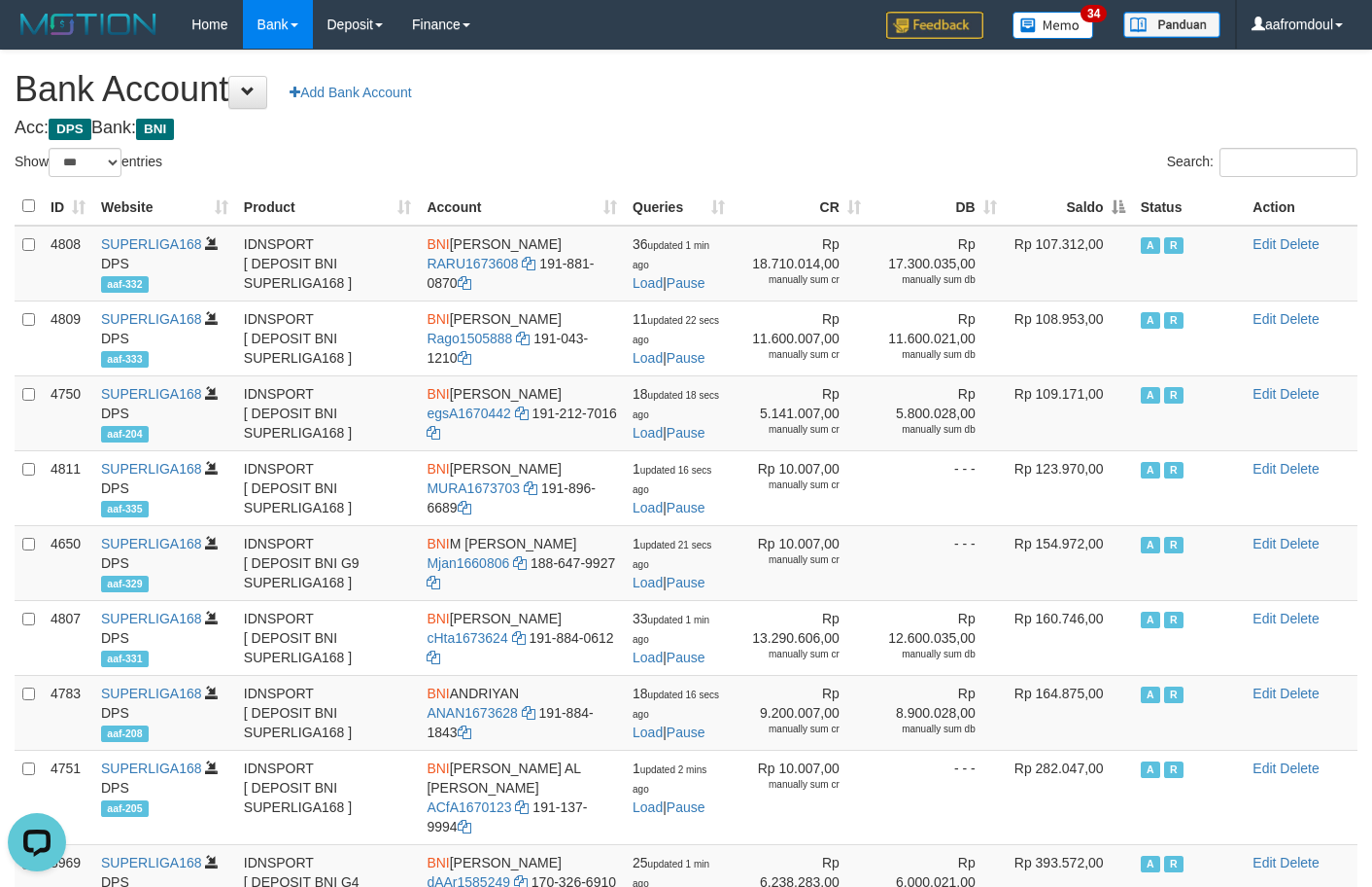
click at [1108, 199] on th "Saldo" at bounding box center [1068, 207] width 128 height 38
click at [1107, 199] on th "Saldo" at bounding box center [1068, 207] width 128 height 38
click at [1106, 199] on th "Saldo" at bounding box center [1068, 207] width 128 height 38
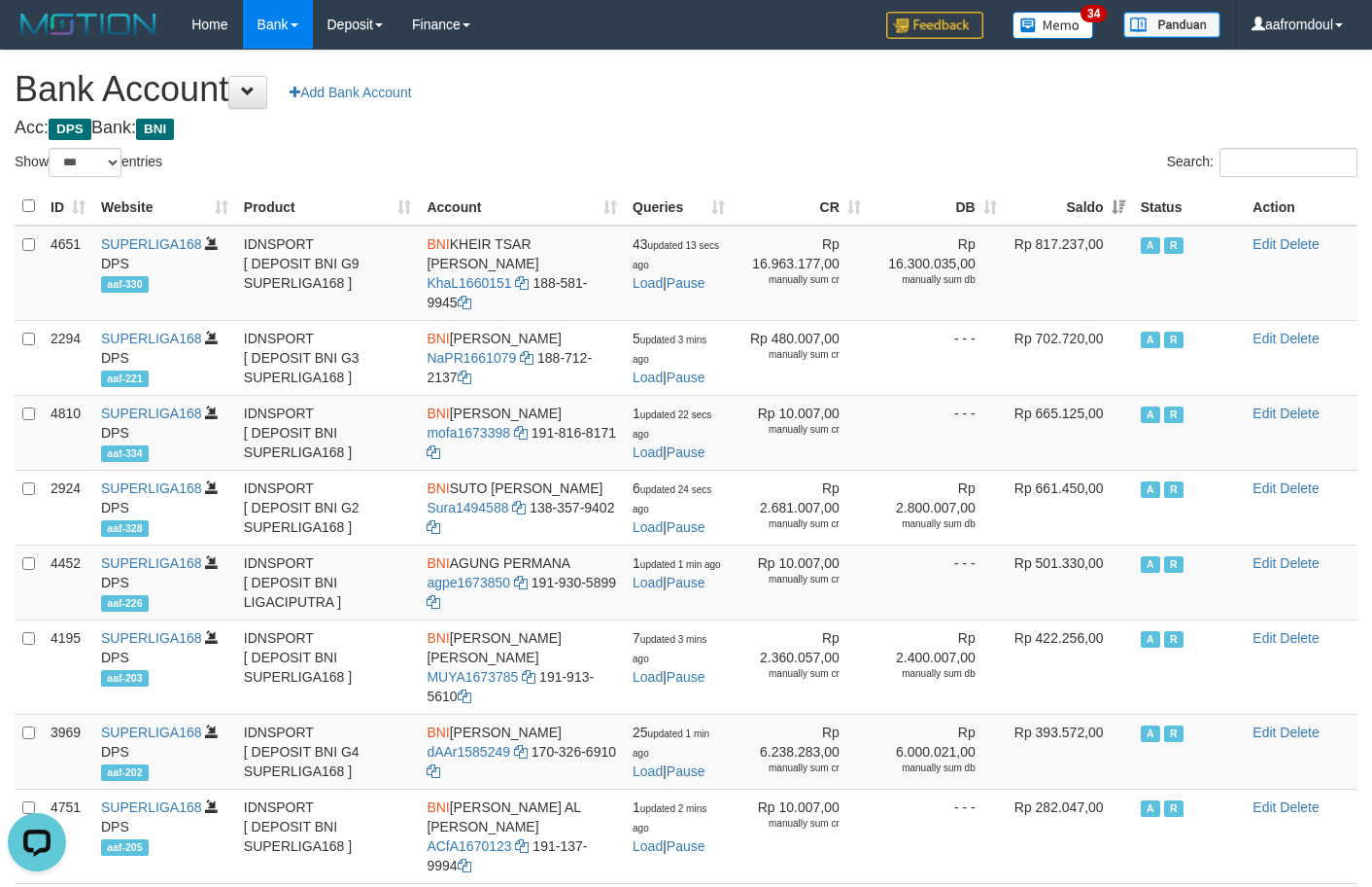
click at [1106, 199] on th "Saldo" at bounding box center [1068, 207] width 128 height 38
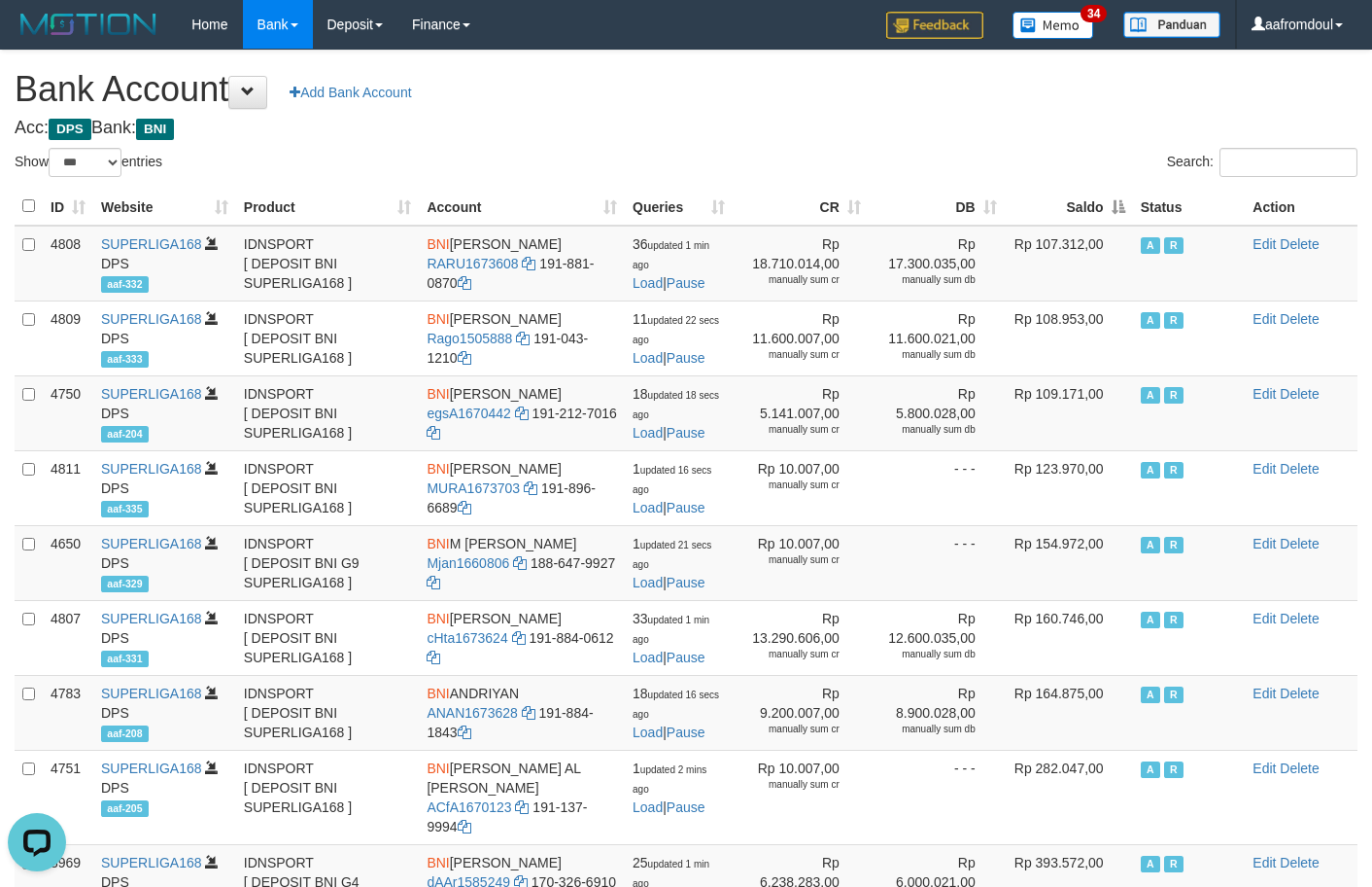
click at [1105, 199] on th "Saldo" at bounding box center [1068, 207] width 128 height 38
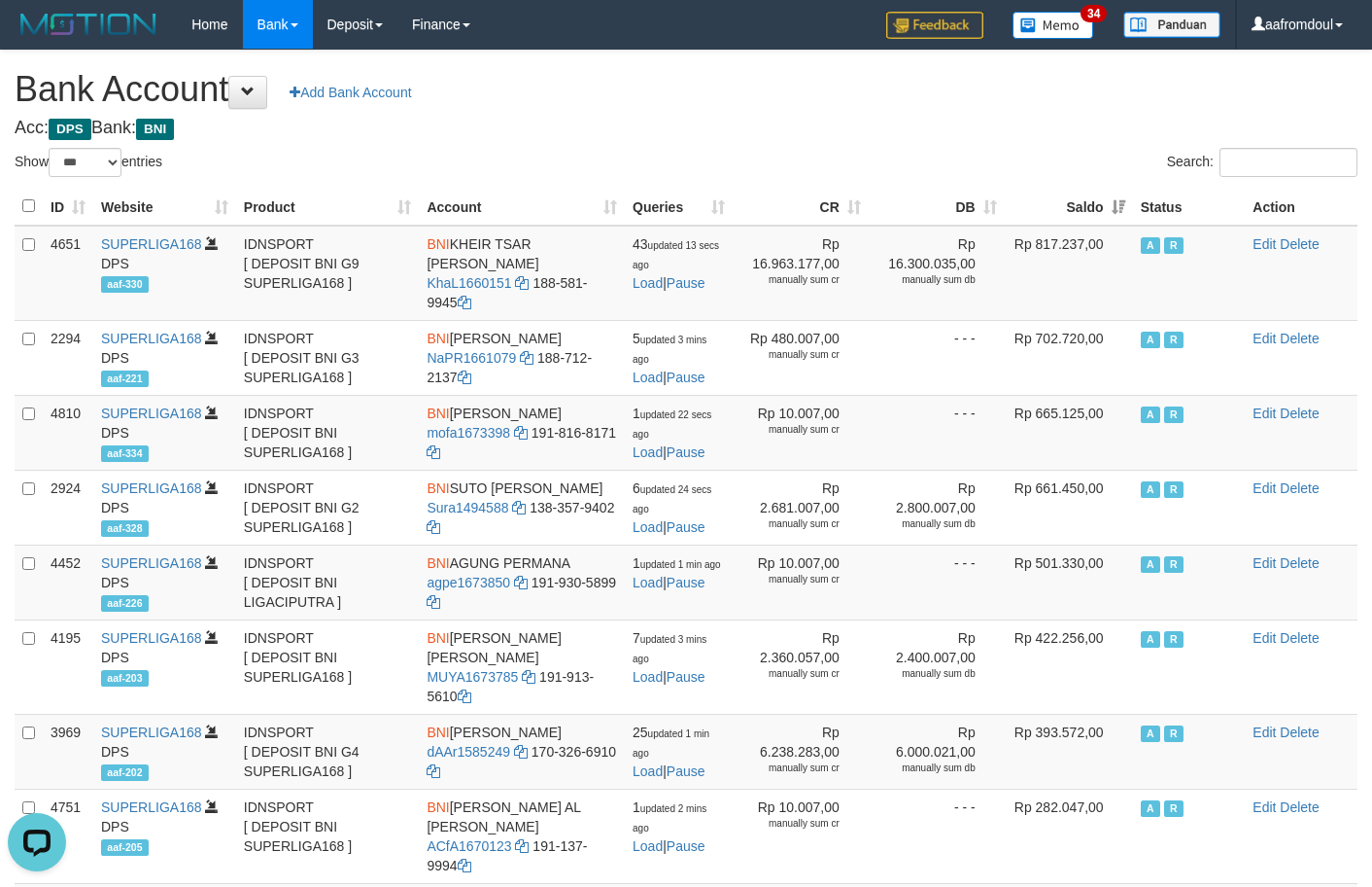
click at [1103, 201] on th "Saldo" at bounding box center [1068, 207] width 128 height 38
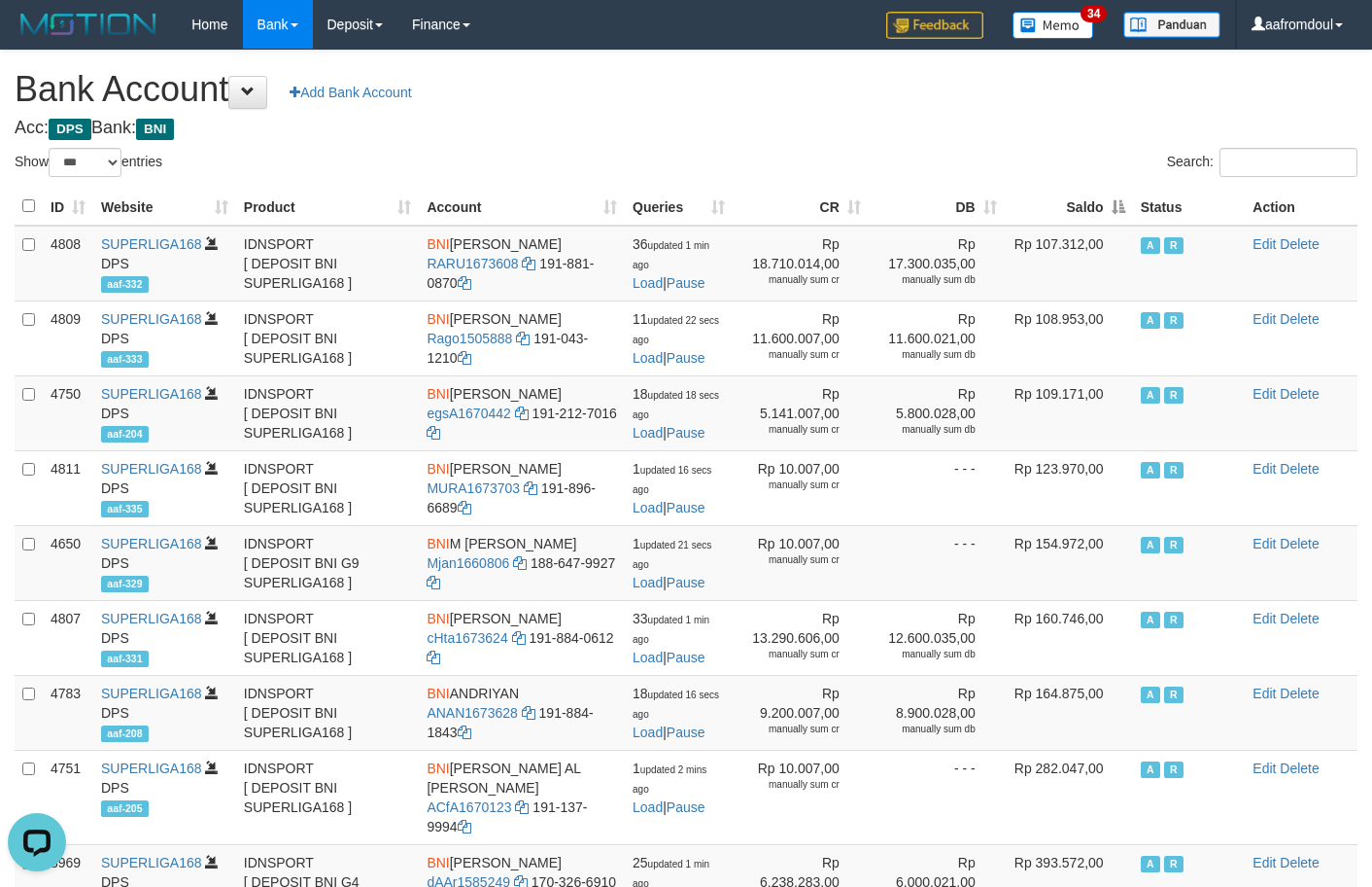
click at [1103, 201] on th "Saldo" at bounding box center [1068, 207] width 128 height 38
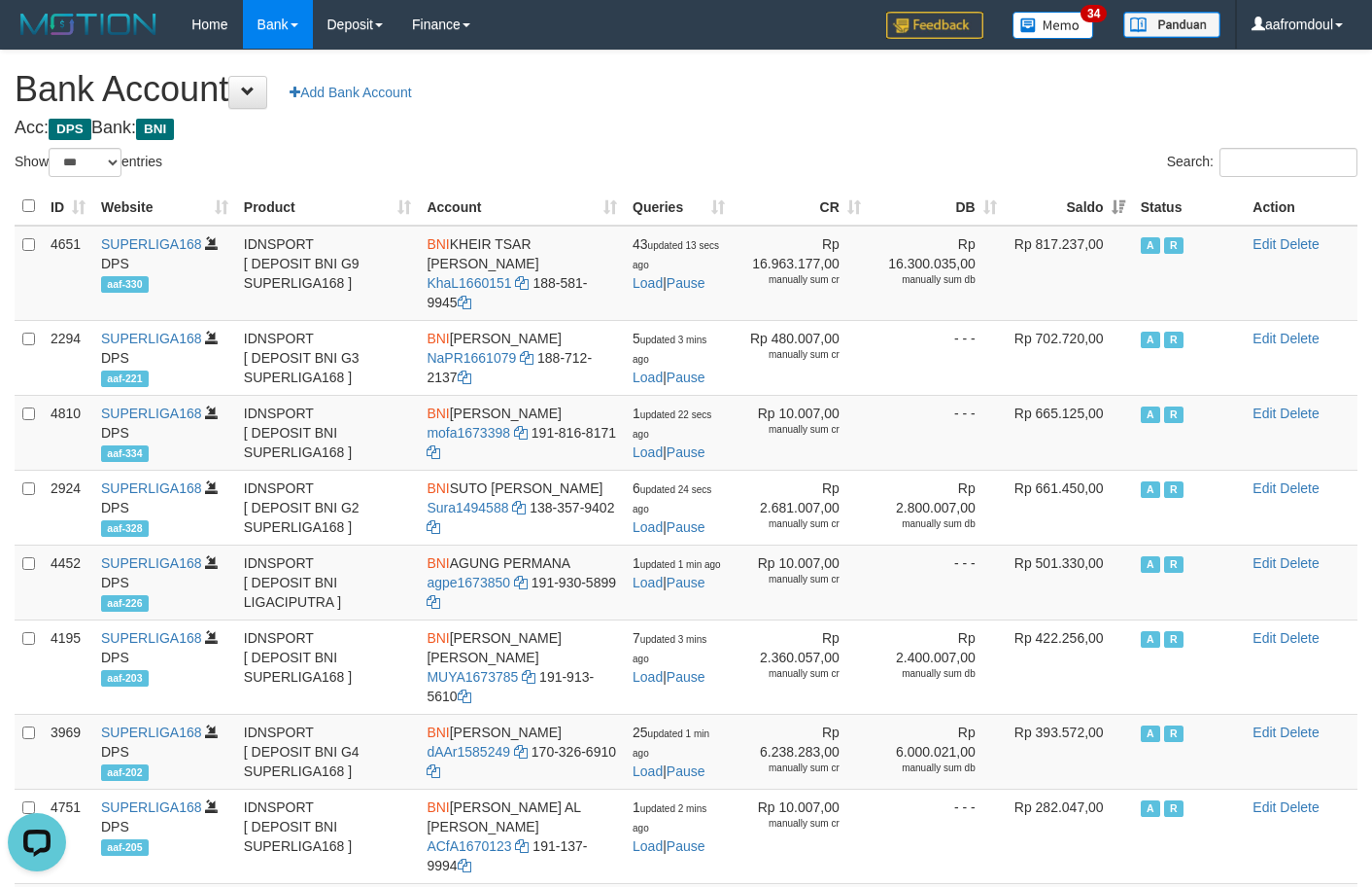
click at [1103, 201] on th "Saldo" at bounding box center [1068, 207] width 128 height 38
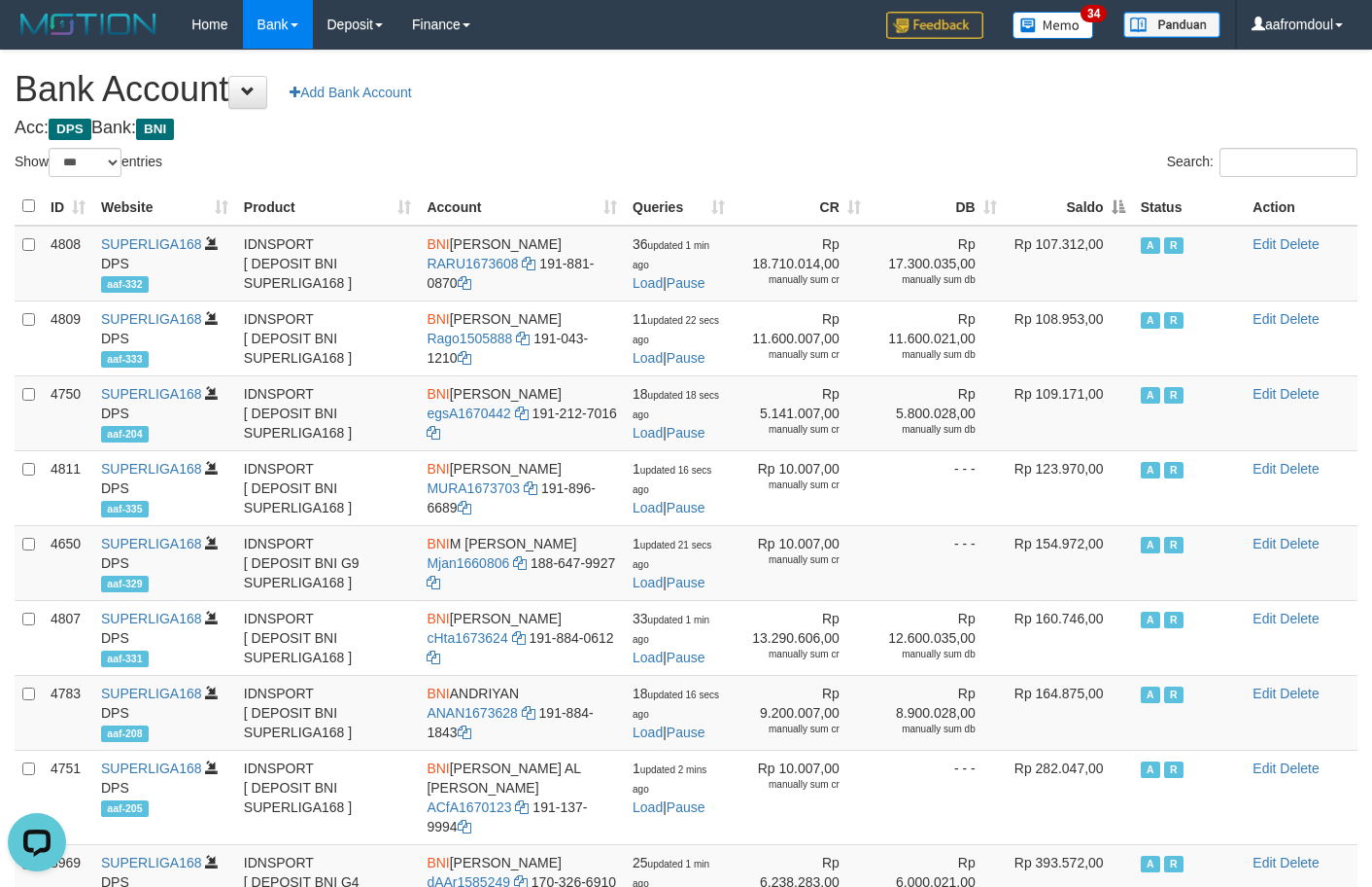
click at [1103, 201] on th "Saldo" at bounding box center [1068, 207] width 128 height 38
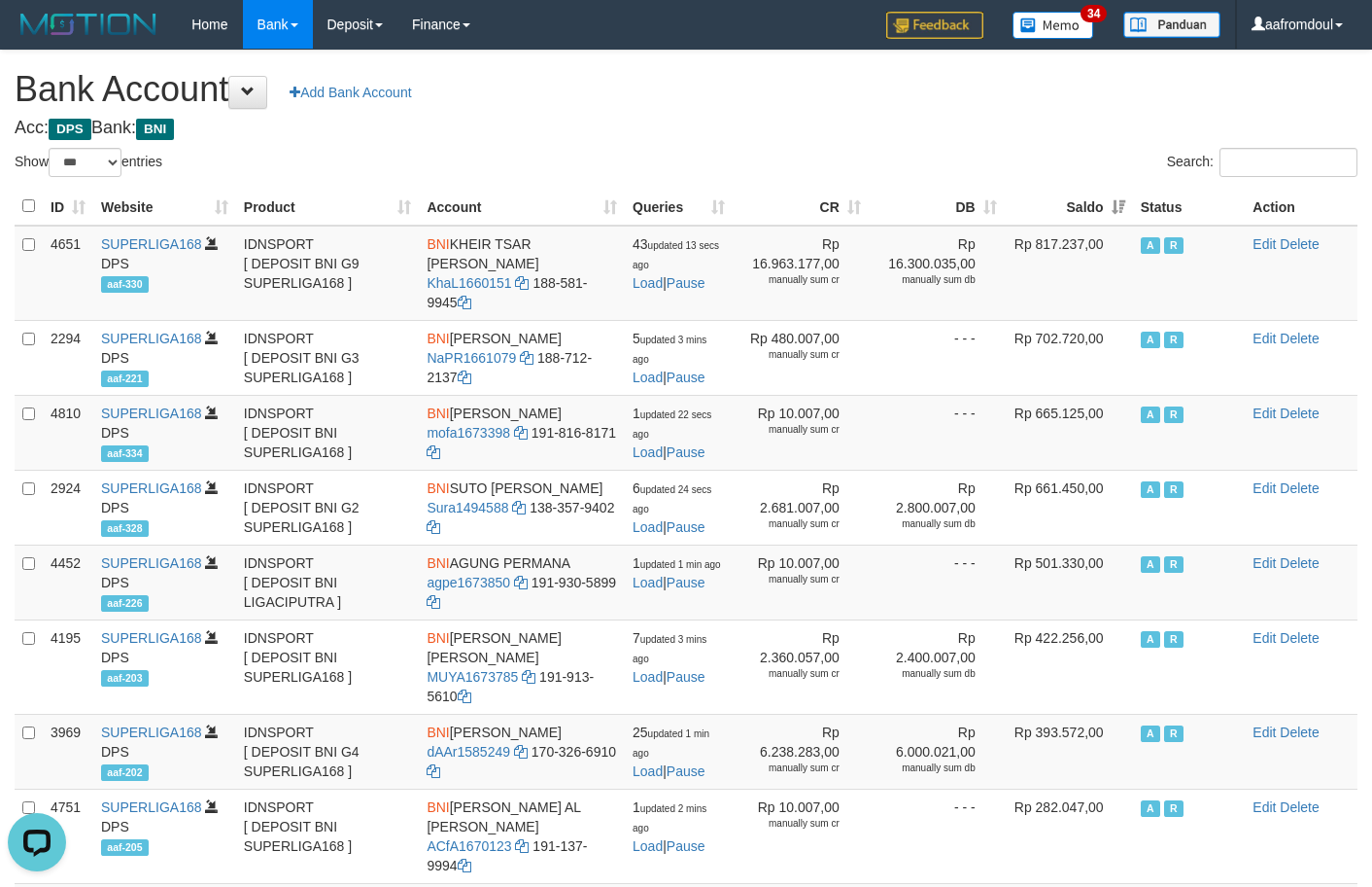
click at [1103, 201] on th "Saldo" at bounding box center [1068, 207] width 128 height 38
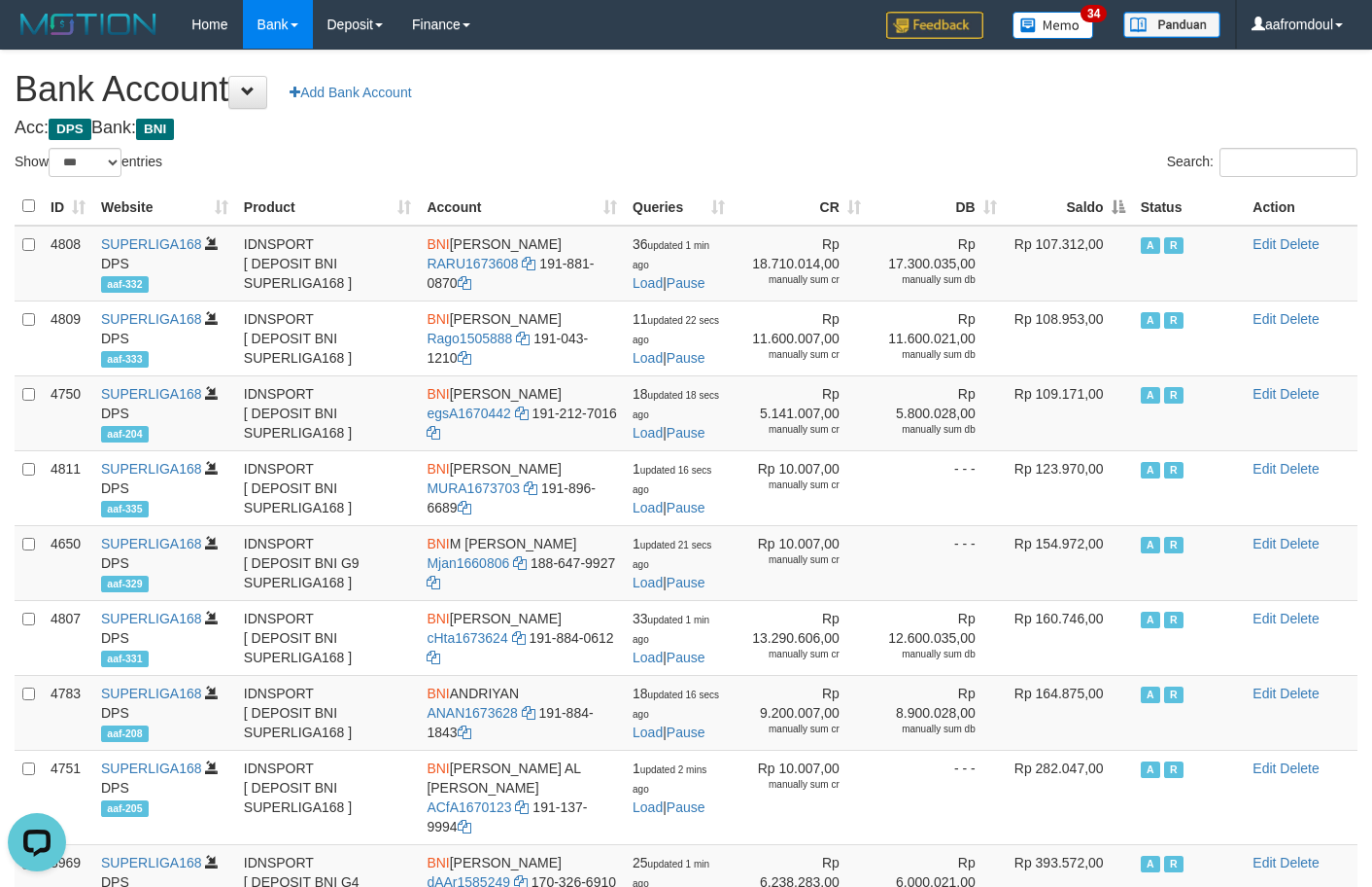
click at [1103, 201] on th "Saldo" at bounding box center [1068, 207] width 128 height 38
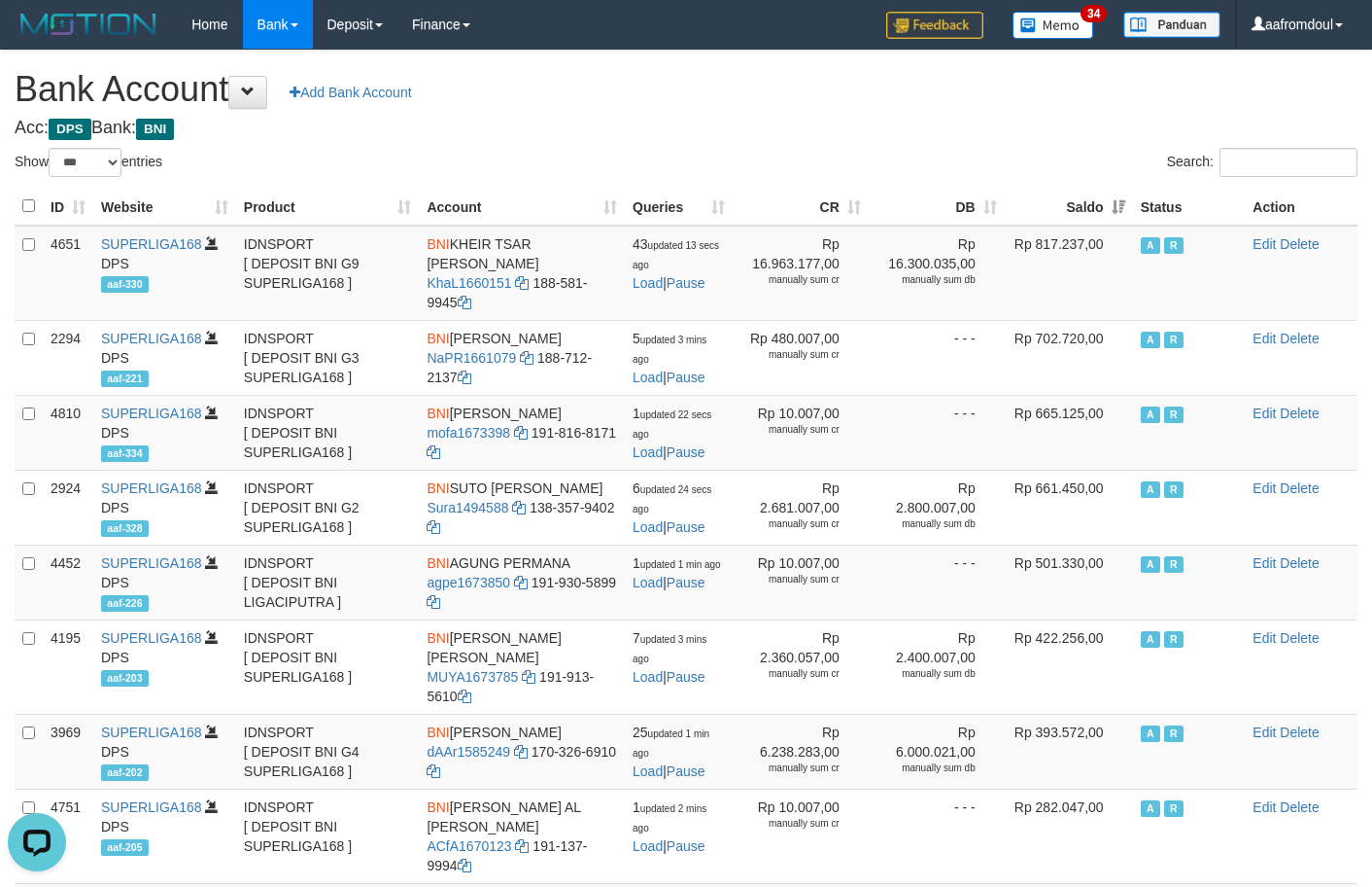
click at [1103, 201] on th "Saldo" at bounding box center [1068, 207] width 128 height 38
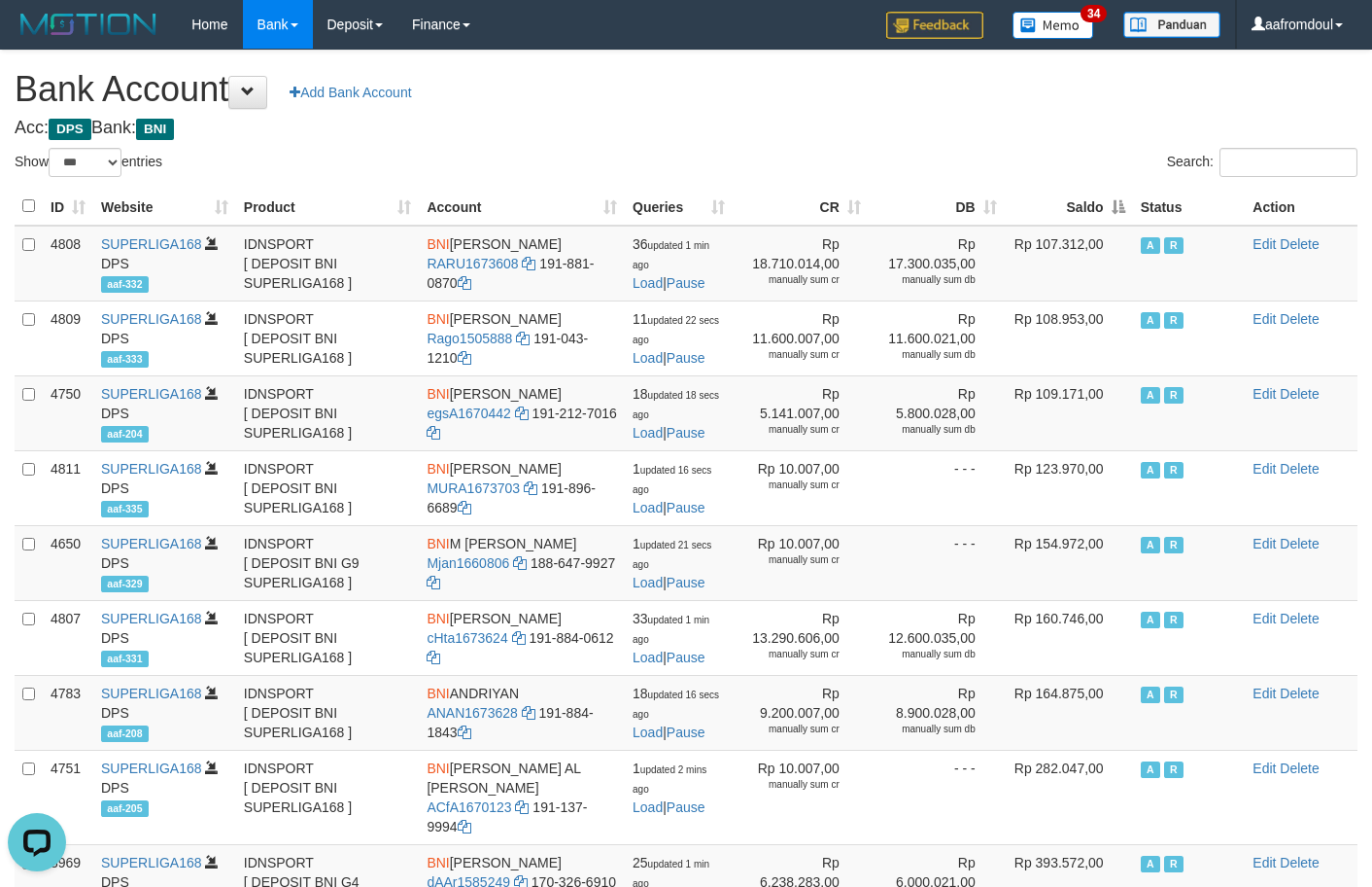
click at [1103, 201] on th "Saldo" at bounding box center [1068, 207] width 128 height 38
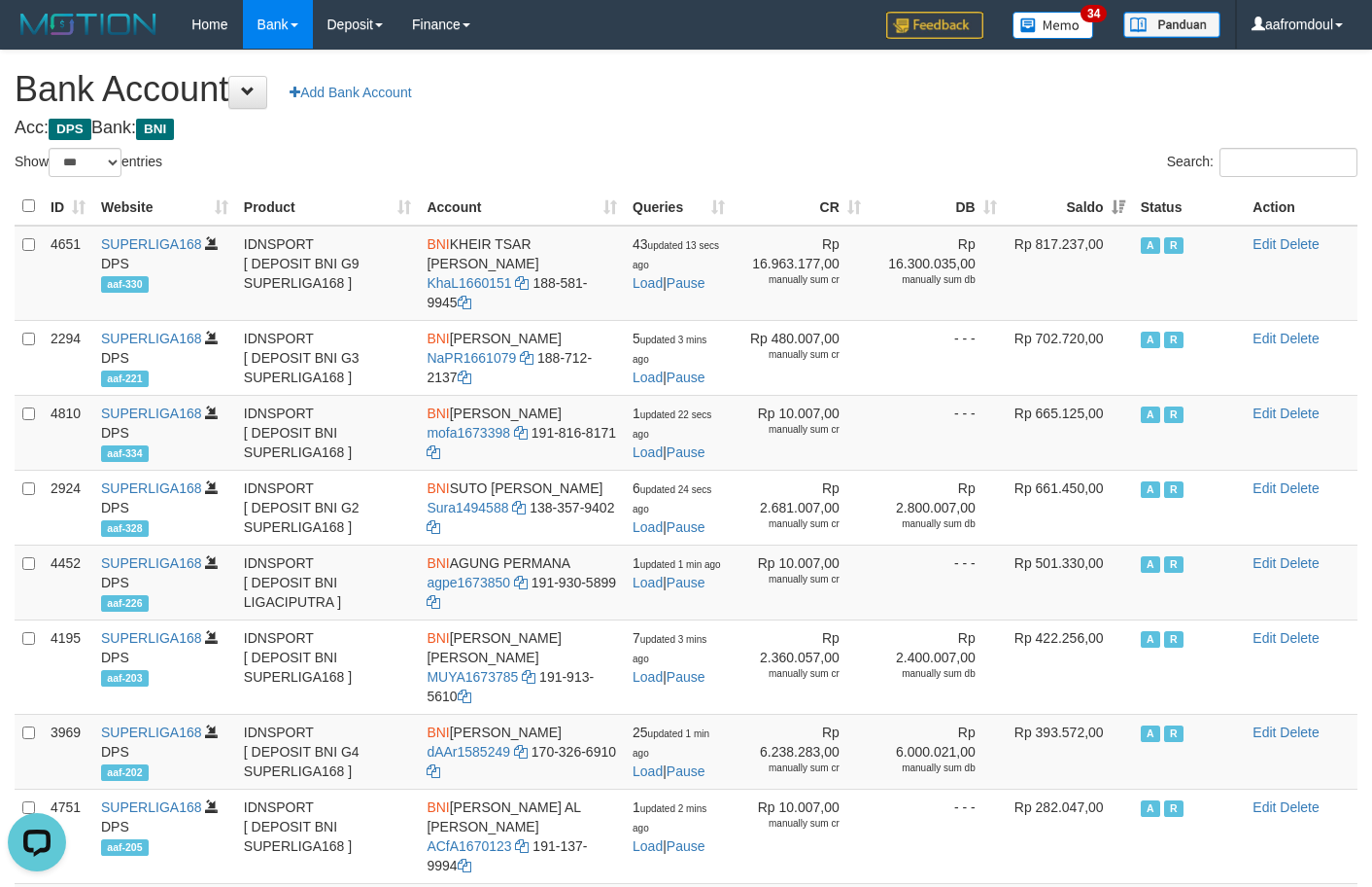
click at [1102, 202] on th "Saldo" at bounding box center [1068, 207] width 128 height 38
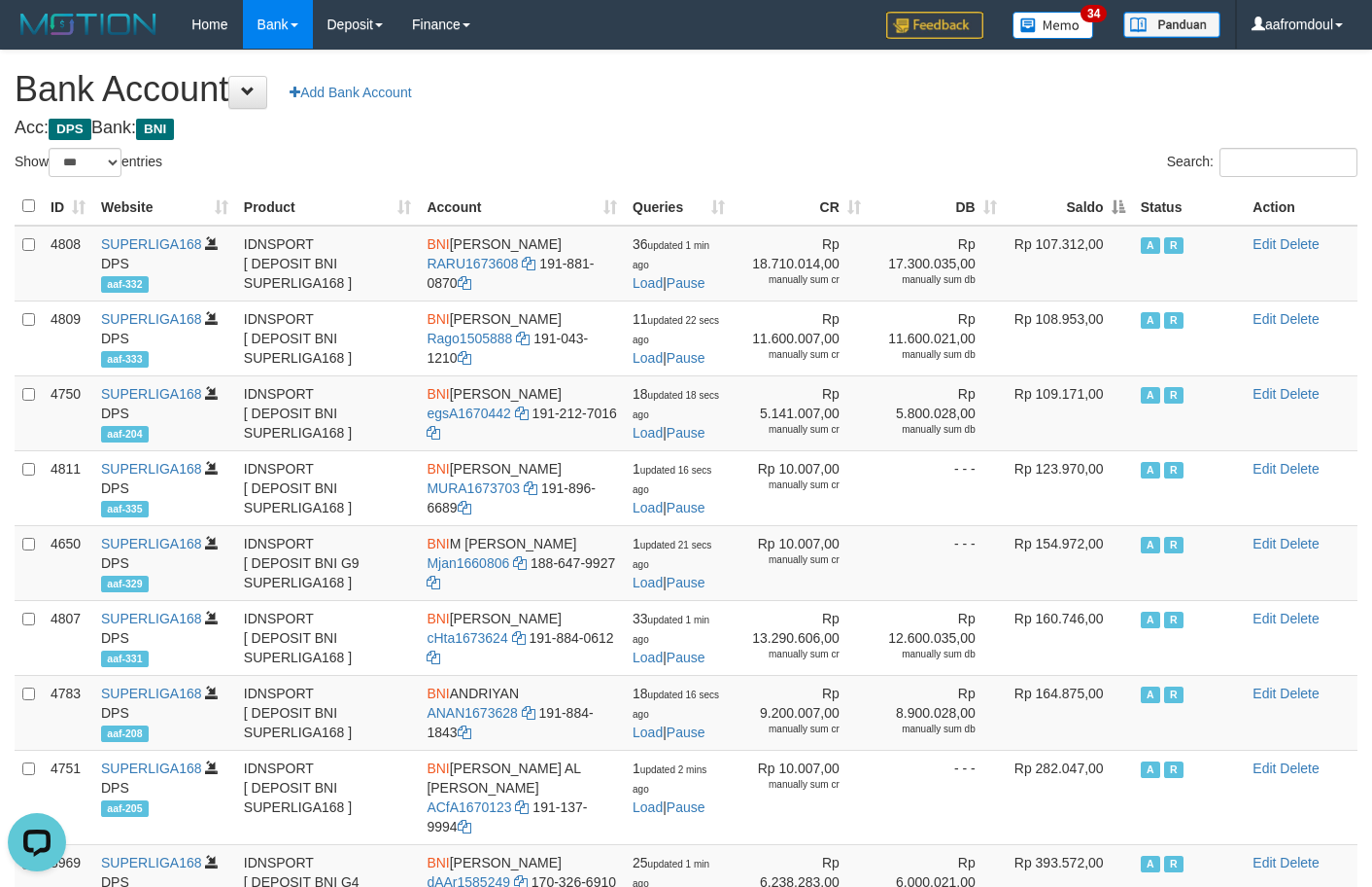
click at [1102, 202] on th "Saldo" at bounding box center [1068, 207] width 128 height 38
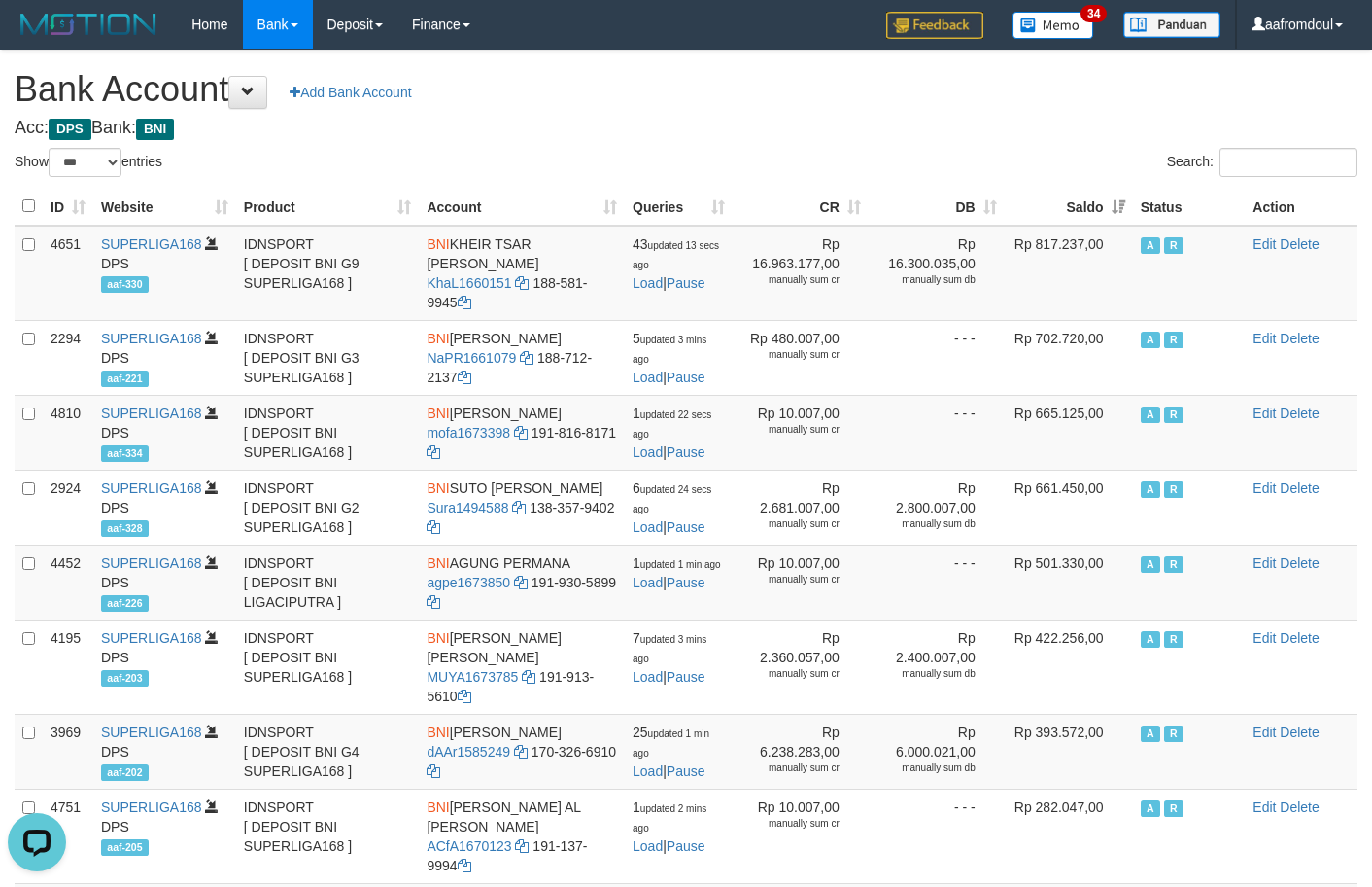
click at [1102, 202] on th "Saldo" at bounding box center [1068, 207] width 128 height 38
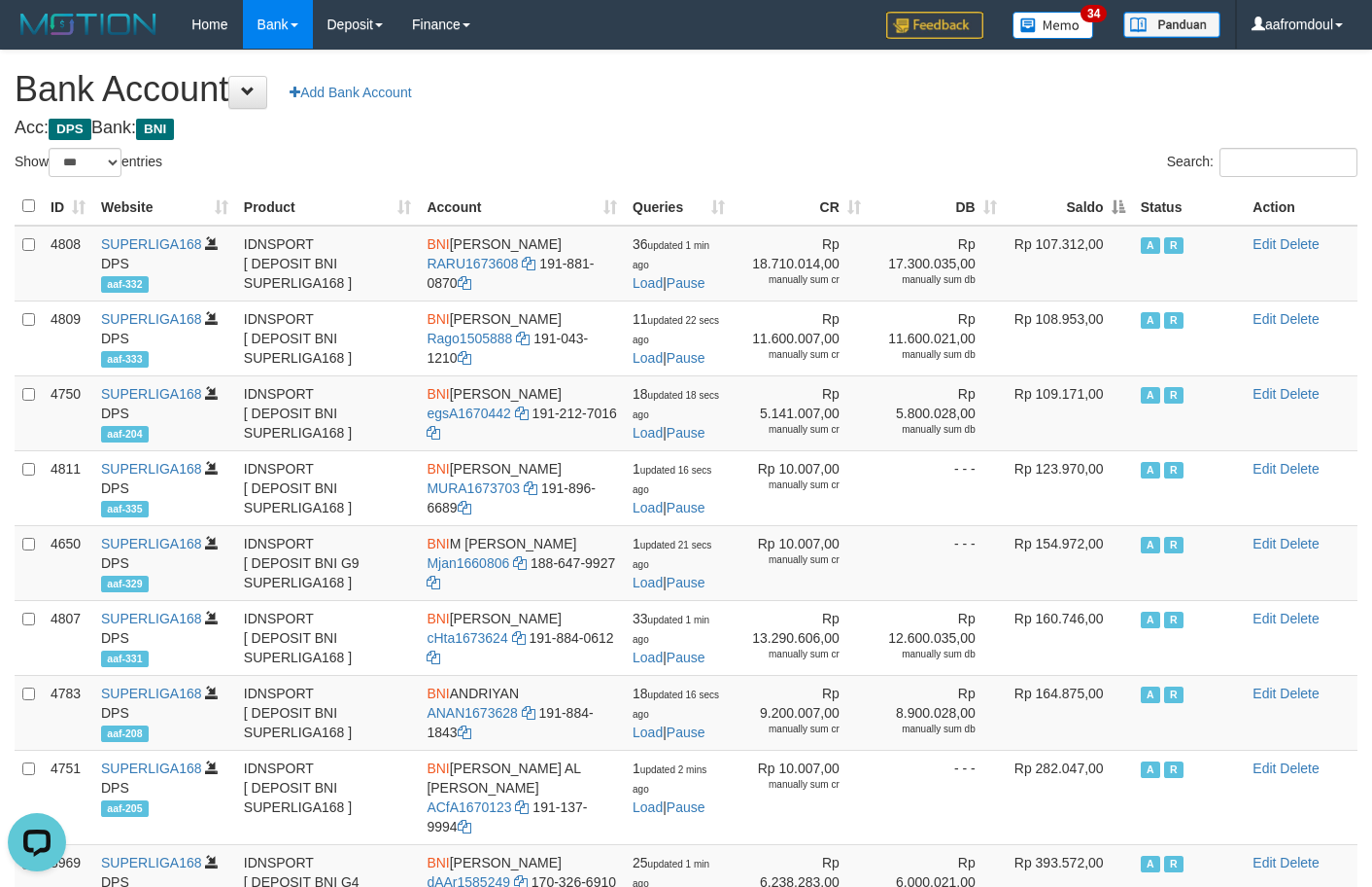
click at [1127, 201] on th "Saldo" at bounding box center [1068, 207] width 128 height 38
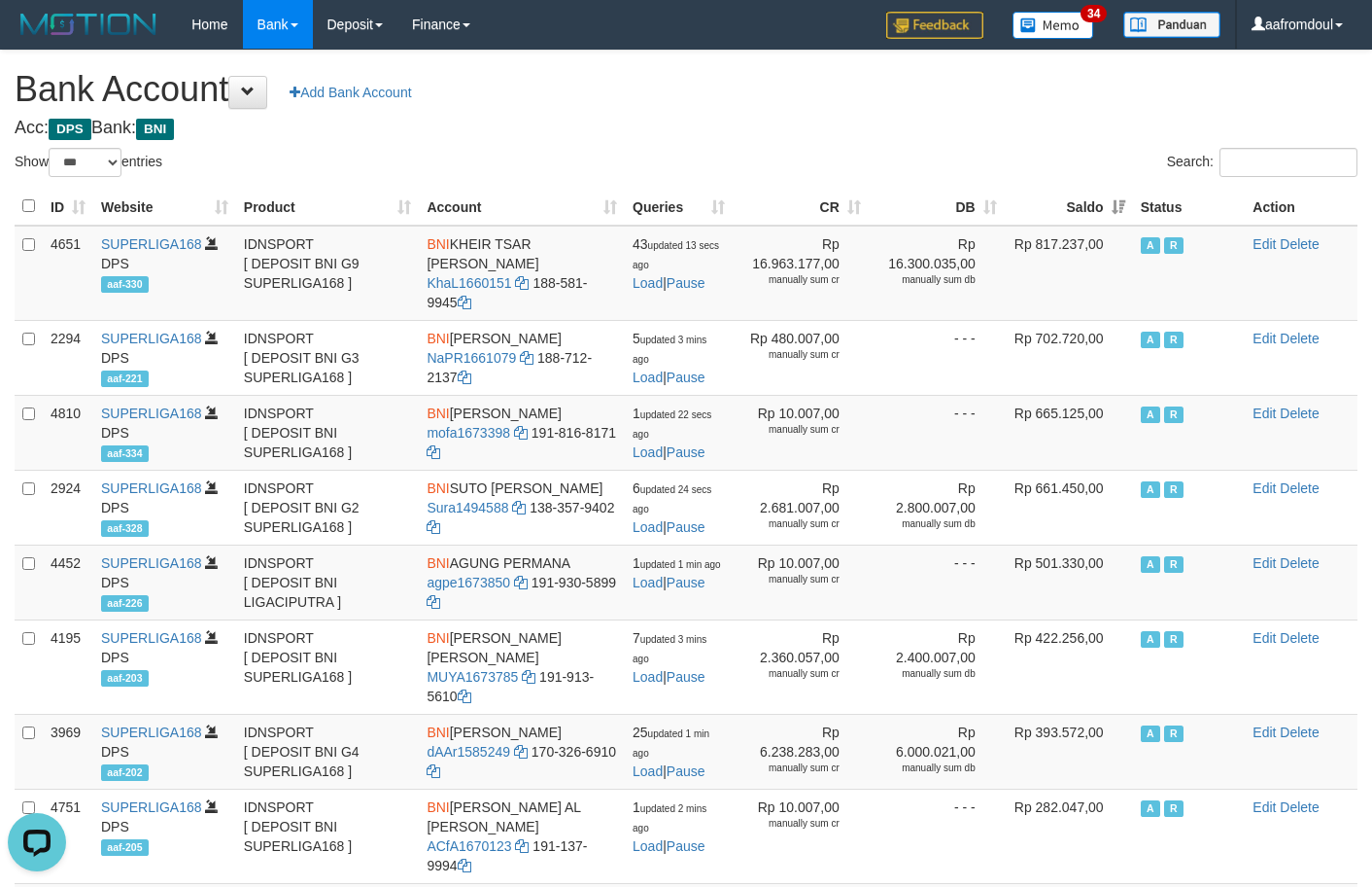
click at [1127, 201] on th "Saldo" at bounding box center [1068, 207] width 128 height 38
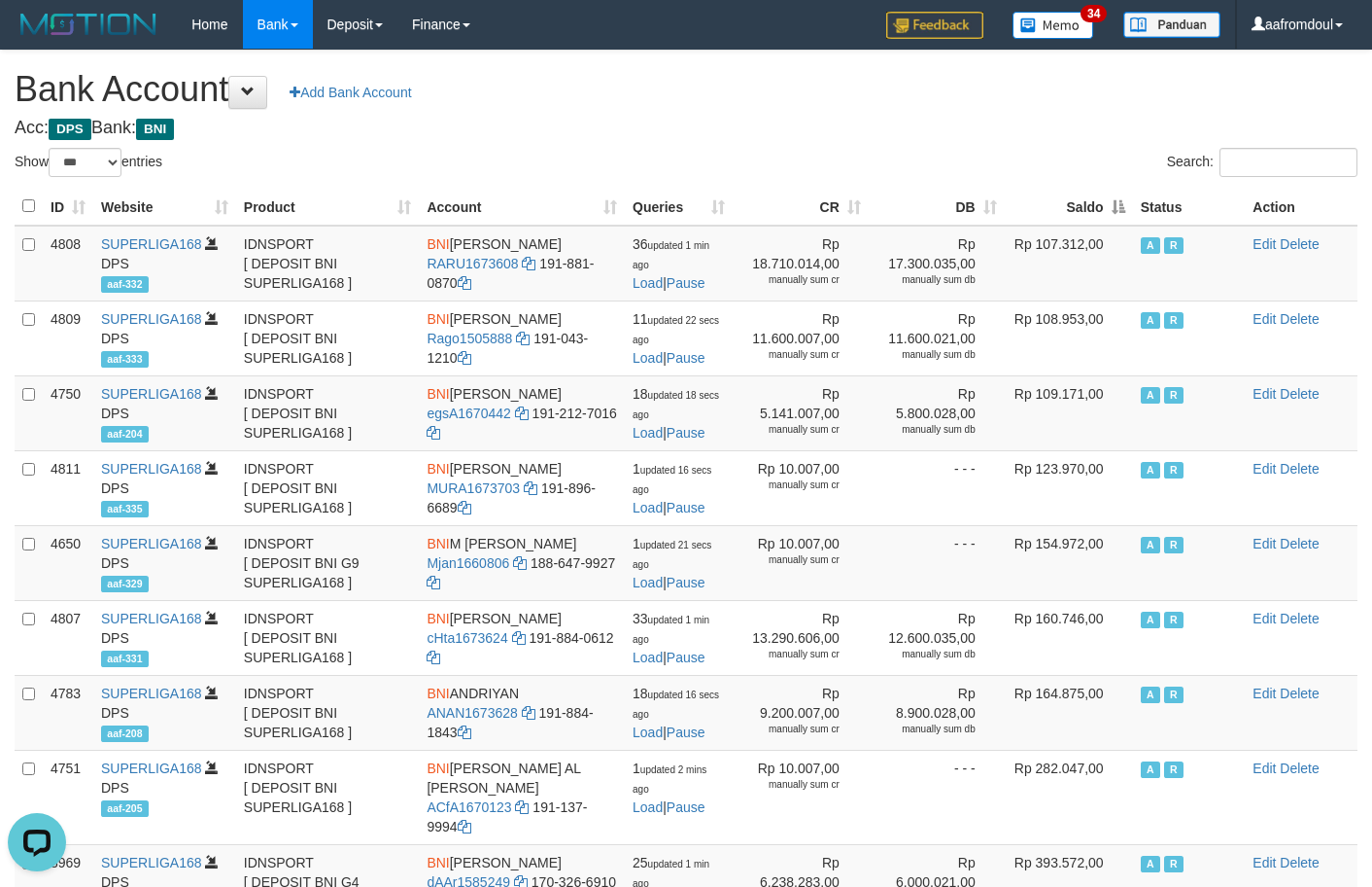
click at [1127, 201] on th "Saldo" at bounding box center [1068, 207] width 128 height 38
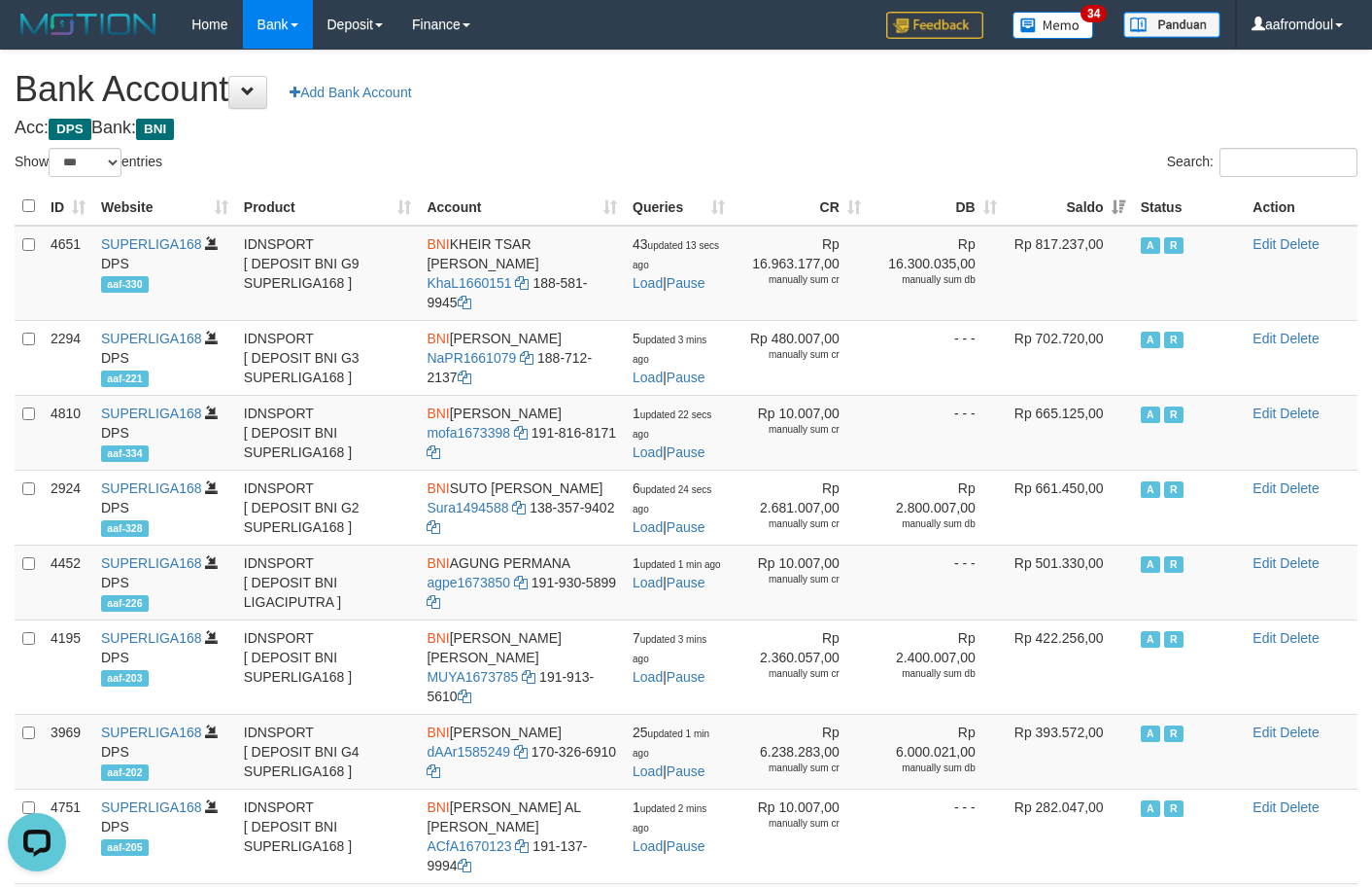
click at [1127, 201] on th "Saldo" at bounding box center [1068, 207] width 128 height 38
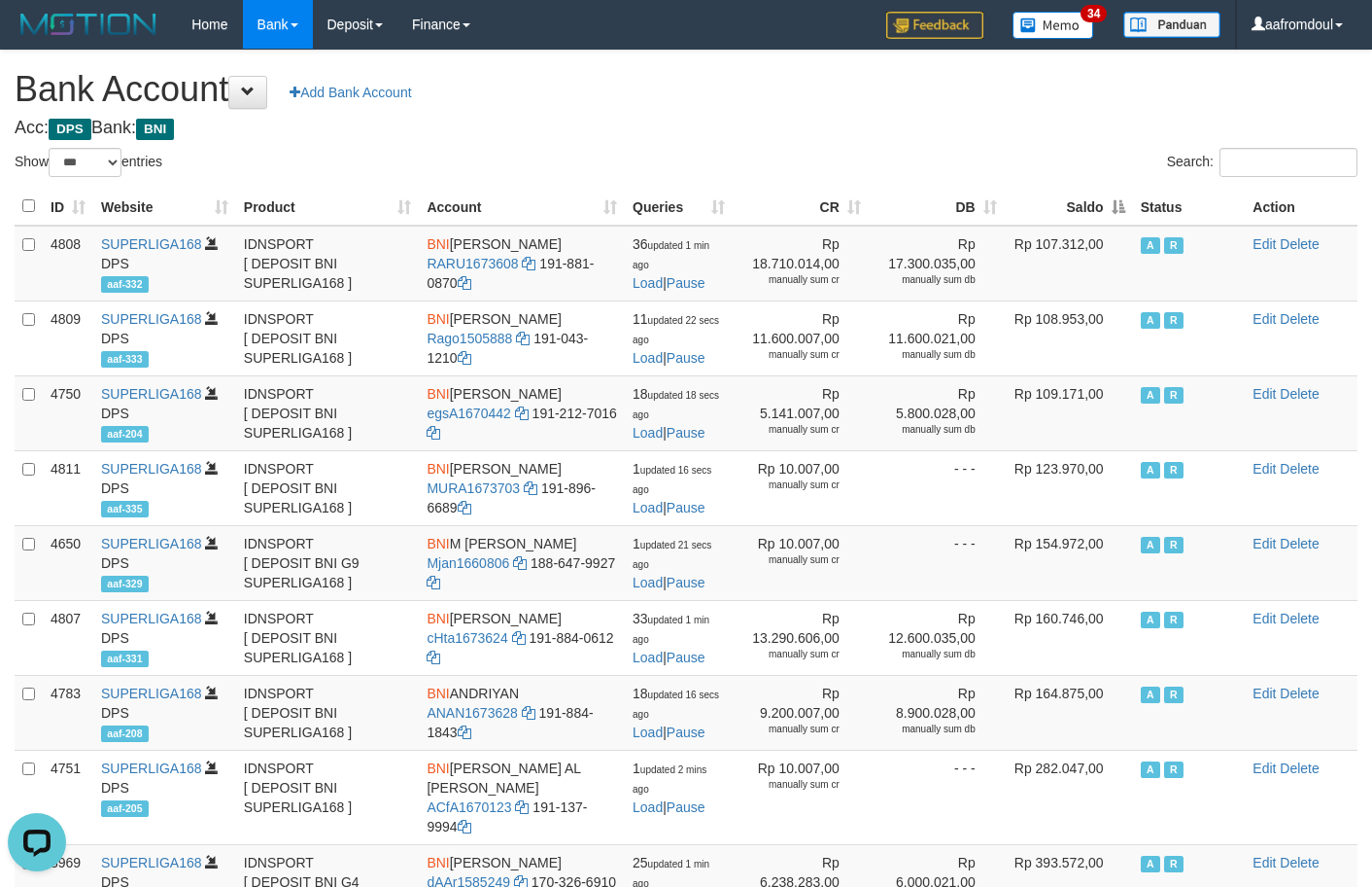
click at [1127, 201] on th "Saldo" at bounding box center [1068, 207] width 128 height 38
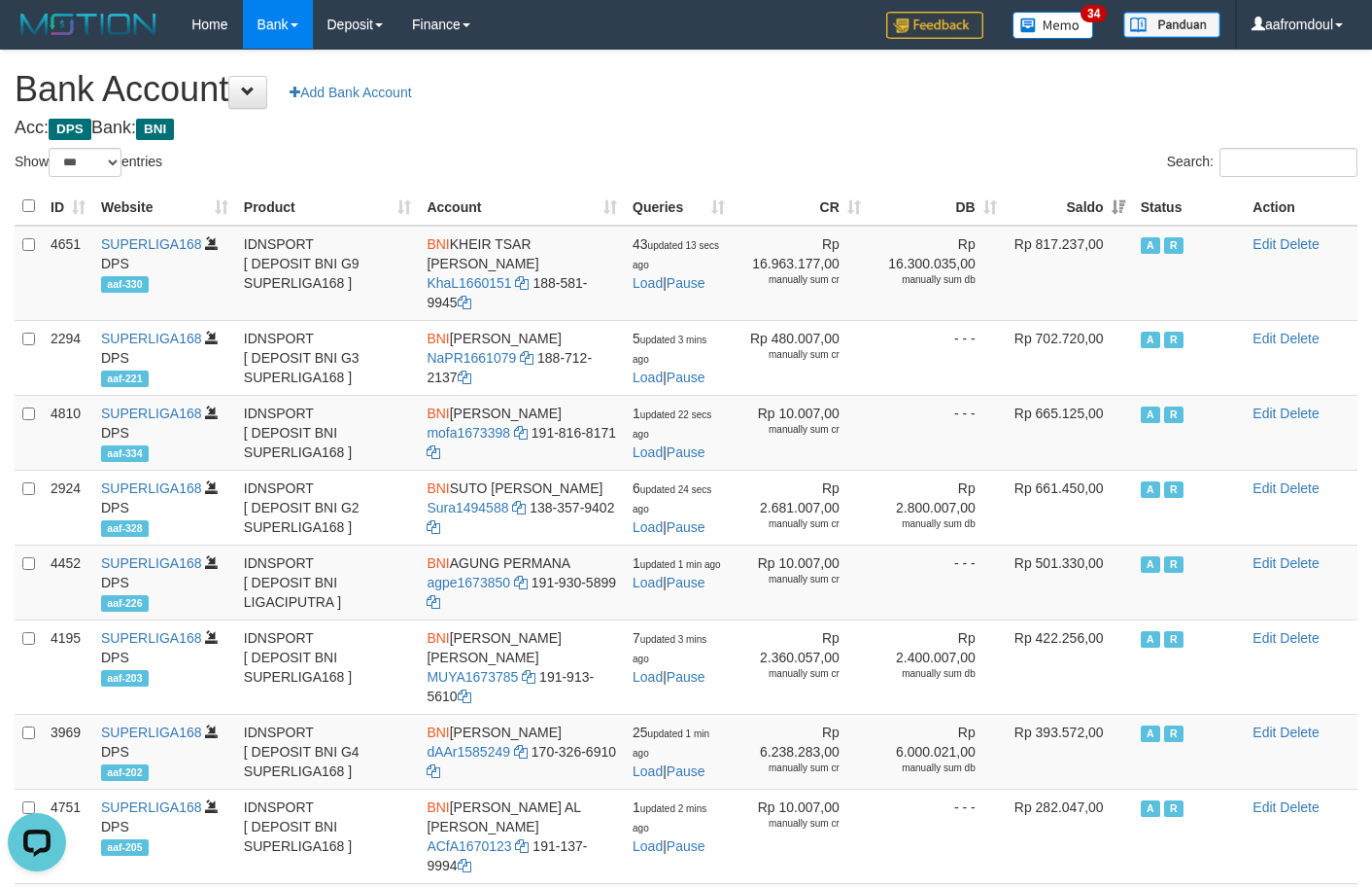
click at [1116, 210] on th "Saldo" at bounding box center [1068, 207] width 128 height 38
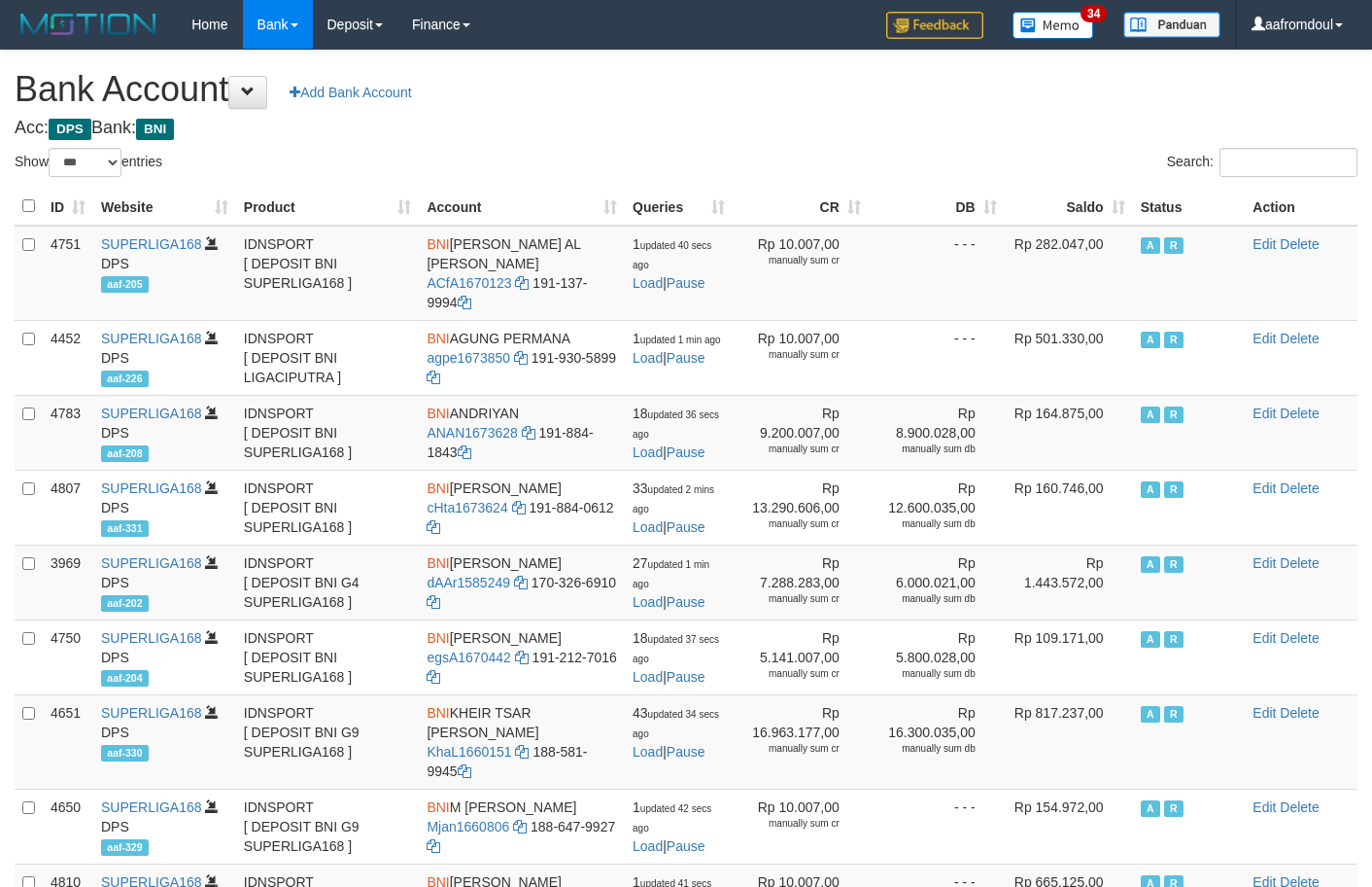
select select "***"
click at [1094, 218] on th "Saldo" at bounding box center [1068, 207] width 128 height 38
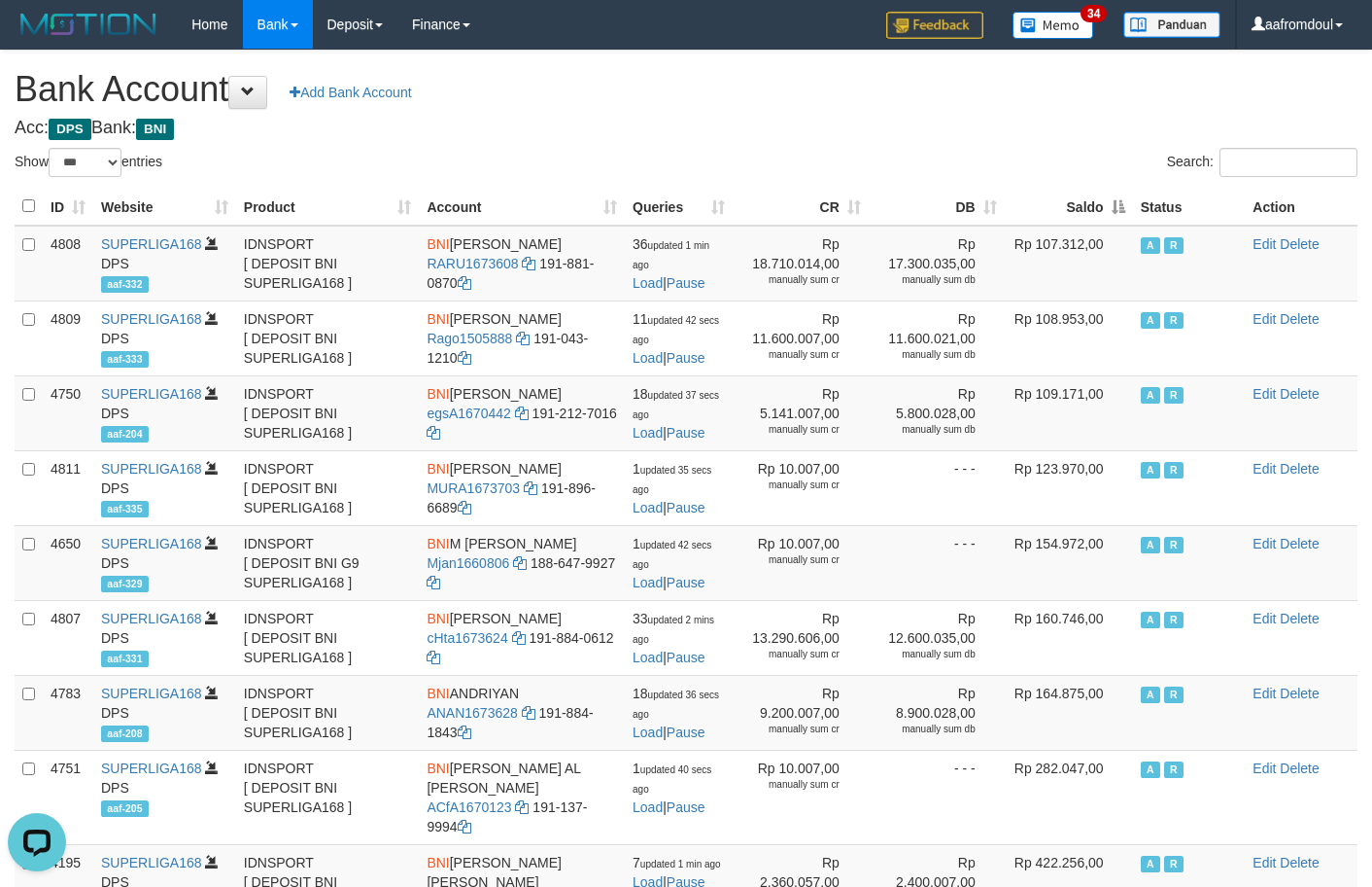
click at [1094, 218] on th "Saldo" at bounding box center [1068, 207] width 128 height 38
click at [1093, 218] on th "Saldo" at bounding box center [1068, 207] width 128 height 38
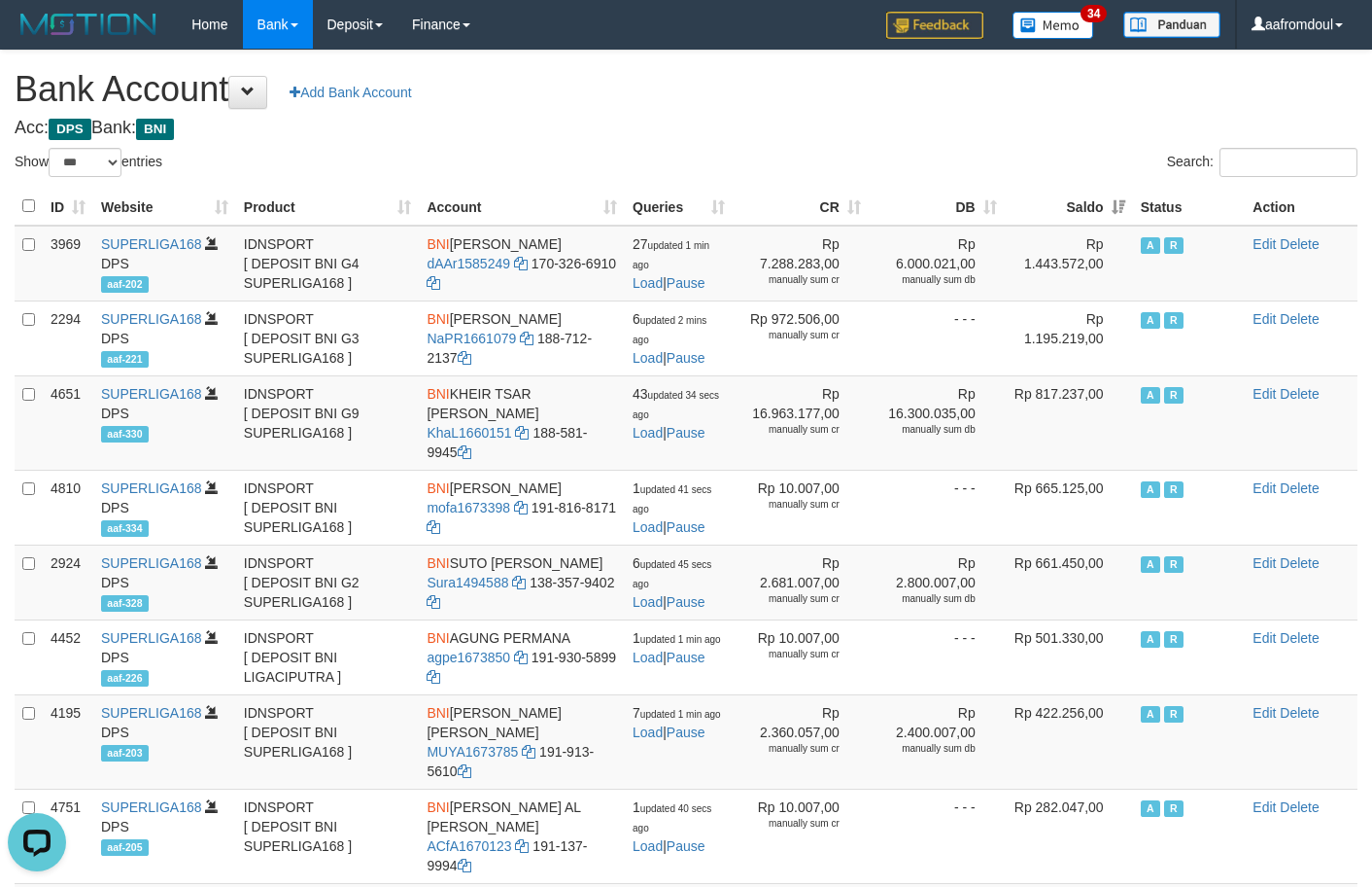
click at [1093, 218] on th "Saldo" at bounding box center [1068, 207] width 128 height 38
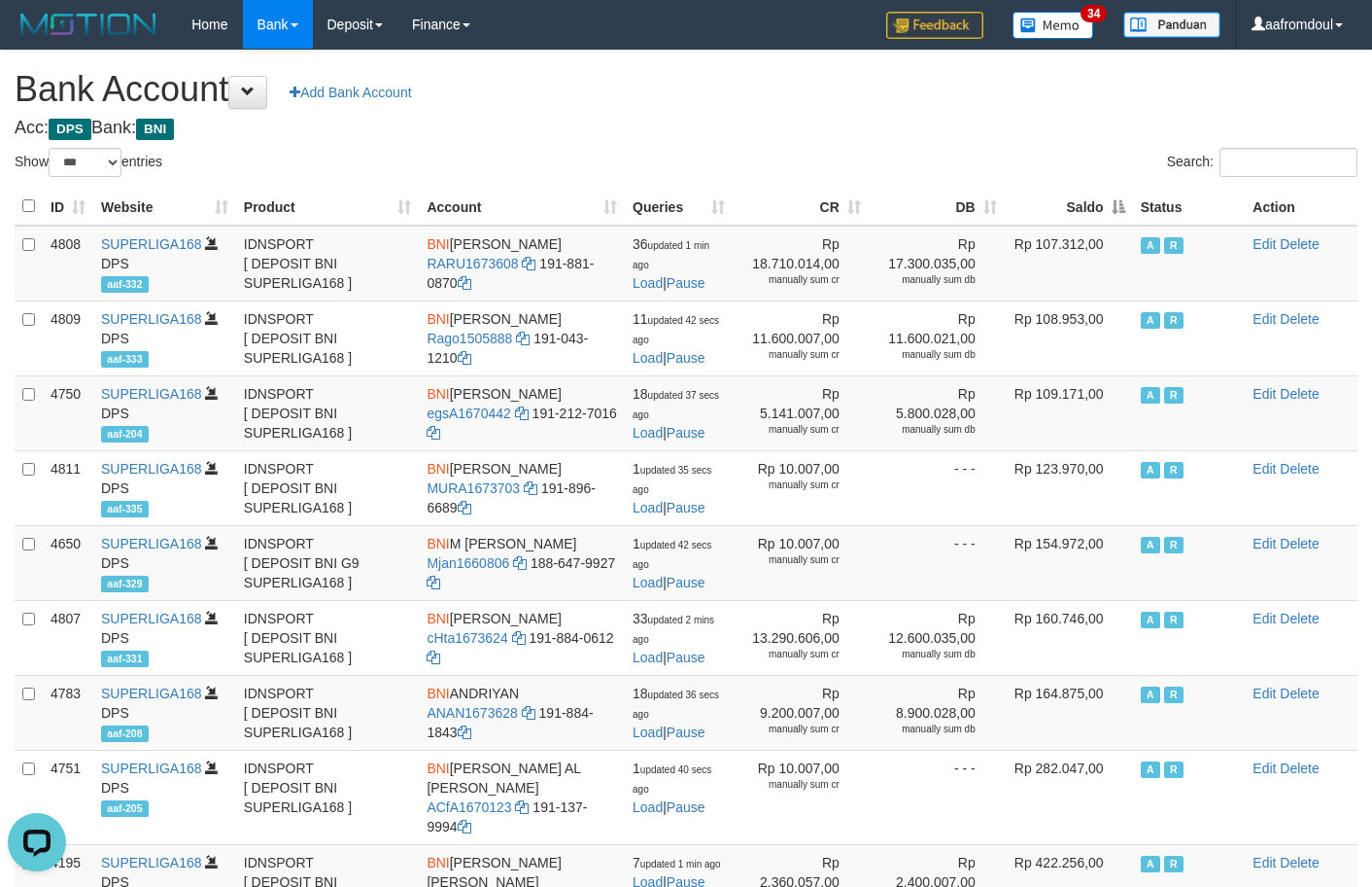
click at [1092, 218] on th "Saldo" at bounding box center [1068, 207] width 128 height 38
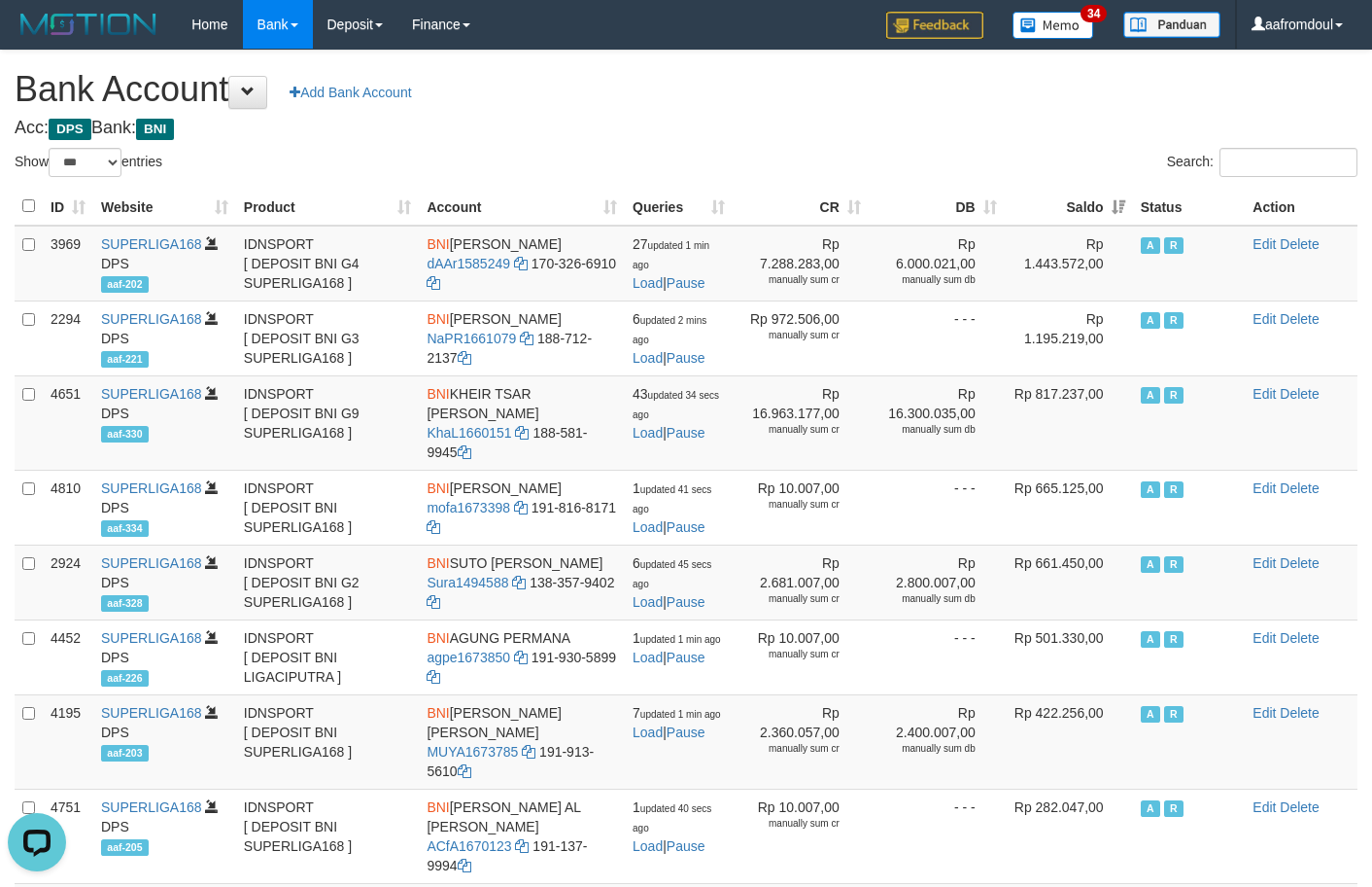
click at [1112, 210] on th "Saldo" at bounding box center [1068, 207] width 128 height 38
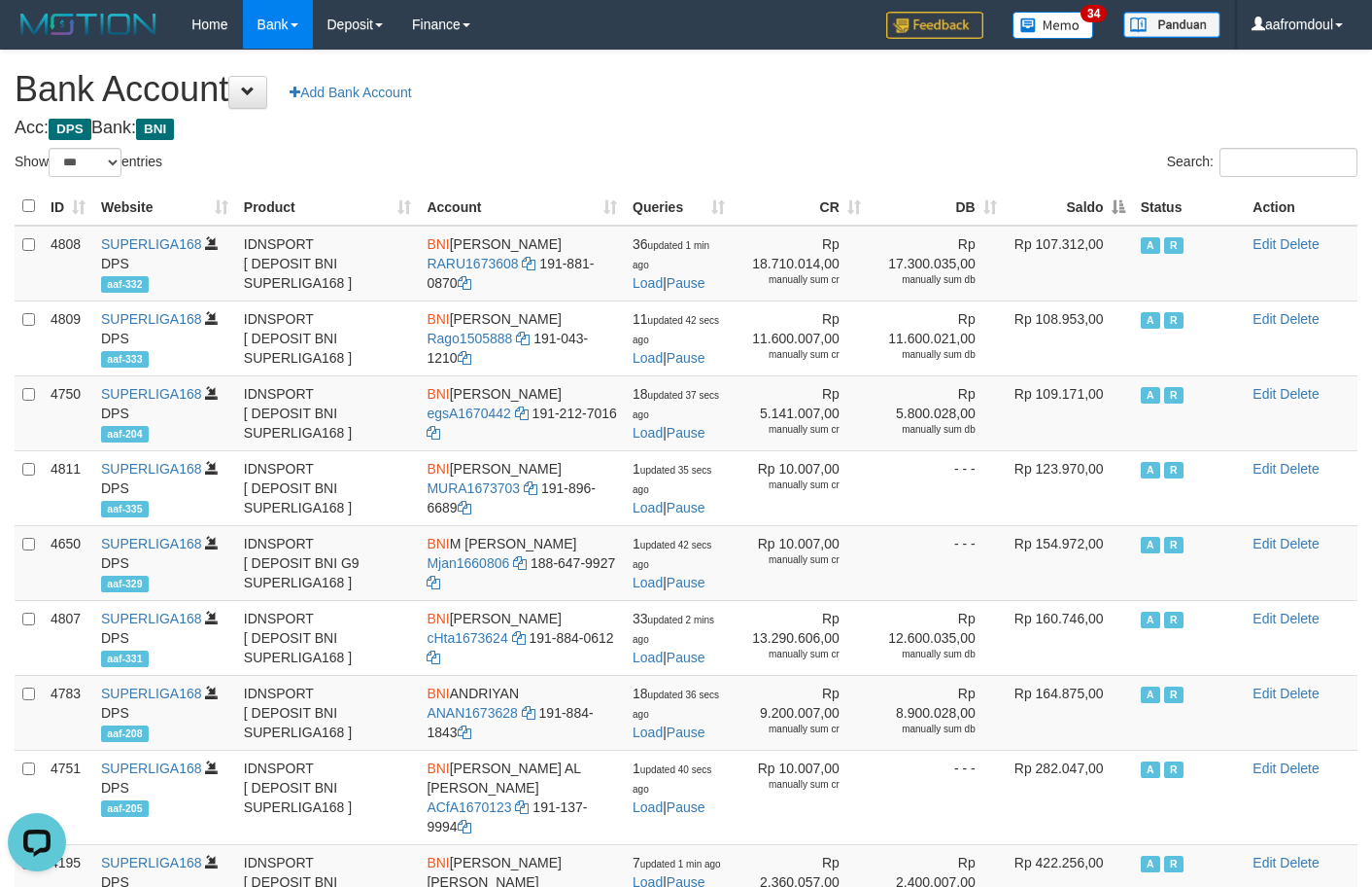
click at [1112, 210] on th "Saldo" at bounding box center [1068, 207] width 128 height 38
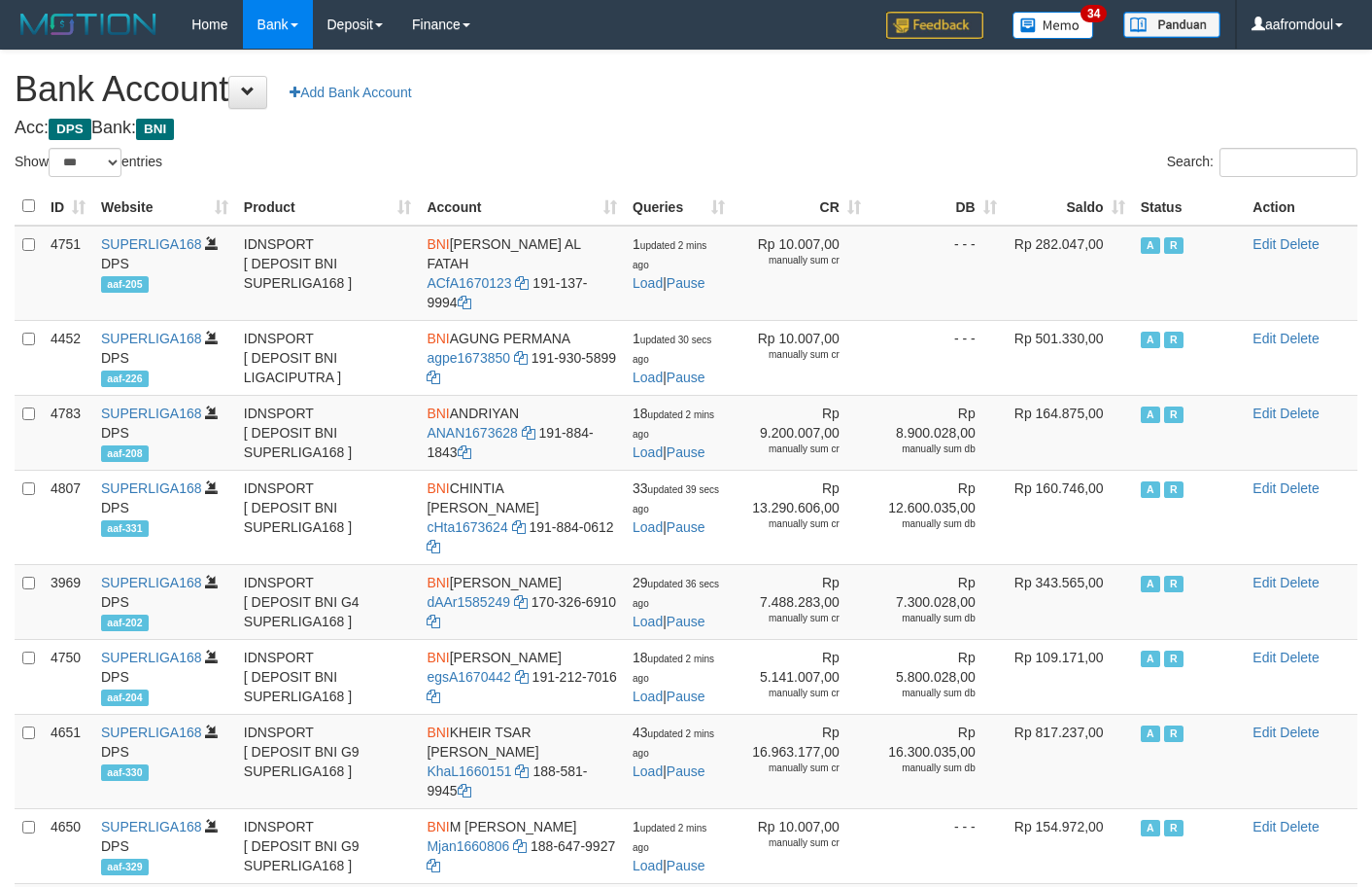
select select "***"
click at [1116, 194] on th "Saldo" at bounding box center [1068, 207] width 128 height 38
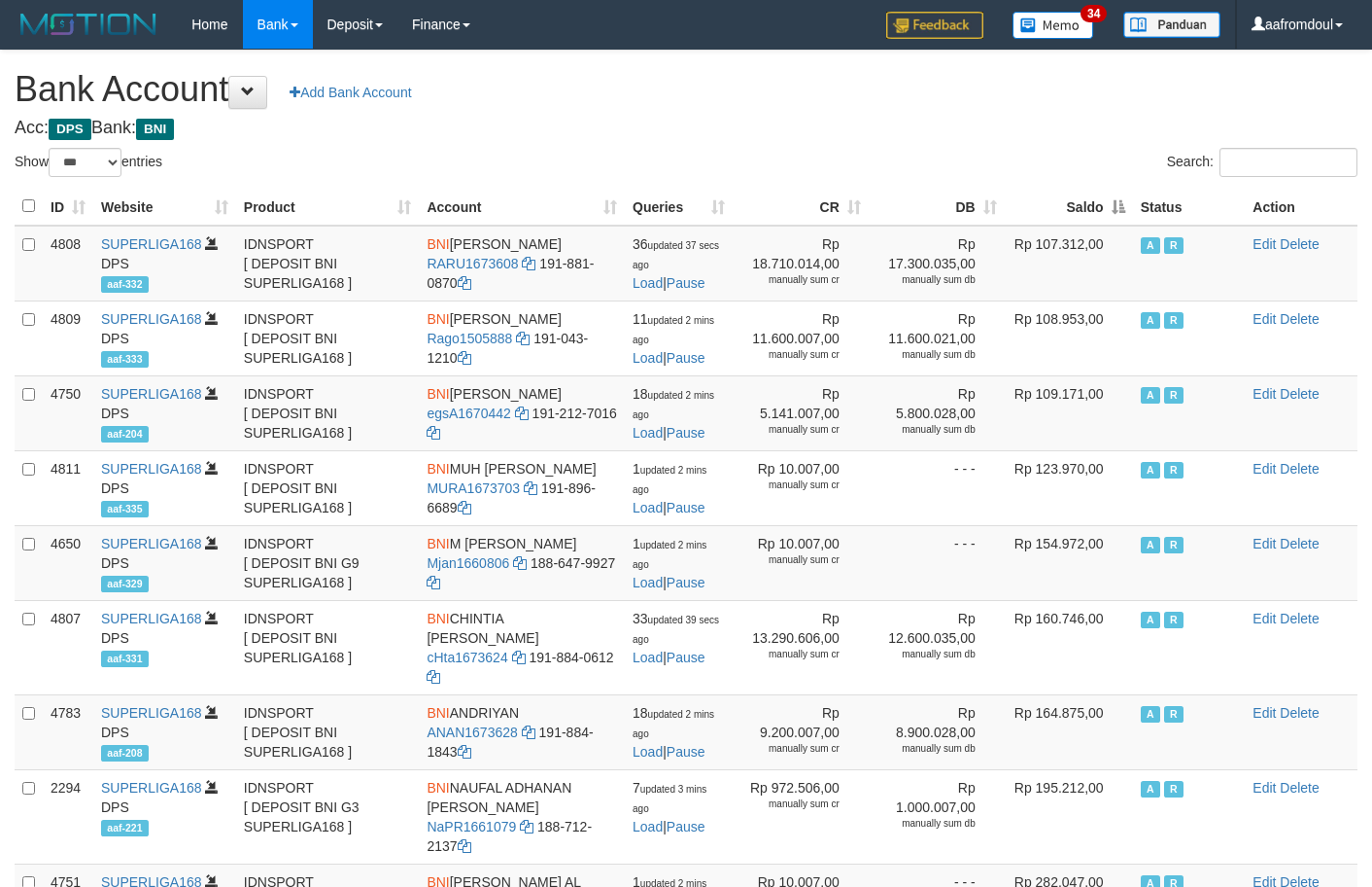
click at [1116, 194] on th "Saldo" at bounding box center [1068, 207] width 128 height 38
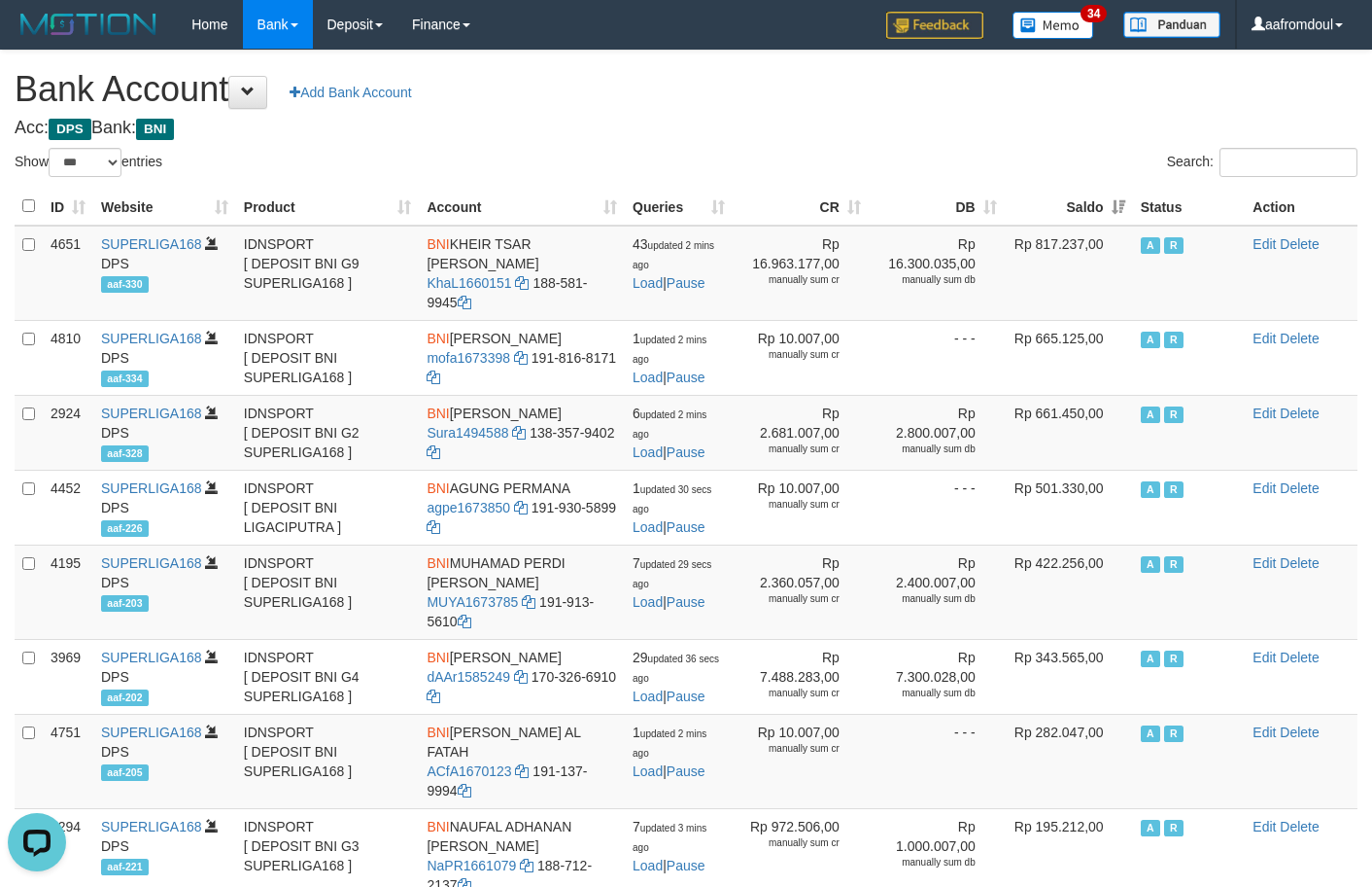
click at [1114, 194] on th "Saldo" at bounding box center [1068, 207] width 128 height 38
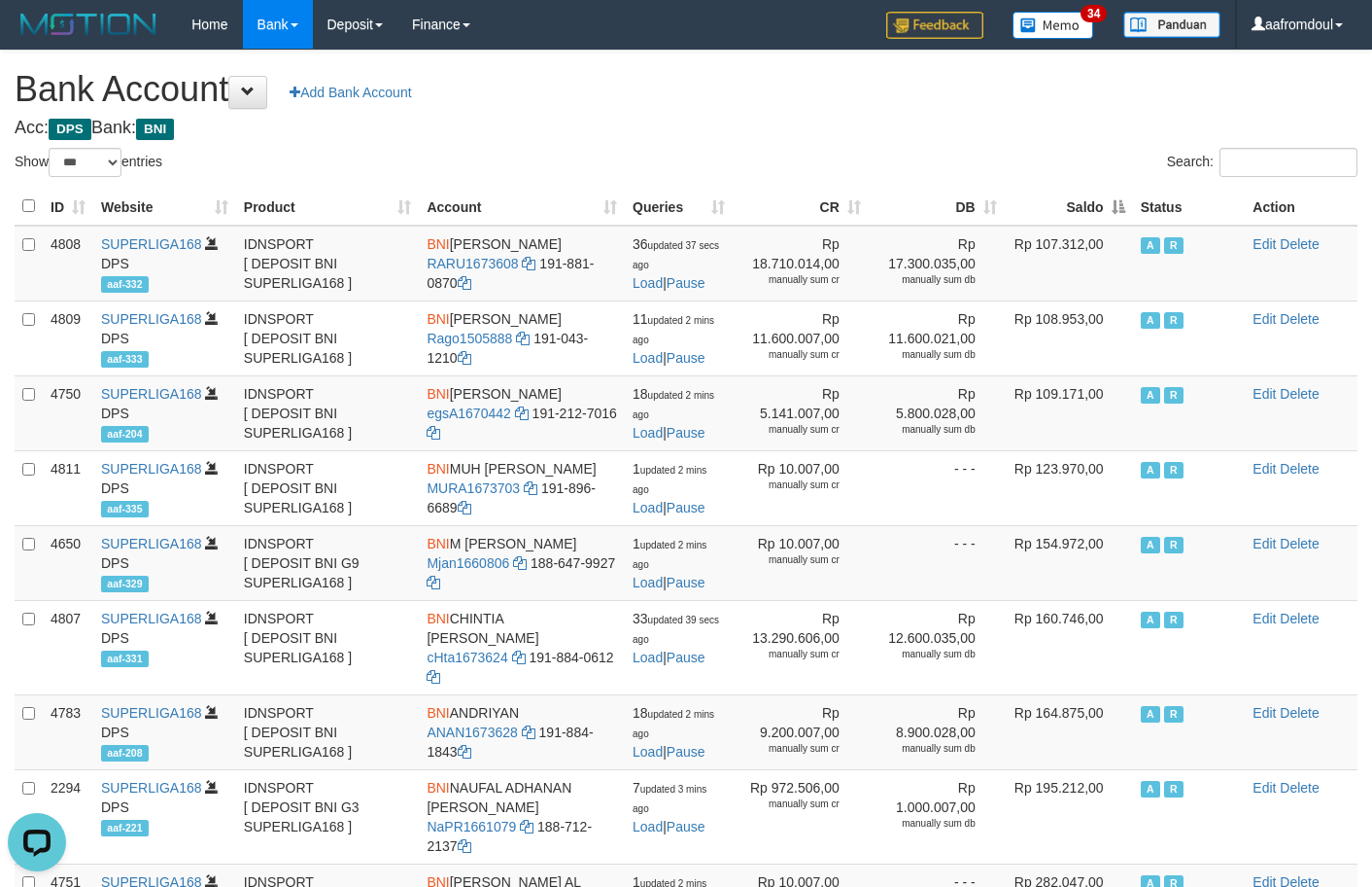
click at [1132, 214] on th "Saldo" at bounding box center [1068, 207] width 128 height 38
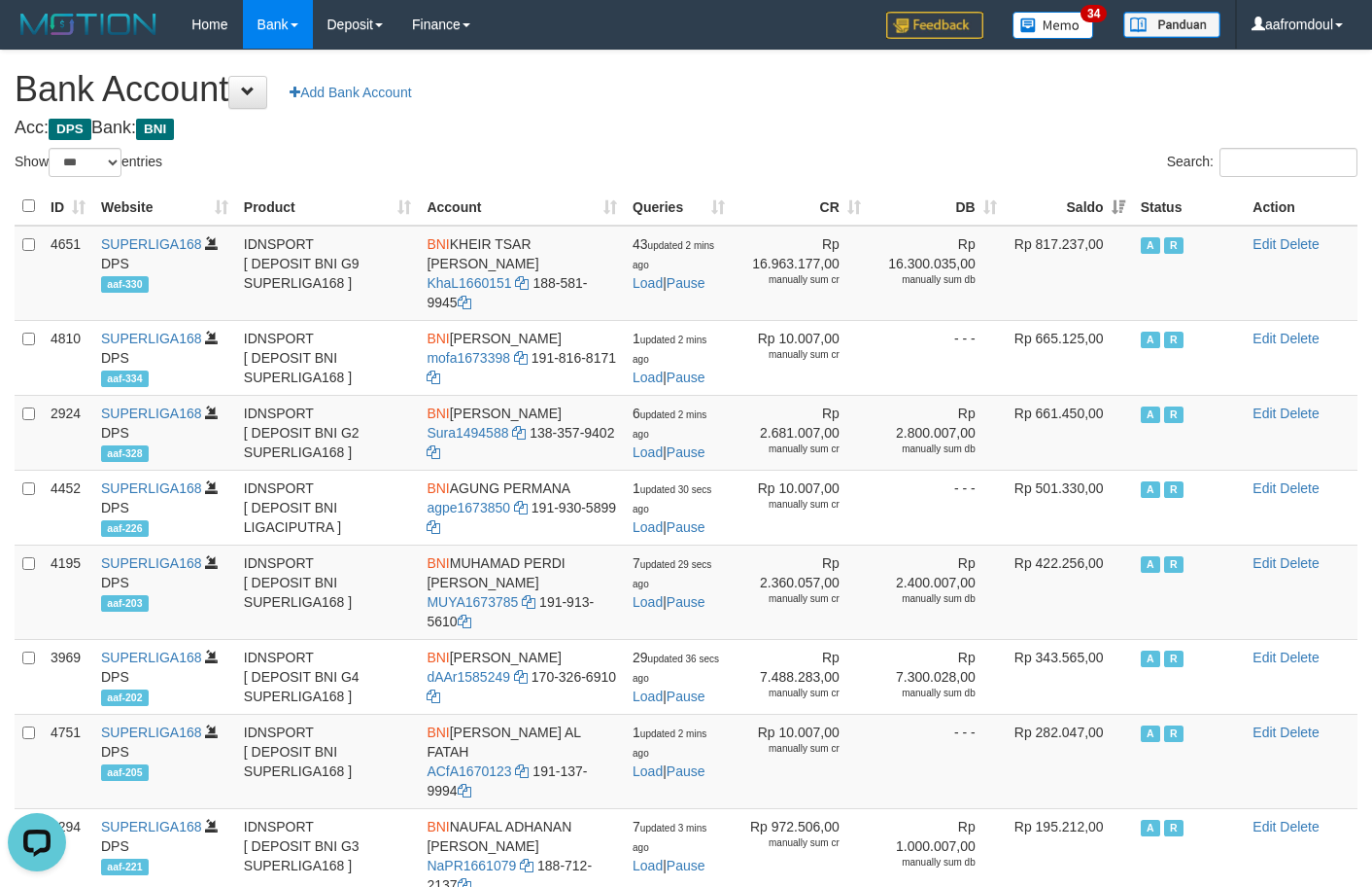
click at [1132, 214] on th "Saldo" at bounding box center [1068, 207] width 128 height 38
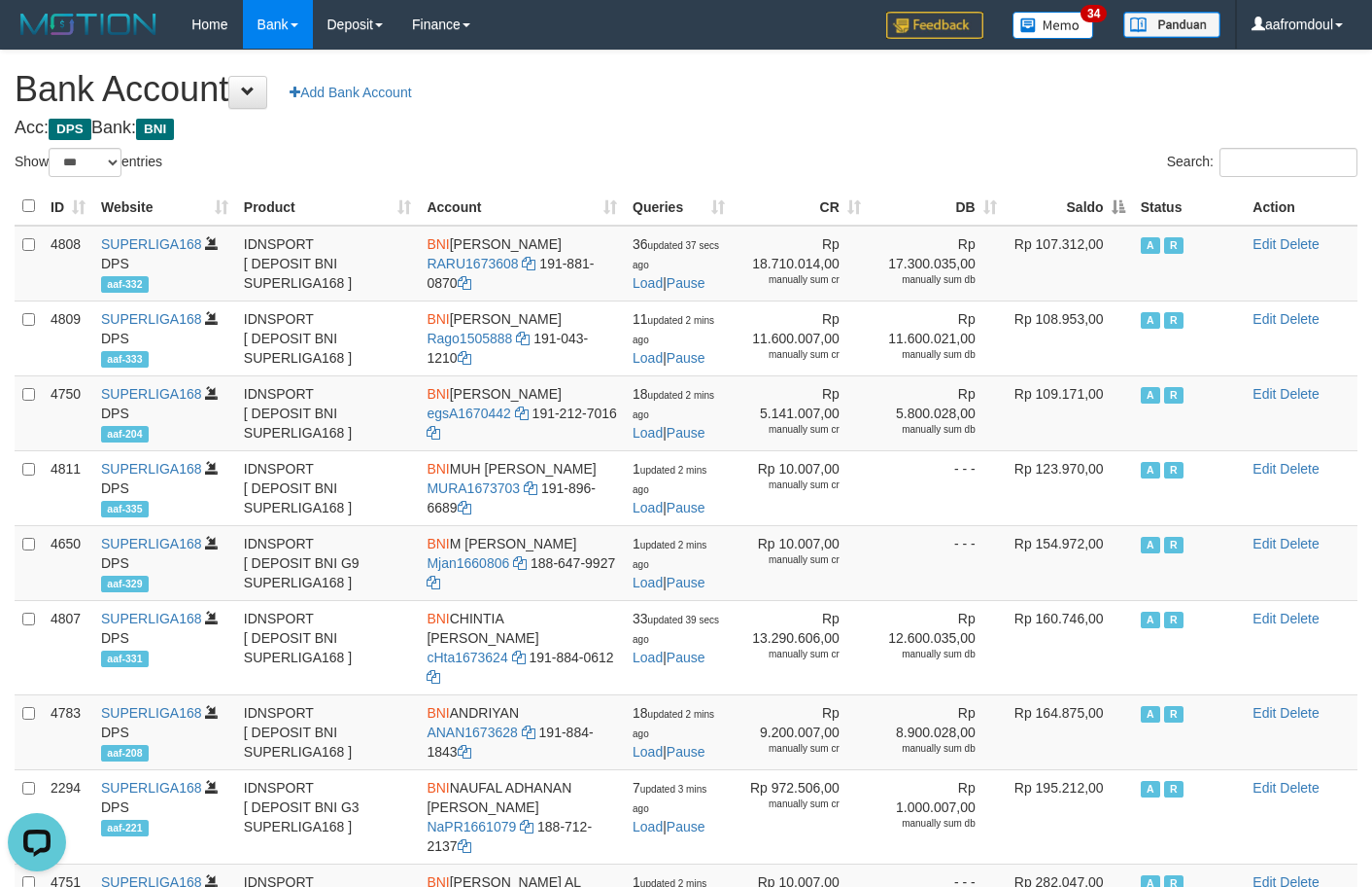
click at [1132, 214] on th "Saldo" at bounding box center [1068, 207] width 128 height 38
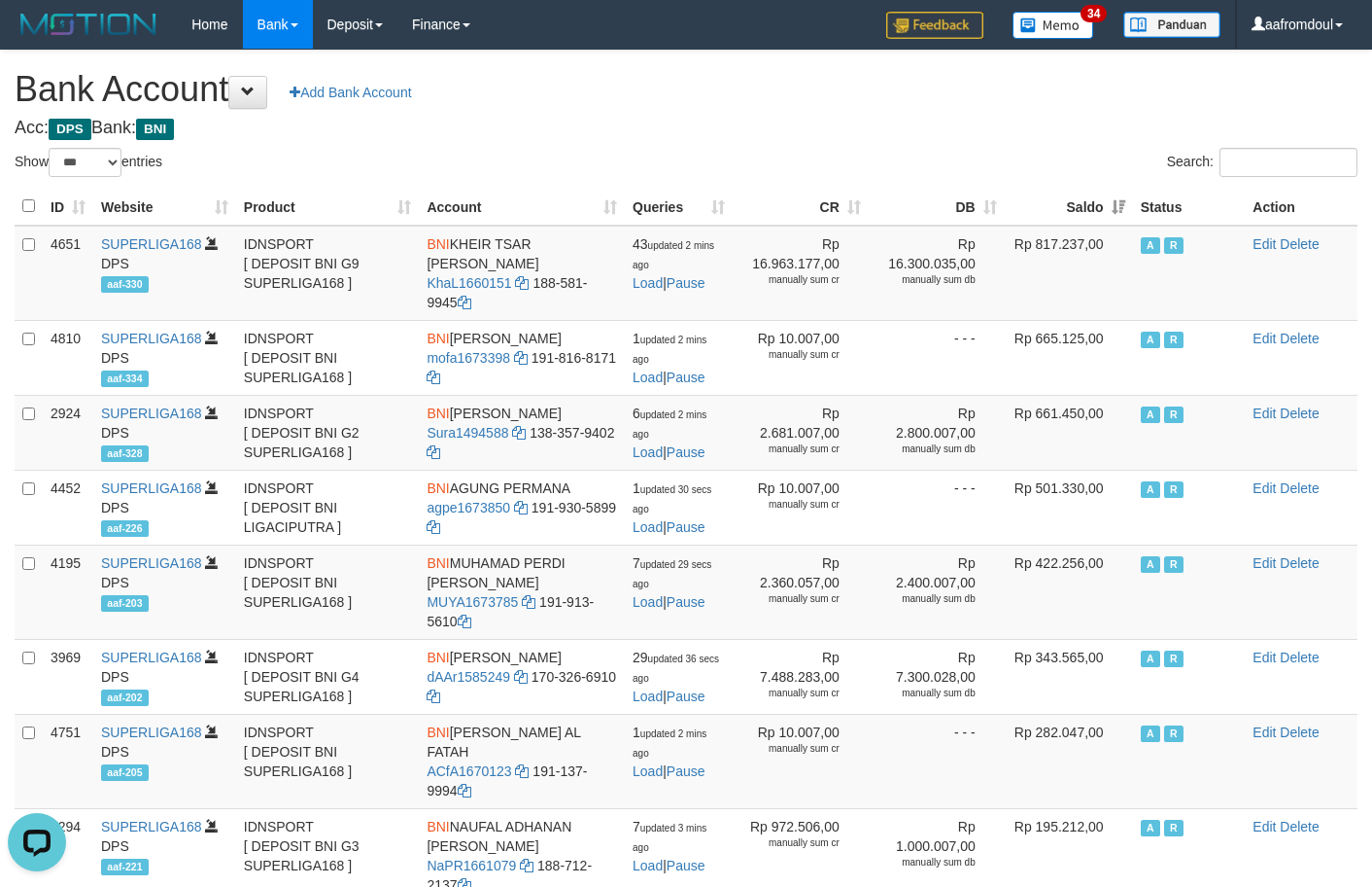
click at [1132, 214] on th "Saldo" at bounding box center [1068, 207] width 128 height 38
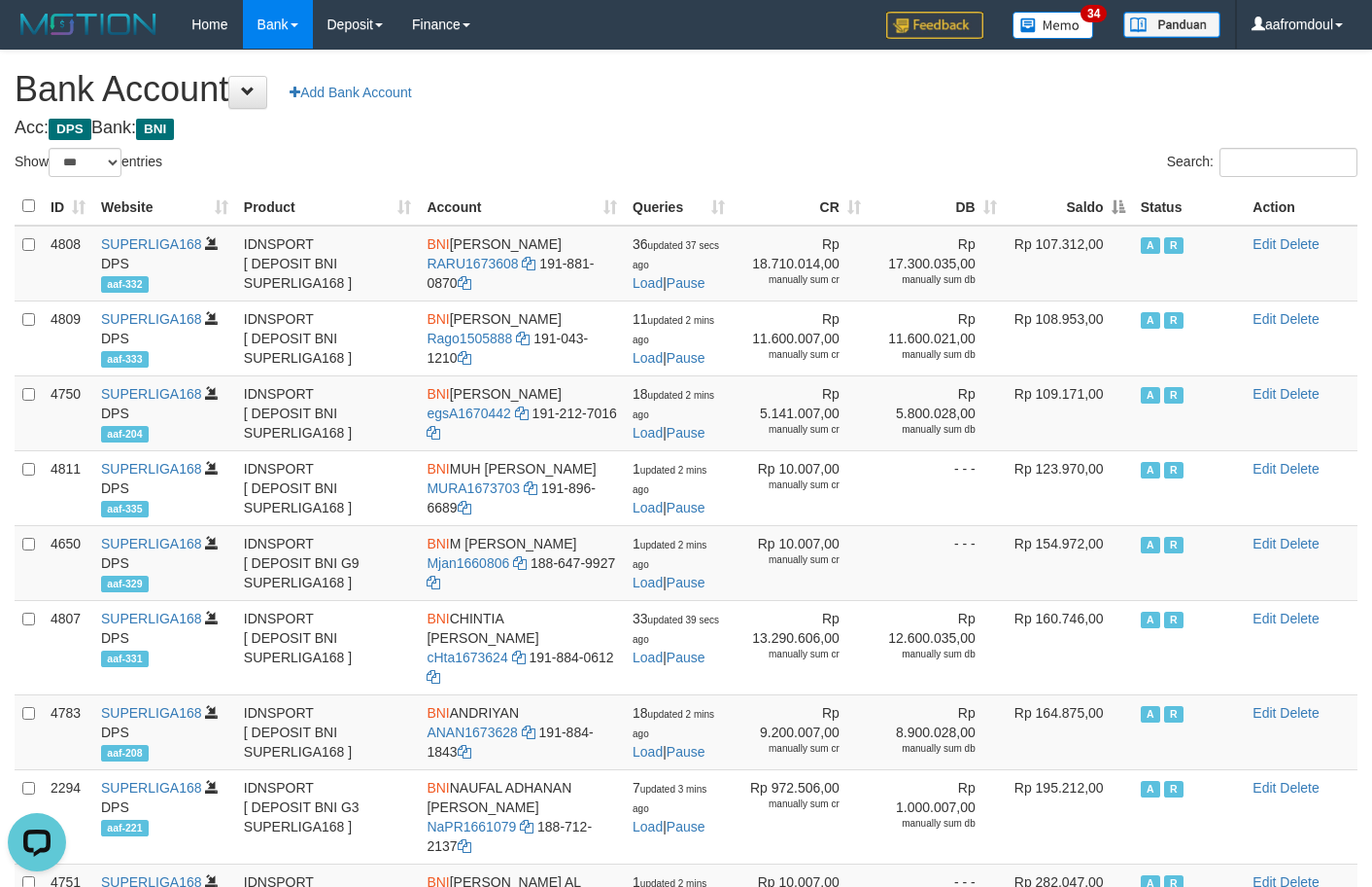
click at [1108, 182] on div "ID Website Product Account Queries CR DB Saldo Status Action 4808 SUPERLIGA168 …" at bounding box center [686, 844] width 1372 height 1326
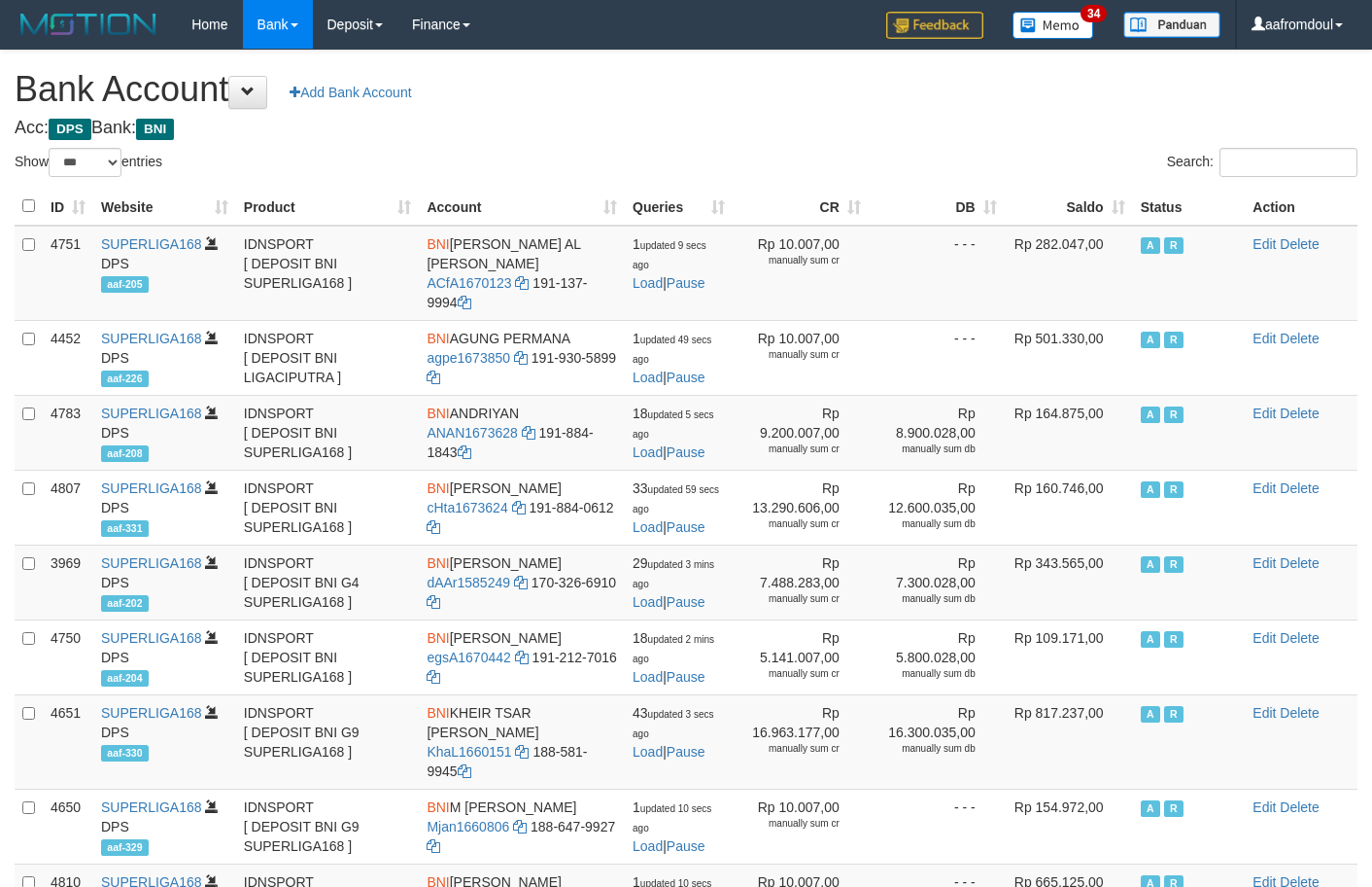
select select "***"
click at [1120, 207] on th "Saldo" at bounding box center [1068, 207] width 128 height 38
select select "***"
click at [1117, 227] on td "Rp 282.047,00" at bounding box center [1067, 273] width 128 height 95
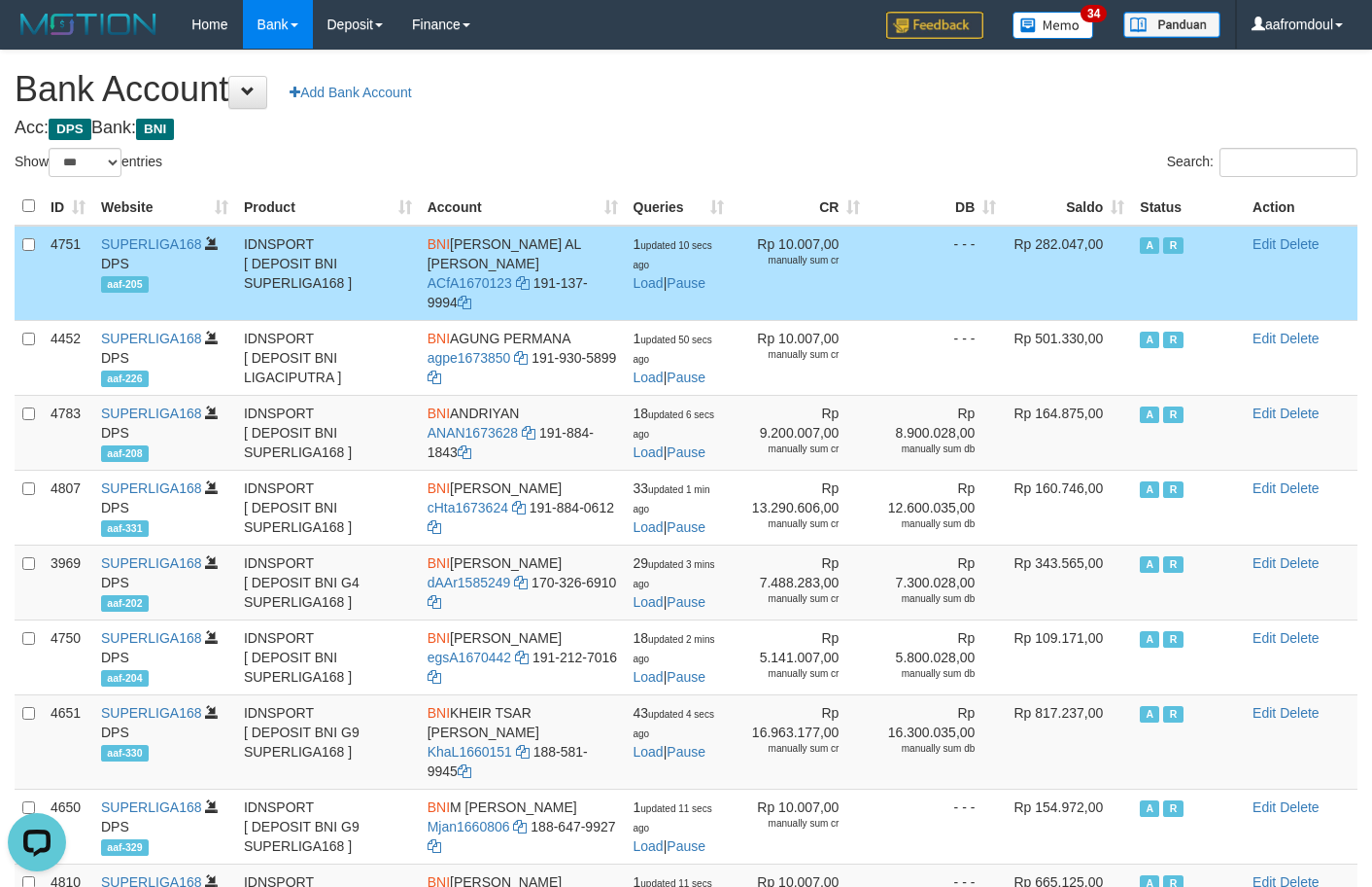
click at [1113, 227] on td "Rp 282.047,00" at bounding box center [1067, 273] width 128 height 95
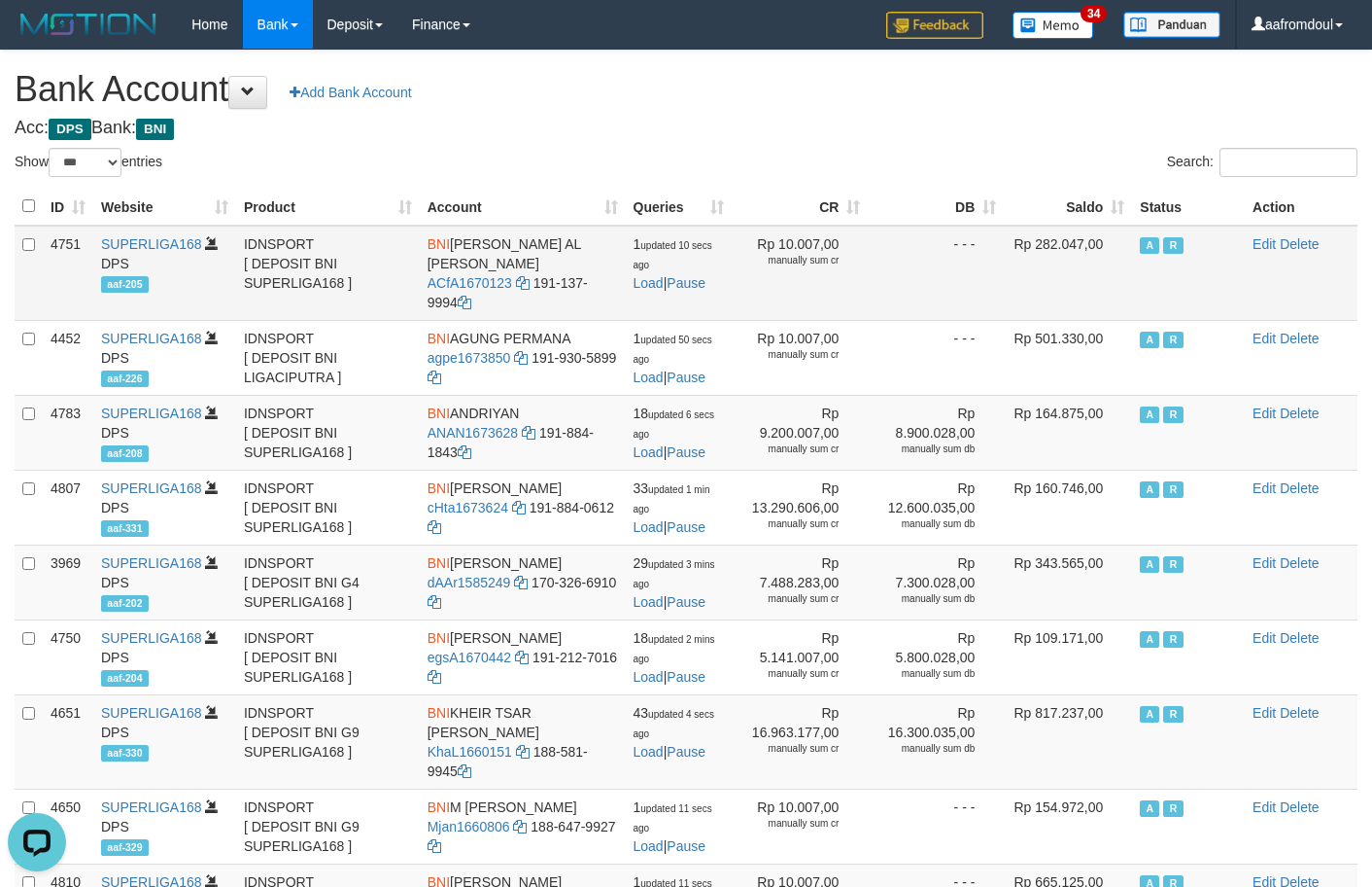
click at [1113, 227] on td "Rp 282.047,00" at bounding box center [1067, 273] width 128 height 95
select select "***"
click at [1141, 98] on h1 "Bank Account Add Bank Account" at bounding box center [686, 89] width 1343 height 39
click at [1124, 196] on th "Saldo" at bounding box center [1068, 207] width 128 height 38
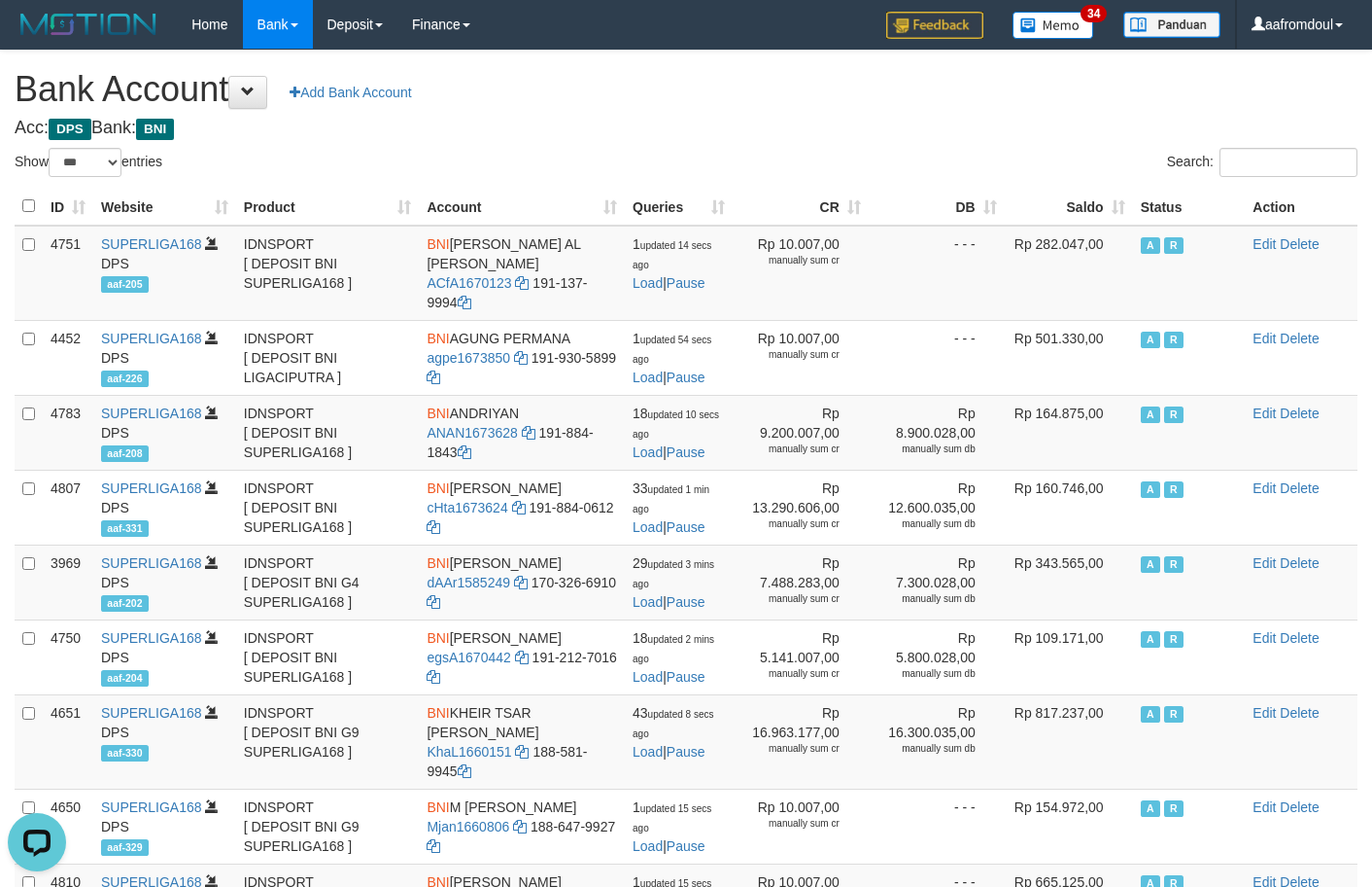
click at [1124, 196] on th "Saldo" at bounding box center [1068, 207] width 128 height 38
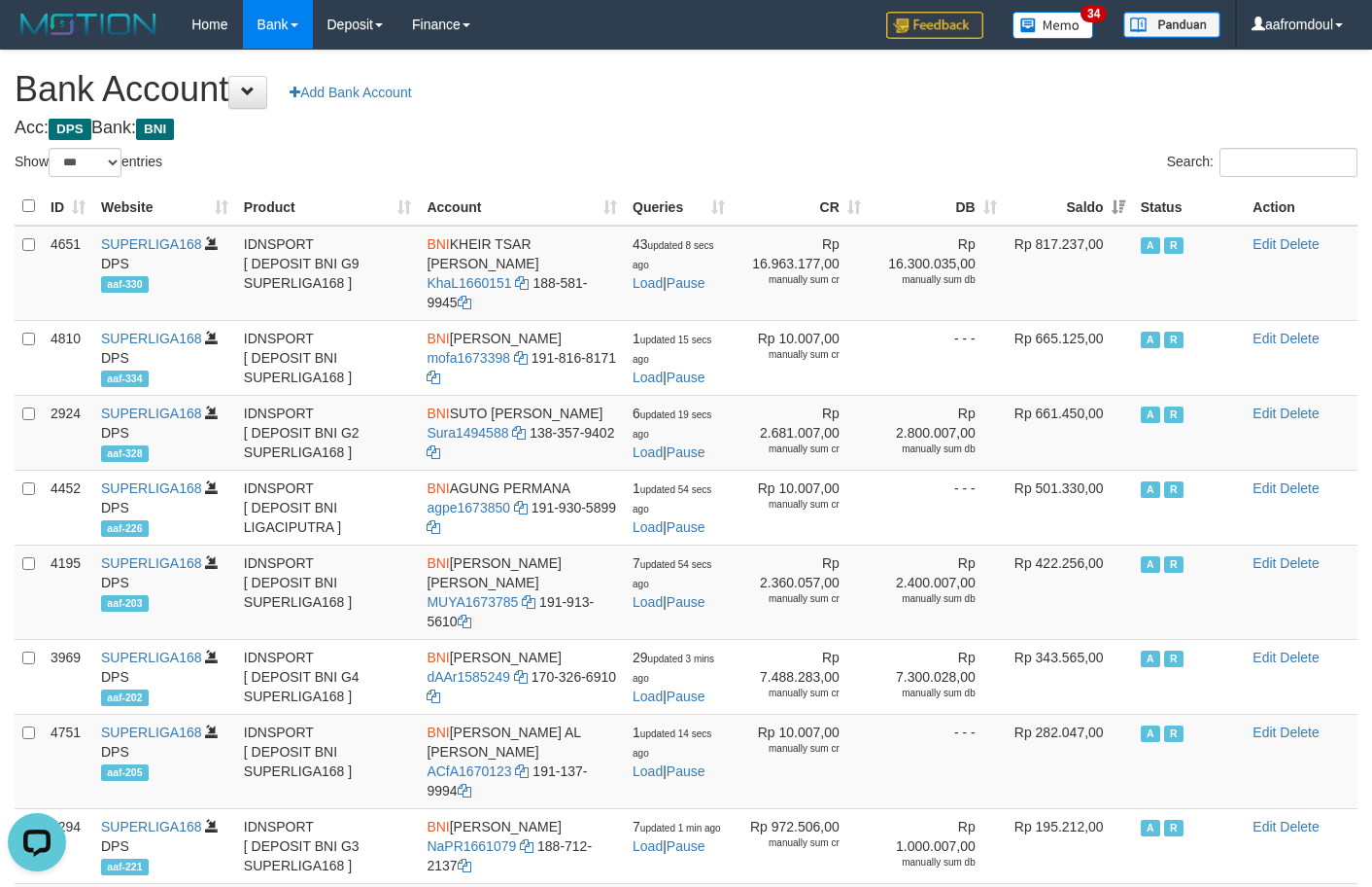
click at [1124, 196] on th "Saldo" at bounding box center [1068, 207] width 128 height 38
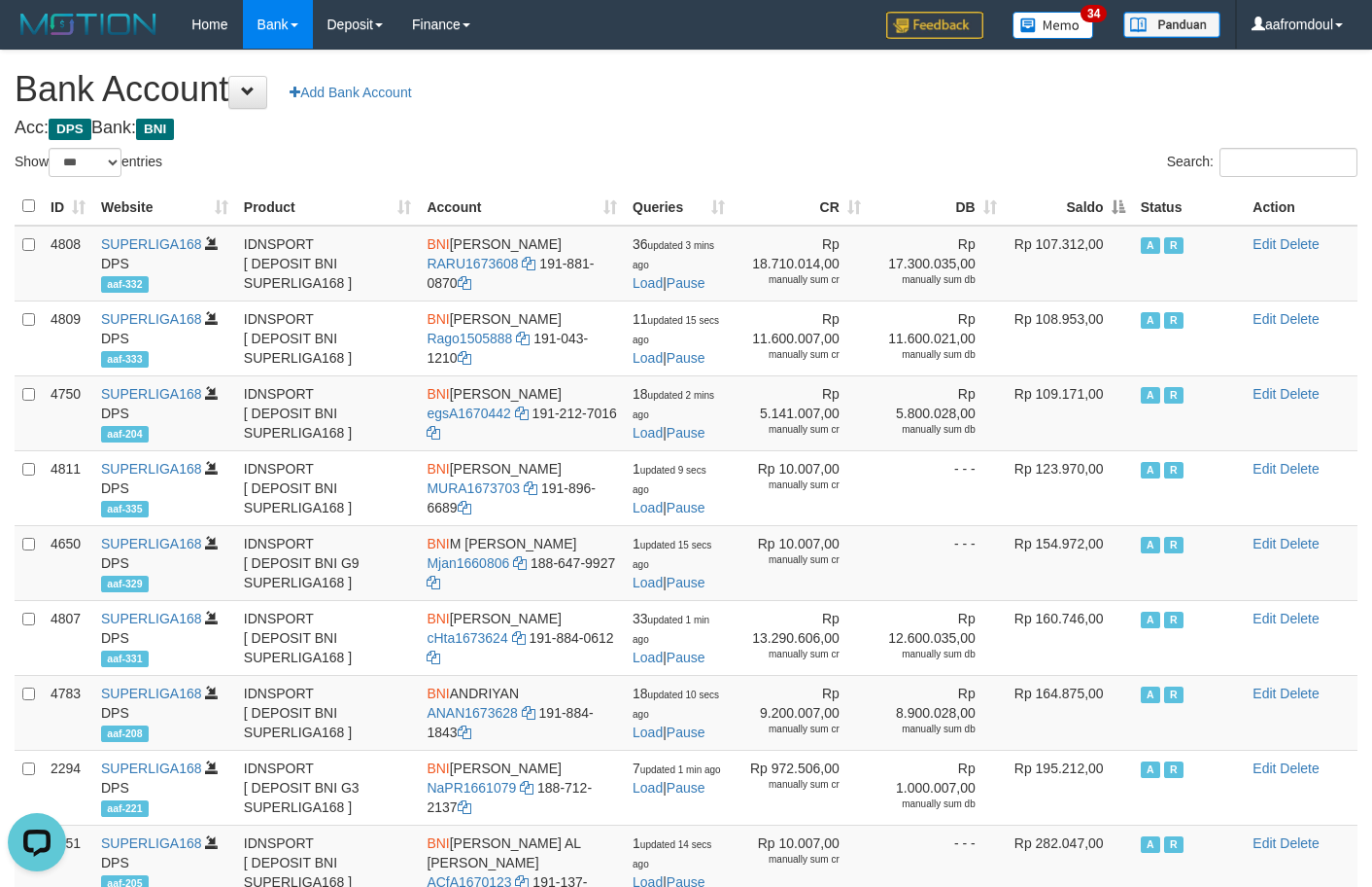
click at [1124, 196] on th "Saldo" at bounding box center [1068, 207] width 128 height 38
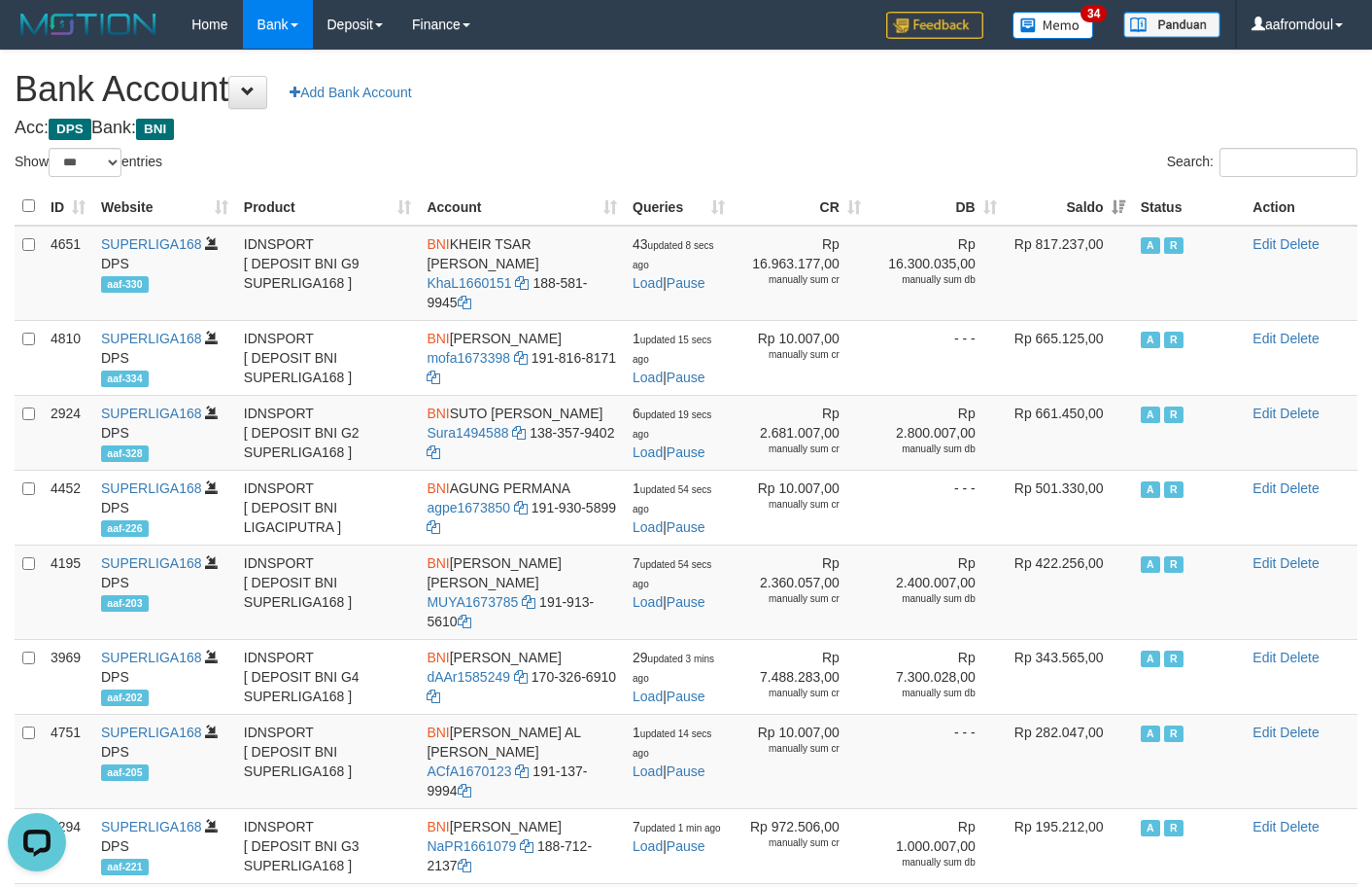
click at [1123, 196] on th "Saldo" at bounding box center [1068, 207] width 128 height 38
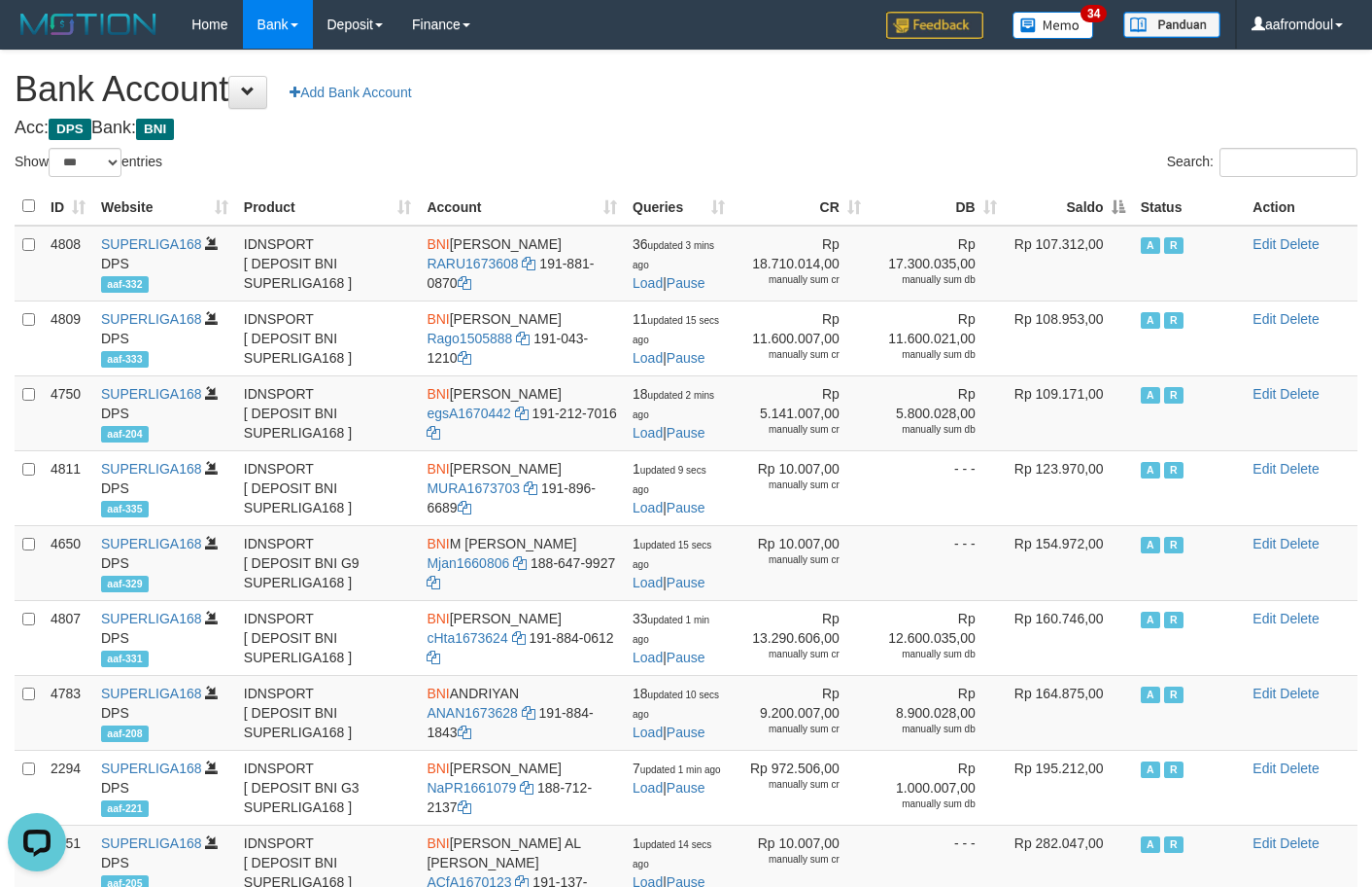
click at [1121, 196] on th "Saldo" at bounding box center [1068, 207] width 128 height 38
click at [1118, 196] on th "Saldo" at bounding box center [1068, 207] width 128 height 38
drag, startPoint x: 1118, startPoint y: 196, endPoint x: 1101, endPoint y: 200, distance: 17.5
click at [1102, 200] on th "Saldo" at bounding box center [1068, 207] width 128 height 38
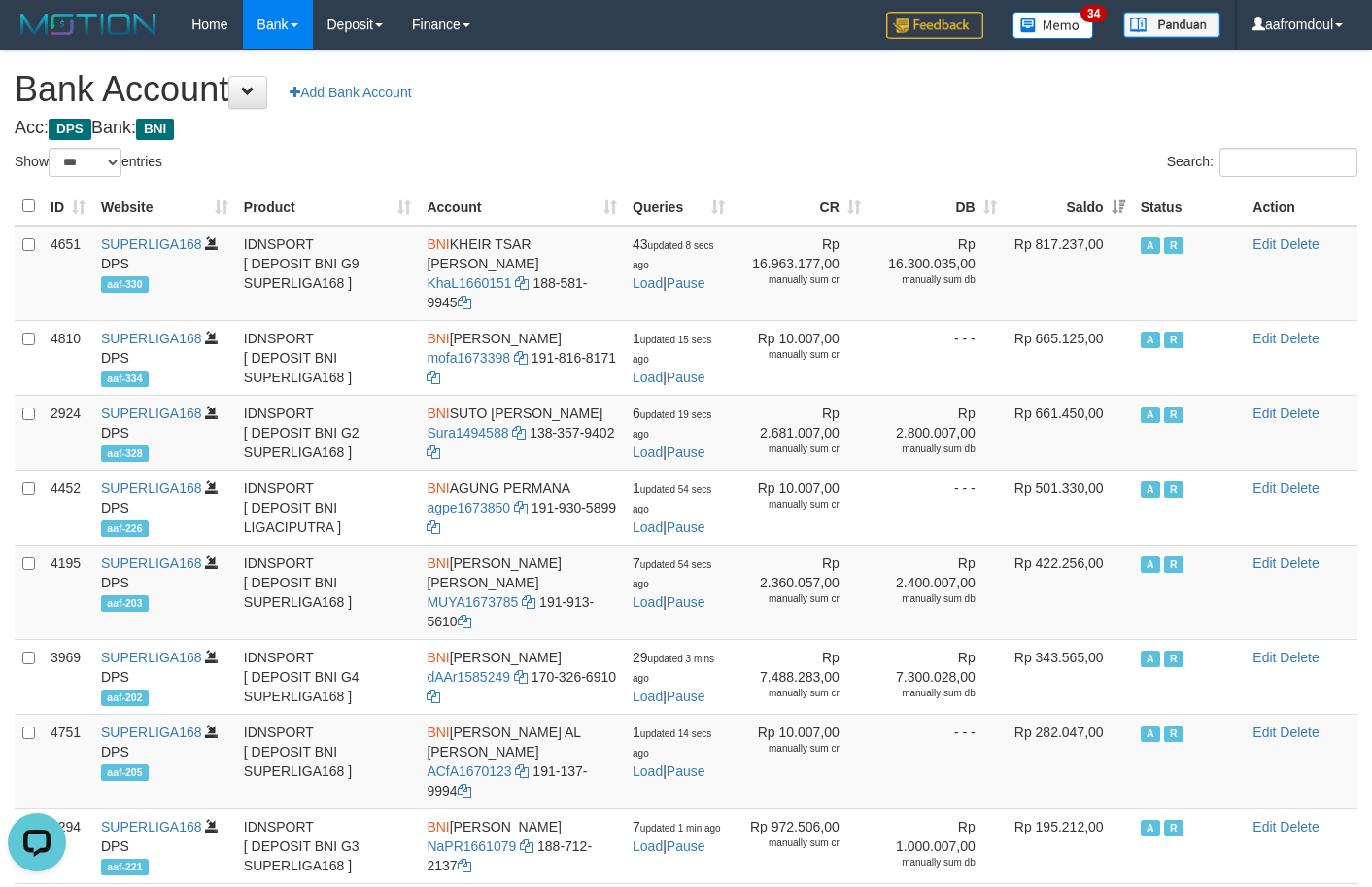
click at [1101, 200] on th "Saldo" at bounding box center [1068, 207] width 128 height 38
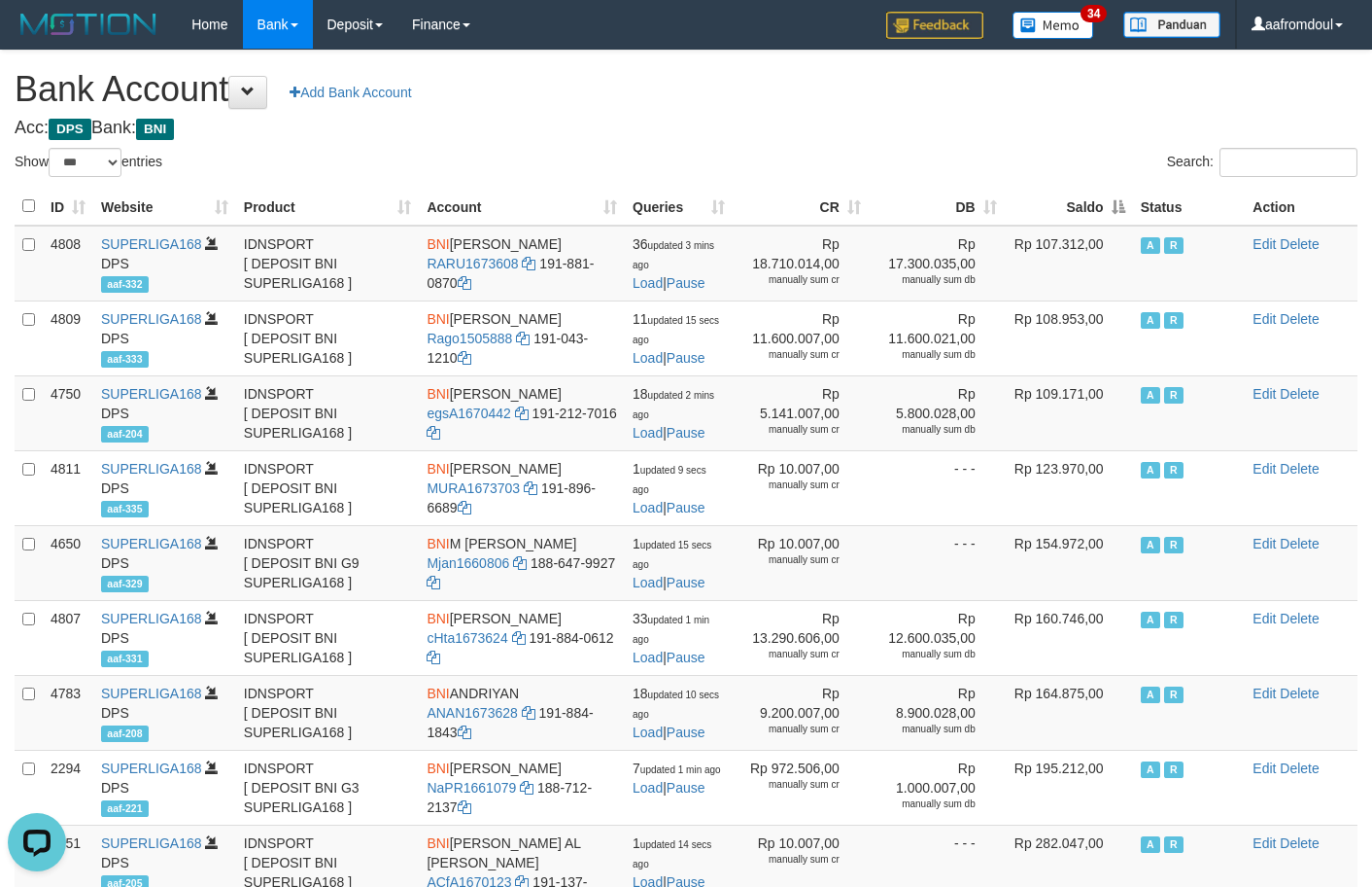
click at [1114, 210] on th "Saldo" at bounding box center [1068, 207] width 128 height 38
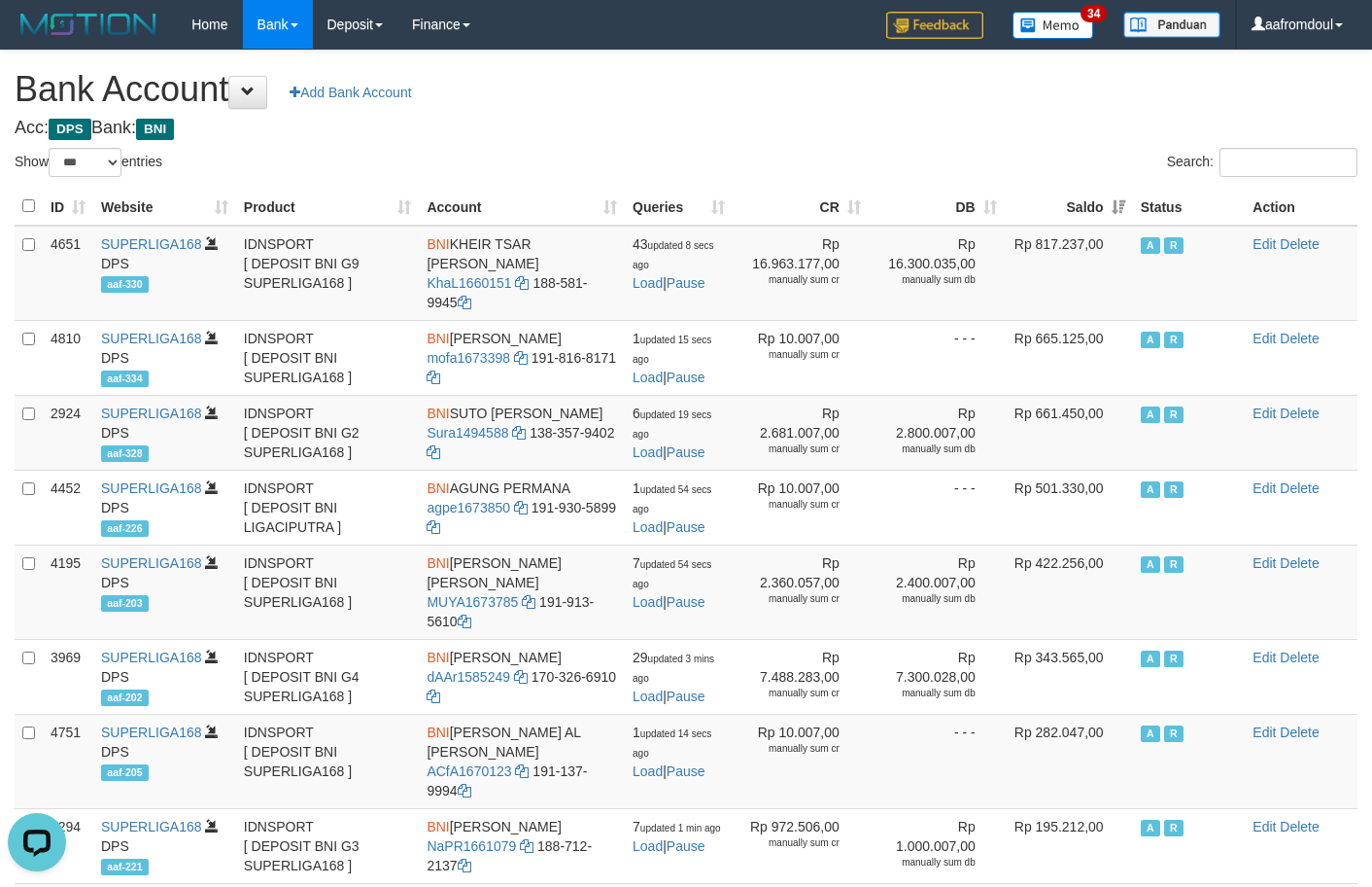
click at [1114, 210] on th "Saldo" at bounding box center [1068, 207] width 128 height 38
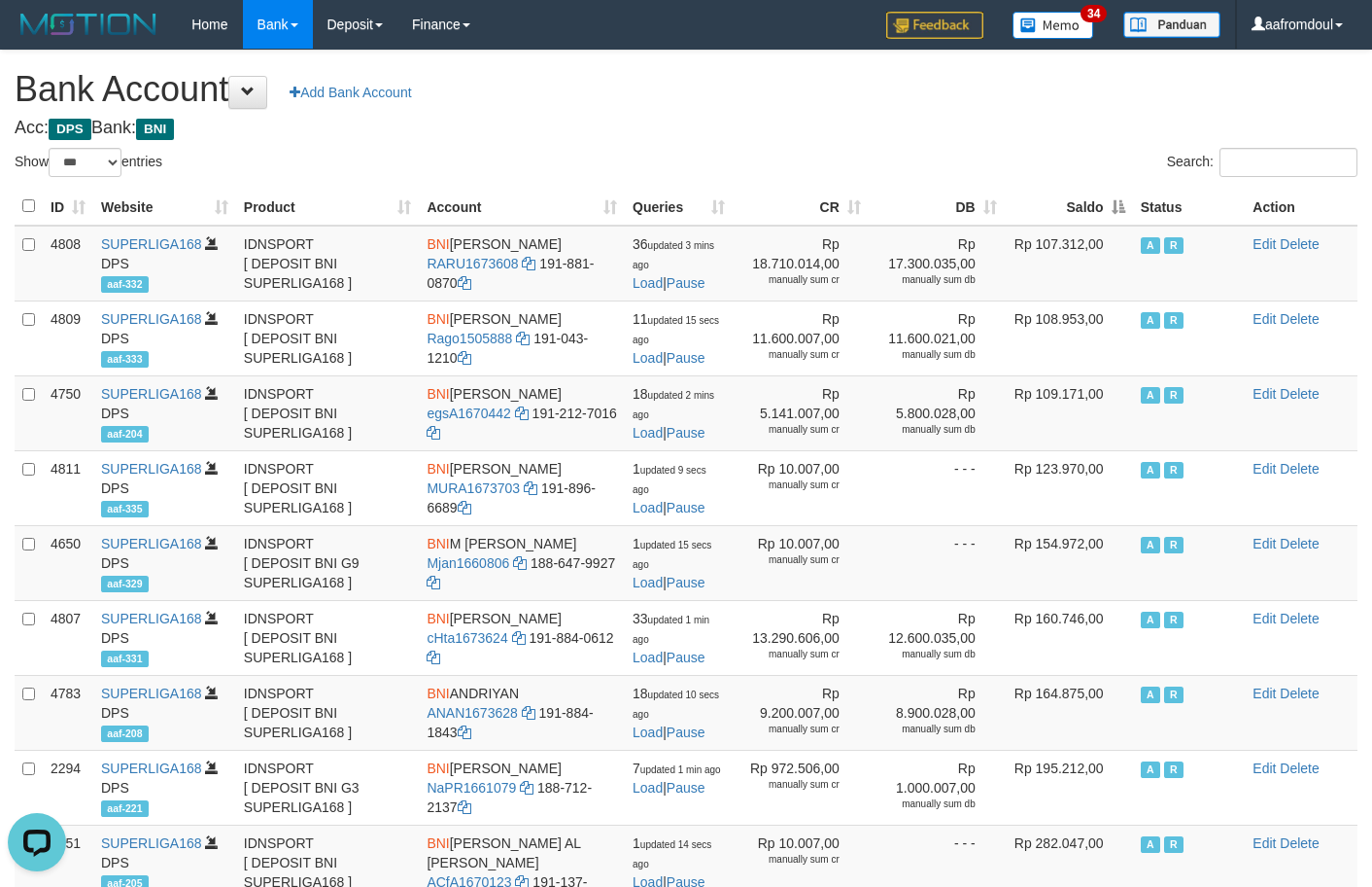
click at [1114, 210] on th "Saldo" at bounding box center [1068, 207] width 128 height 38
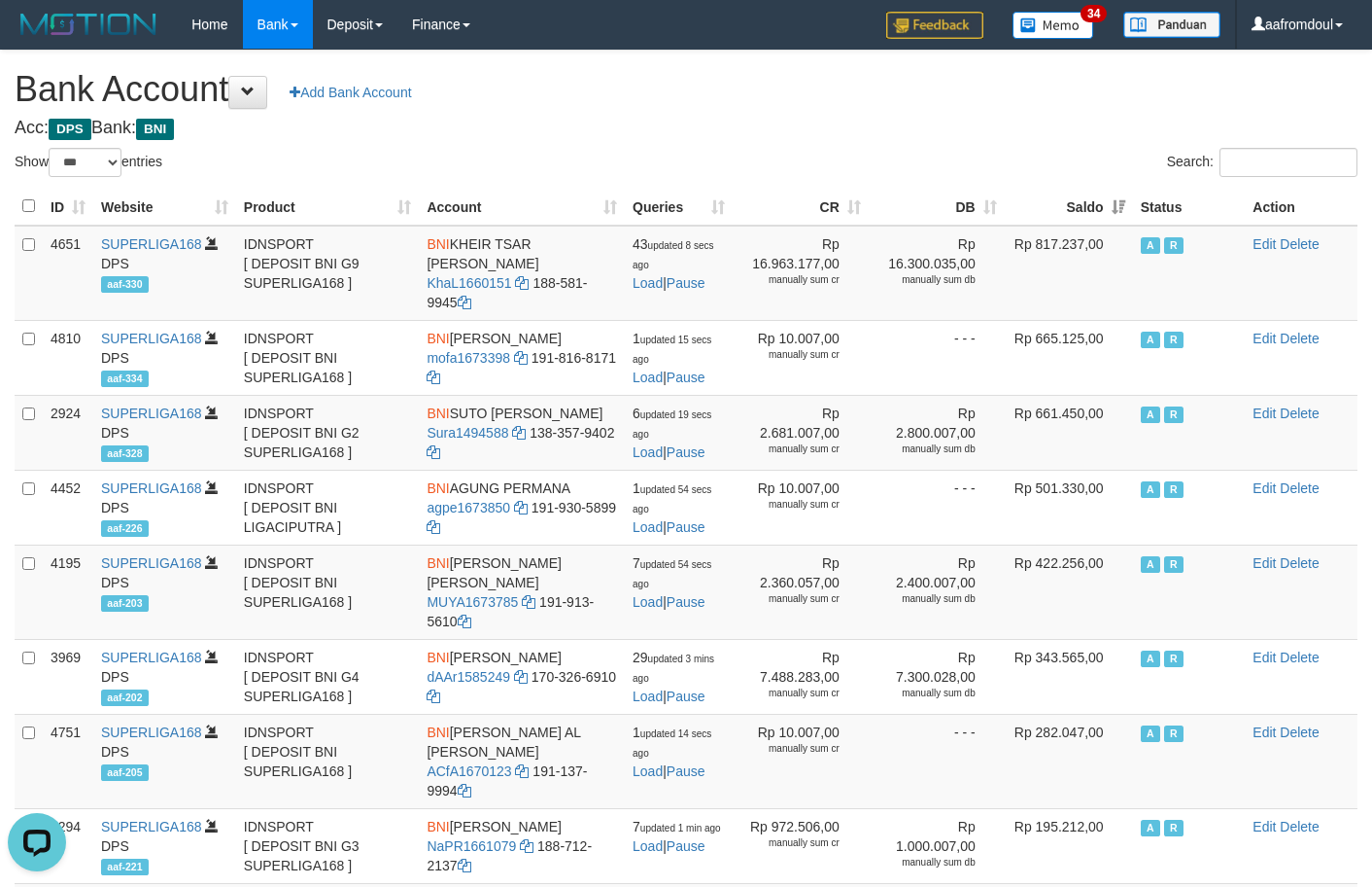
click at [1112, 209] on th "Saldo" at bounding box center [1068, 207] width 128 height 38
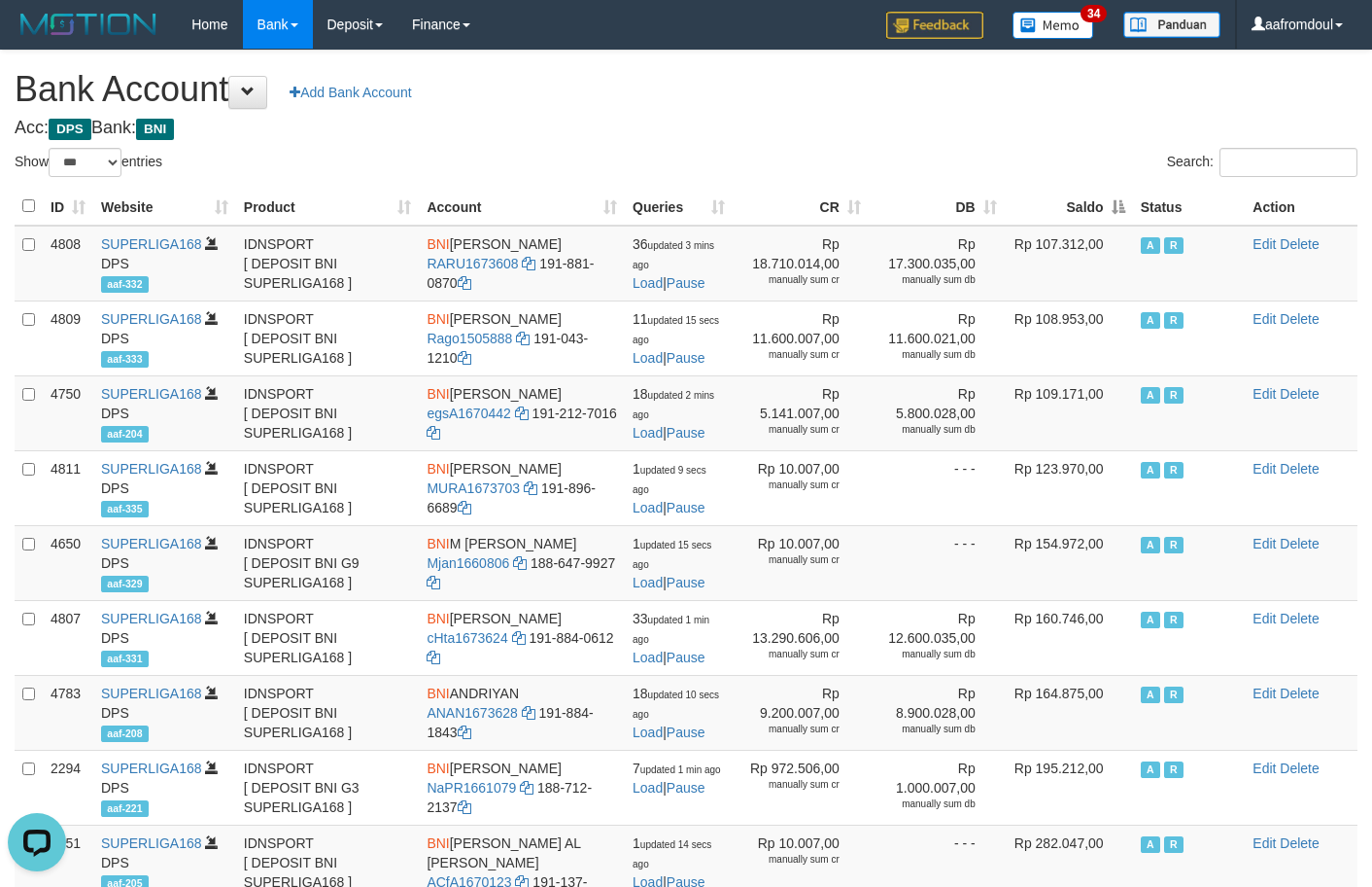
click at [1112, 208] on th "Saldo" at bounding box center [1068, 207] width 128 height 38
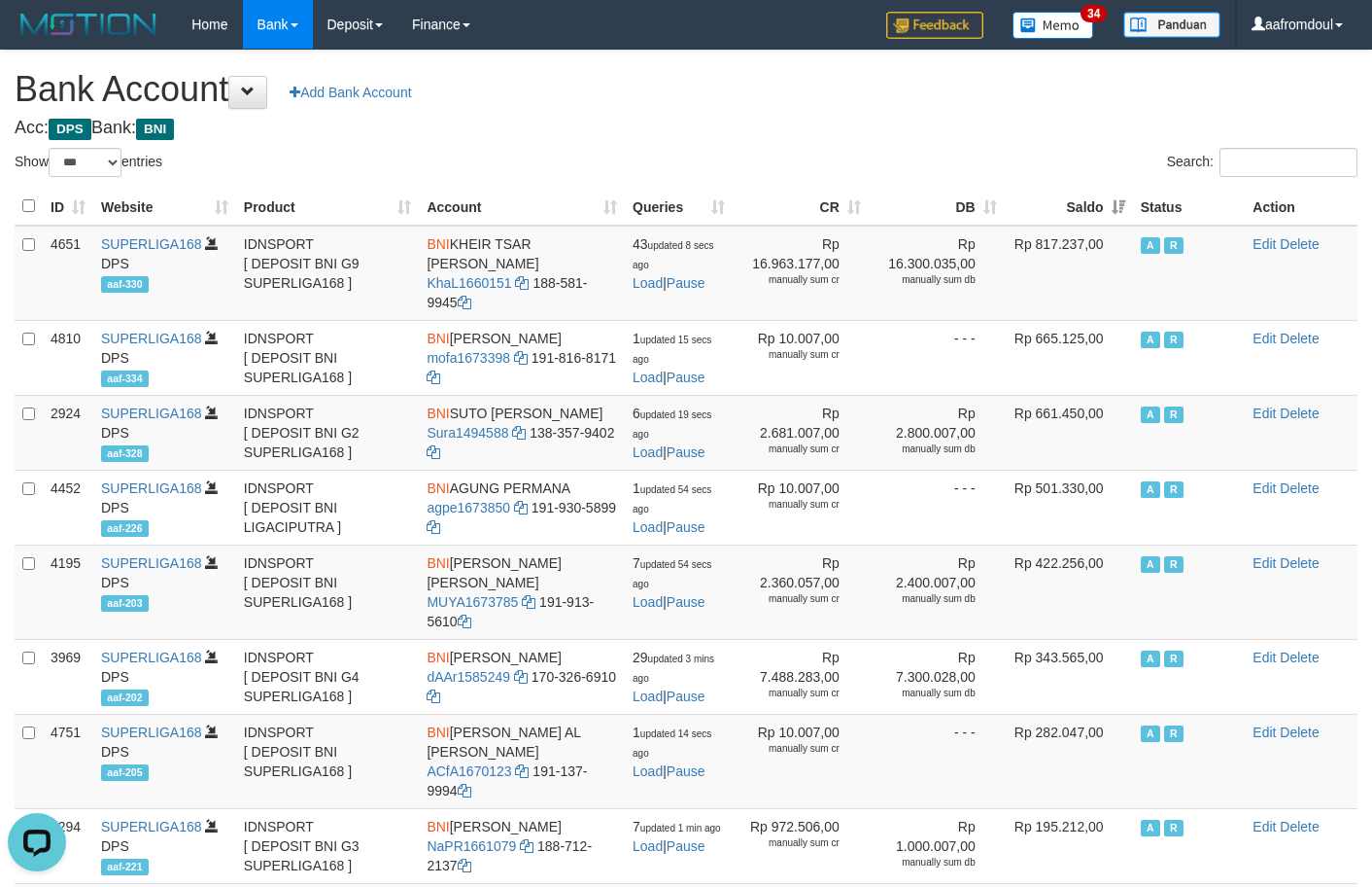
click at [1104, 197] on th "Saldo" at bounding box center [1068, 207] width 128 height 38
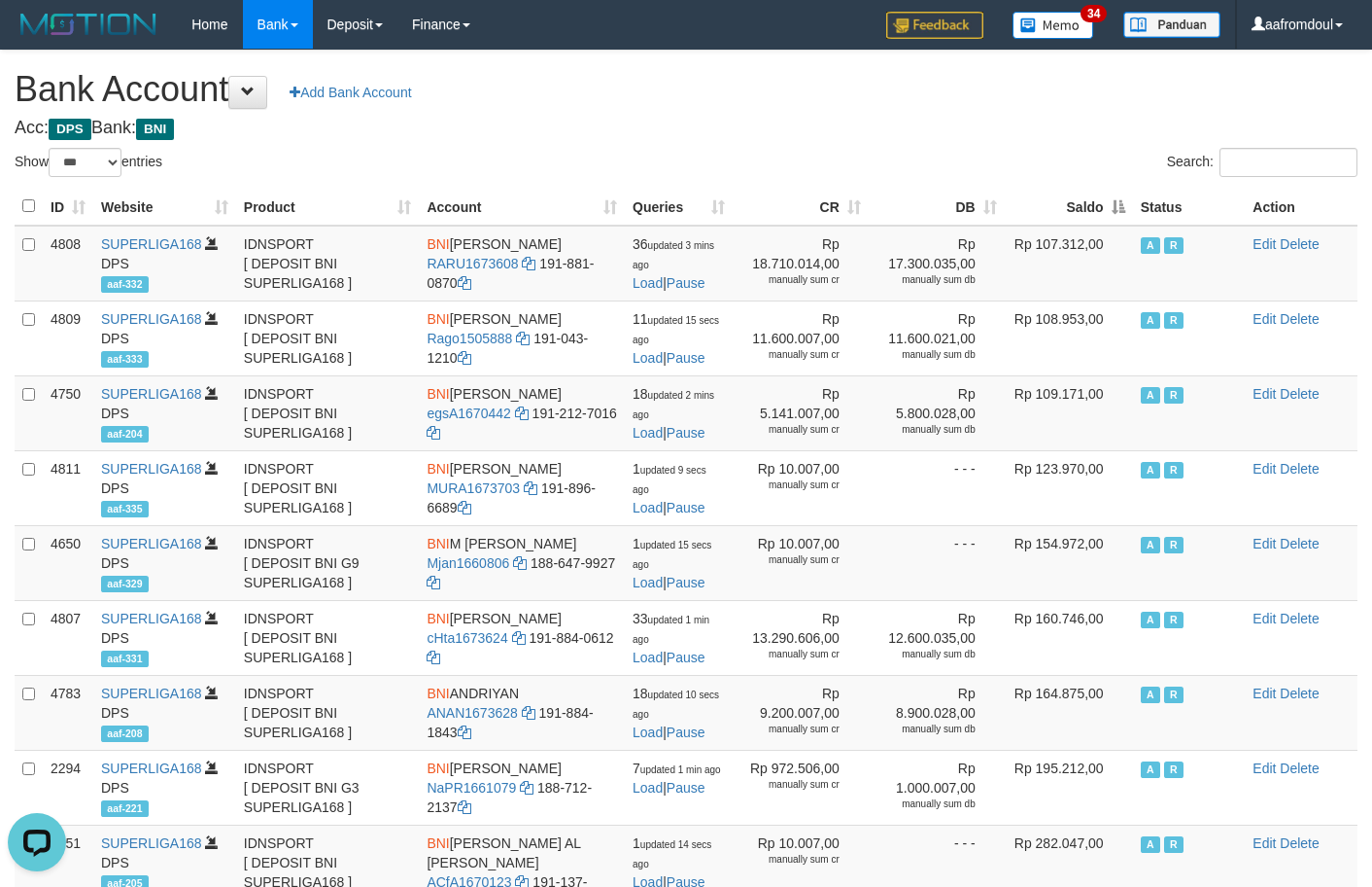
click at [1106, 190] on th "Saldo" at bounding box center [1068, 207] width 128 height 38
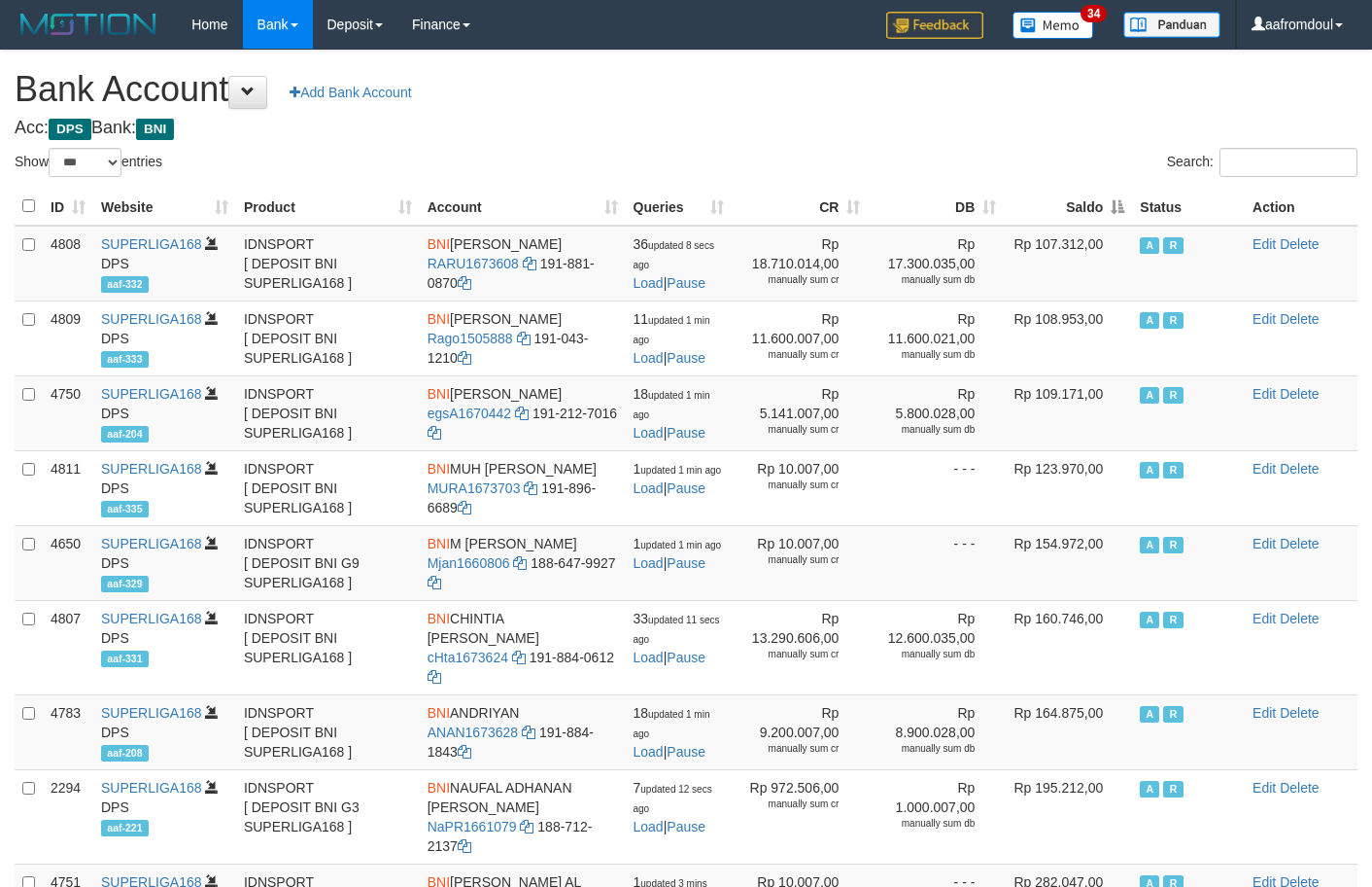
select select "***"
click at [1121, 214] on th "Saldo" at bounding box center [1067, 207] width 128 height 38
click at [1096, 205] on th "Saldo" at bounding box center [1067, 207] width 128 height 38
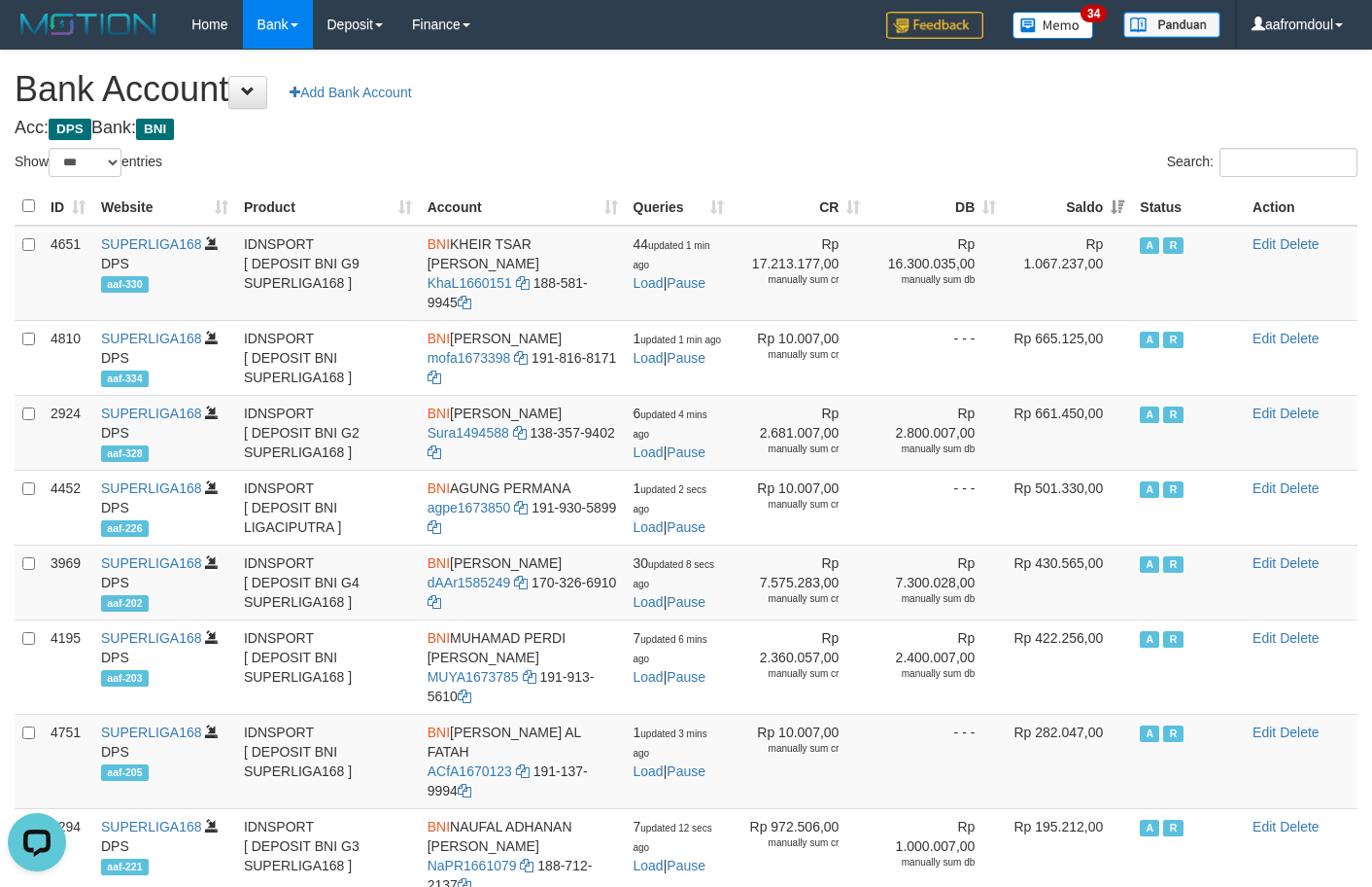
click at [1096, 205] on th "Saldo" at bounding box center [1067, 207] width 128 height 38
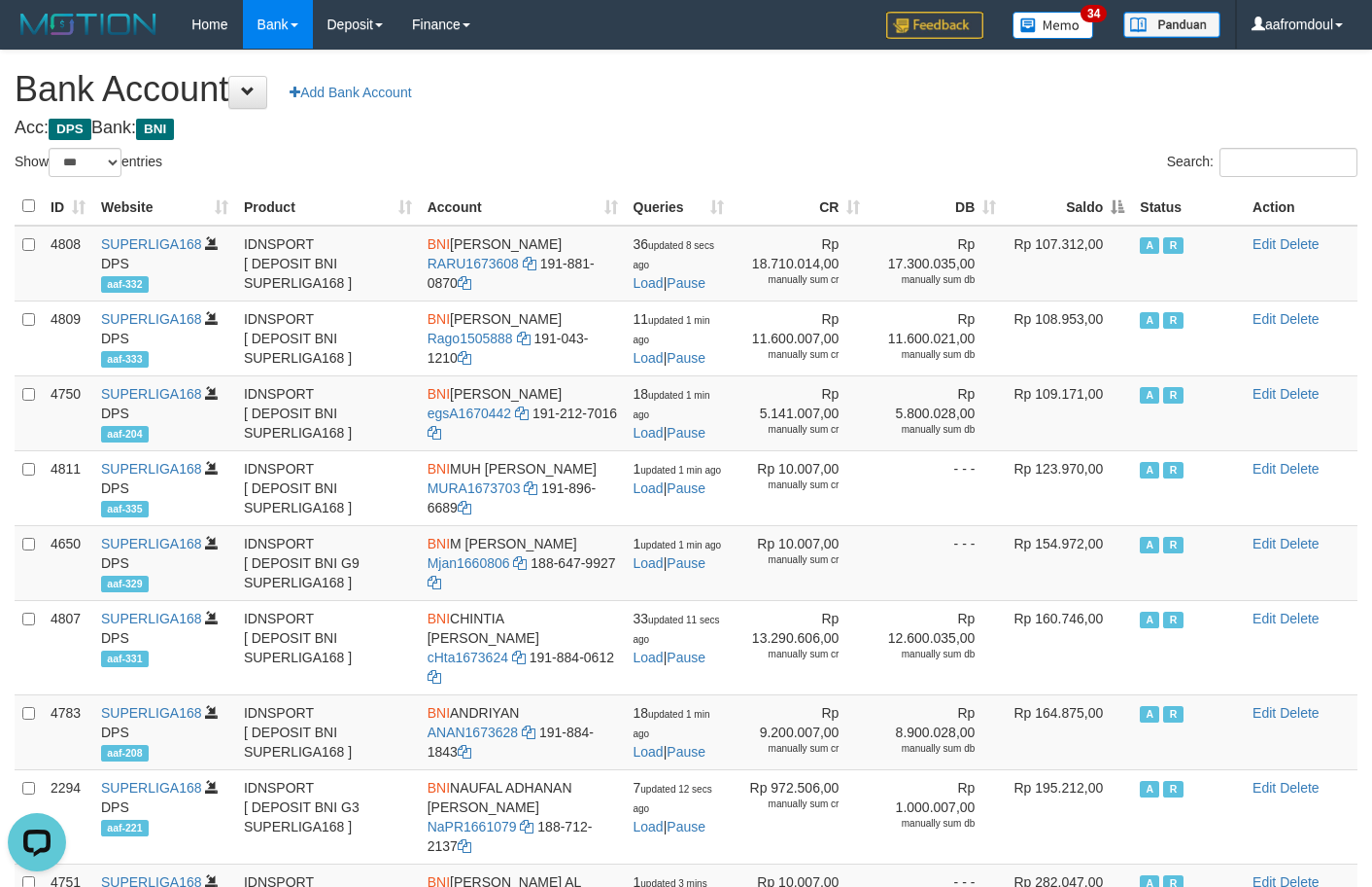
click at [1096, 205] on th "Saldo" at bounding box center [1067, 207] width 128 height 38
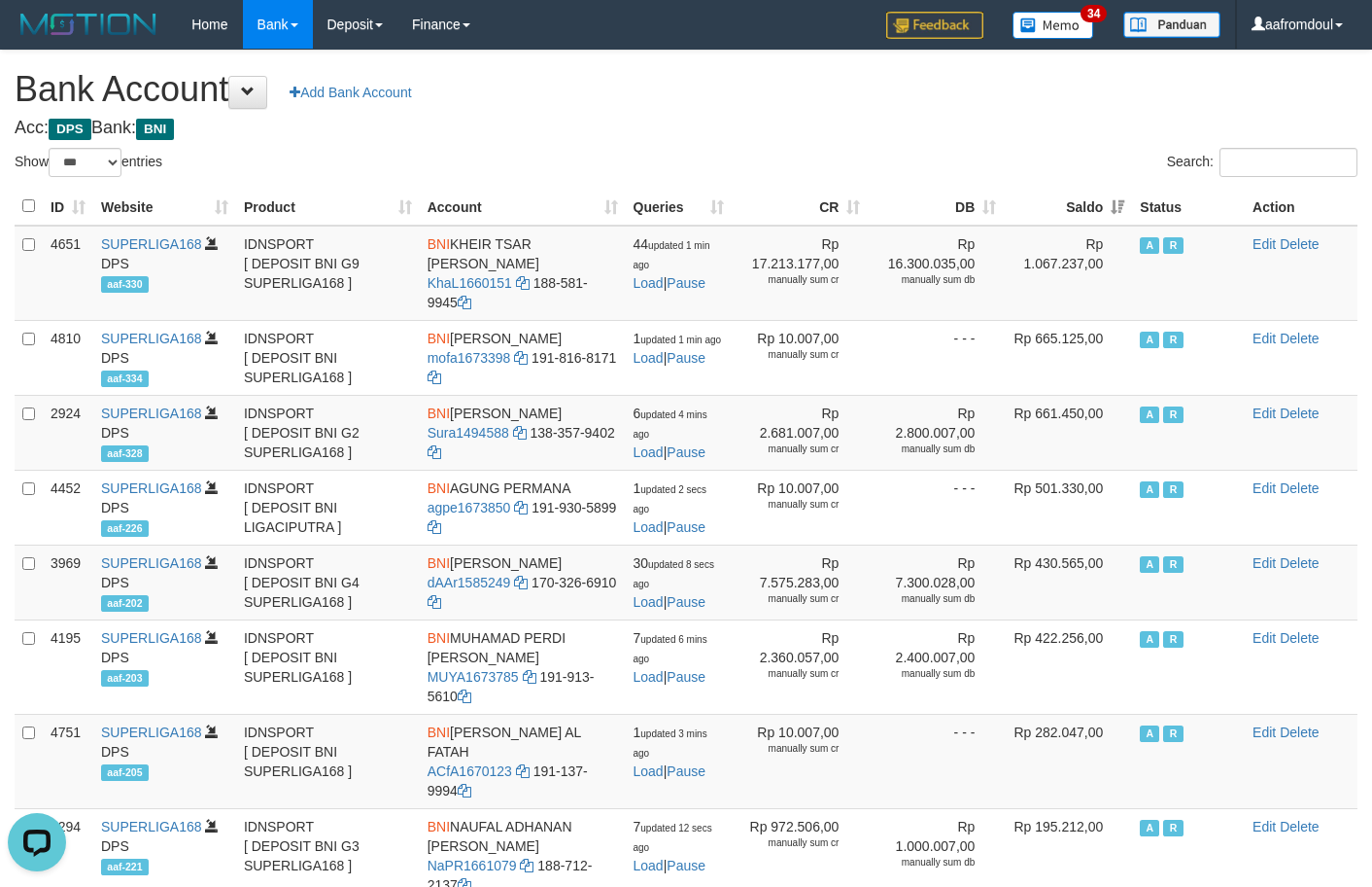
click at [1096, 205] on th "Saldo" at bounding box center [1067, 207] width 128 height 38
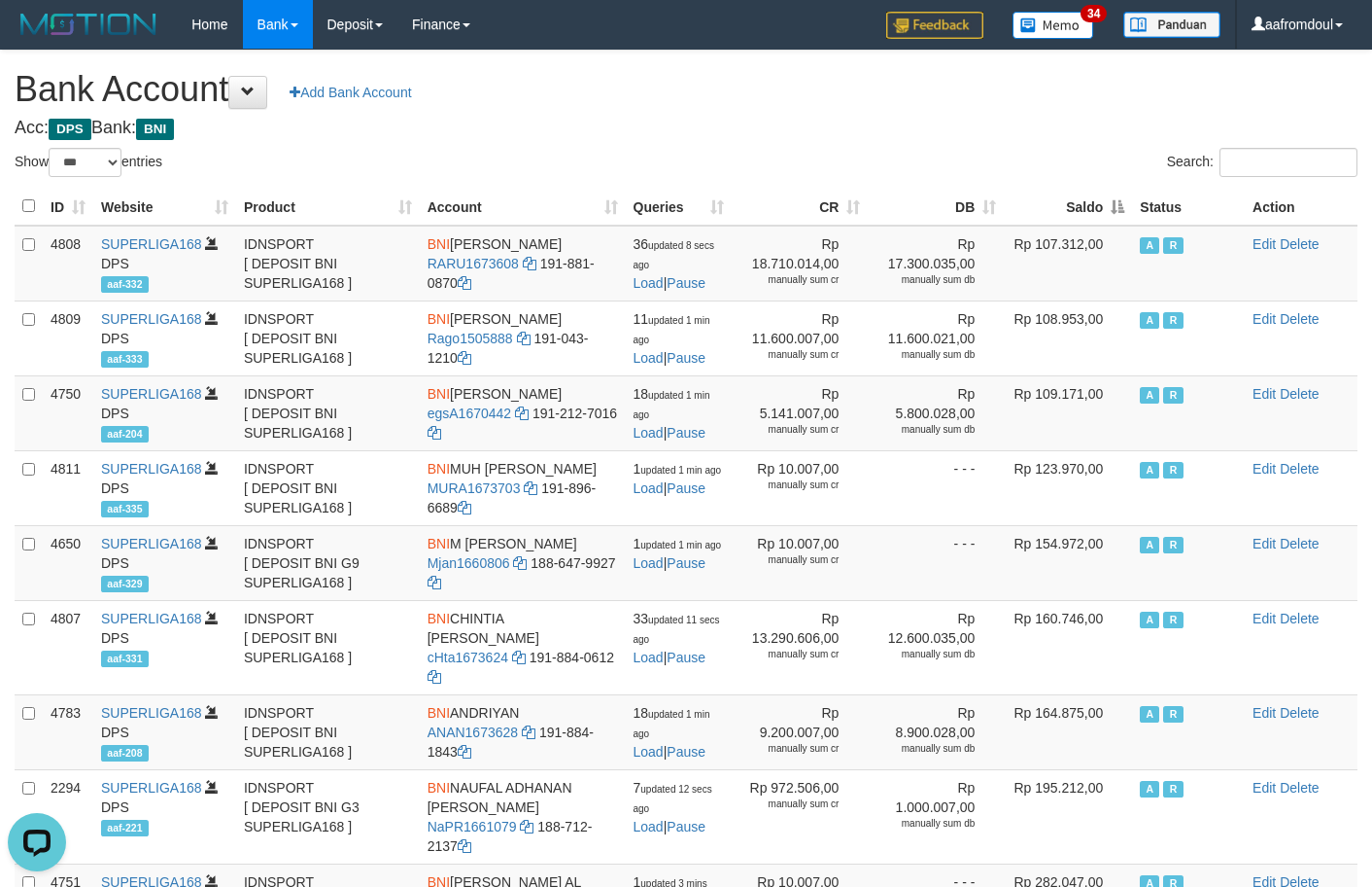
click at [1096, 205] on th "Saldo" at bounding box center [1067, 207] width 128 height 38
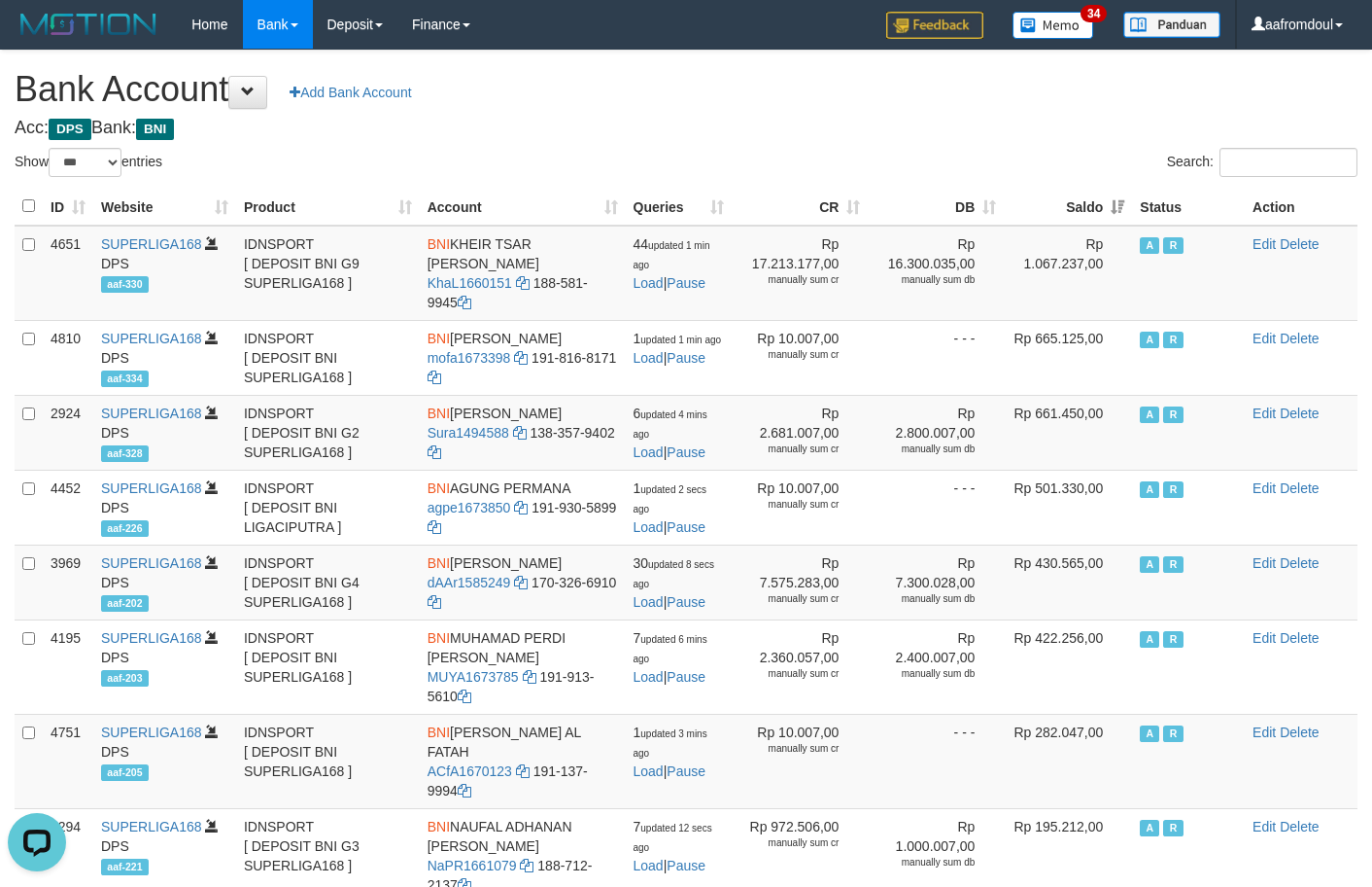
click at [856, 142] on div "**********" at bounding box center [686, 799] width 1372 height 1497
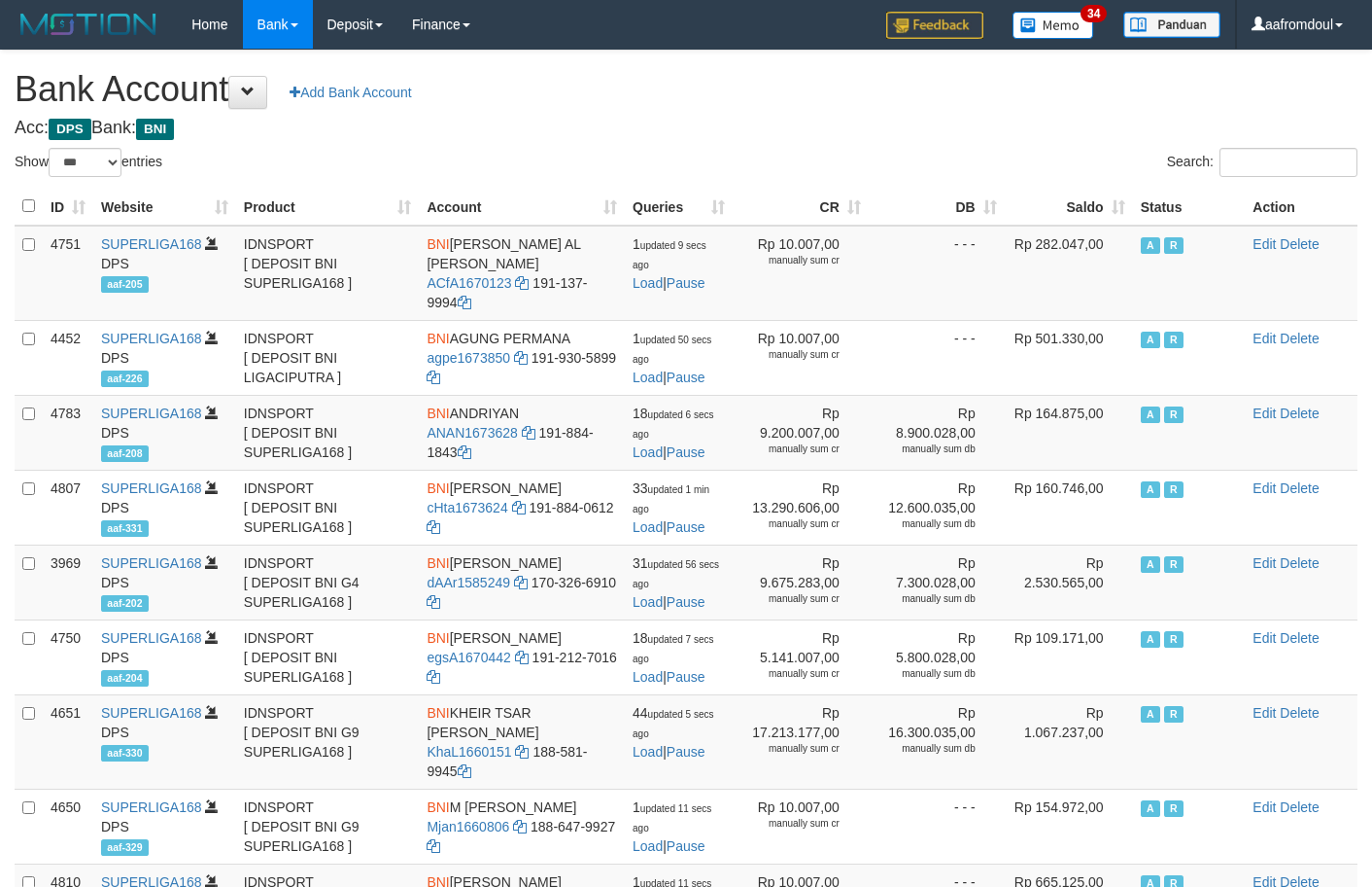
select select "***"
click at [1132, 199] on th "Saldo" at bounding box center [1068, 207] width 128 height 38
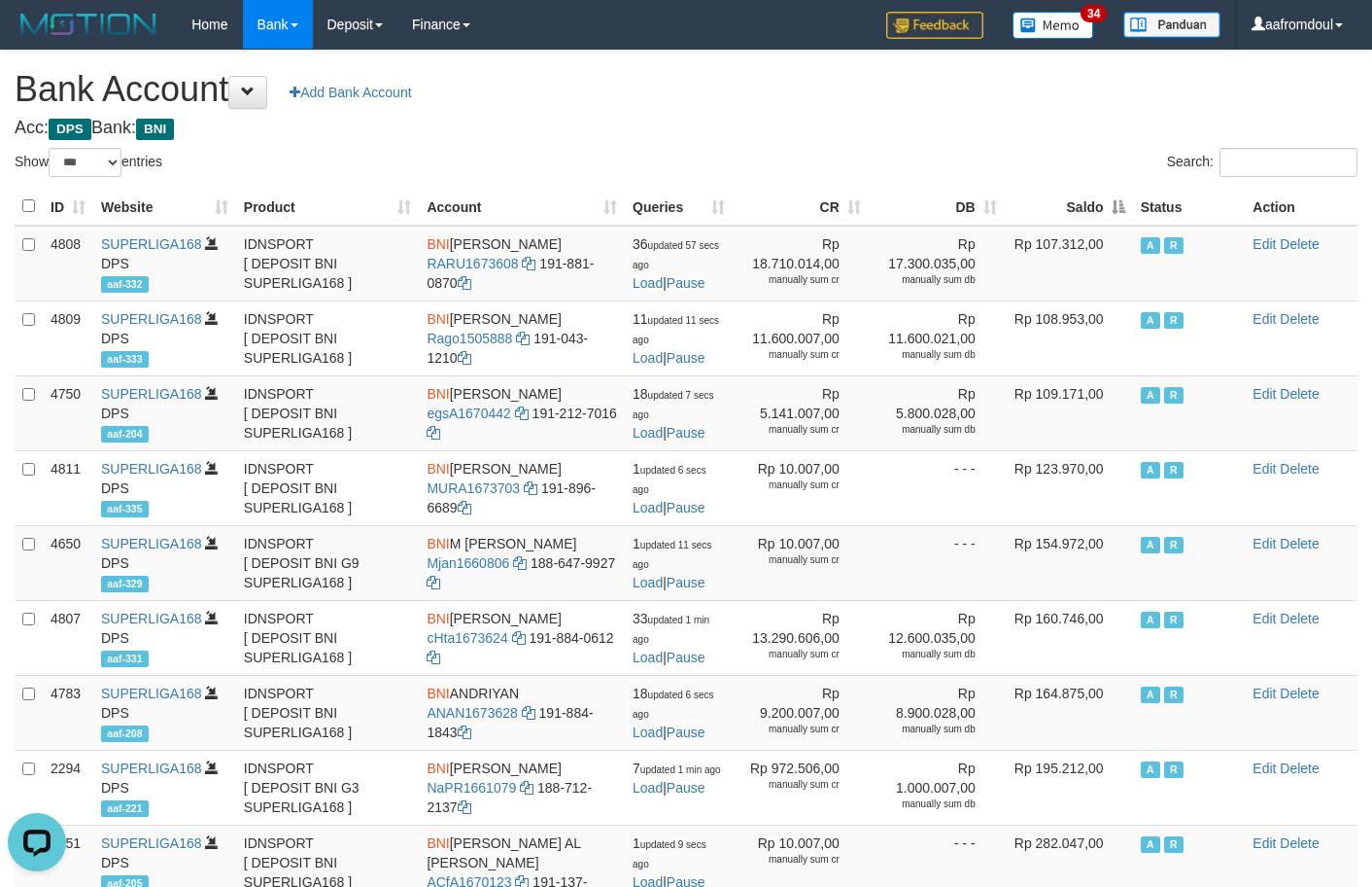
click at [1120, 201] on th "Saldo" at bounding box center [1068, 207] width 128 height 38
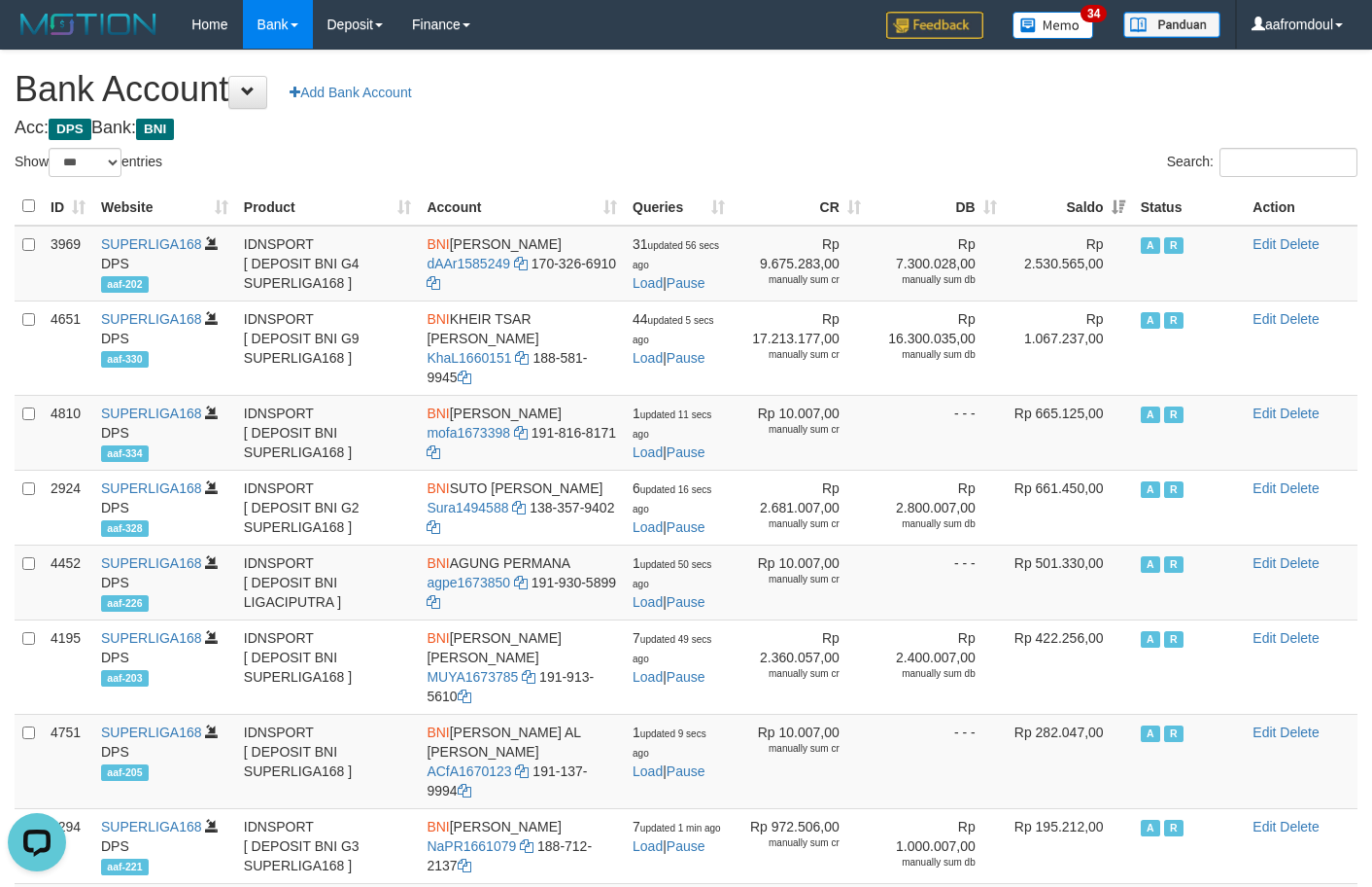
click at [1120, 201] on th "Saldo" at bounding box center [1068, 207] width 128 height 38
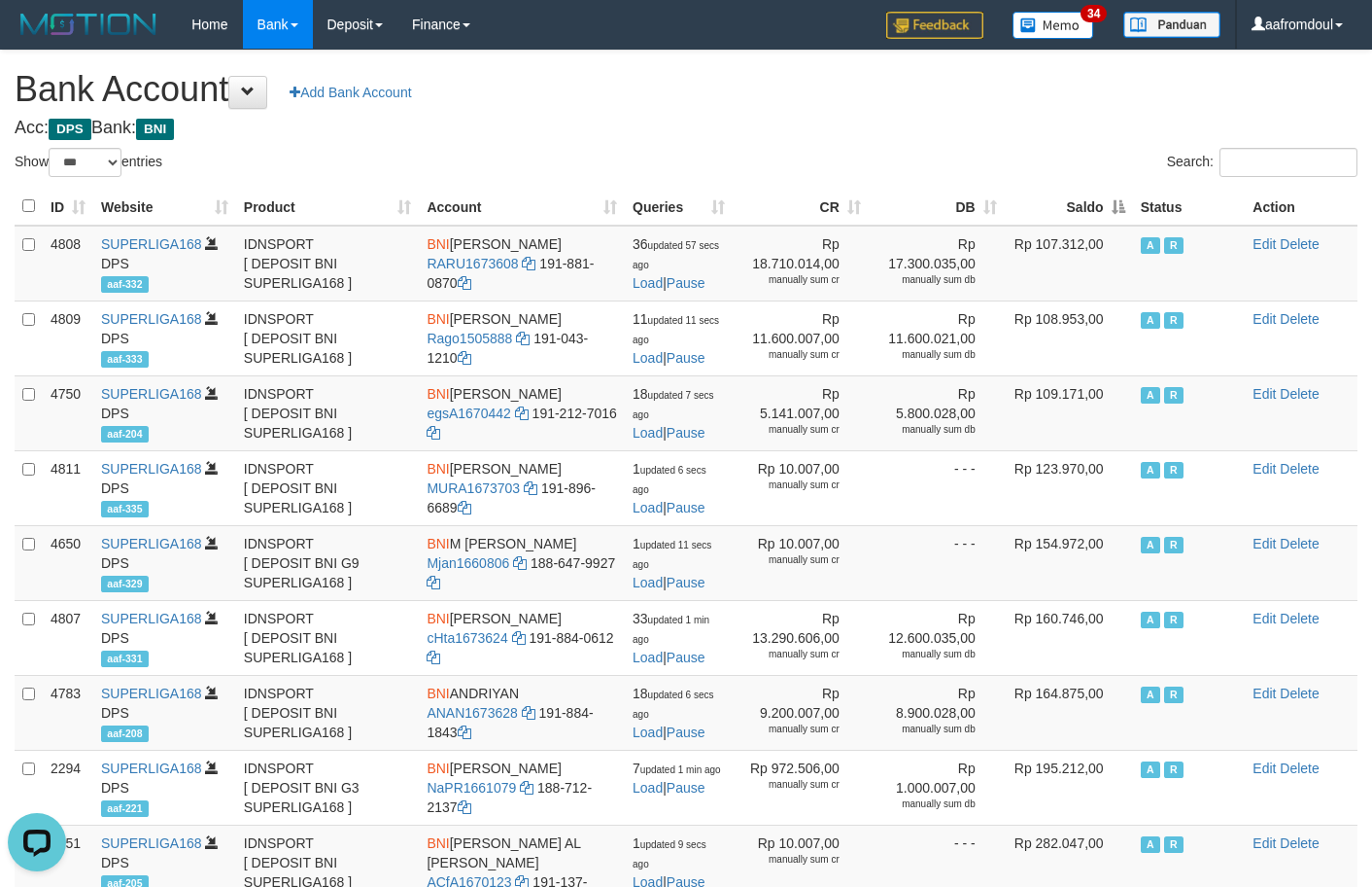
click at [1120, 201] on th "Saldo" at bounding box center [1068, 207] width 128 height 38
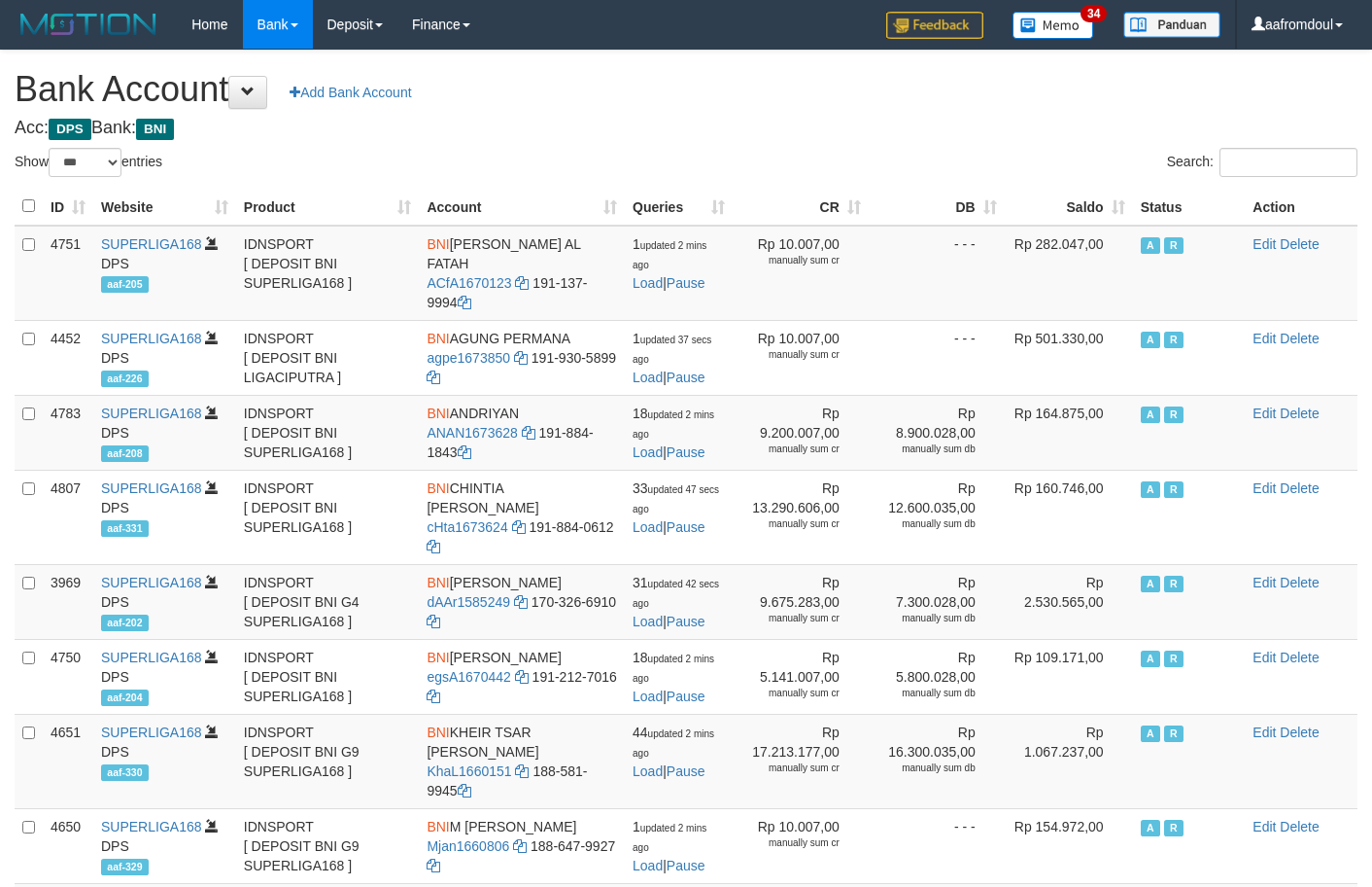
select select "***"
click at [1121, 208] on th "Saldo" at bounding box center [1068, 207] width 128 height 38
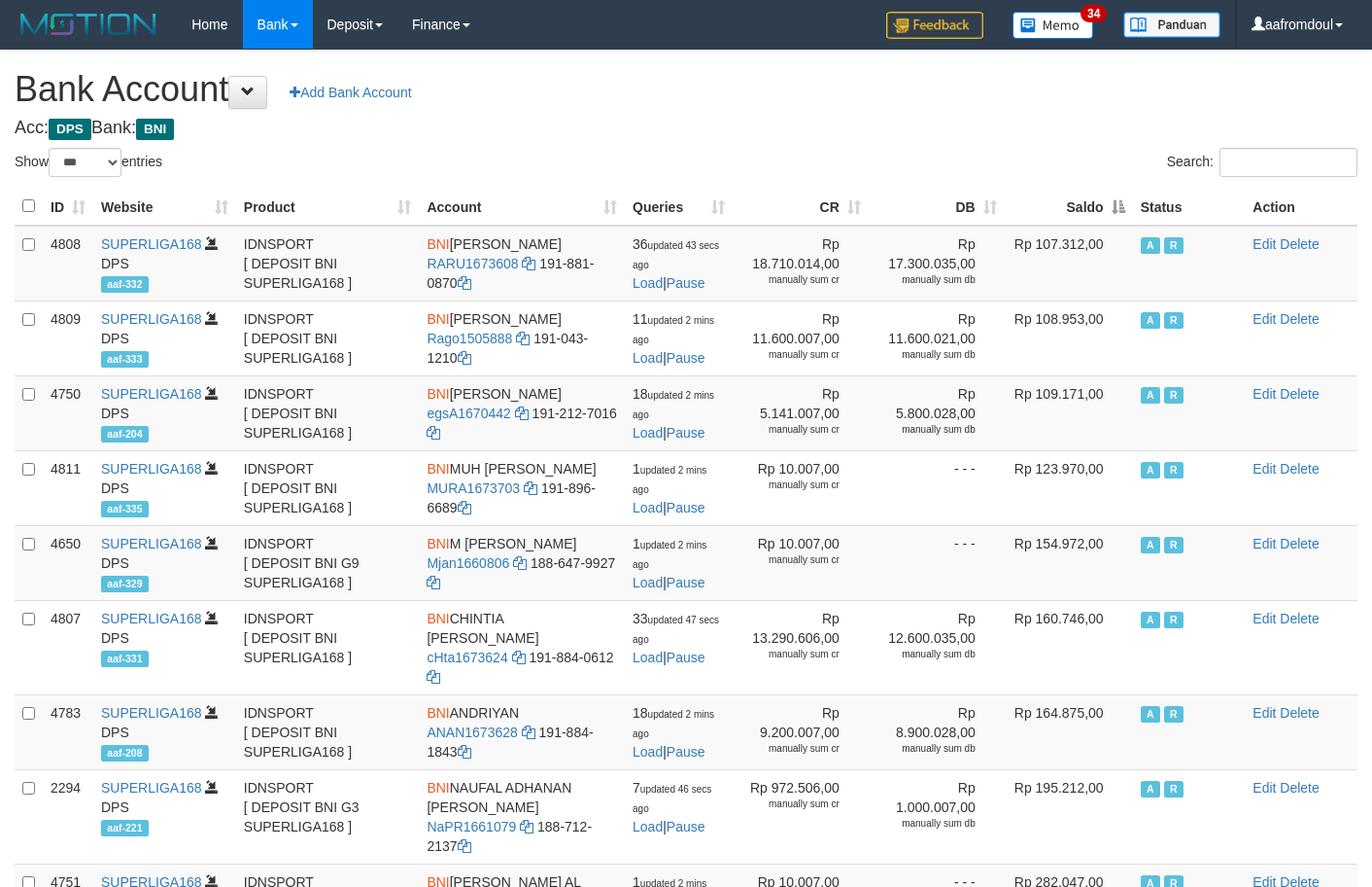
click at [1121, 208] on th "Saldo" at bounding box center [1068, 207] width 128 height 38
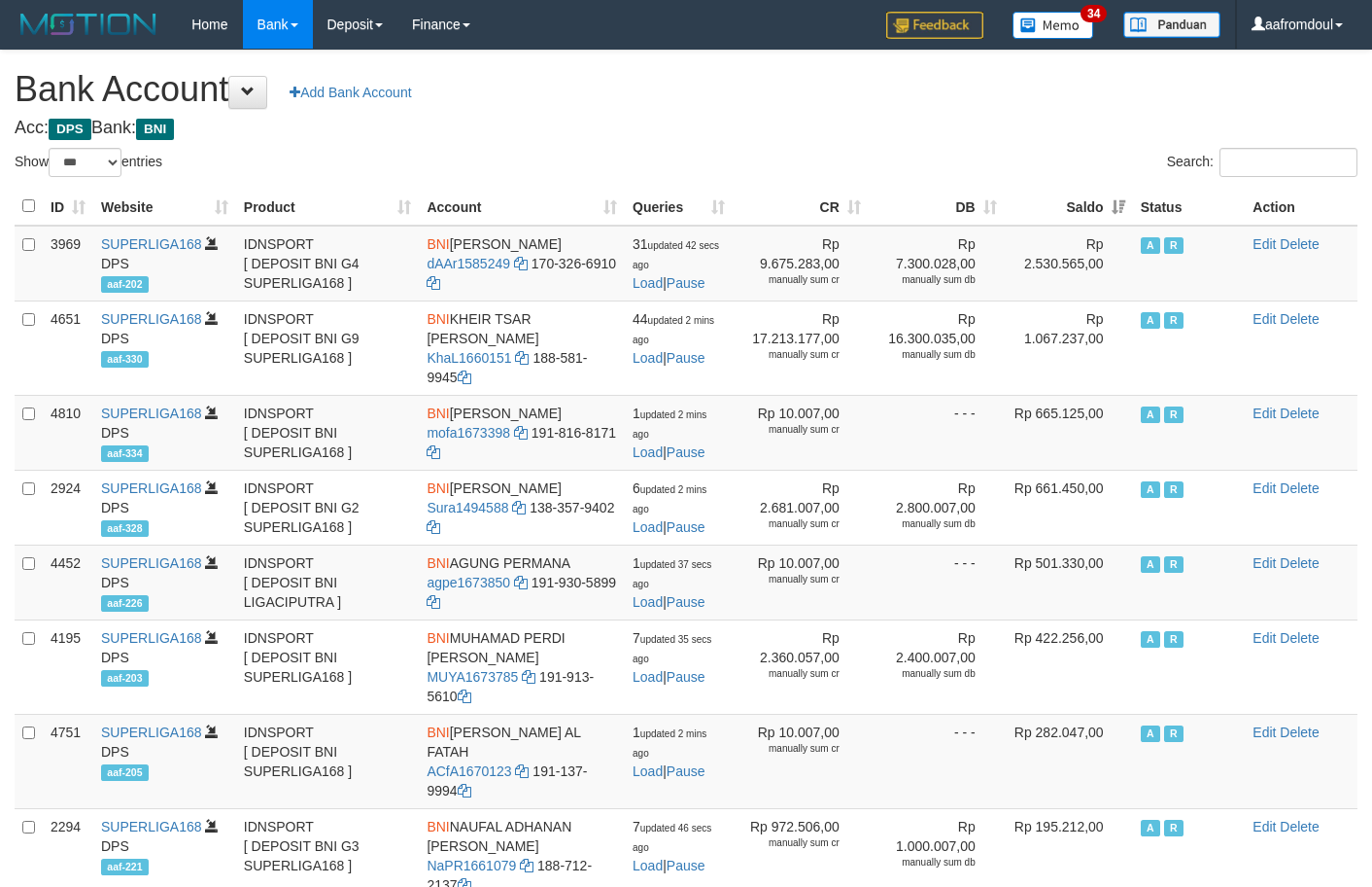
click at [1121, 208] on th "Saldo" at bounding box center [1068, 207] width 128 height 38
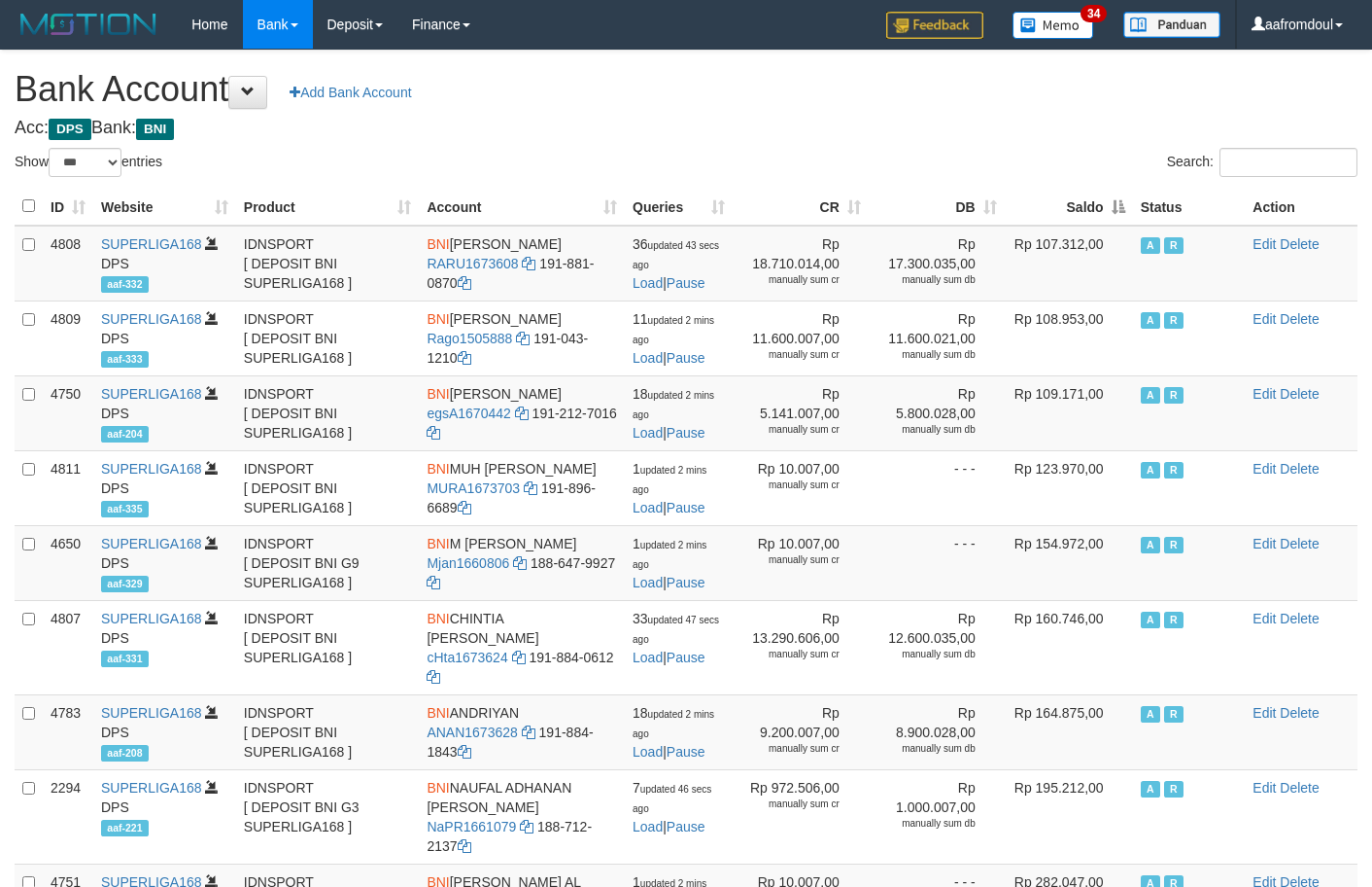
click at [1121, 208] on th "Saldo" at bounding box center [1068, 207] width 128 height 38
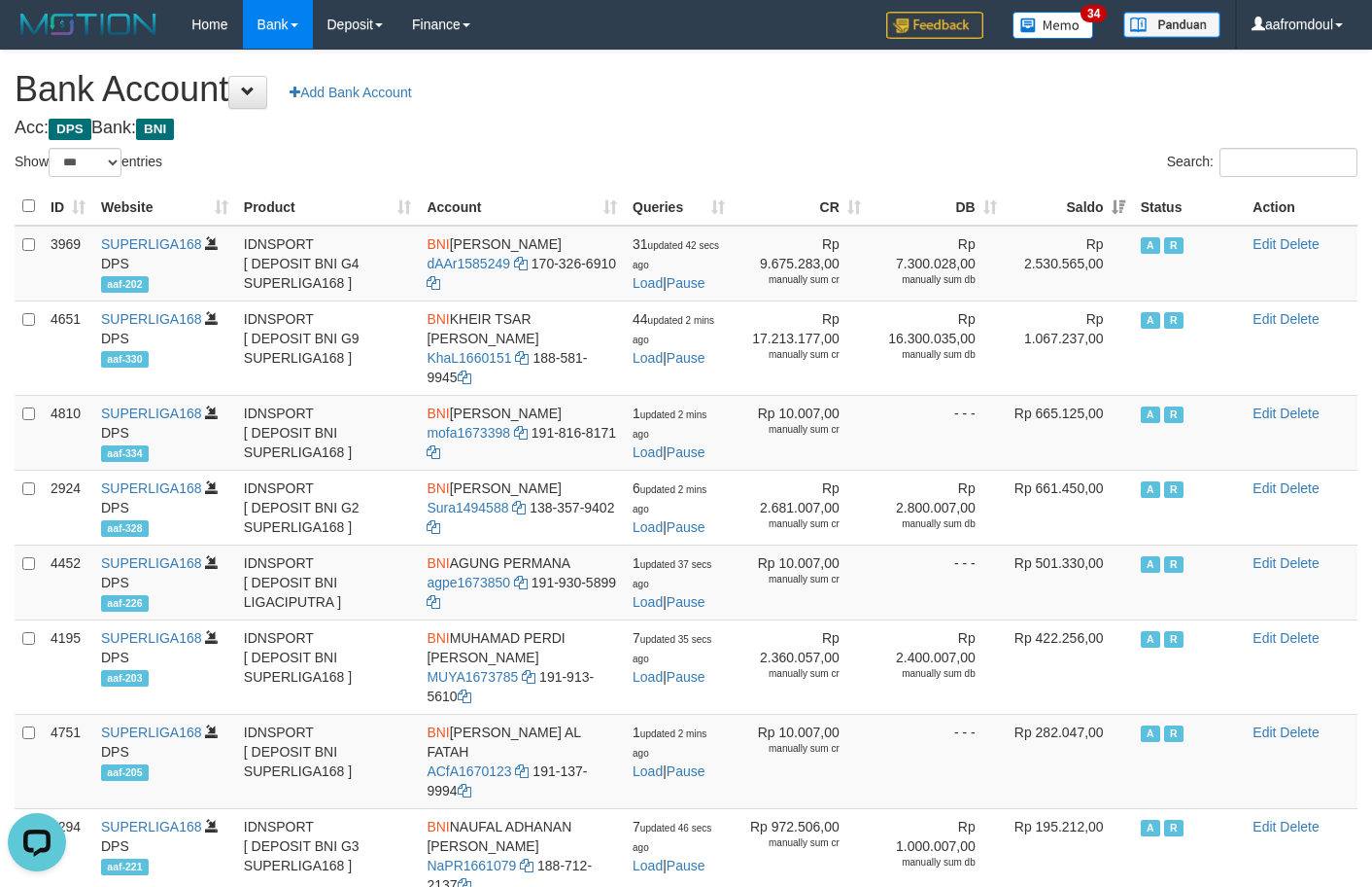
drag, startPoint x: 811, startPoint y: 138, endPoint x: 995, endPoint y: 208, distance: 196.9
click at [811, 138] on div "**********" at bounding box center [686, 799] width 1372 height 1497
click at [685, 121] on h4 "Acc: DPS Bank: BNI" at bounding box center [686, 128] width 1343 height 19
click at [1111, 203] on th "Saldo" at bounding box center [1068, 207] width 128 height 38
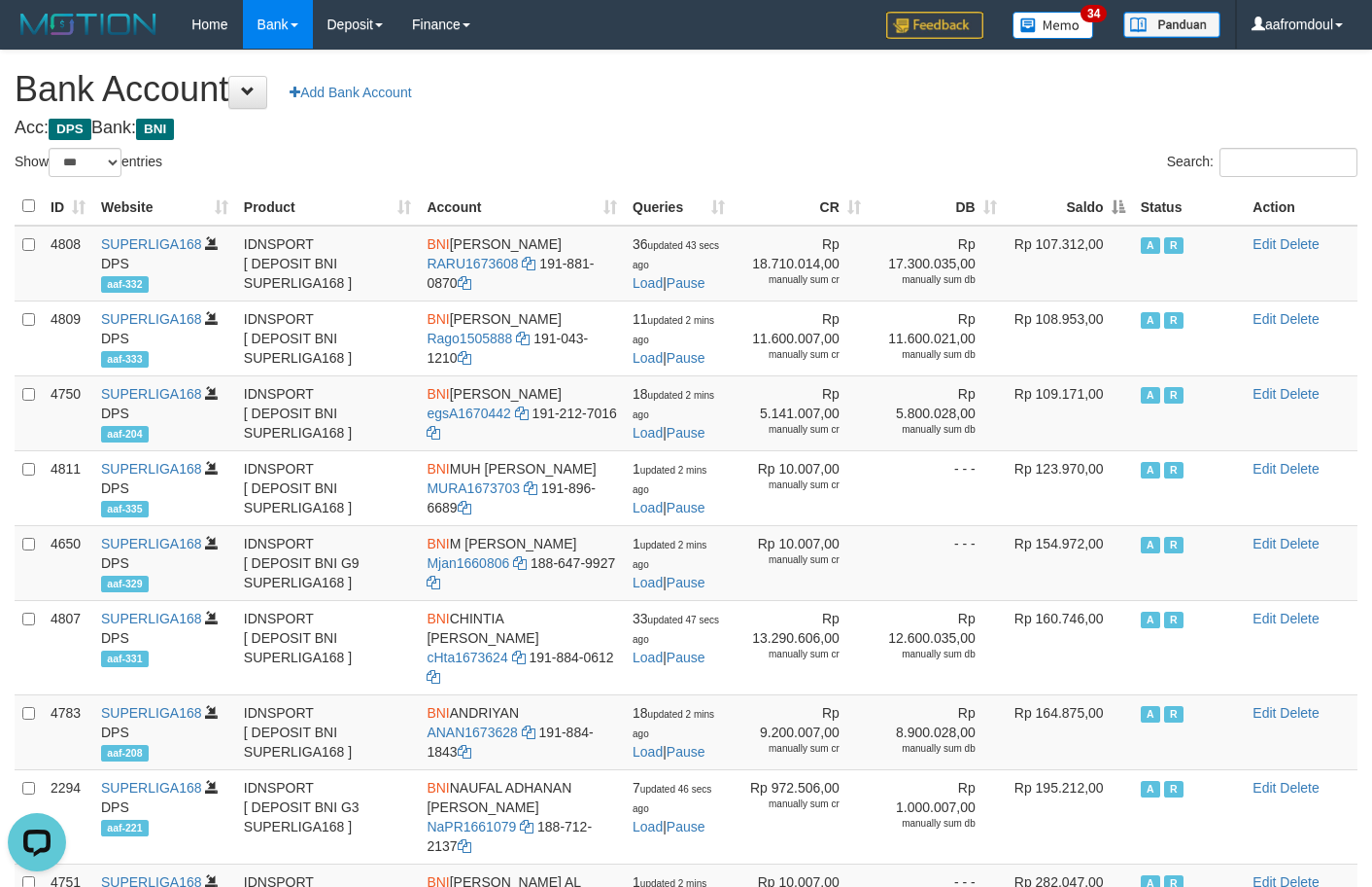
click at [1111, 203] on th "Saldo" at bounding box center [1068, 207] width 128 height 38
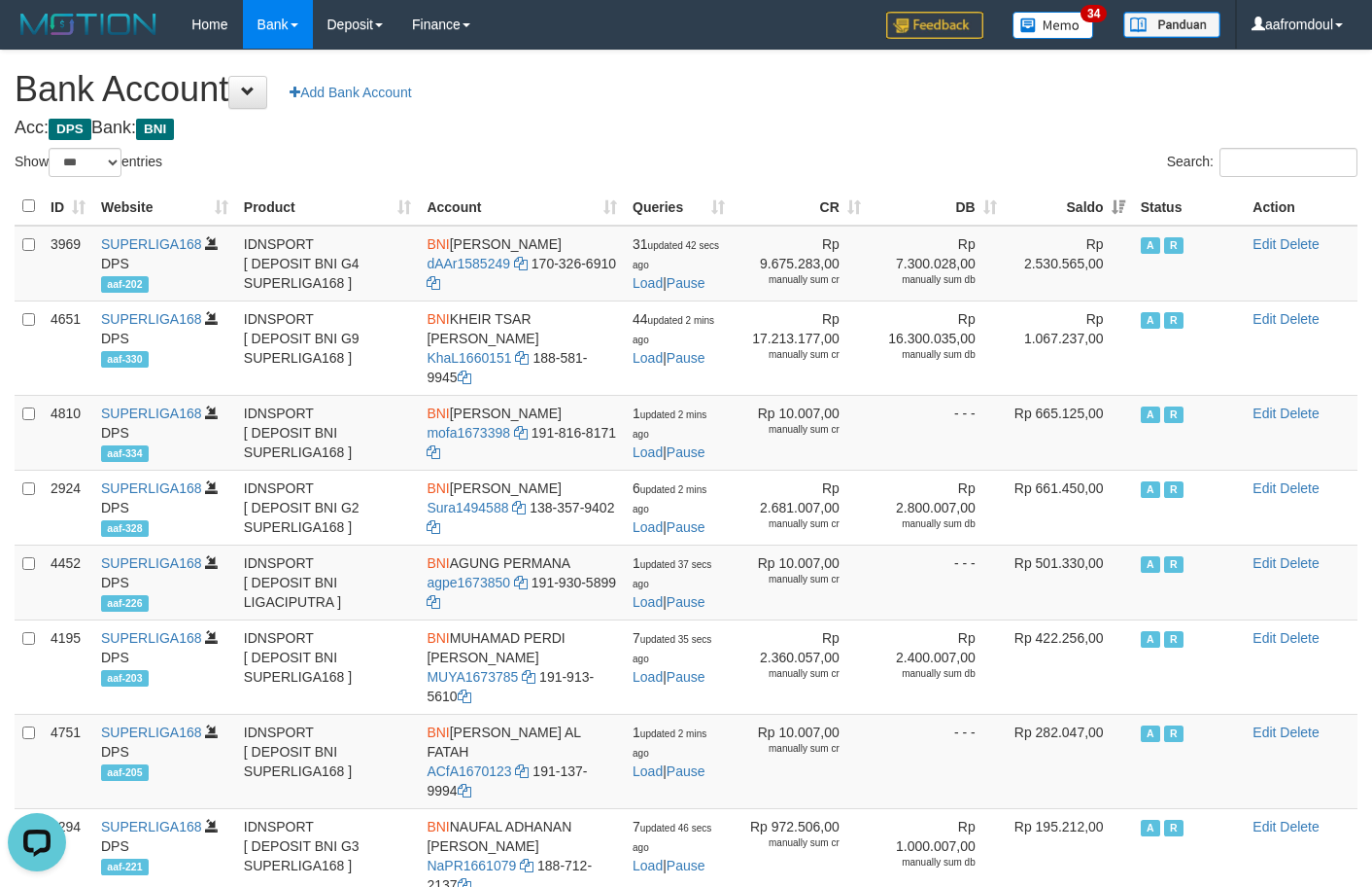
click at [723, 91] on h1 "Bank Account Add Bank Account" at bounding box center [686, 89] width 1343 height 39
click at [717, 41] on div "Home Bank Account List Load By Website Group [ISPORT] SUPERLIGA168 By Load Grou…" at bounding box center [686, 25] width 1343 height 50
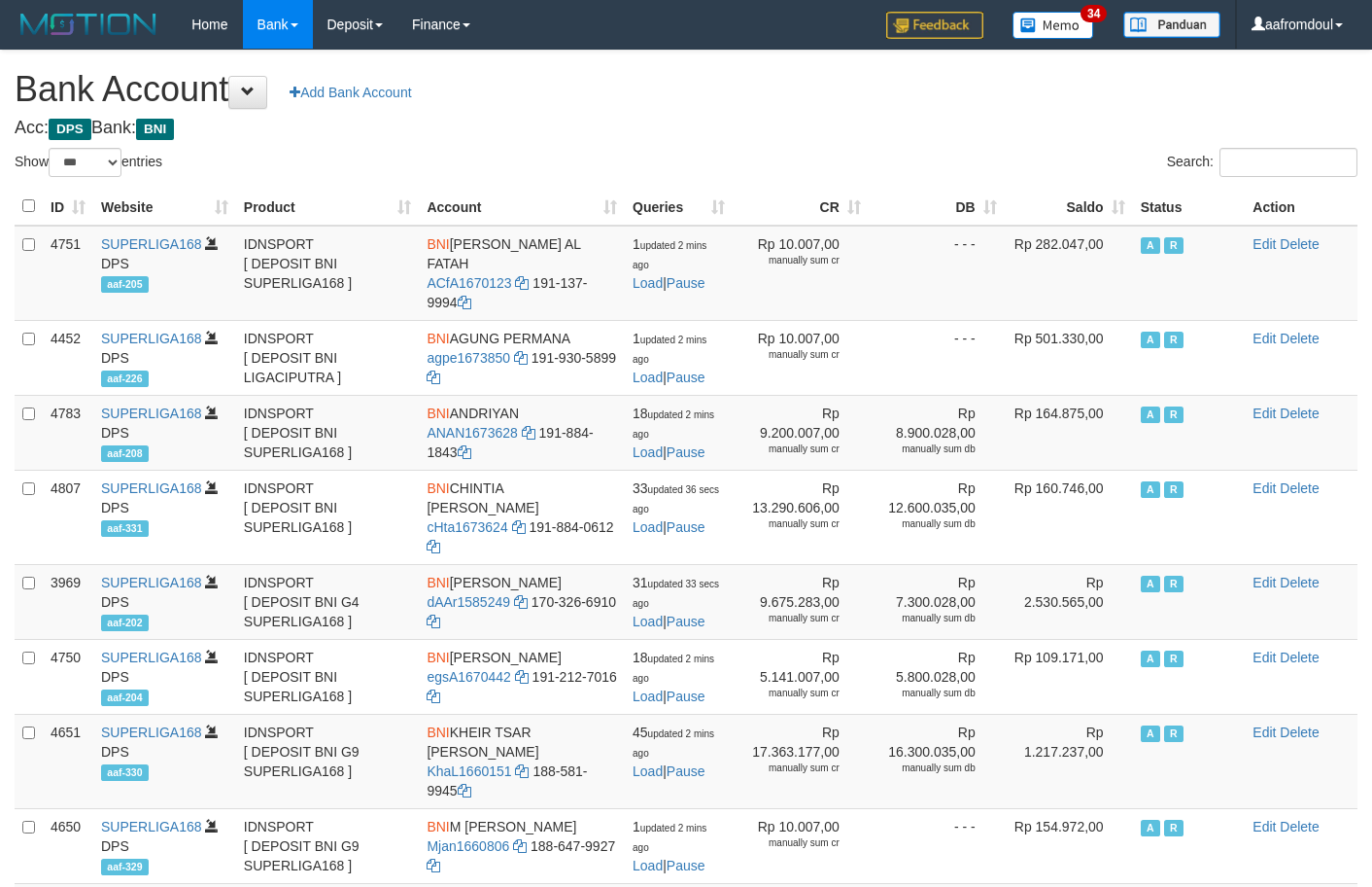
select select "***"
click at [677, 58] on div "**********" at bounding box center [686, 799] width 1372 height 1497
click at [1099, 228] on td "Rp 282.047,00" at bounding box center [1068, 273] width 128 height 95
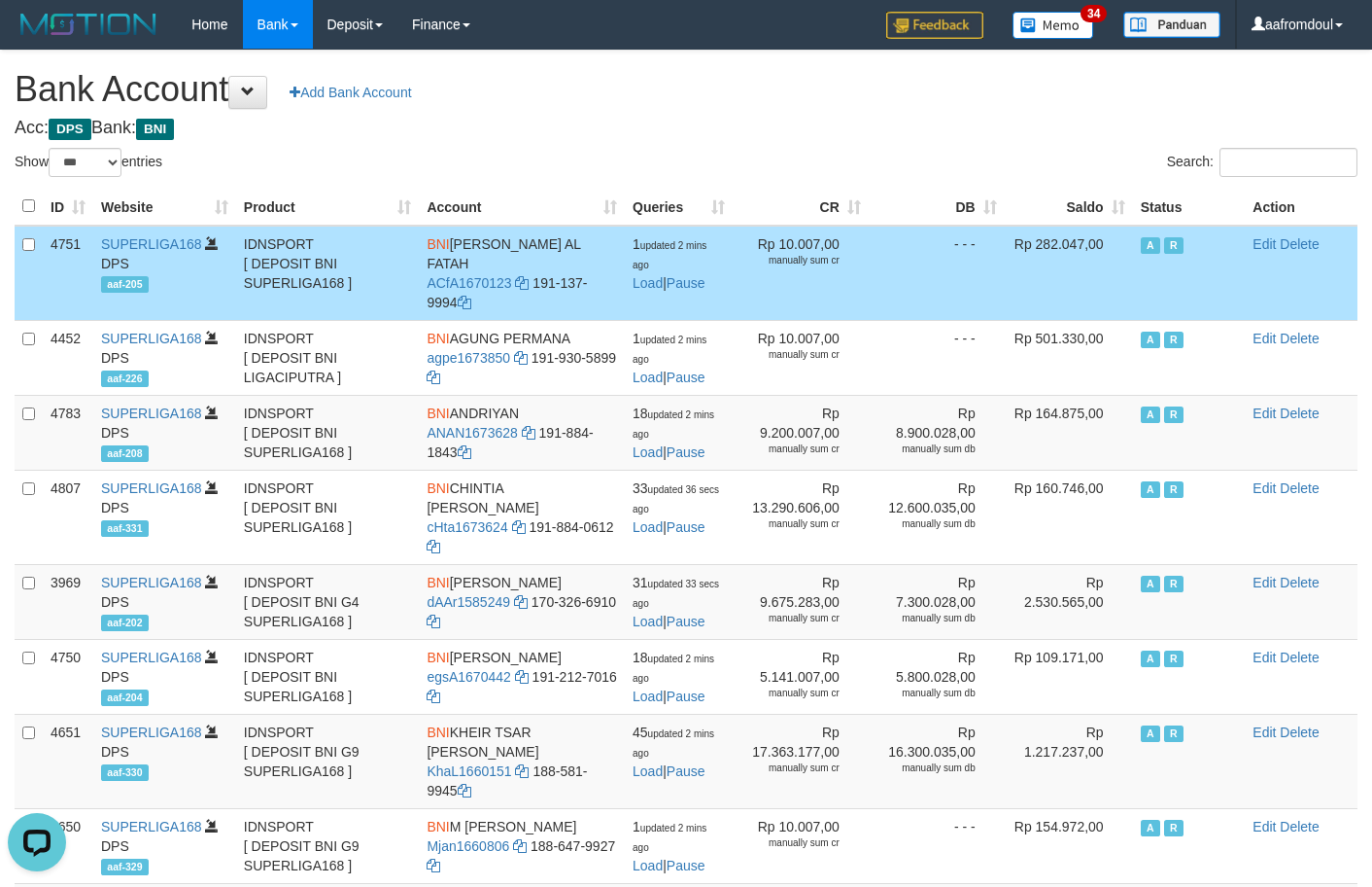
click at [1099, 227] on td "Rp 282.047,00" at bounding box center [1068, 273] width 128 height 95
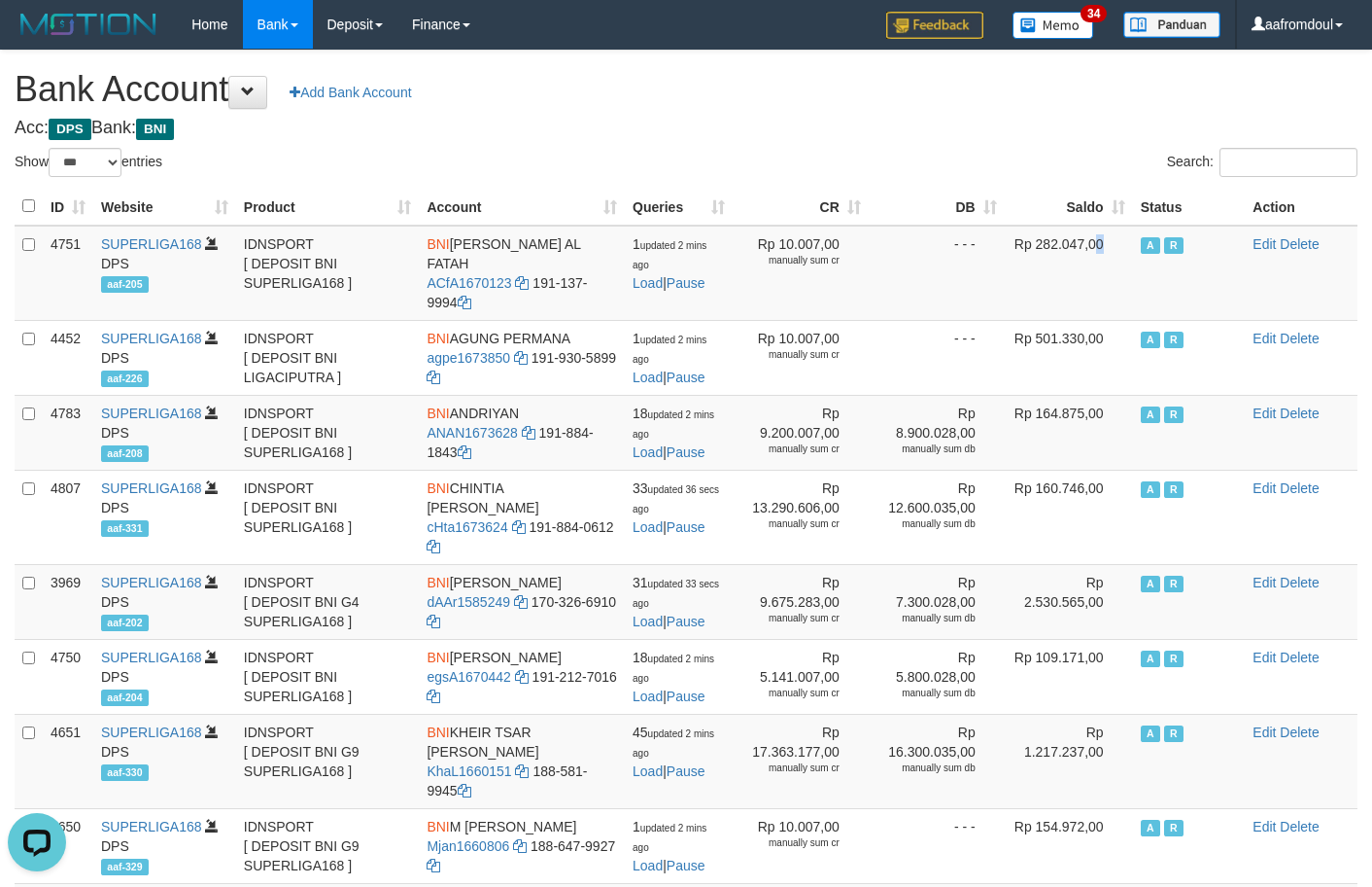
drag, startPoint x: 1099, startPoint y: 227, endPoint x: 1114, endPoint y: 220, distance: 16.6
click at [1099, 225] on table "ID Website Product Account Queries CR [PERSON_NAME] Status Action 4751 SUPERLIG…" at bounding box center [686, 844] width 1343 height 1314
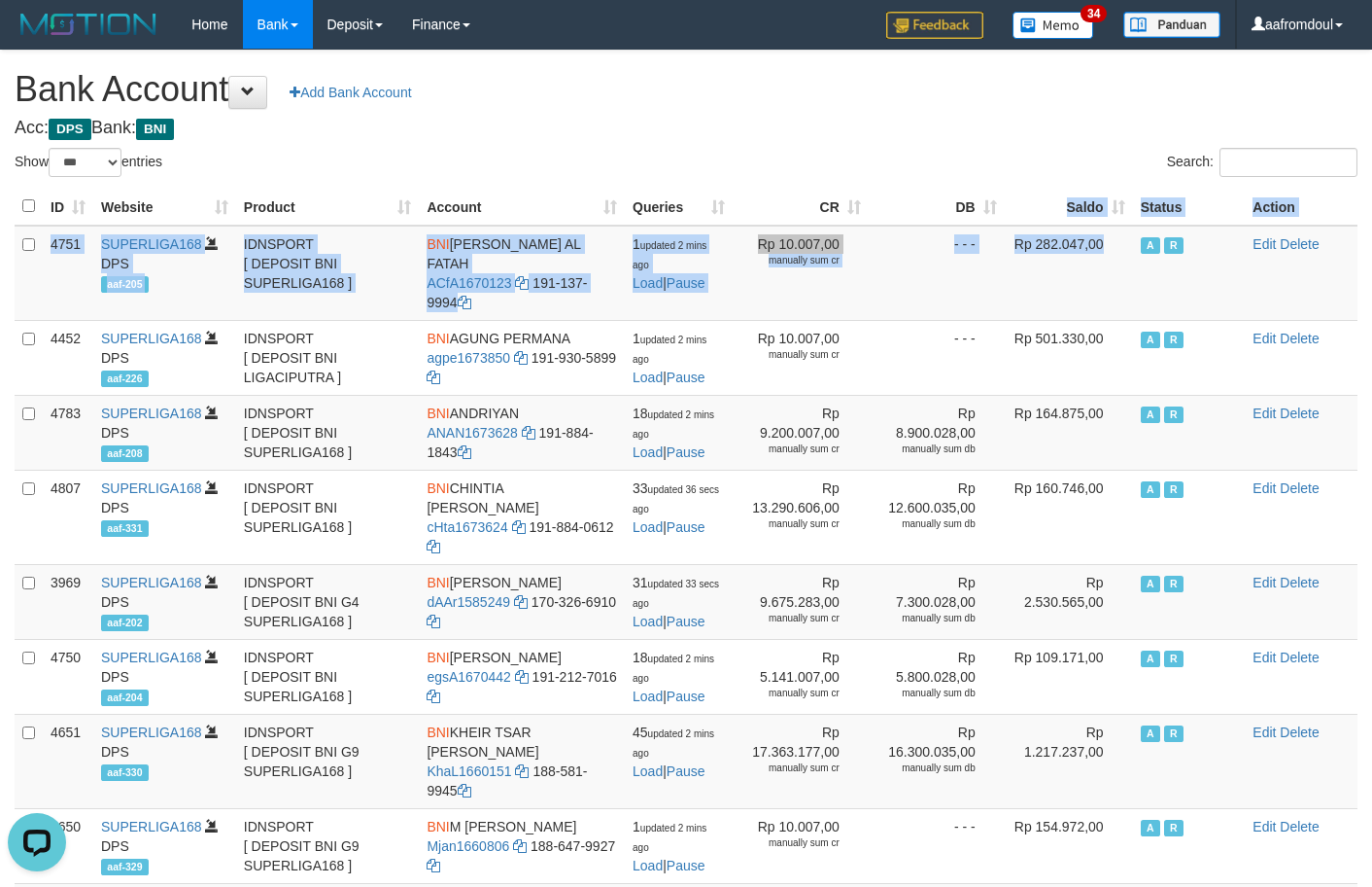
click at [1101, 197] on th "Saldo" at bounding box center [1068, 207] width 128 height 38
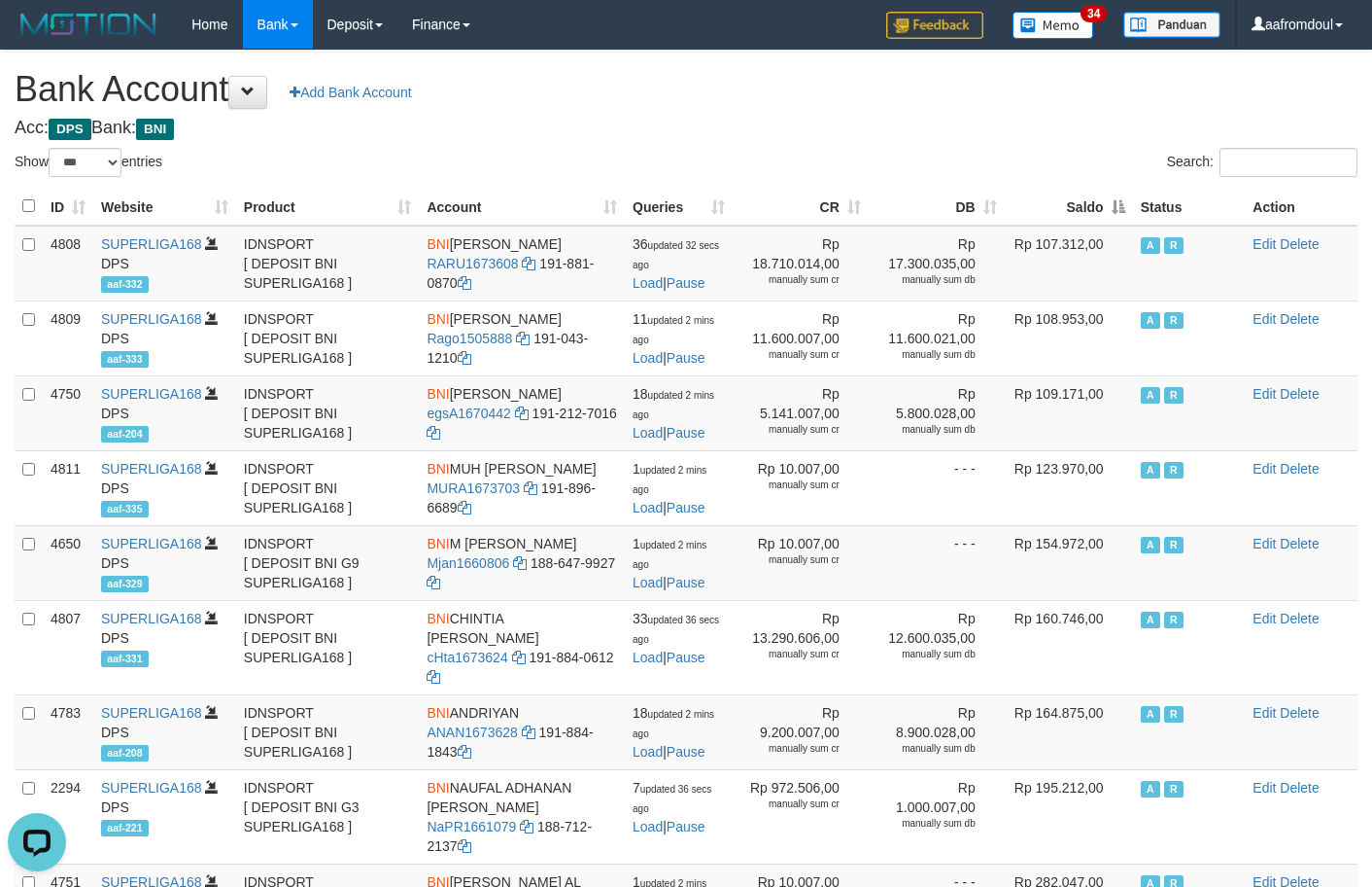
click at [1101, 197] on th "Saldo" at bounding box center [1068, 207] width 128 height 38
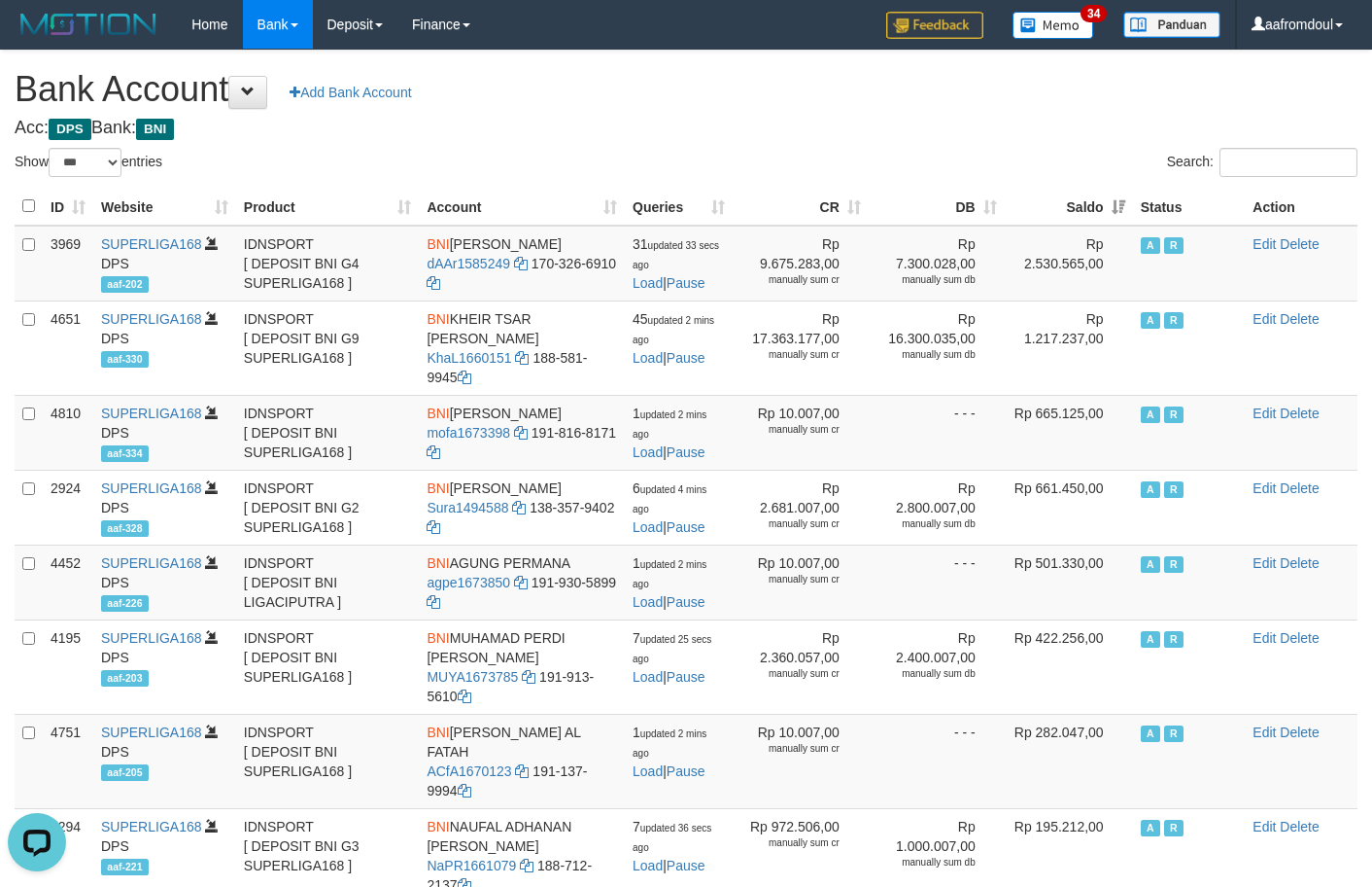
click at [1128, 216] on th "Saldo" at bounding box center [1068, 207] width 128 height 38
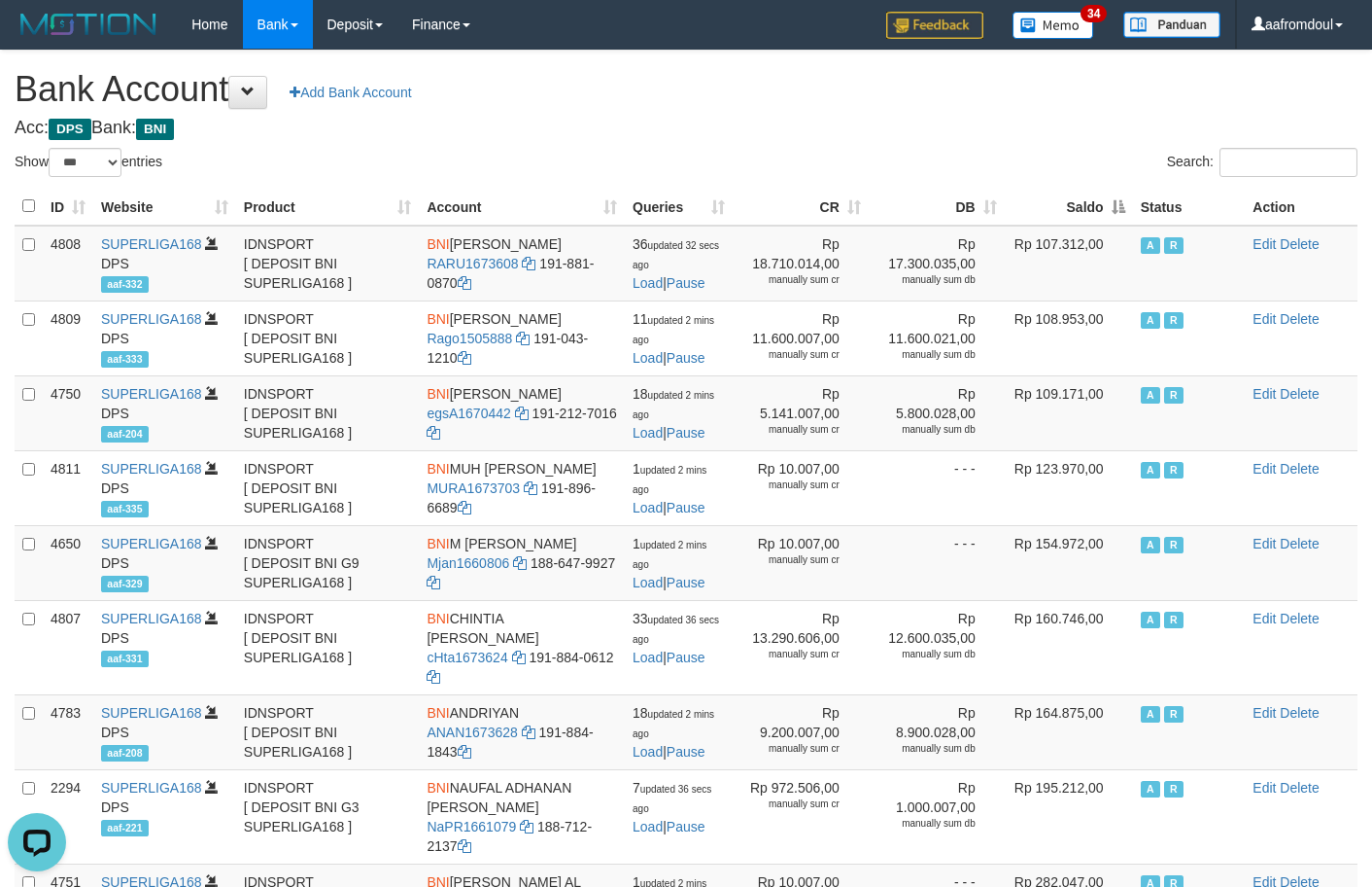
click at [1128, 216] on th "Saldo" at bounding box center [1068, 207] width 128 height 38
click at [1116, 202] on th "Saldo" at bounding box center [1068, 207] width 128 height 38
click at [1101, 196] on th "Saldo" at bounding box center [1068, 207] width 128 height 38
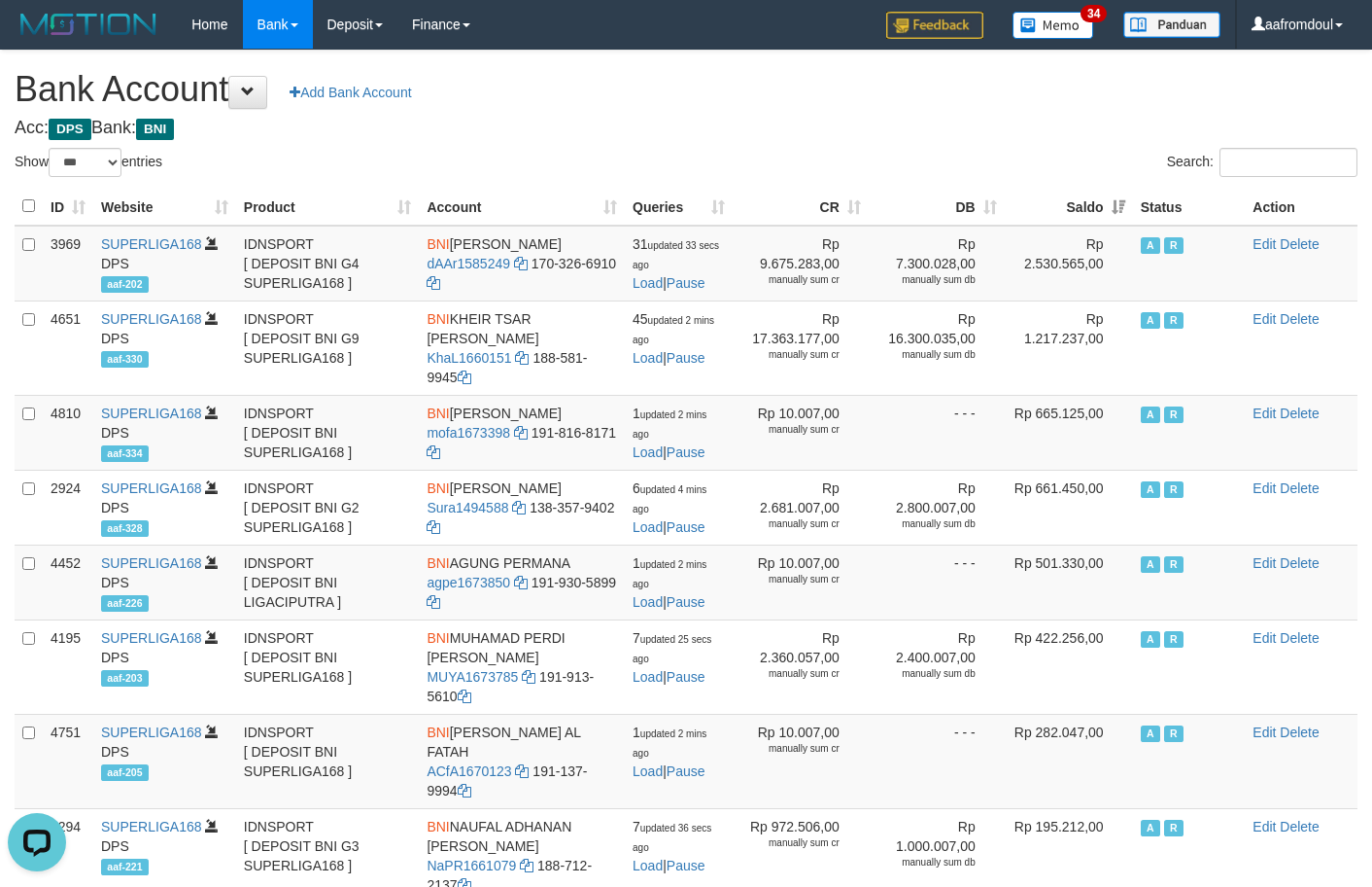
click at [1101, 196] on th "Saldo" at bounding box center [1068, 207] width 128 height 38
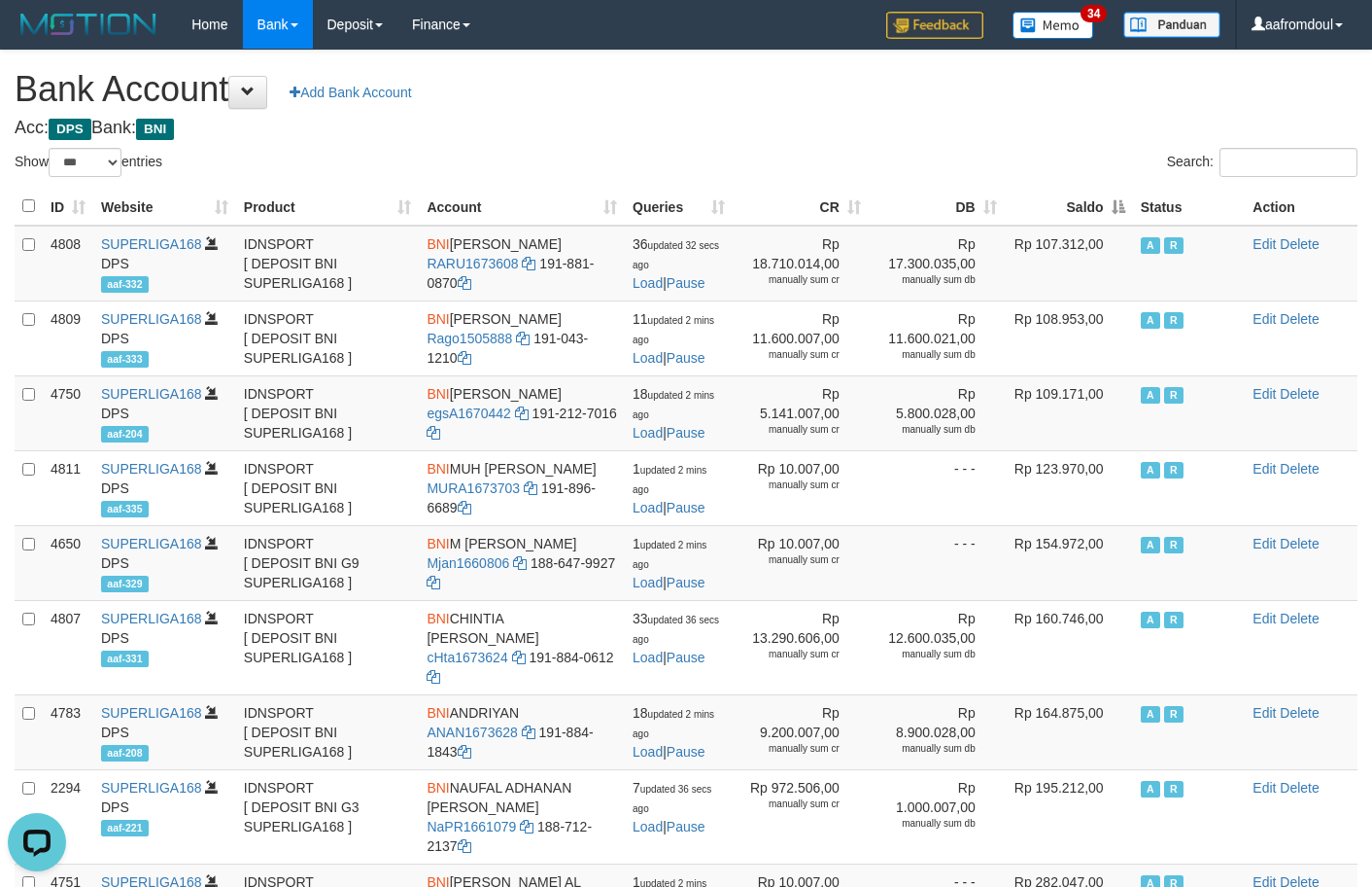
click at [1115, 192] on th "Saldo" at bounding box center [1068, 207] width 128 height 38
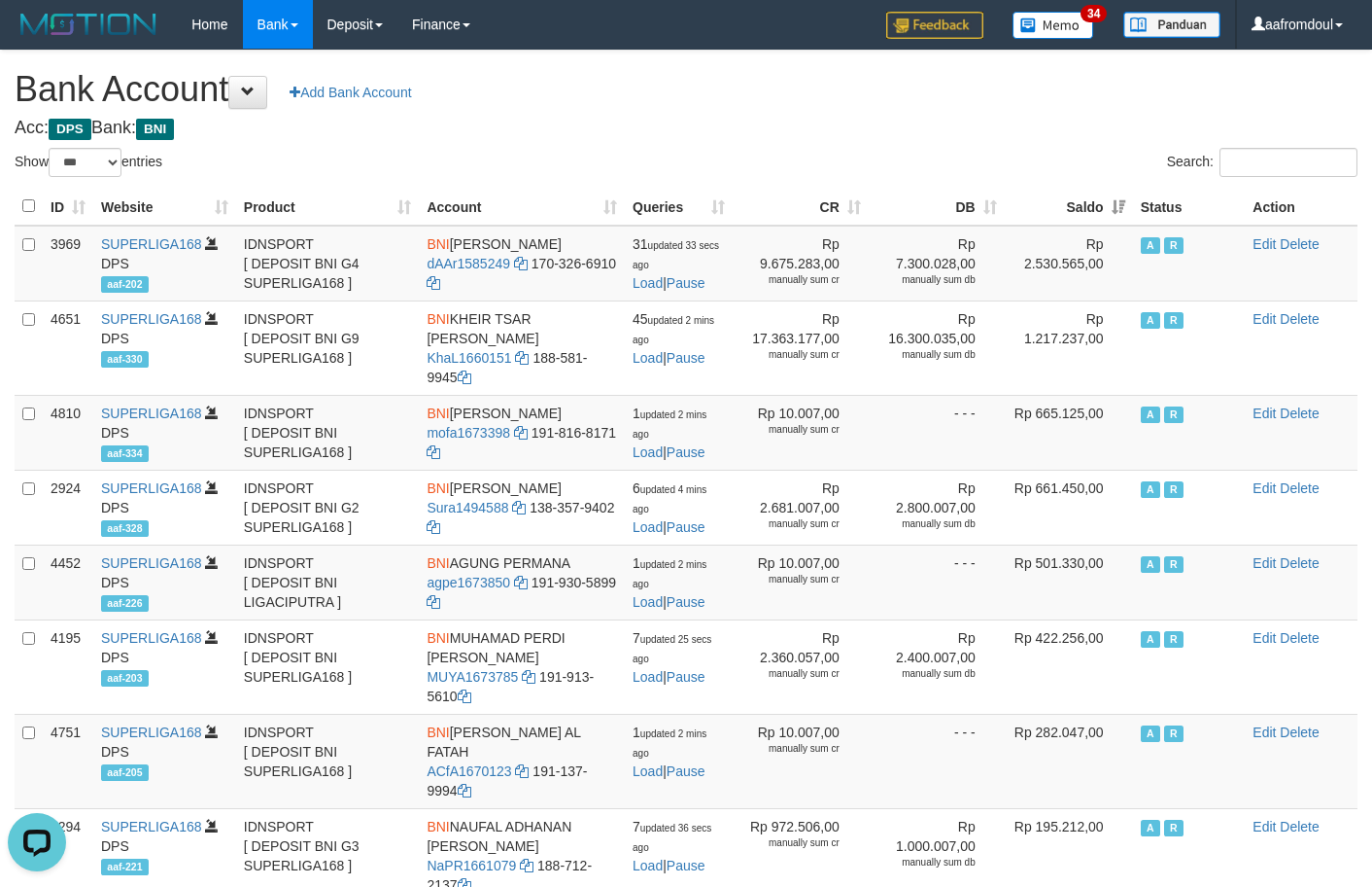
click at [1115, 192] on th "Saldo" at bounding box center [1068, 207] width 128 height 38
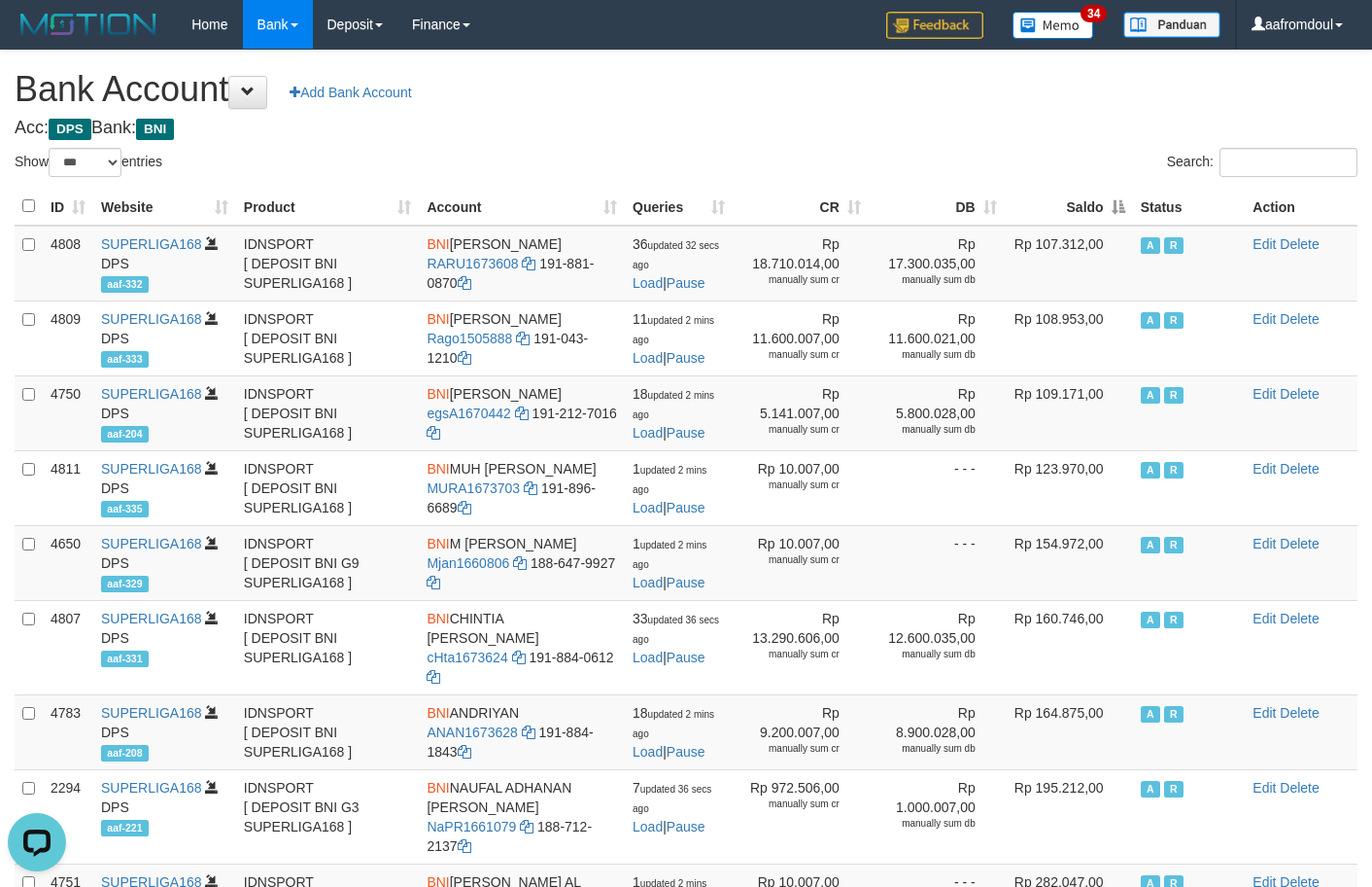
click at [1115, 192] on th "Saldo" at bounding box center [1068, 207] width 128 height 38
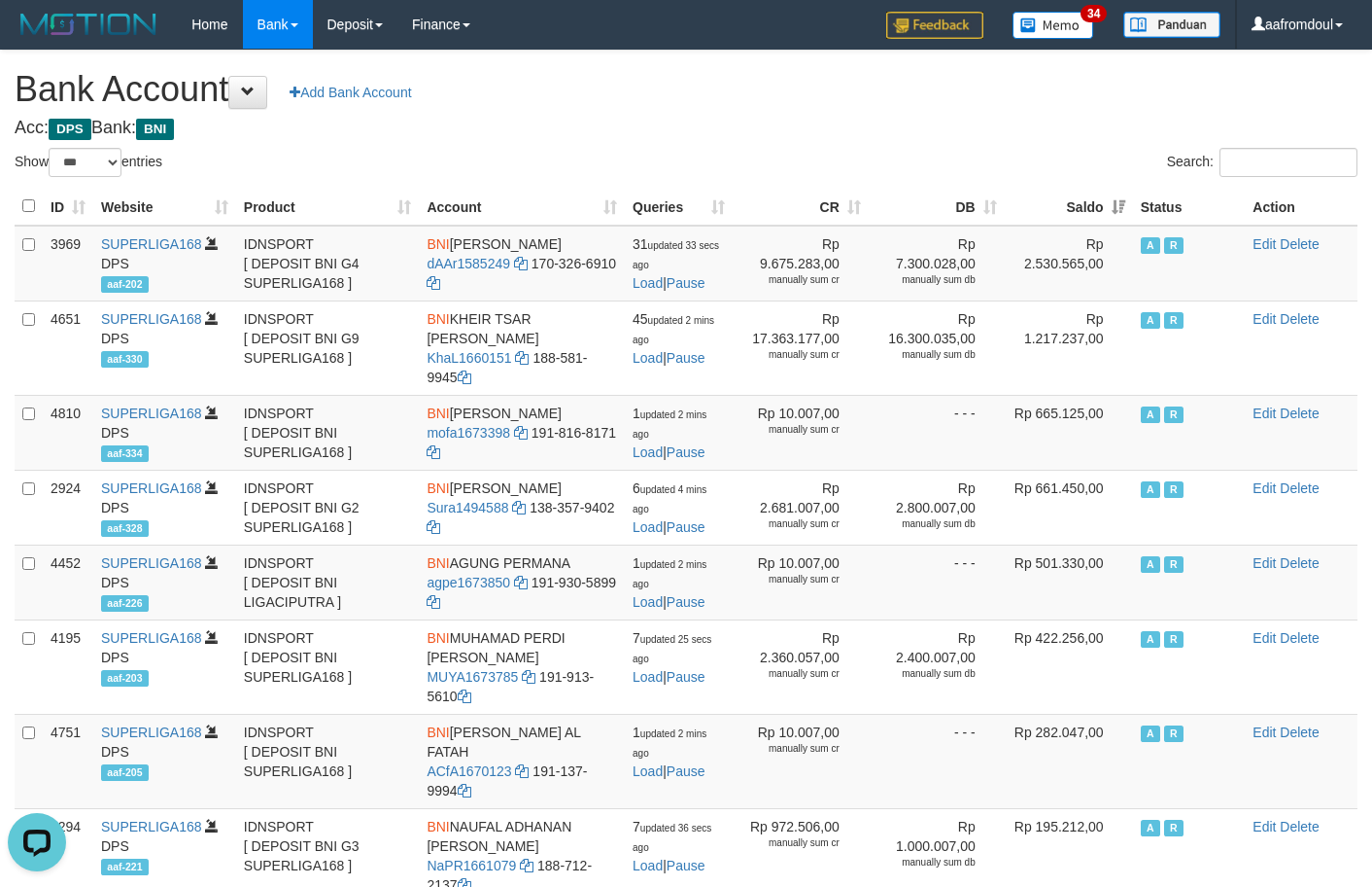
click at [1115, 192] on th "Saldo" at bounding box center [1068, 207] width 128 height 38
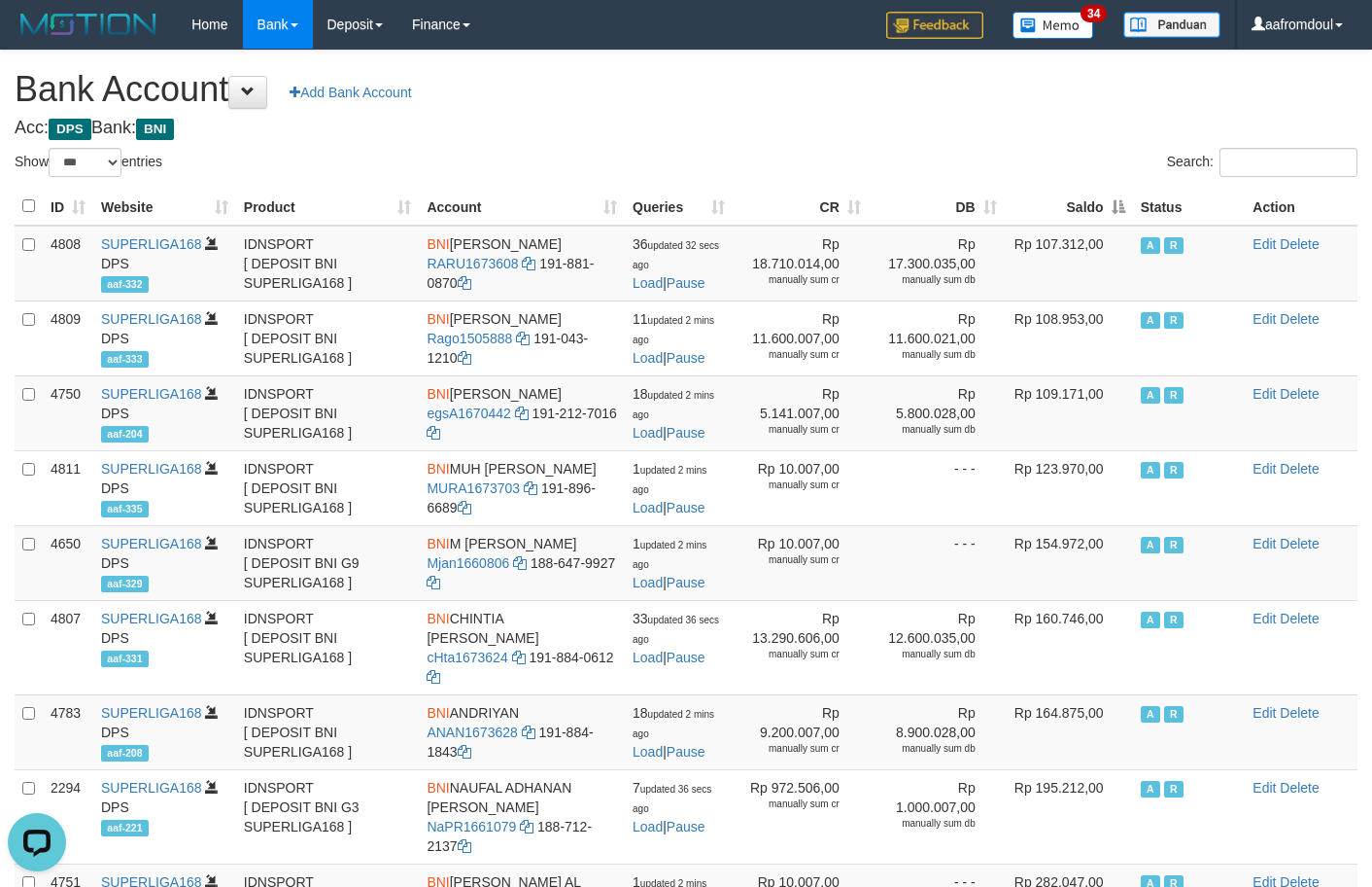
click at [1116, 197] on th "Saldo" at bounding box center [1068, 207] width 128 height 38
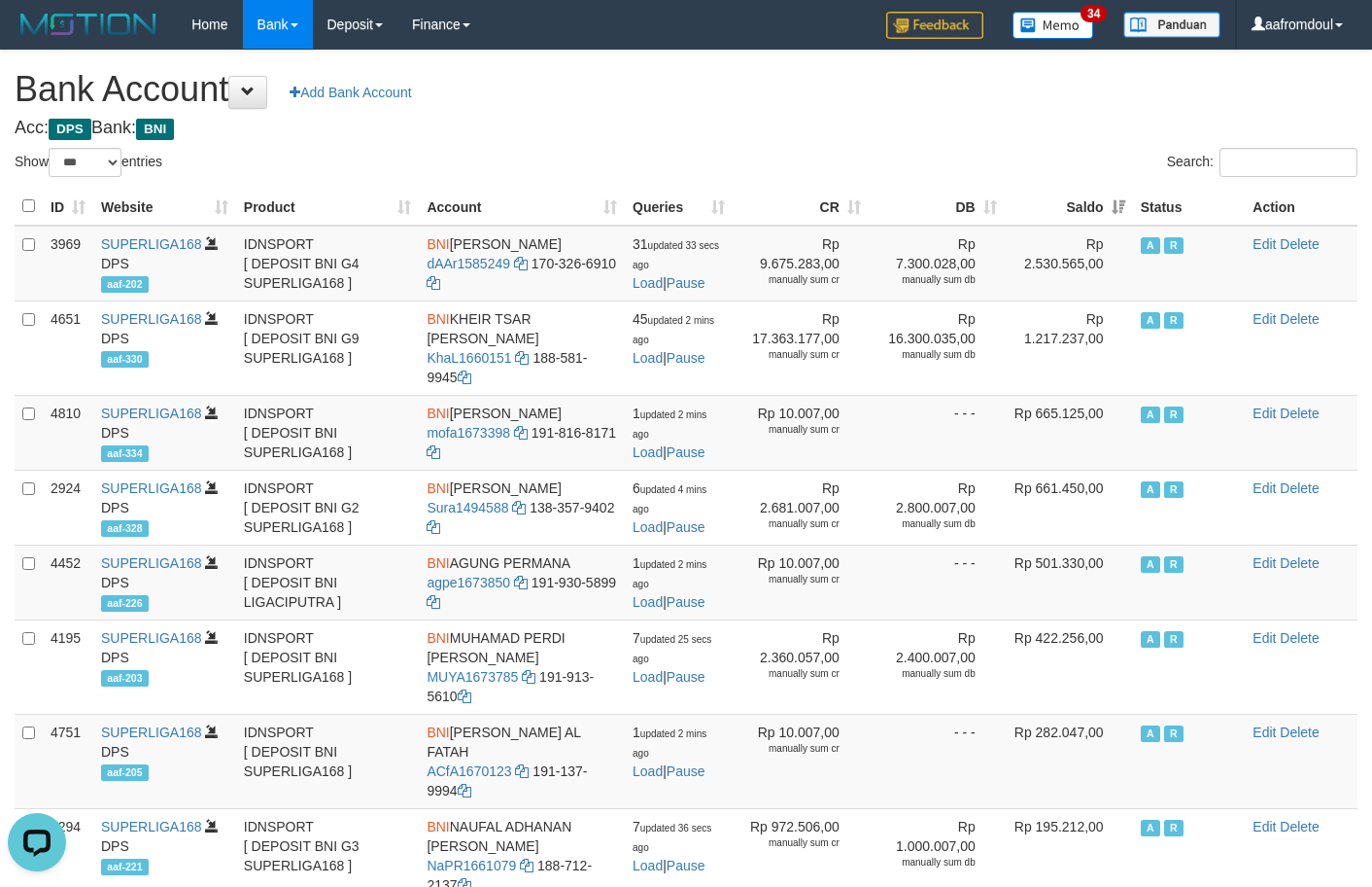
click at [1116, 197] on th "Saldo" at bounding box center [1068, 207] width 128 height 38
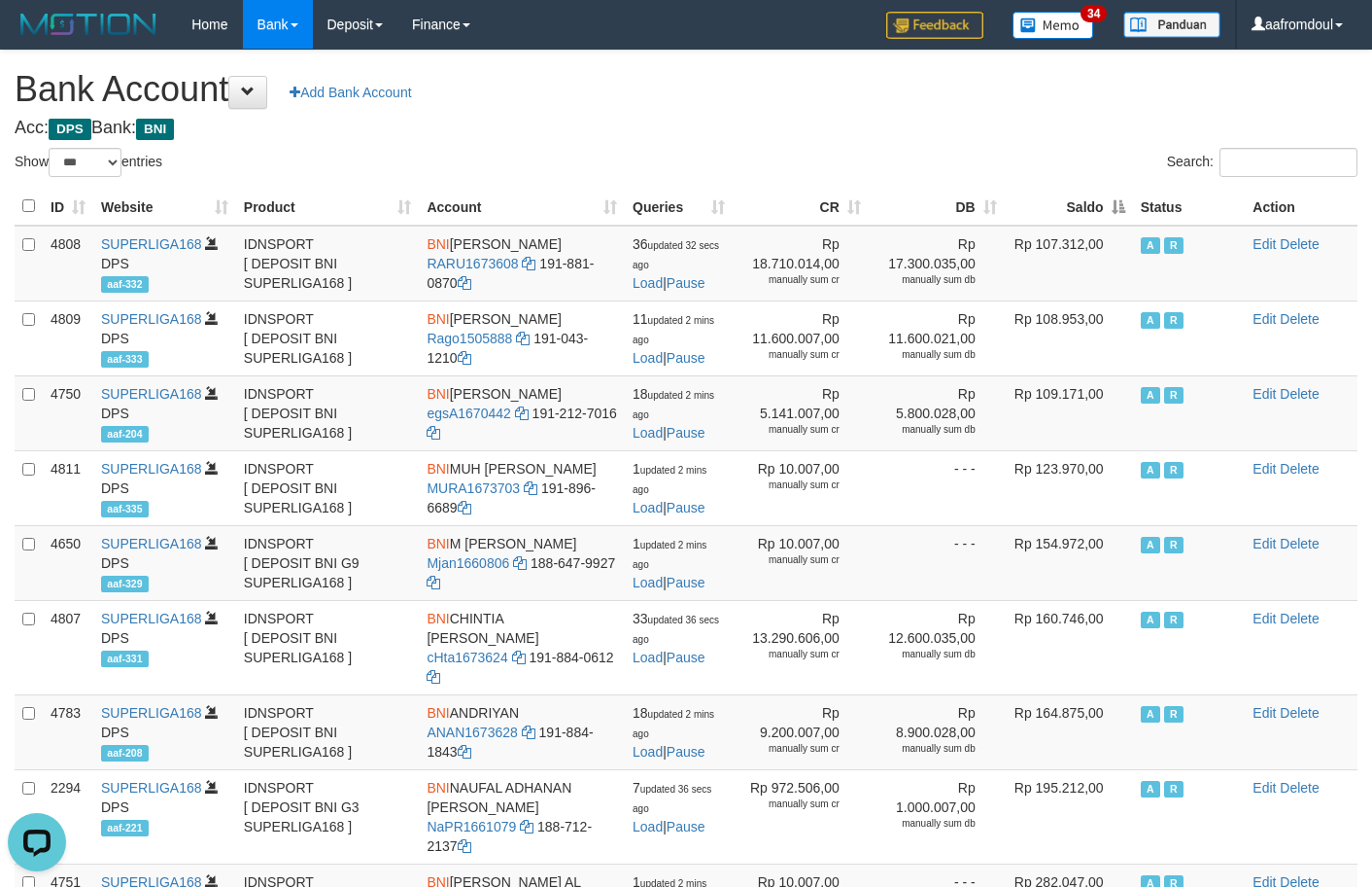
click at [1116, 197] on th "Saldo" at bounding box center [1068, 207] width 128 height 38
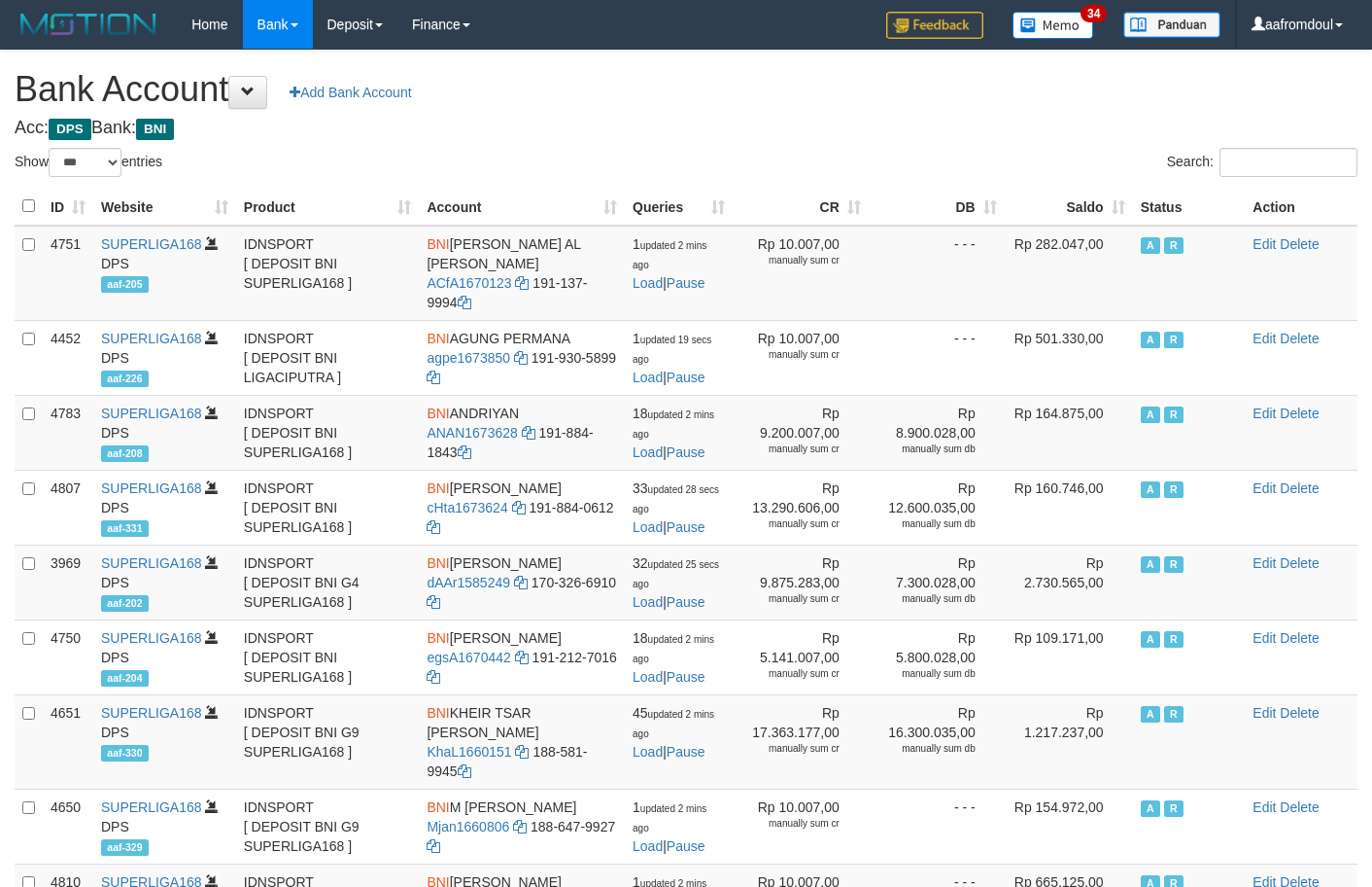
select select "***"
click at [1110, 214] on th "Saldo" at bounding box center [1068, 207] width 128 height 38
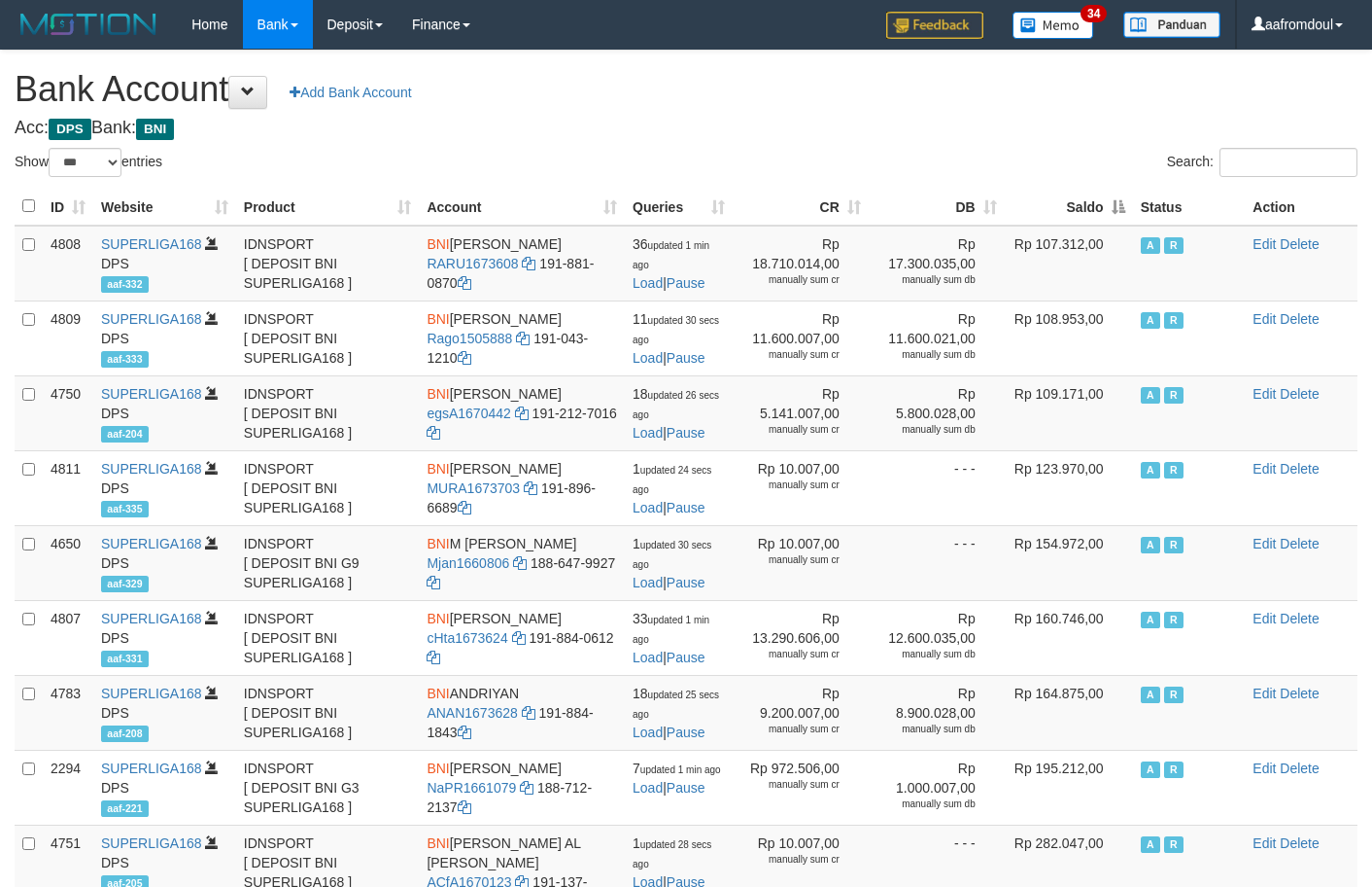
click at [1110, 214] on th "Saldo" at bounding box center [1068, 207] width 128 height 38
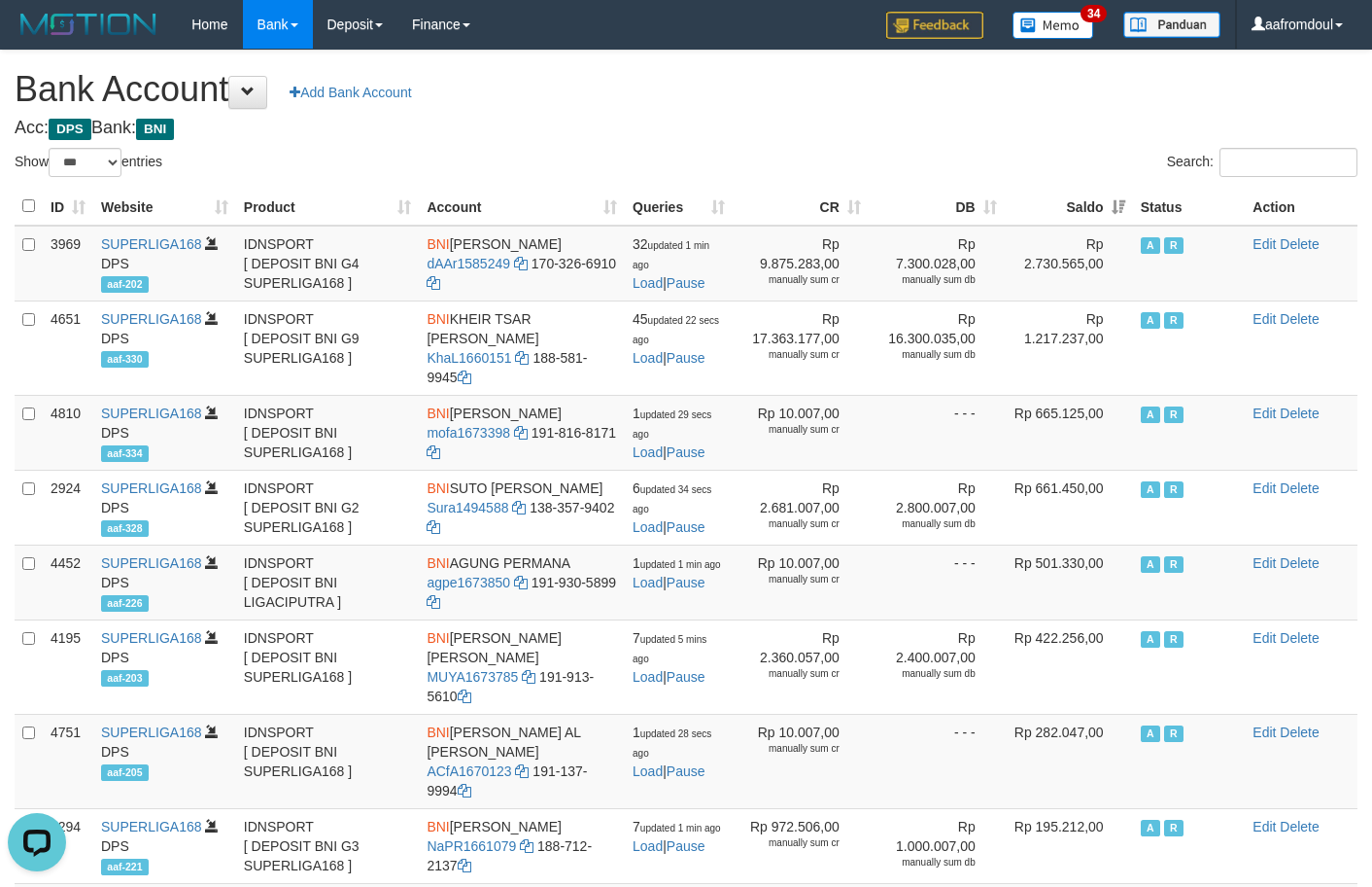
click at [1110, 195] on th "Saldo" at bounding box center [1068, 207] width 128 height 38
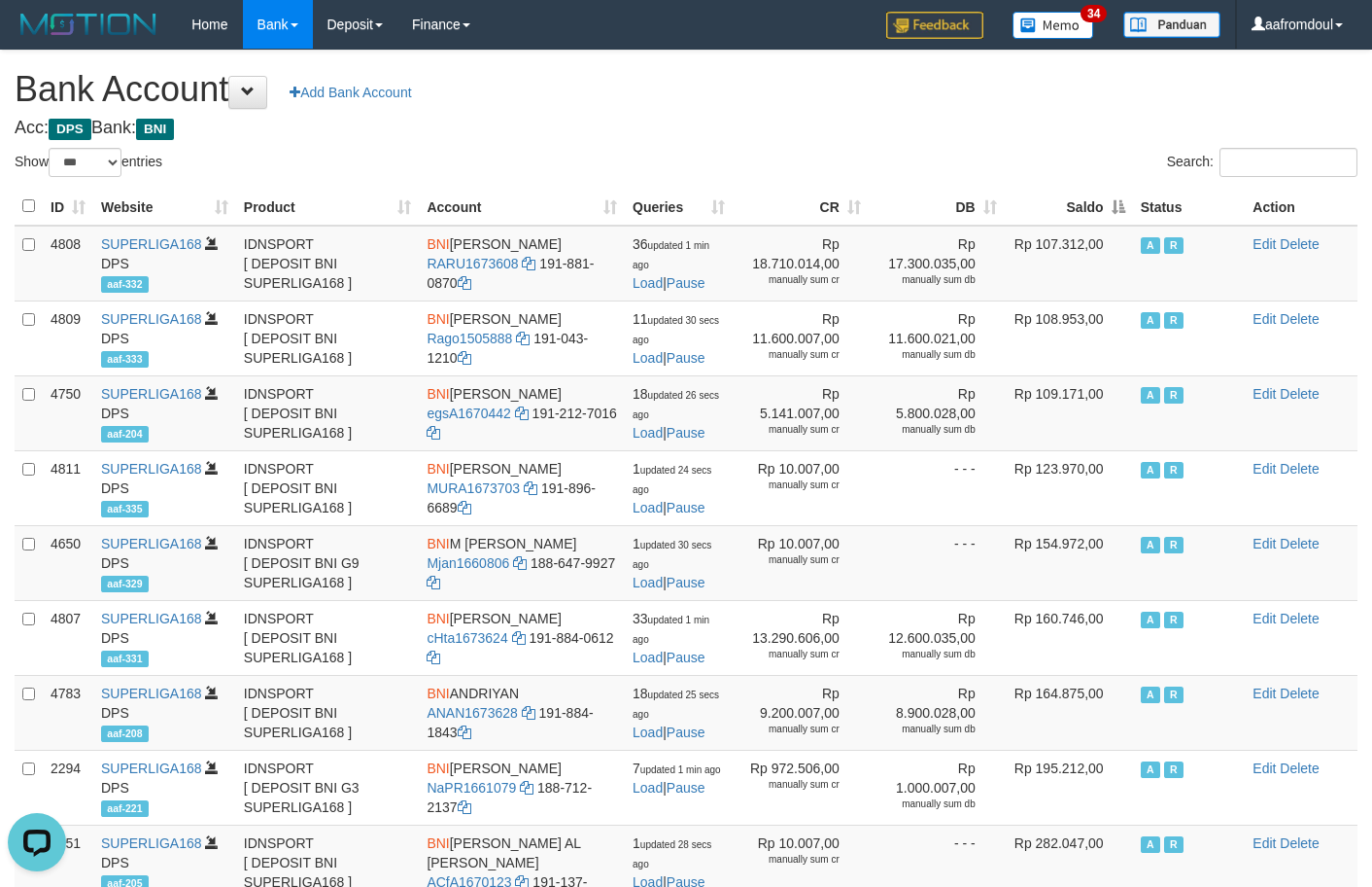
click at [1110, 195] on th "Saldo" at bounding box center [1068, 207] width 128 height 38
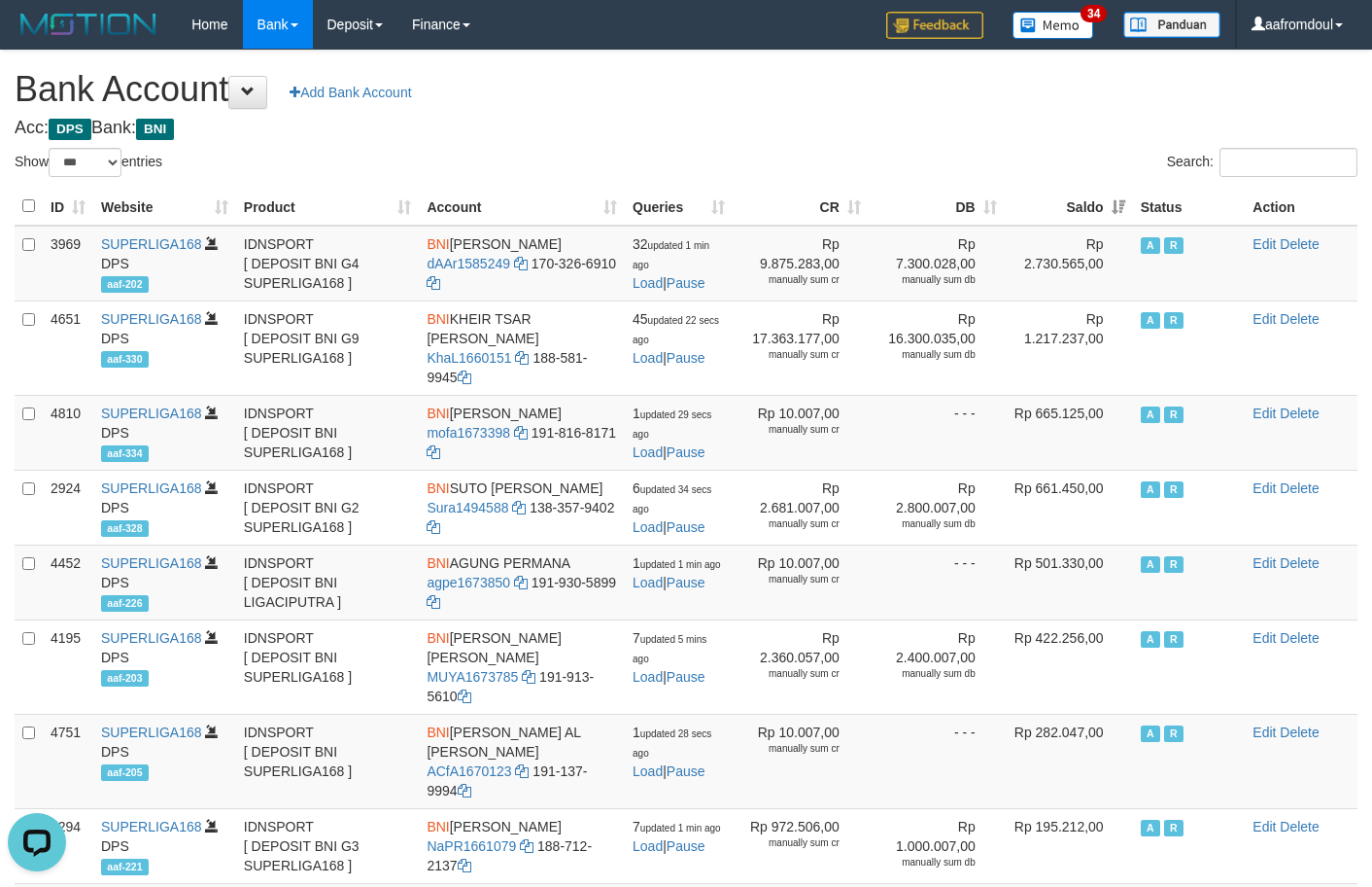
click at [1110, 195] on th "Saldo" at bounding box center [1068, 207] width 128 height 38
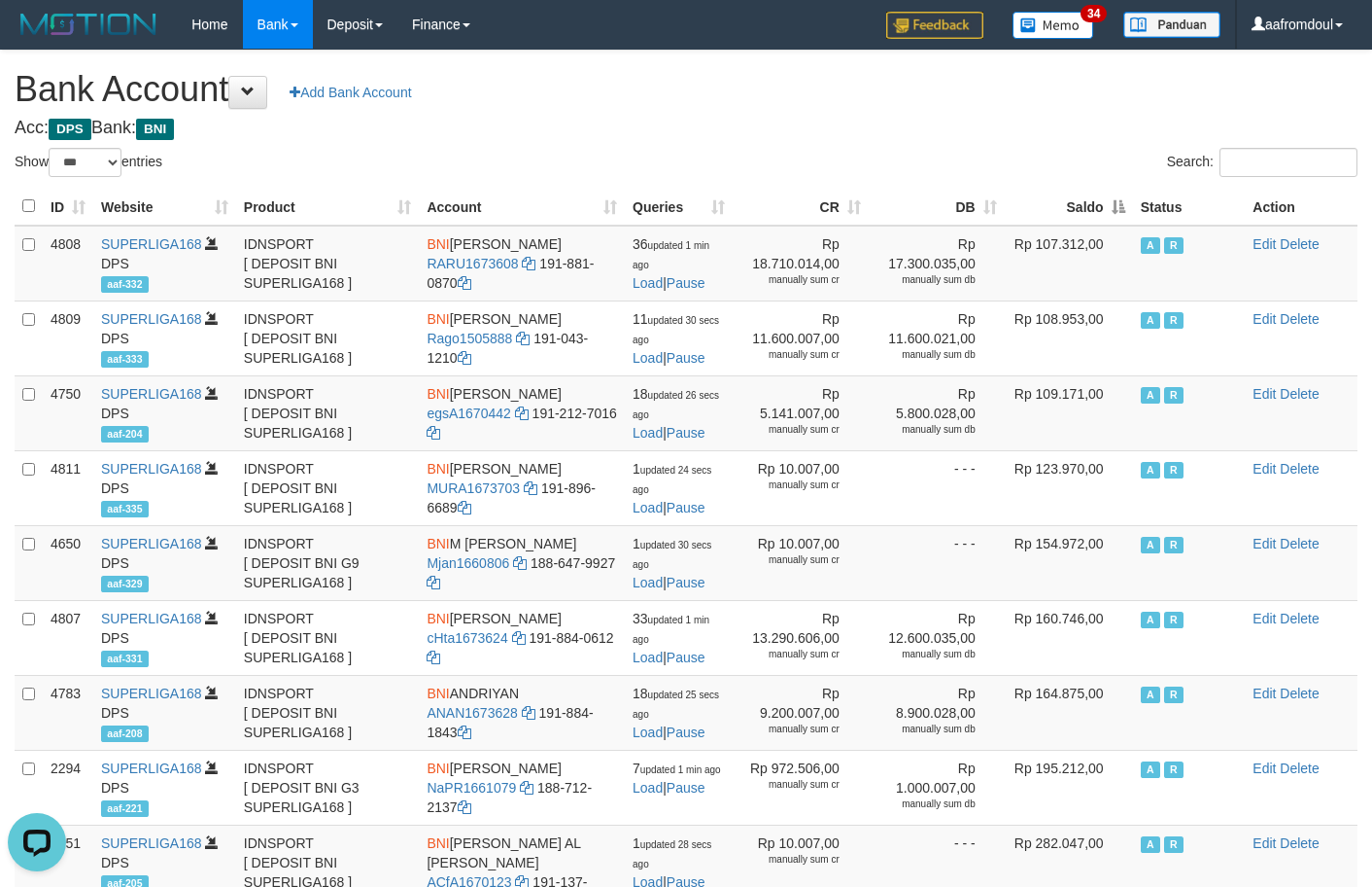
click at [1122, 209] on th "Saldo" at bounding box center [1068, 207] width 128 height 38
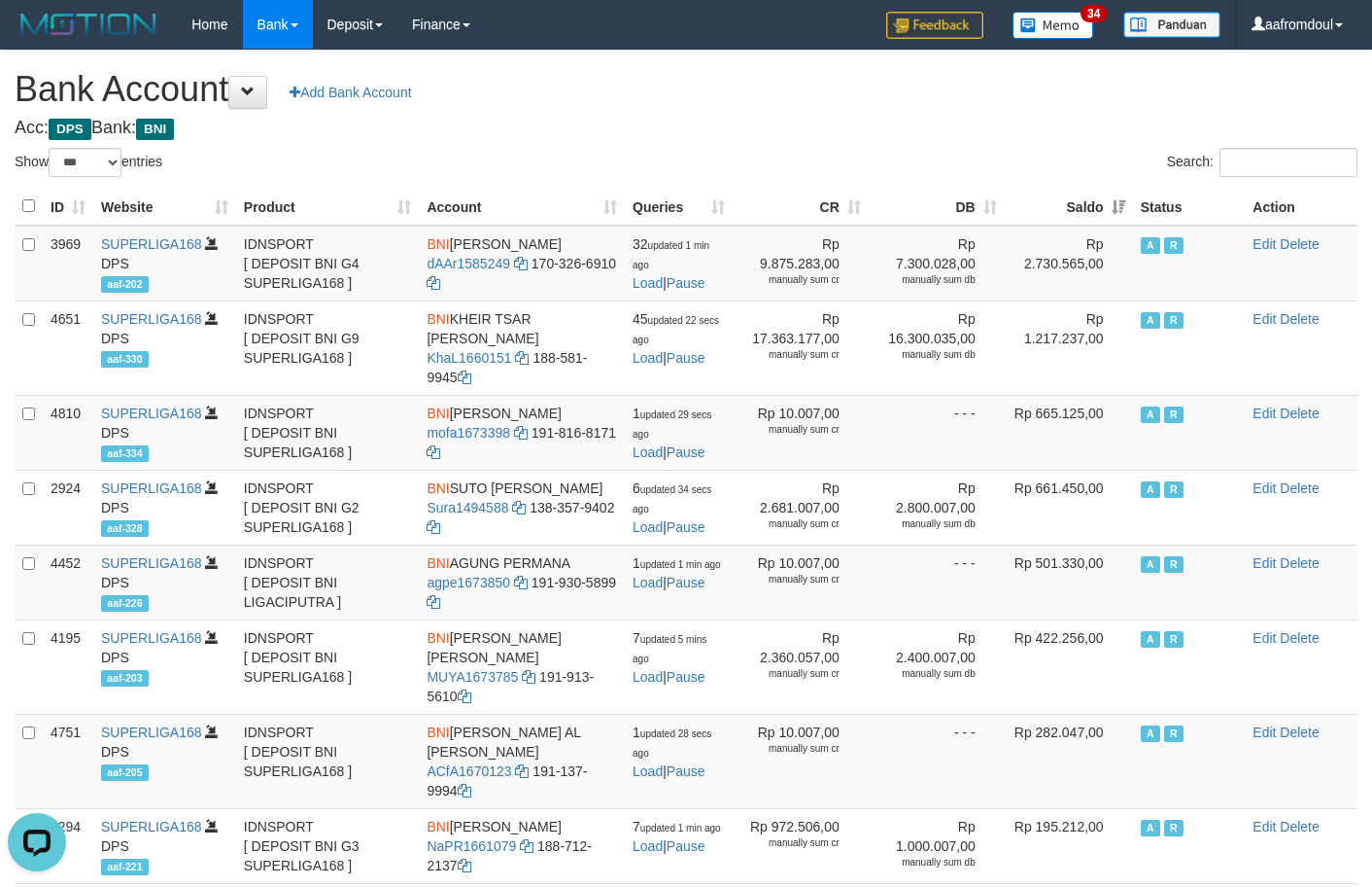
click at [1122, 209] on th "Saldo" at bounding box center [1068, 207] width 128 height 38
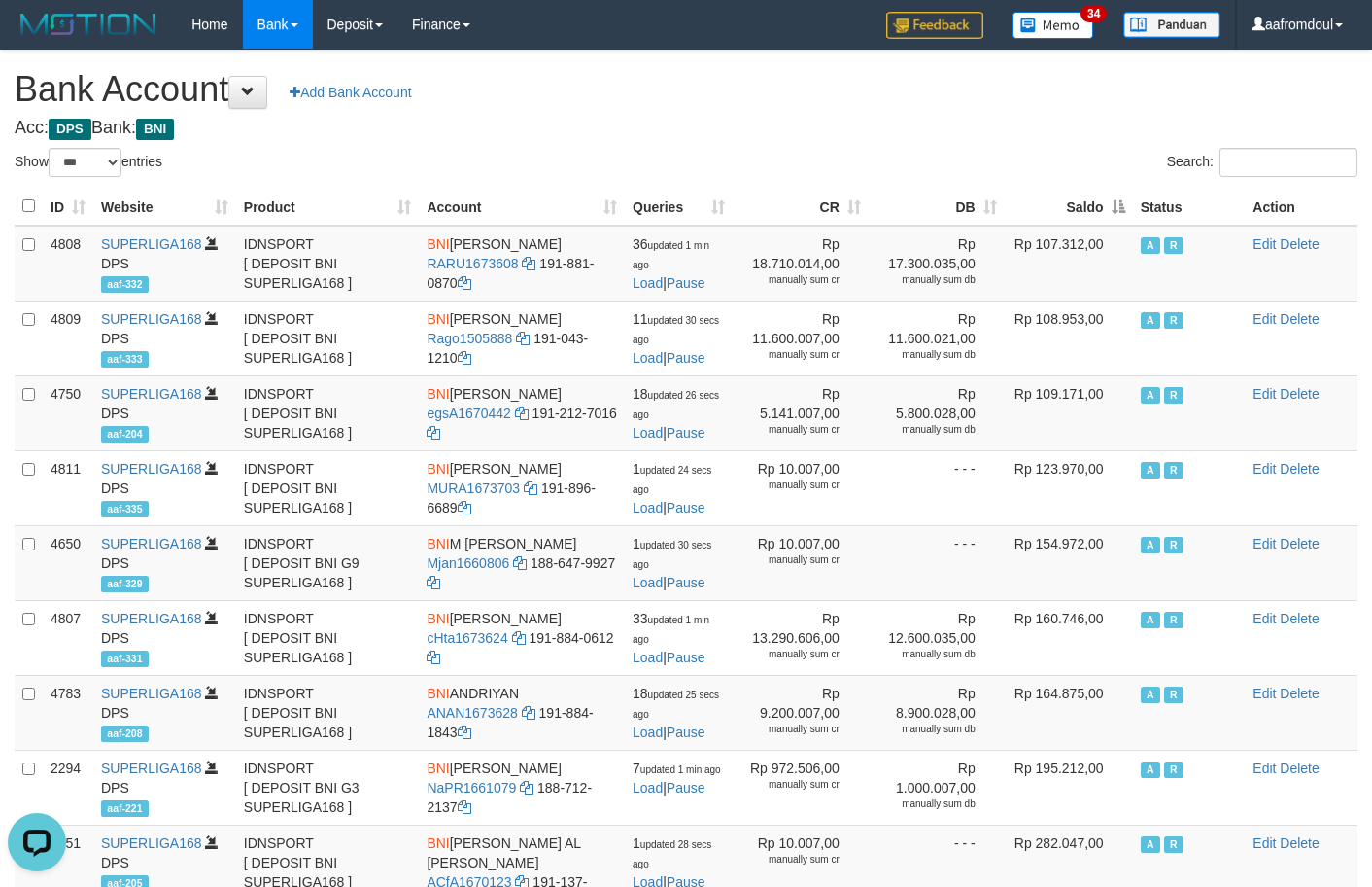
click at [1117, 191] on th "Saldo" at bounding box center [1068, 207] width 128 height 38
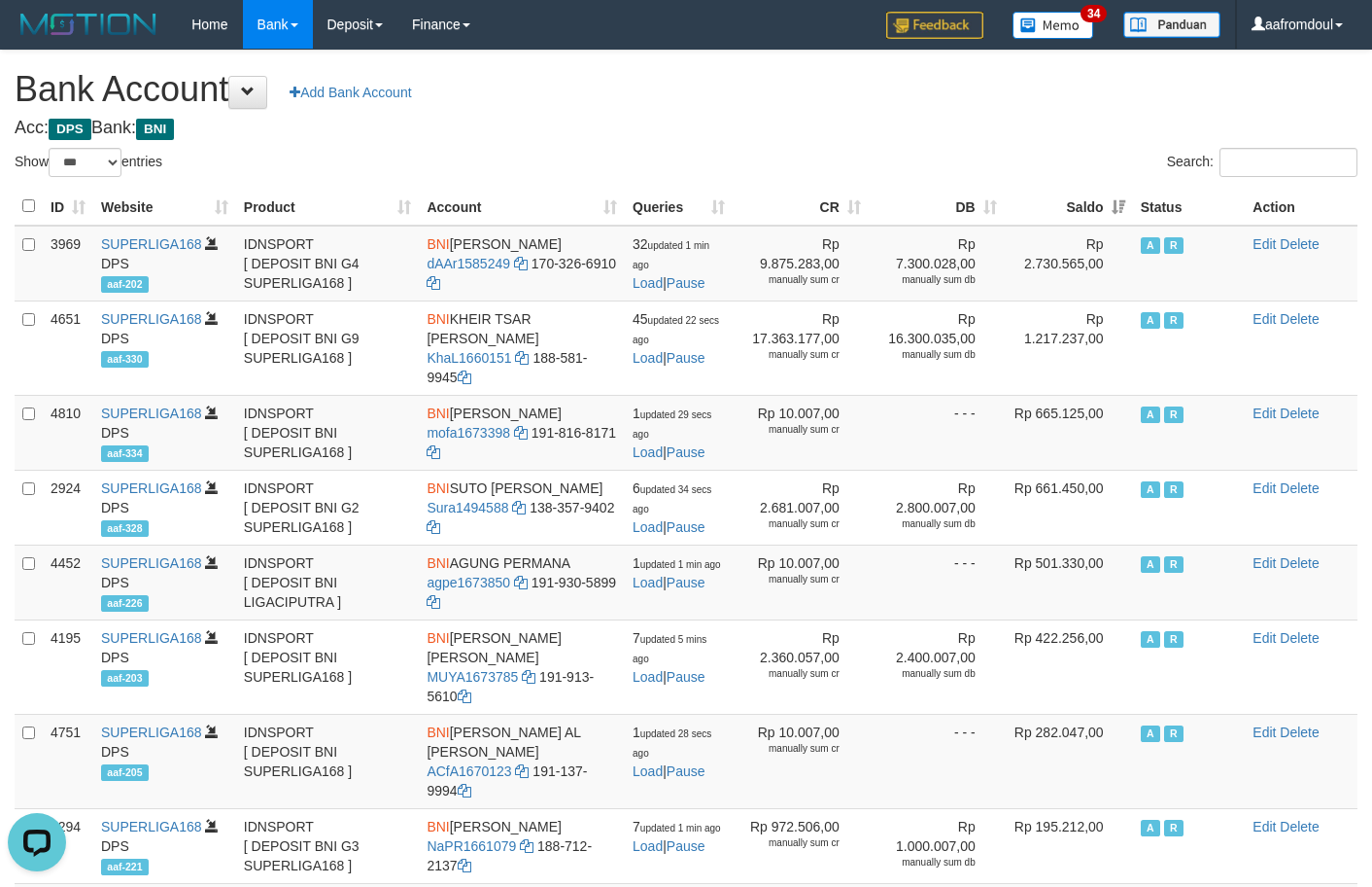
click at [1117, 191] on th "Saldo" at bounding box center [1068, 207] width 128 height 38
click at [1025, 102] on h1 "Bank Account Add Bank Account" at bounding box center [686, 89] width 1343 height 39
click at [1093, 212] on th "Saldo" at bounding box center [1068, 207] width 128 height 38
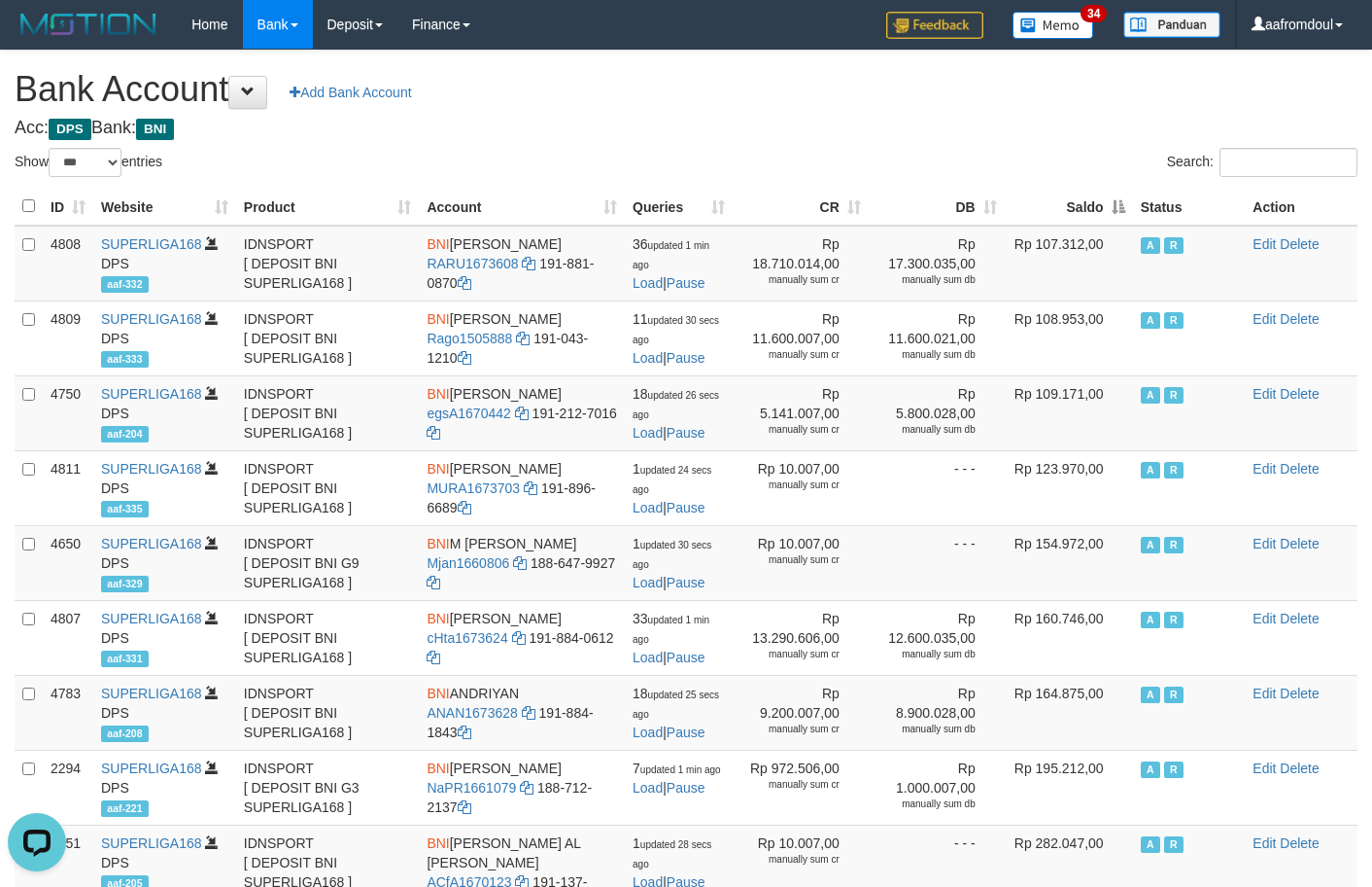
click at [1093, 212] on th "Saldo" at bounding box center [1068, 207] width 128 height 38
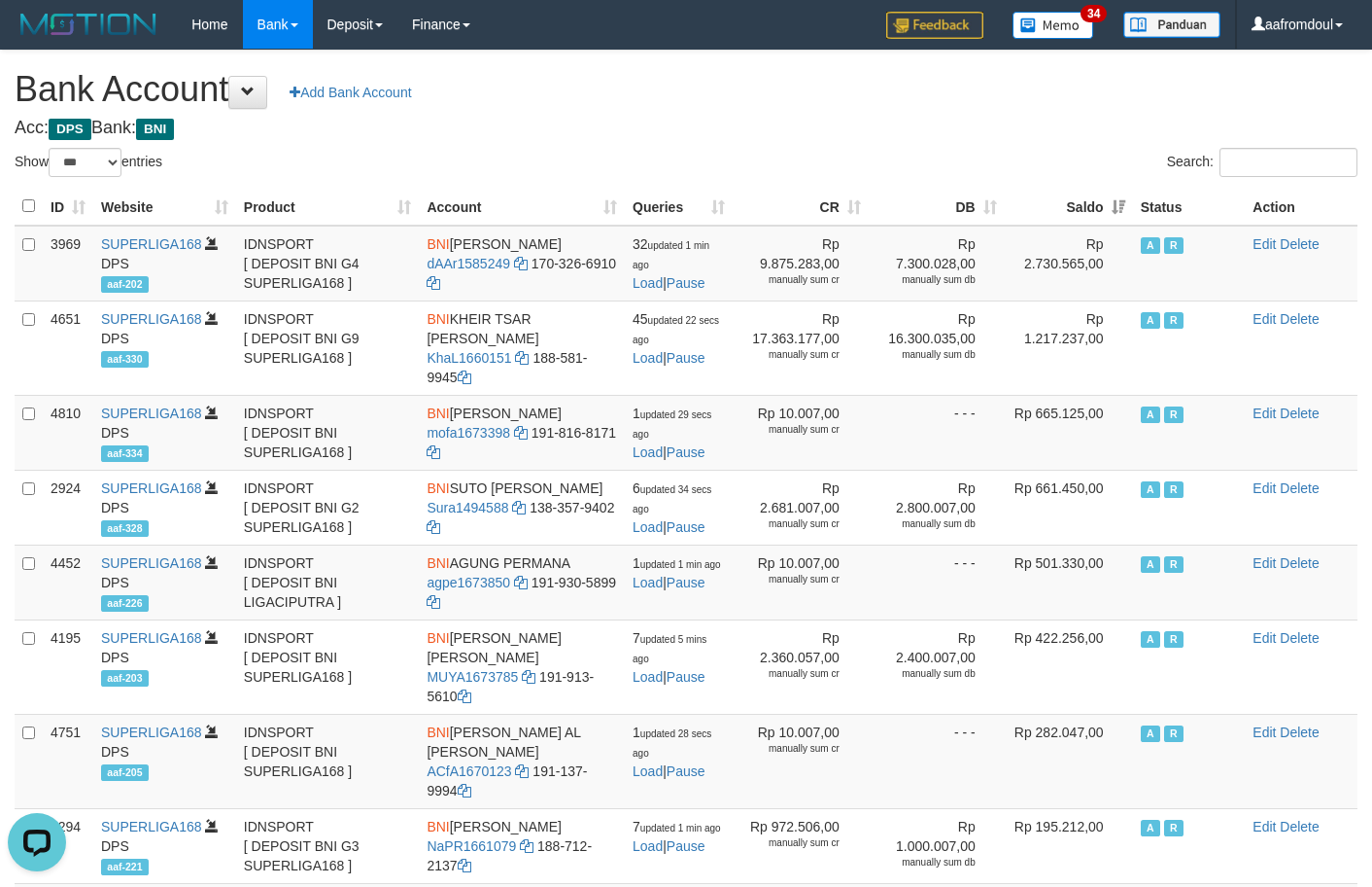
click at [913, 193] on th "DB" at bounding box center [937, 207] width 136 height 38
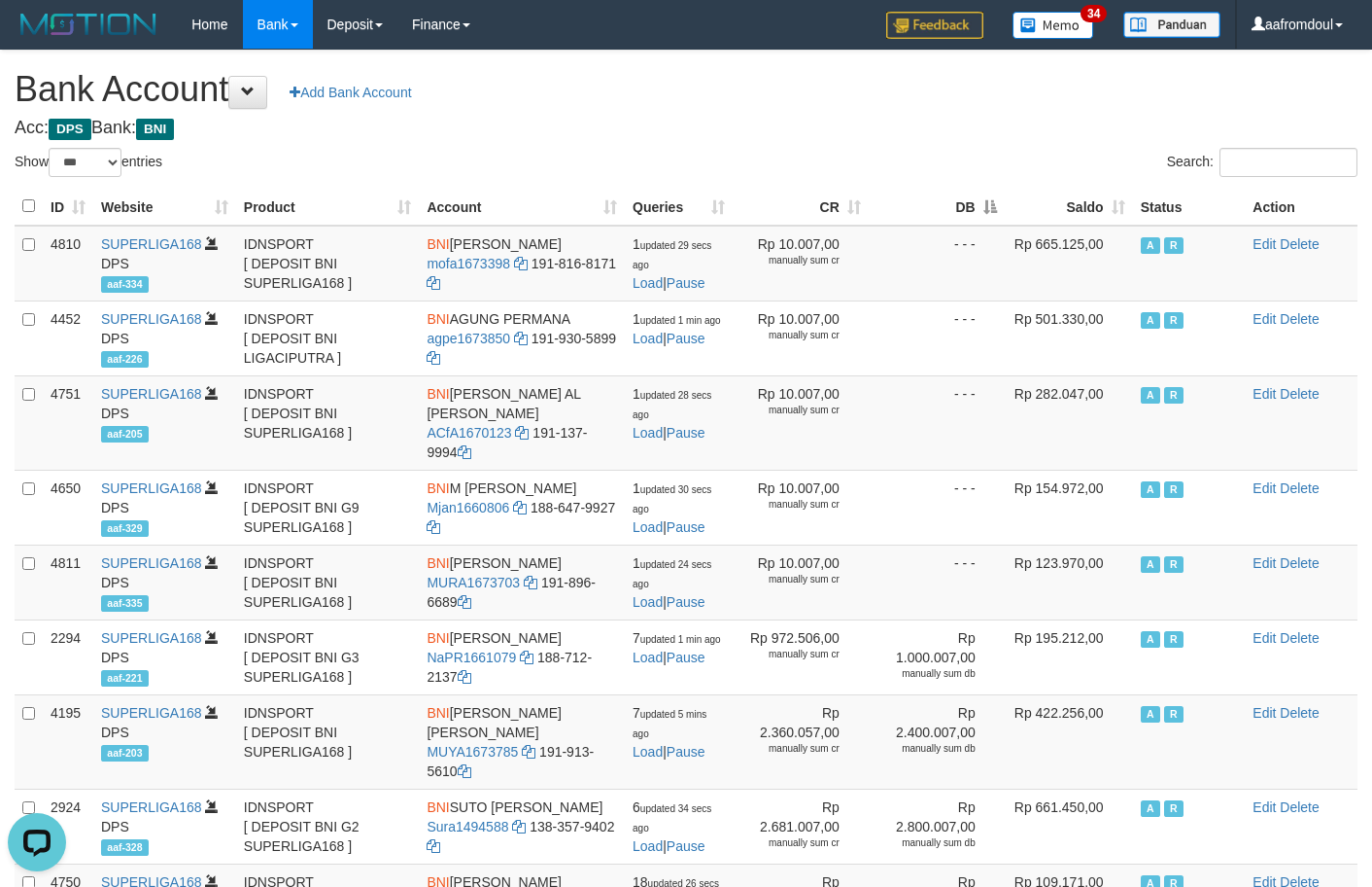
click at [913, 193] on th "DB" at bounding box center [937, 207] width 136 height 38
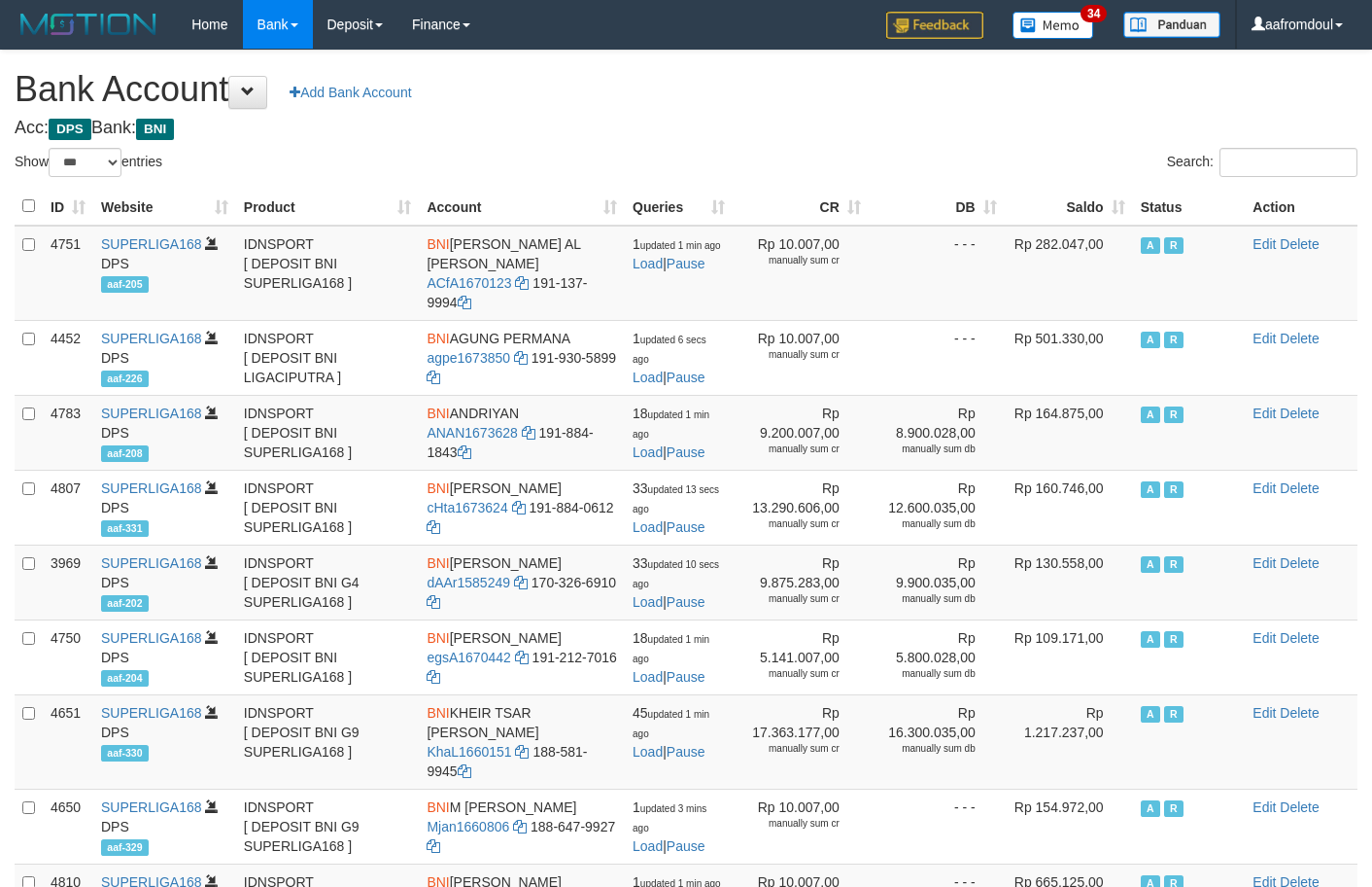
select select "***"
click at [948, 201] on th "DB" at bounding box center [937, 207] width 136 height 38
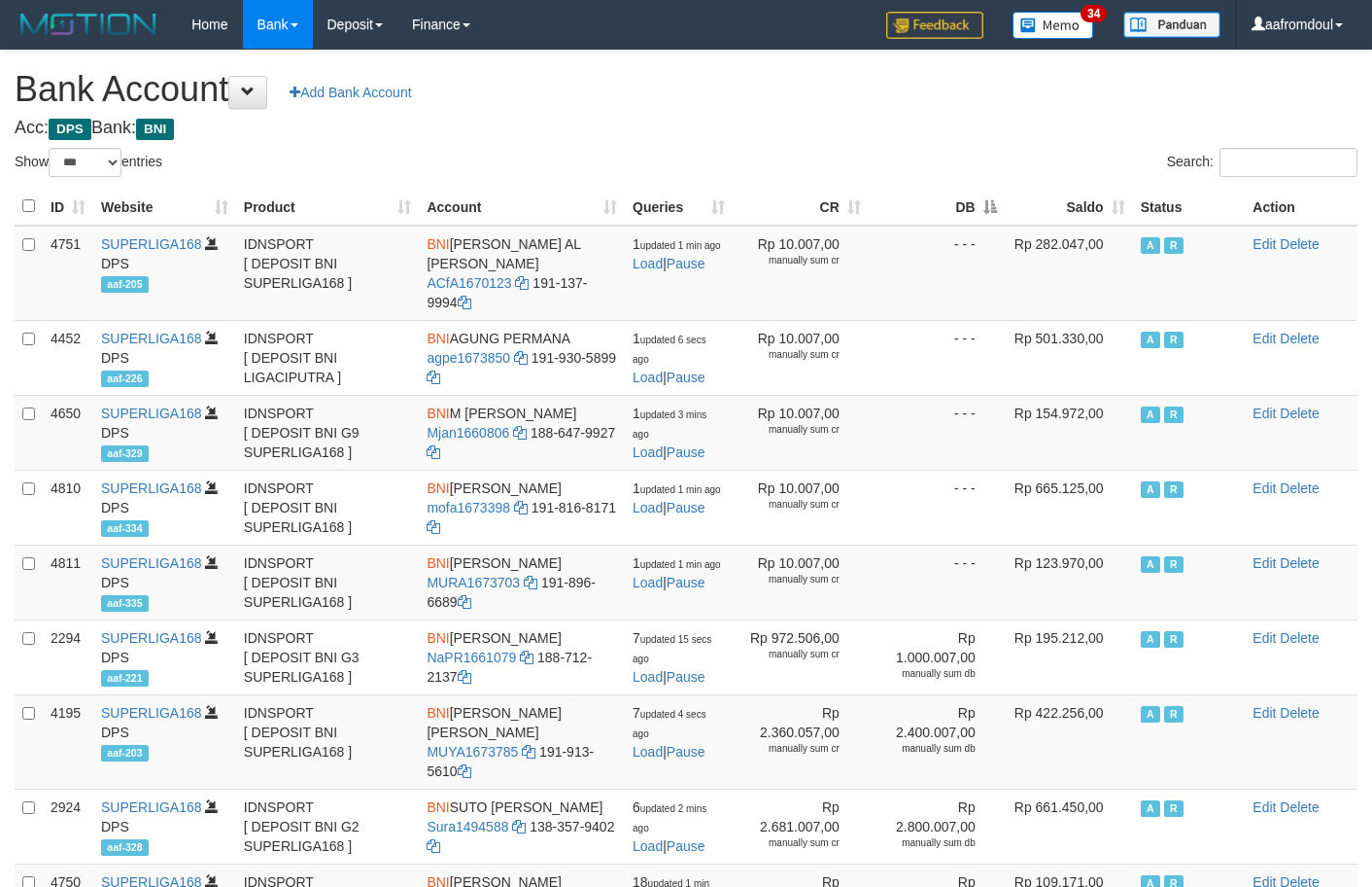
click at [948, 201] on th "DB" at bounding box center [937, 207] width 136 height 38
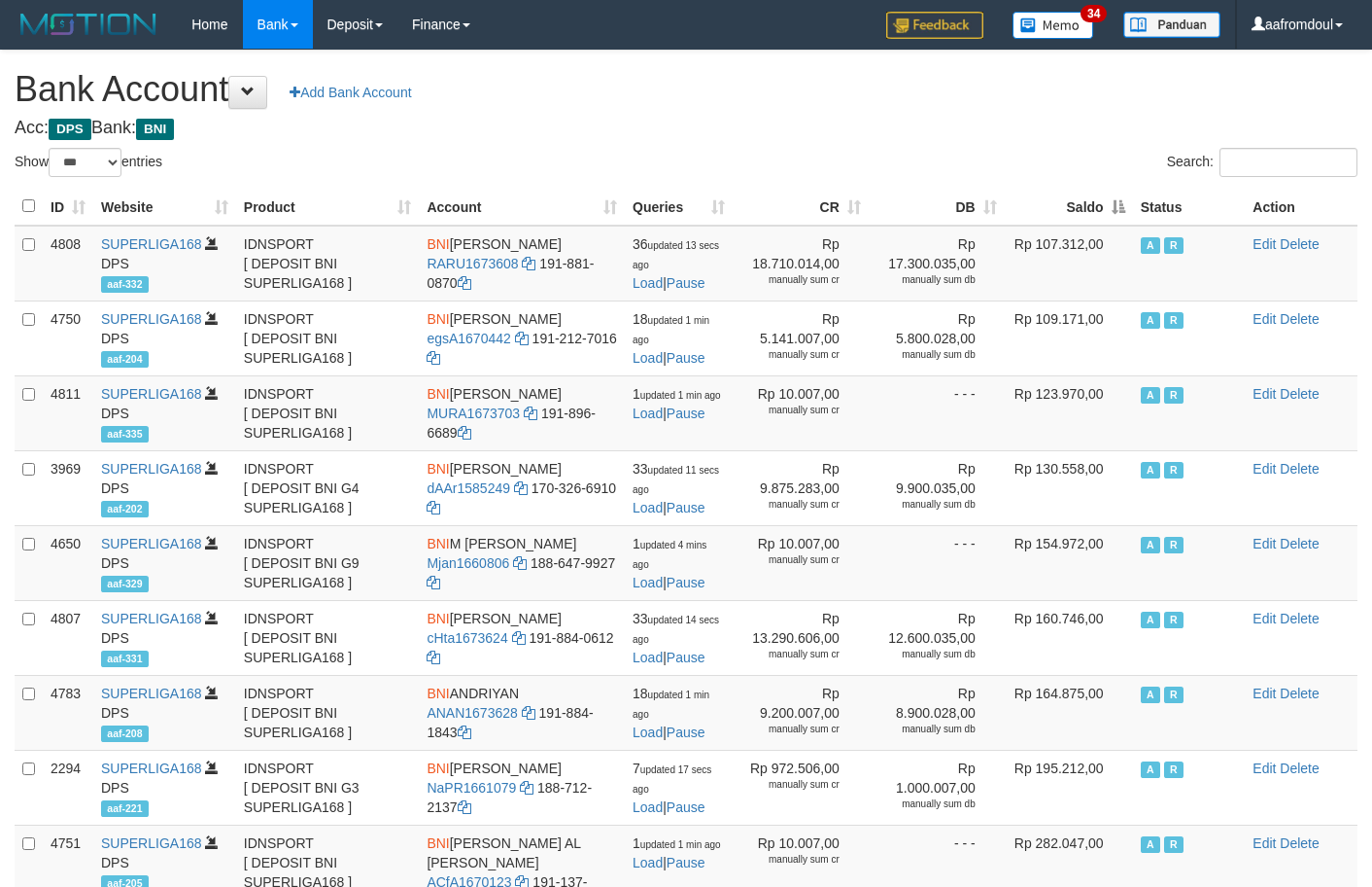
select select "***"
click at [1089, 215] on th "Saldo" at bounding box center [1068, 207] width 128 height 38
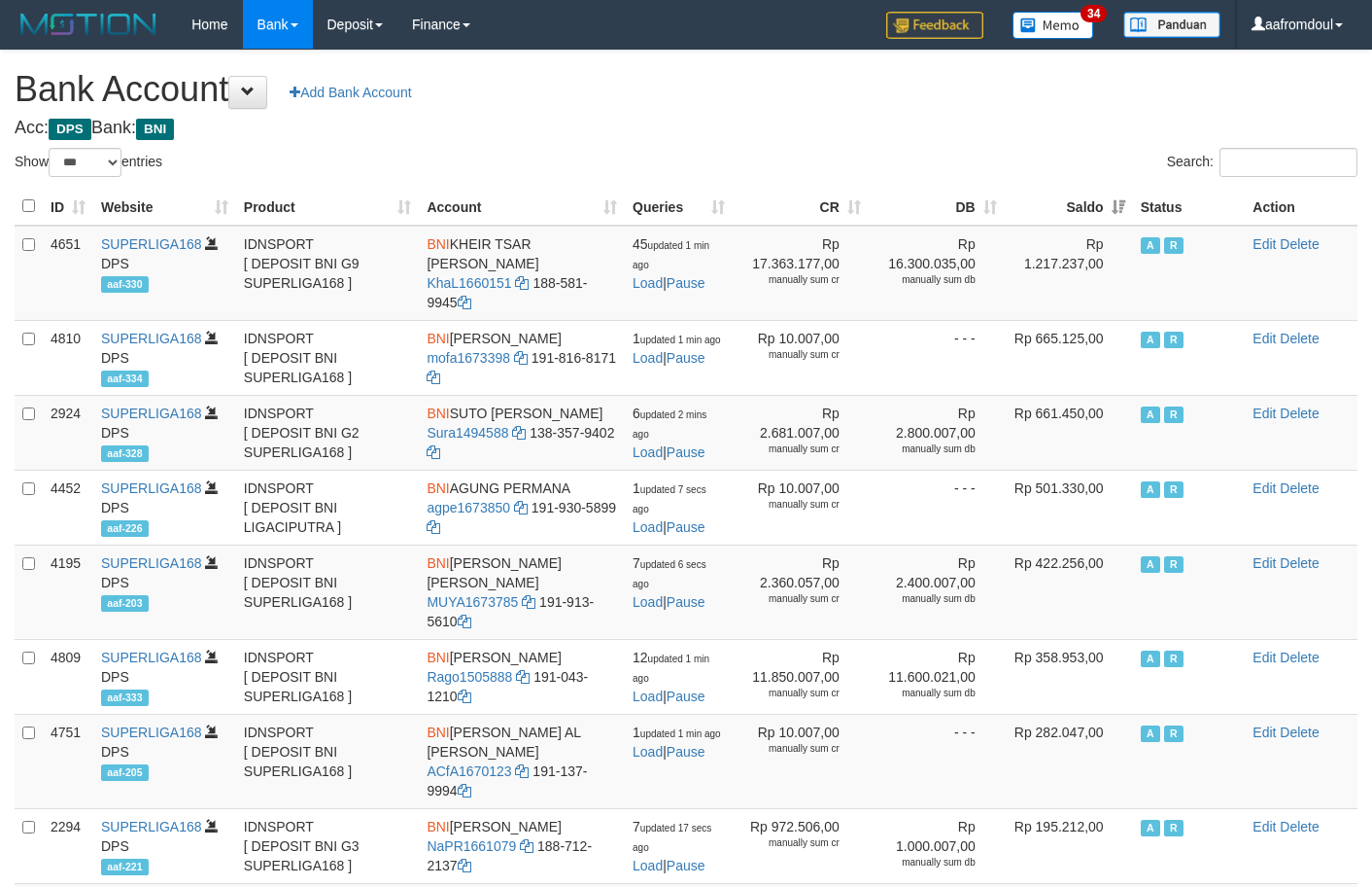
click at [1089, 215] on th "Saldo" at bounding box center [1068, 207] width 128 height 38
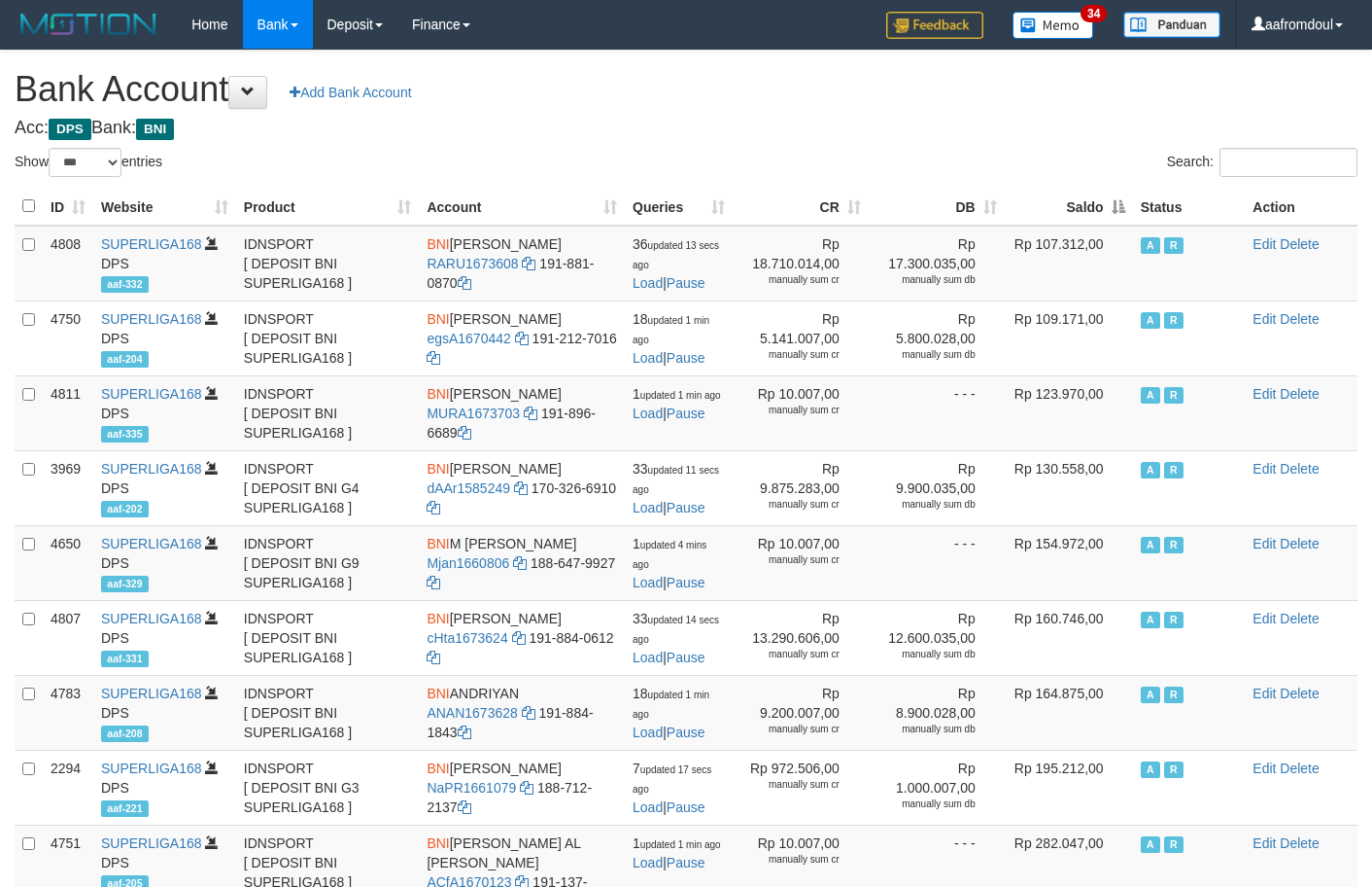
click at [1089, 215] on th "Saldo" at bounding box center [1068, 207] width 128 height 38
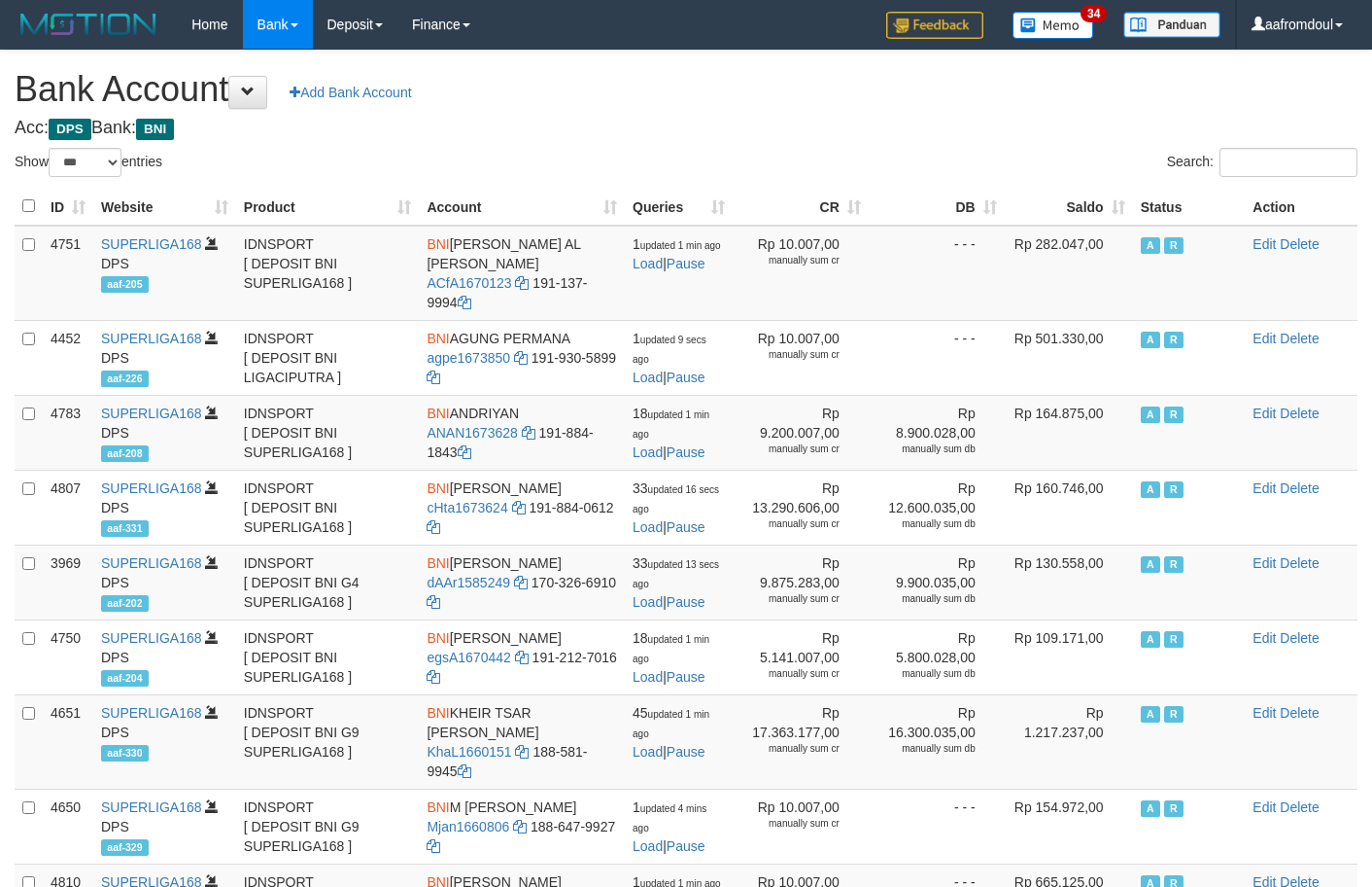
select select "***"
click at [933, 130] on h4 "Acc: DPS Bank: BNI" at bounding box center [686, 128] width 1343 height 19
select select "***"
click at [1109, 164] on div "Search:" at bounding box center [1029, 165] width 657 height 34
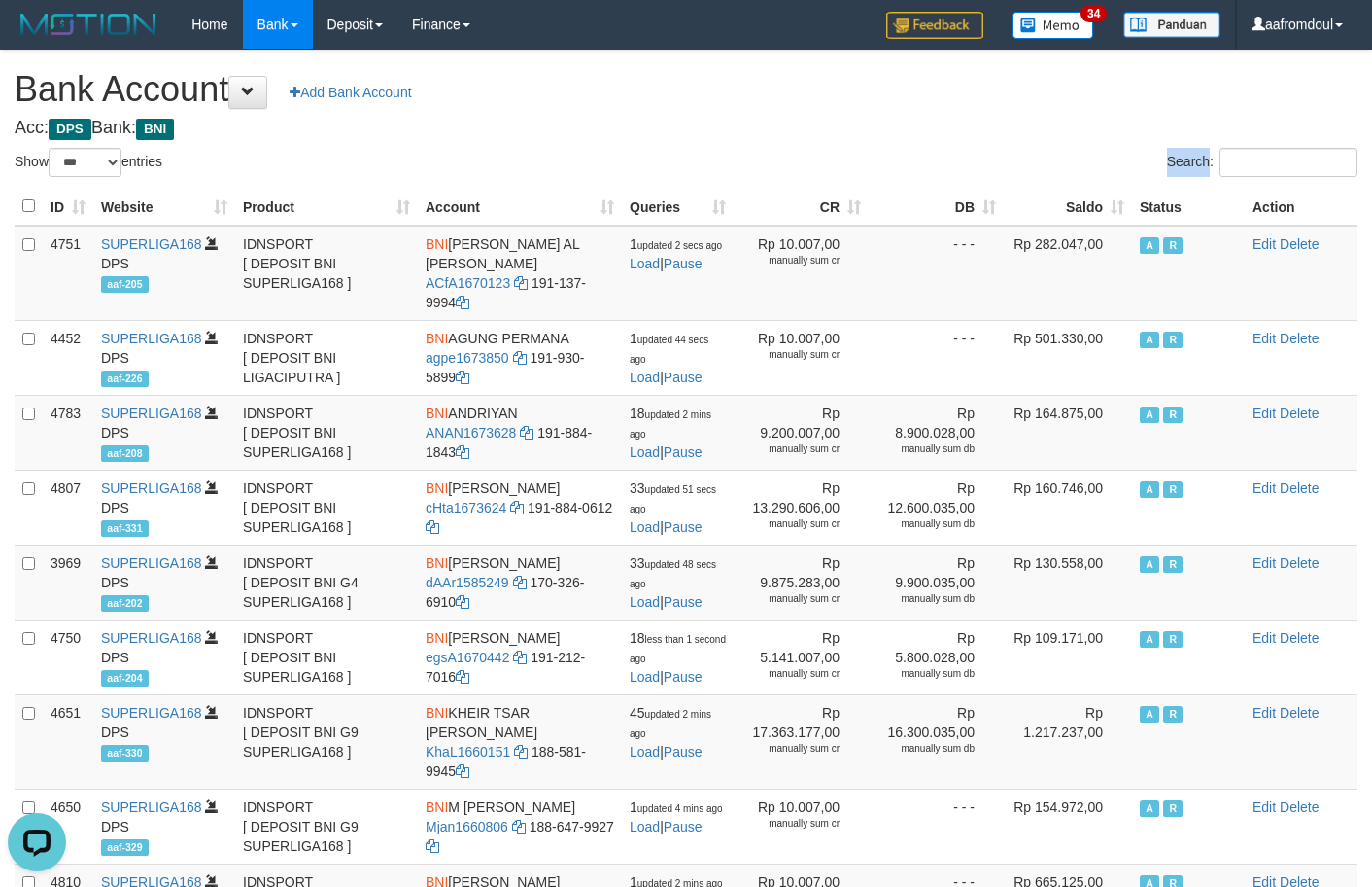
drag, startPoint x: 1109, startPoint y: 164, endPoint x: 1111, endPoint y: 184, distance: 20.1
click at [1109, 165] on div "Search:" at bounding box center [1029, 165] width 657 height 34
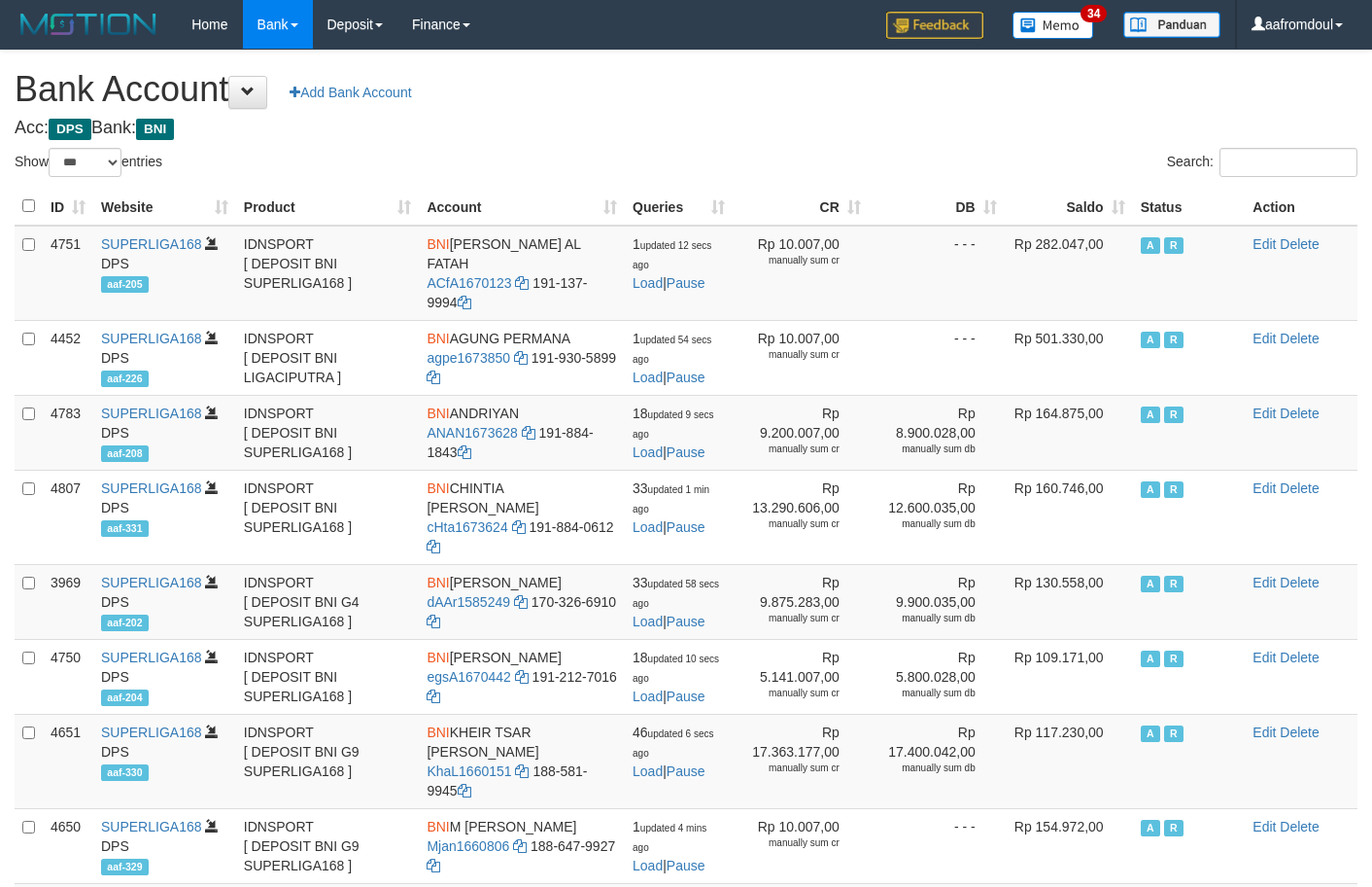
select select "***"
click at [1112, 224] on table "ID Website Product Account Queries CR DB Saldo Status Action 4751 SUPERLIGA168 …" at bounding box center [686, 844] width 1343 height 1314
click at [1105, 202] on th "Saldo" at bounding box center [1068, 207] width 128 height 38
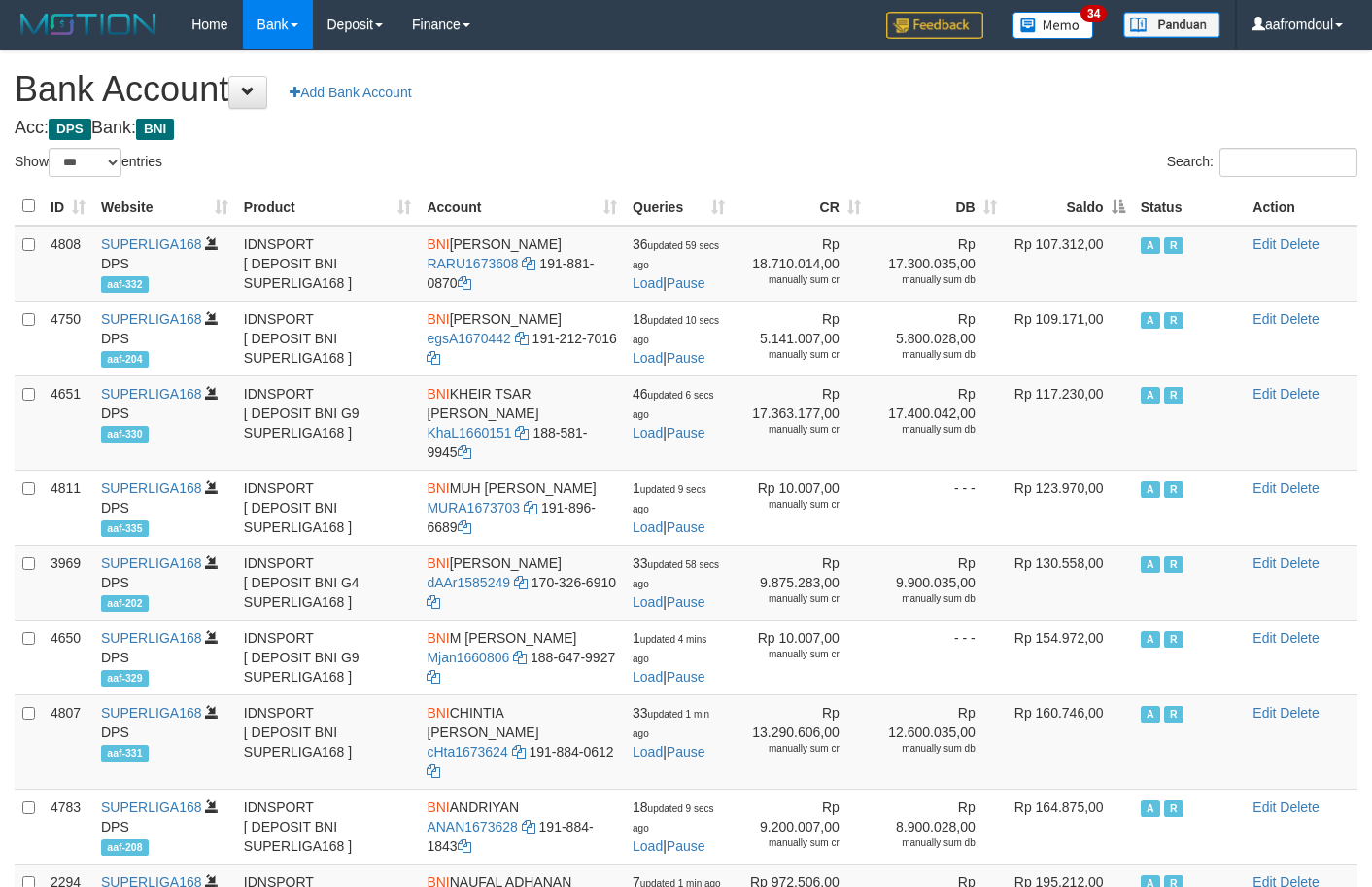
click at [1105, 202] on th "Saldo" at bounding box center [1068, 207] width 128 height 38
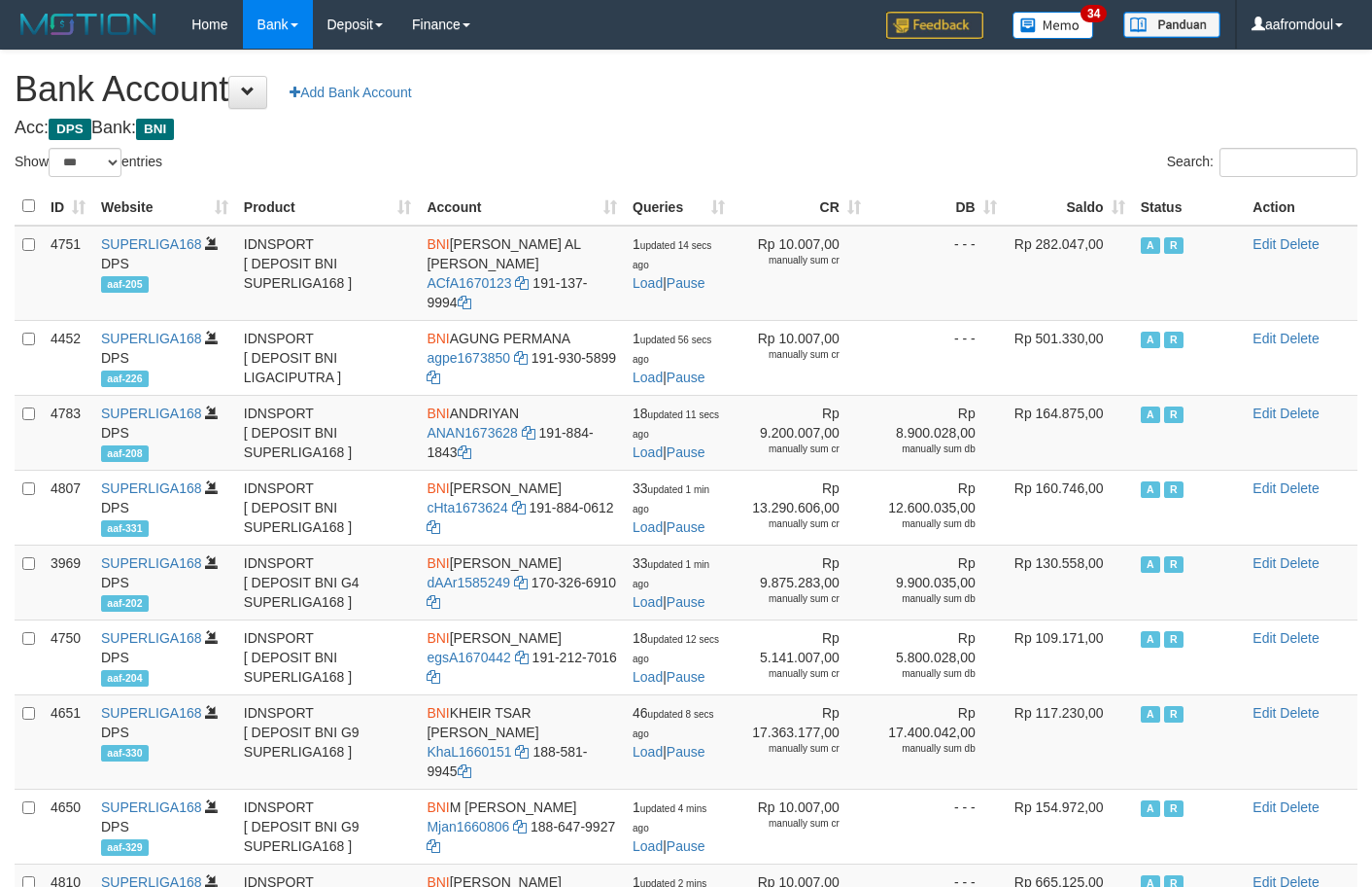
select select "***"
click at [731, 135] on h4 "Acc: DPS Bank: BNI" at bounding box center [686, 128] width 1343 height 19
select select "***"
click at [1096, 180] on div "Search:" at bounding box center [1029, 165] width 657 height 34
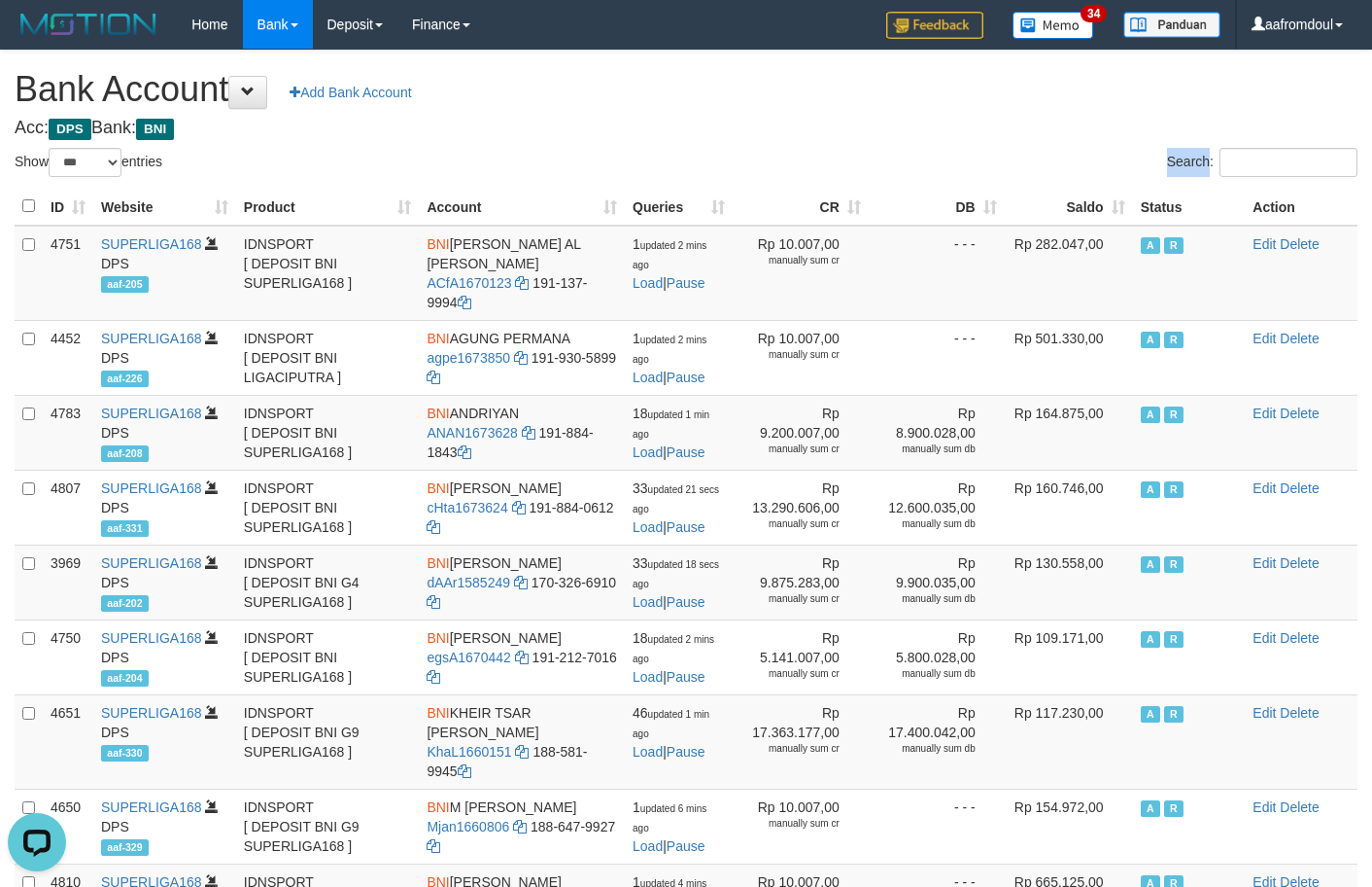
click at [1107, 201] on th "Saldo" at bounding box center [1068, 207] width 128 height 38
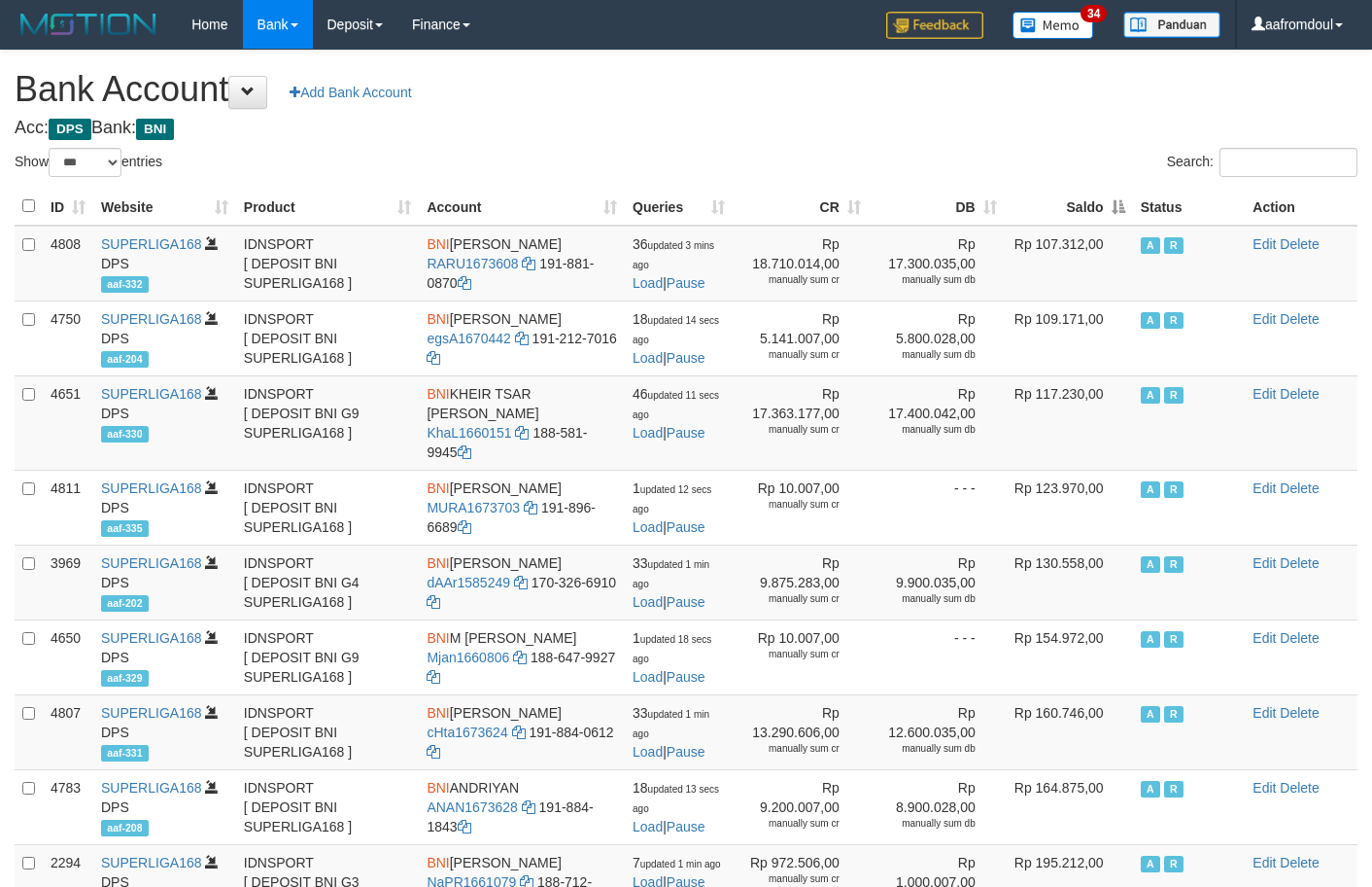
select select "***"
click at [1107, 201] on th "Saldo" at bounding box center [1068, 207] width 128 height 38
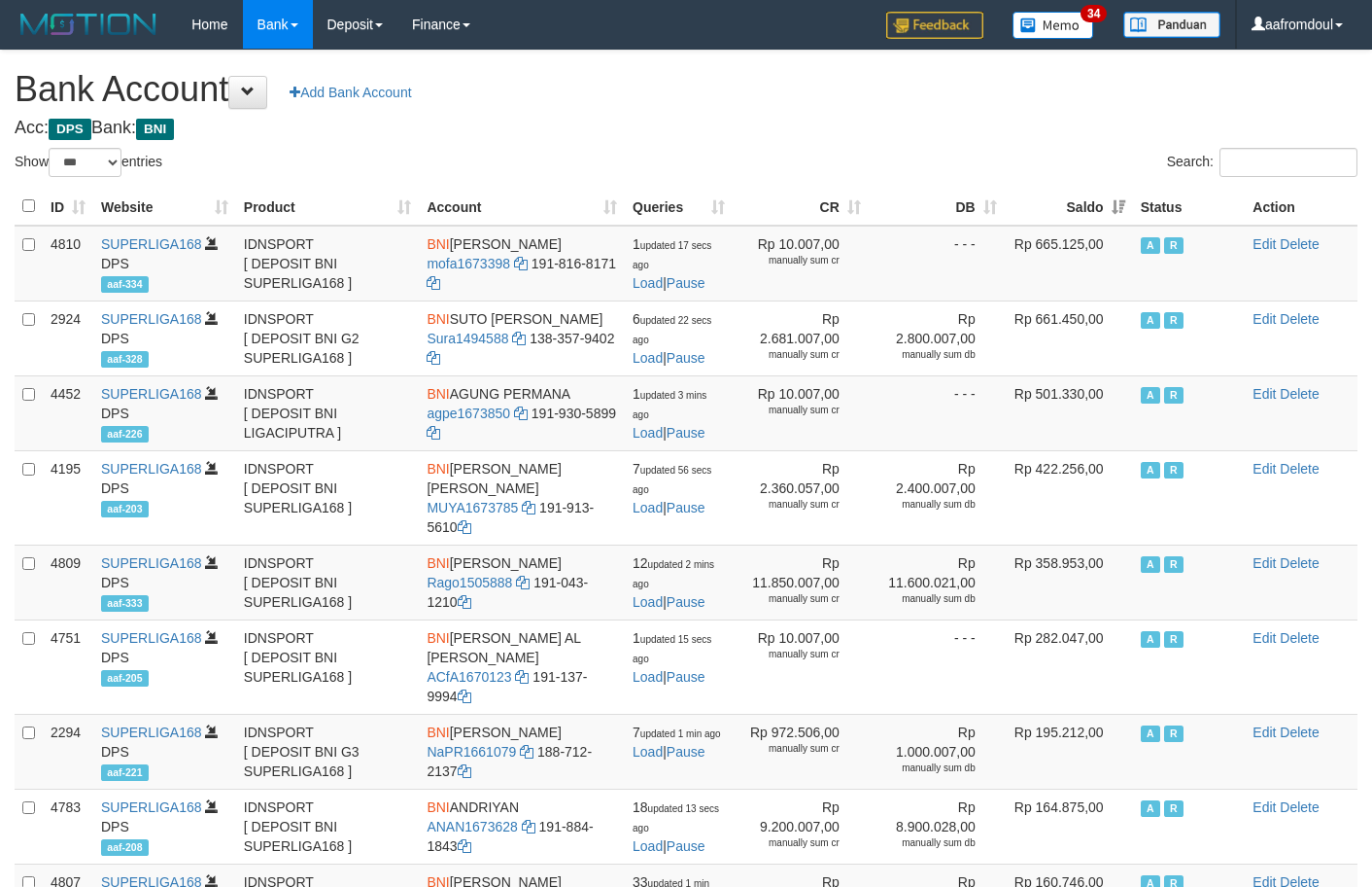
click at [1107, 201] on th "Saldo" at bounding box center [1068, 207] width 128 height 38
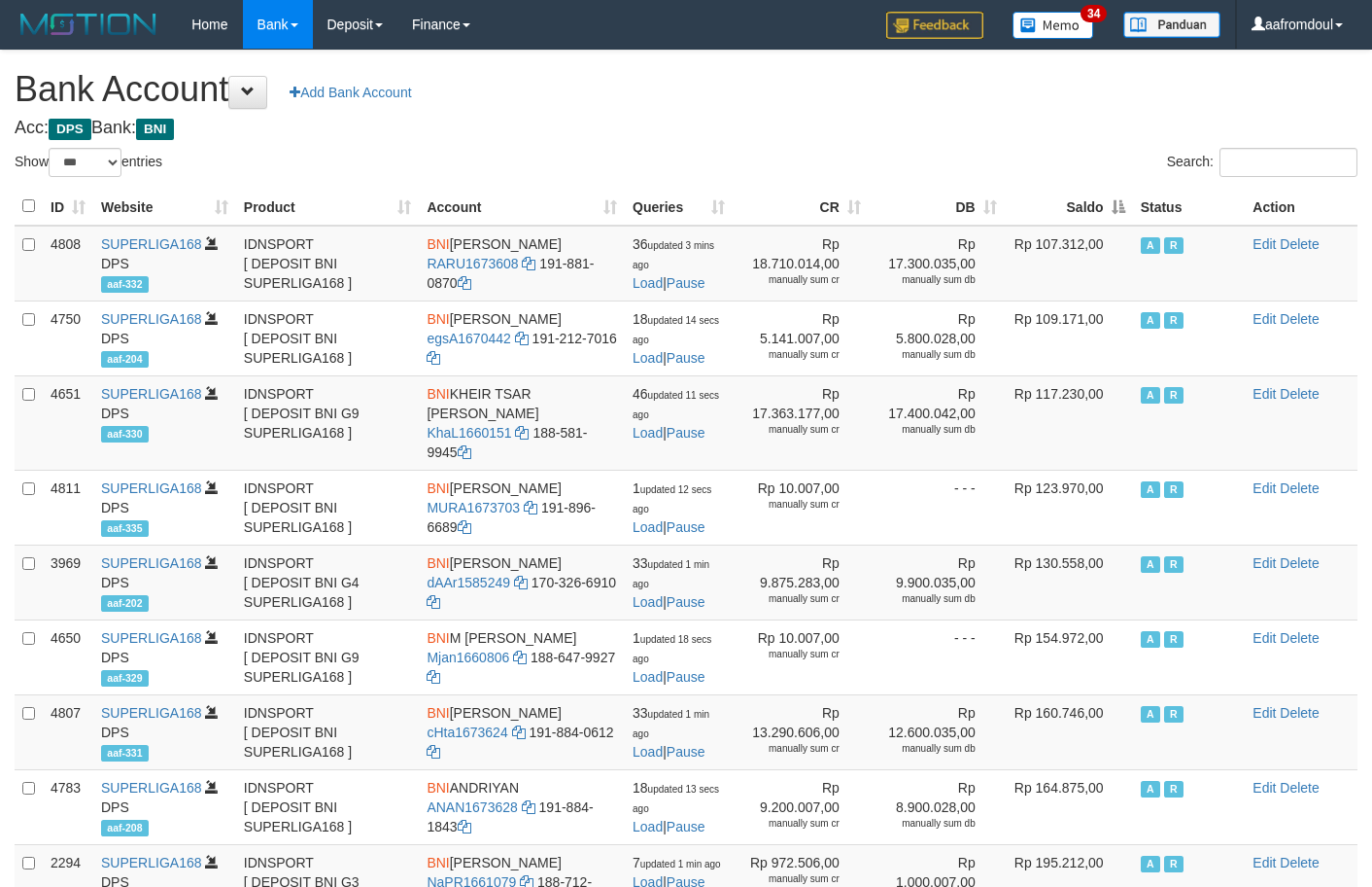
click at [1107, 201] on th "Saldo" at bounding box center [1068, 207] width 128 height 38
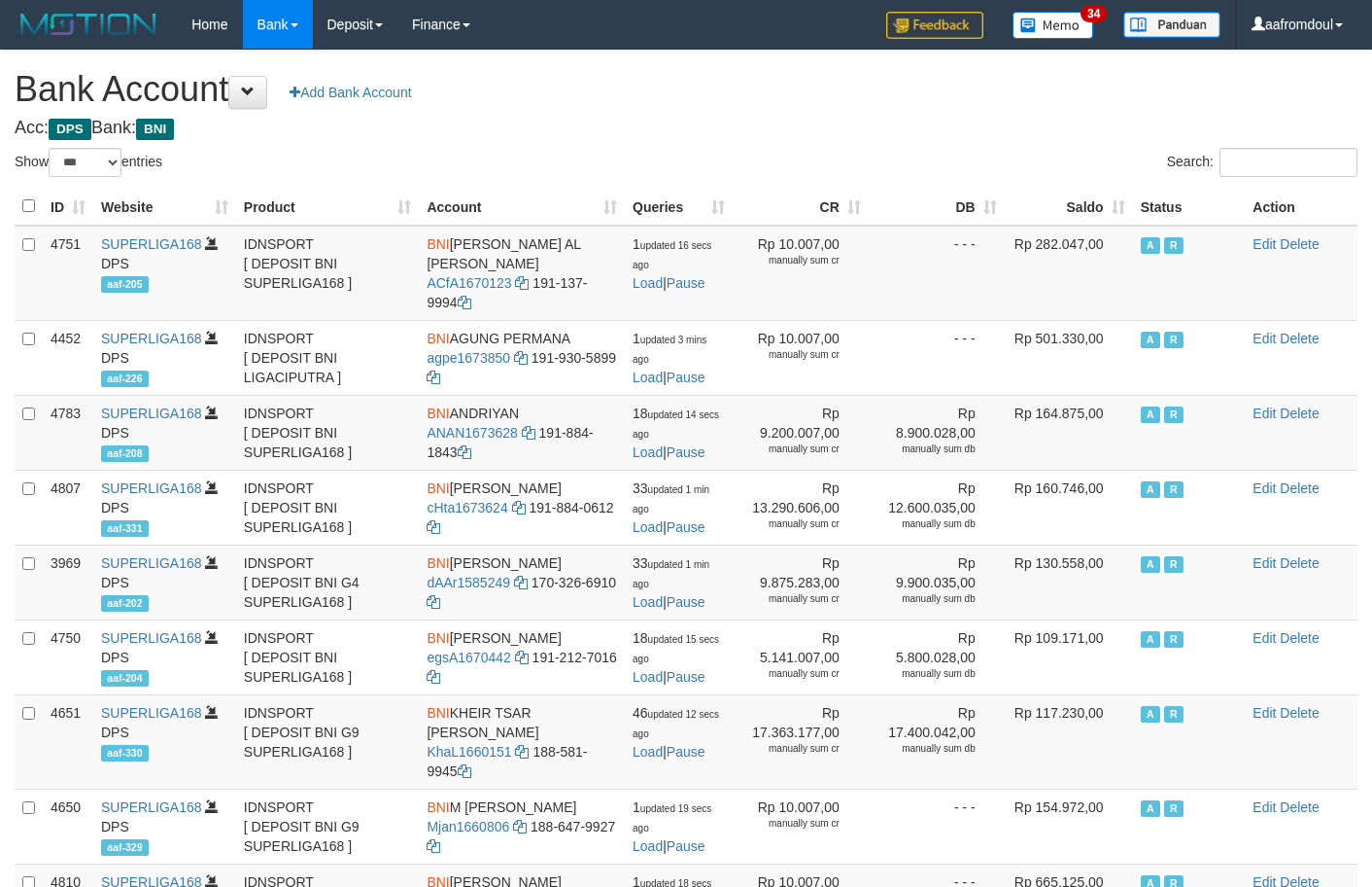
select select "***"
click at [1109, 191] on th "Saldo" at bounding box center [1068, 207] width 128 height 38
select select "***"
click at [995, 167] on div "Search:" at bounding box center [1029, 165] width 657 height 34
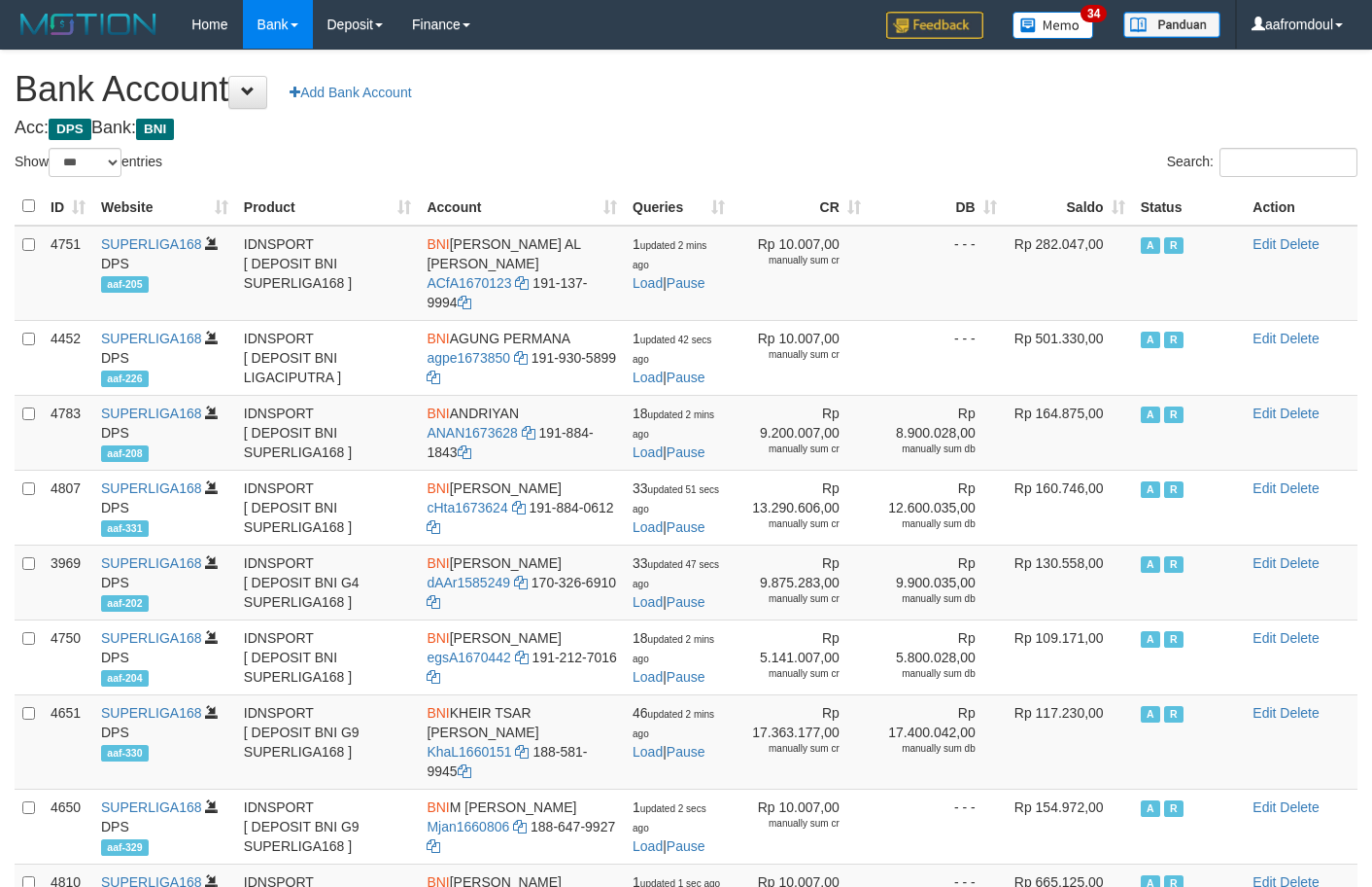
select select "***"
click at [1128, 207] on th "Saldo" at bounding box center [1068, 207] width 128 height 38
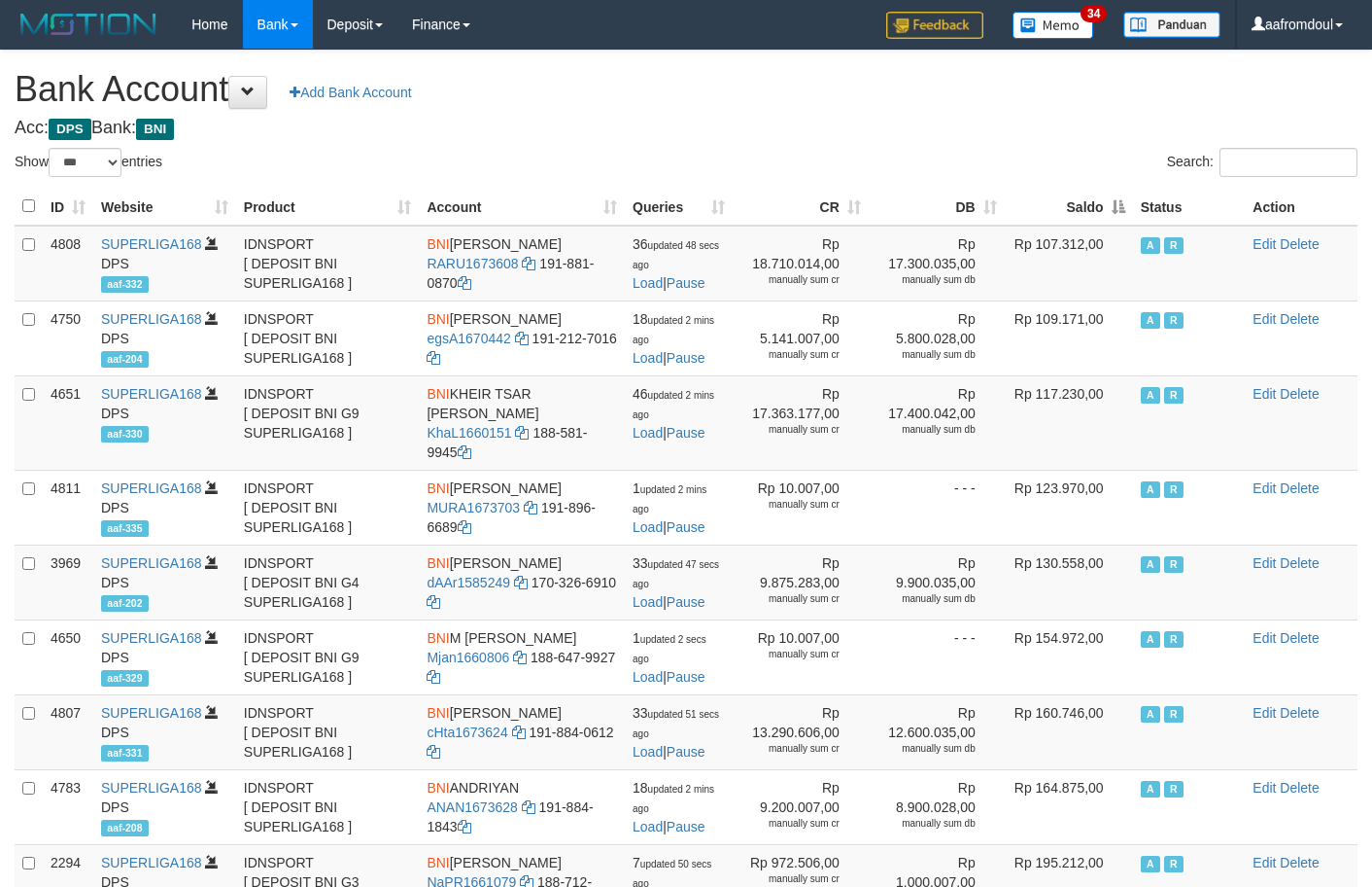
click at [1128, 207] on th "Saldo" at bounding box center [1068, 207] width 128 height 38
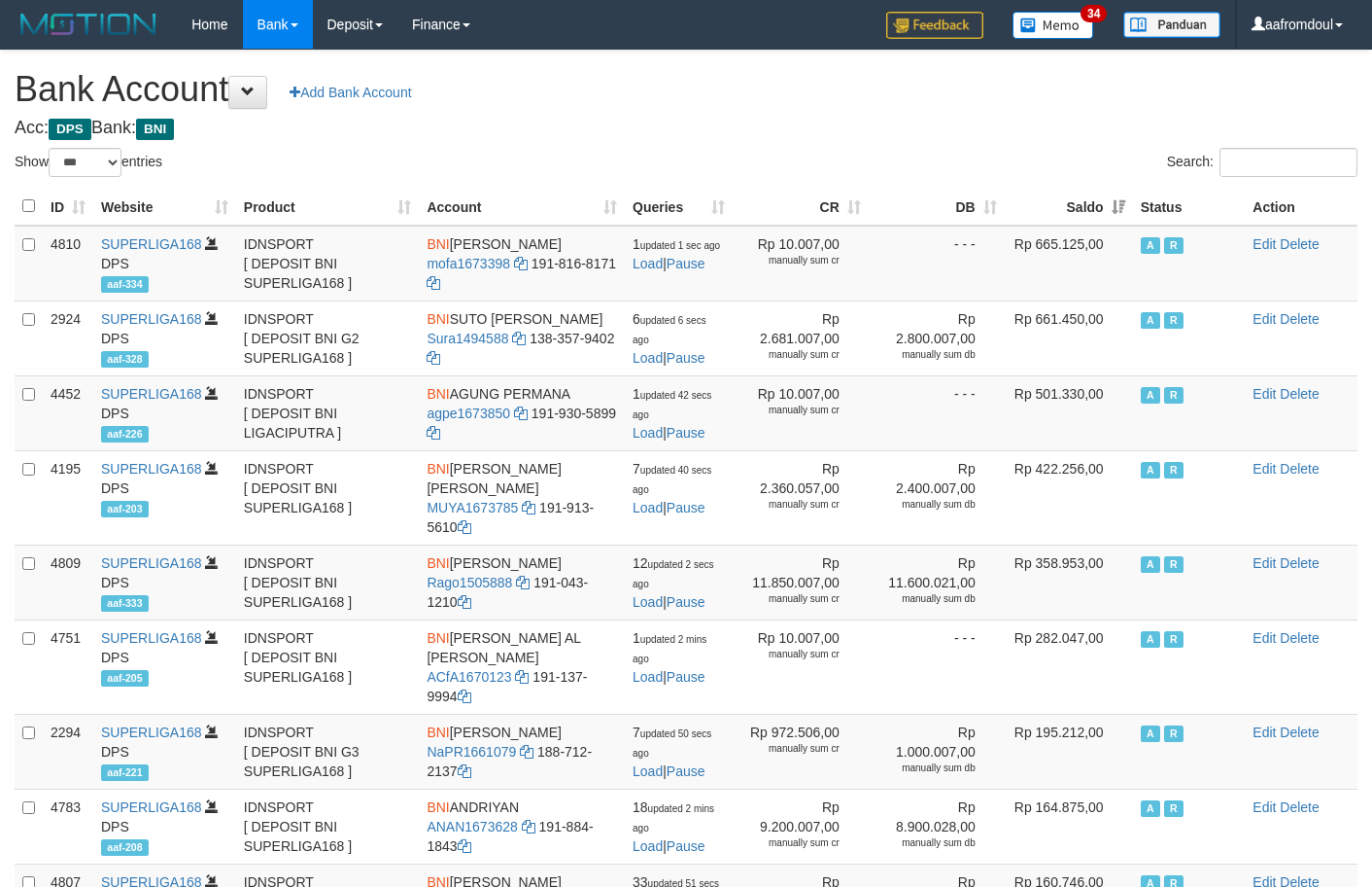
click at [1127, 207] on th "Saldo" at bounding box center [1068, 207] width 128 height 38
click at [1126, 206] on th "Saldo" at bounding box center [1068, 207] width 128 height 38
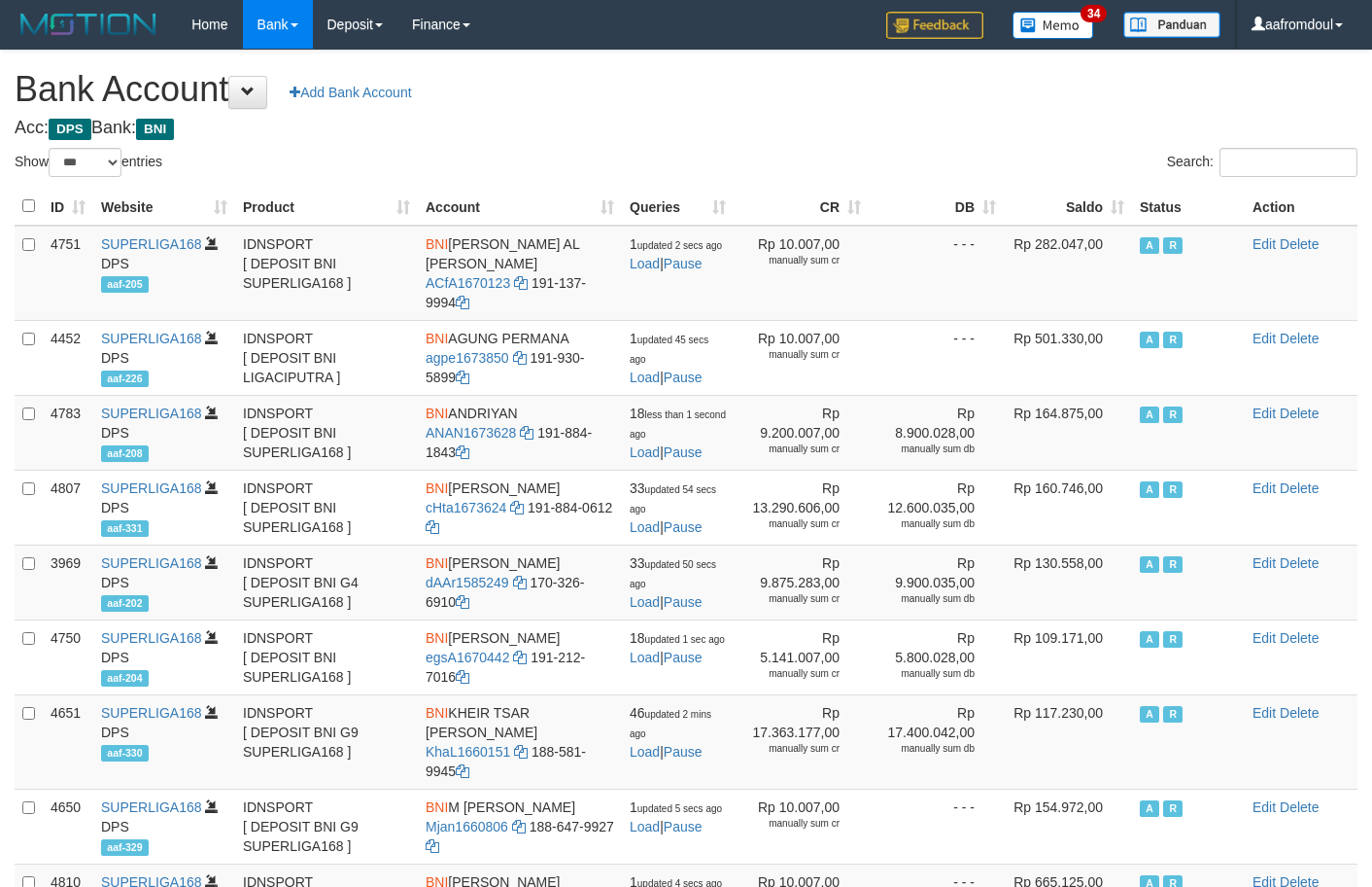
select select "***"
click at [906, 148] on div "Search:" at bounding box center [1029, 165] width 657 height 34
click at [904, 148] on div "Search:" at bounding box center [1029, 165] width 657 height 34
select select "***"
click at [908, 148] on div "Search:" at bounding box center [1029, 165] width 657 height 34
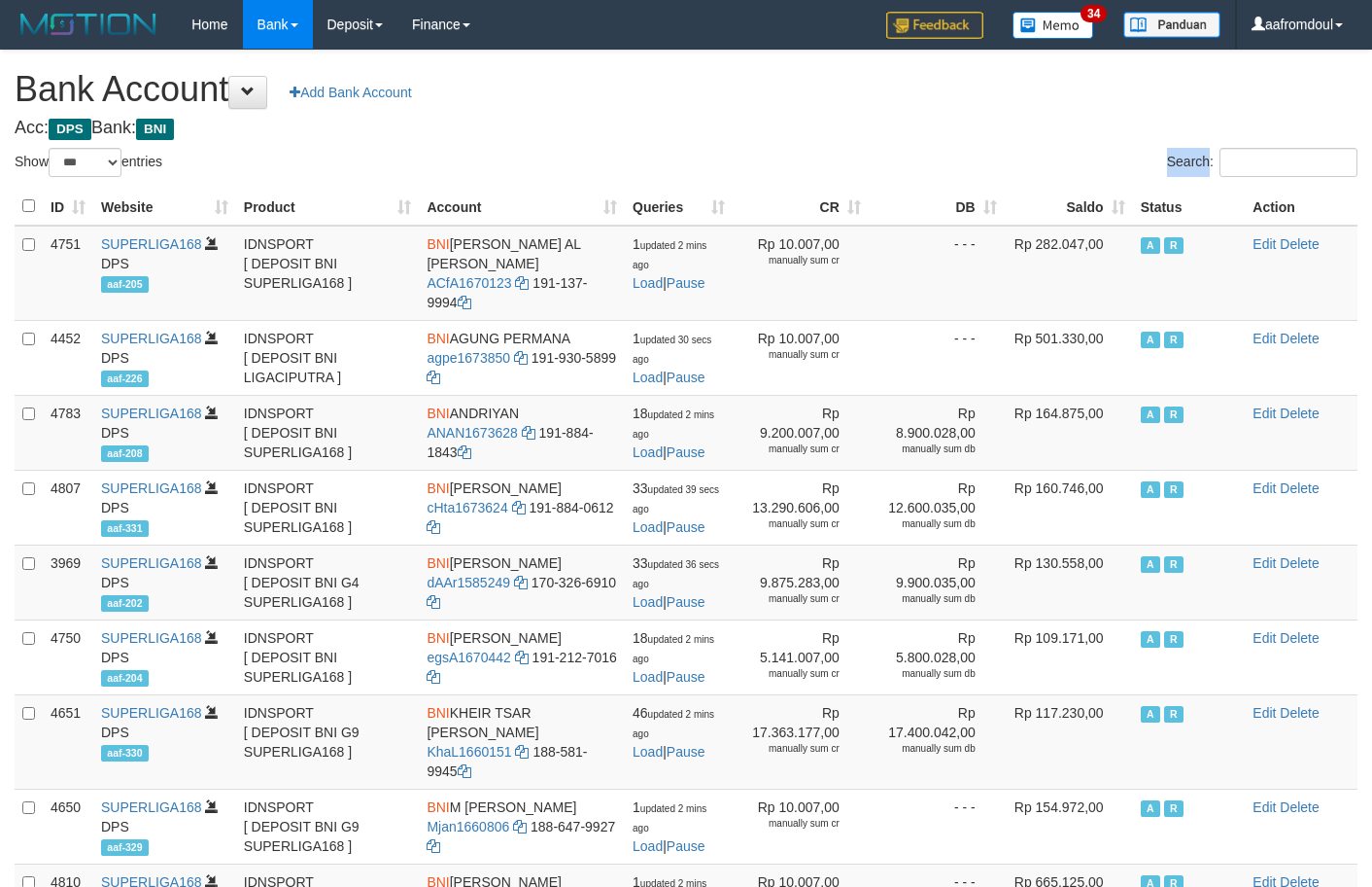
click at [908, 148] on div "Search:" at bounding box center [1029, 165] width 657 height 34
select select "***"
click at [913, 150] on div "Search:" at bounding box center [1029, 165] width 657 height 34
select select "***"
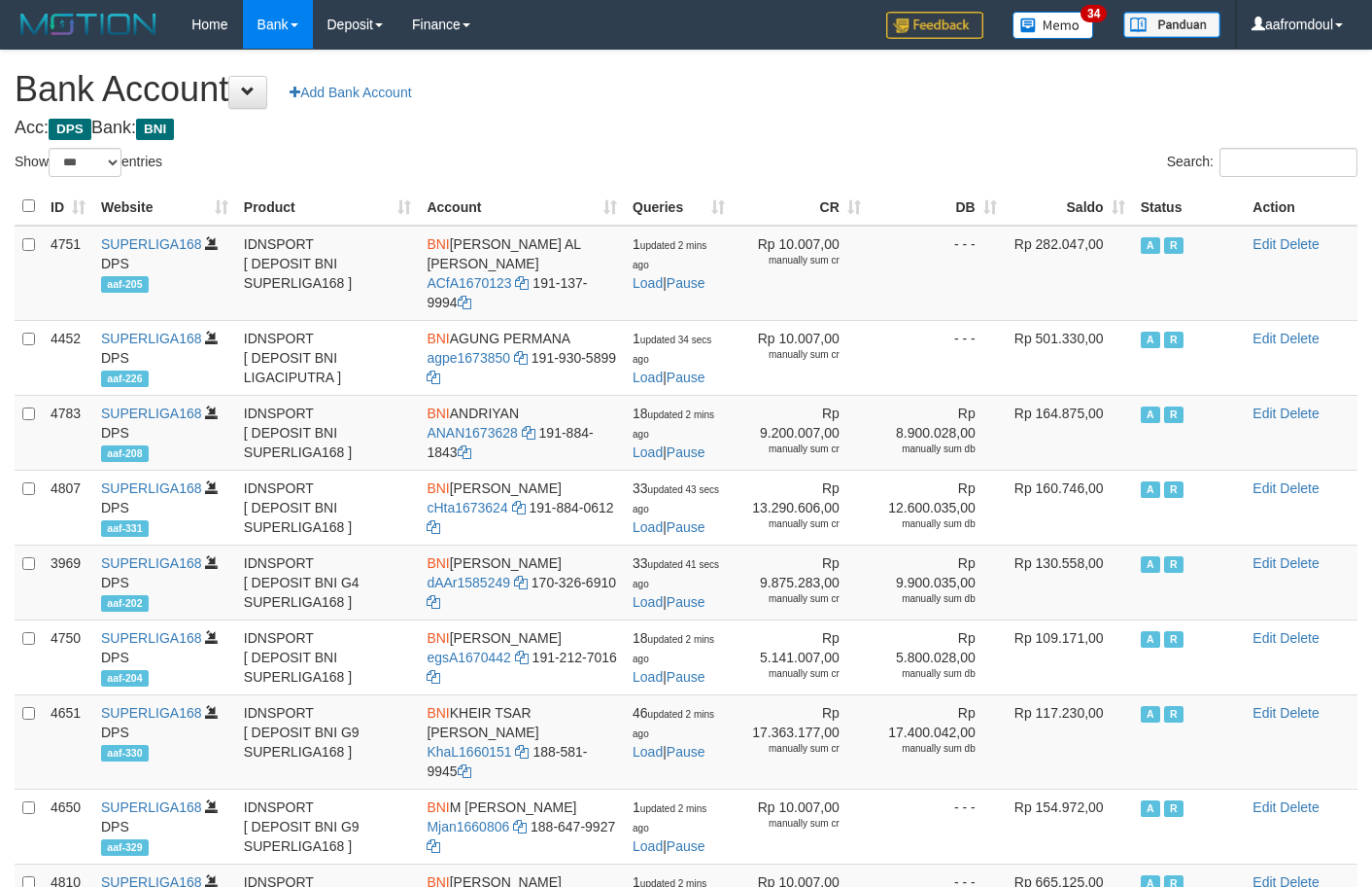
click at [1108, 204] on th "Saldo" at bounding box center [1068, 207] width 128 height 38
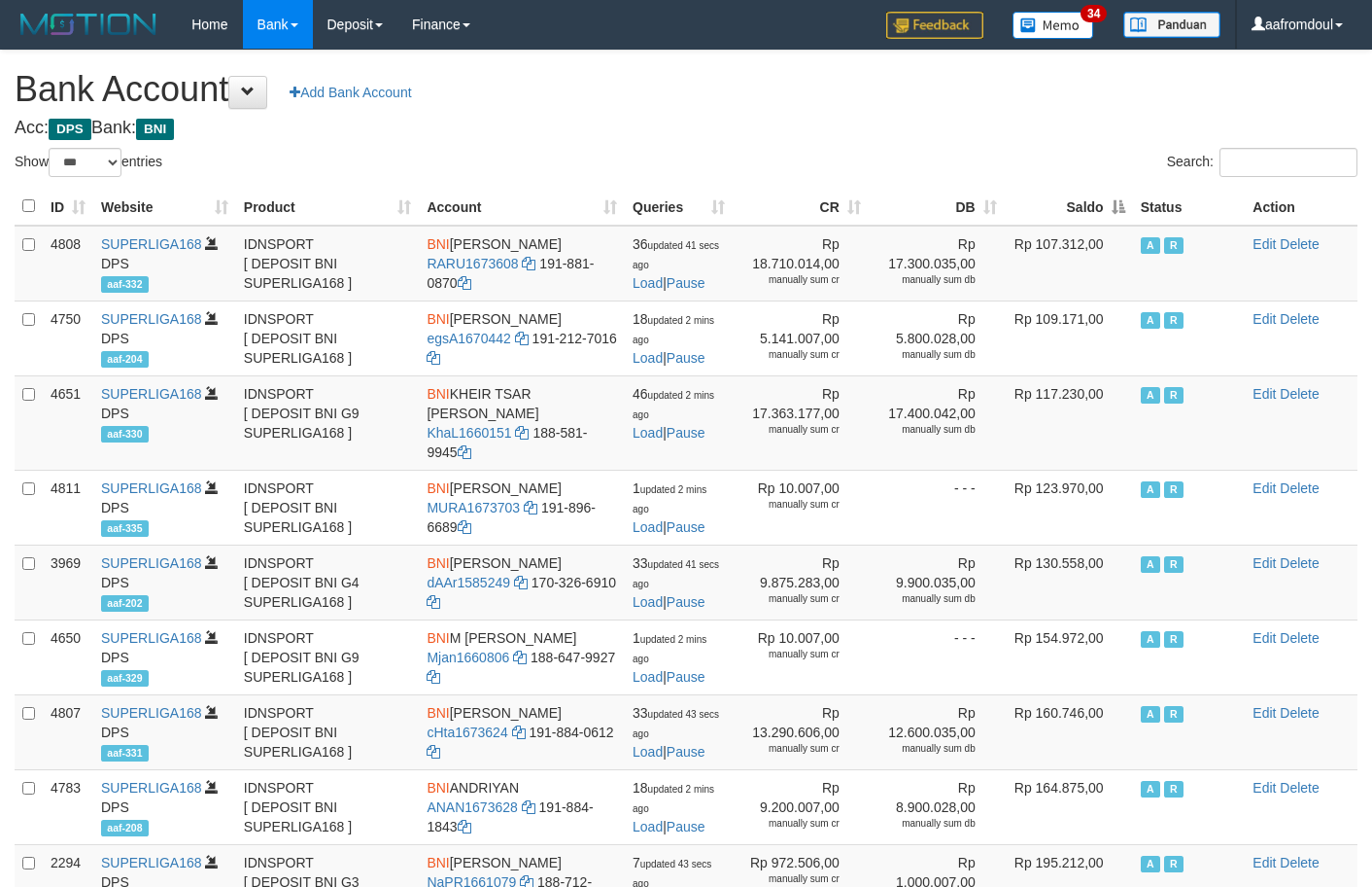
click at [1108, 204] on th "Saldo" at bounding box center [1068, 207] width 128 height 38
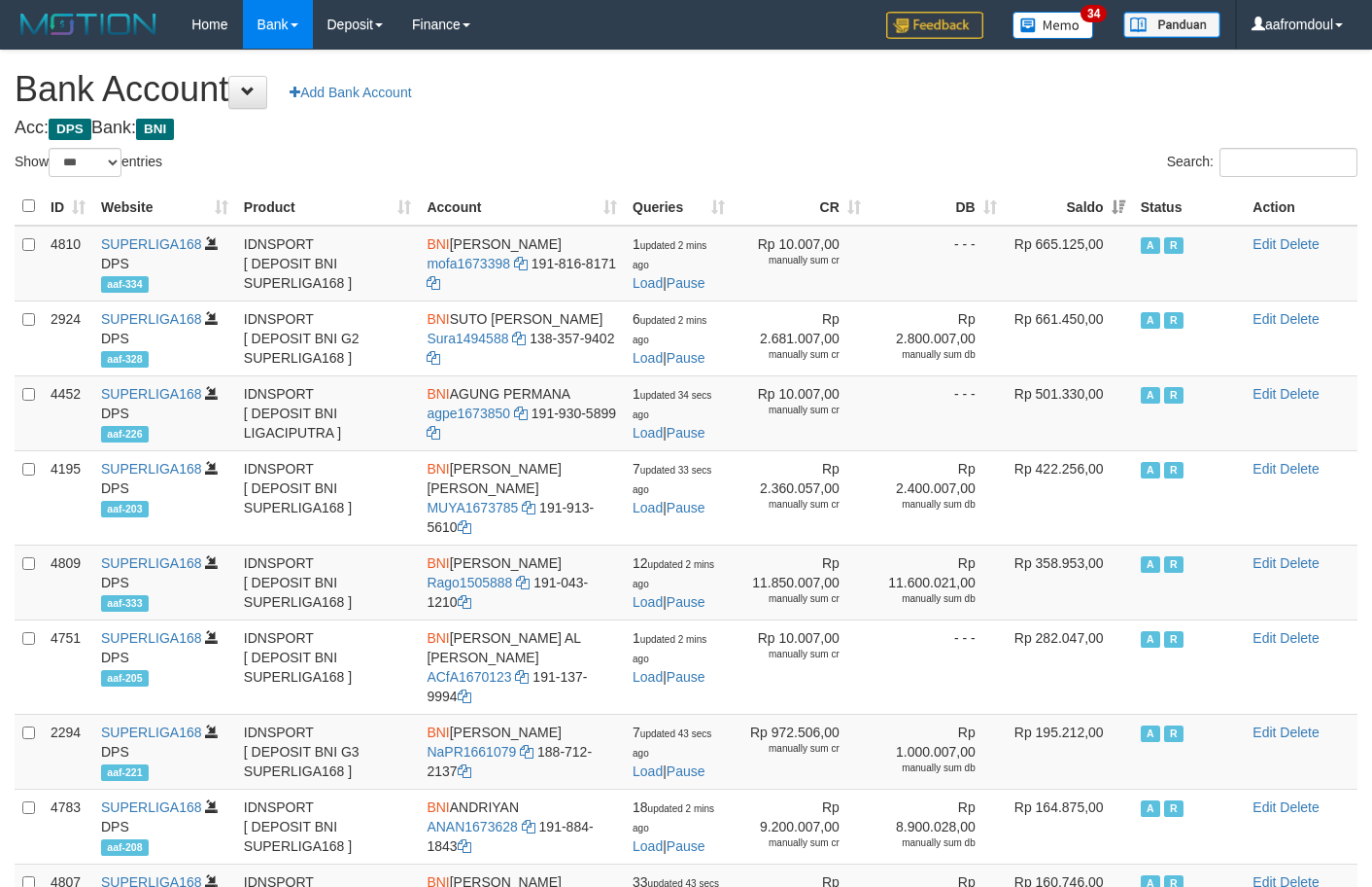
click at [1108, 204] on th "Saldo" at bounding box center [1068, 207] width 128 height 38
click at [1110, 204] on th "Saldo" at bounding box center [1068, 207] width 128 height 38
click at [1111, 204] on th "Saldo" at bounding box center [1068, 207] width 128 height 38
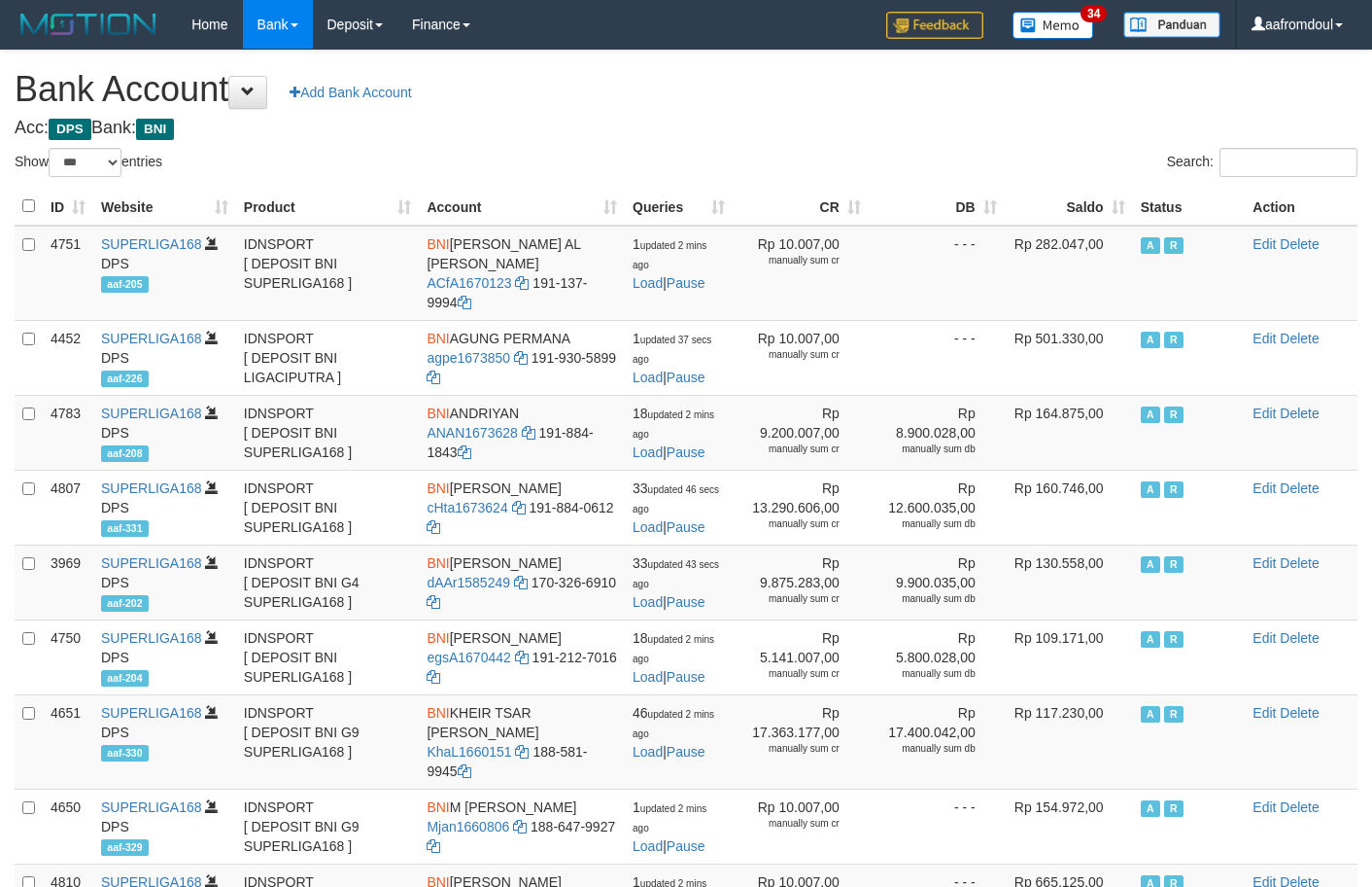
select select "***"
click at [1052, 134] on h4 "Acc: DPS Bank: BNI" at bounding box center [686, 128] width 1343 height 19
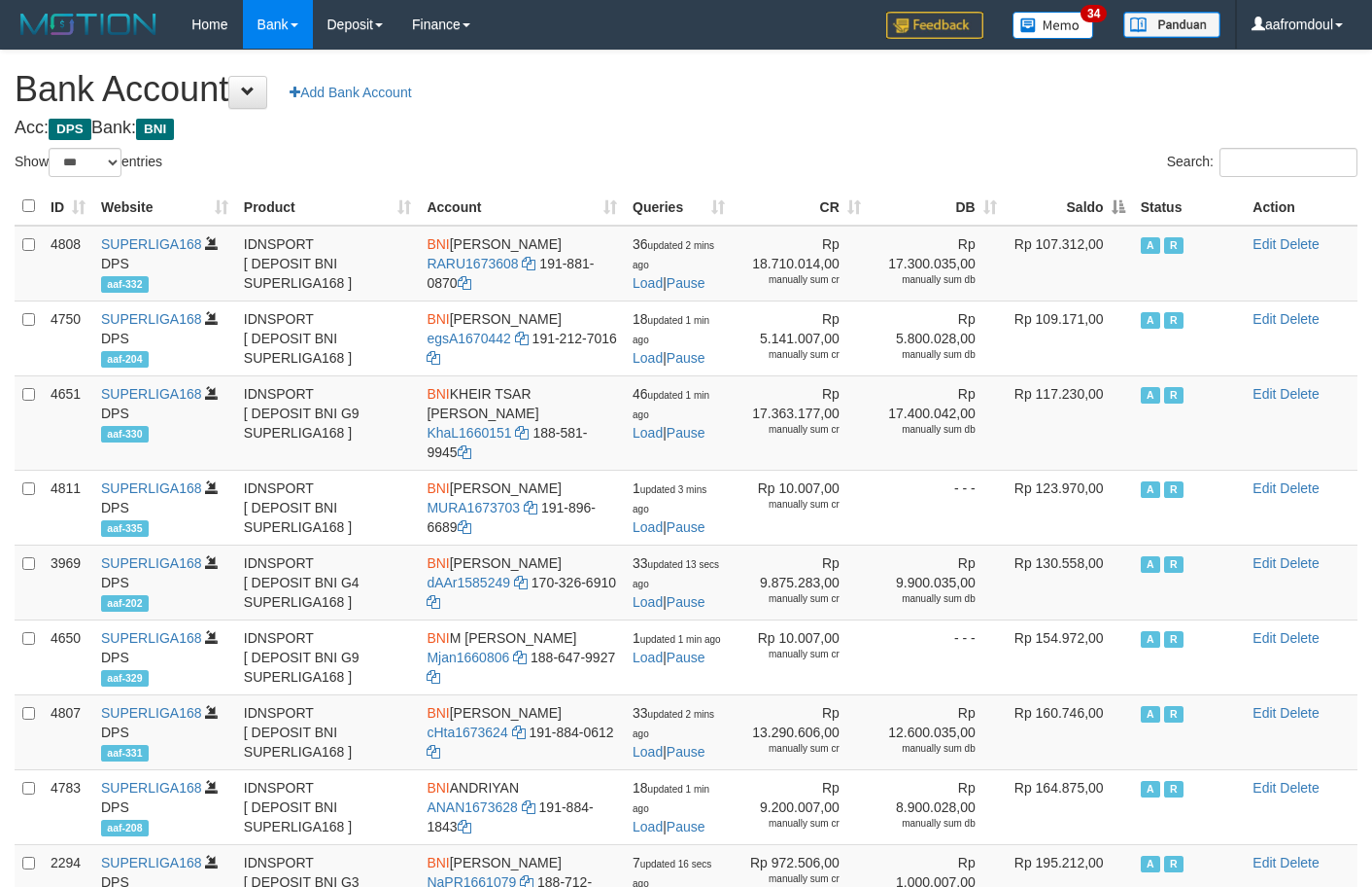
select select "***"
click at [1120, 208] on th "Saldo" at bounding box center [1068, 207] width 128 height 38
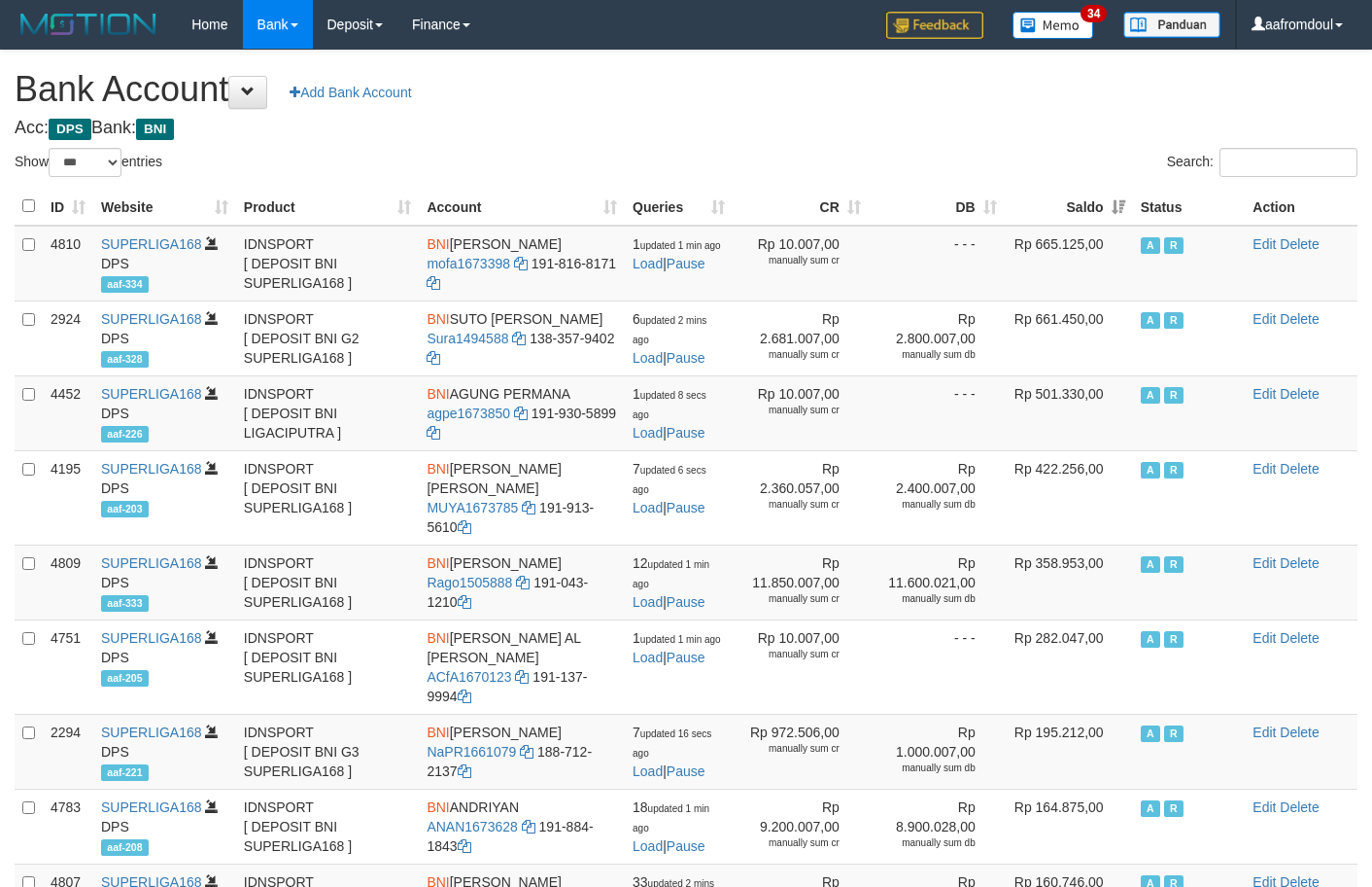
click at [1120, 208] on th "Saldo" at bounding box center [1068, 207] width 128 height 38
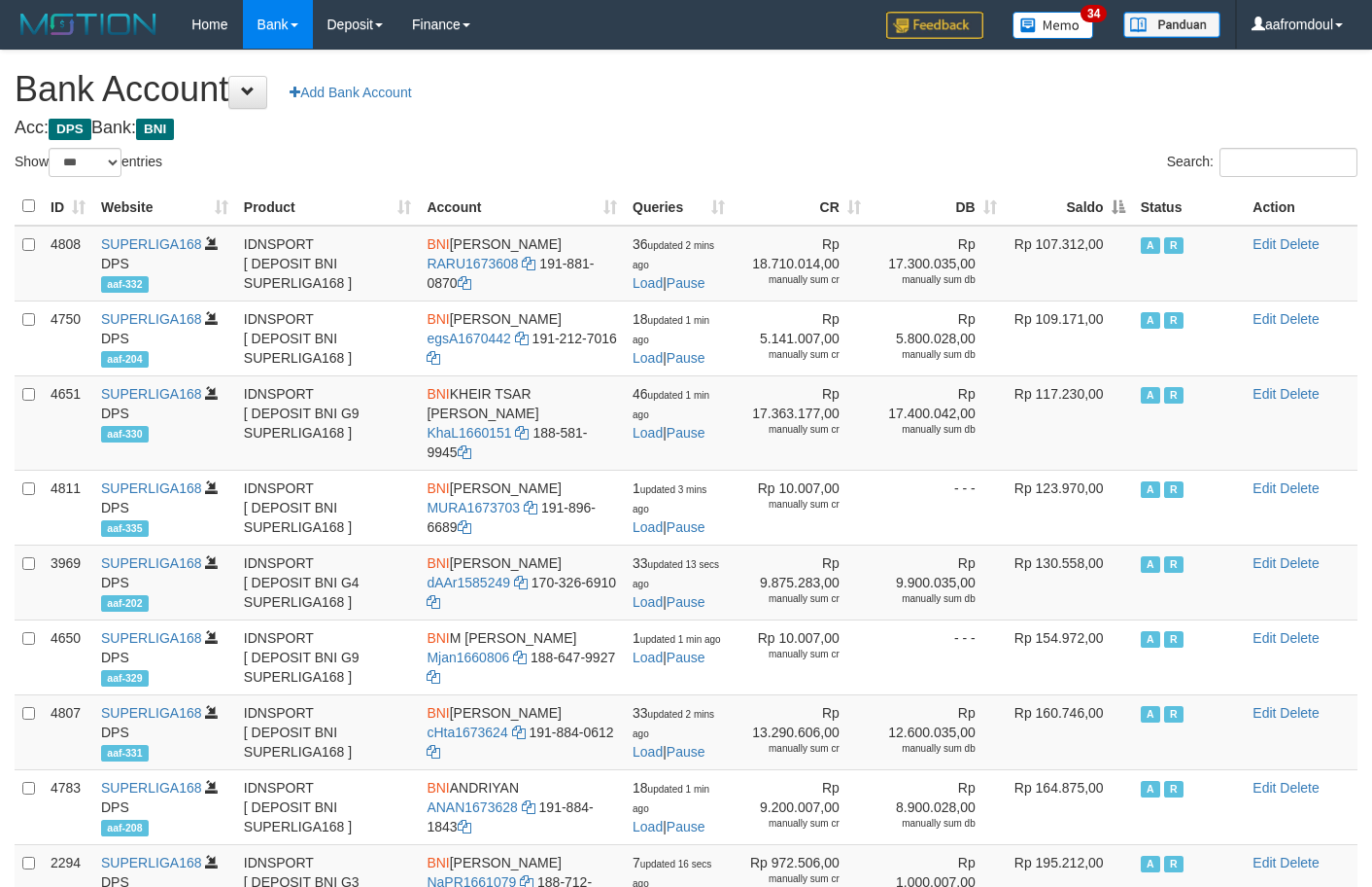
drag, startPoint x: 0, startPoint y: 0, endPoint x: 1120, endPoint y: 206, distance: 1138.8
click at [1120, 207] on th "Saldo" at bounding box center [1068, 207] width 128 height 38
click at [1120, 206] on th "Saldo" at bounding box center [1068, 207] width 128 height 38
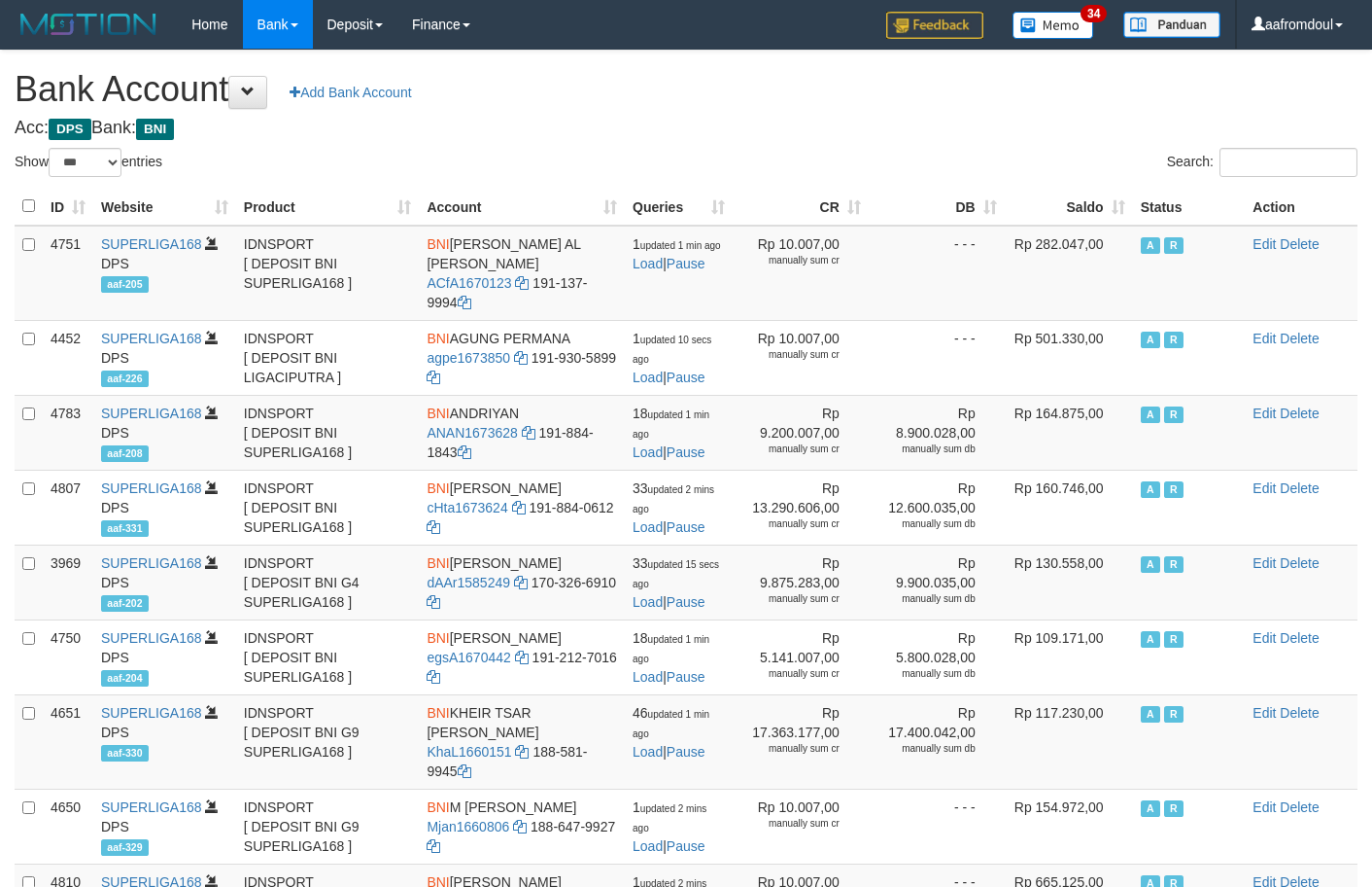
select select "***"
click at [1024, 287] on td "Rp 282.047,00" at bounding box center [1068, 273] width 128 height 95
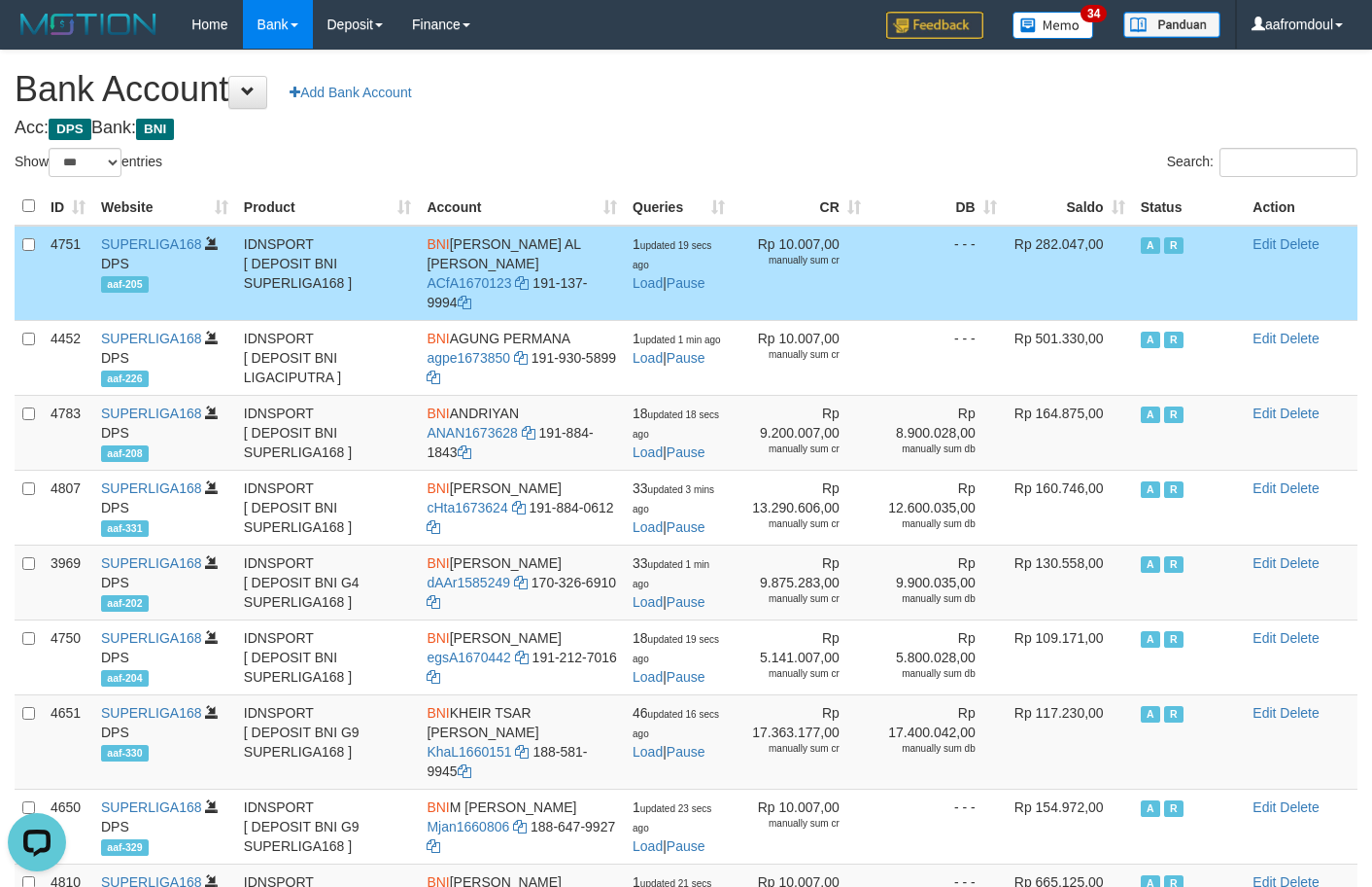
click at [1025, 277] on td "Rp 282.047,00" at bounding box center [1068, 273] width 128 height 95
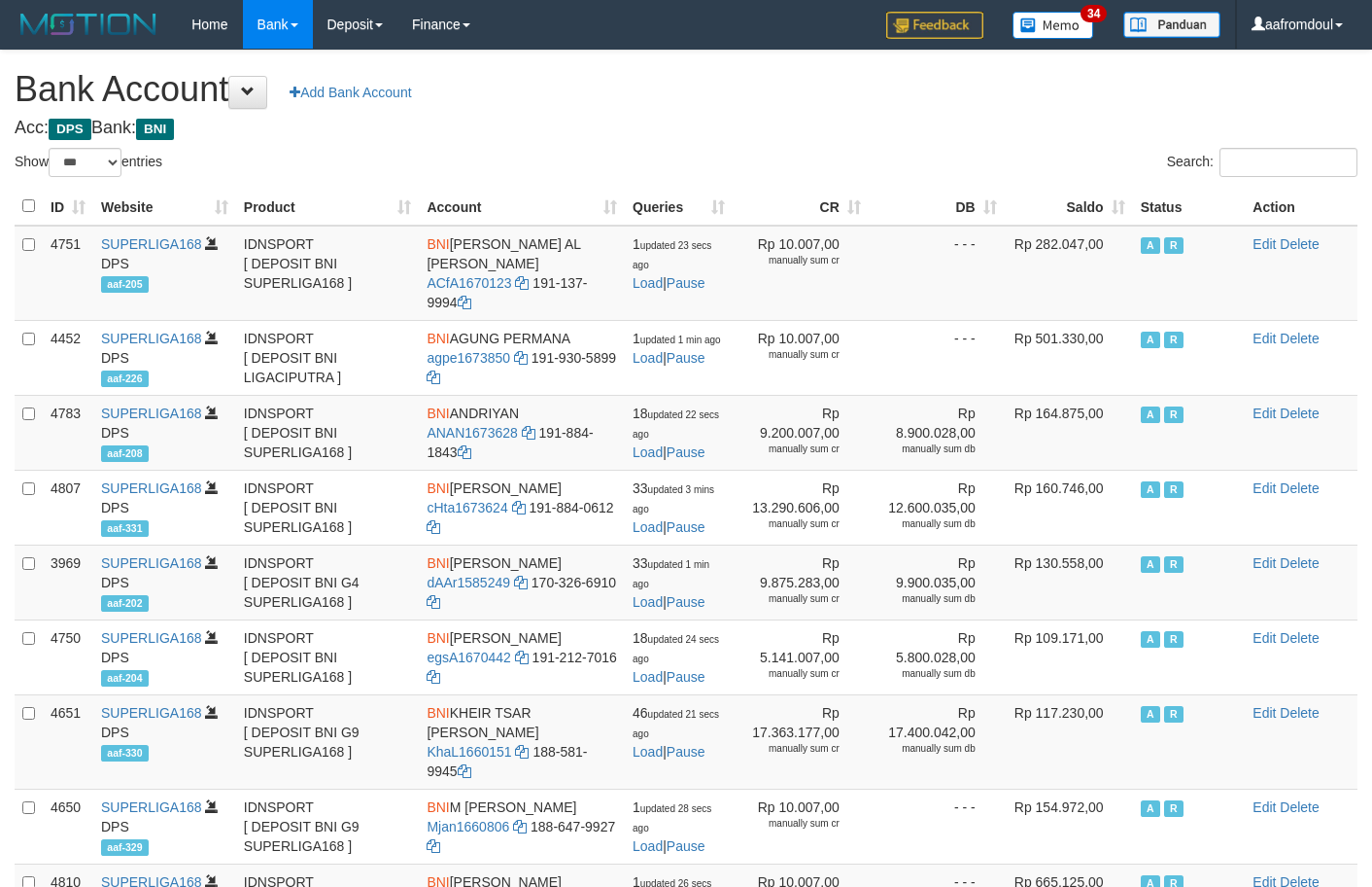
select select "***"
click at [977, 197] on th "DB" at bounding box center [937, 207] width 136 height 38
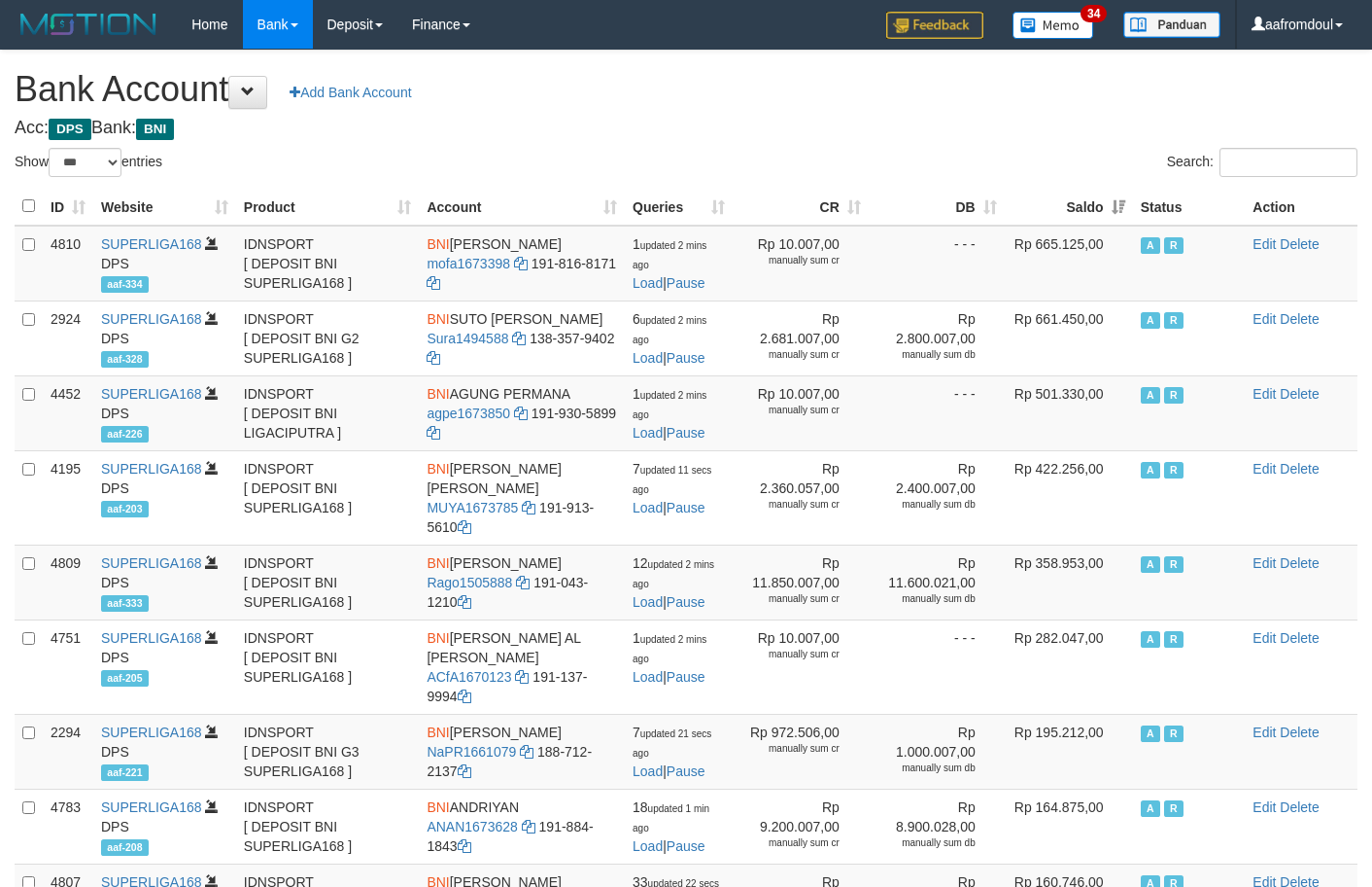
select select "***"
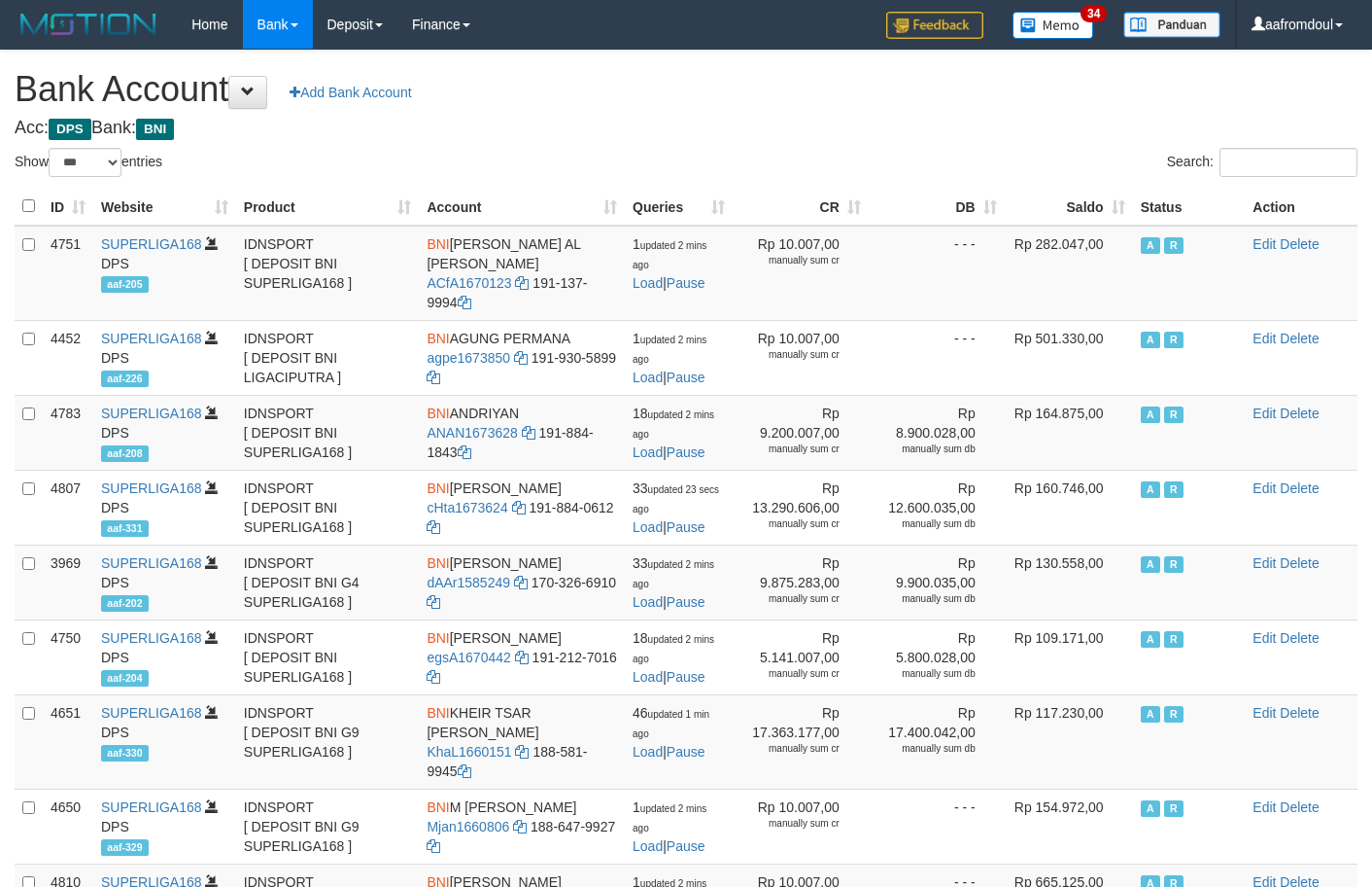
select select "***"
click at [1110, 210] on th "Saldo" at bounding box center [1068, 207] width 128 height 38
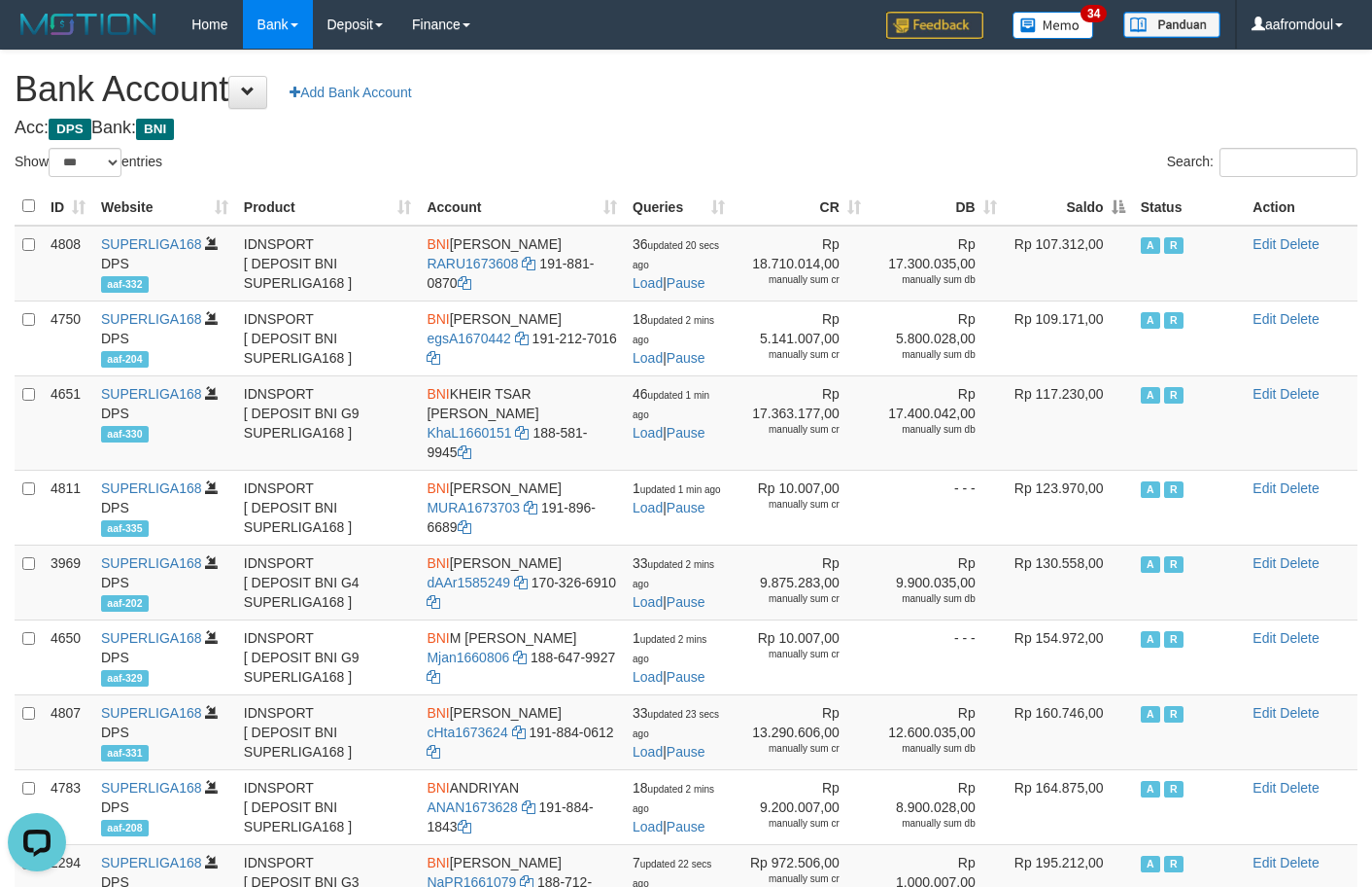
click at [1110, 210] on th "Saldo" at bounding box center [1068, 207] width 128 height 38
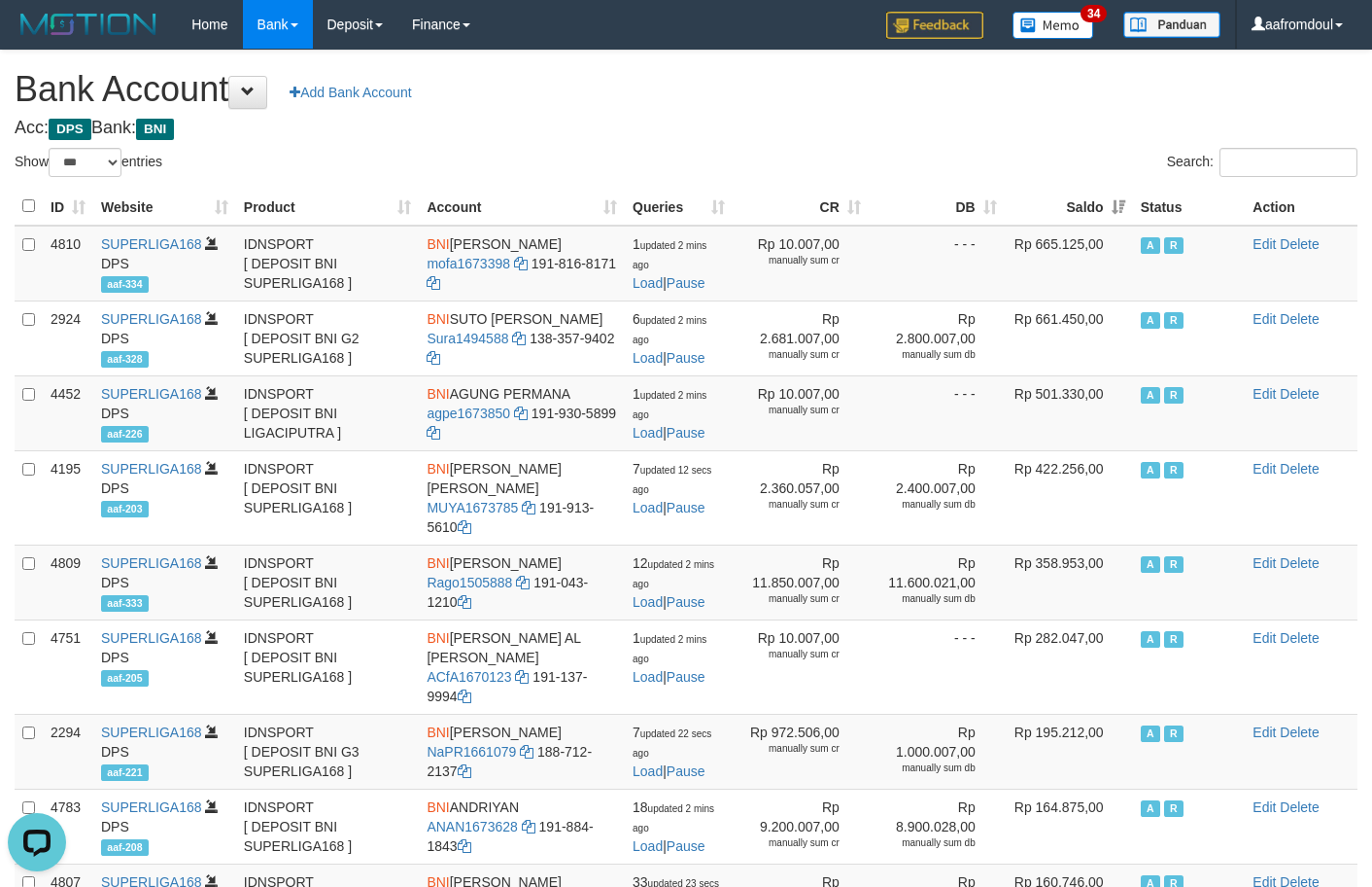
click at [1110, 210] on th "Saldo" at bounding box center [1068, 207] width 128 height 38
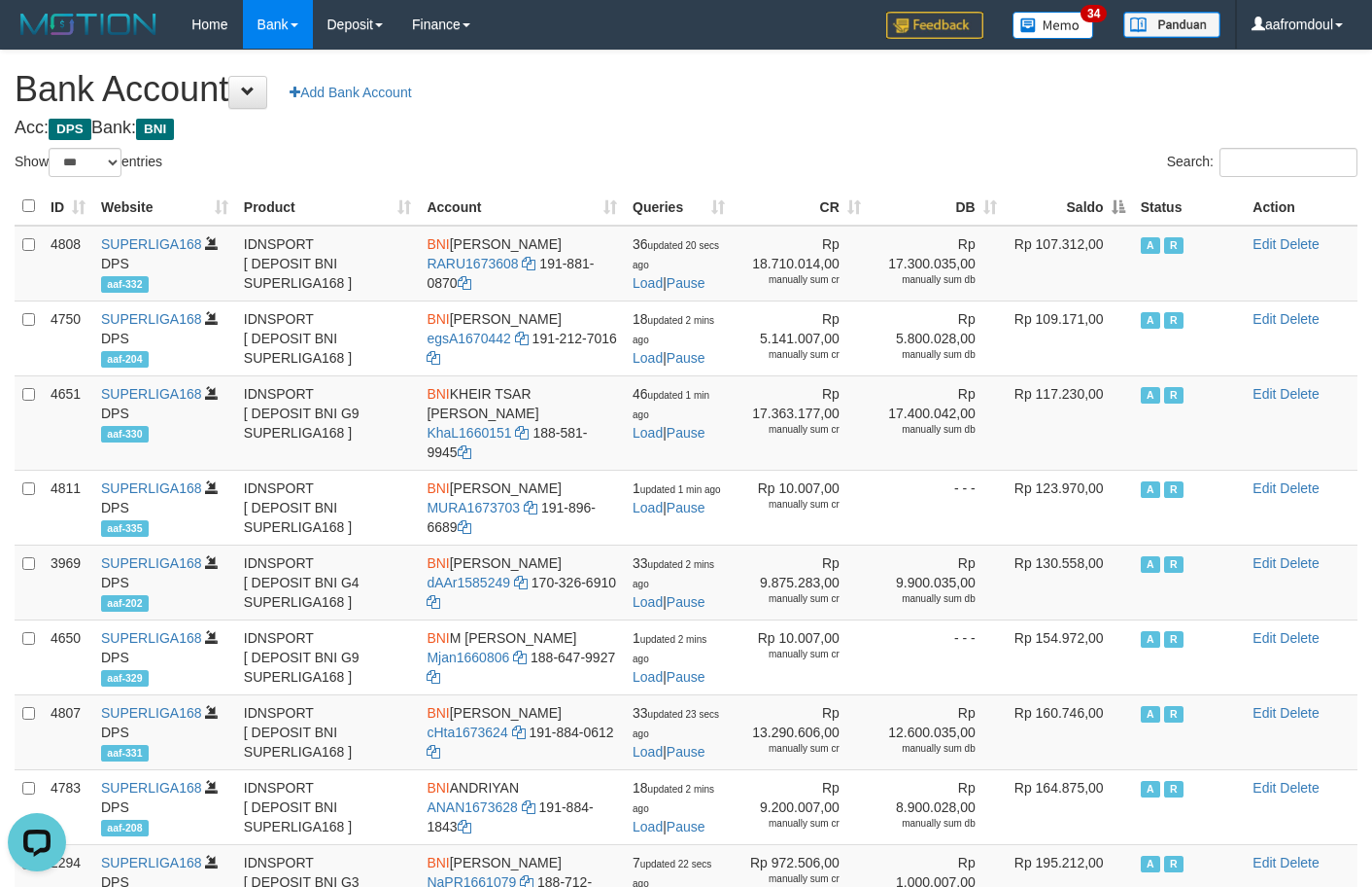
click at [1110, 210] on th "Saldo" at bounding box center [1068, 207] width 128 height 38
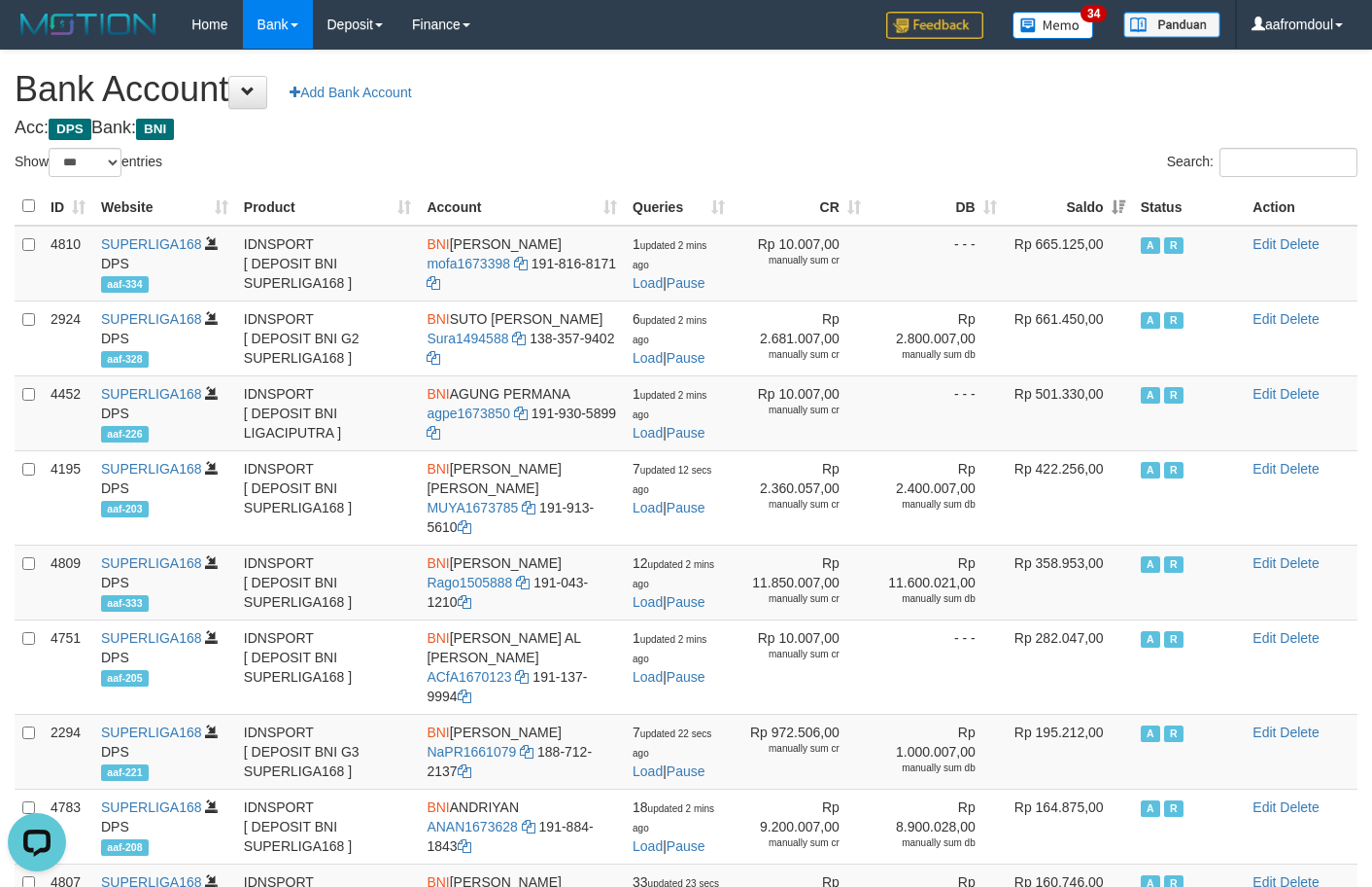
click at [1110, 211] on th "Saldo" at bounding box center [1068, 207] width 128 height 38
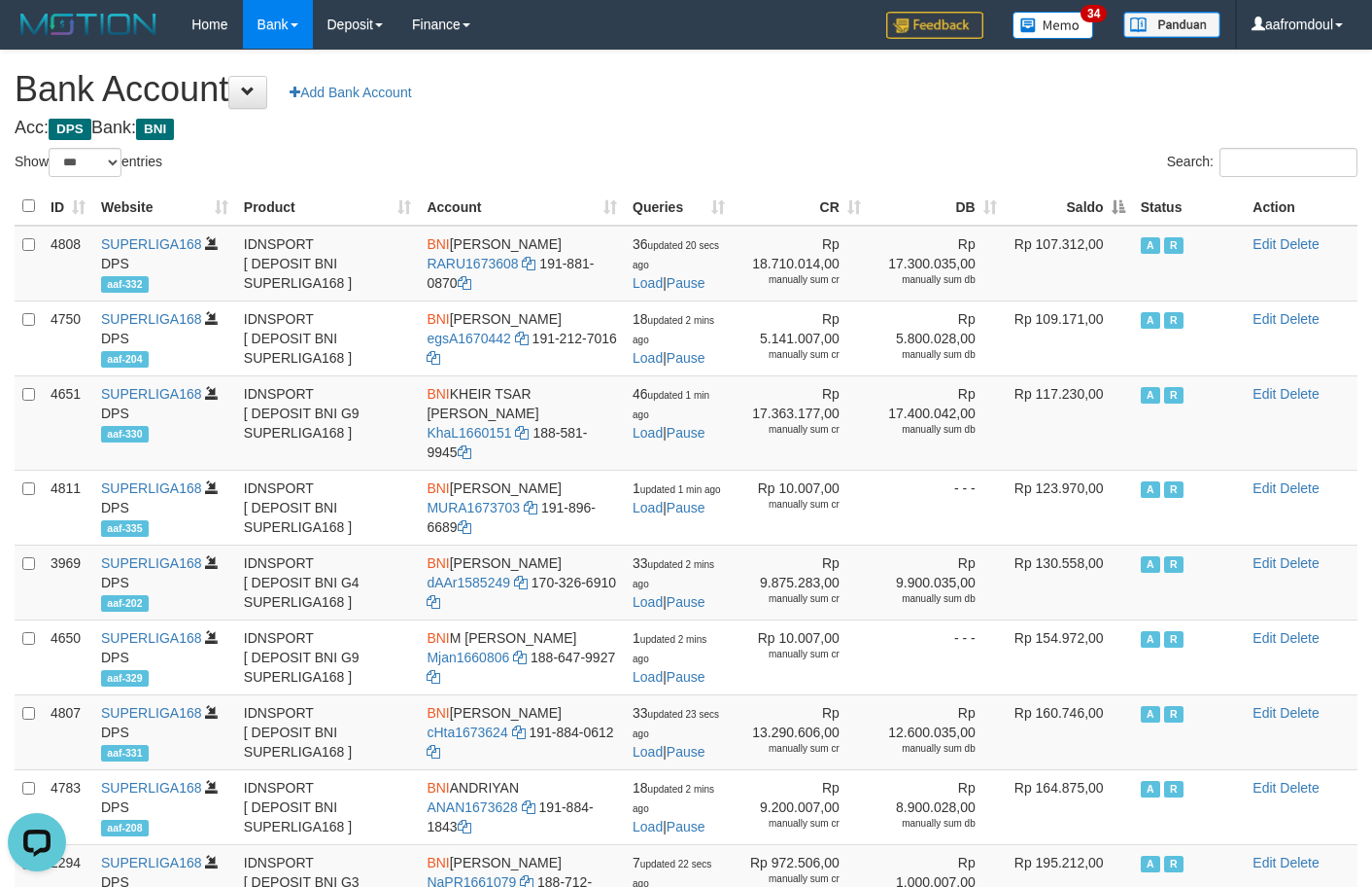
click at [1110, 211] on th "Saldo" at bounding box center [1068, 207] width 128 height 38
click at [1099, 210] on th "Saldo" at bounding box center [1068, 207] width 128 height 38
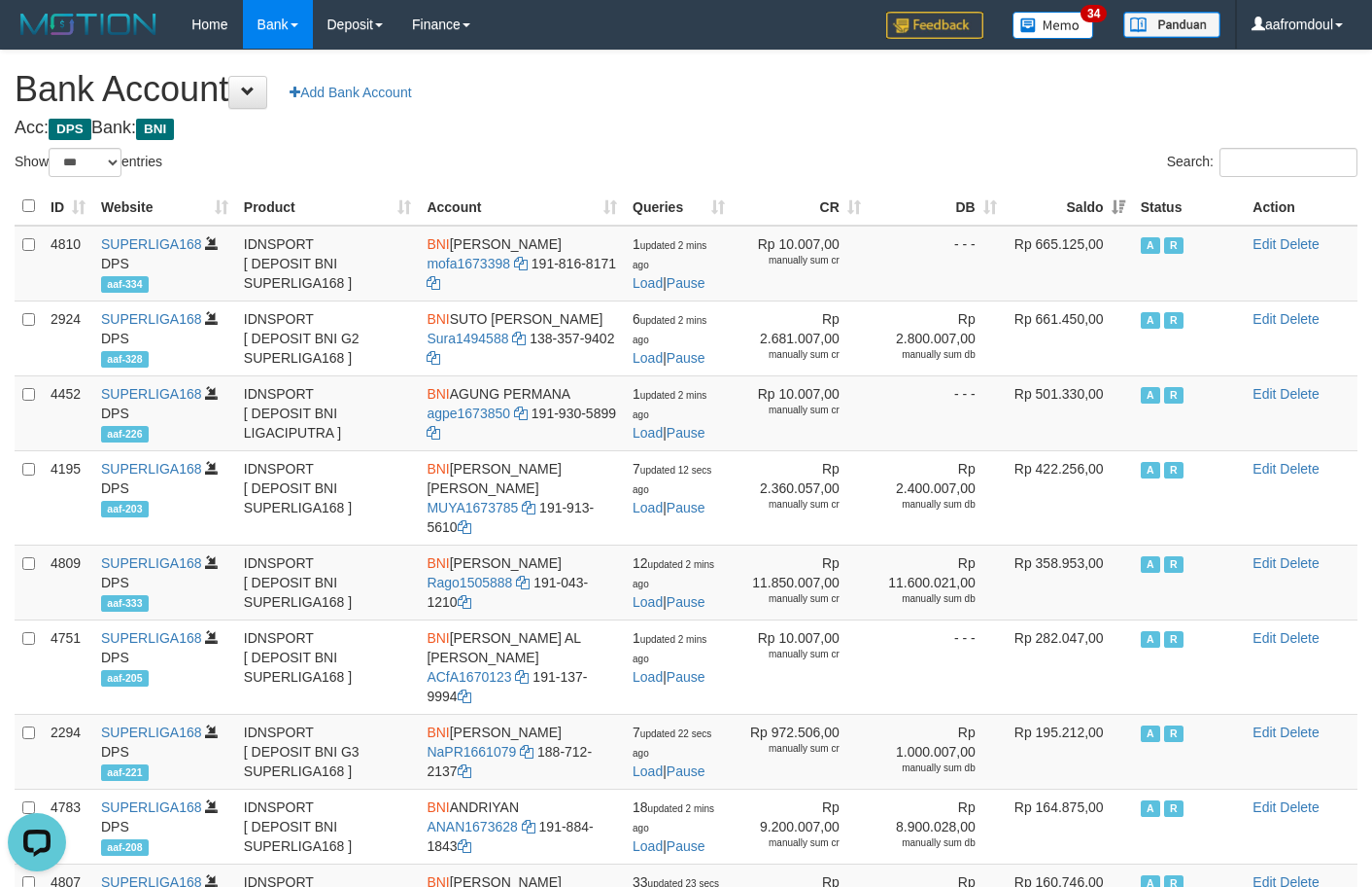
click at [1104, 210] on th "Saldo" at bounding box center [1068, 207] width 128 height 38
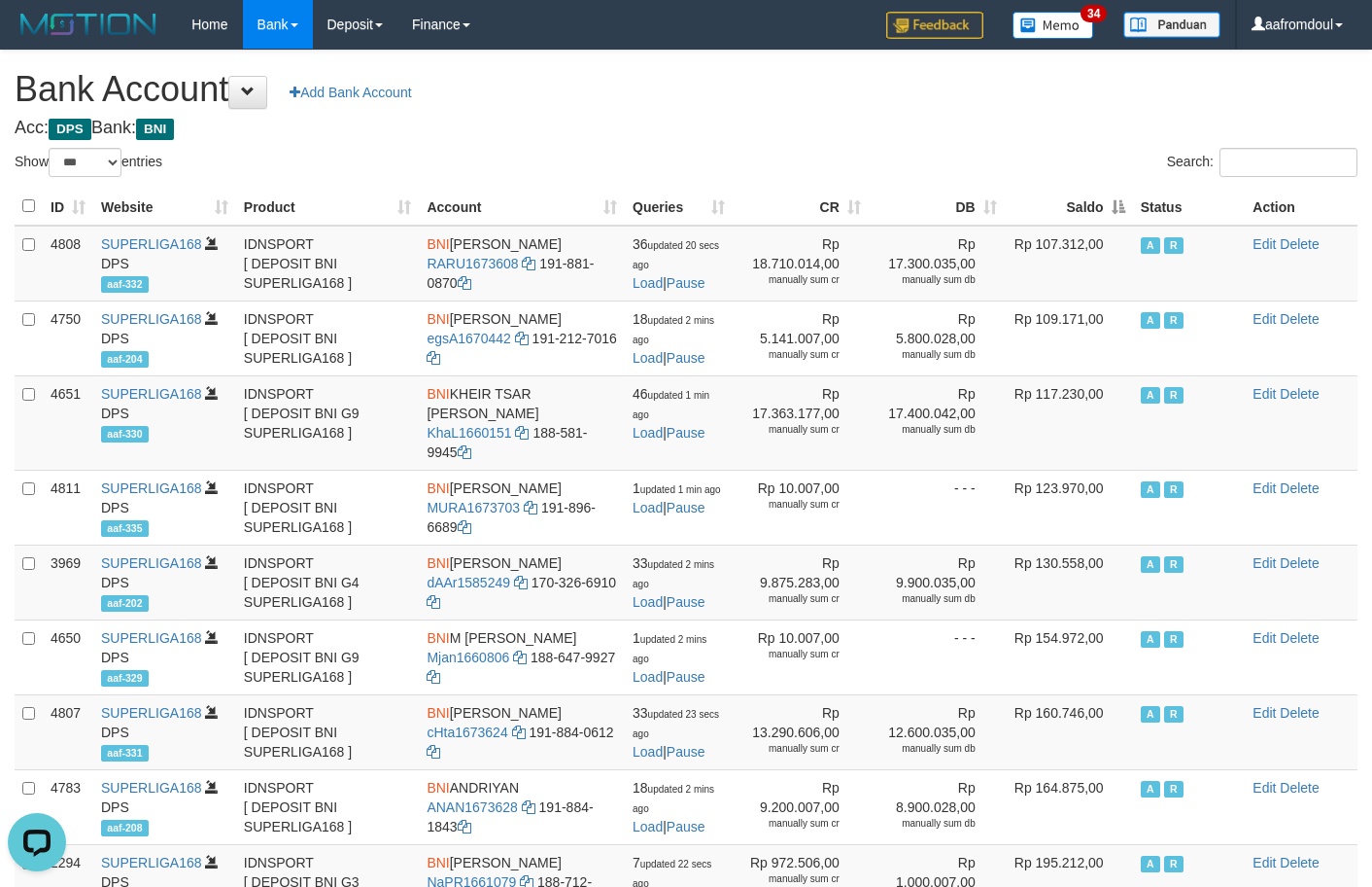
click at [1104, 210] on th "Saldo" at bounding box center [1068, 207] width 128 height 38
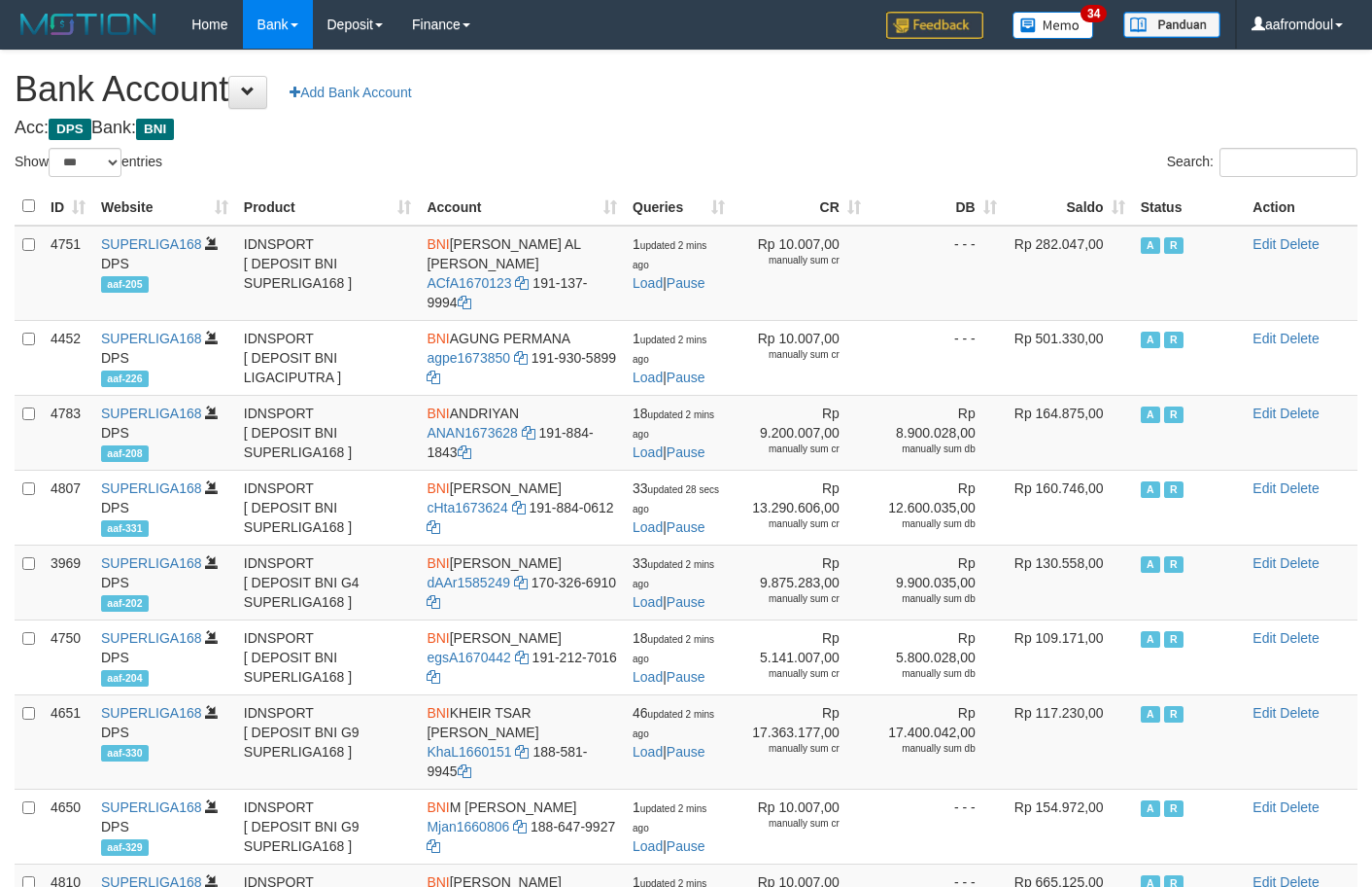
select select "***"
click at [953, 232] on td "- - -" at bounding box center [937, 273] width 136 height 95
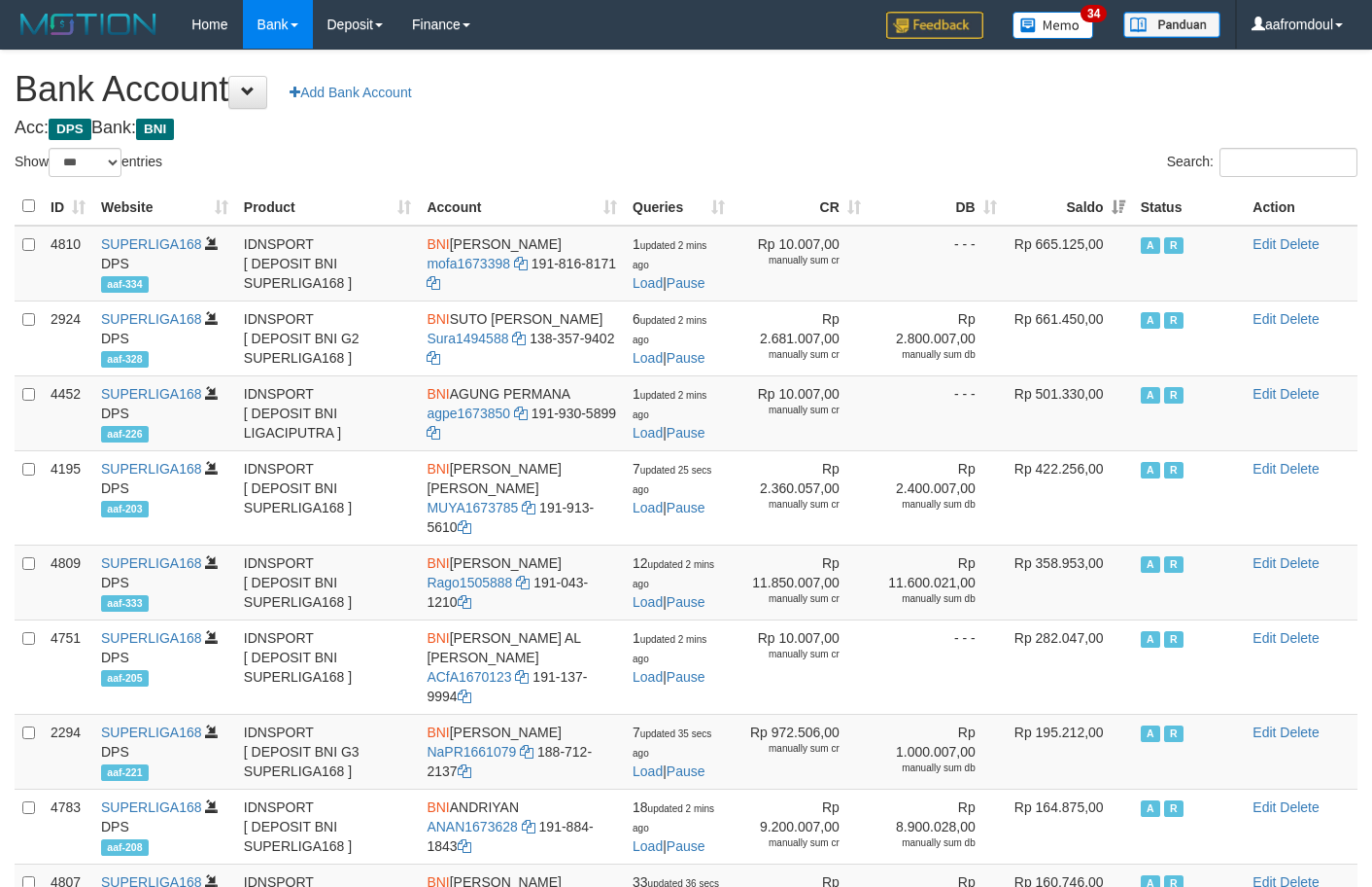
select select "***"
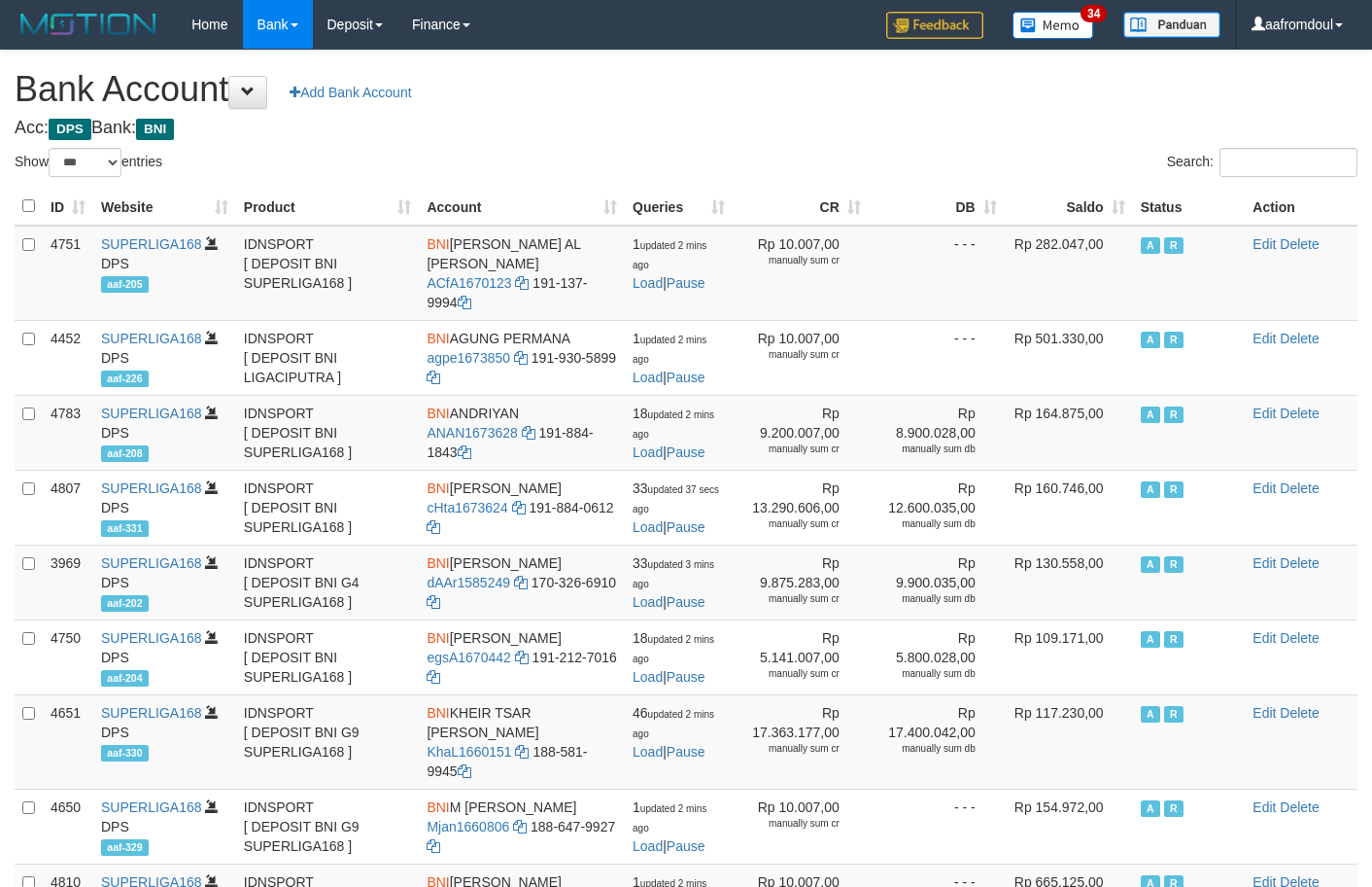
select select "***"
click at [933, 120] on h4 "Acc: DPS Bank: BNI" at bounding box center [686, 128] width 1343 height 19
drag, startPoint x: 933, startPoint y: 120, endPoint x: 947, endPoint y: 127, distance: 15.7
click at [944, 125] on h4 "Acc: DPS Bank: BNI" at bounding box center [686, 128] width 1343 height 19
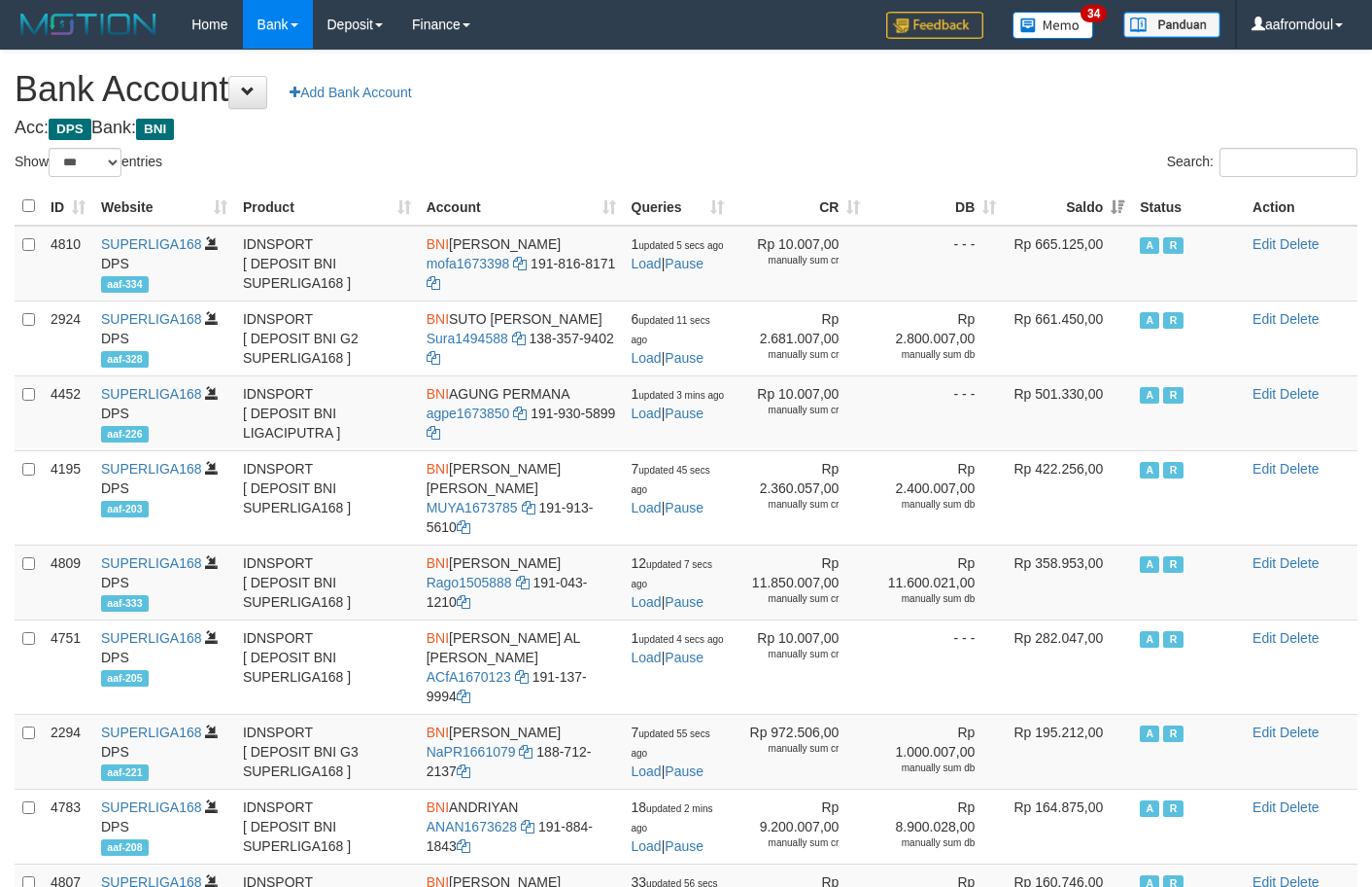
select select "***"
click at [1101, 217] on th "Saldo" at bounding box center [1067, 207] width 128 height 38
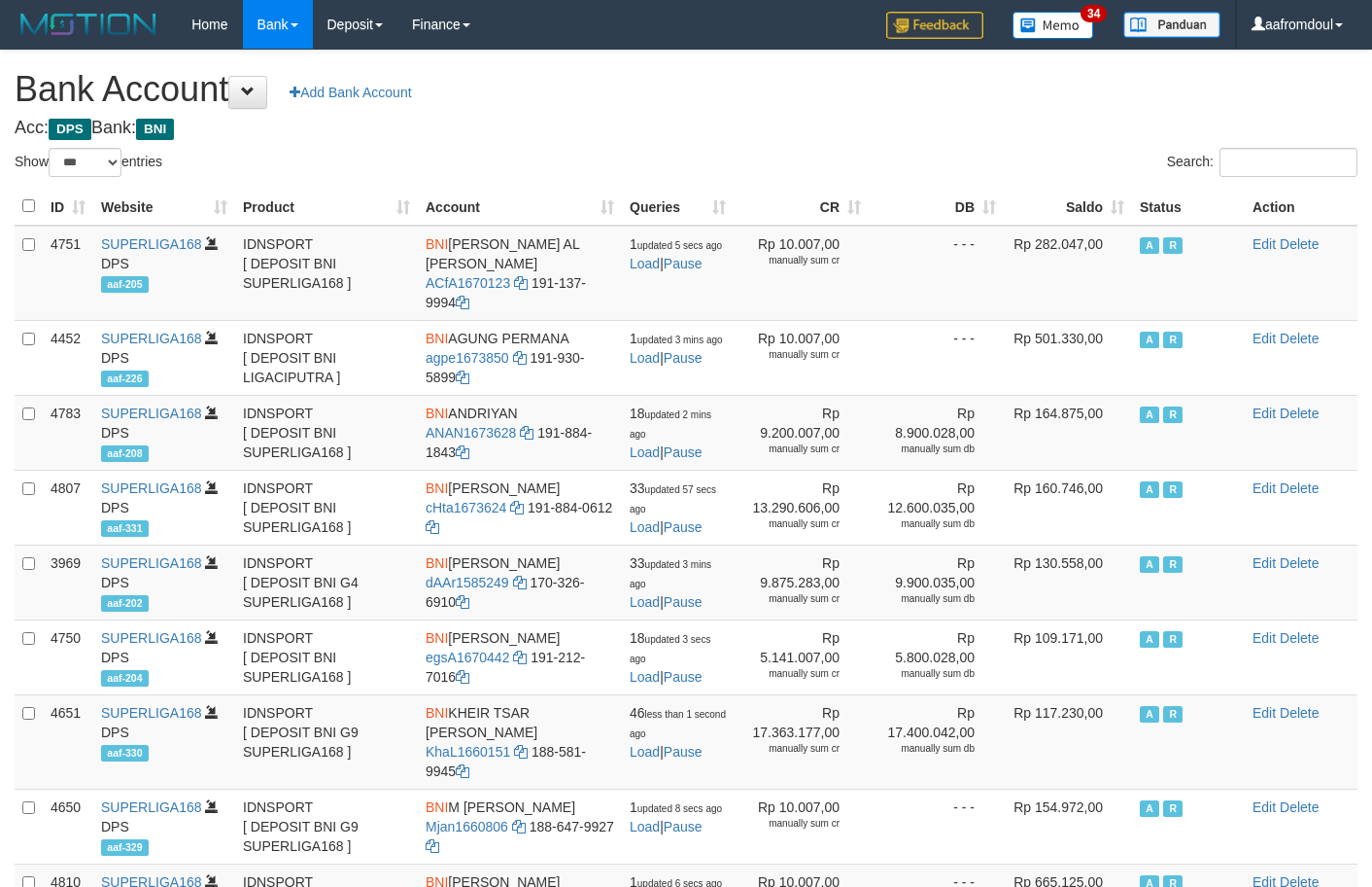
select select "***"
click at [1094, 191] on th "Saldo" at bounding box center [1067, 207] width 128 height 38
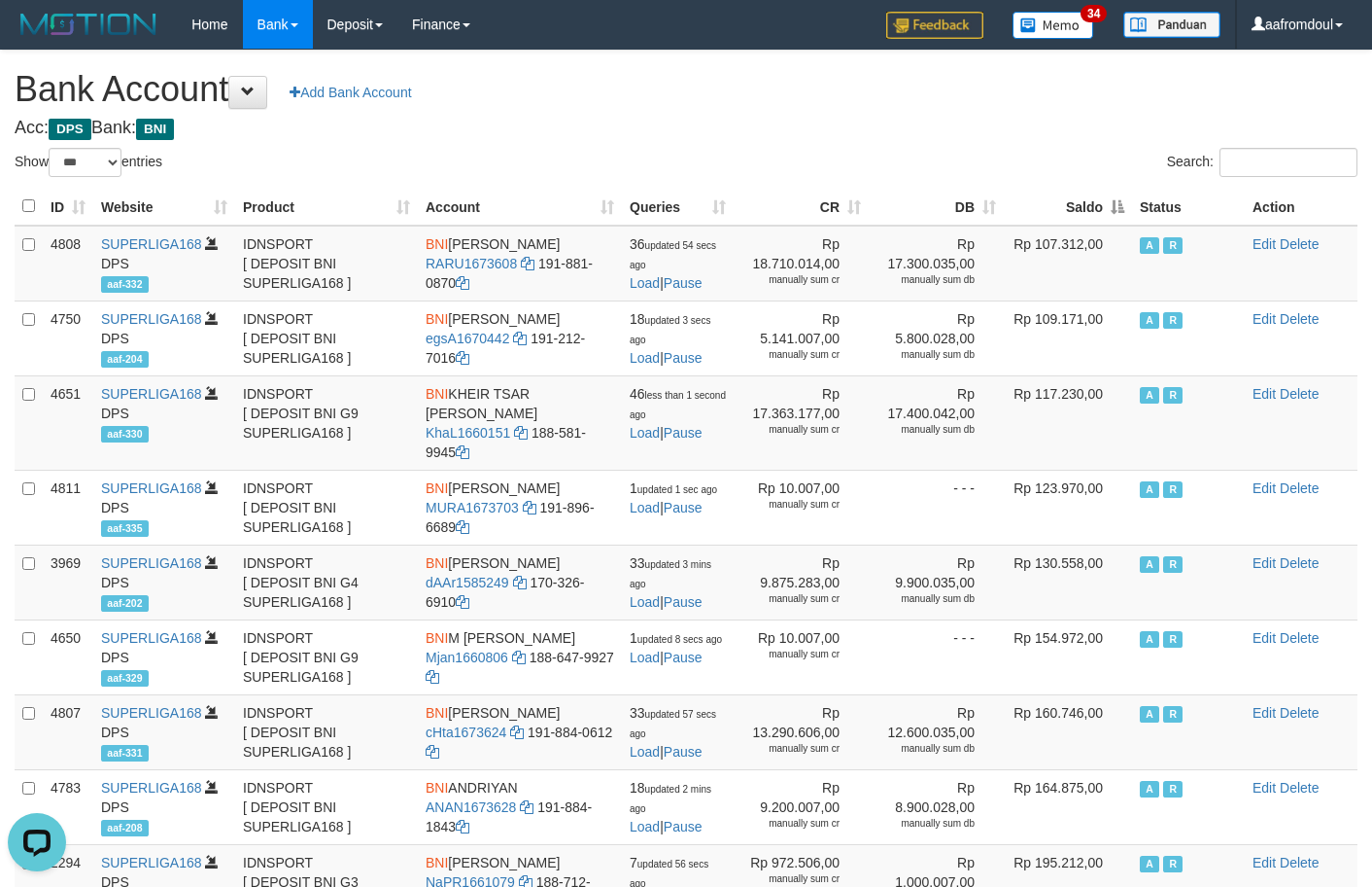
click at [1095, 191] on th "Saldo" at bounding box center [1067, 207] width 128 height 38
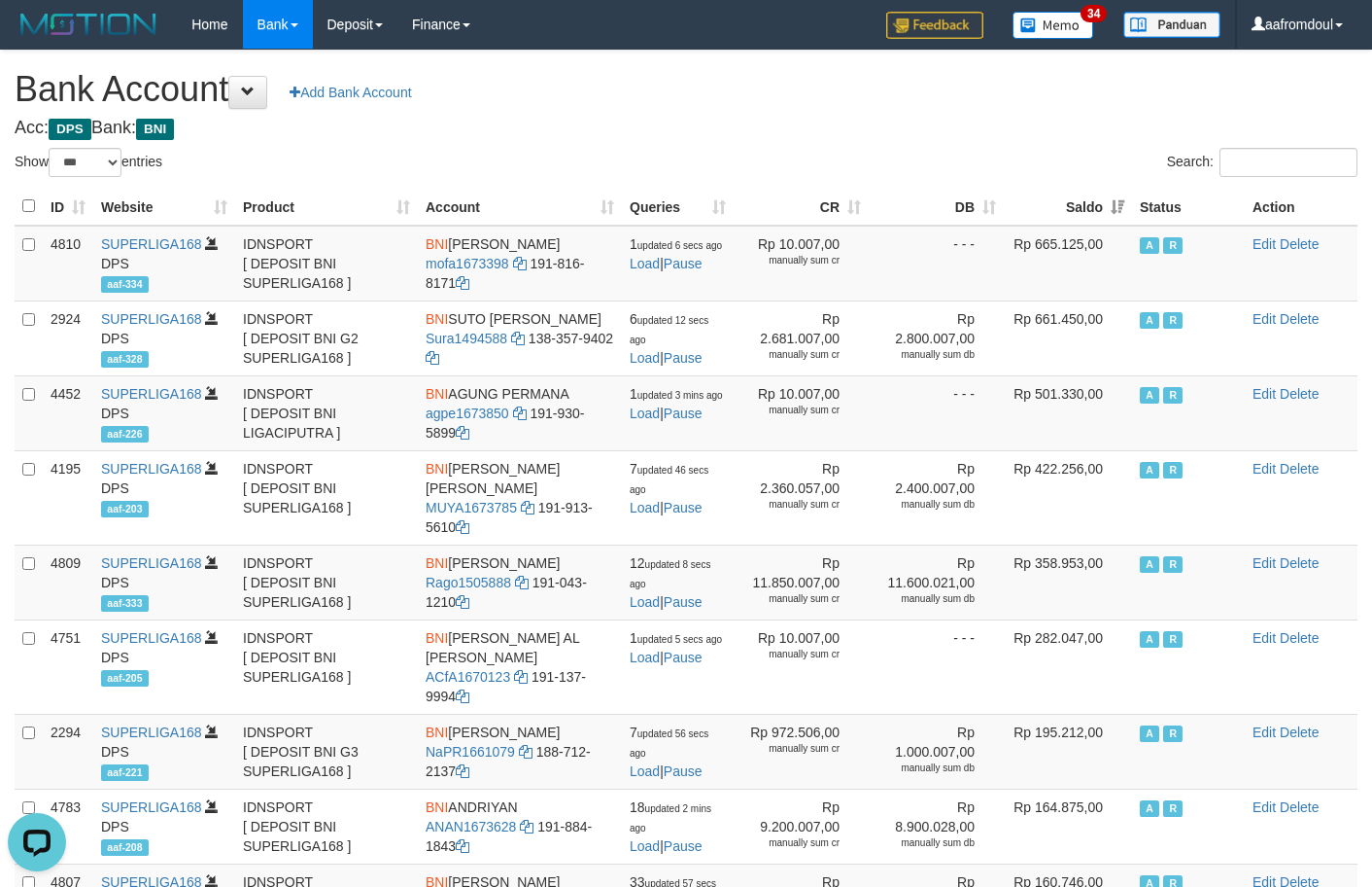
click at [1095, 191] on th "Saldo" at bounding box center [1067, 207] width 128 height 38
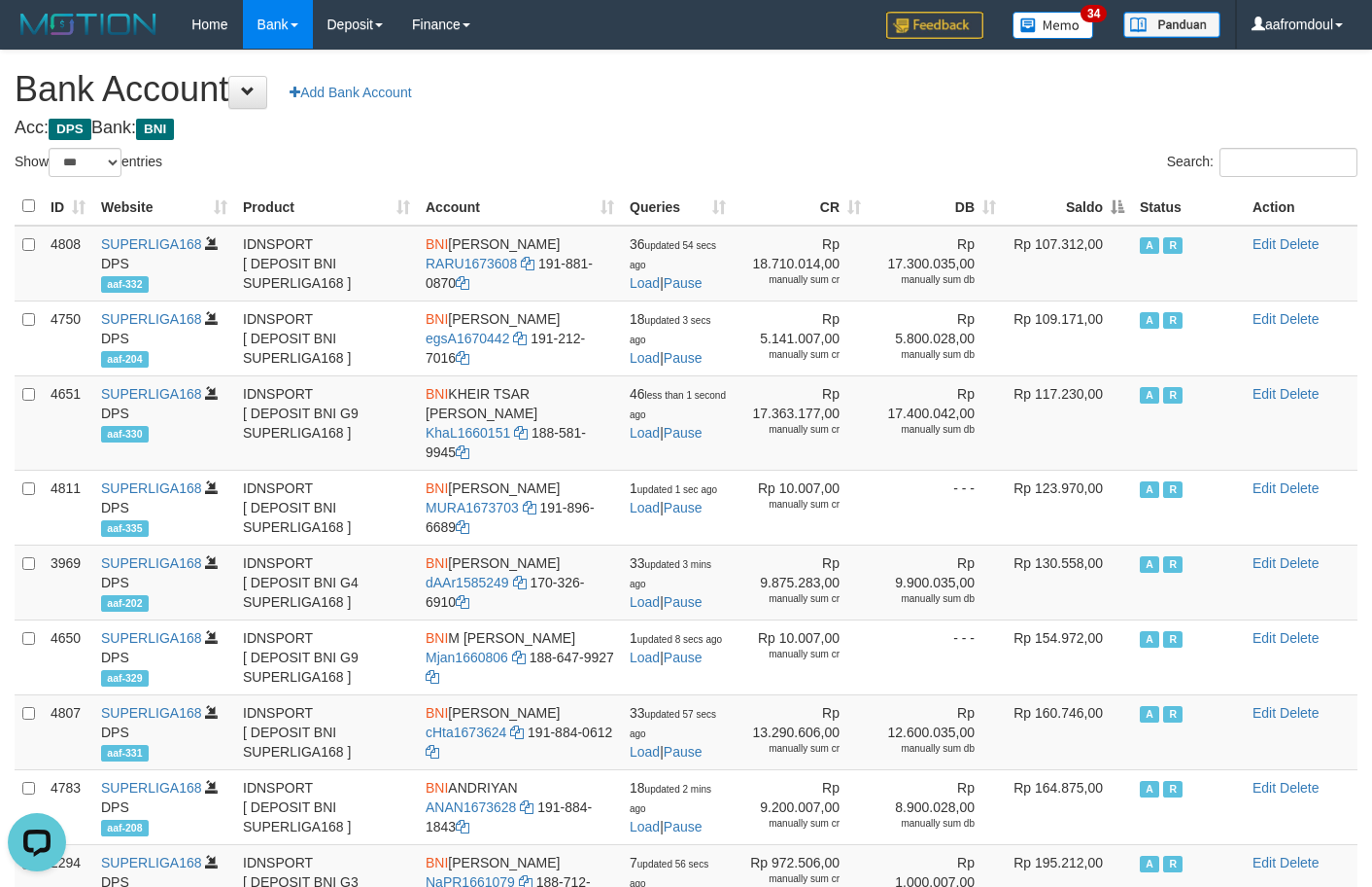
click at [1095, 191] on th "Saldo" at bounding box center [1067, 207] width 128 height 38
